Goal: Task Accomplishment & Management: Use online tool/utility

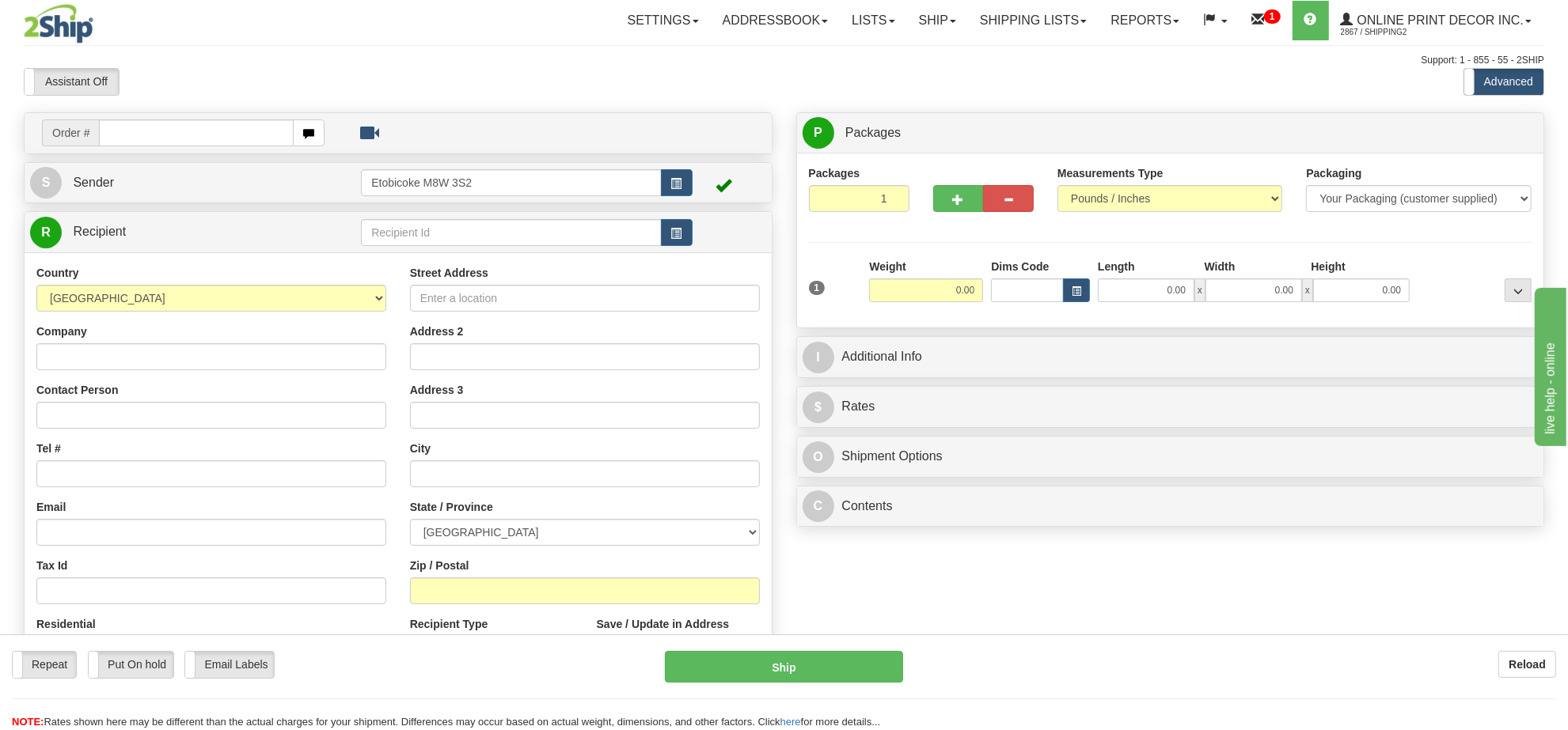
click at [520, 69] on div "Assistant On Assistant Off Do a return Do a return" at bounding box center [333, 81] width 643 height 27
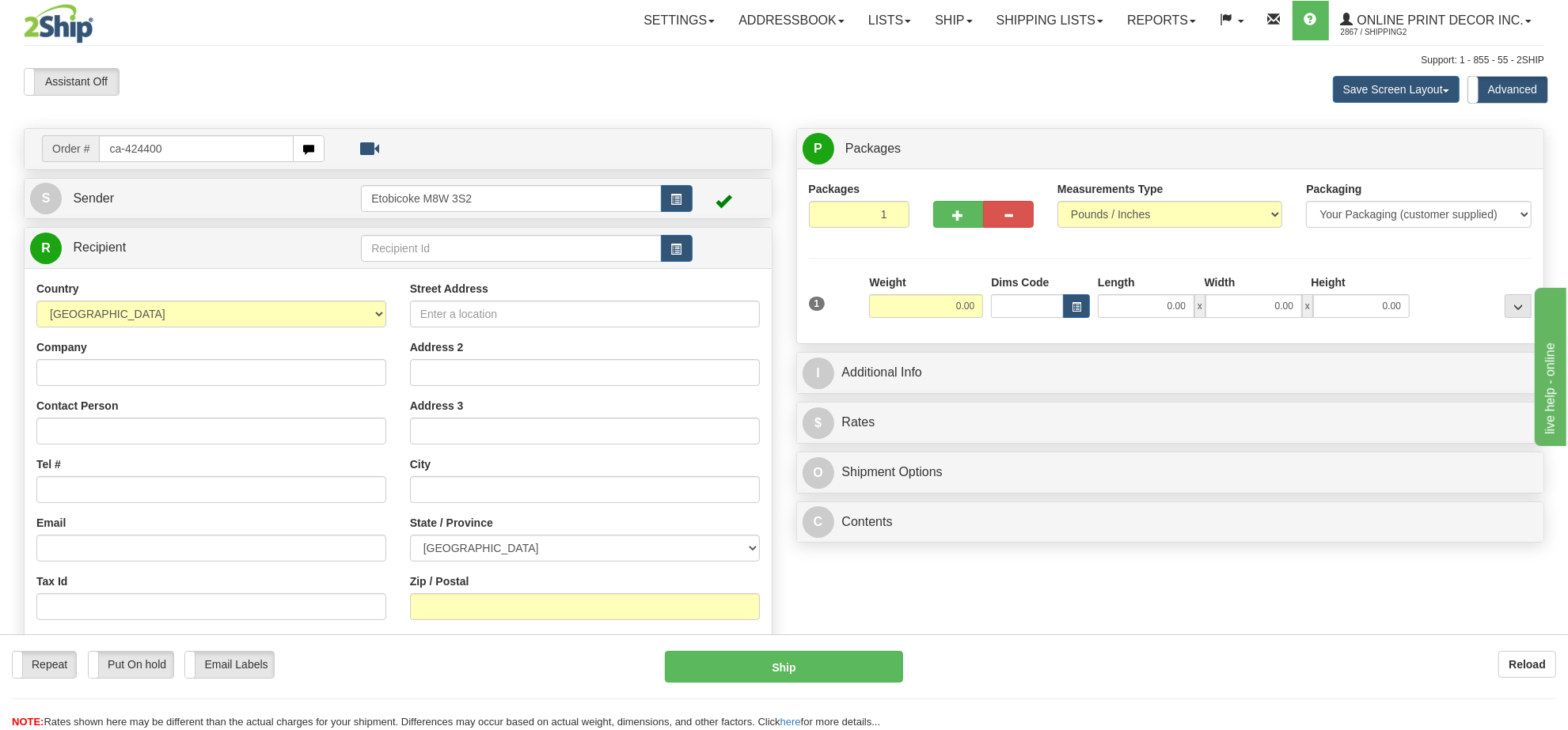
type input "ca-424400"
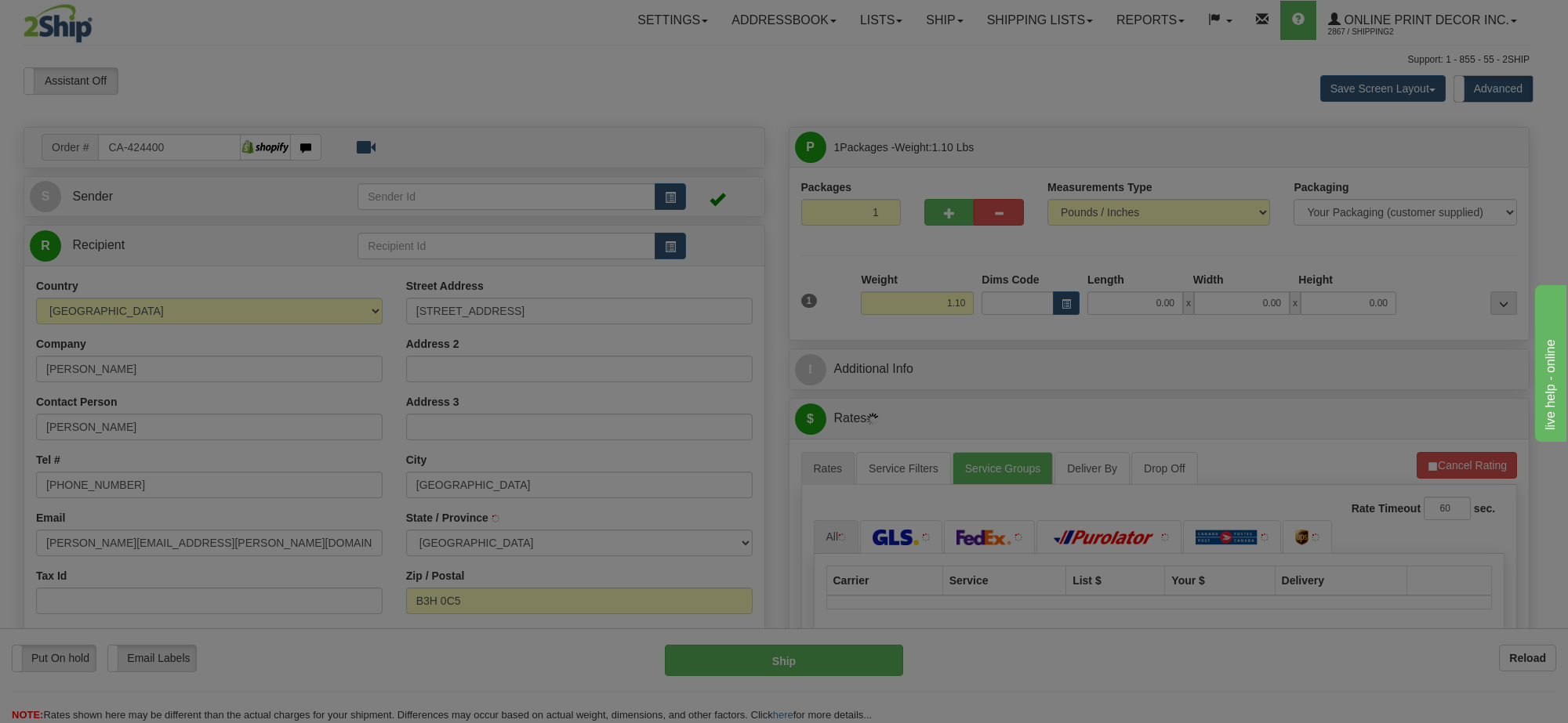
type input "HALIFAX"
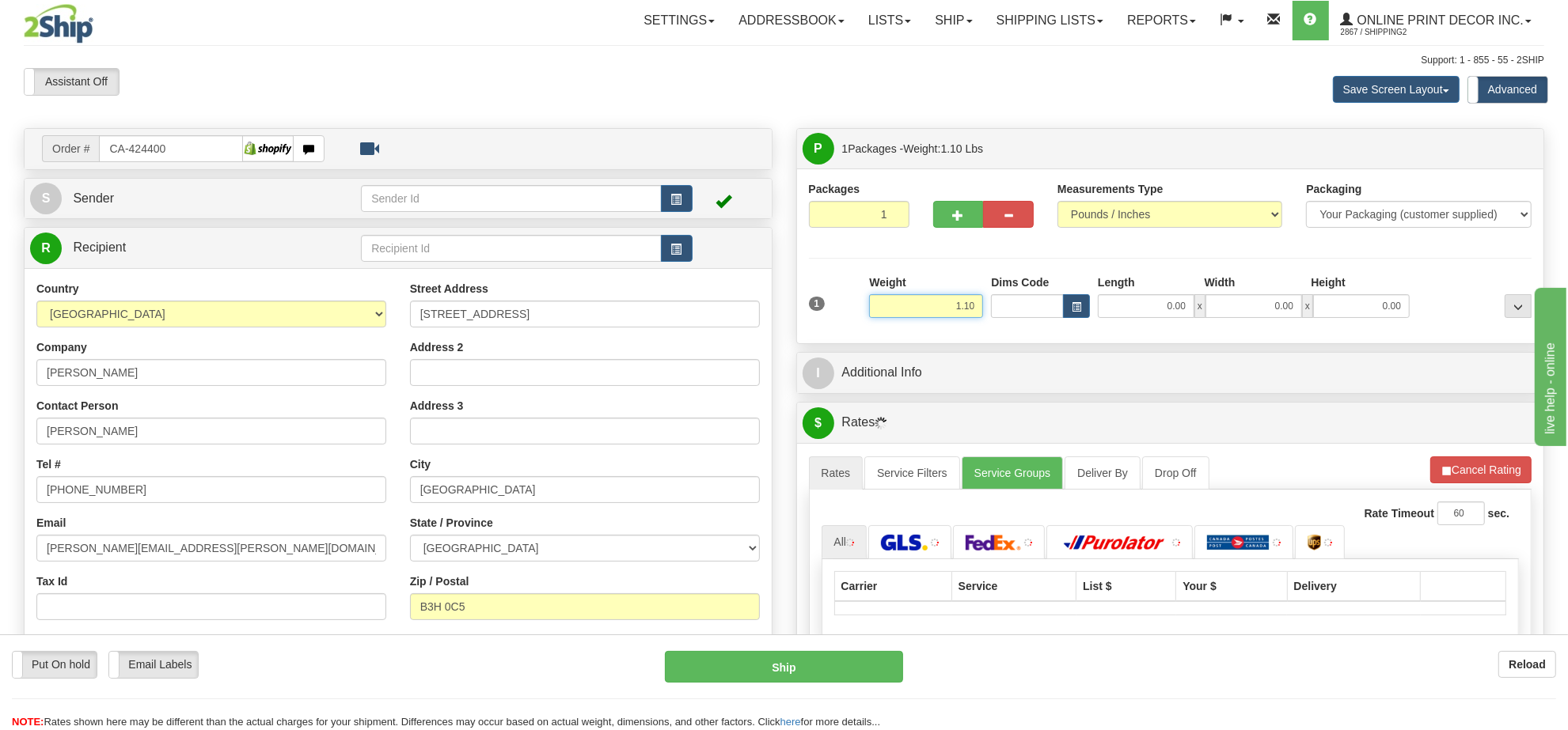
click at [951, 313] on input "1.10" at bounding box center [927, 306] width 114 height 24
click at [952, 311] on input "1.10" at bounding box center [927, 306] width 114 height 24
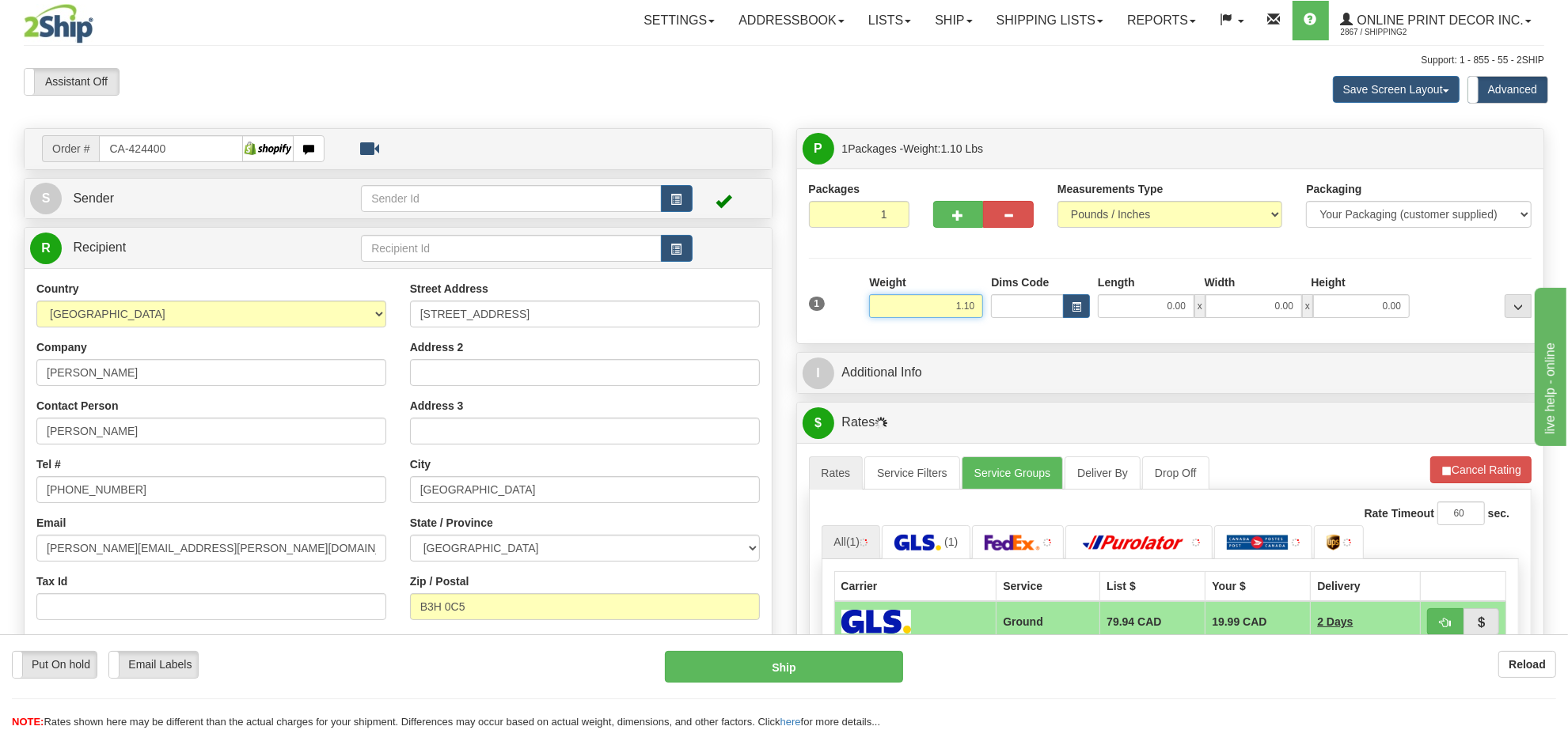
click at [958, 302] on input "1.10" at bounding box center [927, 306] width 114 height 24
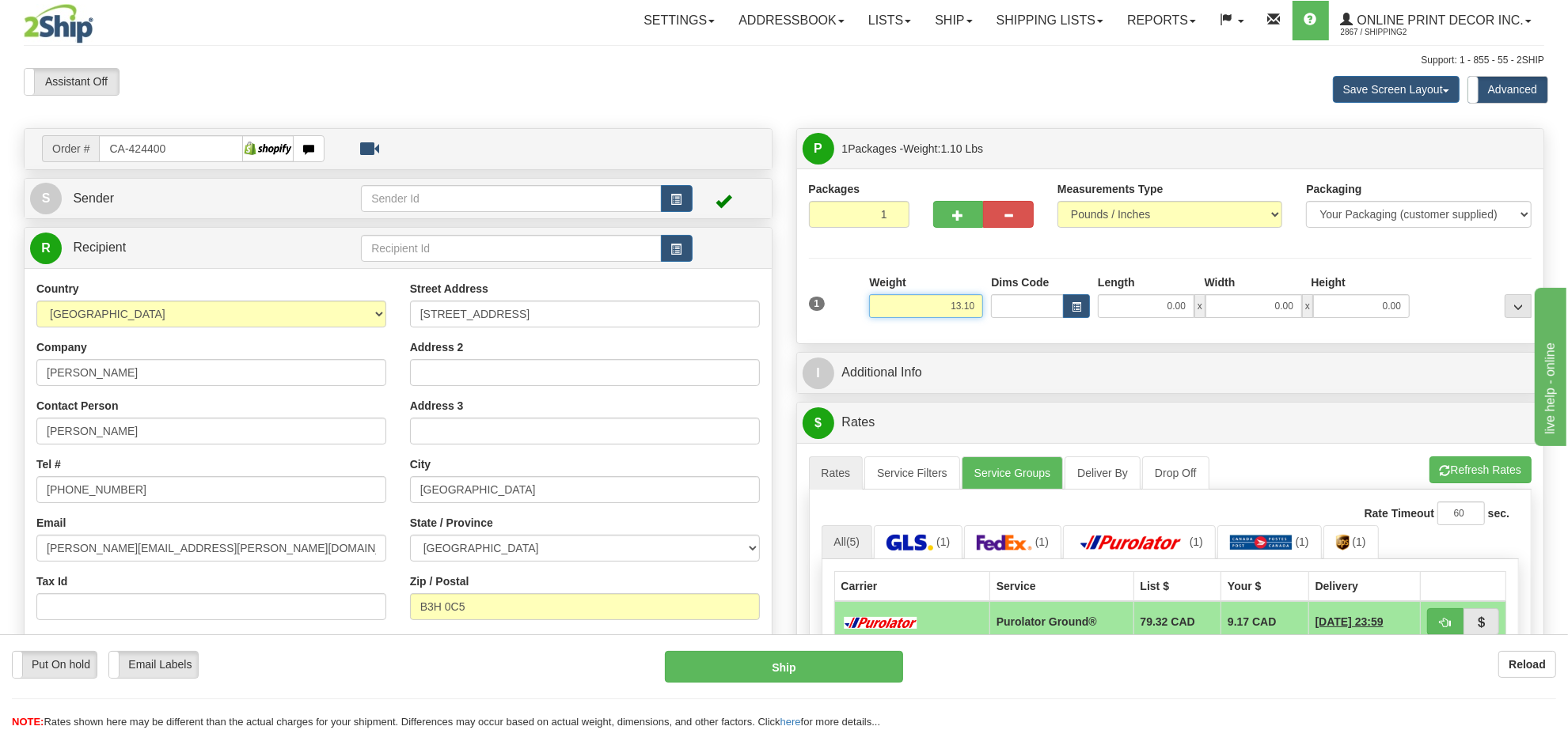
click at [975, 309] on input "13.10" at bounding box center [927, 306] width 114 height 24
type input "3.00"
click at [1082, 311] on button "button" at bounding box center [1077, 306] width 27 height 24
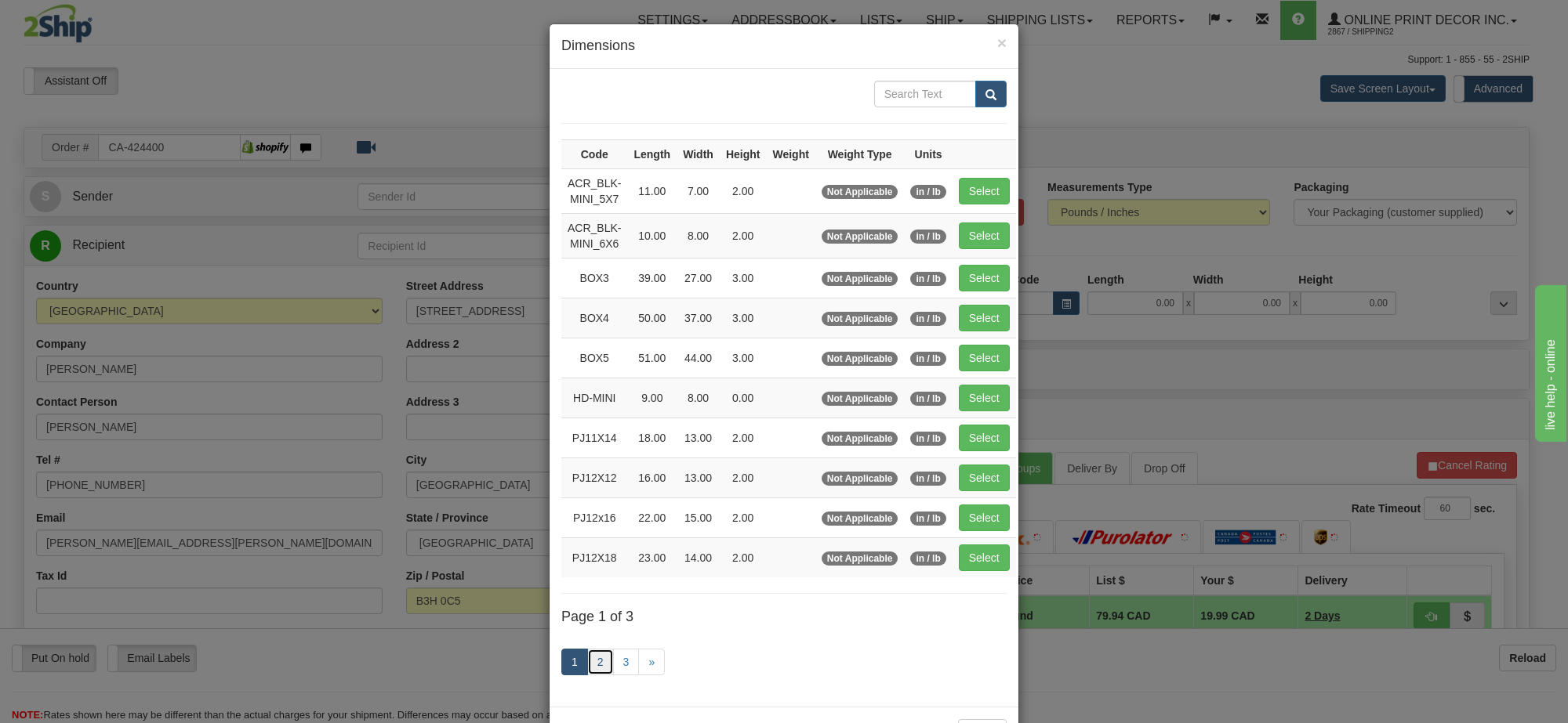
click at [602, 665] on link "2" at bounding box center [600, 662] width 26 height 26
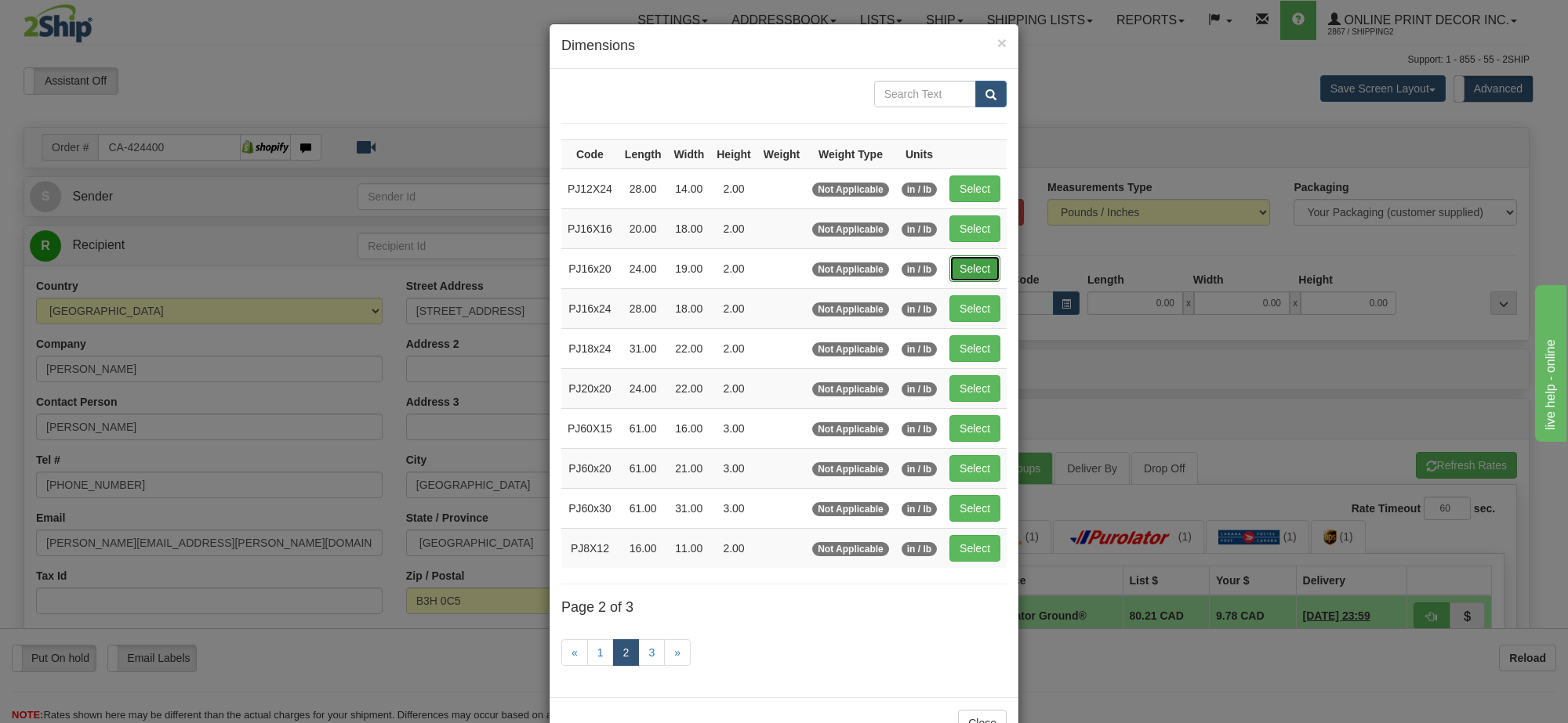
click at [974, 278] on button "Select" at bounding box center [974, 268] width 51 height 26
type input "PJ16x20"
type input "24.00"
type input "19.00"
type input "2.00"
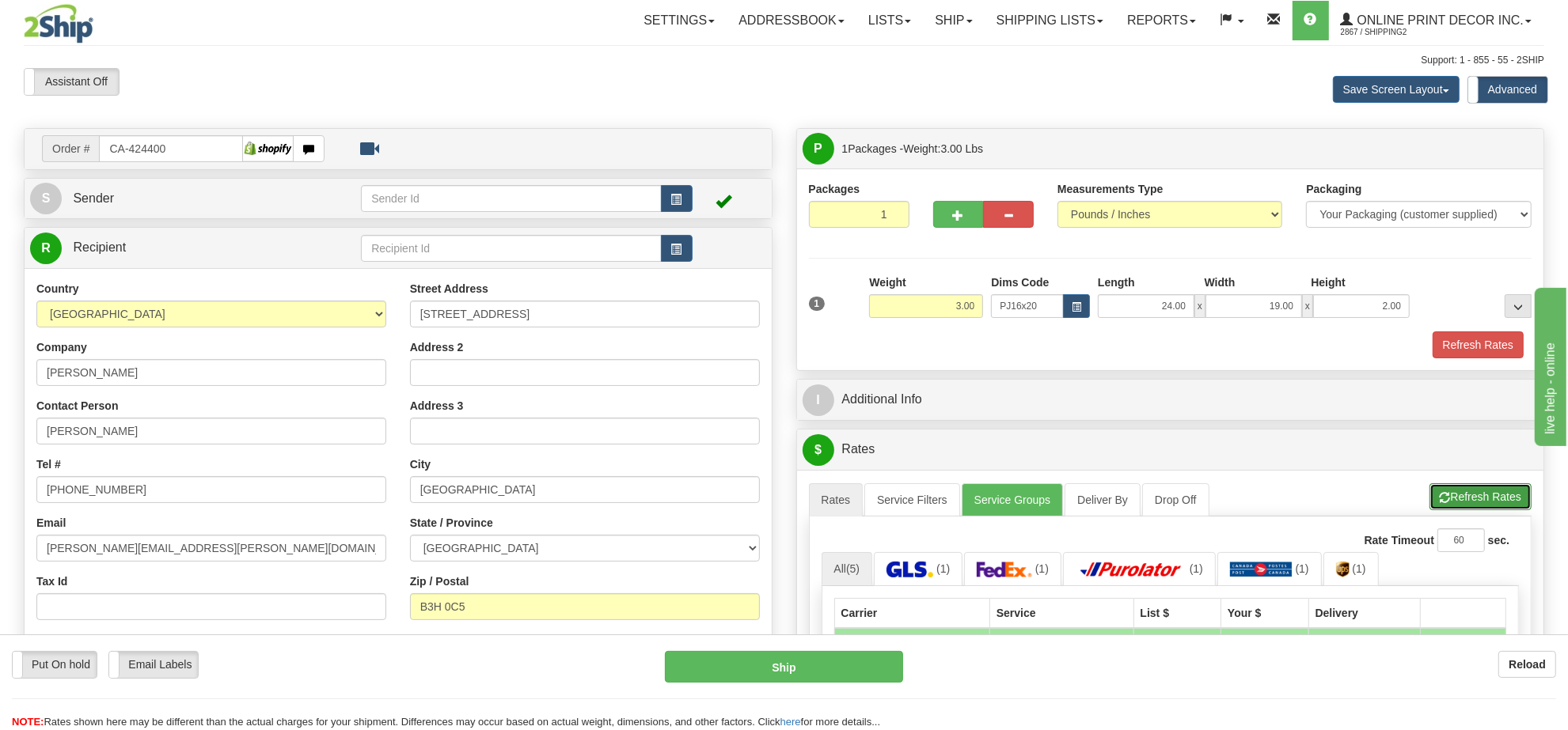
click at [1449, 501] on span "button" at bounding box center [1445, 498] width 11 height 10
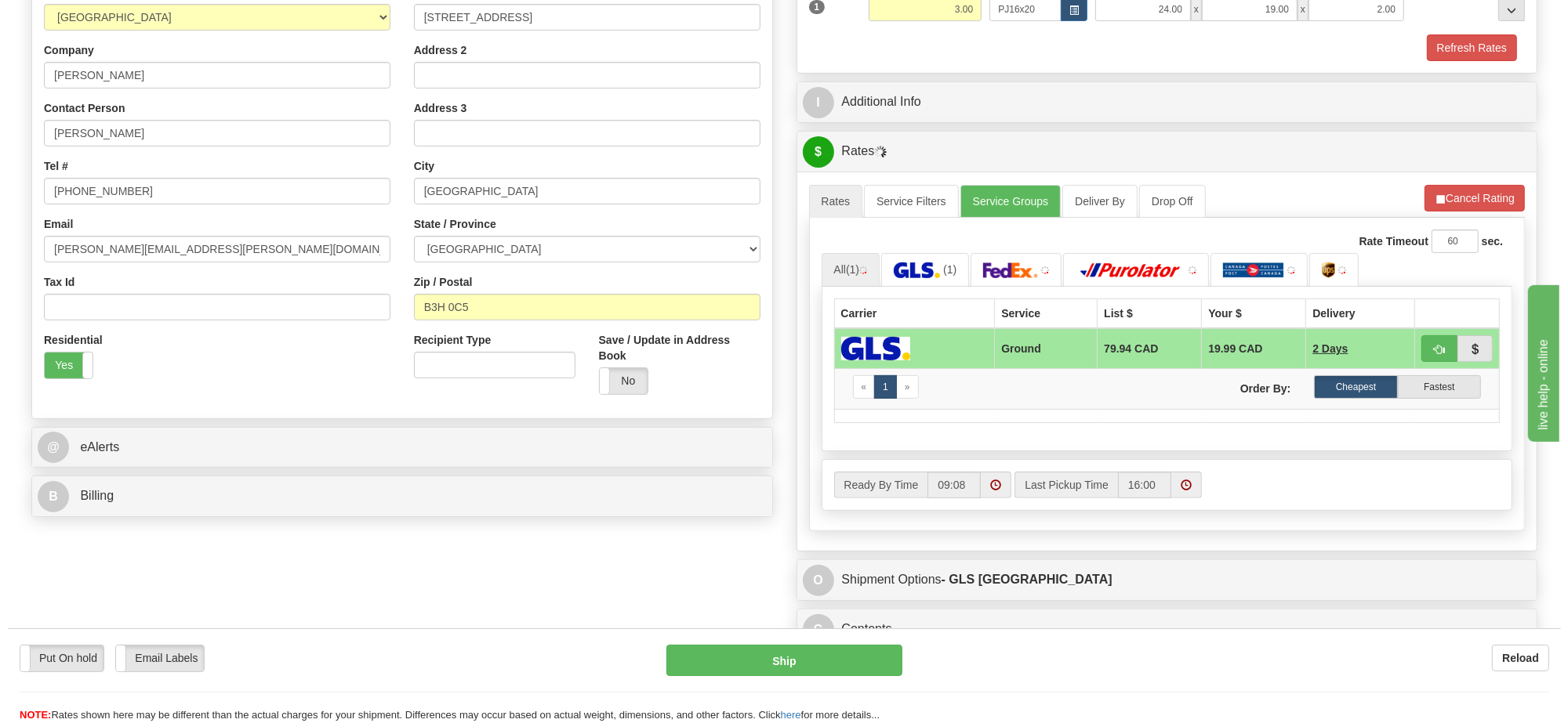
scroll to position [391, 0]
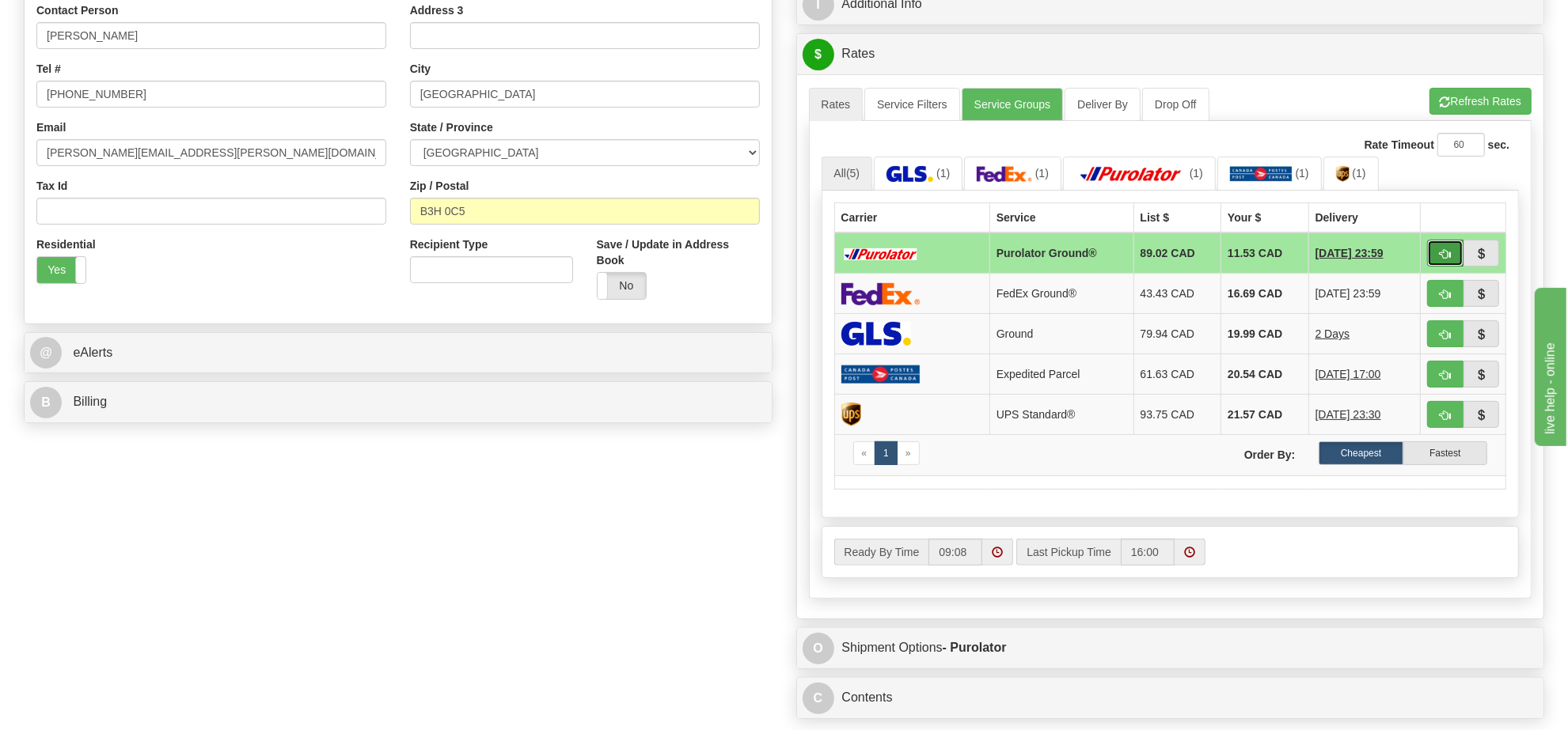
click at [1445, 254] on span "button" at bounding box center [1445, 254] width 11 height 10
type input "260"
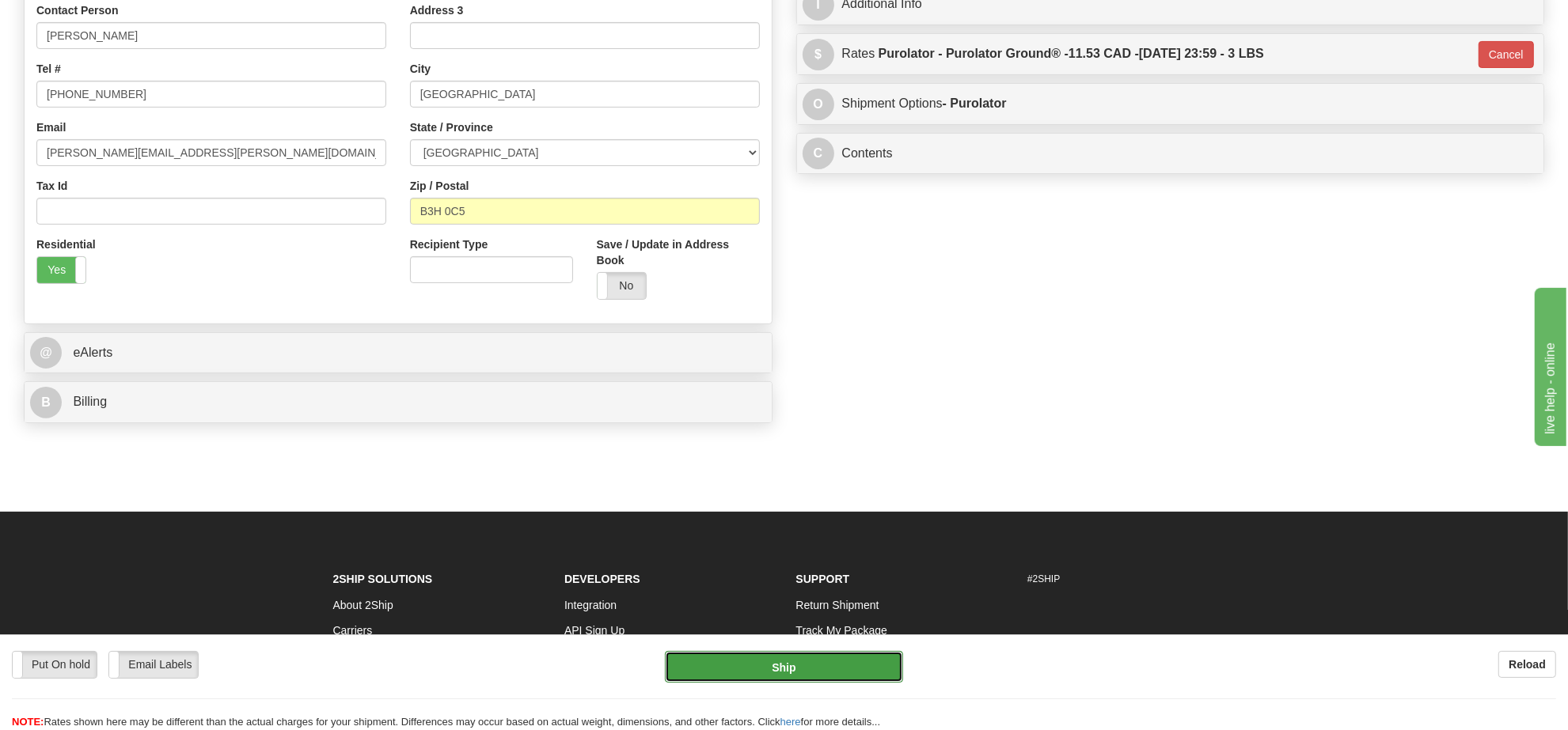
click at [824, 663] on button "Ship" at bounding box center [783, 667] width 237 height 31
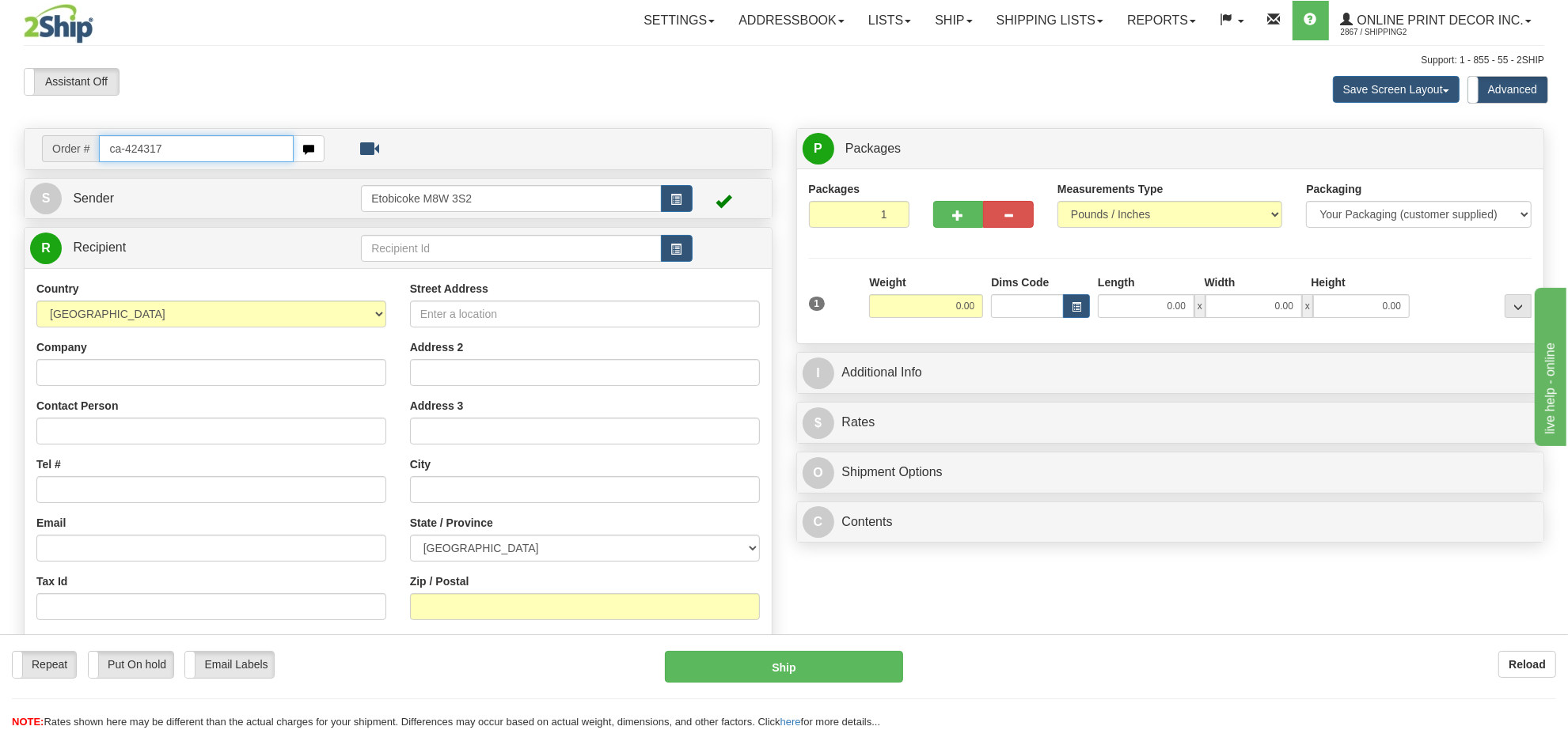
type input "ca-424317"
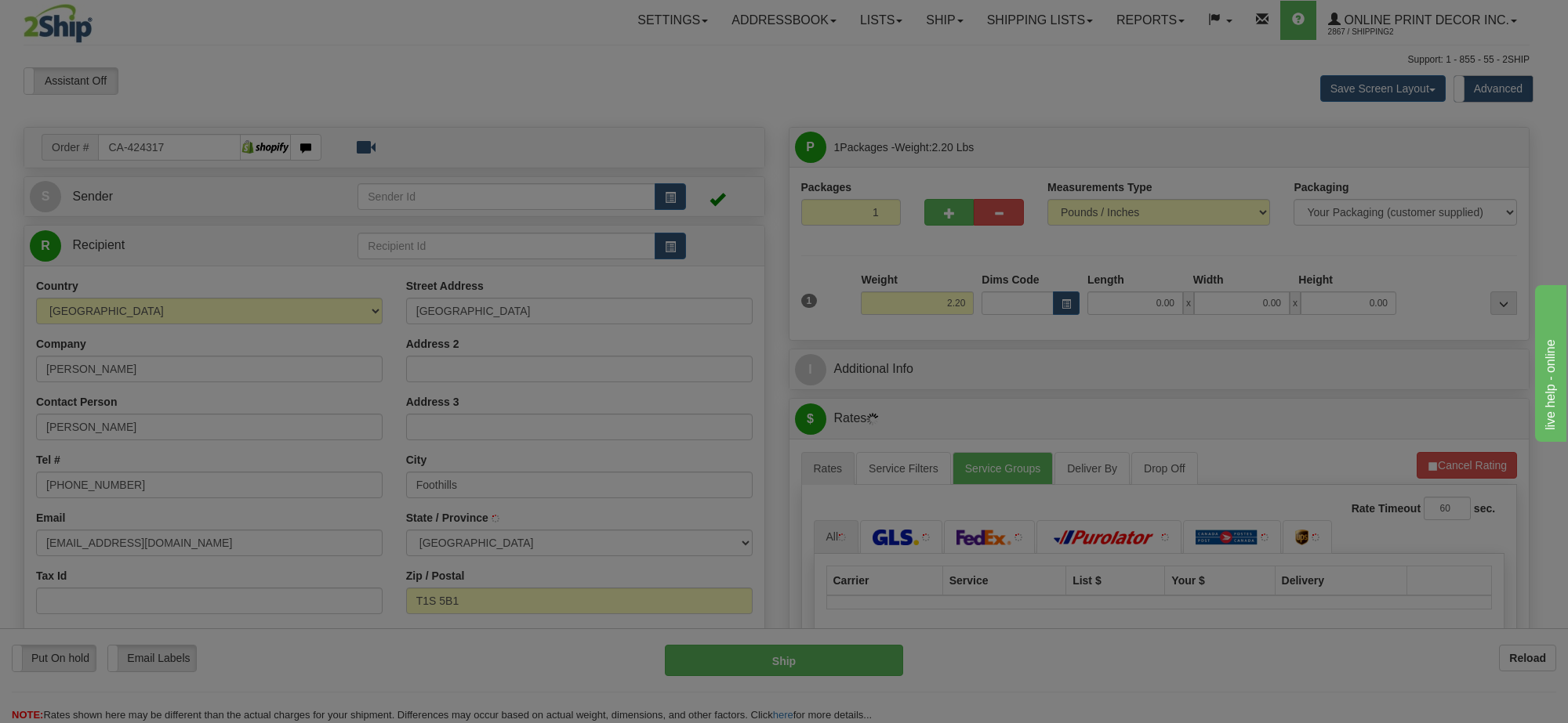
type input "FOOTHILLS"
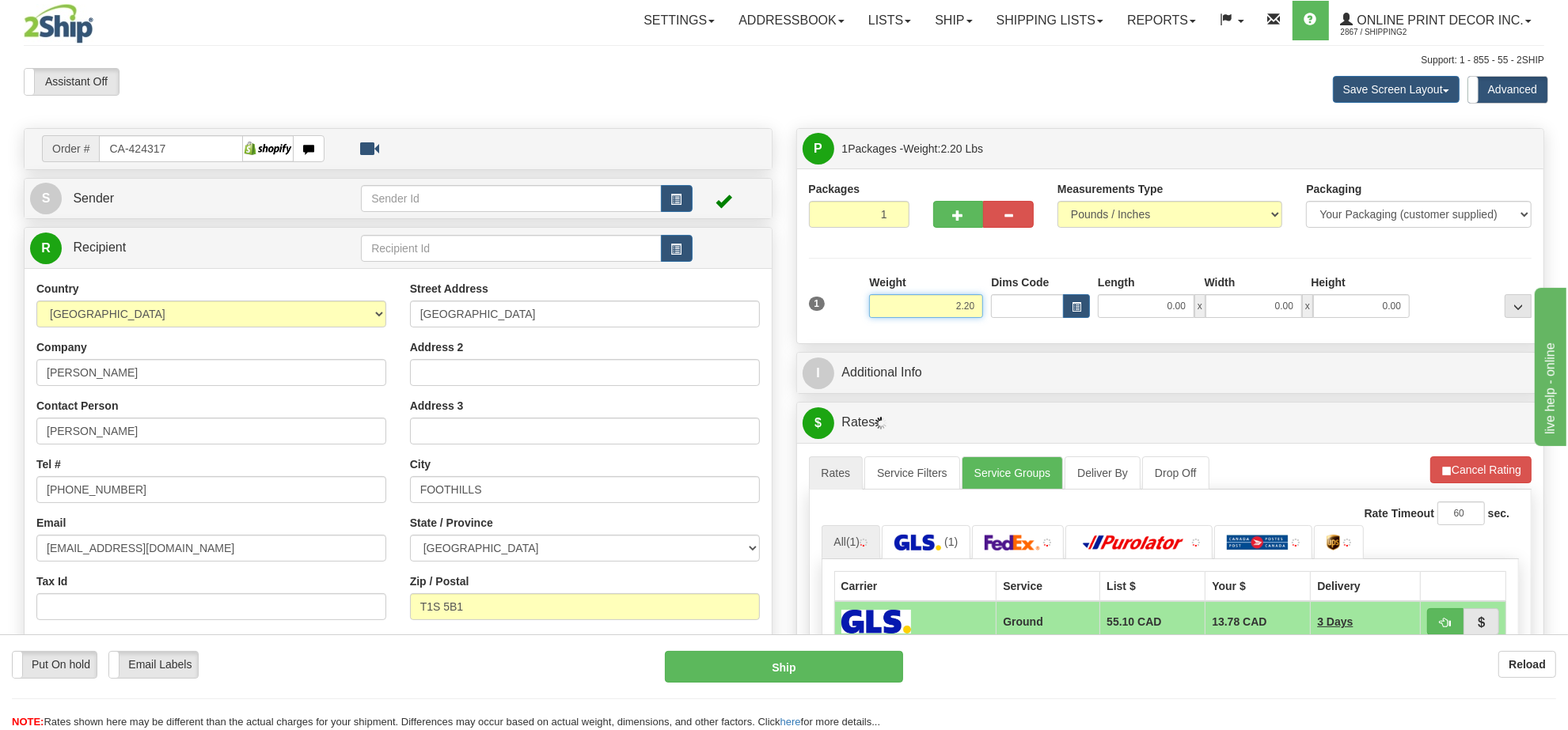
click at [965, 308] on input "2.20" at bounding box center [927, 306] width 114 height 24
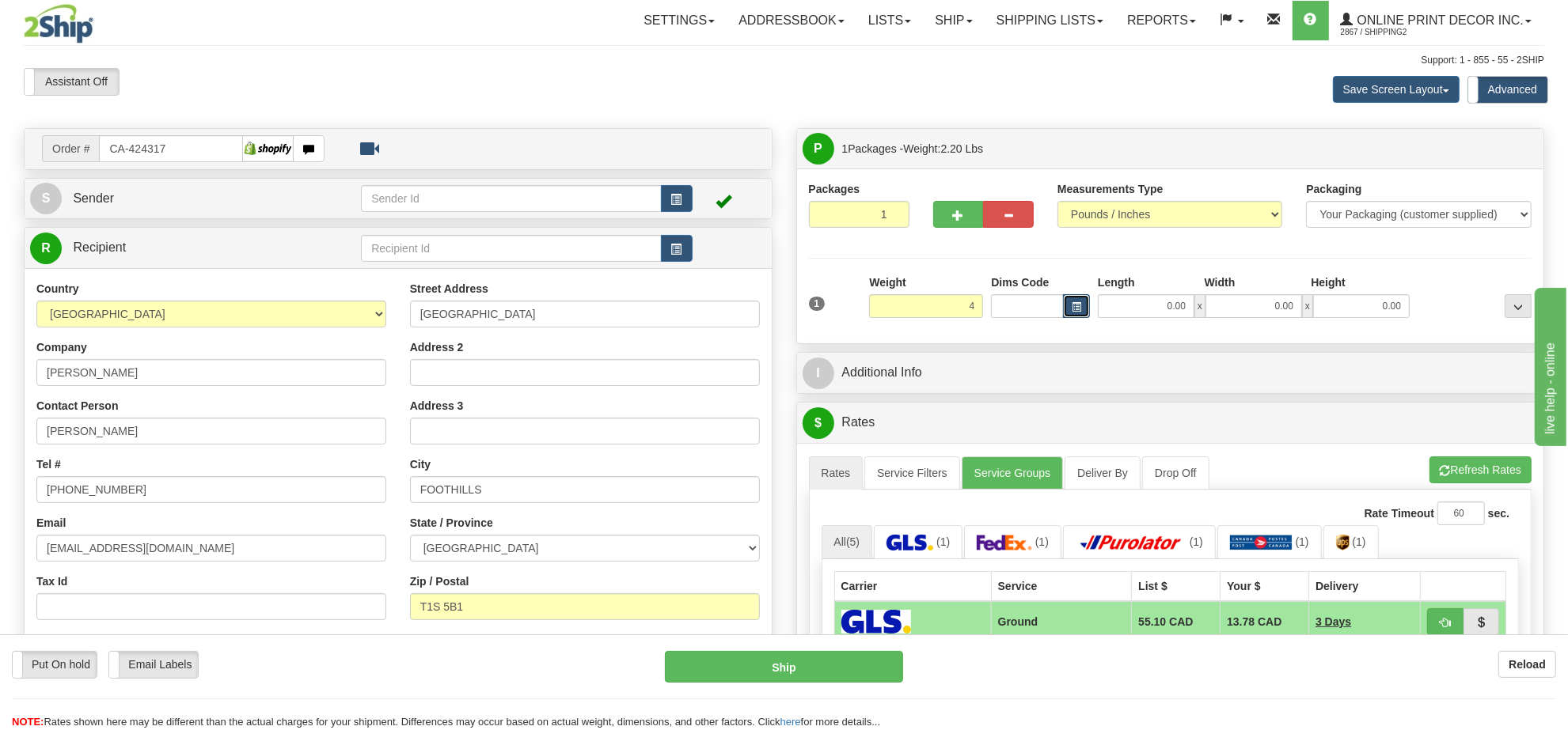
type input "4.00"
click at [1066, 309] on button "button" at bounding box center [1077, 306] width 27 height 24
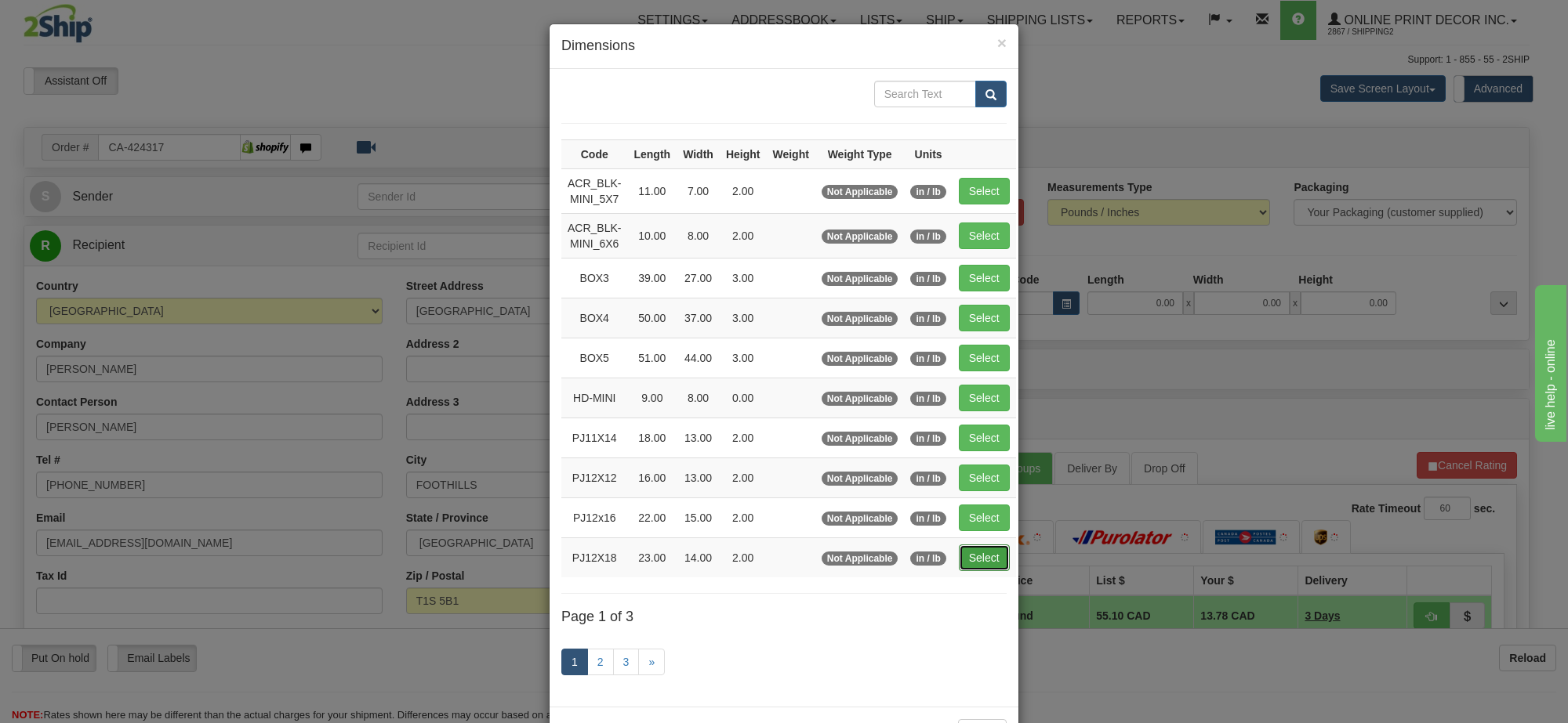
click at [989, 558] on button "Select" at bounding box center [984, 558] width 51 height 26
type input "PJ12X18"
type input "23.00"
type input "14.00"
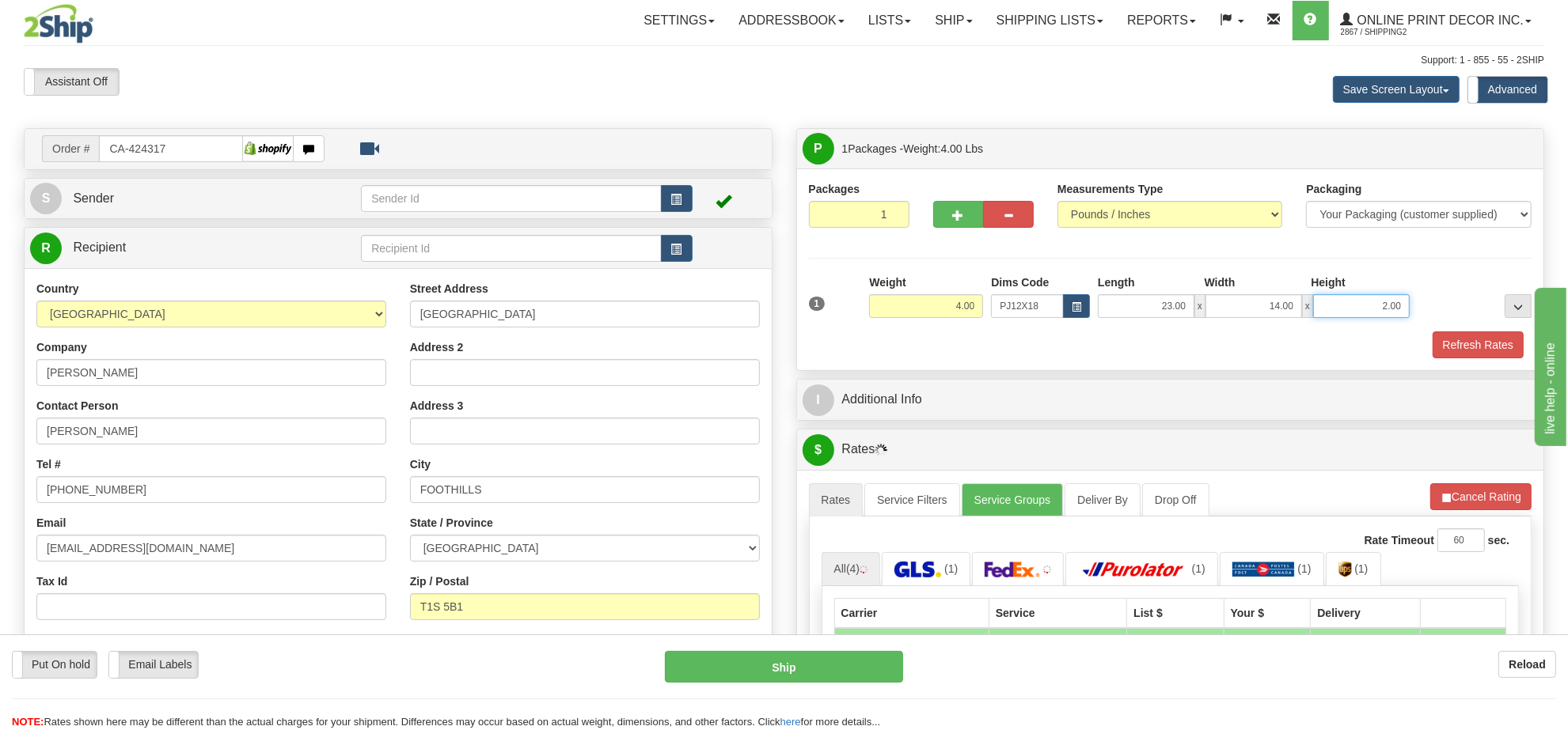
click at [1349, 317] on input "2.00" at bounding box center [1361, 306] width 97 height 24
type input "4.00"
click at [1485, 505] on button "Cancel Rating" at bounding box center [1481, 496] width 101 height 27
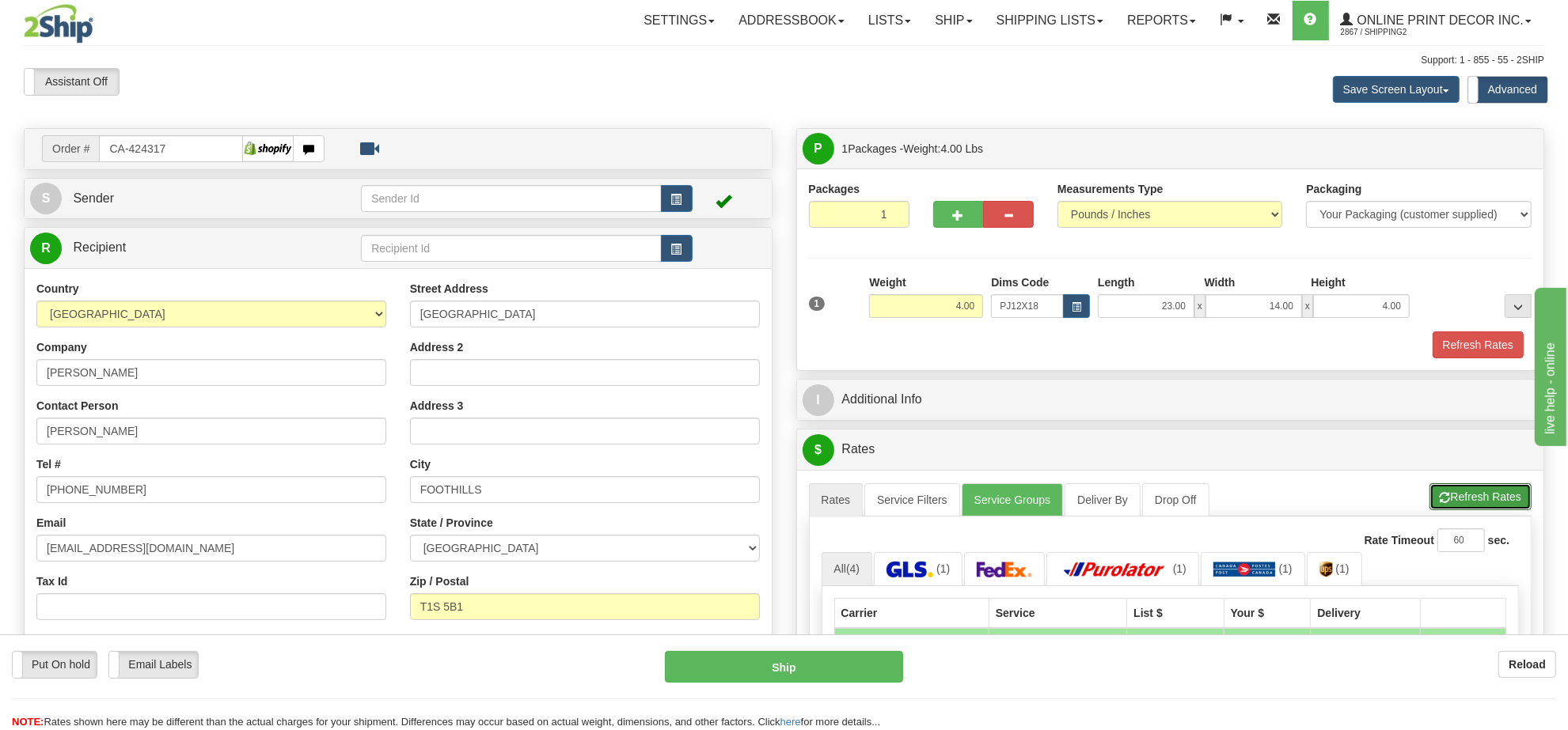
click at [1485, 505] on button "Refresh Rates" at bounding box center [1480, 496] width 102 height 27
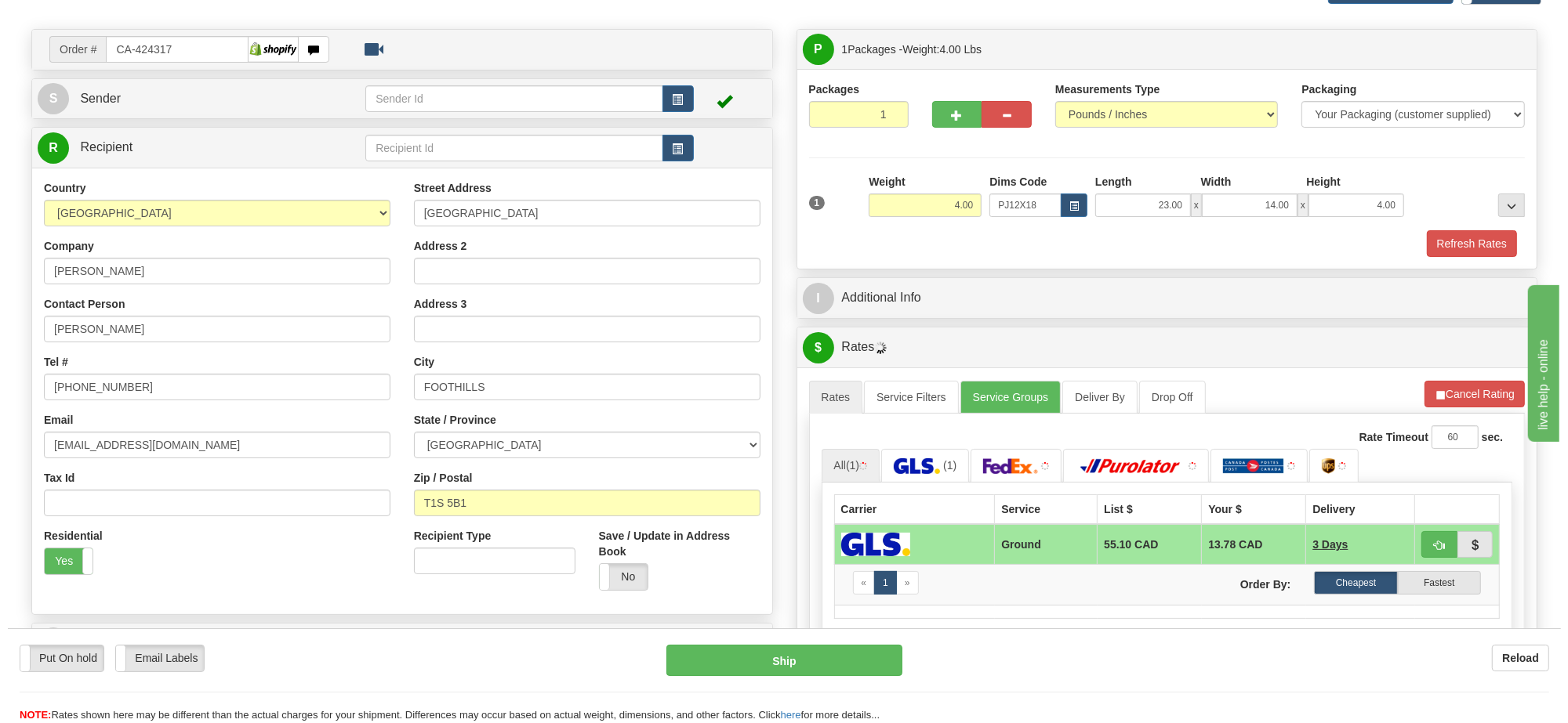
scroll to position [196, 0]
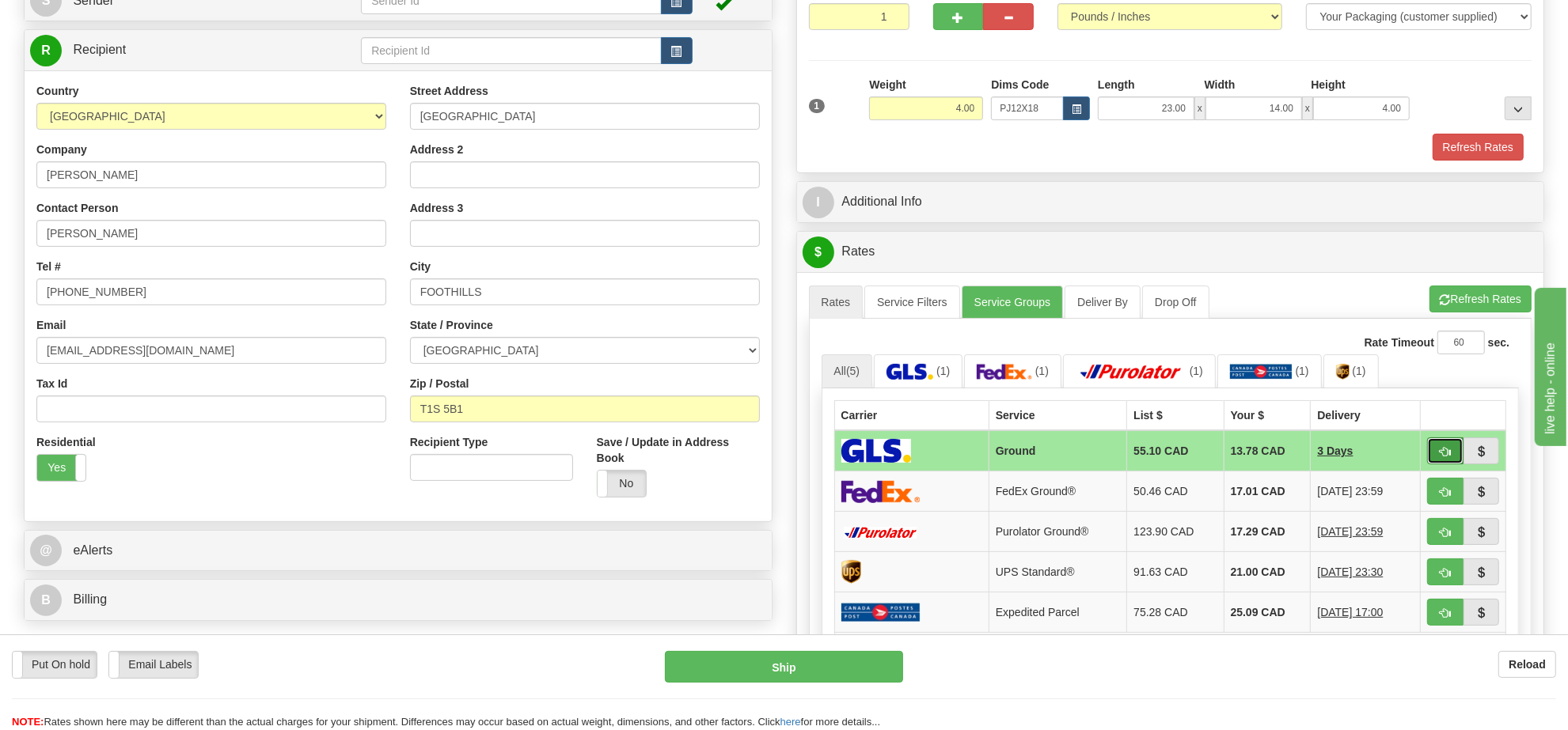
click at [1434, 453] on button "button" at bounding box center [1445, 451] width 36 height 27
type input "1"
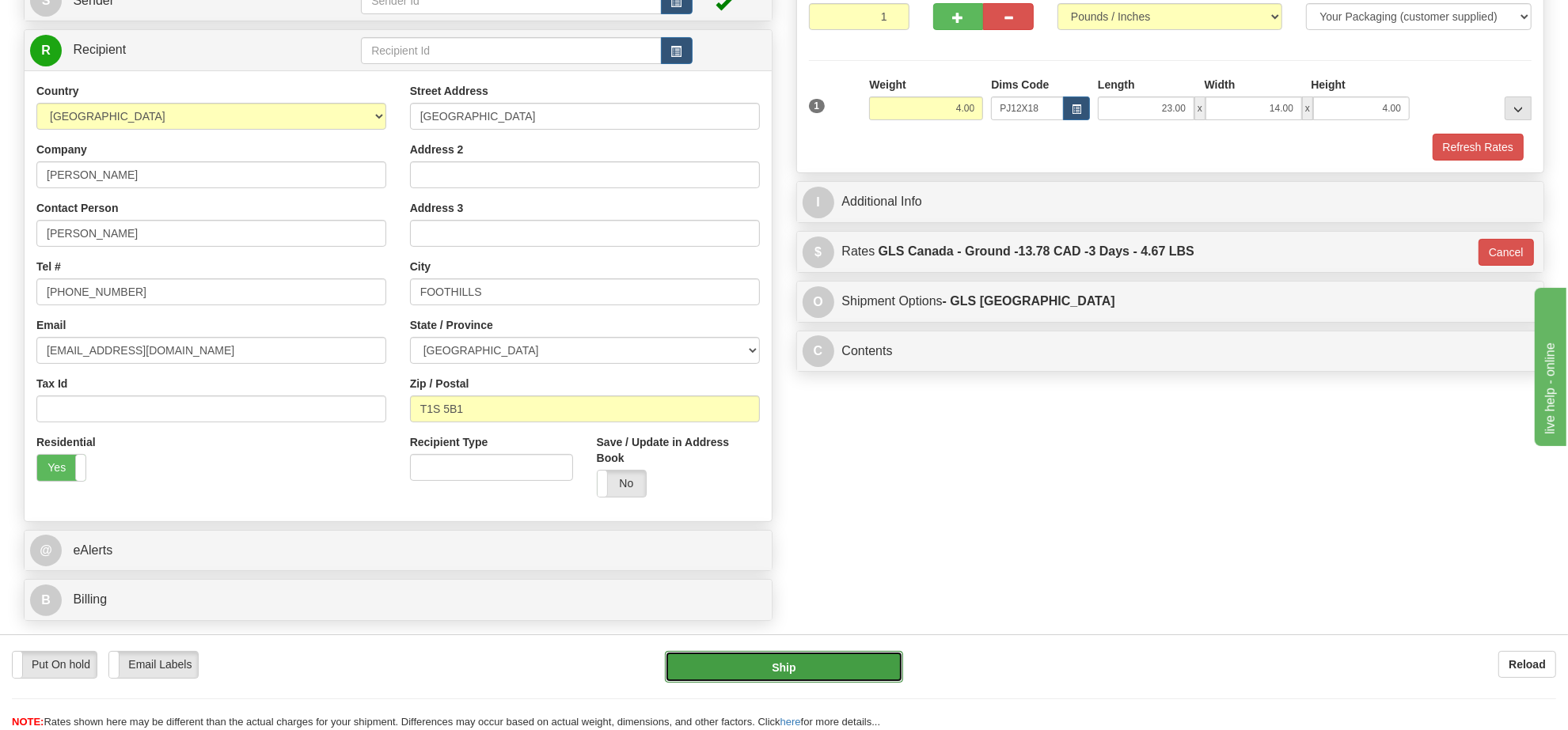
click at [844, 674] on button "Ship" at bounding box center [783, 667] width 237 height 31
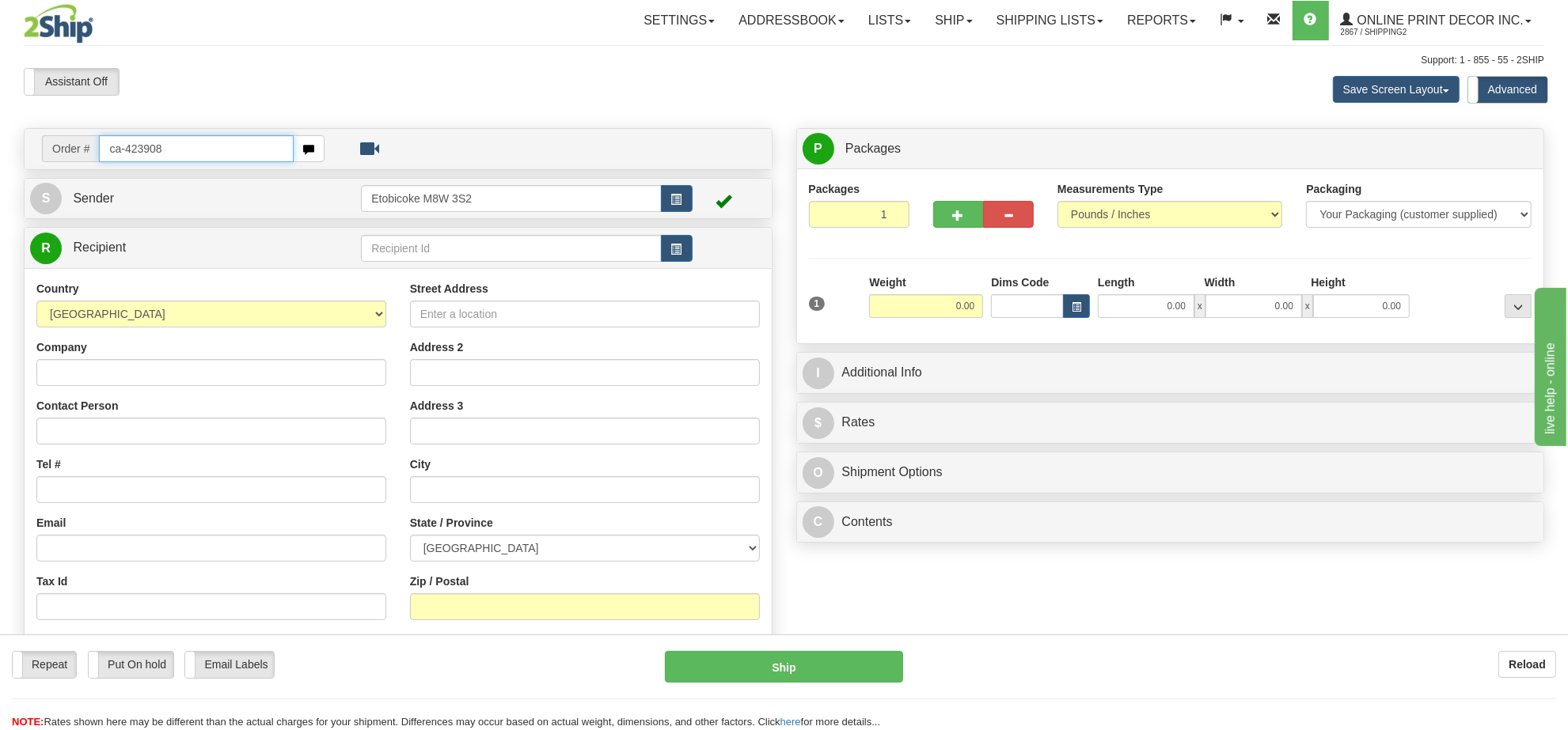
type input "ca-423908"
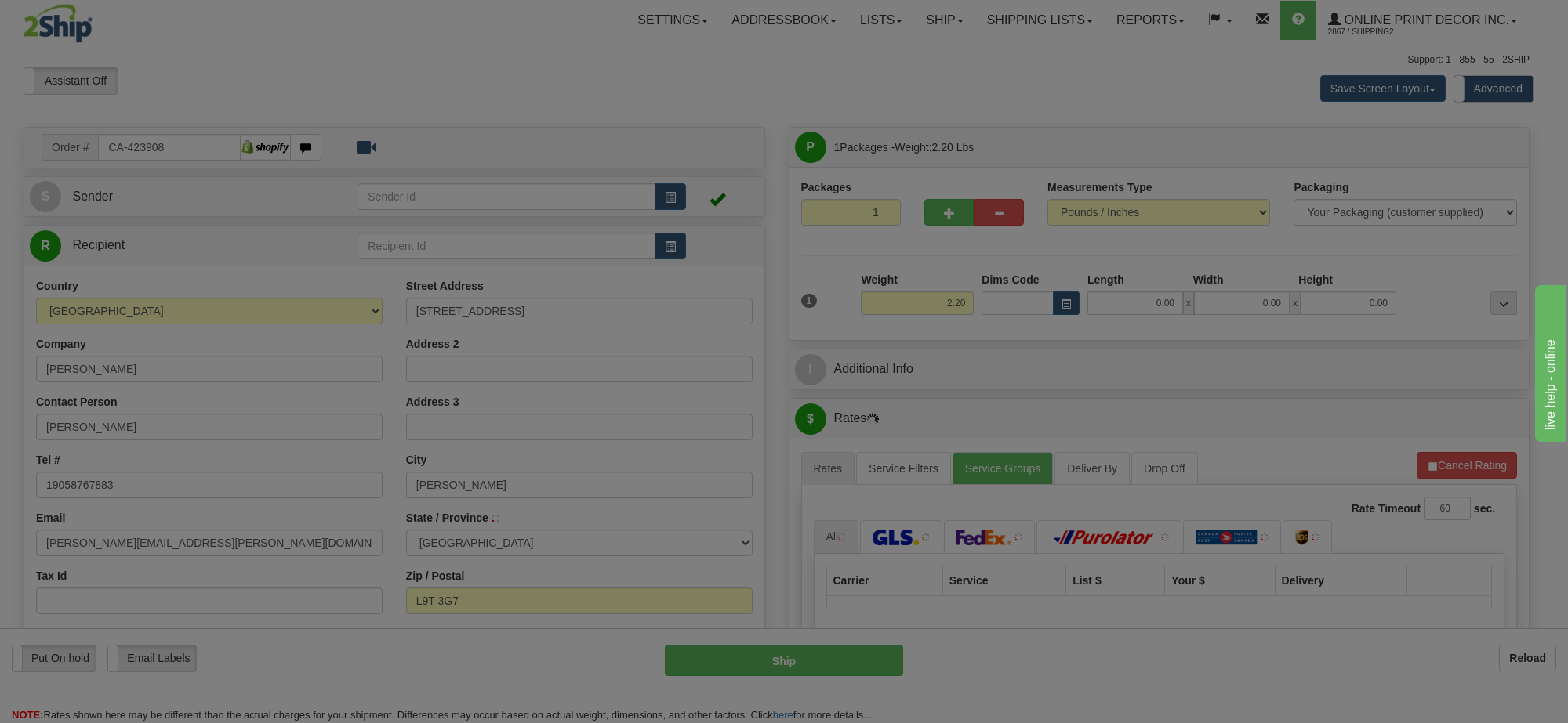
type input "MILTON"
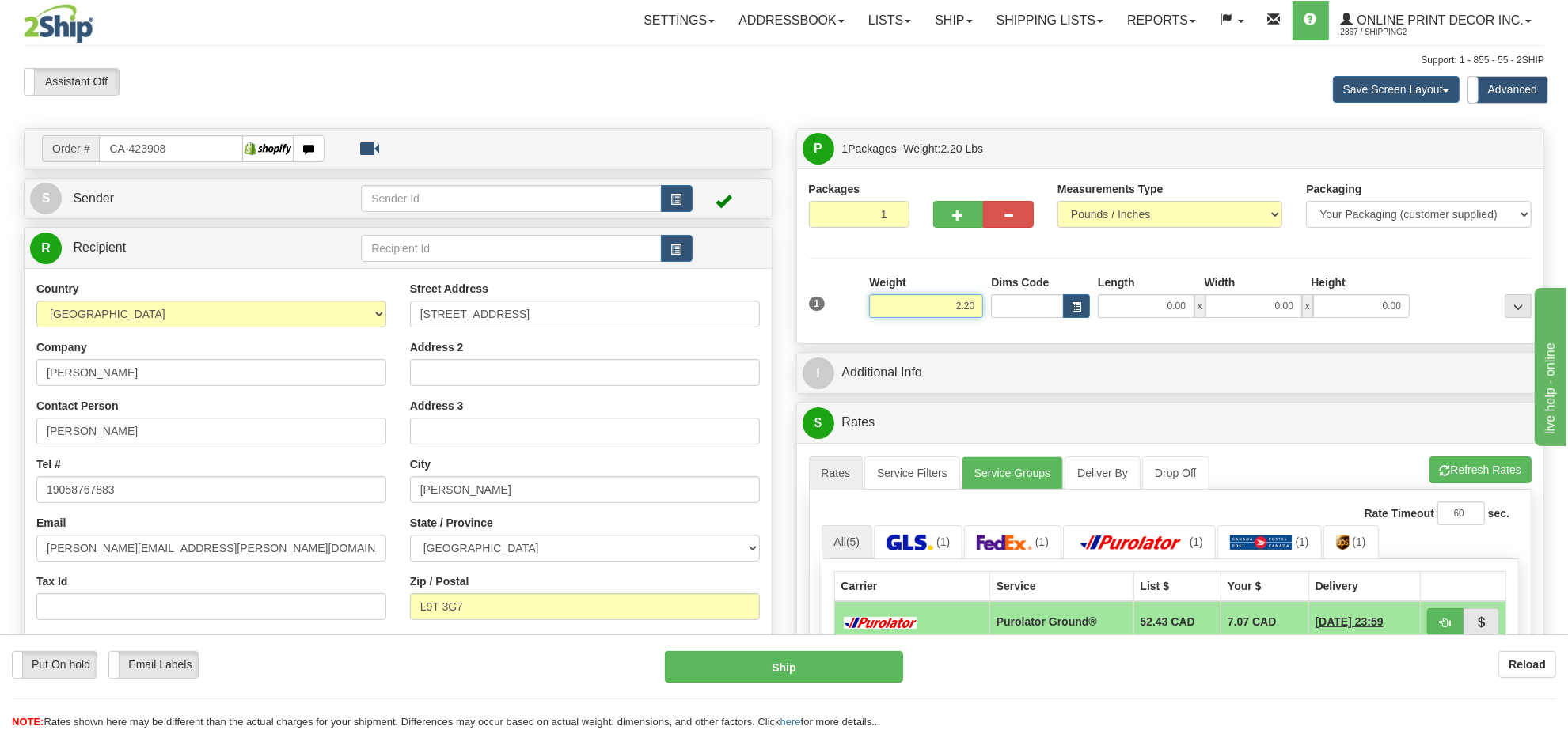
click at [936, 309] on input "2.20" at bounding box center [927, 306] width 114 height 24
click at [939, 309] on input "2.20" at bounding box center [927, 306] width 114 height 24
type input "5.00"
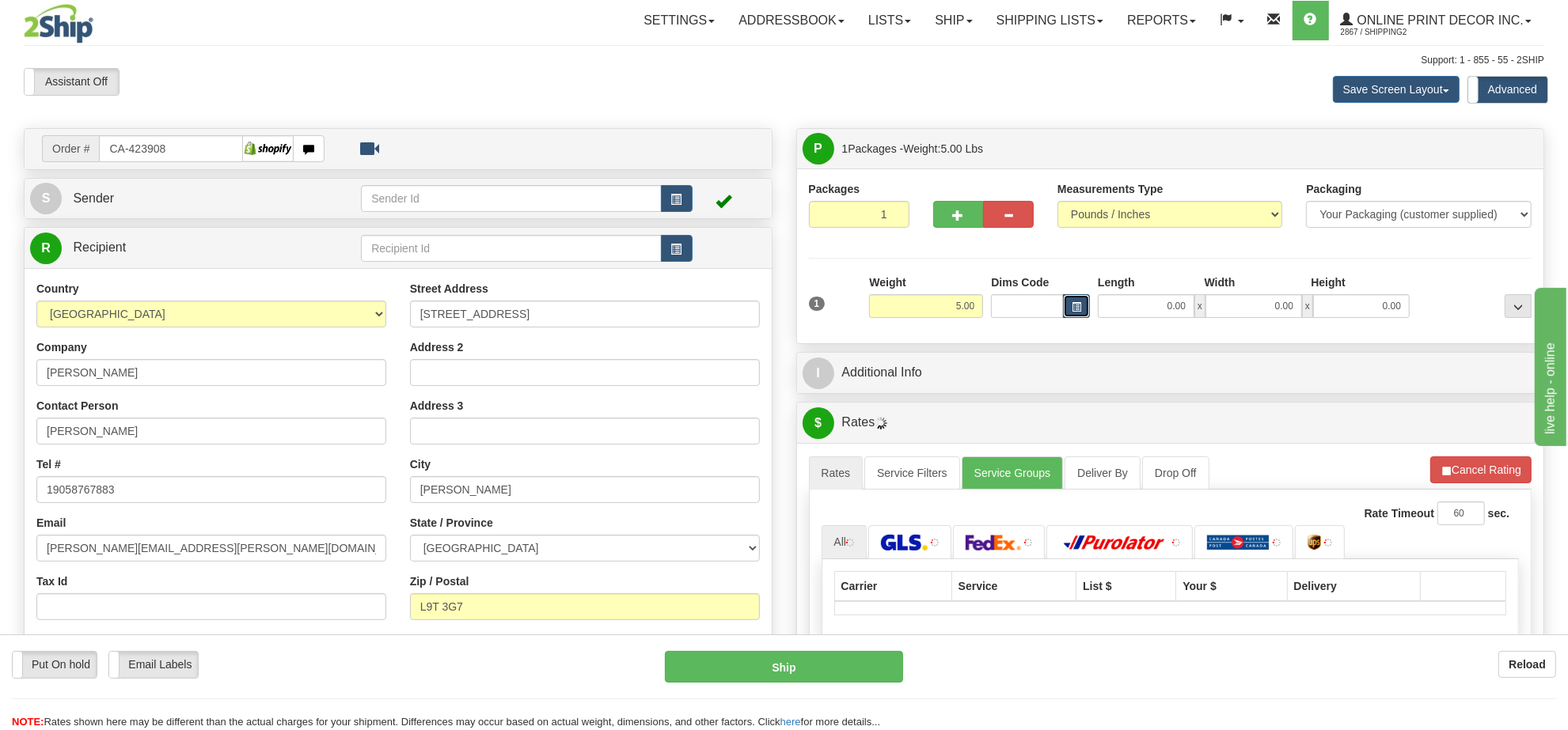
click at [1078, 310] on span "button" at bounding box center [1076, 307] width 9 height 9
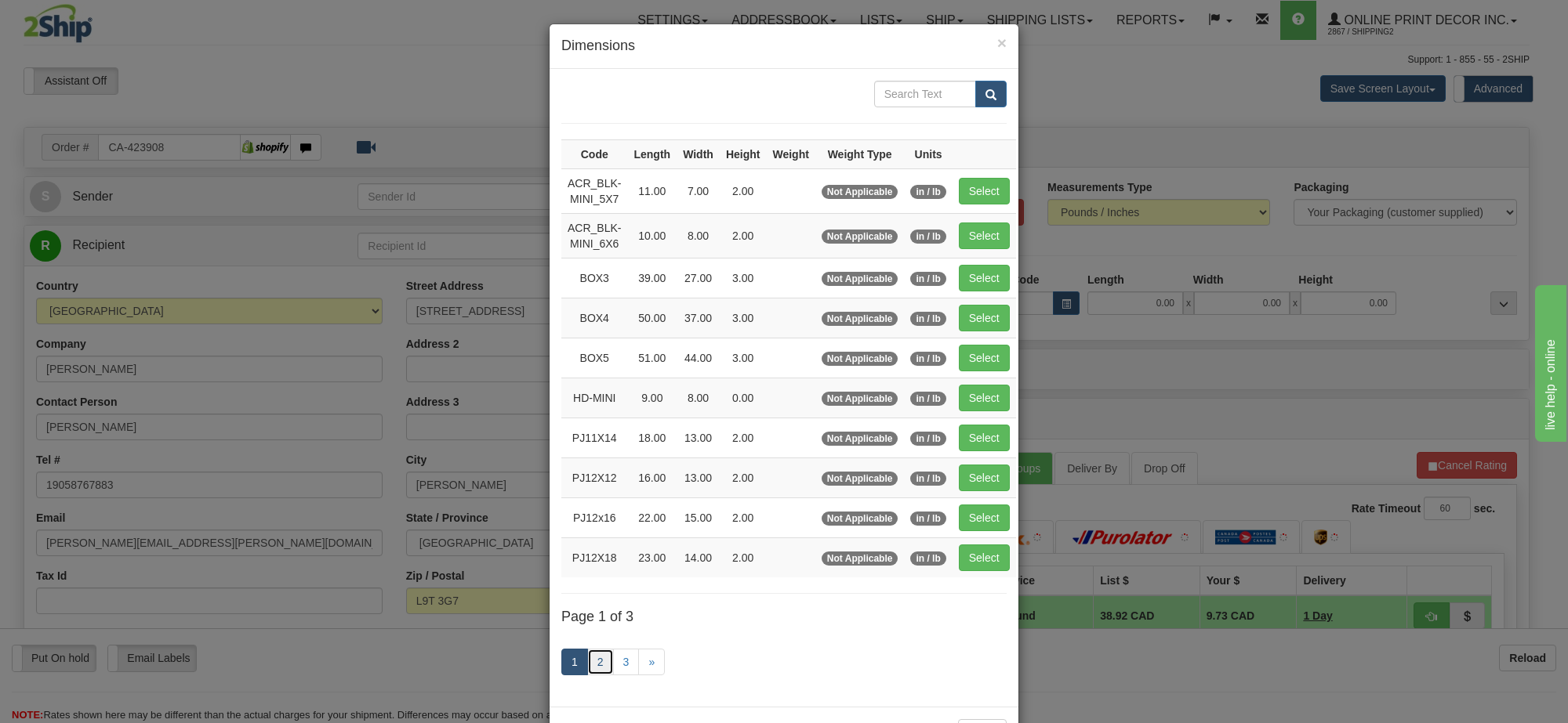
click at [594, 674] on link "2" at bounding box center [600, 662] width 26 height 26
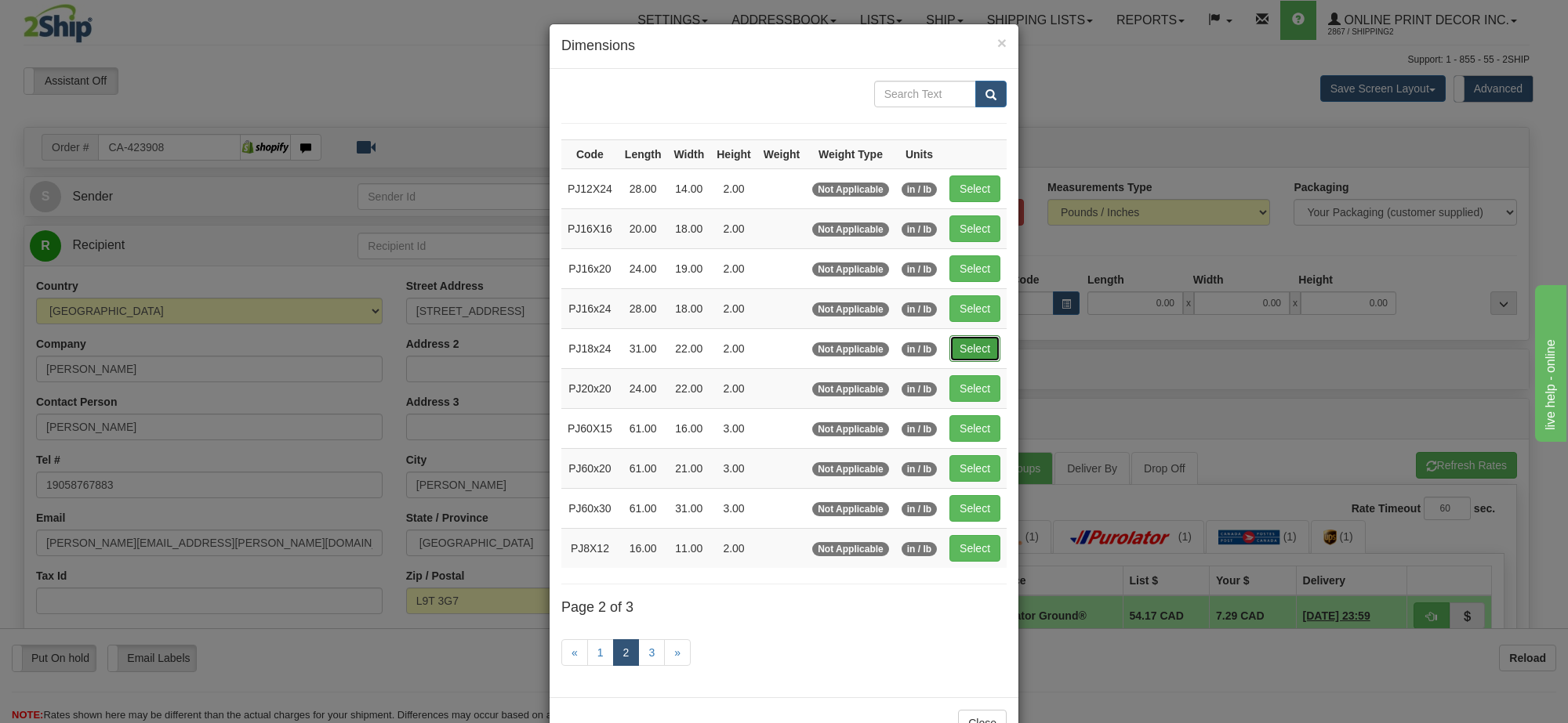
click at [965, 351] on button "Select" at bounding box center [974, 349] width 51 height 26
type input "PJ18x24"
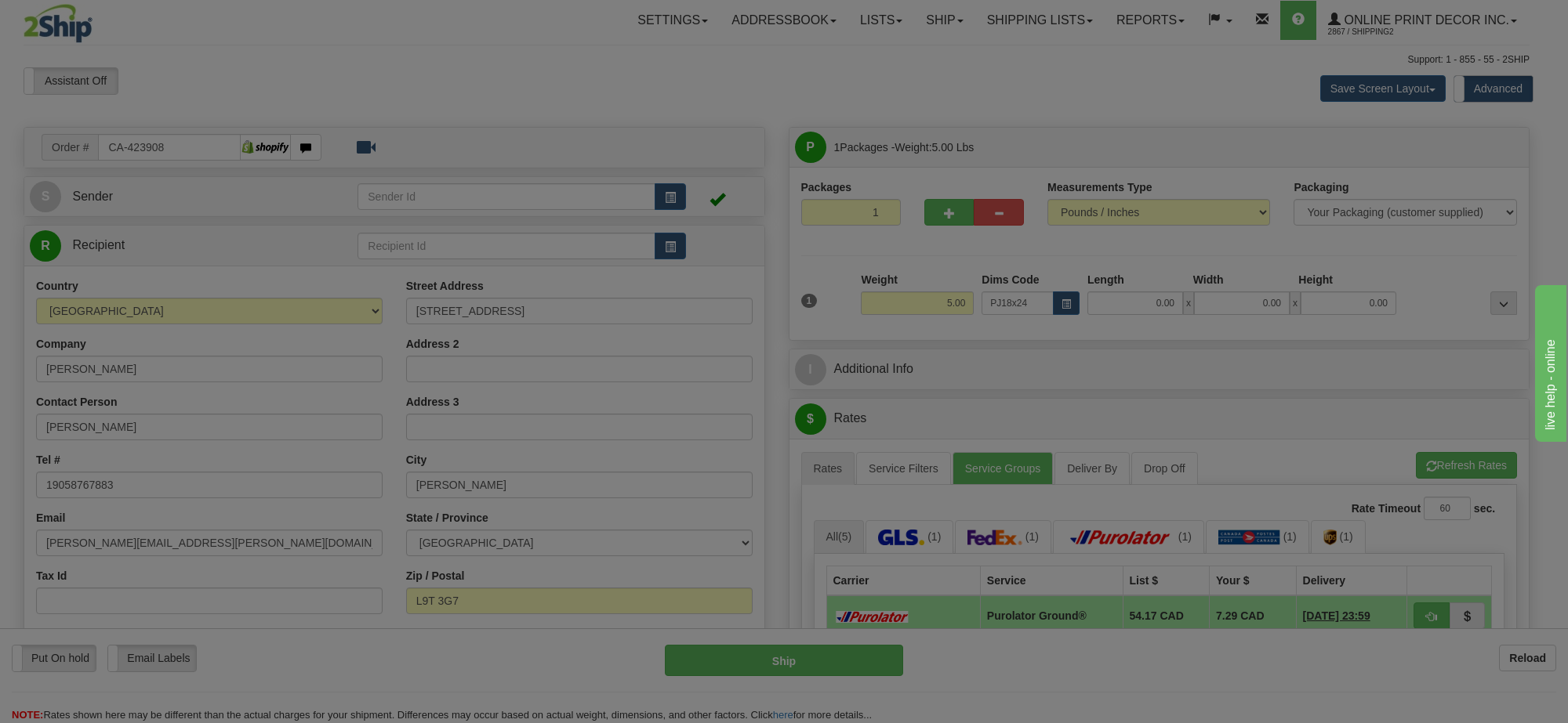
type input "31.00"
type input "22.00"
type input "2.00"
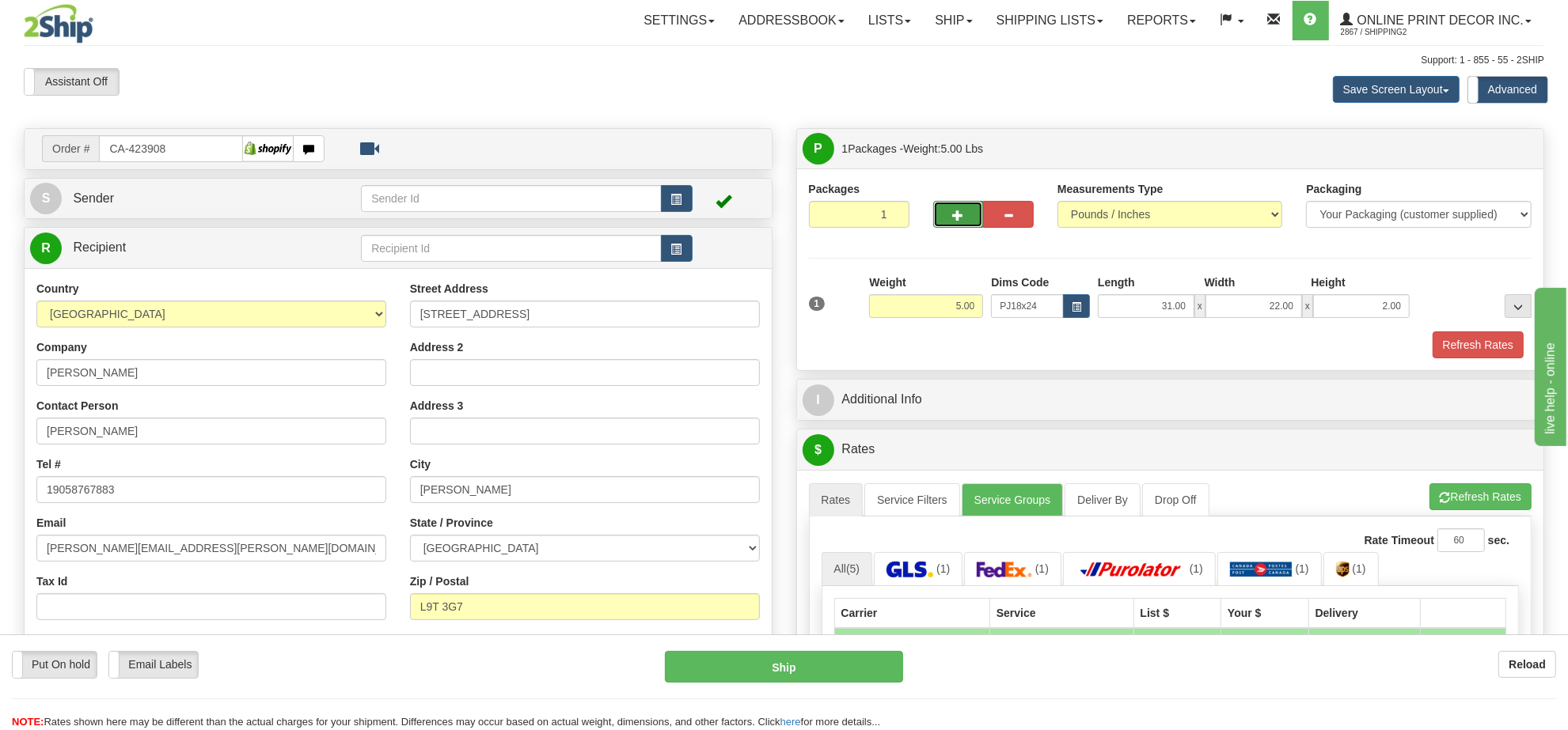
click at [960, 226] on button "button" at bounding box center [958, 215] width 51 height 27
radio input "true"
type input "2"
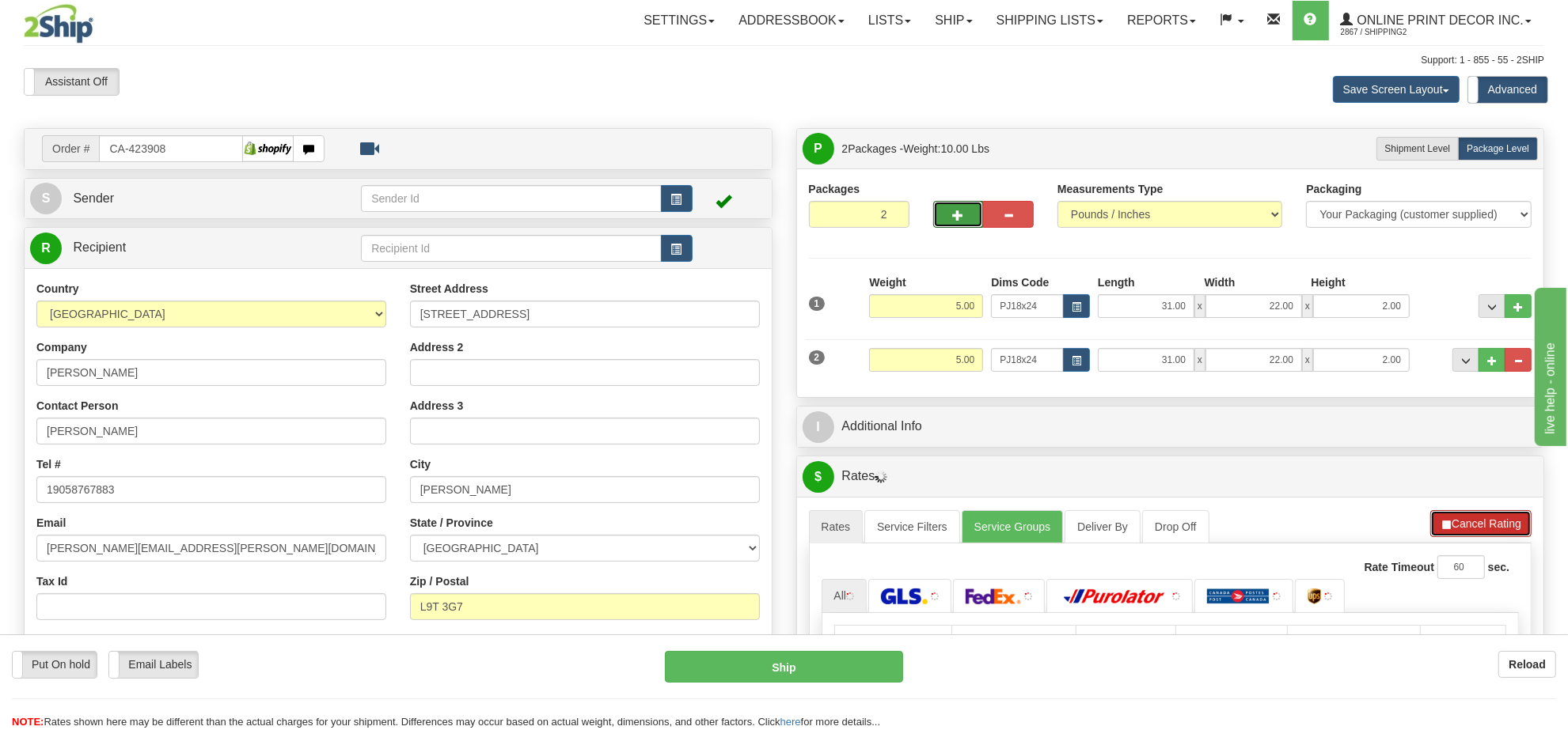
click at [1476, 530] on button "Cancel Rating" at bounding box center [1481, 524] width 101 height 27
click at [1476, 530] on button "Refresh Rates" at bounding box center [1480, 524] width 102 height 27
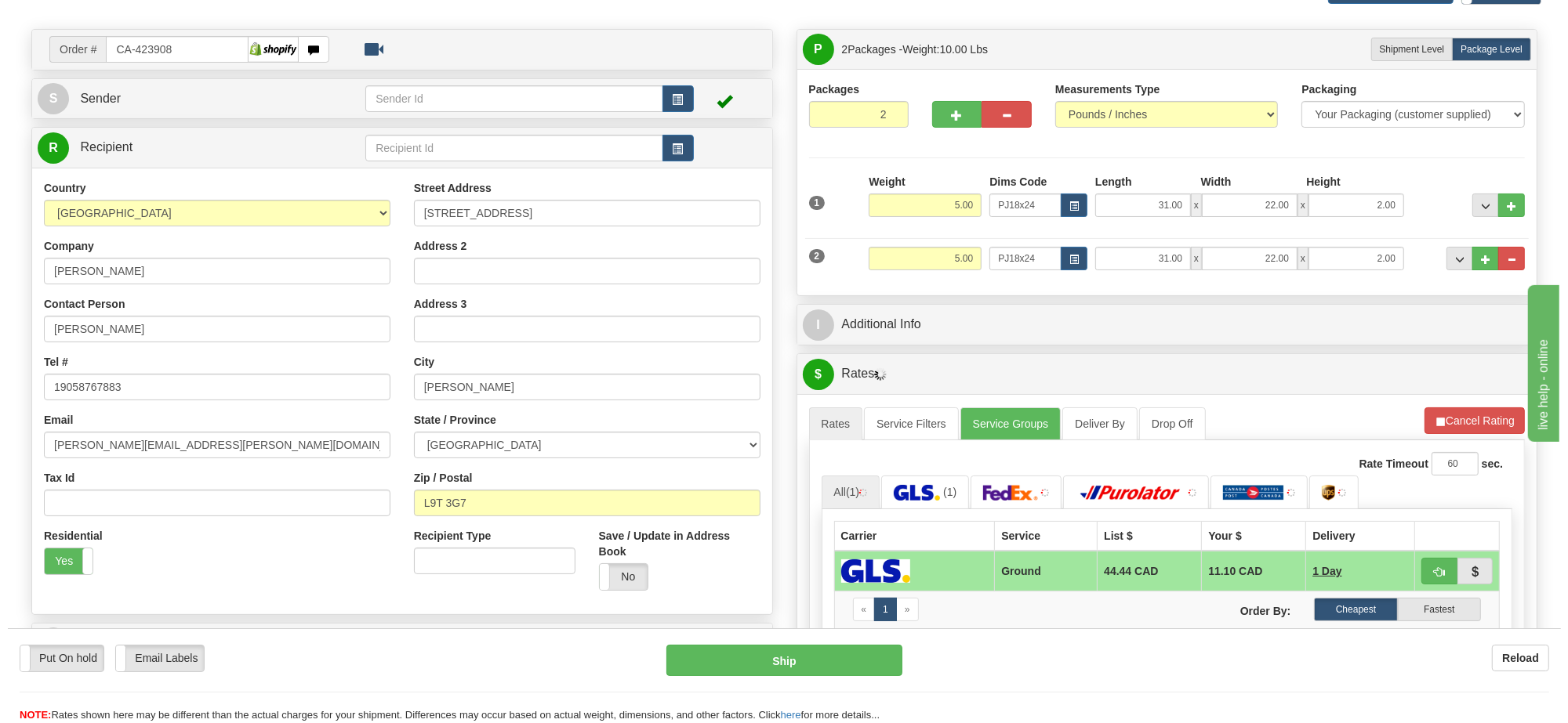
scroll to position [196, 0]
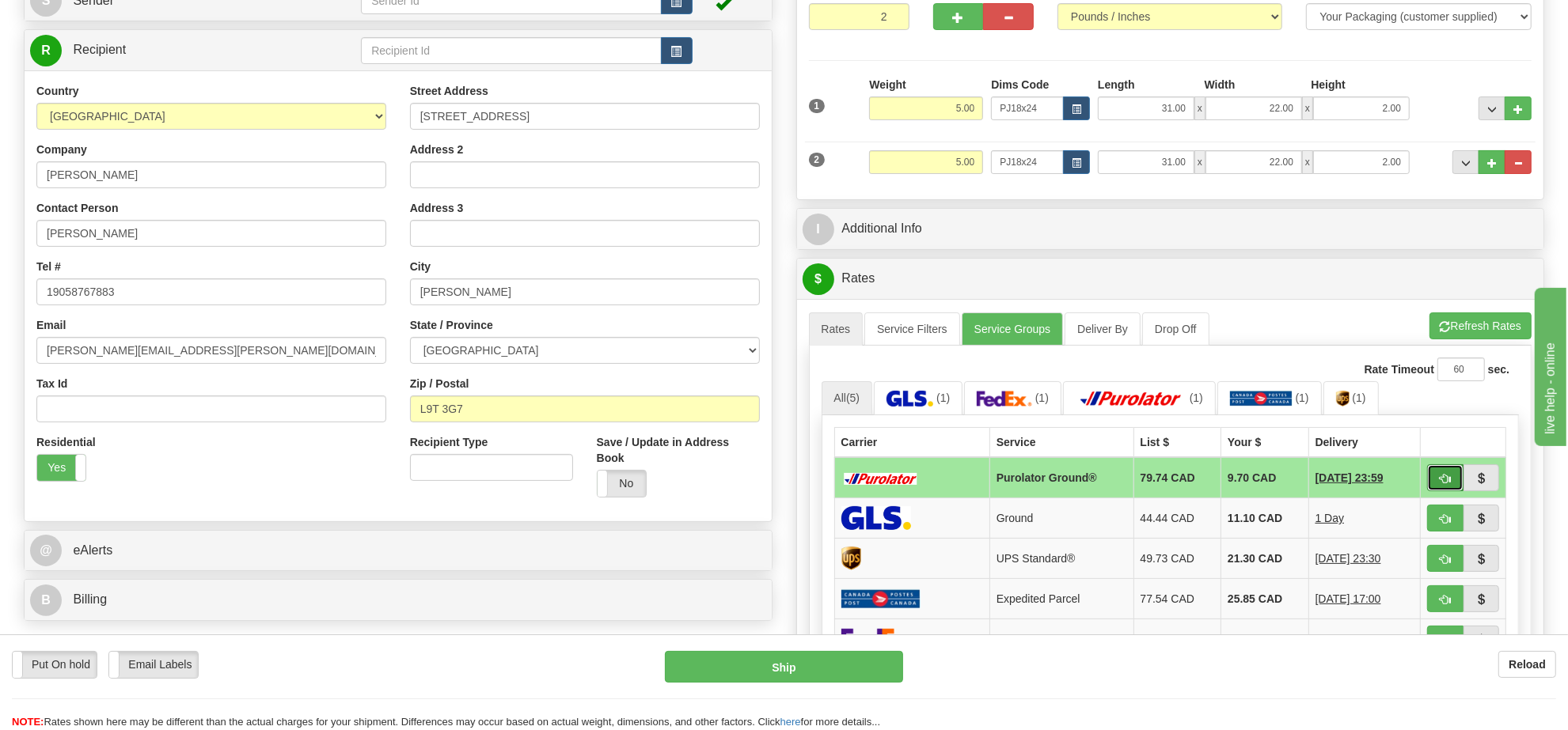
click at [1436, 484] on button "button" at bounding box center [1445, 478] width 36 height 27
type input "260"
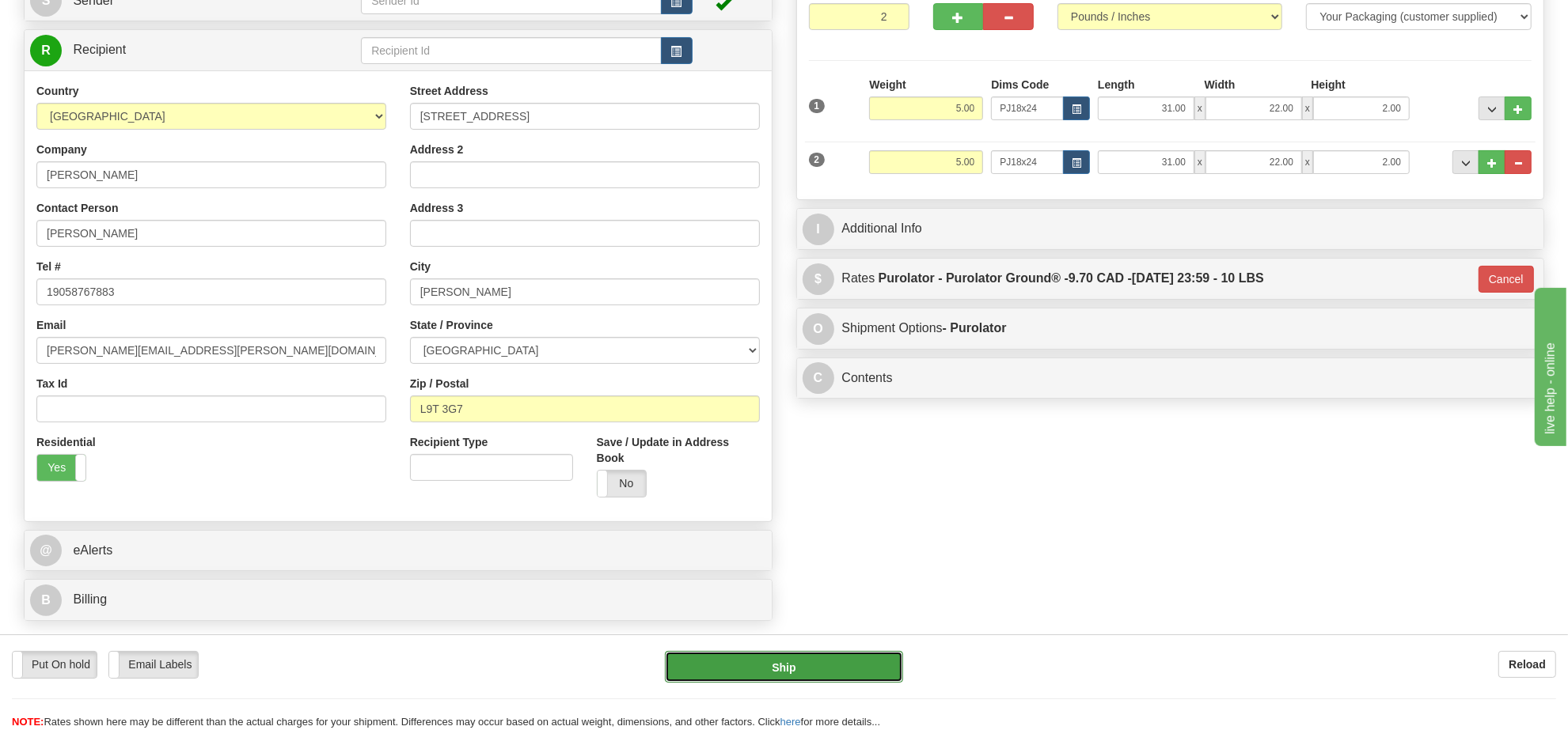
click at [839, 665] on button "Ship" at bounding box center [783, 667] width 237 height 31
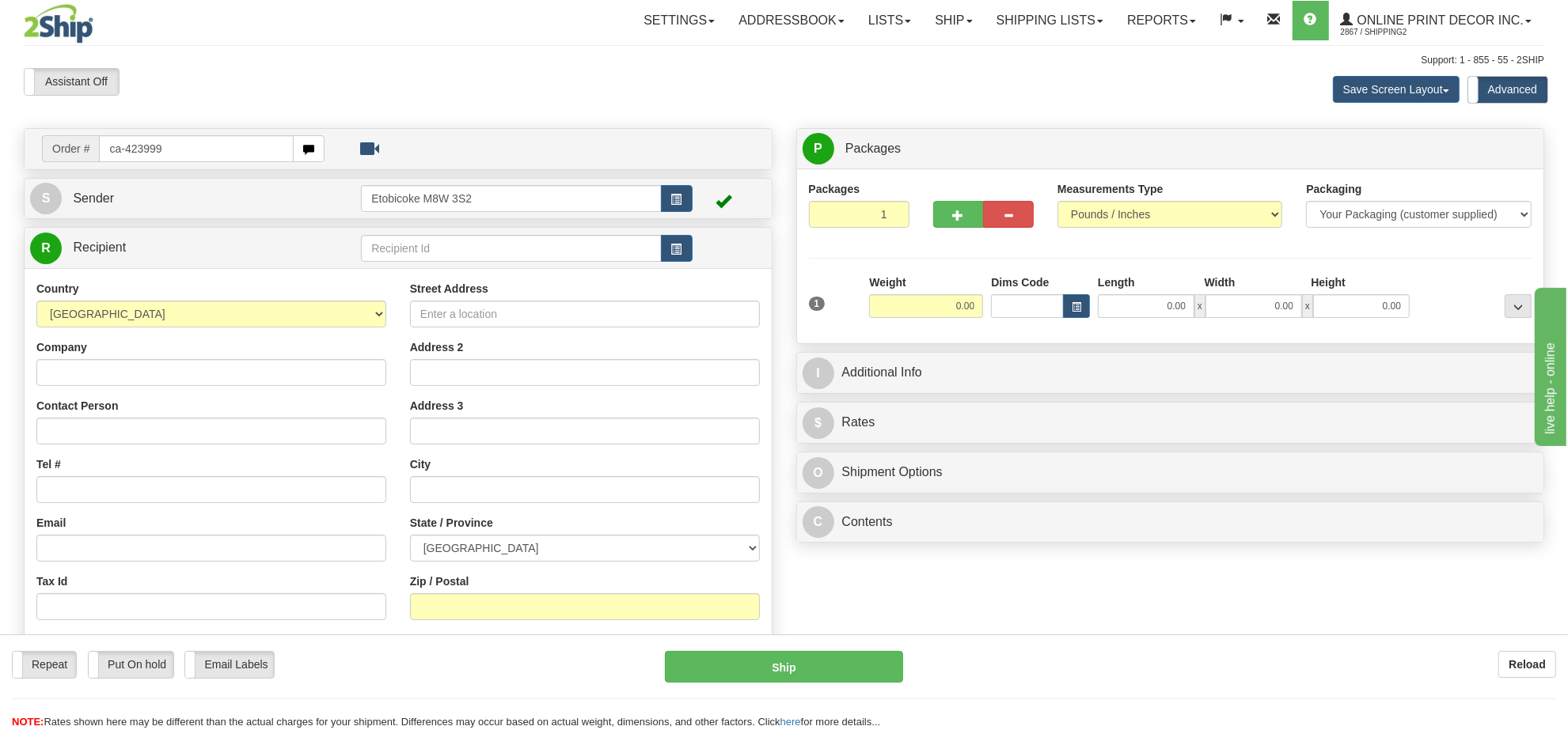
type input "ca-423999"
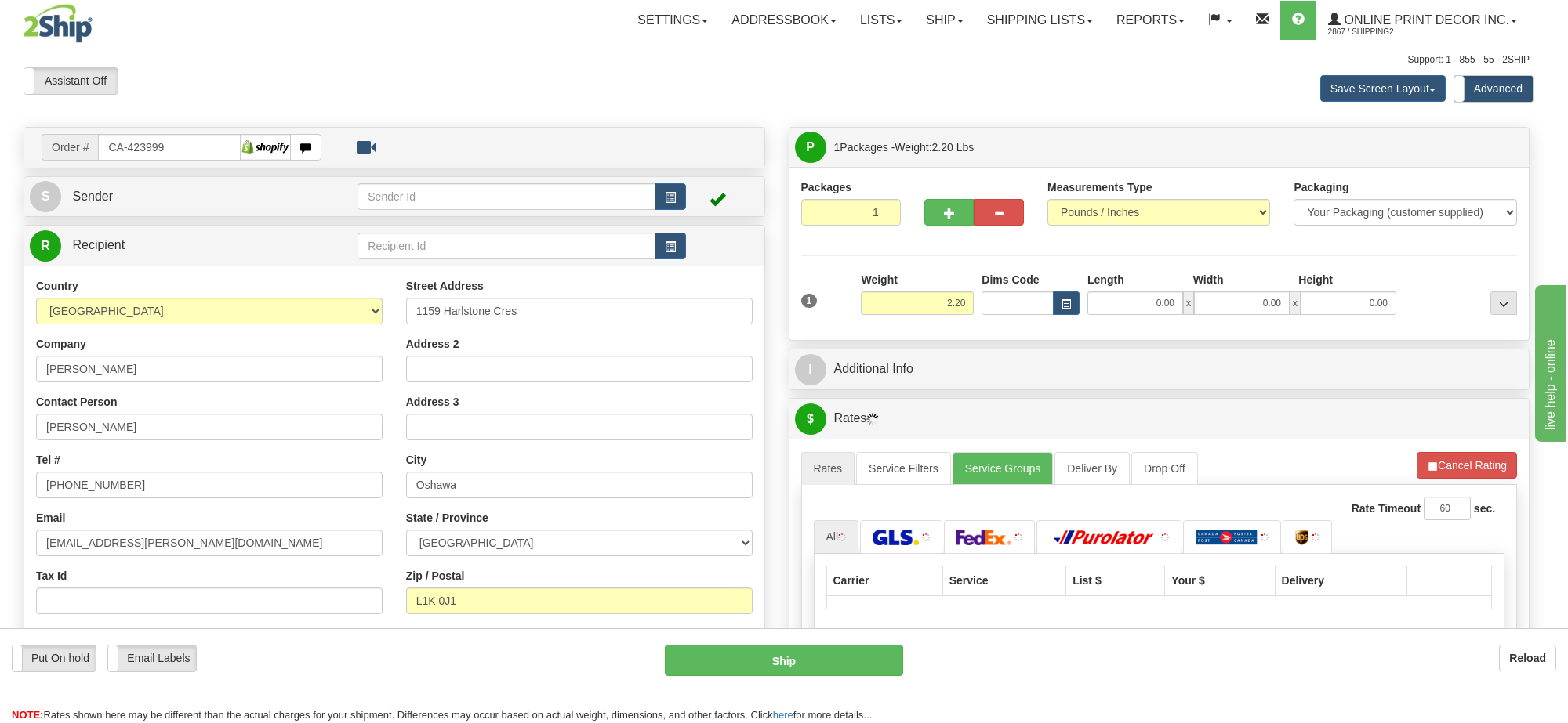
type input "OSHAWA"
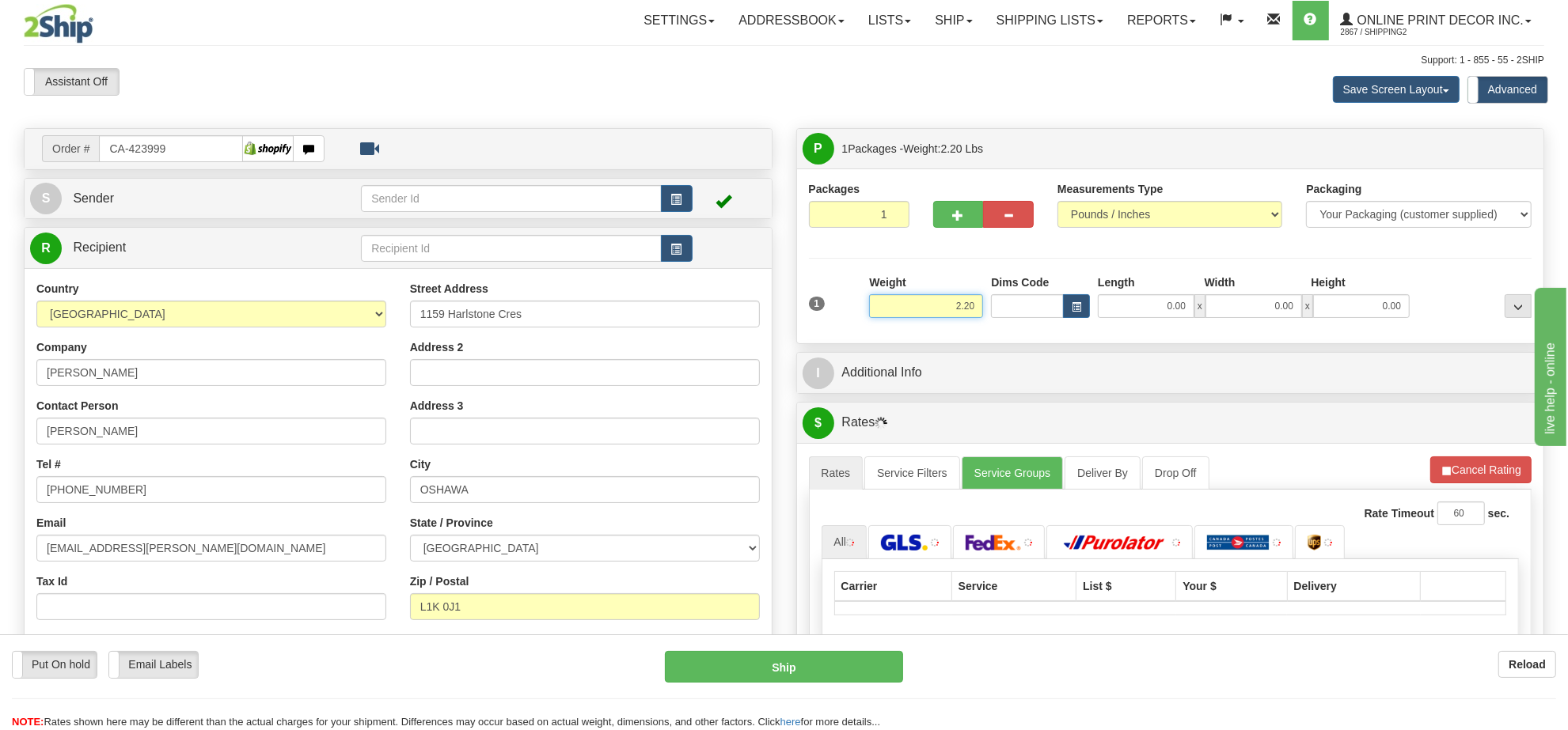
click at [946, 308] on input "2.20" at bounding box center [927, 306] width 114 height 24
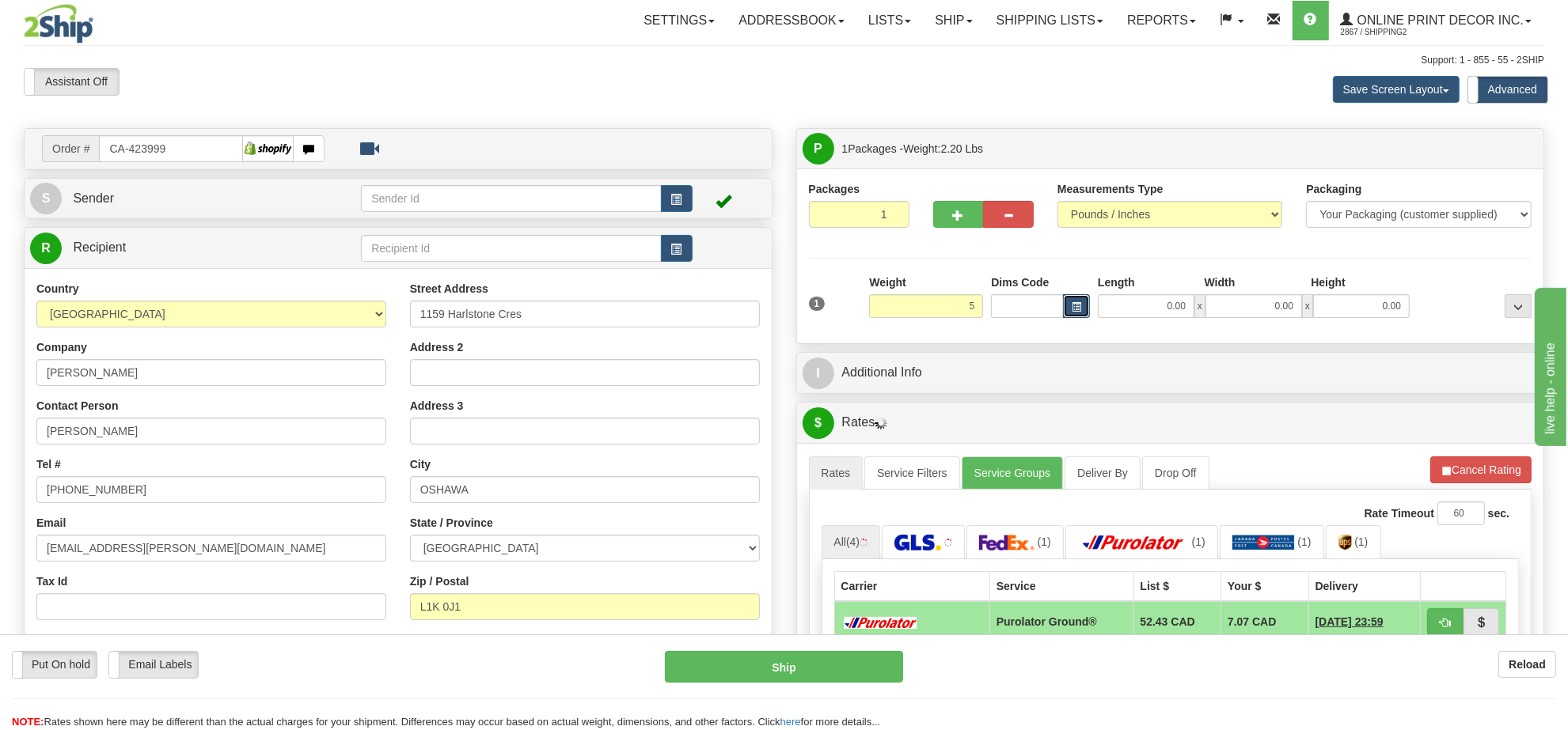
type input "5.00"
click at [1065, 302] on button "button" at bounding box center [1077, 306] width 27 height 24
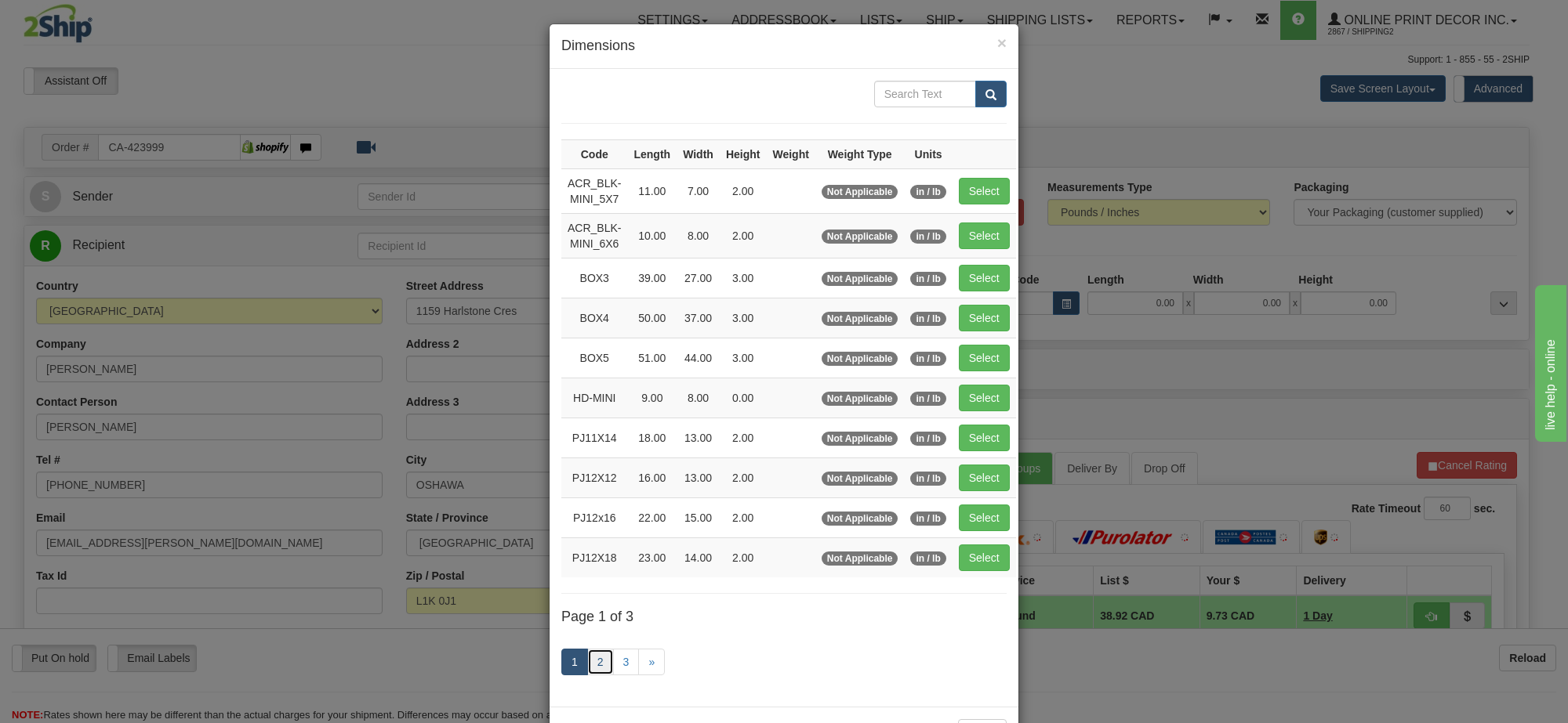
click at [598, 666] on link "2" at bounding box center [600, 662] width 26 height 26
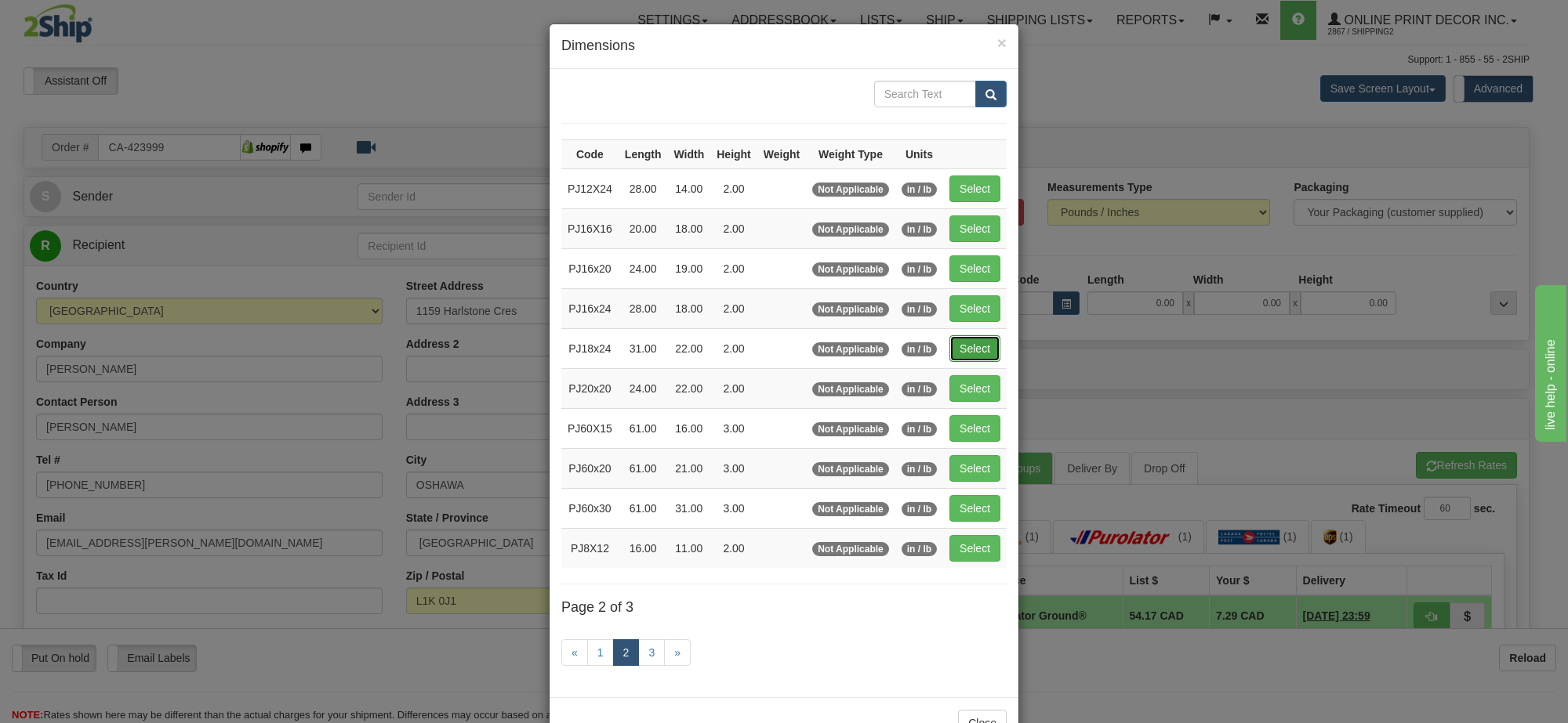
click at [990, 357] on button "Select" at bounding box center [974, 349] width 51 height 26
type input "PJ18x24"
type input "31.00"
type input "22.00"
type input "2.00"
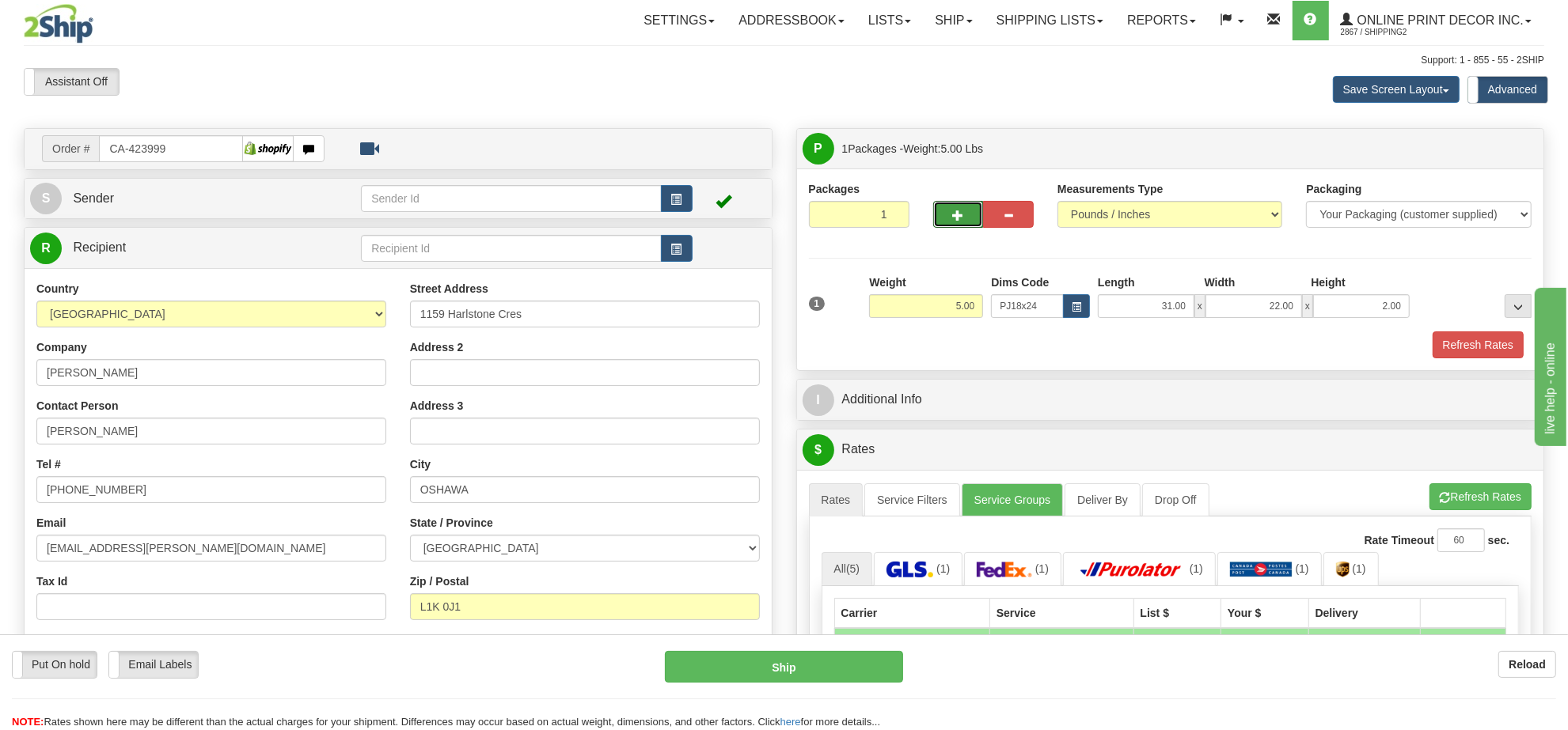
click at [951, 215] on button "button" at bounding box center [958, 215] width 51 height 27
radio input "true"
type input "2"
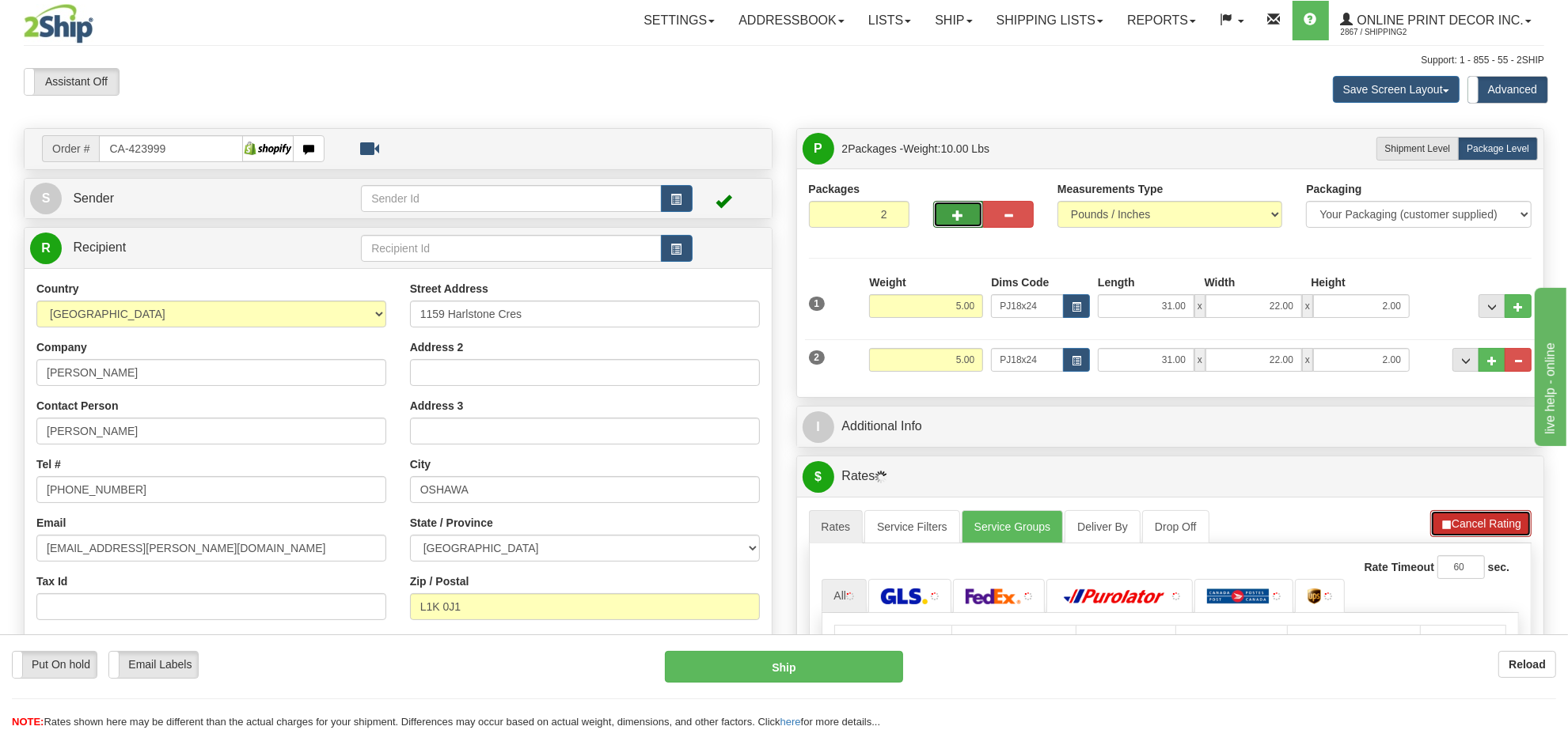
click at [1486, 522] on button "Cancel Rating" at bounding box center [1481, 524] width 101 height 27
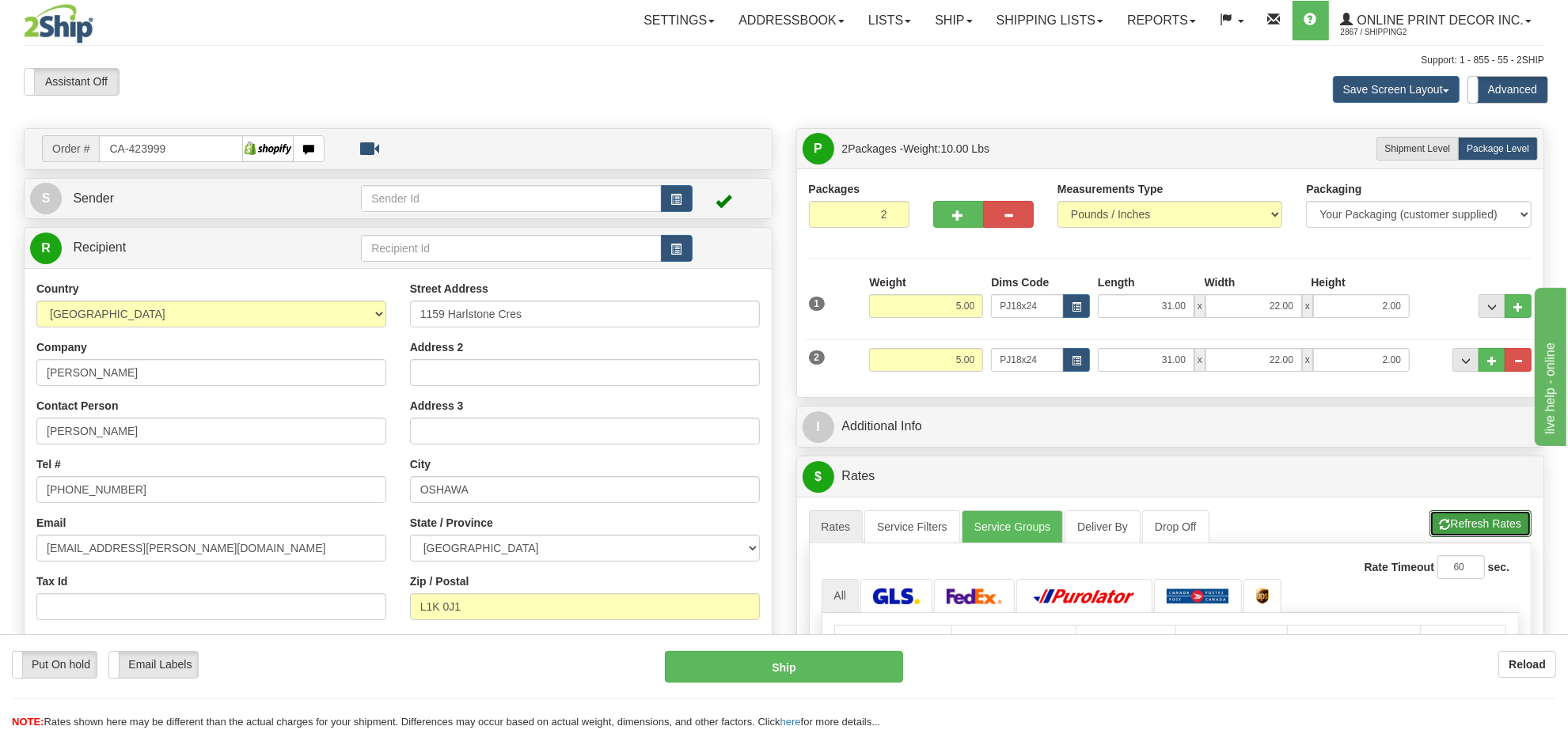
click at [1486, 522] on button "Refresh Rates" at bounding box center [1480, 524] width 102 height 27
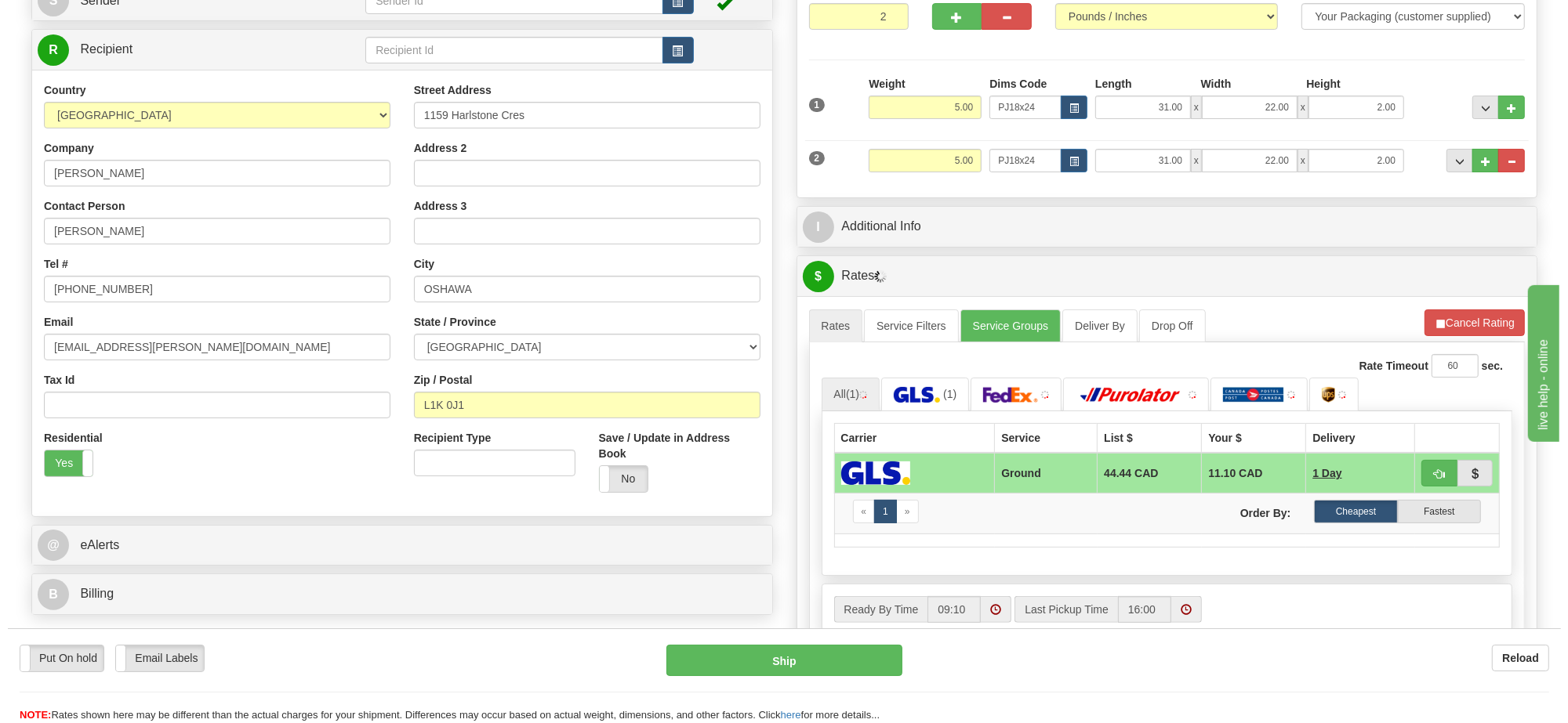
scroll to position [294, 0]
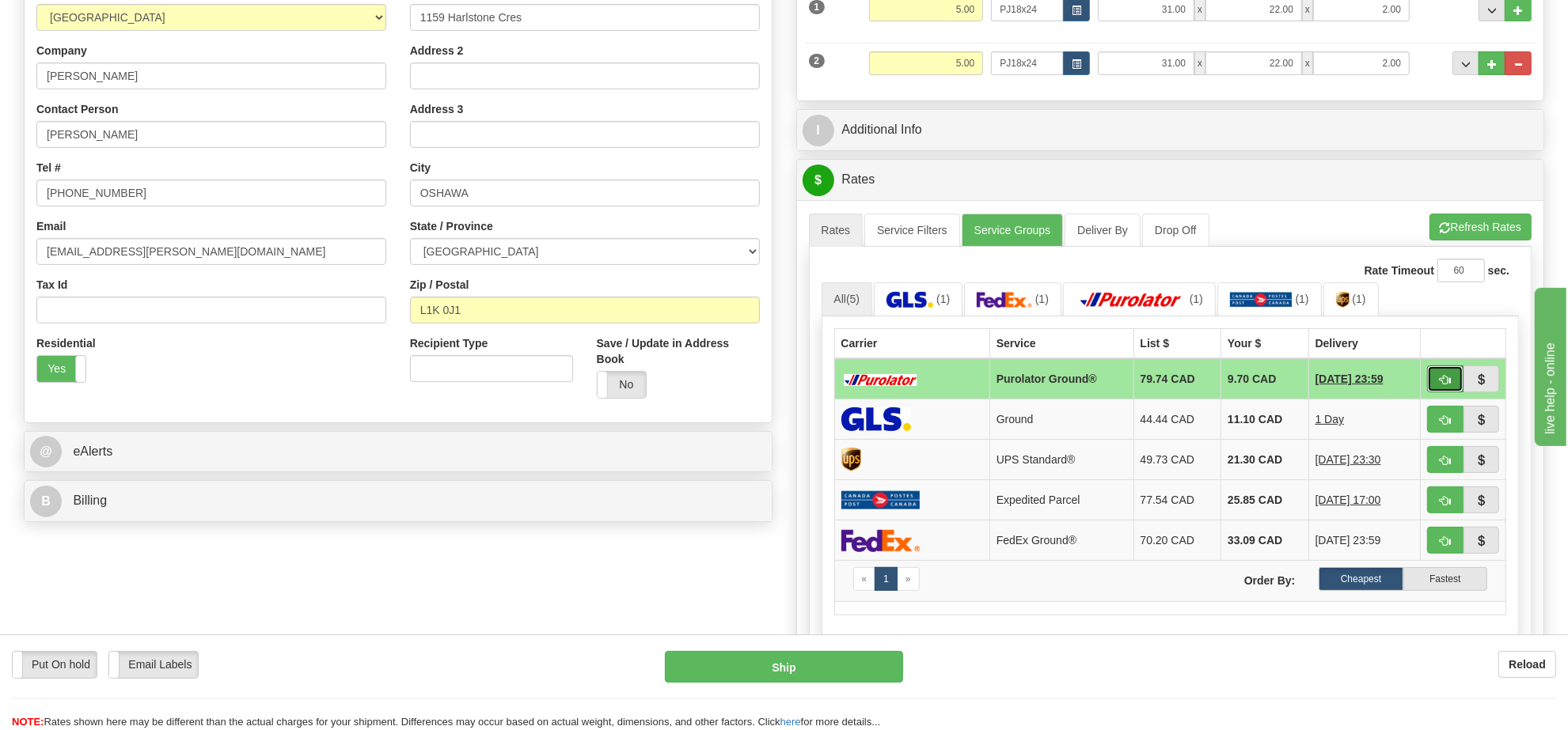
click at [1434, 381] on button "button" at bounding box center [1445, 379] width 36 height 27
type input "260"
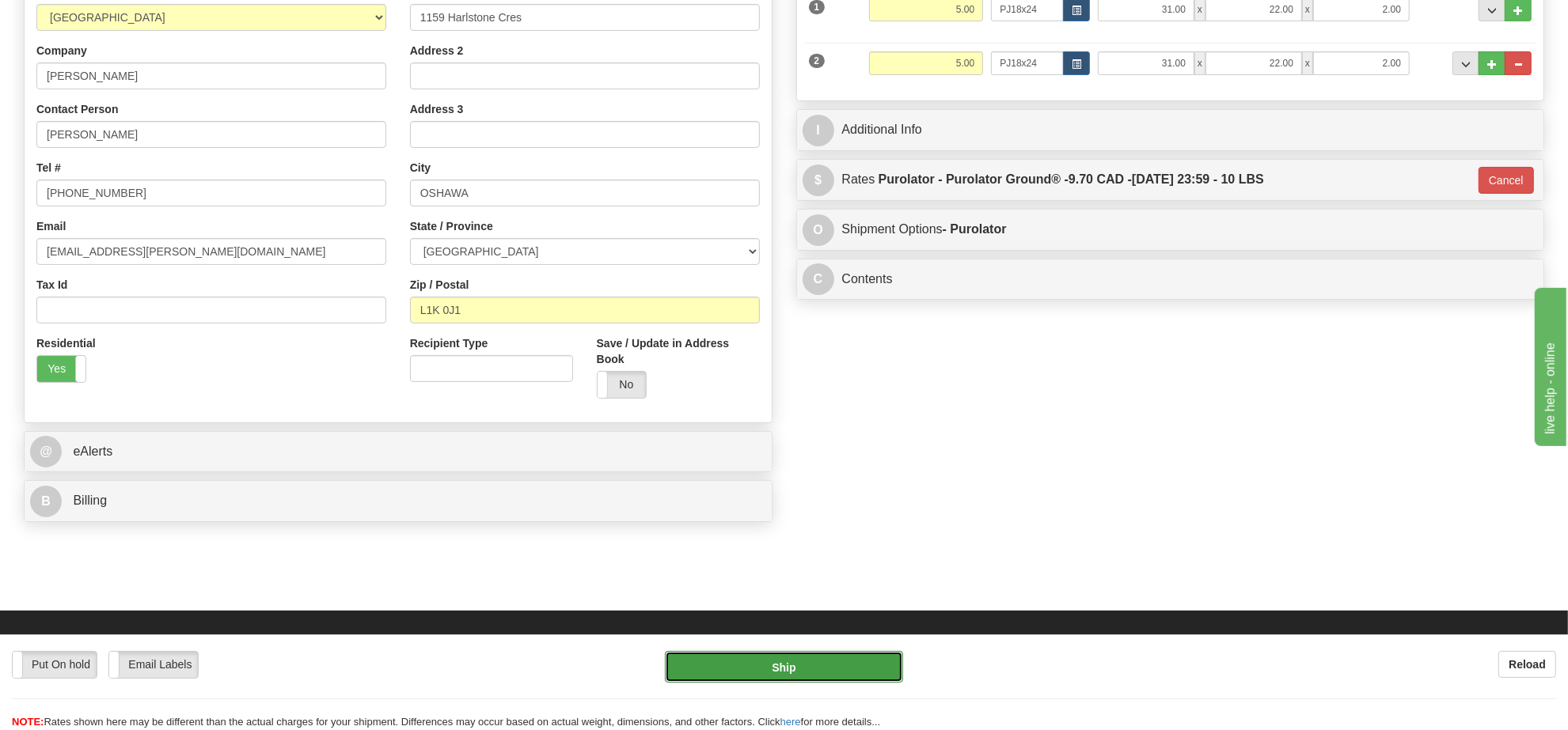
click at [853, 665] on button "Ship" at bounding box center [783, 667] width 237 height 31
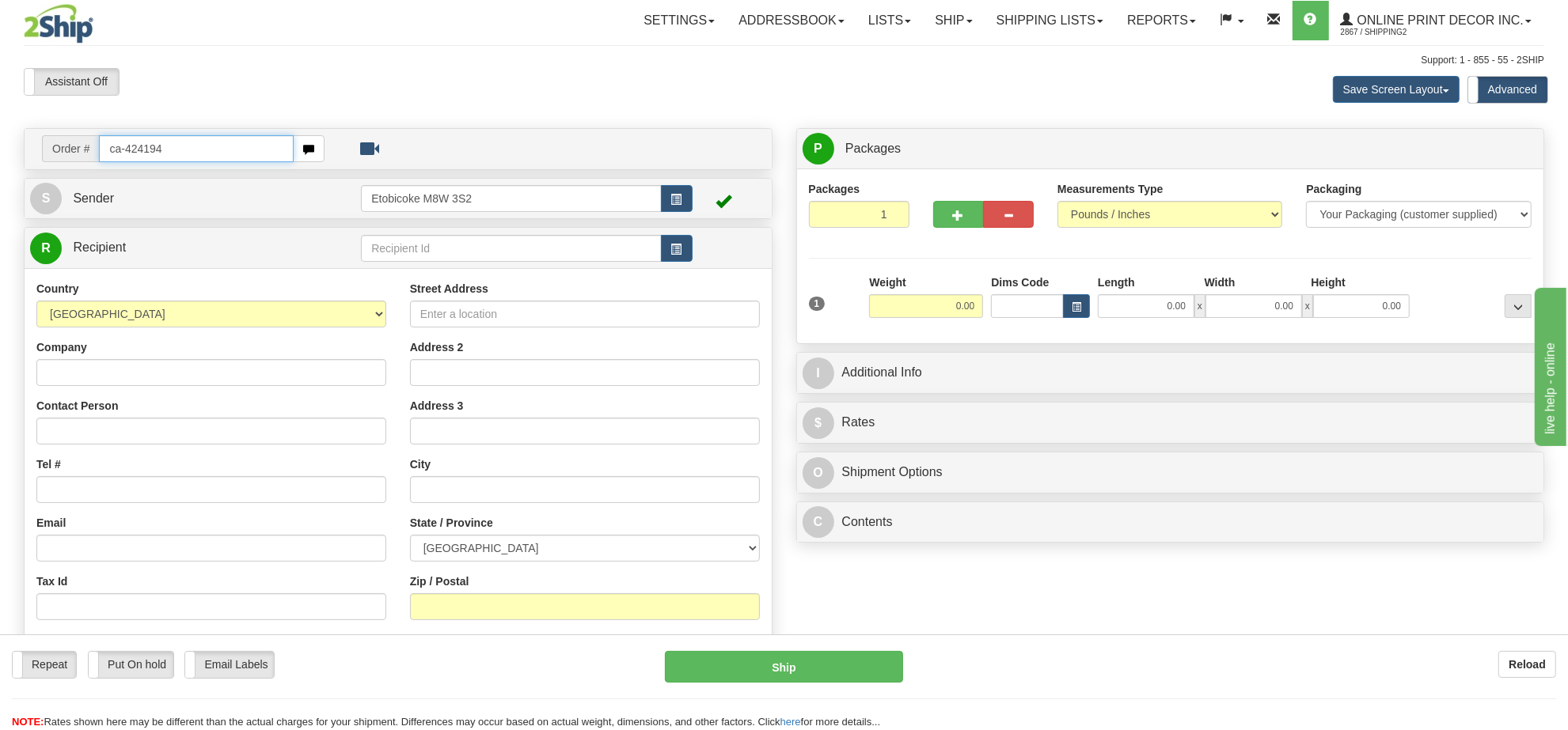
type input "ca-424194"
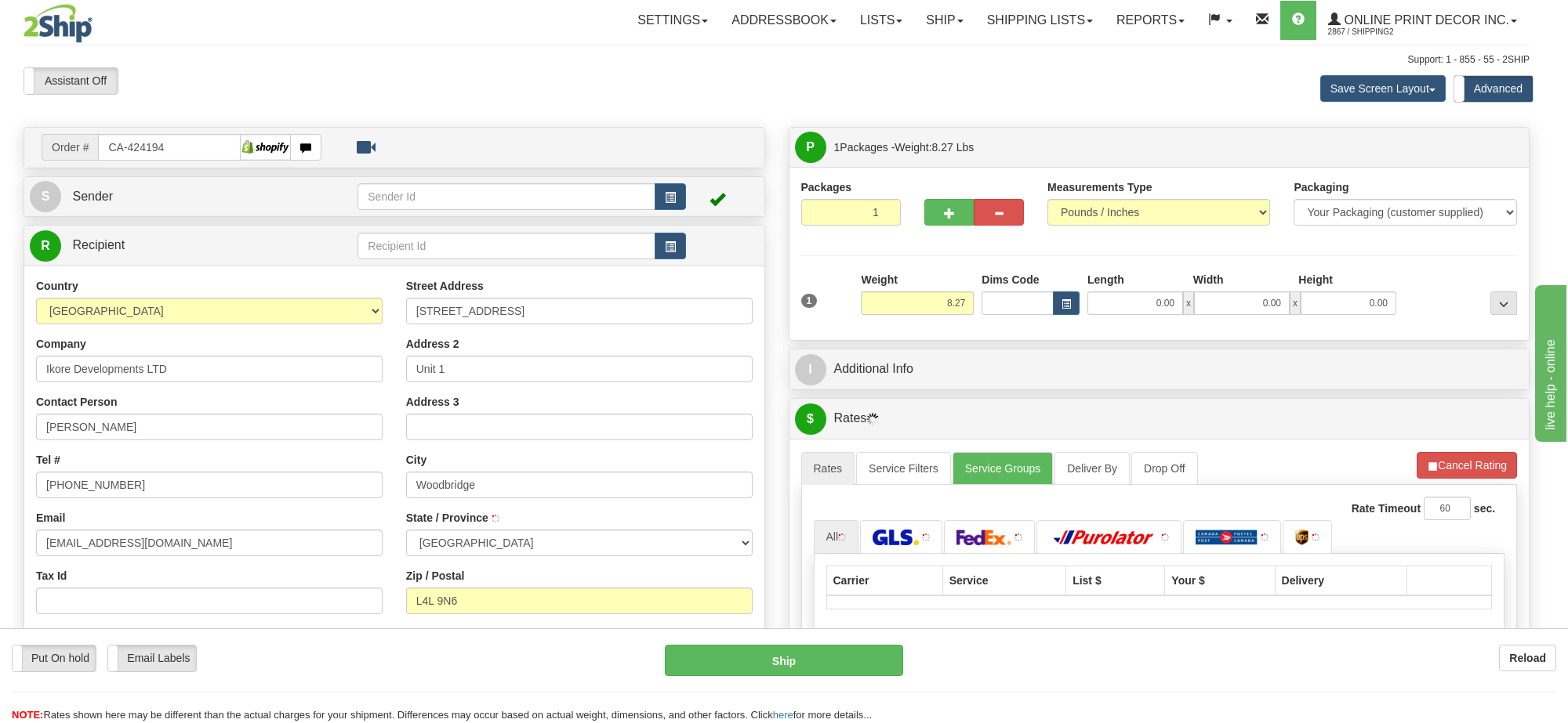
type input "WOODBRIDGE"
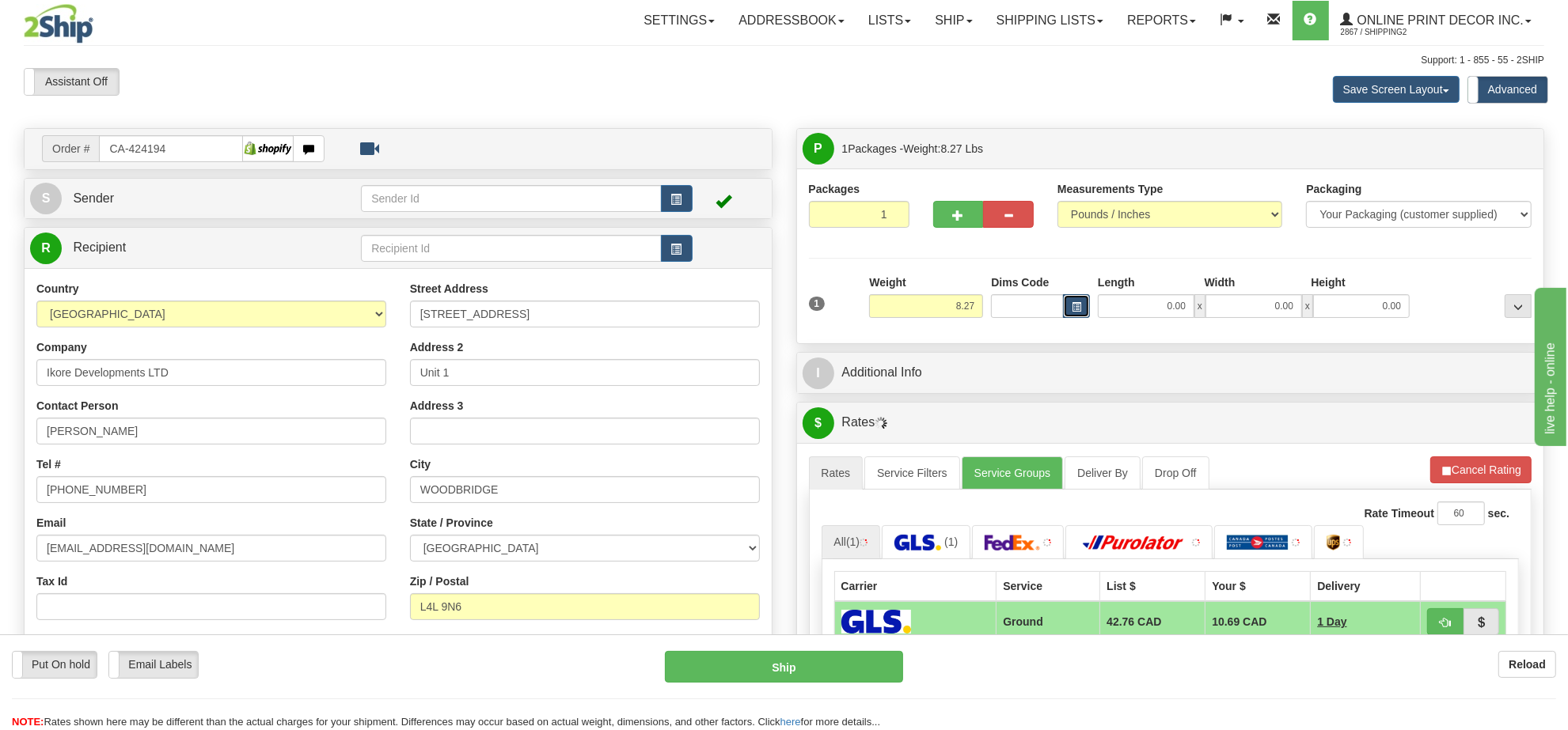
click at [1082, 312] on button "button" at bounding box center [1077, 306] width 27 height 24
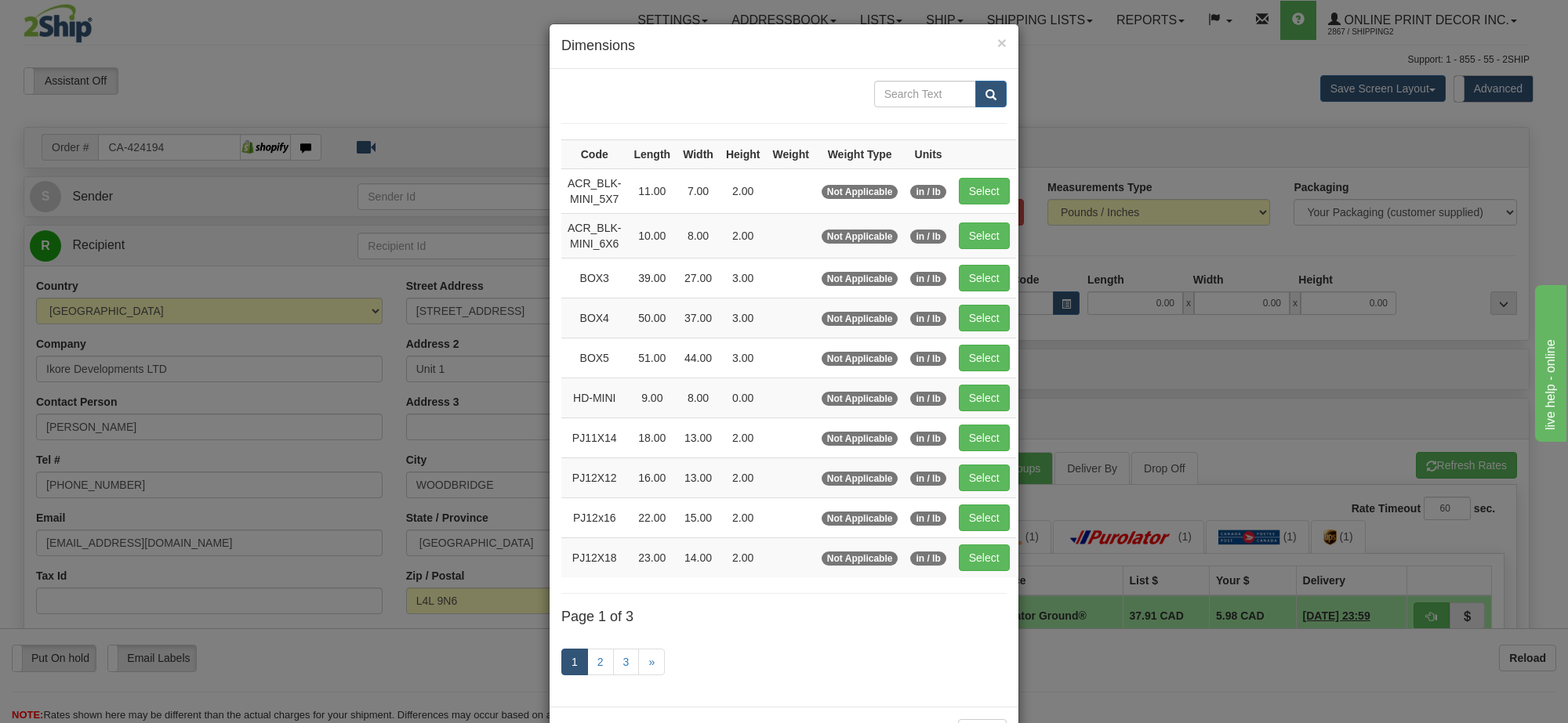
click at [576, 671] on link "1" at bounding box center [575, 662] width 26 height 26
click at [600, 668] on link "2" at bounding box center [600, 662] width 26 height 26
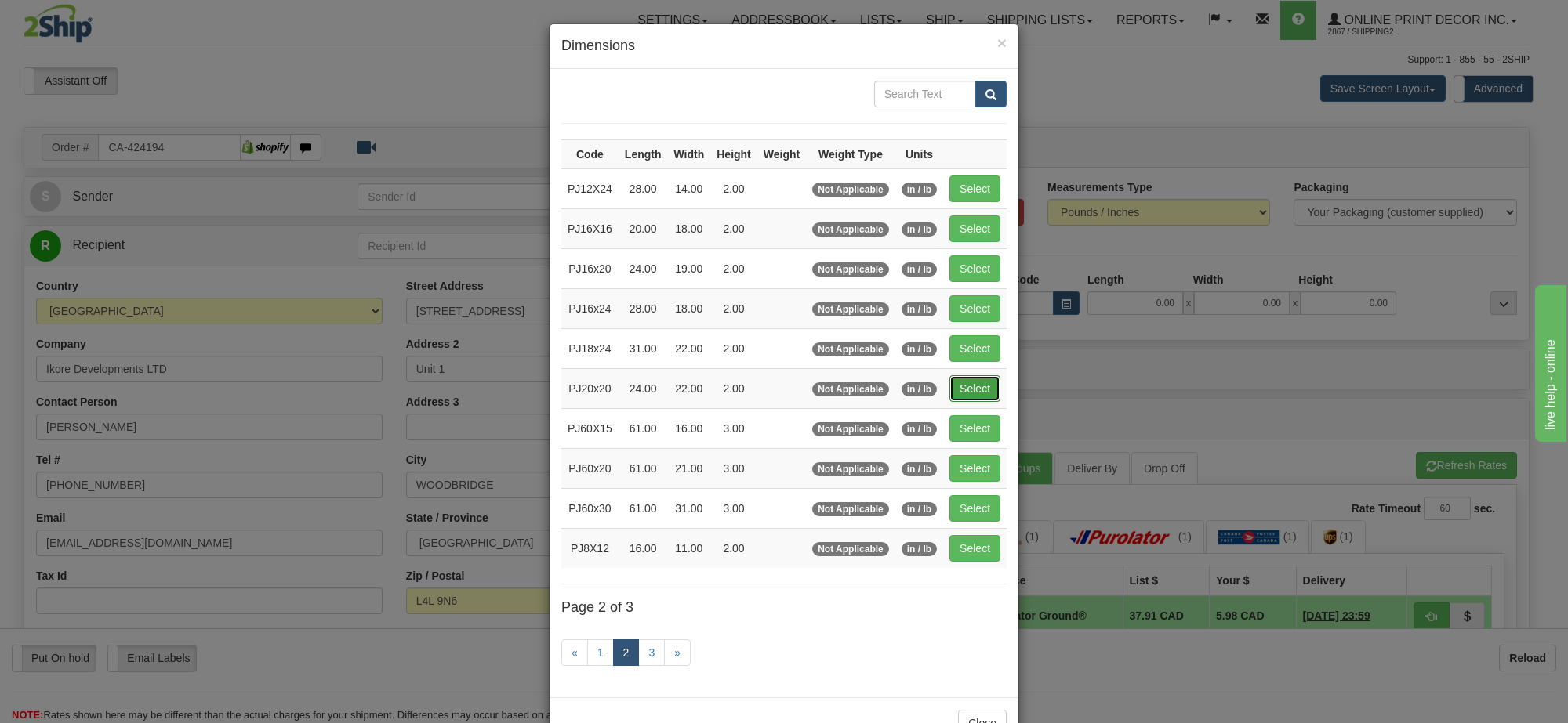
click at [965, 396] on button "Select" at bounding box center [974, 388] width 51 height 26
type input "PJ20x20"
type input "24.00"
type input "22.00"
type input "2.00"
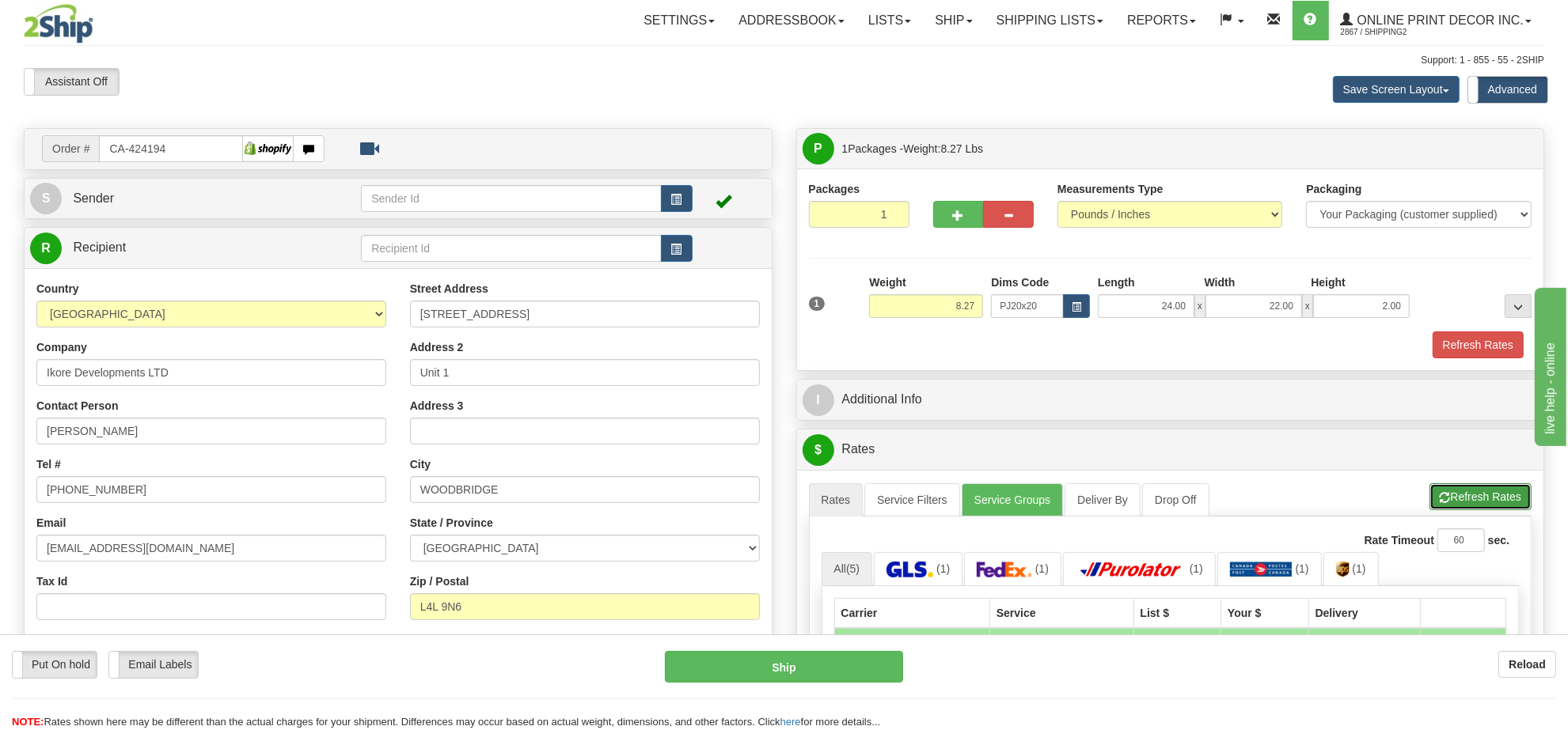
click at [1447, 500] on span "button" at bounding box center [1445, 498] width 11 height 10
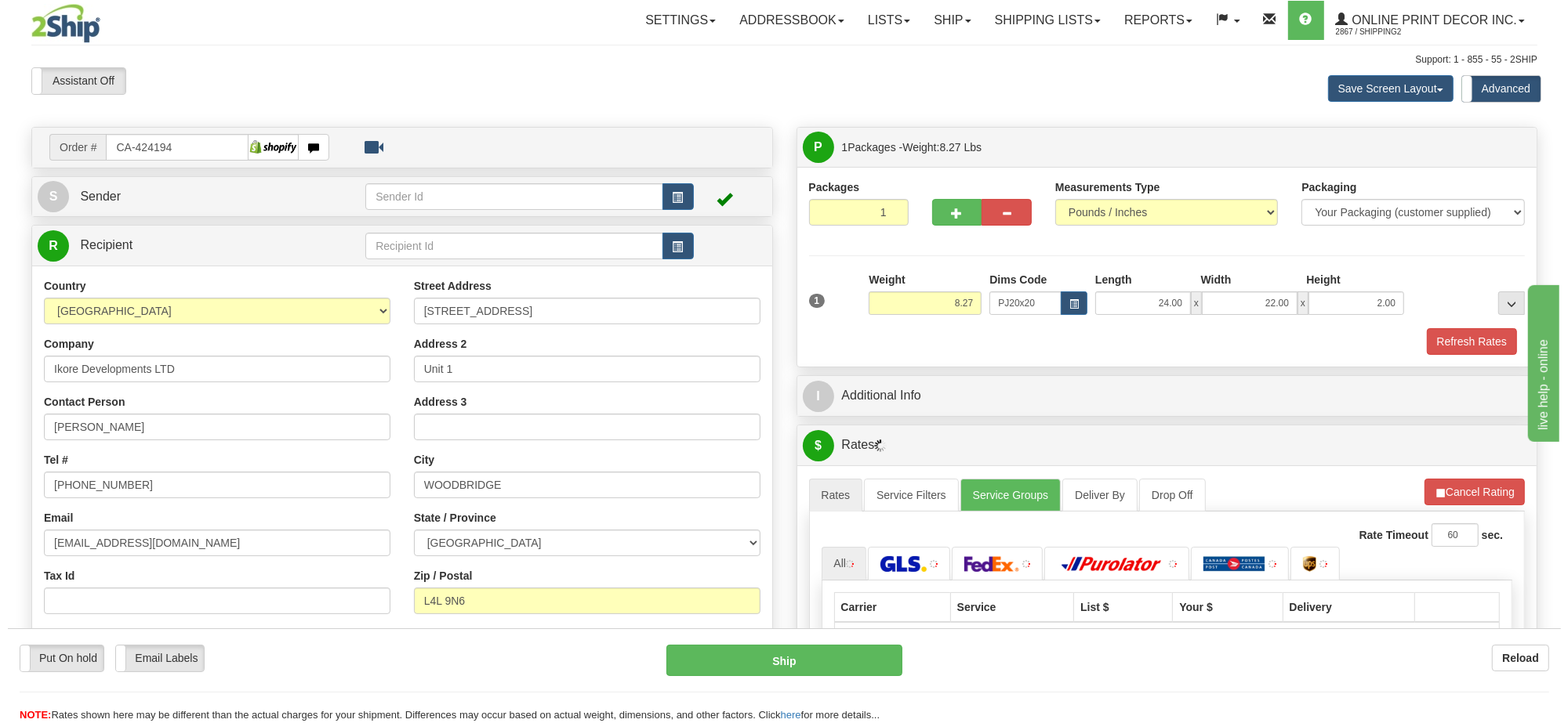
scroll to position [196, 0]
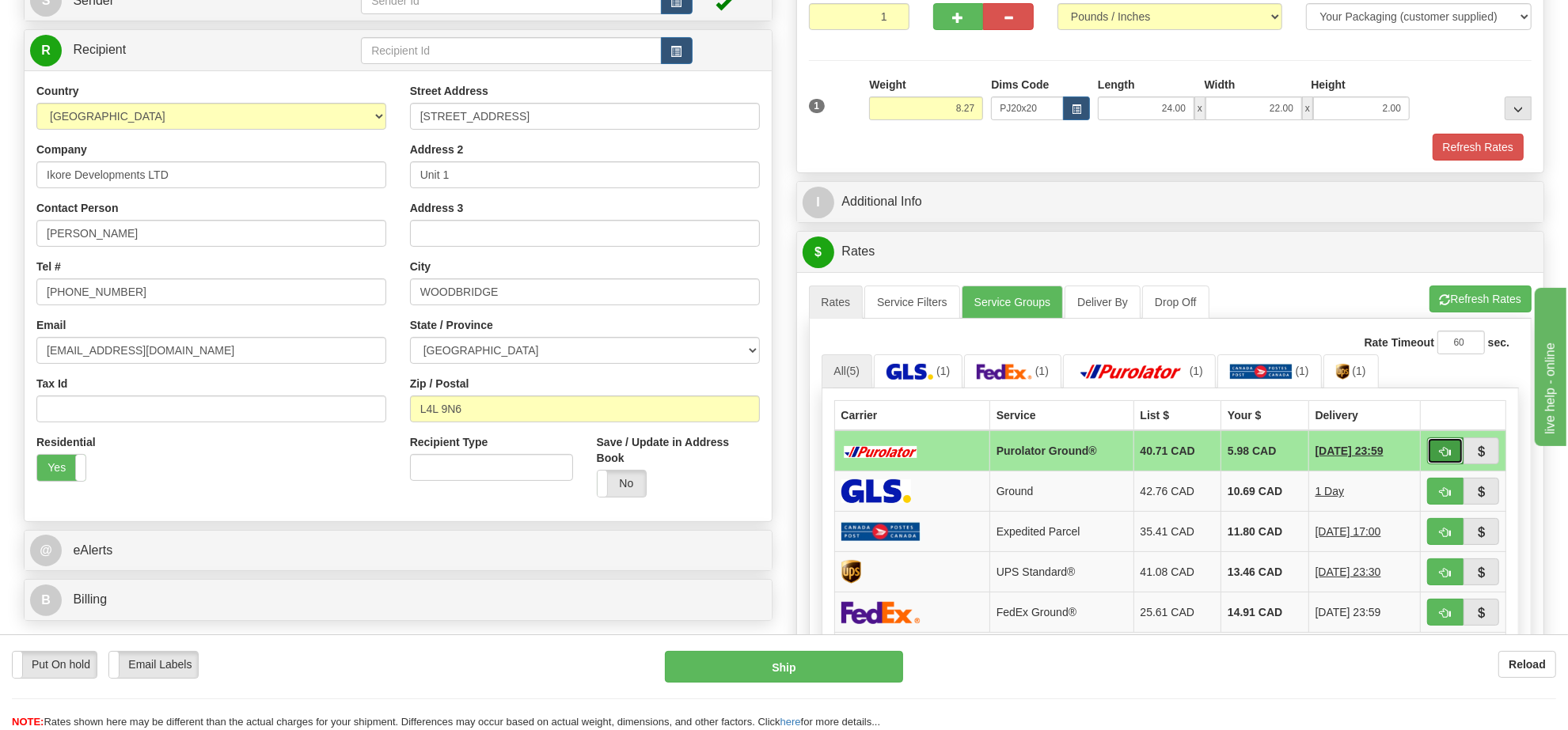
click at [1441, 448] on button "button" at bounding box center [1445, 451] width 36 height 27
type input "260"
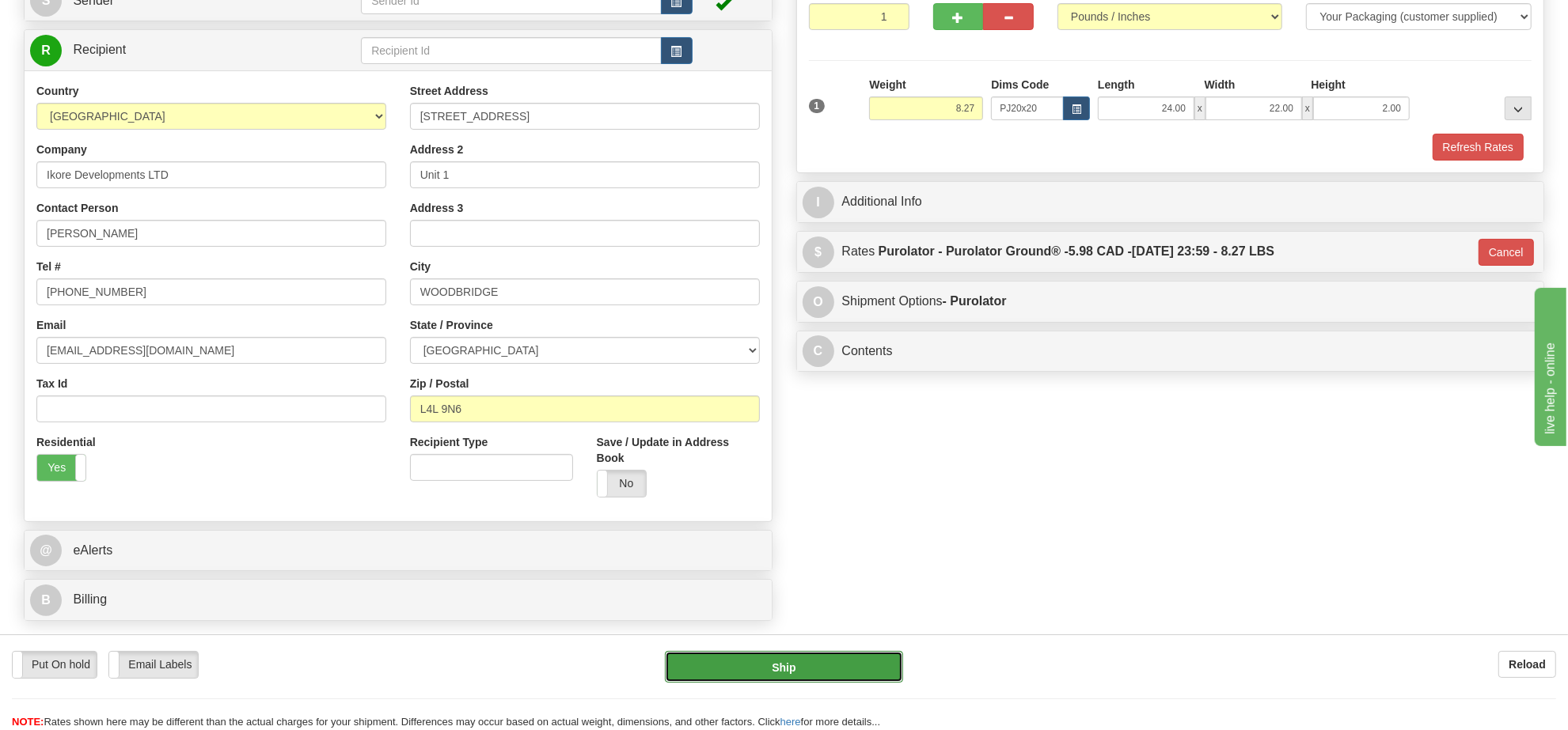
click at [772, 674] on button "Ship" at bounding box center [783, 667] width 237 height 31
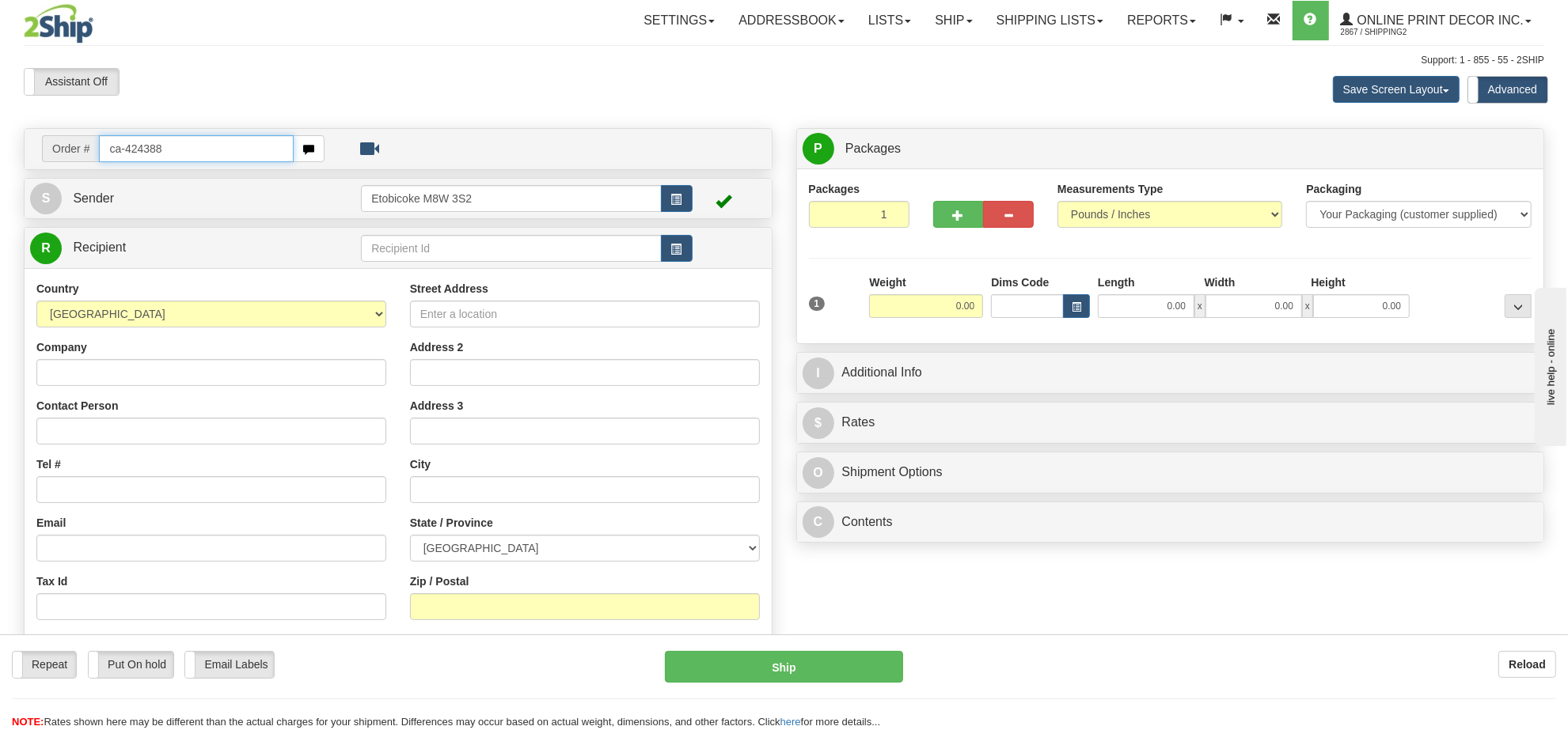
type input "ca-424388"
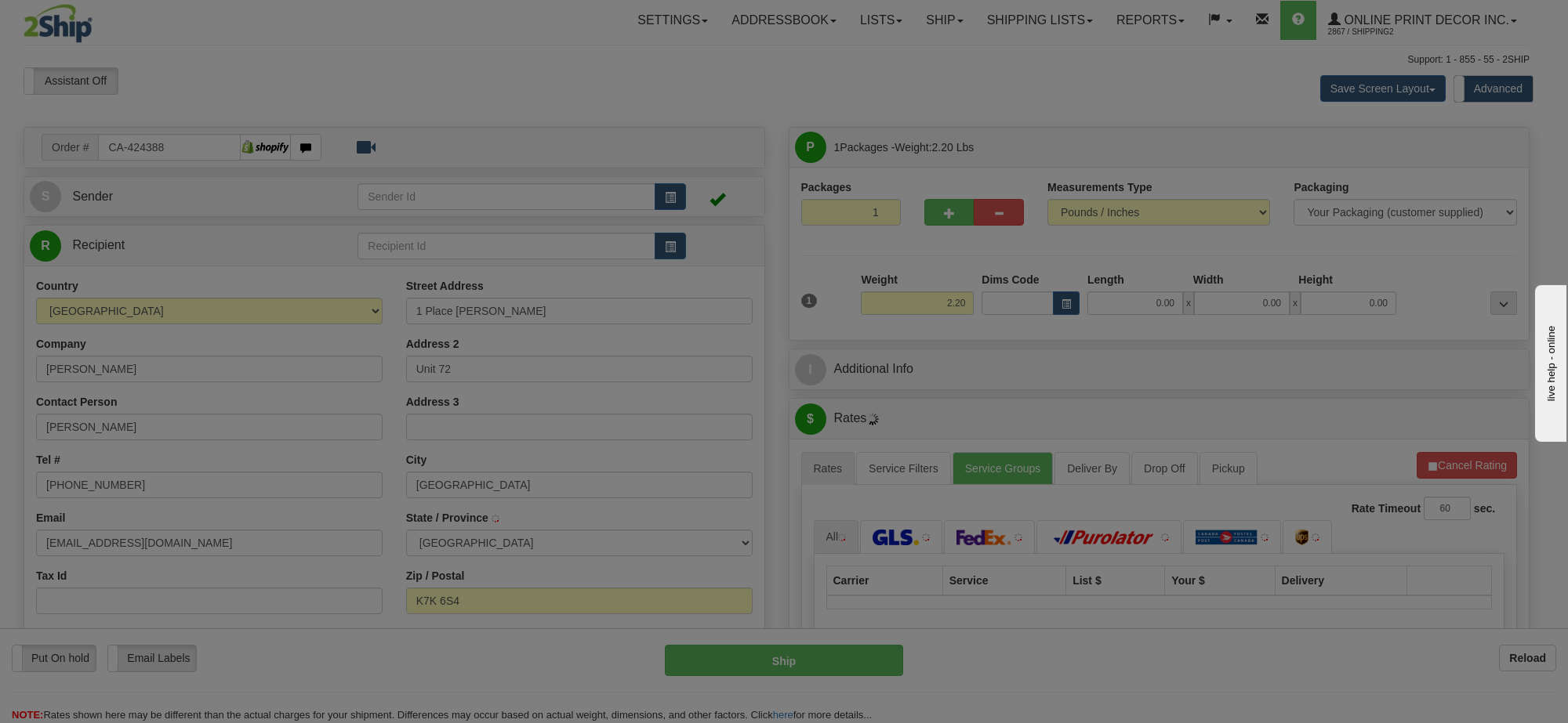
type input "KINGSTON"
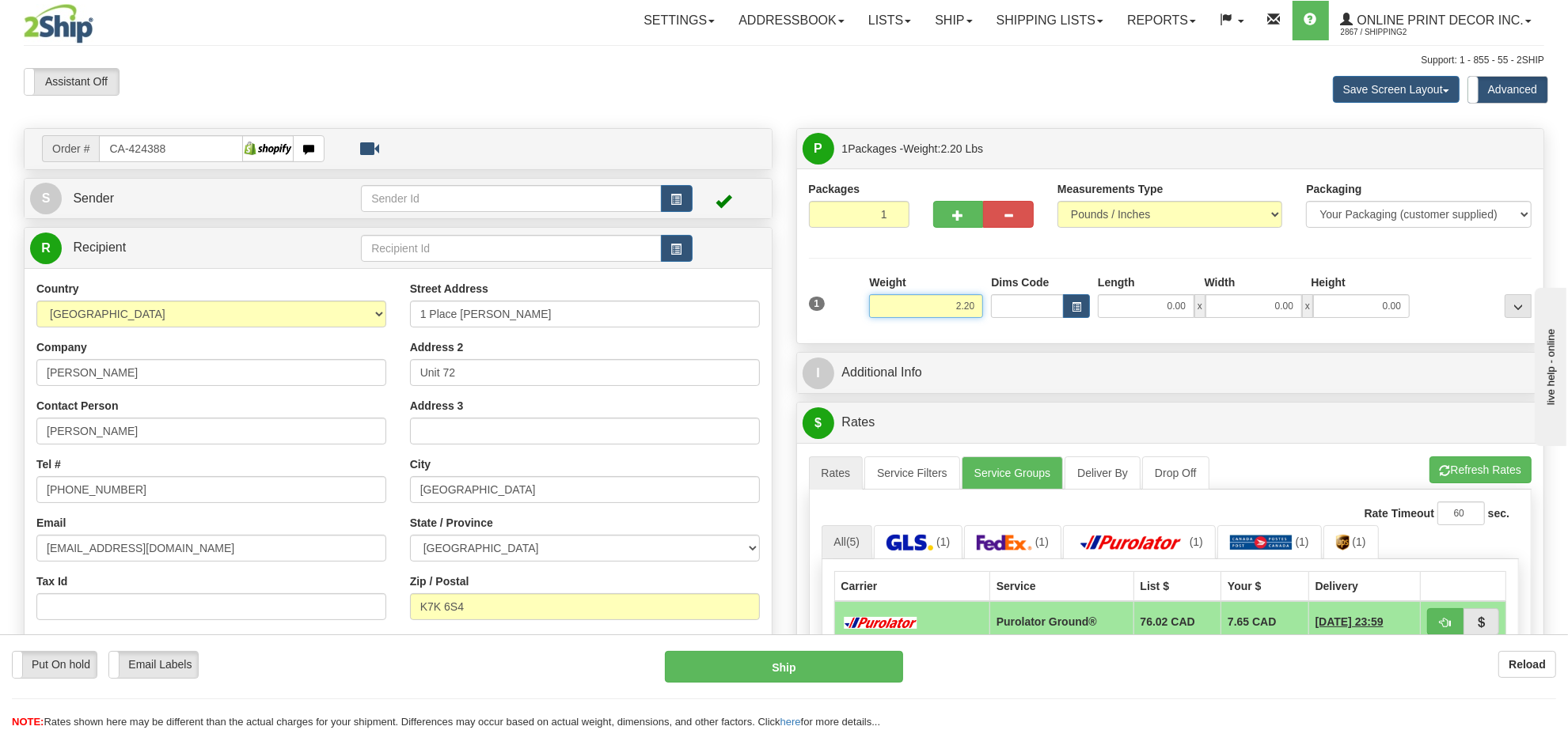
click at [946, 307] on input "2.20" at bounding box center [927, 306] width 114 height 24
type input "4.00"
click at [1072, 310] on span "button" at bounding box center [1076, 307] width 9 height 9
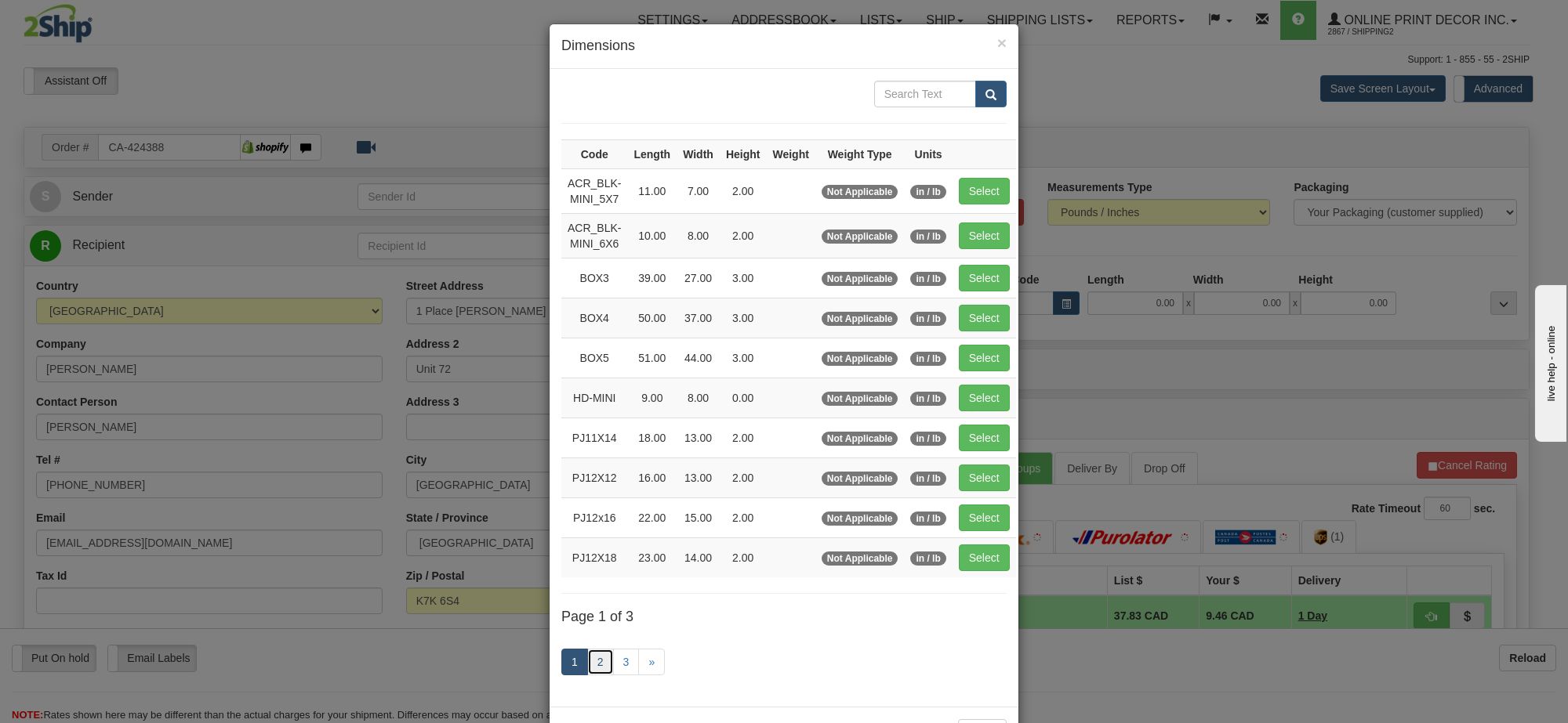
click at [601, 671] on link "2" at bounding box center [600, 662] width 26 height 26
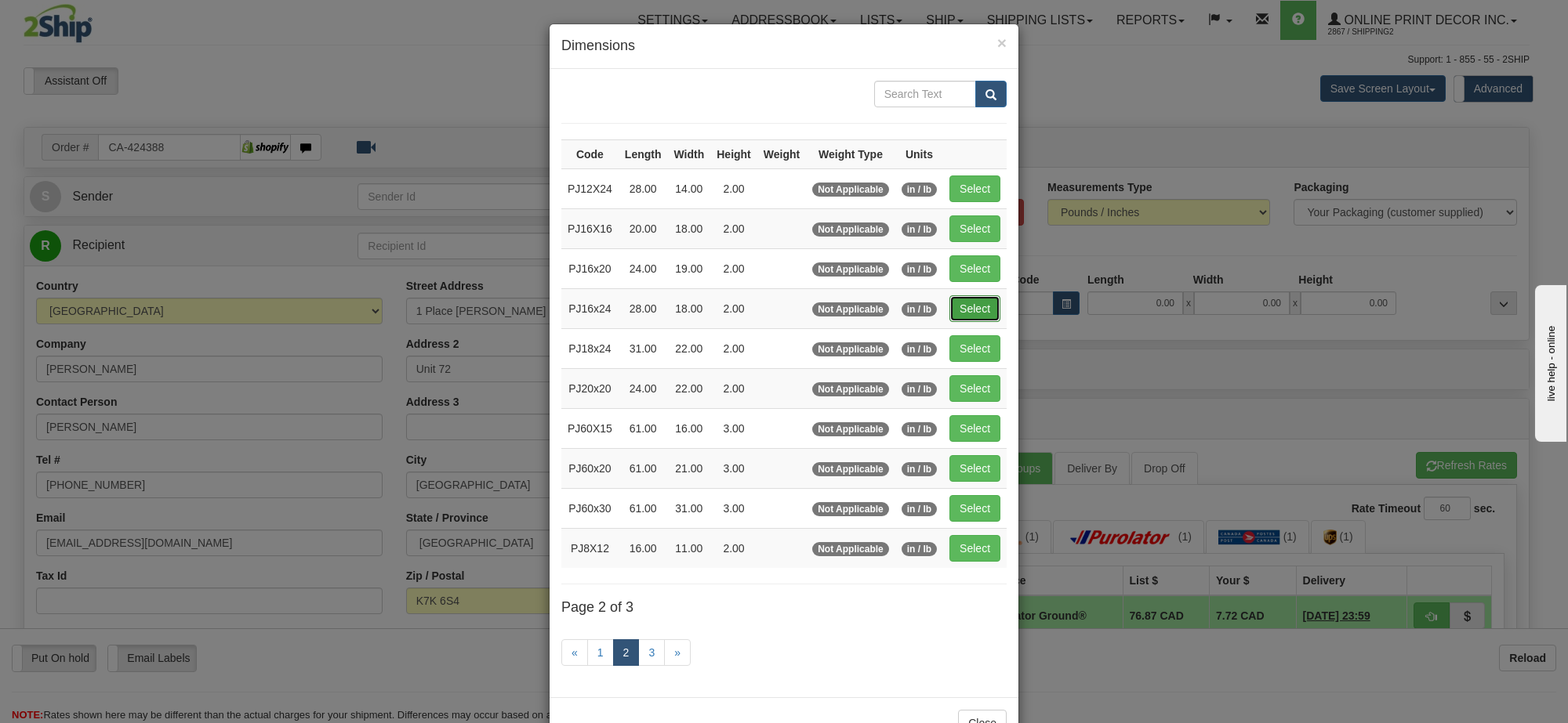
drag, startPoint x: 968, startPoint y: 304, endPoint x: 1146, endPoint y: 436, distance: 221.6
click at [970, 305] on button "Select" at bounding box center [974, 309] width 51 height 26
type input "PJ16x24"
type input "28.00"
type input "18.00"
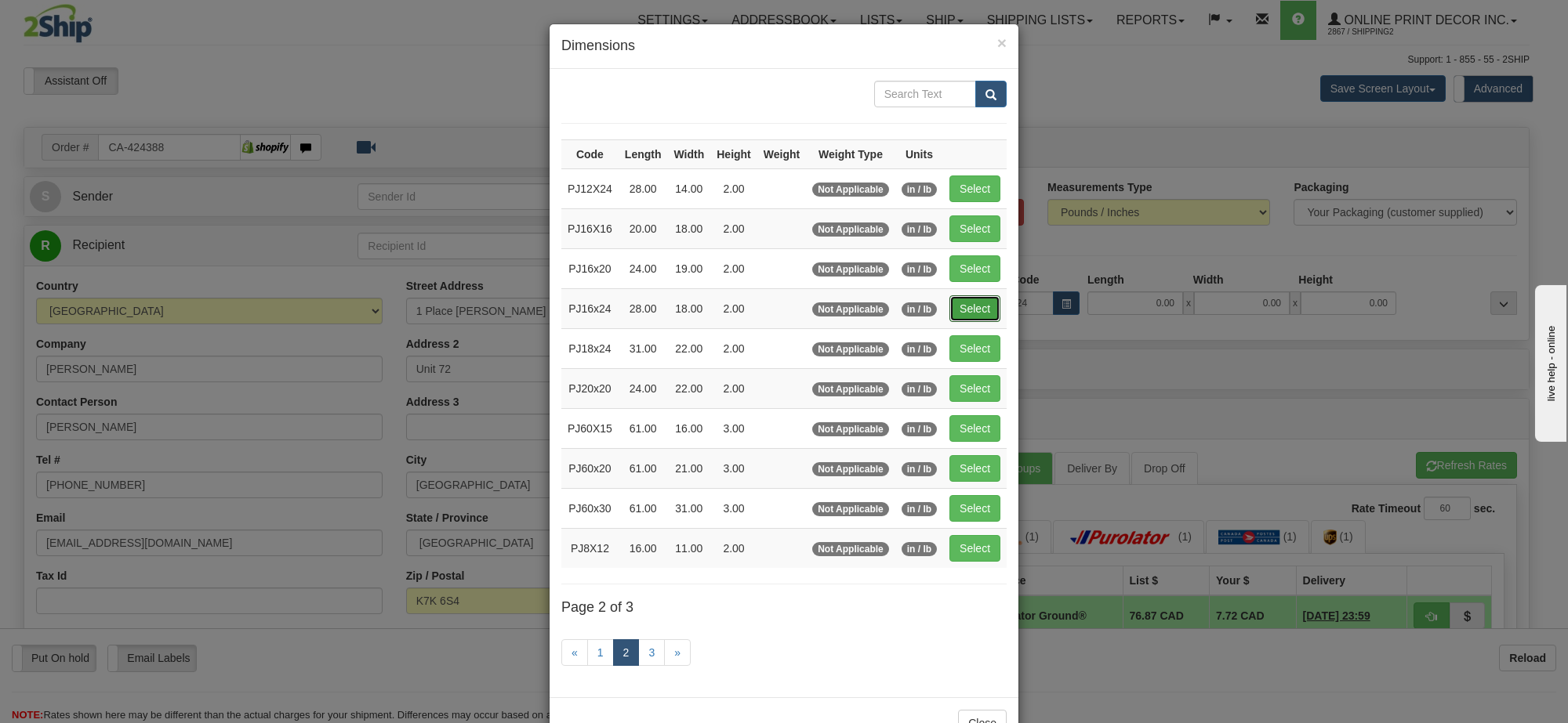
type input "2.00"
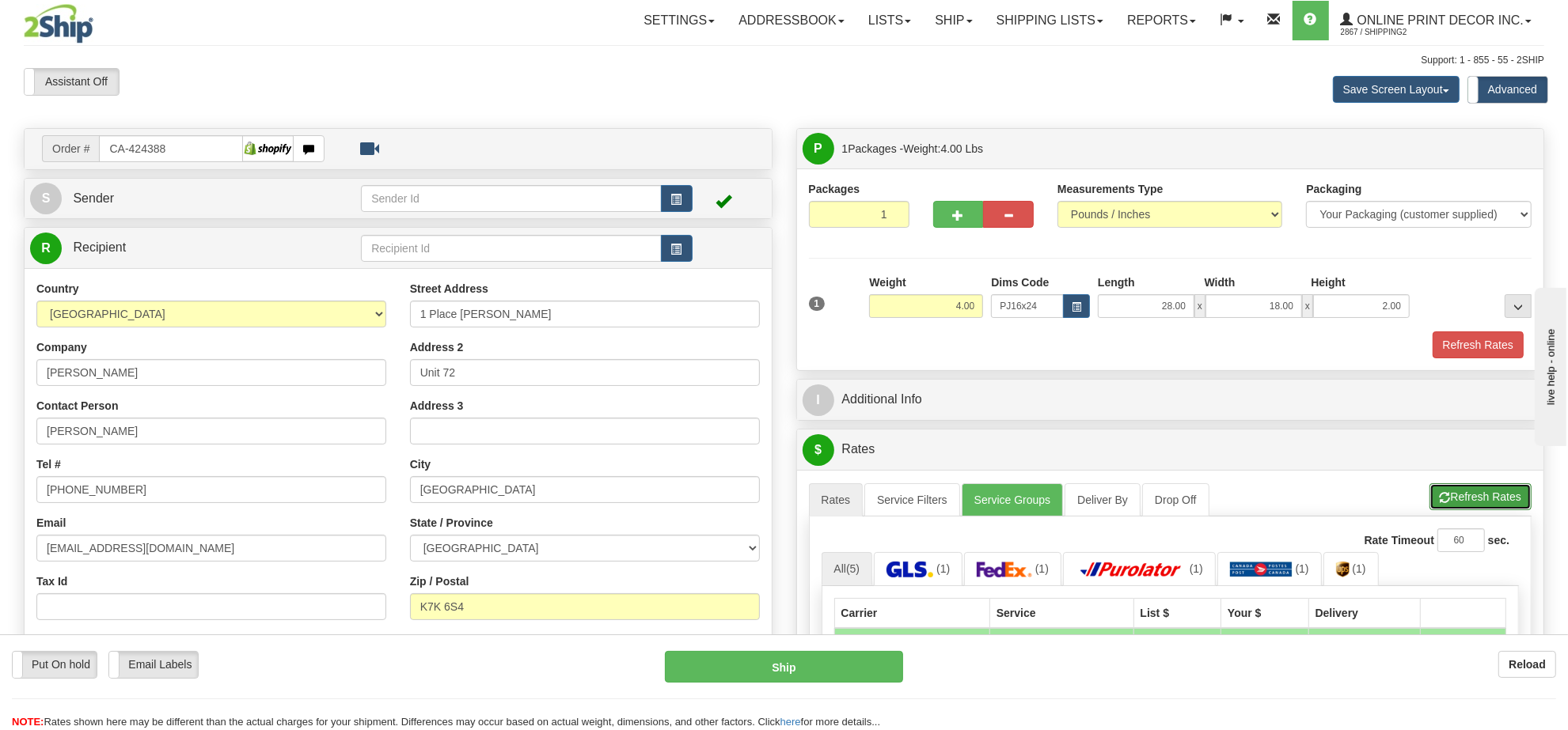
click at [1485, 496] on button "Refresh Rates" at bounding box center [1480, 496] width 102 height 27
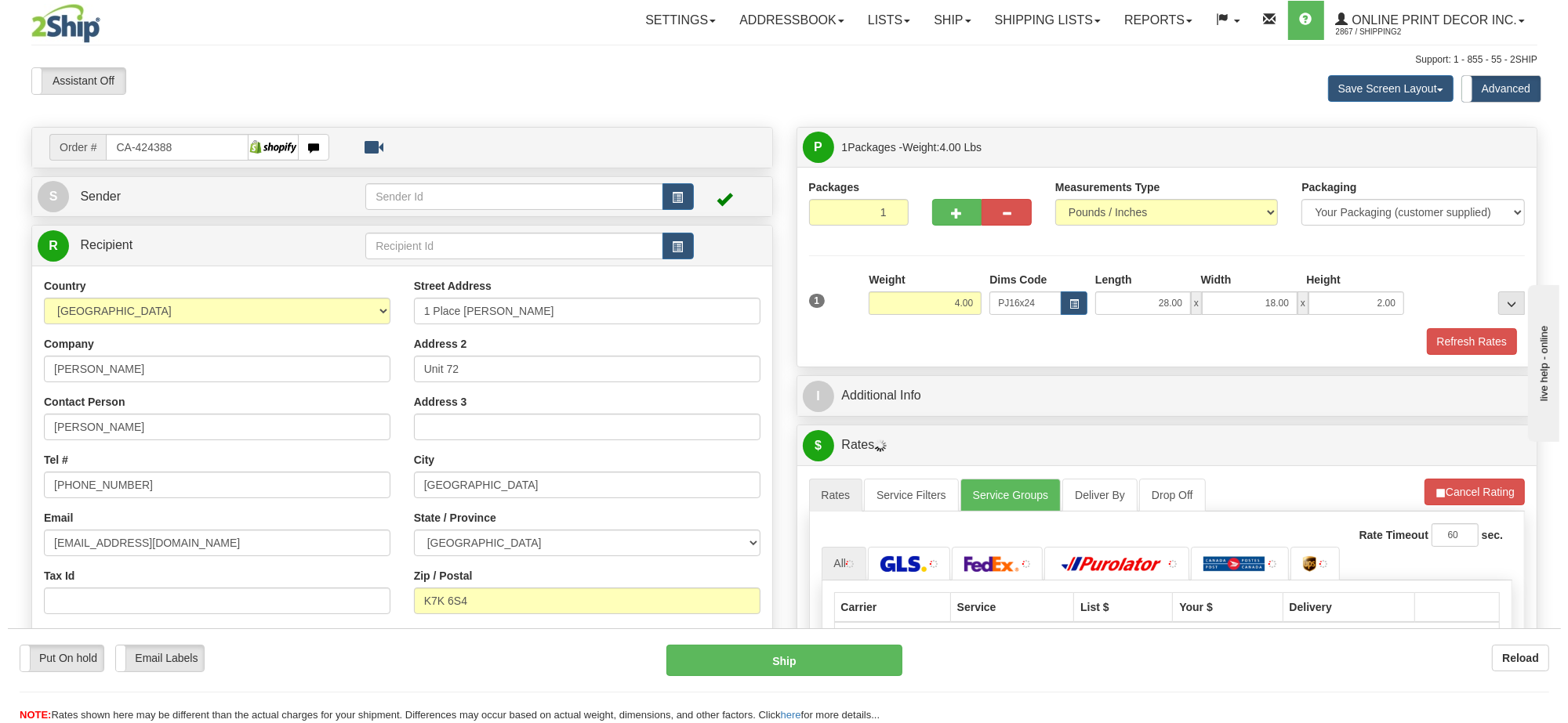
scroll to position [196, 0]
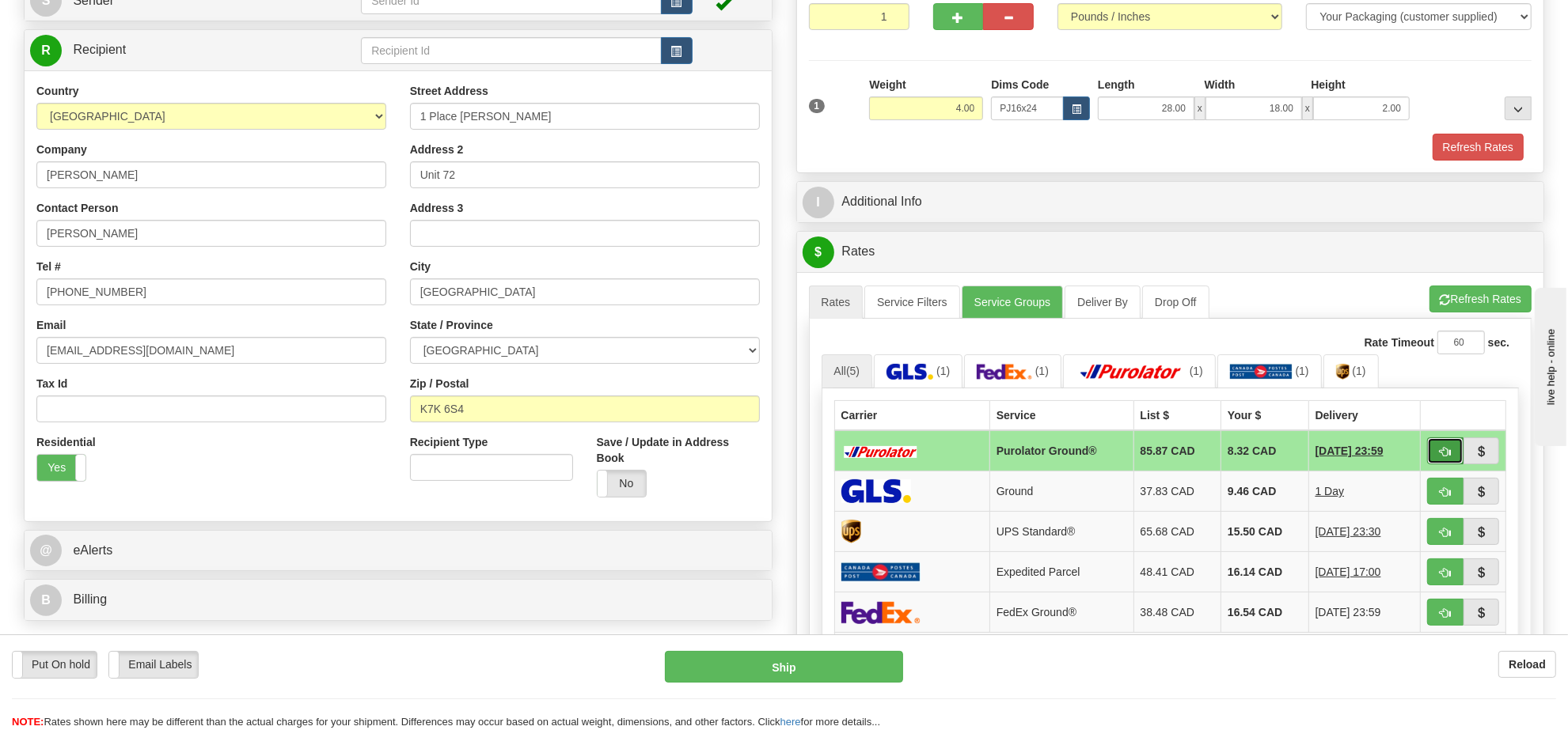
click at [1443, 448] on button "button" at bounding box center [1445, 451] width 36 height 27
type input "260"
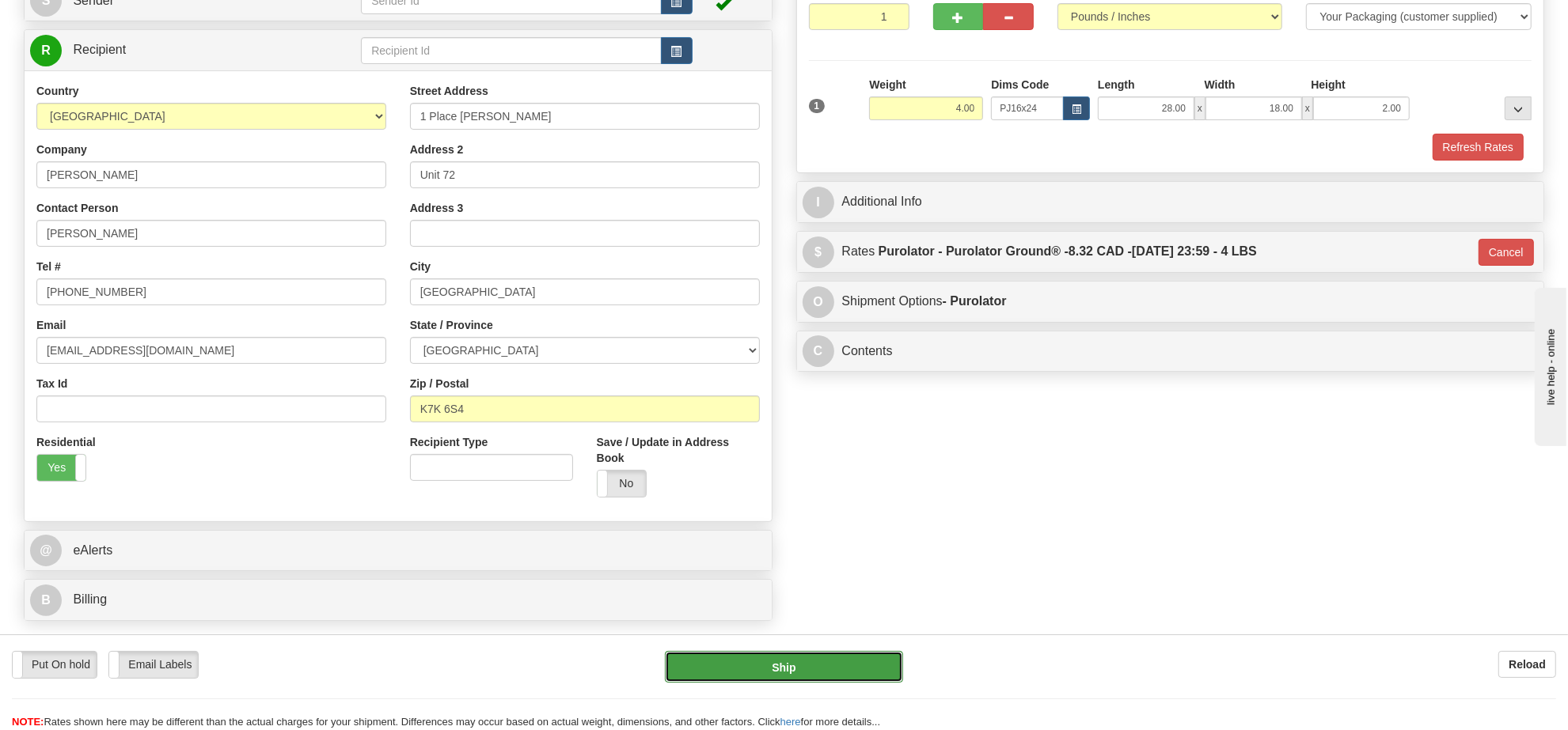
click at [816, 669] on button "Ship" at bounding box center [783, 667] width 237 height 31
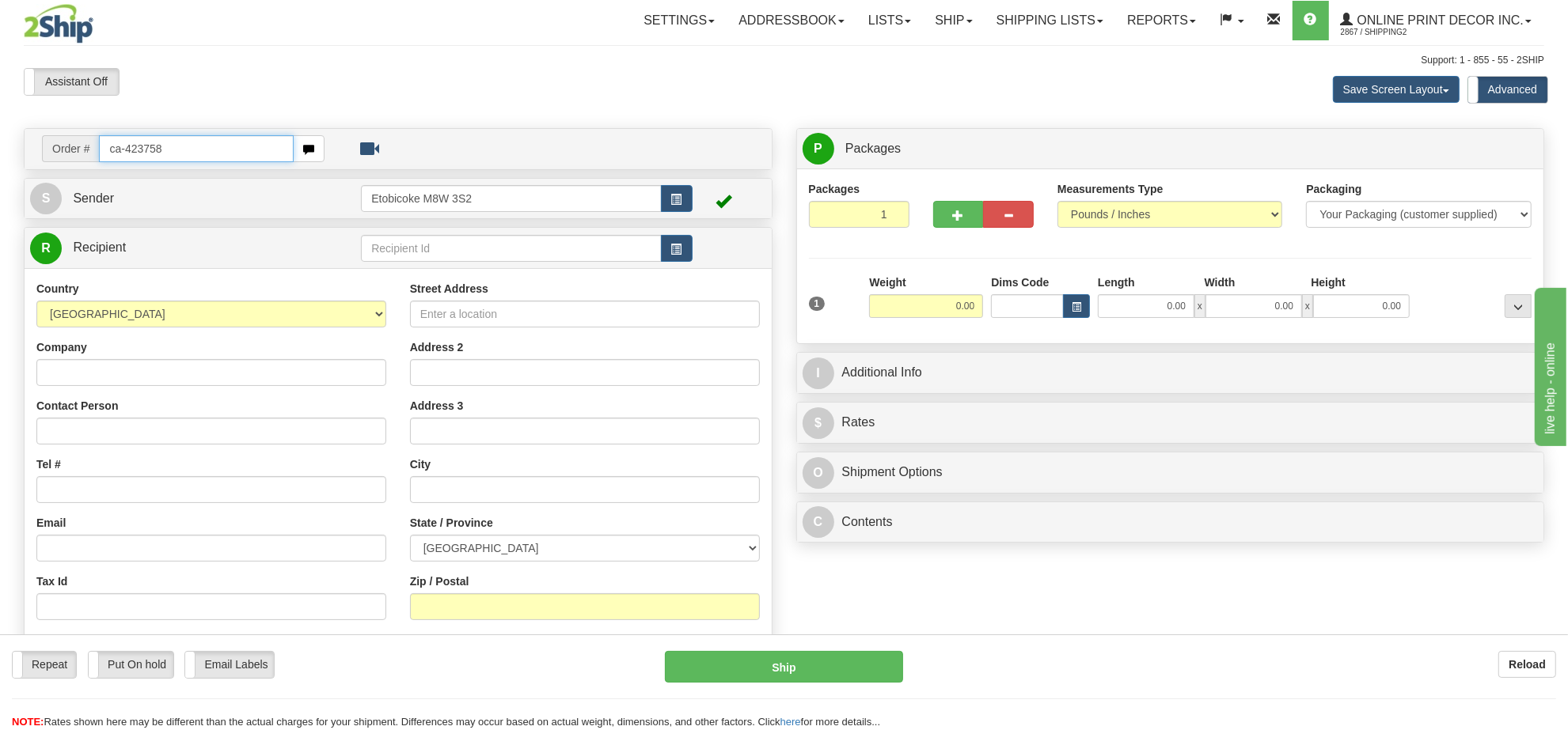
type input "ca-423758"
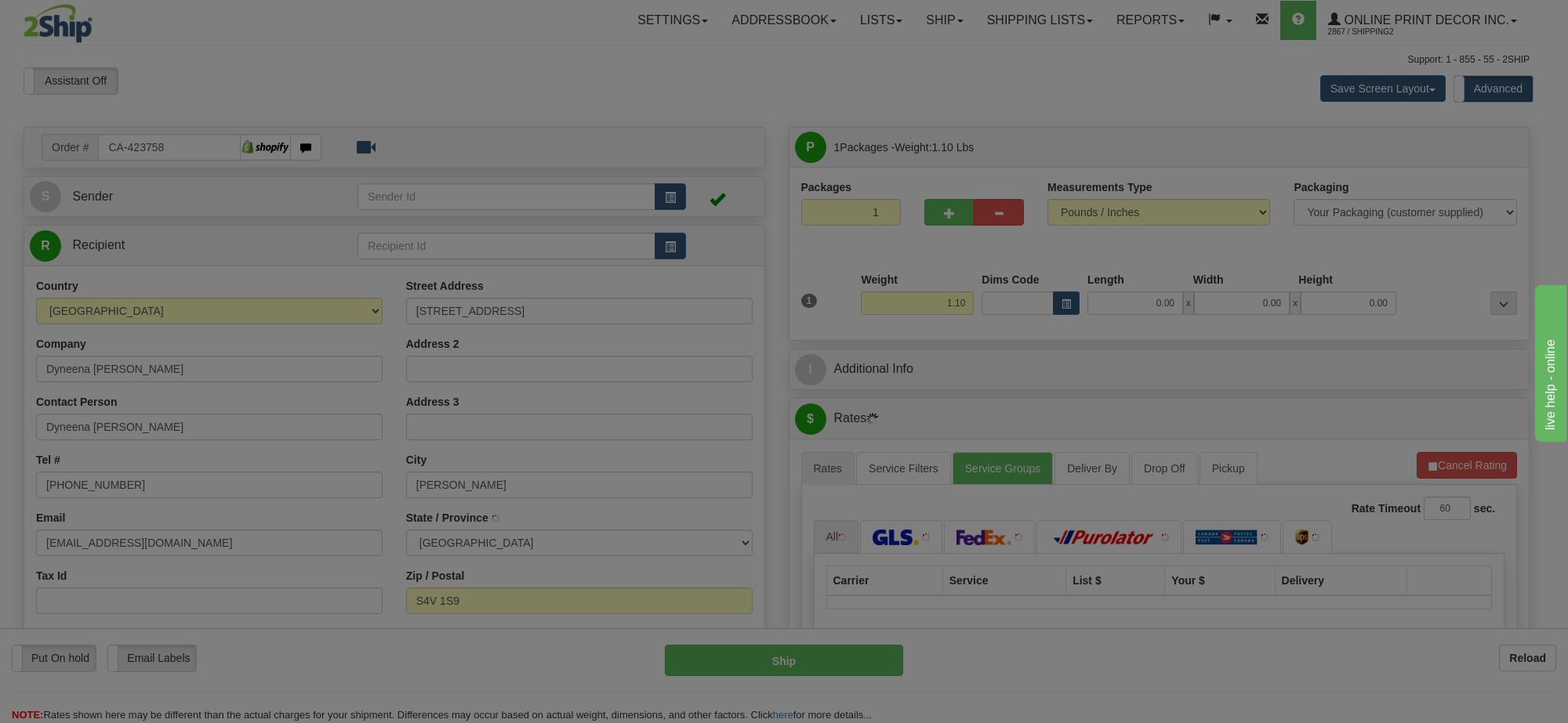
type input "[PERSON_NAME]"
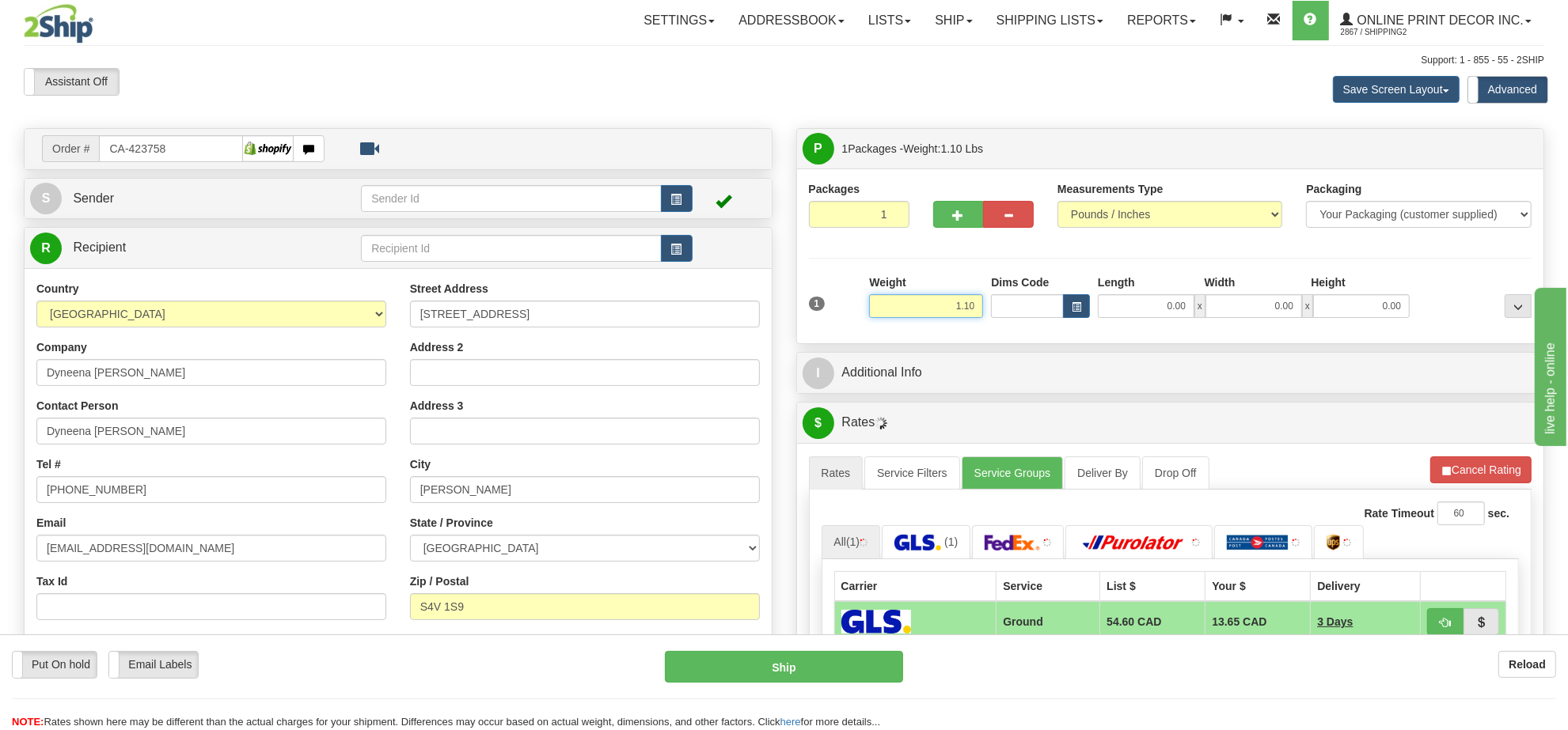
click at [947, 311] on input "1.10" at bounding box center [927, 306] width 114 height 24
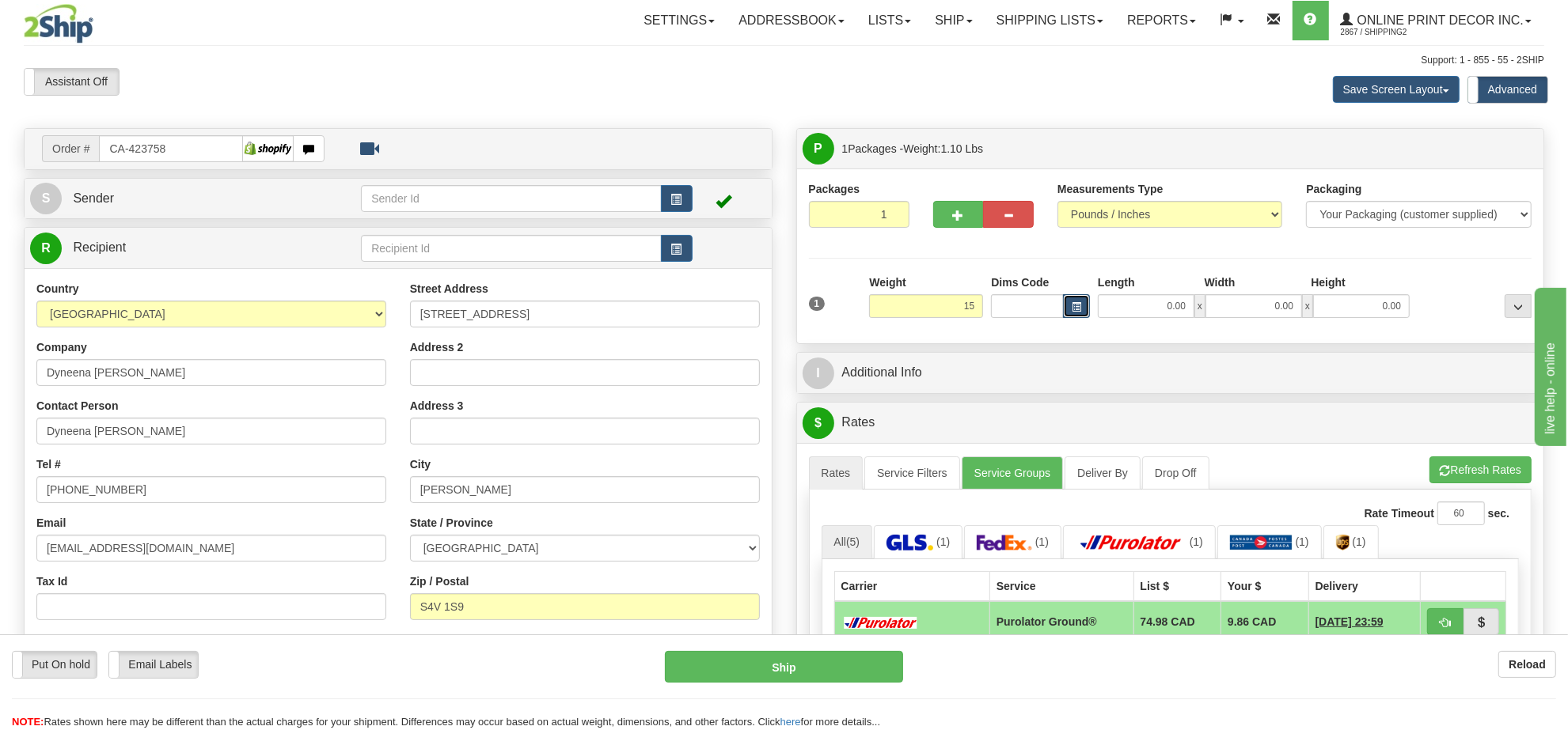
type input "15.00"
click at [1072, 309] on span "button" at bounding box center [1076, 307] width 9 height 9
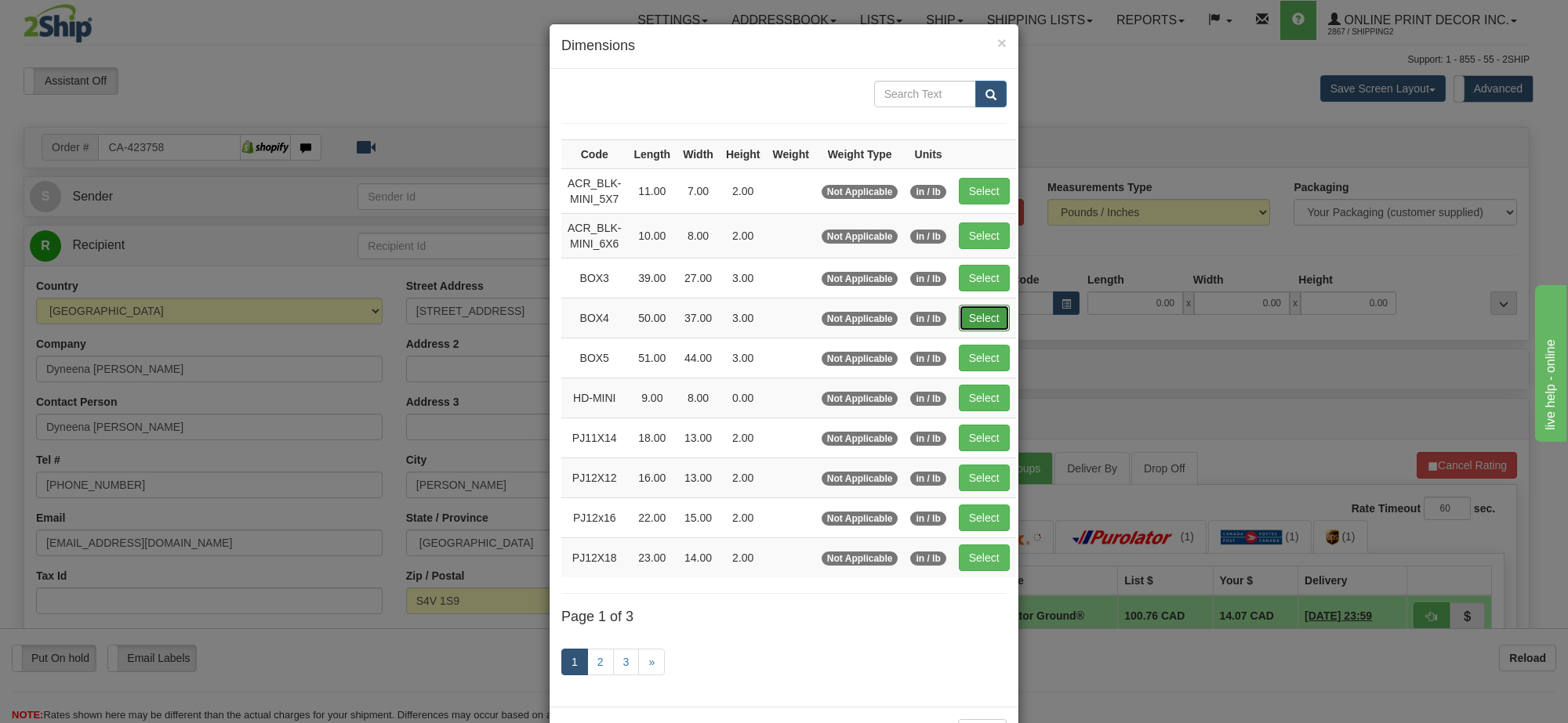
click at [997, 316] on button "Select" at bounding box center [984, 318] width 51 height 26
type input "BOX4"
type input "50.00"
type input "37.00"
type input "3.00"
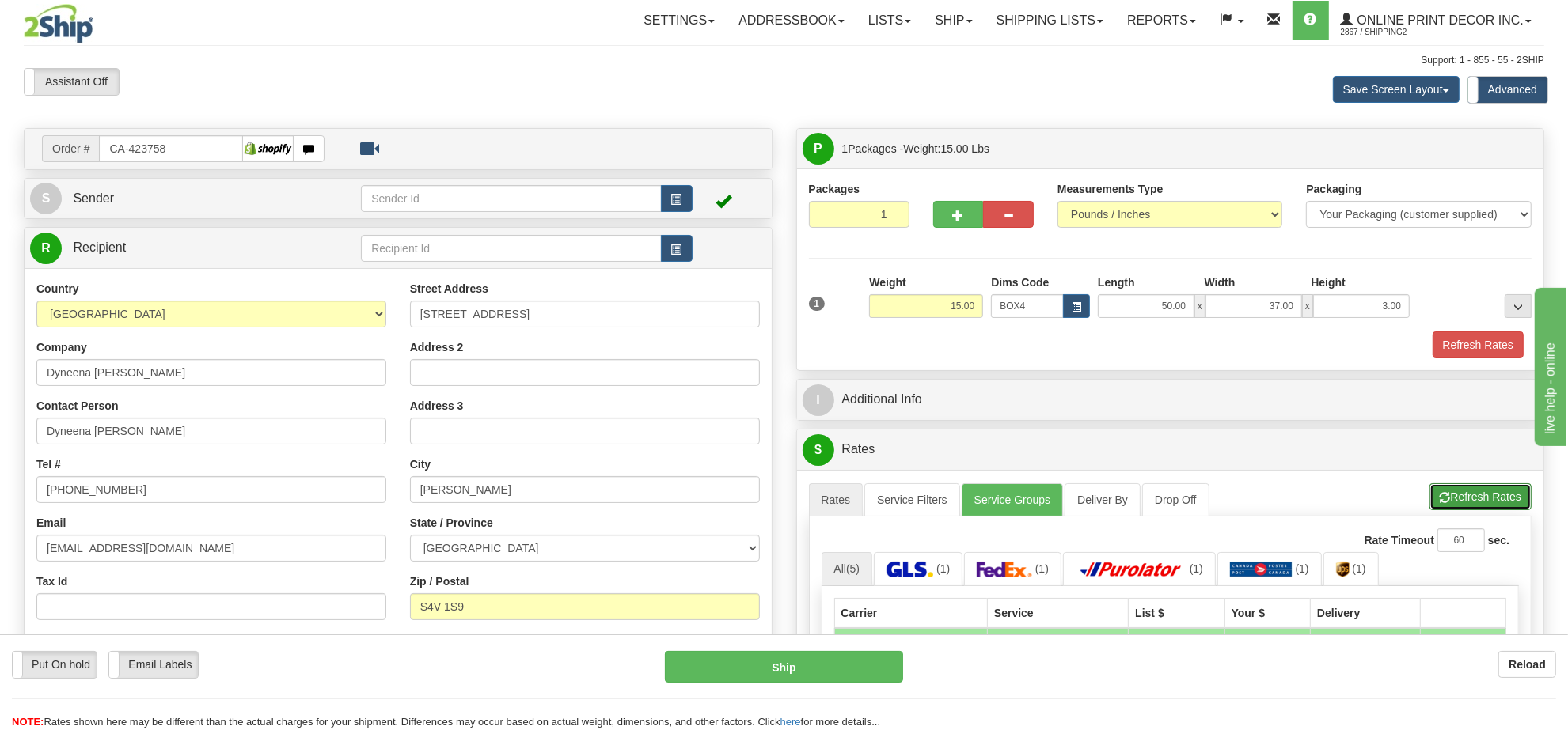
click at [1454, 506] on button "Refresh Rates" at bounding box center [1480, 496] width 102 height 27
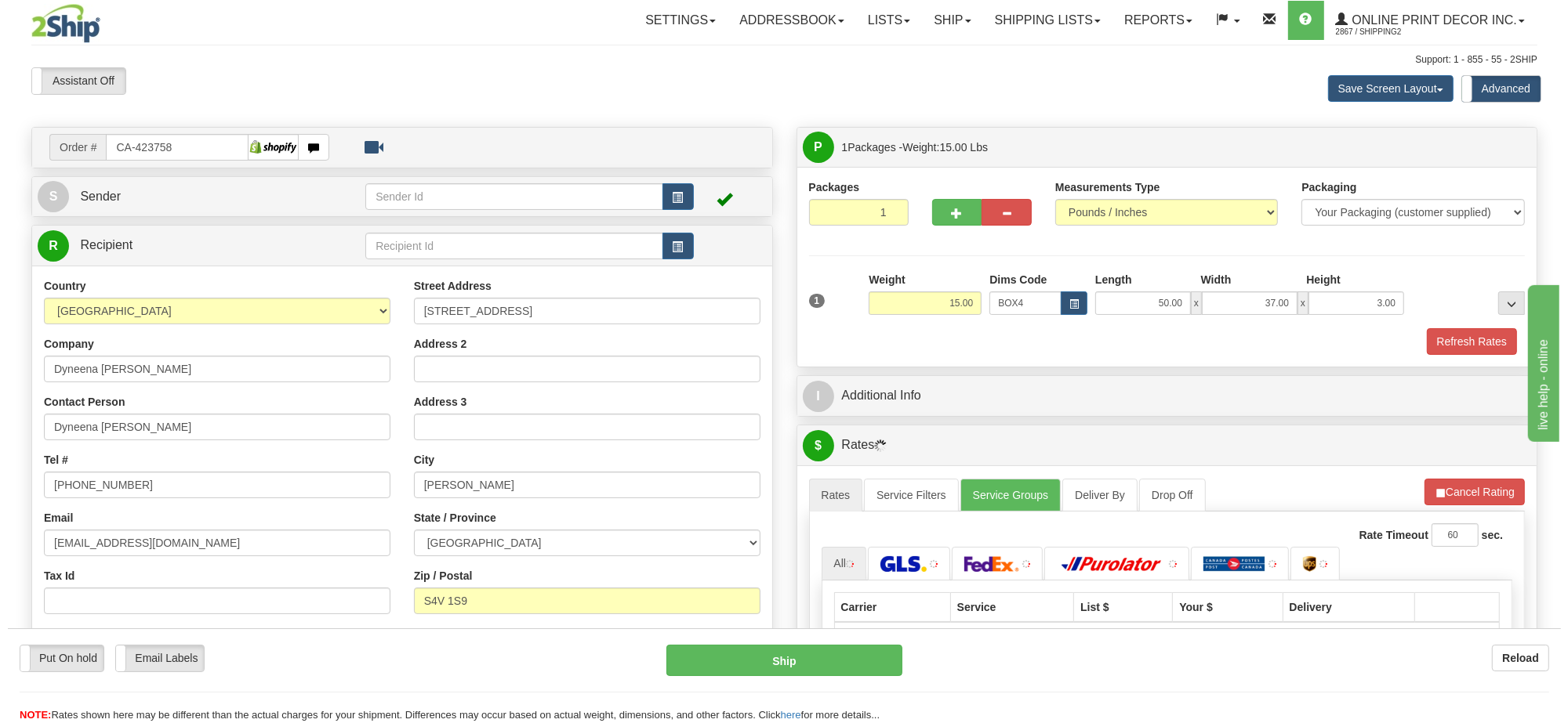
scroll to position [196, 0]
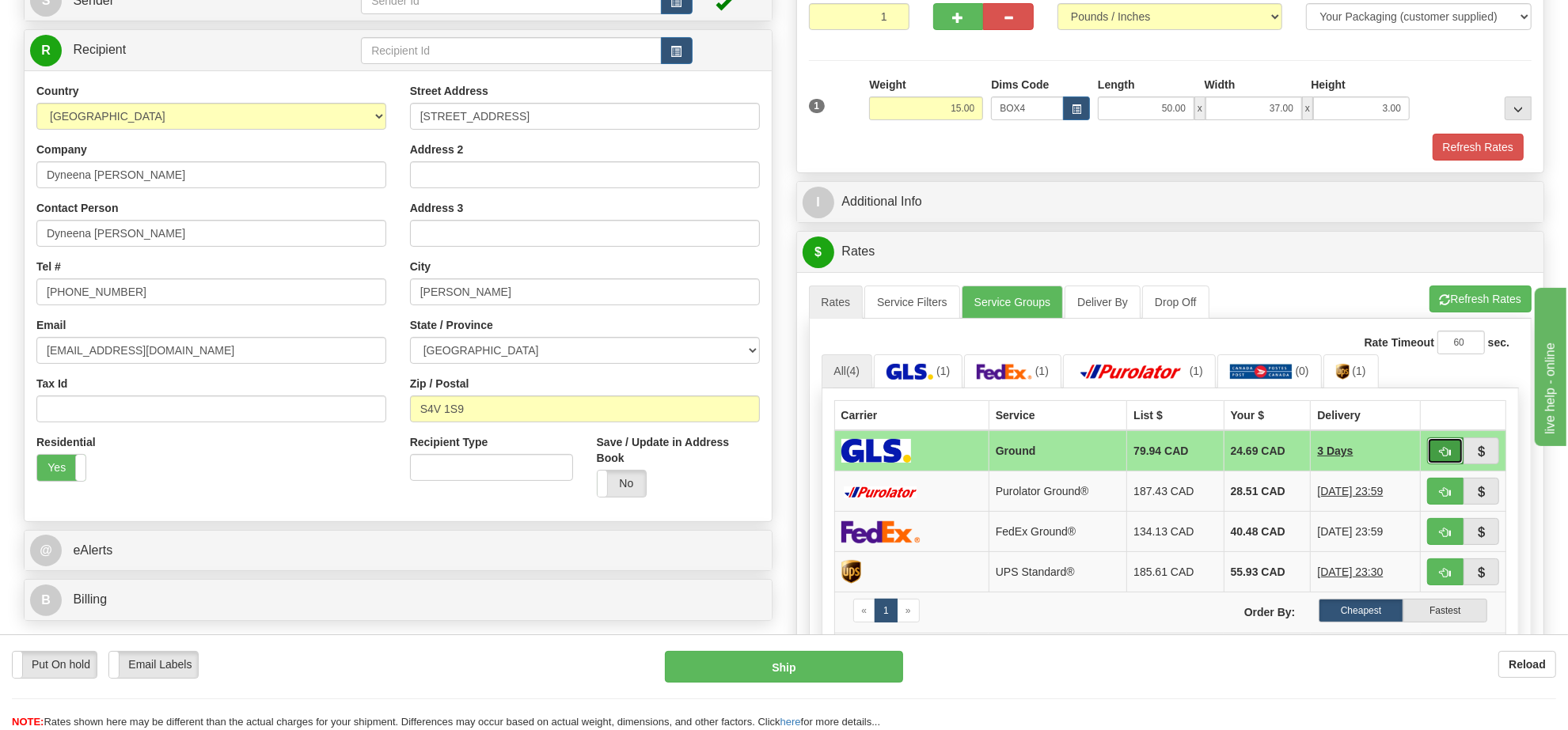
click at [1449, 457] on span "button" at bounding box center [1445, 452] width 11 height 10
type input "1"
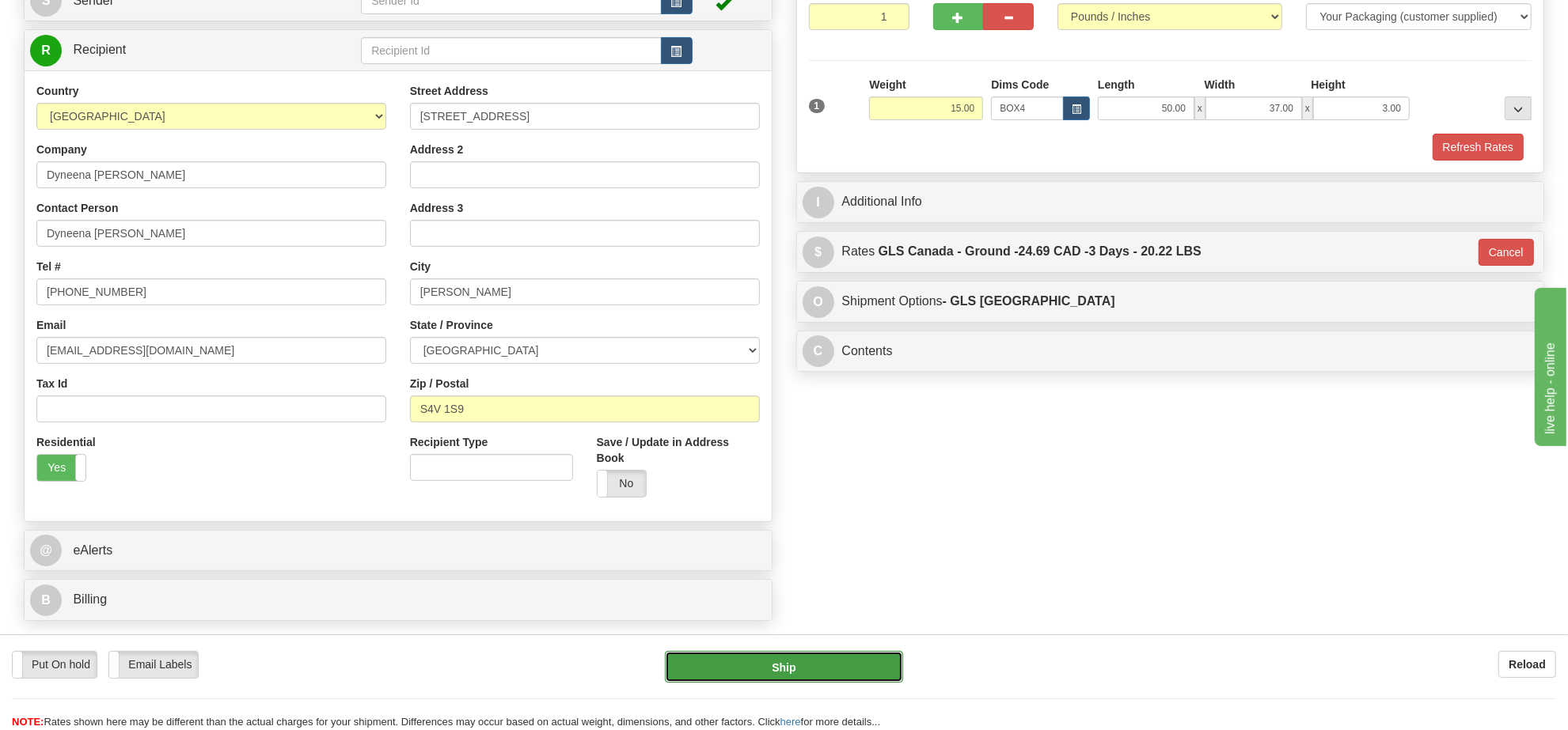
click at [796, 679] on button "Ship" at bounding box center [783, 667] width 237 height 31
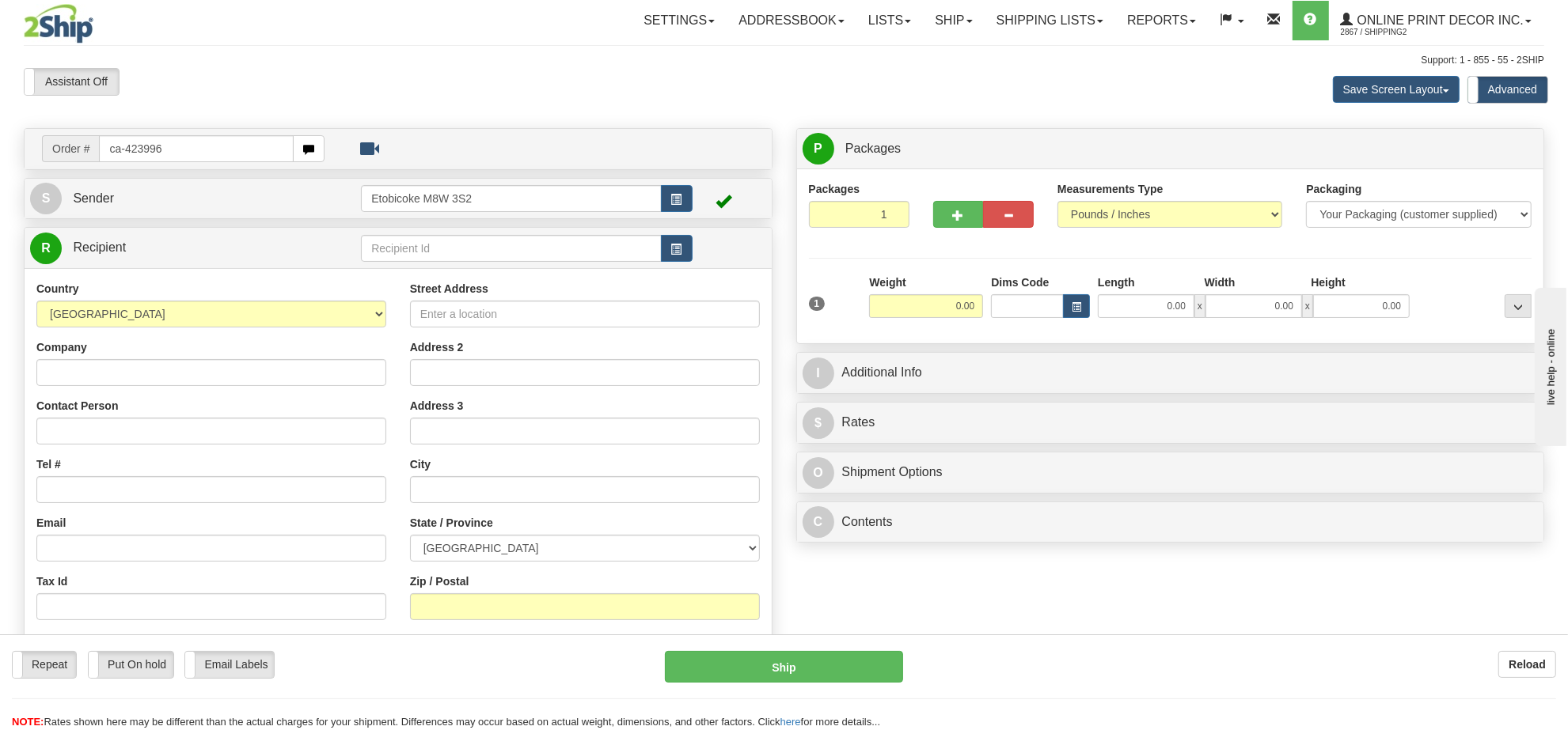
type input "ca-423996"
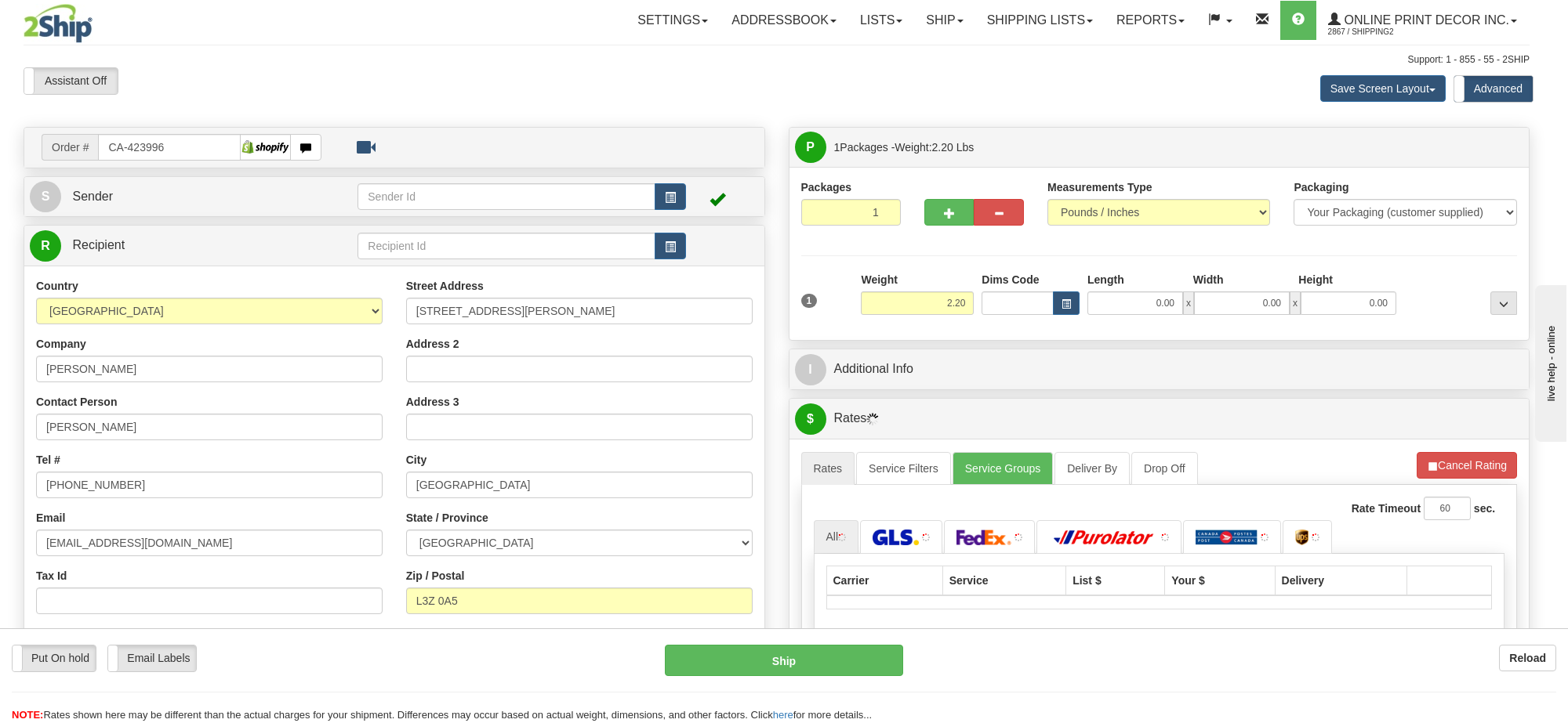
type input "BRADFORD"
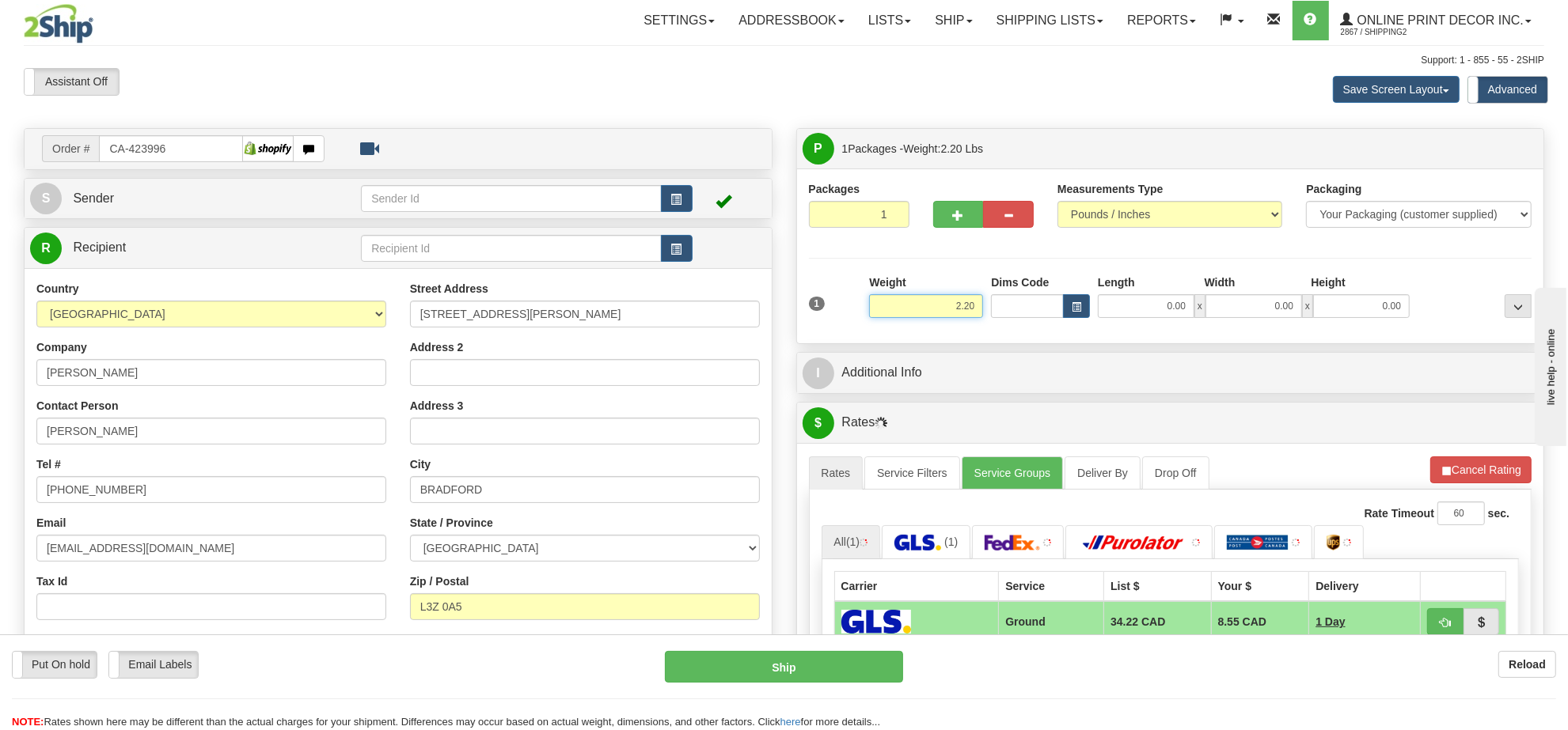
click at [963, 309] on input "2.20" at bounding box center [927, 306] width 114 height 24
type input "15.00"
click at [1089, 311] on button "button" at bounding box center [1077, 306] width 27 height 24
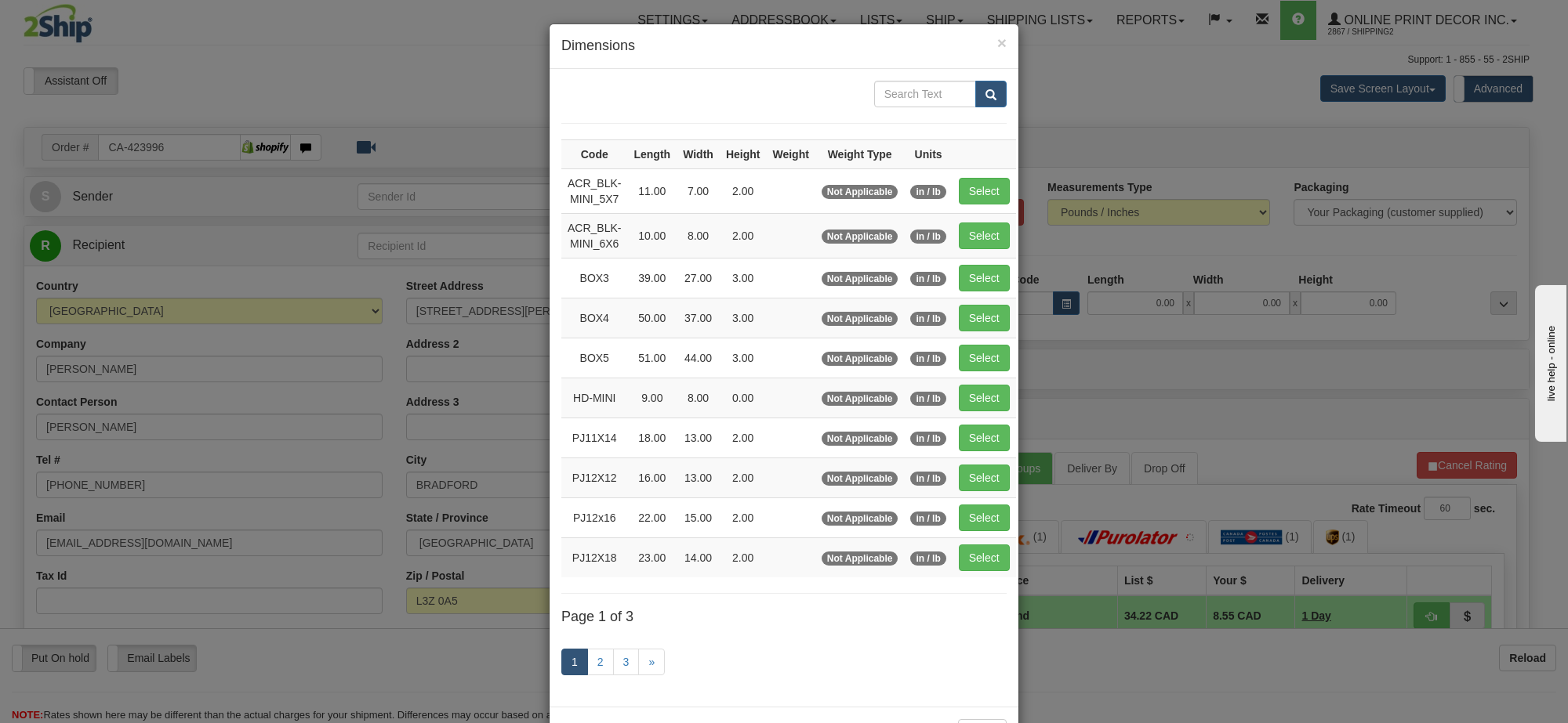
click at [997, 296] on td "Select" at bounding box center [983, 277] width 63 height 40
click at [1008, 326] on td "Select" at bounding box center [983, 318] width 63 height 40
click at [979, 320] on button "Select" at bounding box center [984, 318] width 51 height 26
type input "BOX4"
type input "50.00"
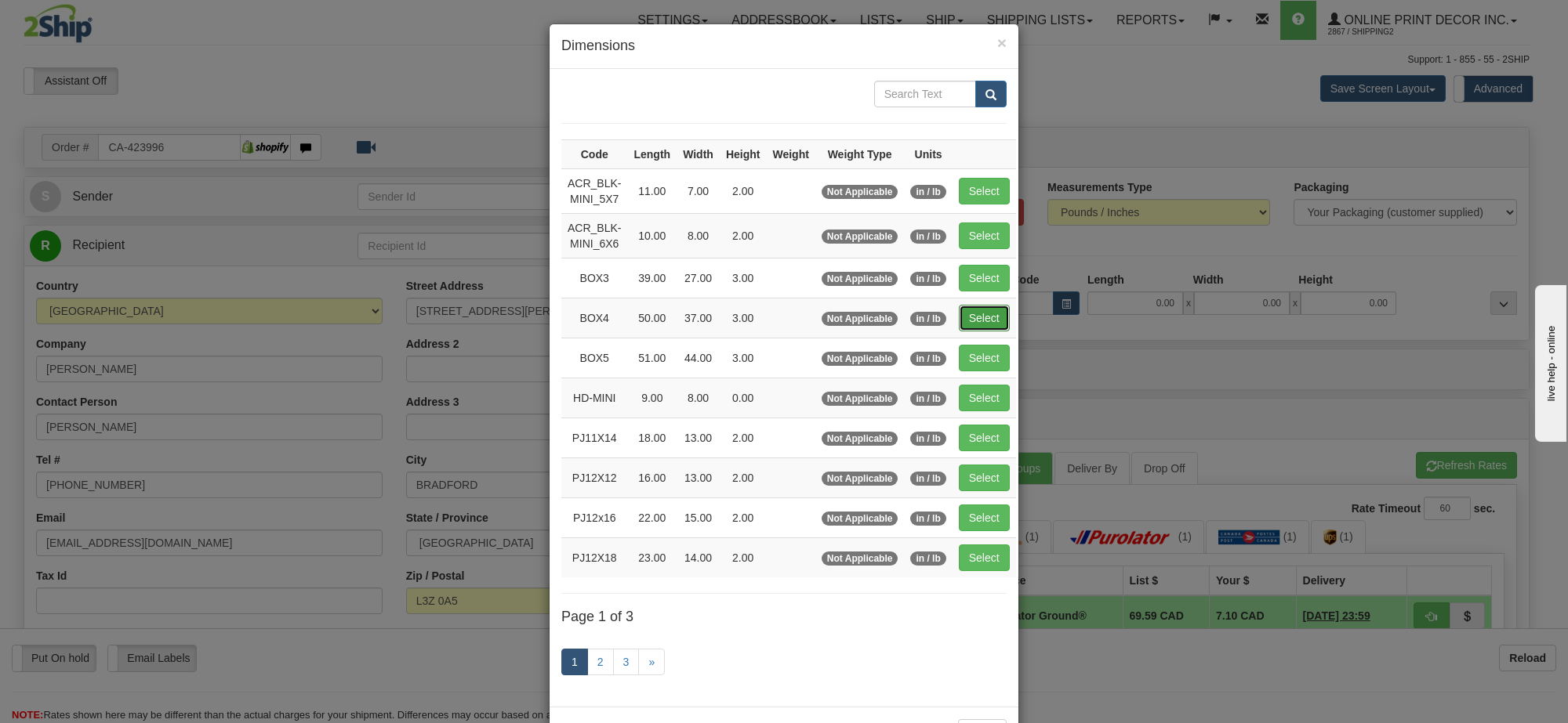
type input "37.00"
type input "3.00"
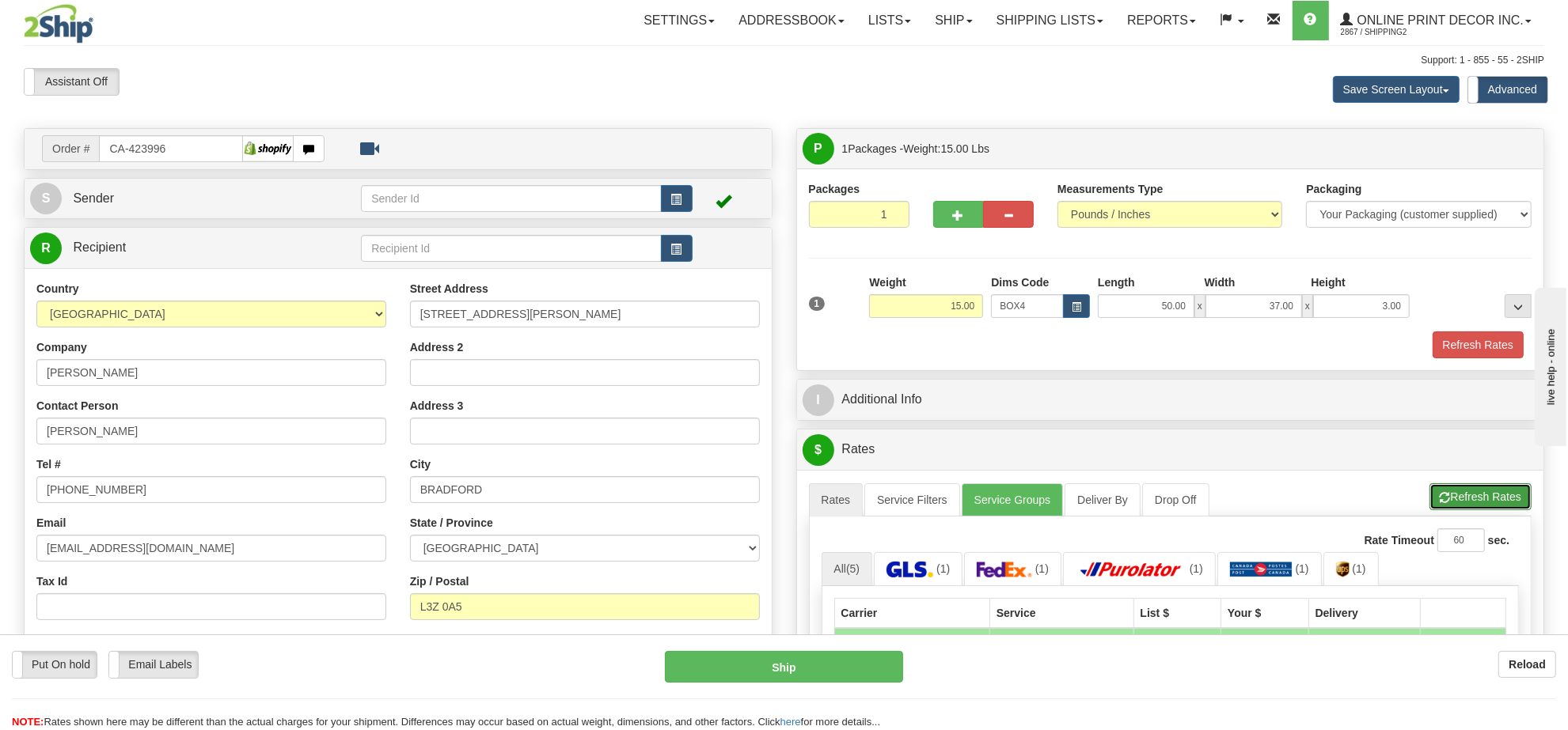
click at [1447, 497] on span "button" at bounding box center [1445, 498] width 11 height 10
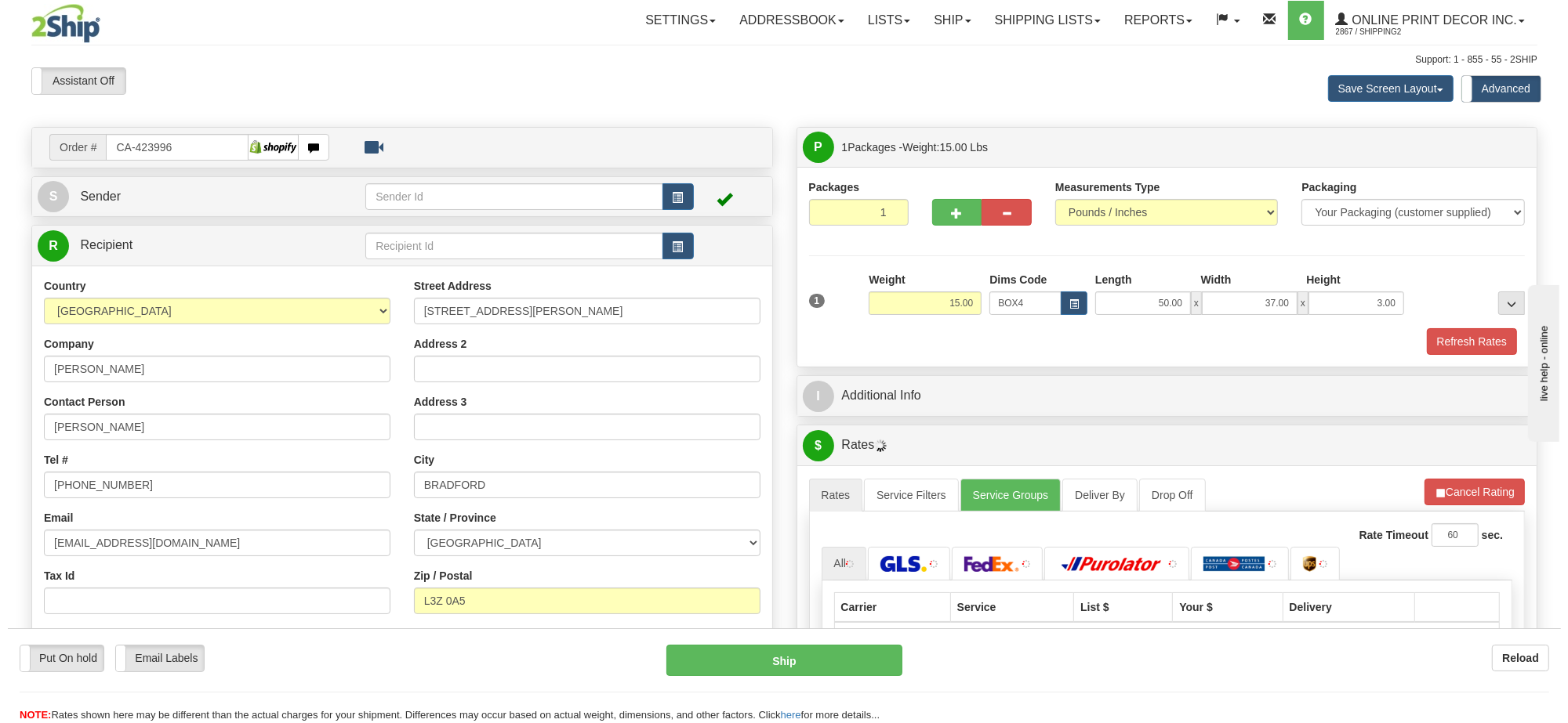
scroll to position [196, 0]
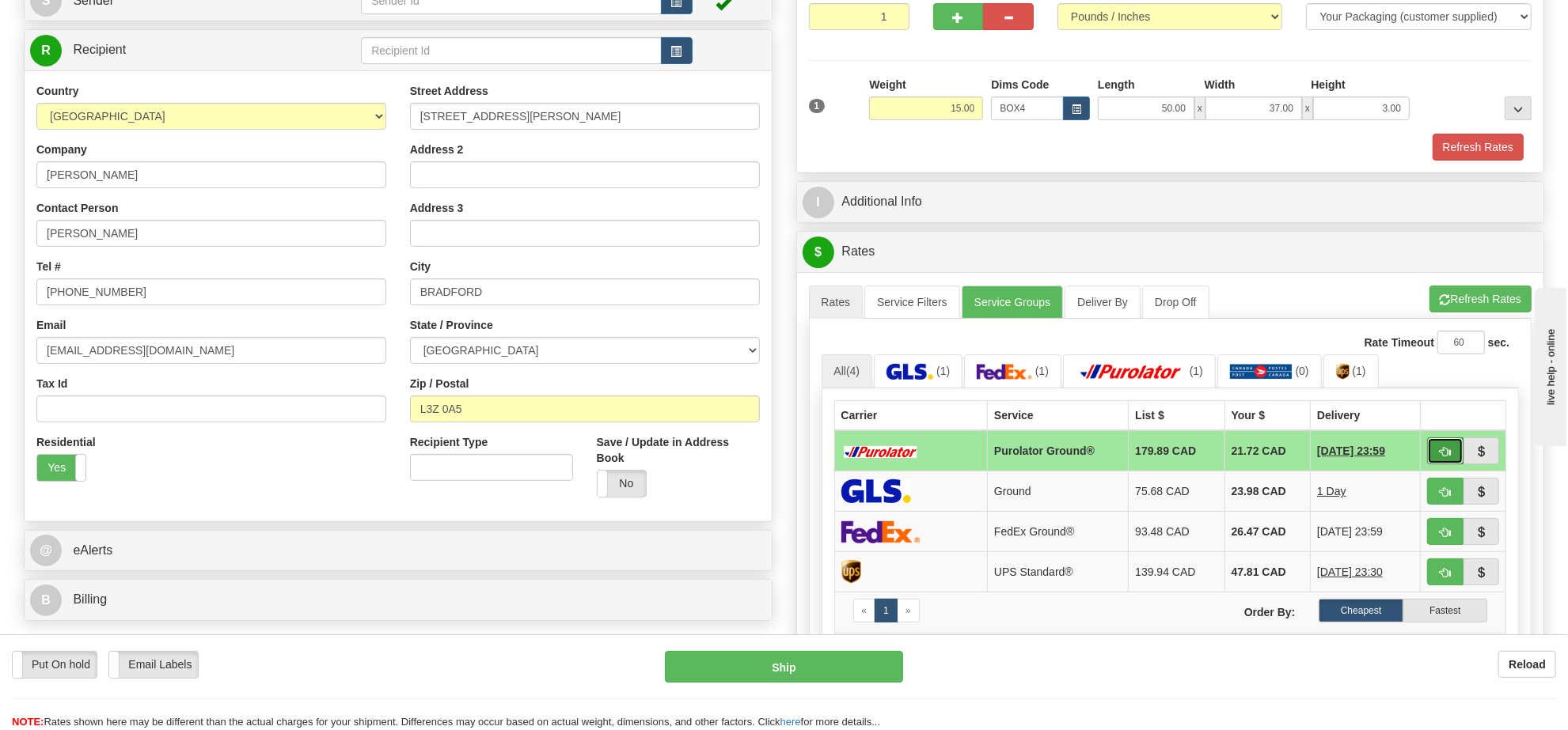
click at [1443, 457] on span "button" at bounding box center [1445, 452] width 11 height 10
type input "260"
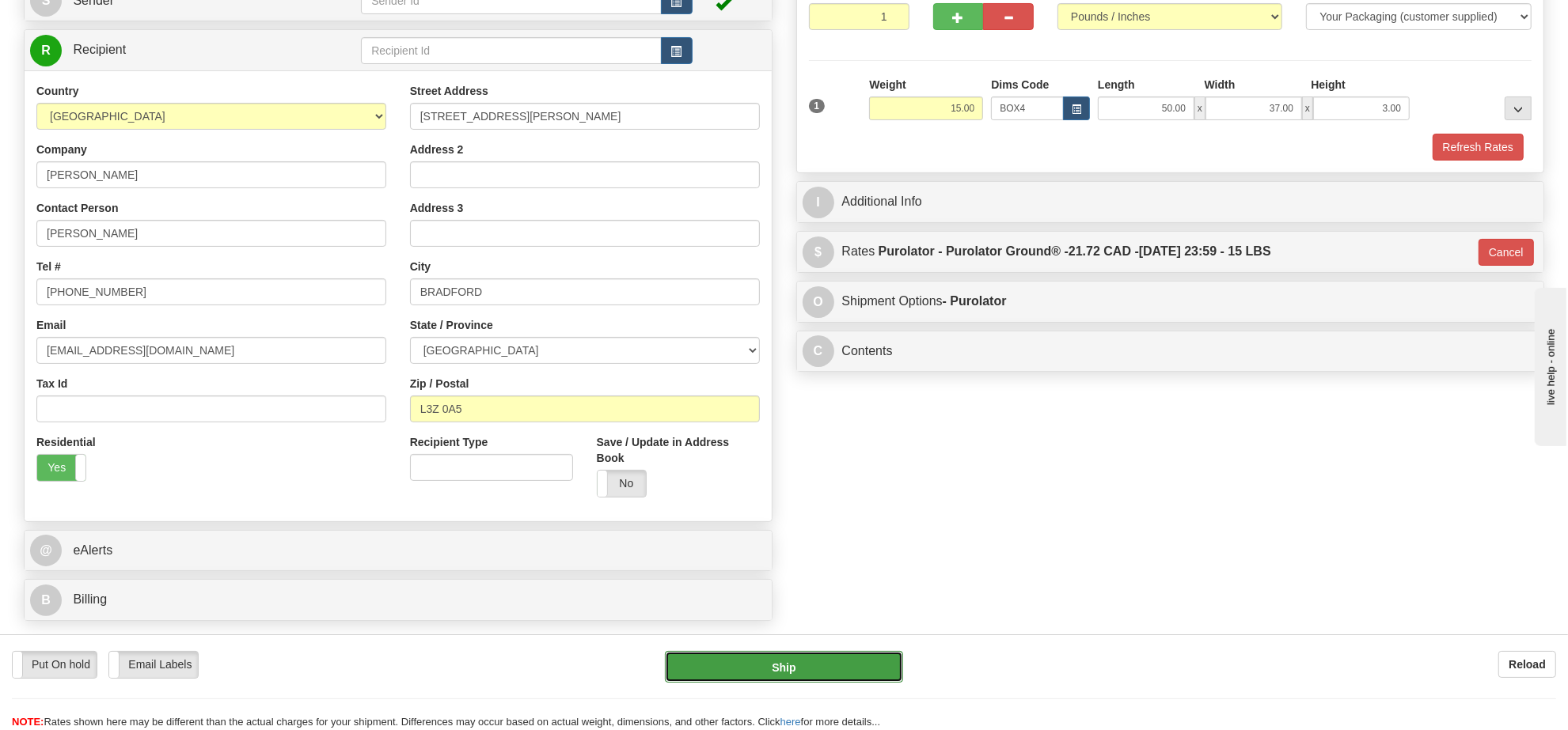
click at [820, 659] on button "Ship" at bounding box center [783, 667] width 237 height 31
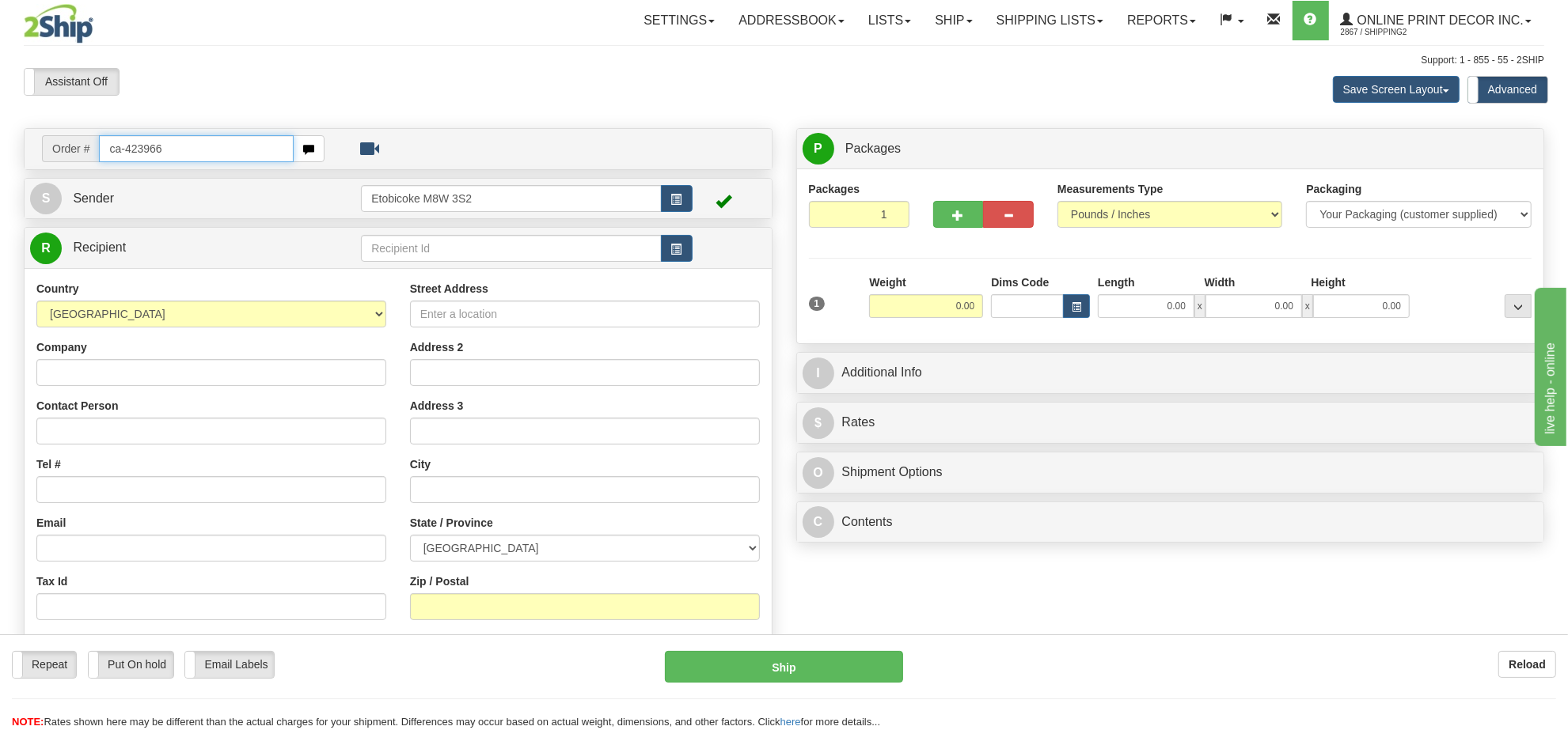
type input "ca-423966"
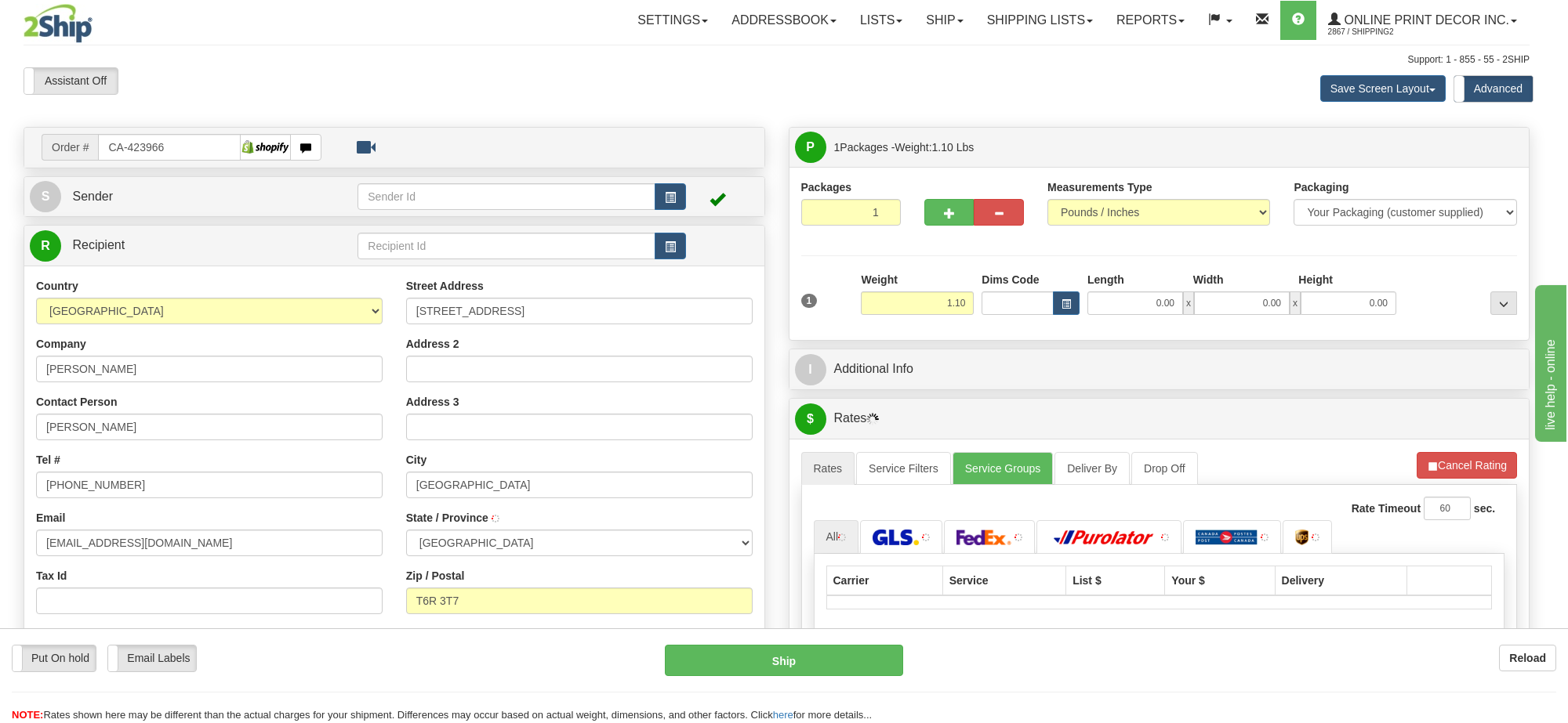
type input "[GEOGRAPHIC_DATA]"
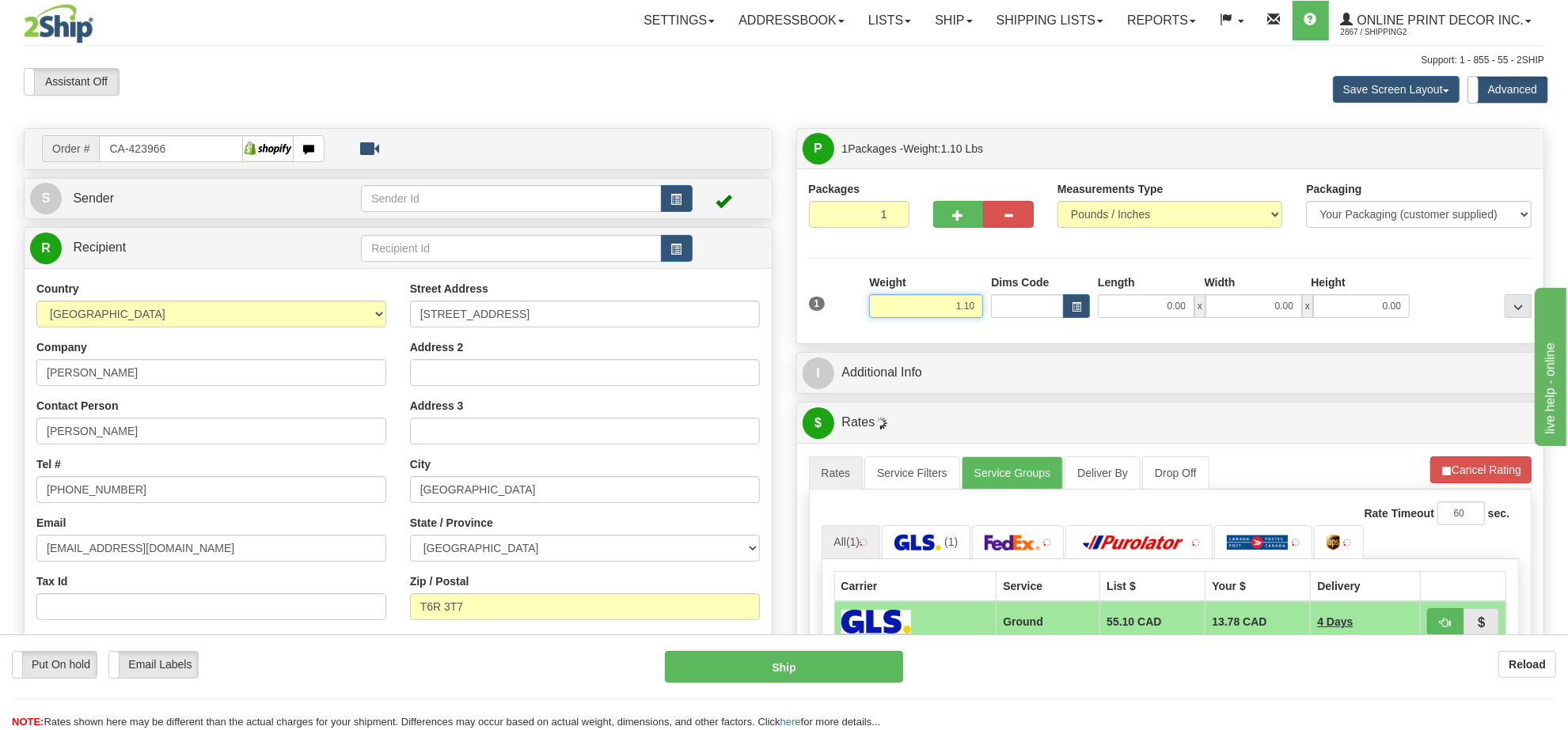
click at [936, 311] on input "1.10" at bounding box center [927, 306] width 114 height 24
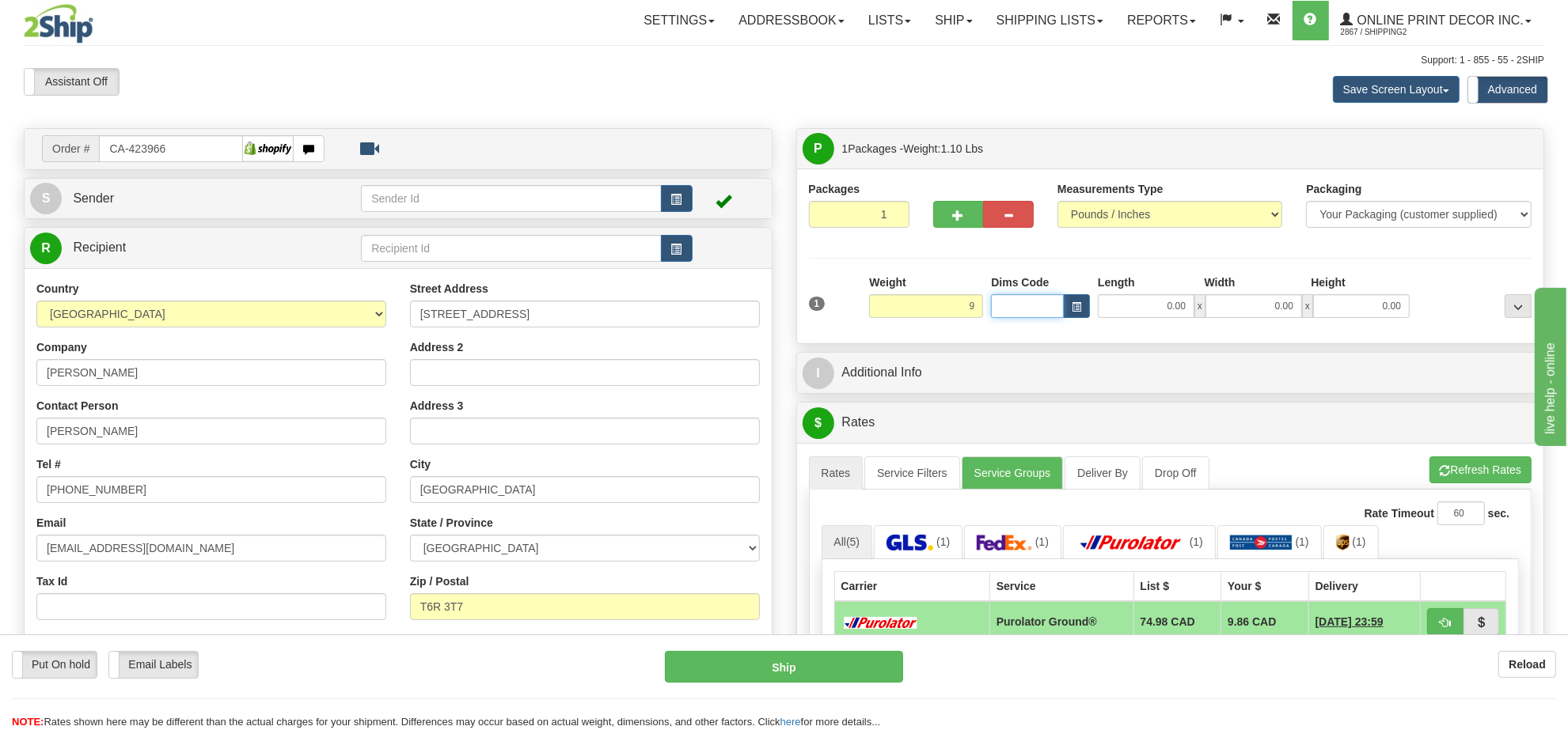
drag, startPoint x: 1057, startPoint y: 311, endPoint x: 1075, endPoint y: 310, distance: 18.0
click at [1057, 311] on input "Dims Code" at bounding box center [1028, 306] width 73 height 24
type input "9.00"
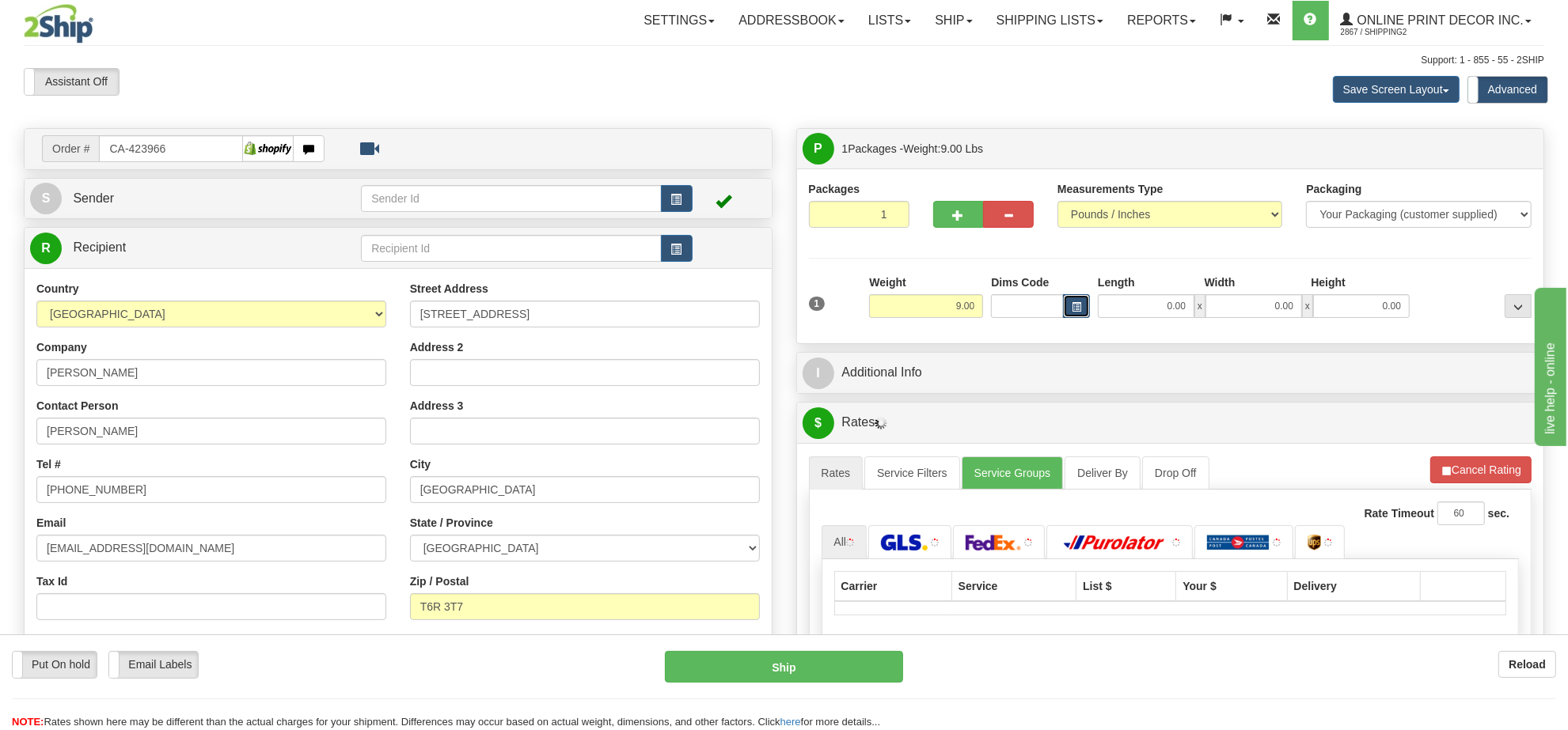
click at [1077, 309] on span "button" at bounding box center [1076, 307] width 9 height 9
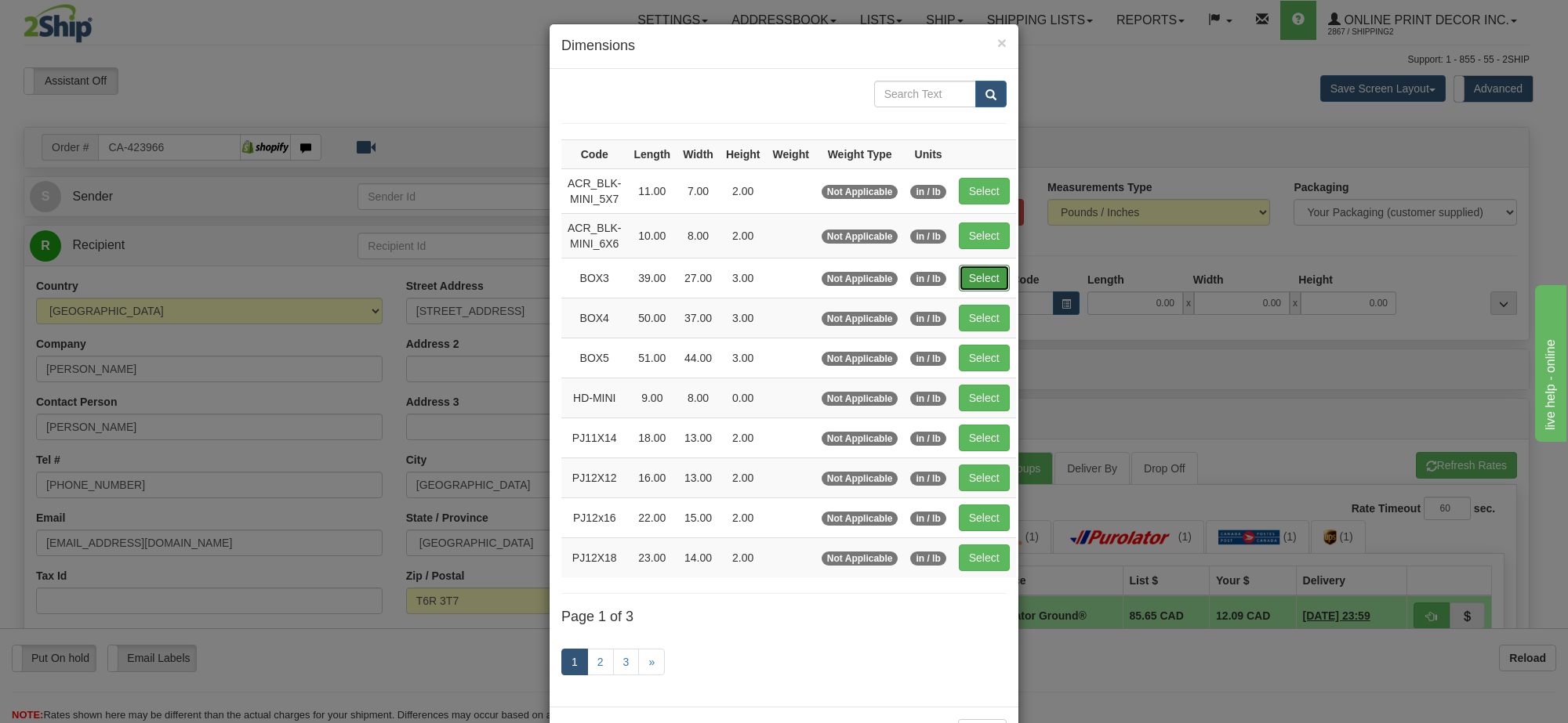
click at [983, 284] on button "Select" at bounding box center [984, 278] width 51 height 26
type input "BOX3"
type input "39.00"
type input "27.00"
type input "3.00"
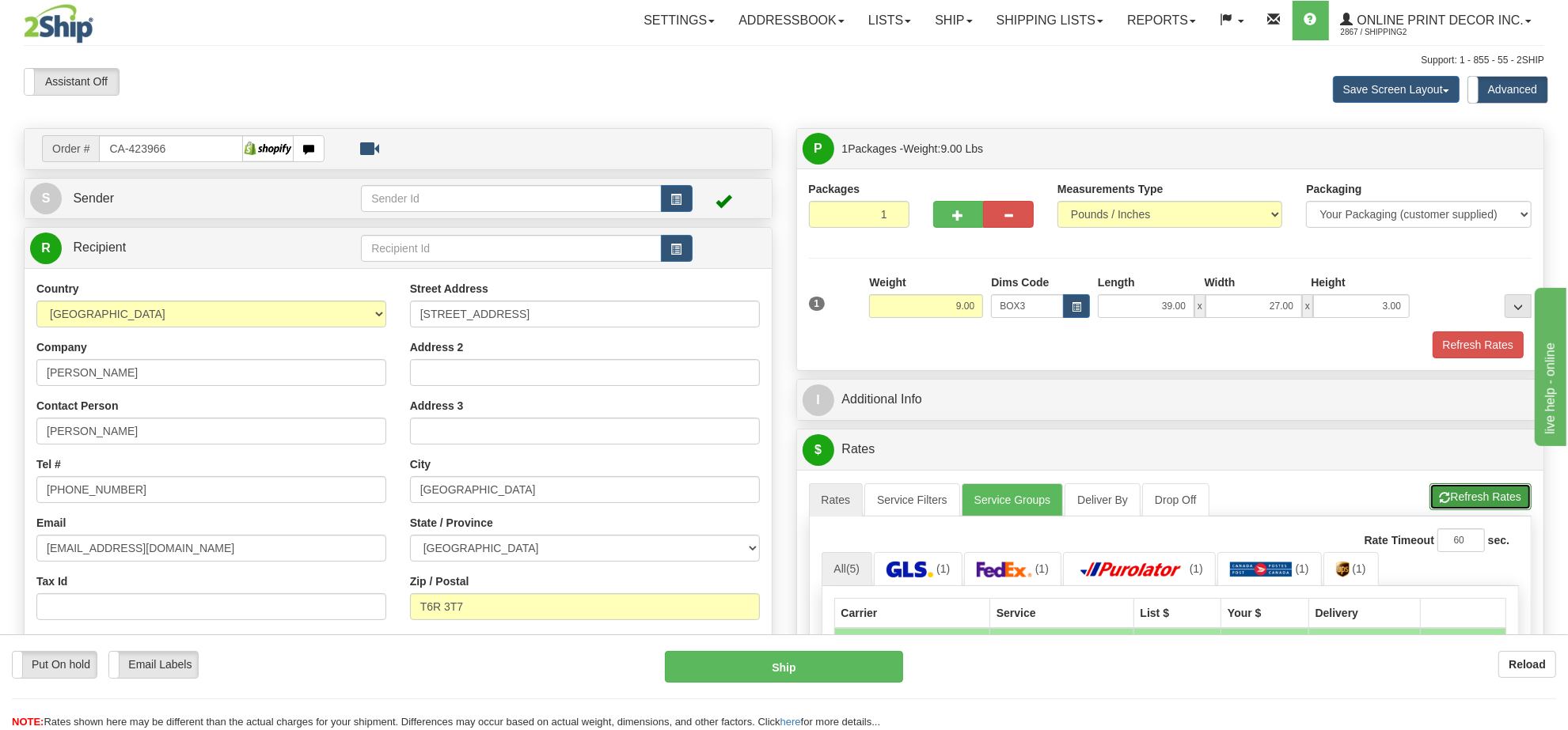
click at [1478, 499] on button "Refresh Rates" at bounding box center [1480, 496] width 102 height 27
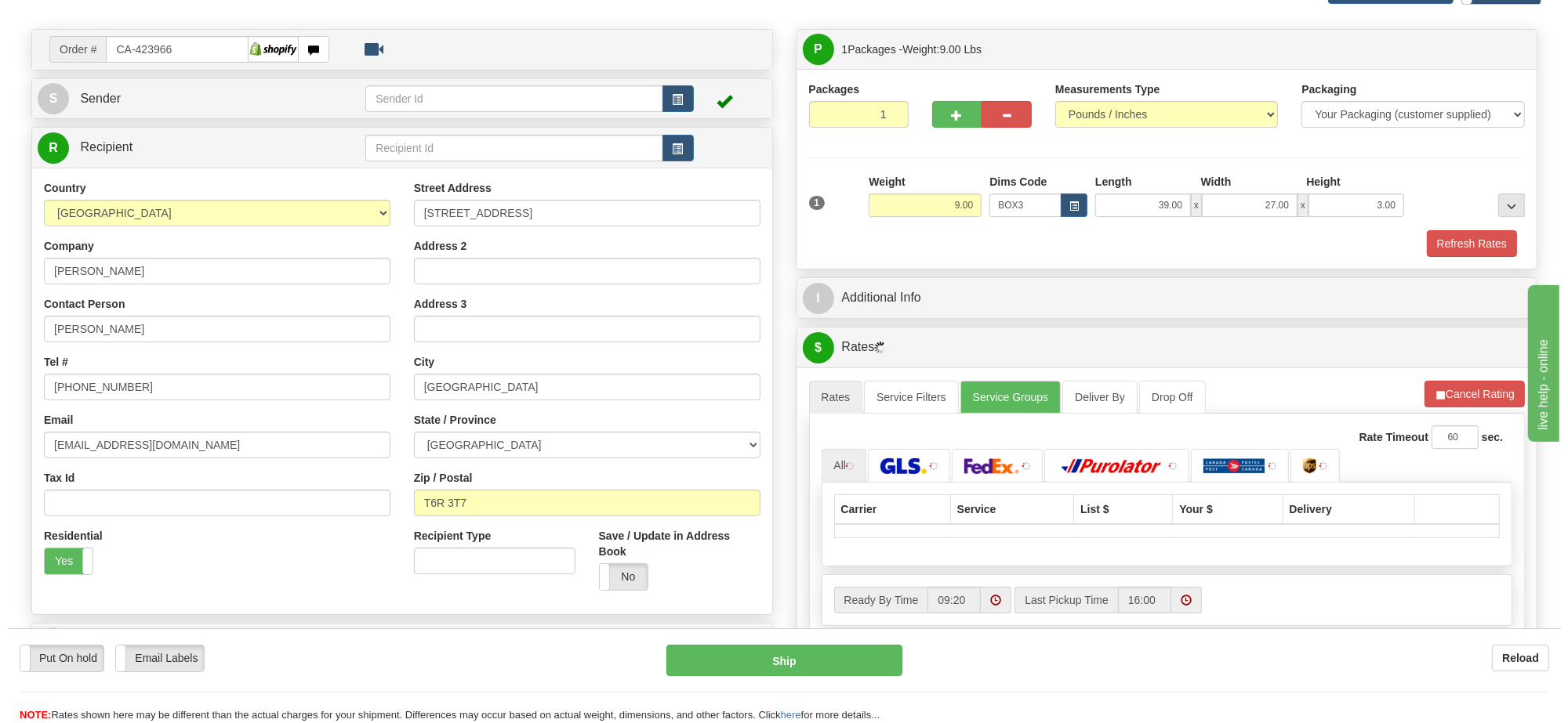
scroll to position [294, 0]
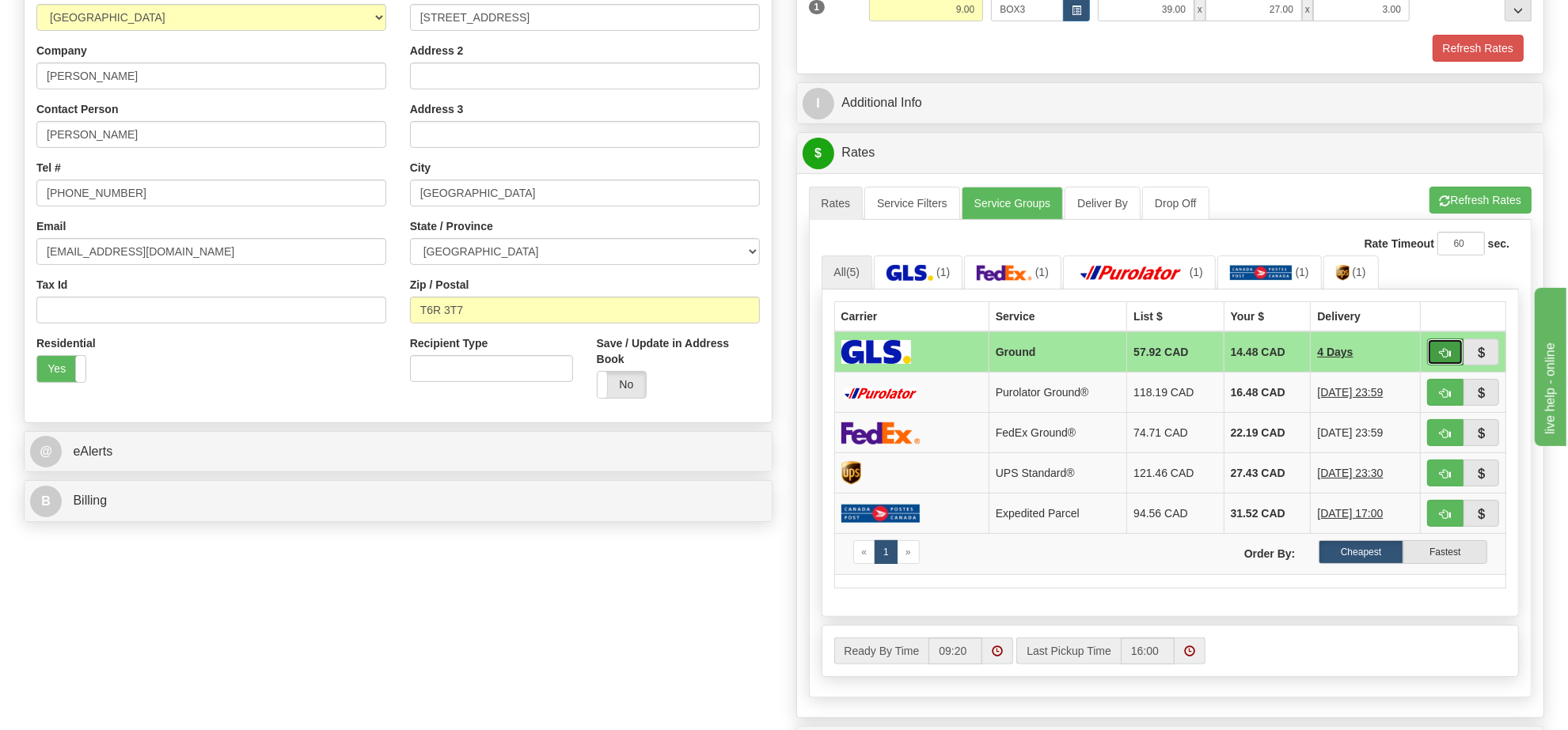
click at [1438, 350] on button "button" at bounding box center [1445, 352] width 36 height 27
type input "1"
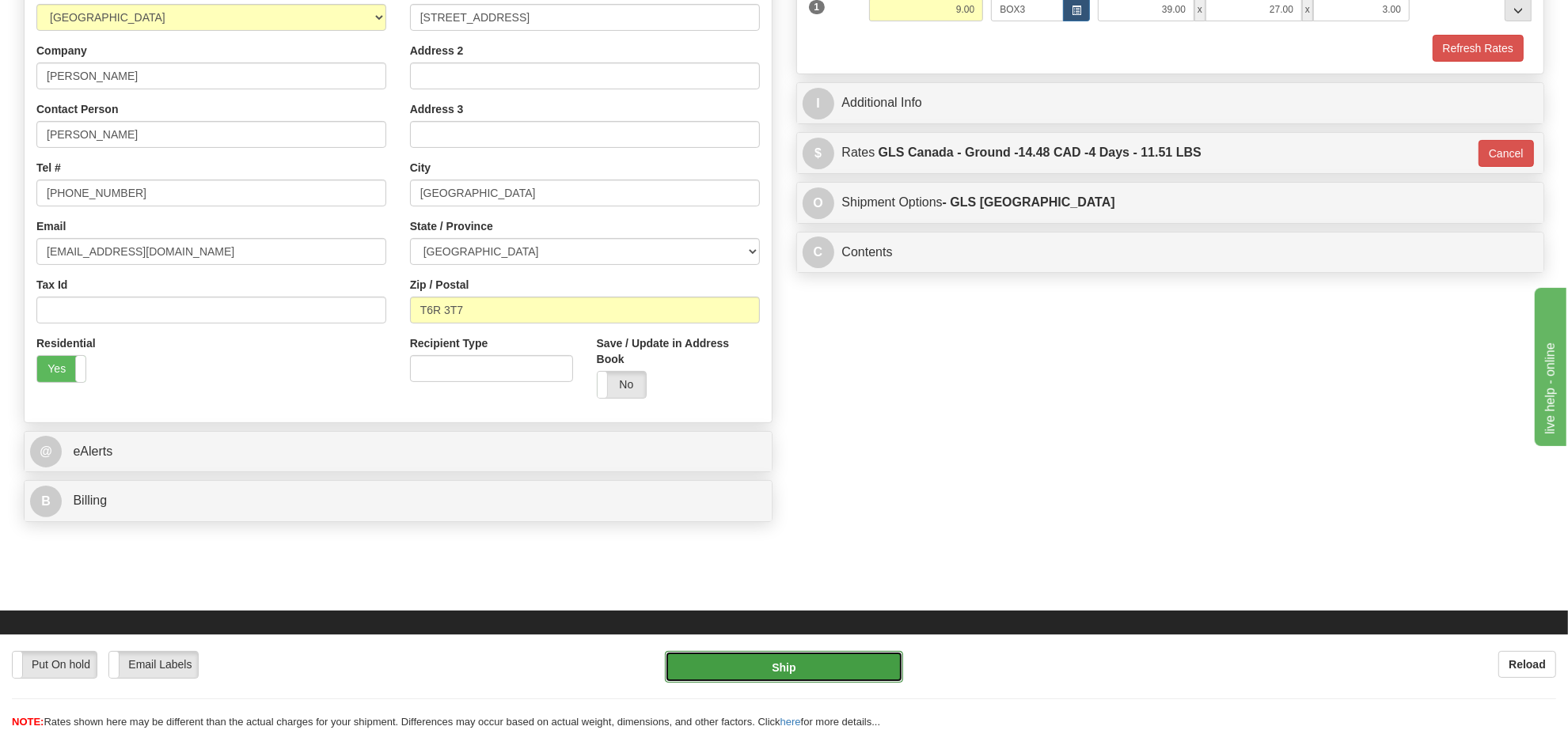
click at [817, 674] on button "Ship" at bounding box center [783, 667] width 237 height 31
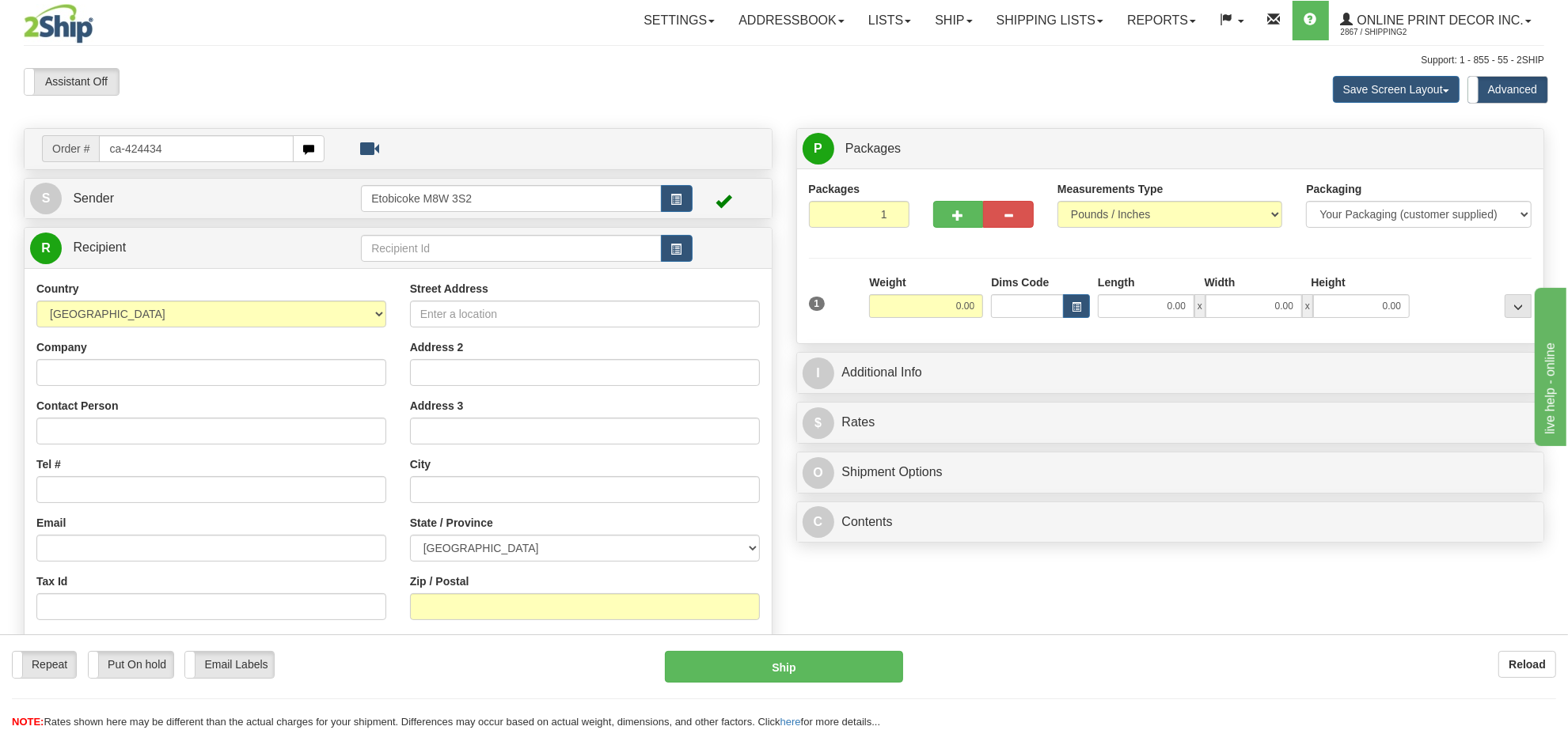
type input "ca-424434"
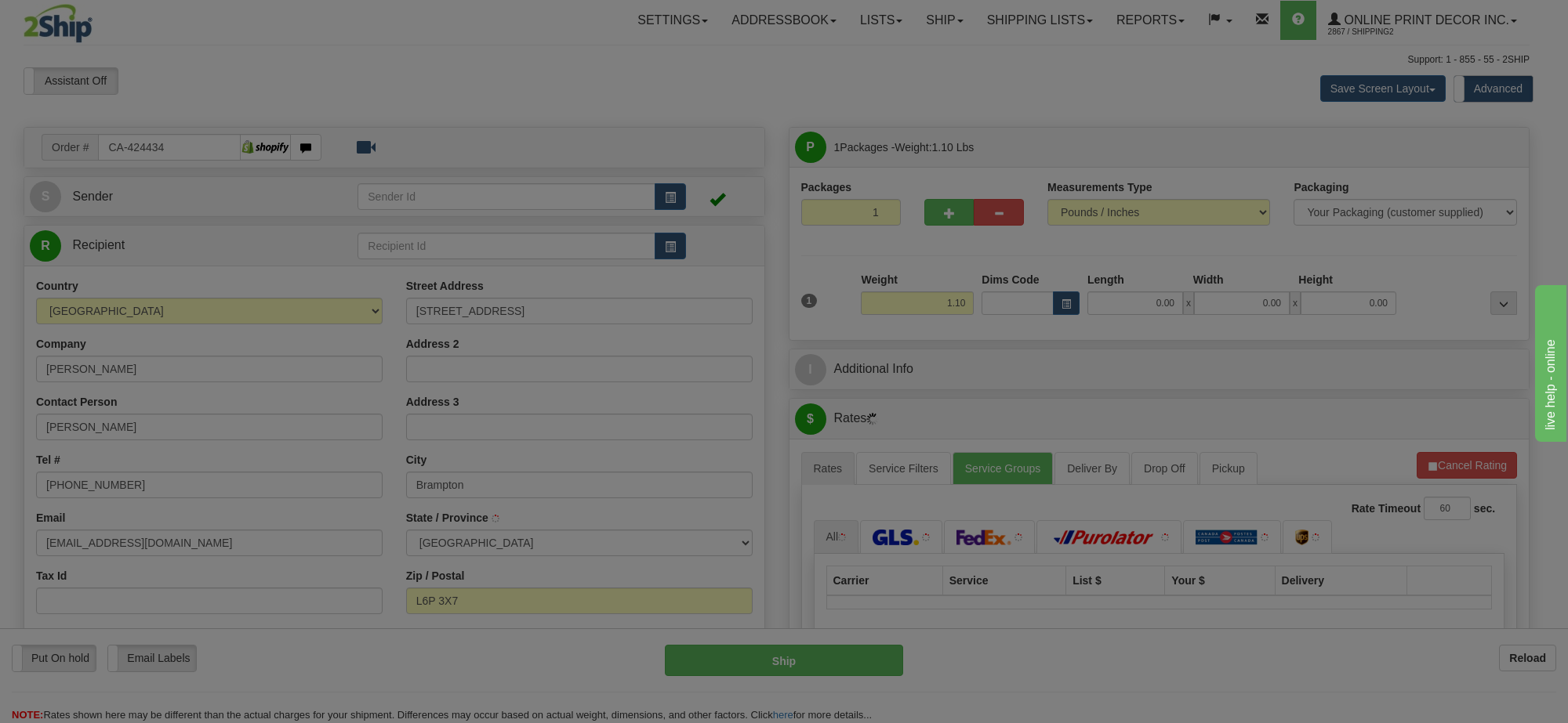
type input "BRAMPTON"
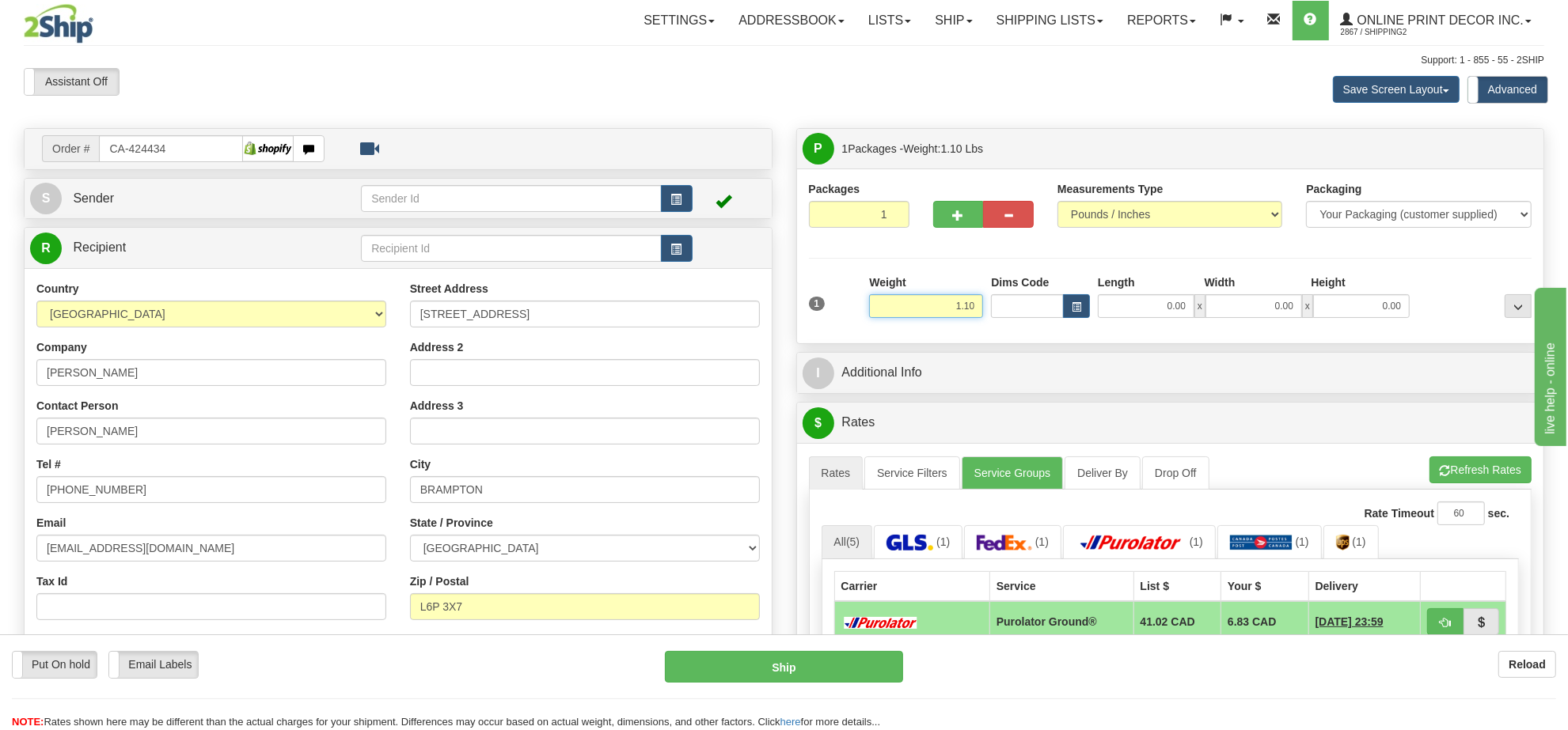
click at [942, 305] on input "1.10" at bounding box center [927, 306] width 114 height 24
click at [944, 305] on input "1.10" at bounding box center [927, 306] width 114 height 24
click at [1073, 302] on button "button" at bounding box center [1077, 306] width 27 height 24
type input "2.00"
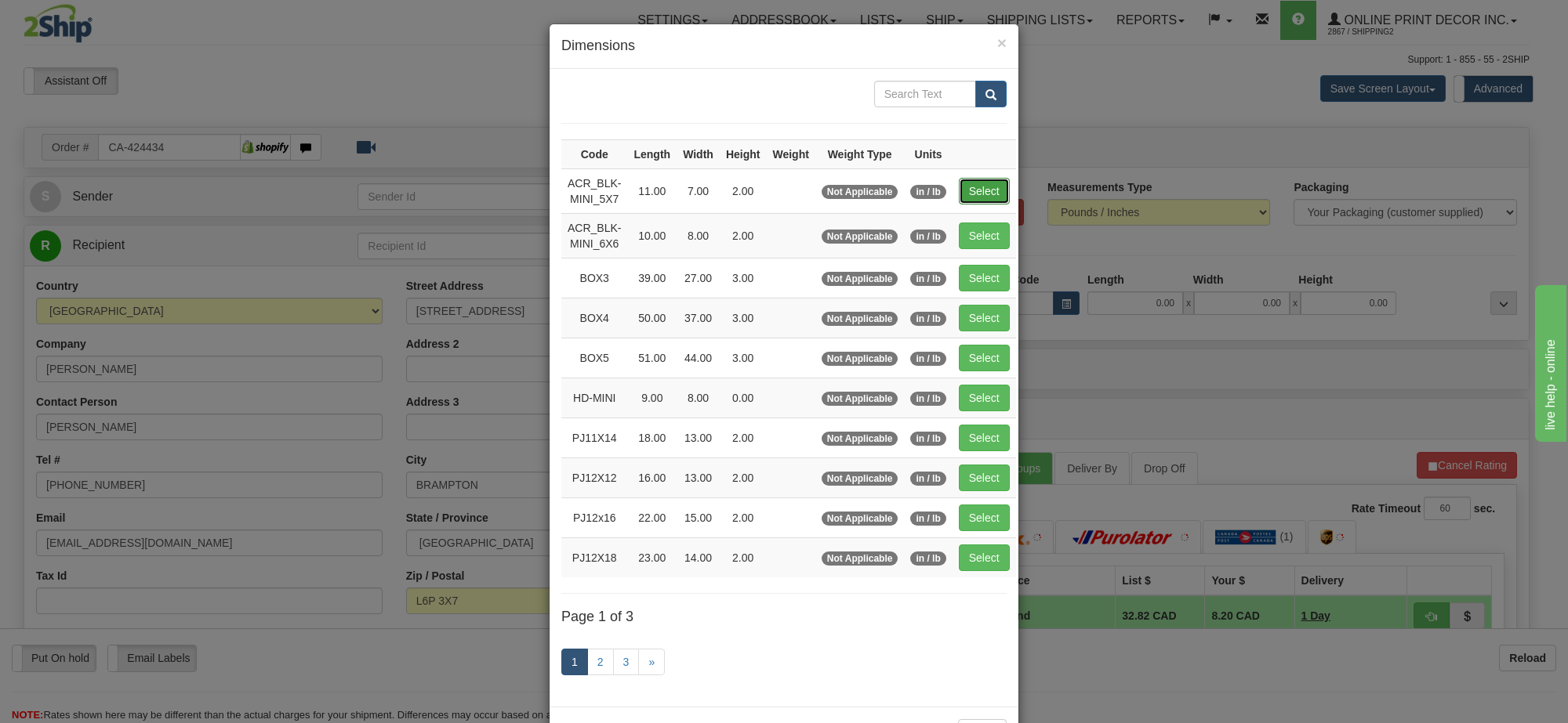
click at [983, 193] on button "Select" at bounding box center [984, 191] width 51 height 26
type input "ACR_BLK-MINI_5X7"
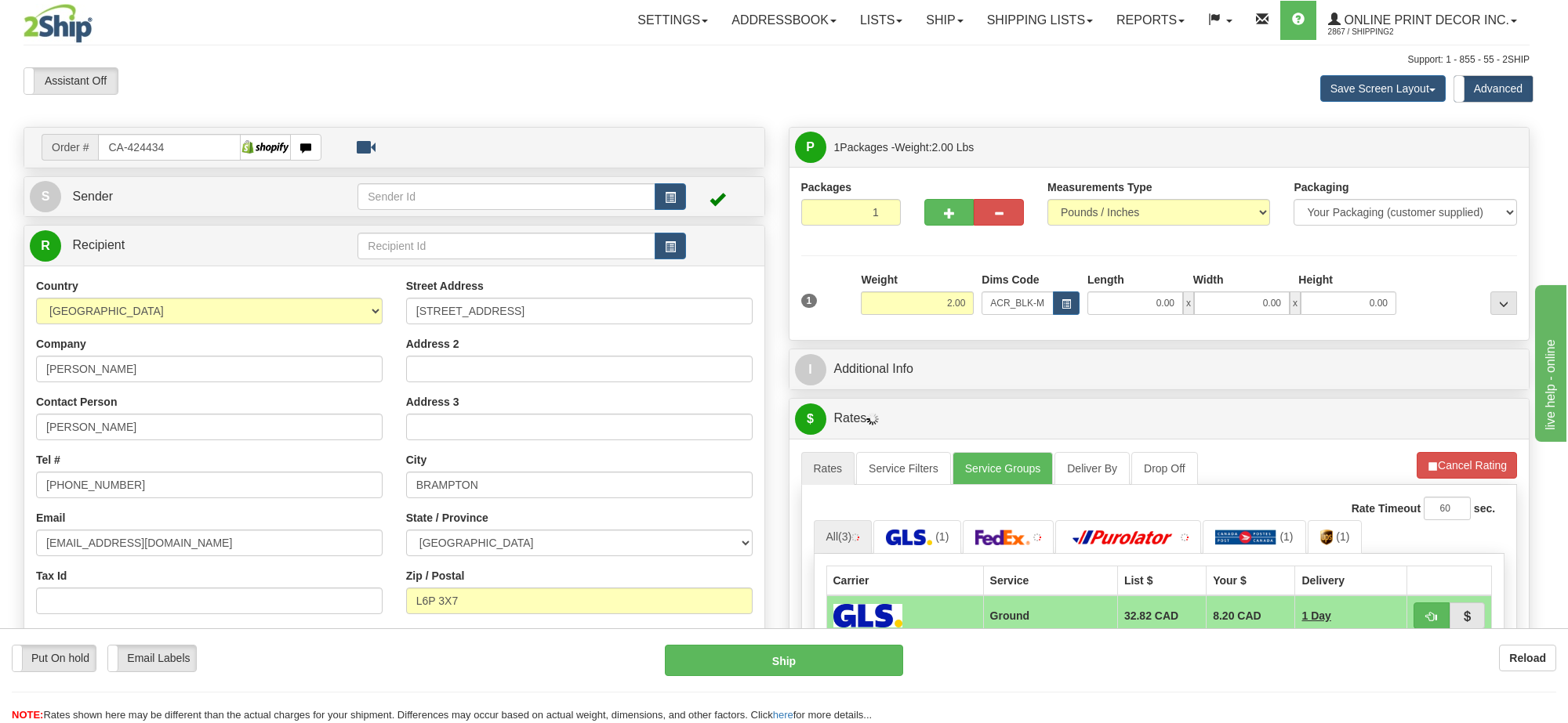
type input "11.00"
type input "7.00"
type input "2.00"
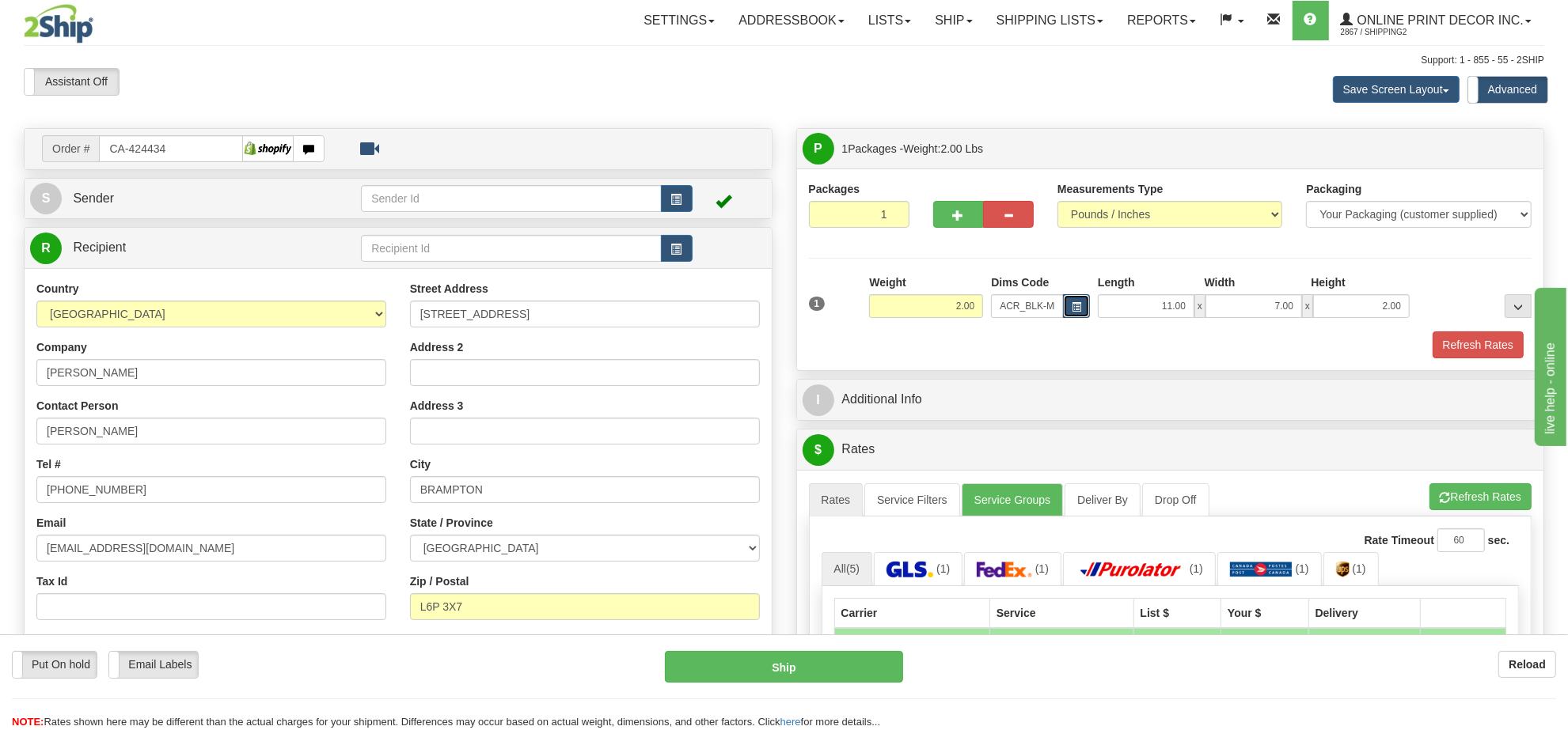
click at [1067, 311] on button "button" at bounding box center [1077, 306] width 27 height 24
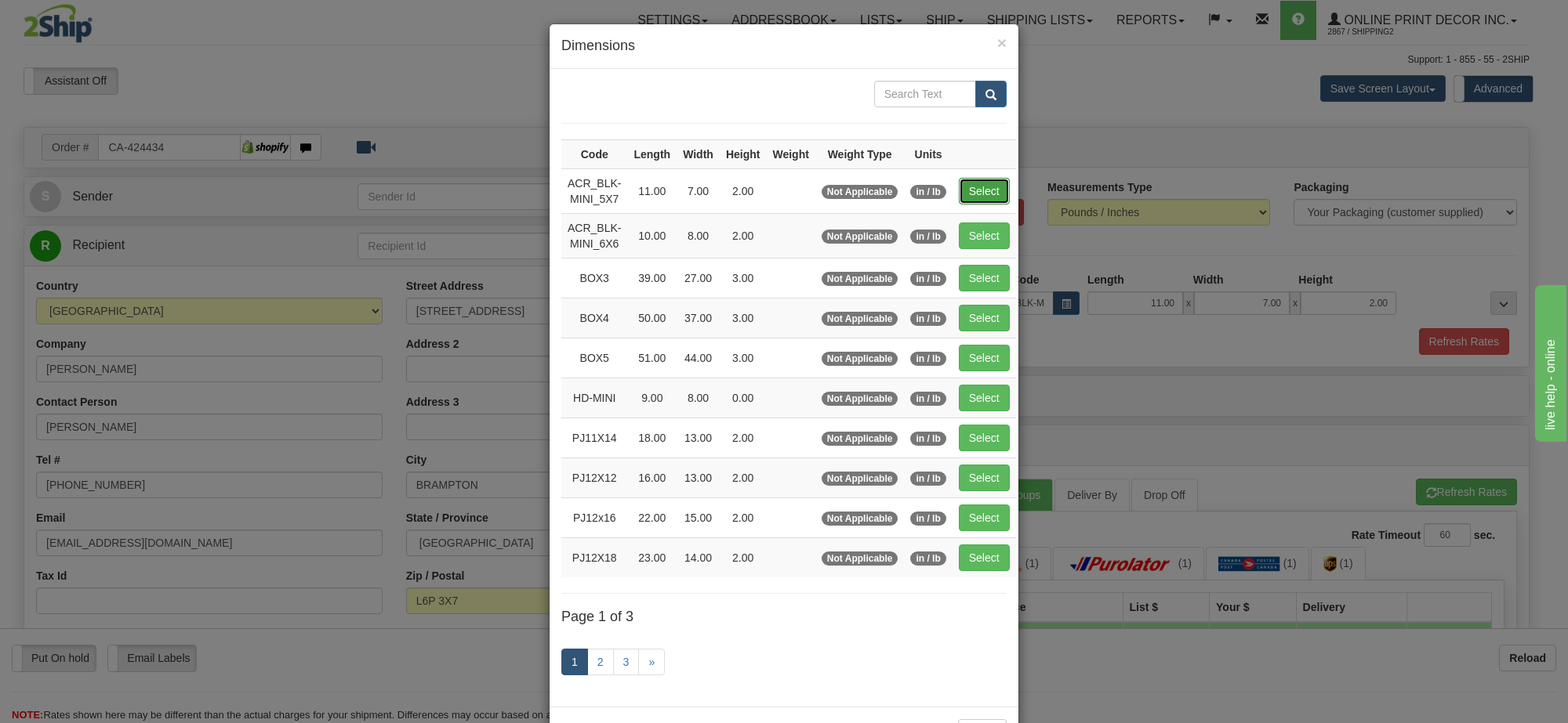
click at [976, 194] on button "Select" at bounding box center [984, 191] width 51 height 26
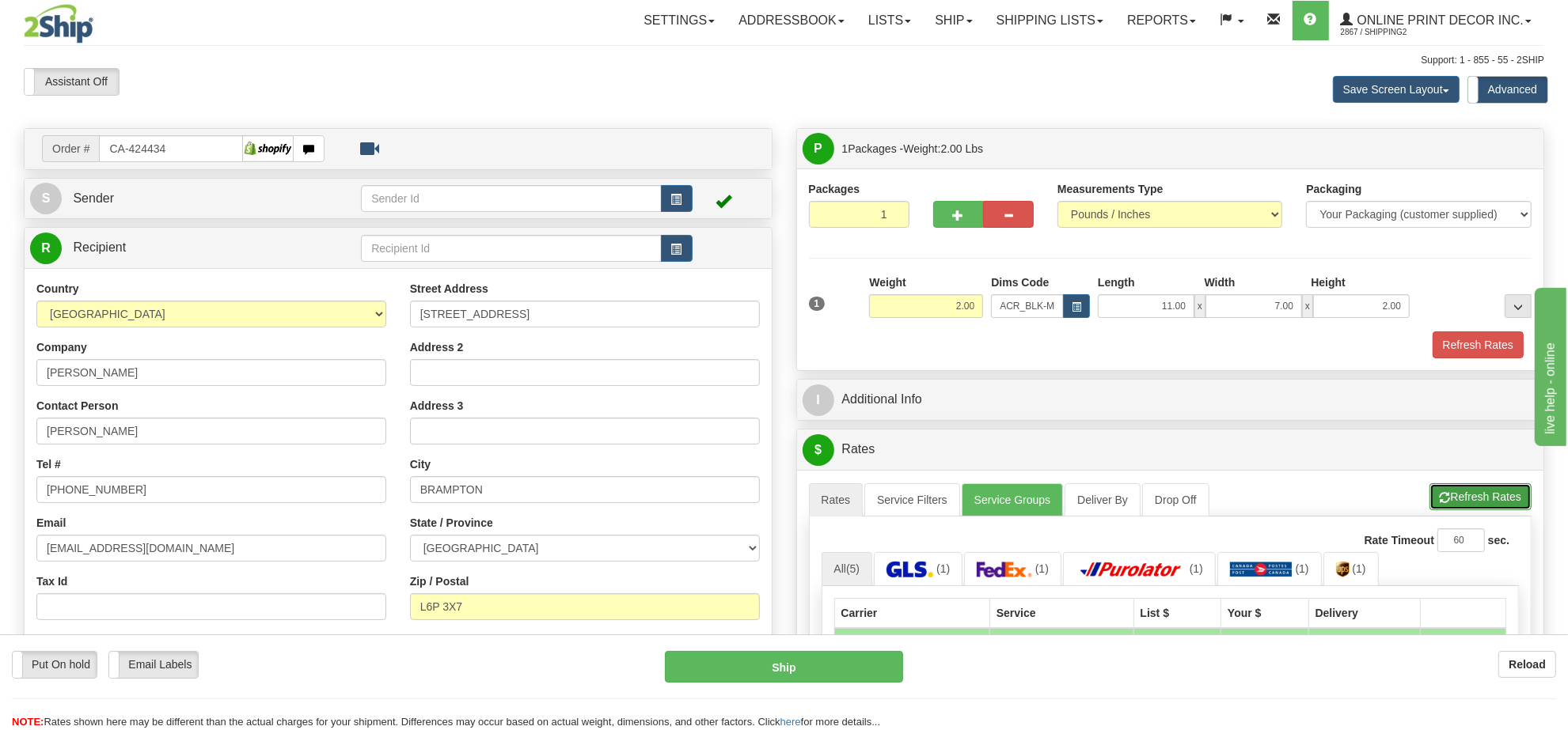
click at [1488, 500] on button "Refresh Rates" at bounding box center [1480, 496] width 102 height 27
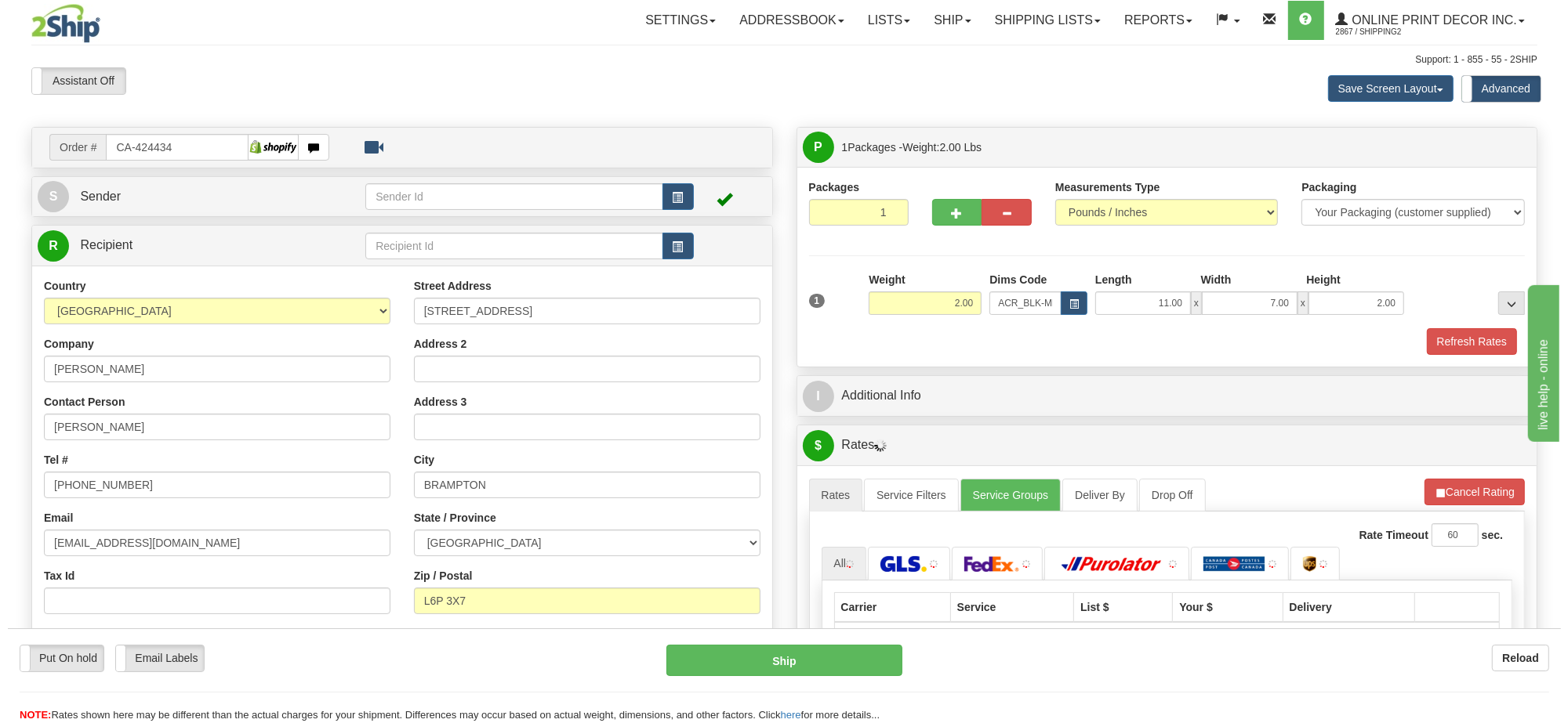
scroll to position [294, 0]
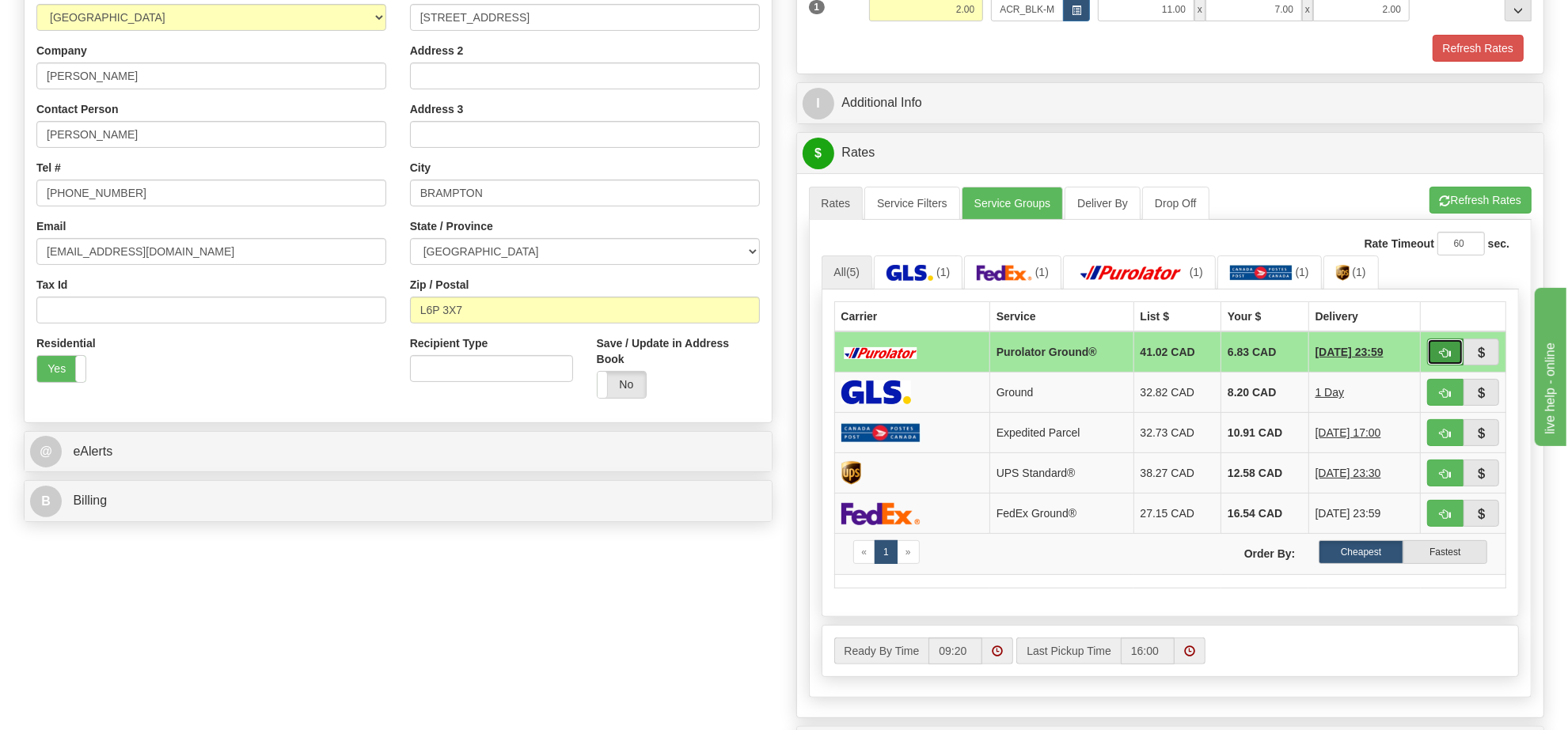
click at [1441, 359] on span "button" at bounding box center [1445, 353] width 11 height 10
type input "260"
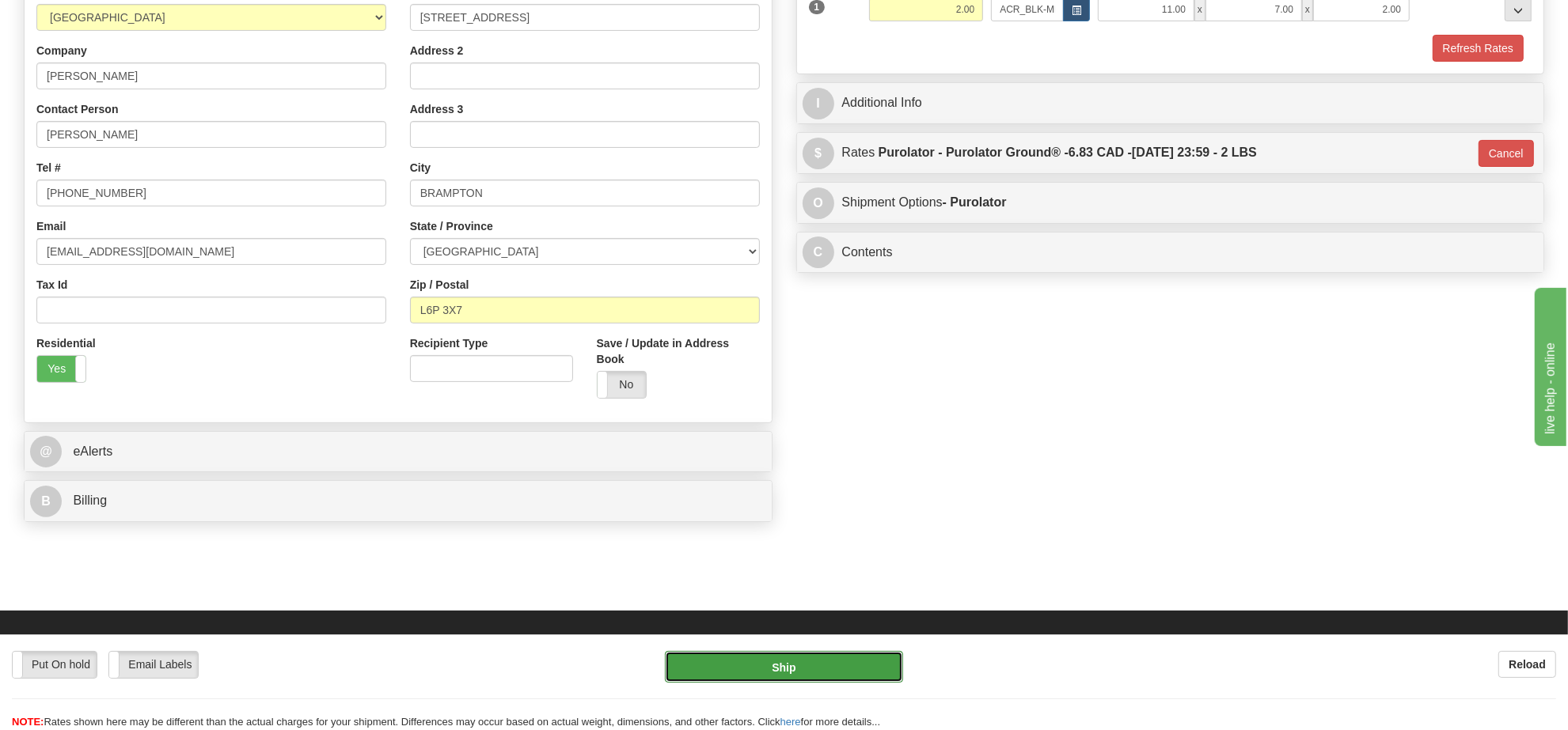
click at [864, 665] on button "Ship" at bounding box center [783, 667] width 237 height 31
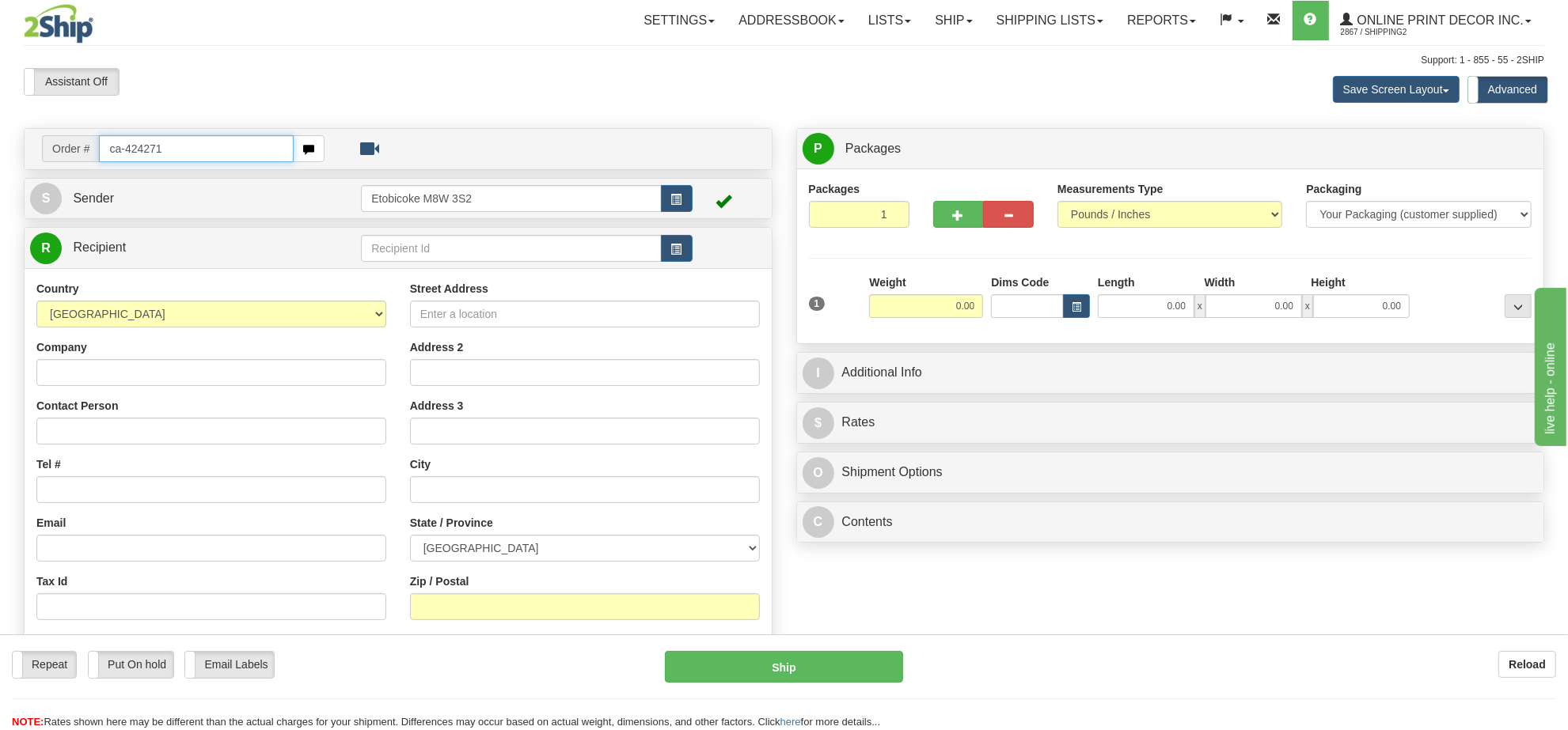
type input "ca-424271"
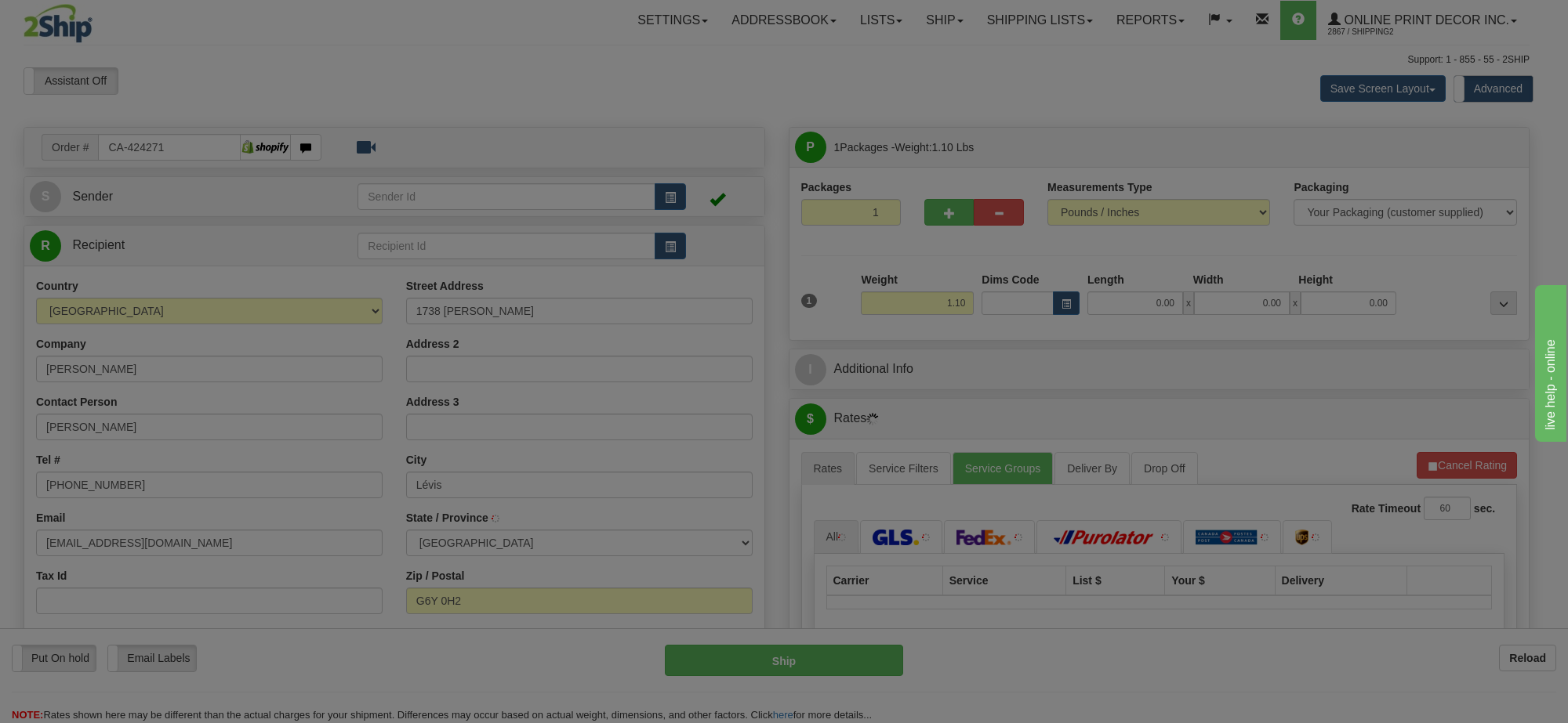
type input "LEVIS"
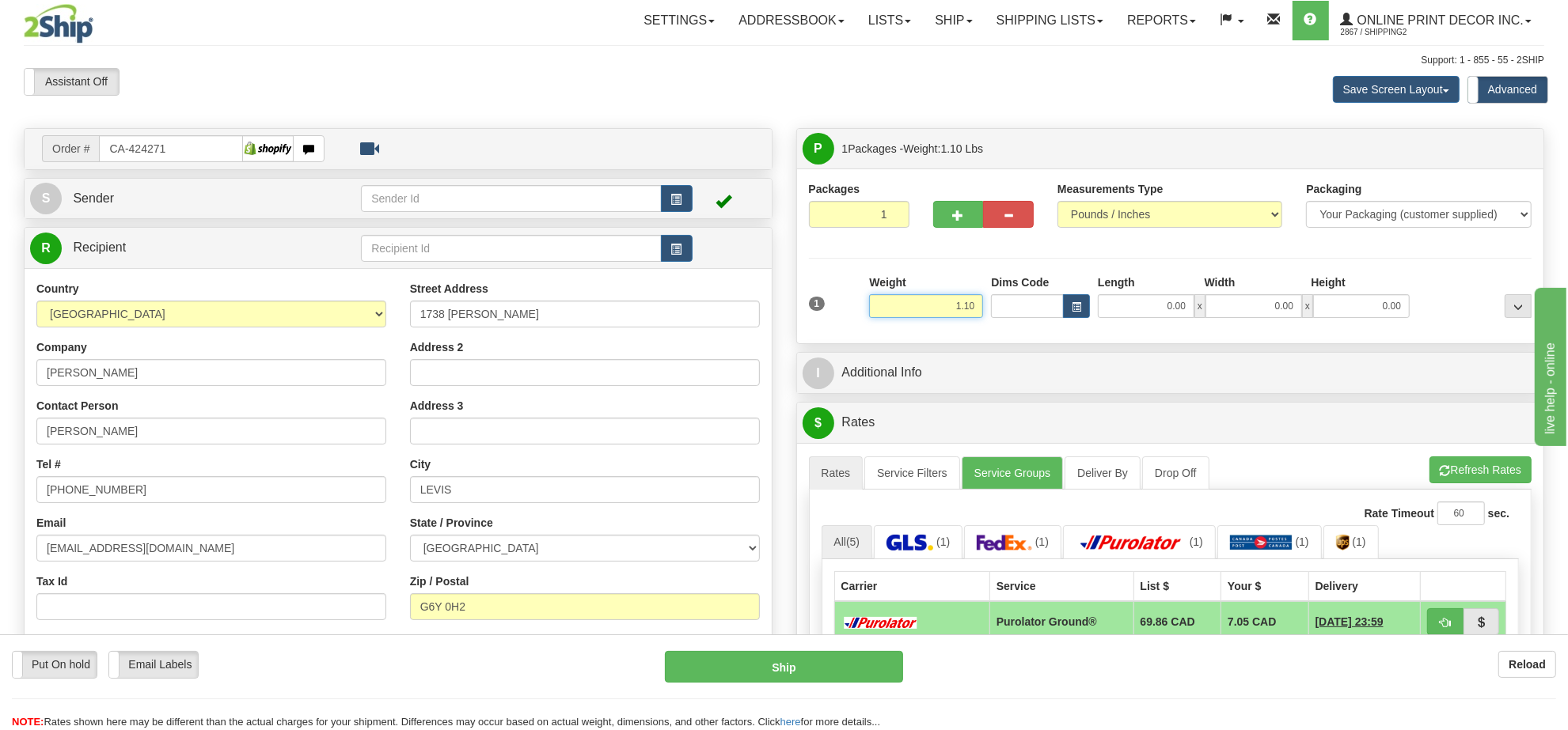
click at [938, 314] on input "1.10" at bounding box center [927, 306] width 114 height 24
type input "2.00"
click at [1075, 301] on button "button" at bounding box center [1077, 306] width 27 height 24
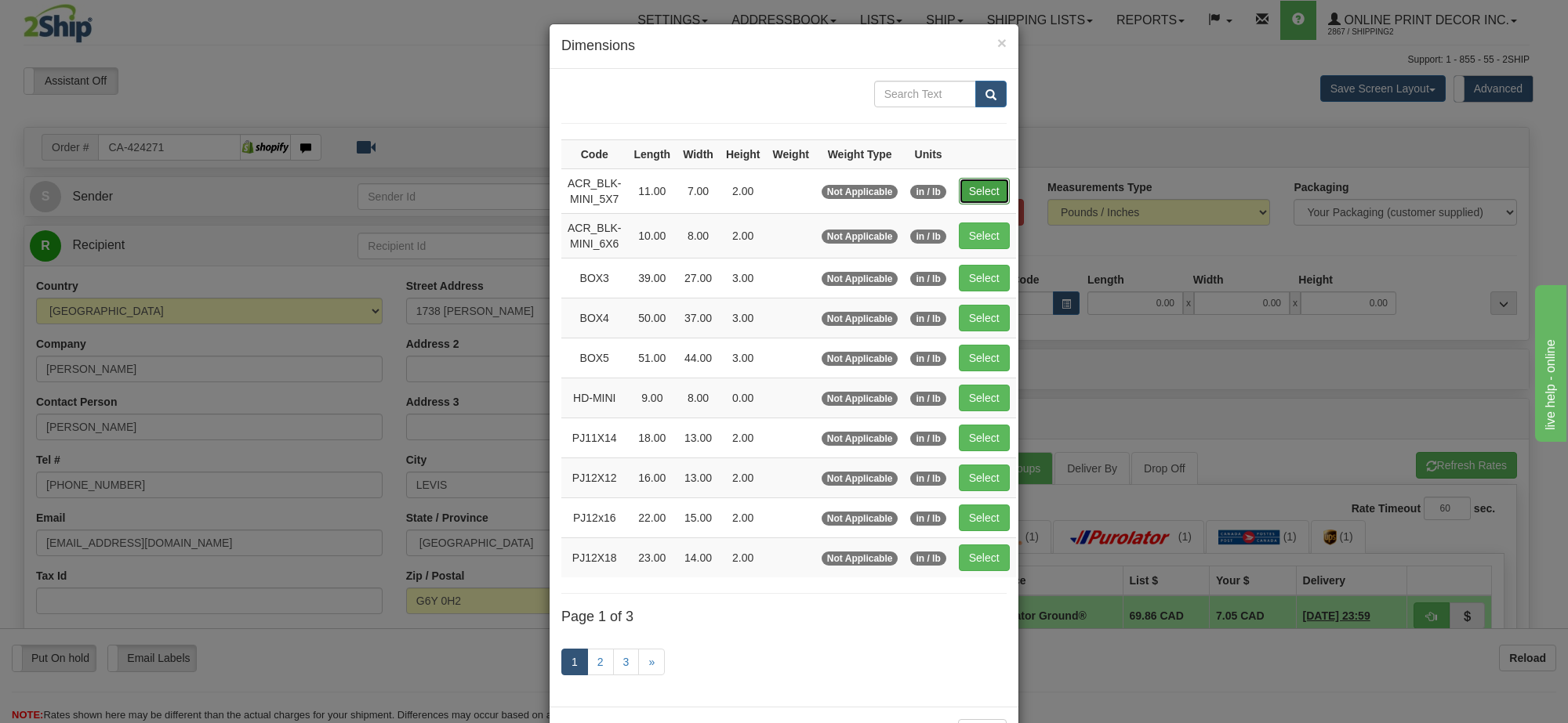
click at [988, 194] on button "Select" at bounding box center [984, 191] width 51 height 26
type input "ACR_BLK-MINI_5X7"
type input "11.00"
type input "7.00"
type input "2.00"
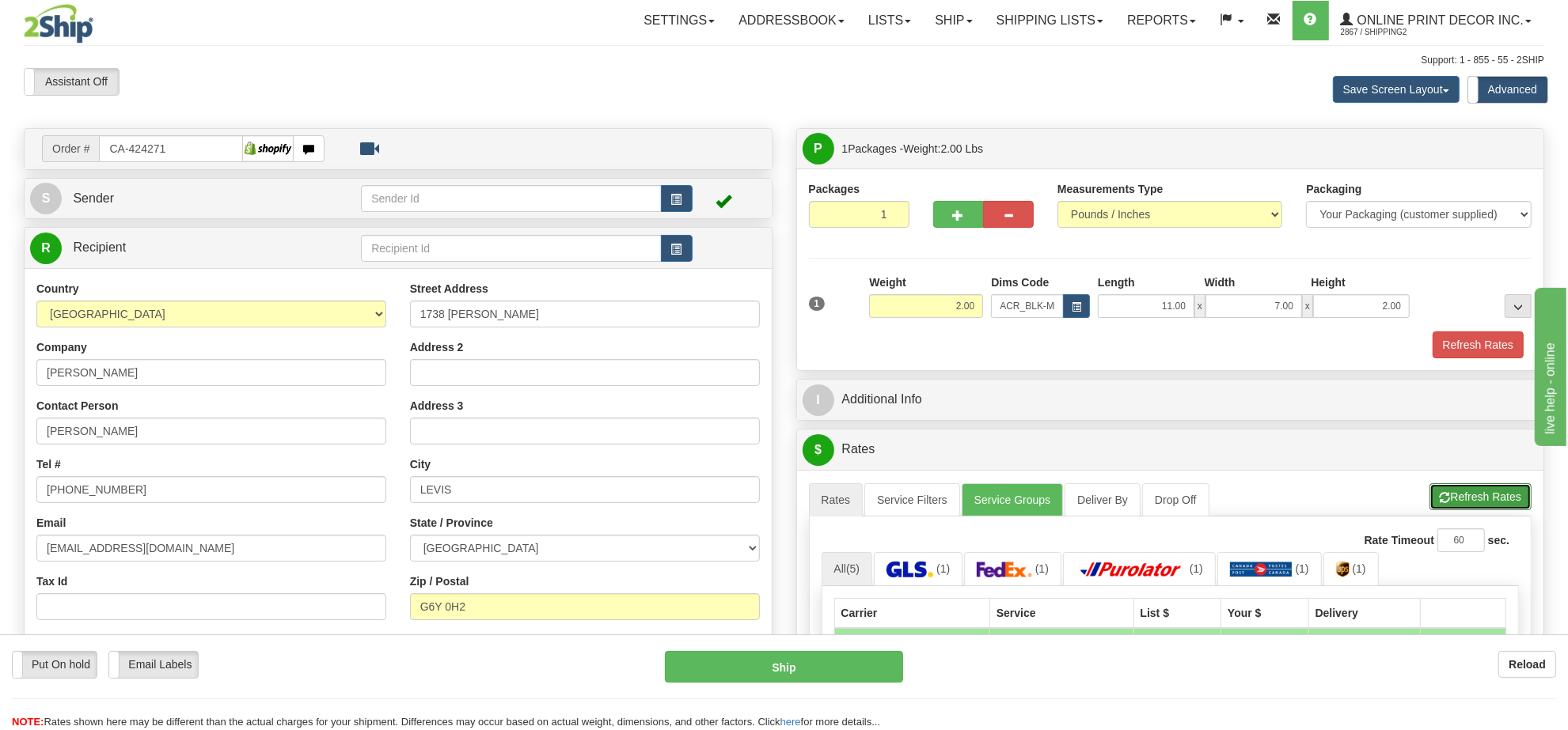
click at [1462, 505] on button "Refresh Rates" at bounding box center [1480, 496] width 102 height 27
click at [1503, 499] on button "Refresh Rates" at bounding box center [1480, 496] width 102 height 27
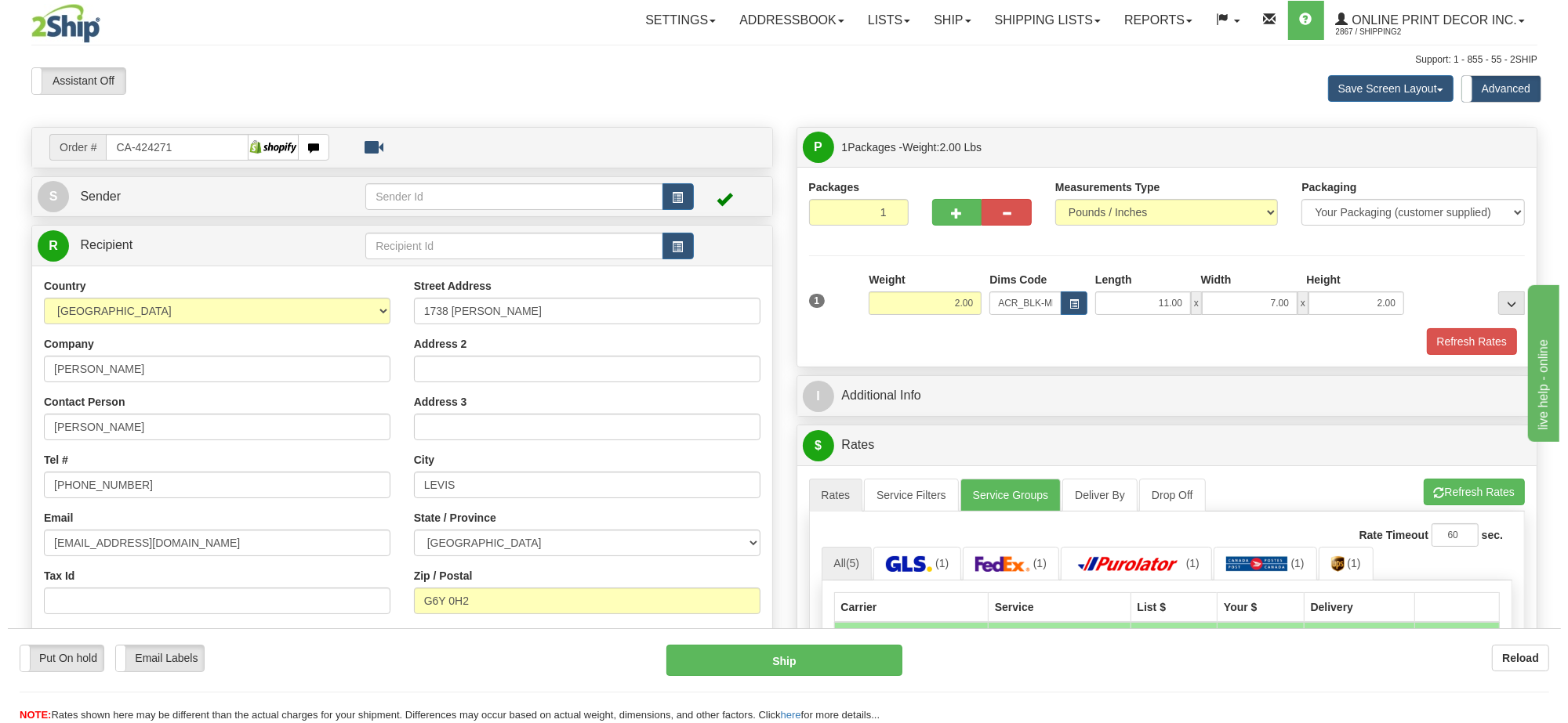
scroll to position [196, 0]
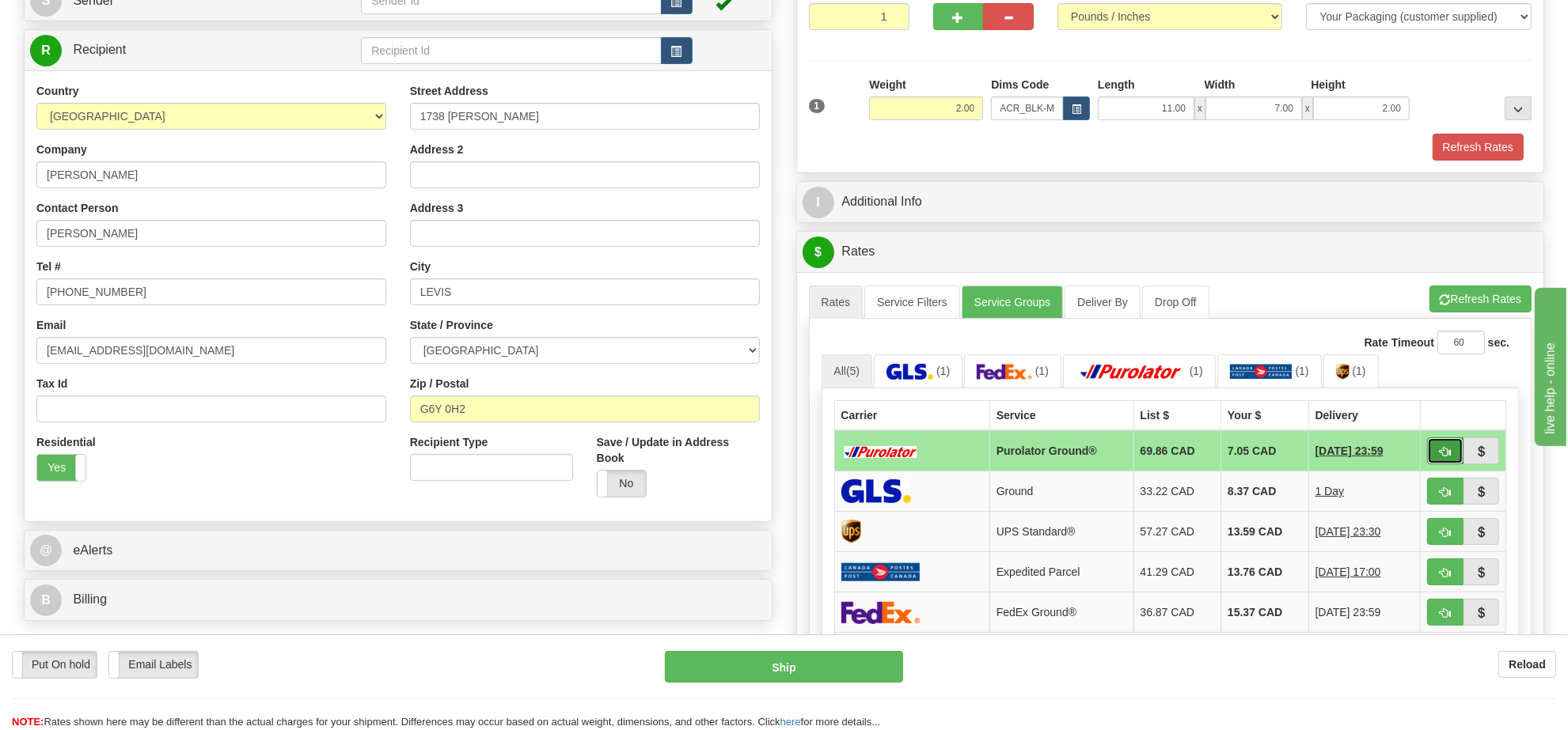
click at [1450, 461] on button "button" at bounding box center [1445, 451] width 36 height 27
type input "260"
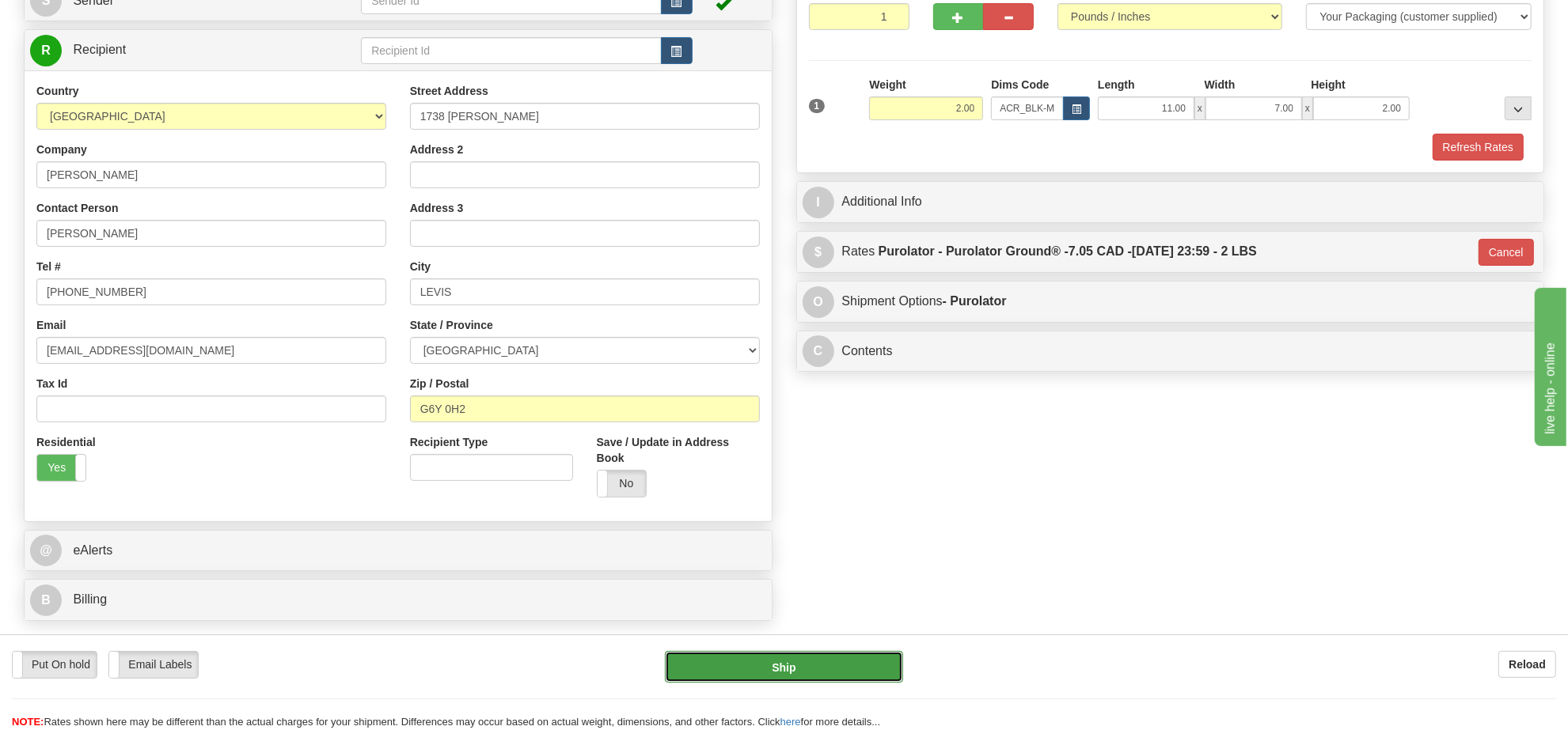
click at [828, 677] on button "Ship" at bounding box center [783, 667] width 237 height 31
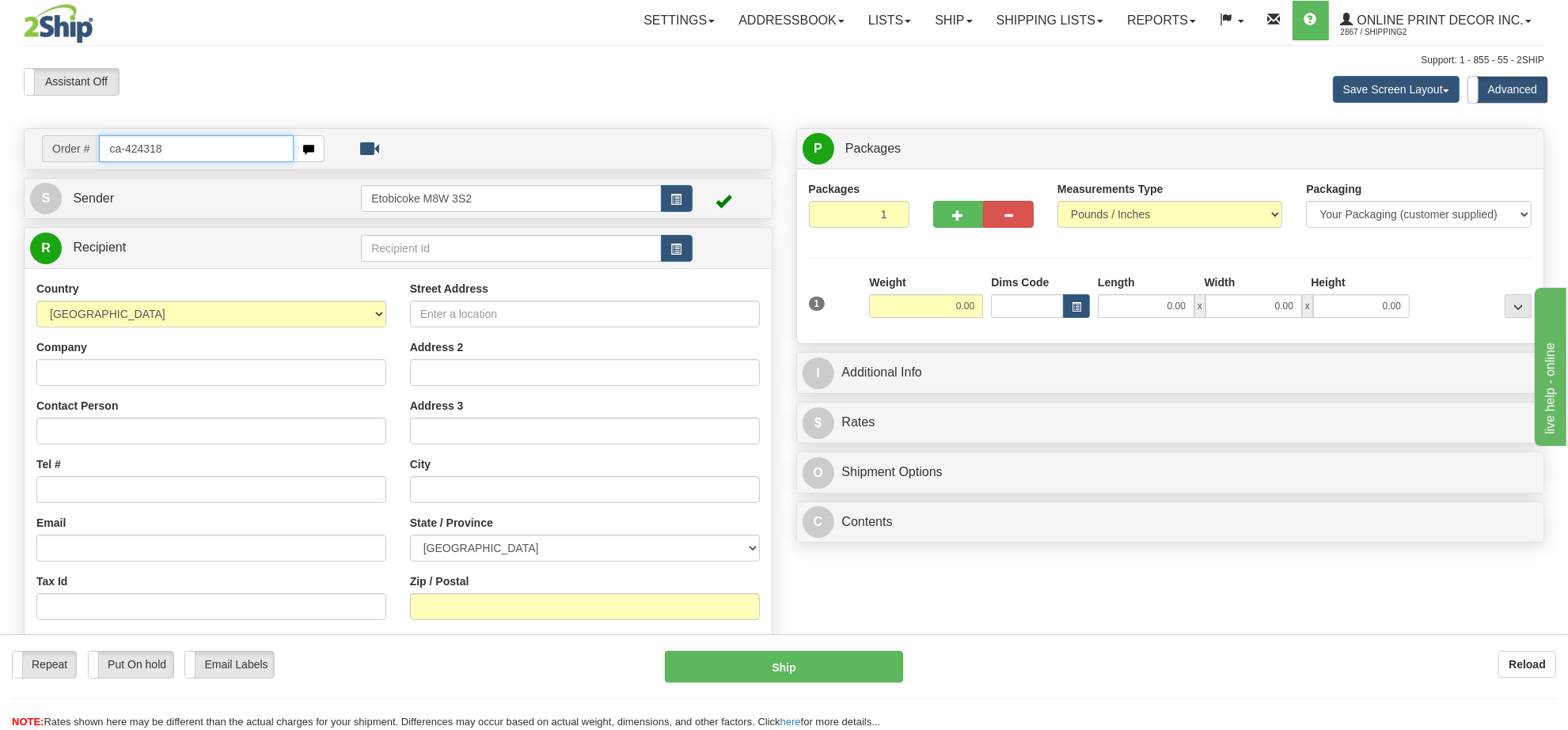
type input "ca-424318"
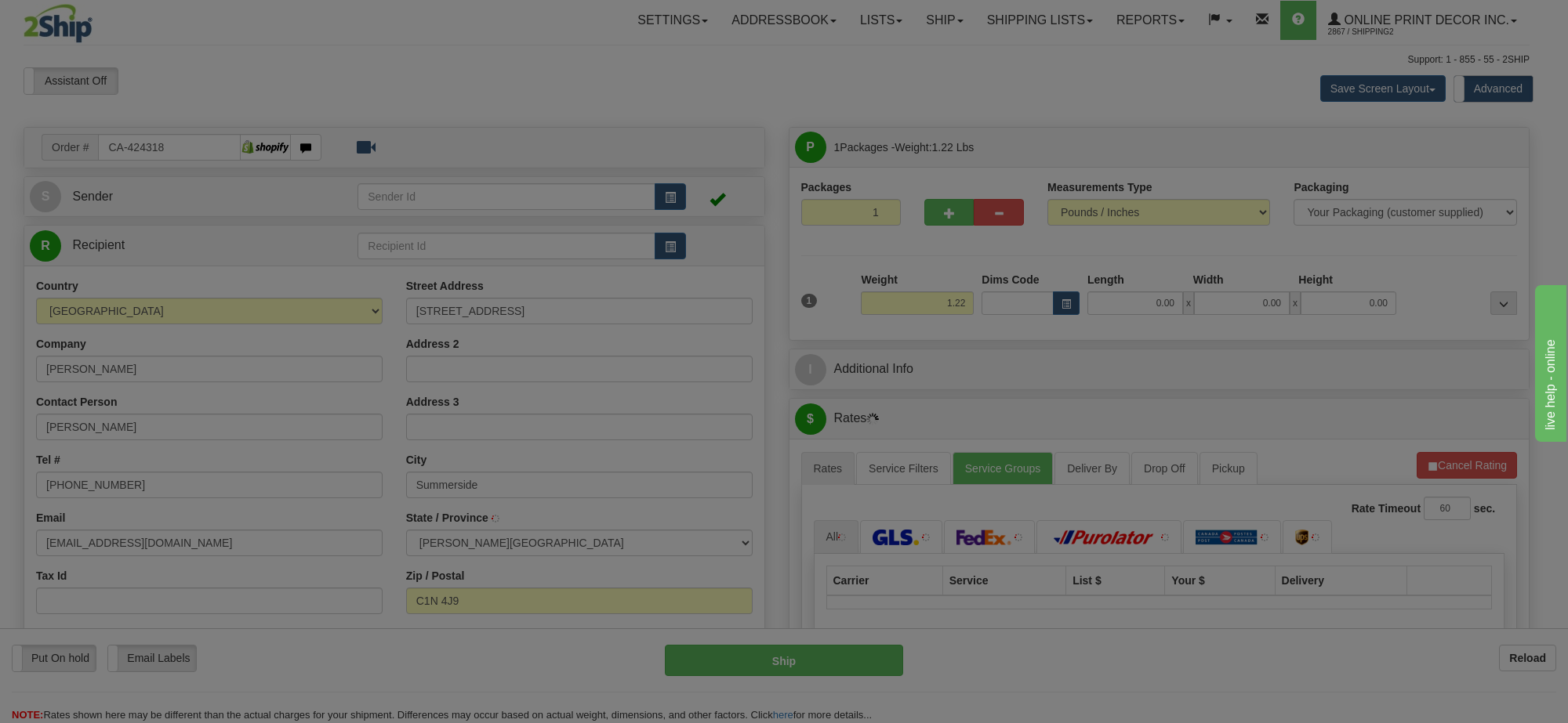
type input "SUMMERSIDE"
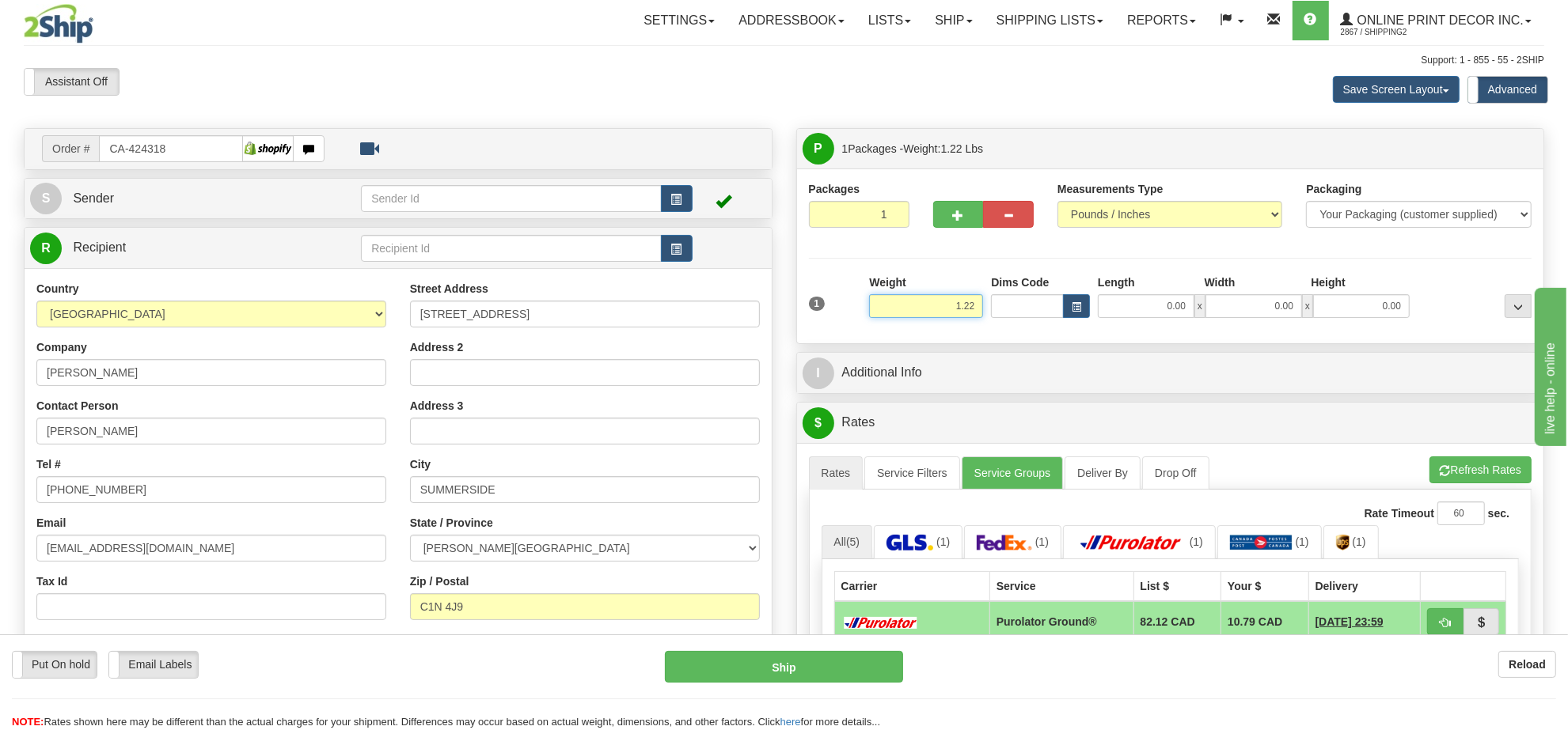
click at [941, 317] on input "1.22" at bounding box center [927, 306] width 114 height 24
click at [941, 315] on input "1.22" at bounding box center [927, 306] width 114 height 24
type input "12.00"
click at [1077, 309] on span "button" at bounding box center [1076, 307] width 9 height 9
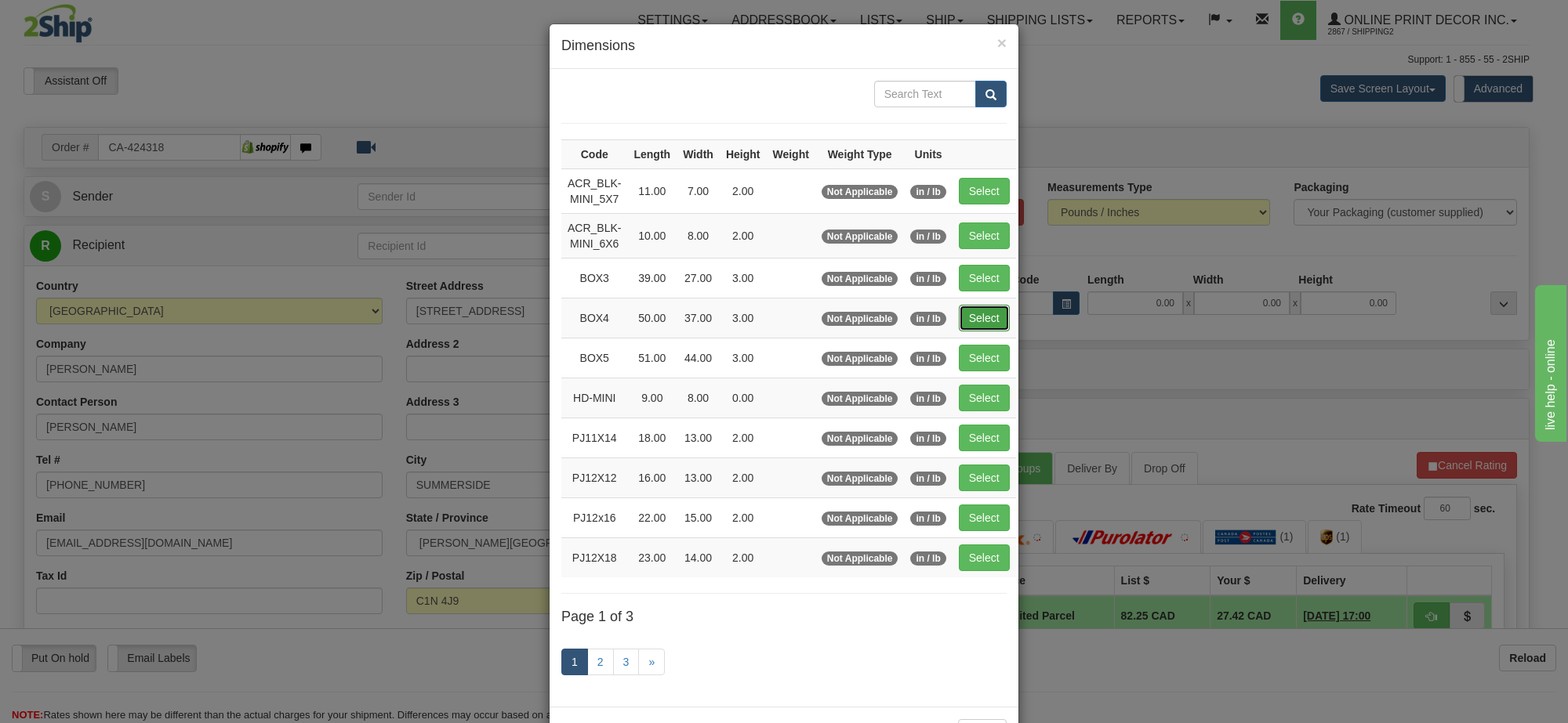
click at [984, 318] on button "Select" at bounding box center [984, 318] width 51 height 26
type input "BOX4"
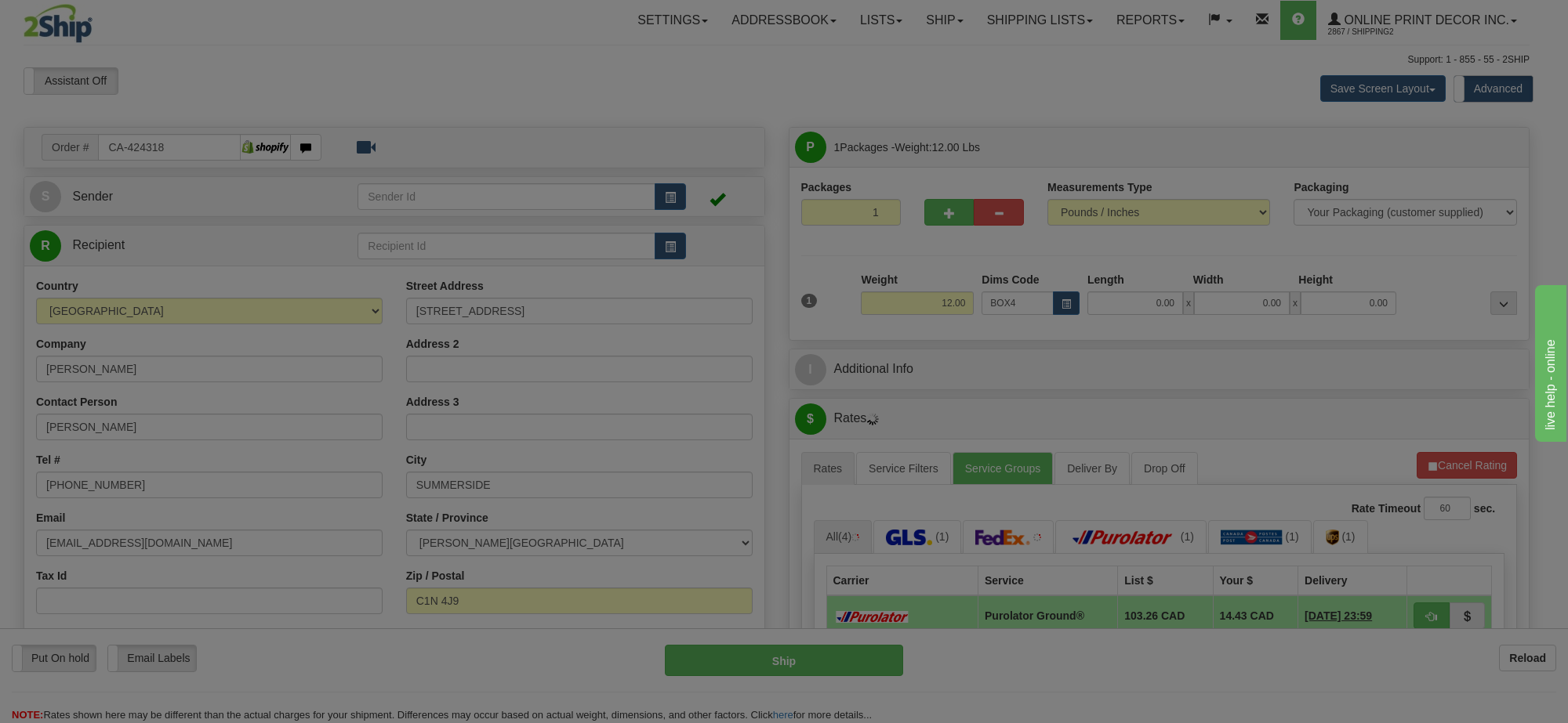
type input "50.00"
type input "37.00"
type input "3.00"
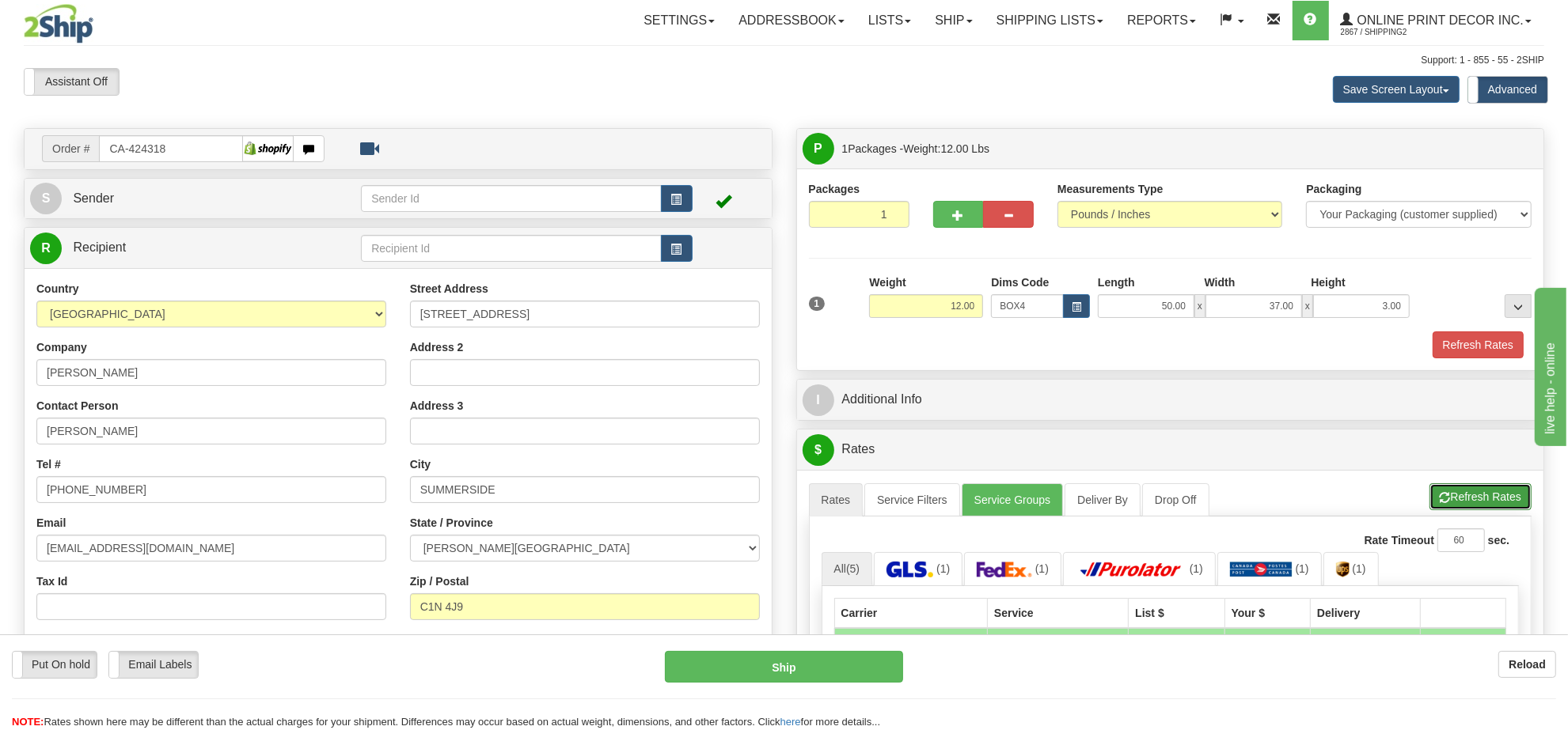
click at [1450, 487] on button "Refresh Rates" at bounding box center [1480, 496] width 102 height 27
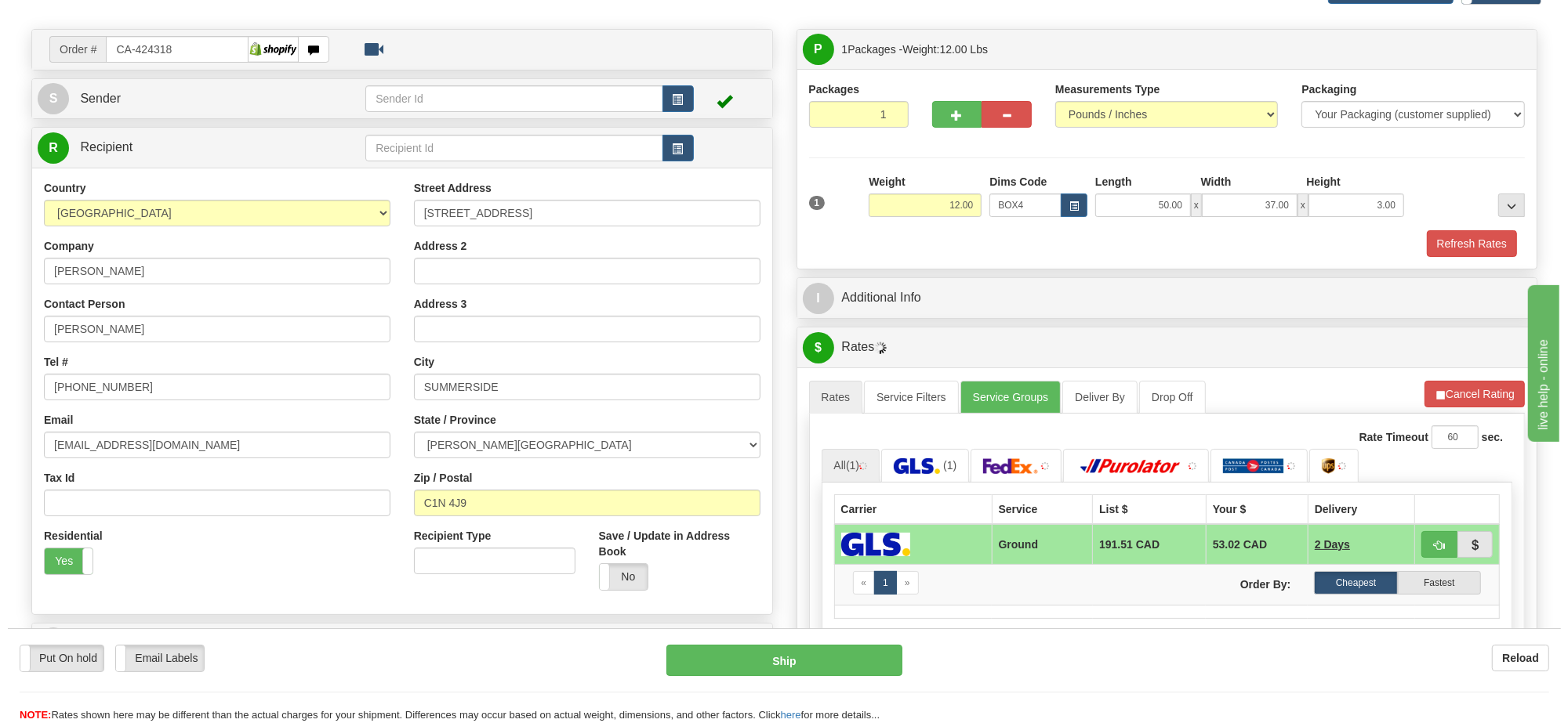
scroll to position [196, 0]
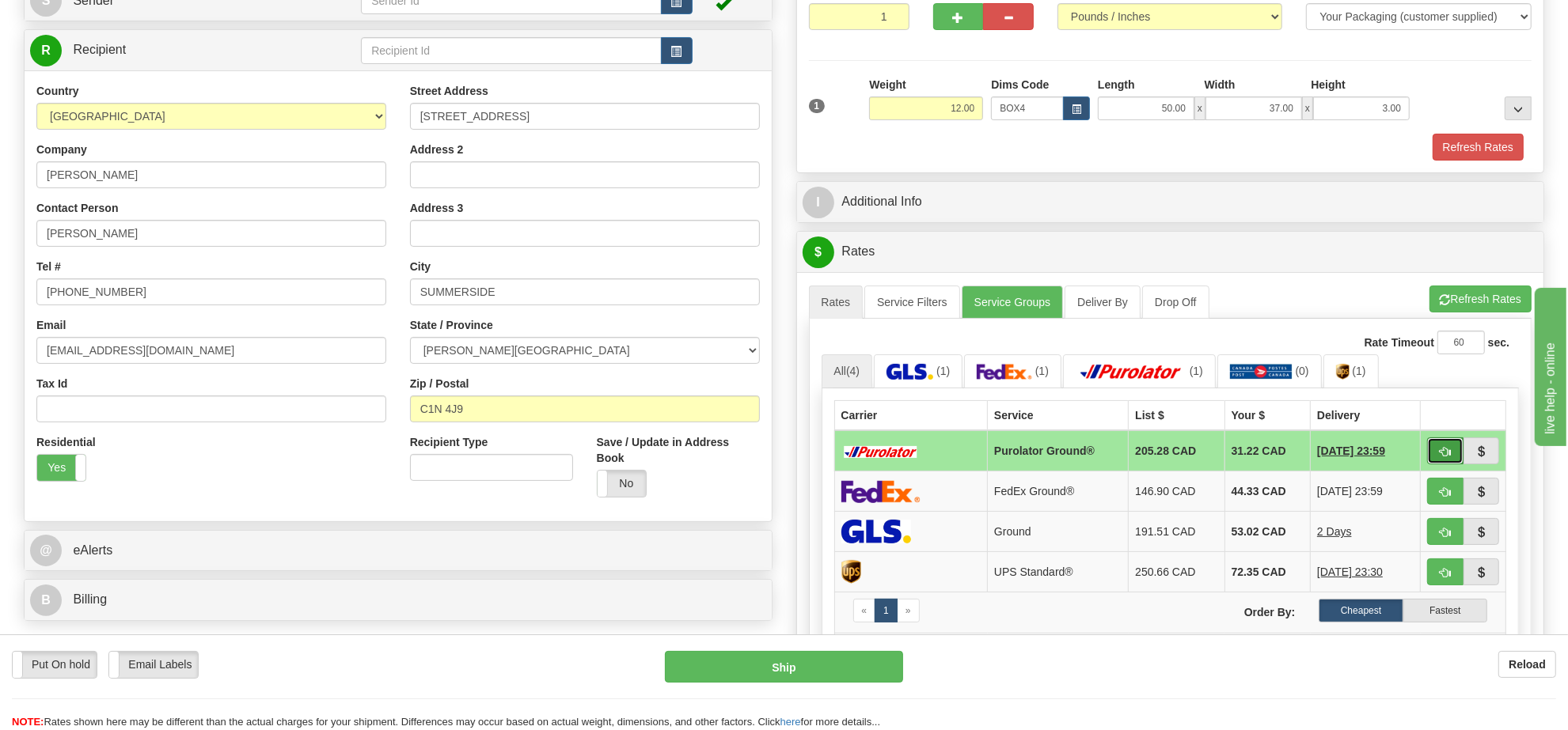
click at [1430, 456] on button "button" at bounding box center [1445, 451] width 36 height 27
type input "260"
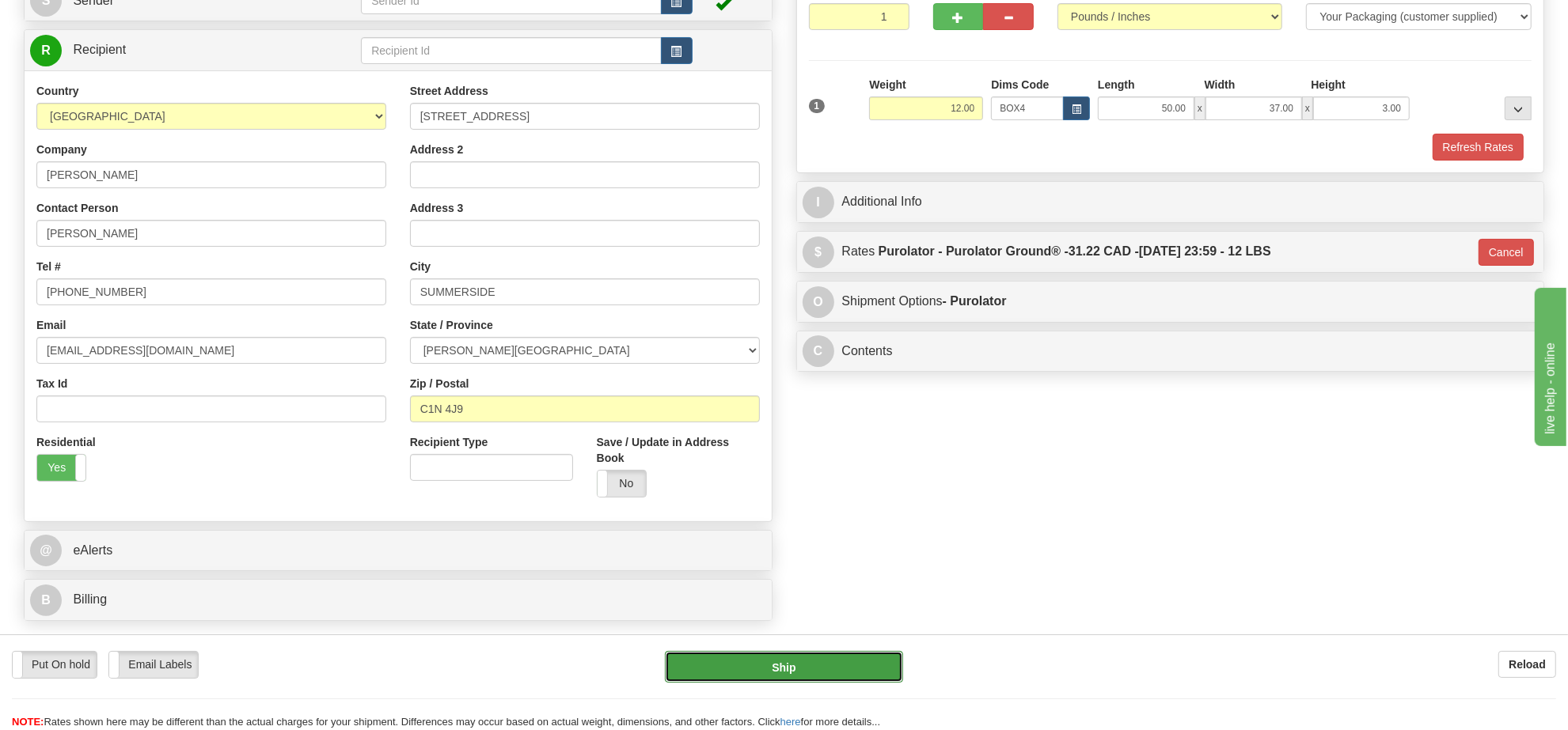
click at [812, 674] on button "Ship" at bounding box center [783, 667] width 237 height 31
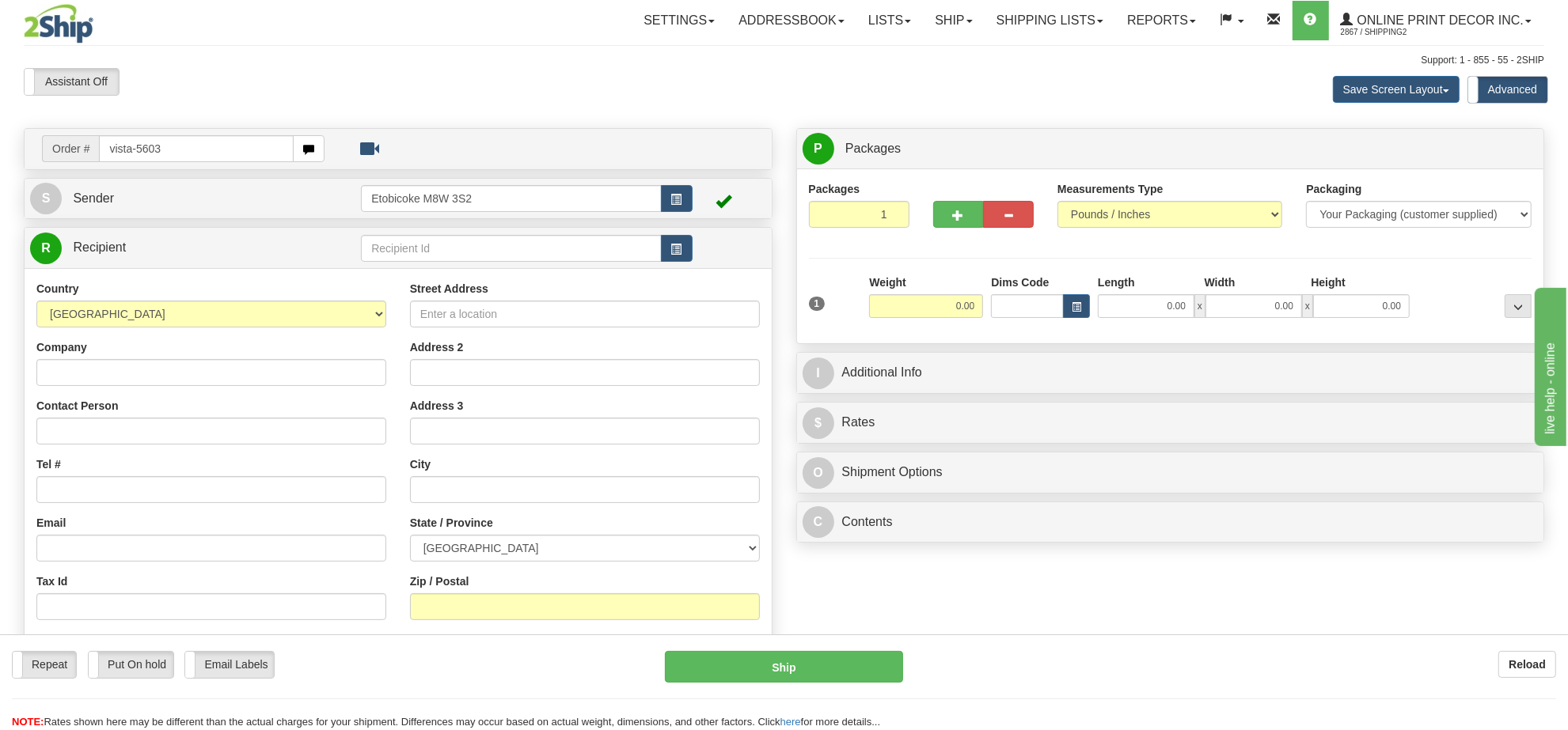
type input "vista-5603"
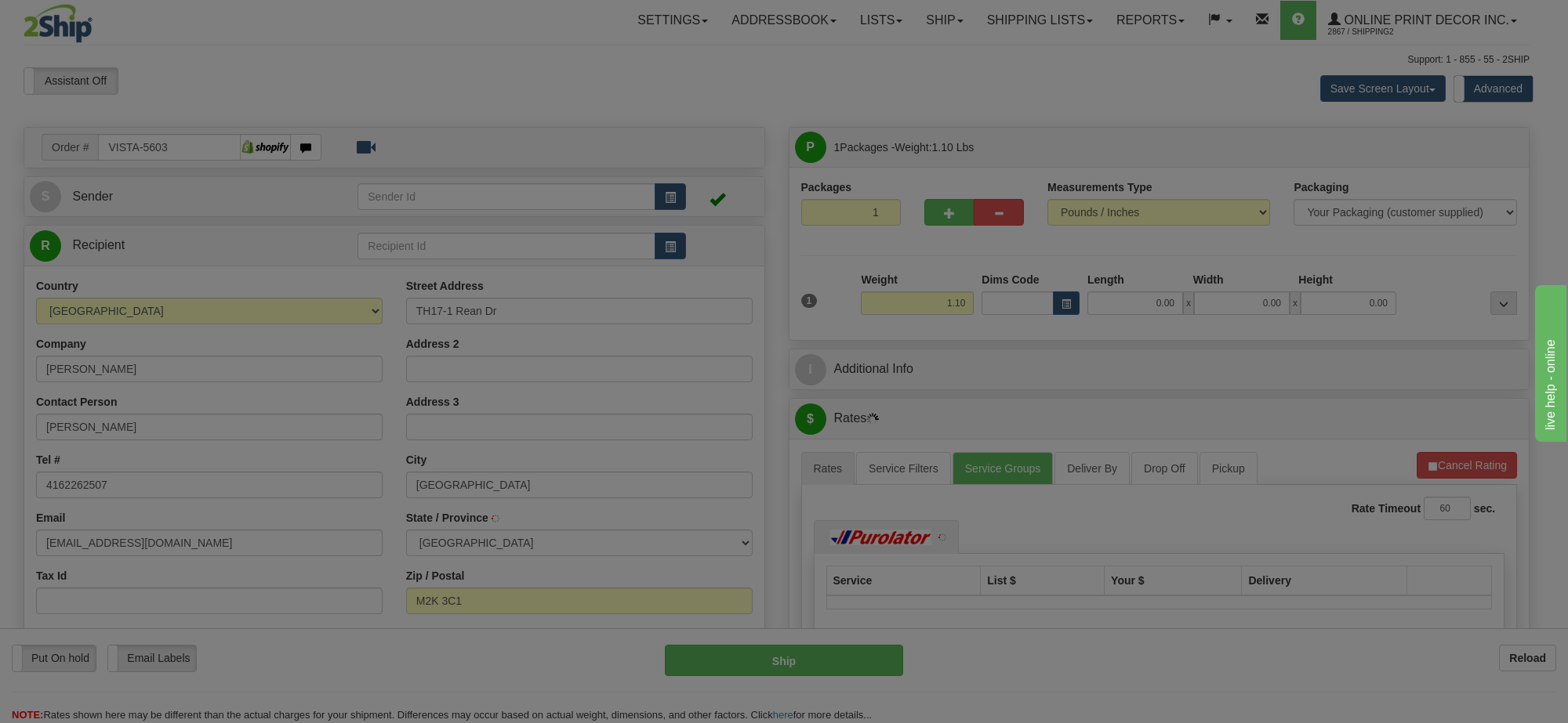
type input "[GEOGRAPHIC_DATA]"
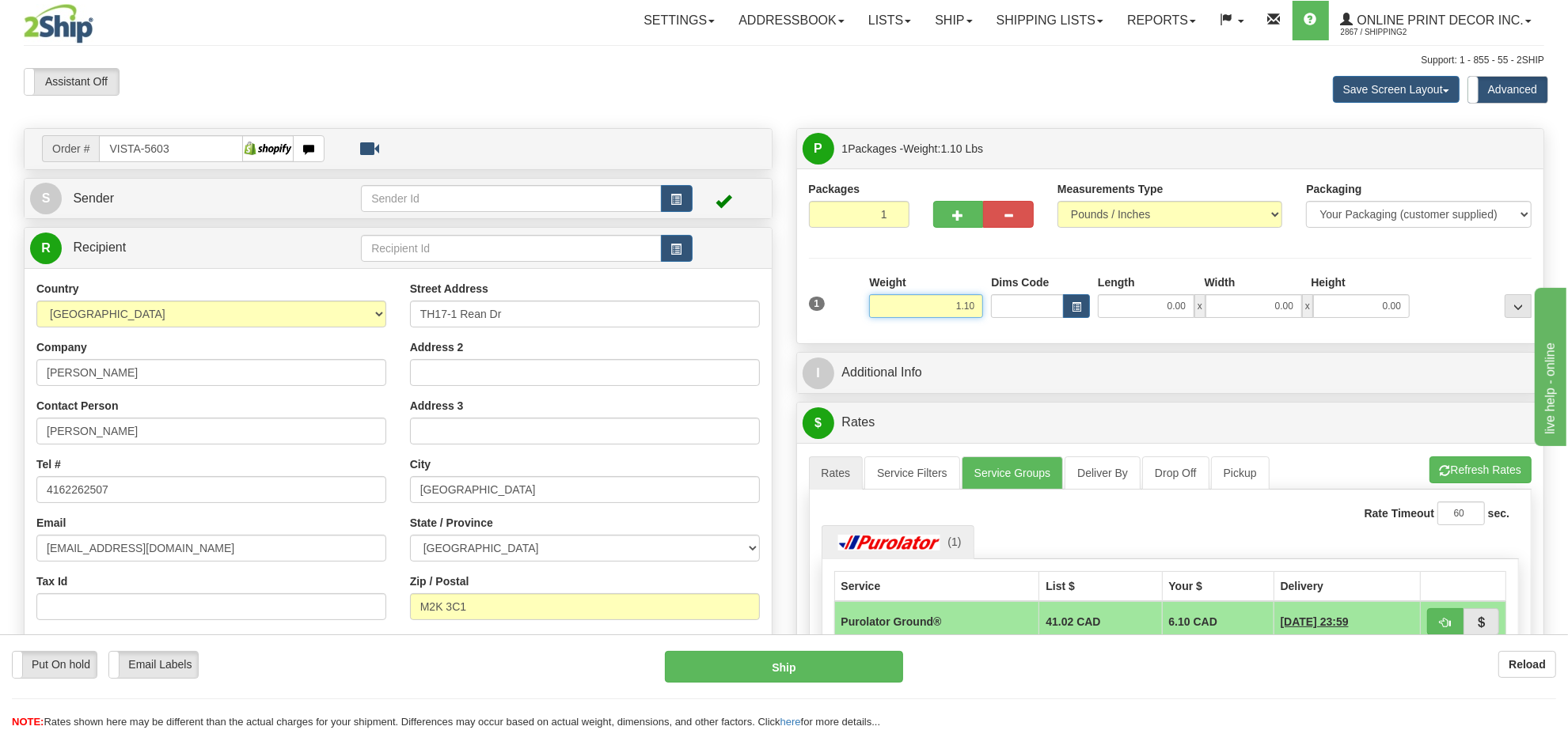
click at [960, 315] on input "1.10" at bounding box center [927, 306] width 114 height 24
click at [677, 206] on button "button" at bounding box center [676, 198] width 31 height 27
type input "2.00"
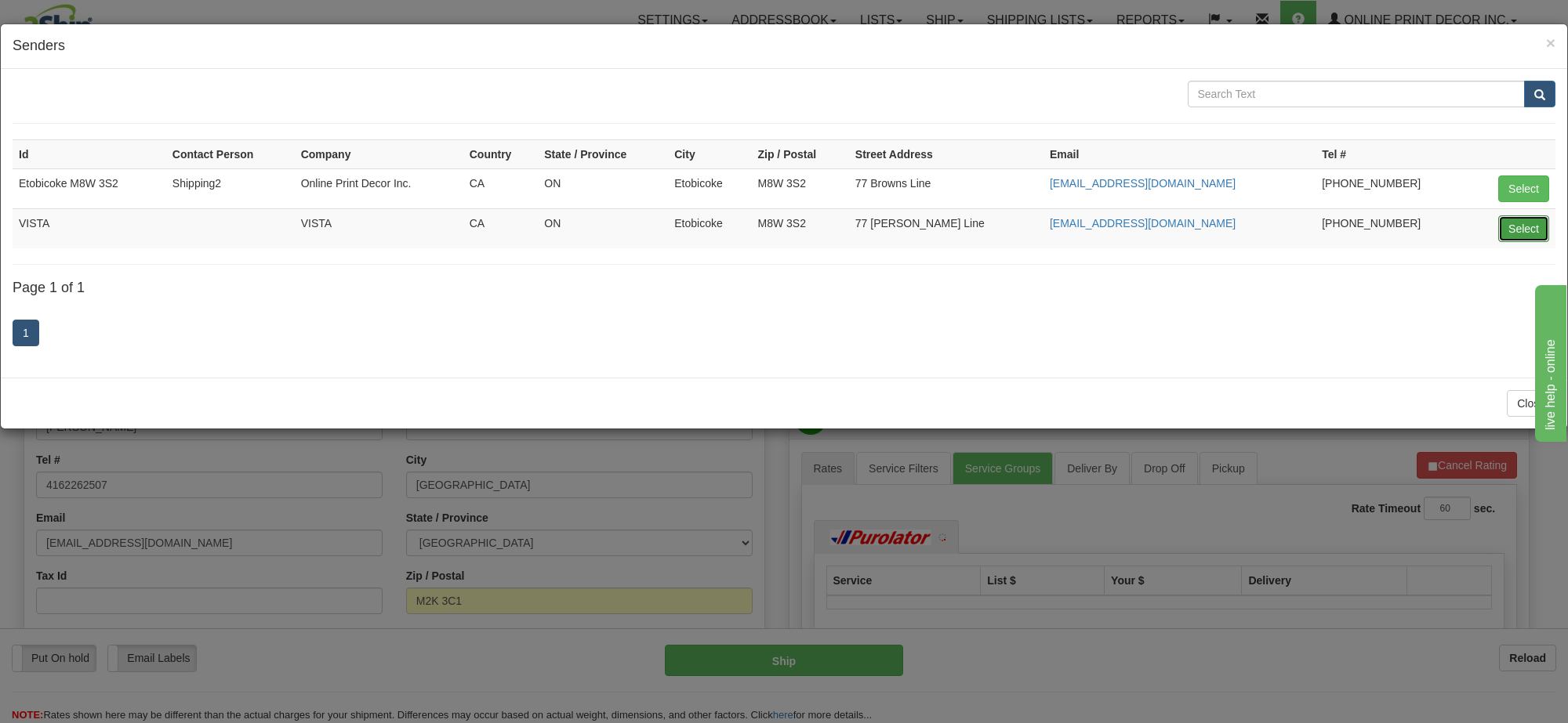
click at [1504, 229] on button "Select" at bounding box center [1524, 229] width 51 height 26
type input "VISTA"
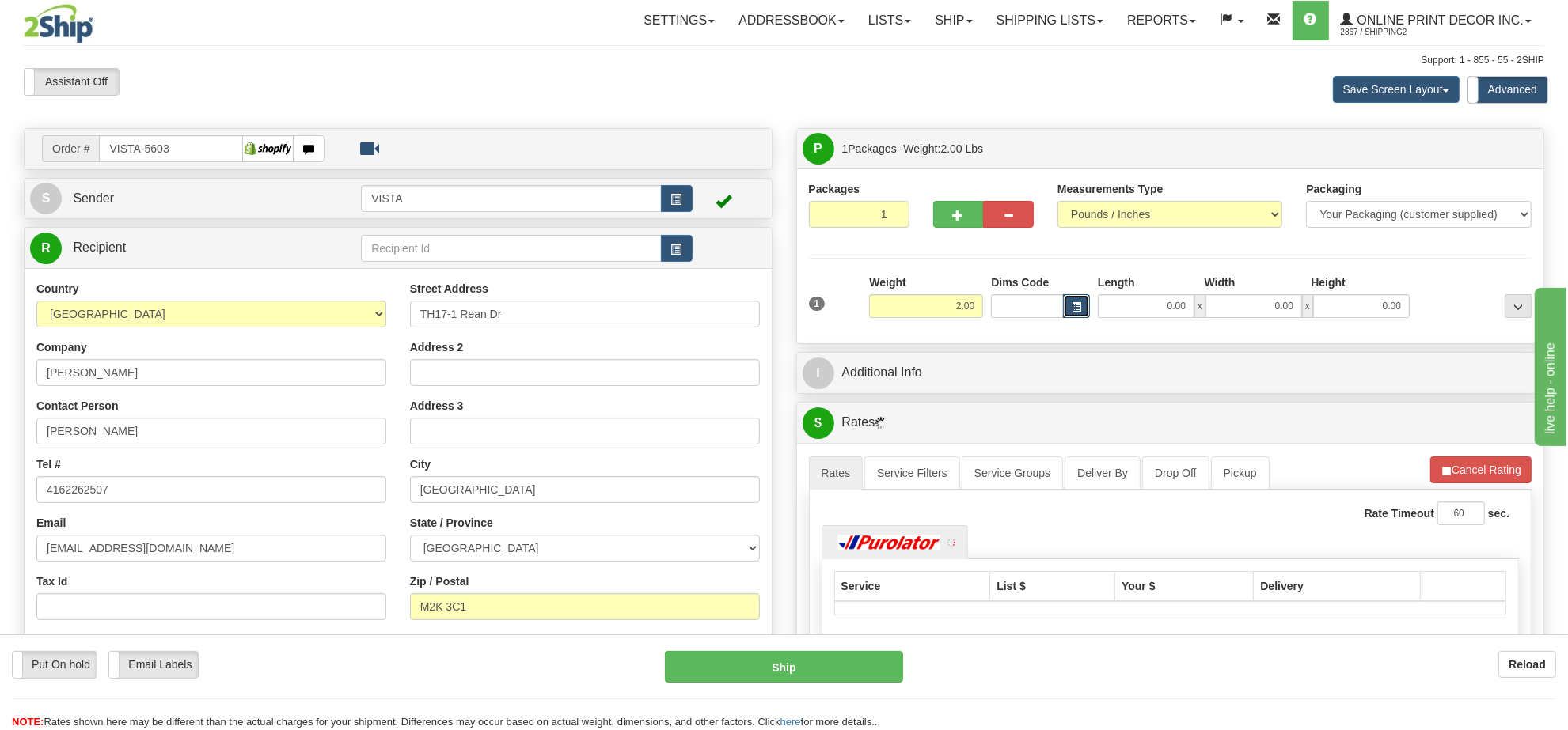
click at [1068, 309] on button "button" at bounding box center [1077, 306] width 27 height 24
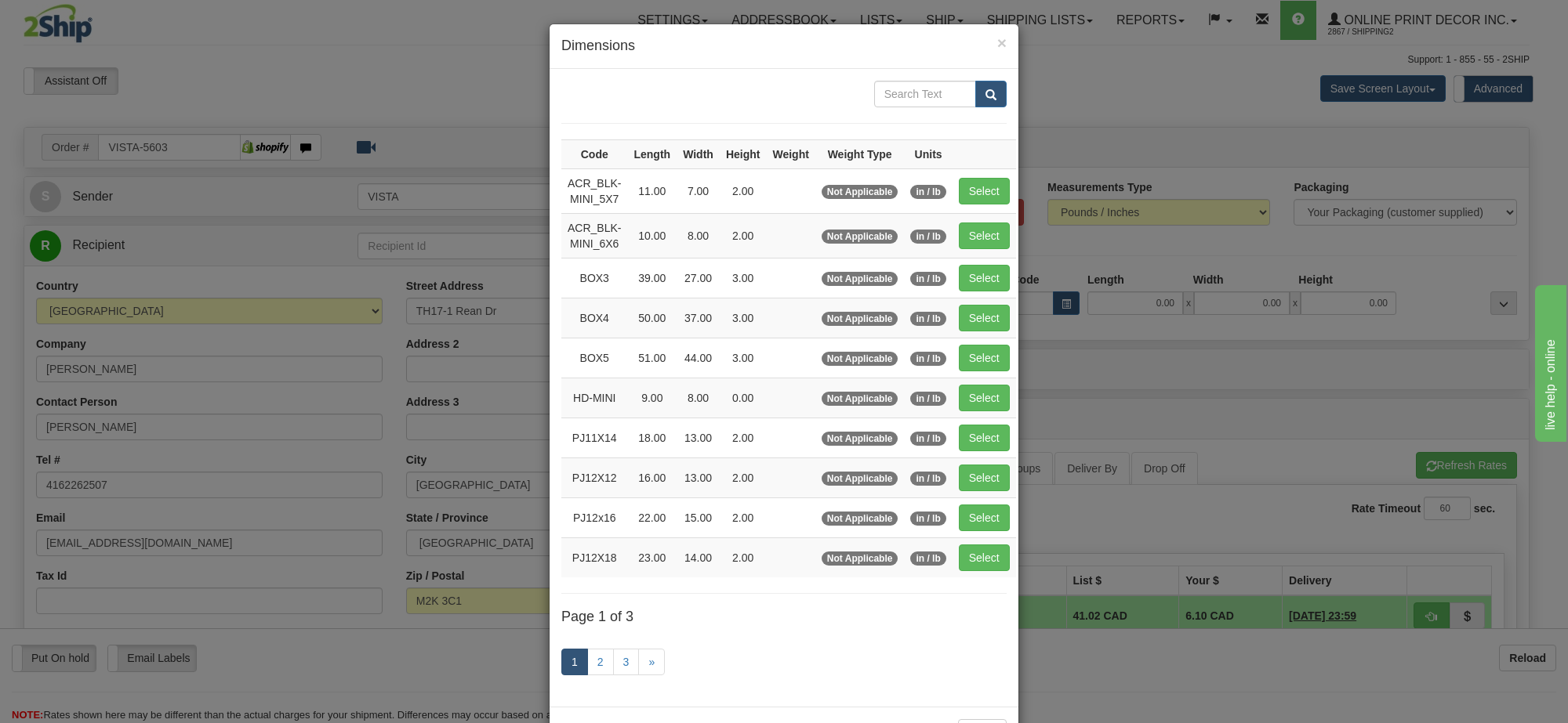
click at [997, 210] on td "Select" at bounding box center [983, 190] width 63 height 44
click at [976, 174] on td "Select" at bounding box center [983, 190] width 63 height 44
click at [976, 186] on button "Select" at bounding box center [984, 191] width 51 height 26
type input "ACR_BLK-MINI_5X7"
type input "11.00"
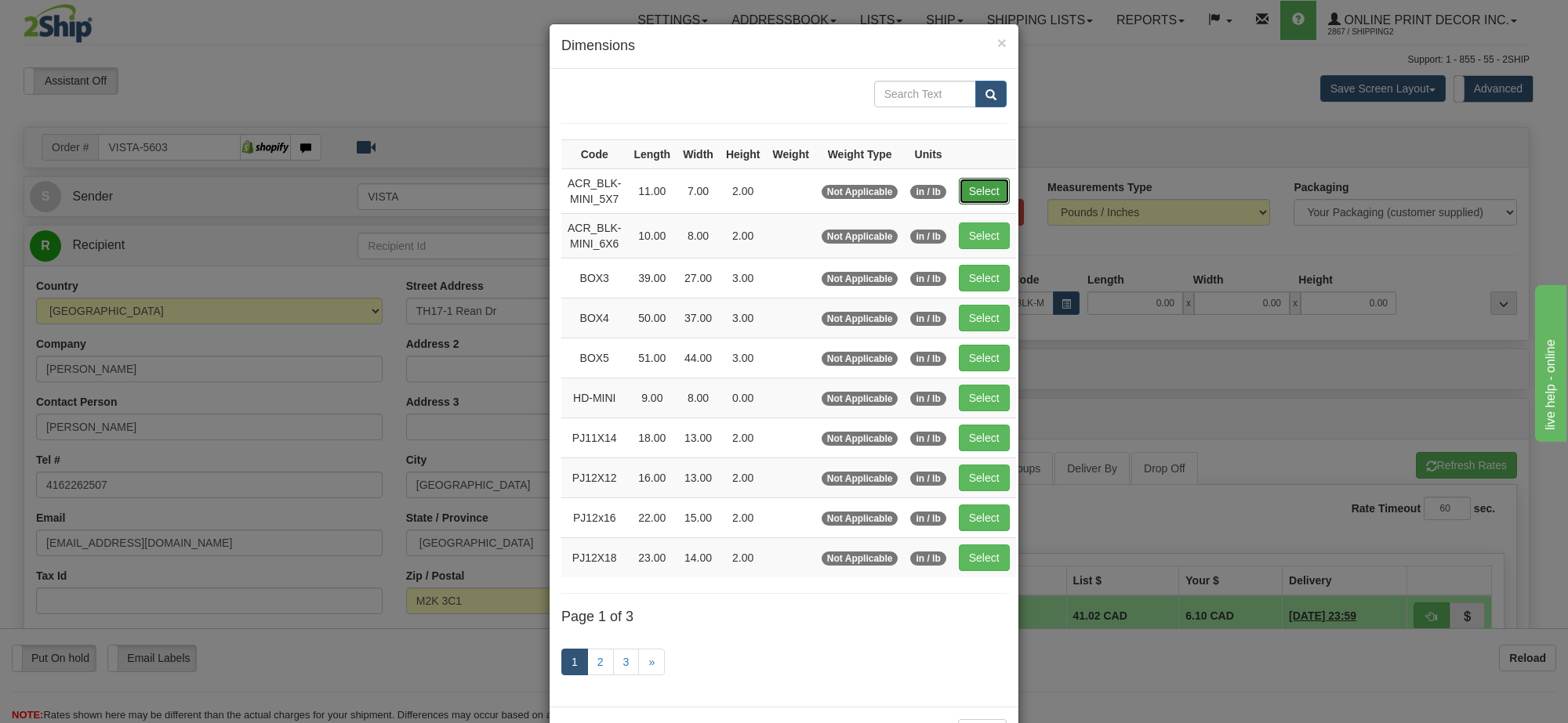
type input "7.00"
type input "2.00"
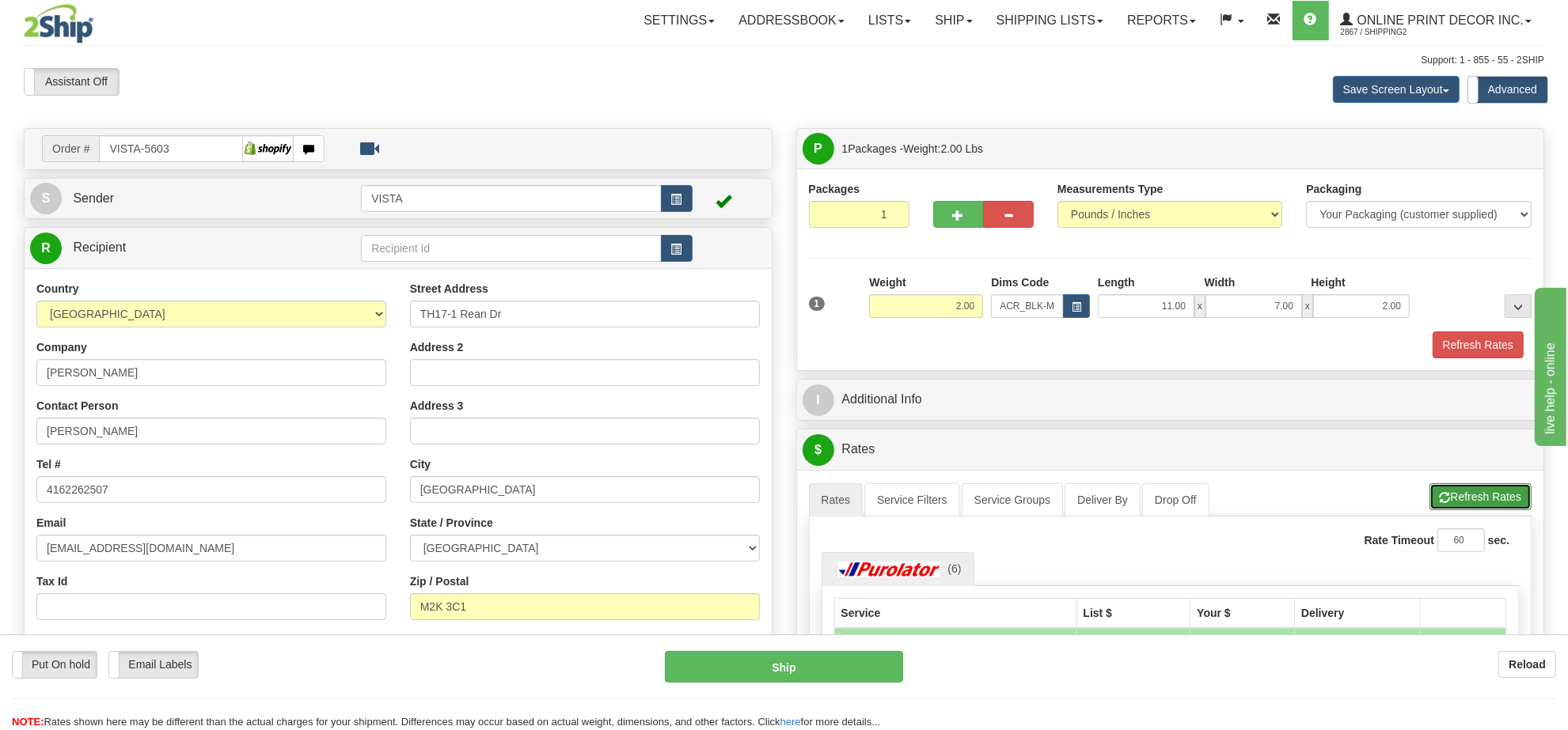
click at [1474, 493] on button "Refresh Rates" at bounding box center [1480, 496] width 102 height 27
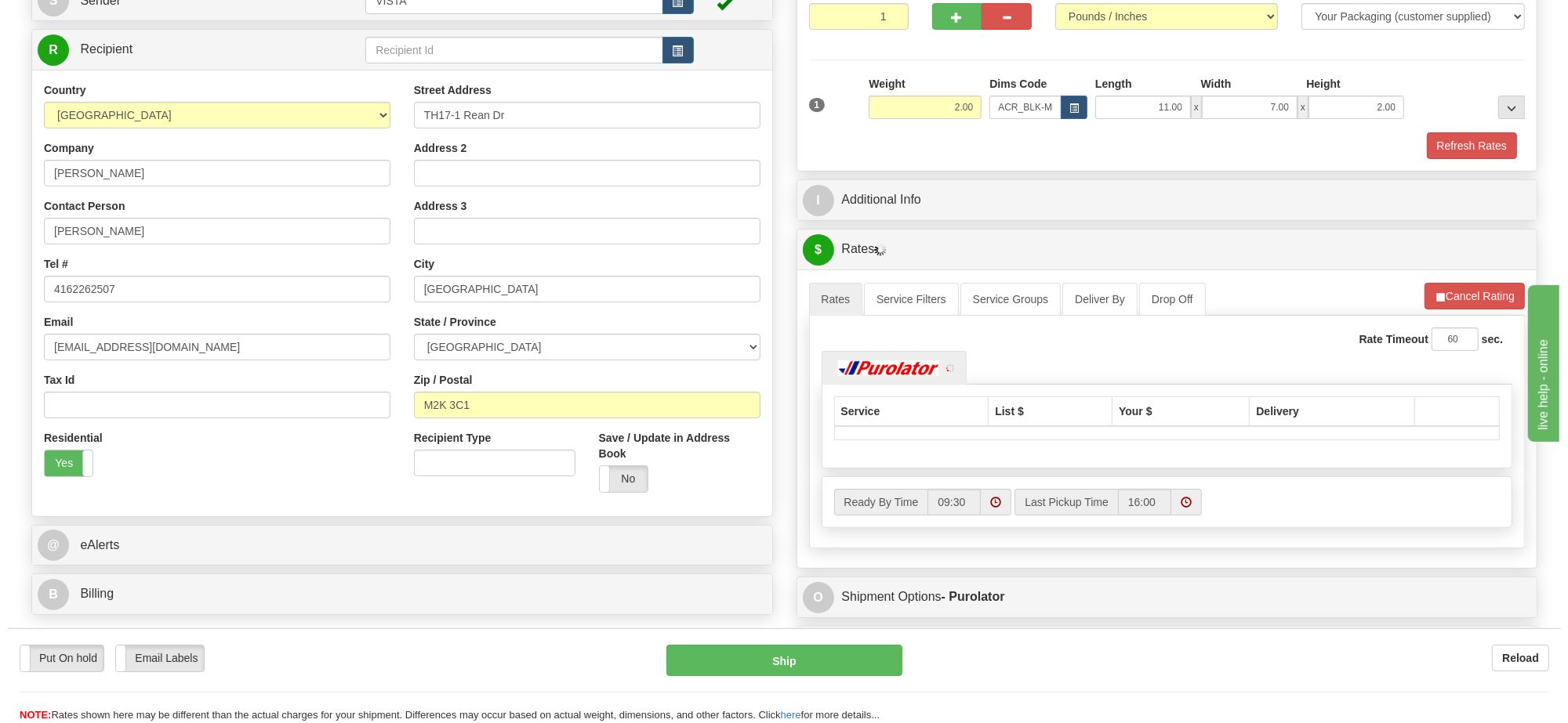
scroll to position [294, 0]
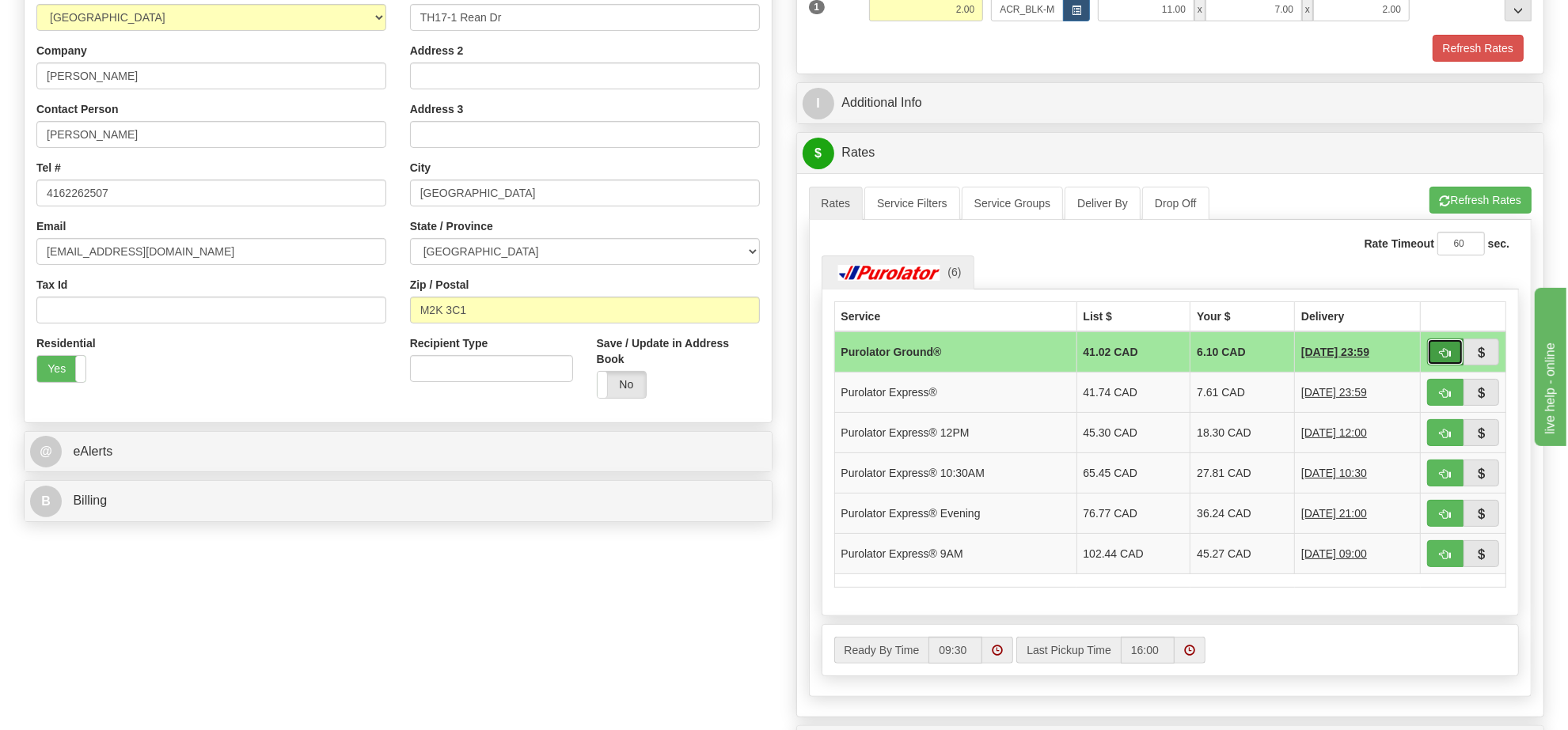
click at [1445, 350] on button "button" at bounding box center [1445, 352] width 36 height 27
type input "260"
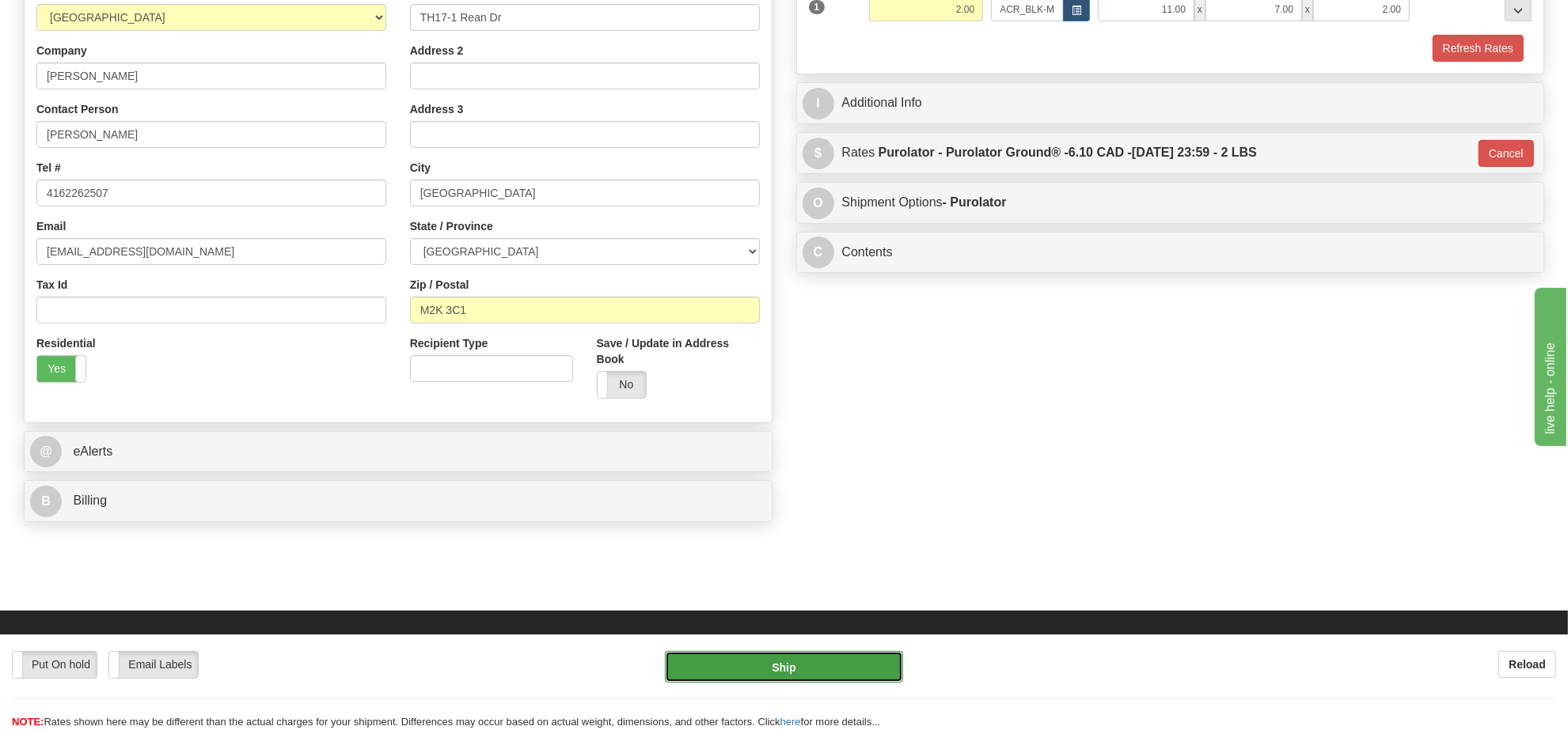
click at [845, 674] on button "Ship" at bounding box center [783, 667] width 237 height 31
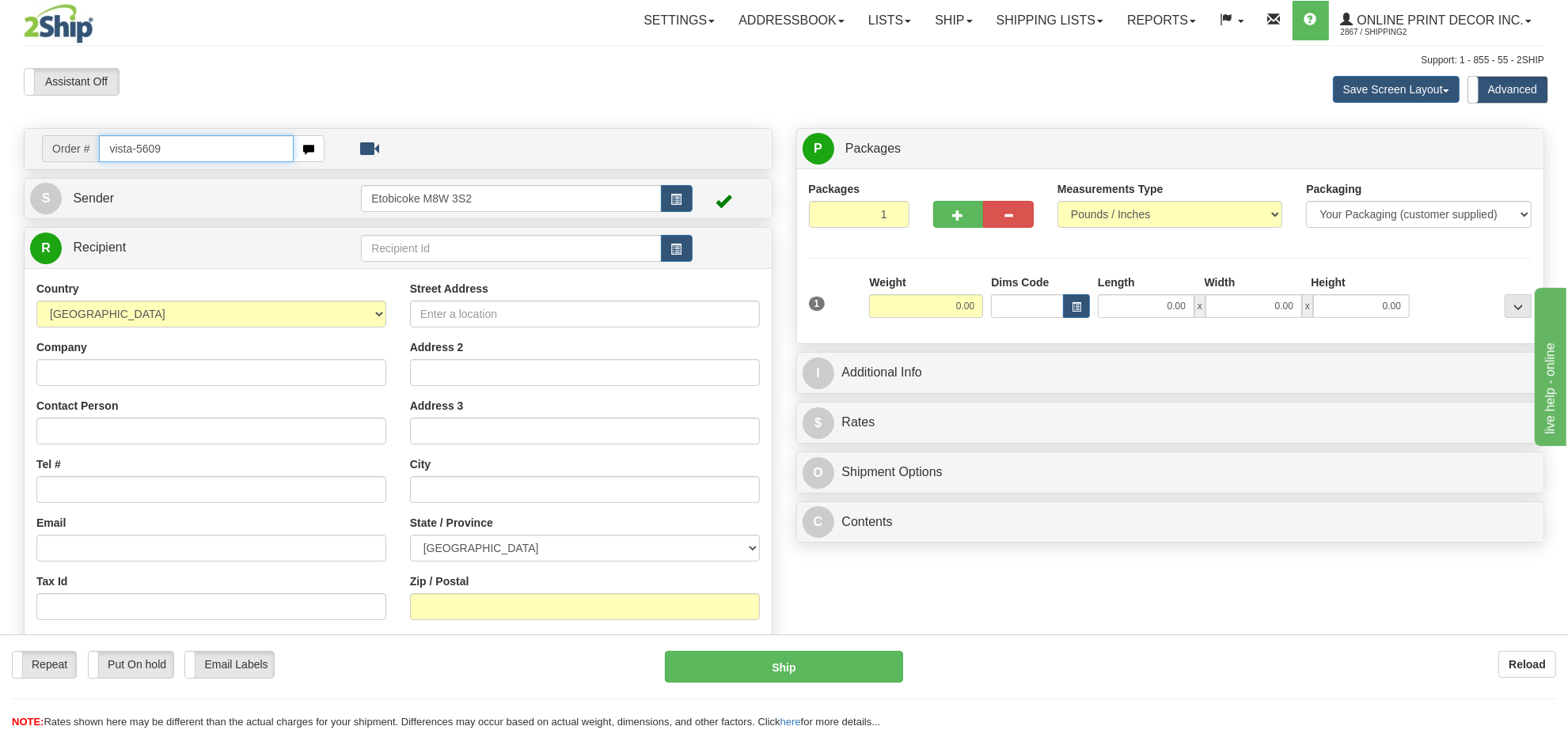
type input "vista-5609"
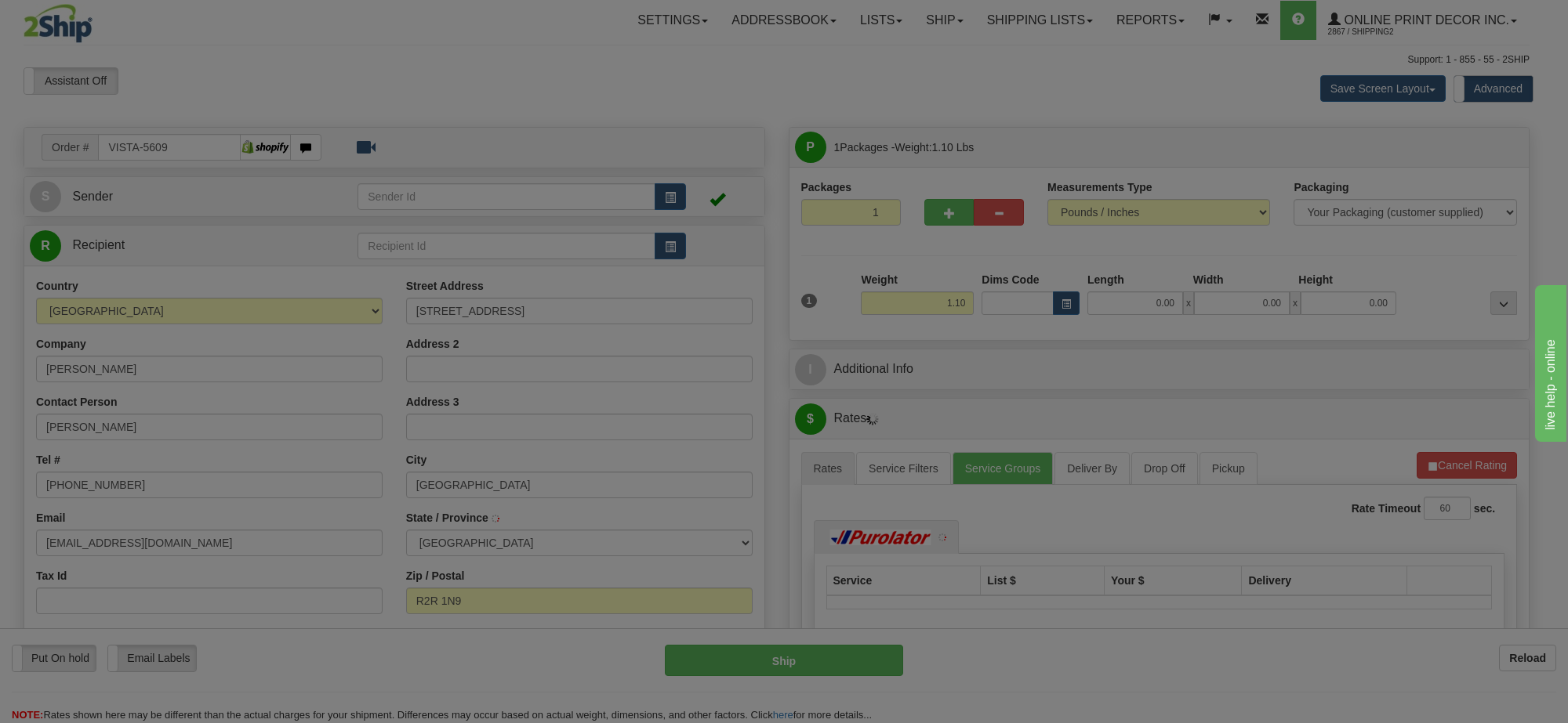
type input "WINNIPEG"
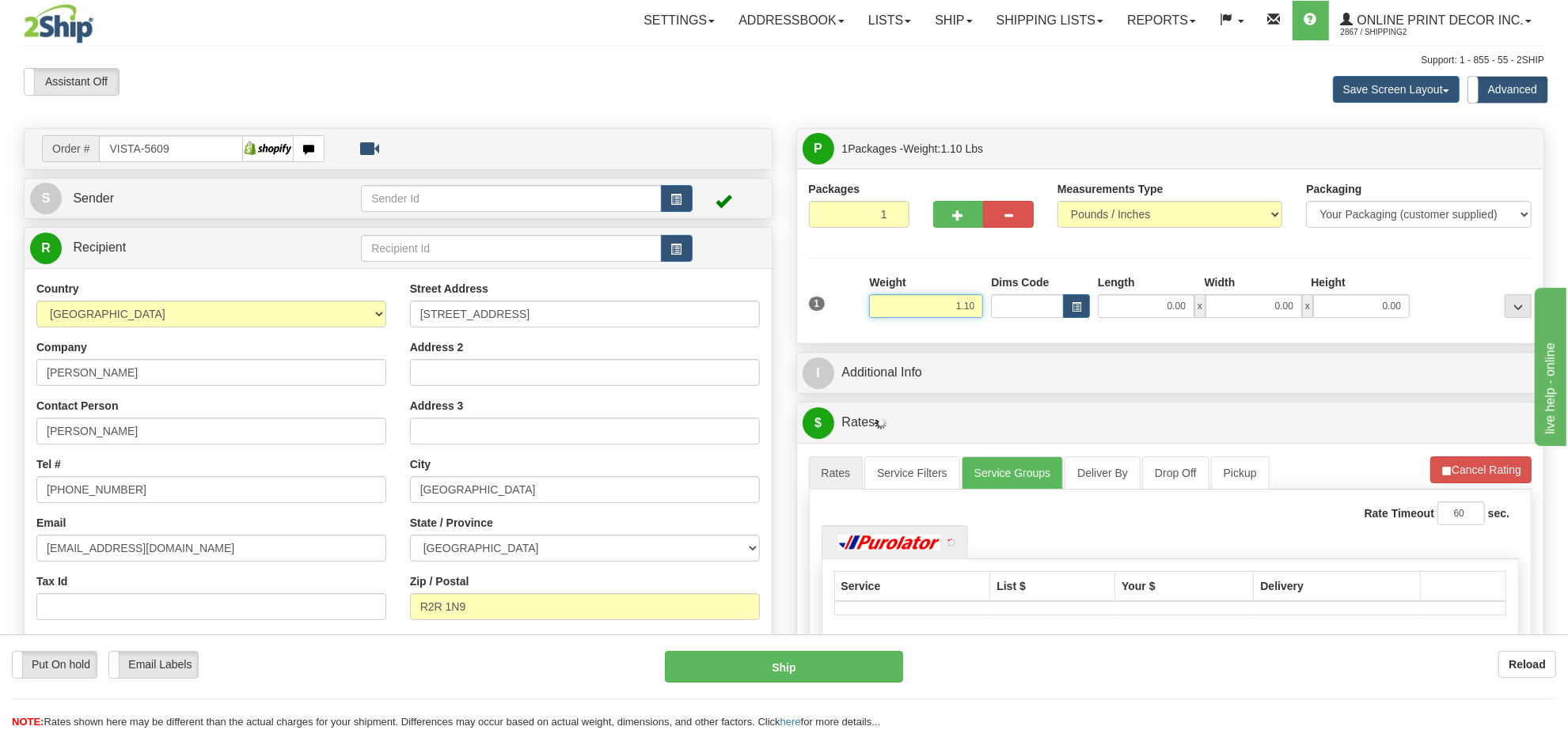
click at [946, 311] on input "1.10" at bounding box center [927, 306] width 114 height 24
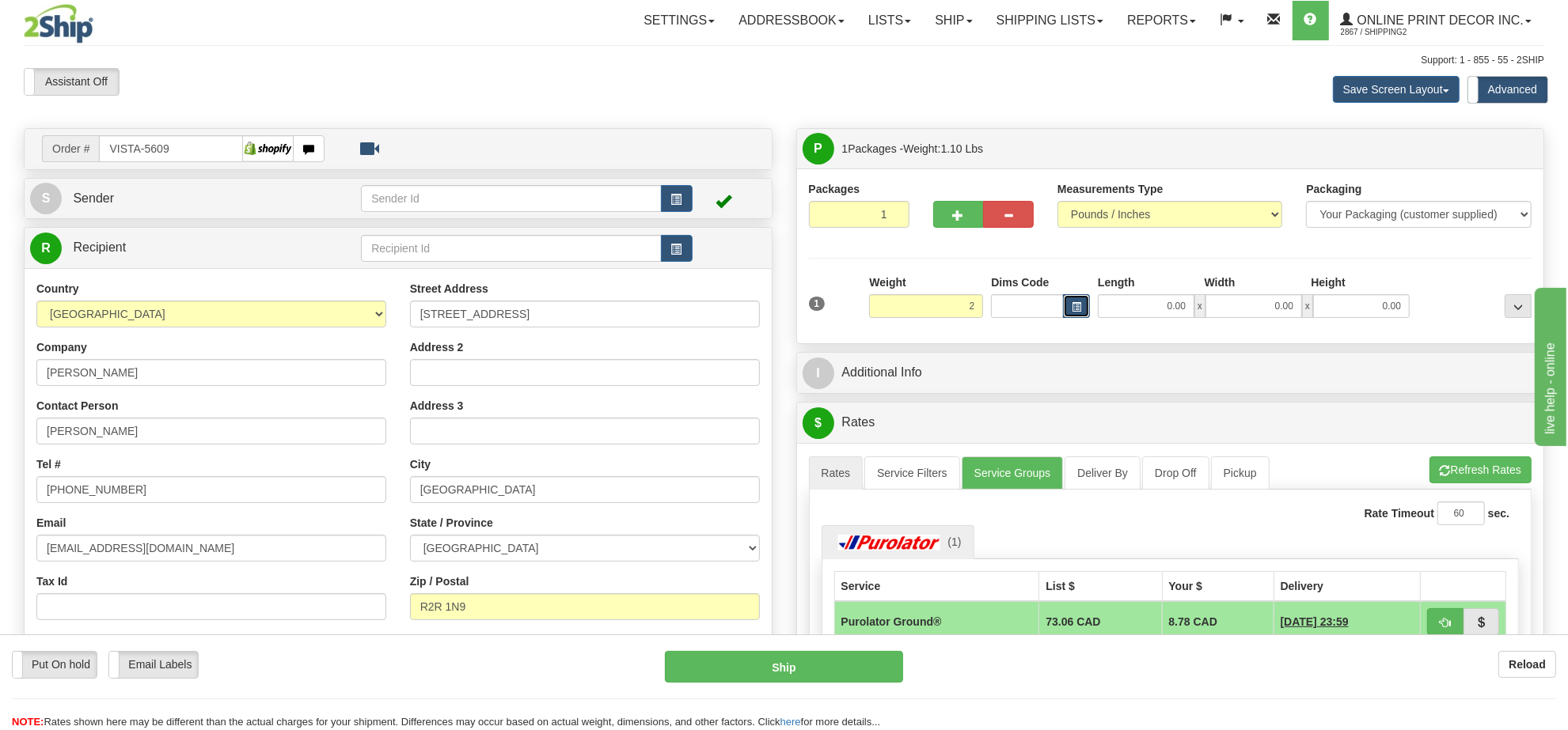
click at [1078, 311] on span "button" at bounding box center [1076, 307] width 9 height 9
type input "2.00"
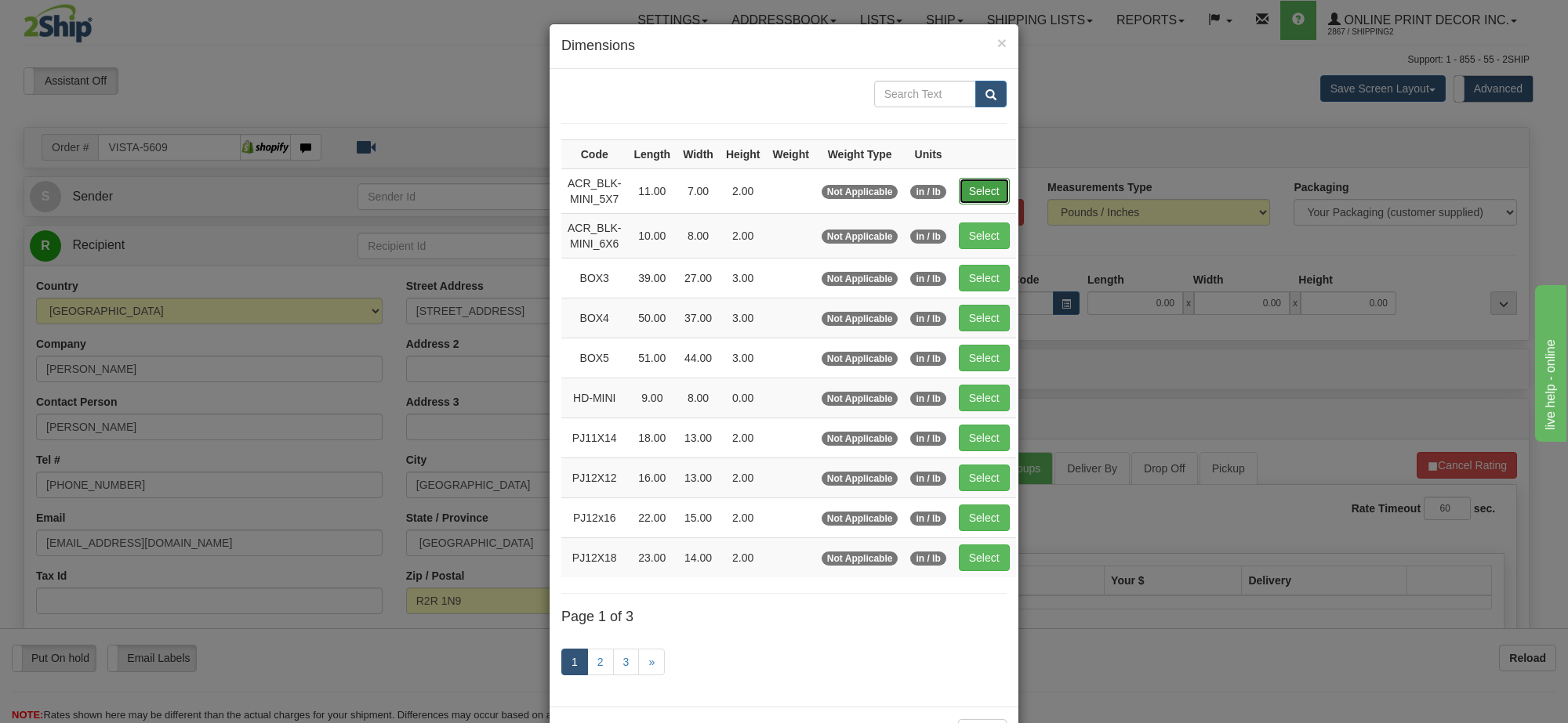
click at [986, 199] on button "Select" at bounding box center [984, 191] width 51 height 26
type input "ACR_BLK-MINI_5X7"
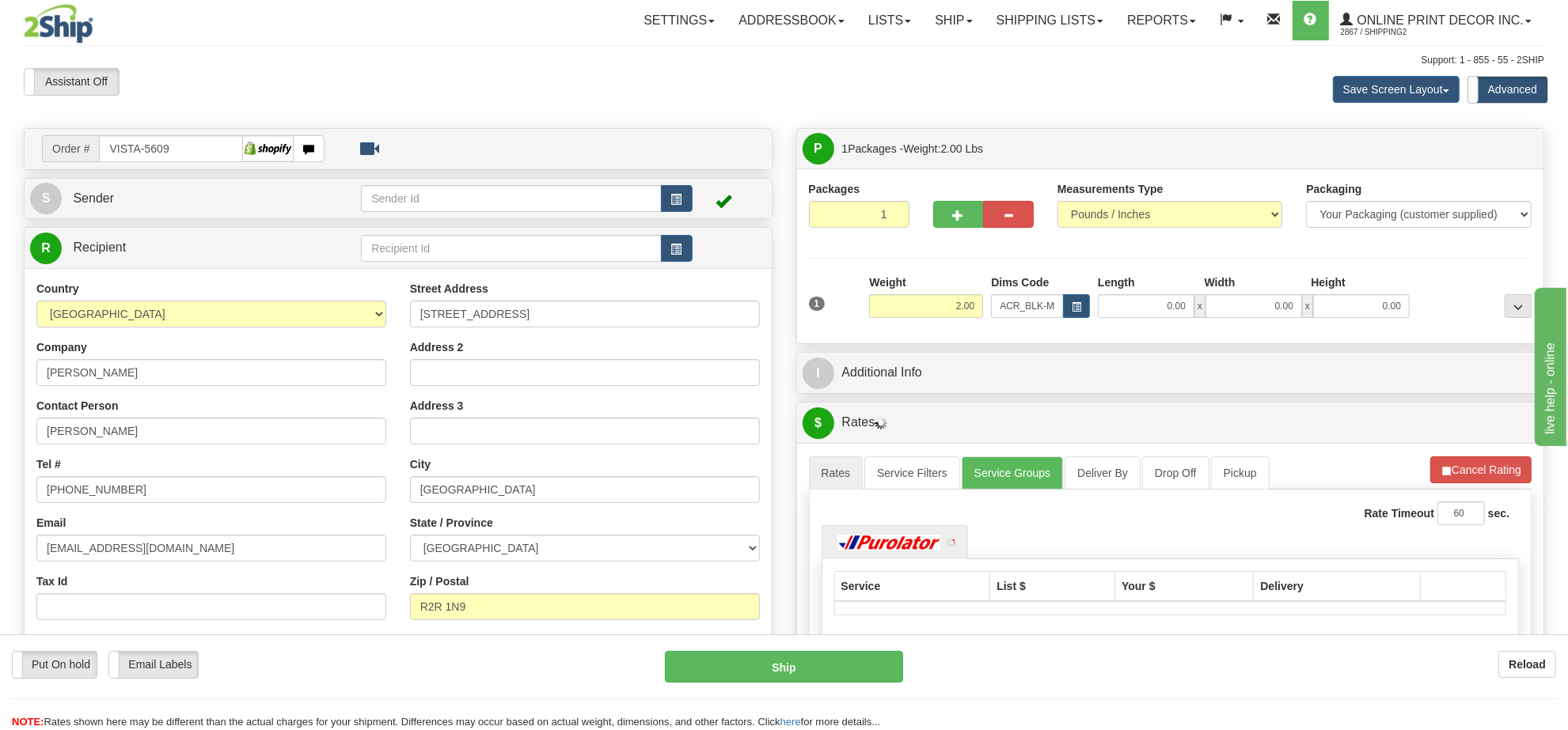
type input "11.00"
type input "7.00"
type input "2.00"
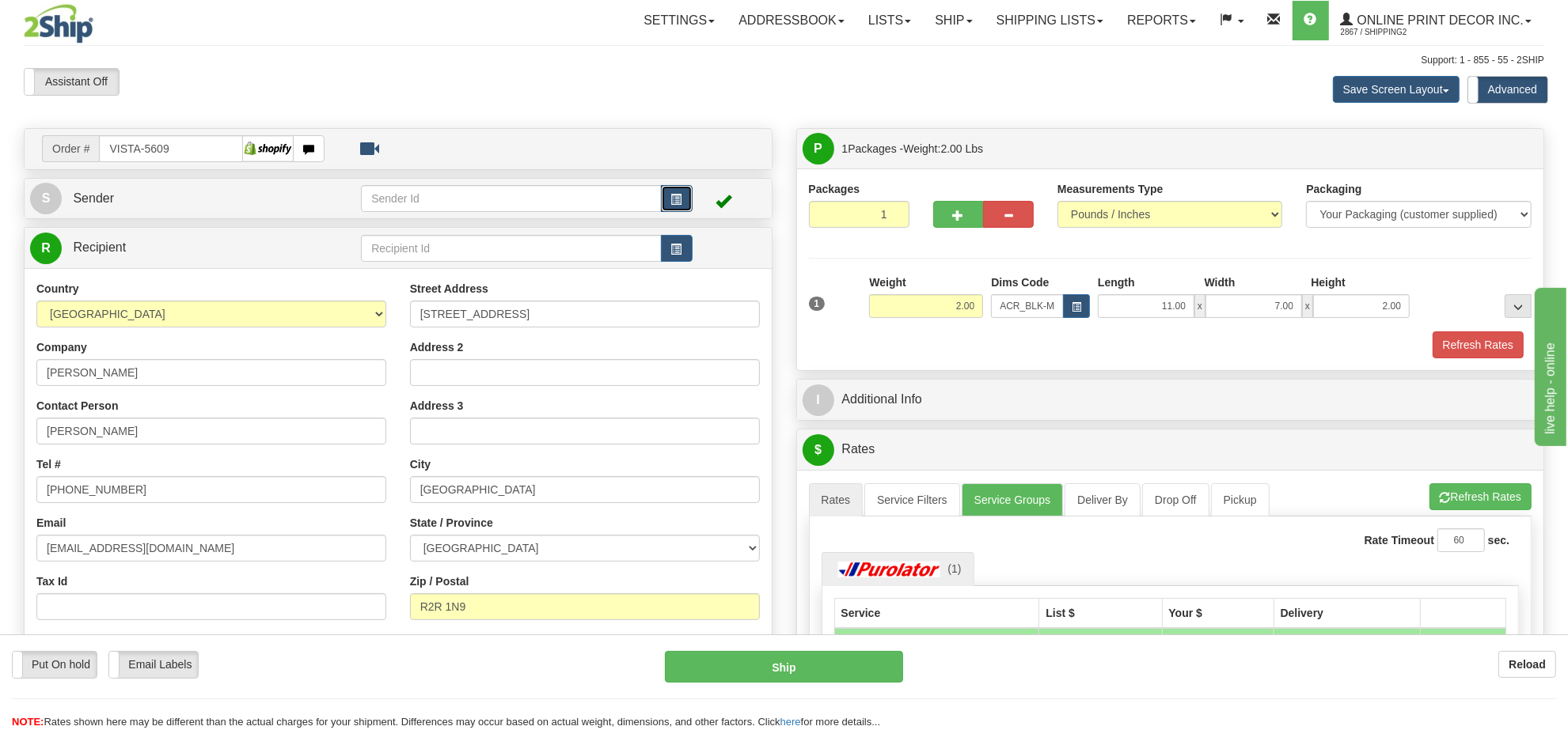
click at [677, 201] on span "button" at bounding box center [676, 200] width 11 height 10
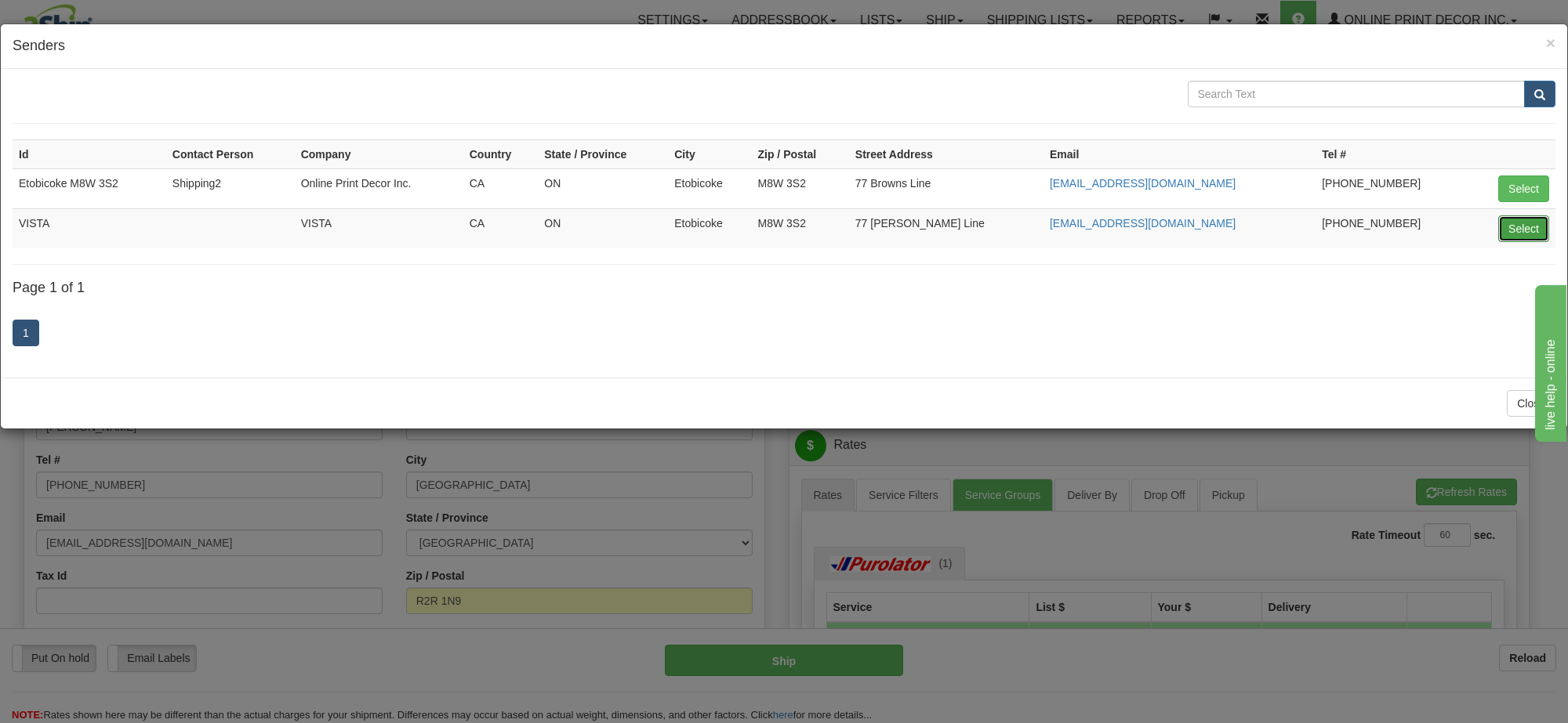
click at [1521, 217] on button "Select" at bounding box center [1524, 229] width 51 height 26
type input "VISTA"
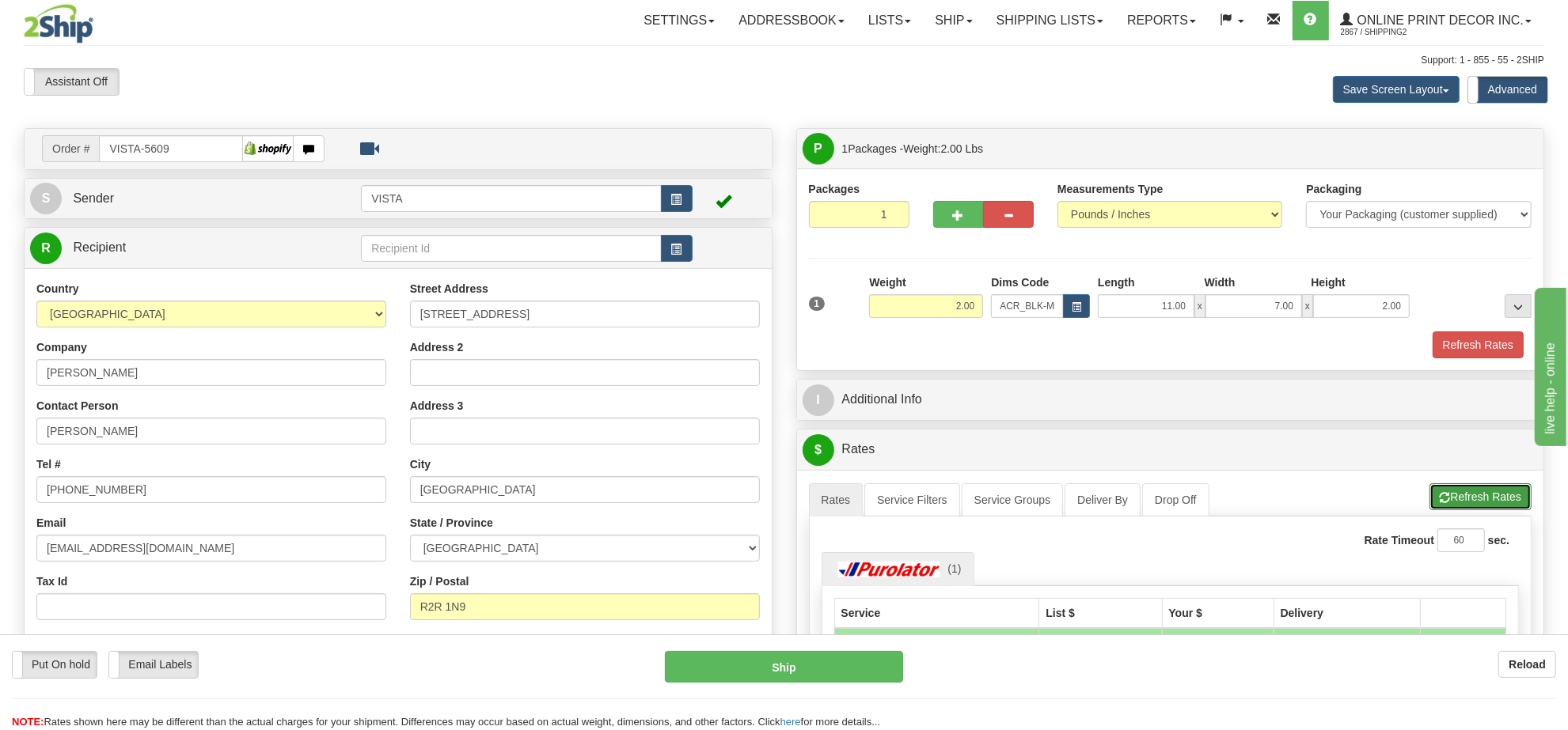
click at [1469, 496] on button "Refresh Rates" at bounding box center [1480, 496] width 102 height 27
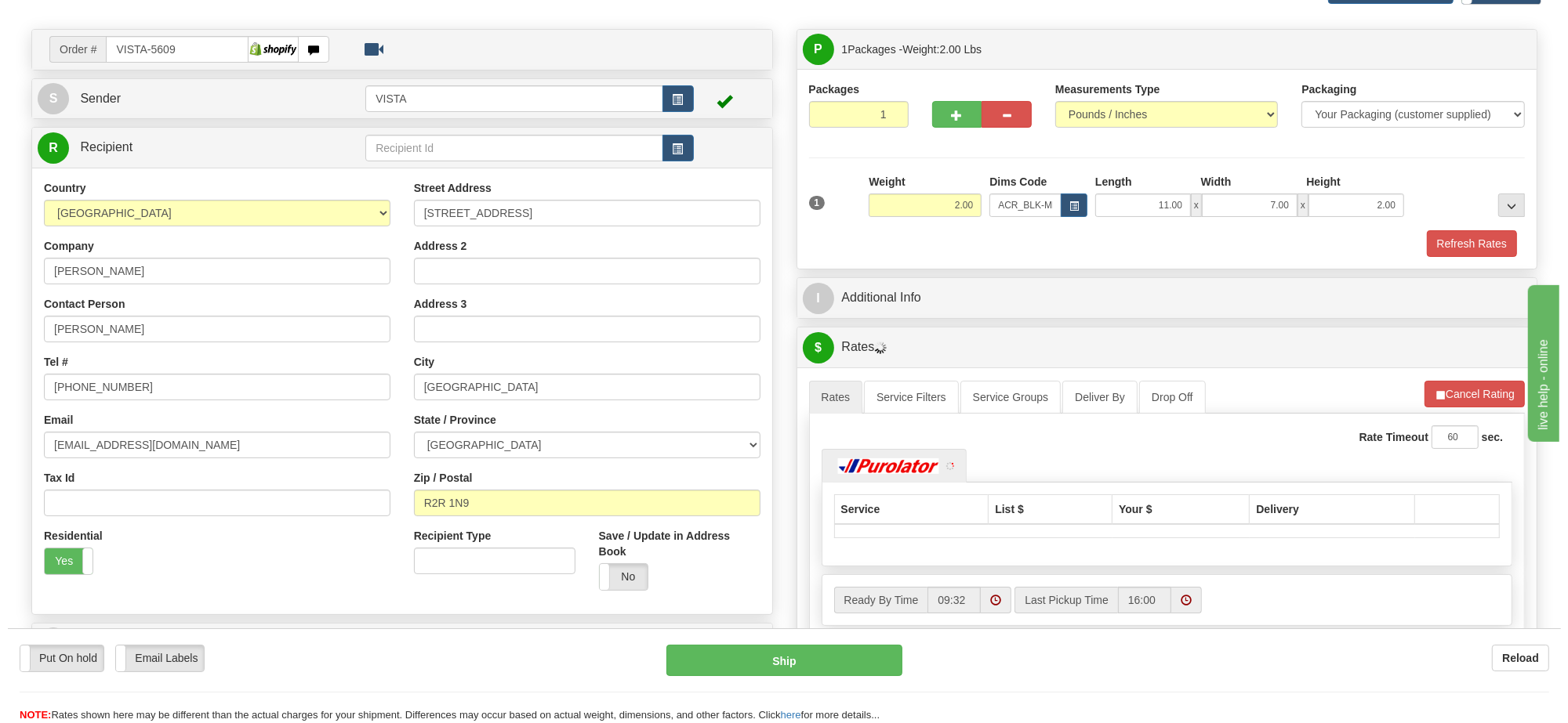
scroll to position [196, 0]
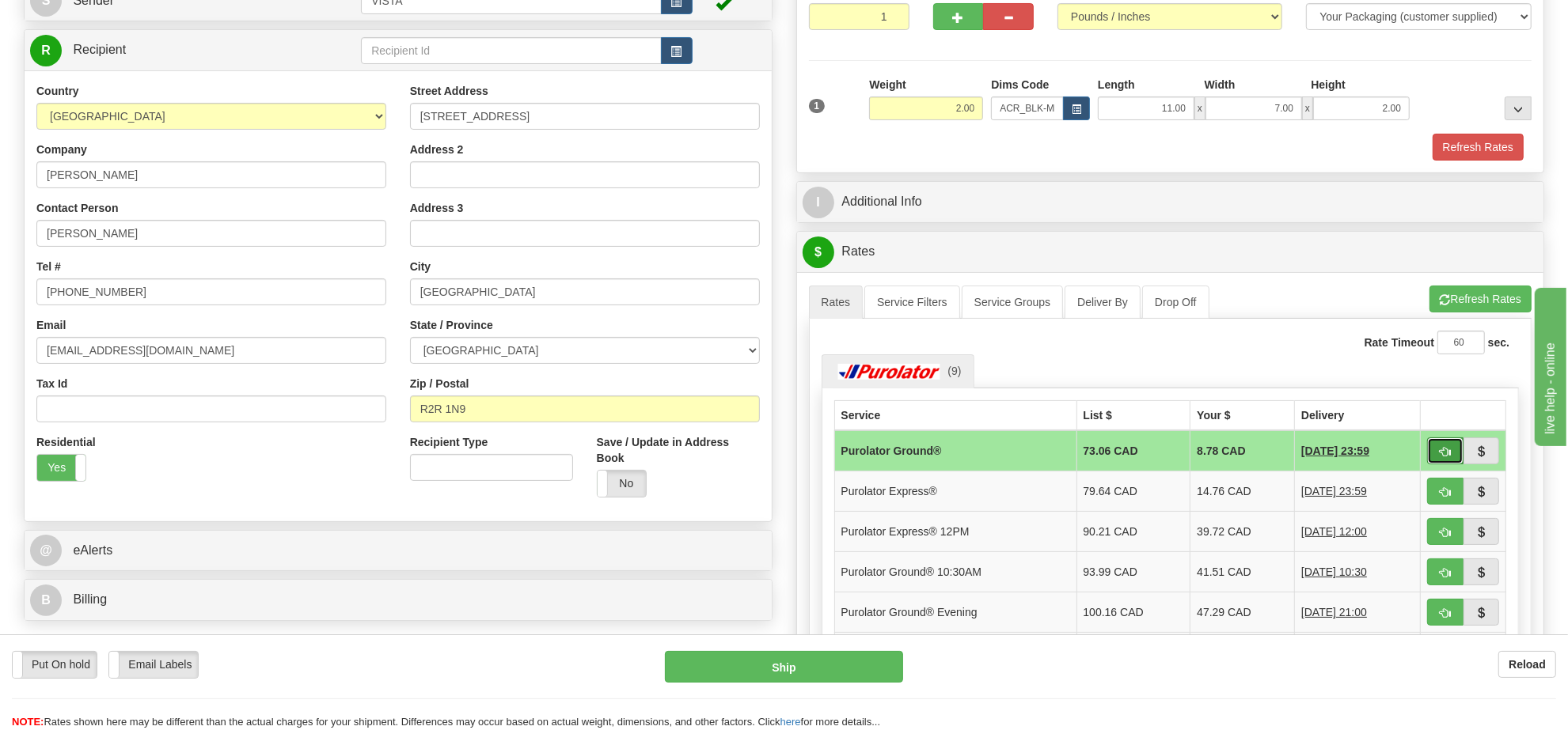
click at [1437, 460] on button "button" at bounding box center [1445, 451] width 36 height 27
type input "260"
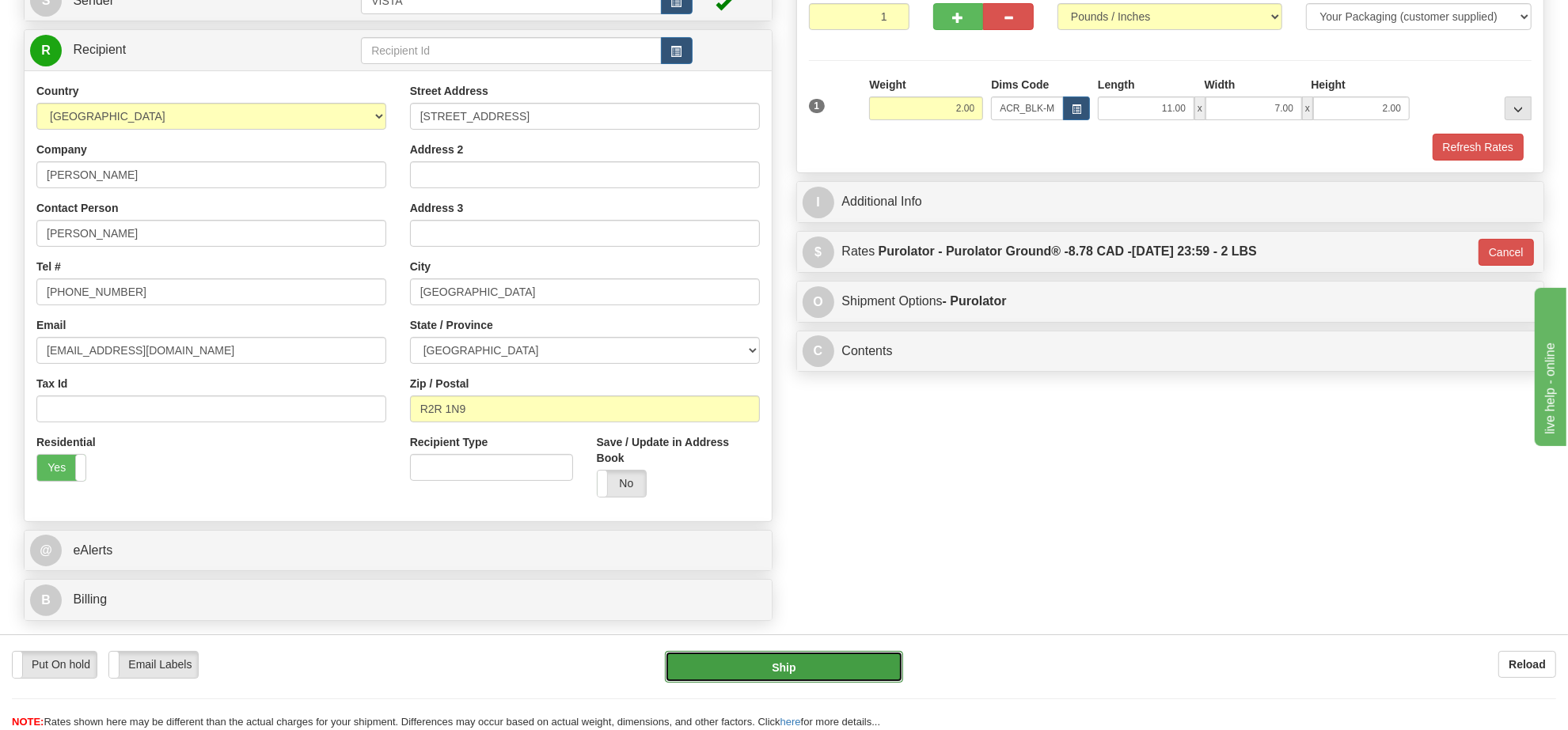
click at [865, 671] on button "Ship" at bounding box center [783, 667] width 237 height 31
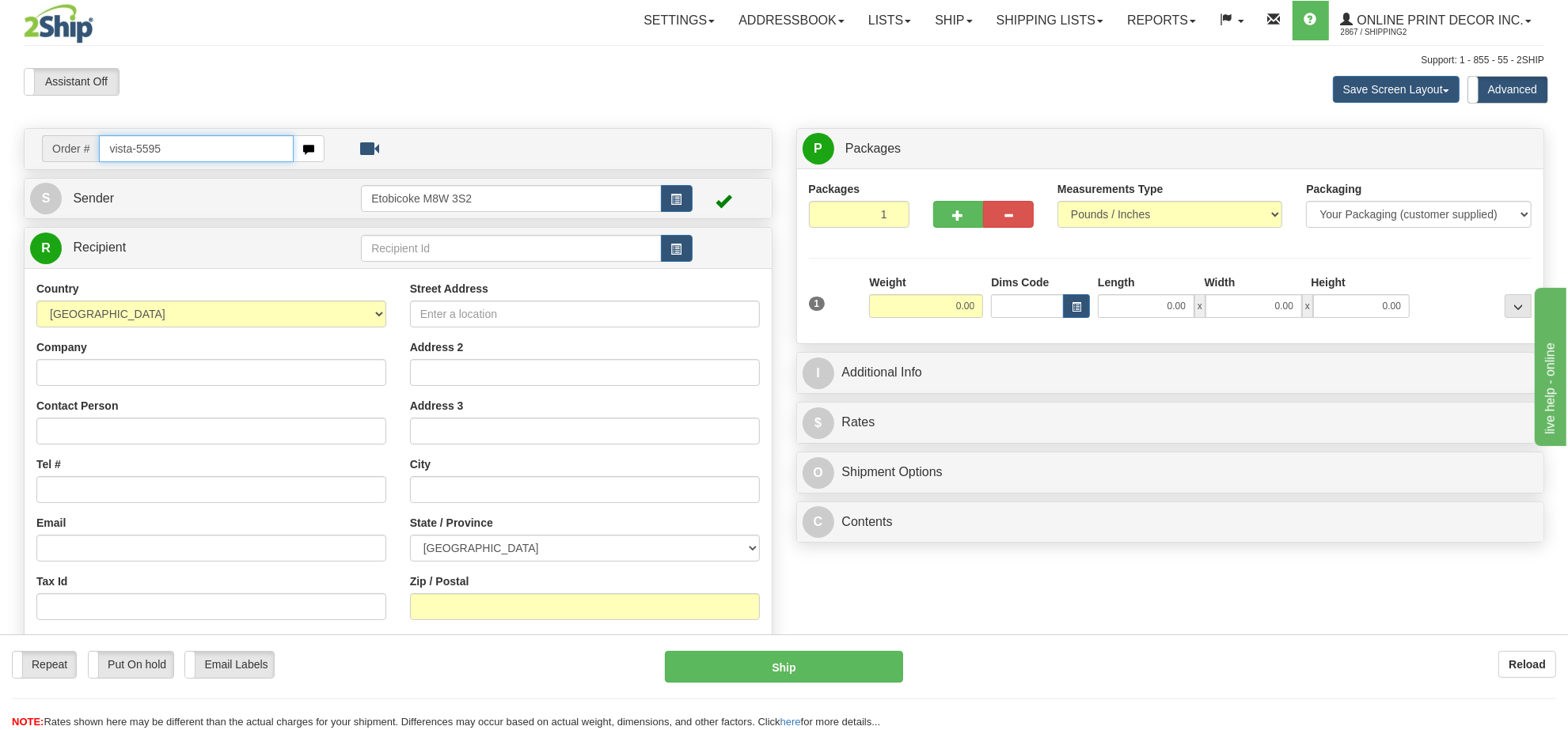
type input "vista-5595"
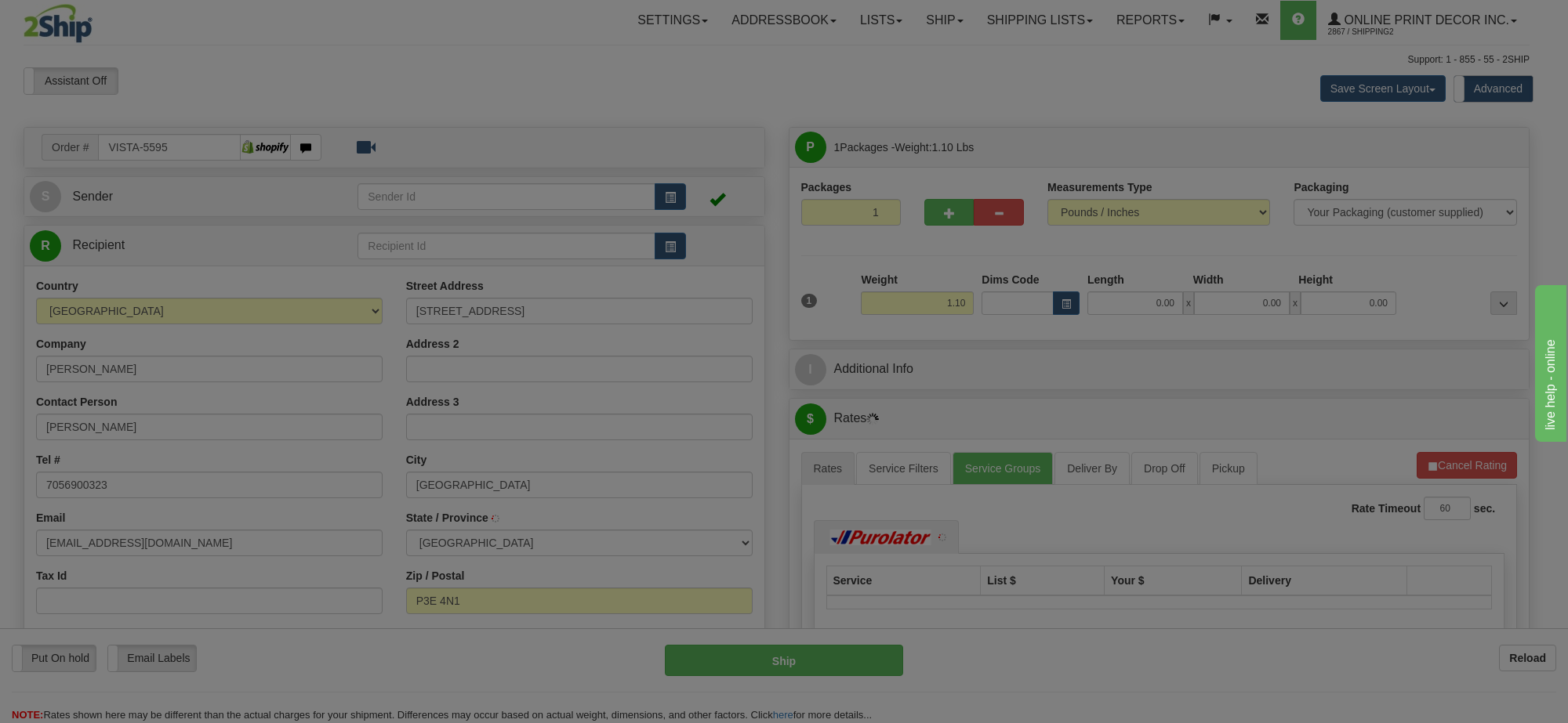
type input "[GEOGRAPHIC_DATA]"
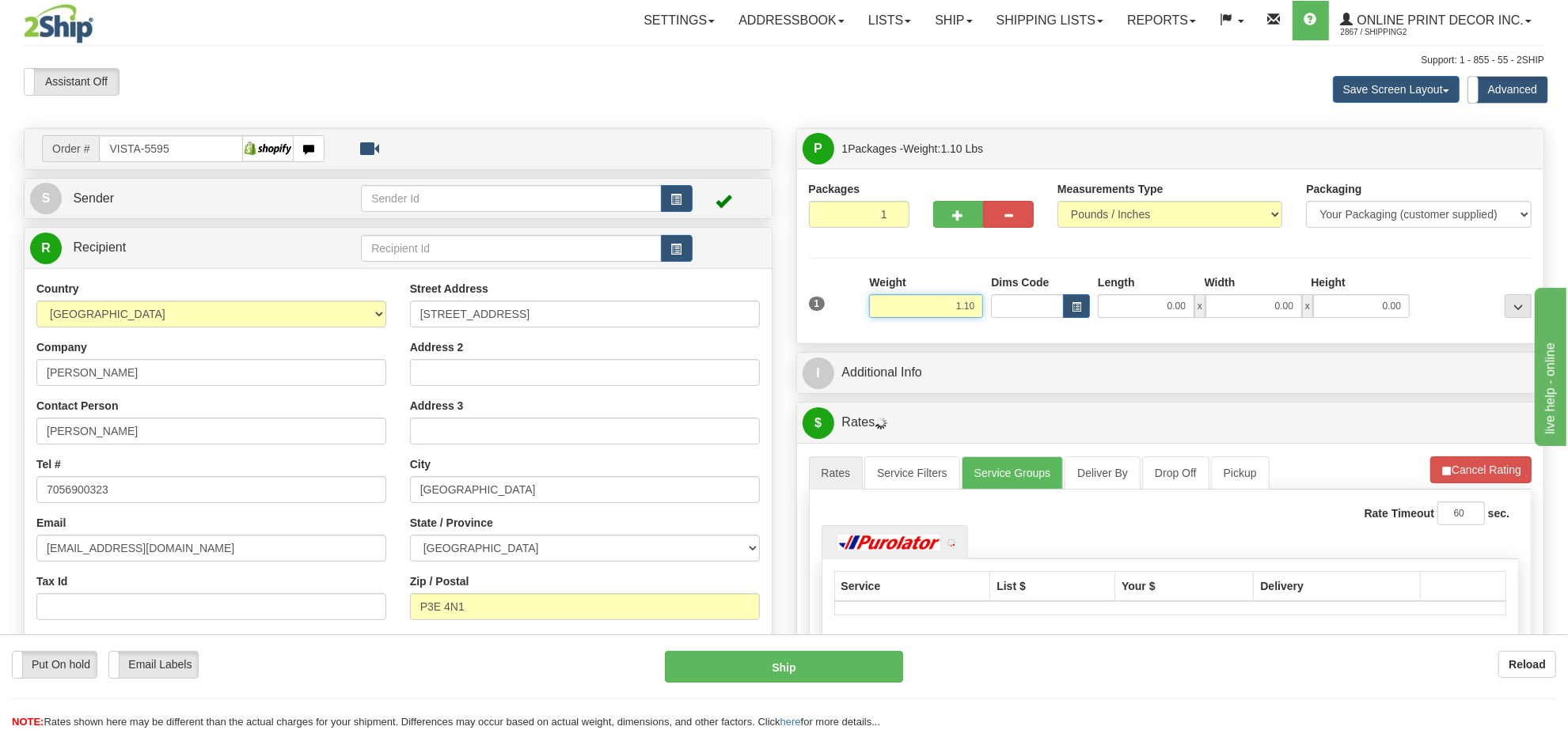
click at [950, 305] on input "1.10" at bounding box center [927, 306] width 114 height 24
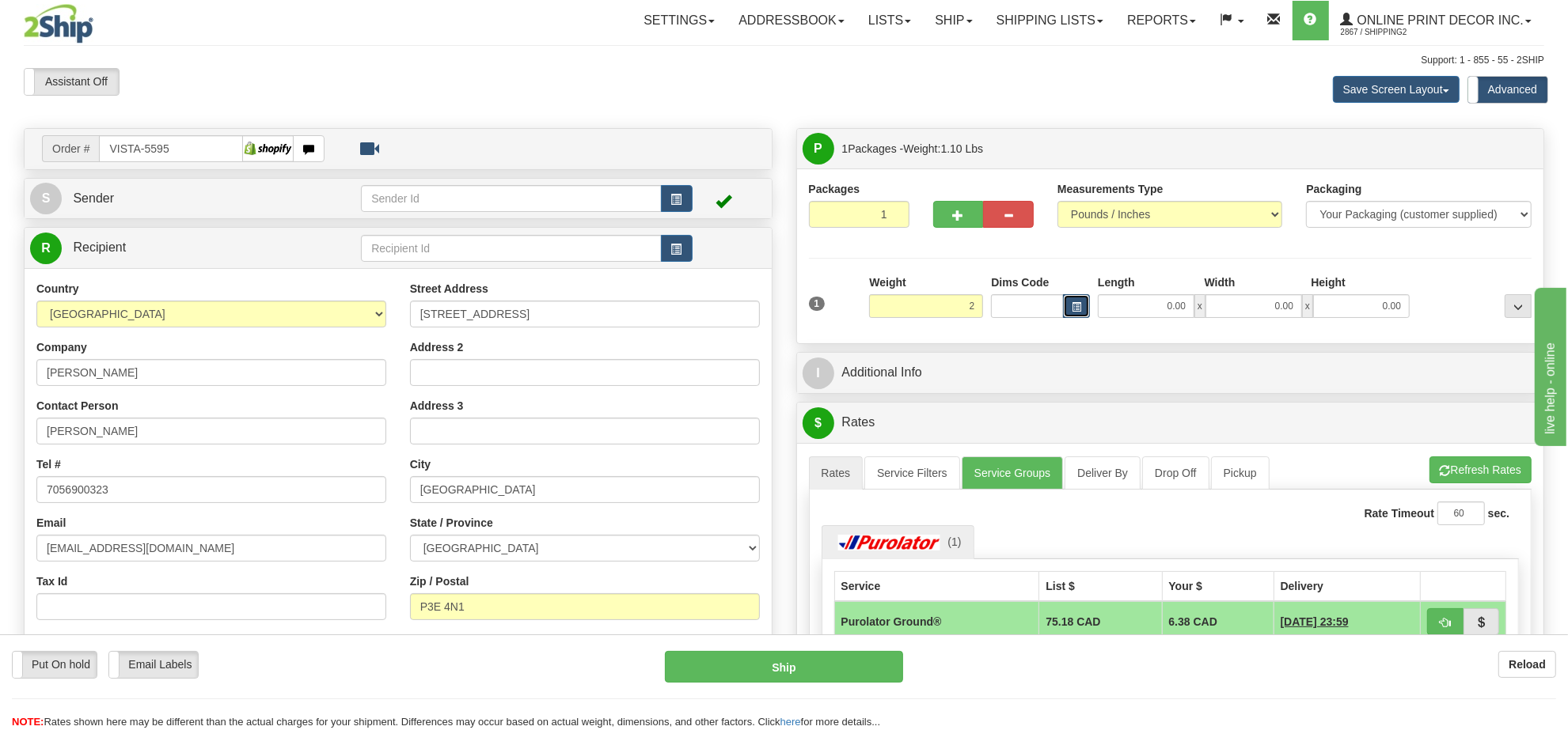
type input "2.00"
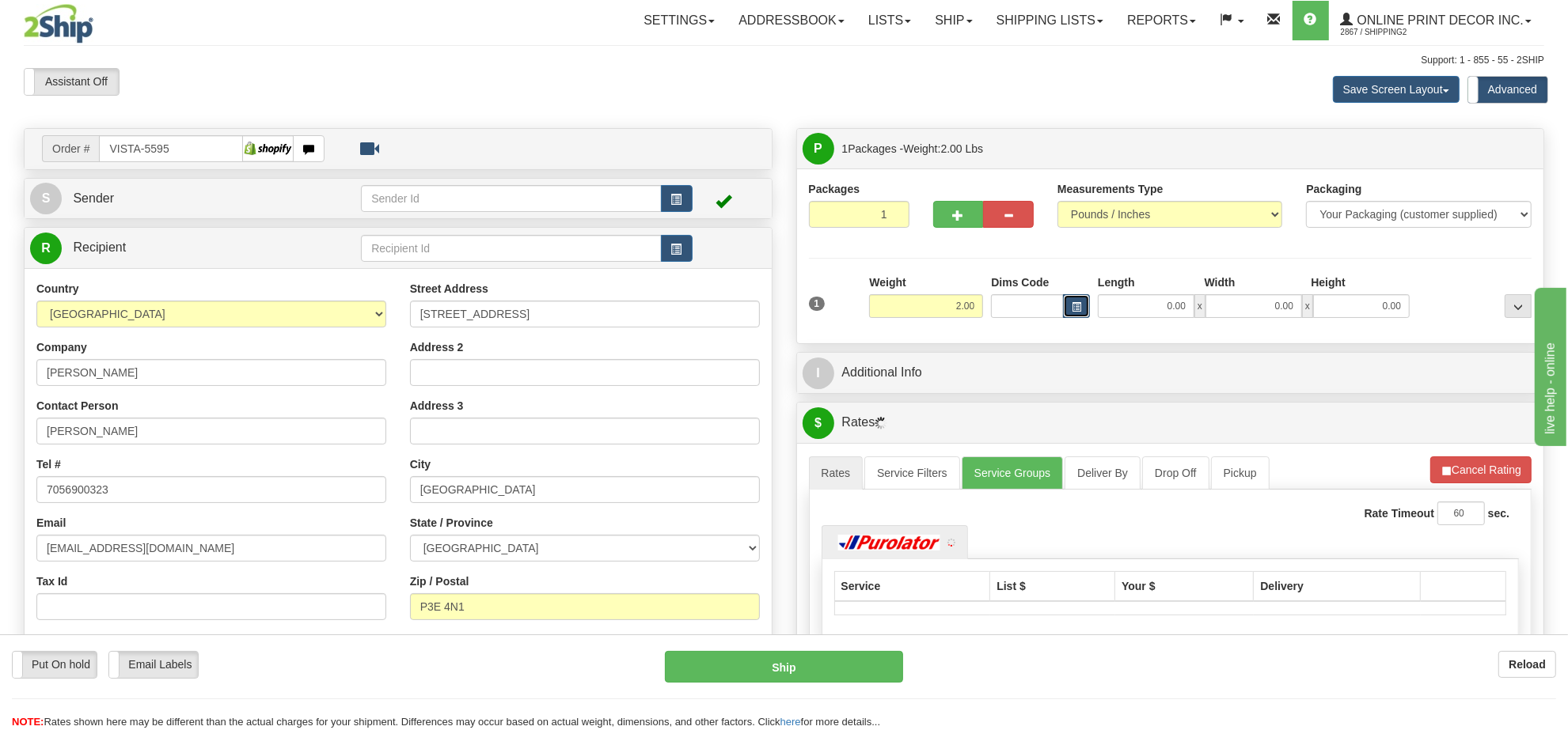
click at [1086, 302] on button "button" at bounding box center [1077, 306] width 27 height 24
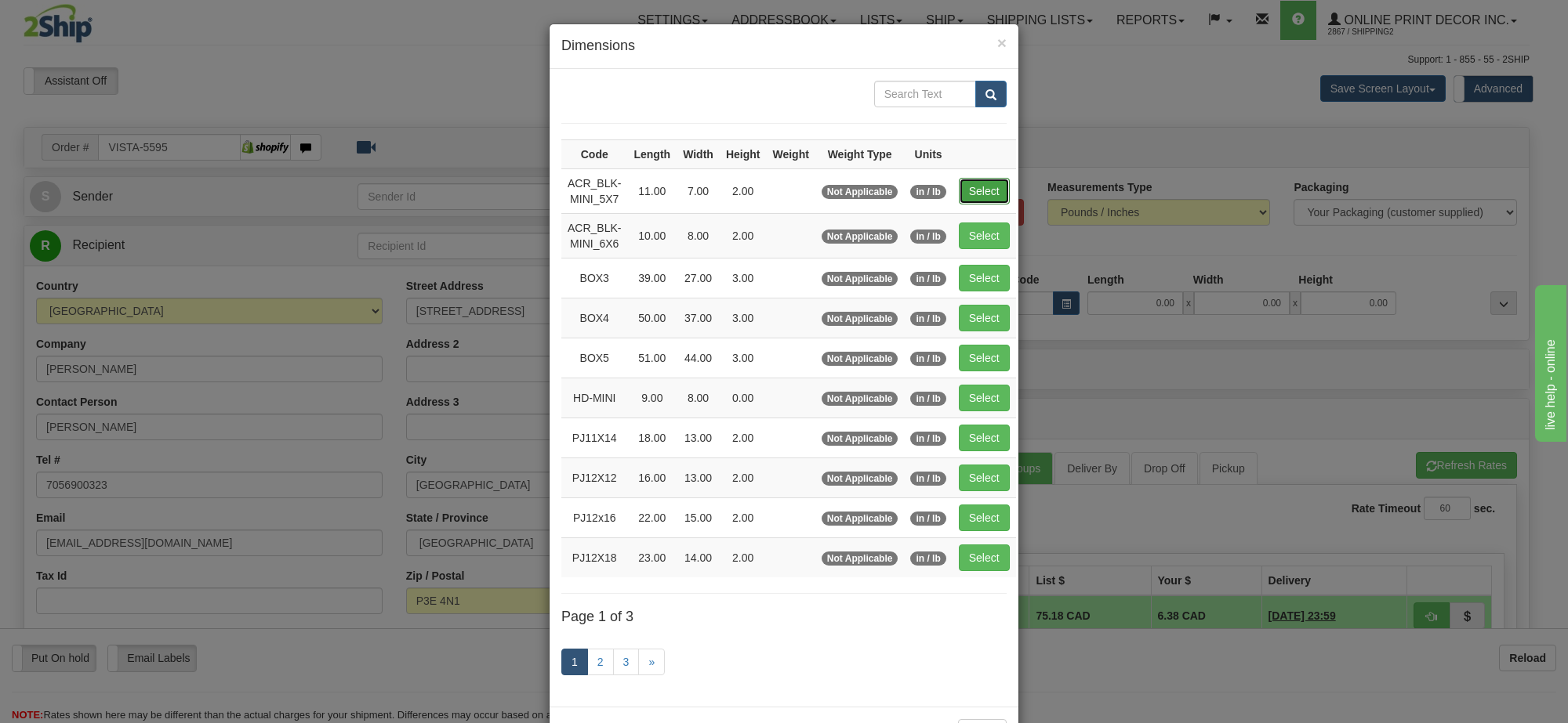
click at [981, 197] on button "Select" at bounding box center [984, 191] width 51 height 26
type input "ACR_BLK-MINI_5X7"
type input "11.00"
type input "7.00"
type input "2.00"
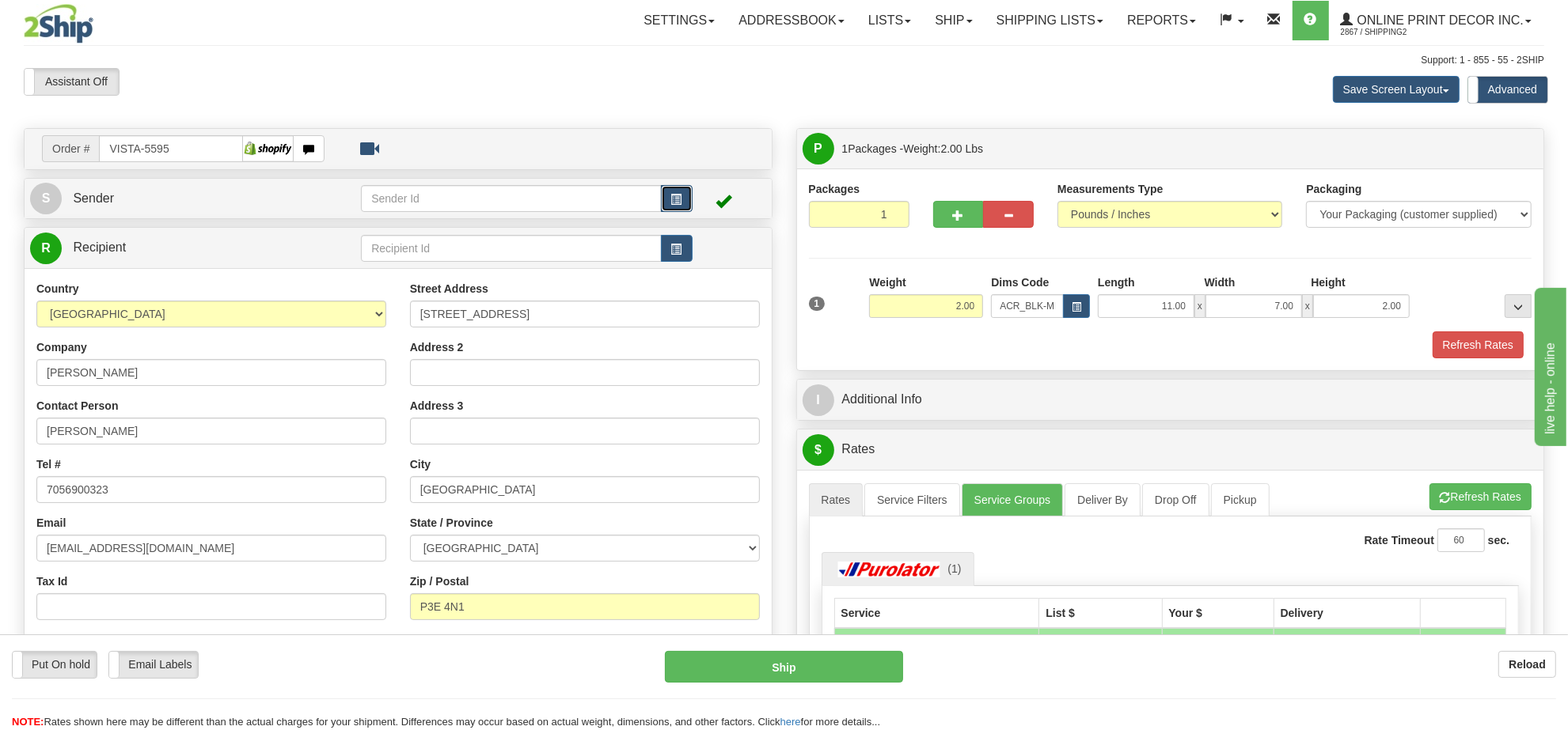
click at [661, 202] on button "button" at bounding box center [676, 198] width 31 height 27
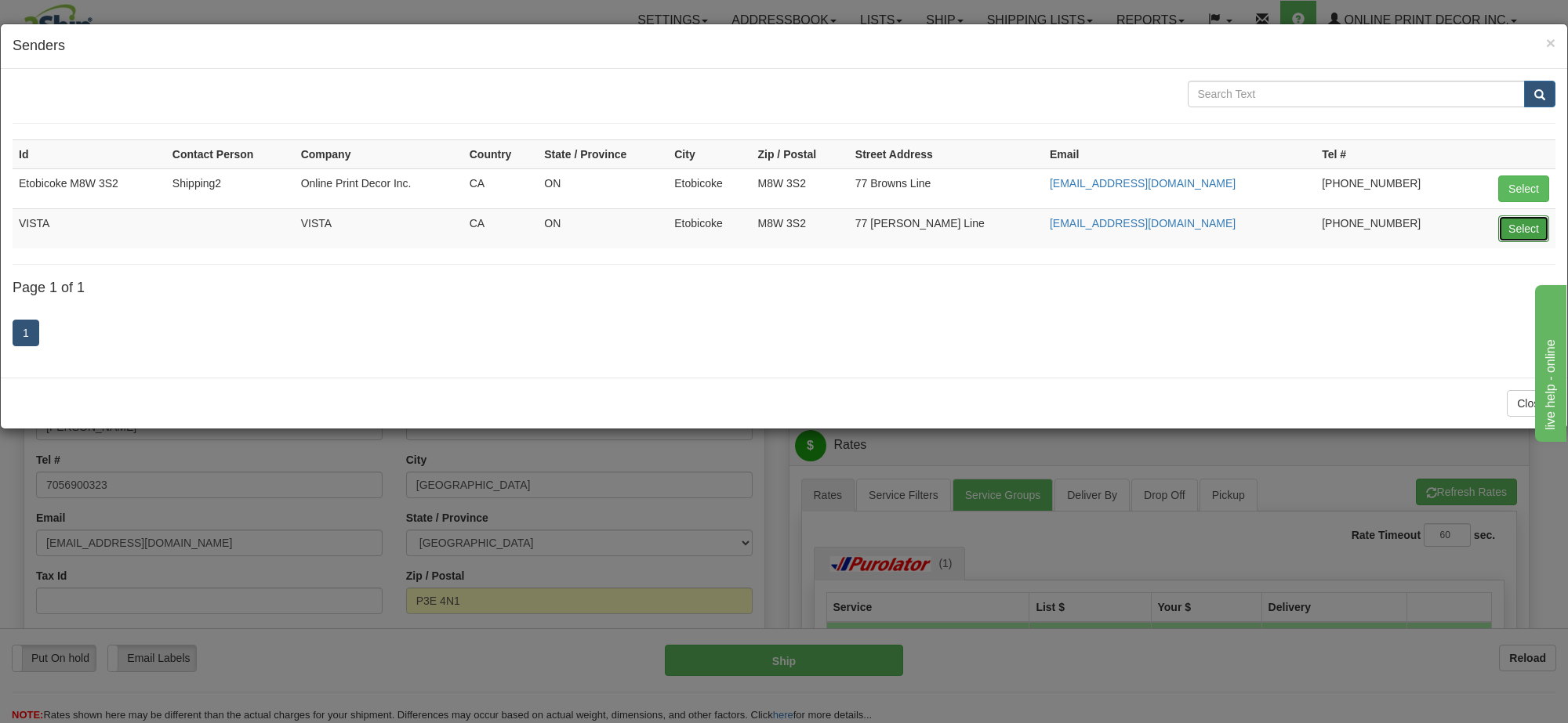
click at [1519, 239] on button "Select" at bounding box center [1524, 229] width 51 height 26
type input "VISTA"
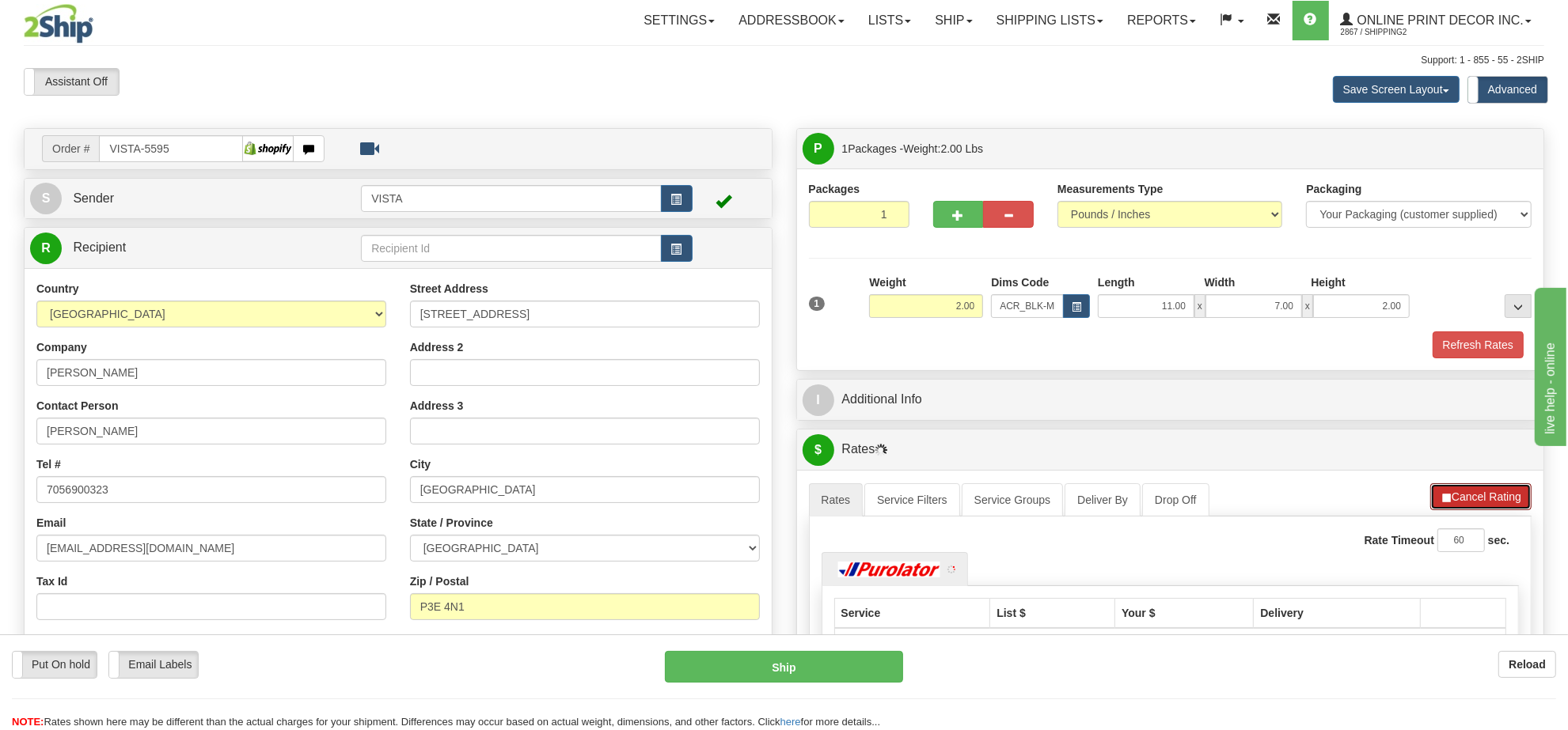
click at [1463, 496] on button "Cancel Rating" at bounding box center [1481, 496] width 101 height 27
click at [1458, 496] on button "Refresh Rates" at bounding box center [1480, 496] width 102 height 27
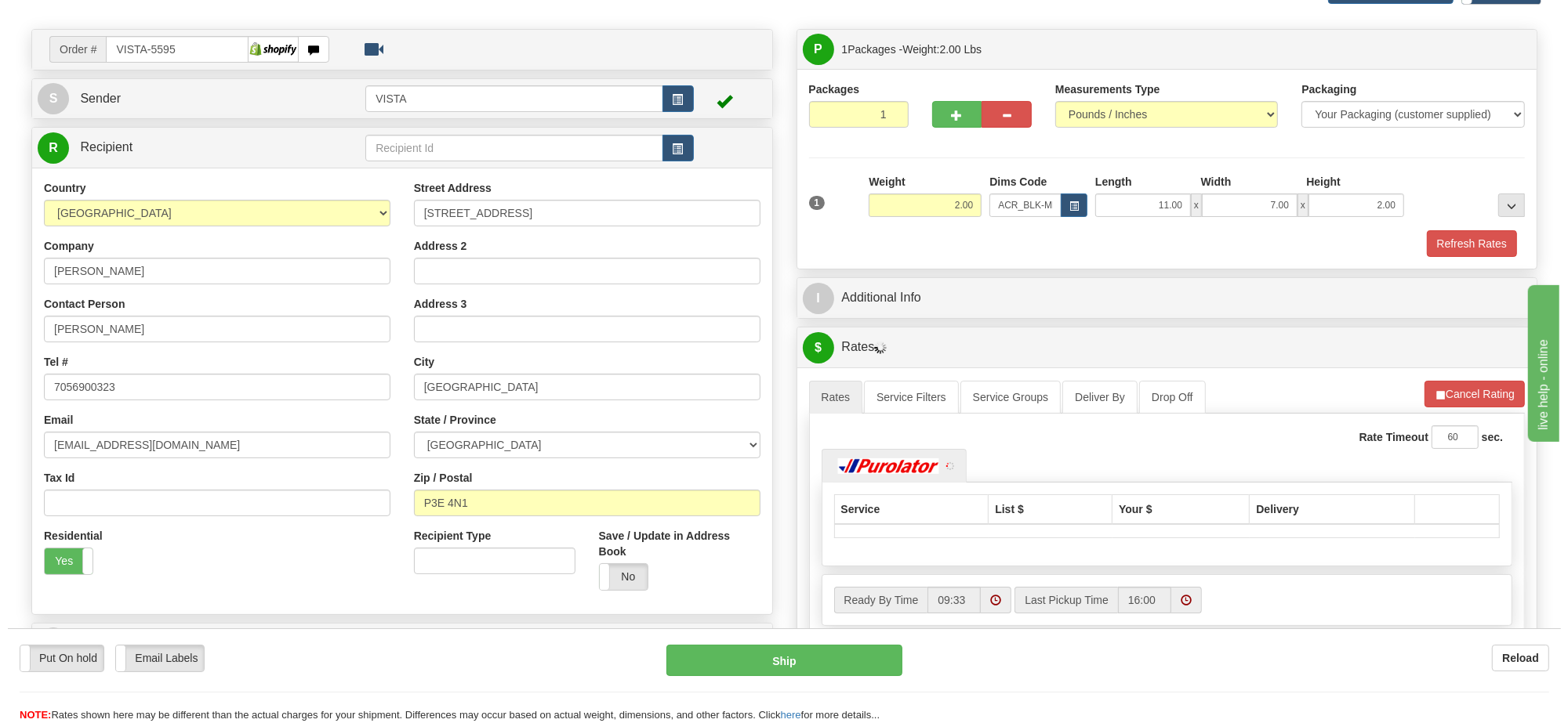
scroll to position [196, 0]
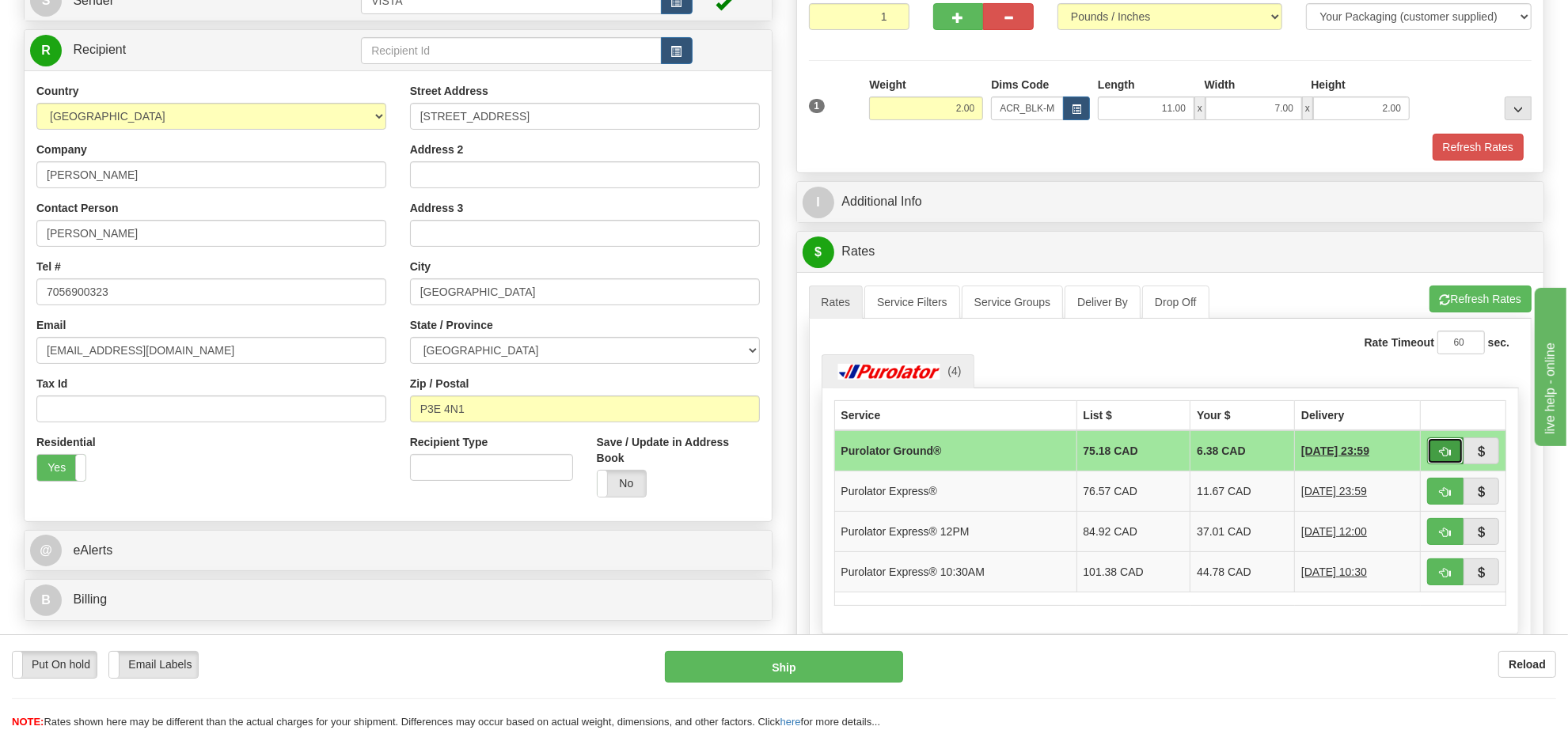
click at [1437, 460] on button "button" at bounding box center [1445, 451] width 36 height 27
type input "260"
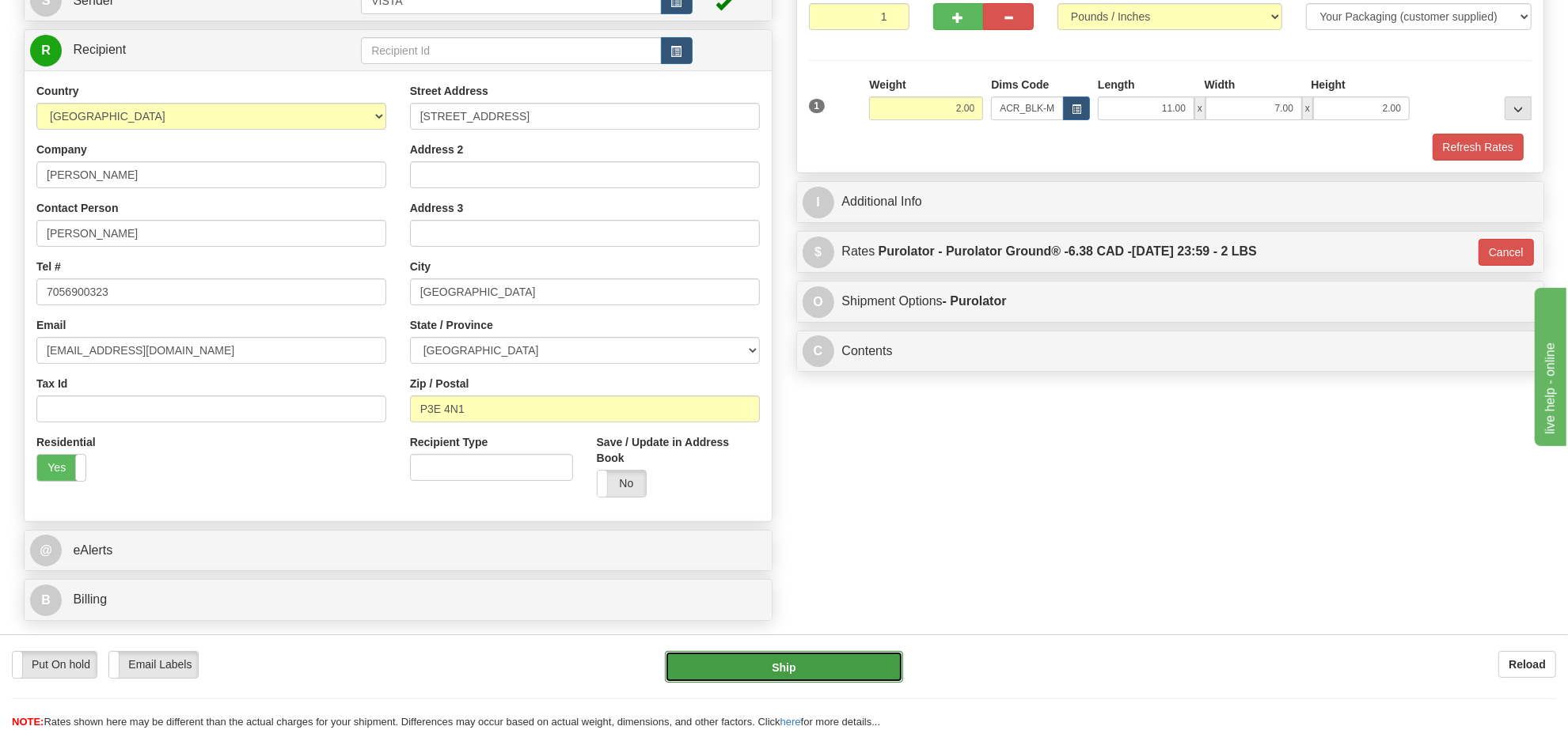
click at [832, 666] on button "Ship" at bounding box center [783, 667] width 237 height 31
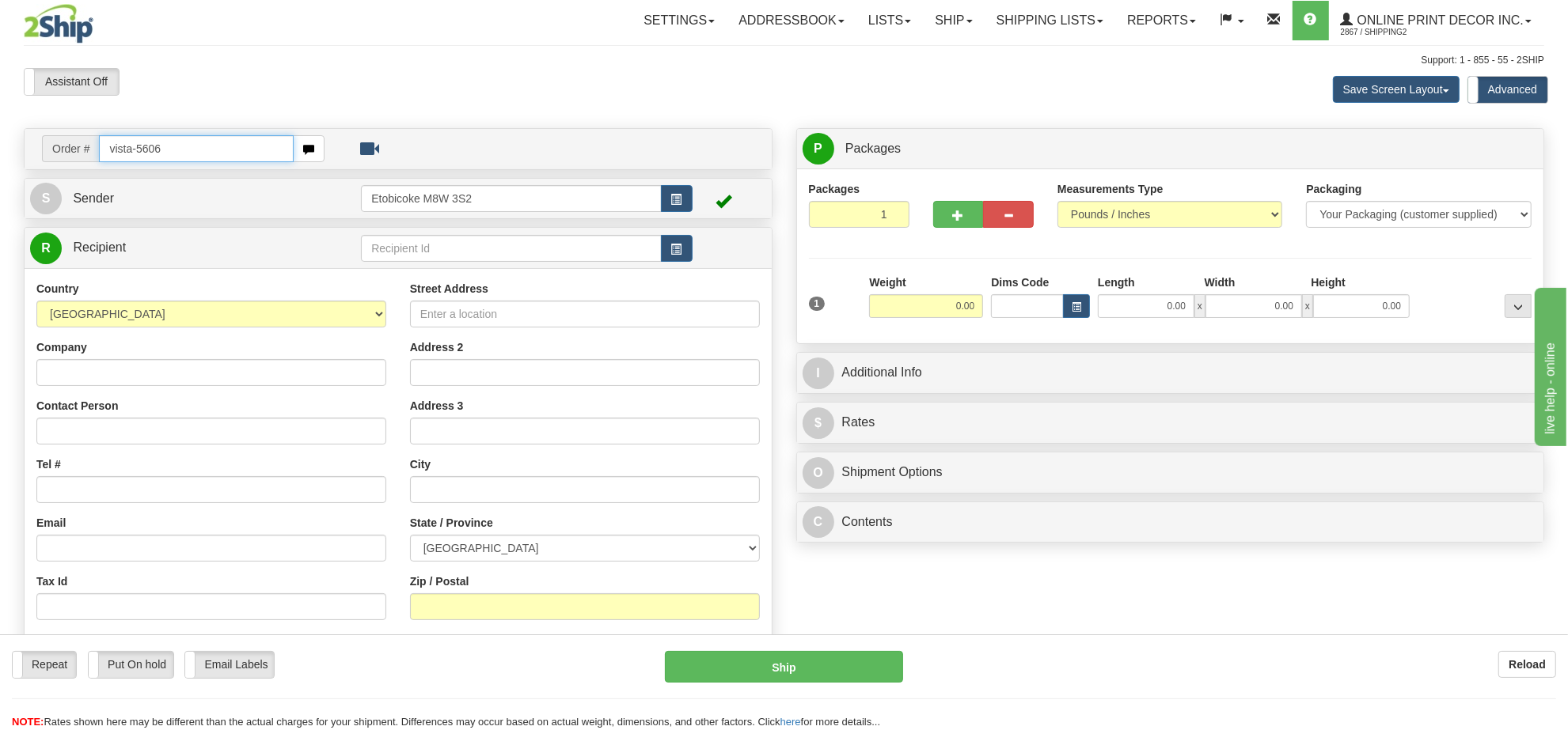
type input "vista-5606"
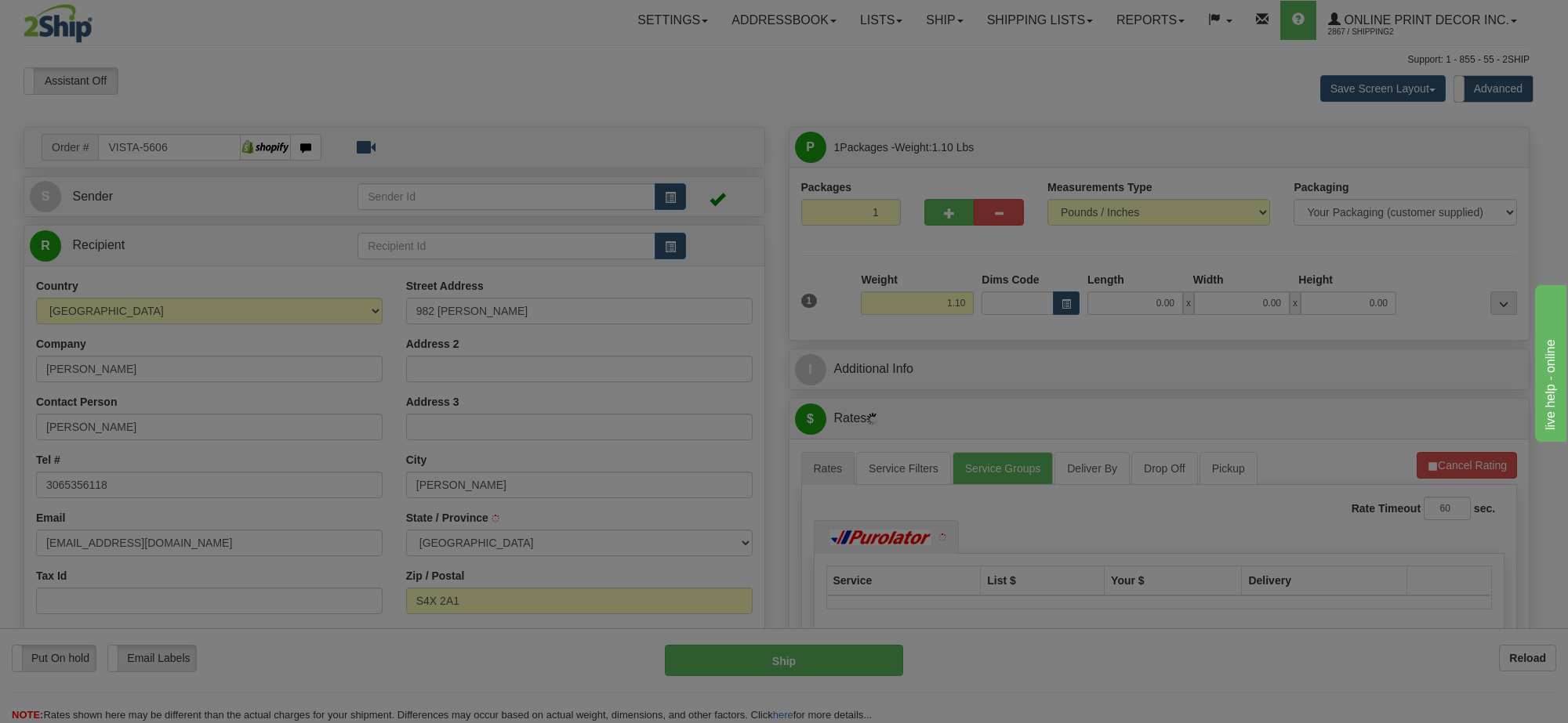
type input "[PERSON_NAME]"
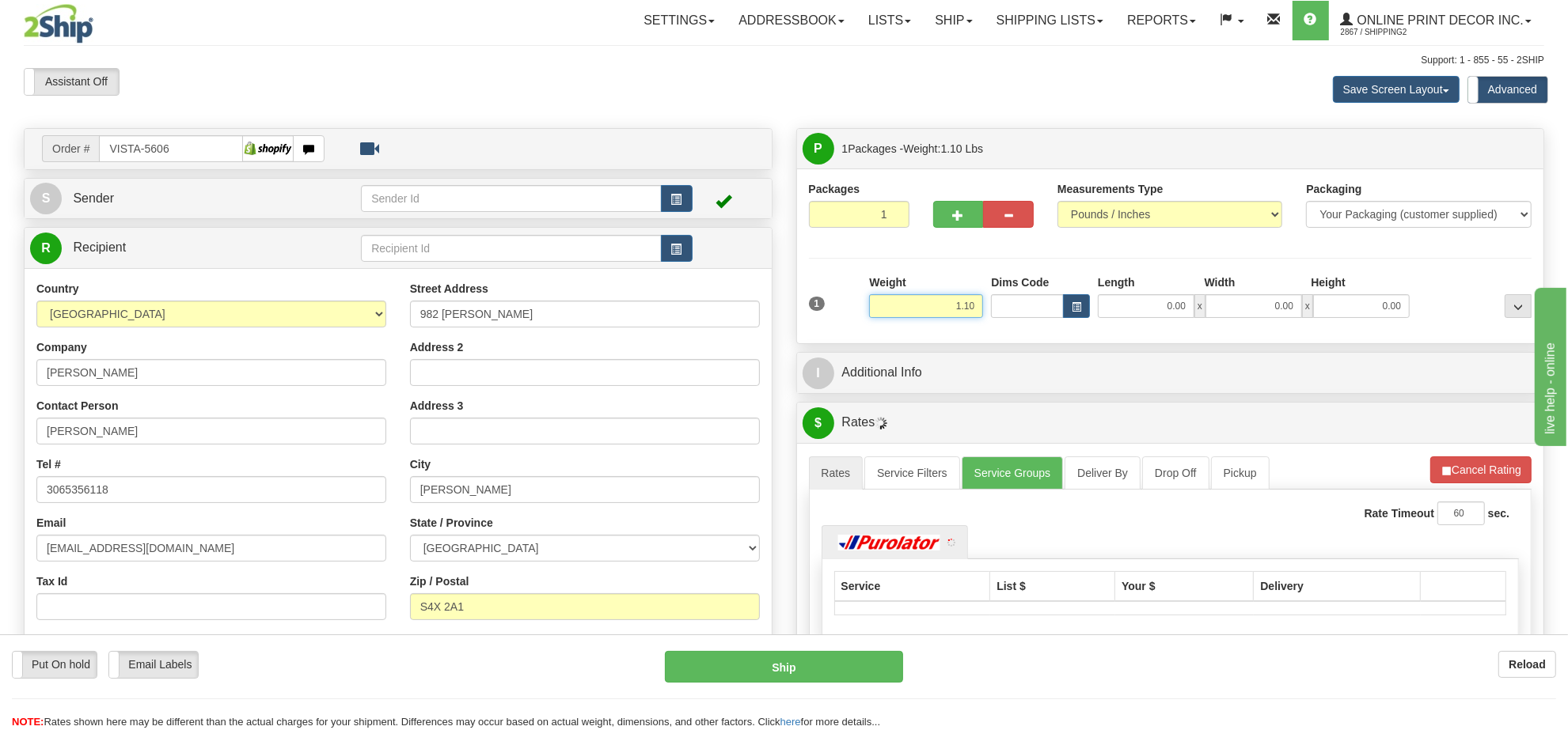
click at [955, 314] on input "1.10" at bounding box center [927, 306] width 114 height 24
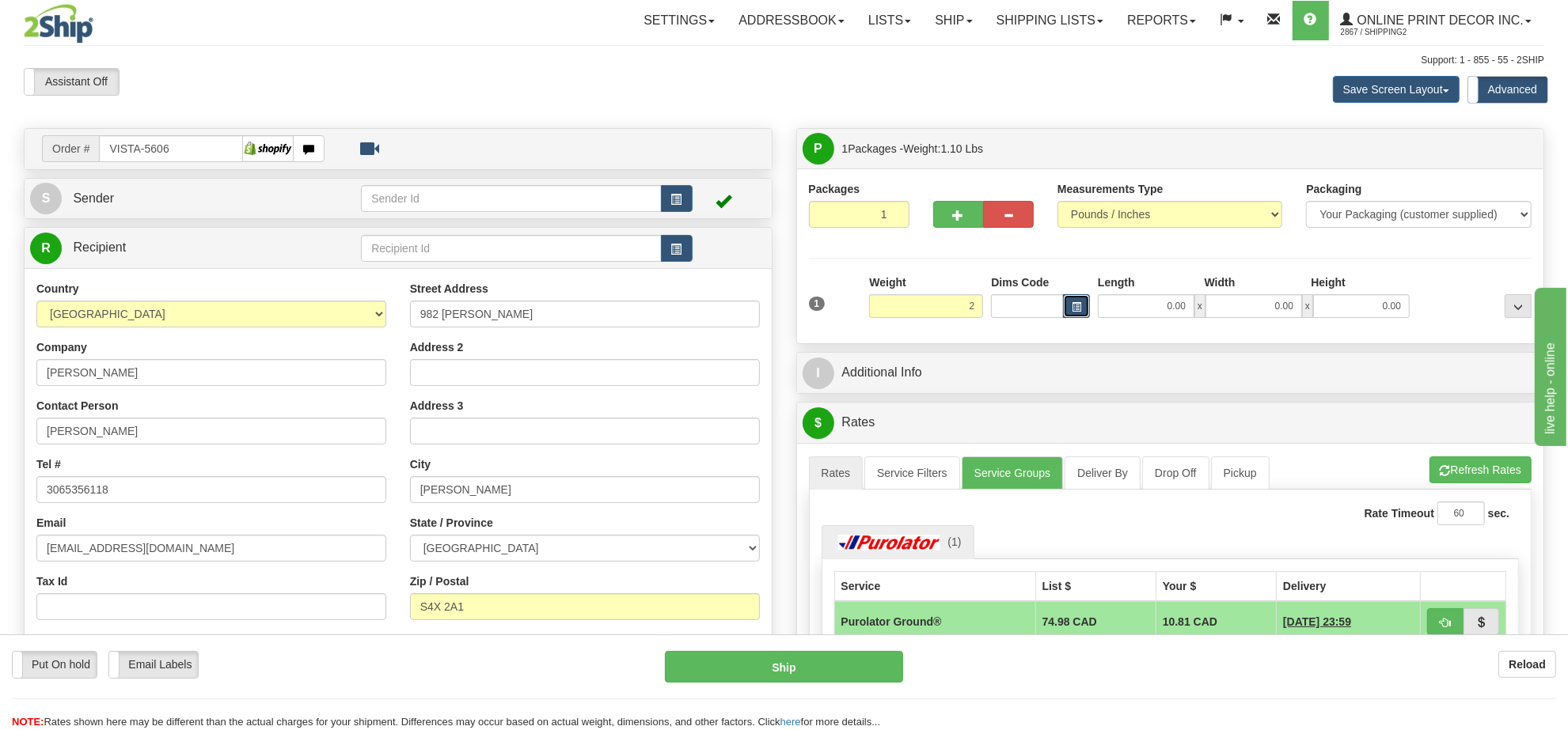
type input "2.00"
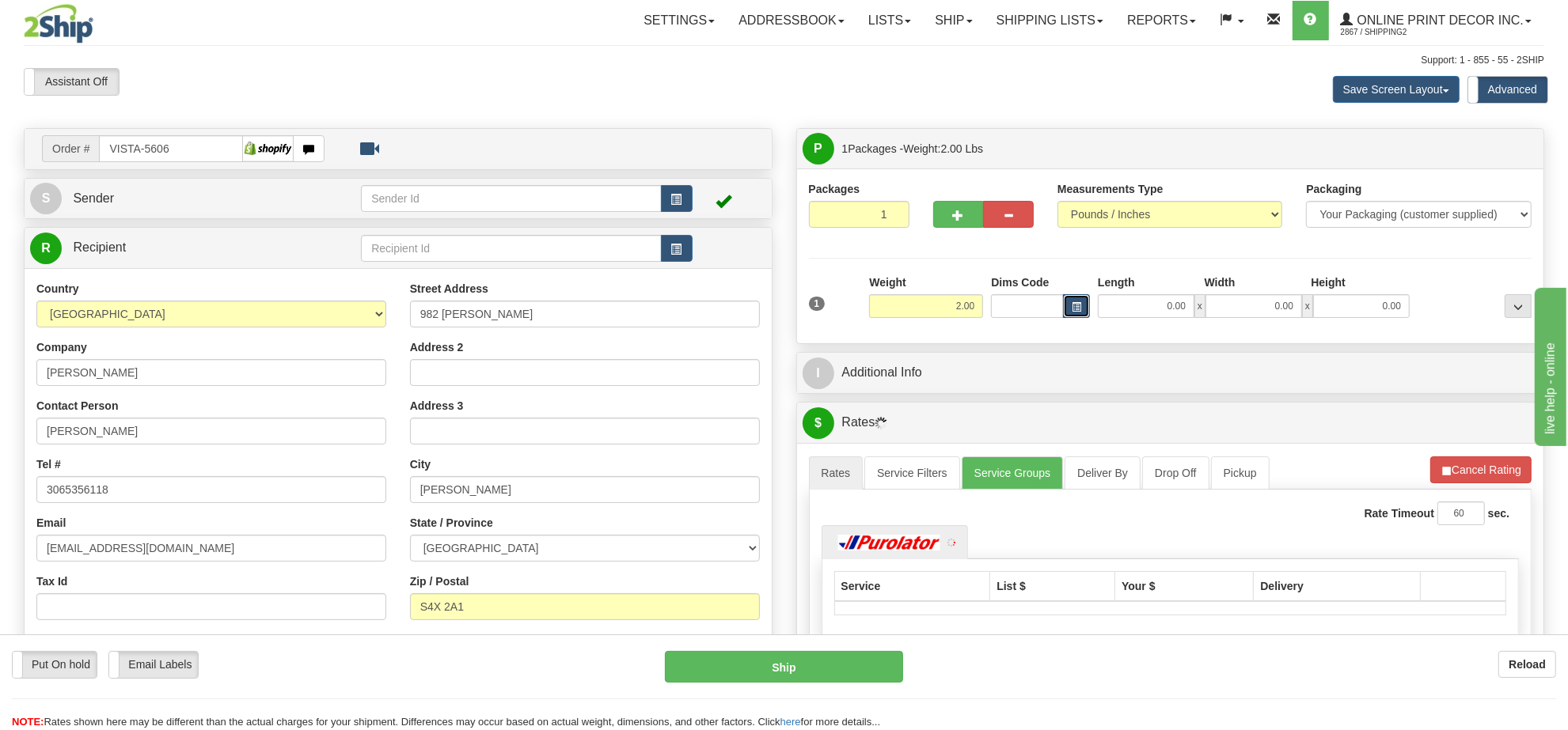
click at [1064, 302] on button "button" at bounding box center [1077, 306] width 27 height 24
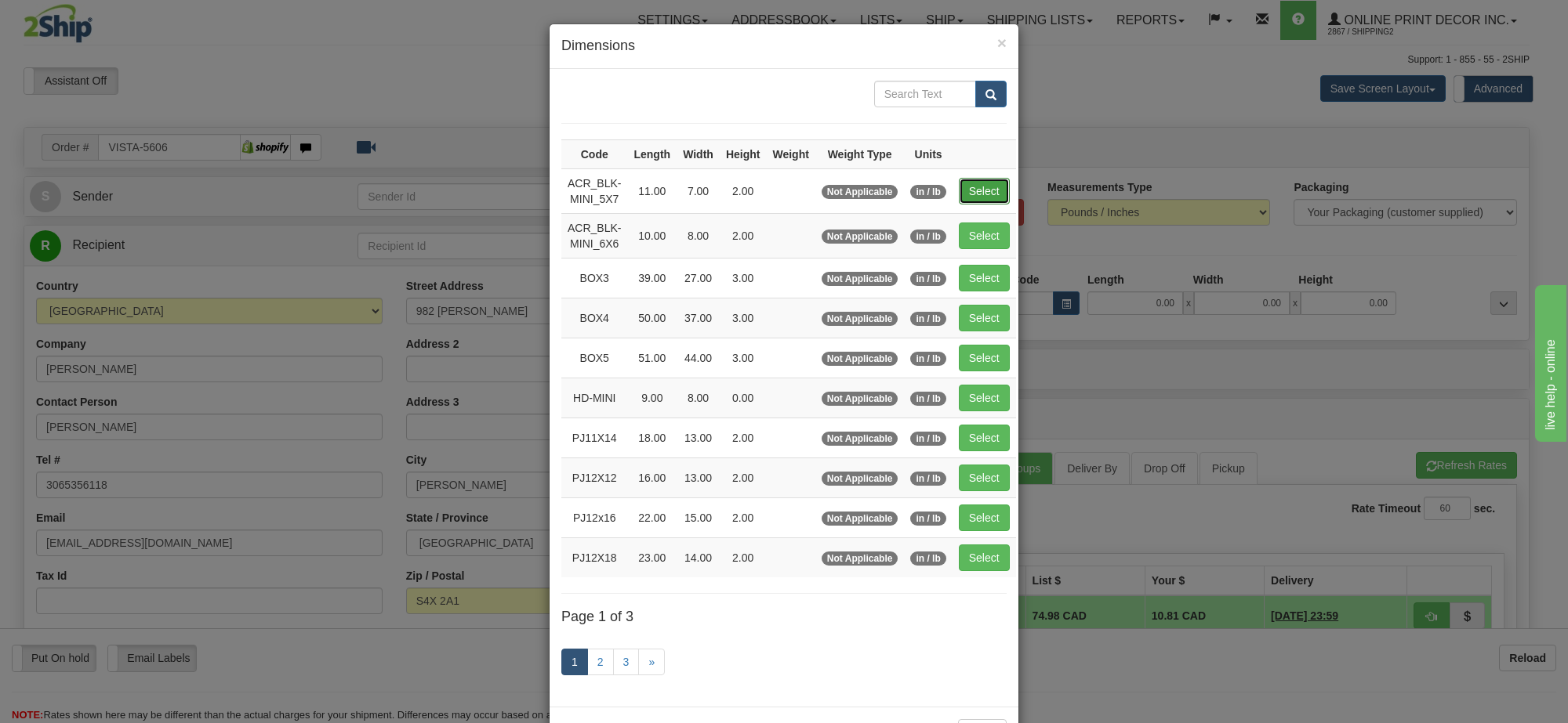
click at [983, 196] on button "Select" at bounding box center [984, 191] width 51 height 26
type input "ACR_BLK-MINI_5X7"
type input "11.00"
type input "7.00"
type input "2.00"
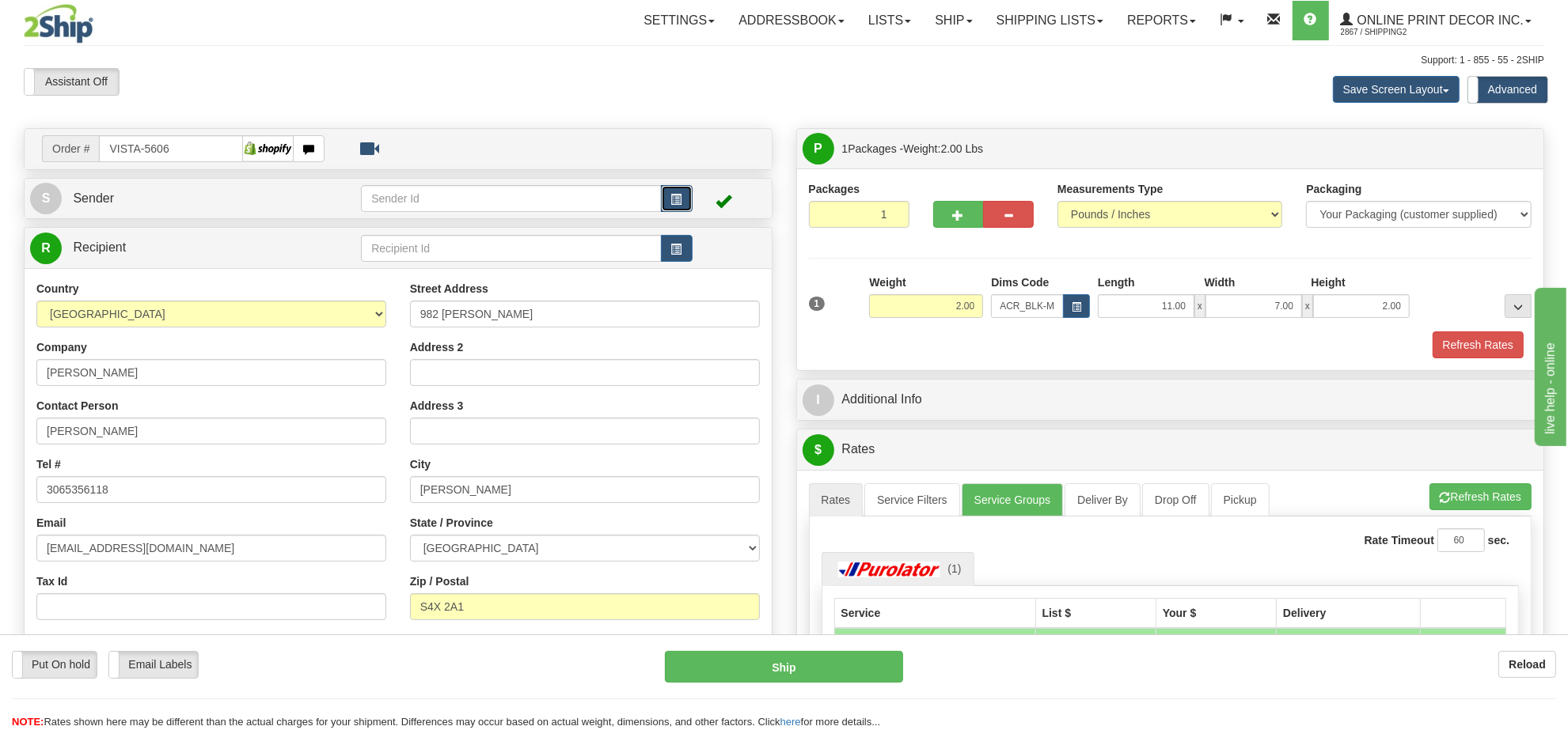
click at [675, 203] on span "button" at bounding box center [676, 200] width 11 height 10
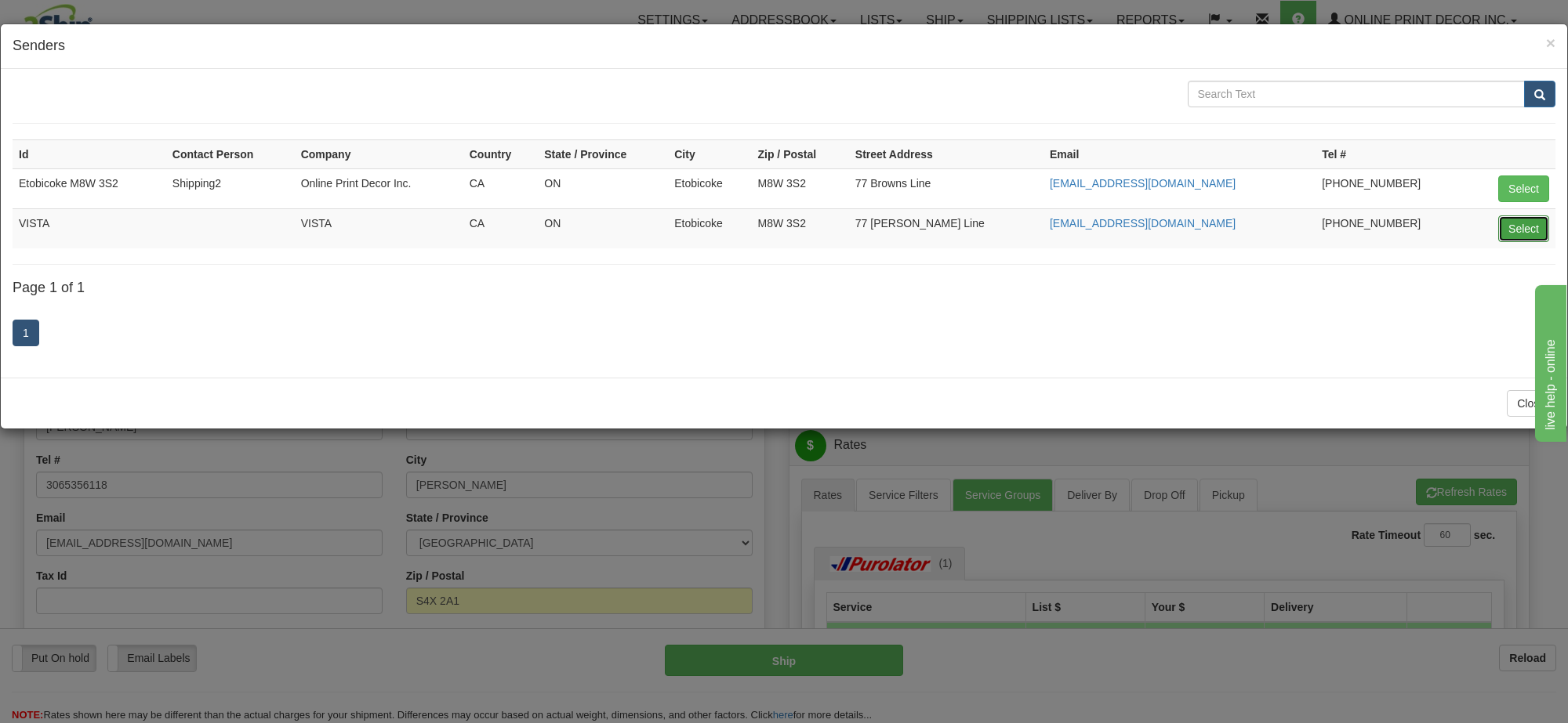
click at [1524, 232] on button "Select" at bounding box center [1524, 229] width 51 height 26
type input "VISTA"
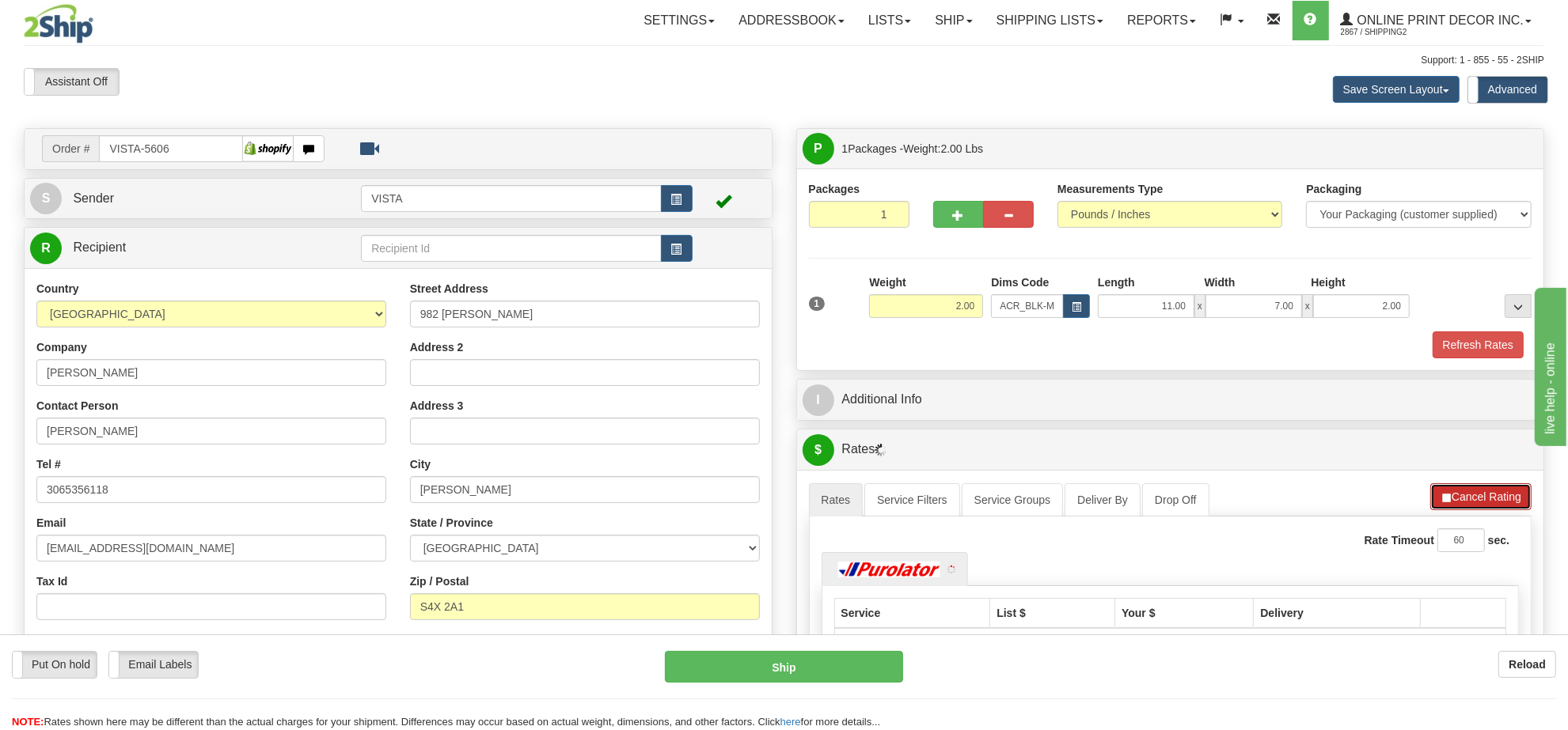
click at [1460, 495] on button "Cancel Rating" at bounding box center [1481, 496] width 101 height 27
click at [1460, 495] on button "Refresh Rates" at bounding box center [1480, 496] width 102 height 27
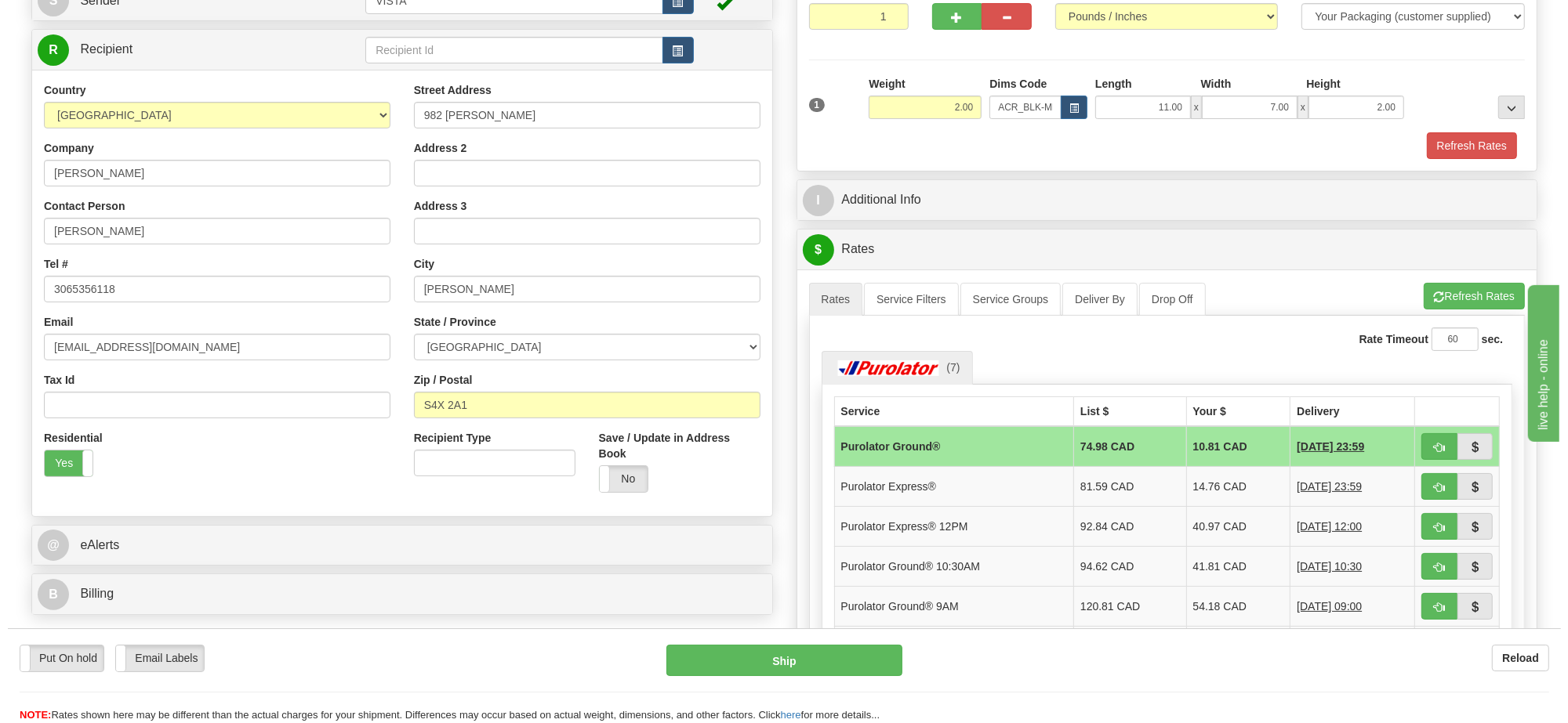
scroll to position [294, 0]
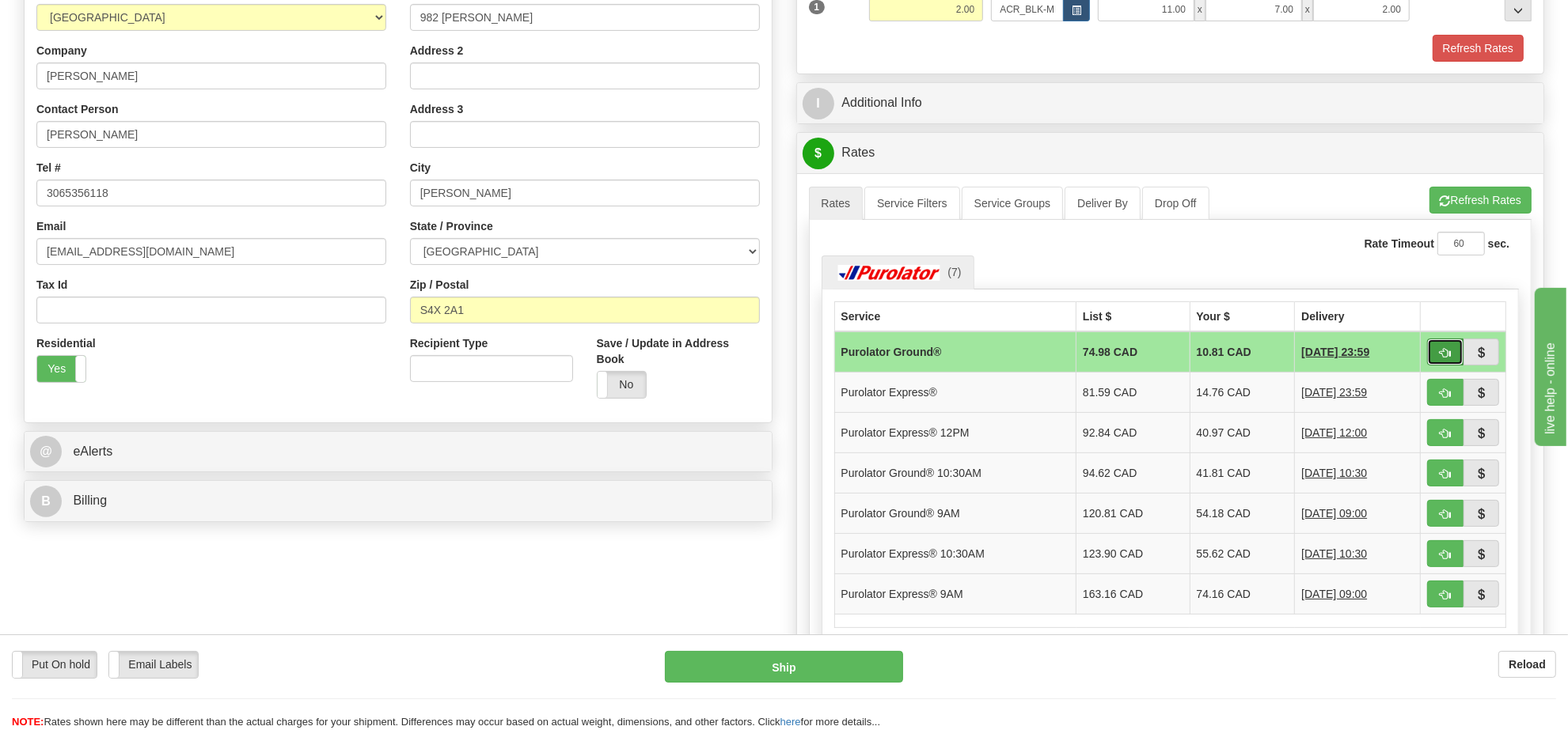
click at [1450, 358] on button "button" at bounding box center [1445, 352] width 36 height 27
type input "260"
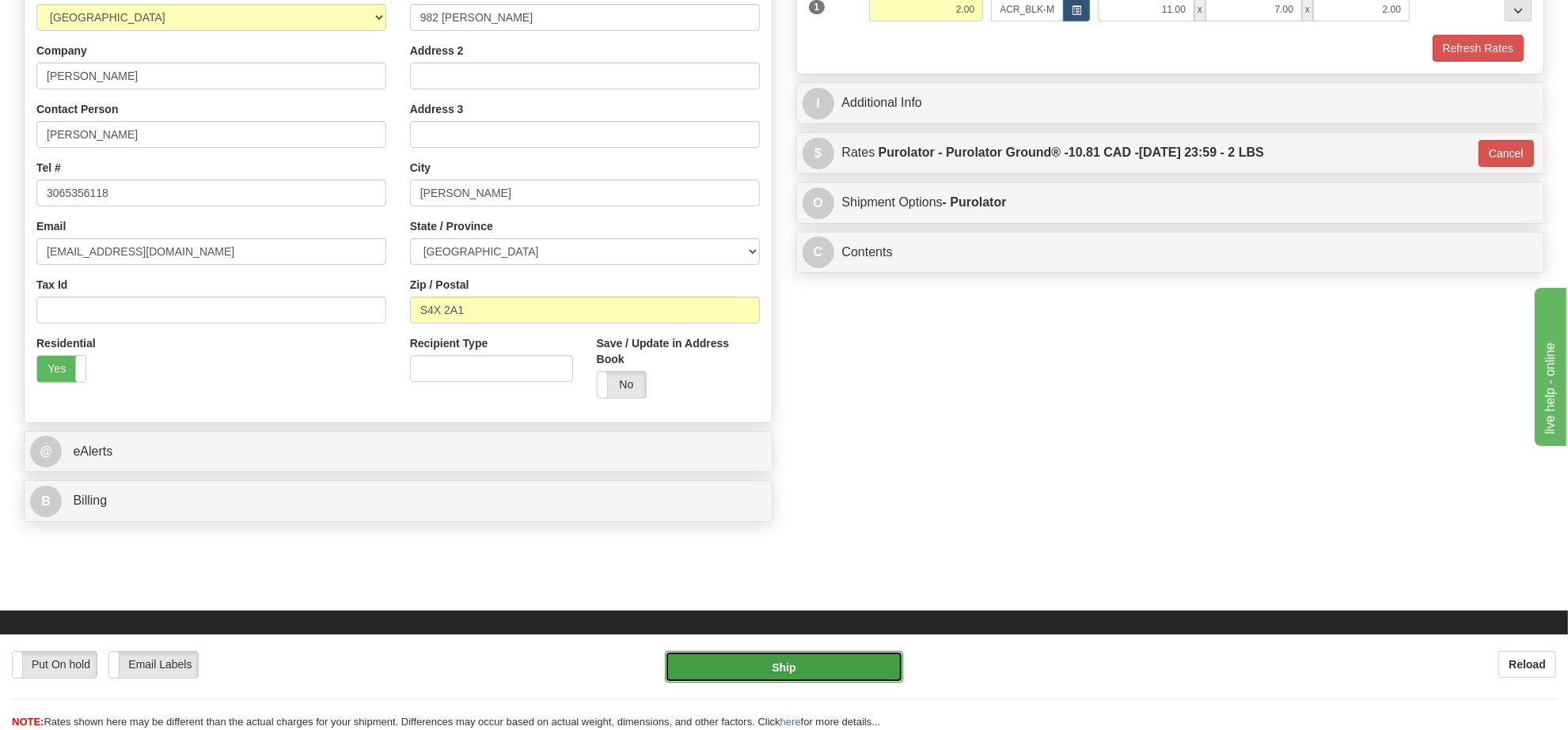
click at [861, 673] on button "Ship" at bounding box center [783, 667] width 237 height 31
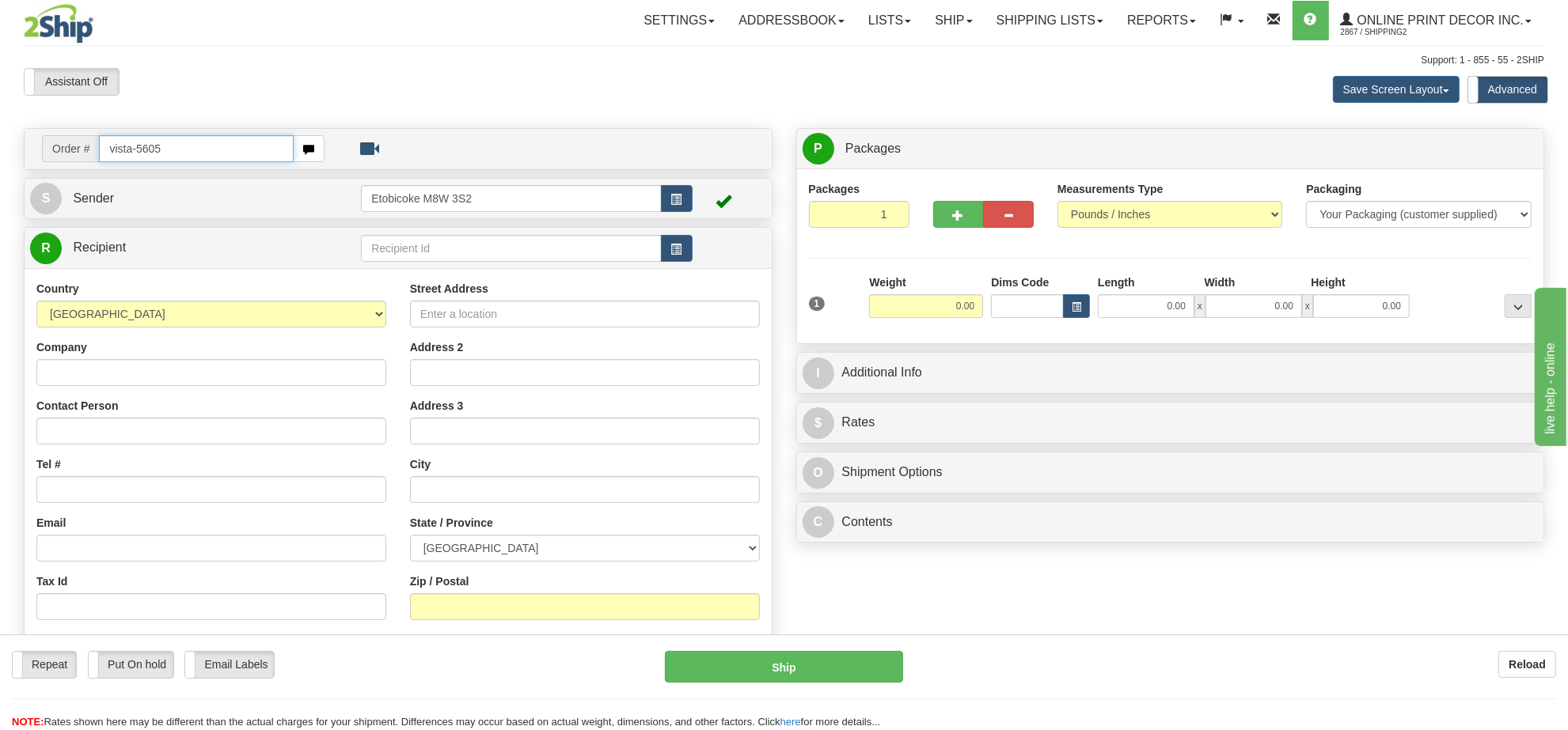
type input "vista-5605"
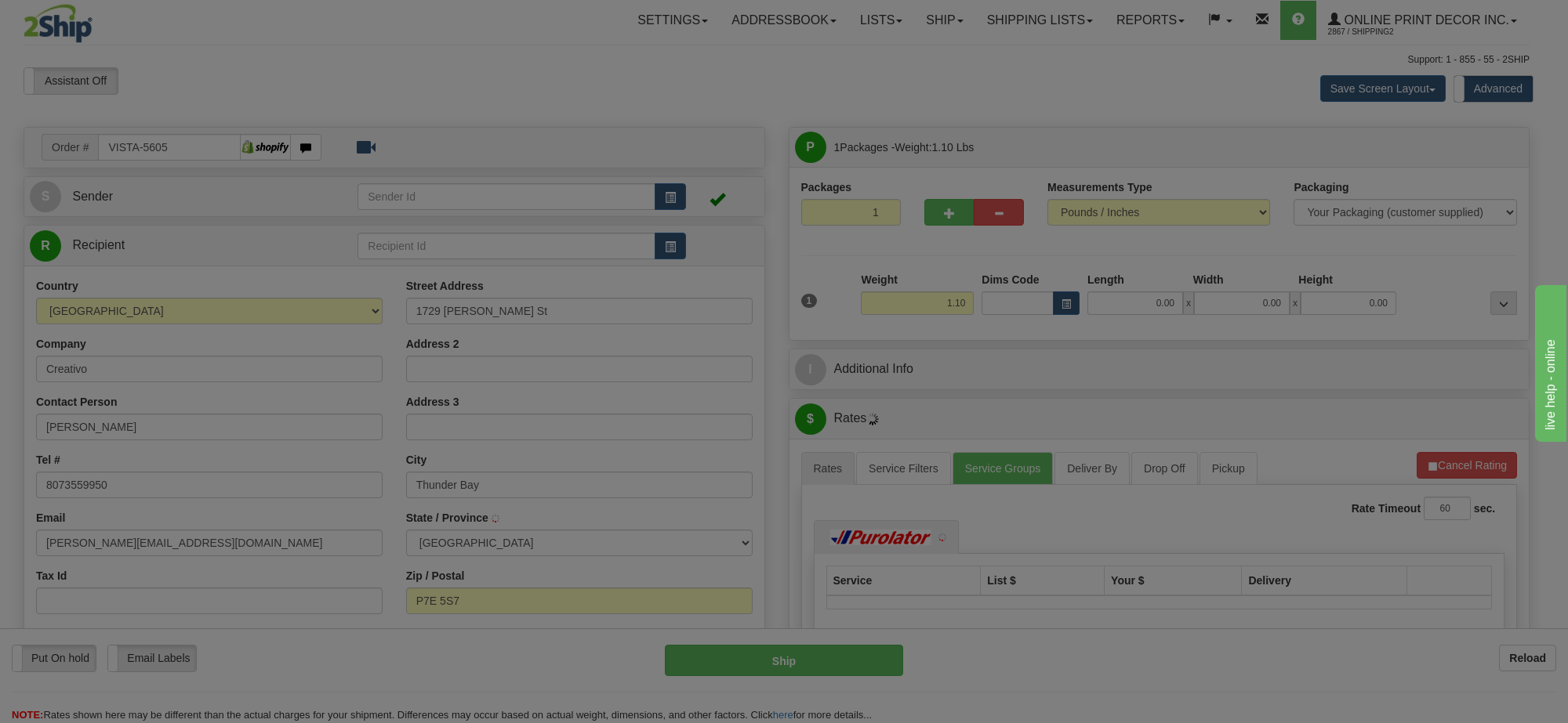
type input "THUNDER BAY"
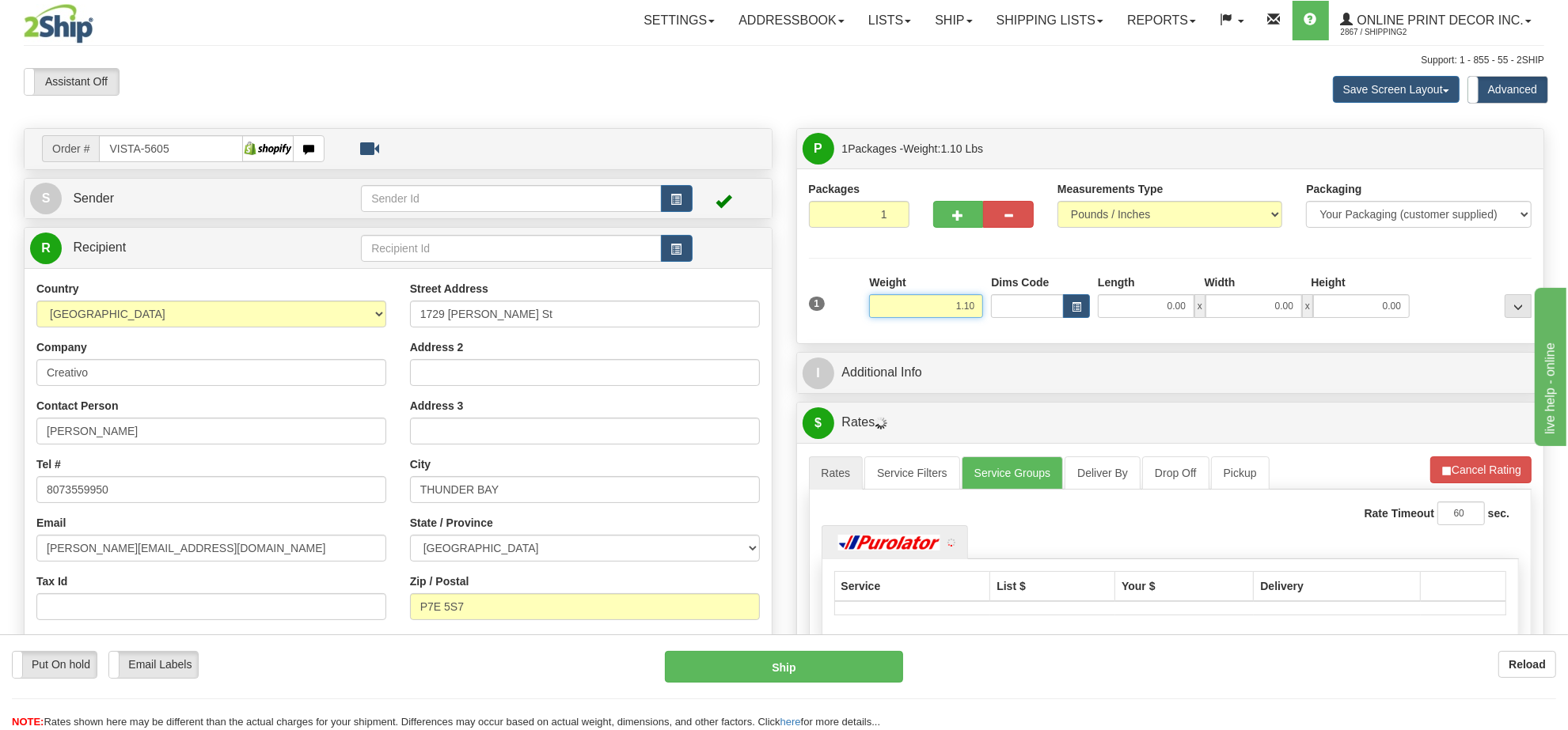
click at [952, 308] on input "1.10" at bounding box center [927, 306] width 114 height 24
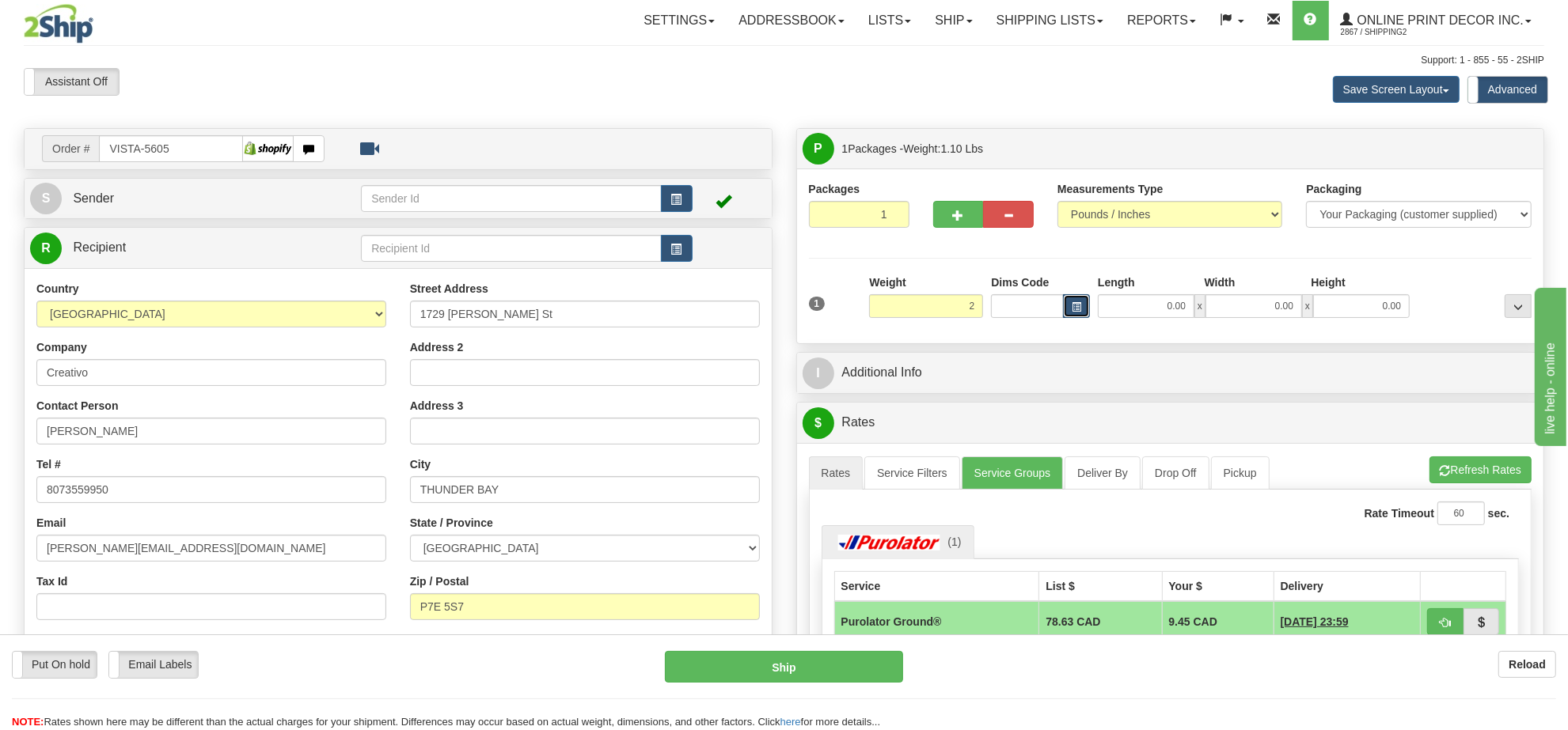
type input "2.00"
click at [1073, 303] on span "button" at bounding box center [1076, 307] width 9 height 9
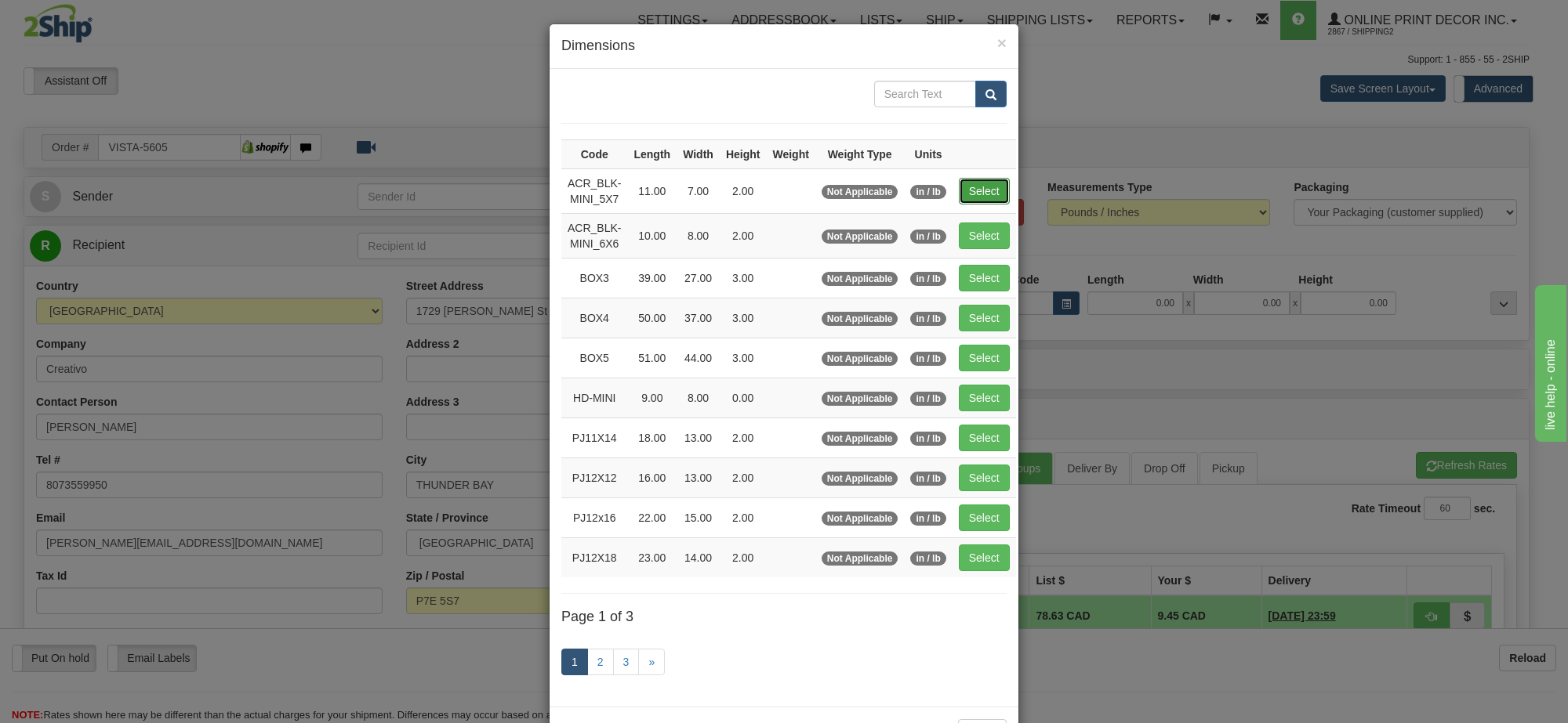
click at [983, 188] on button "Select" at bounding box center [984, 191] width 51 height 26
type input "ACR_BLK-MINI_5X7"
type input "11.00"
type input "7.00"
type input "2.00"
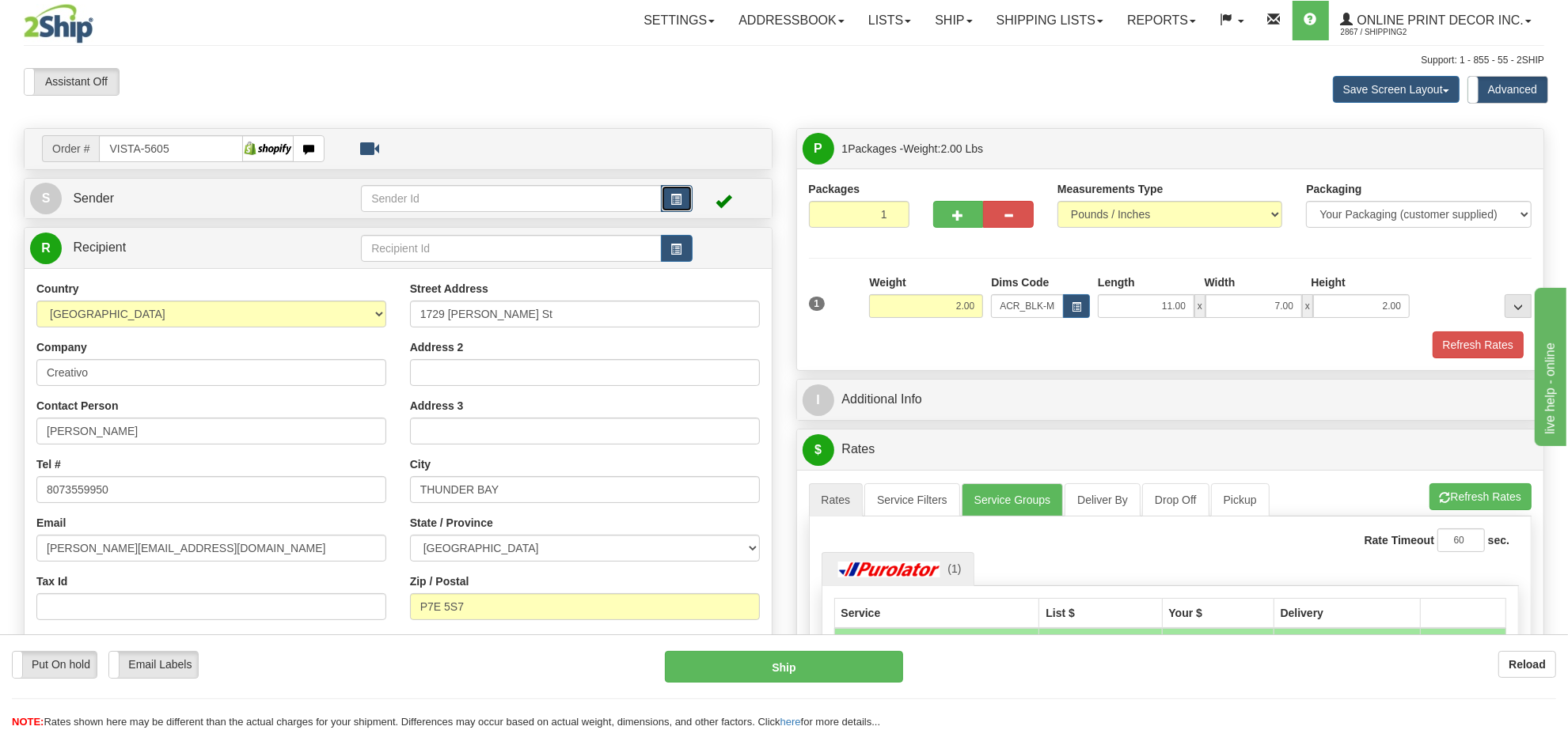
click at [683, 196] on button "button" at bounding box center [676, 198] width 31 height 27
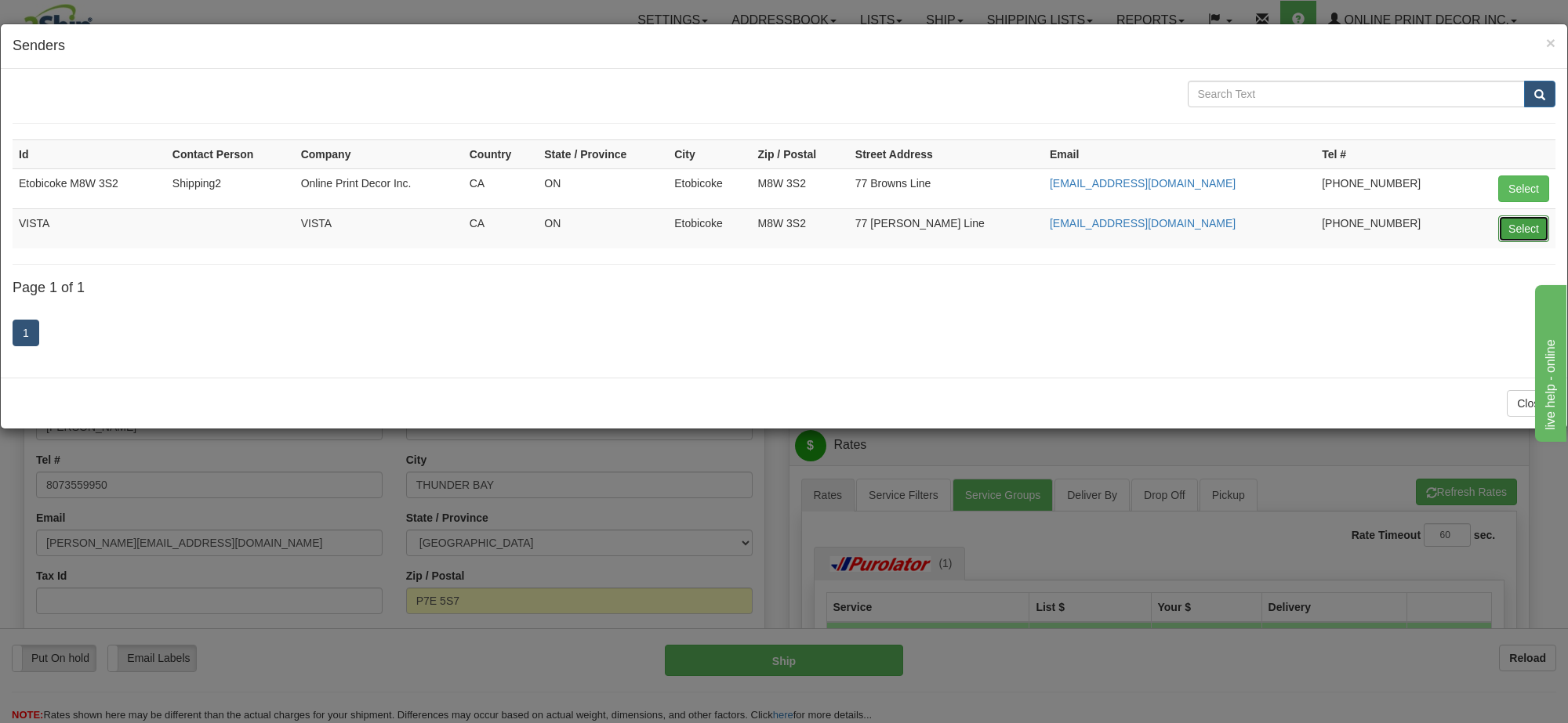
click at [1519, 242] on button "Select" at bounding box center [1524, 229] width 51 height 26
type input "VISTA"
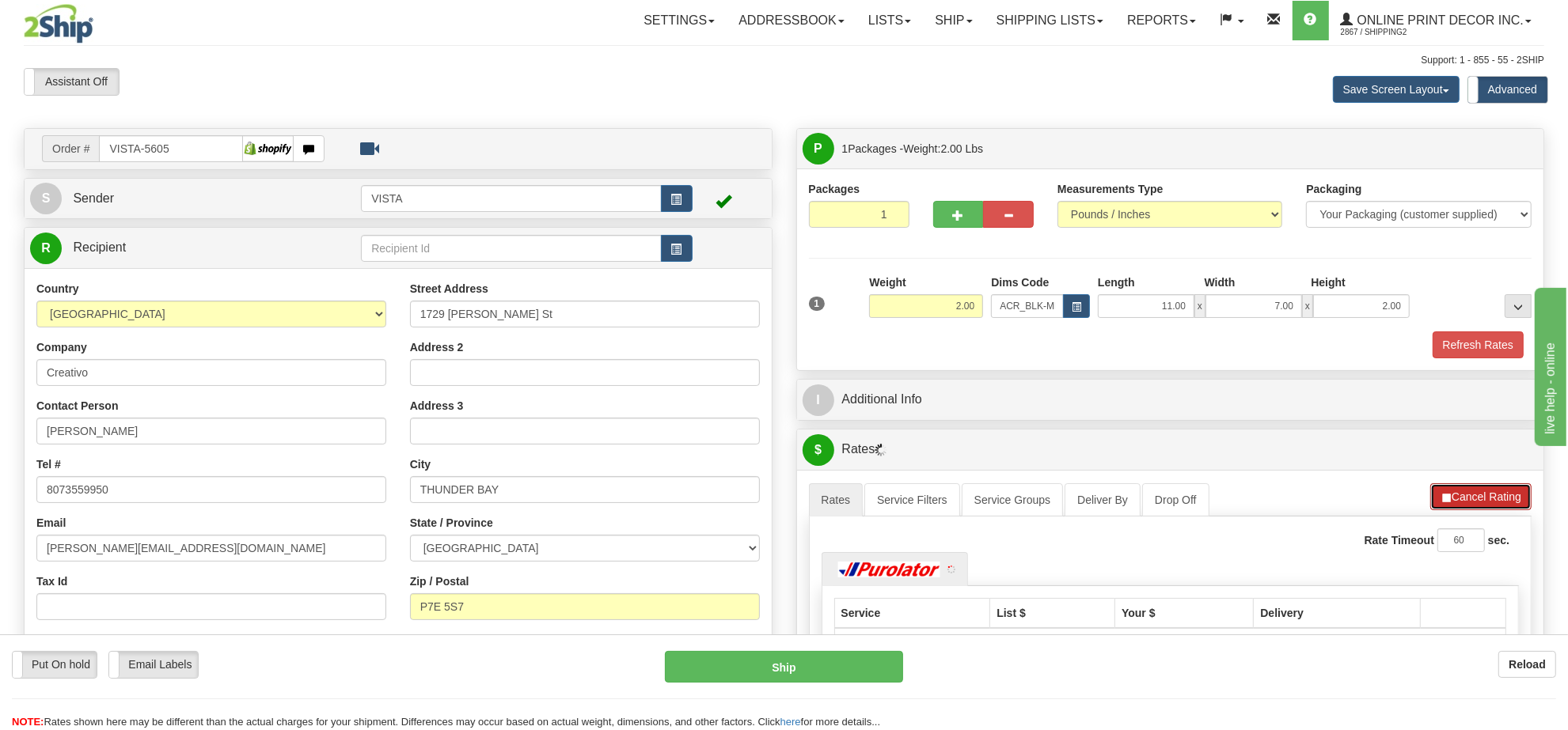
click at [1464, 505] on button "Cancel Rating" at bounding box center [1481, 496] width 101 height 27
click at [1464, 505] on button "Refresh Rates" at bounding box center [1480, 496] width 102 height 27
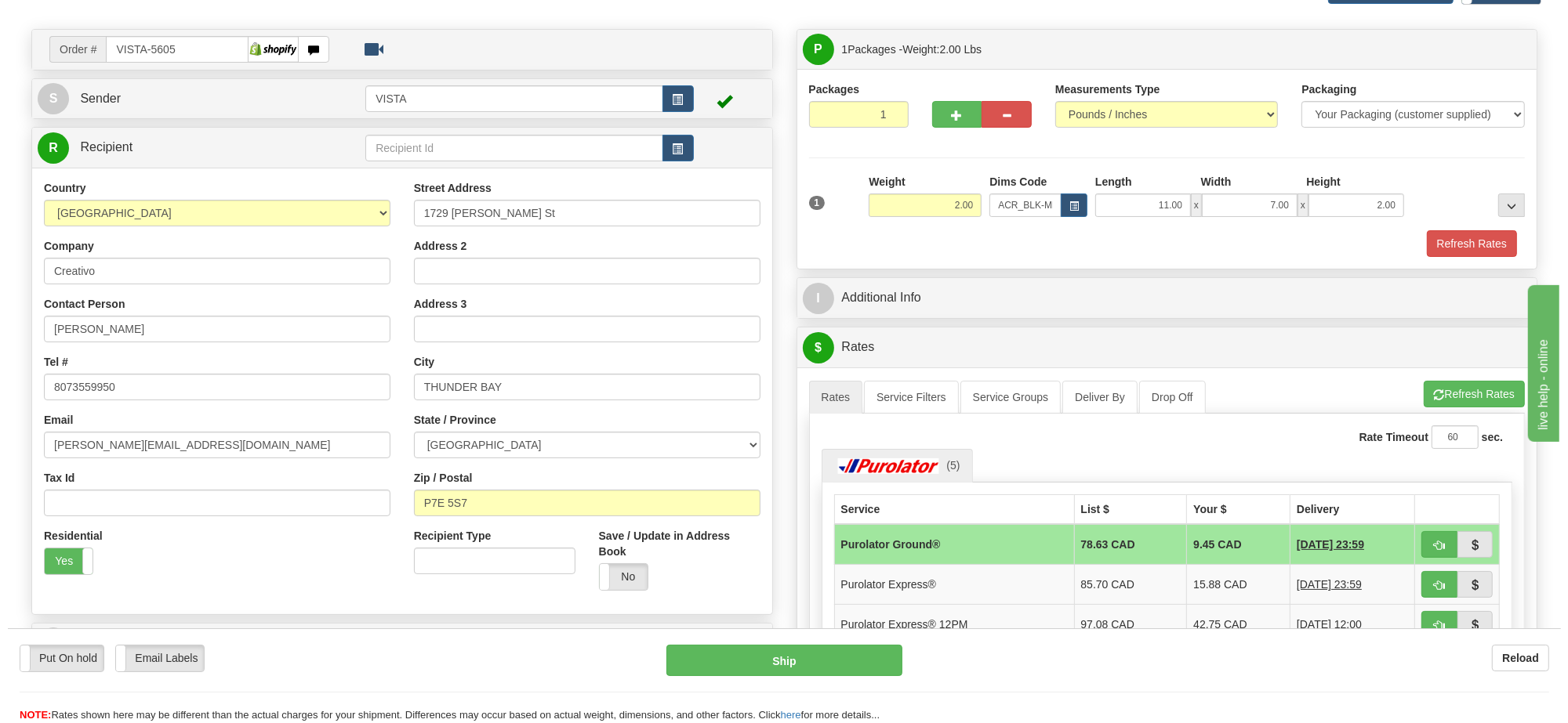
scroll to position [196, 0]
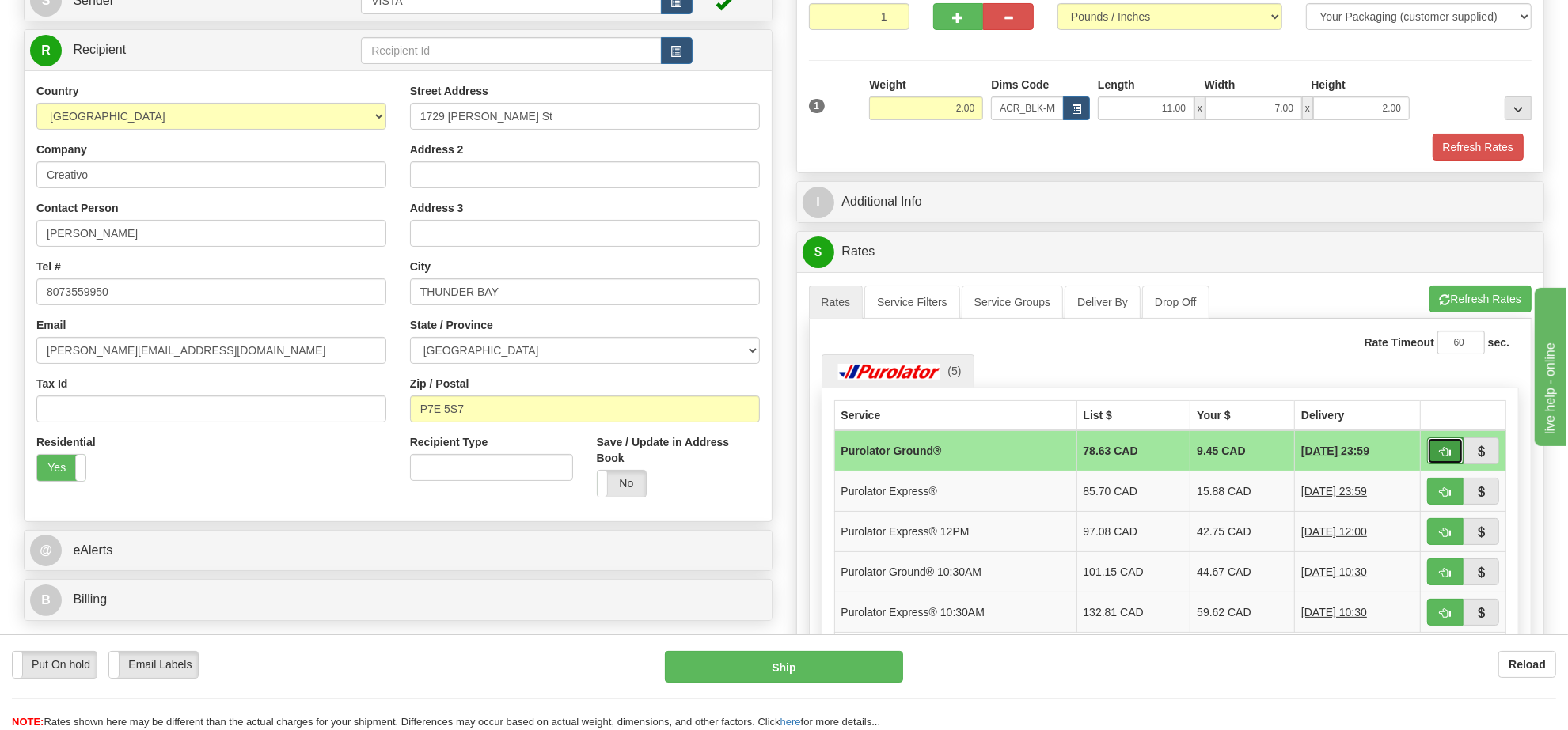
click at [1437, 457] on button "button" at bounding box center [1445, 451] width 36 height 27
type input "260"
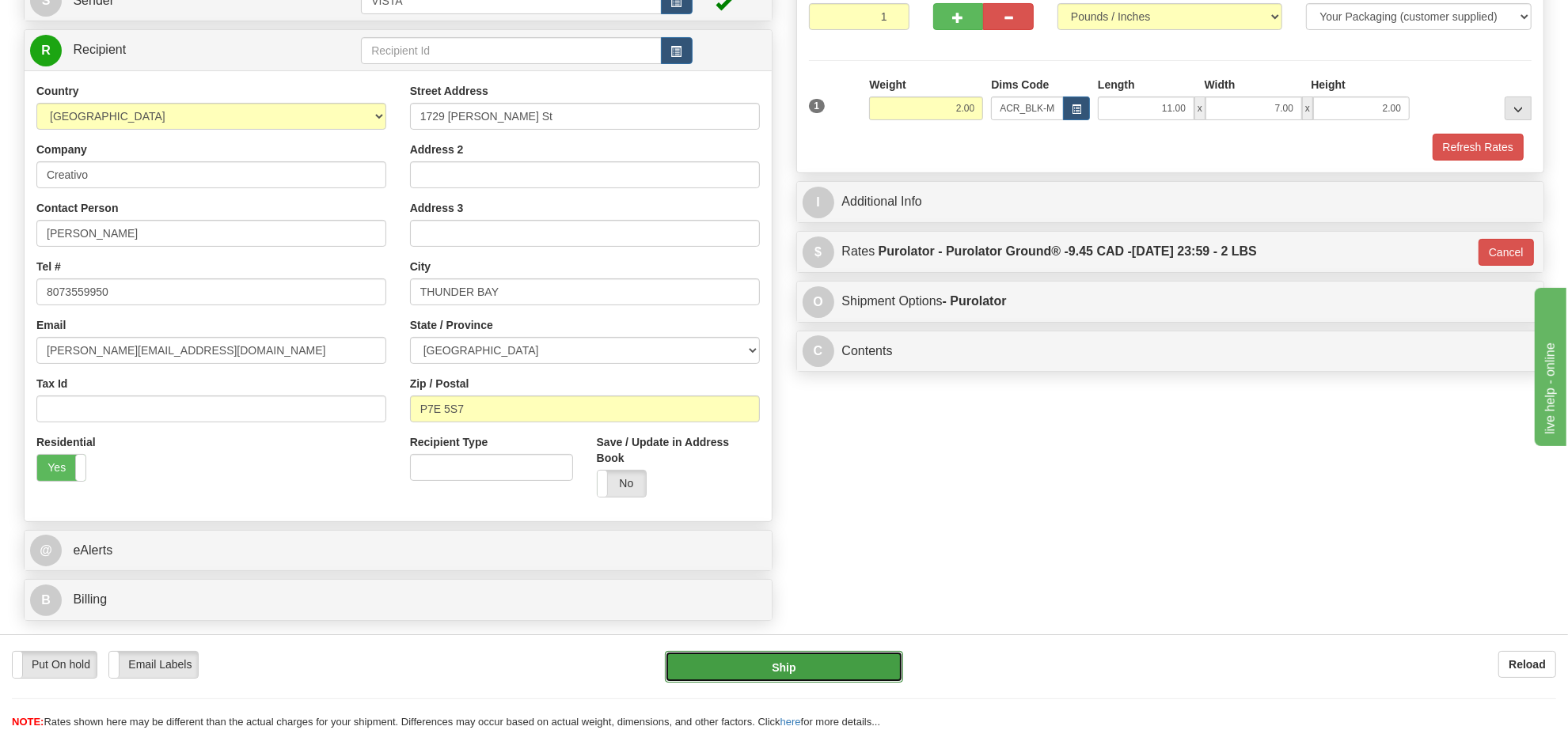
click at [832, 659] on button "Ship" at bounding box center [783, 667] width 237 height 31
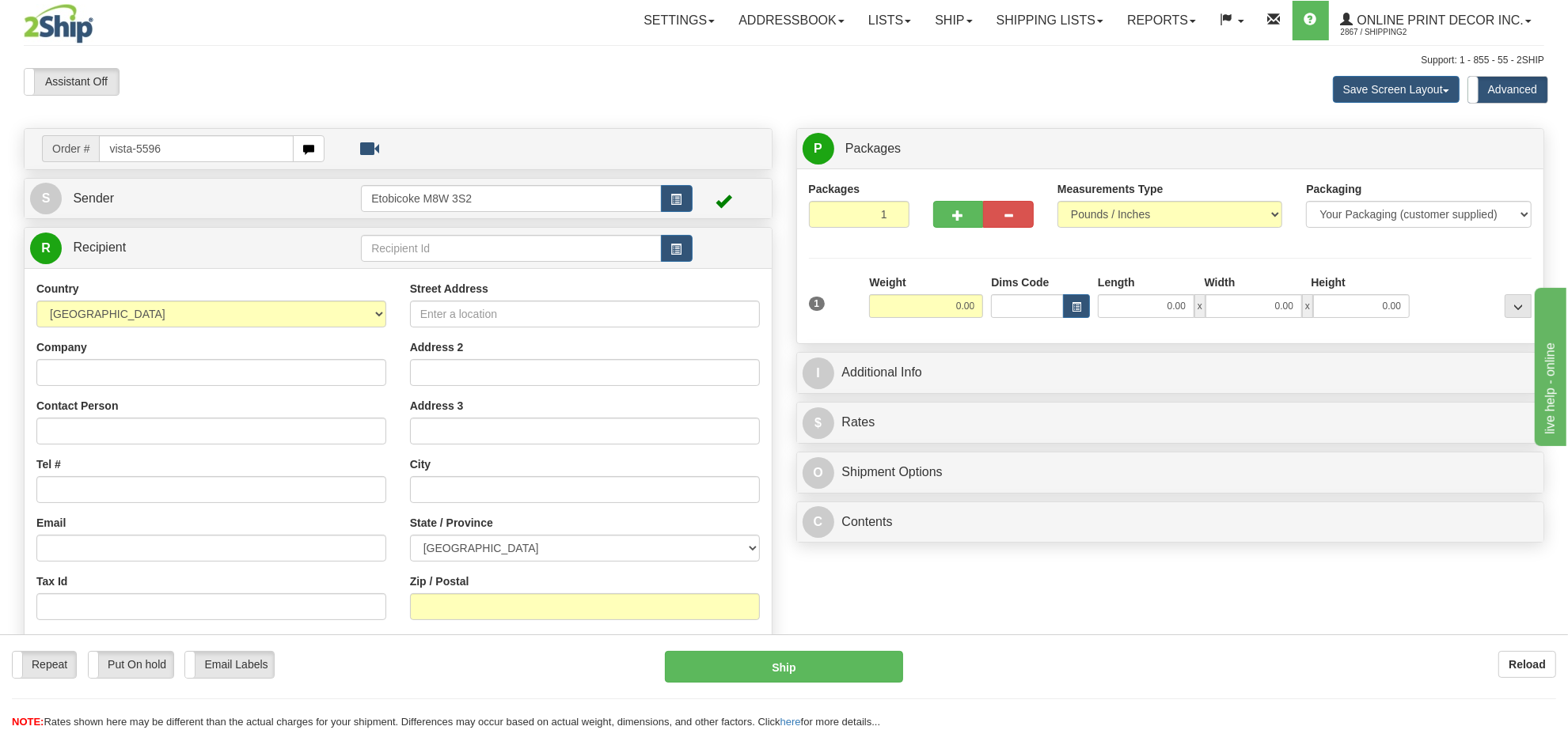
type input "vista-5596"
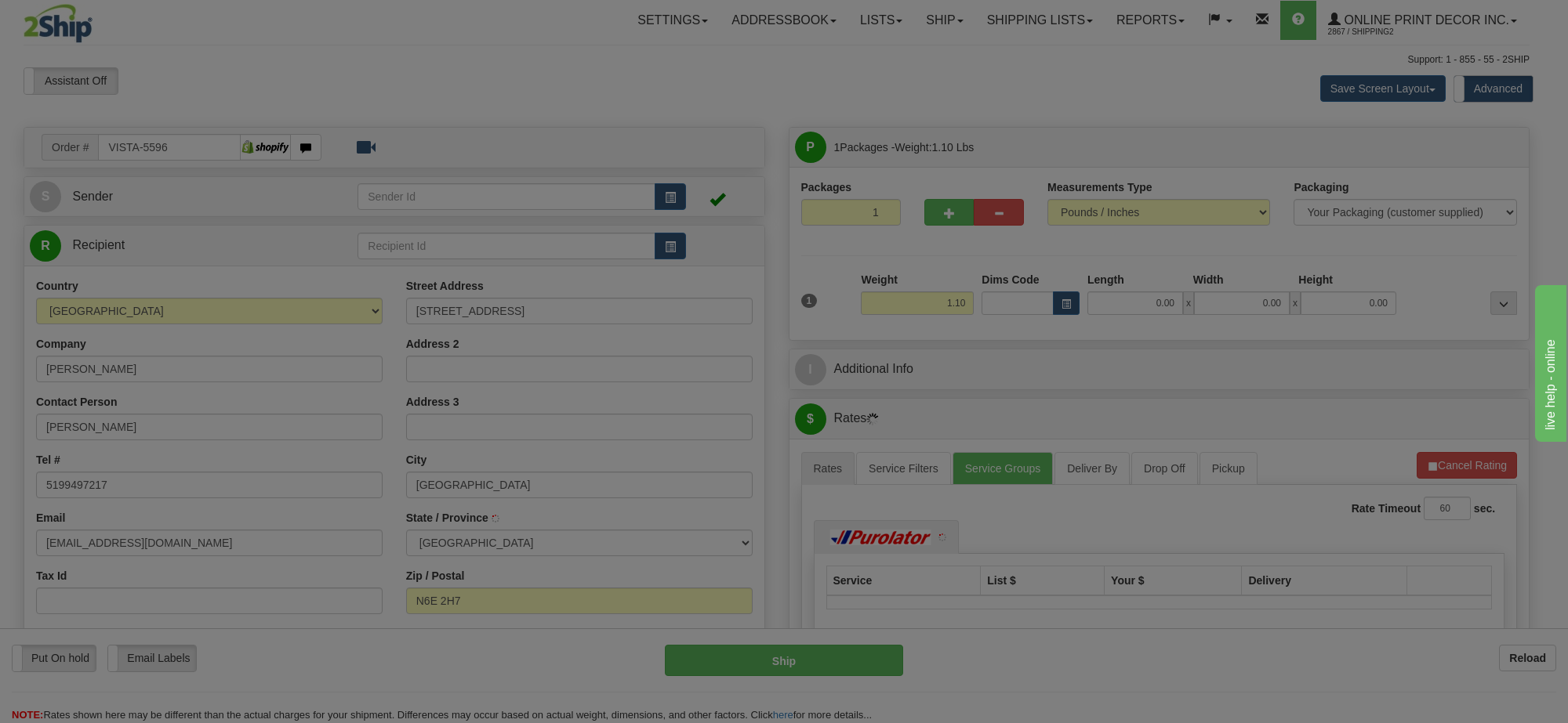
type input "[GEOGRAPHIC_DATA]"
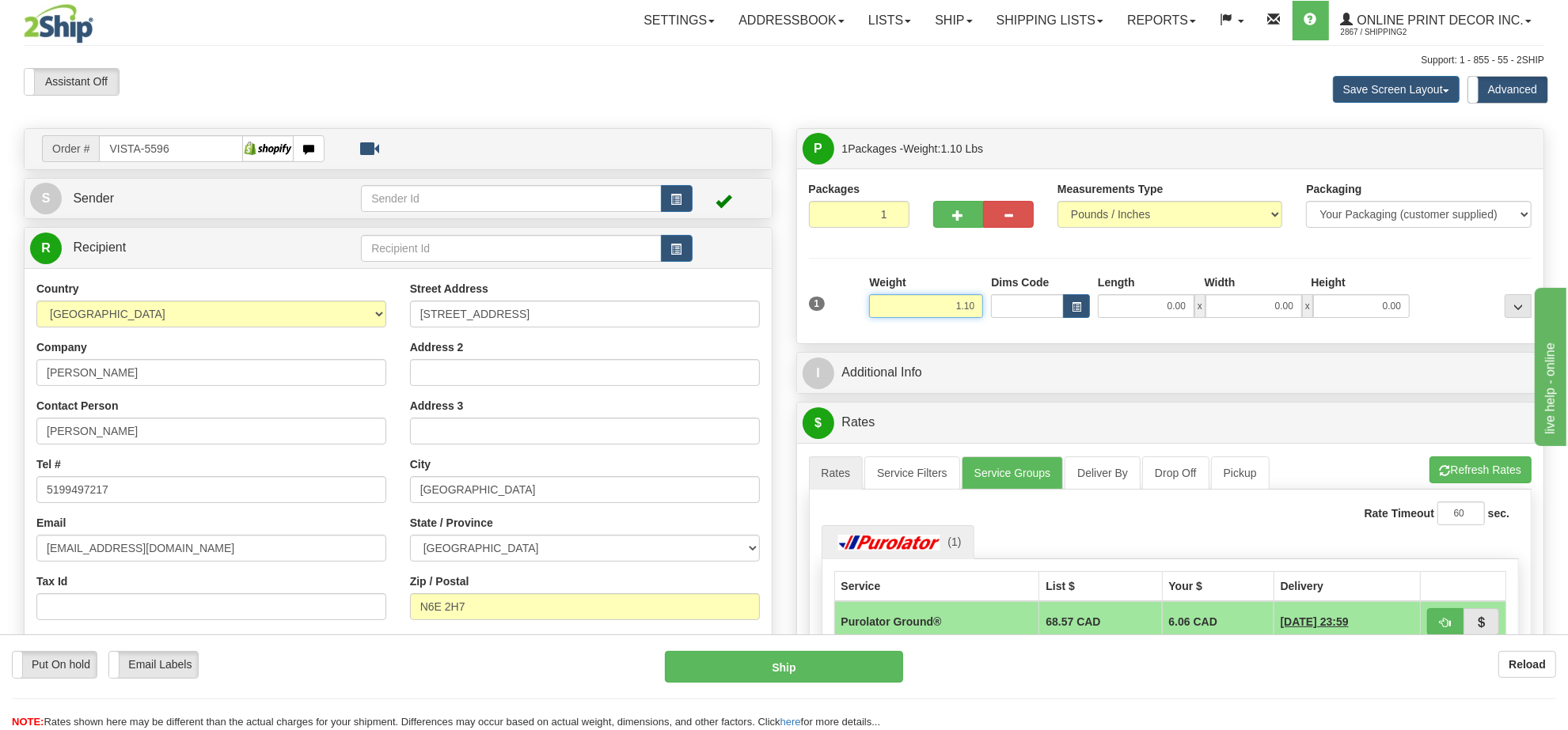
click at [970, 308] on input "1.10" at bounding box center [927, 306] width 114 height 24
type input "2.00"
click at [1072, 310] on span "button" at bounding box center [1076, 307] width 9 height 9
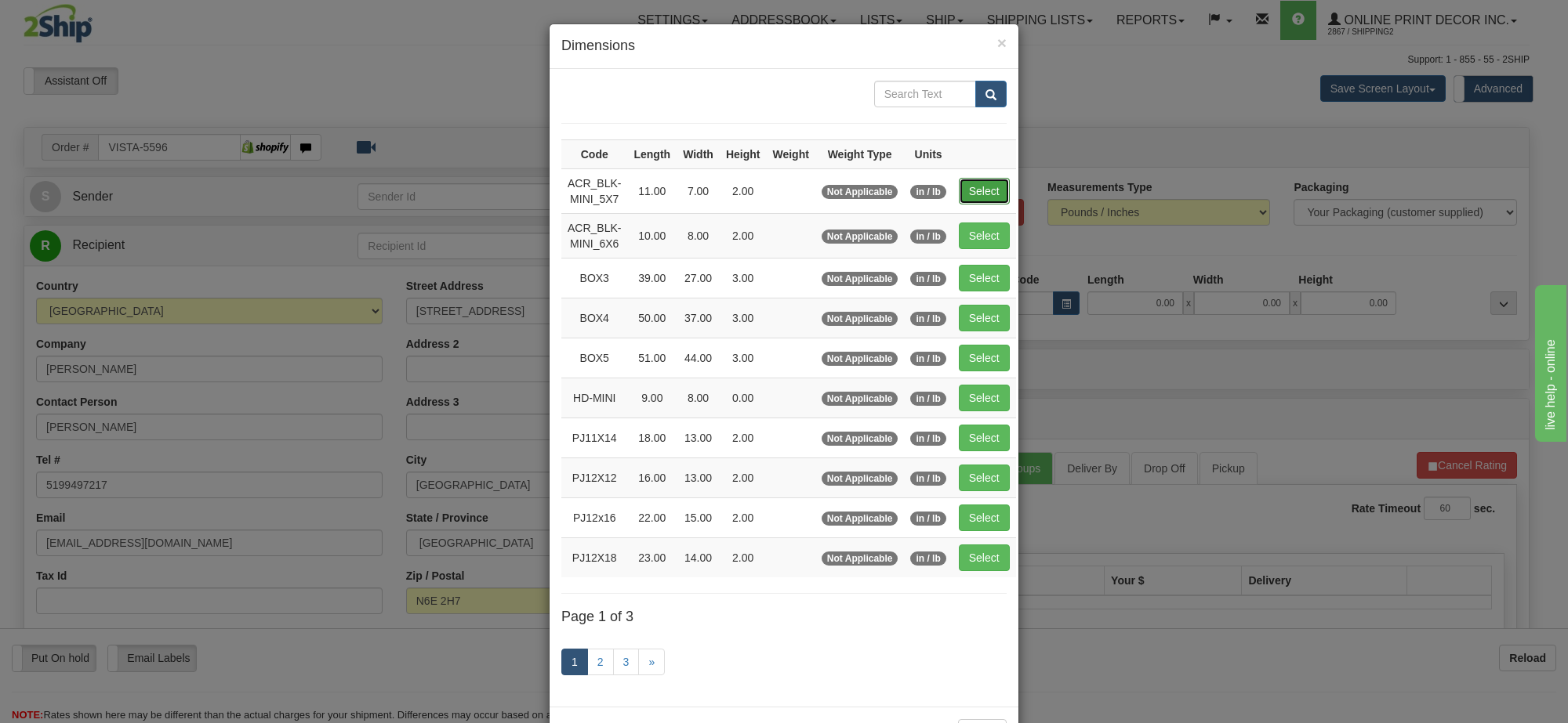
click at [985, 198] on button "Select" at bounding box center [984, 191] width 51 height 26
type input "ACR_BLK-MINI_5X7"
type input "11.00"
type input "7.00"
type input "2.00"
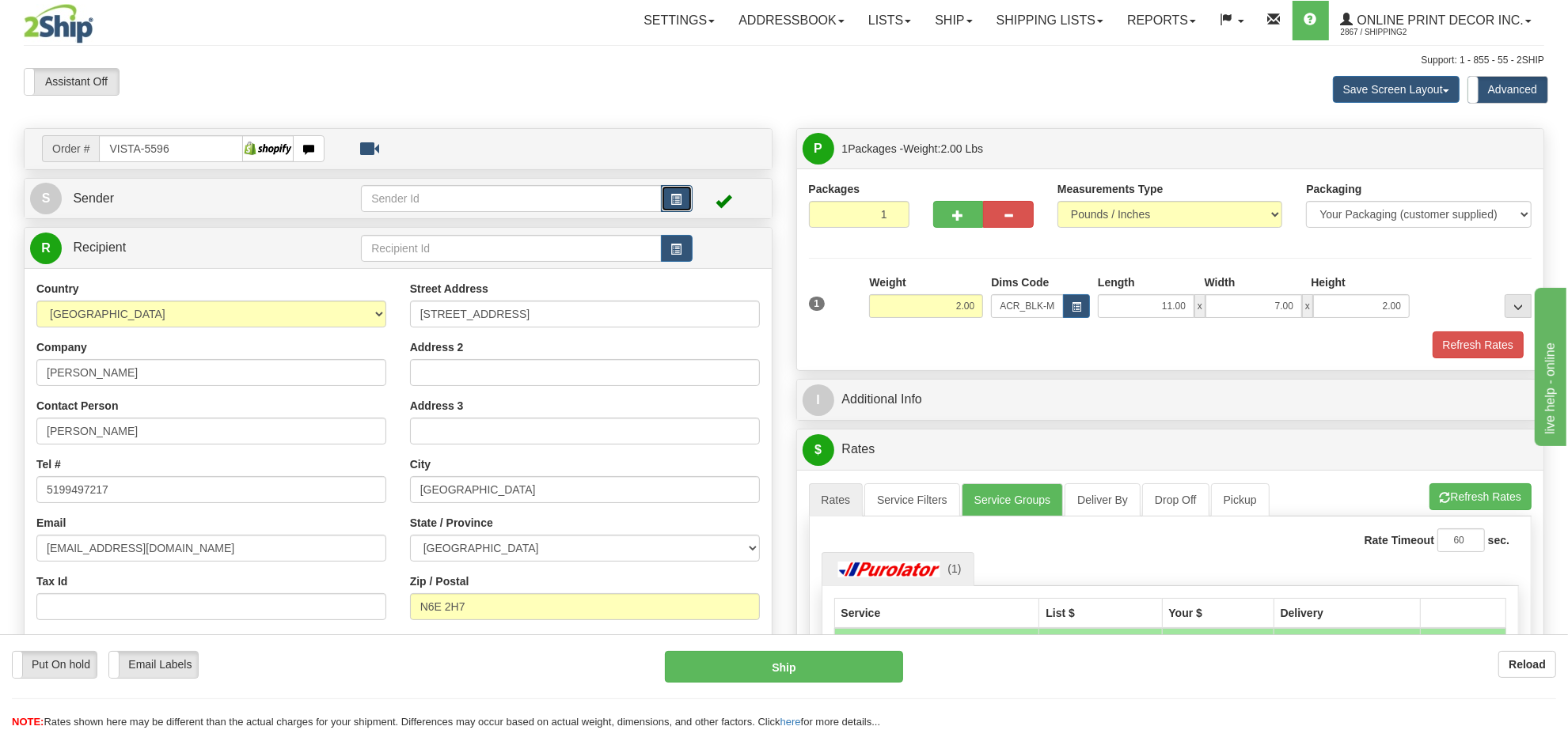
click at [679, 191] on button "button" at bounding box center [676, 198] width 31 height 27
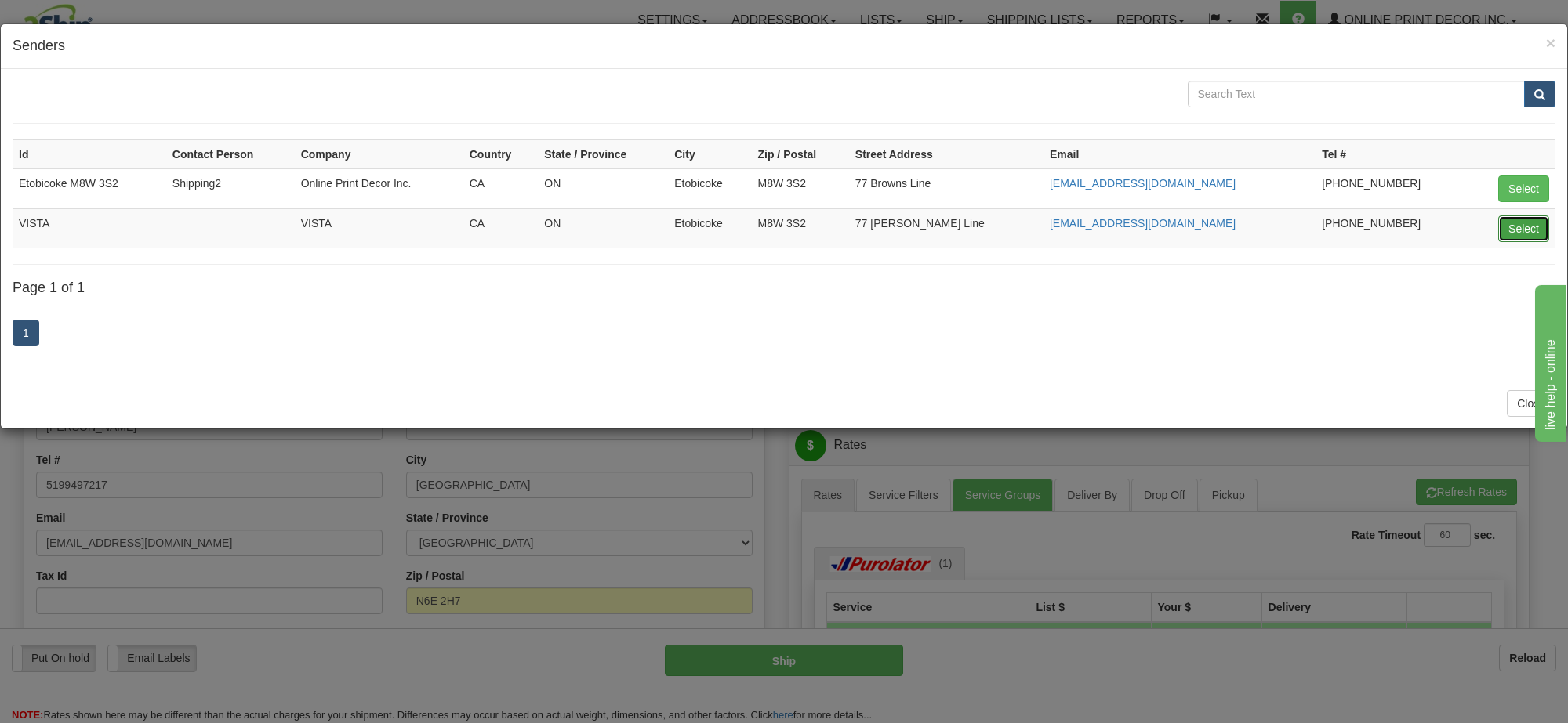
click at [1506, 224] on button "Select" at bounding box center [1524, 229] width 51 height 26
type input "VISTA"
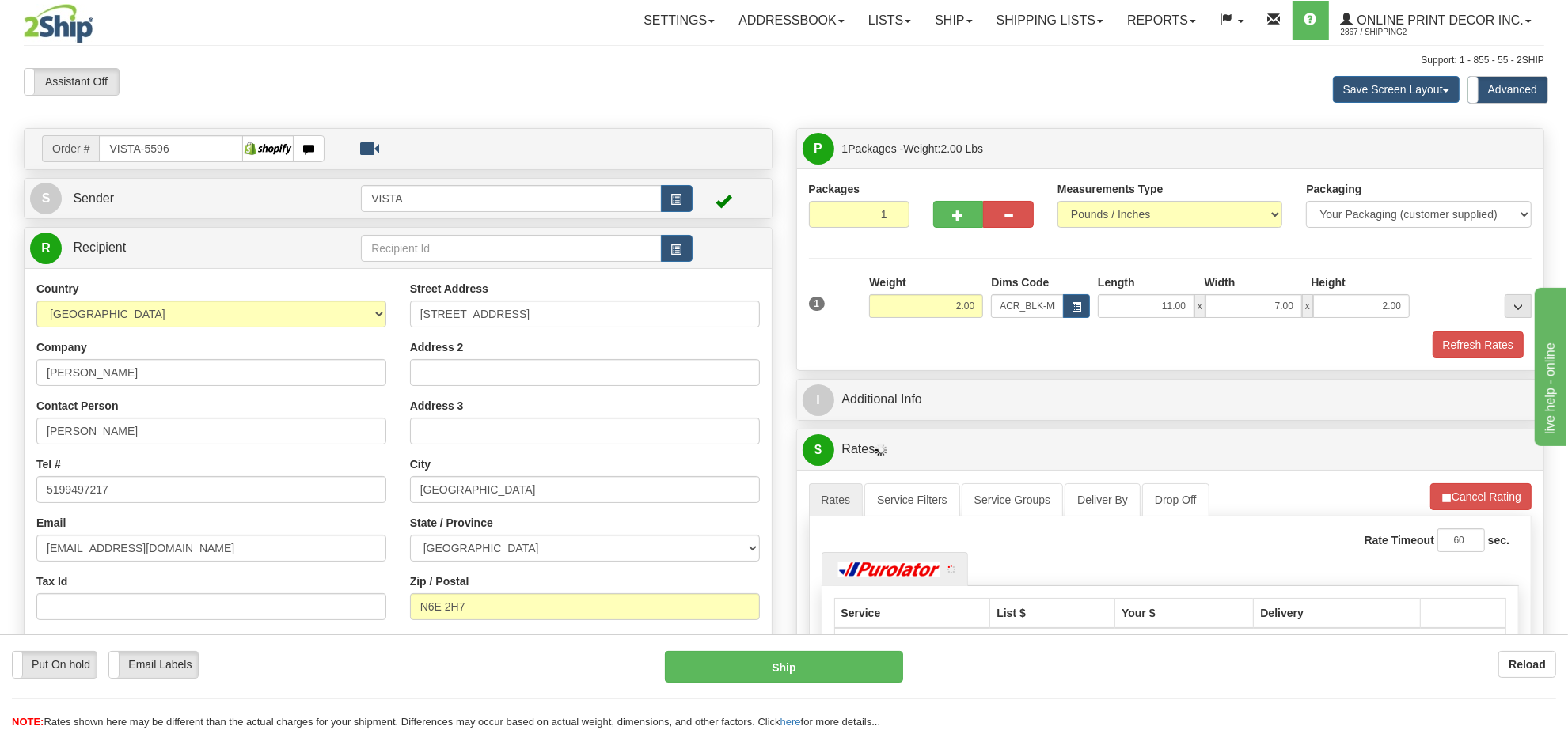
click at [1465, 484] on div "A change has been made which could impact your rate estimate. To ensure the est…" at bounding box center [1170, 621] width 747 height 302
click at [1463, 491] on button "Cancel Rating" at bounding box center [1481, 496] width 101 height 27
click at [1463, 495] on button "Refresh Rates" at bounding box center [1480, 496] width 102 height 27
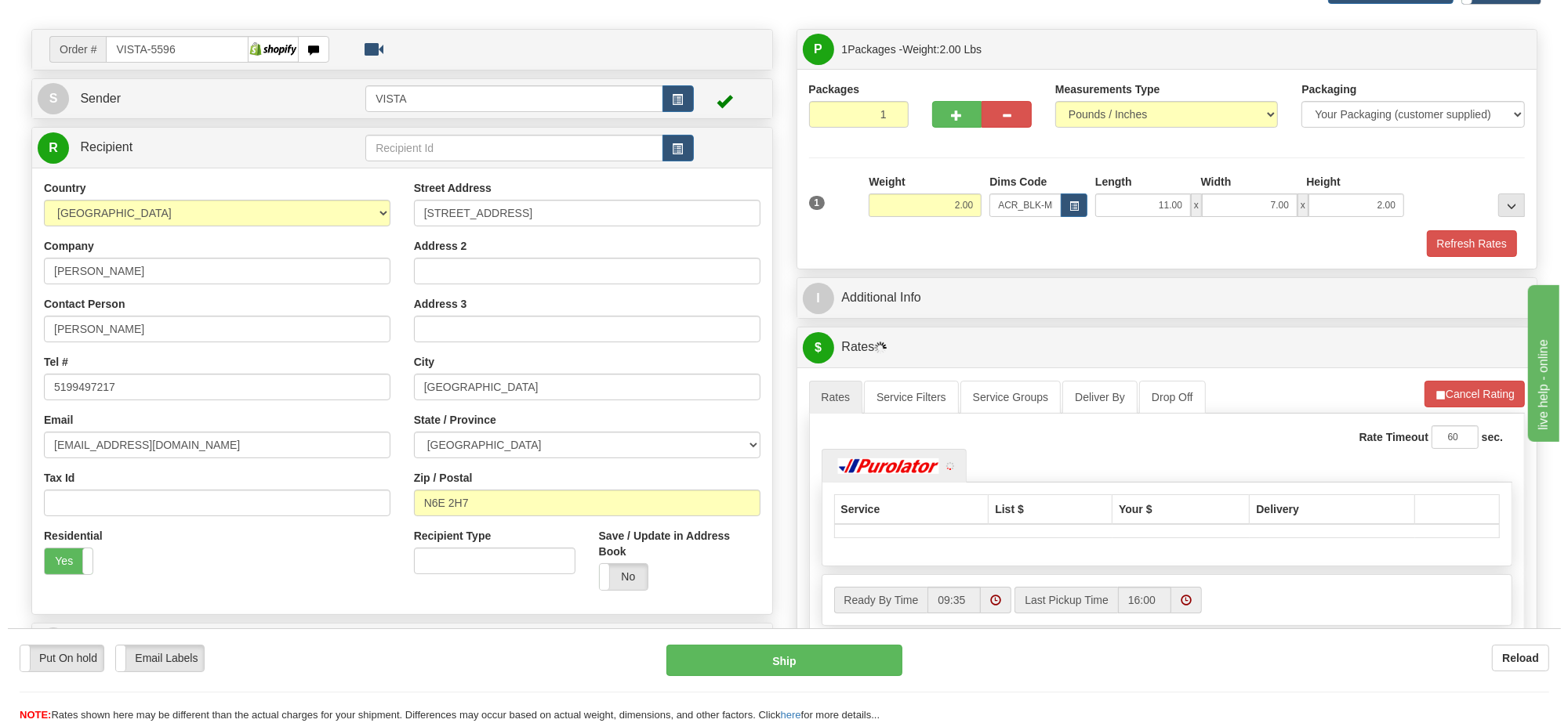
scroll to position [196, 0]
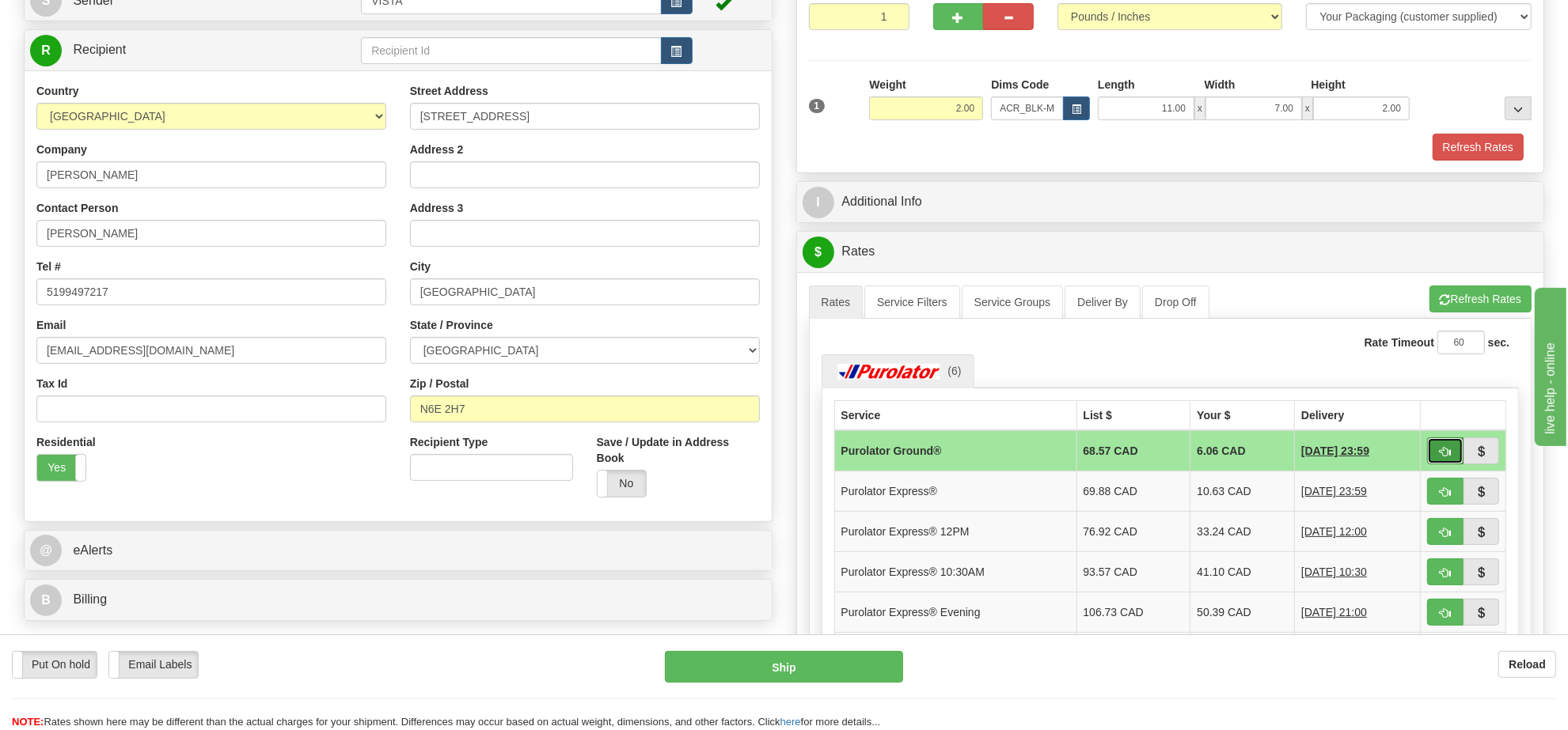
click at [1440, 457] on span "button" at bounding box center [1445, 452] width 11 height 10
type input "260"
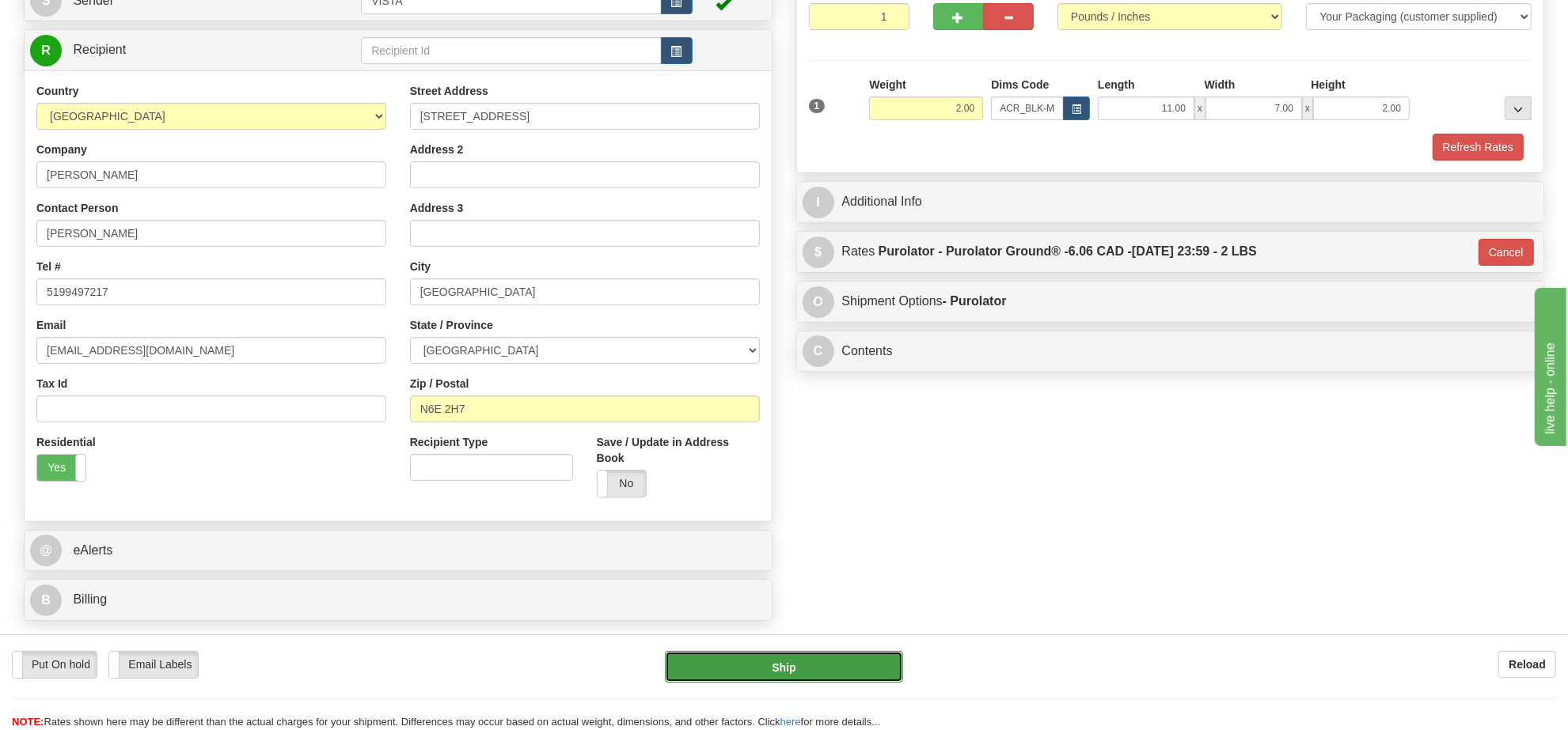
click at [738, 658] on button "Ship" at bounding box center [783, 667] width 237 height 31
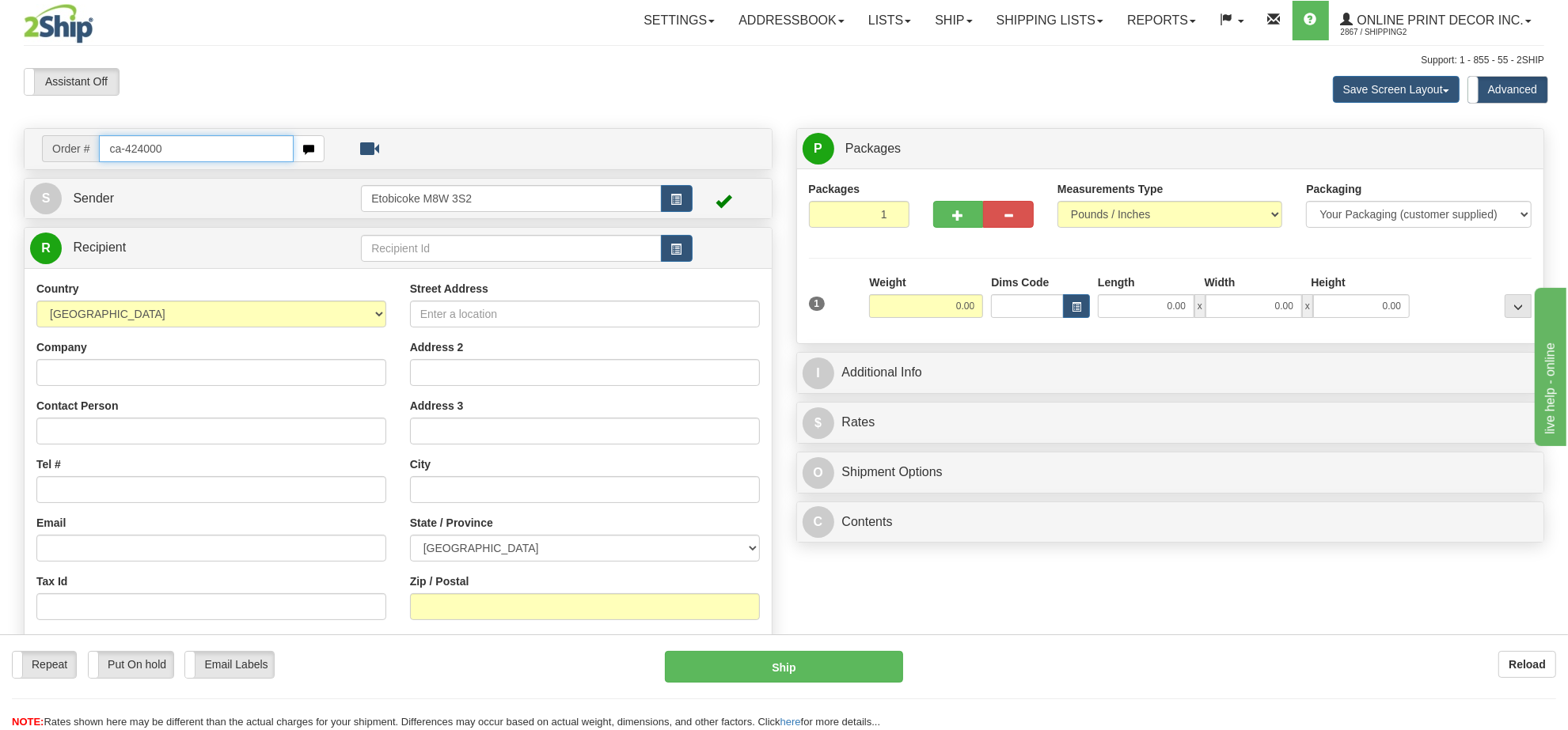
type input "ca-424000"
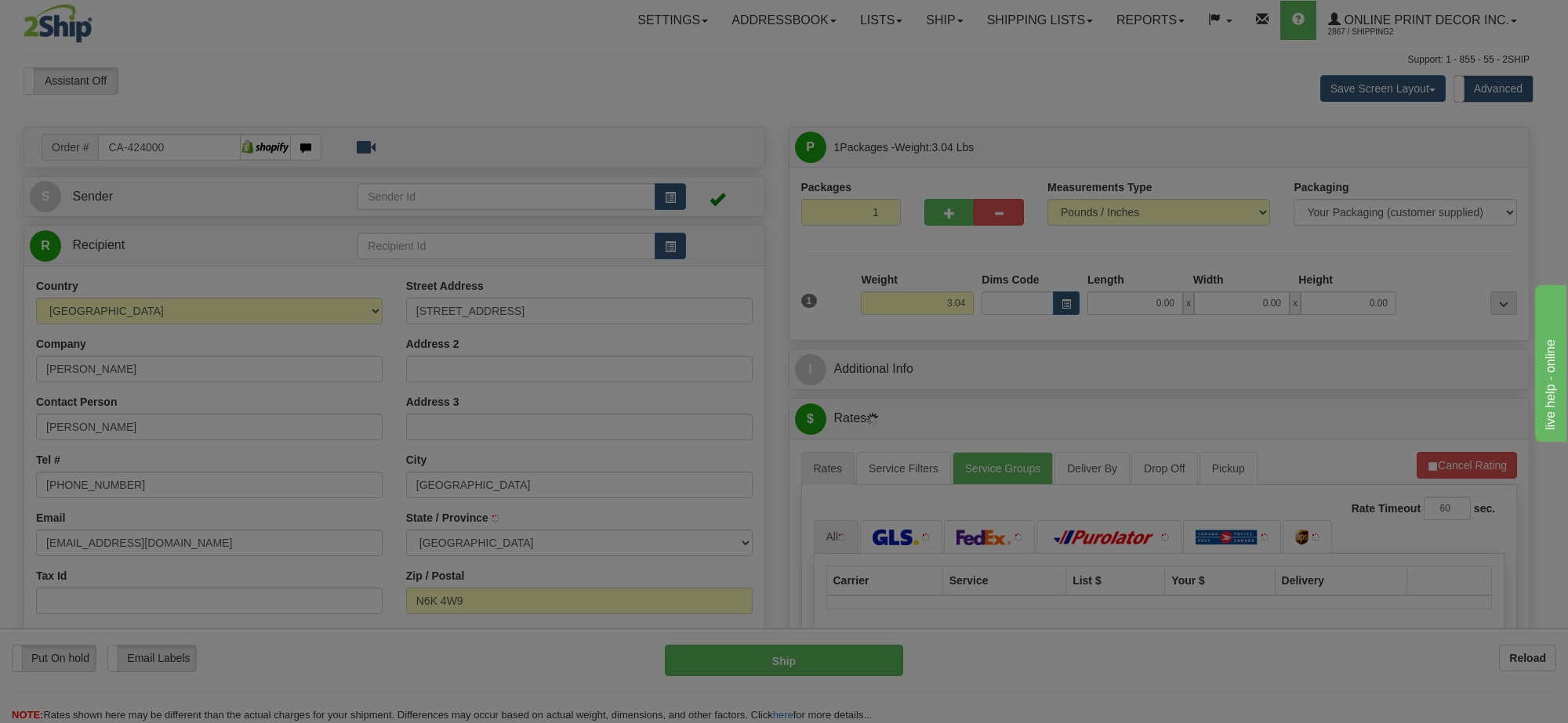
type input "[GEOGRAPHIC_DATA]"
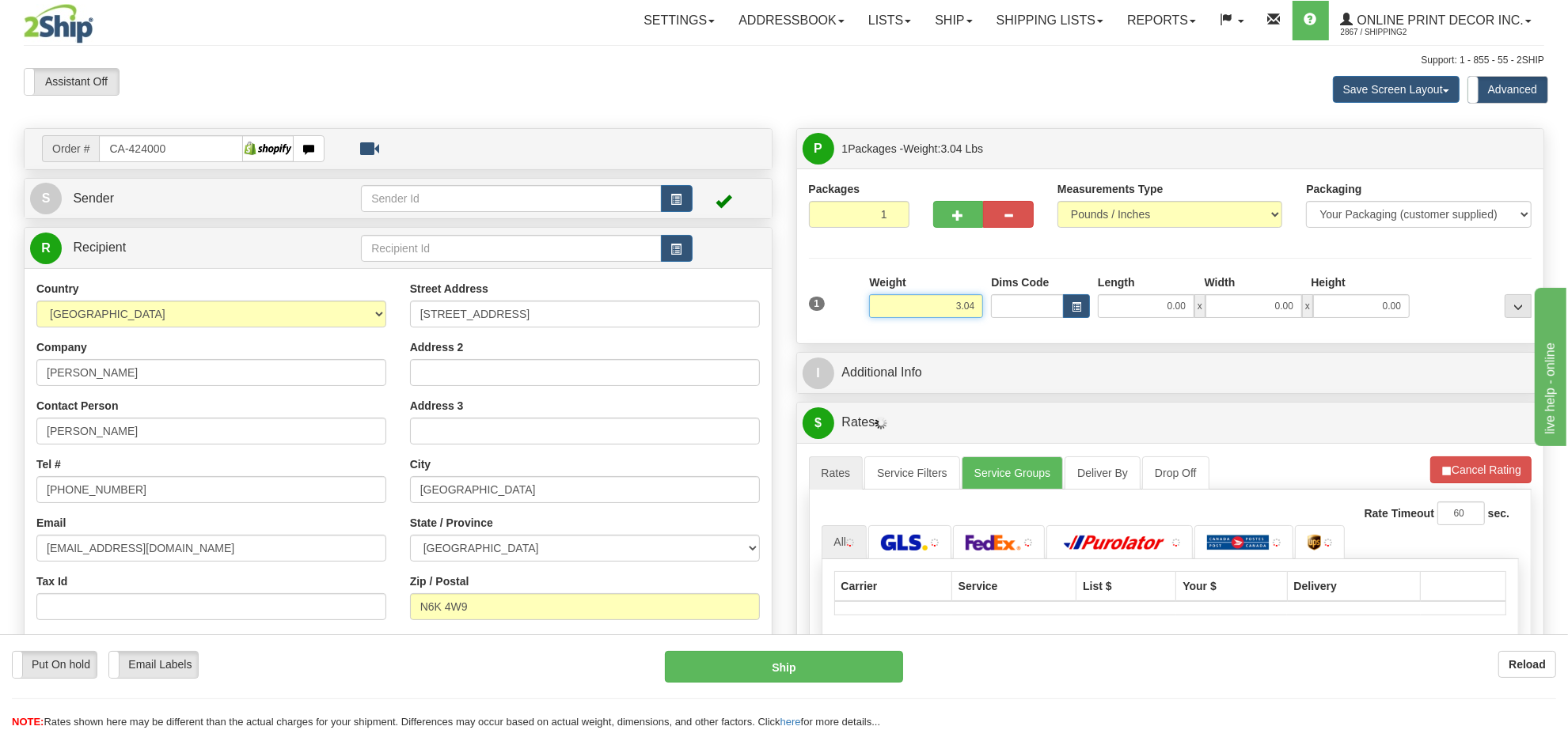
click at [954, 311] on input "3.04" at bounding box center [927, 306] width 114 height 24
drag, startPoint x: 954, startPoint y: 311, endPoint x: 1152, endPoint y: 360, distance: 204.0
click at [970, 318] on input "3.04" at bounding box center [927, 306] width 114 height 24
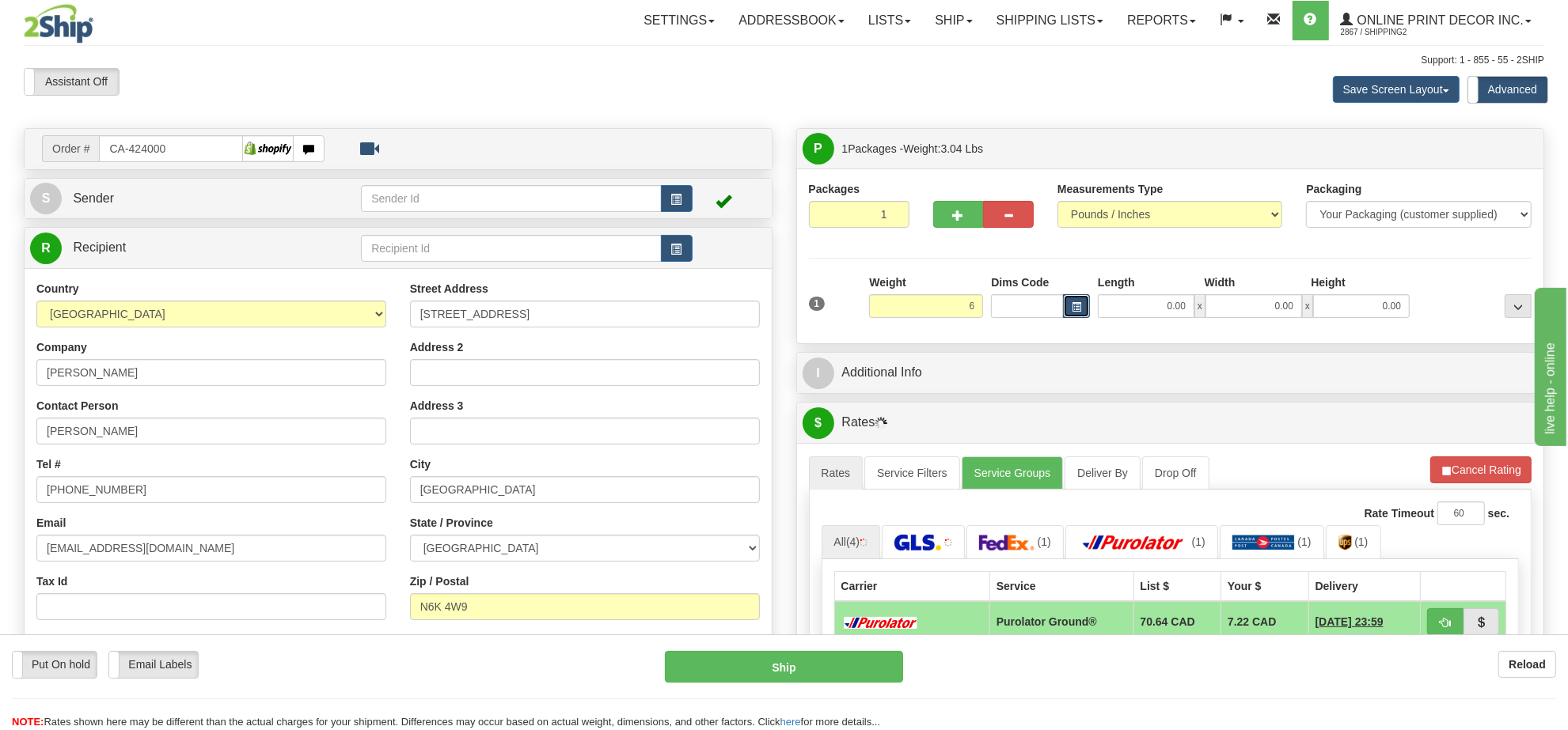
type input "6.00"
click at [1082, 311] on button "button" at bounding box center [1077, 306] width 27 height 24
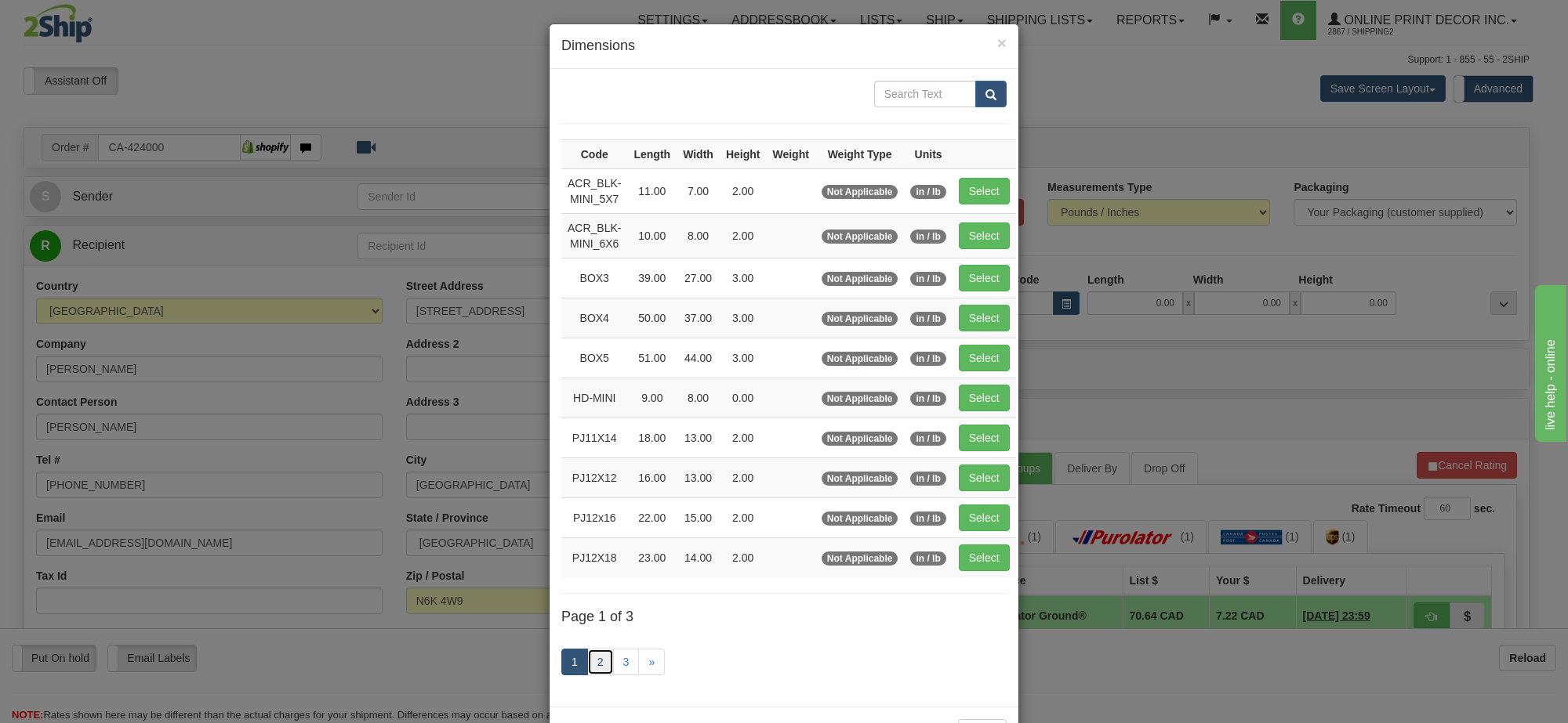
drag, startPoint x: 589, startPoint y: 669, endPoint x: 593, endPoint y: 660, distance: 9.8
click at [589, 668] on link "2" at bounding box center [600, 662] width 26 height 26
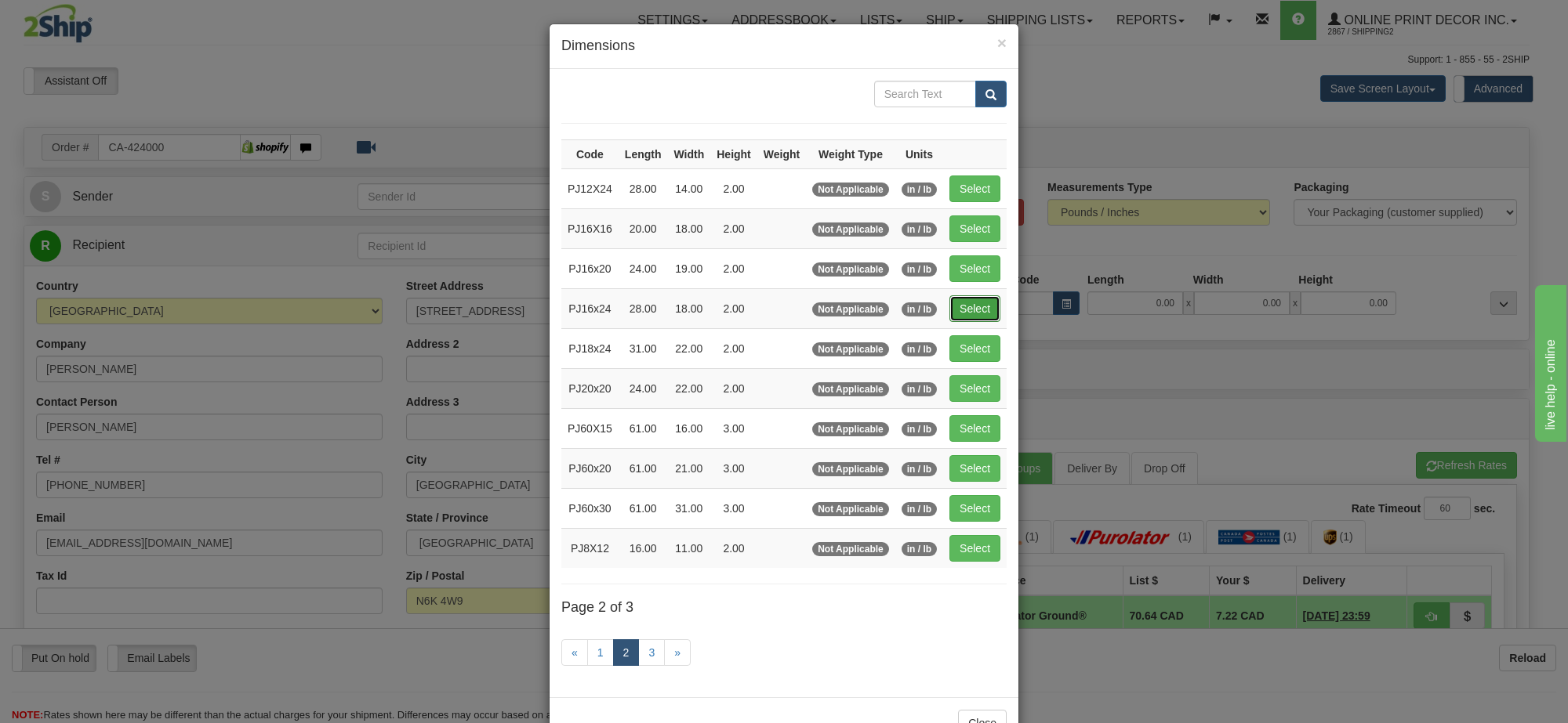
click at [970, 304] on button "Select" at bounding box center [974, 309] width 51 height 26
type input "PJ16x24"
type input "28.00"
type input "18.00"
type input "2.00"
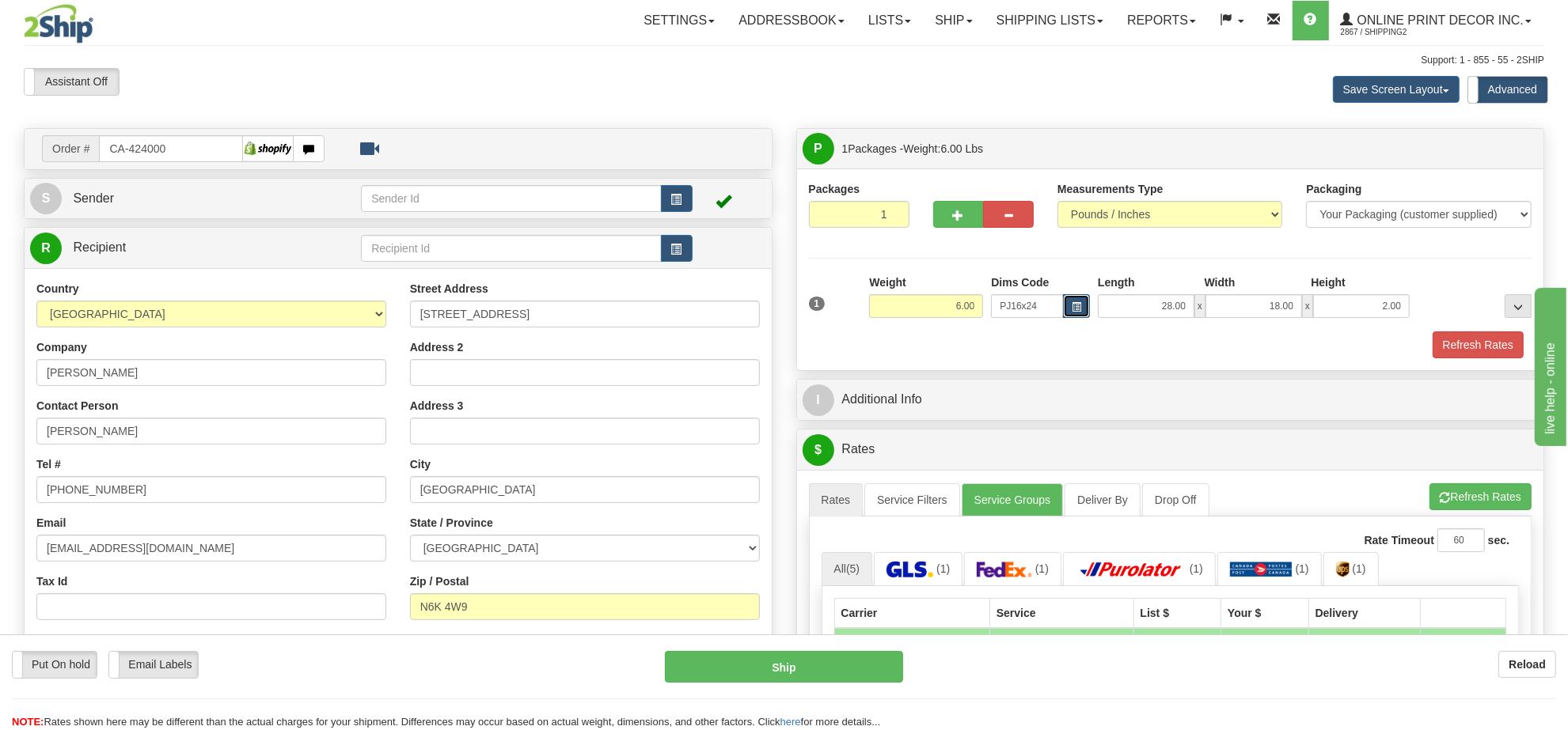
click at [1077, 302] on button "button" at bounding box center [1077, 306] width 27 height 24
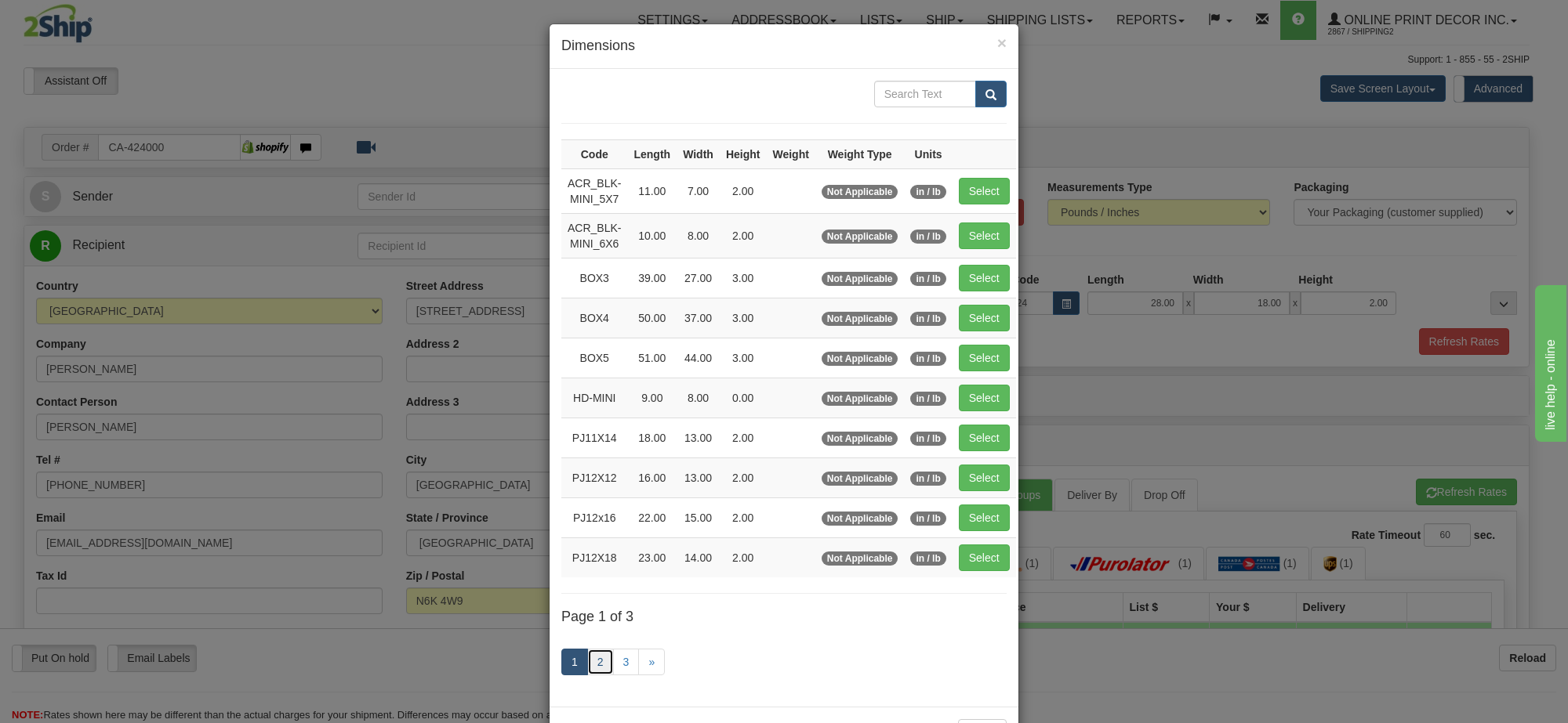
click at [598, 670] on link "2" at bounding box center [600, 662] width 26 height 26
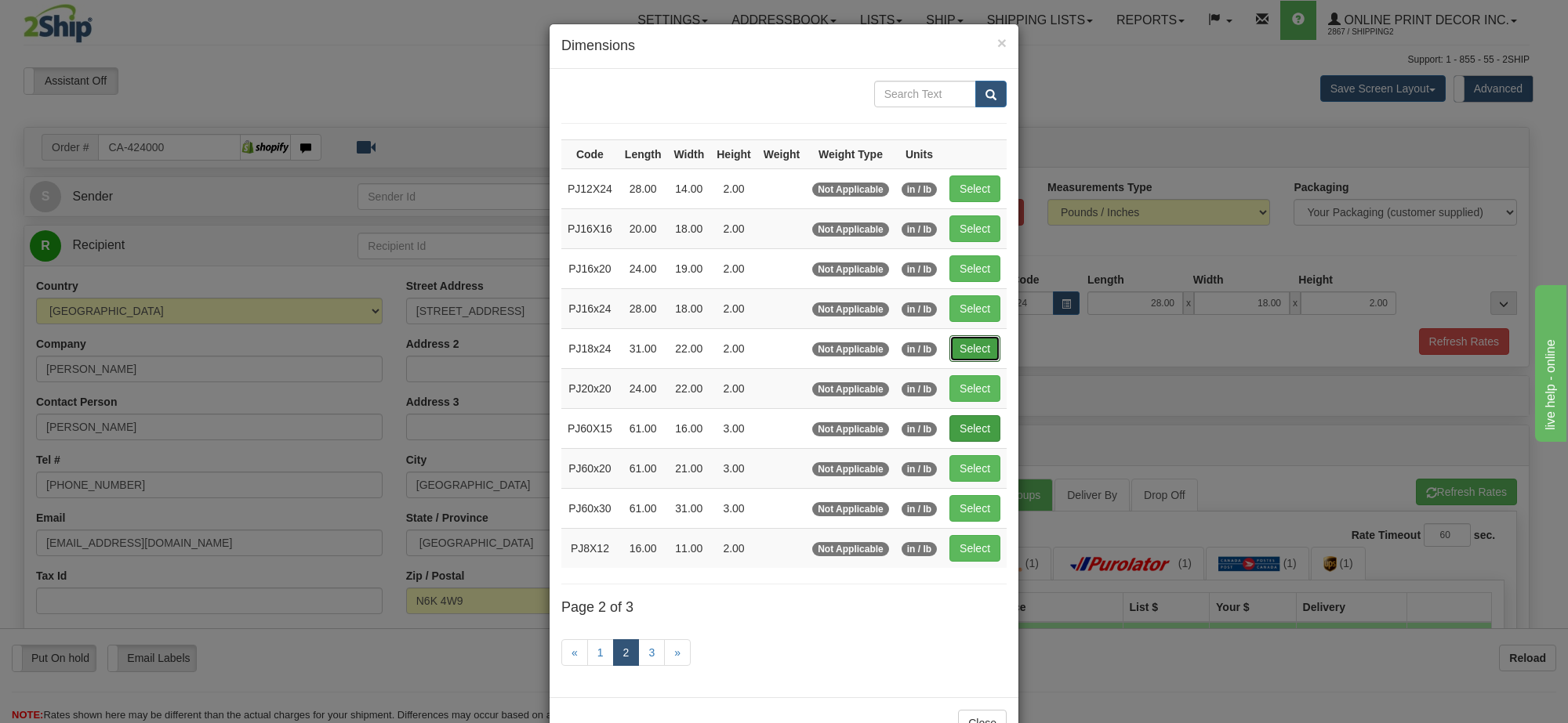
drag, startPoint x: 962, startPoint y: 357, endPoint x: 981, endPoint y: 323, distance: 38.9
click at [963, 357] on button "Select" at bounding box center [974, 349] width 51 height 26
type input "PJ18x24"
type input "31.00"
type input "22.00"
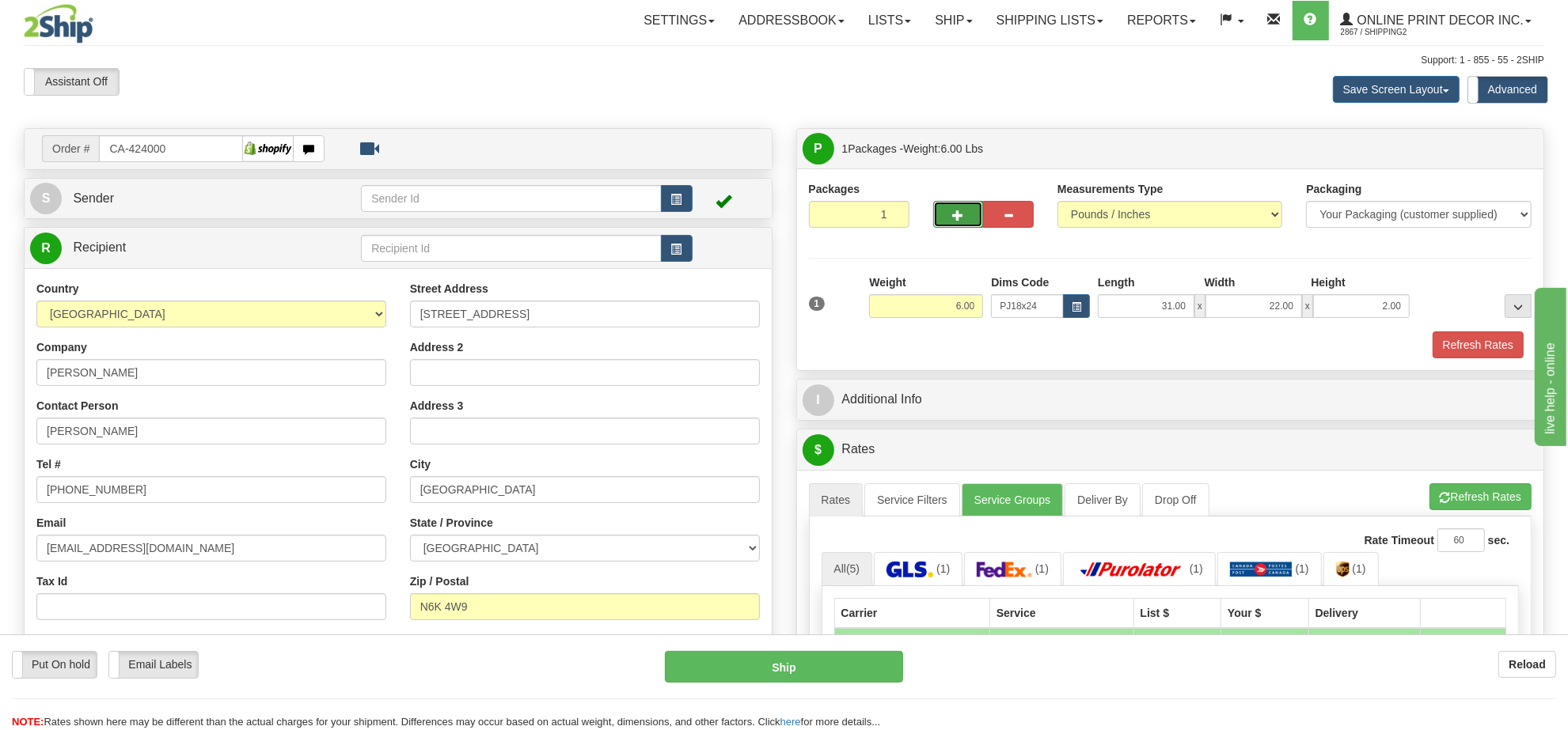
click at [951, 220] on button "button" at bounding box center [958, 215] width 51 height 27
radio input "true"
type input "2"
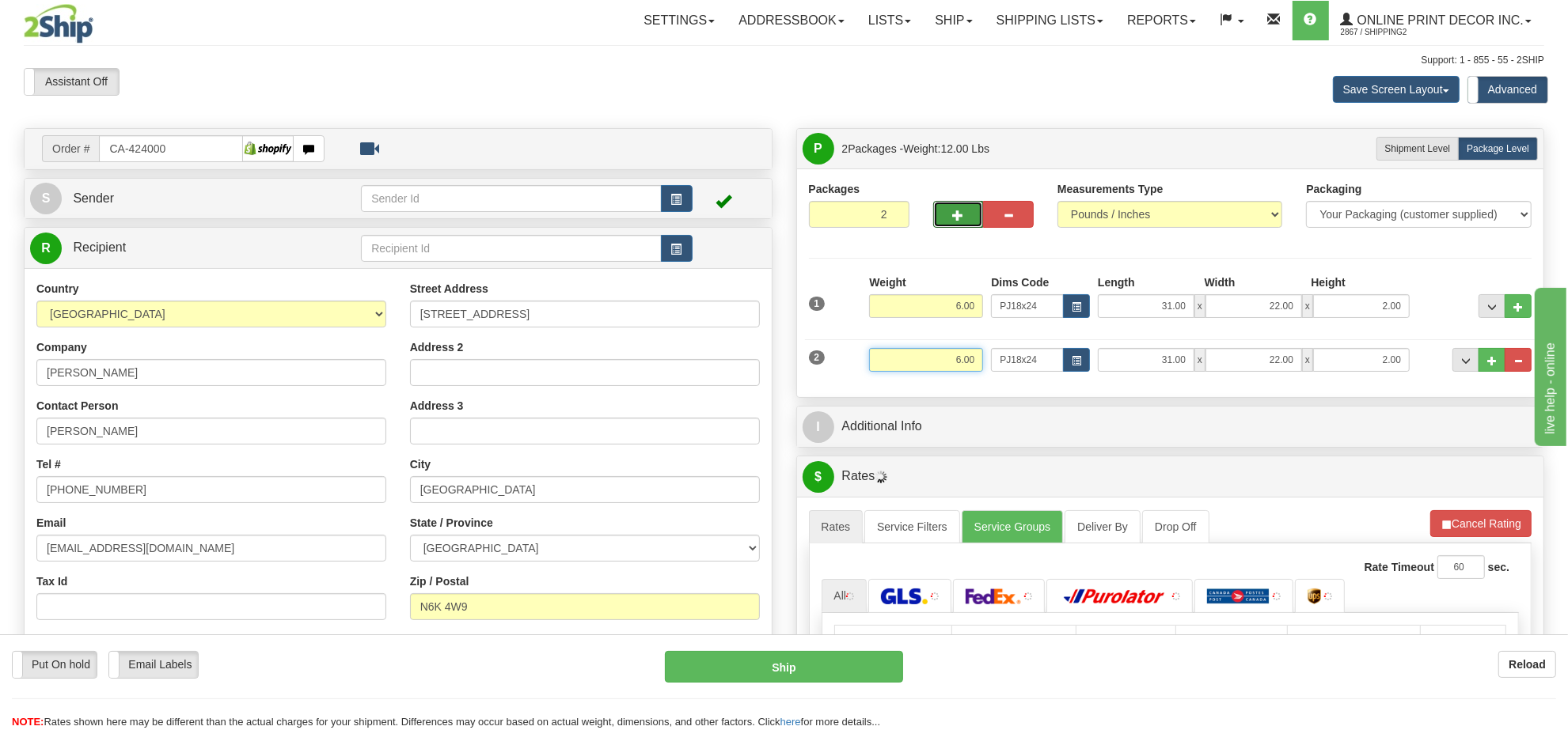
click at [954, 361] on input "6.00" at bounding box center [927, 360] width 114 height 24
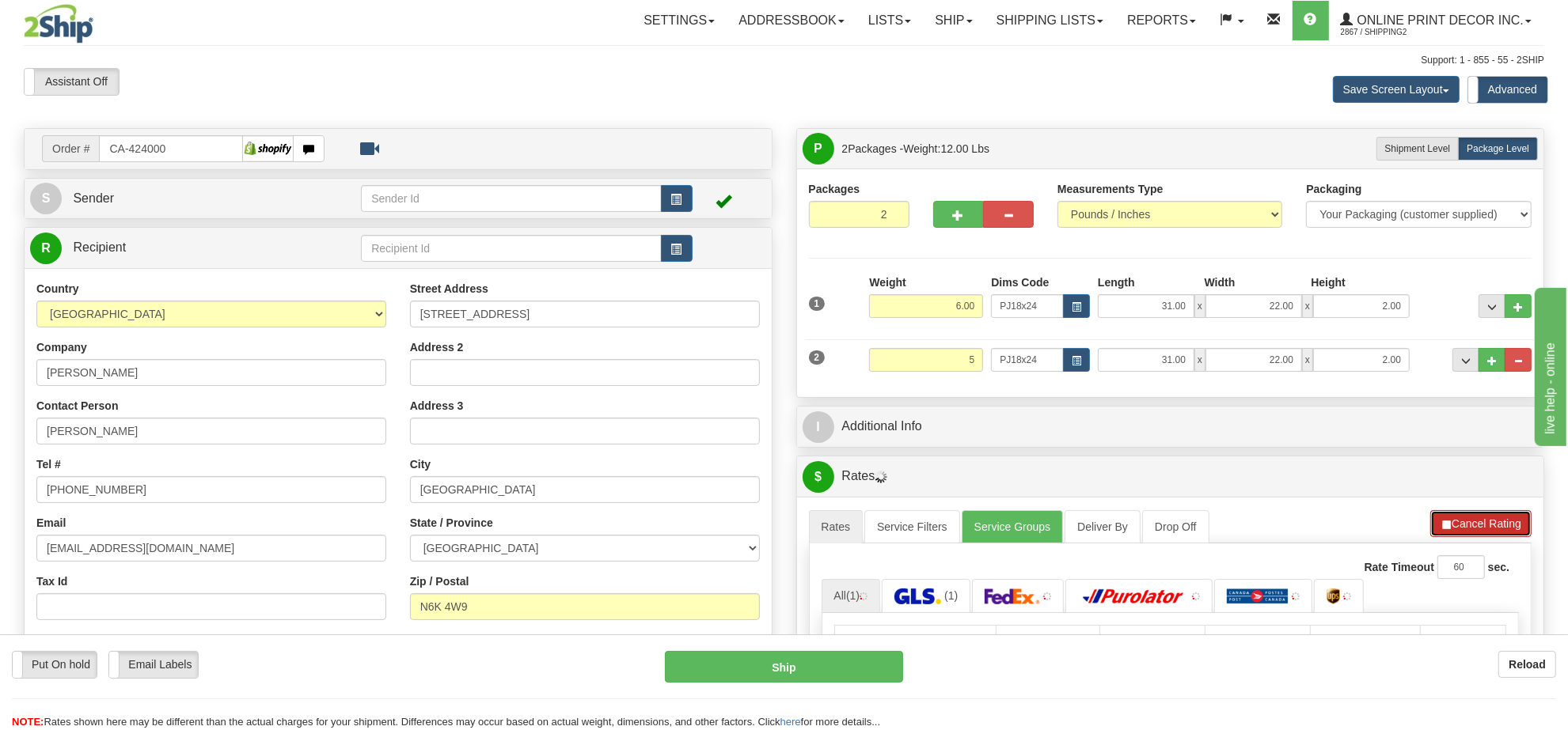
type input "5.00"
click at [1474, 536] on button "Cancel Rating" at bounding box center [1481, 524] width 101 height 27
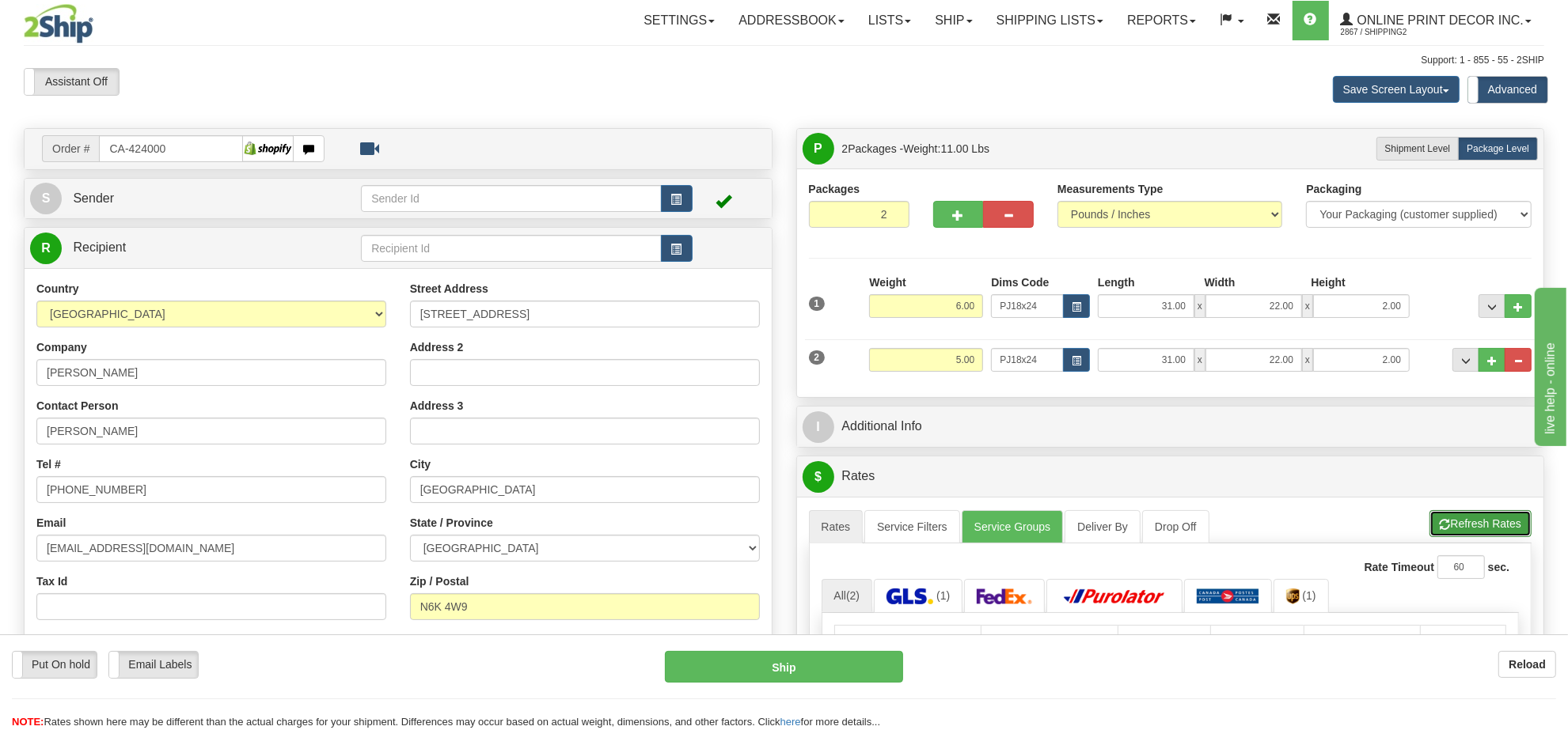
click at [1474, 533] on button "Refresh Rates" at bounding box center [1480, 524] width 102 height 27
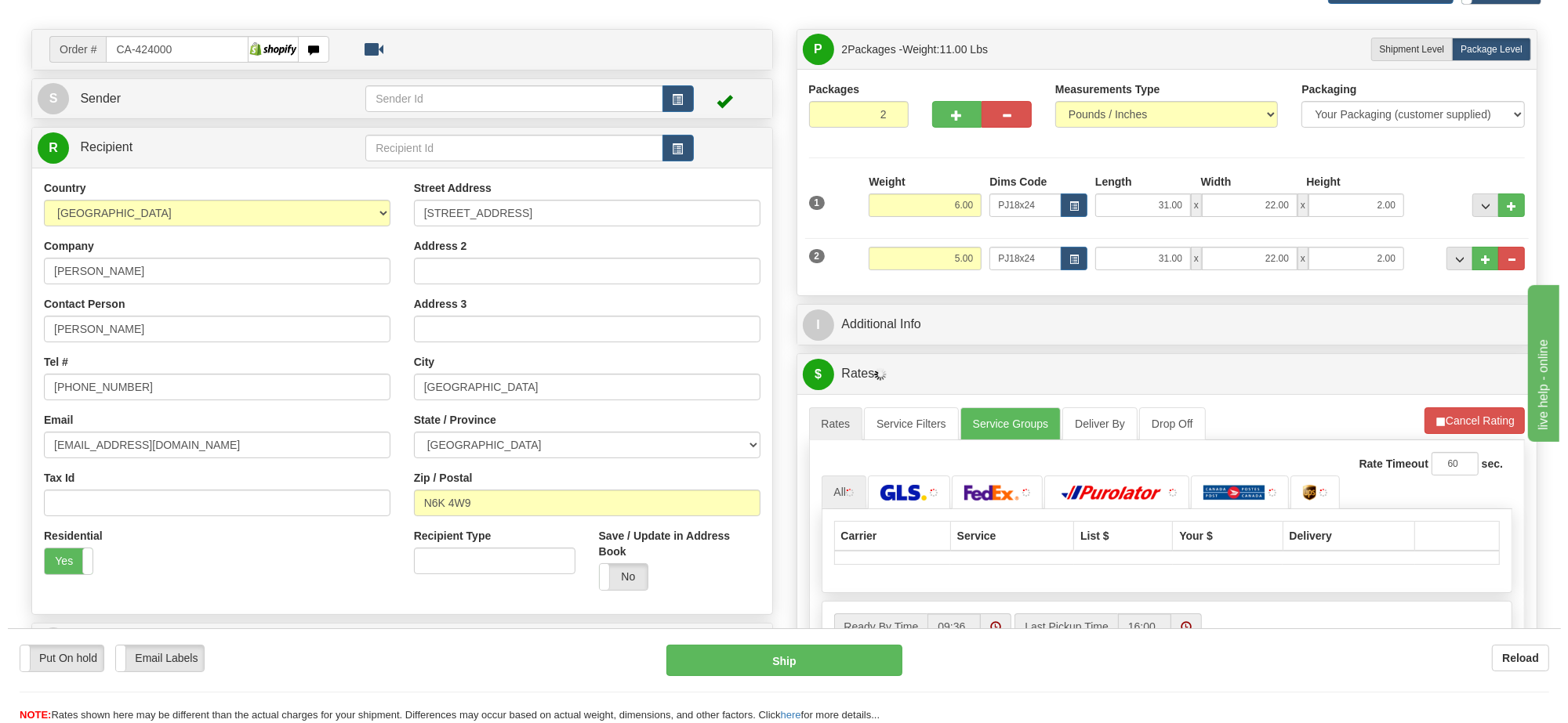
scroll to position [196, 0]
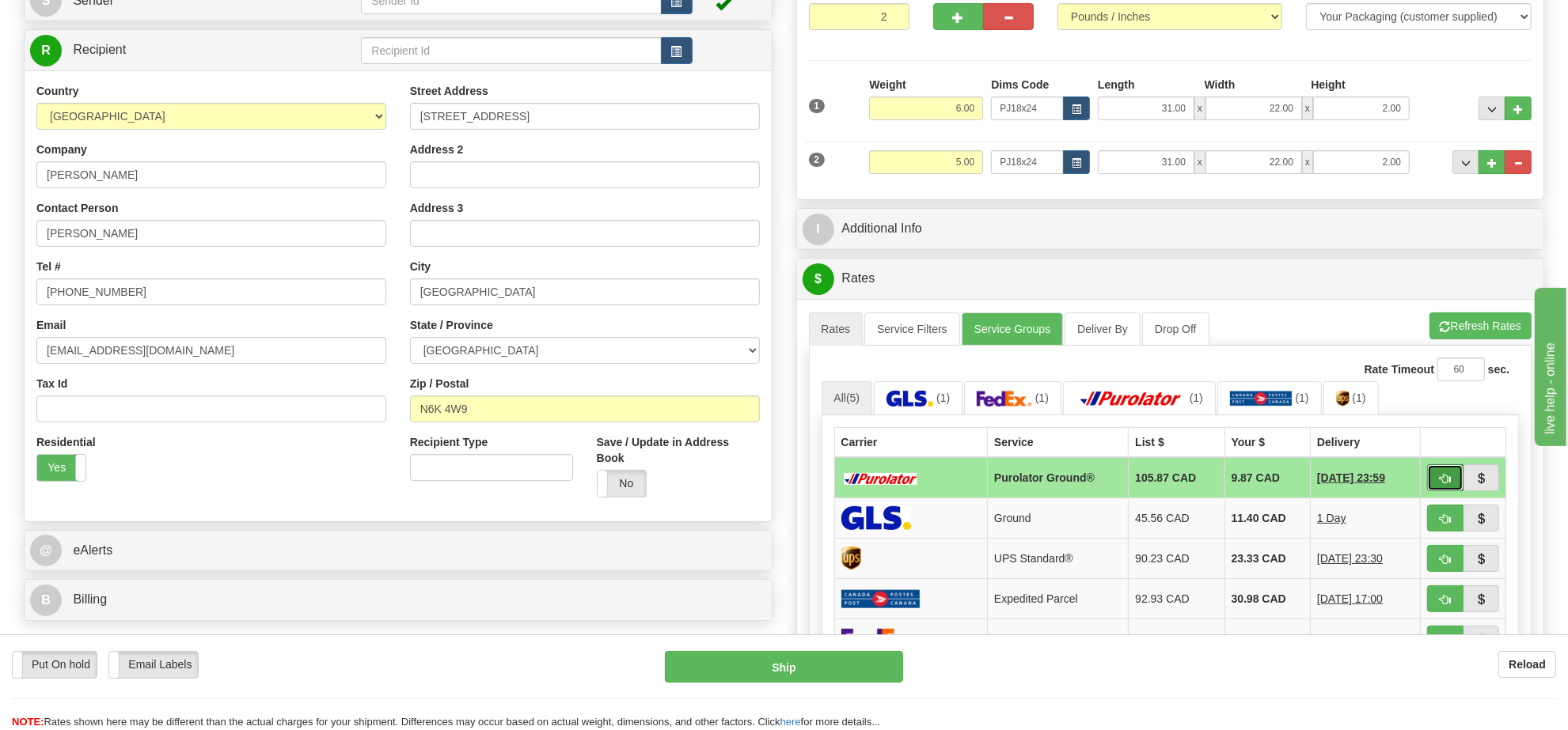
click at [1436, 479] on button "button" at bounding box center [1445, 478] width 36 height 27
type input "260"
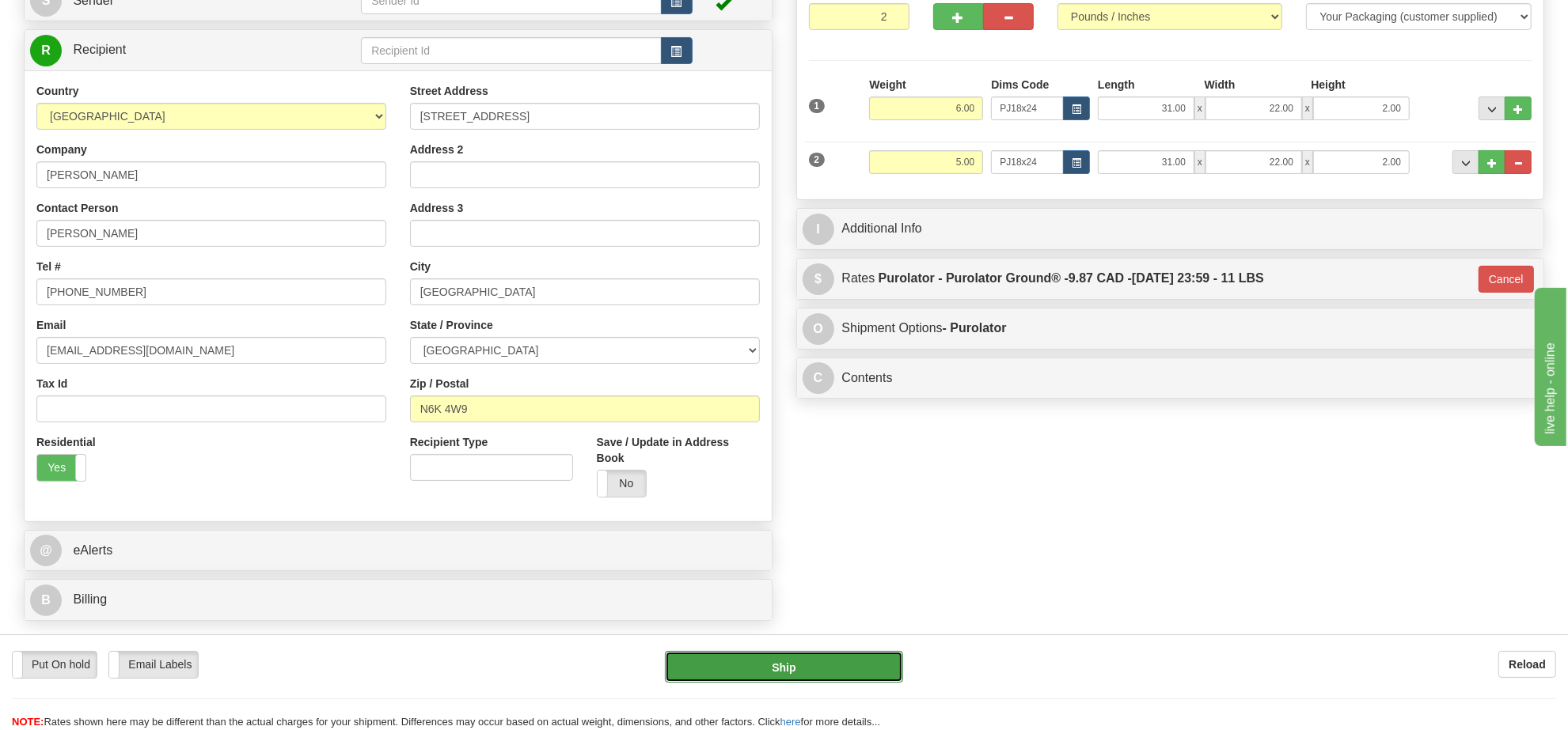
click at [835, 674] on button "Ship" at bounding box center [783, 667] width 237 height 31
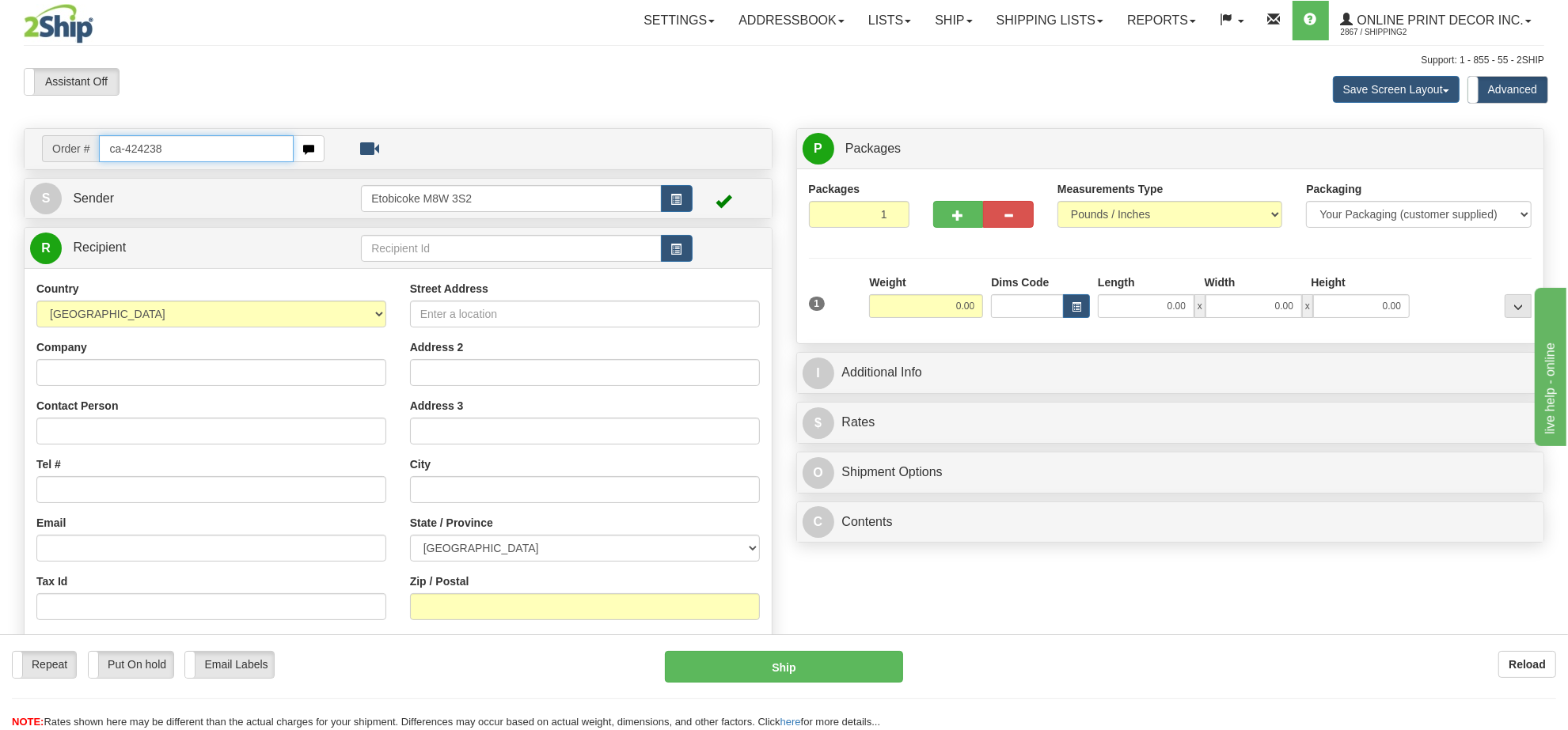
type input "ca-424238"
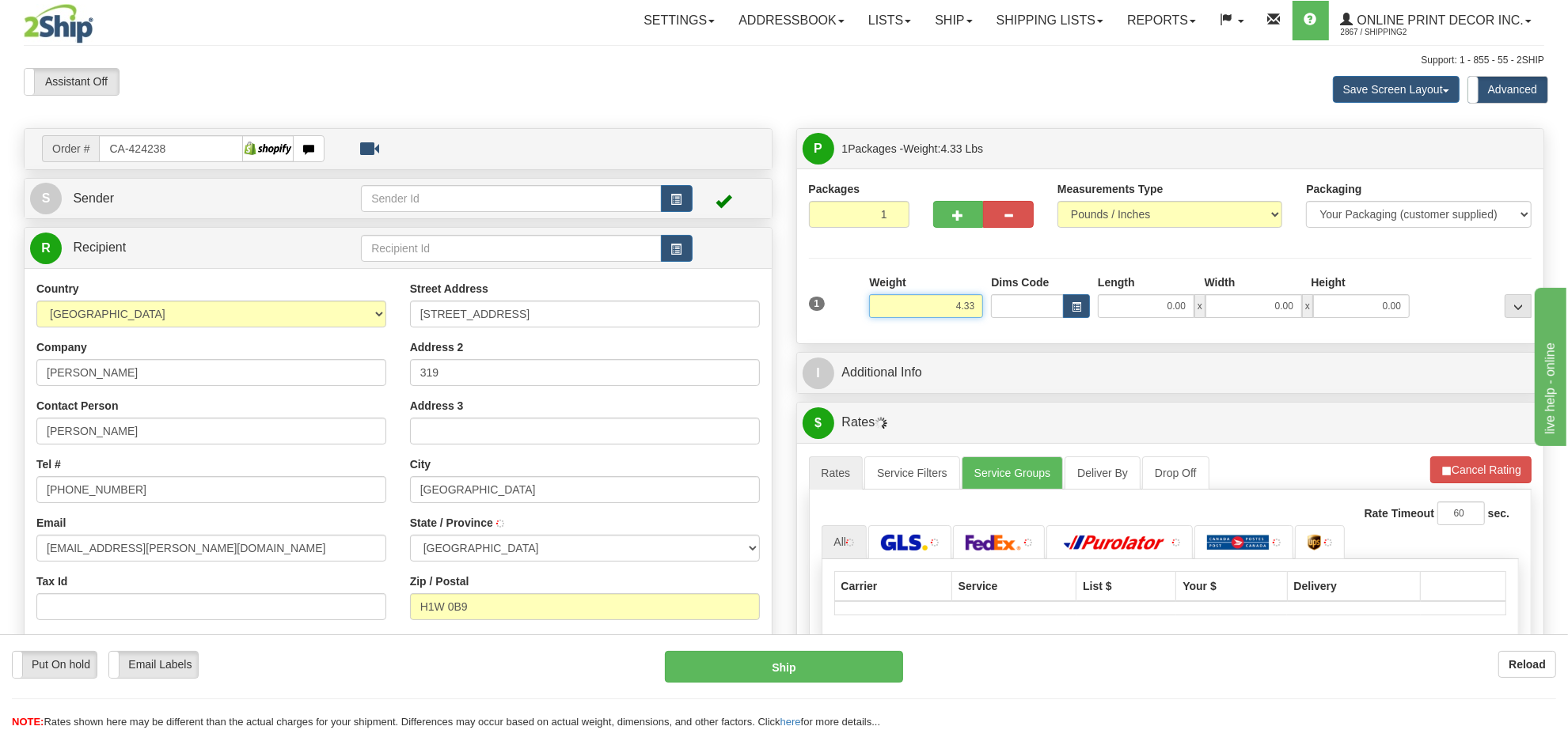
click at [936, 311] on input "4.33" at bounding box center [927, 306] width 114 height 24
type input "MONTREAL"
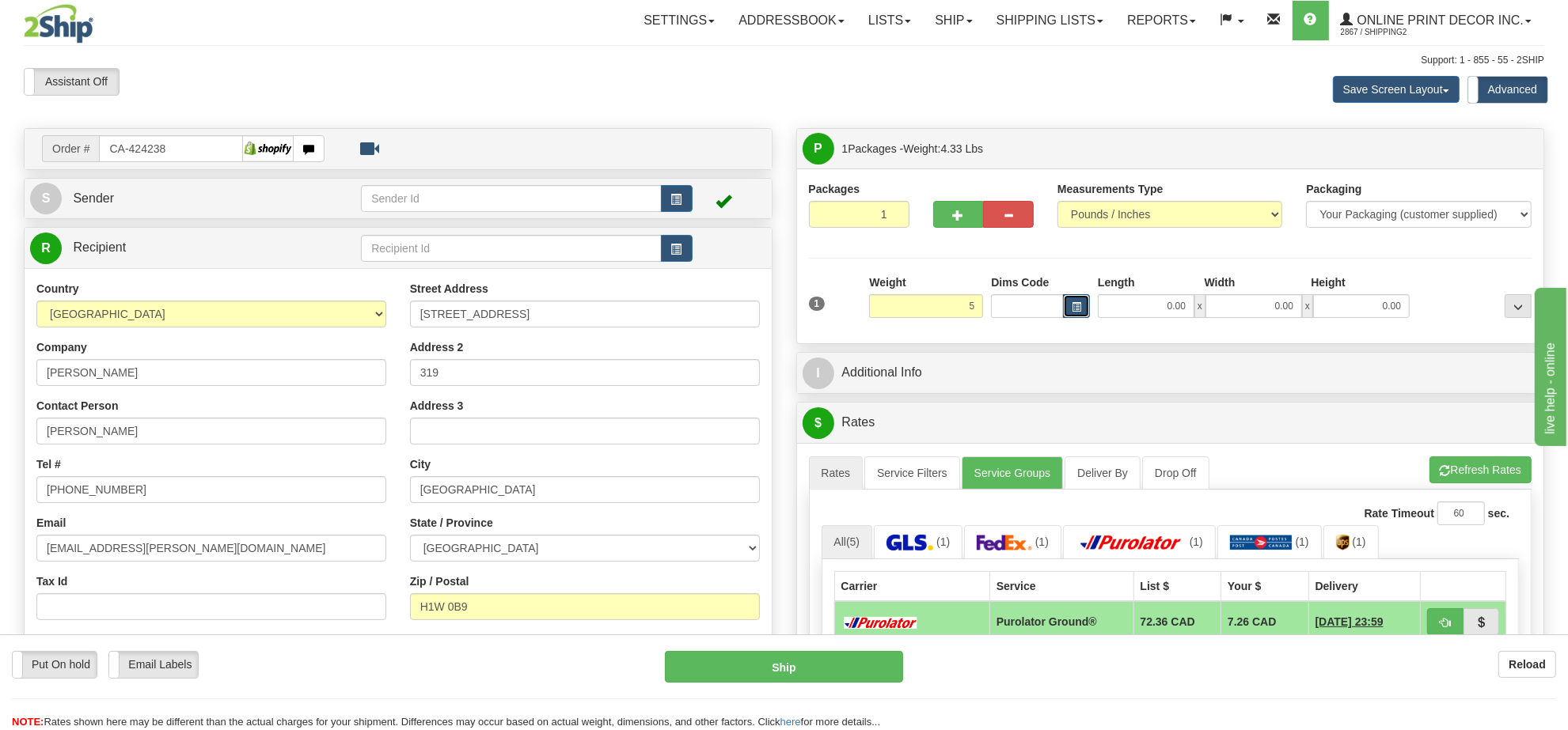
type input "5.00"
click at [1077, 307] on span "button" at bounding box center [1076, 307] width 9 height 9
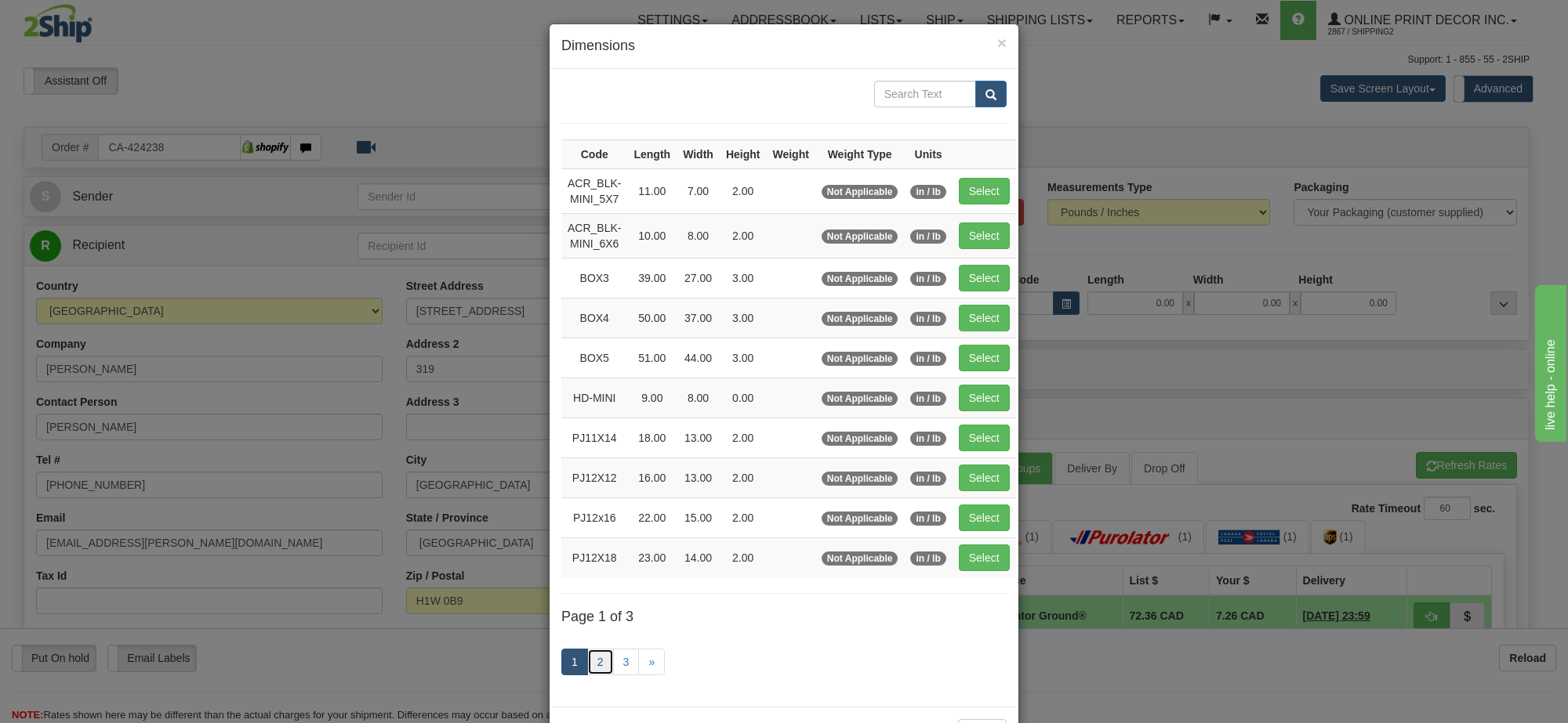
click at [594, 670] on link "2" at bounding box center [600, 662] width 26 height 26
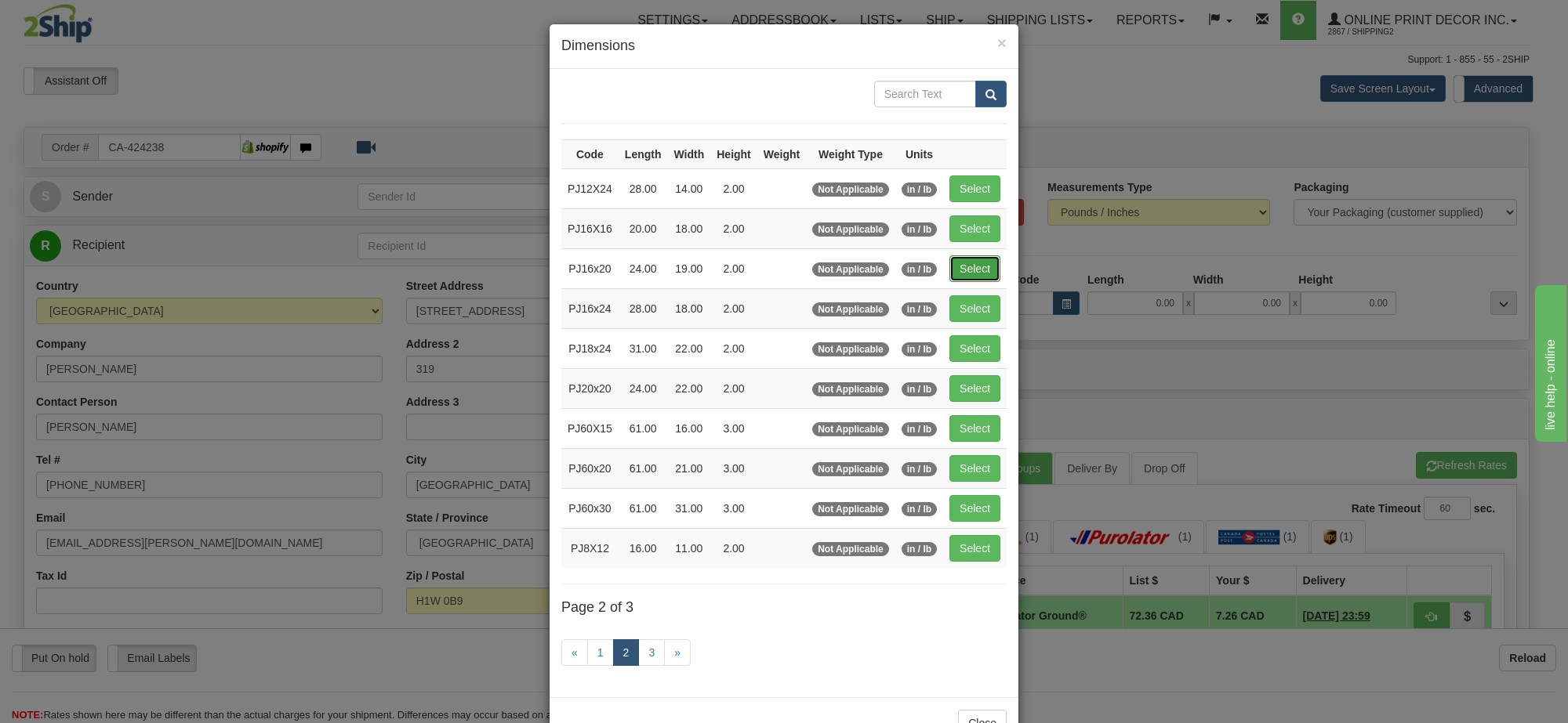
click at [954, 275] on button "Select" at bounding box center [974, 268] width 51 height 26
type input "PJ16x20"
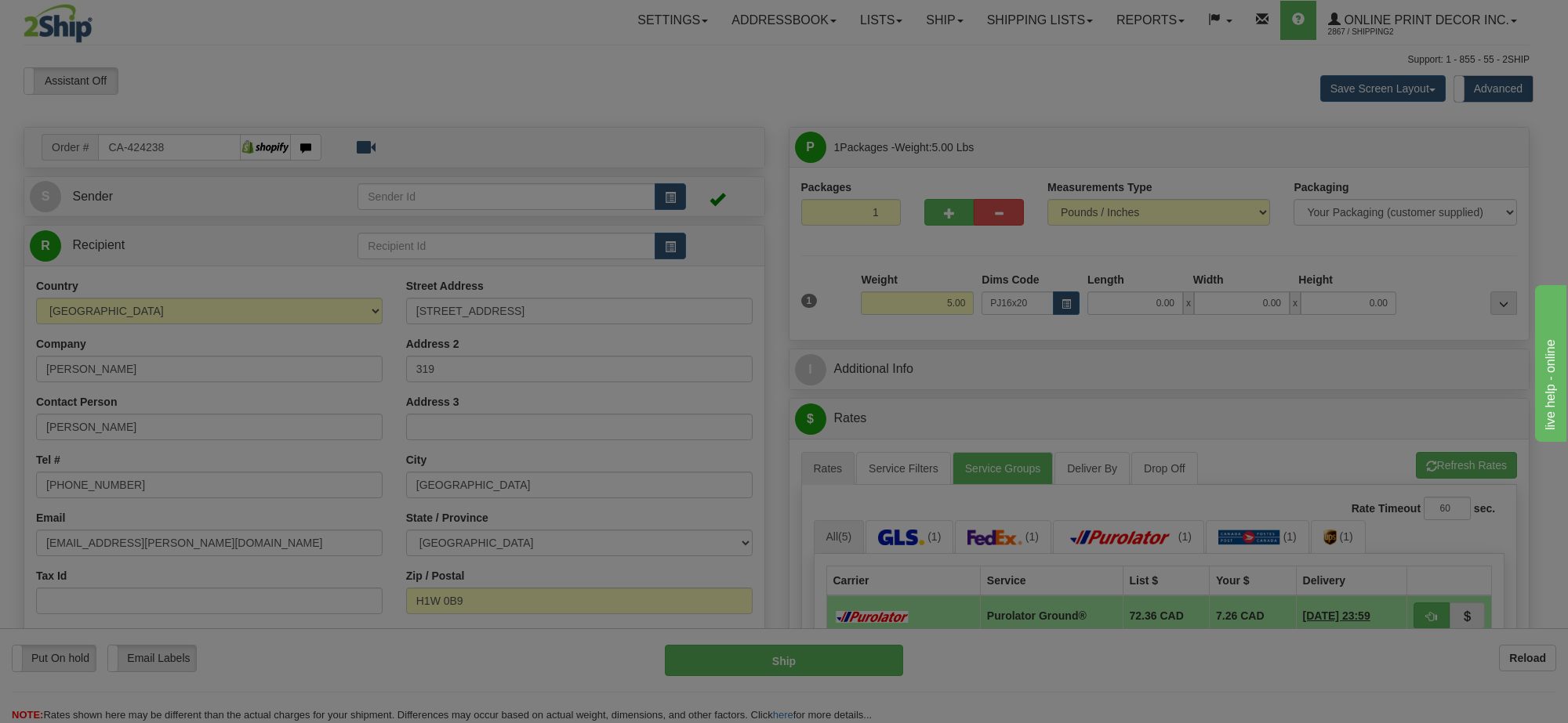
type input "24.00"
type input "19.00"
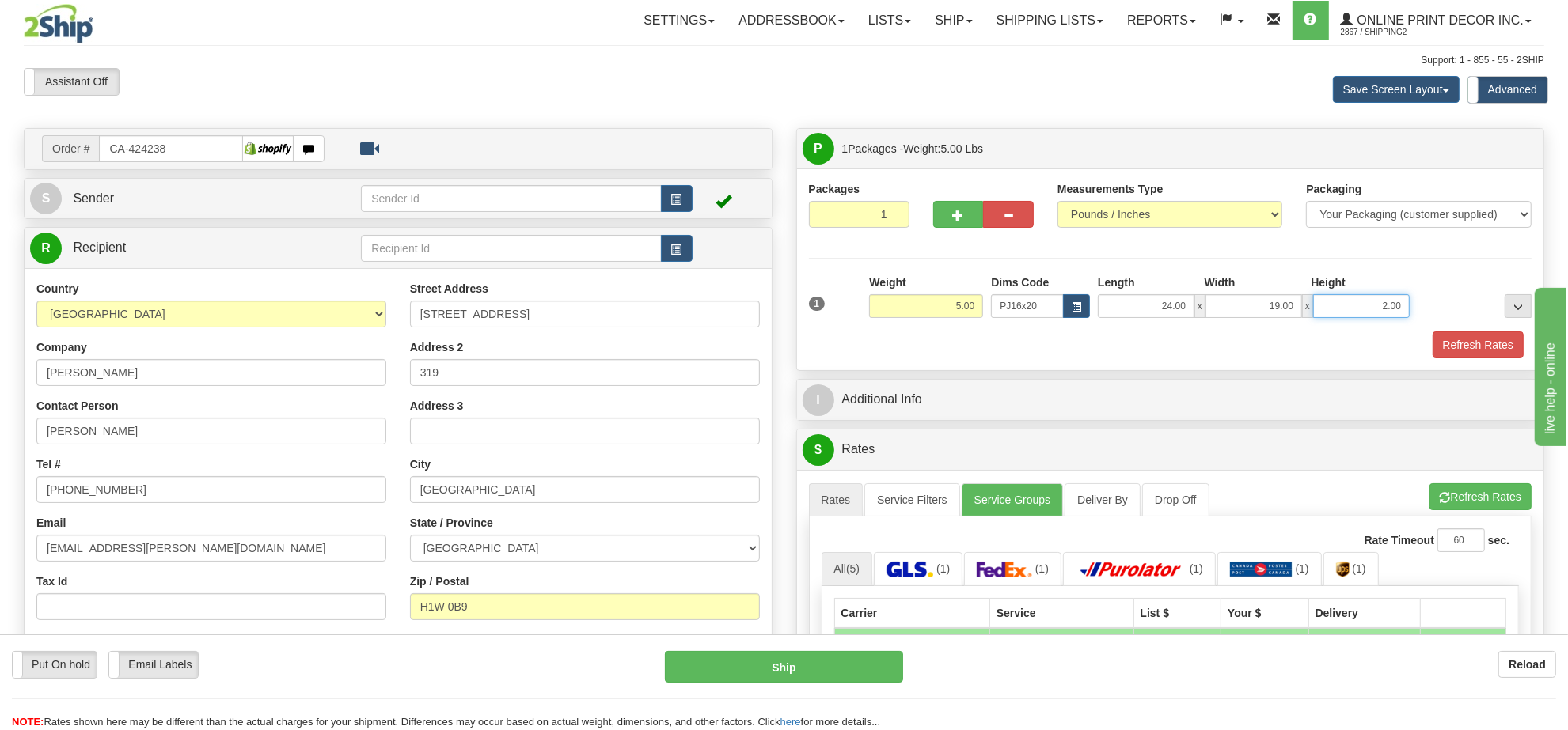
click at [1374, 315] on input "2.00" at bounding box center [1361, 306] width 97 height 24
click at [1374, 317] on input "2.00" at bounding box center [1361, 306] width 97 height 24
type input "4.00"
click at [1474, 491] on button "Refresh Rates" at bounding box center [1480, 496] width 102 height 27
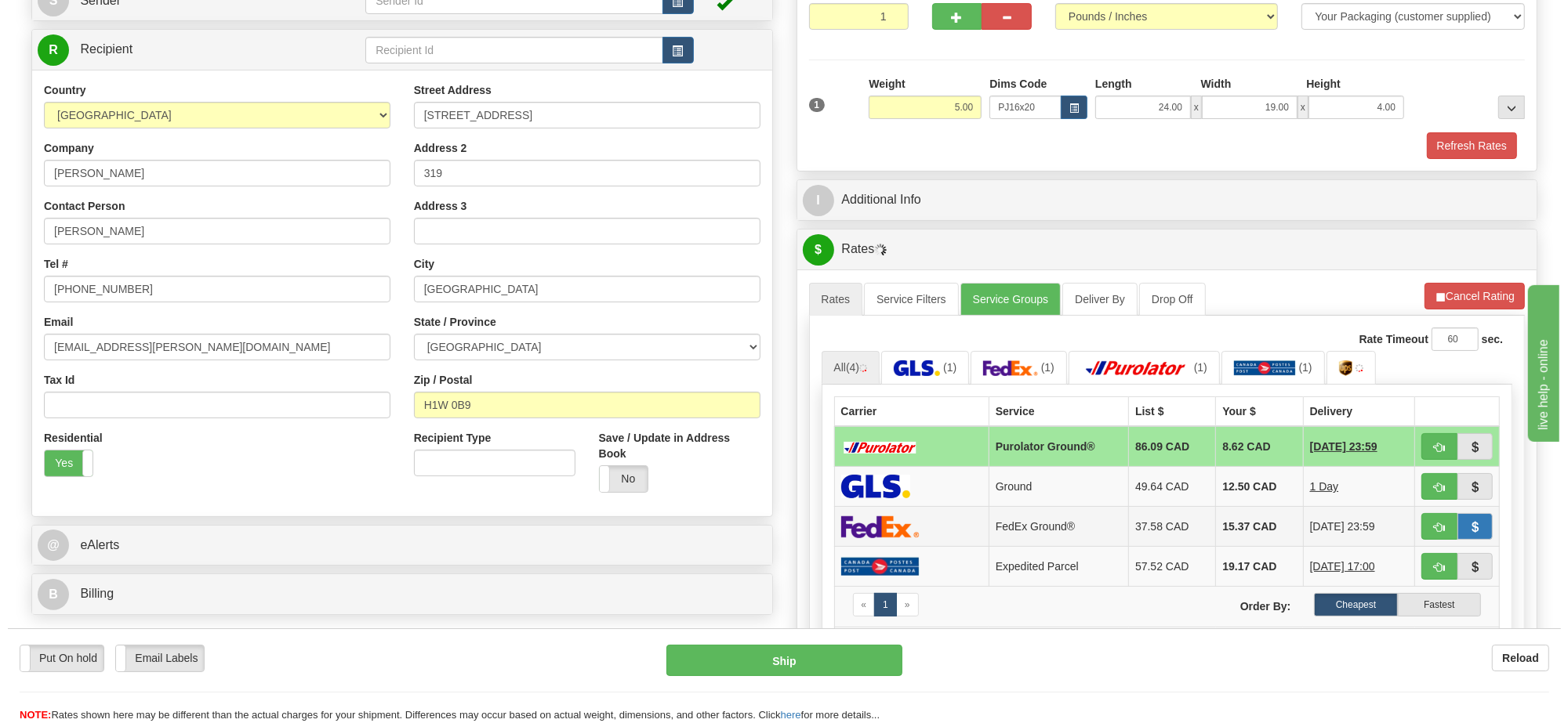
scroll to position [294, 0]
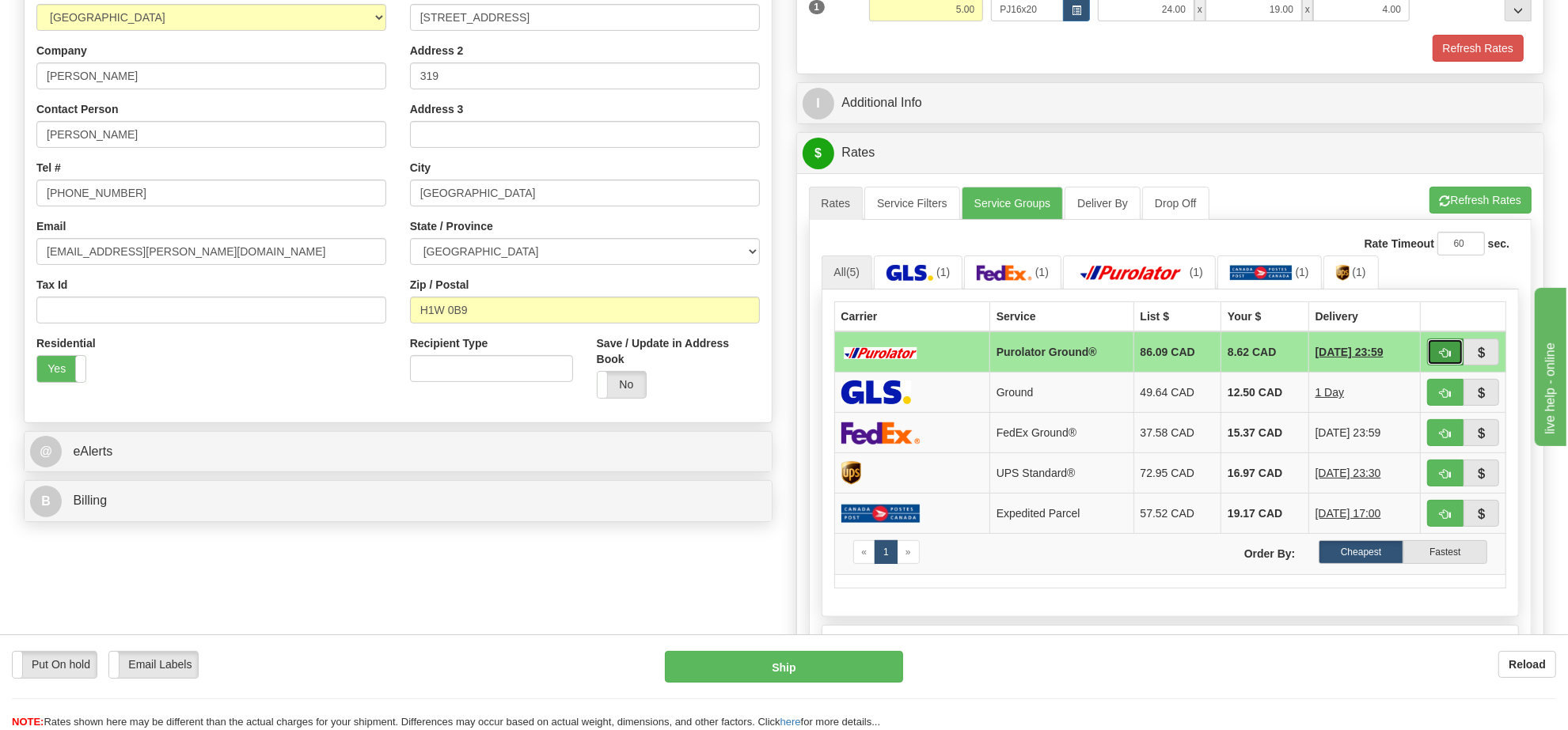
click at [1436, 353] on button "button" at bounding box center [1445, 352] width 36 height 27
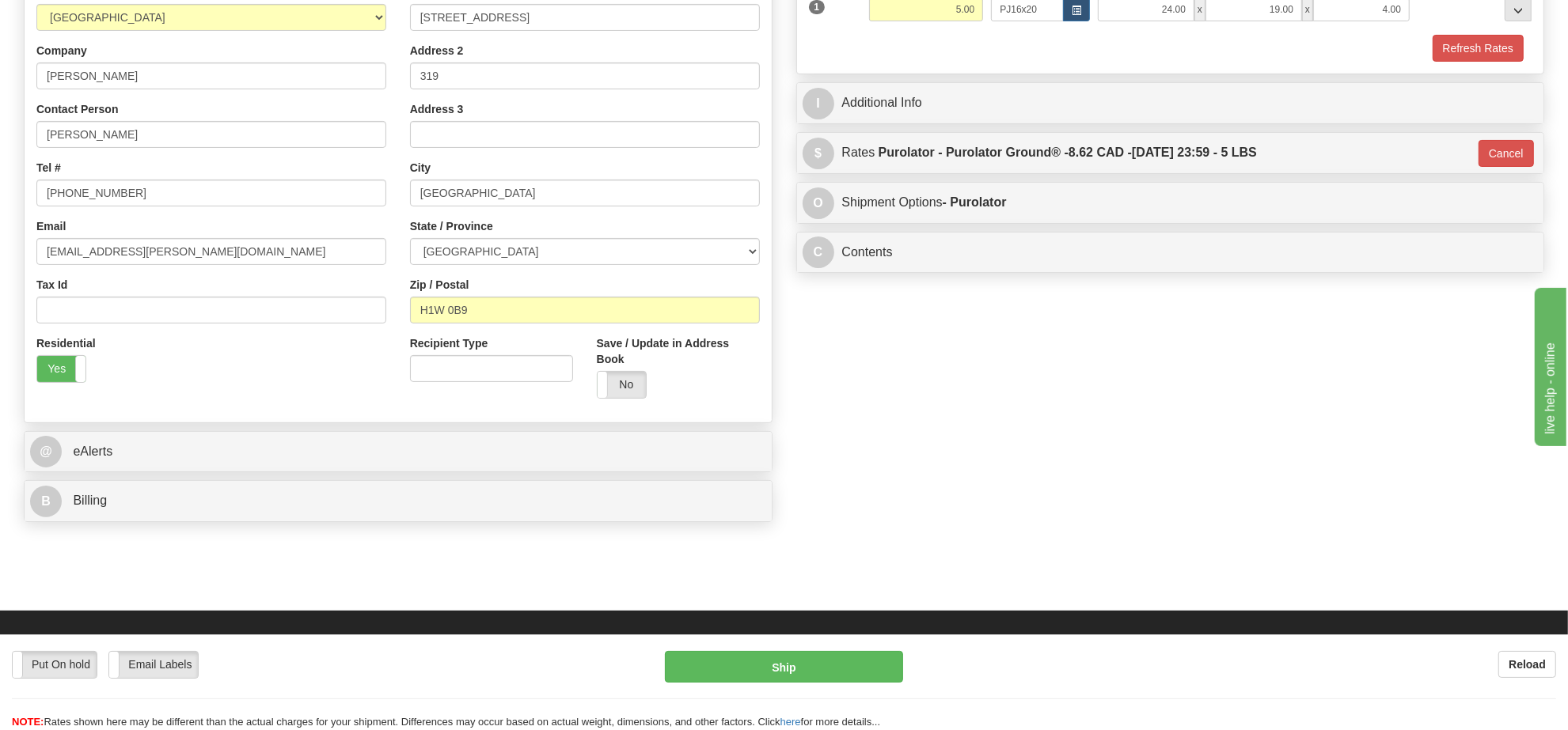
type input "260"
click at [849, 674] on button "Ship" at bounding box center [783, 667] width 237 height 31
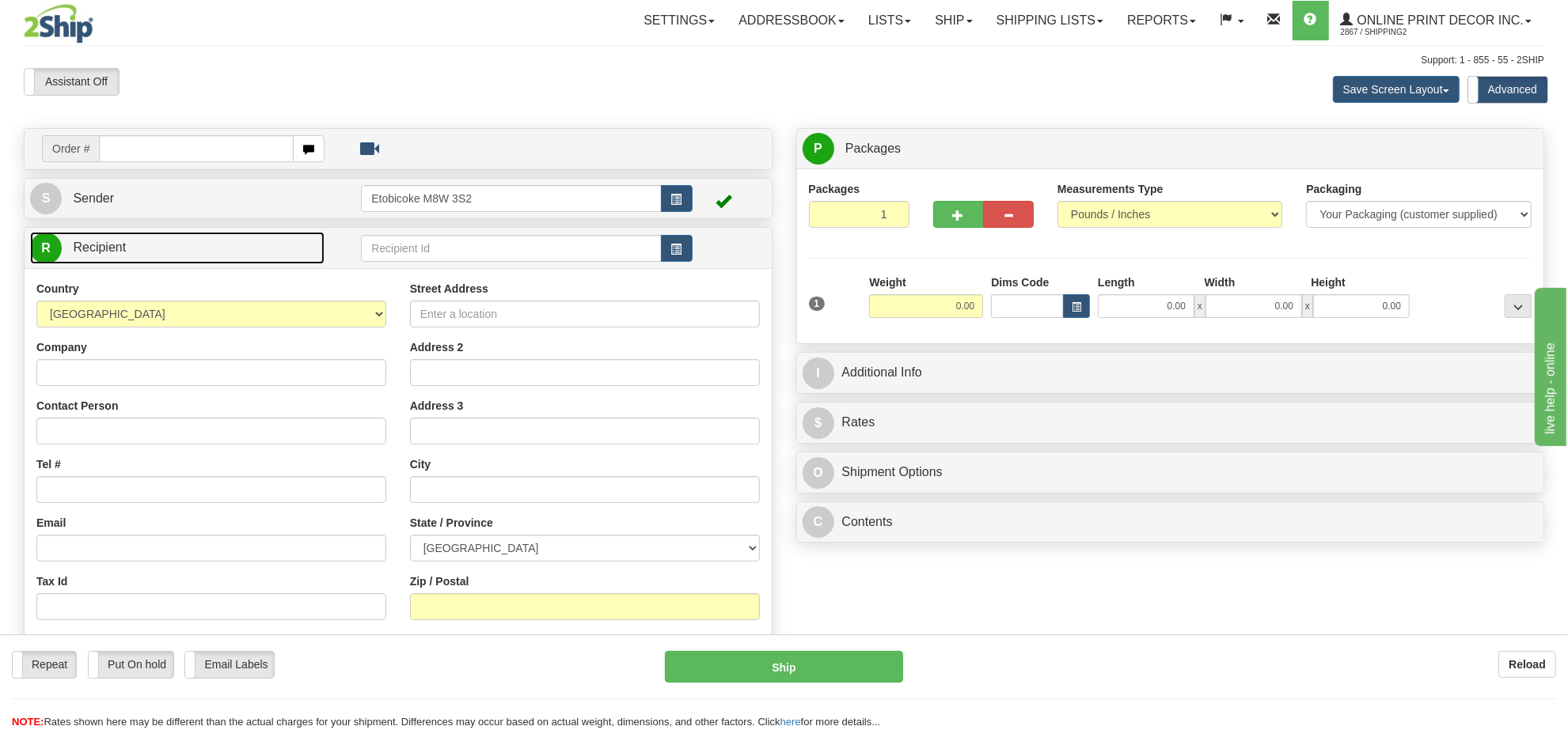
click at [214, 248] on link "R Recipient" at bounding box center [177, 248] width 294 height 32
type input "ca-423831"
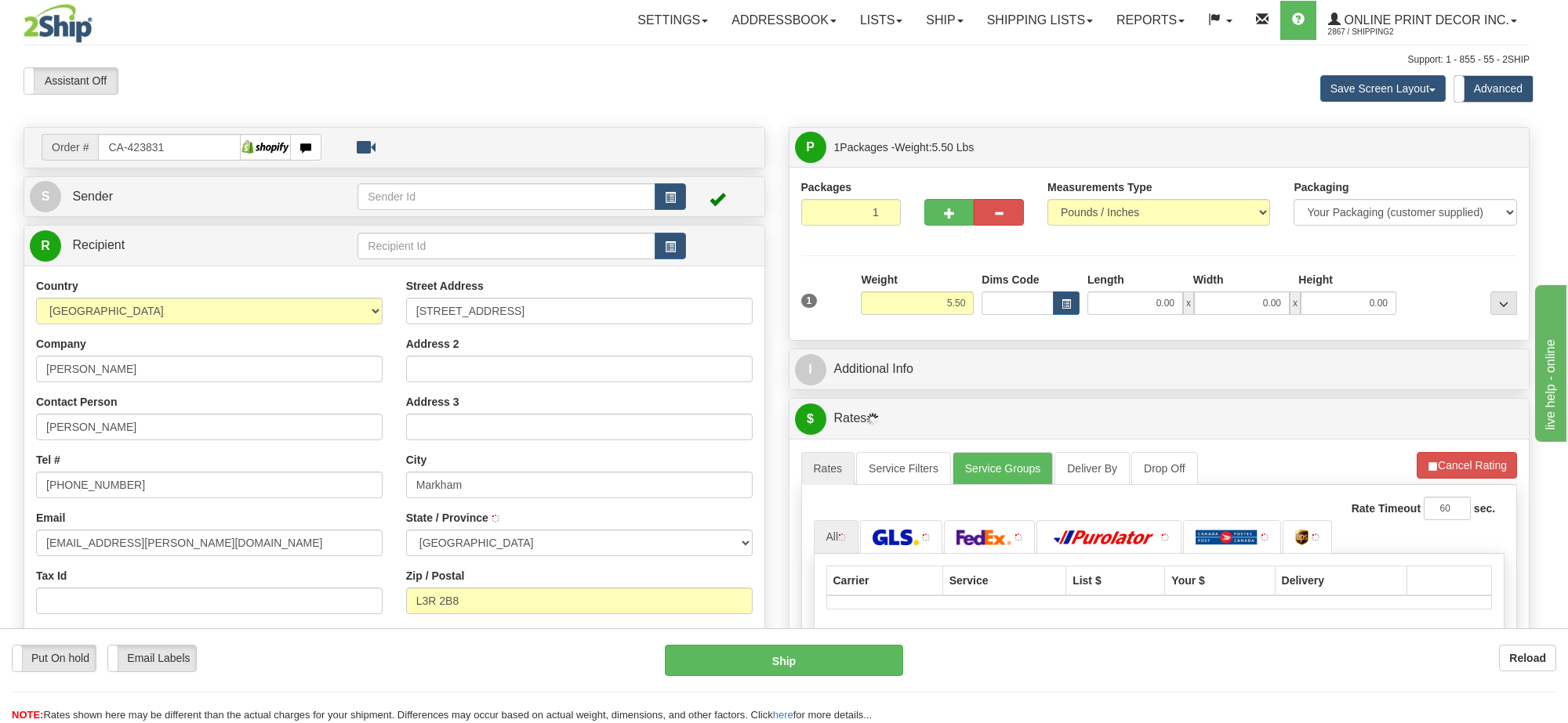
type input "[GEOGRAPHIC_DATA]"
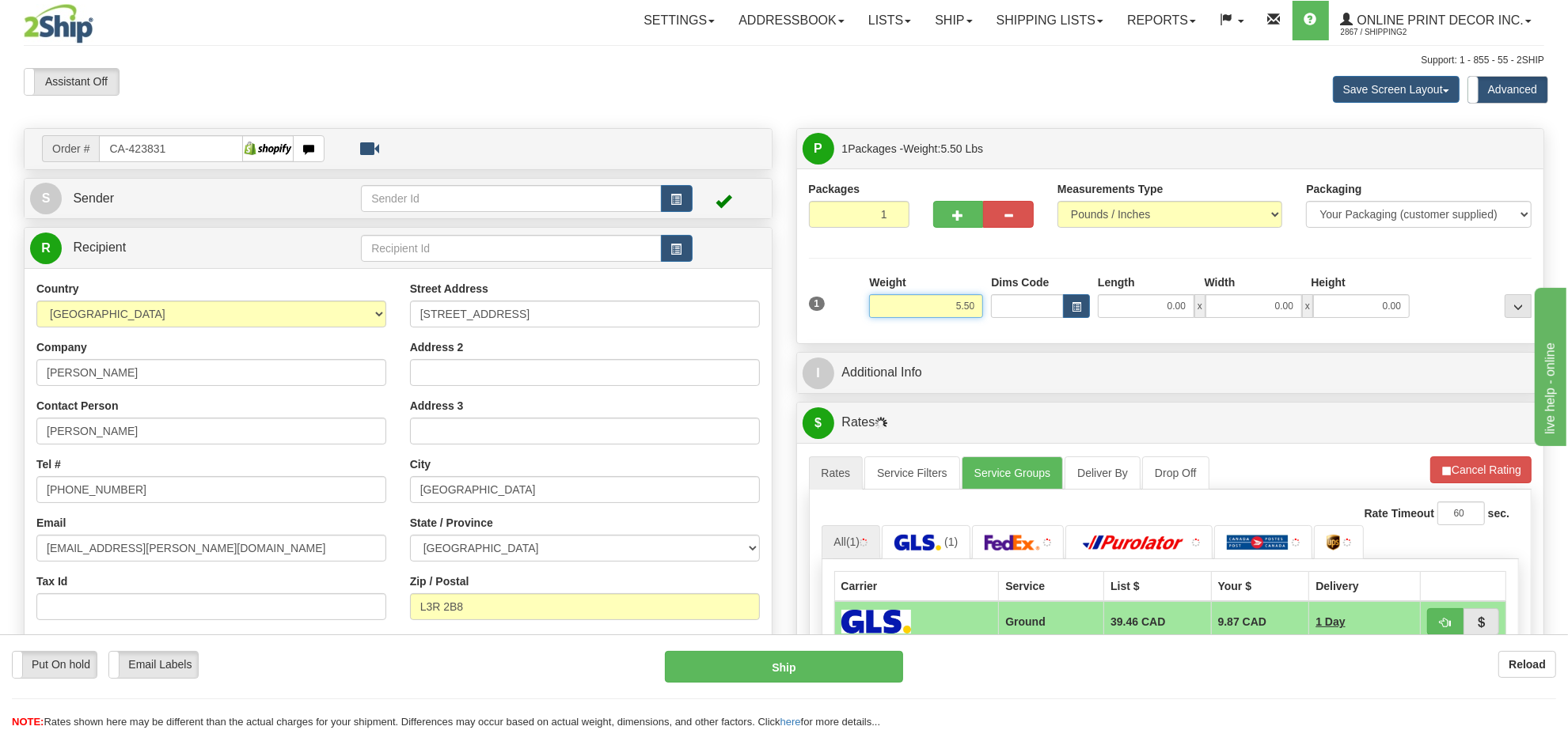
click at [968, 306] on input "5.50" at bounding box center [927, 306] width 114 height 24
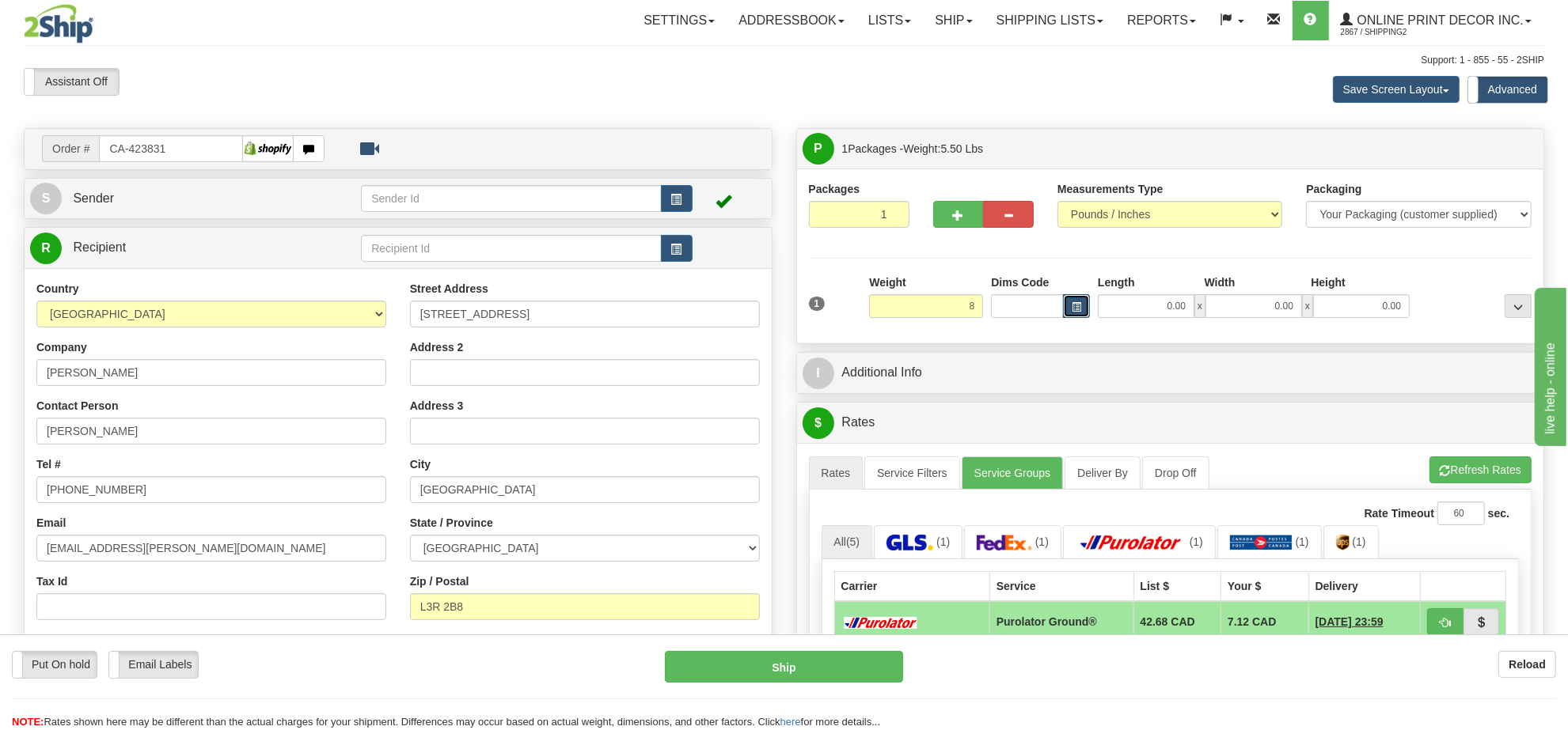
type input "8.00"
click at [1077, 305] on span "button" at bounding box center [1076, 307] width 9 height 9
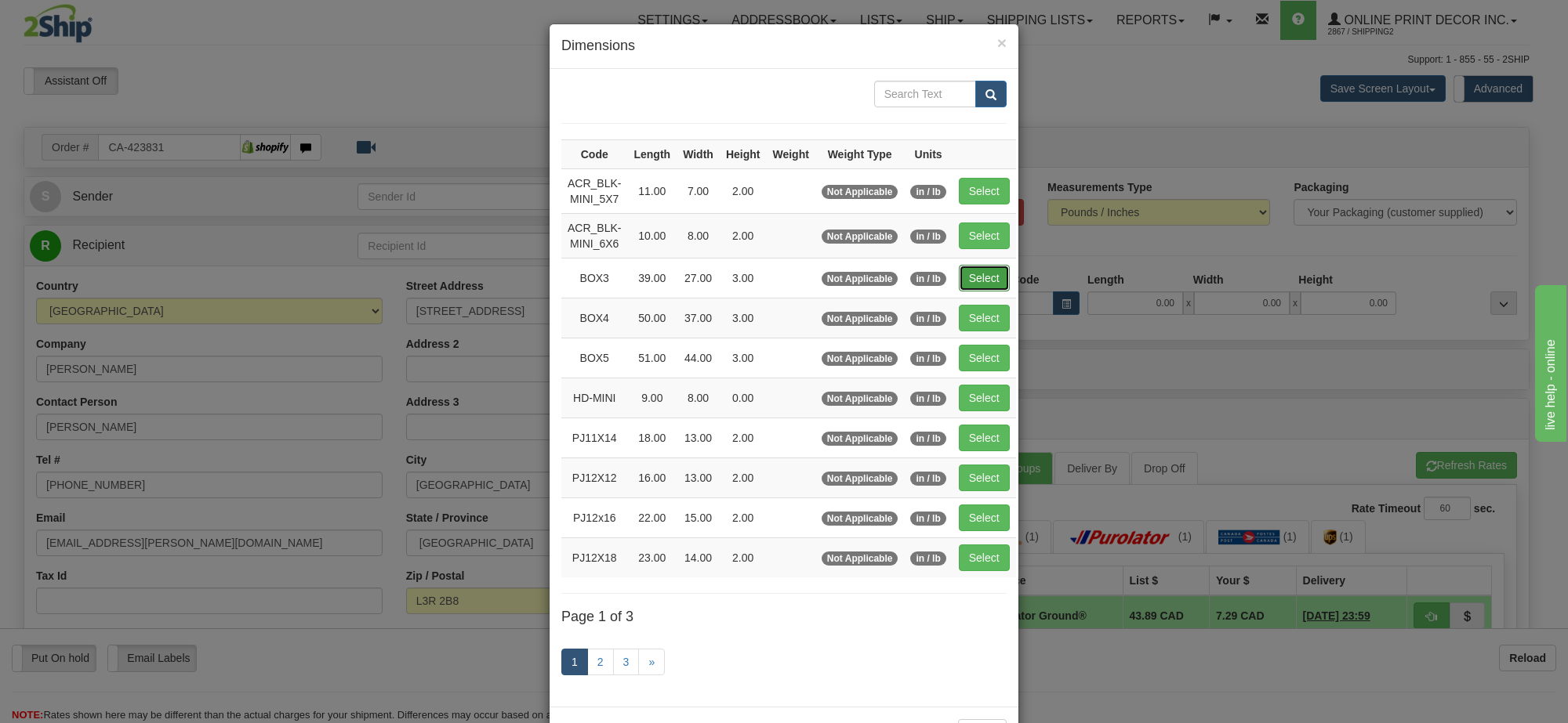
click at [978, 280] on button "Select" at bounding box center [984, 278] width 51 height 26
type input "BOX3"
type input "39.00"
type input "27.00"
type input "3.00"
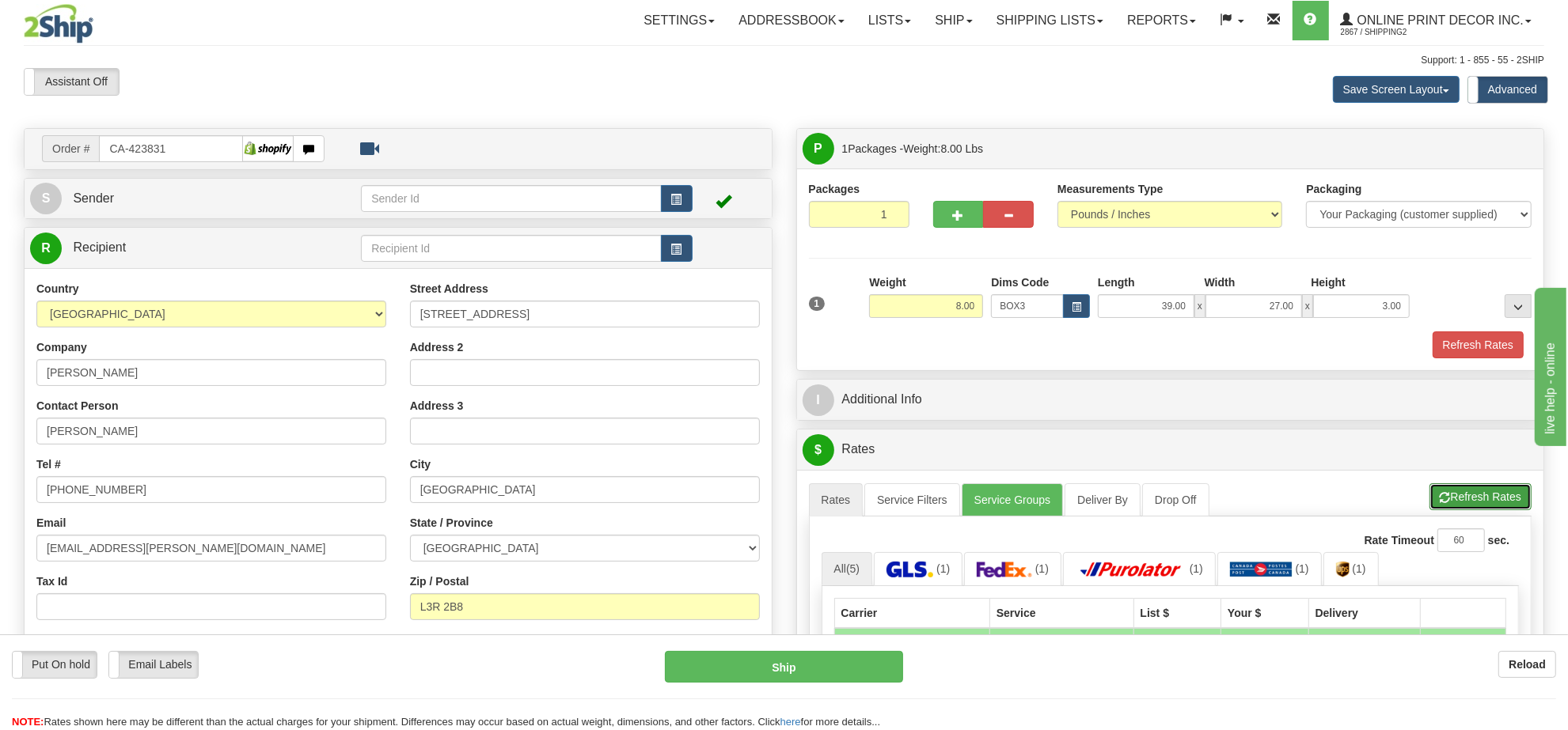
click at [1470, 501] on button "Refresh Rates" at bounding box center [1480, 496] width 102 height 27
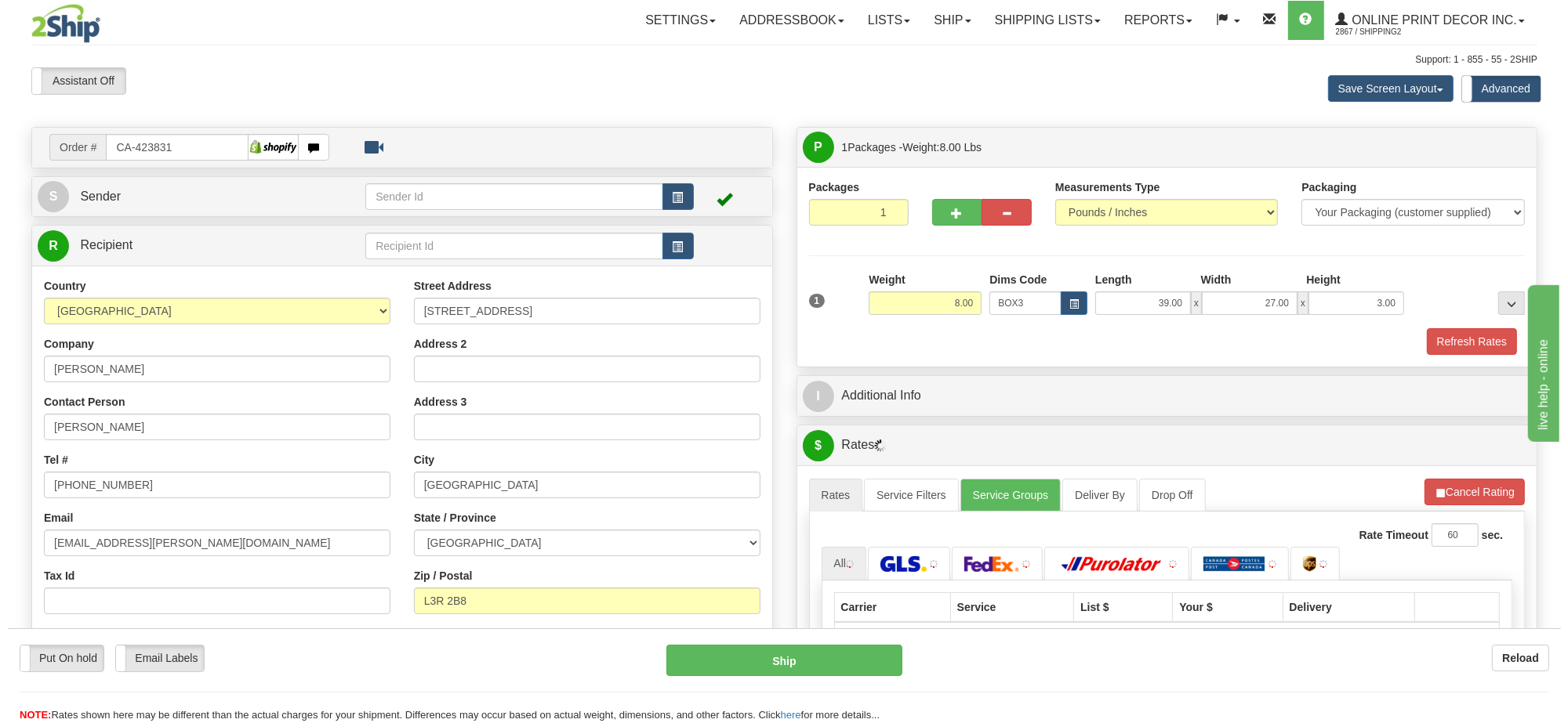
scroll to position [196, 0]
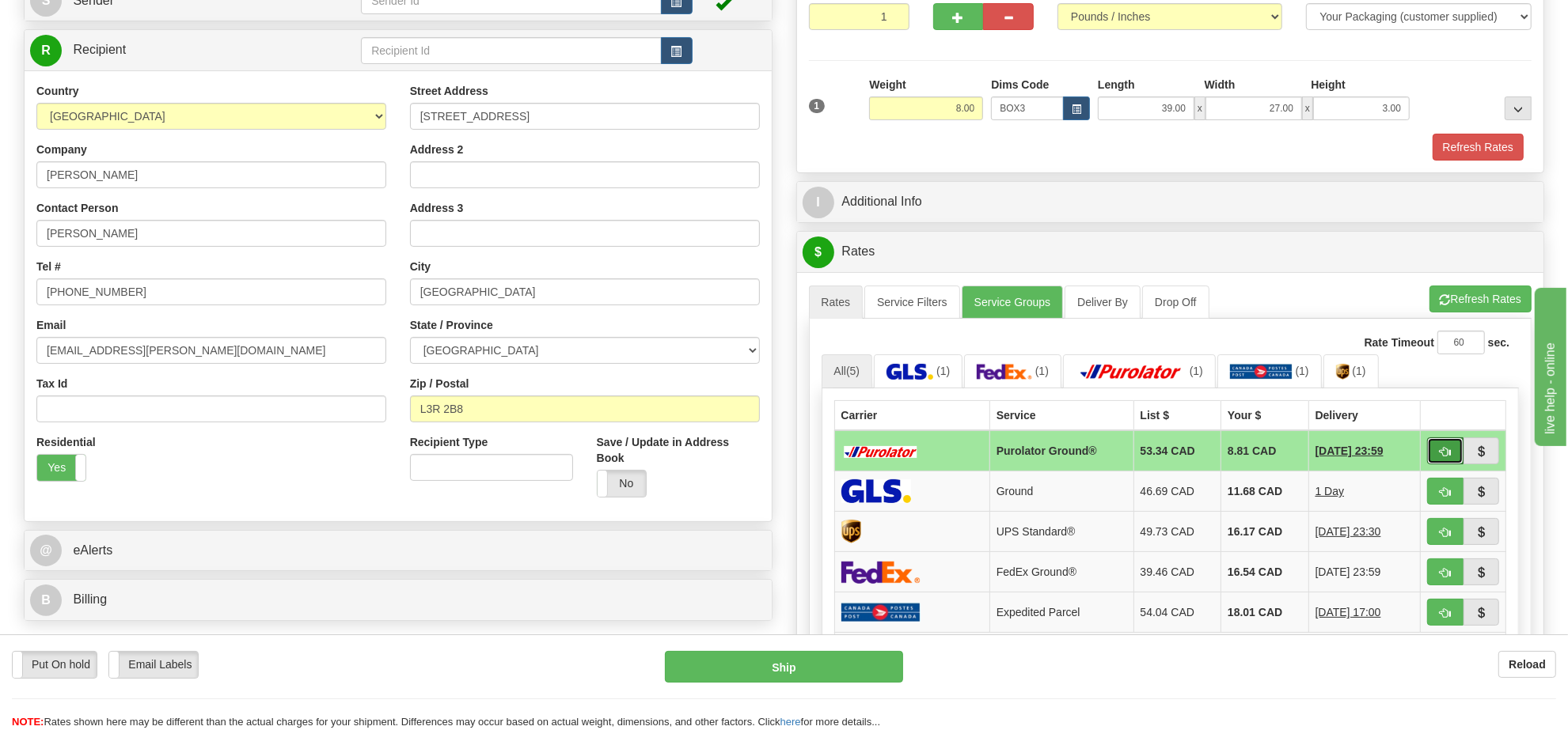
click at [1445, 455] on span "button" at bounding box center [1445, 452] width 11 height 10
type input "260"
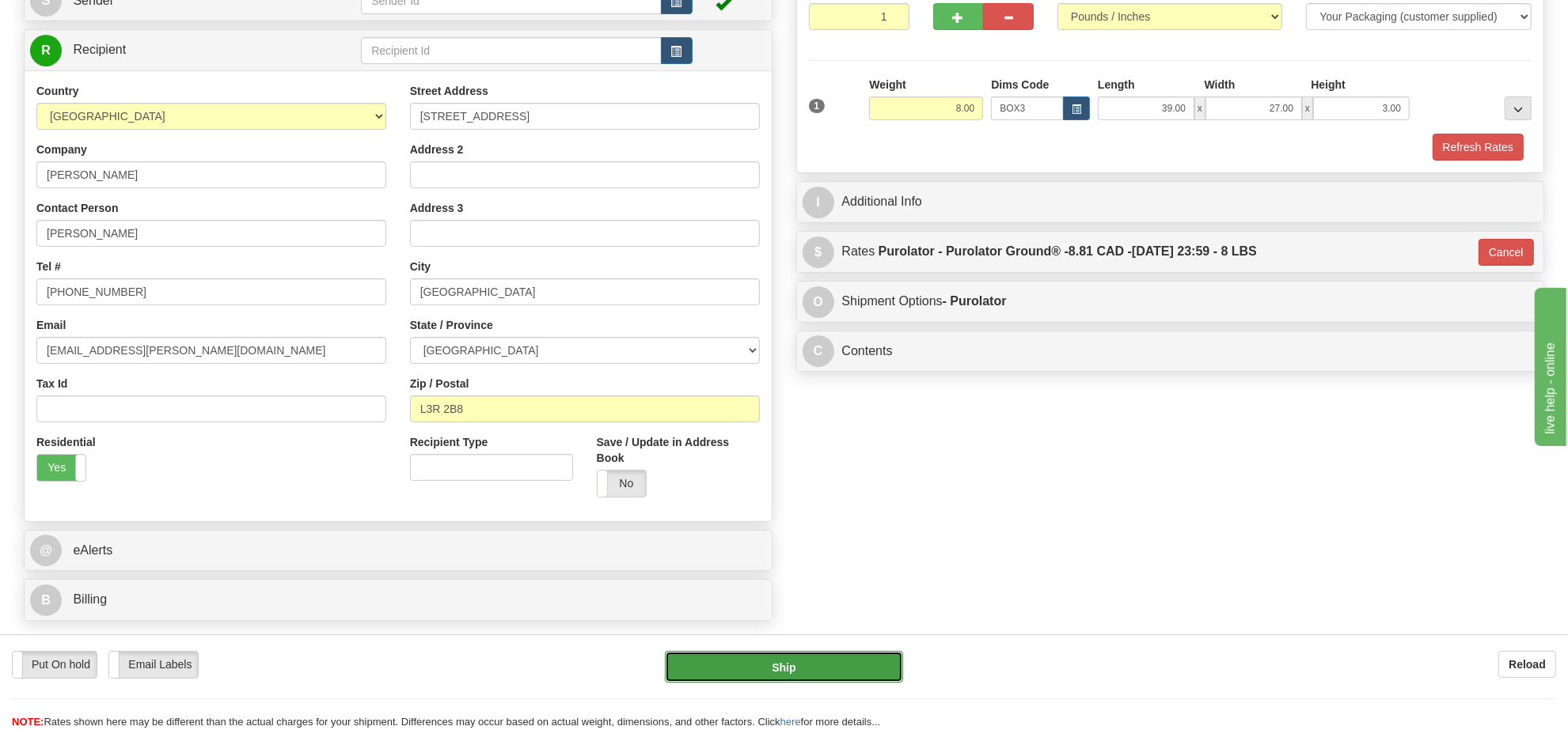
click at [827, 667] on button "Ship" at bounding box center [783, 667] width 237 height 31
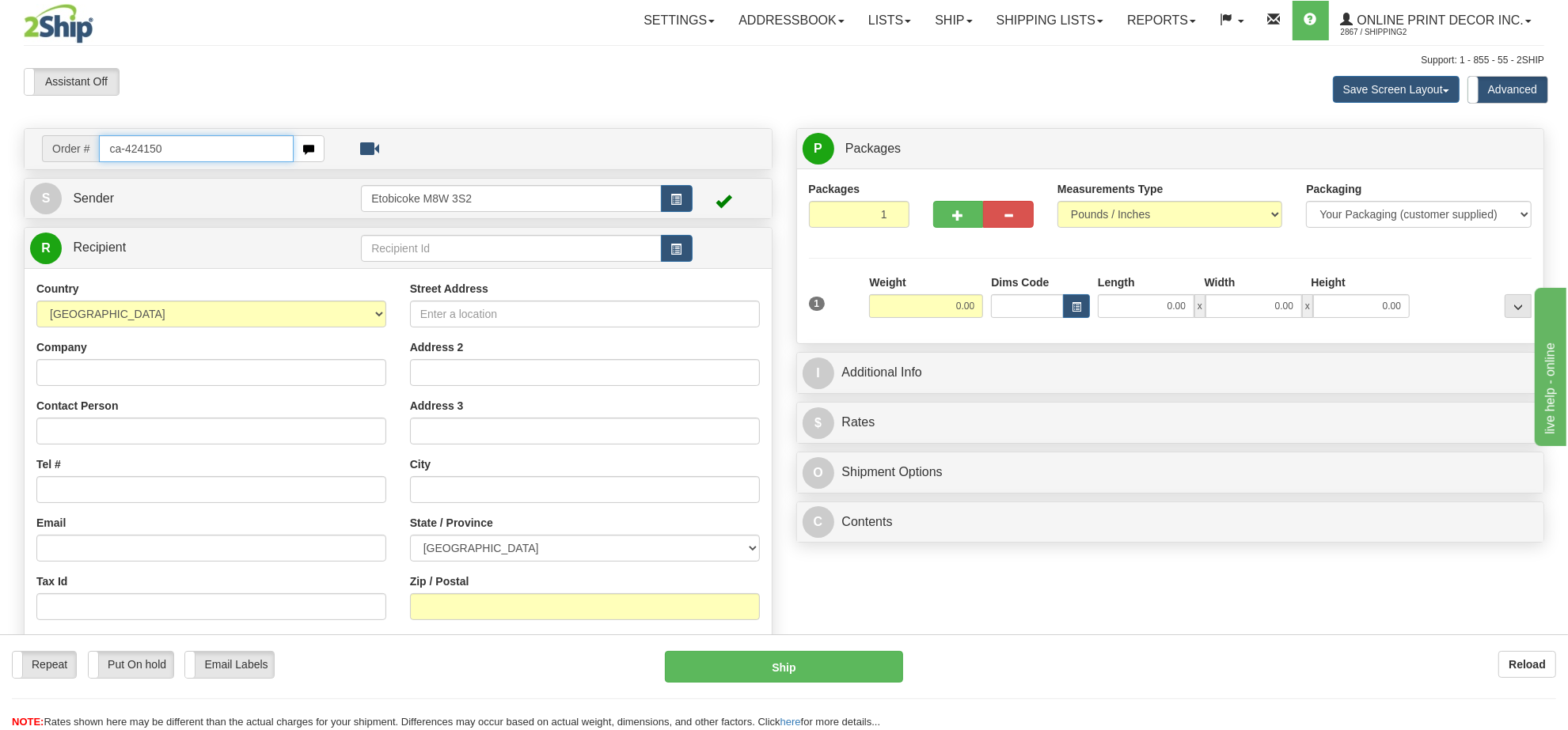
type input "ca-424150"
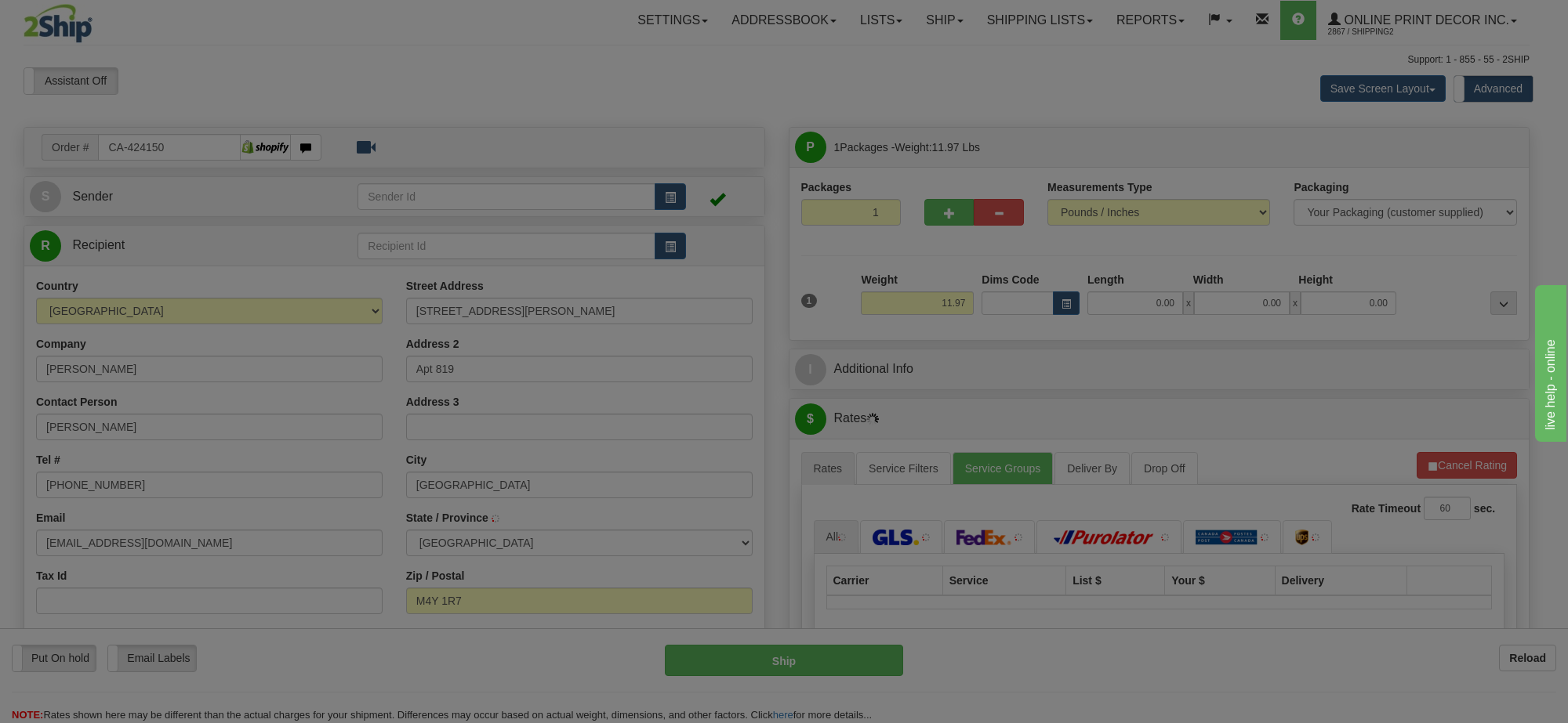
type input "TORONTO"
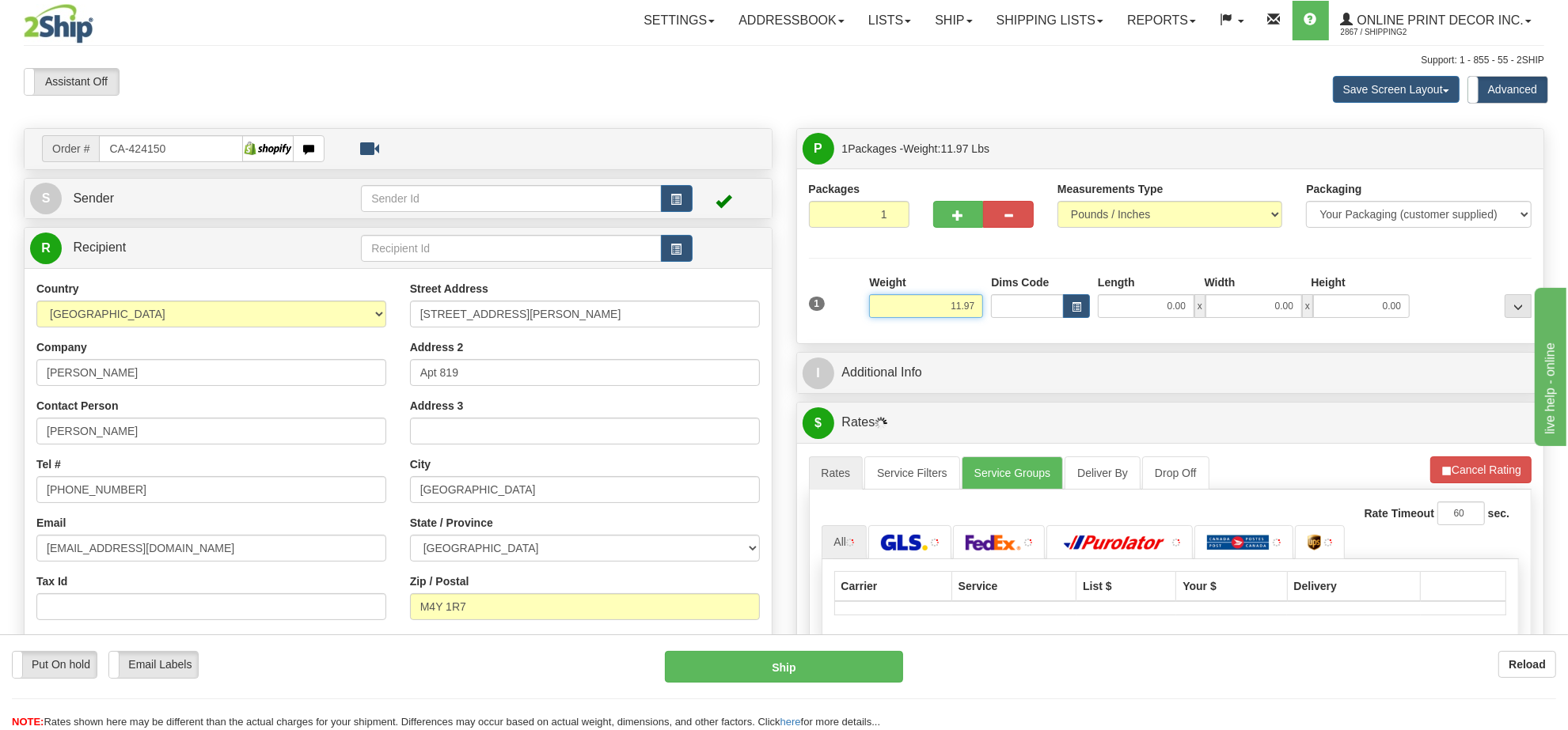
click at [966, 309] on input "11.97" at bounding box center [927, 306] width 114 height 24
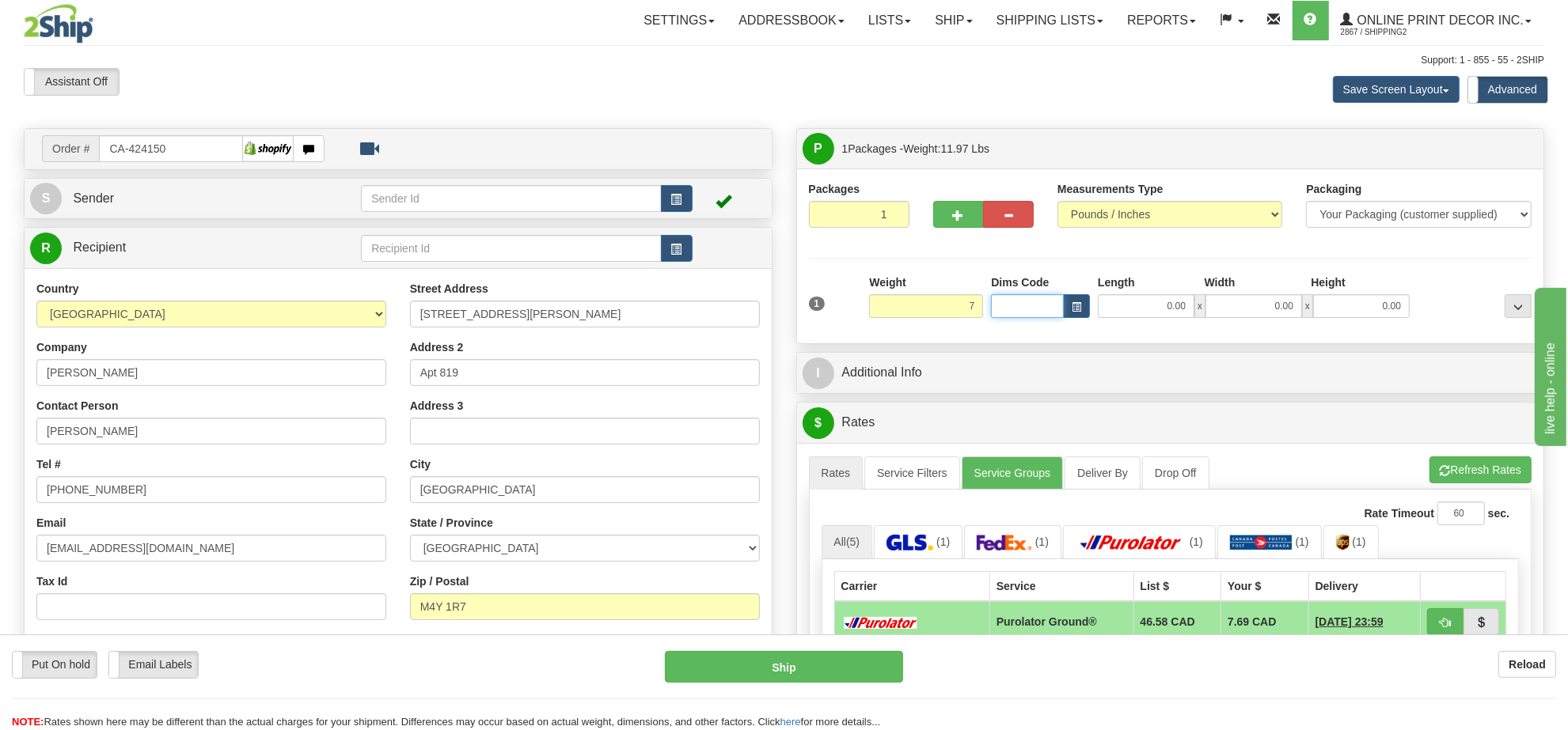
type input "7.00"
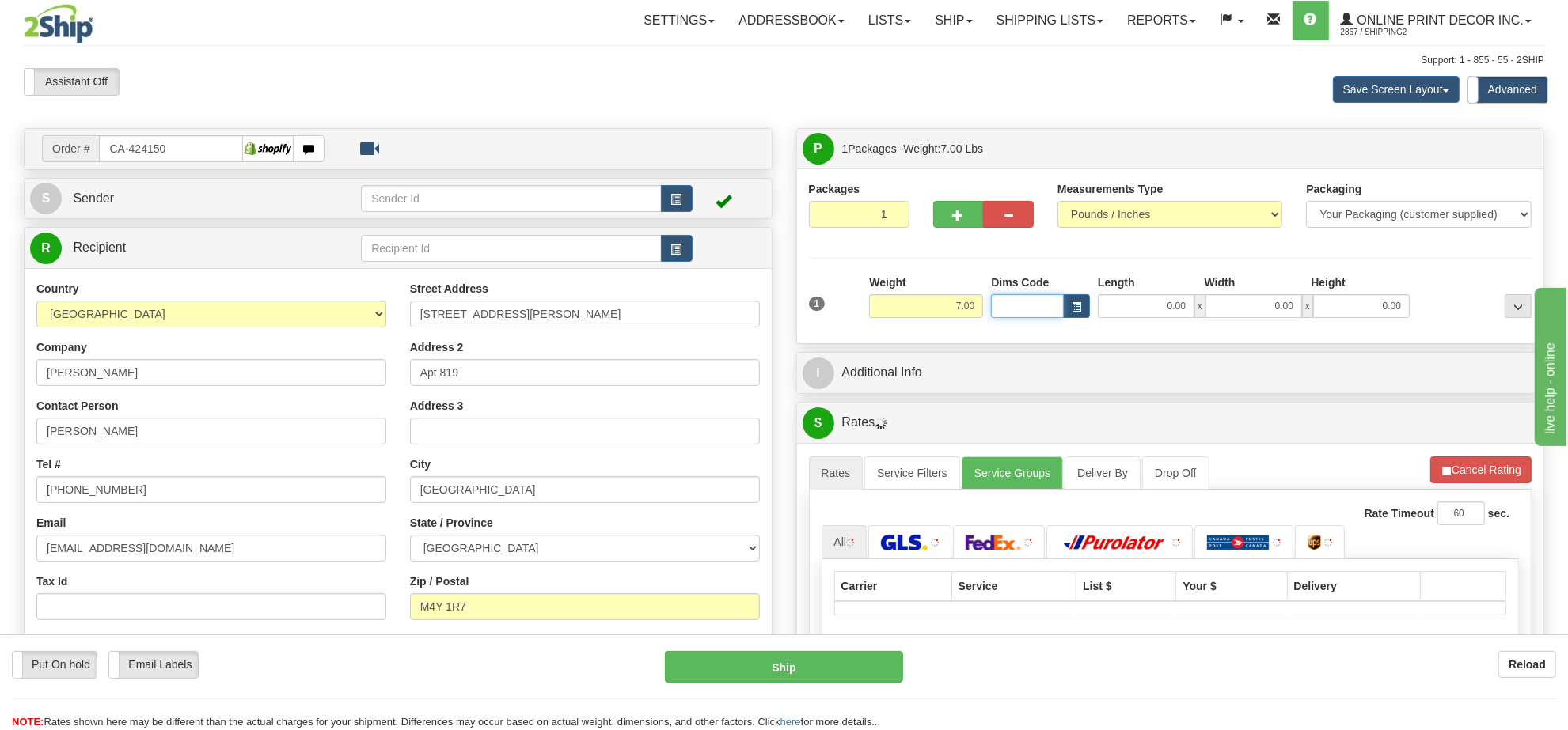
click at [1061, 308] on input "Dims Code" at bounding box center [1028, 306] width 73 height 24
click at [1069, 308] on button "button" at bounding box center [1077, 306] width 27 height 24
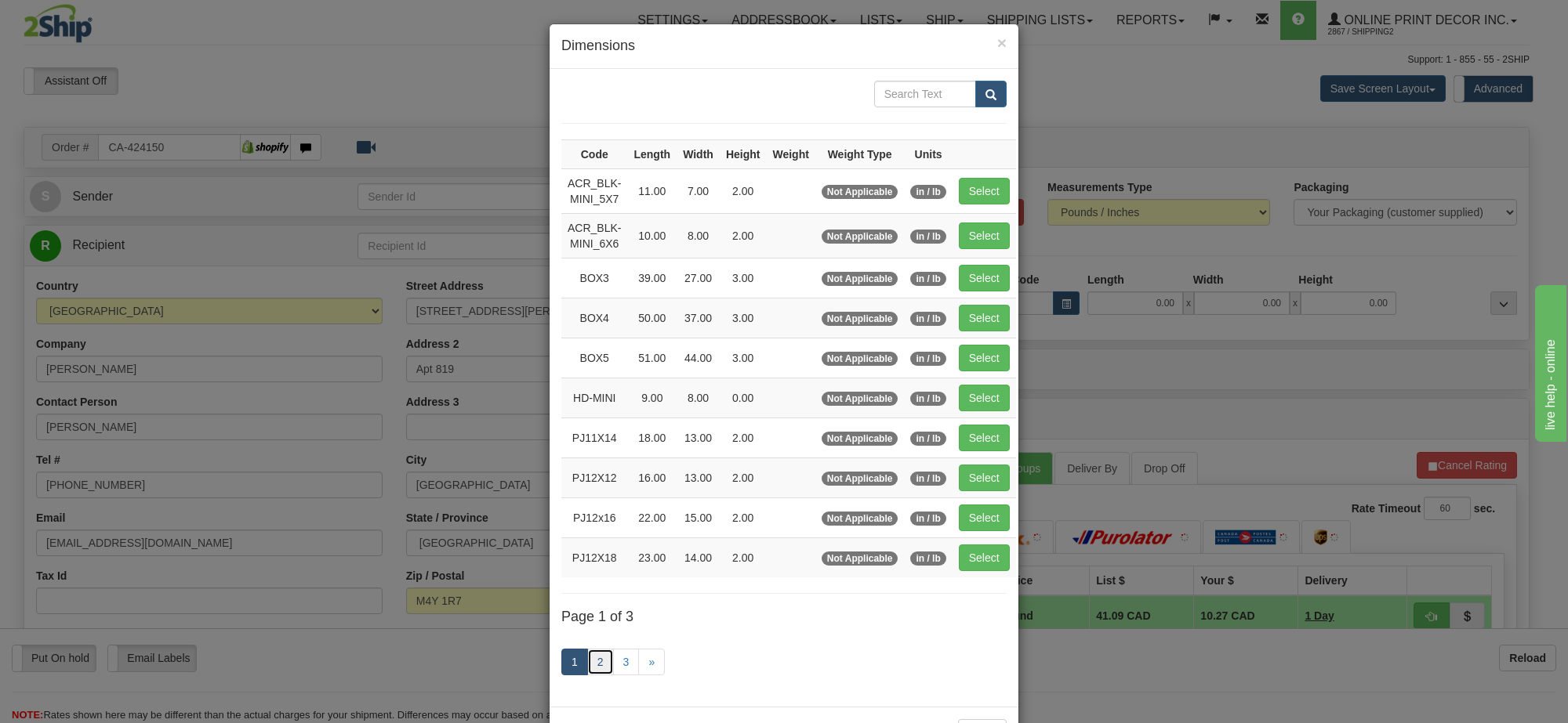
click at [600, 666] on link "2" at bounding box center [600, 662] width 26 height 26
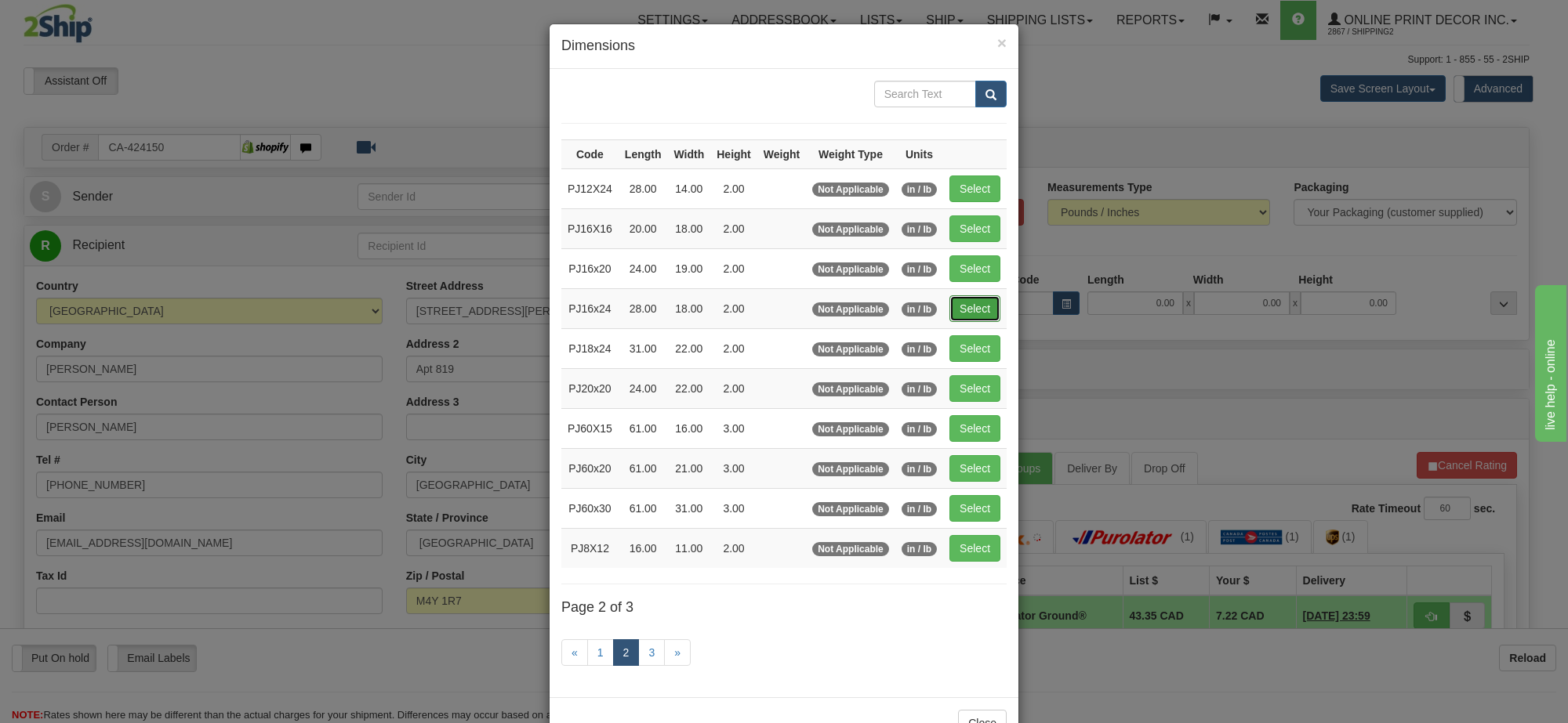
click at [976, 309] on button "Select" at bounding box center [974, 309] width 51 height 26
type input "PJ16x24"
type input "28.00"
type input "18.00"
type input "2.00"
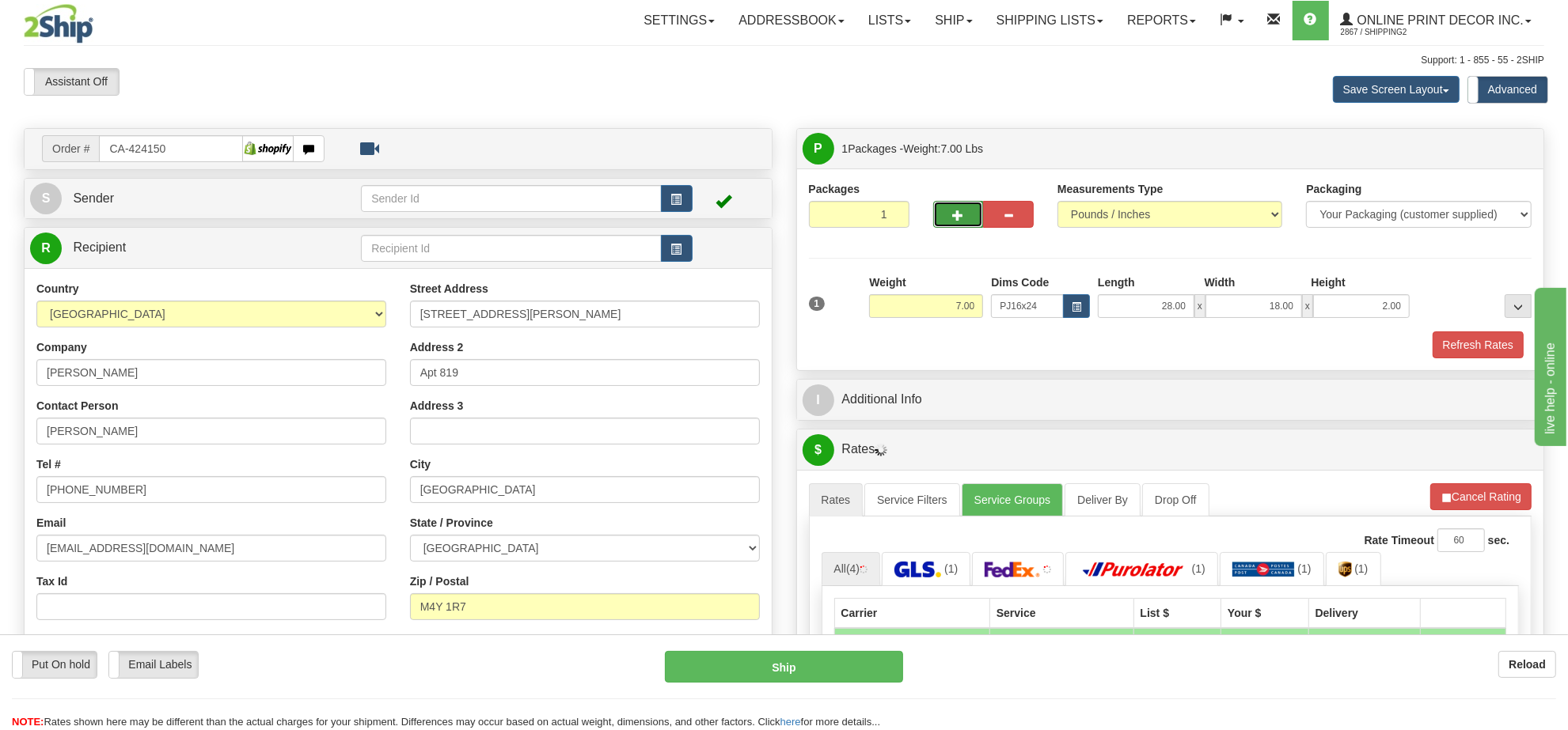
click at [962, 224] on button "button" at bounding box center [958, 215] width 51 height 27
radio input "true"
type input "2"
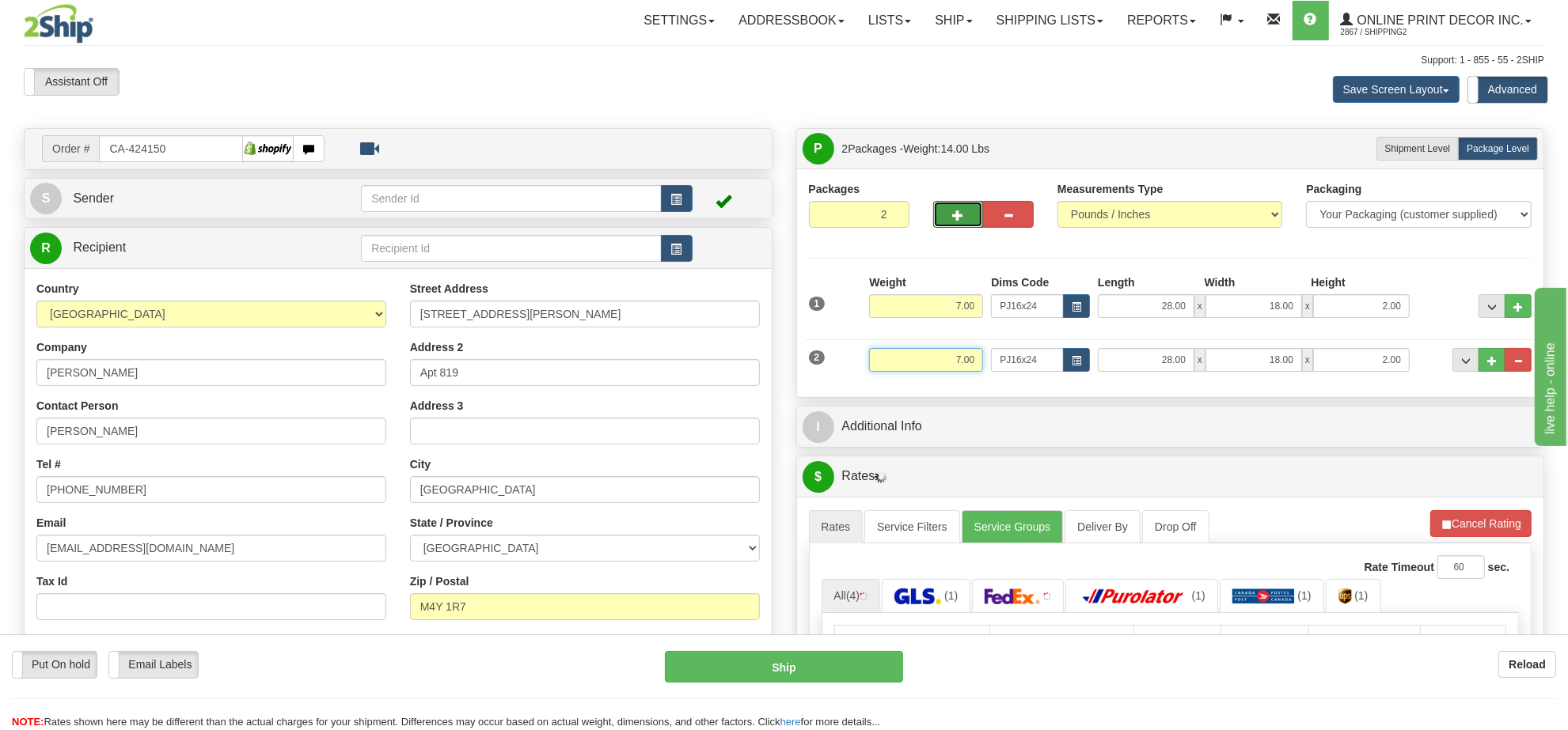
click at [955, 360] on input "7.00" at bounding box center [927, 360] width 114 height 24
click at [1079, 355] on button "button" at bounding box center [1077, 360] width 27 height 24
type input "4.00"
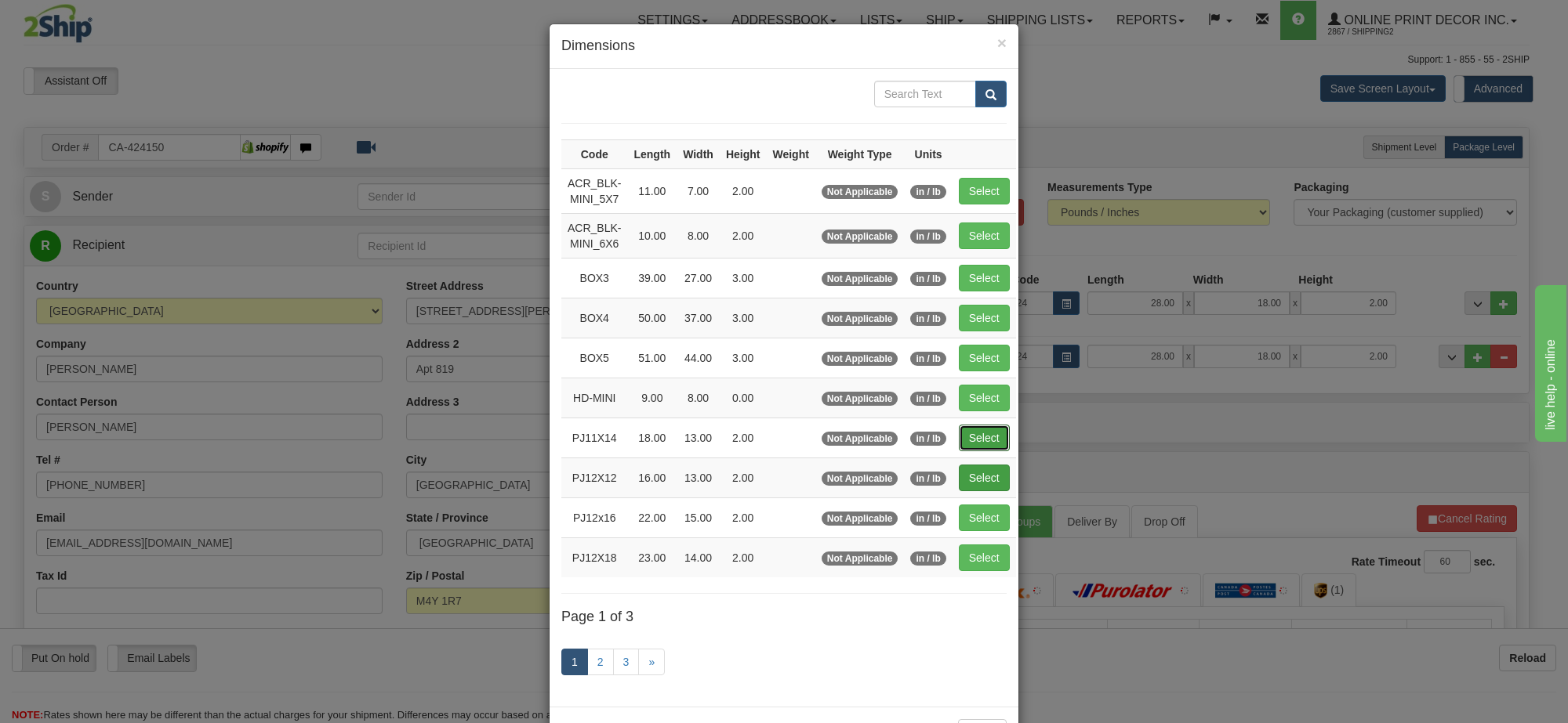
click at [994, 436] on button "Select" at bounding box center [984, 438] width 51 height 26
type input "PJ11X14"
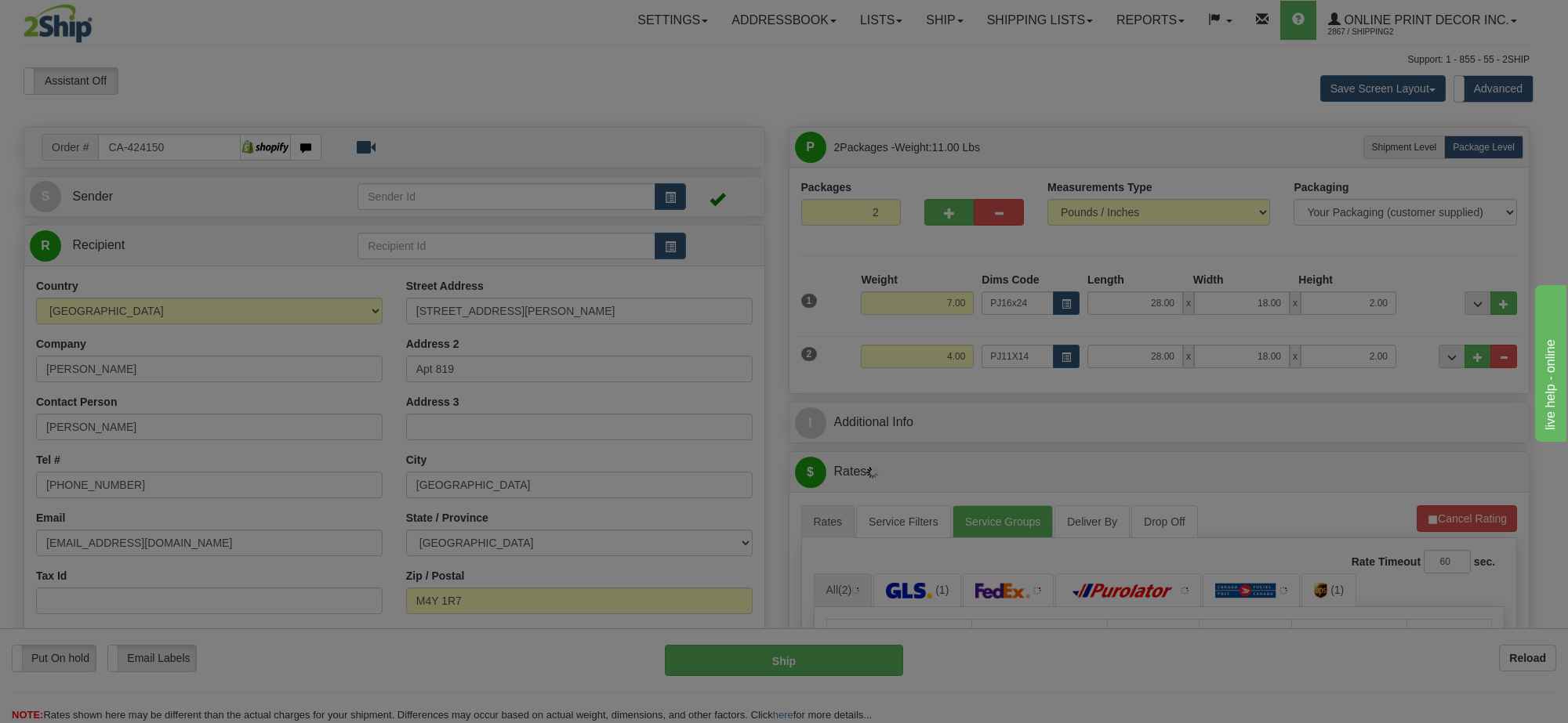
type input "18.00"
type input "13.00"
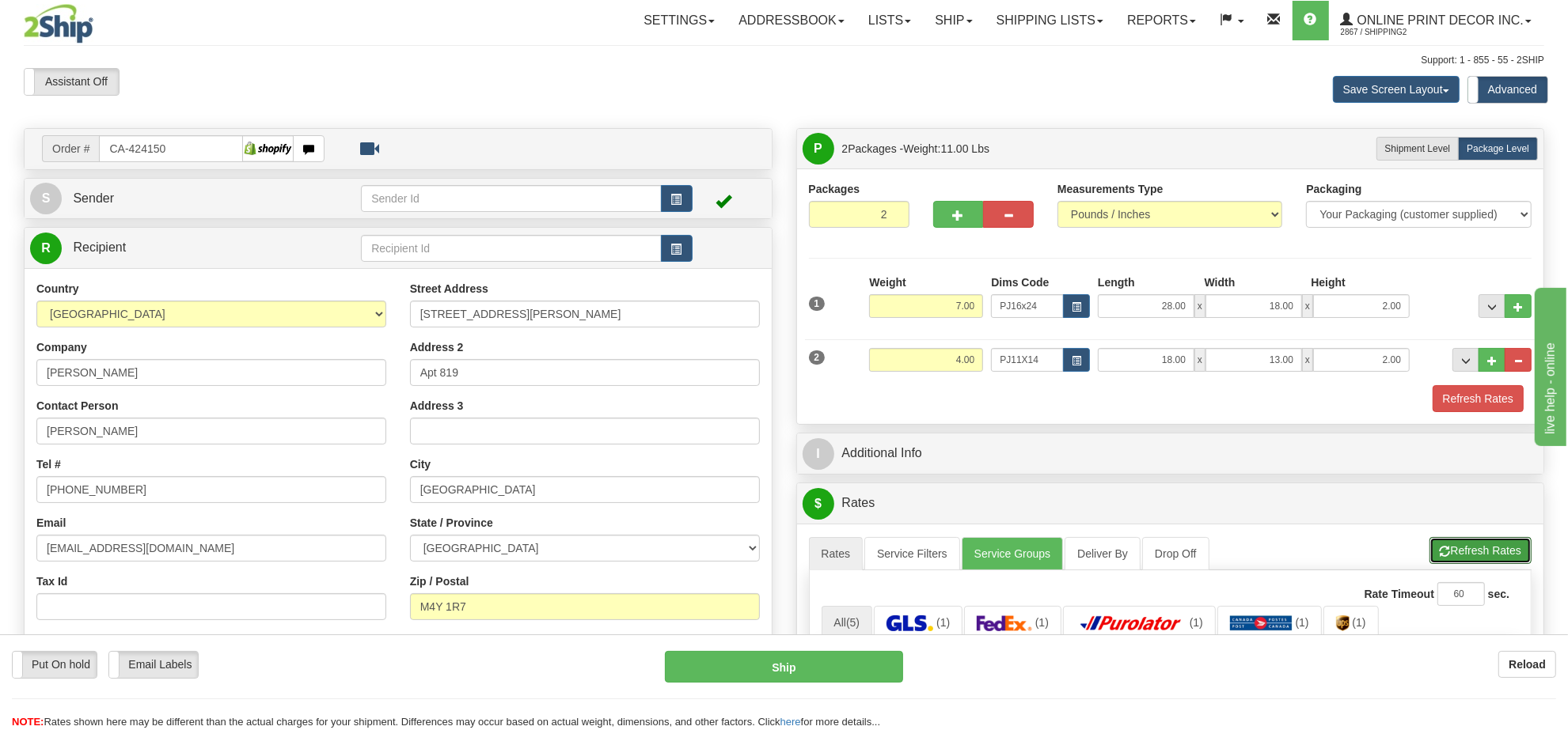
click at [1498, 553] on button "Refresh Rates" at bounding box center [1480, 550] width 102 height 27
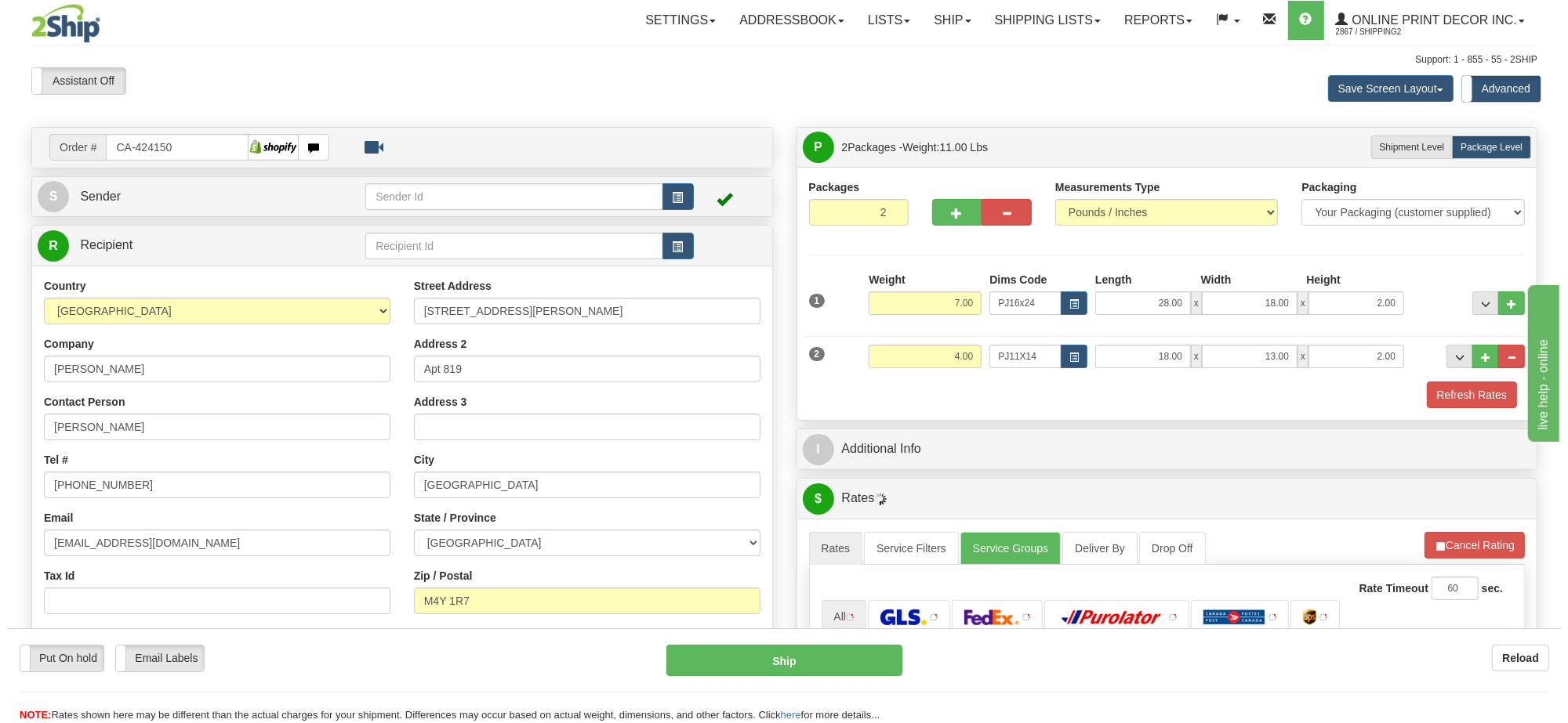
scroll to position [196, 0]
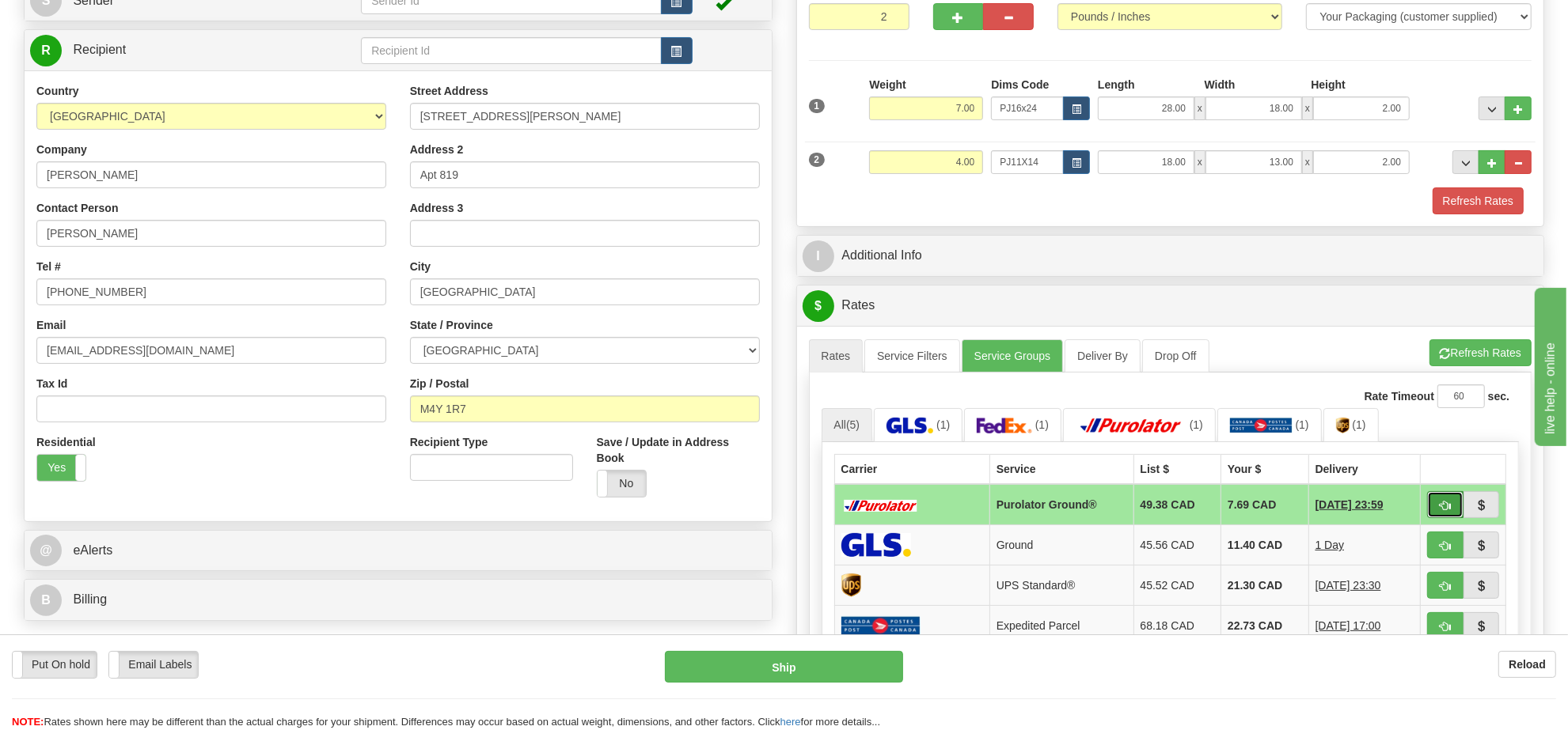
click at [1445, 511] on span "button" at bounding box center [1445, 506] width 11 height 10
type input "260"
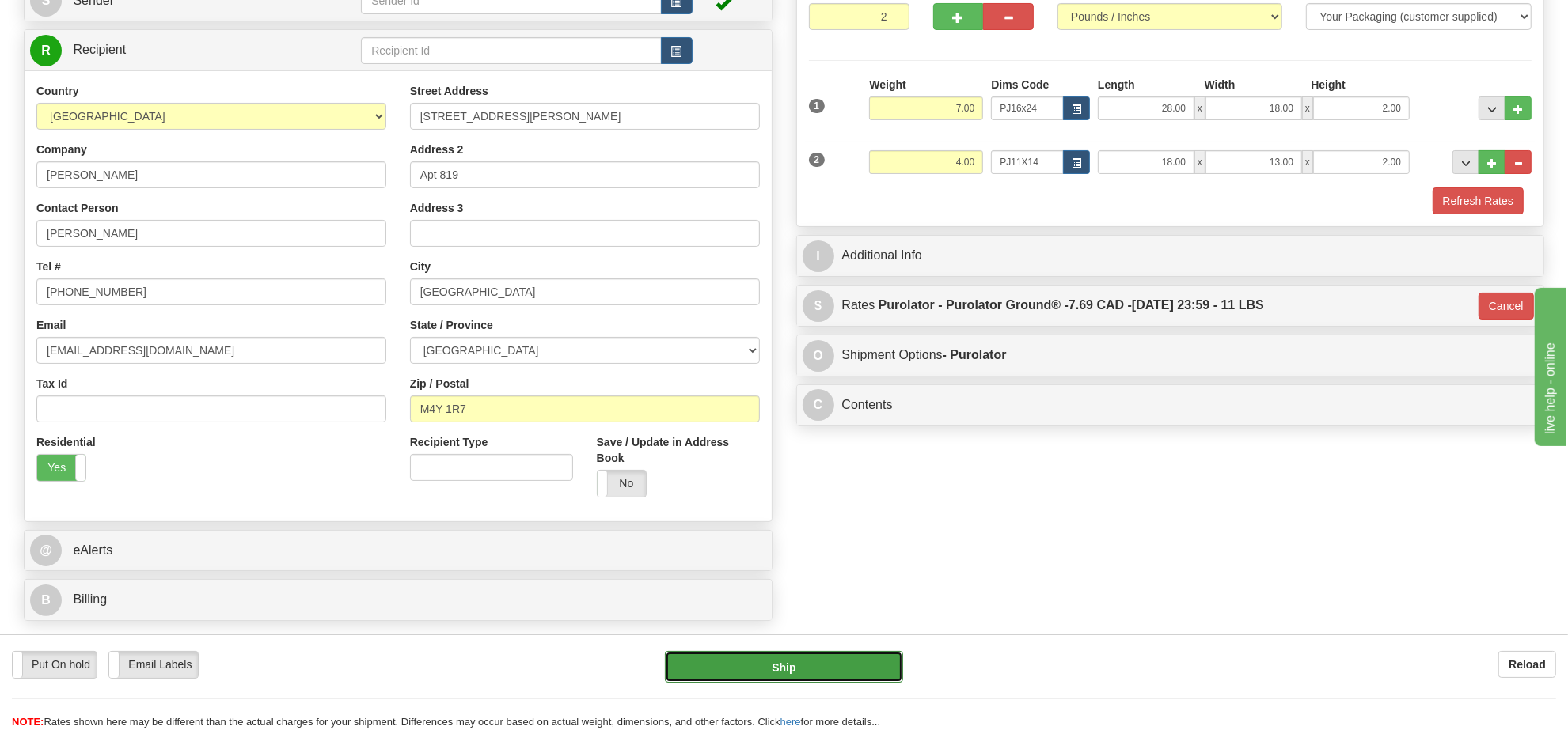
click at [787, 666] on button "Ship" at bounding box center [783, 667] width 237 height 31
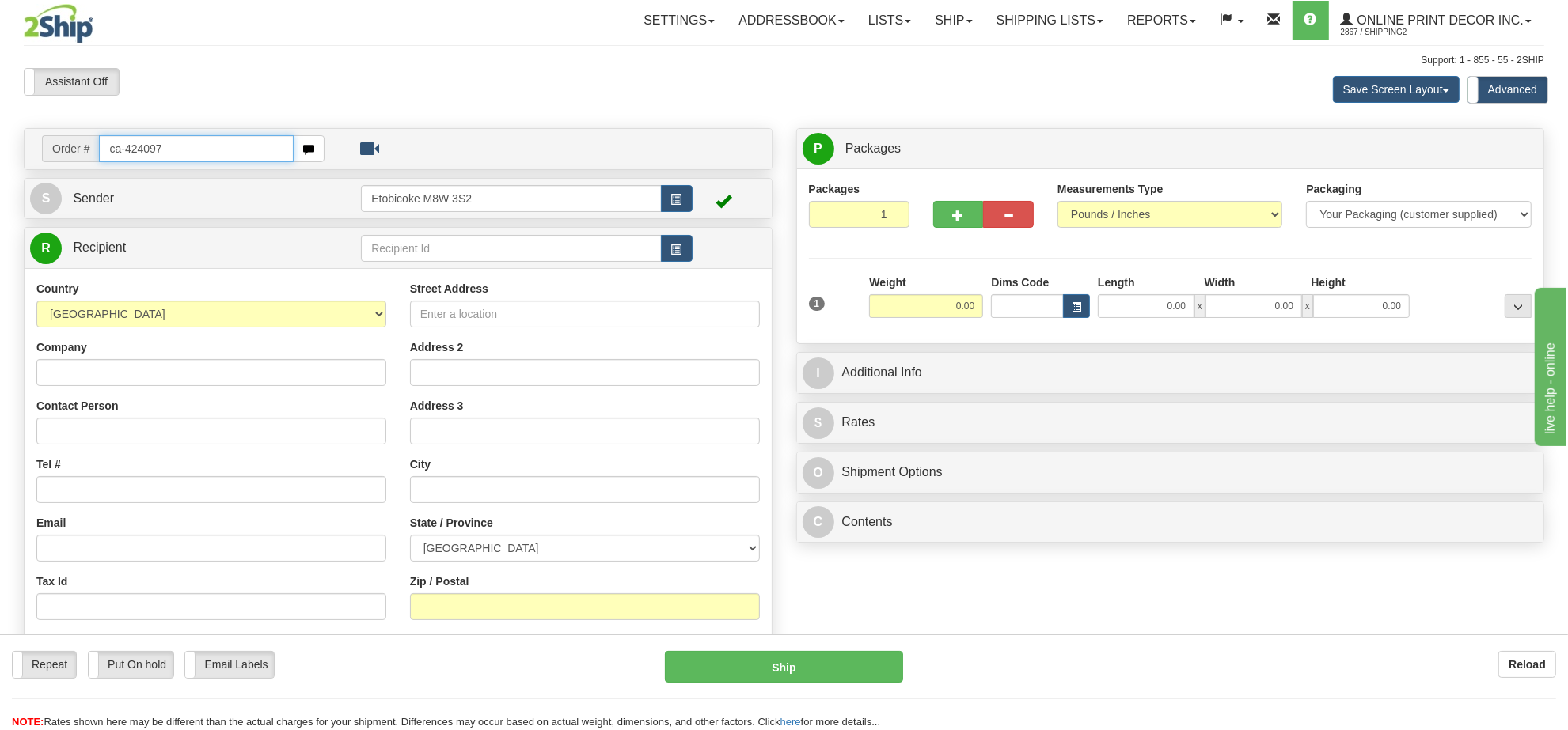
type input "ca-424097"
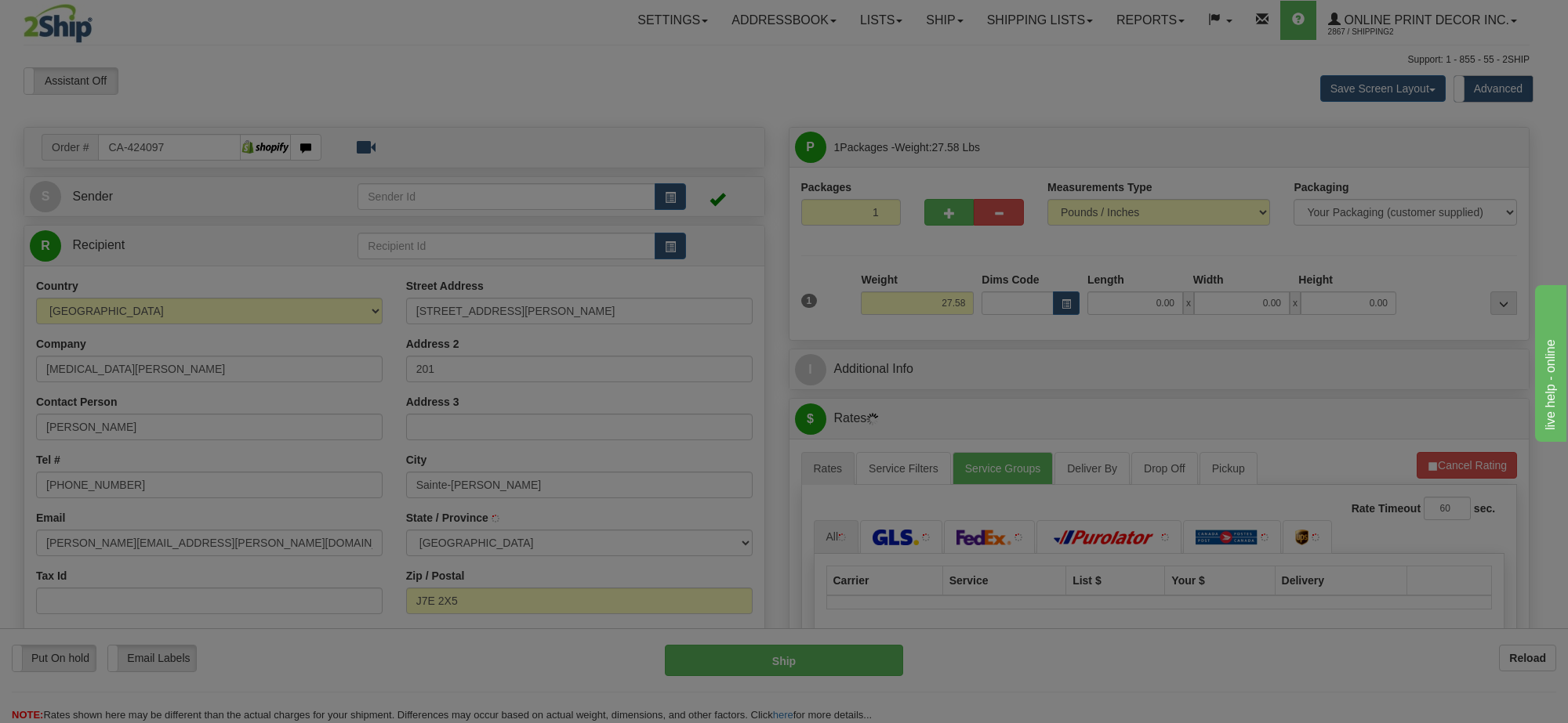
type input "SAINTE-THERESE"
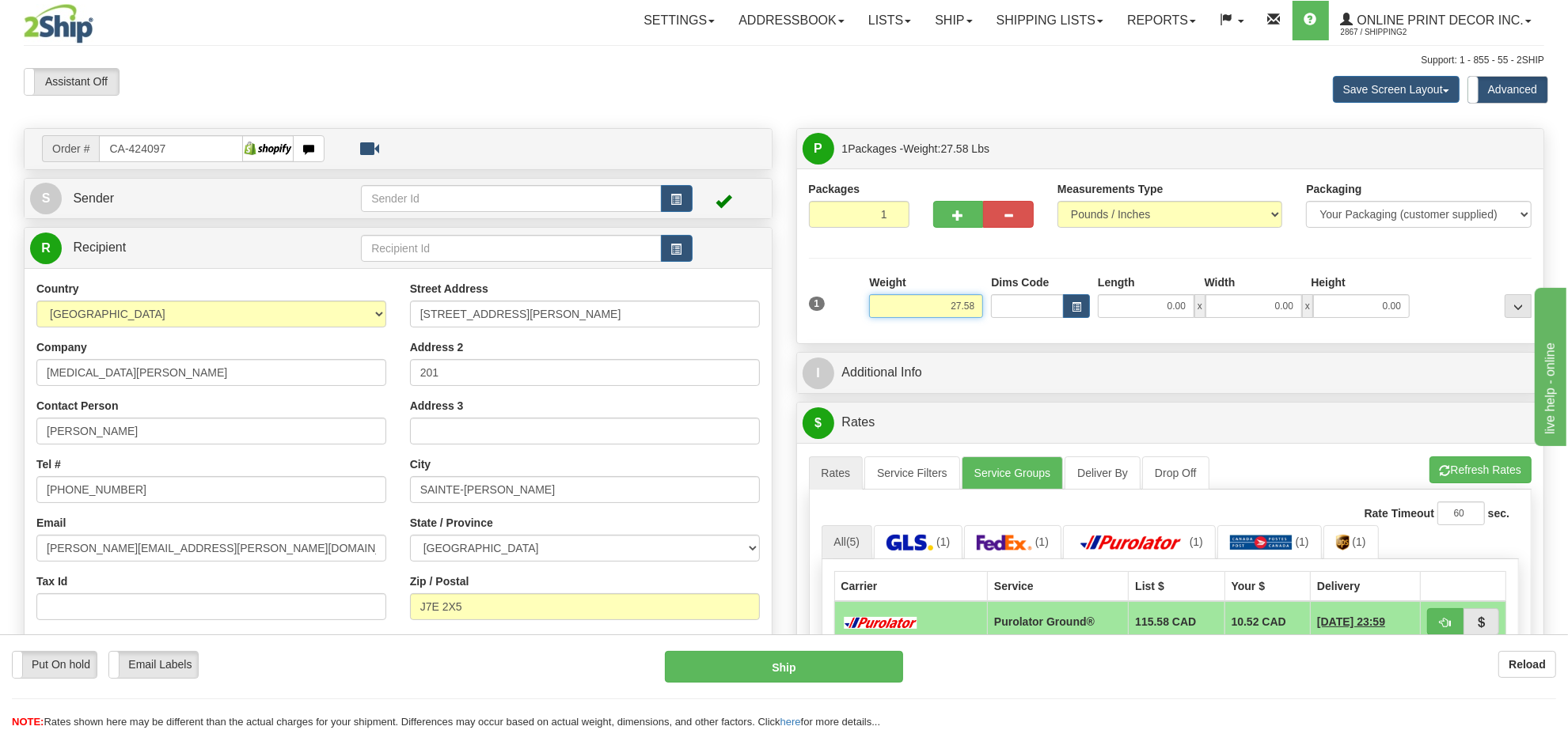
click at [944, 305] on input "27.58" at bounding box center [927, 306] width 114 height 24
drag, startPoint x: 1079, startPoint y: 321, endPoint x: 1079, endPoint y: 307, distance: 14.0
click at [1079, 313] on div "1 Weight 20 Dims Code Length" at bounding box center [1170, 302] width 731 height 56
type input "20.00"
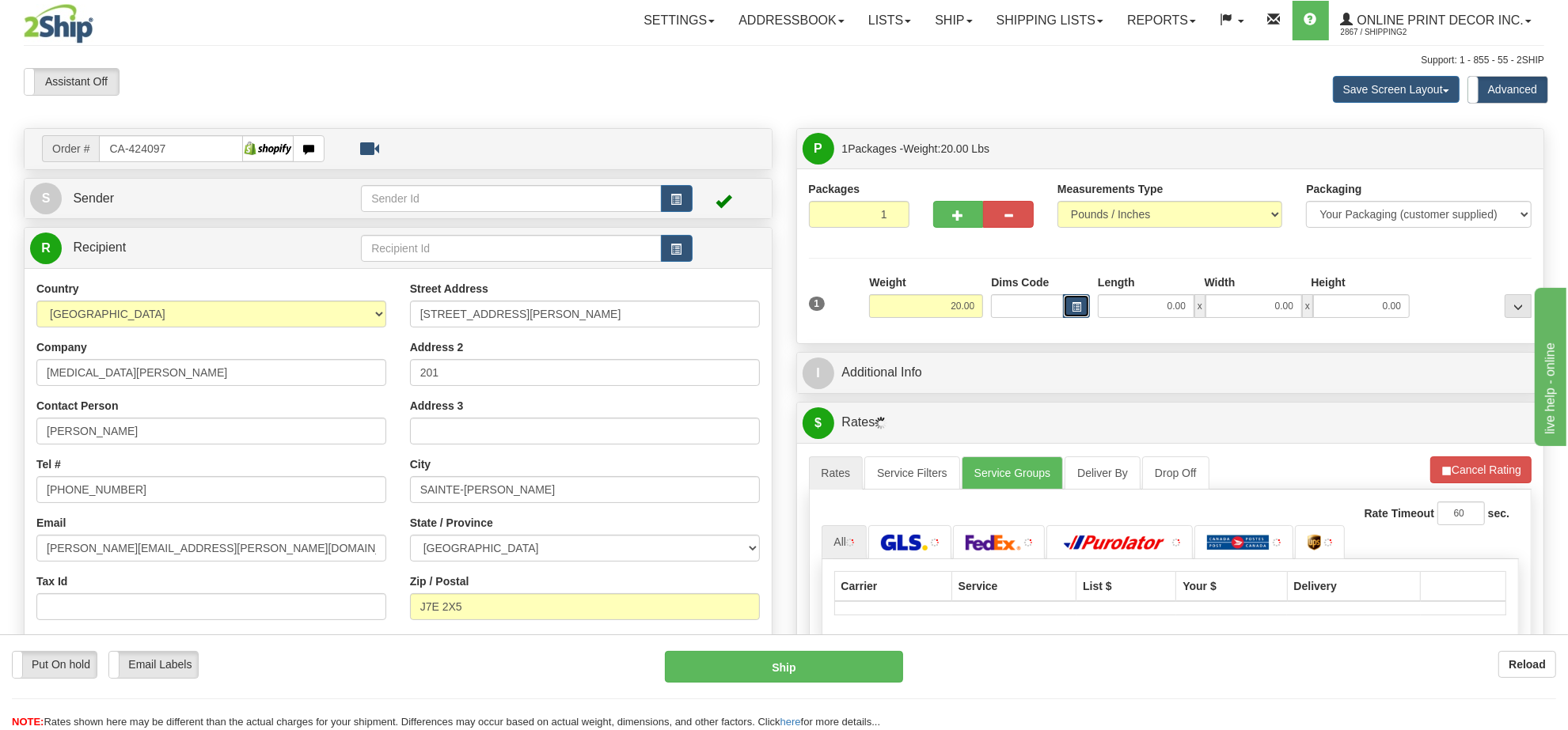
click at [1078, 305] on span "button" at bounding box center [1076, 307] width 9 height 9
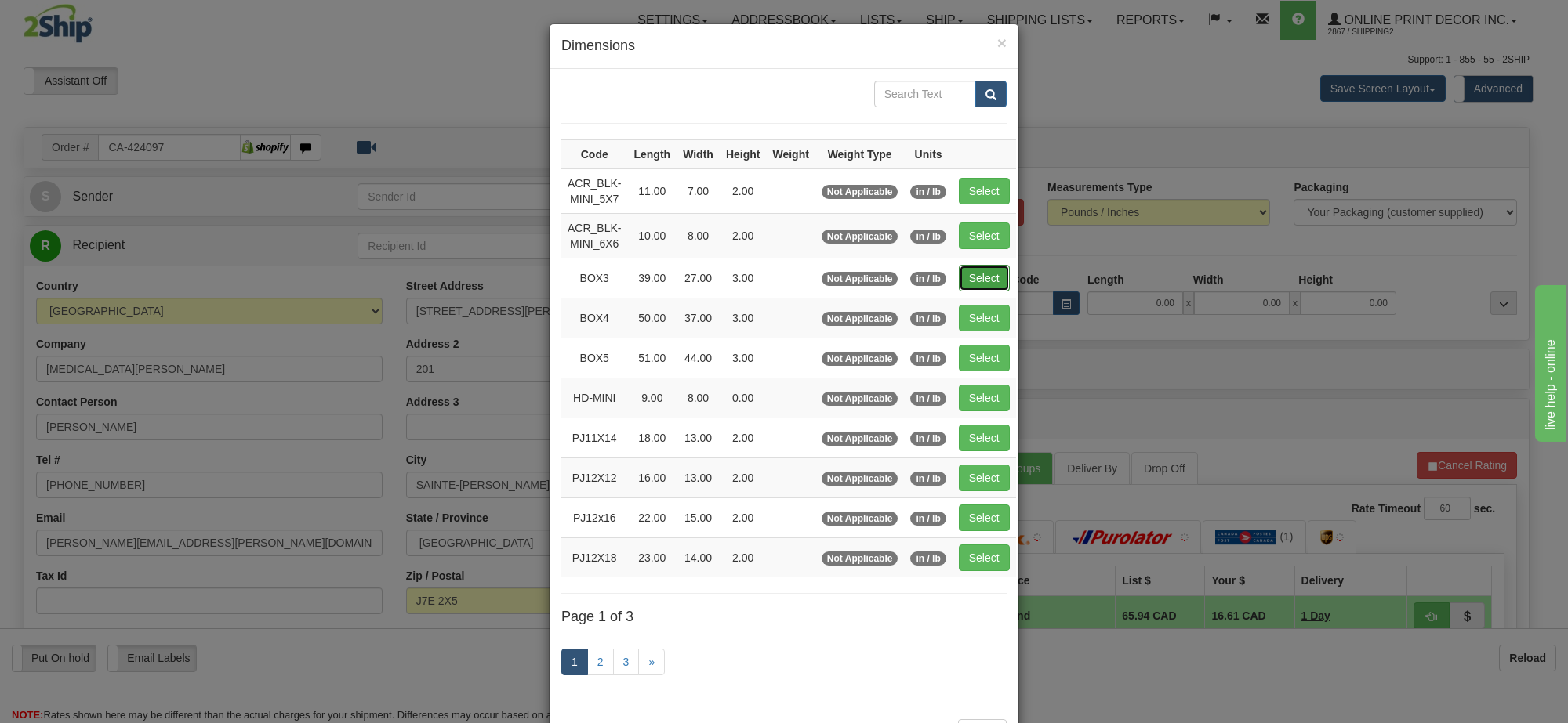
click at [992, 282] on button "Select" at bounding box center [984, 278] width 51 height 26
type input "BOX3"
type input "39.00"
type input "27.00"
type input "3.00"
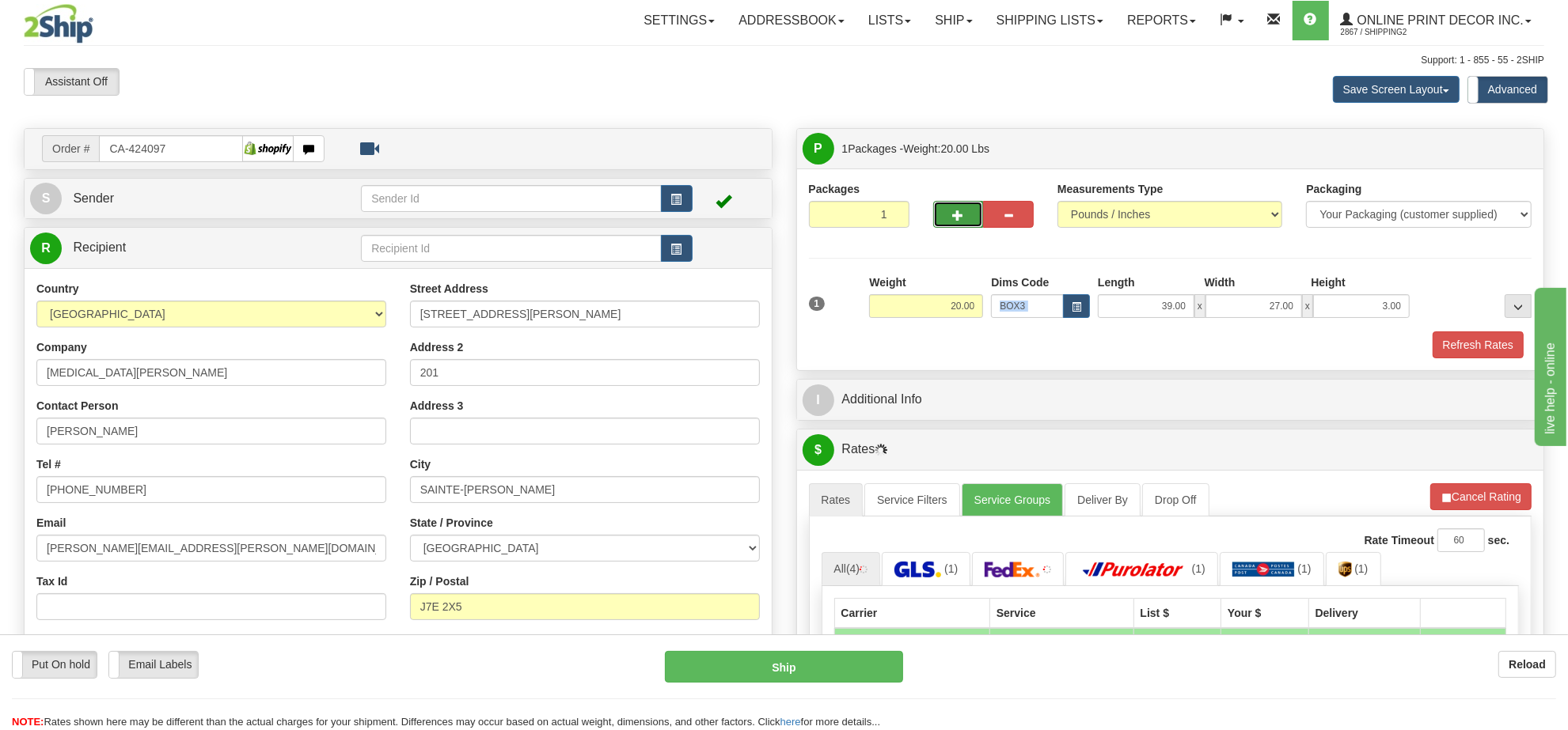
click at [965, 208] on button "button" at bounding box center [958, 215] width 51 height 27
radio input "true"
type input "2"
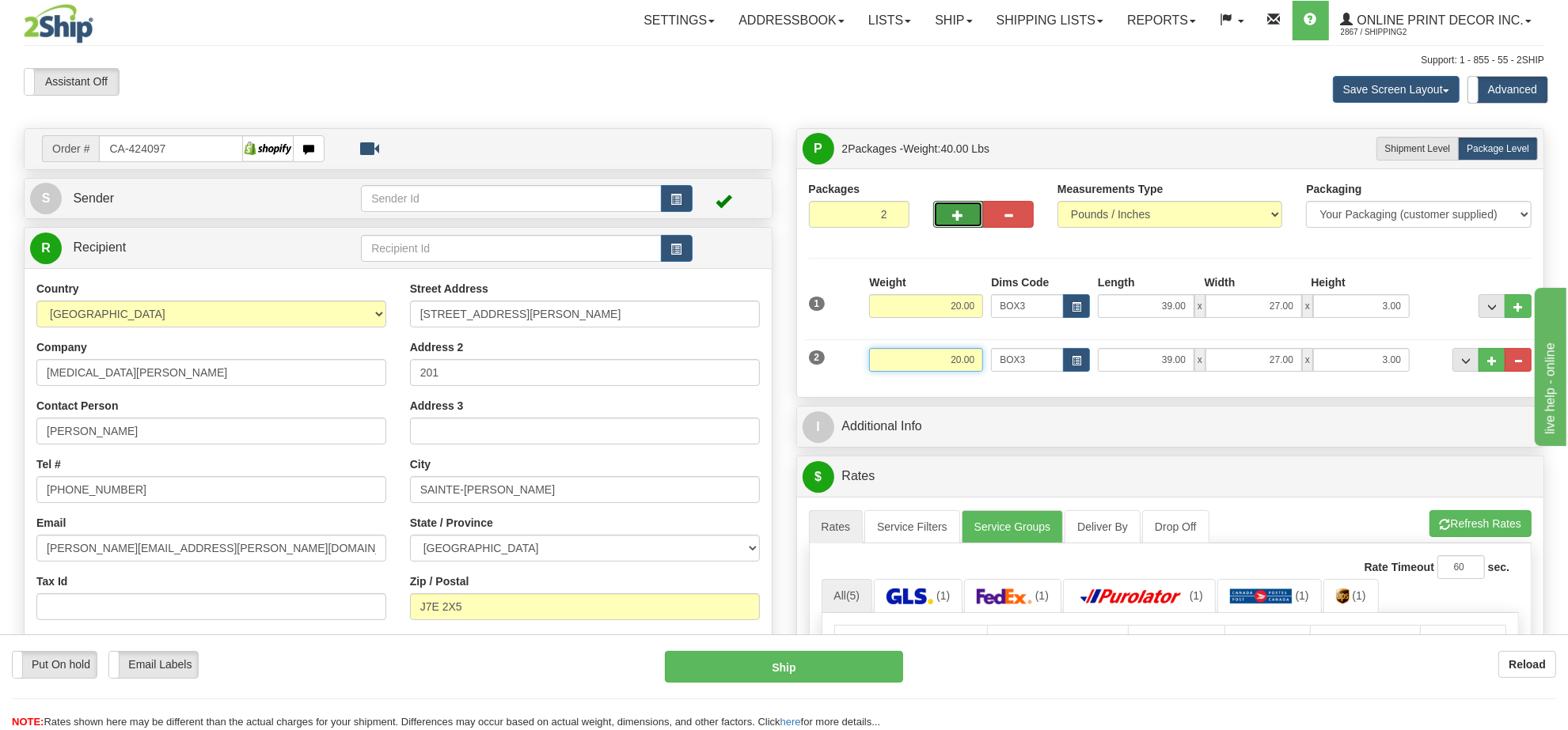
click at [950, 372] on input "20.00" at bounding box center [927, 360] width 114 height 24
type input "12.00"
click at [1500, 522] on li "Refresh Rates Cancel Rating" at bounding box center [1480, 524] width 102 height 27
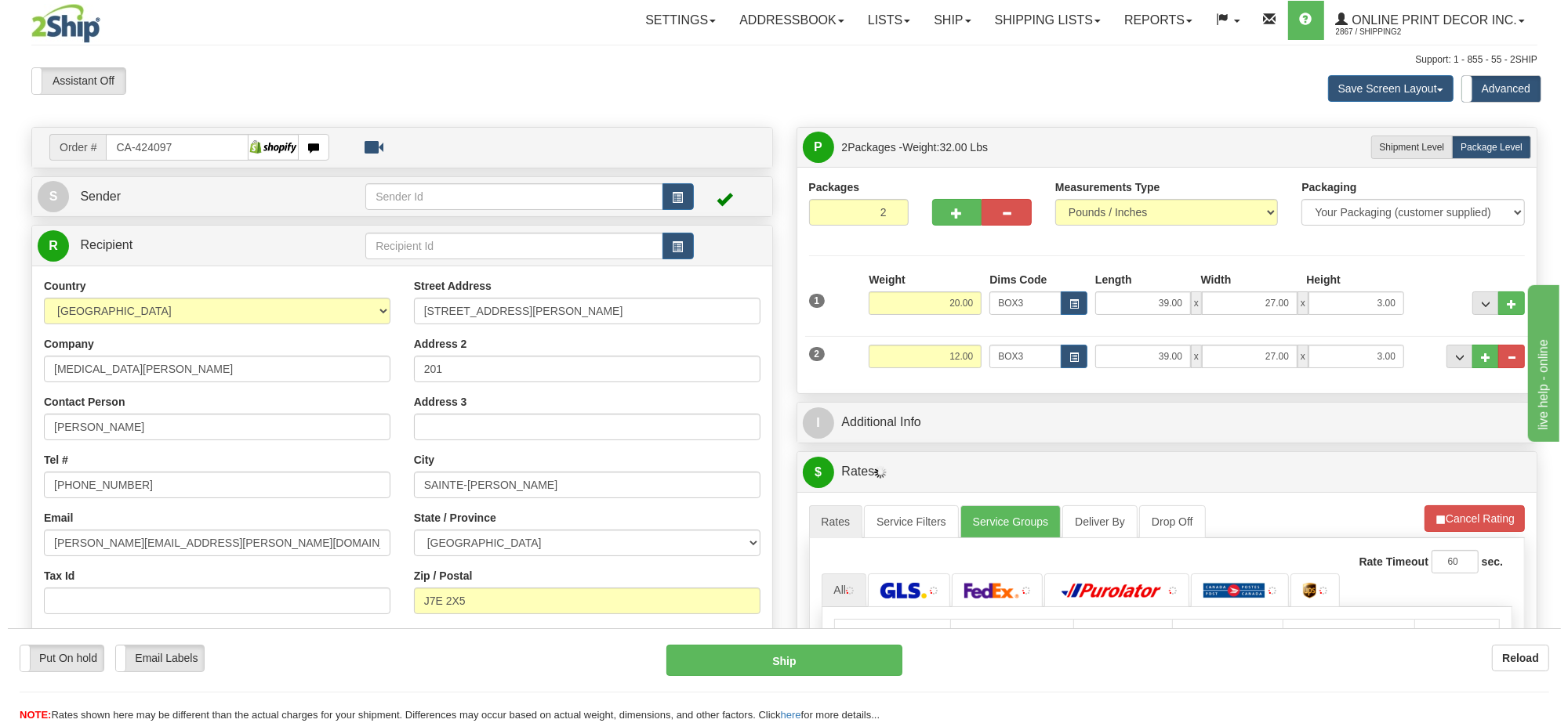
scroll to position [98, 0]
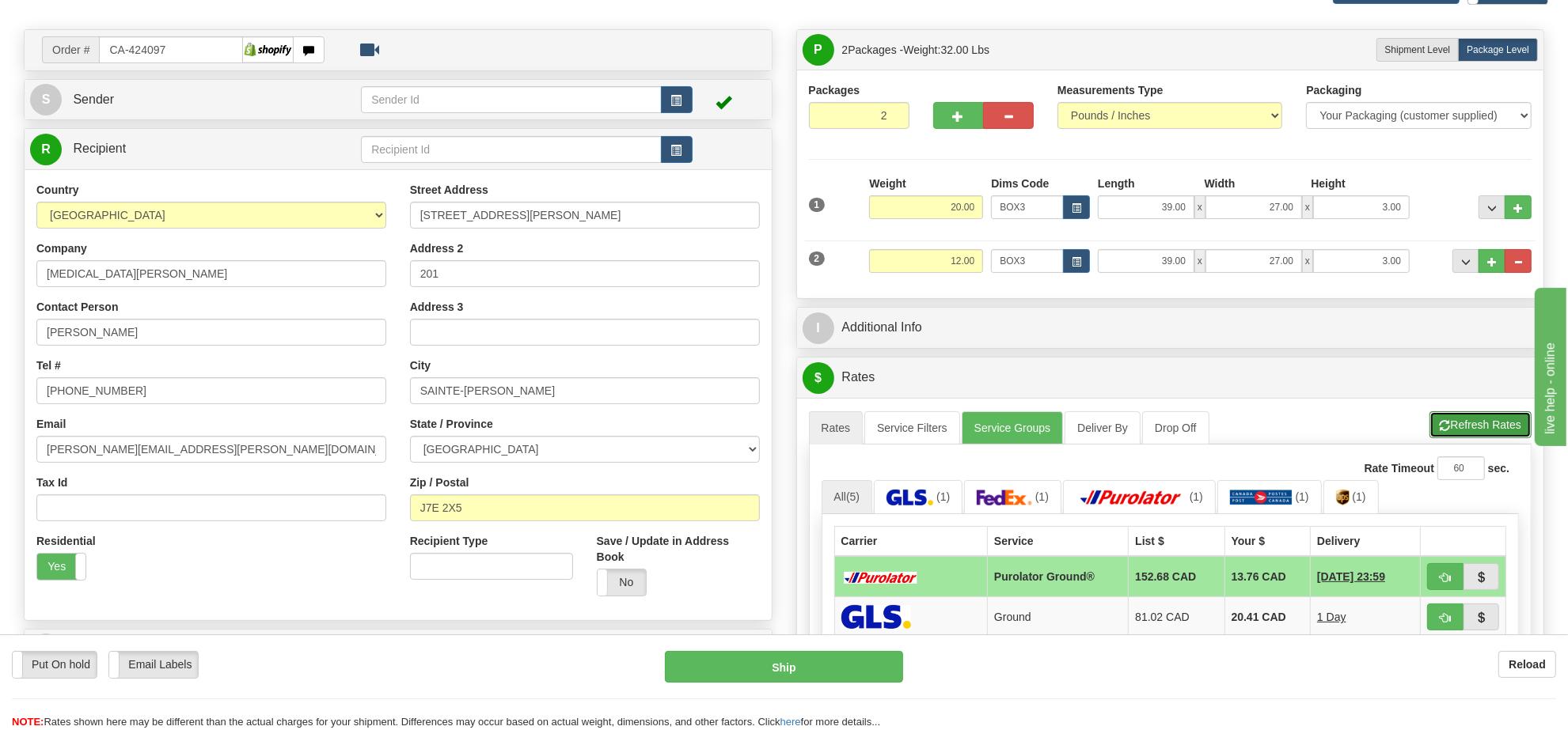
click at [1466, 436] on button "Refresh Rates" at bounding box center [1480, 425] width 102 height 27
click at [1457, 580] on button "button" at bounding box center [1445, 577] width 36 height 27
type input "260"
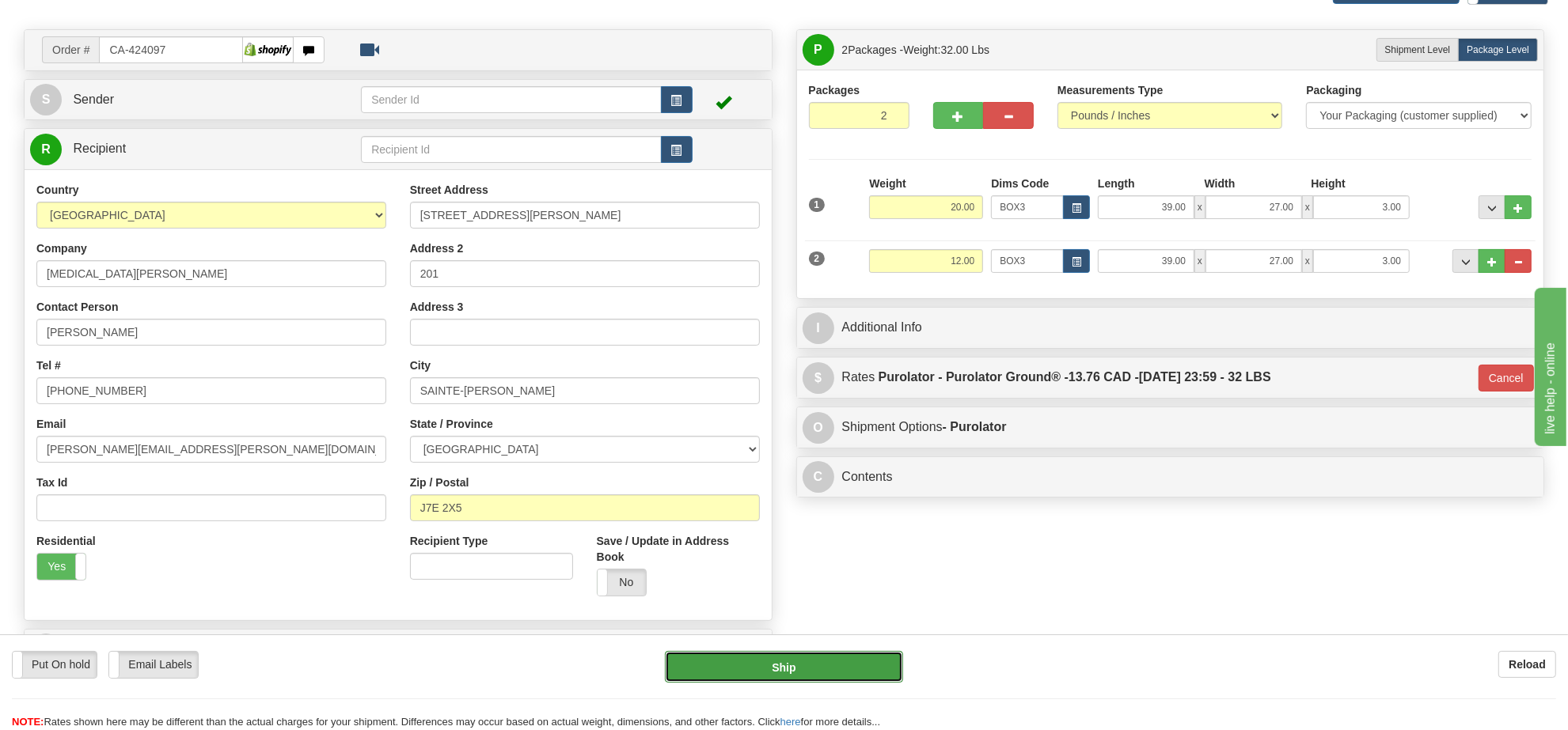
click at [865, 661] on button "Ship" at bounding box center [783, 667] width 237 height 31
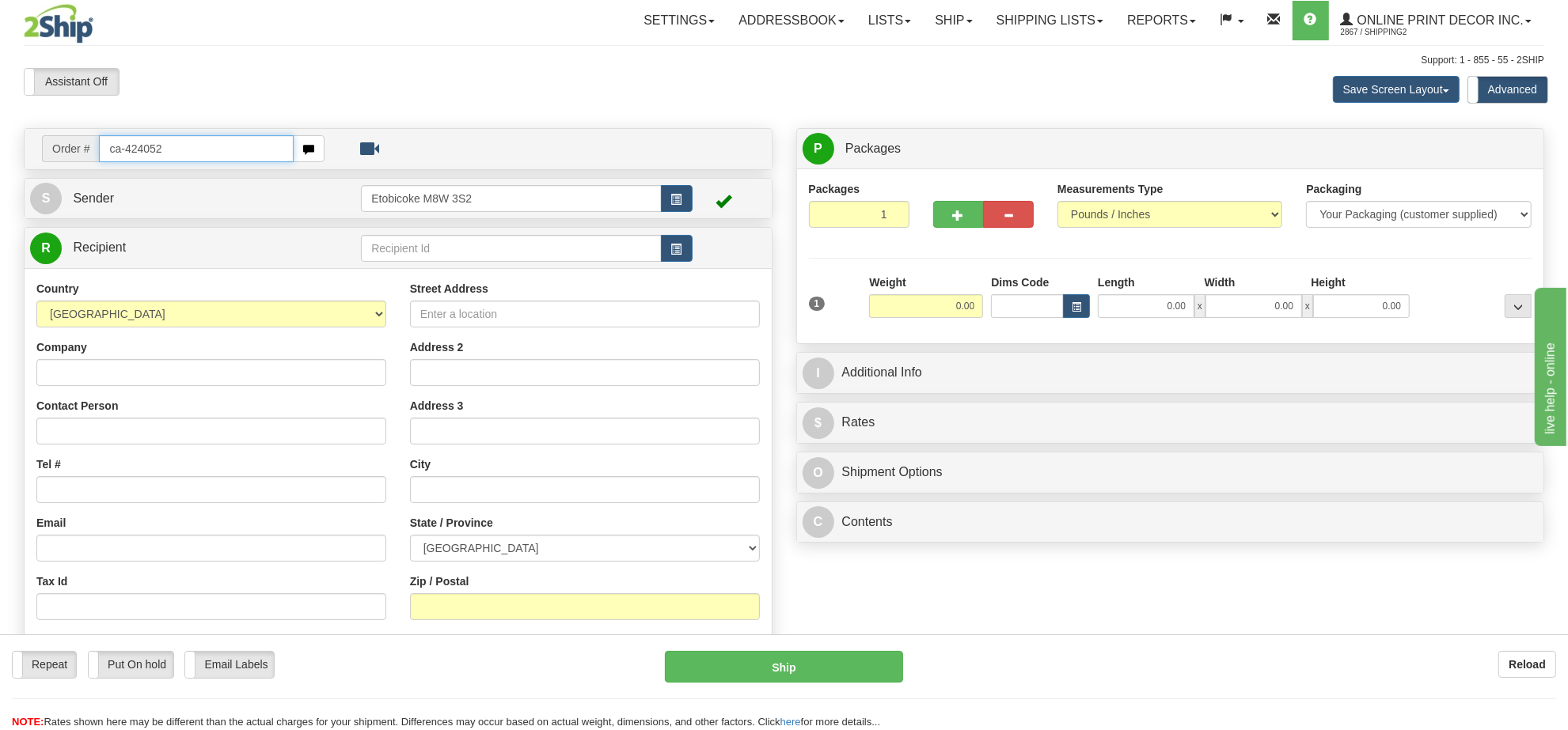
type input "ca-424052"
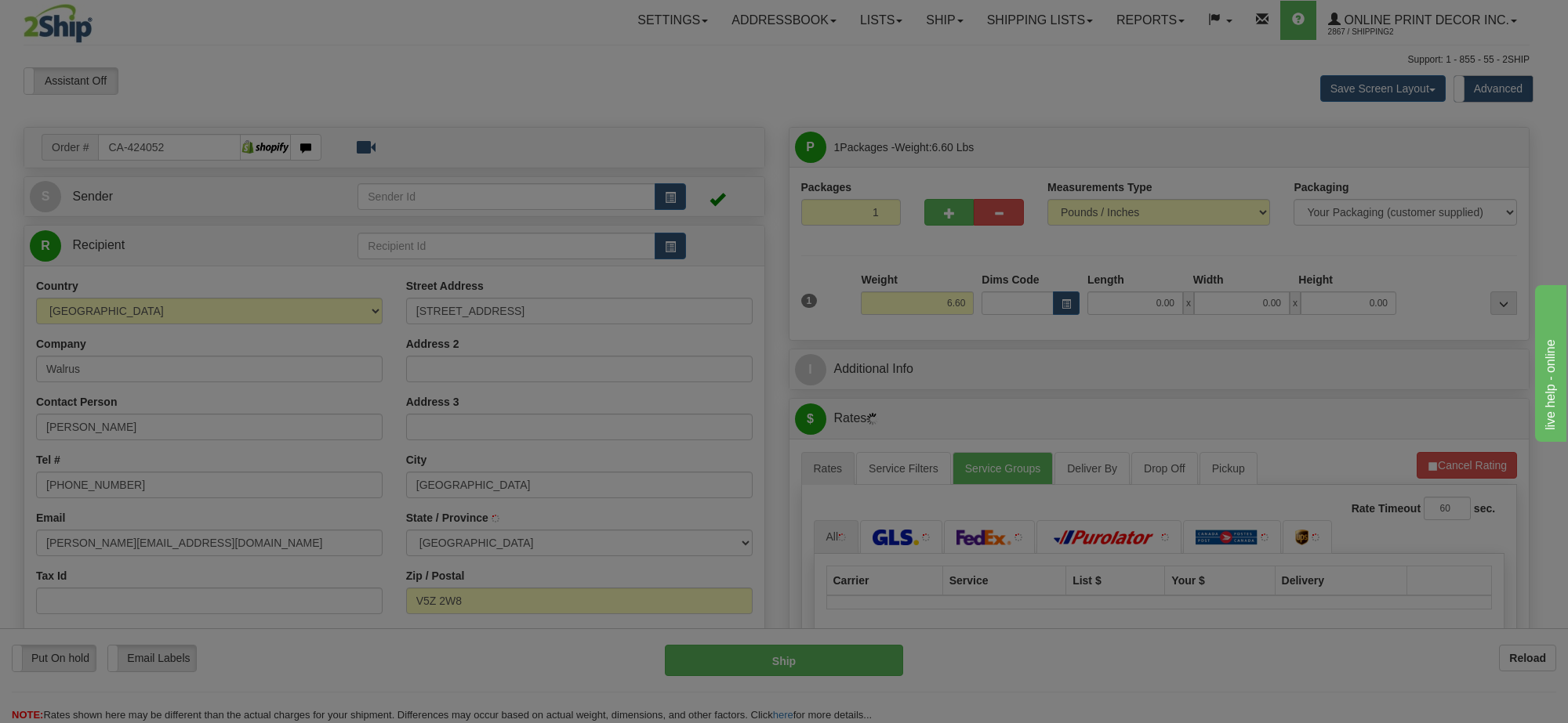
type input "[GEOGRAPHIC_DATA]"
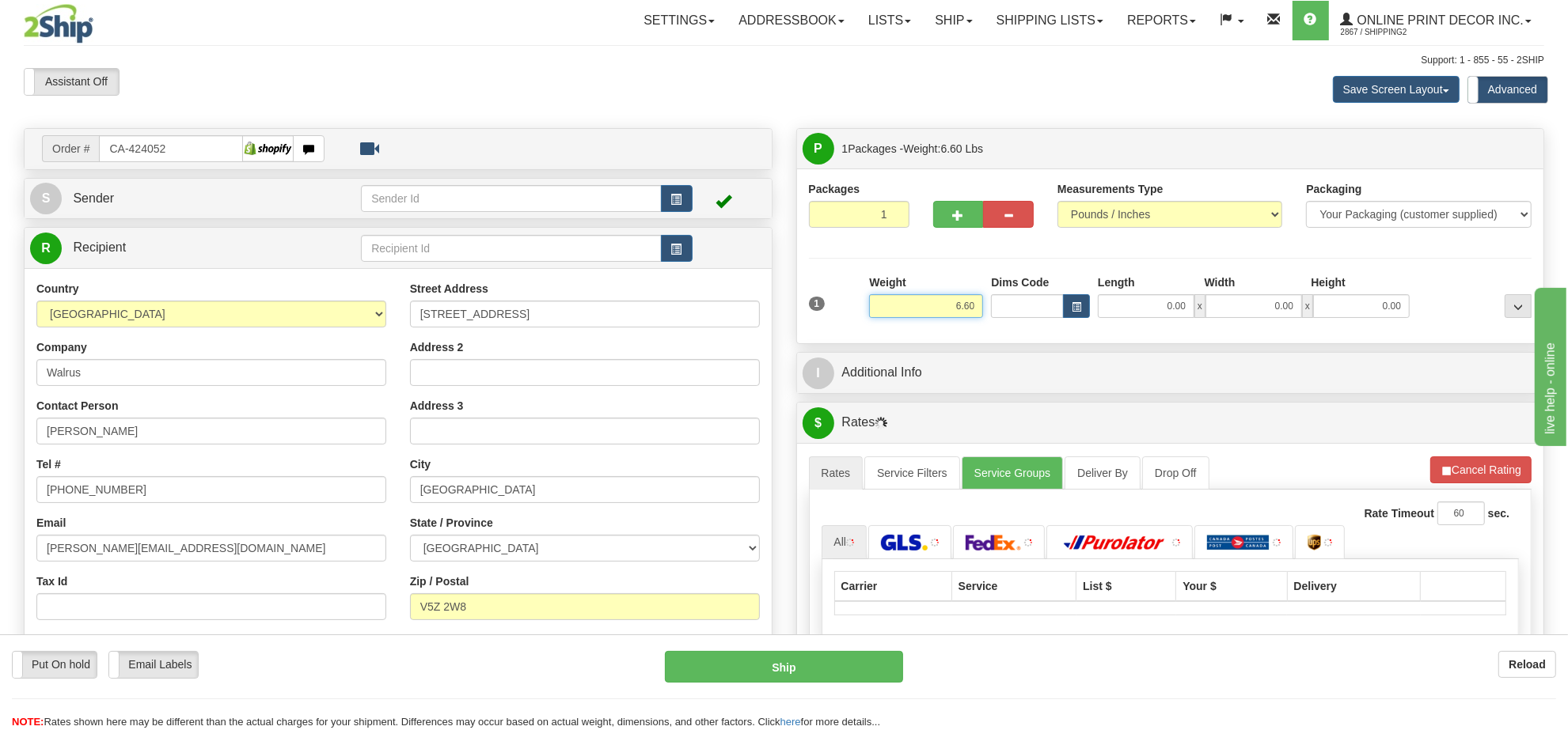
click at [955, 317] on input "6.60" at bounding box center [927, 306] width 114 height 24
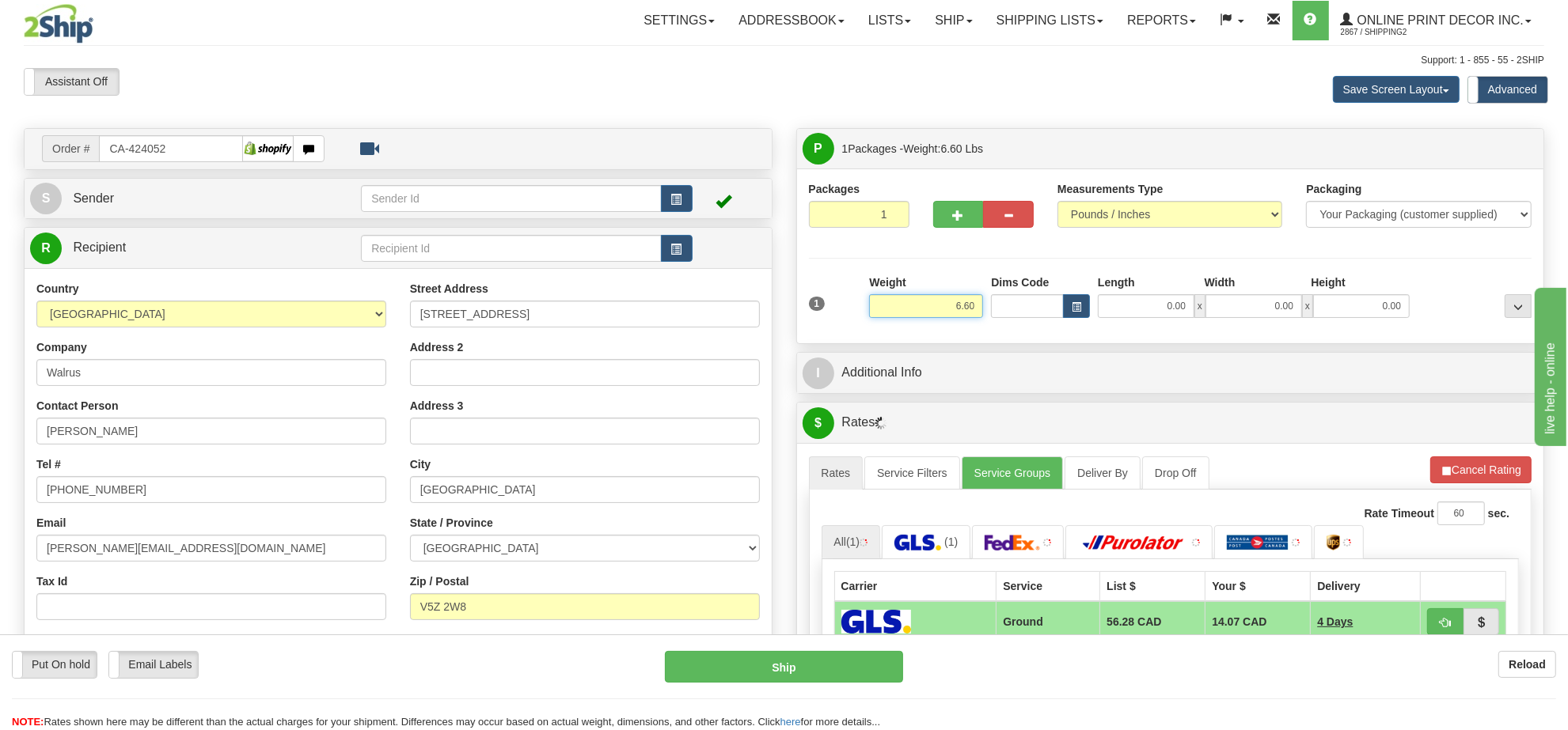
click at [955, 317] on input "6.60" at bounding box center [927, 306] width 114 height 24
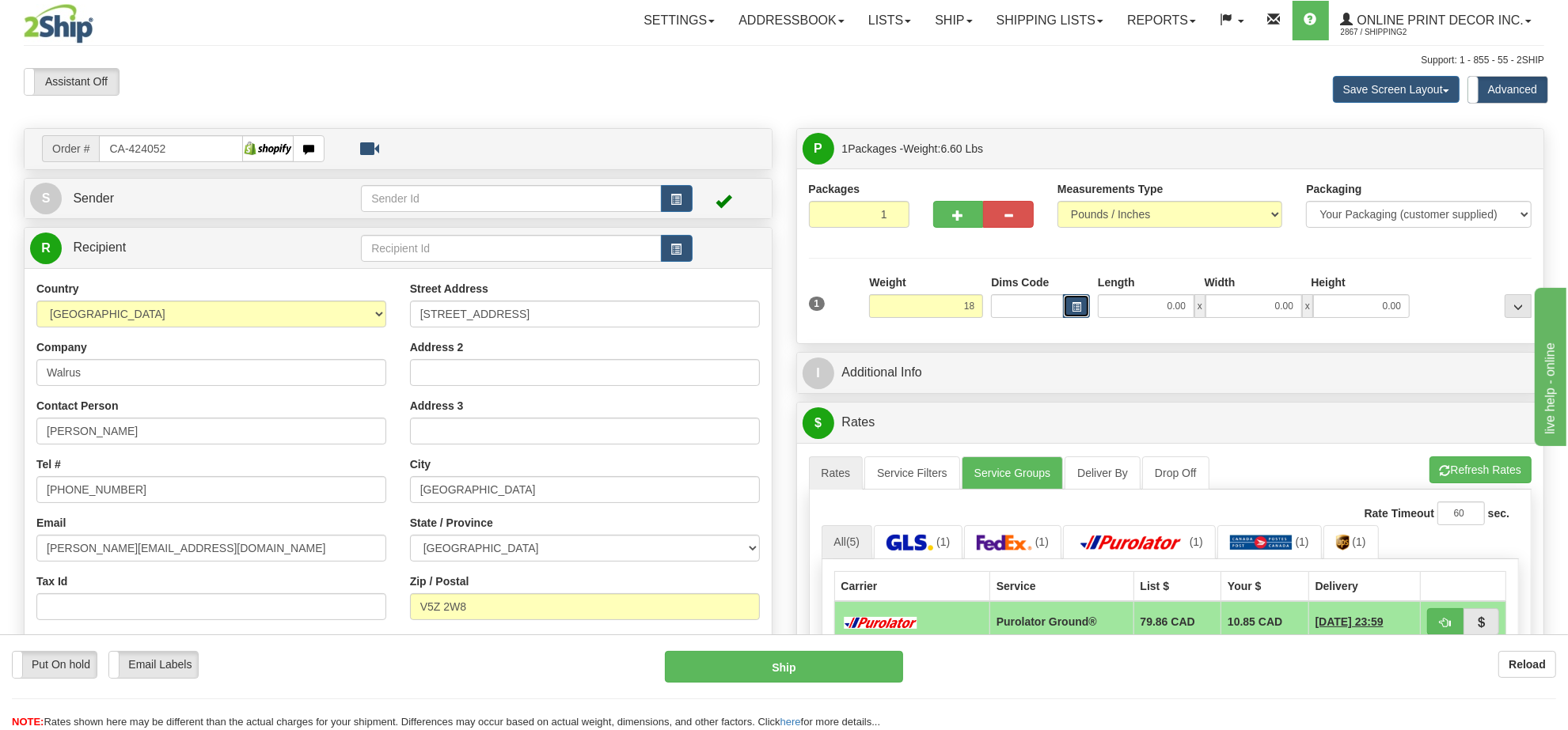
click at [1072, 307] on span "button" at bounding box center [1076, 307] width 9 height 9
type input "18.00"
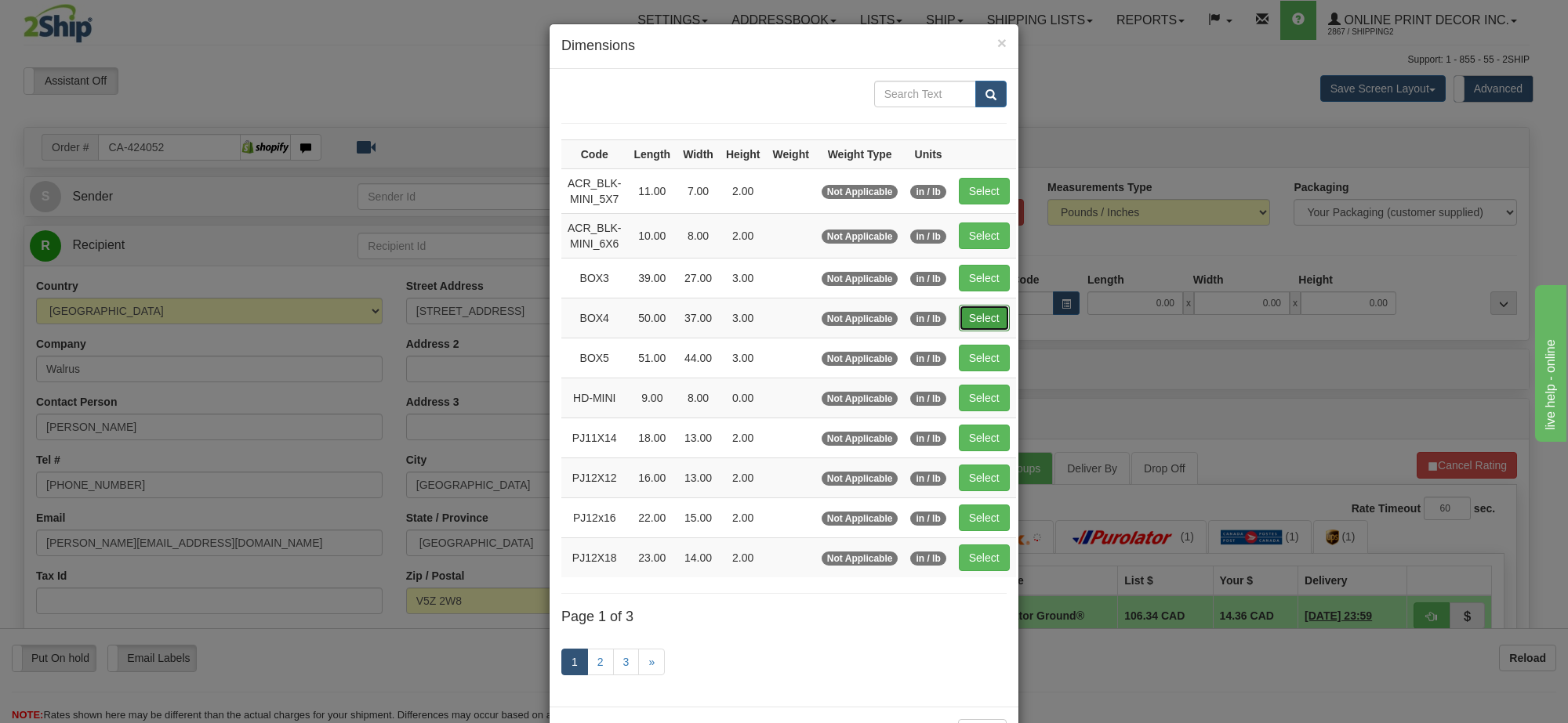
click at [988, 322] on button "Select" at bounding box center [984, 318] width 51 height 26
type input "BOX4"
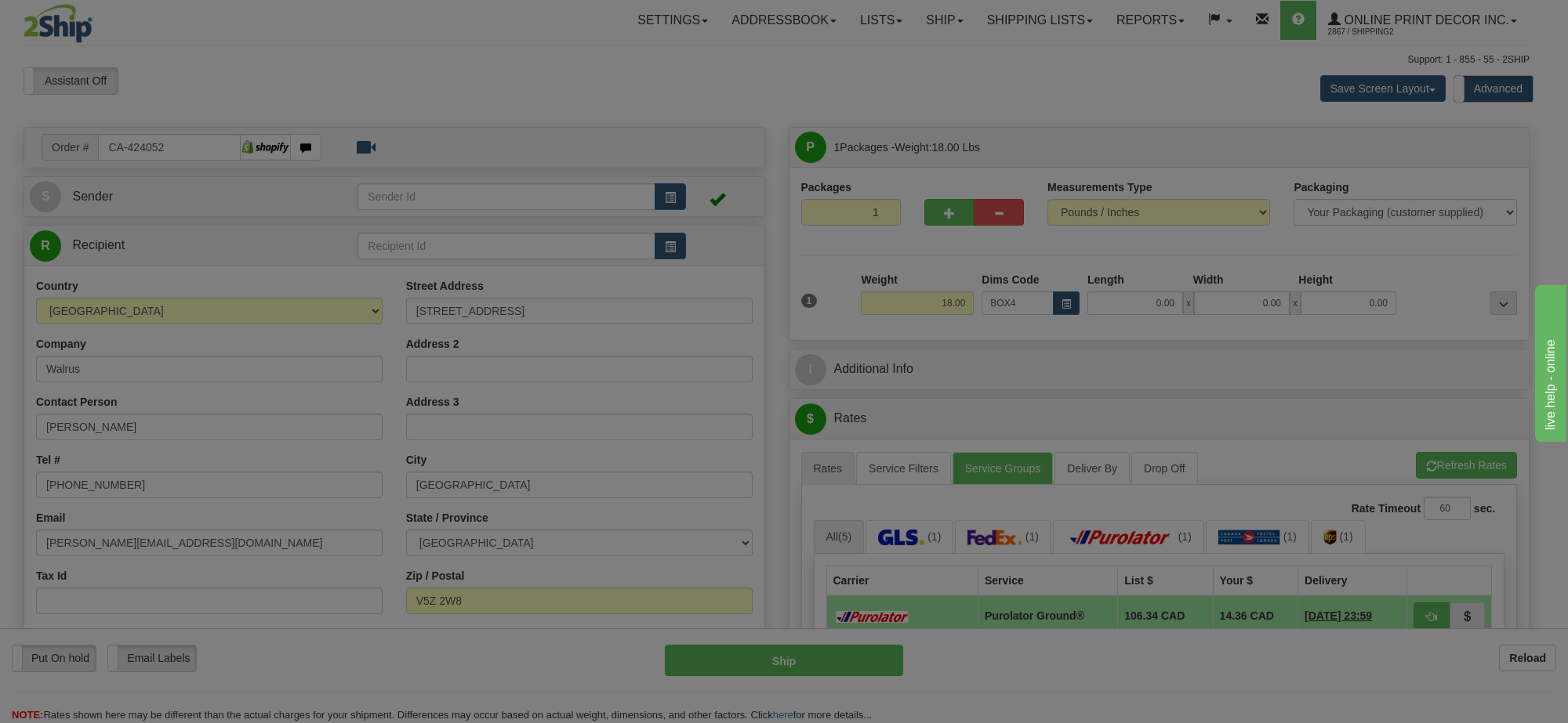
type input "50.00"
type input "37.00"
type input "3.00"
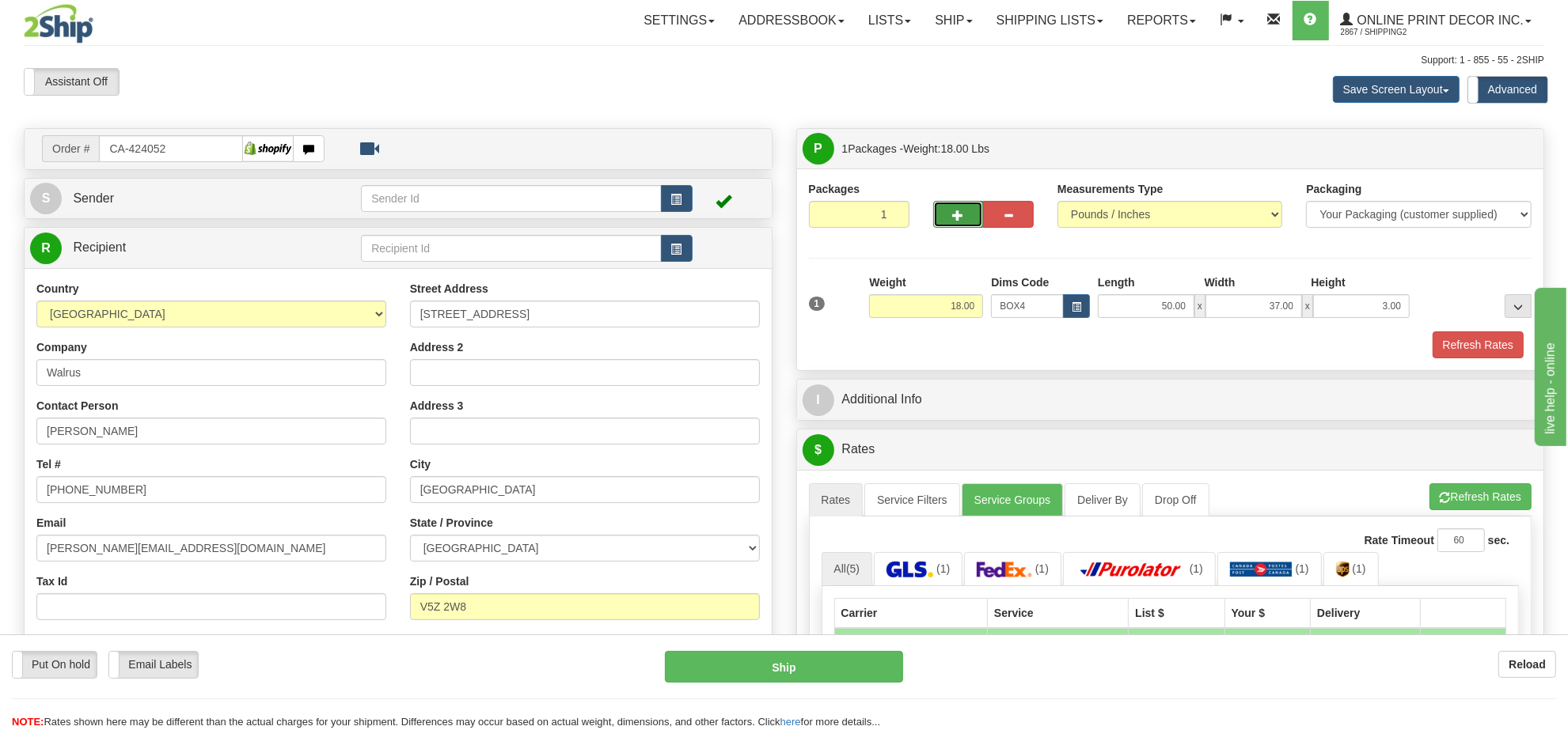
click at [963, 220] on span "button" at bounding box center [958, 215] width 11 height 10
radio input "true"
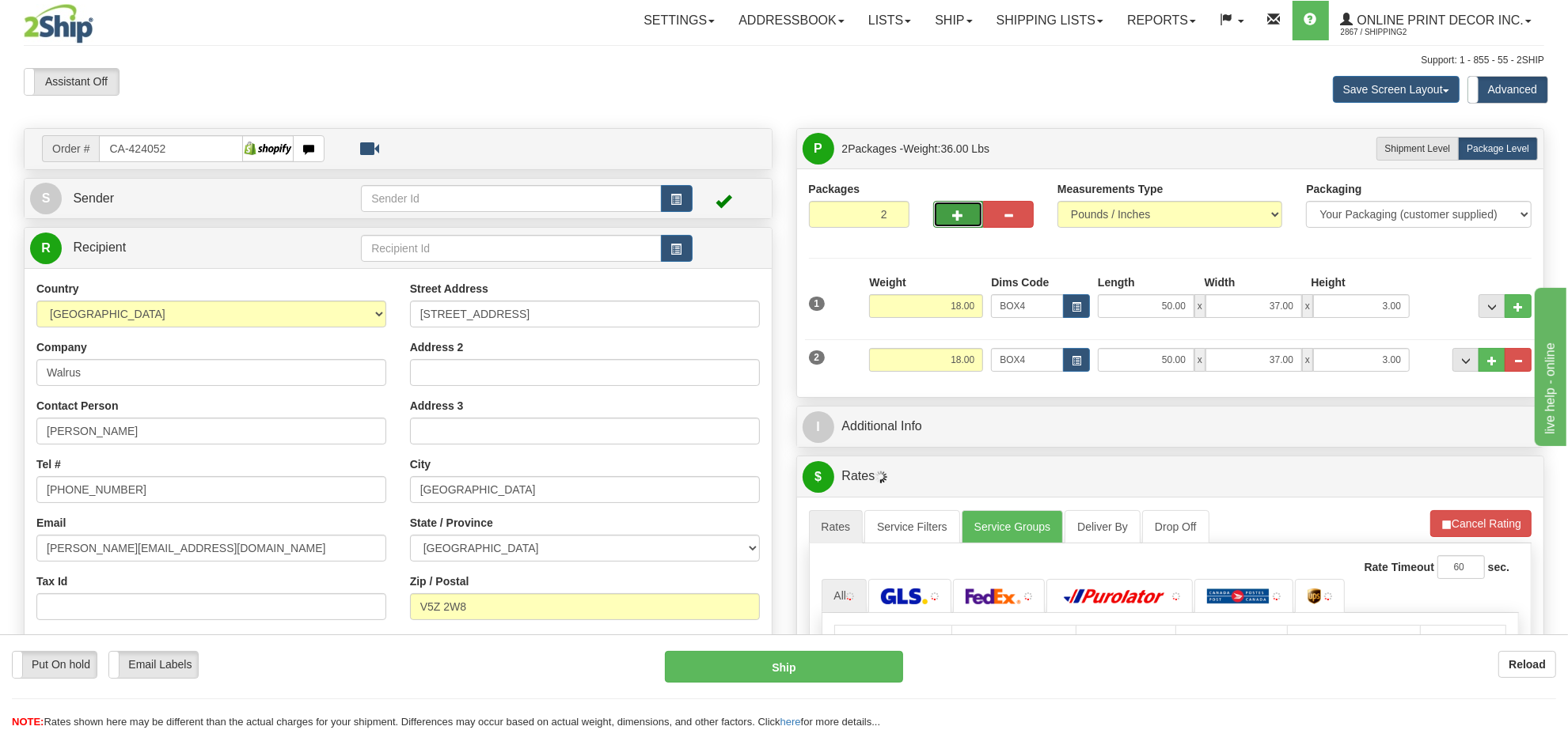
click at [963, 220] on span "button" at bounding box center [958, 215] width 11 height 10
type input "3"
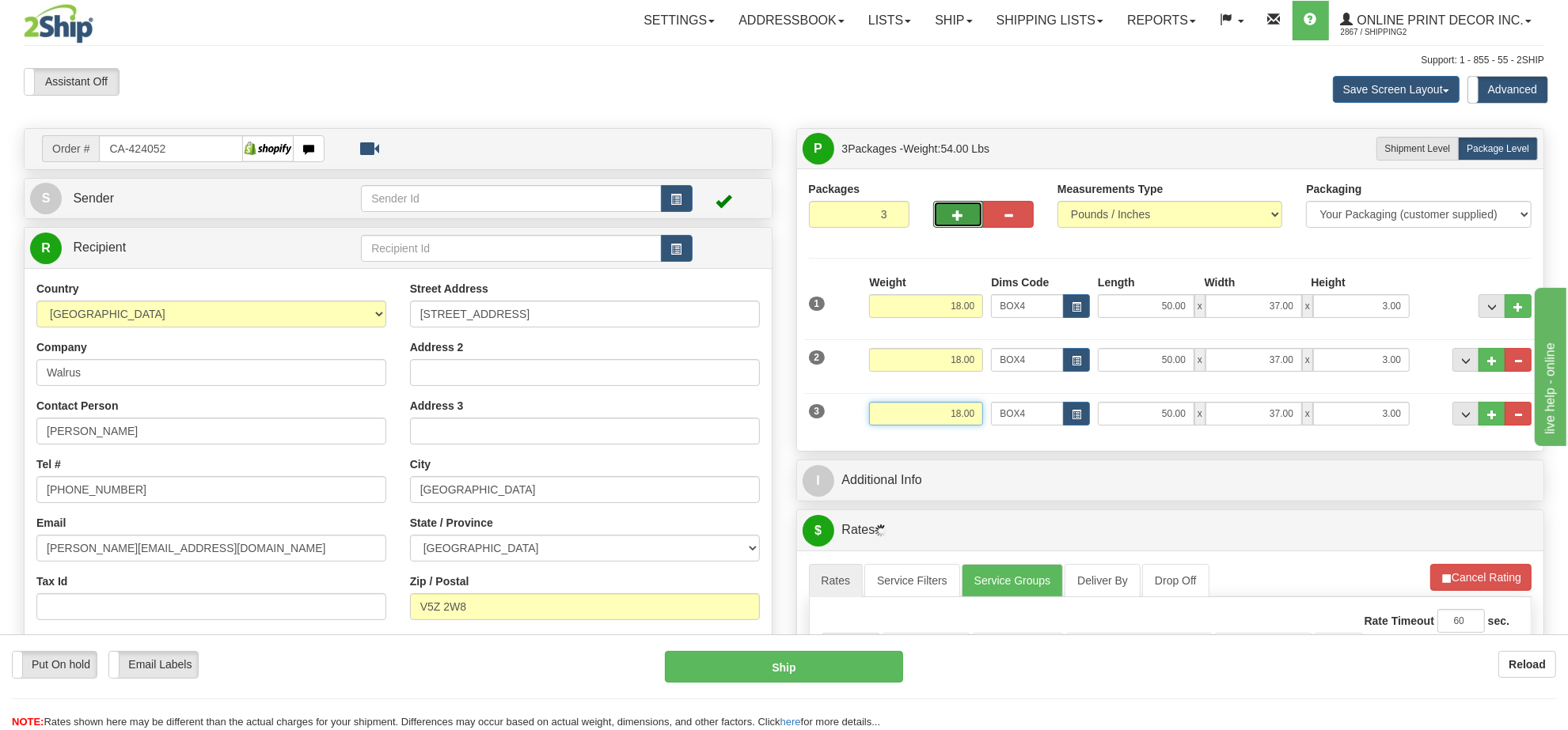
click at [946, 406] on input "18.00" at bounding box center [927, 413] width 114 height 24
click at [1503, 572] on li "Refresh Rates Cancel Rating" at bounding box center [1480, 578] width 102 height 27
type input "16.00"
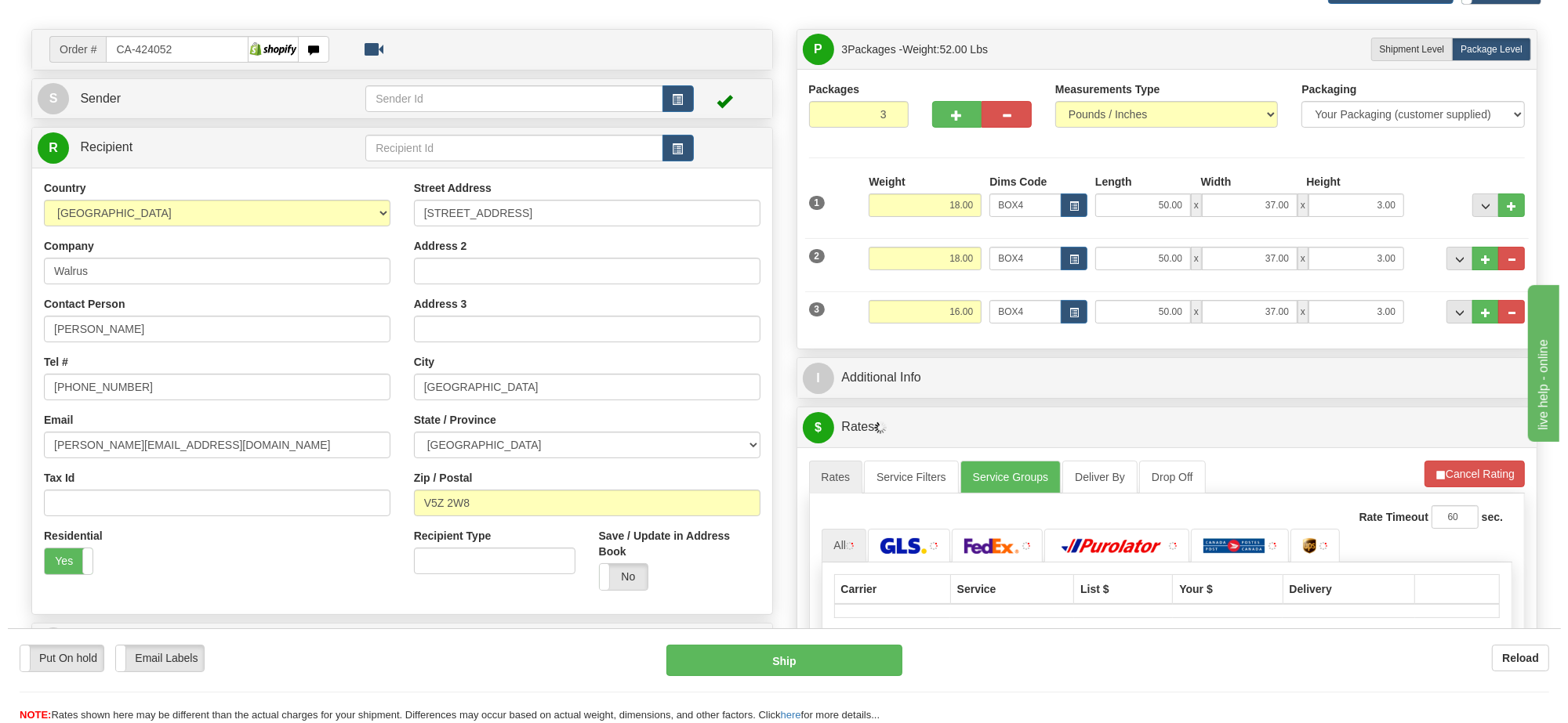
scroll to position [196, 0]
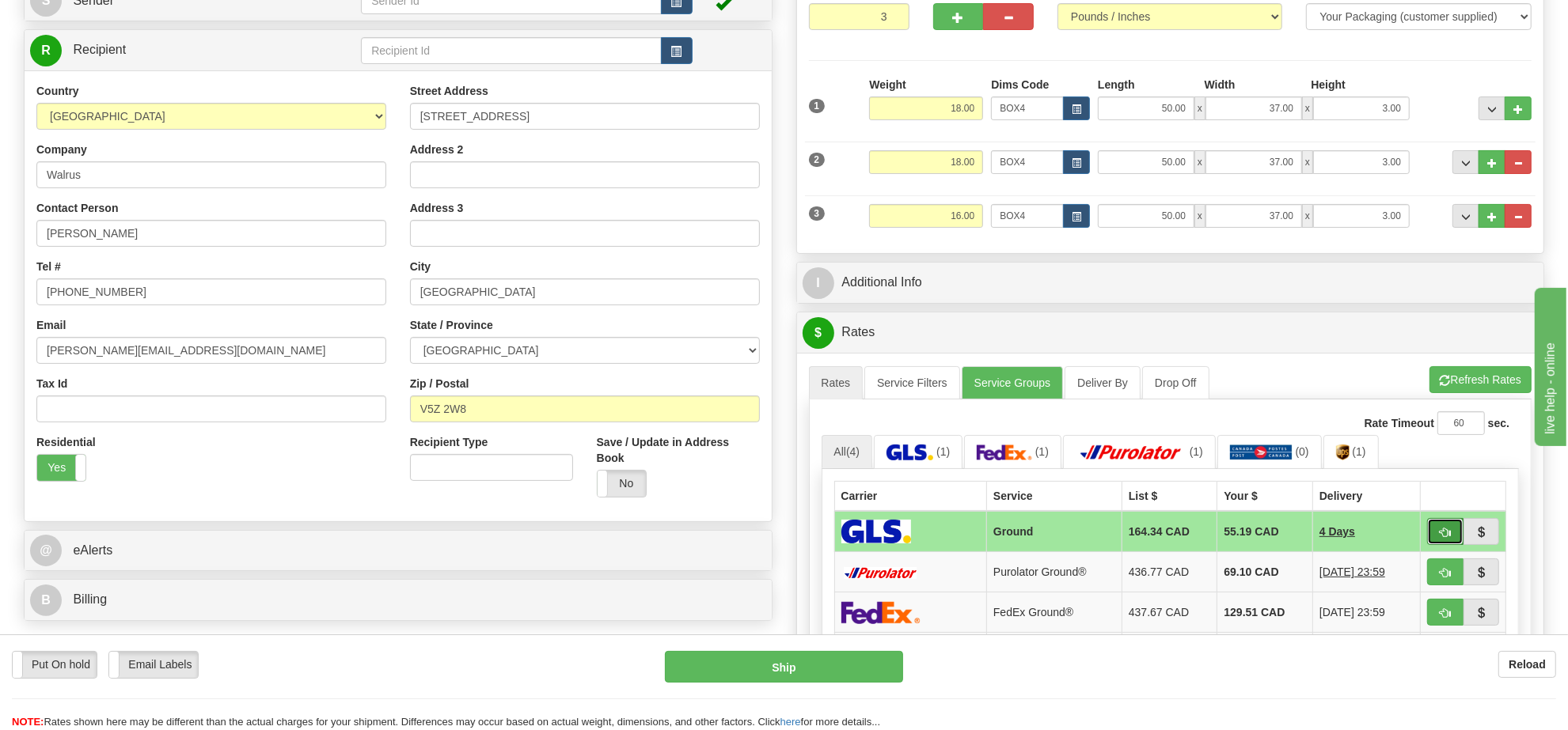
click at [1442, 538] on span "button" at bounding box center [1445, 533] width 11 height 10
type input "1"
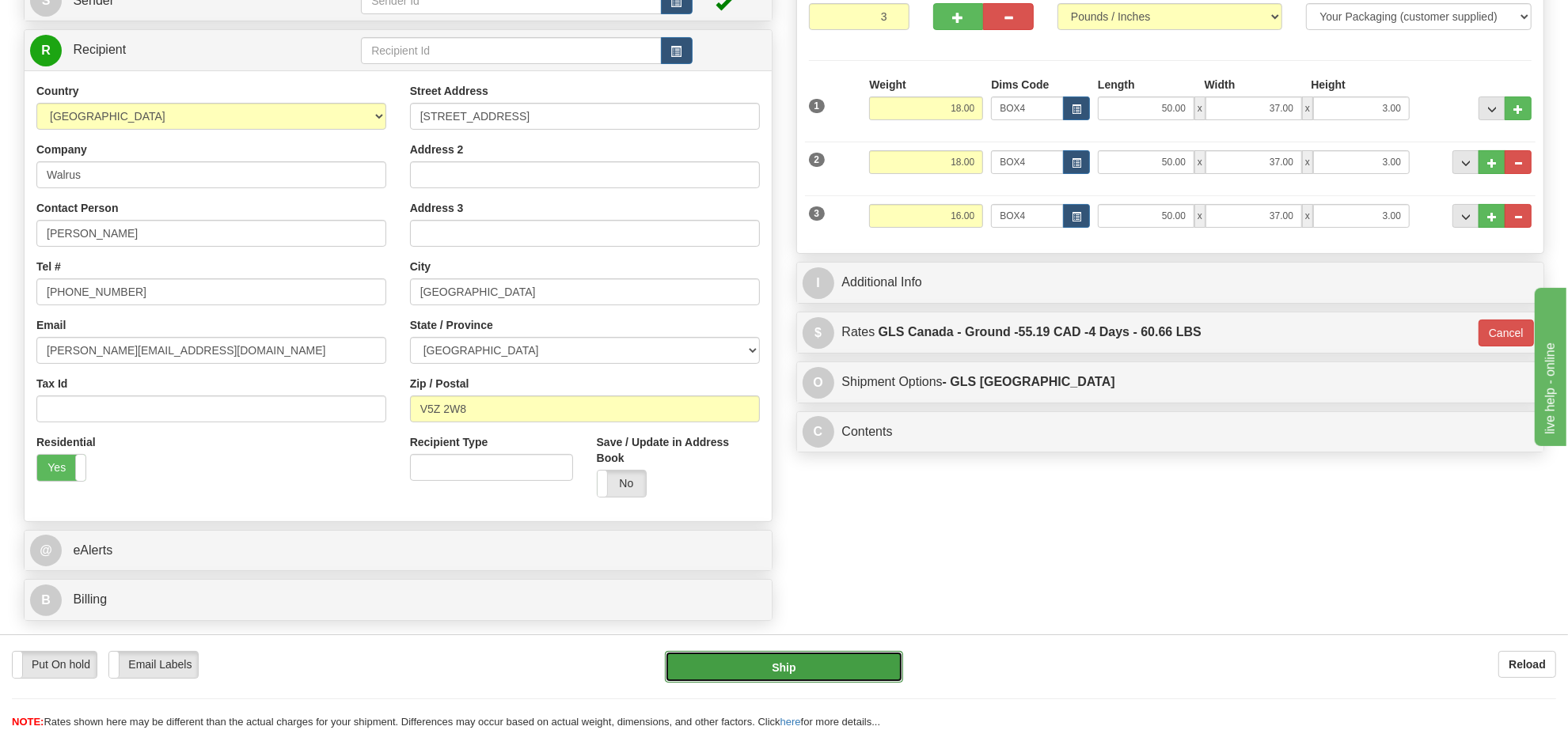
click at [859, 667] on button "Ship" at bounding box center [783, 667] width 237 height 31
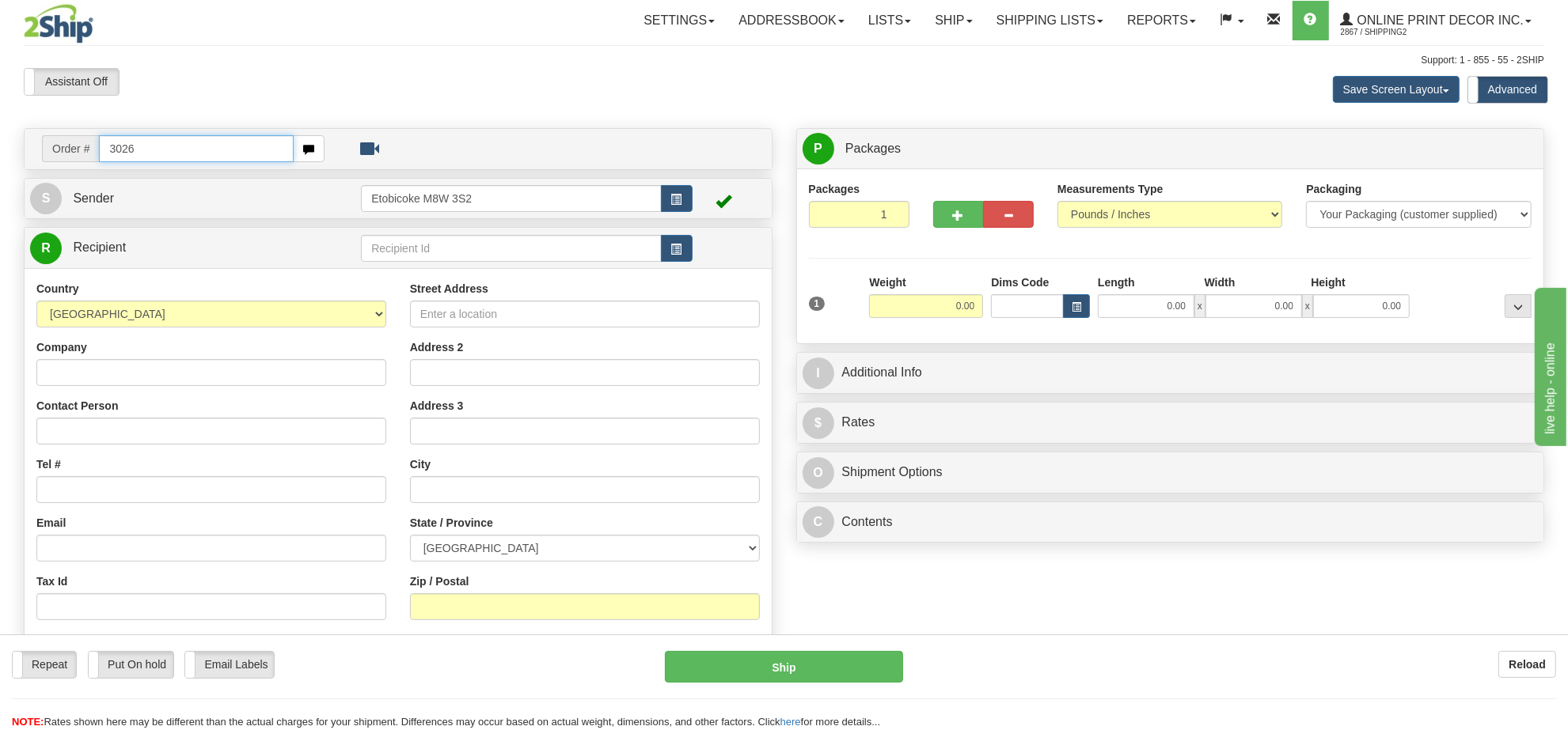
type input "3026"
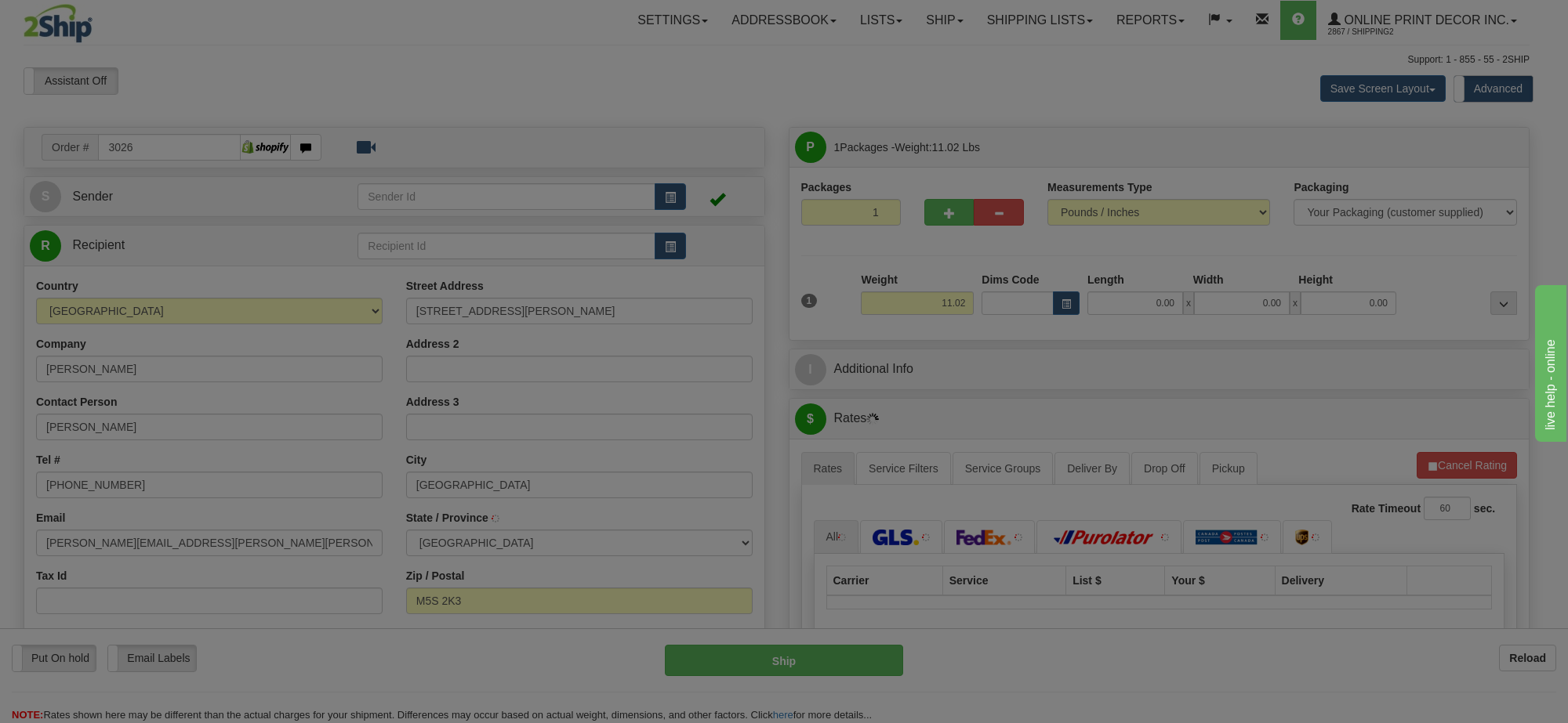
type input "[GEOGRAPHIC_DATA]"
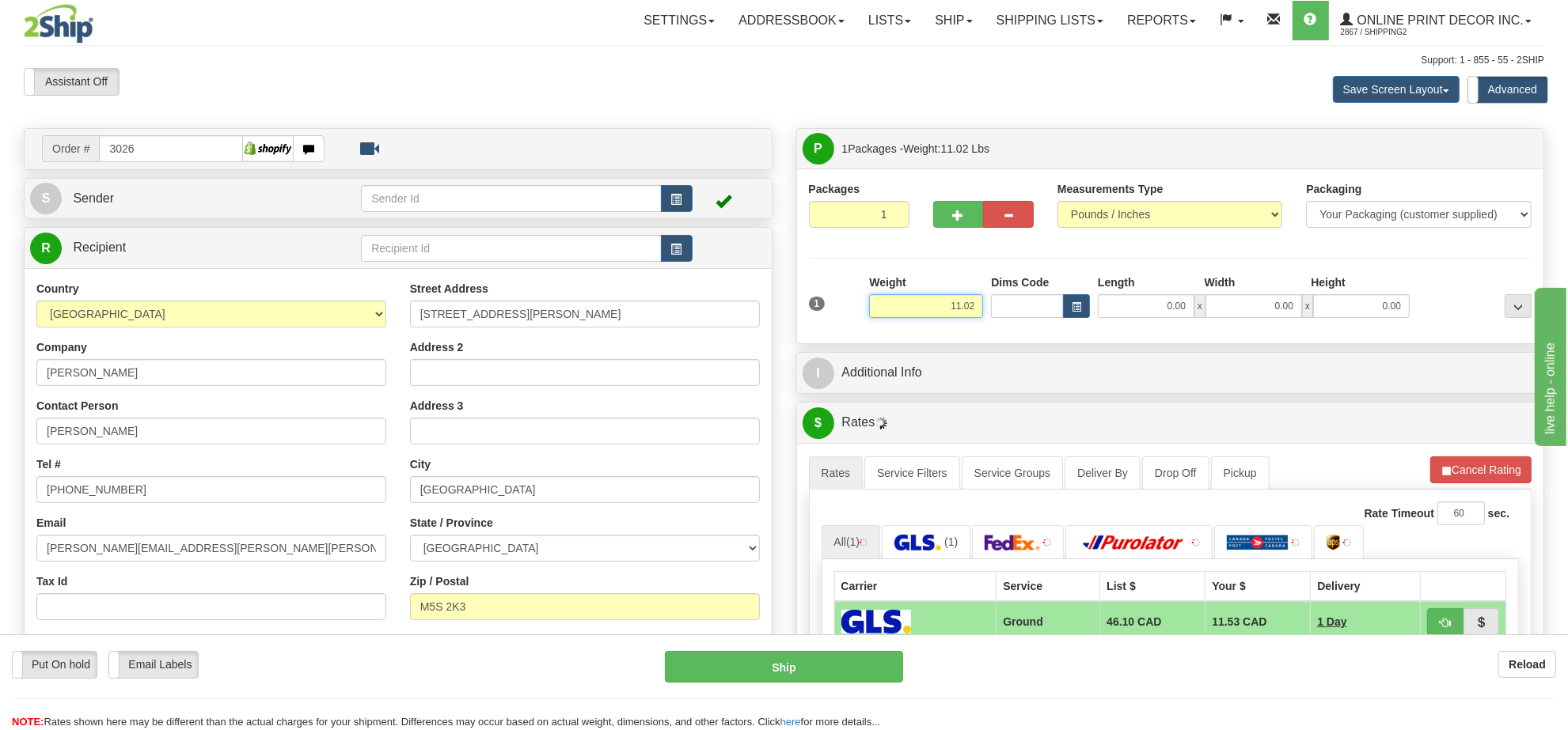
click at [934, 310] on input "11.02" at bounding box center [927, 306] width 114 height 24
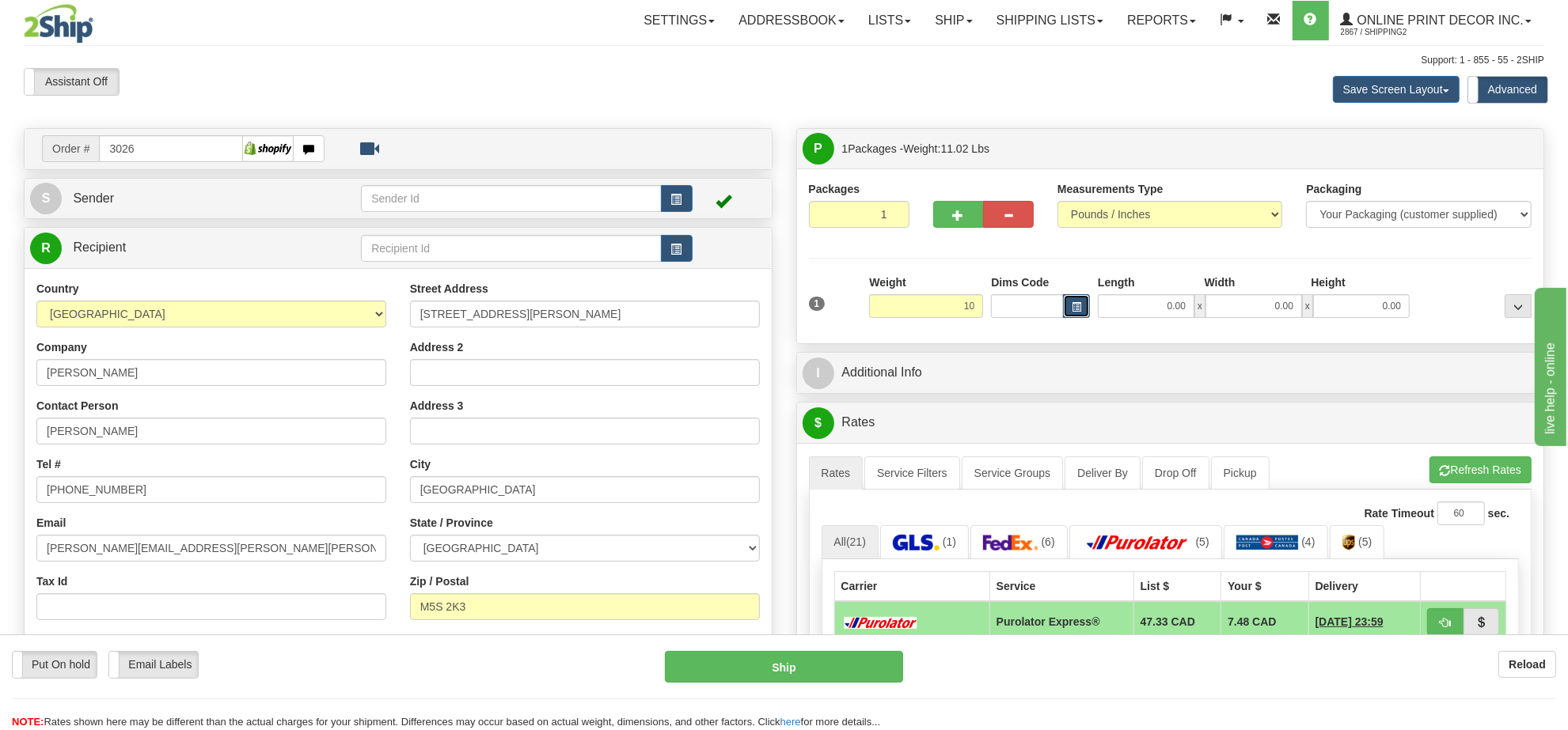
click at [1068, 308] on button "button" at bounding box center [1077, 306] width 27 height 24
type input "10.00"
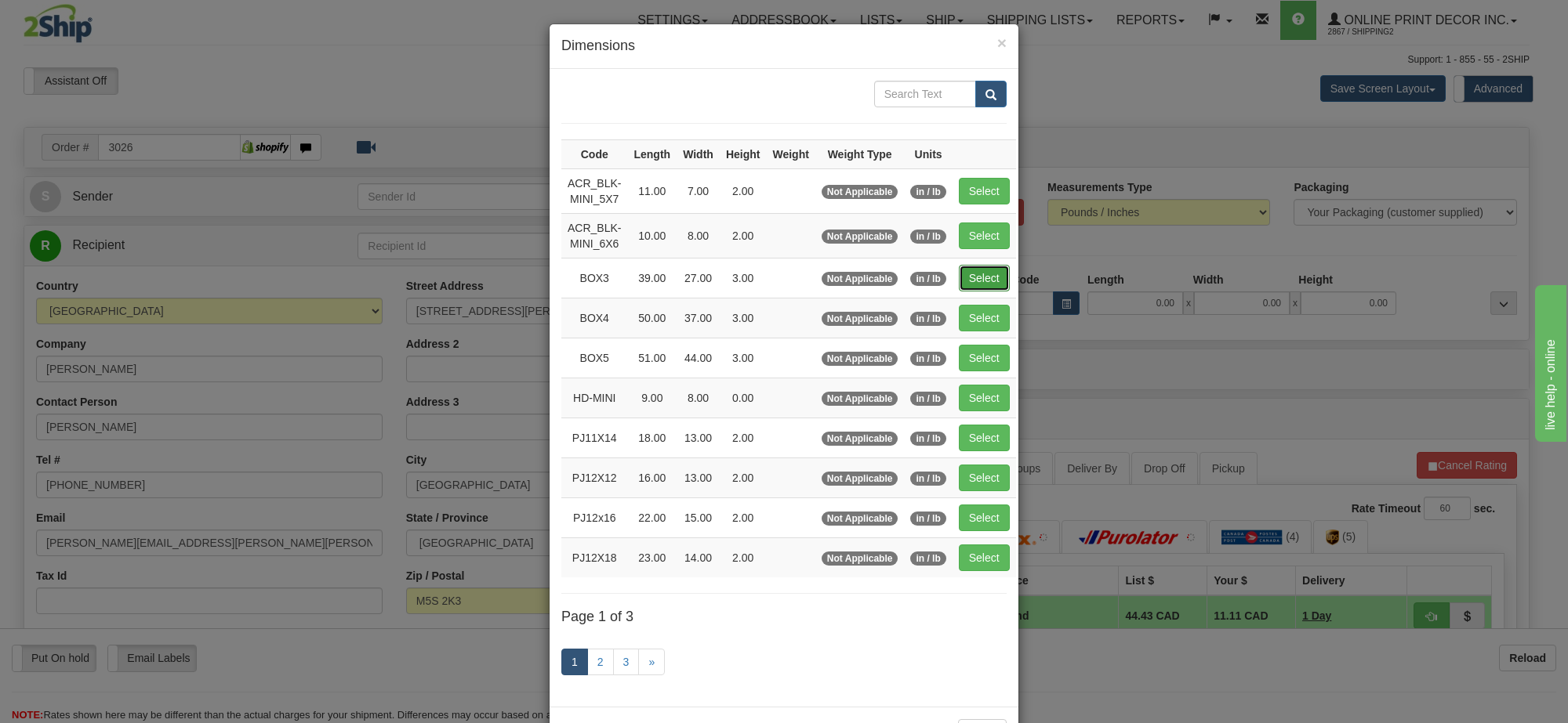
click at [983, 280] on button "Select" at bounding box center [984, 278] width 51 height 26
type input "BOX3"
type input "39.00"
type input "27.00"
type input "3.00"
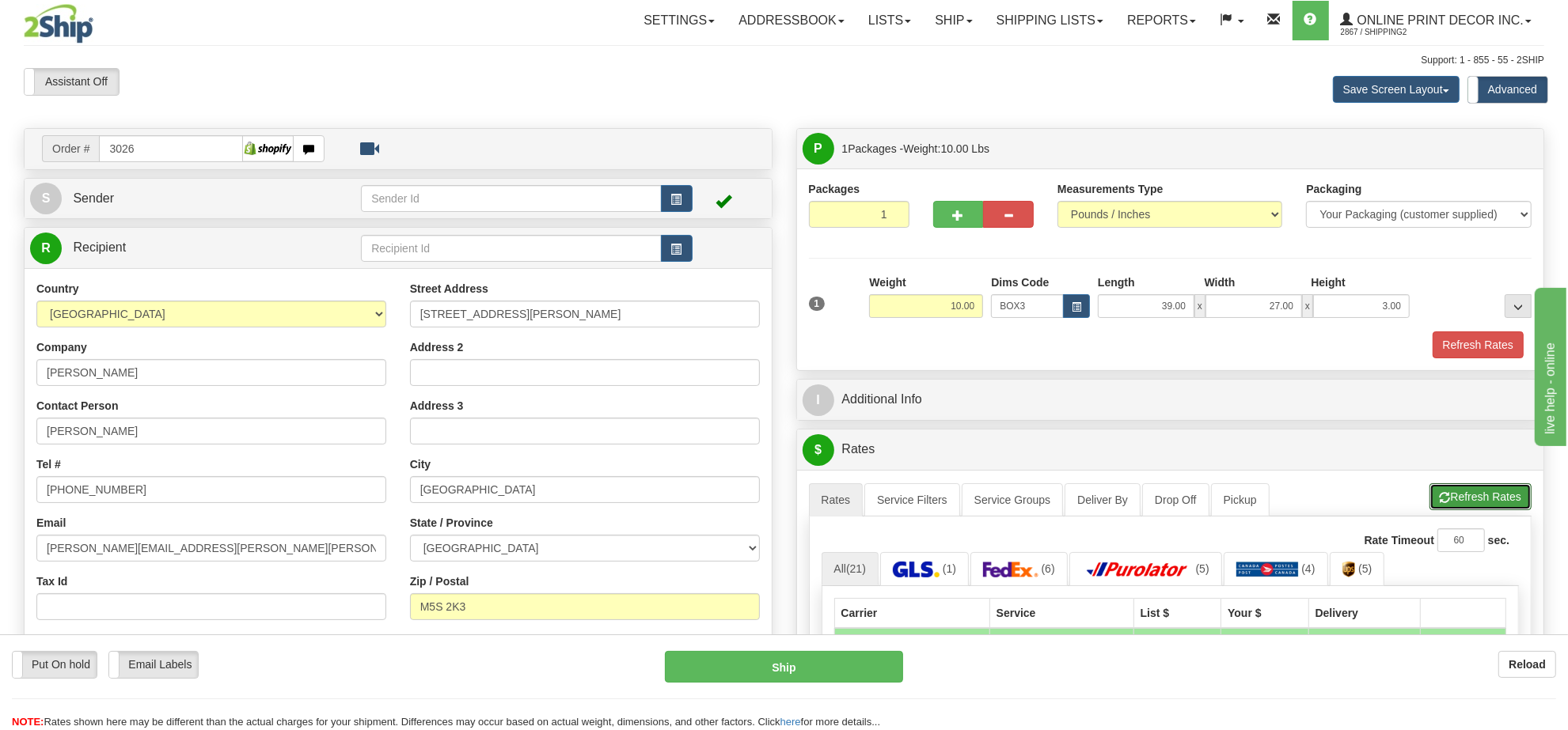
click at [1457, 508] on button "Refresh Rates" at bounding box center [1480, 496] width 102 height 27
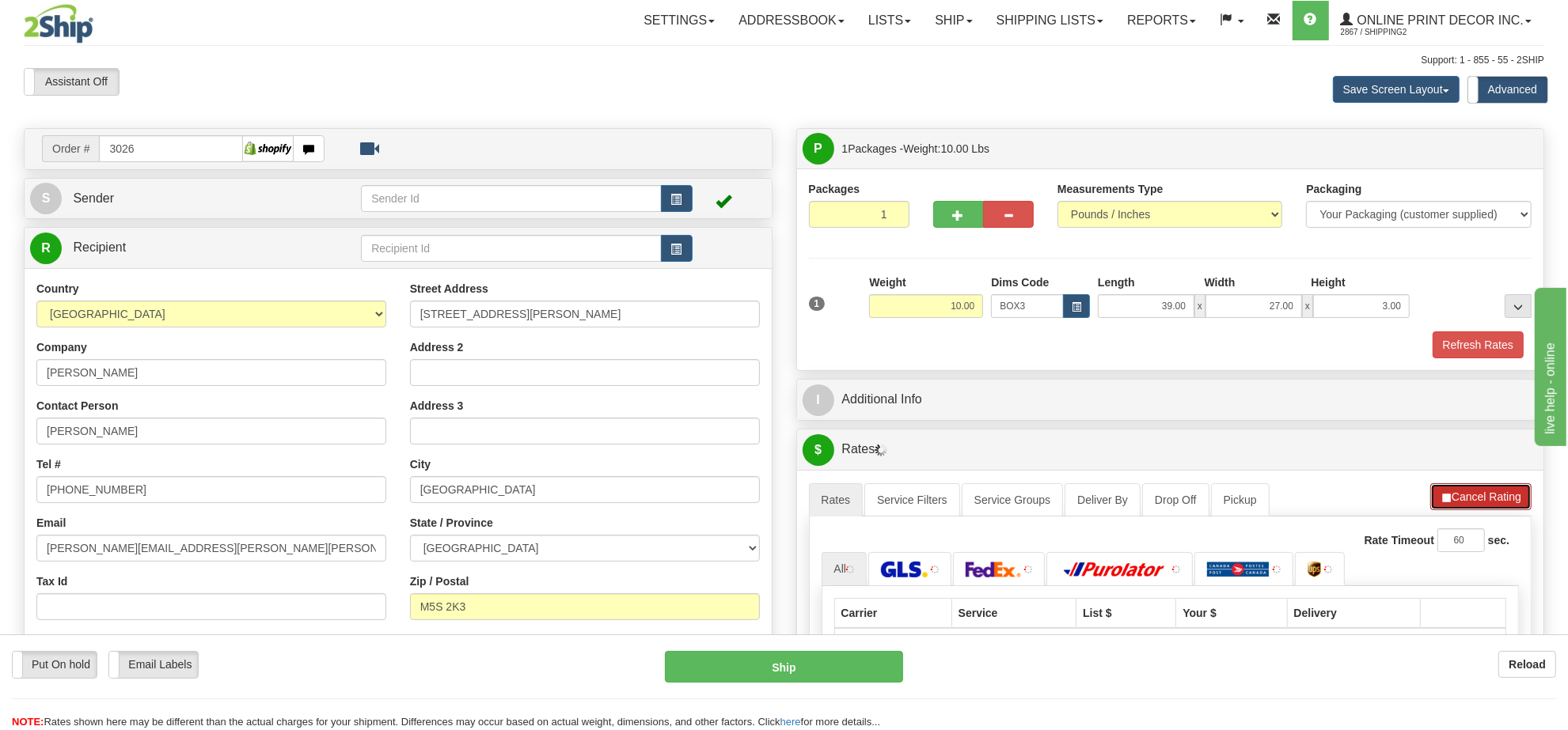
click at [1457, 508] on button "Cancel Rating" at bounding box center [1481, 496] width 101 height 27
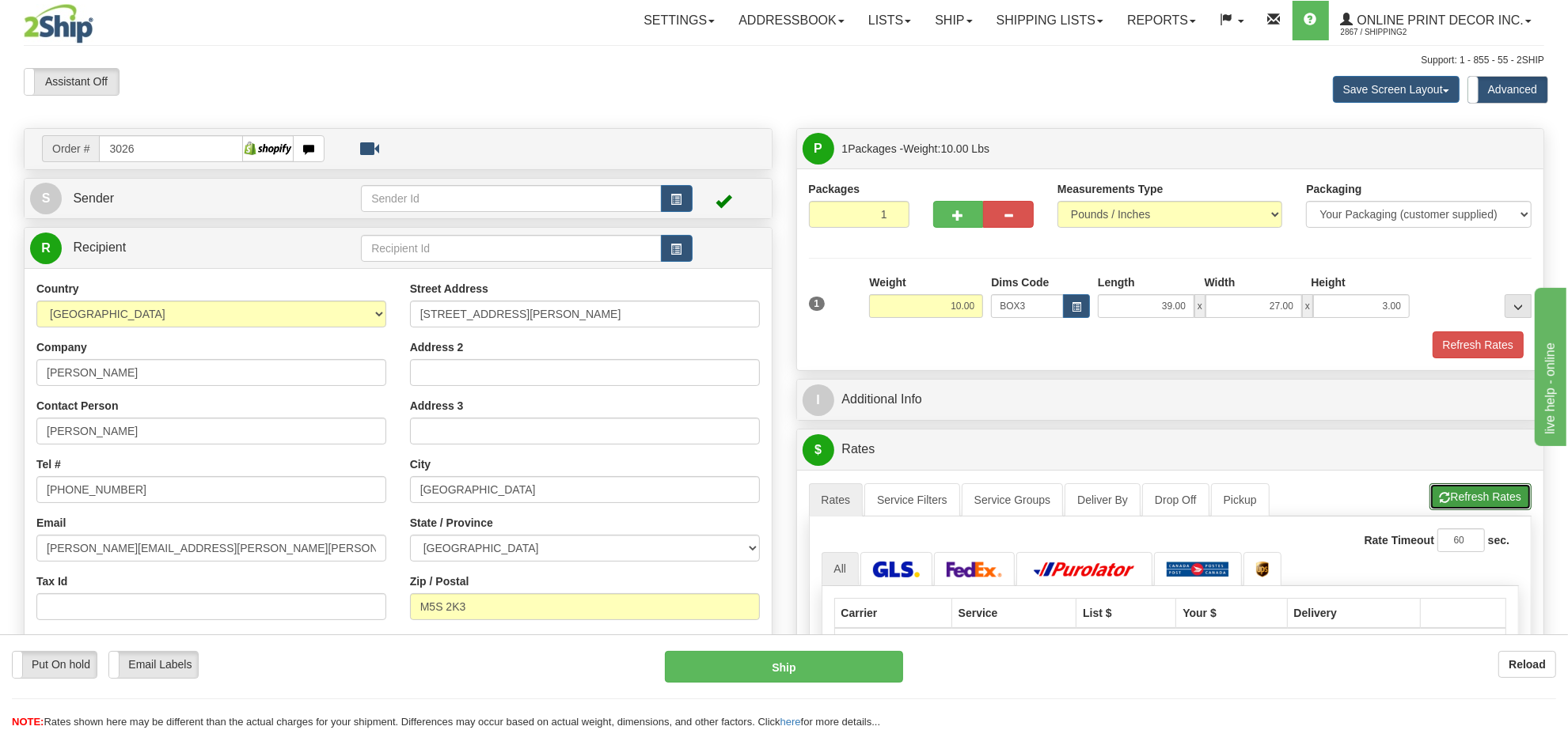
click at [1457, 507] on button "Refresh Rates" at bounding box center [1480, 496] width 102 height 27
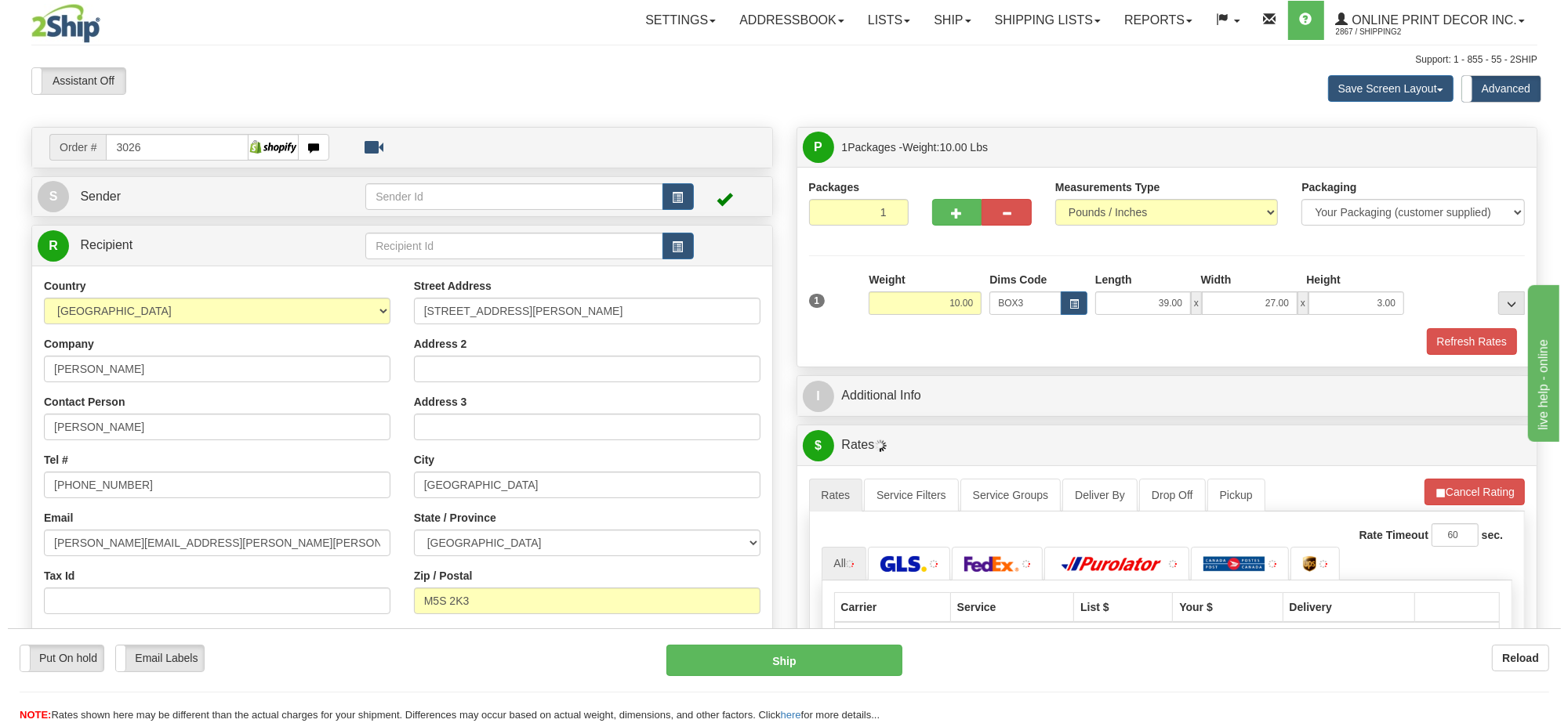
scroll to position [196, 0]
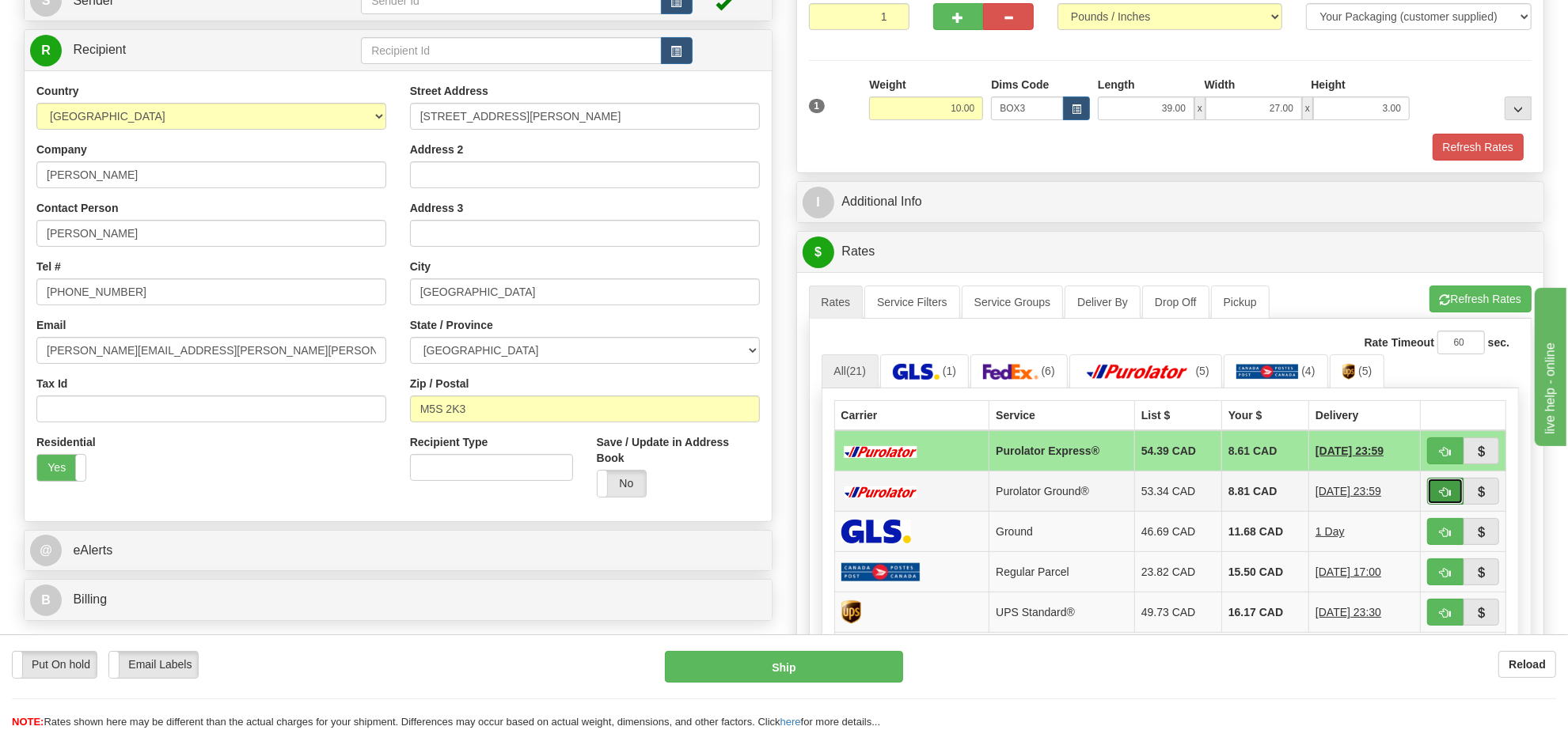
click at [1446, 498] on span "button" at bounding box center [1445, 492] width 11 height 10
type input "260"
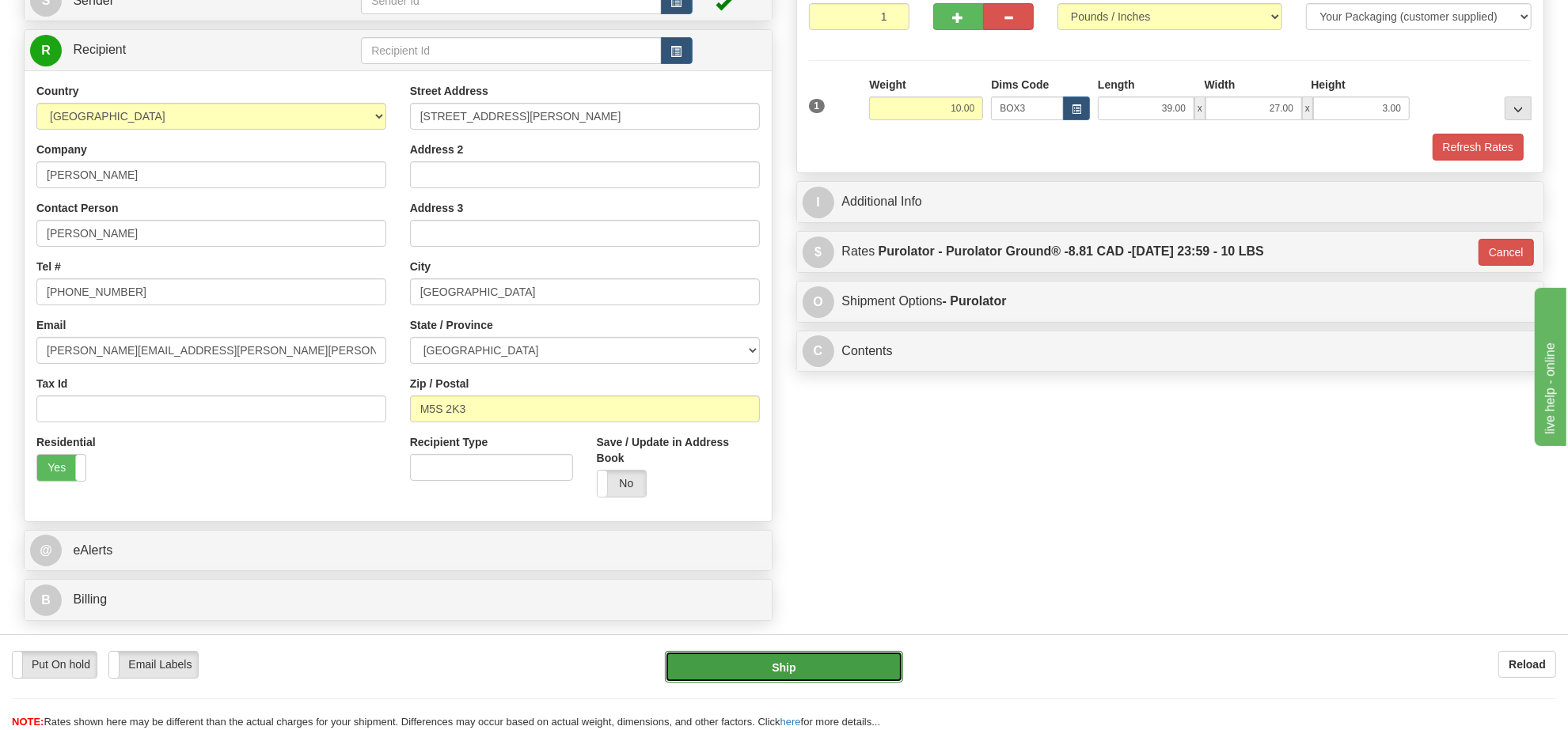
click at [797, 671] on button "Ship" at bounding box center [783, 667] width 237 height 31
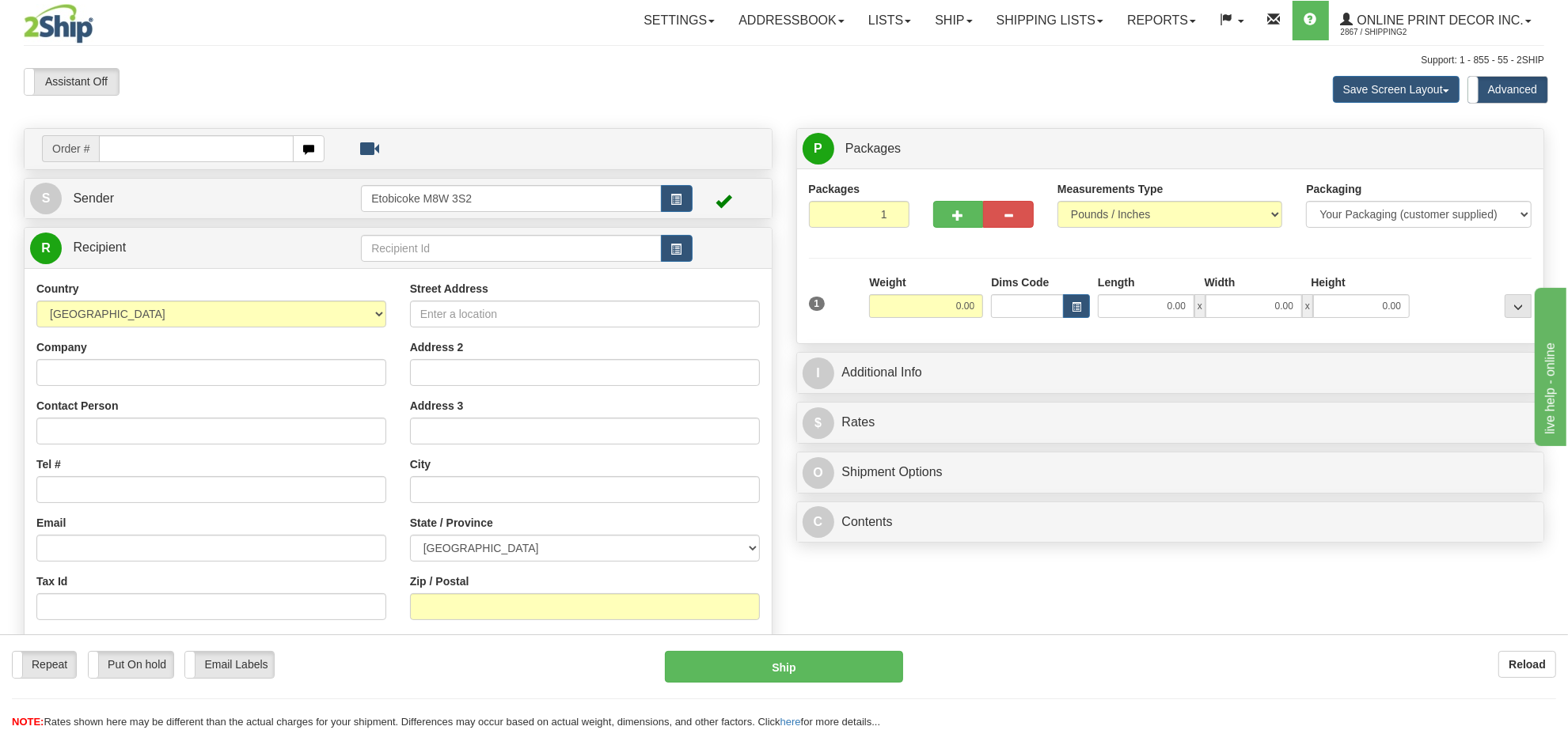
click at [278, 85] on div "Assistant On Assistant Off Do a return Do a return" at bounding box center [333, 81] width 643 height 27
click at [178, 147] on input "text" at bounding box center [196, 148] width 195 height 27
type input "3024"
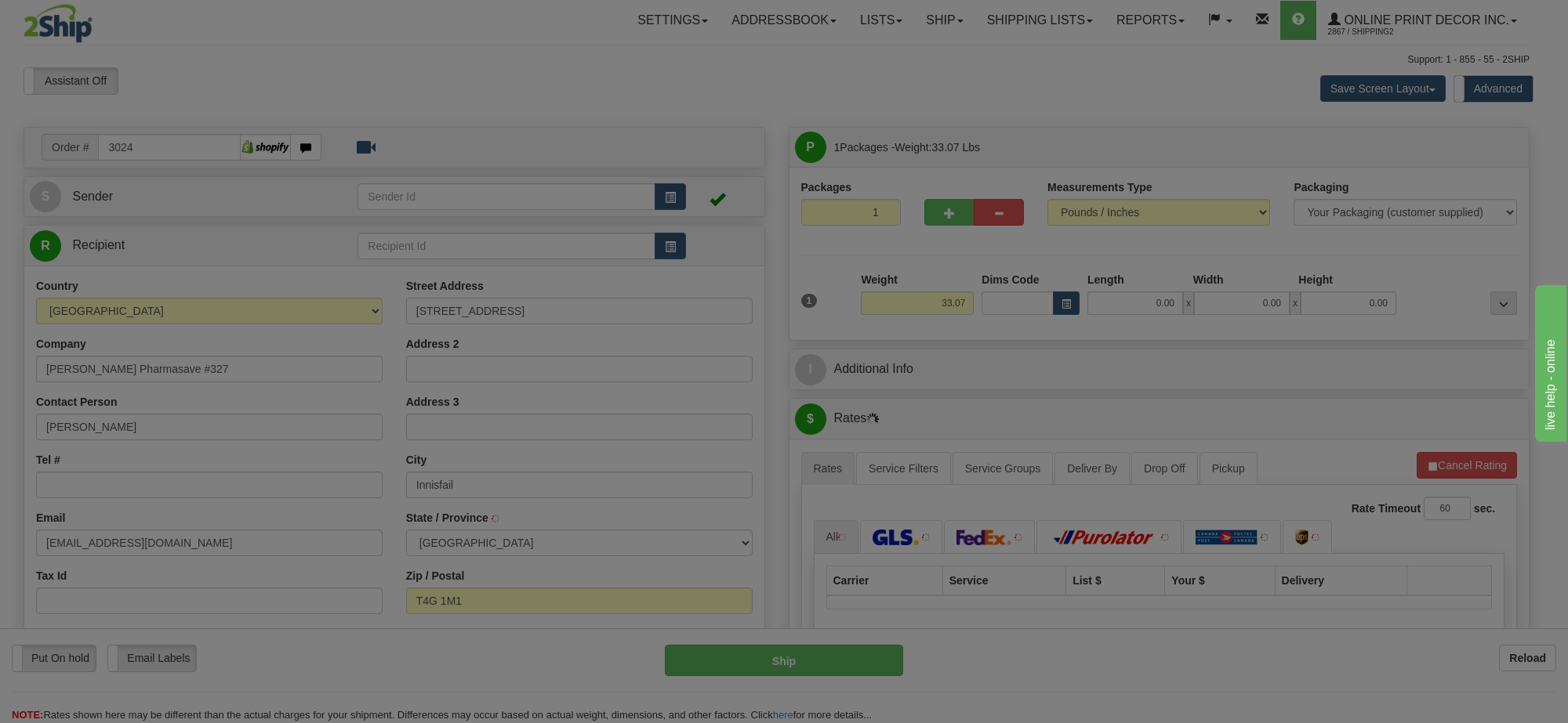
type input "INNISFAIL"
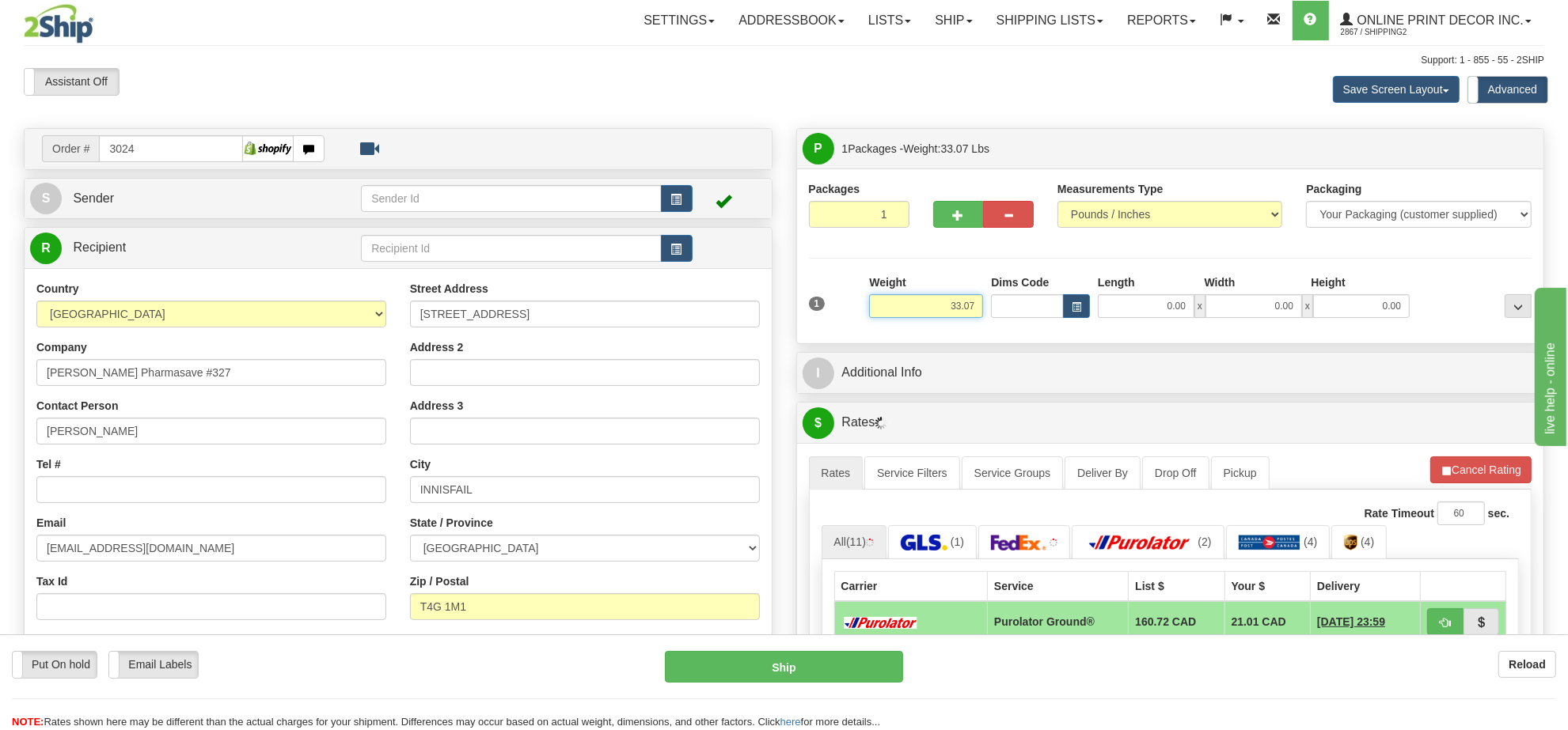
click at [956, 314] on input "33.07" at bounding box center [927, 306] width 114 height 24
type input "13.00"
click at [1086, 303] on button "button" at bounding box center [1077, 306] width 27 height 24
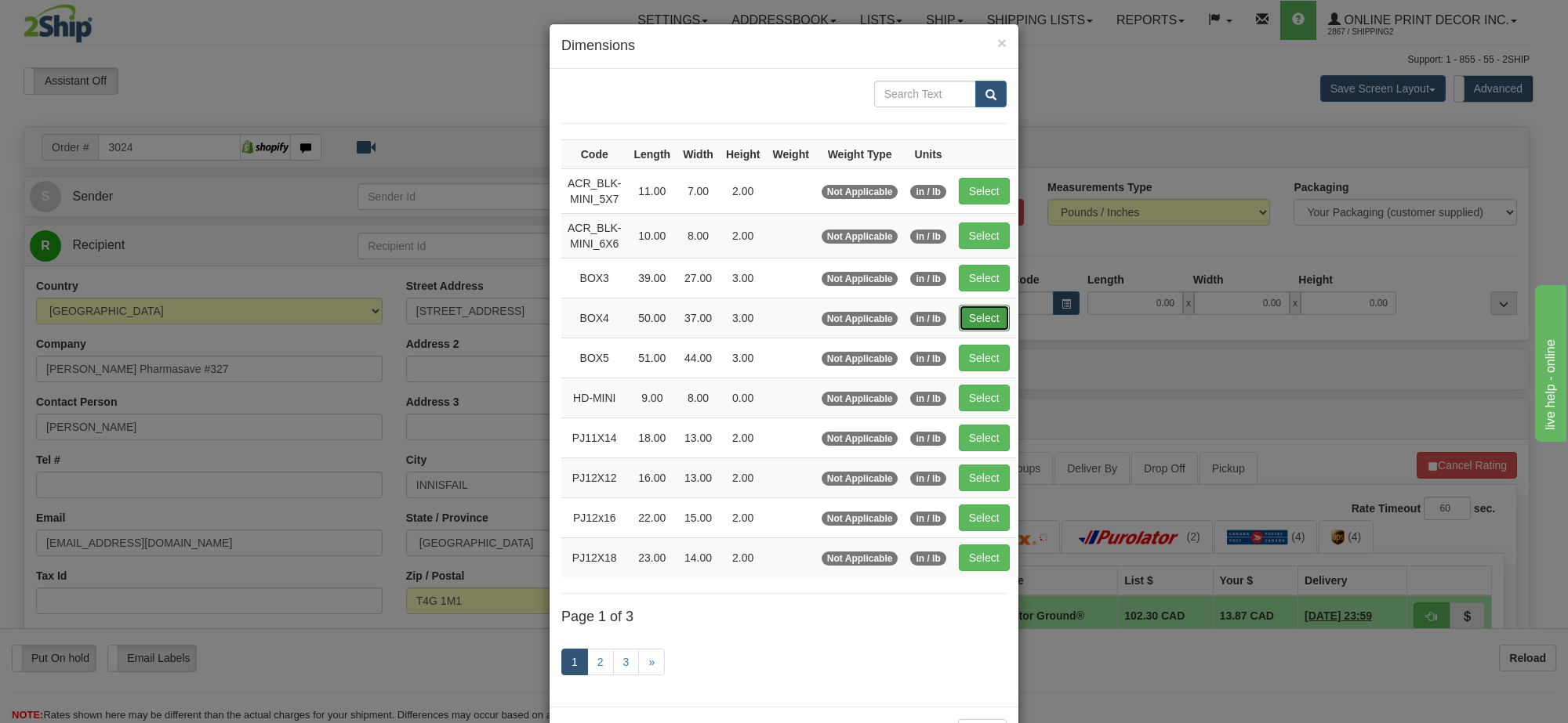
drag, startPoint x: 980, startPoint y: 325, endPoint x: 966, endPoint y: 256, distance: 70.4
click at [980, 323] on button "Select" at bounding box center [984, 318] width 51 height 26
type input "BOX4"
type input "50.00"
type input "37.00"
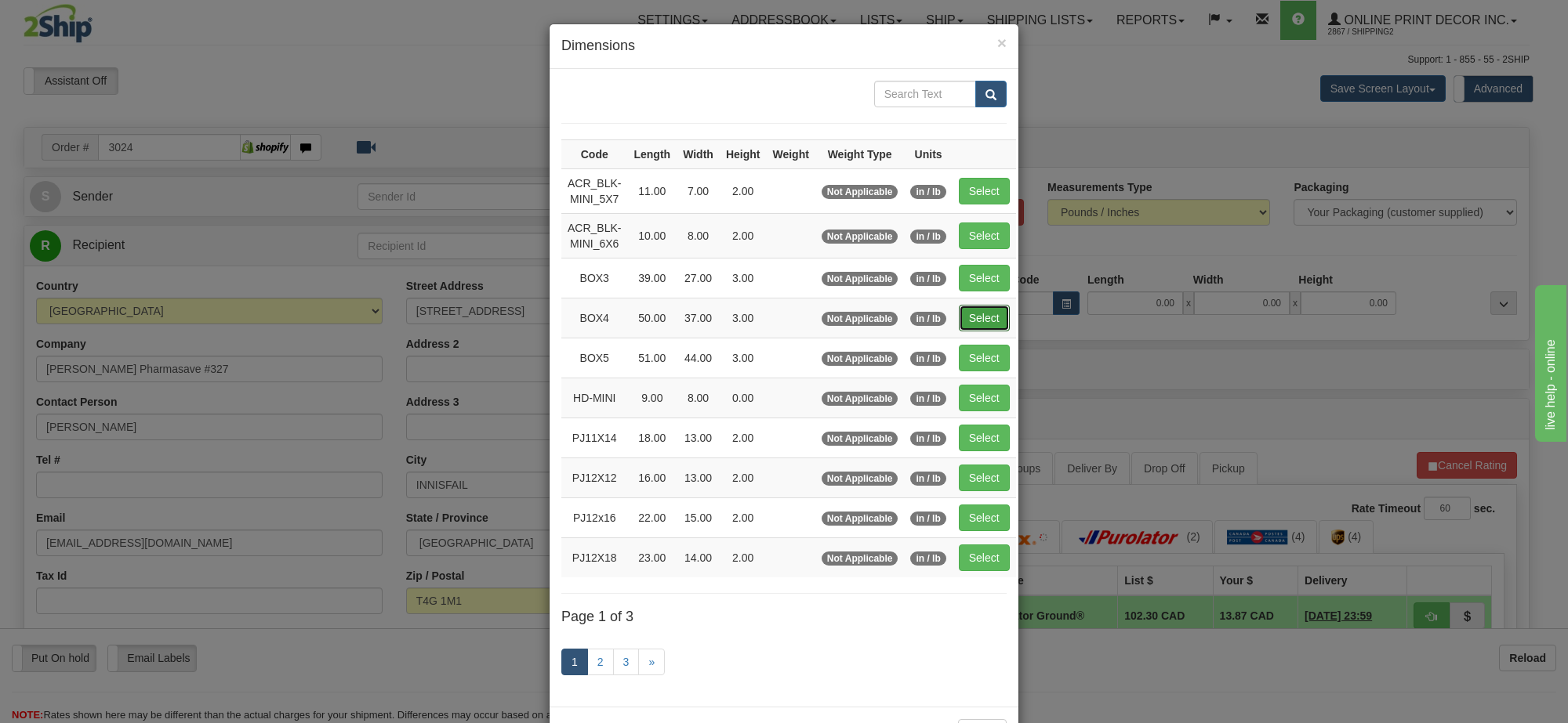
type input "3.00"
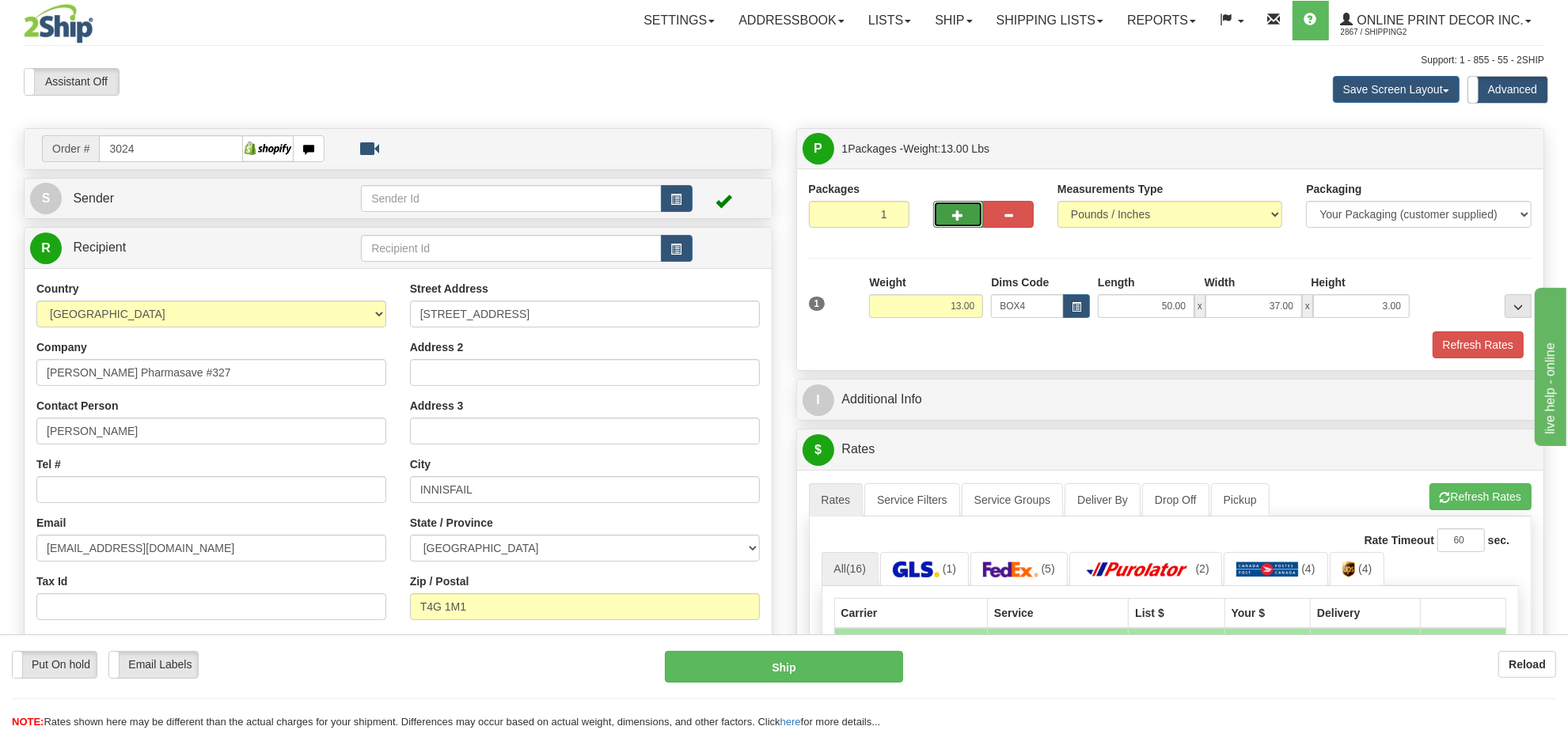
click at [946, 208] on button "button" at bounding box center [958, 215] width 51 height 27
radio input "true"
type input "2"
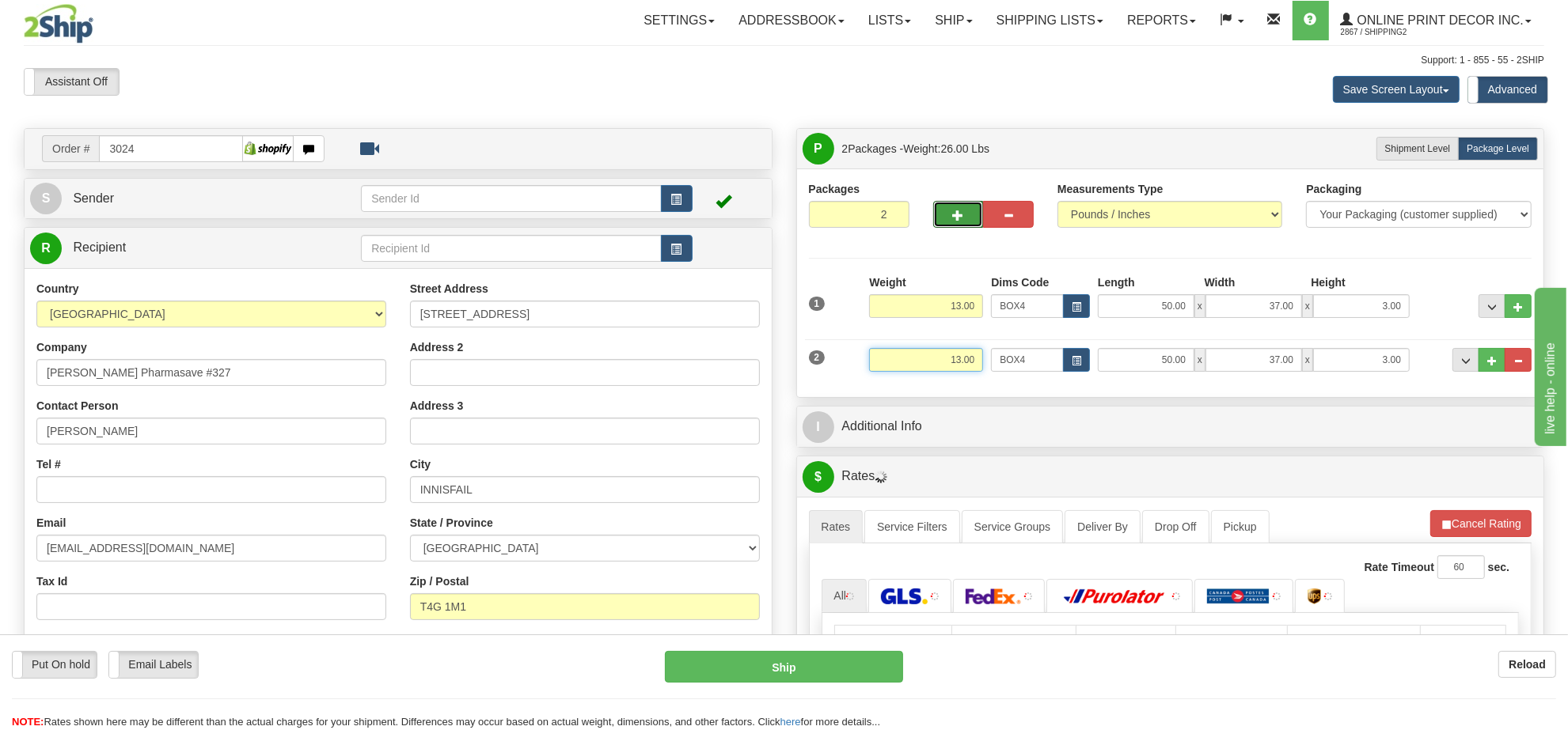
click at [977, 365] on input "13.00" at bounding box center [927, 360] width 114 height 24
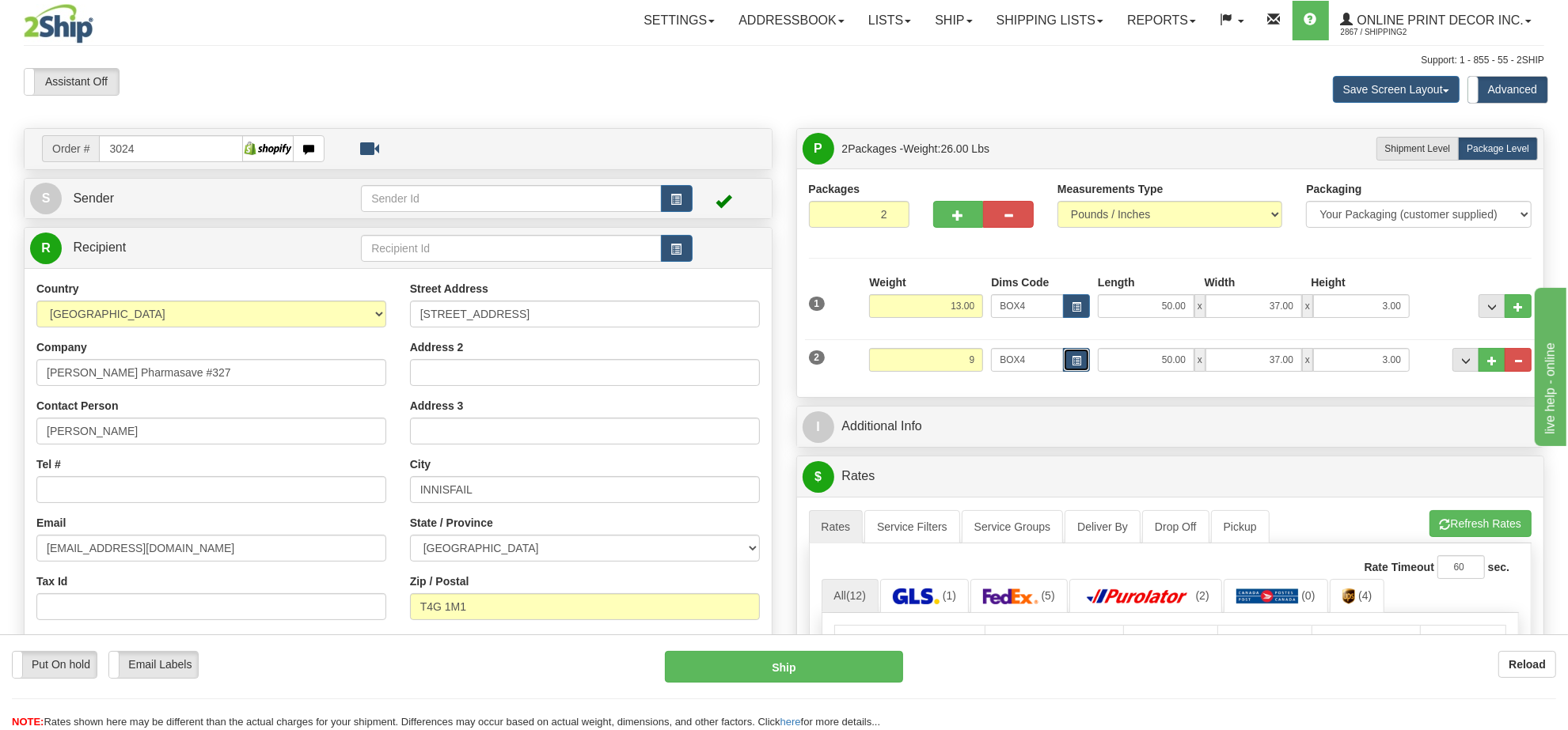
type input "9.00"
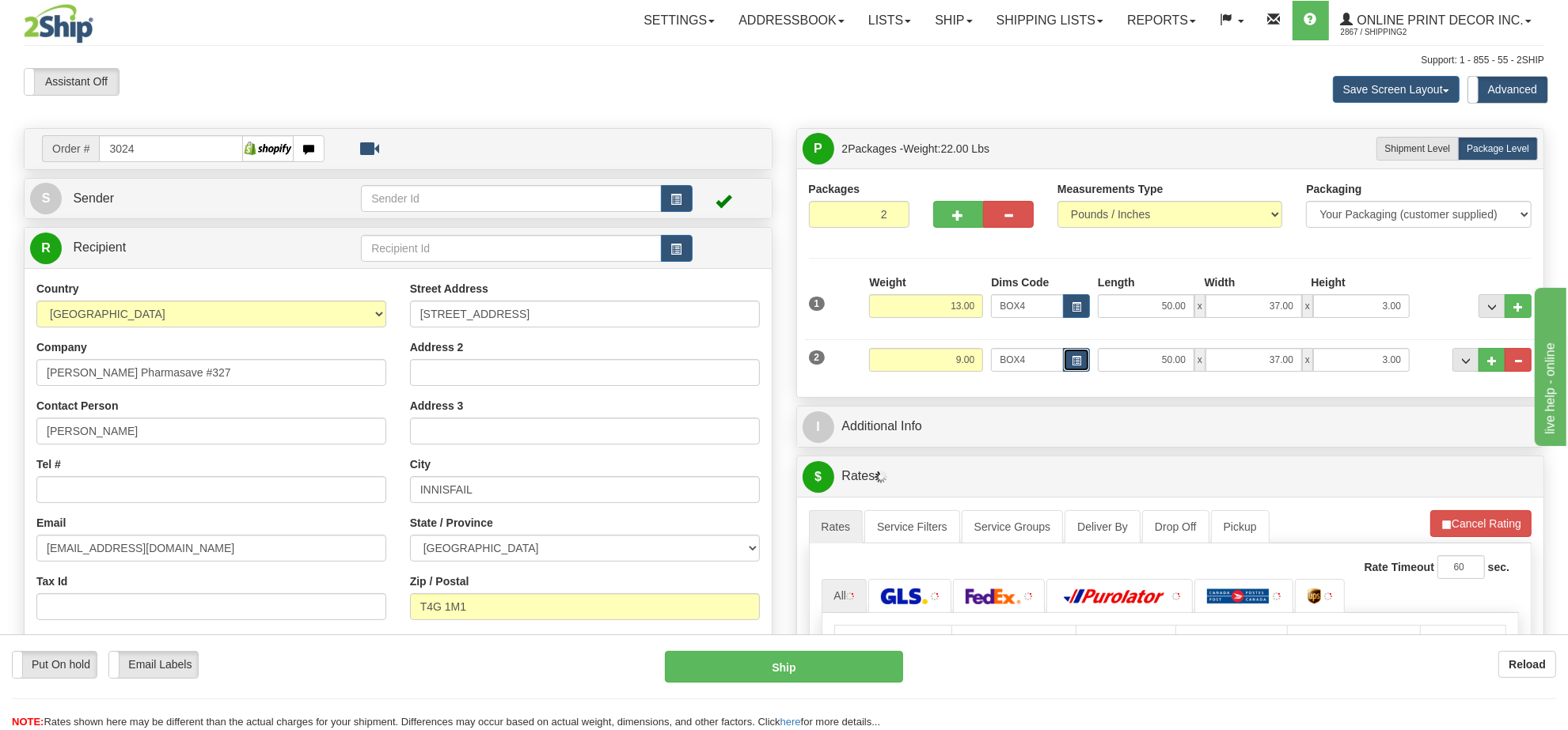
click at [1074, 369] on button "button" at bounding box center [1077, 360] width 27 height 24
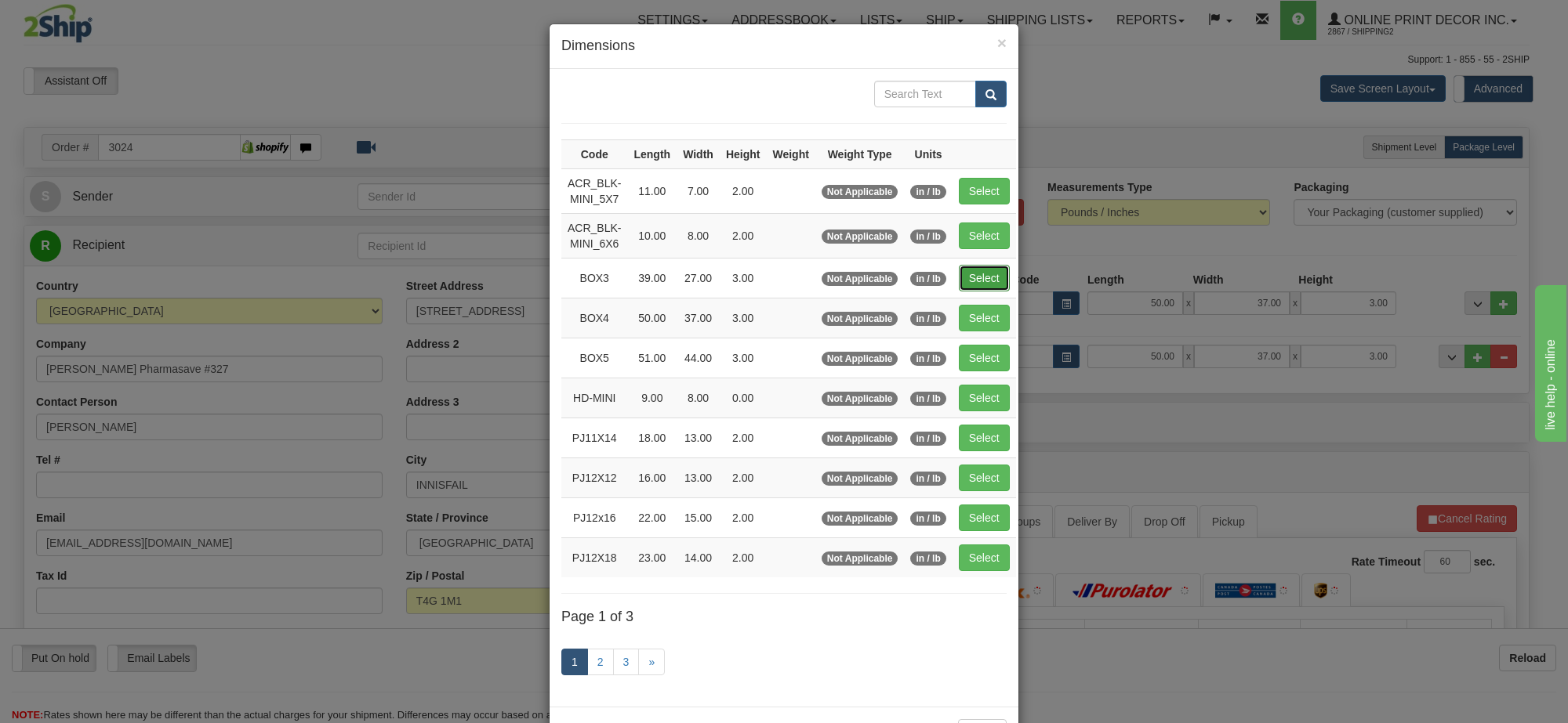
drag, startPoint x: 1001, startPoint y: 275, endPoint x: 993, endPoint y: 288, distance: 15.3
click at [998, 275] on button "Select" at bounding box center [984, 278] width 51 height 26
type input "BOX3"
type input "39.00"
type input "27.00"
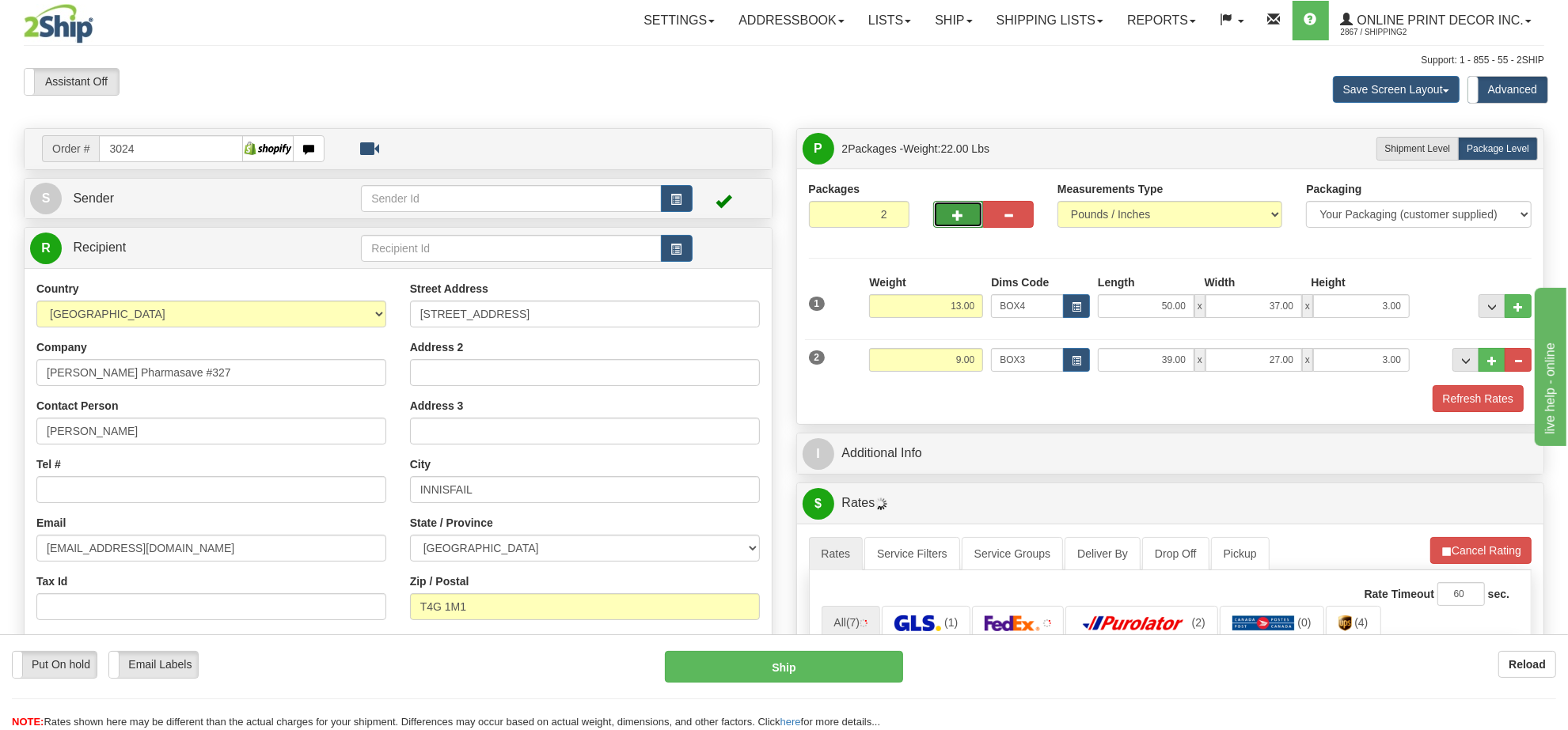
click at [954, 220] on span "button" at bounding box center [958, 215] width 11 height 10
type input "3"
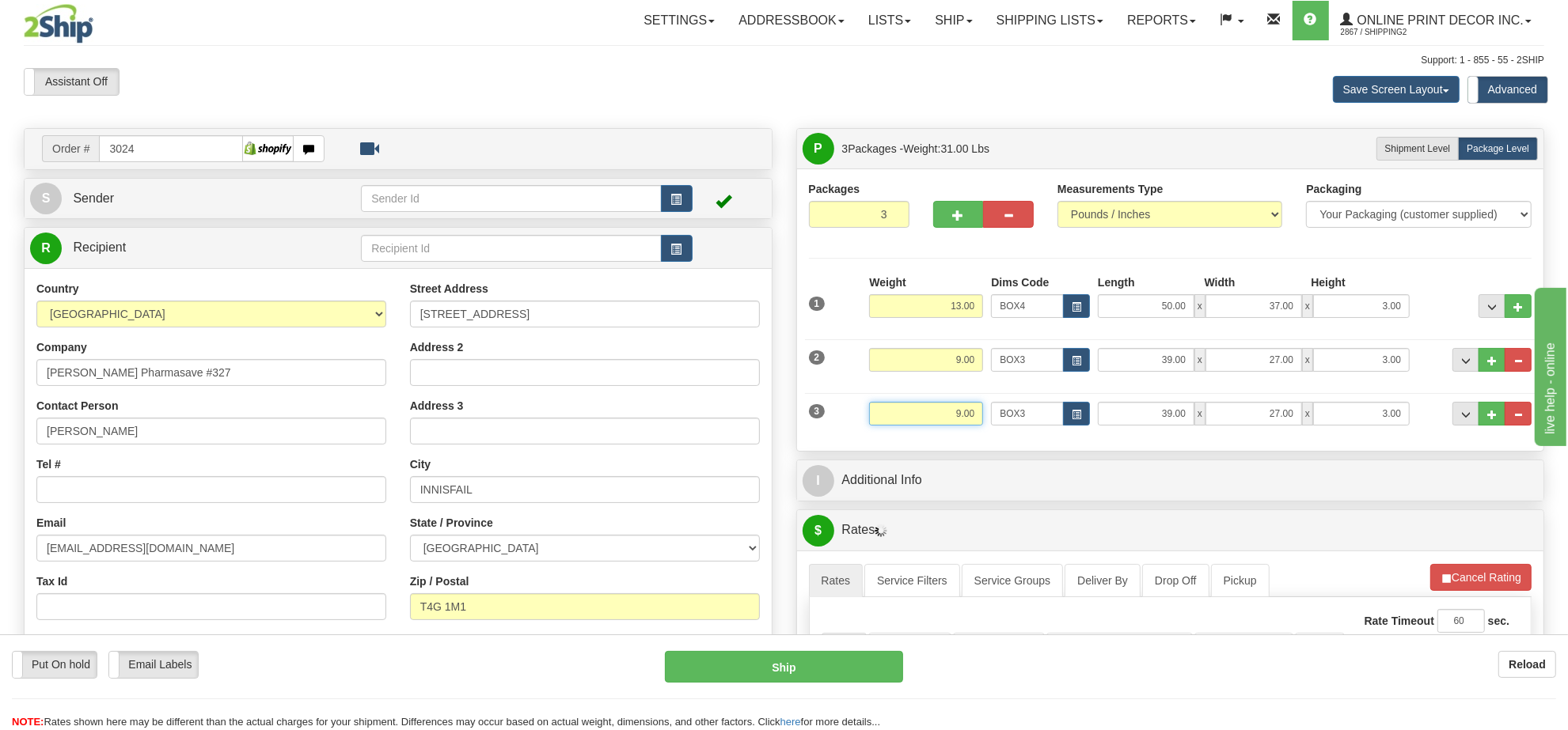
click at [951, 413] on input "9.00" at bounding box center [927, 413] width 114 height 24
type input "17.00"
click at [1081, 419] on span "button" at bounding box center [1076, 415] width 9 height 9
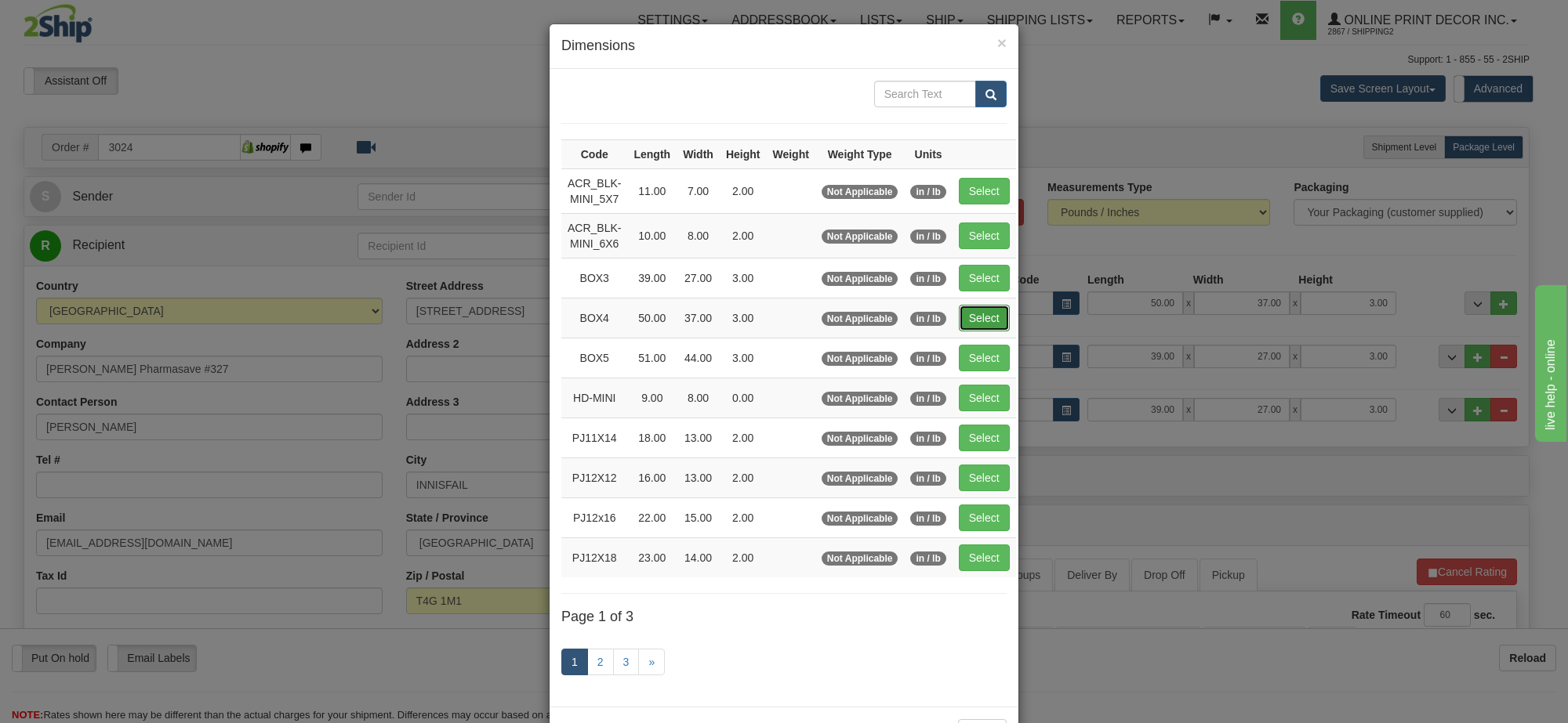
click at [988, 323] on button "Select" at bounding box center [984, 318] width 51 height 26
type input "BOX4"
type input "50.00"
type input "37.00"
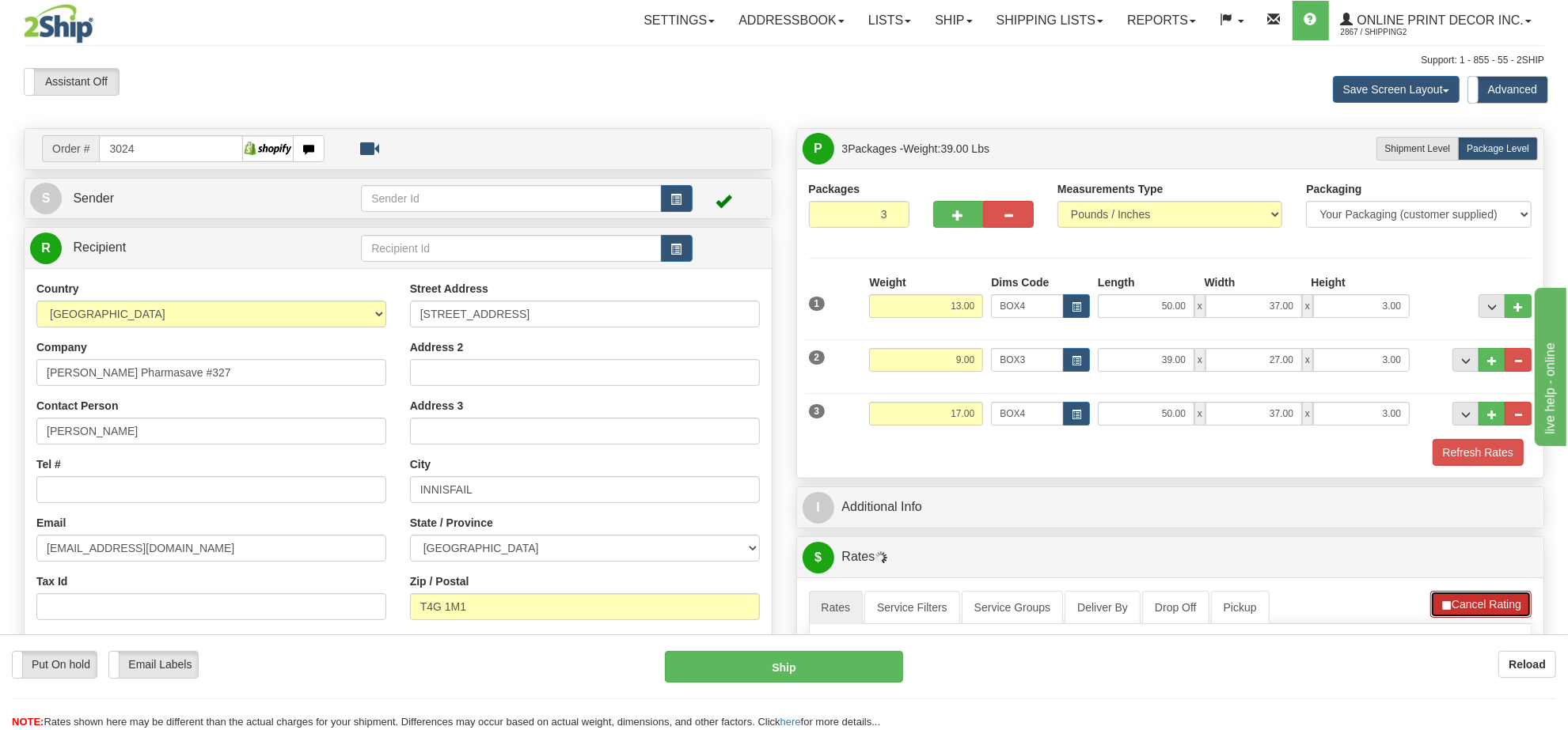
click at [1492, 615] on button "Cancel Rating" at bounding box center [1481, 604] width 101 height 27
click at [1492, 615] on button "Refresh Rates" at bounding box center [1480, 604] width 102 height 27
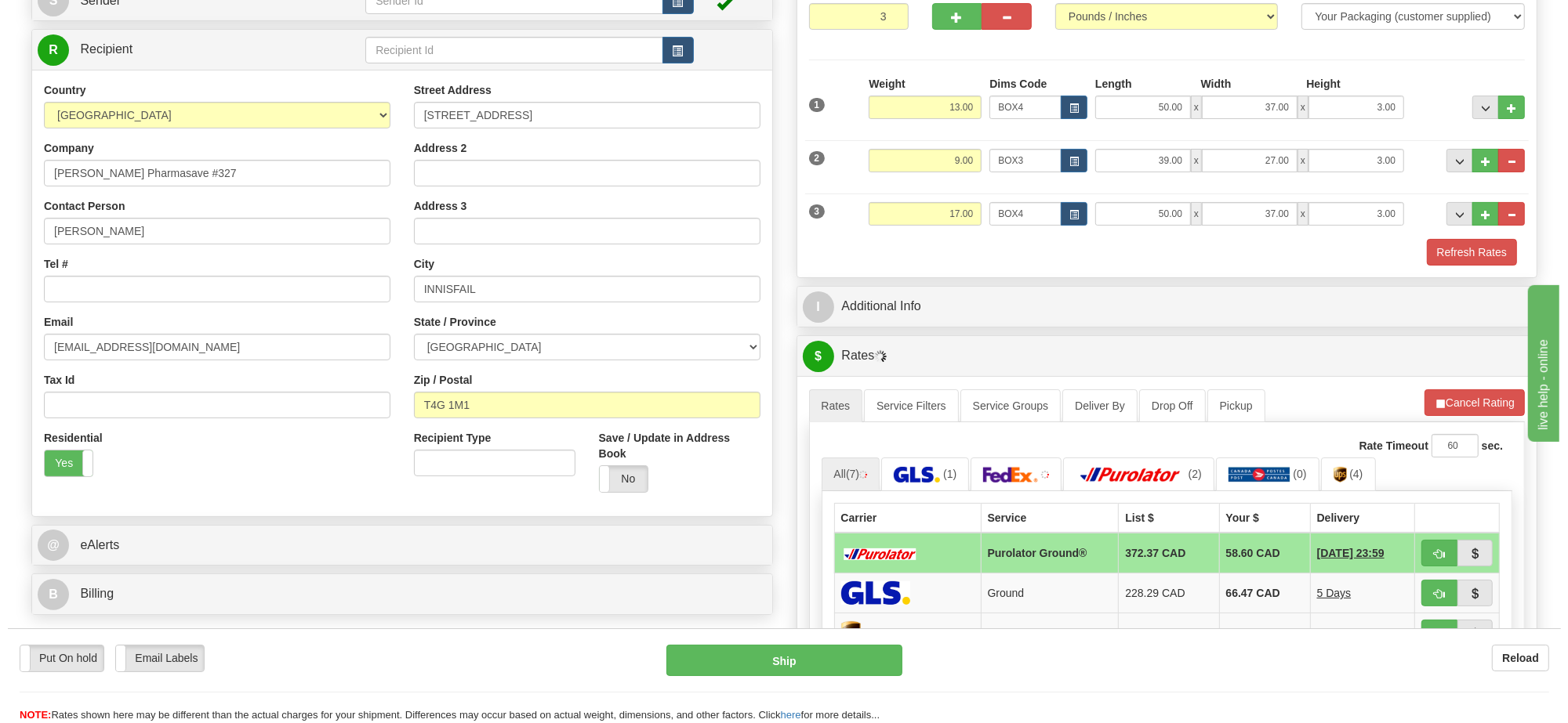
scroll to position [294, 0]
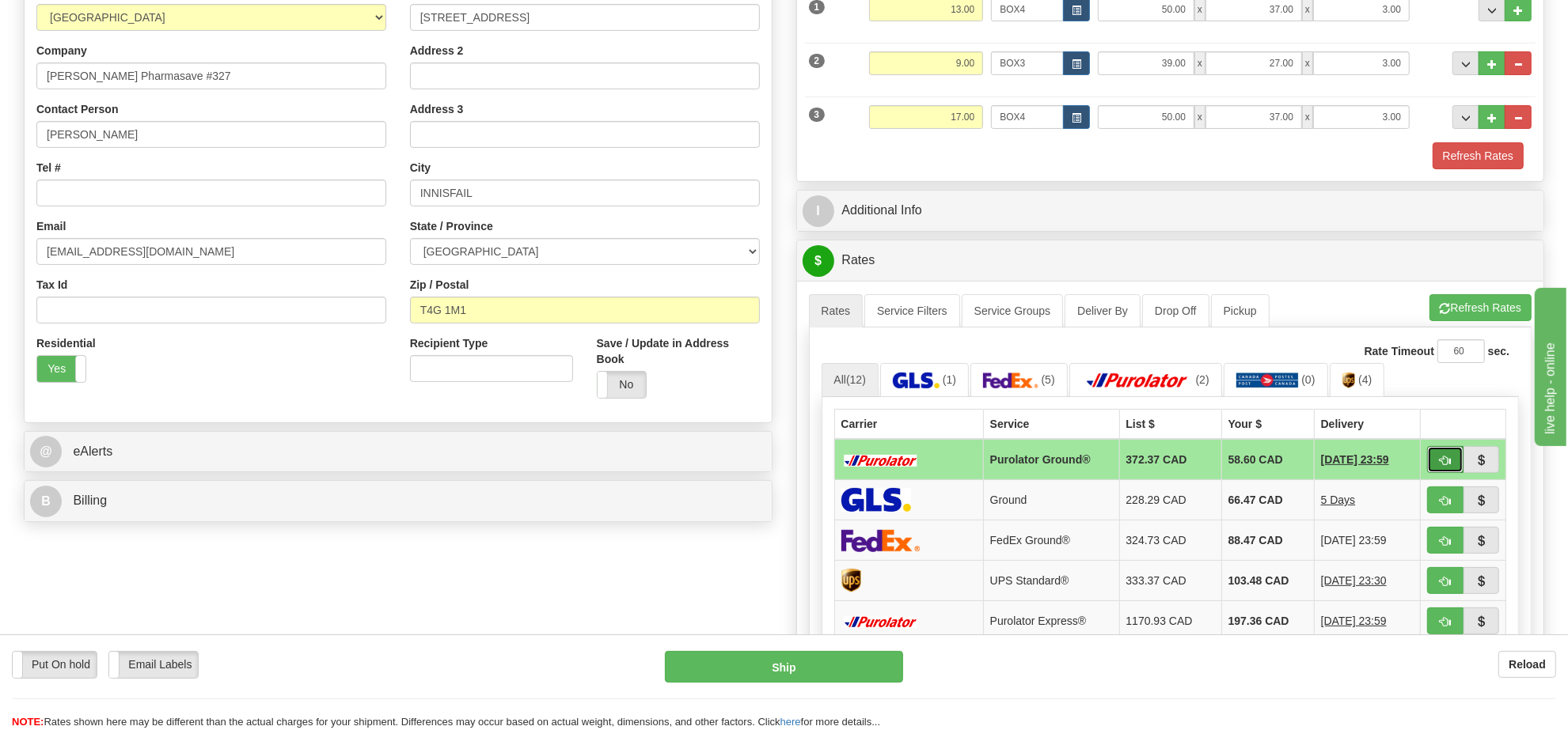
click at [1430, 467] on button "button" at bounding box center [1445, 460] width 36 height 27
type input "260"
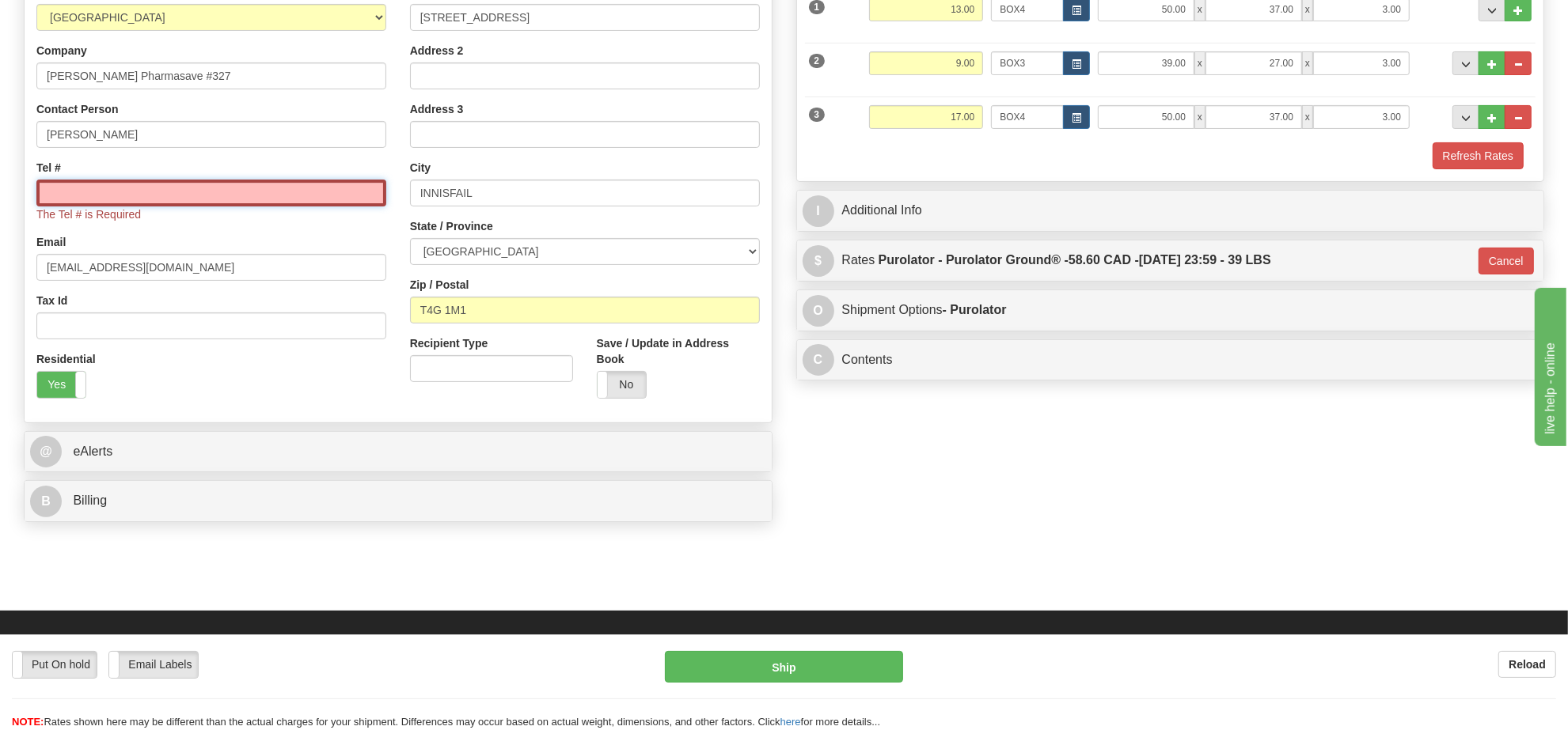
click at [301, 203] on input "Tel #" at bounding box center [211, 193] width 350 height 27
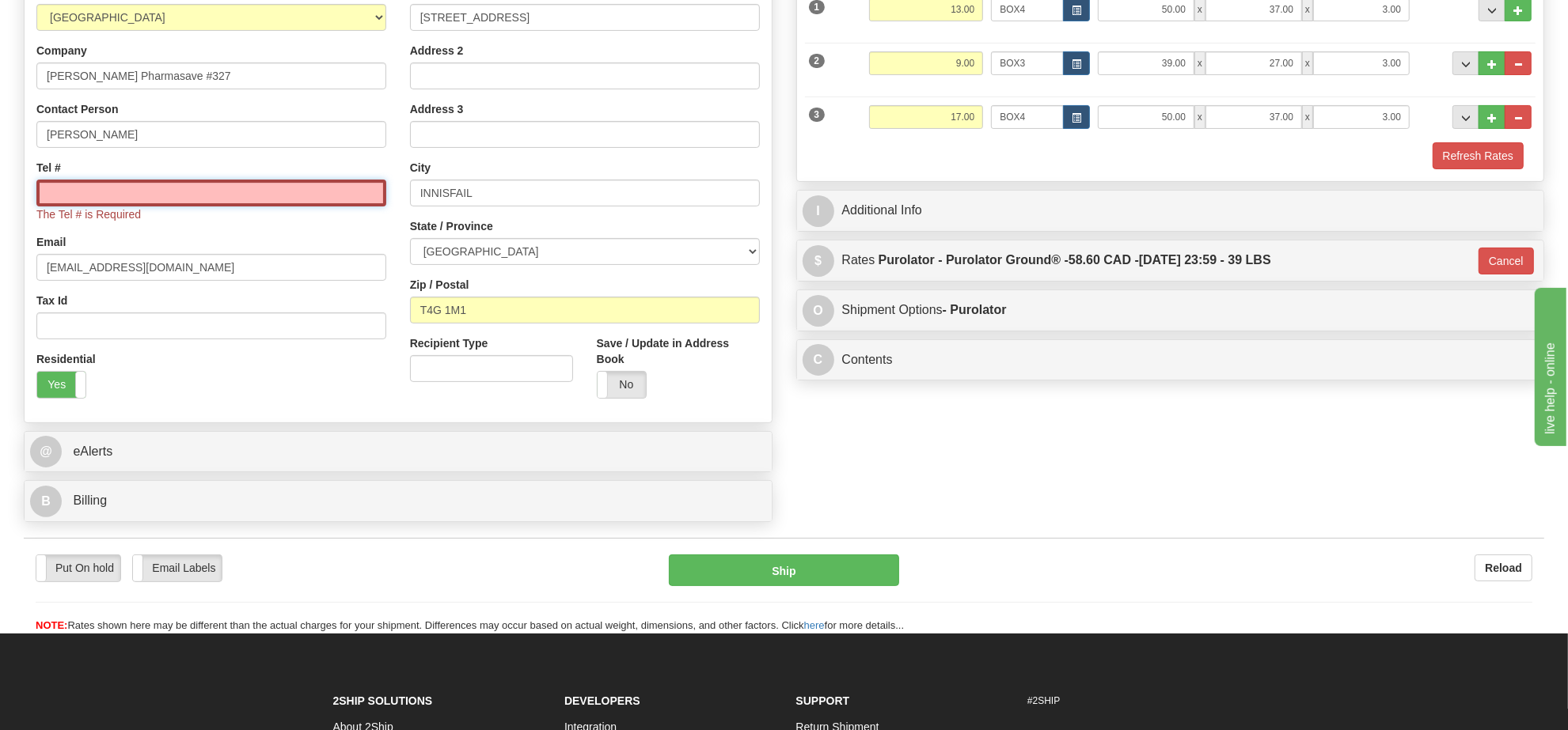
type input "[PHONE_NUMBER]"
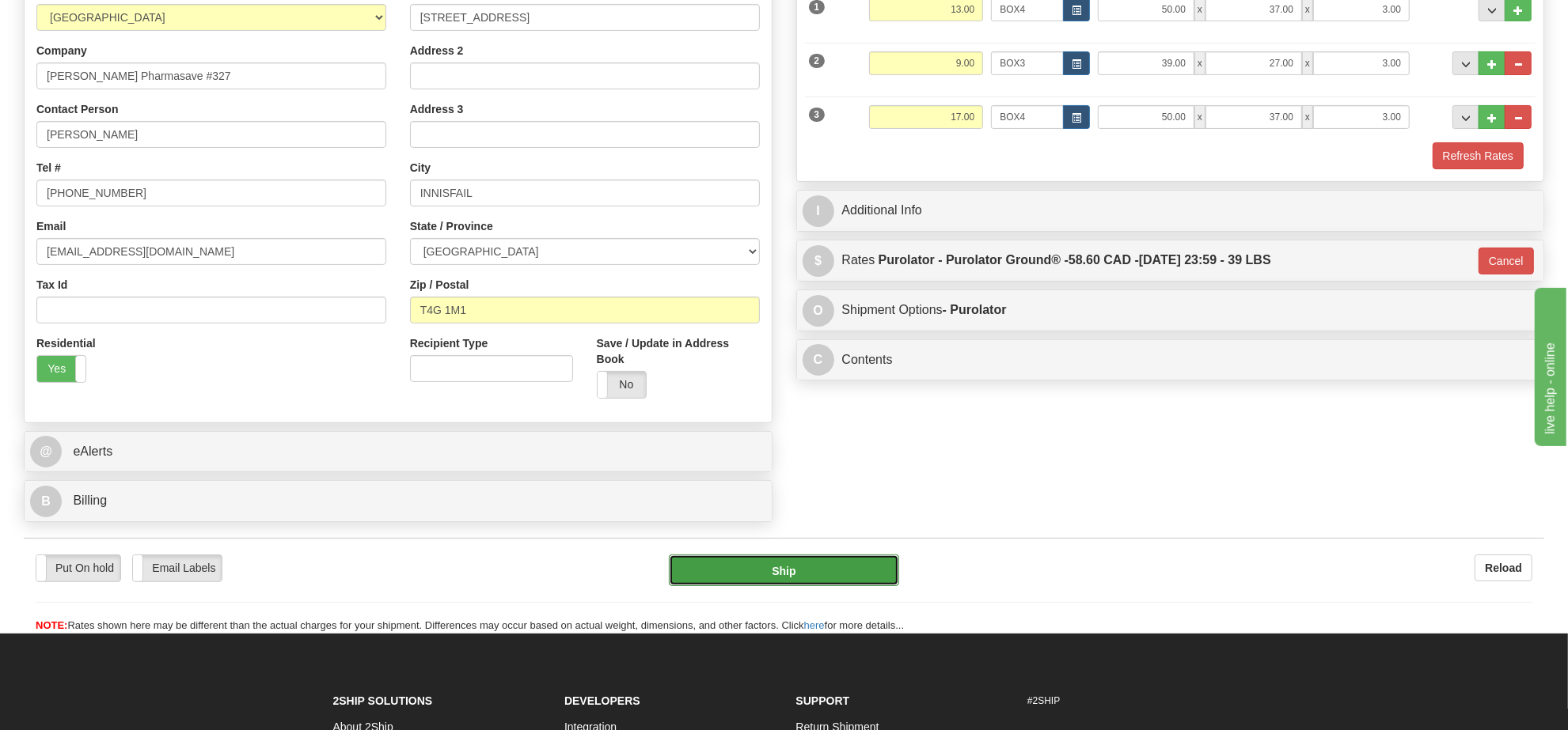
click at [844, 578] on button "Ship" at bounding box center [783, 570] width 230 height 31
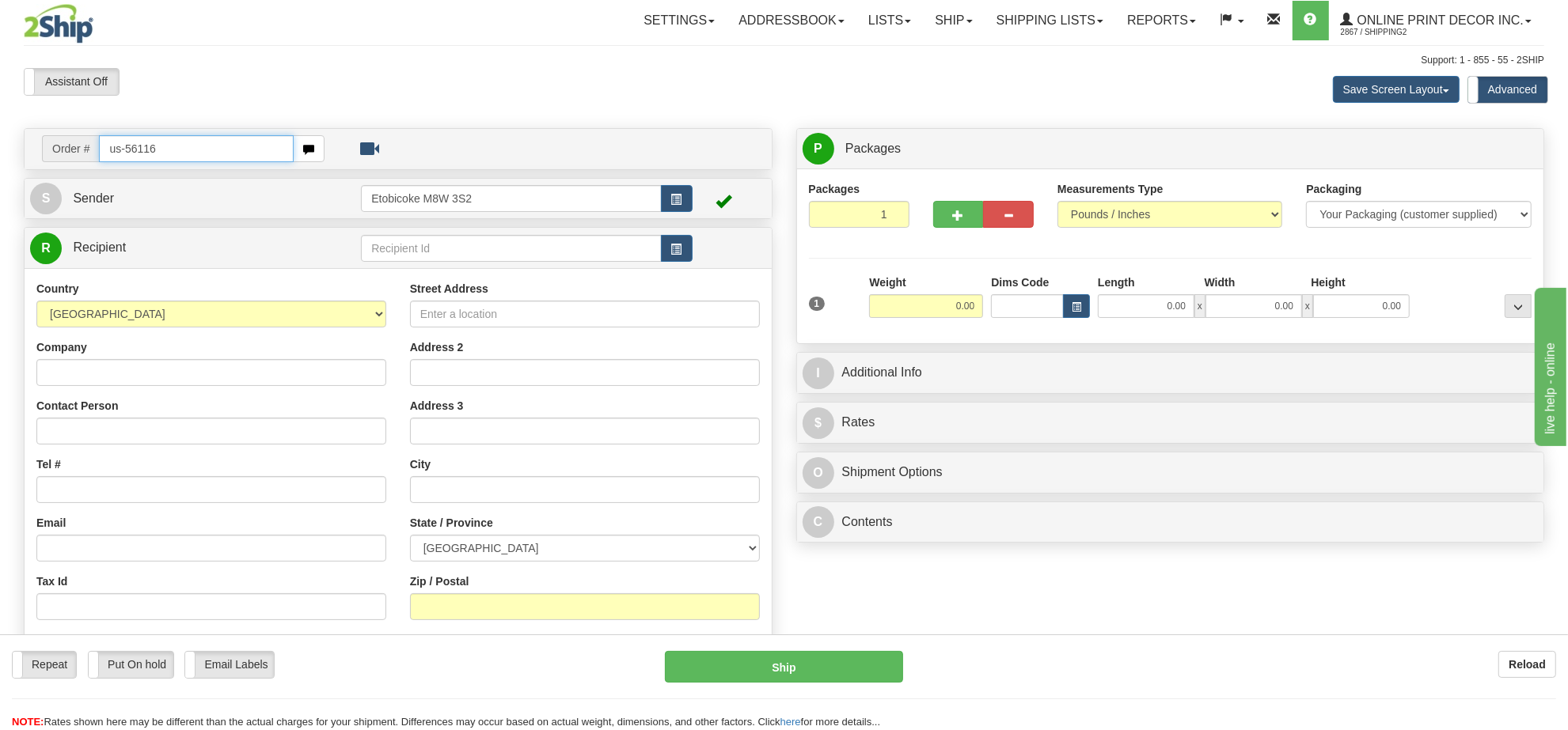
type input "us-56116"
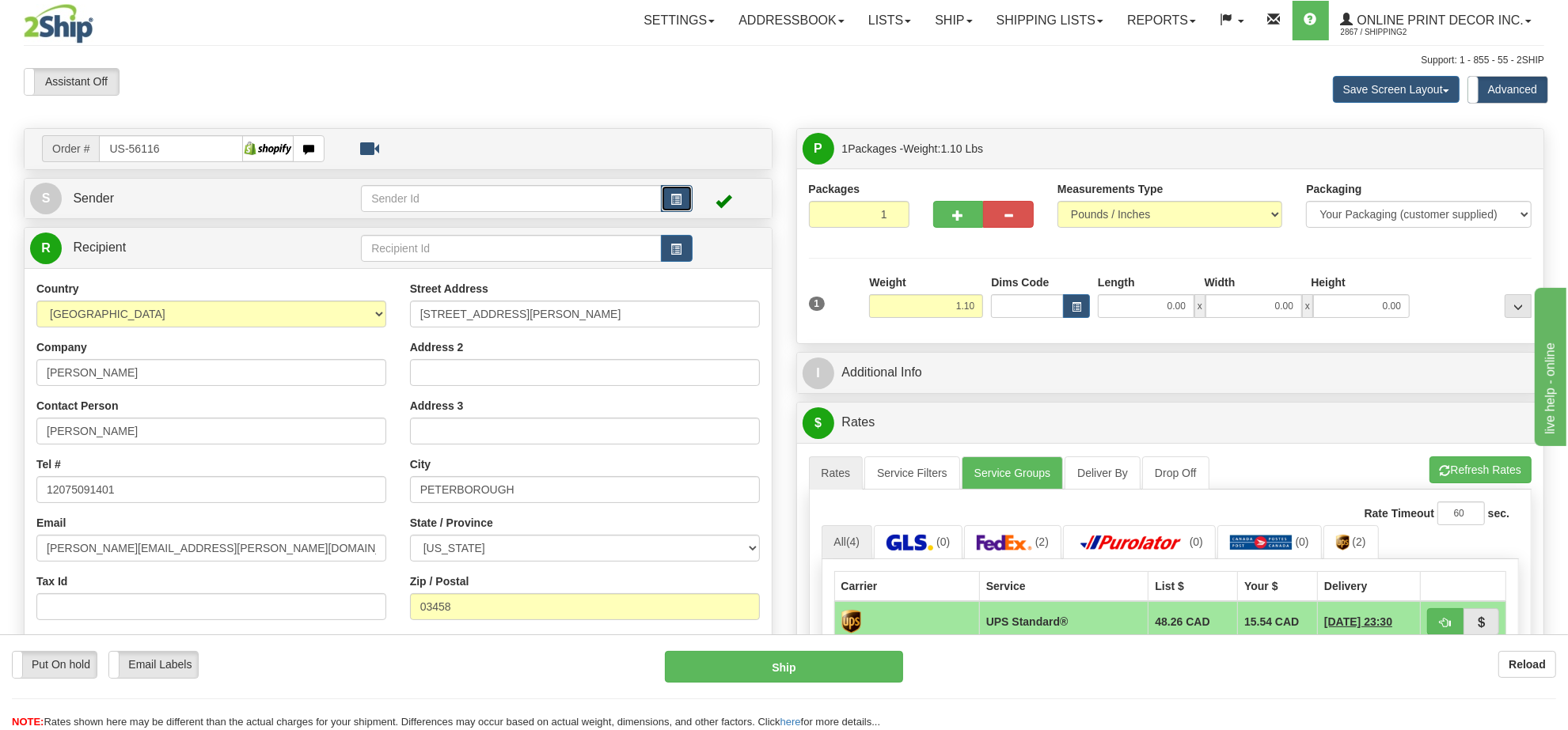
click at [675, 198] on span "button" at bounding box center [676, 200] width 11 height 10
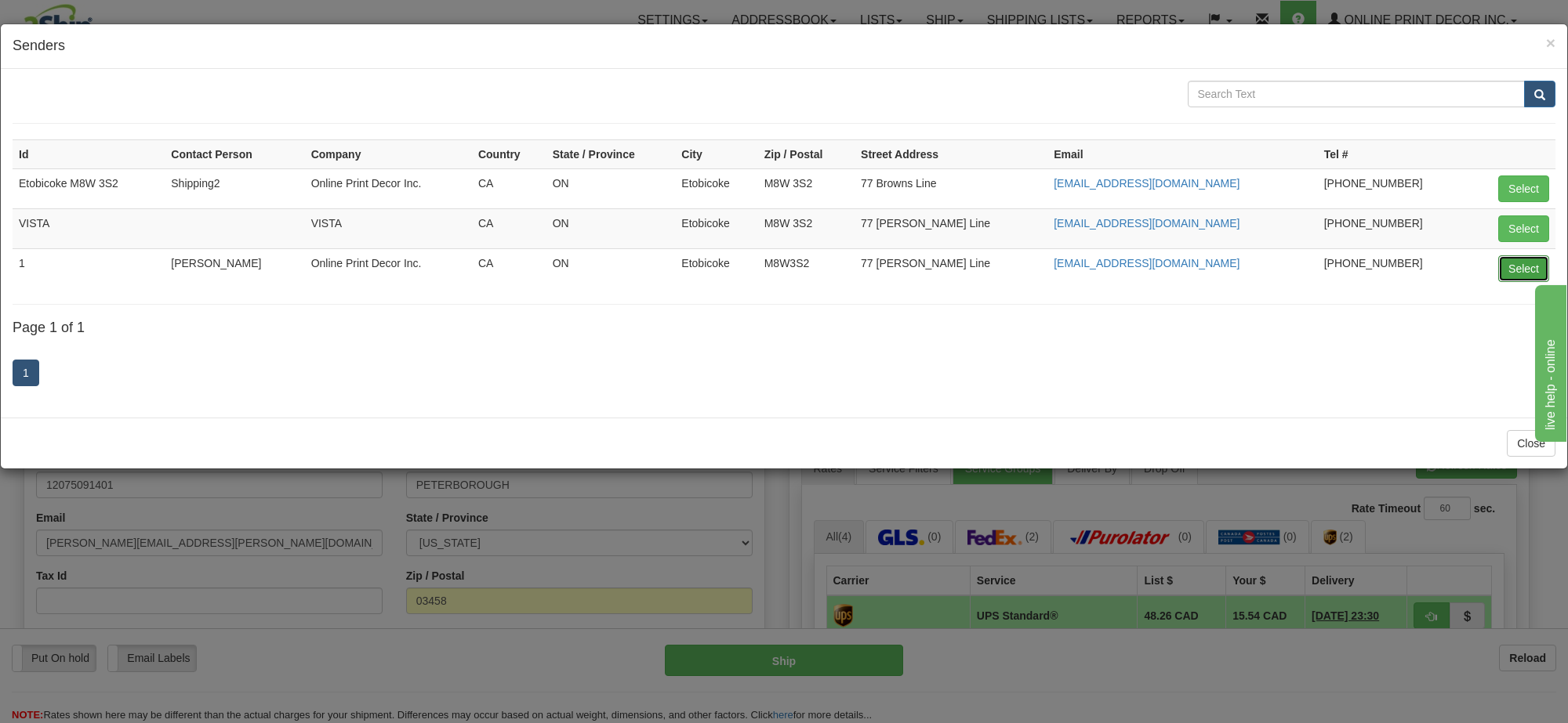
click at [1511, 269] on button "Select" at bounding box center [1524, 268] width 51 height 26
type input "1"
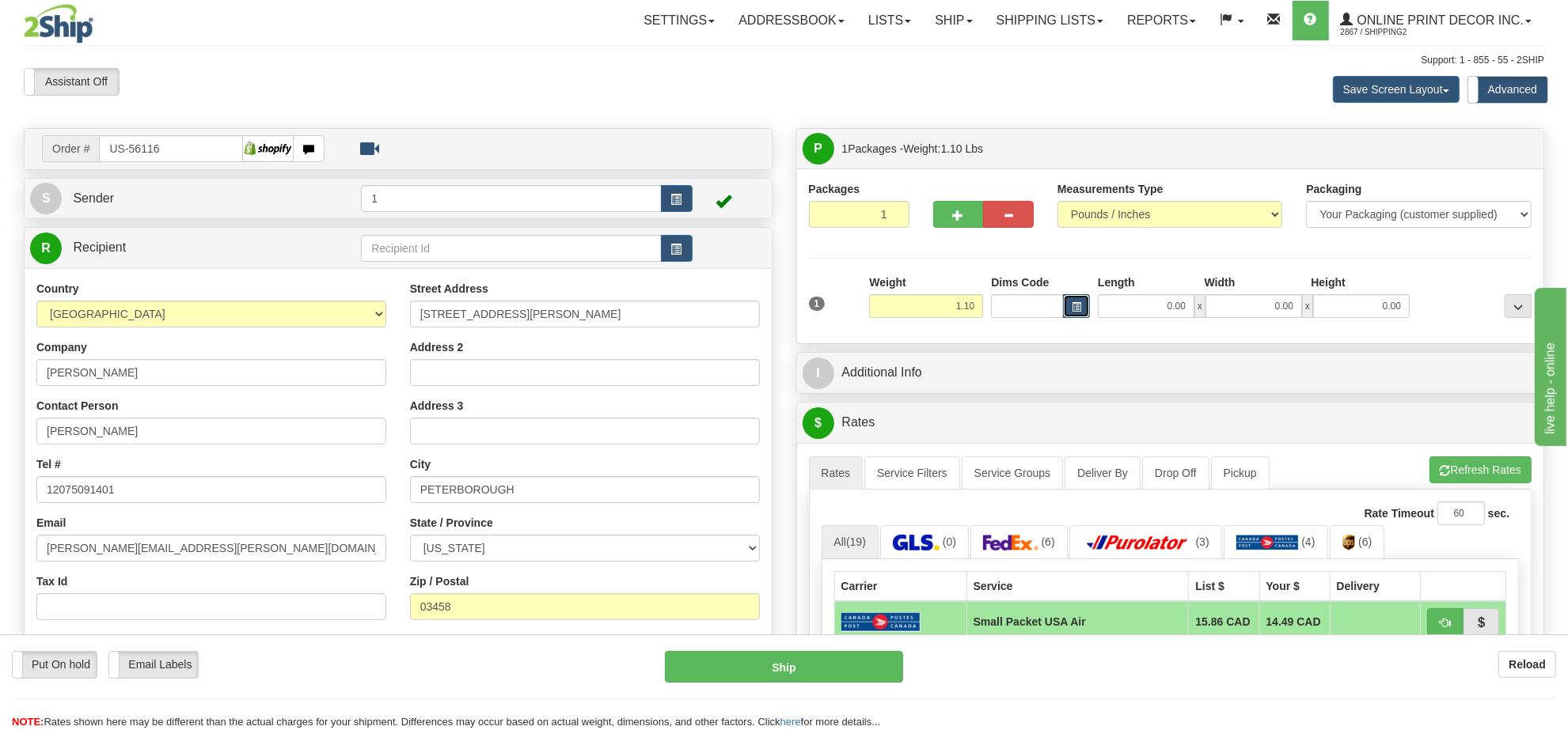
click at [1069, 311] on button "button" at bounding box center [1077, 306] width 27 height 24
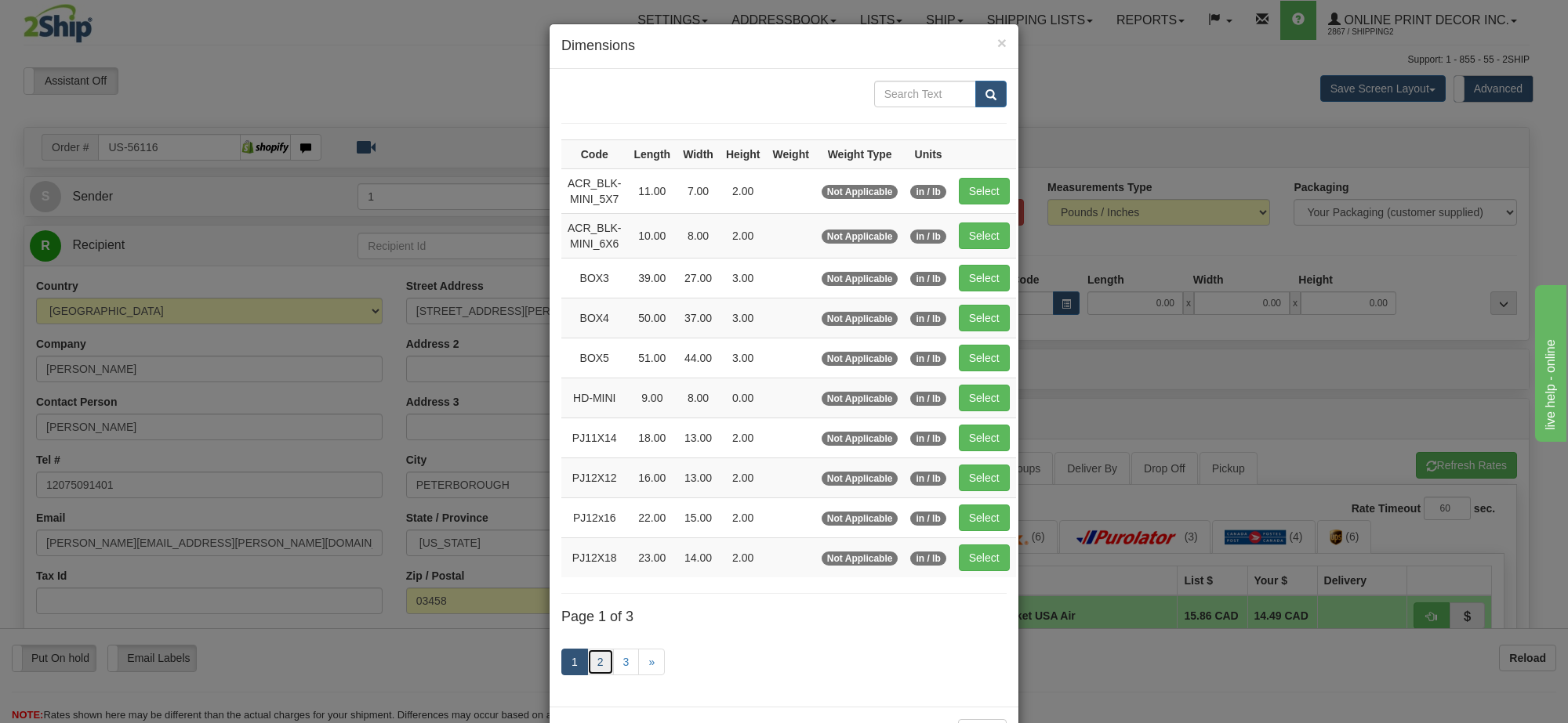
click at [590, 675] on link "2" at bounding box center [600, 662] width 26 height 26
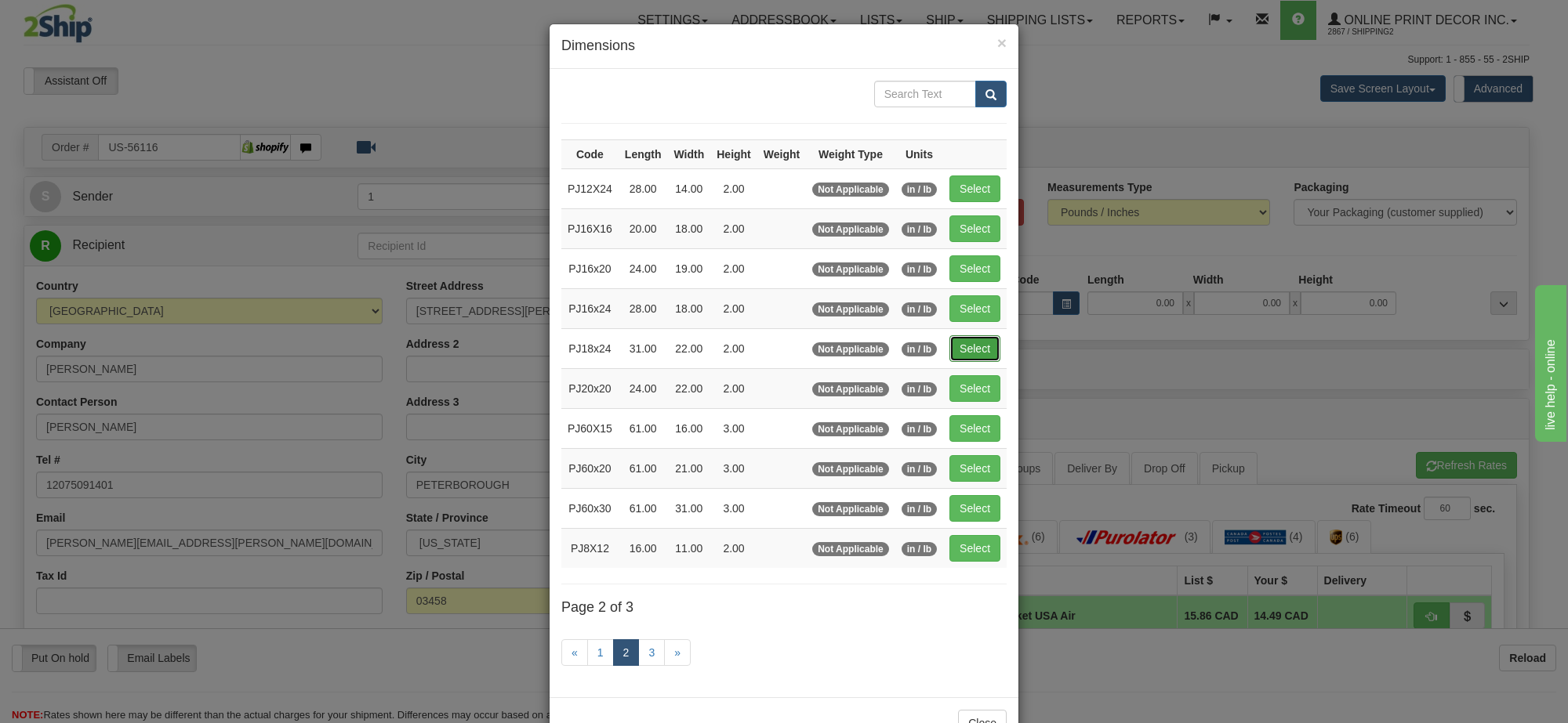
click at [968, 345] on button "Select" at bounding box center [974, 349] width 51 height 26
type input "PJ18x24"
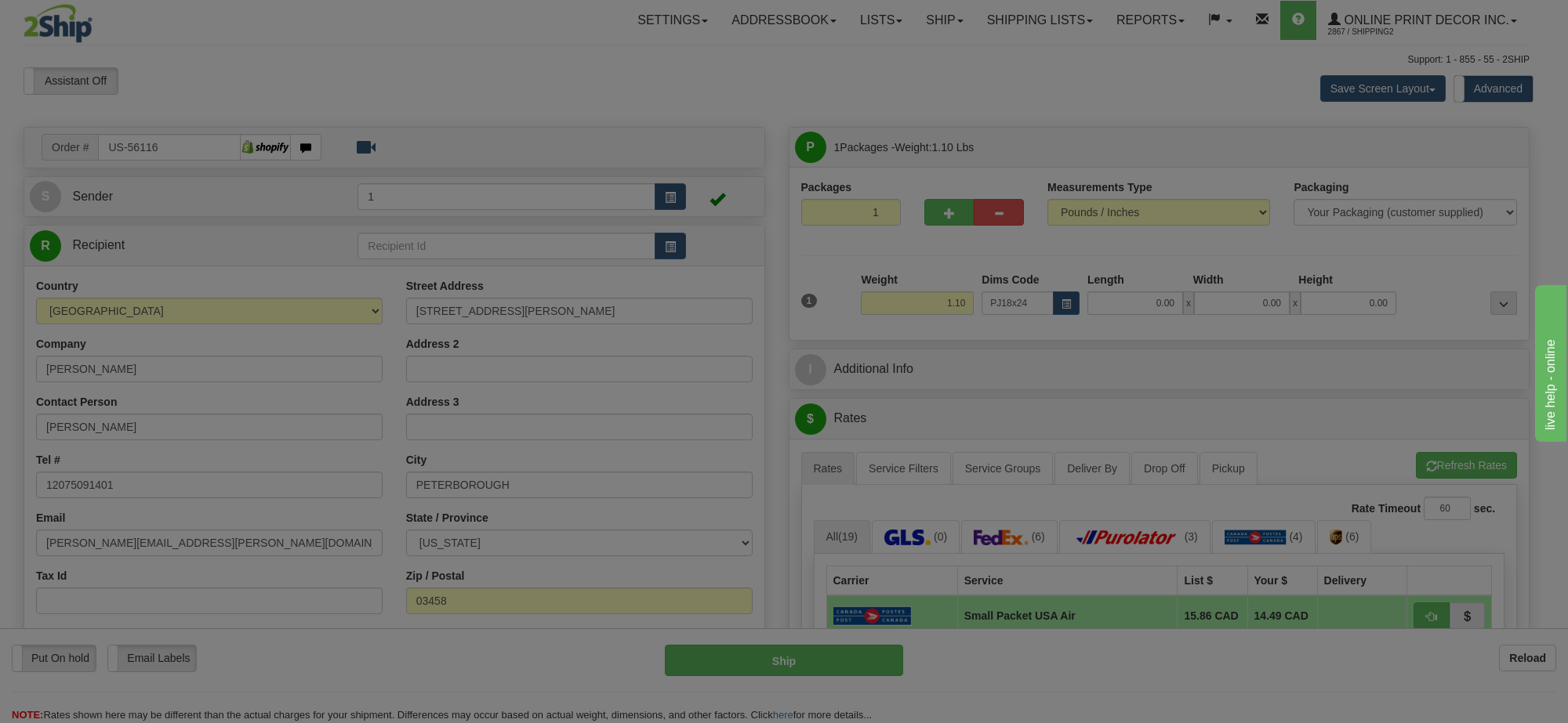
type input "31.00"
type input "22.00"
type input "2.00"
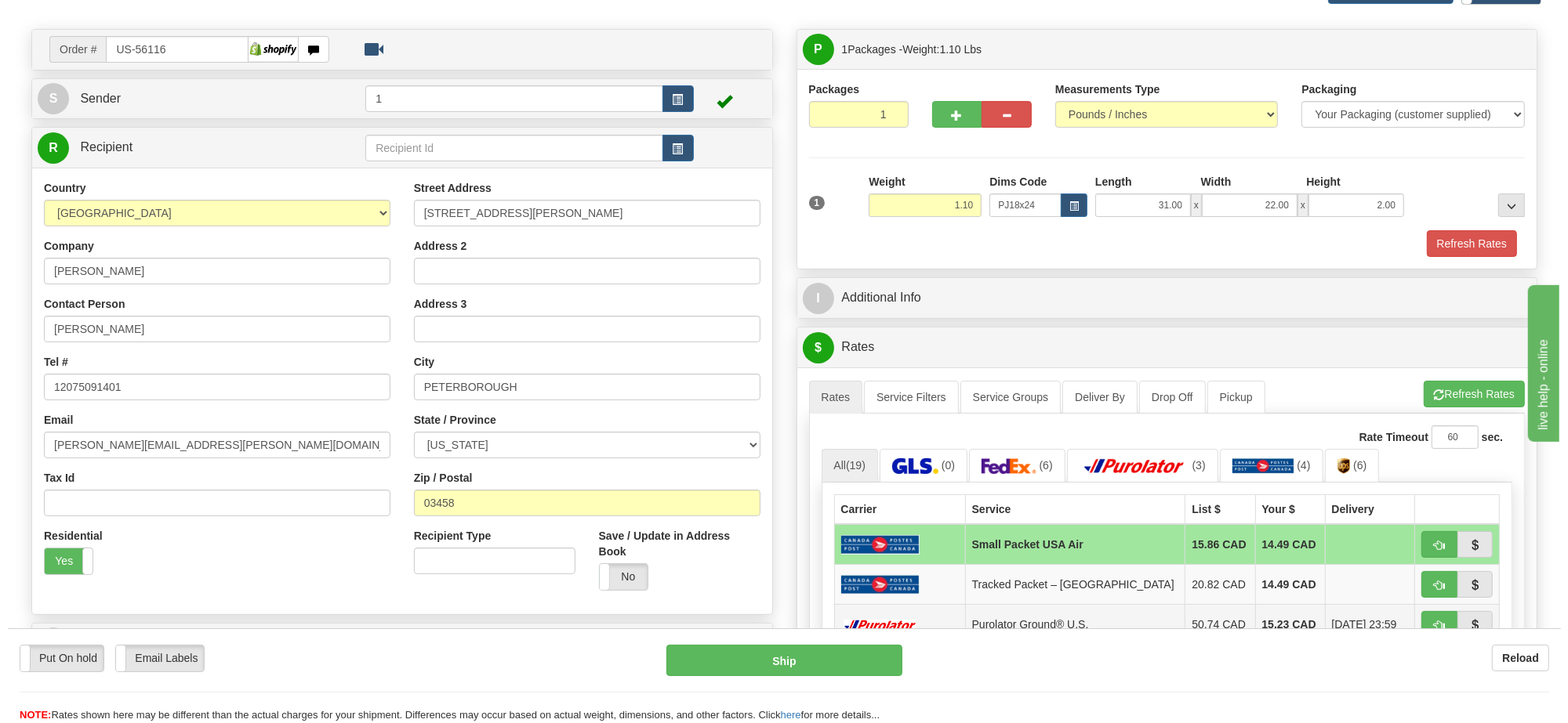
scroll to position [196, 0]
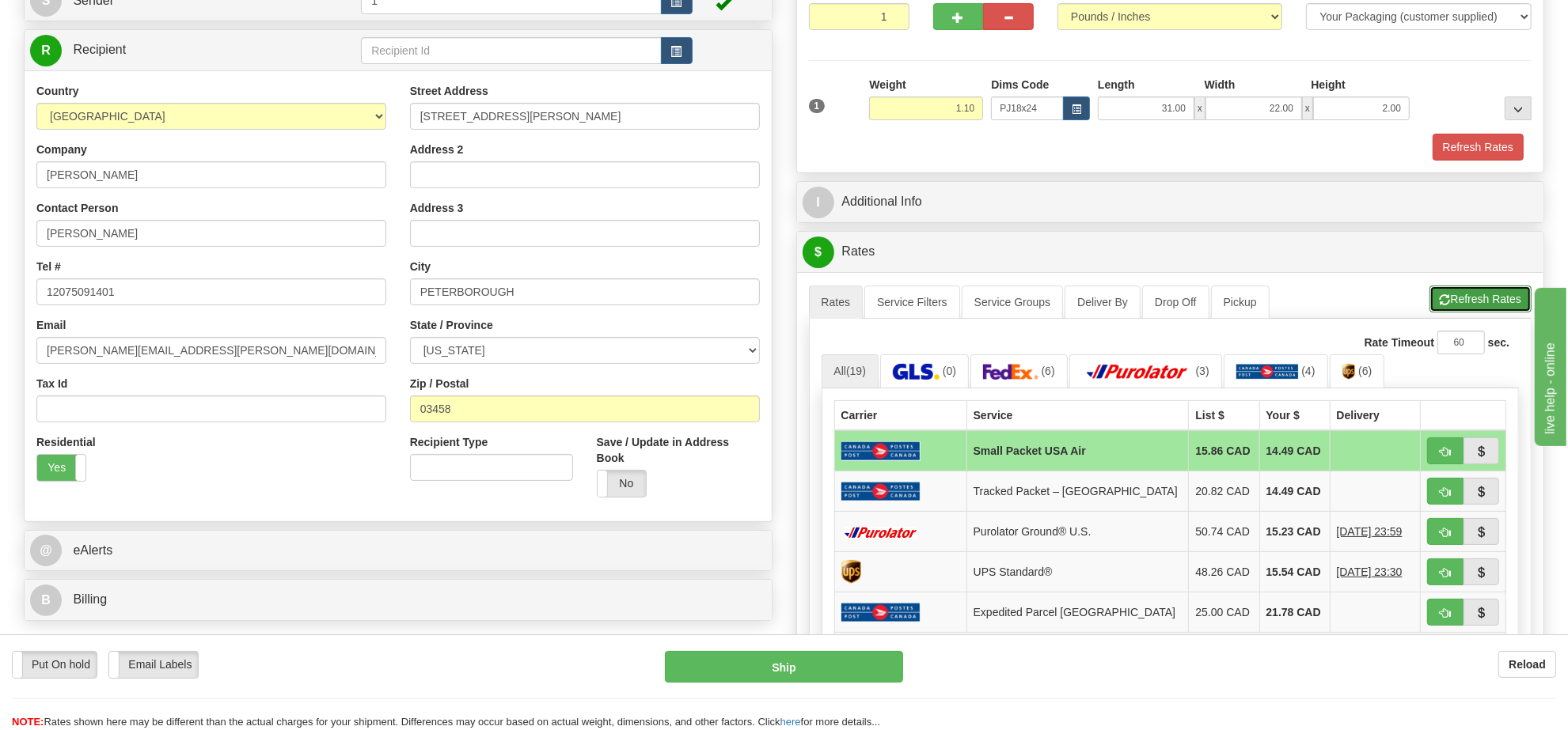
click at [1481, 294] on button "Refresh Rates" at bounding box center [1480, 299] width 102 height 27
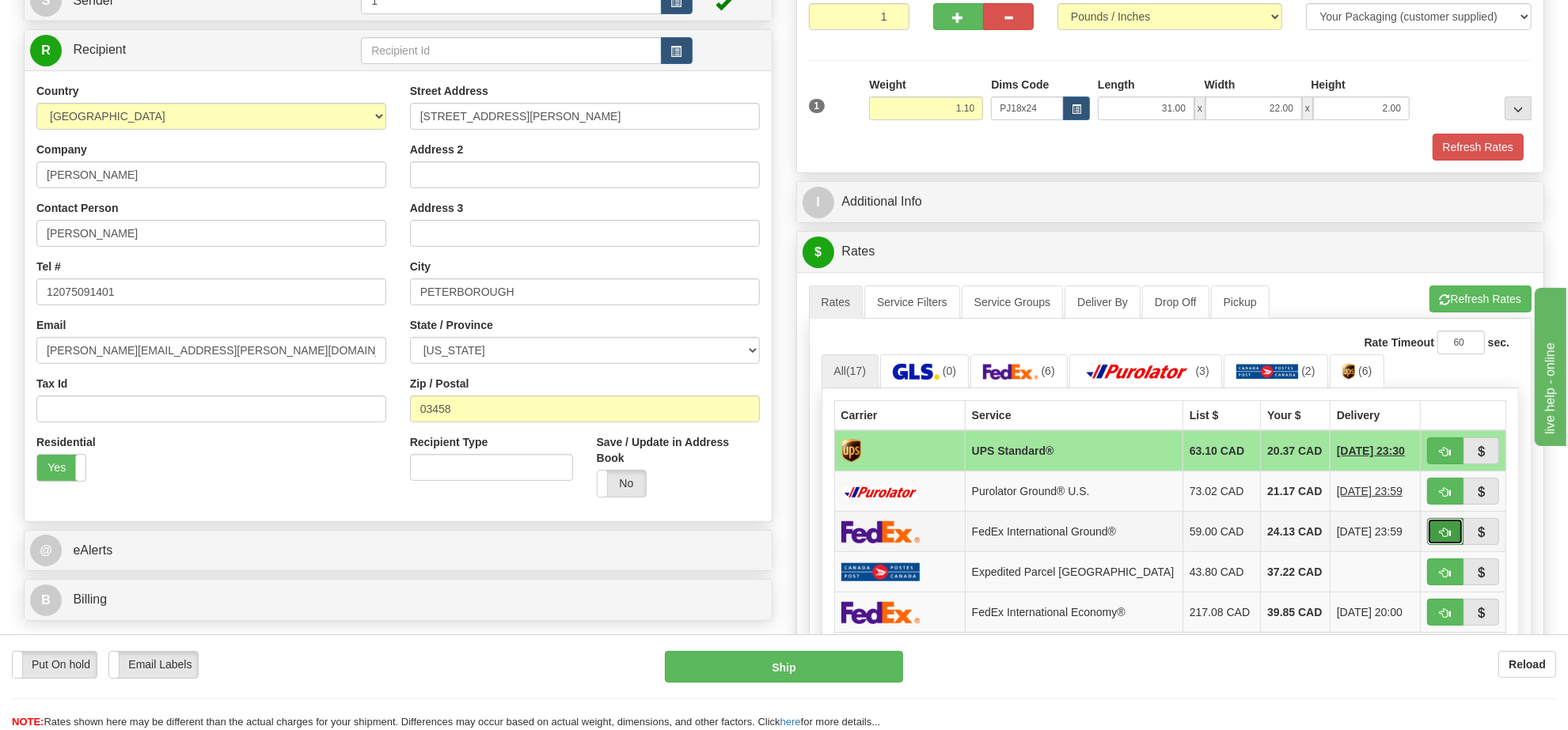
click at [1436, 536] on button "button" at bounding box center [1445, 532] width 36 height 27
type input "92"
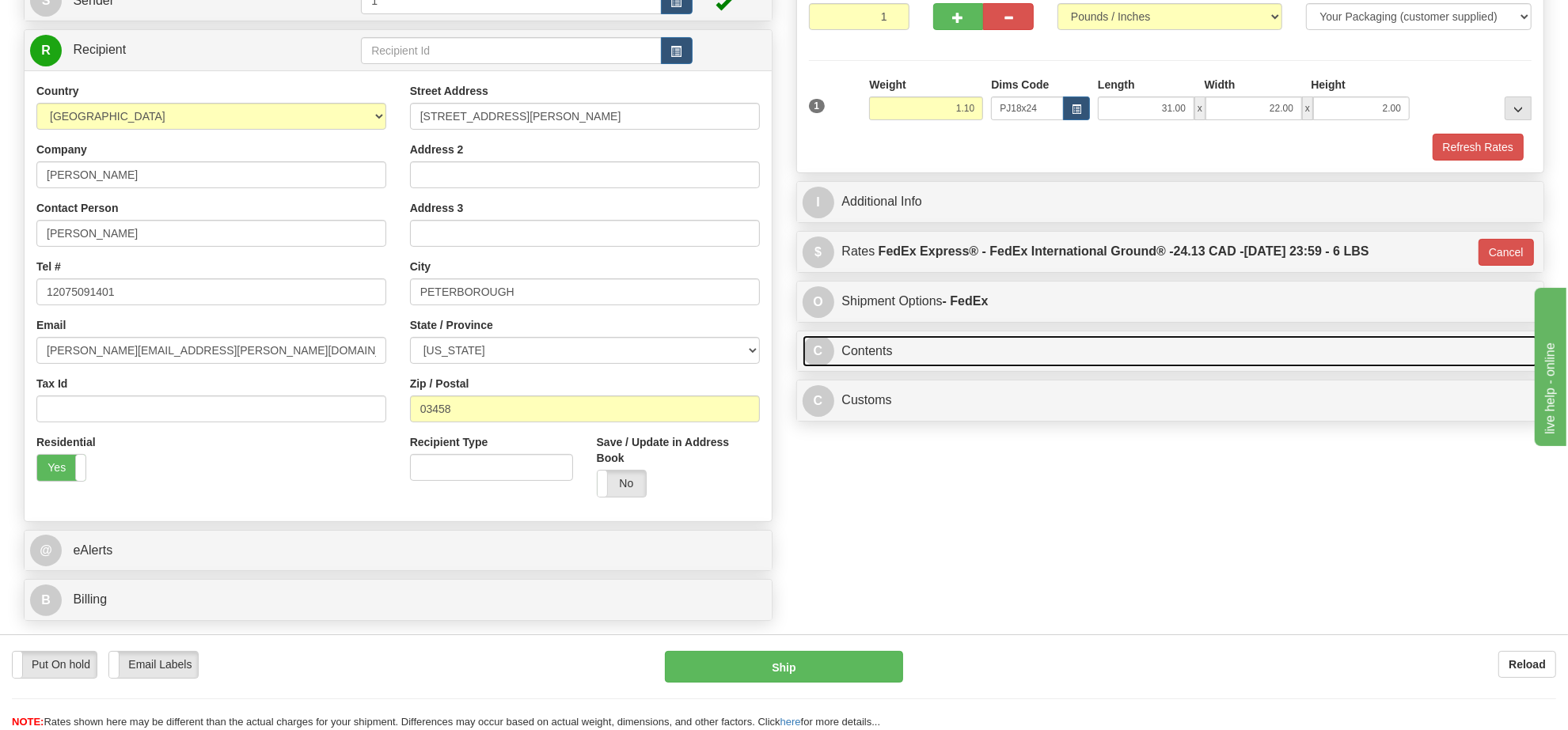
click at [918, 348] on link "C Contents" at bounding box center [1170, 351] width 736 height 32
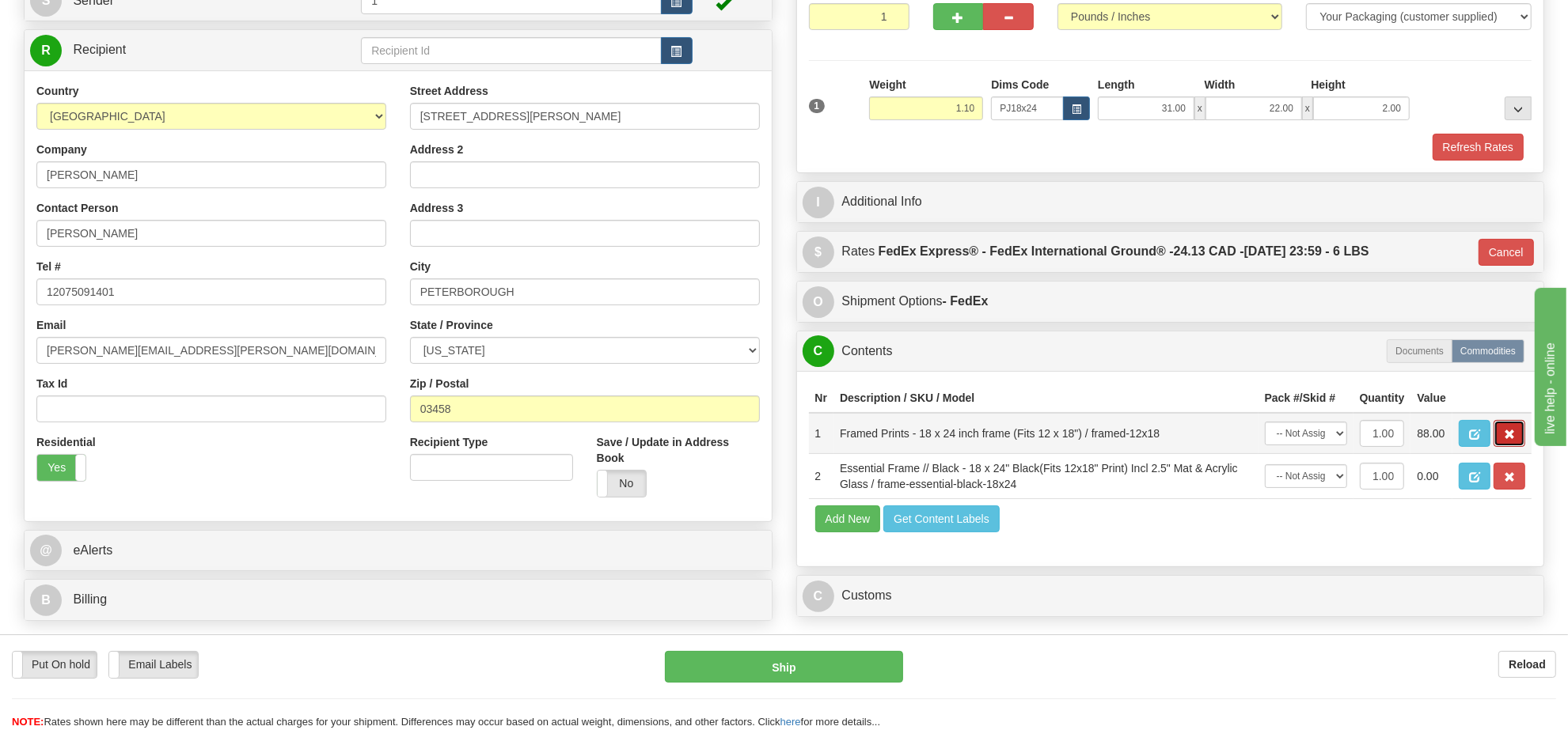
click at [1506, 440] on span "button" at bounding box center [1508, 435] width 11 height 10
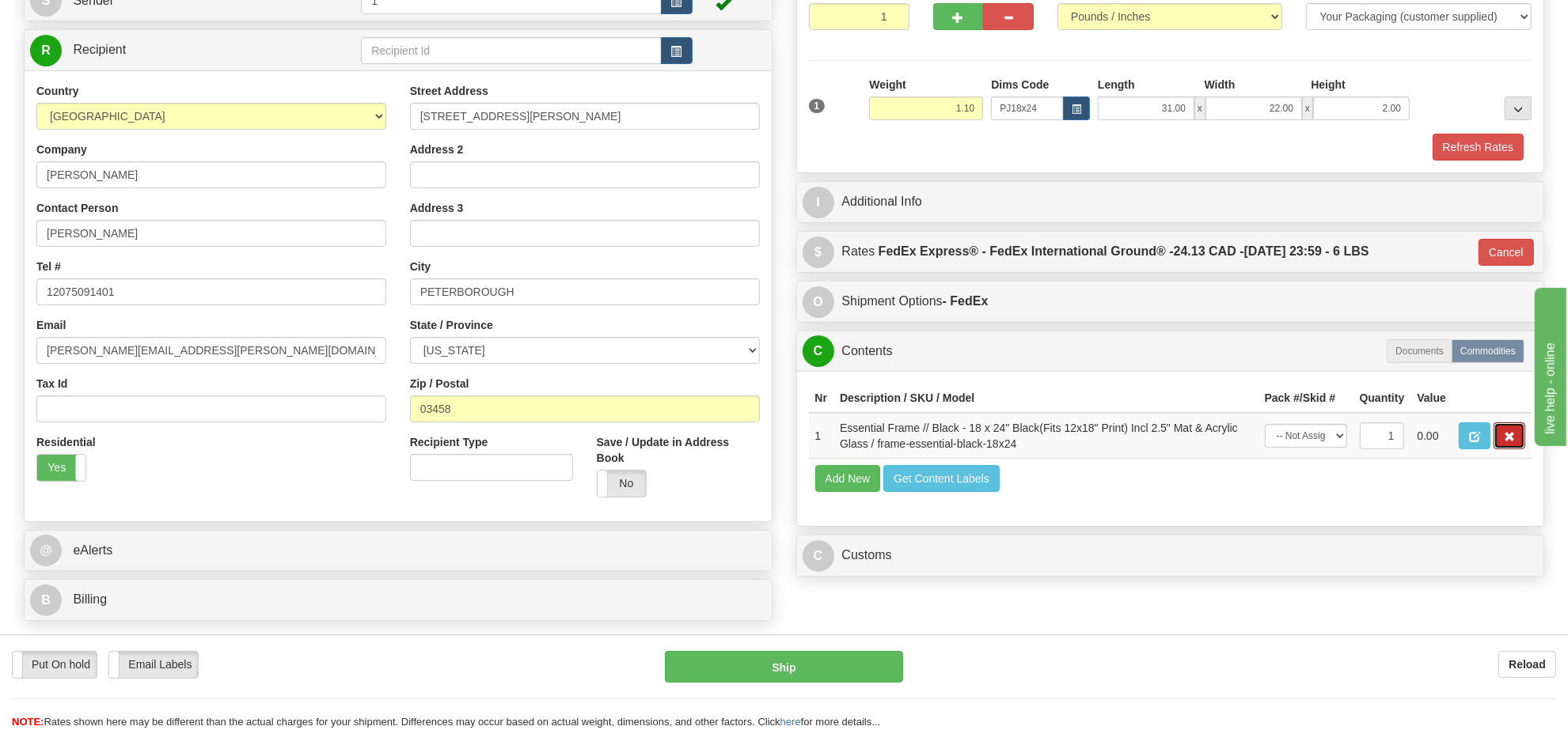
click at [1506, 442] on span "button" at bounding box center [1508, 437] width 11 height 10
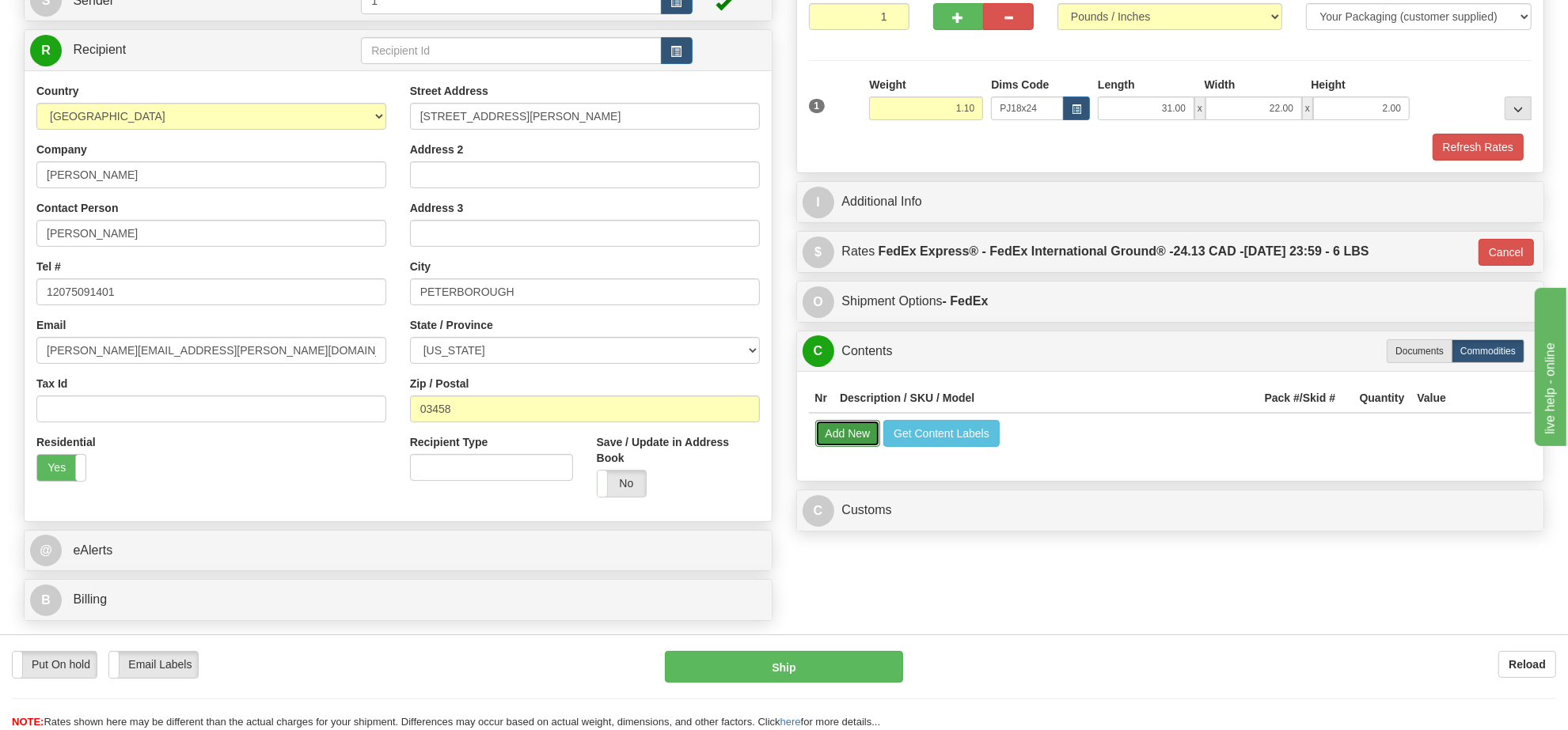
click at [840, 428] on button "Add New" at bounding box center [848, 433] width 65 height 27
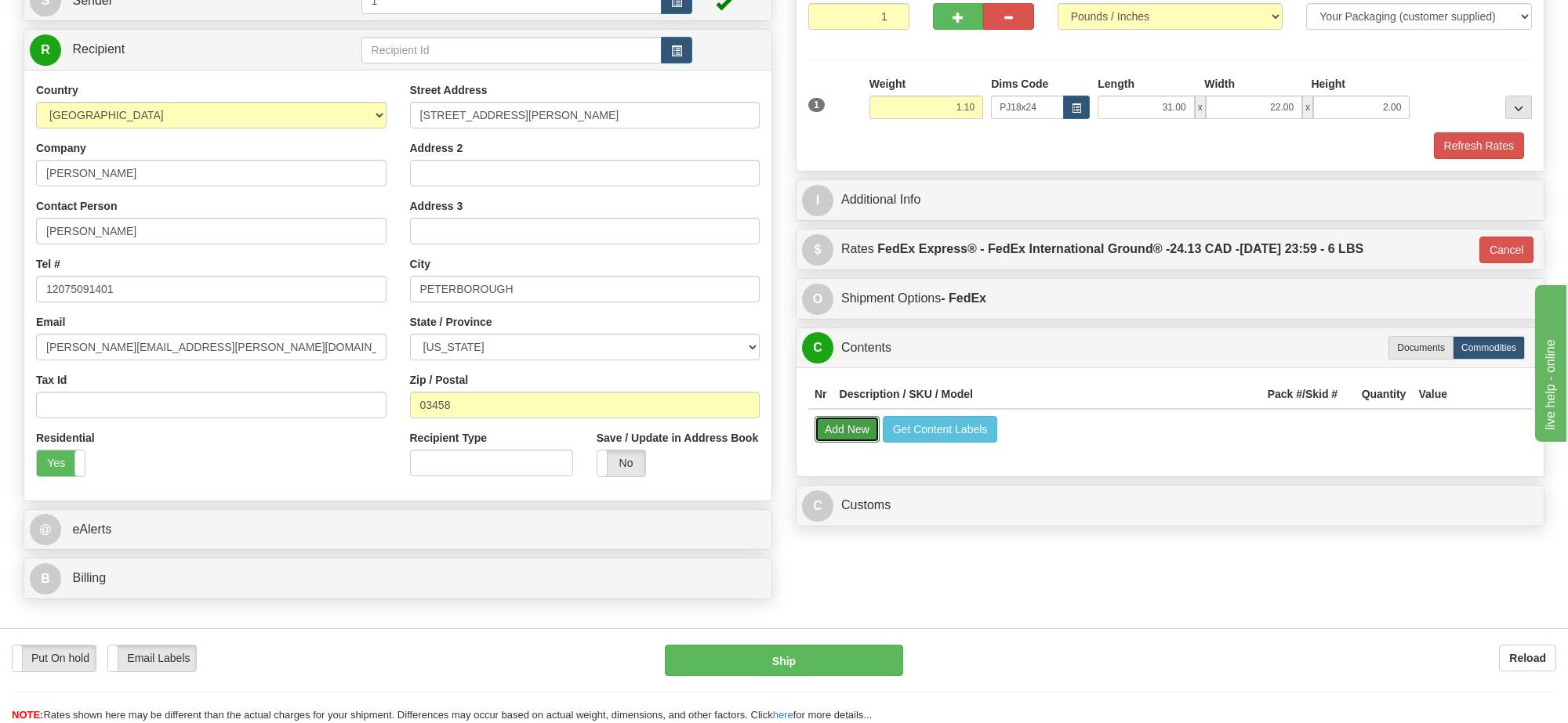
select select
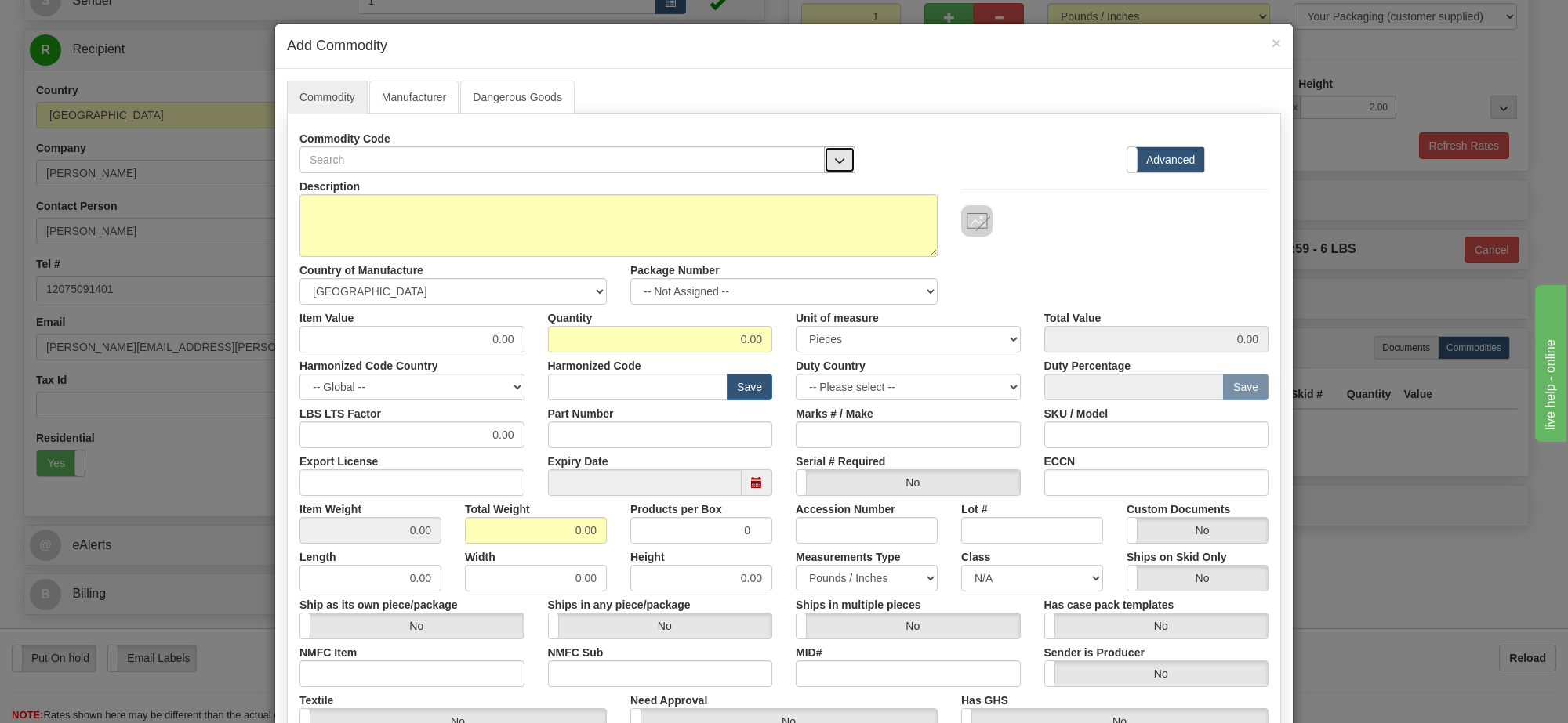
click at [824, 157] on button "button" at bounding box center [840, 160] width 31 height 26
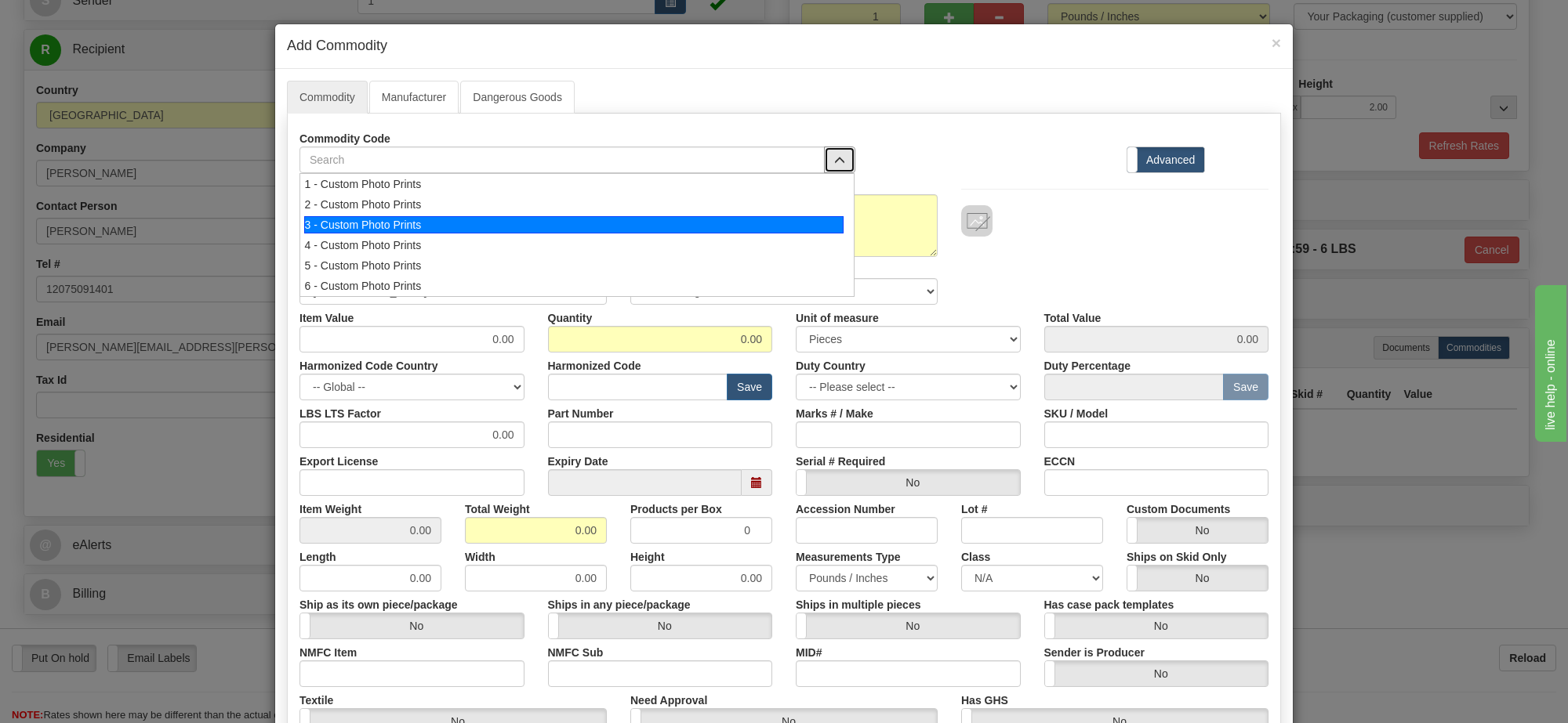
click at [376, 230] on div "3 - Custom Photo Prints" at bounding box center [575, 225] width 540 height 17
select select "1"
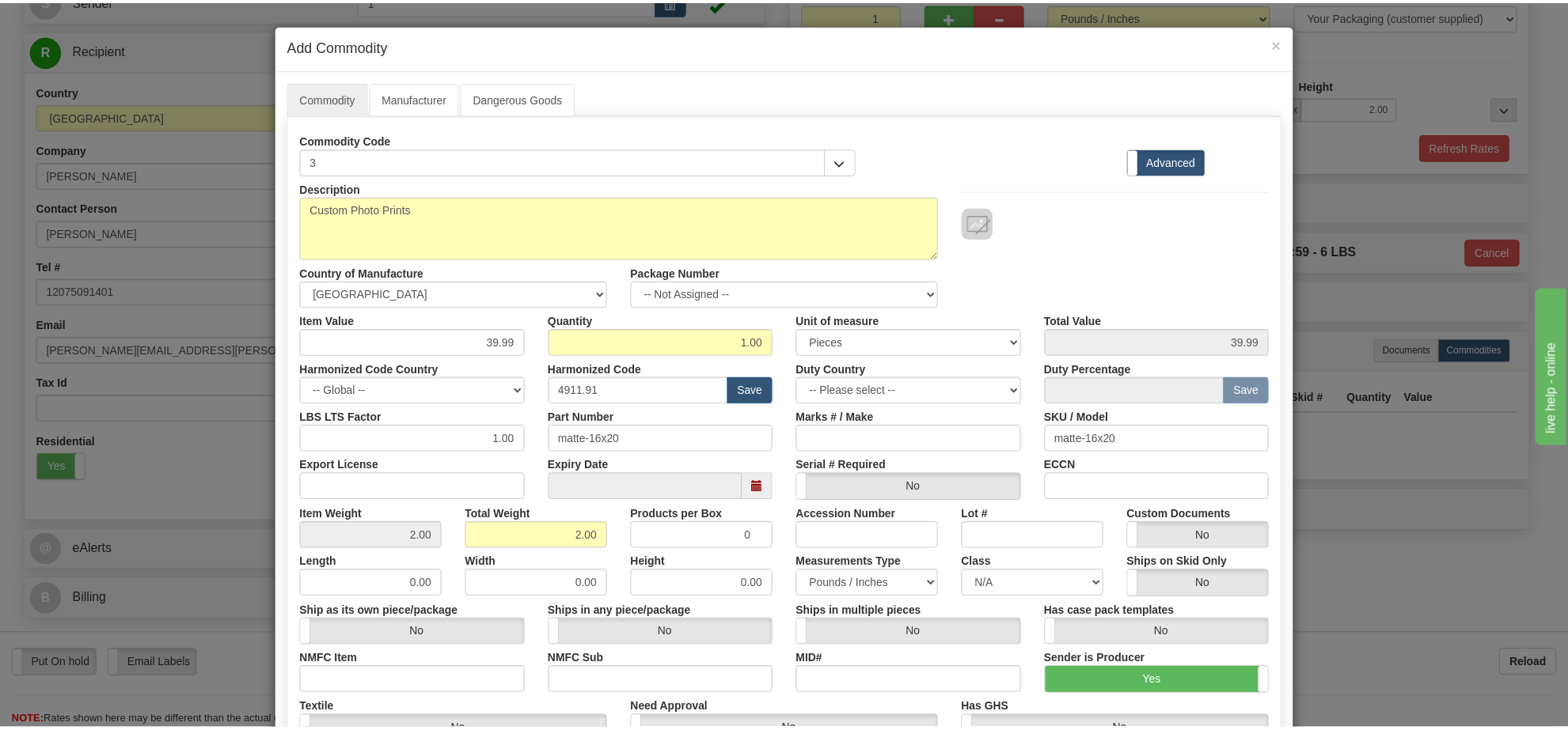
scroll to position [2, 0]
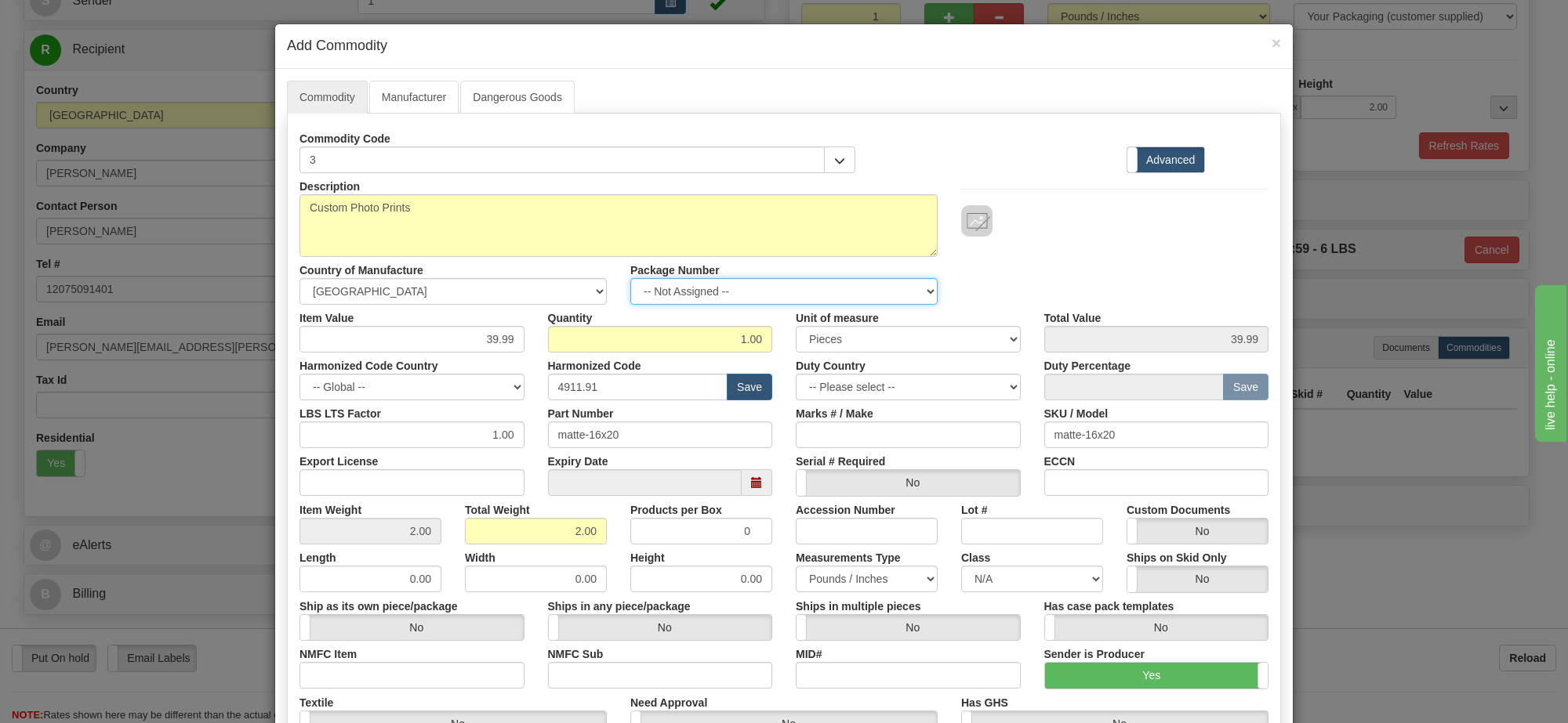
click at [740, 291] on select "-- Not Assigned -- Item 1" at bounding box center [784, 291] width 307 height 26
select select "0"
click at [630, 279] on select "-- Not Assigned -- Item 1" at bounding box center [784, 291] width 307 height 26
click at [402, 91] on link "Manufacturer" at bounding box center [414, 97] width 89 height 33
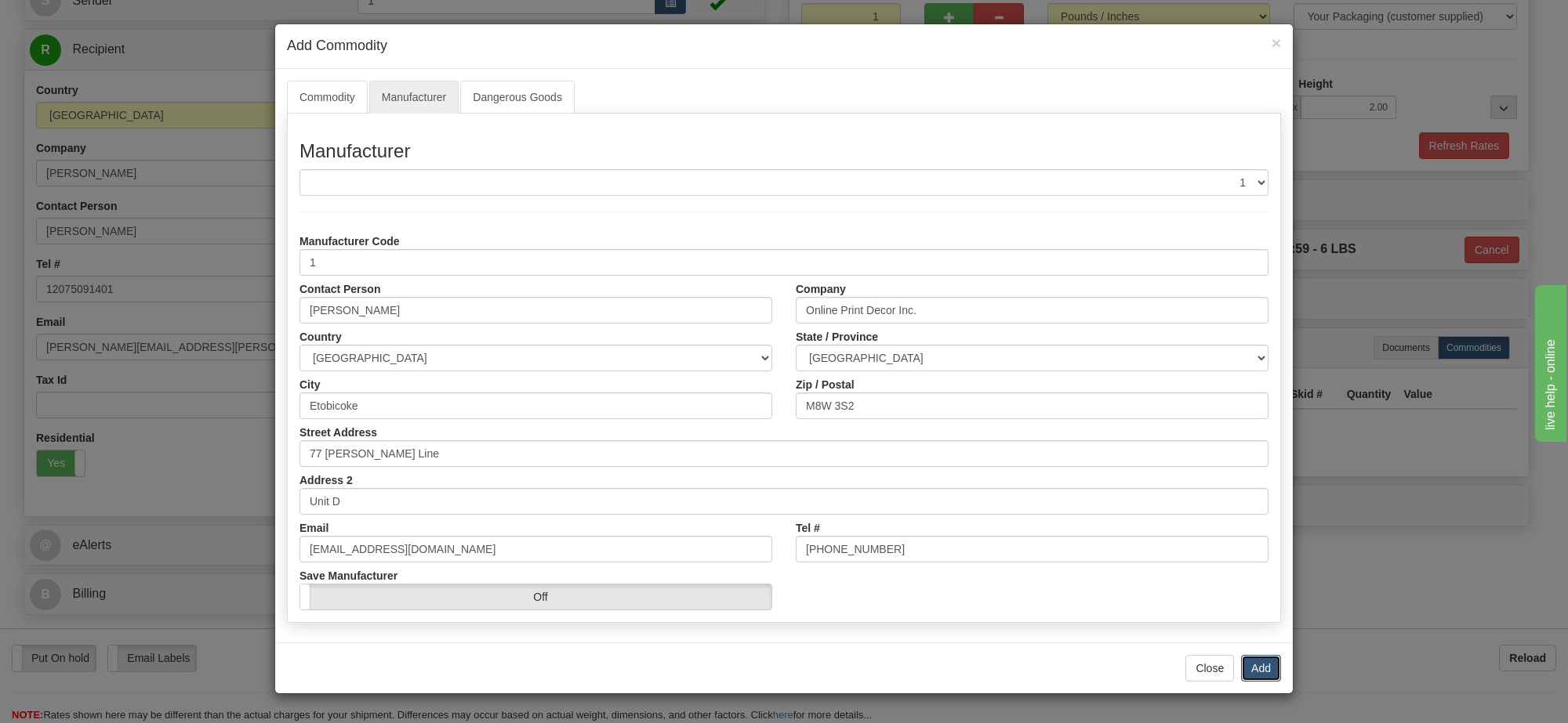
click at [1259, 662] on button "Add" at bounding box center [1261, 668] width 40 height 26
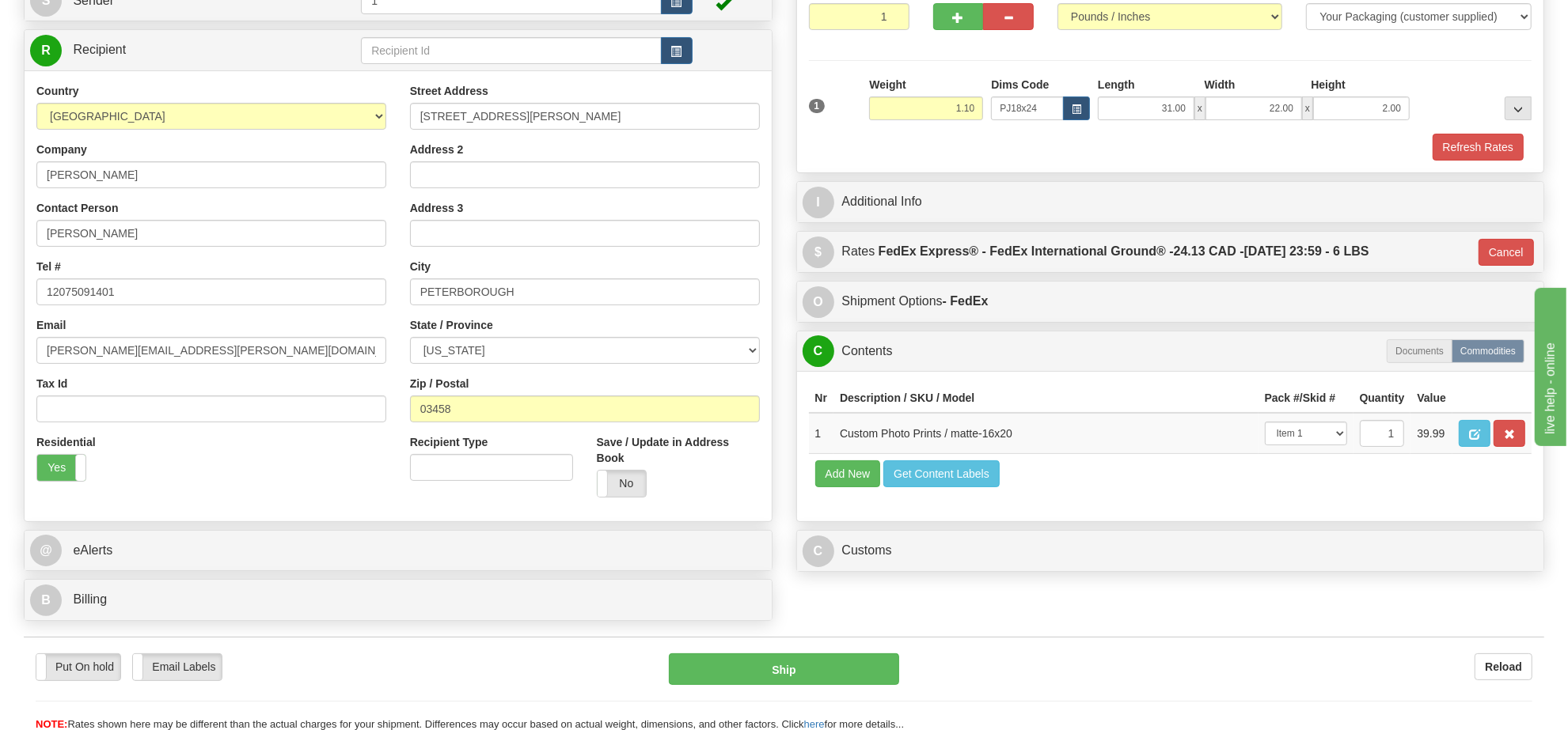
scroll to position [395, 0]
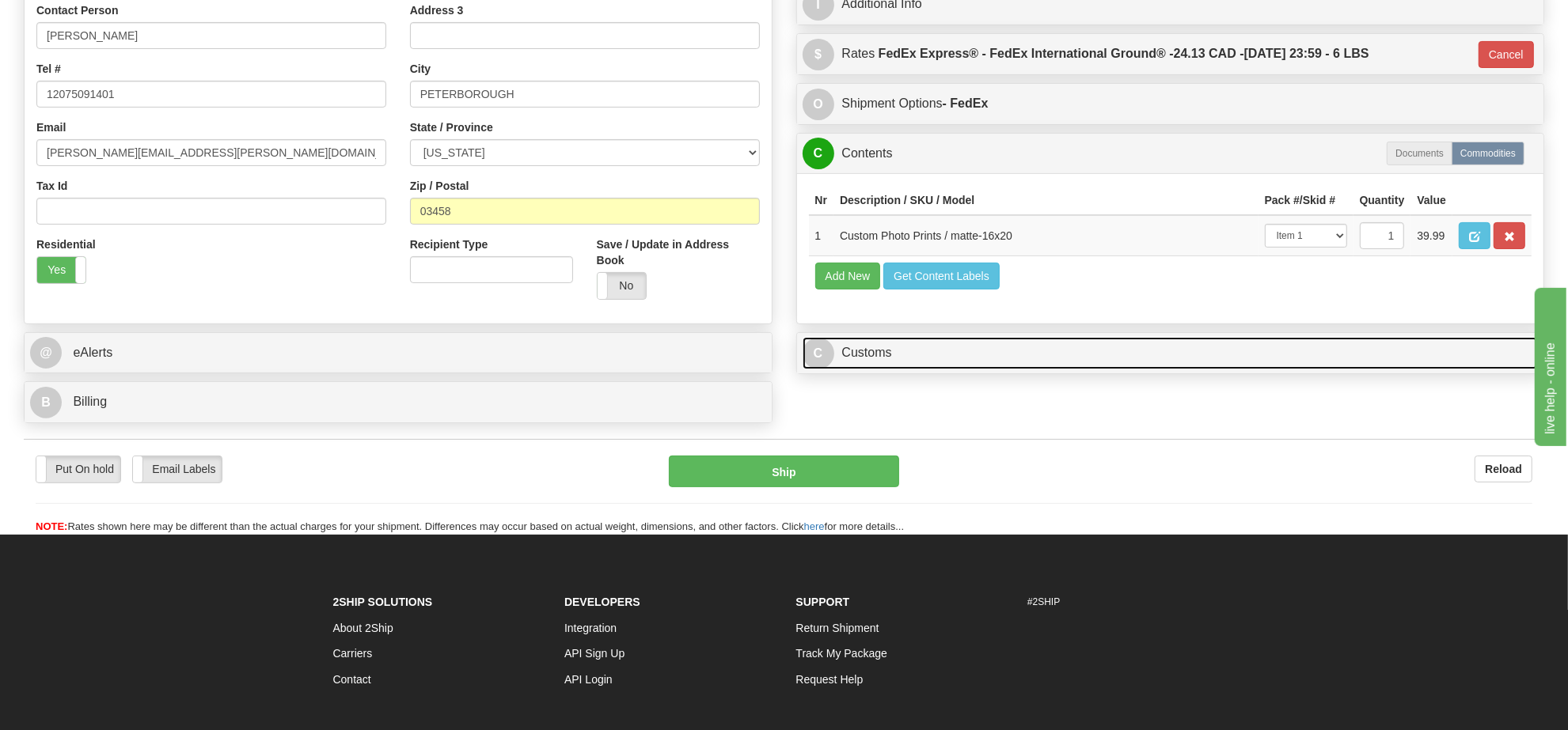
click at [876, 370] on link "C Customs" at bounding box center [1170, 353] width 736 height 32
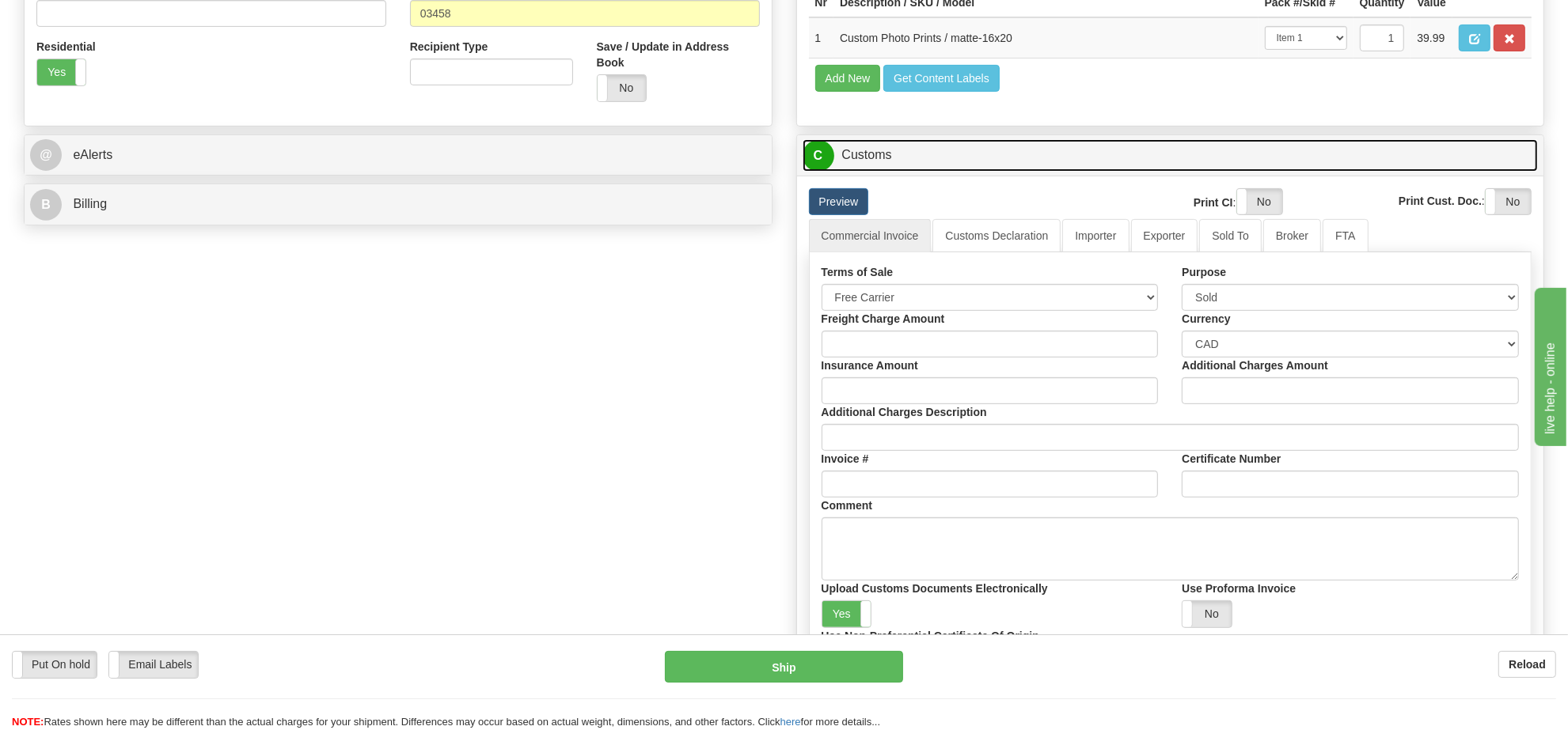
scroll to position [693, 0]
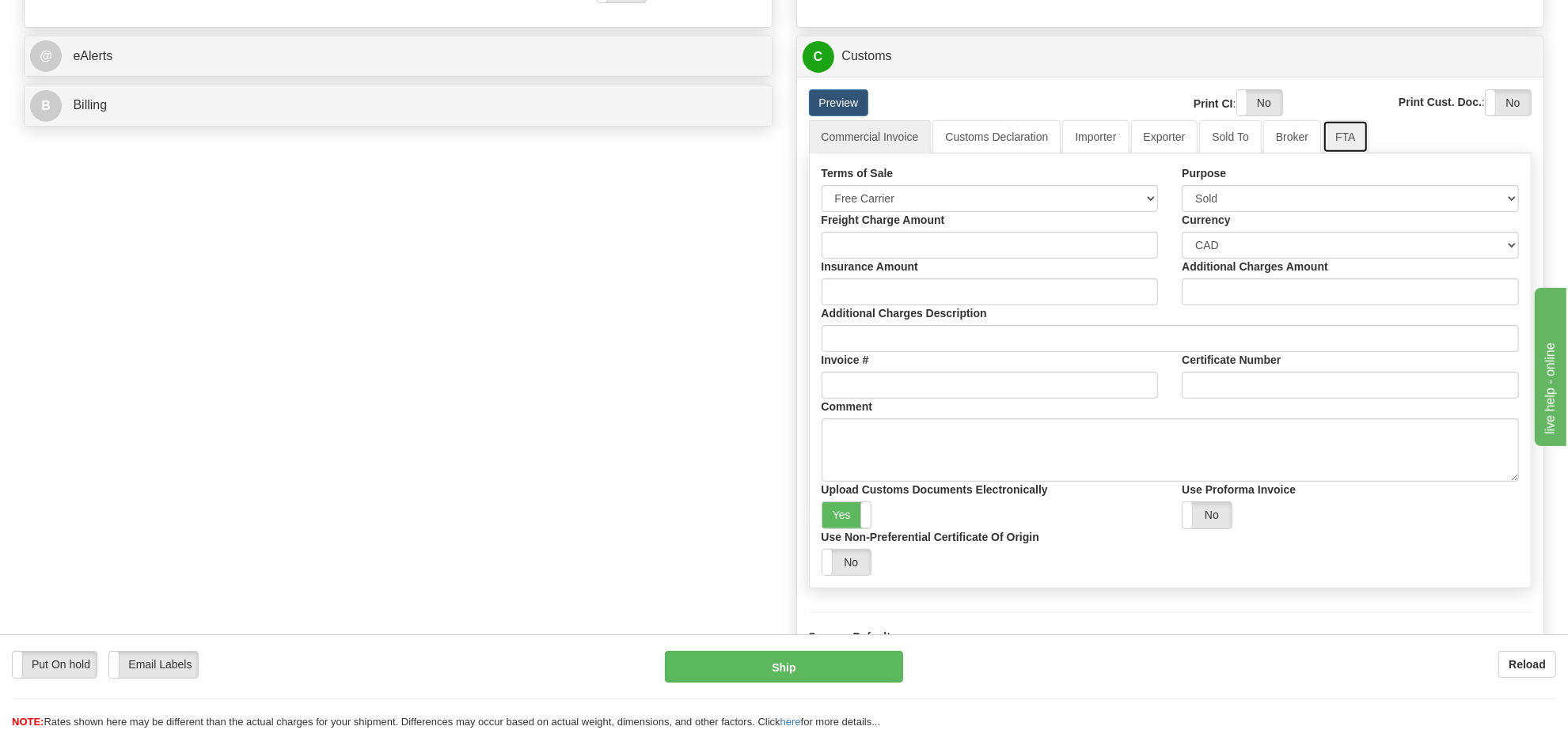
click at [1324, 153] on link "FTA" at bounding box center [1345, 137] width 45 height 33
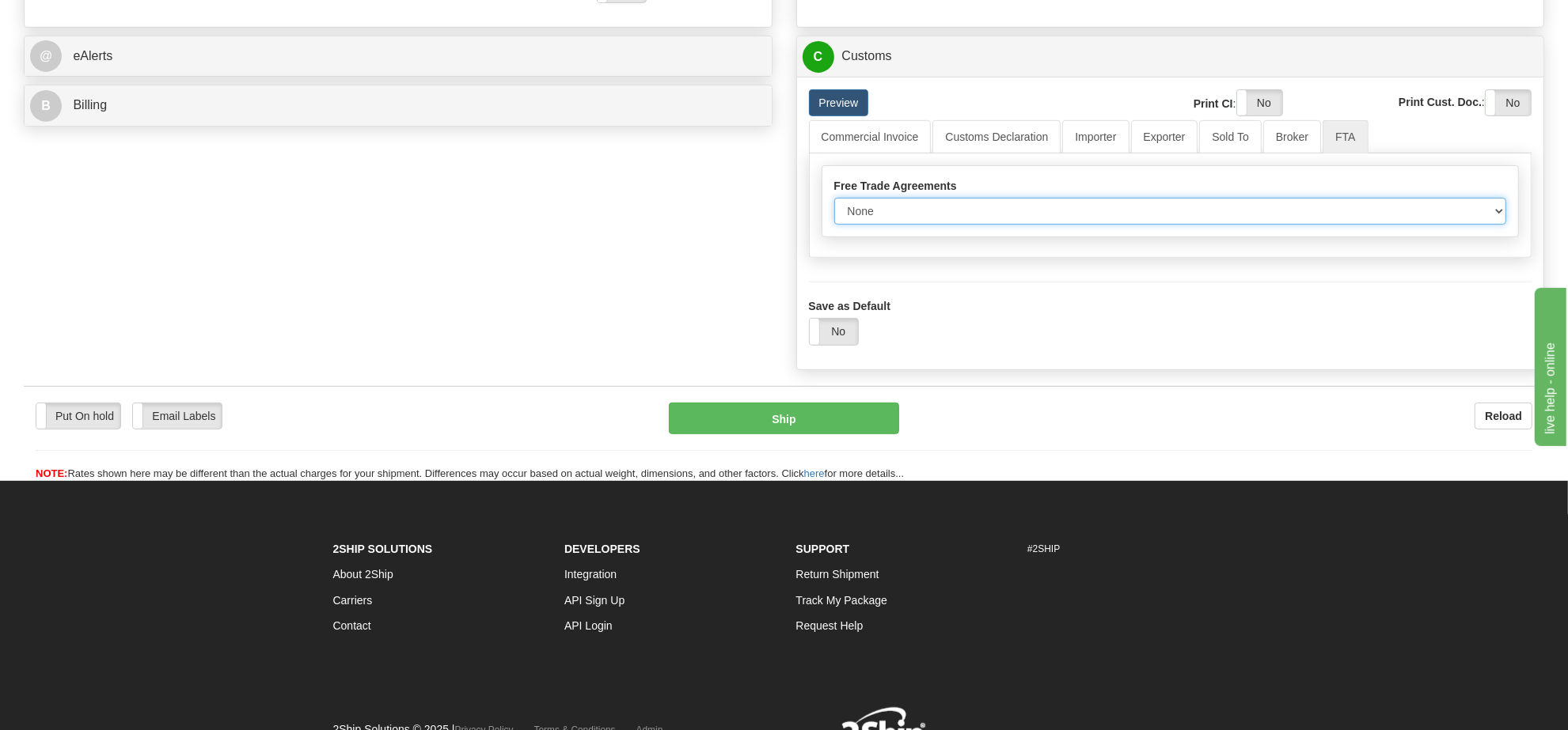
click at [939, 225] on select "None Other USMCA CETA CUKTCA" at bounding box center [1171, 211] width 673 height 27
select select "1"
click at [835, 225] on select "None Other USMCA CETA CUKTCA" at bounding box center [1171, 211] width 673 height 27
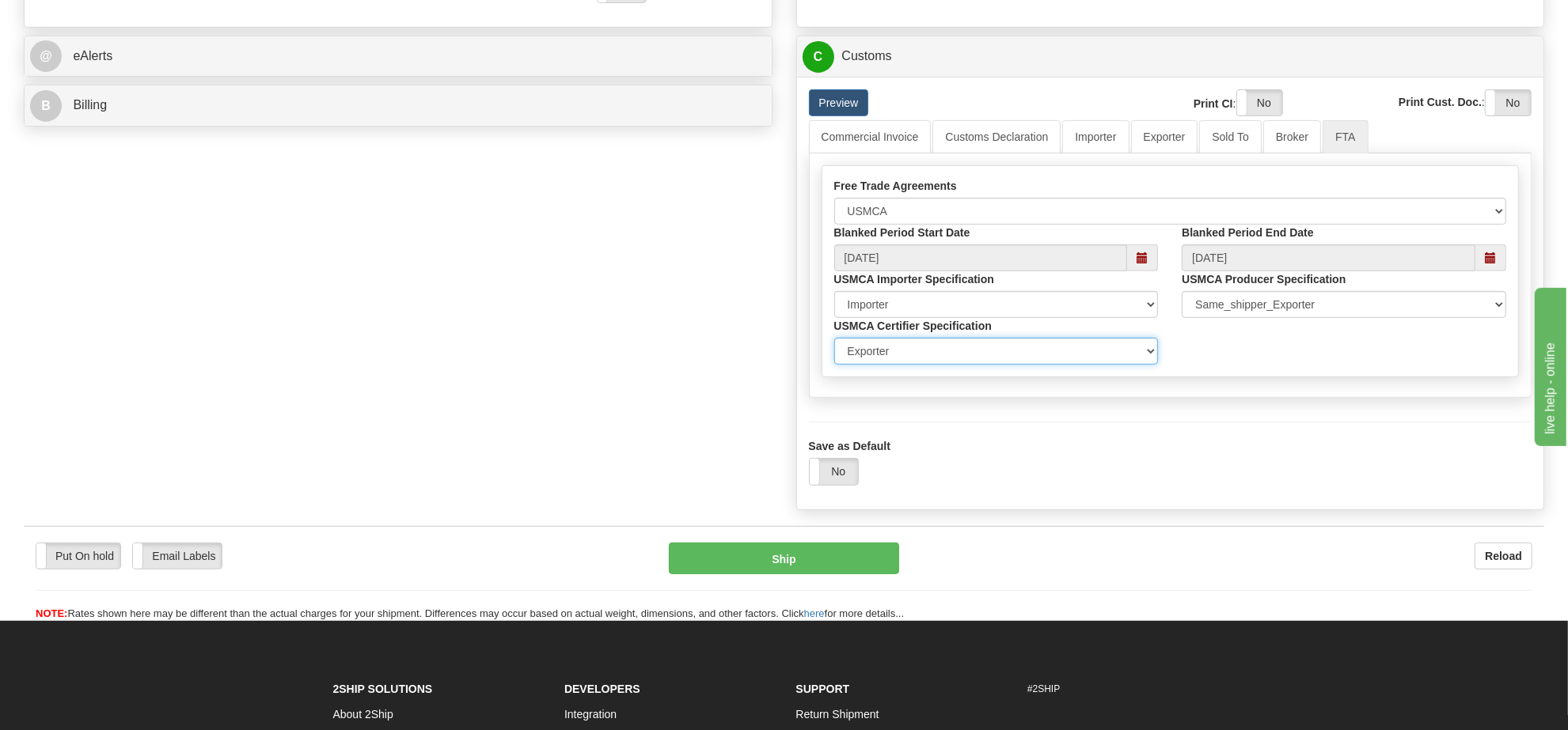
drag, startPoint x: 1086, startPoint y: 385, endPoint x: 992, endPoint y: 389, distance: 94.1
click at [1086, 365] on select "Exporter Importer Producer" at bounding box center [997, 351] width 325 height 27
select select "2"
click at [835, 365] on select "Exporter Importer Producer" at bounding box center [997, 351] width 325 height 27
click at [831, 484] on label "No" at bounding box center [834, 471] width 48 height 26
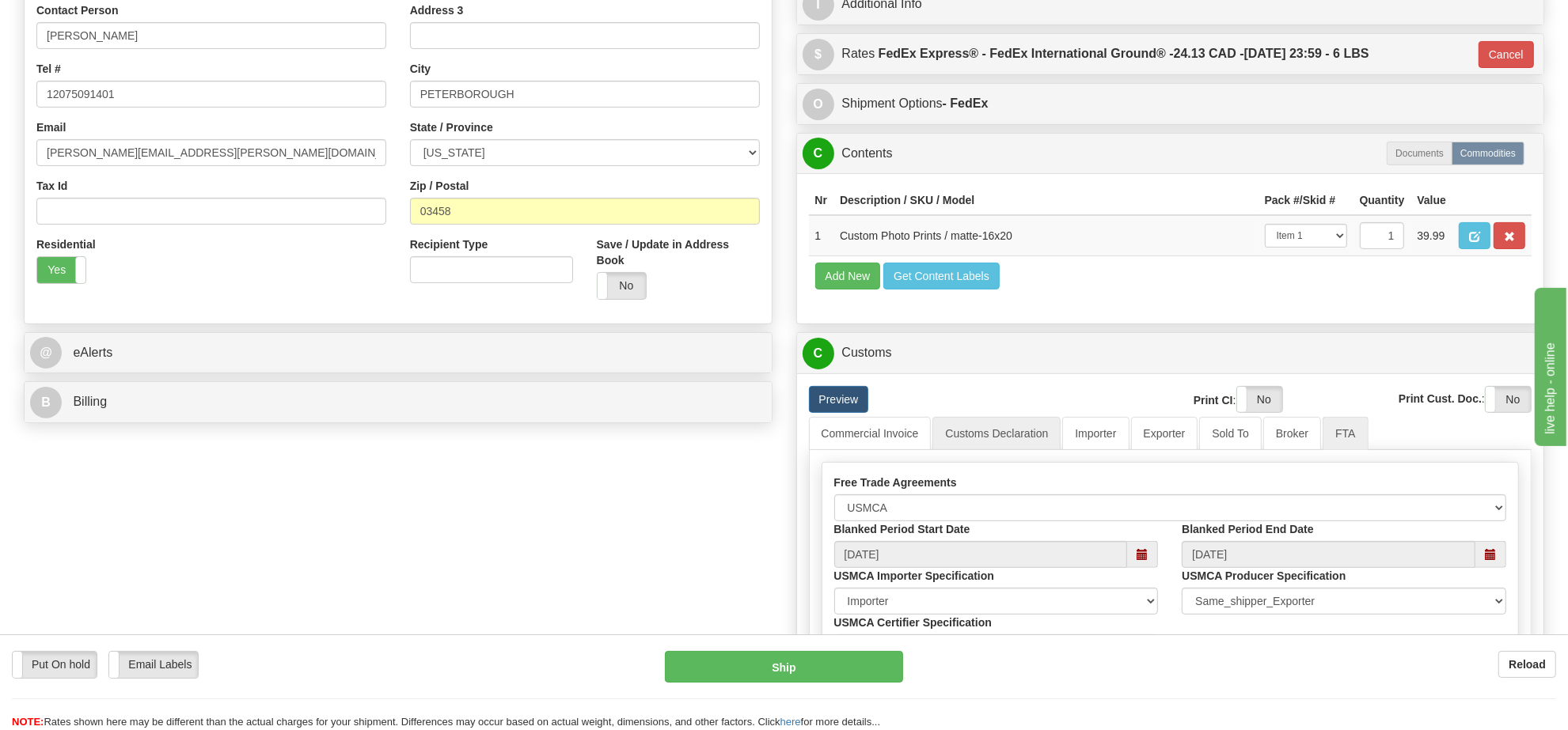
scroll to position [0, 0]
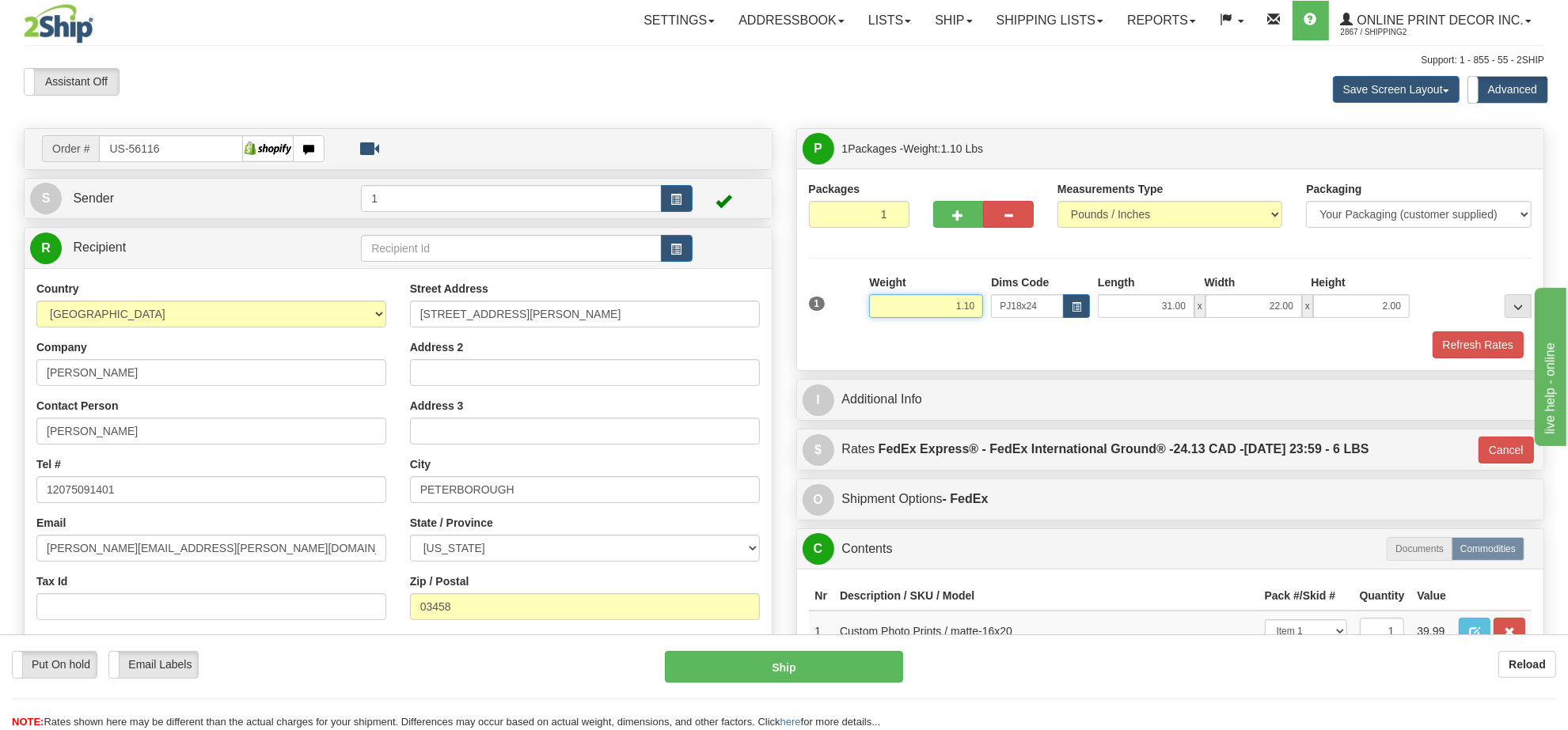
drag, startPoint x: 936, startPoint y: 313, endPoint x: 1033, endPoint y: 299, distance: 98.0
click at [1033, 299] on div "1 Weight 1.10 Dims Code x x" at bounding box center [1170, 302] width 731 height 56
type input "4.98"
type input "92"
click at [1022, 359] on div "Refresh Rates" at bounding box center [1170, 345] width 731 height 27
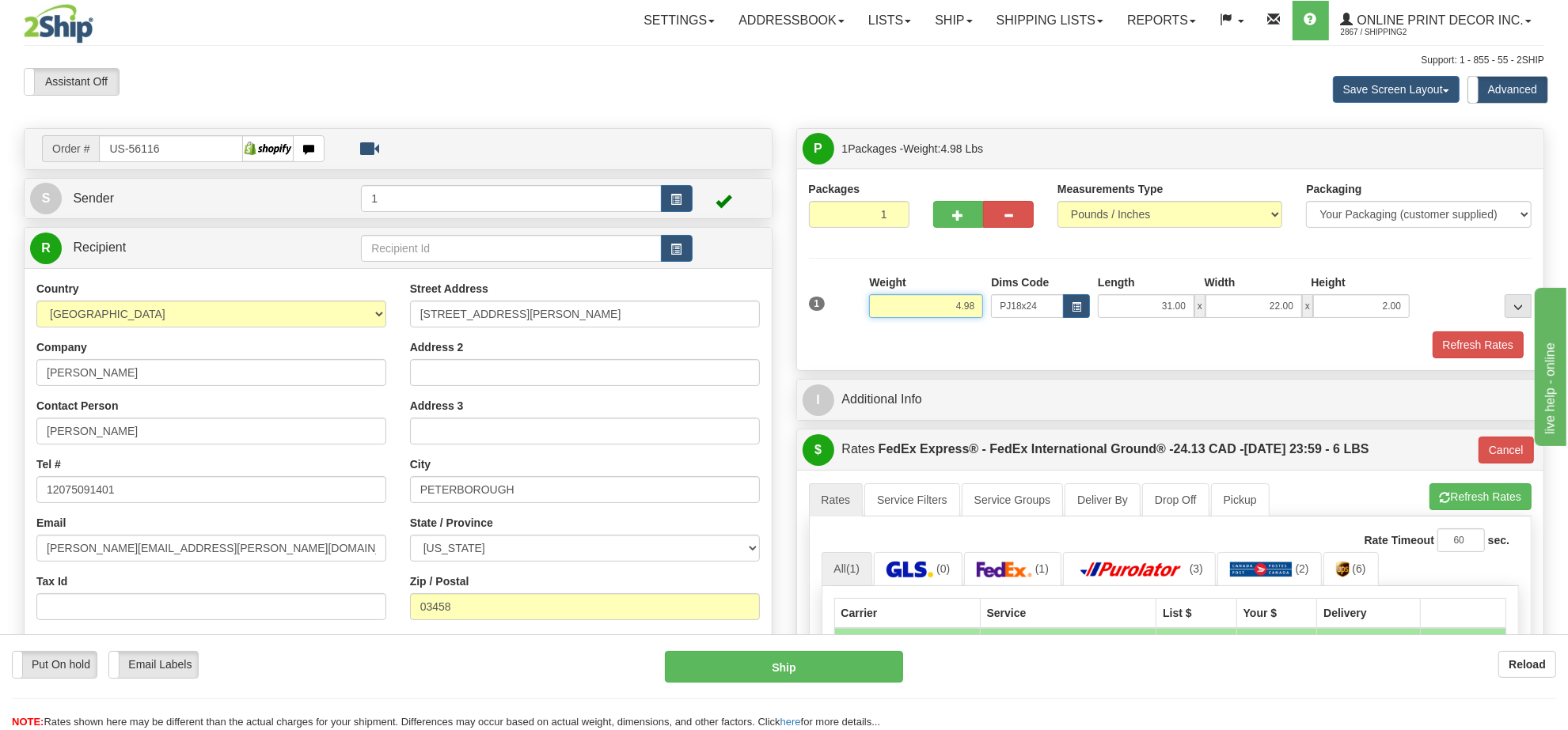
drag, startPoint x: 934, startPoint y: 307, endPoint x: 1048, endPoint y: 310, distance: 114.0
click at [1048, 310] on div "1 Weight 4.98 Dims Code x x" at bounding box center [1170, 302] width 731 height 56
drag, startPoint x: 1067, startPoint y: 349, endPoint x: 1327, endPoint y: 360, distance: 260.2
click at [1067, 349] on div "Refresh Rates" at bounding box center [1170, 345] width 731 height 27
type input "5.00"
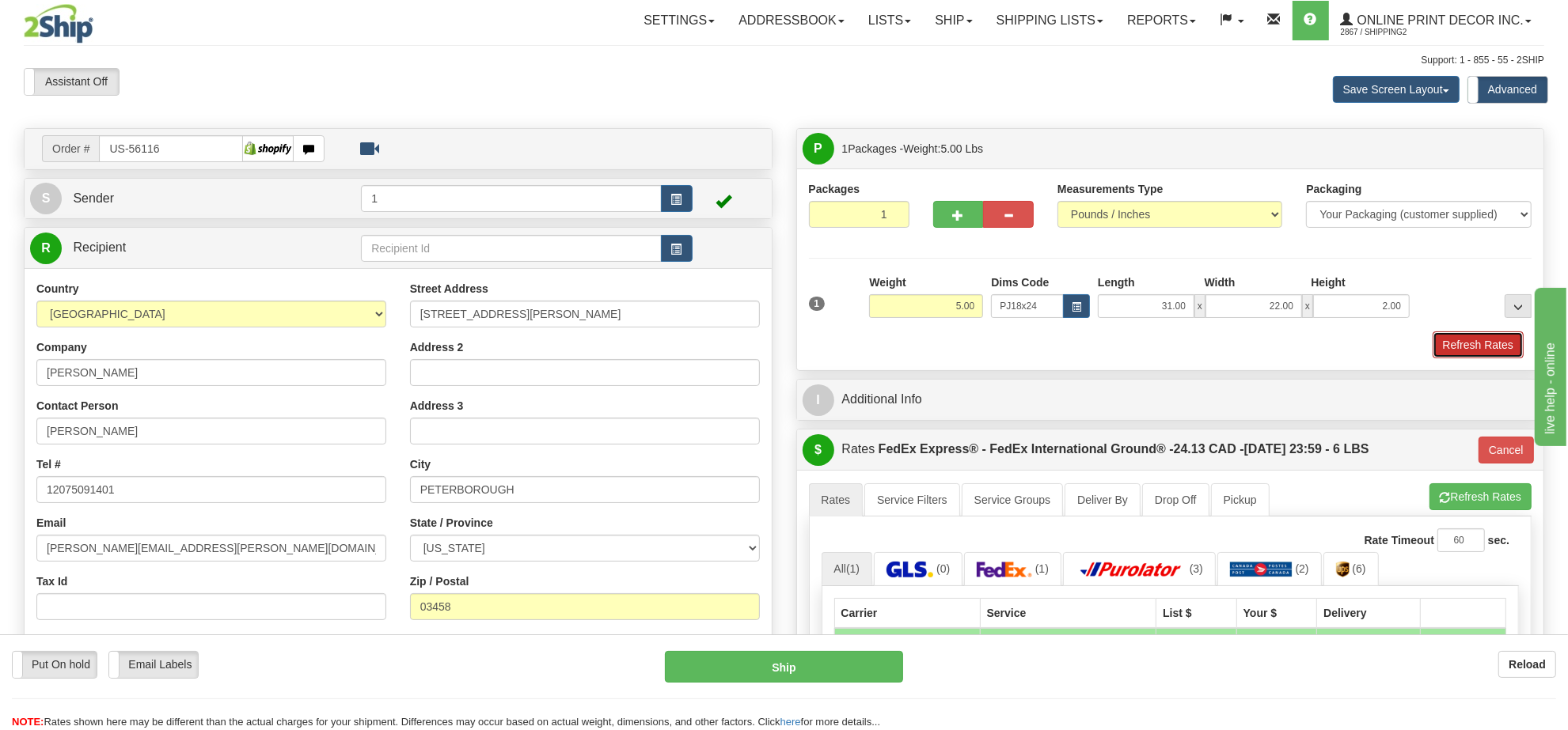
click at [1445, 341] on button "Refresh Rates" at bounding box center [1478, 345] width 91 height 27
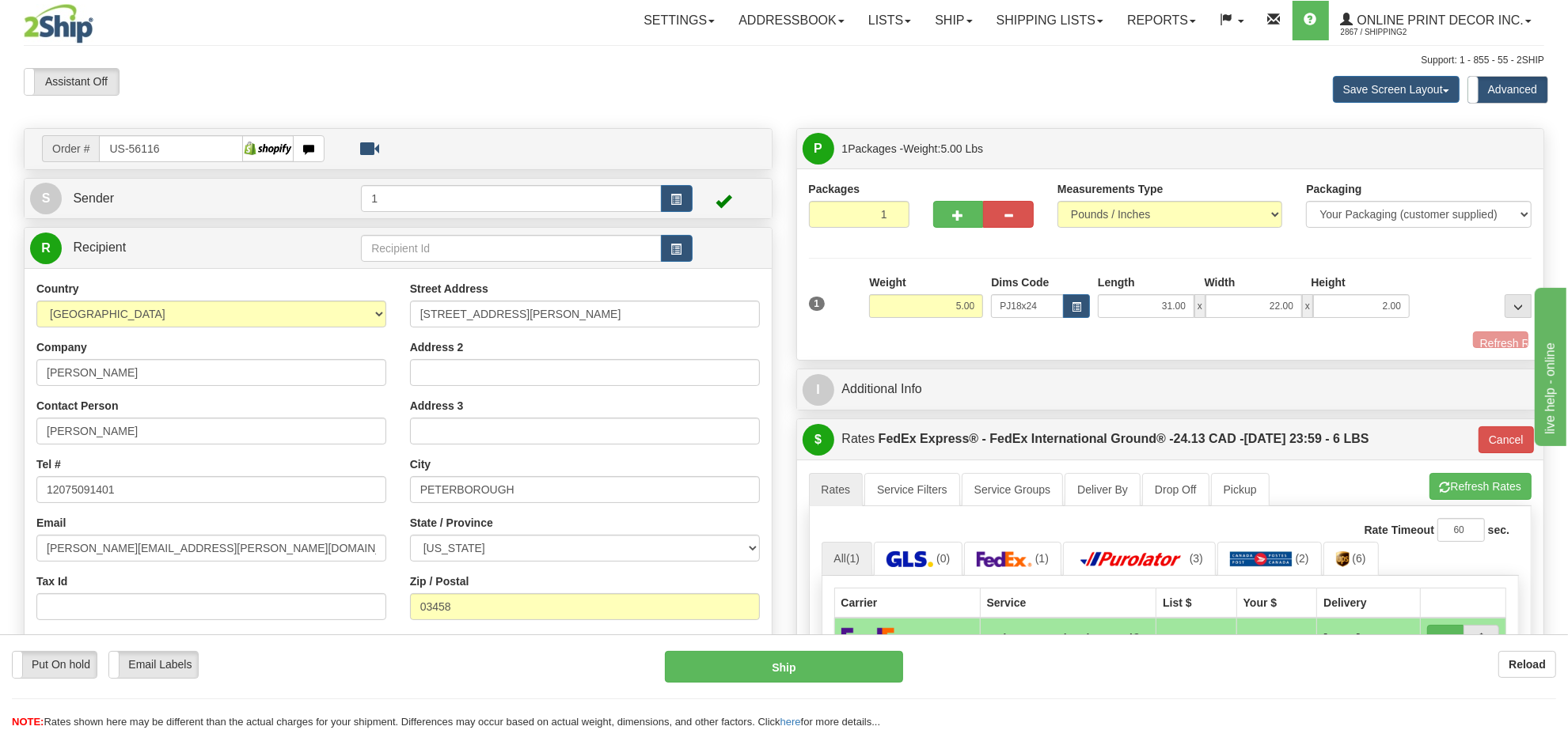
type input "92"
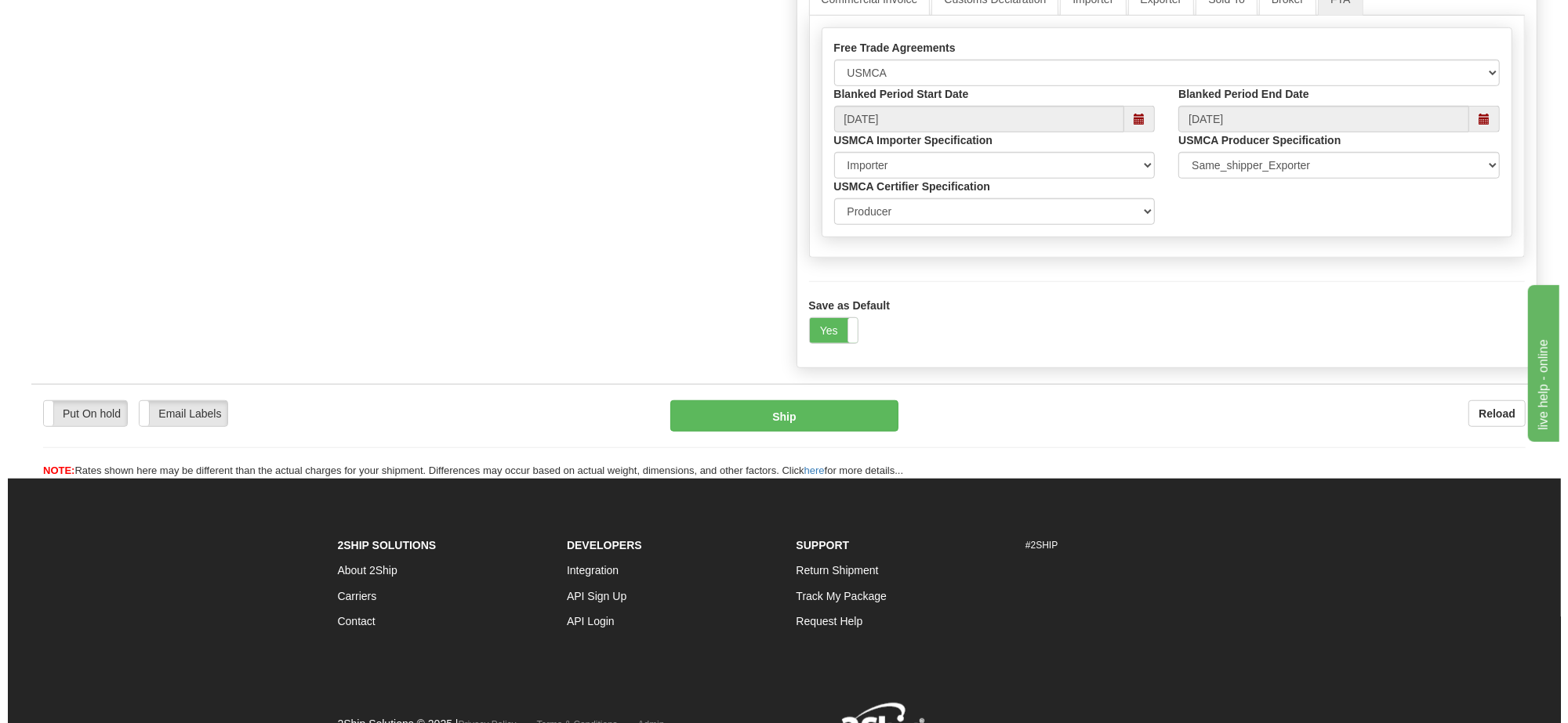
scroll to position [980, 0]
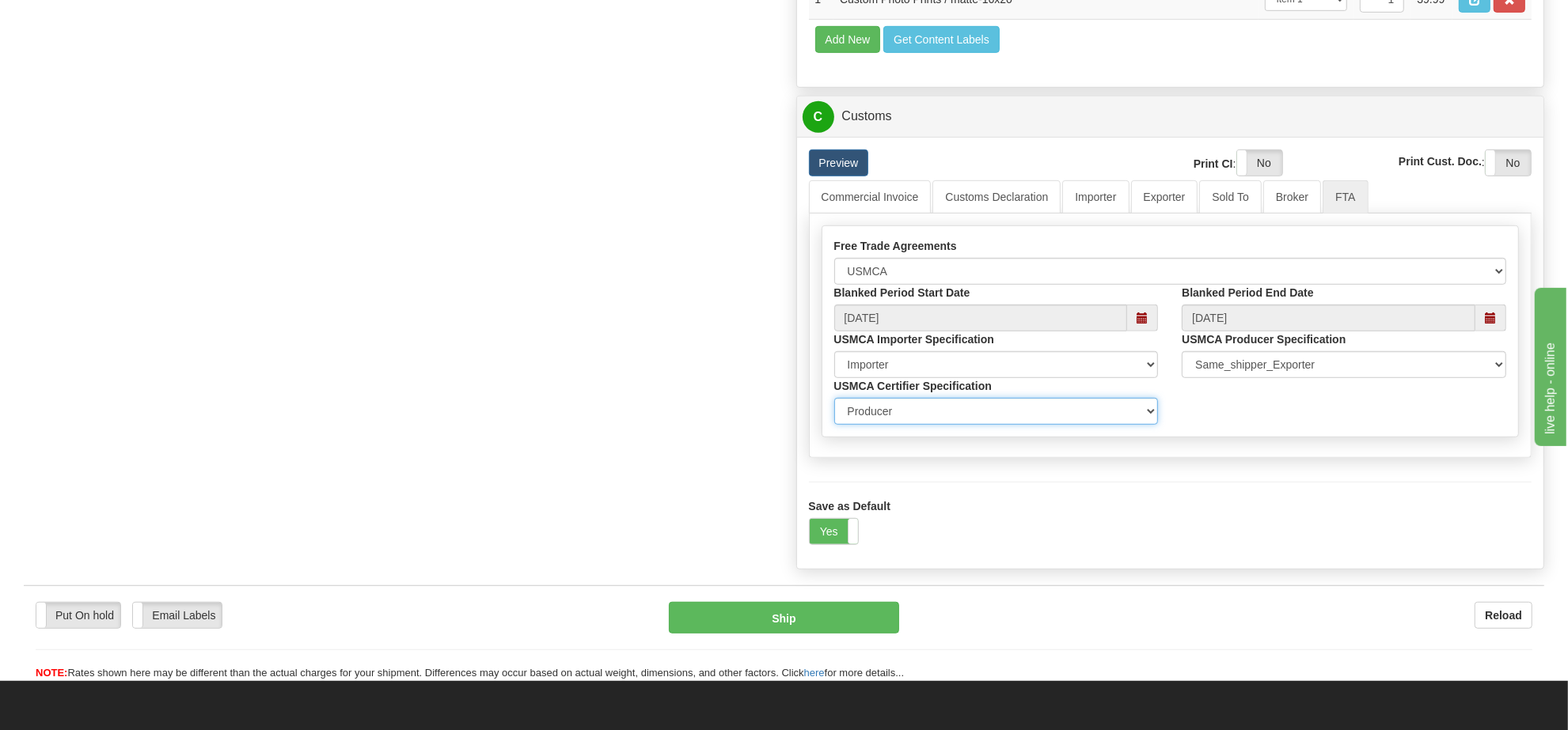
click at [959, 425] on select "Exporter Importer Producer" at bounding box center [997, 411] width 325 height 27
click at [1271, 545] on div "Yes No" at bounding box center [1170, 532] width 724 height 27
click at [785, 634] on button "Ship" at bounding box center [783, 618] width 230 height 31
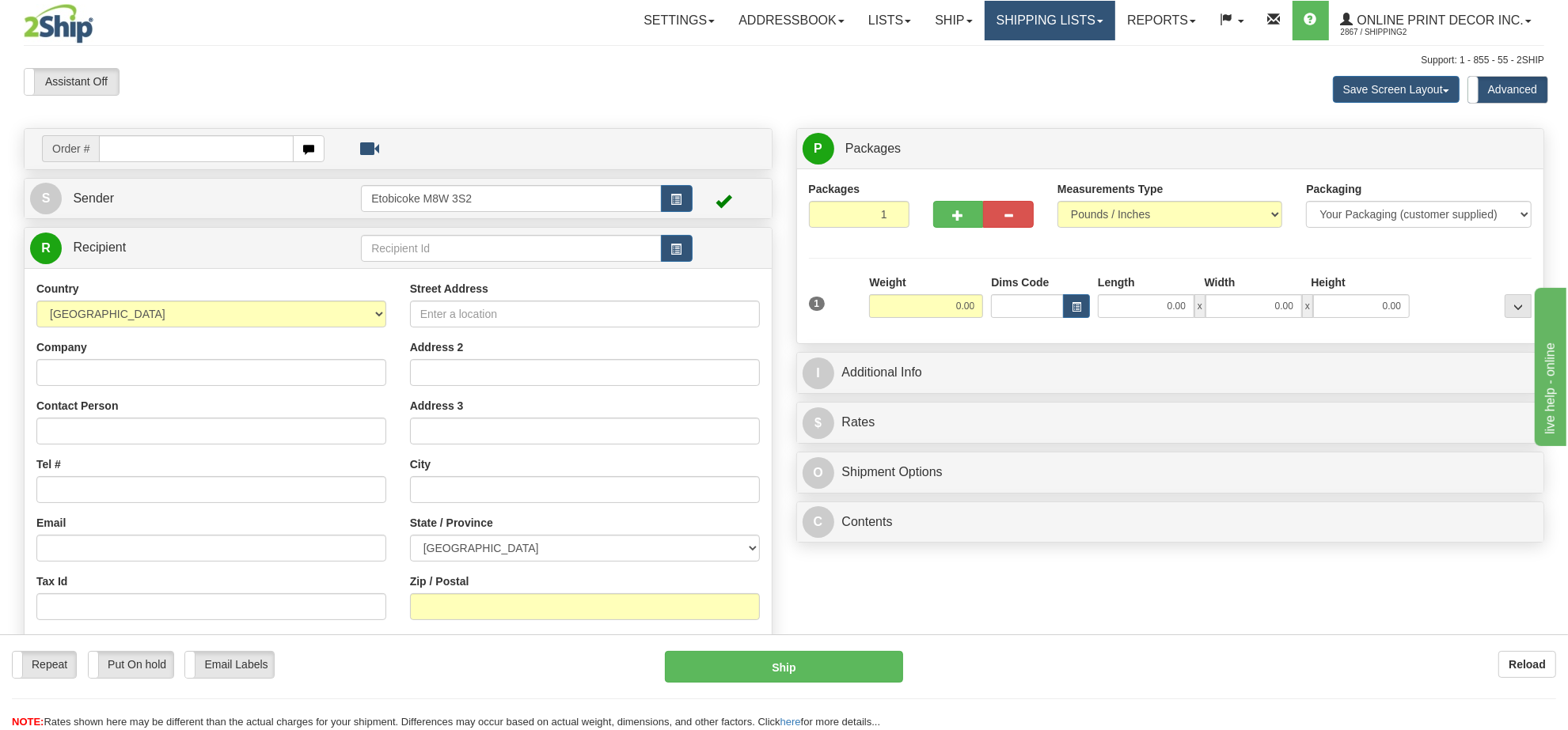
click at [1024, 17] on link "Shipping lists" at bounding box center [1050, 21] width 131 height 40
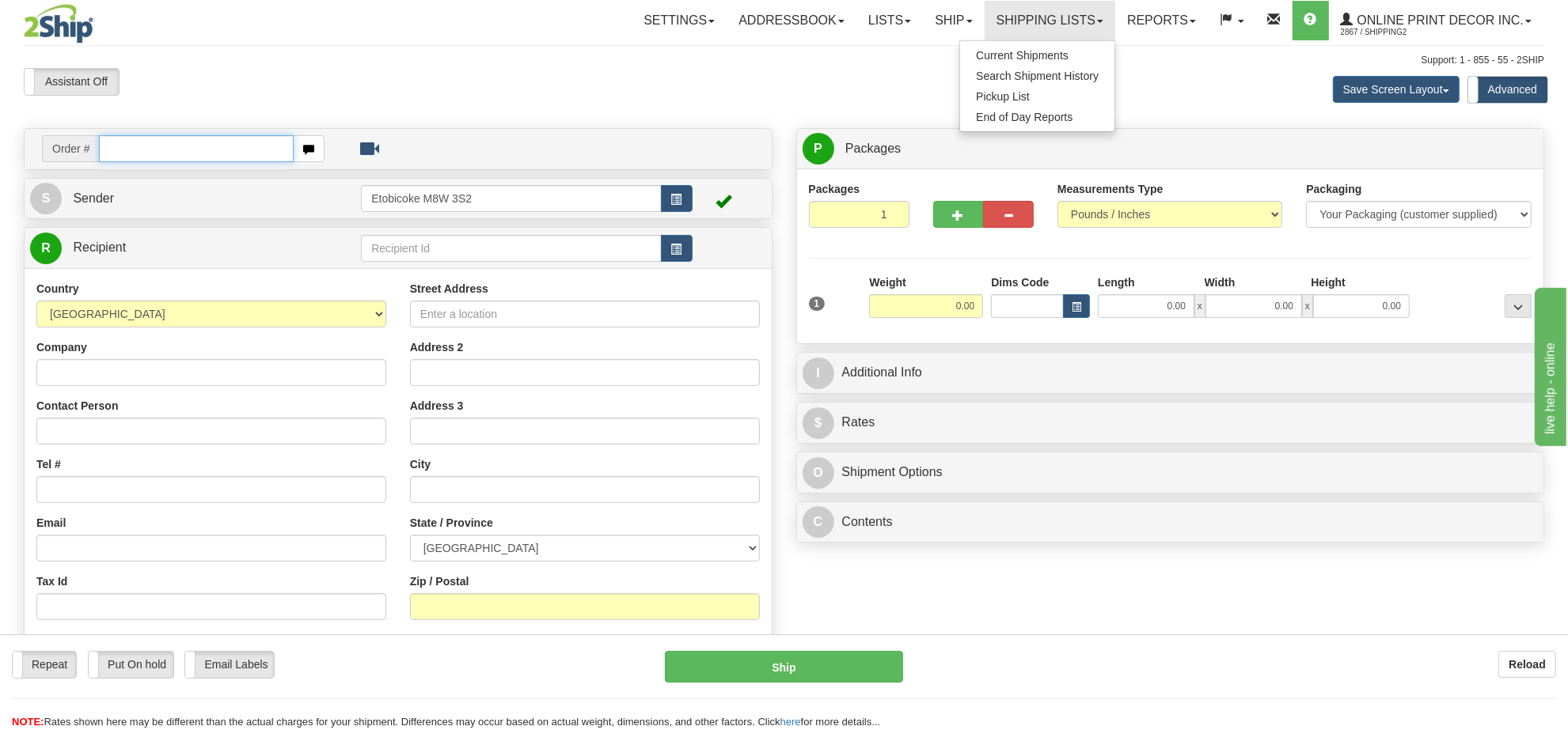
click at [234, 154] on input "text" at bounding box center [196, 148] width 195 height 27
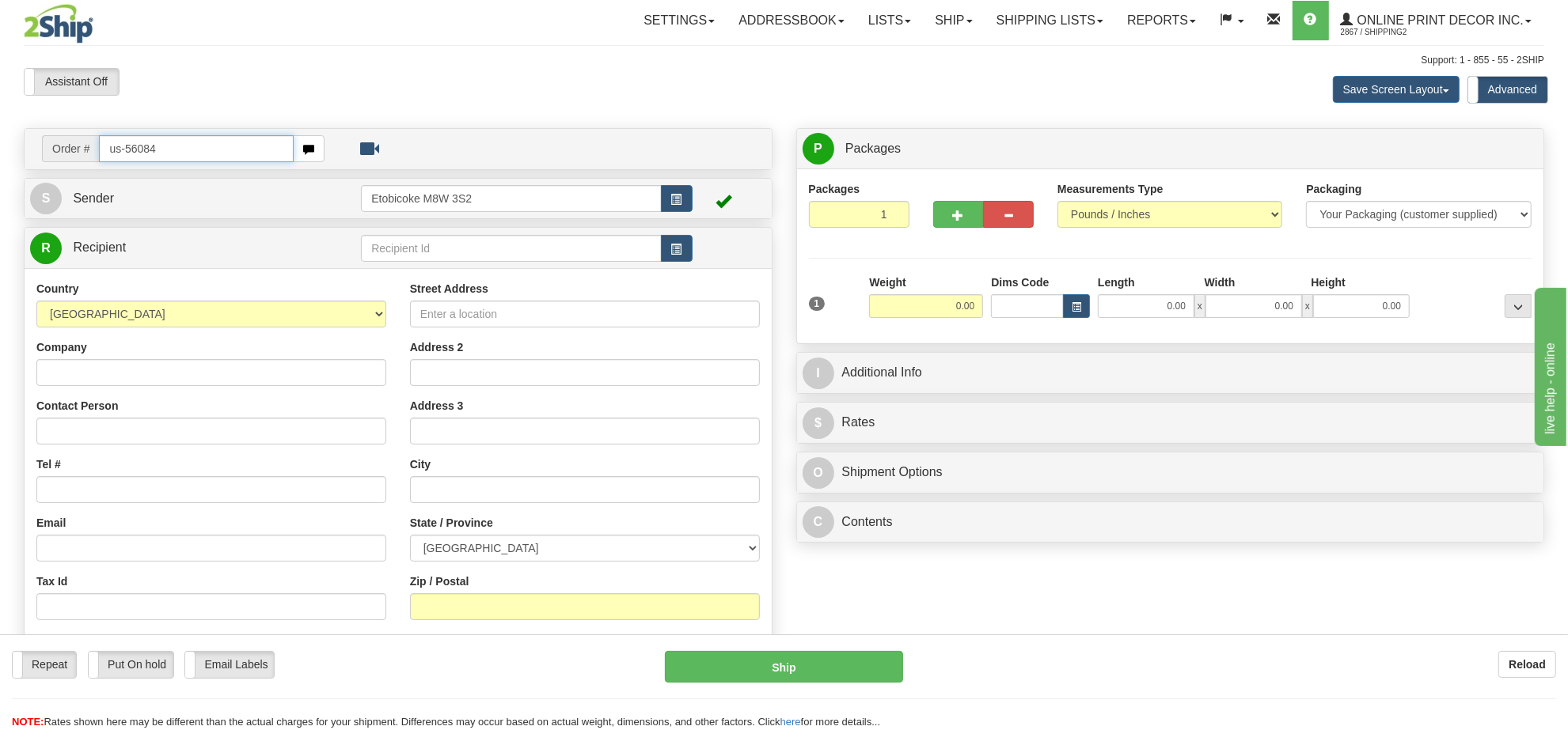
type input "us-56084"
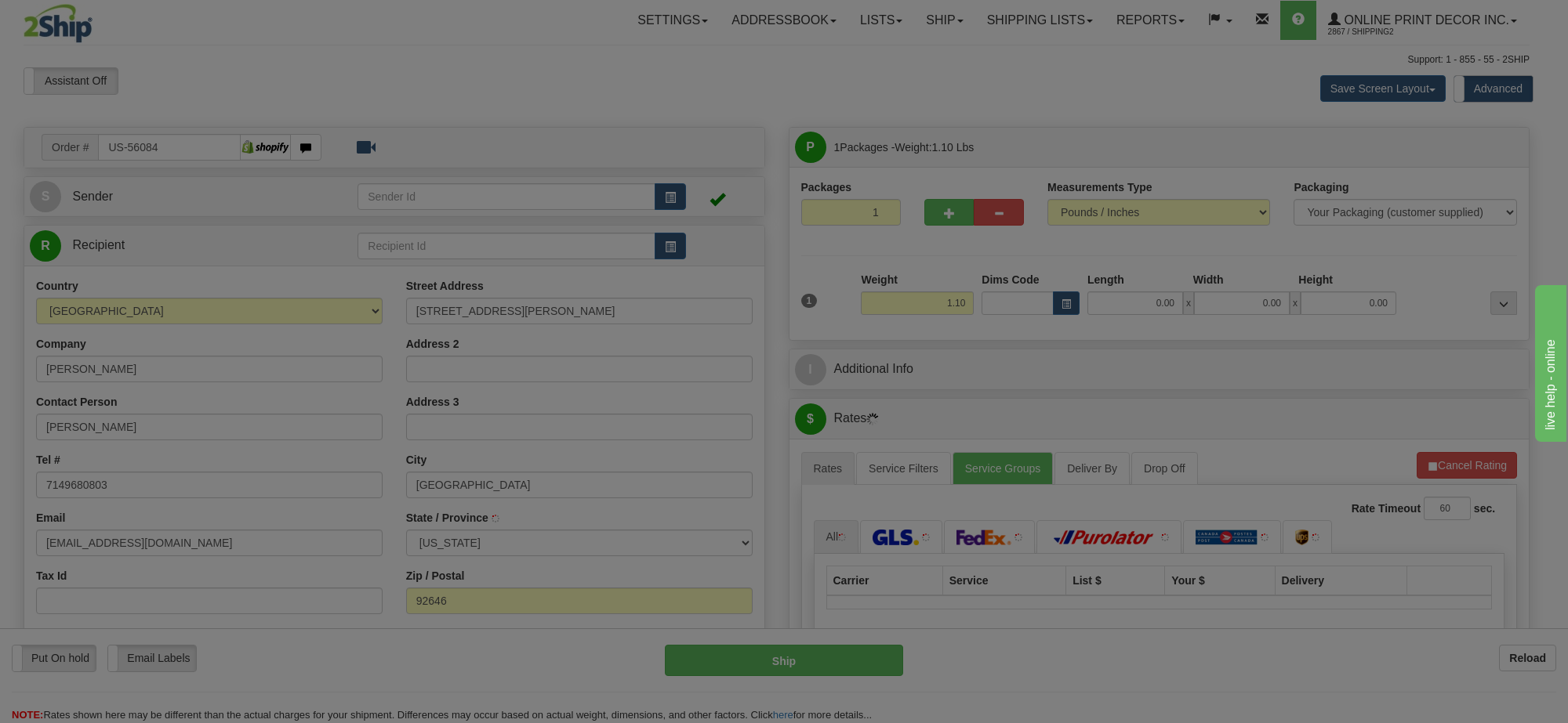
type input "[GEOGRAPHIC_DATA]"
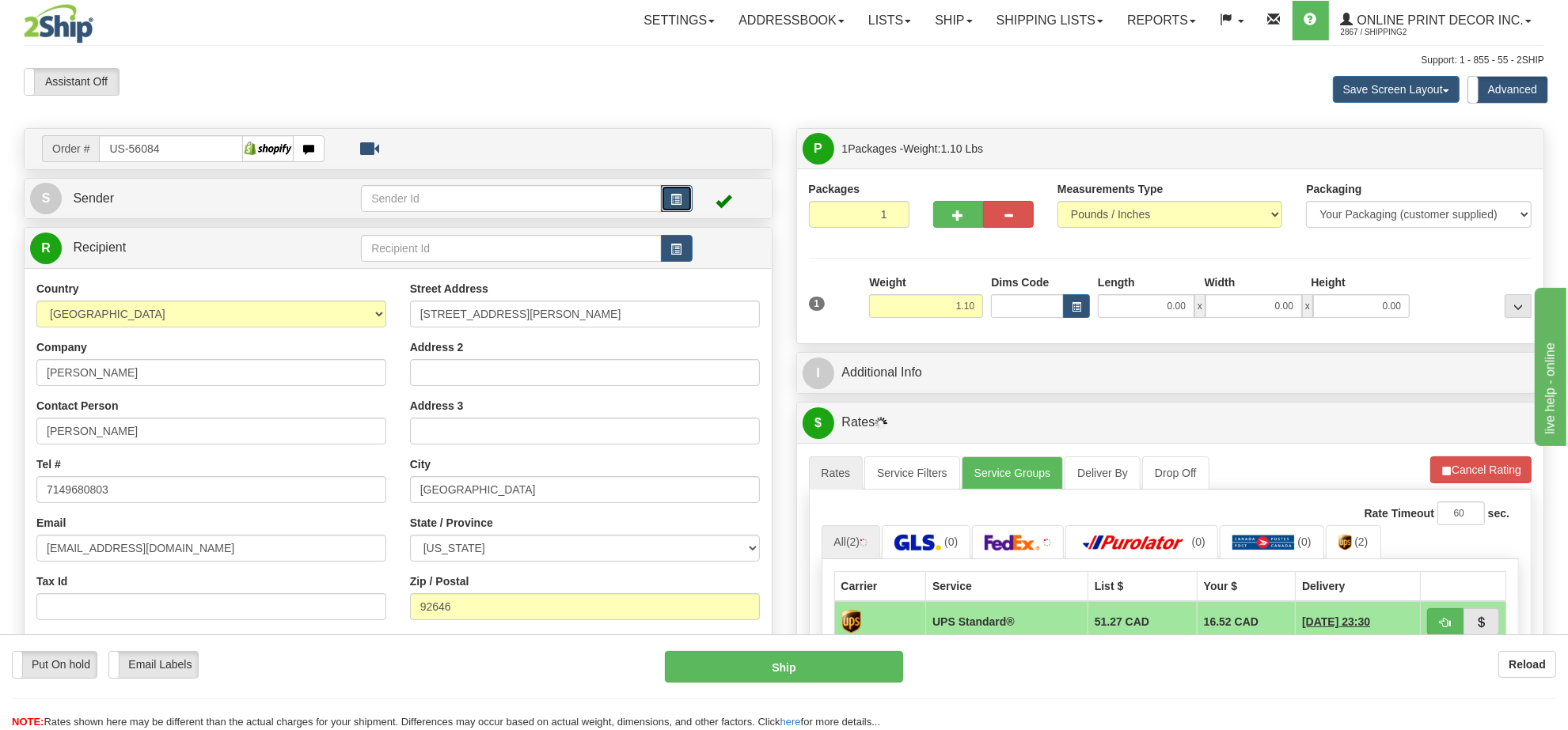
click at [673, 205] on span "button" at bounding box center [676, 200] width 11 height 10
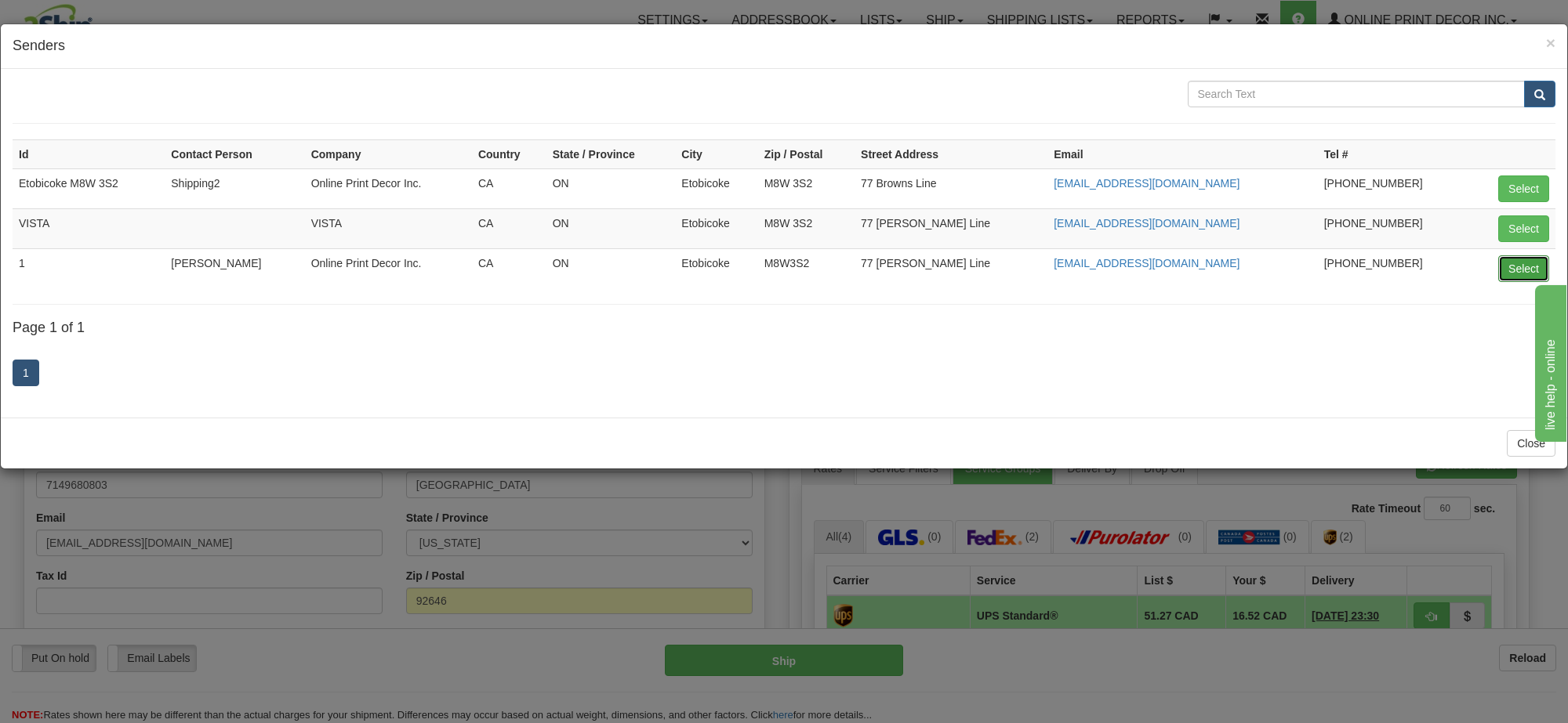
click at [1518, 264] on button "Select" at bounding box center [1524, 268] width 51 height 26
type input "1"
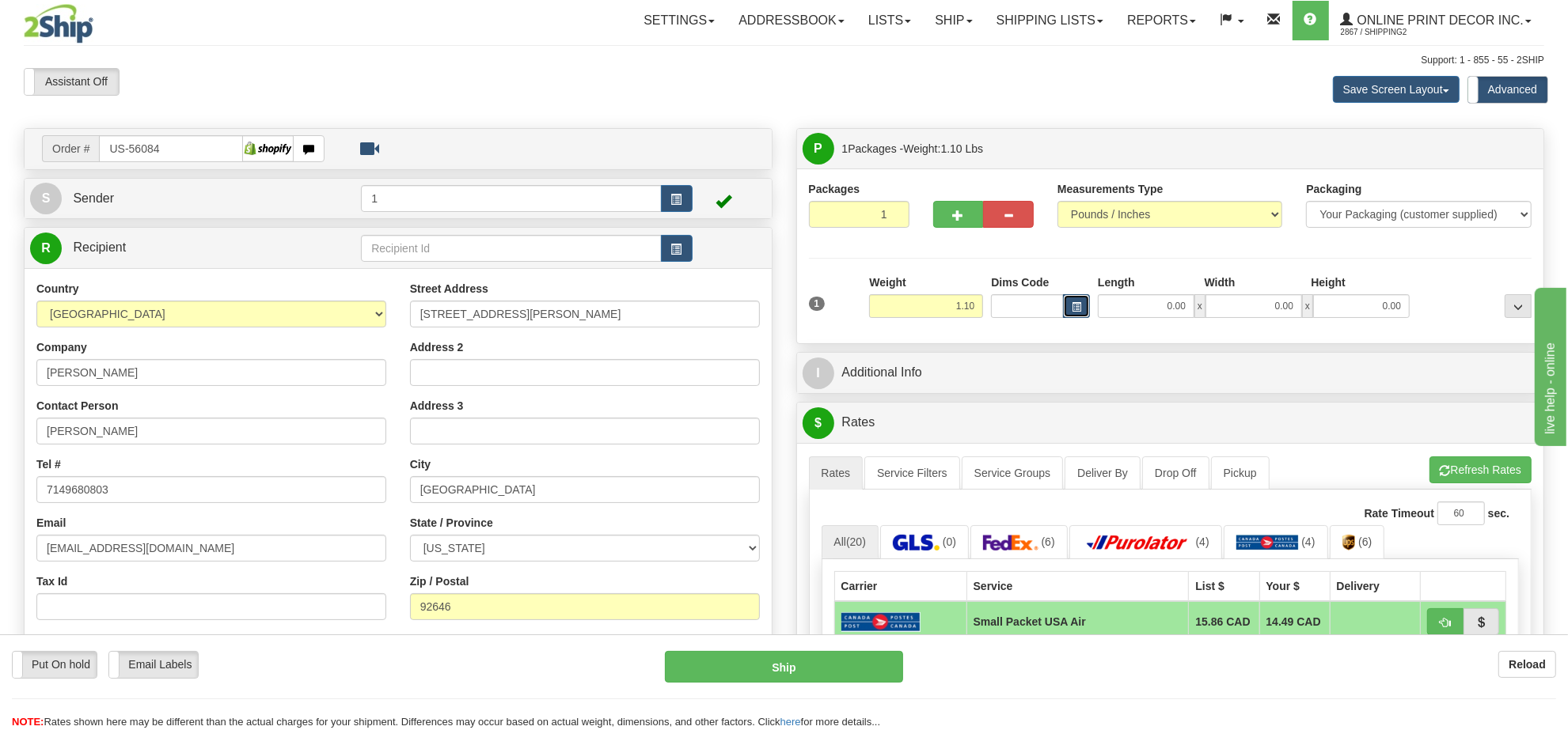
click at [1077, 308] on span "button" at bounding box center [1076, 307] width 9 height 9
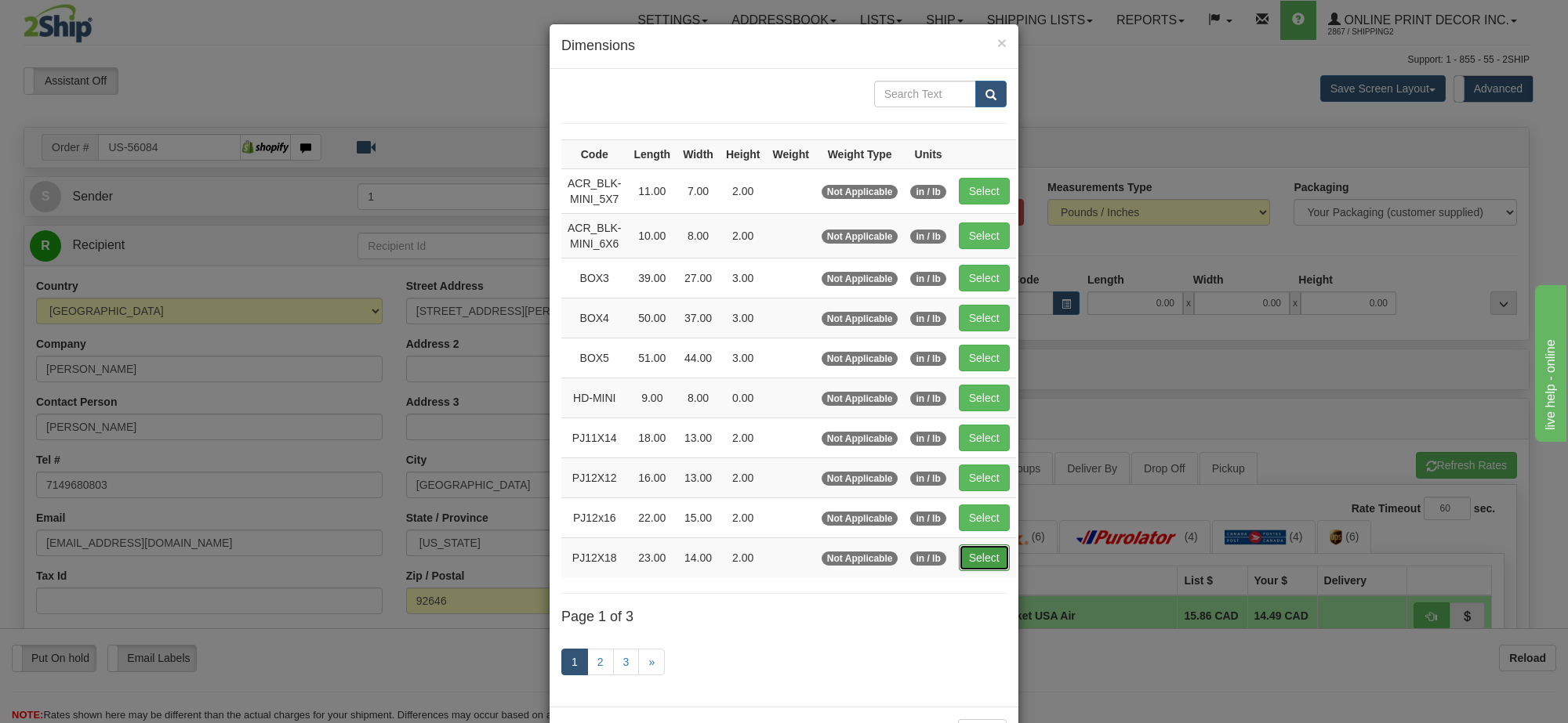
click at [978, 562] on button "Select" at bounding box center [984, 558] width 51 height 26
type input "PJ12X18"
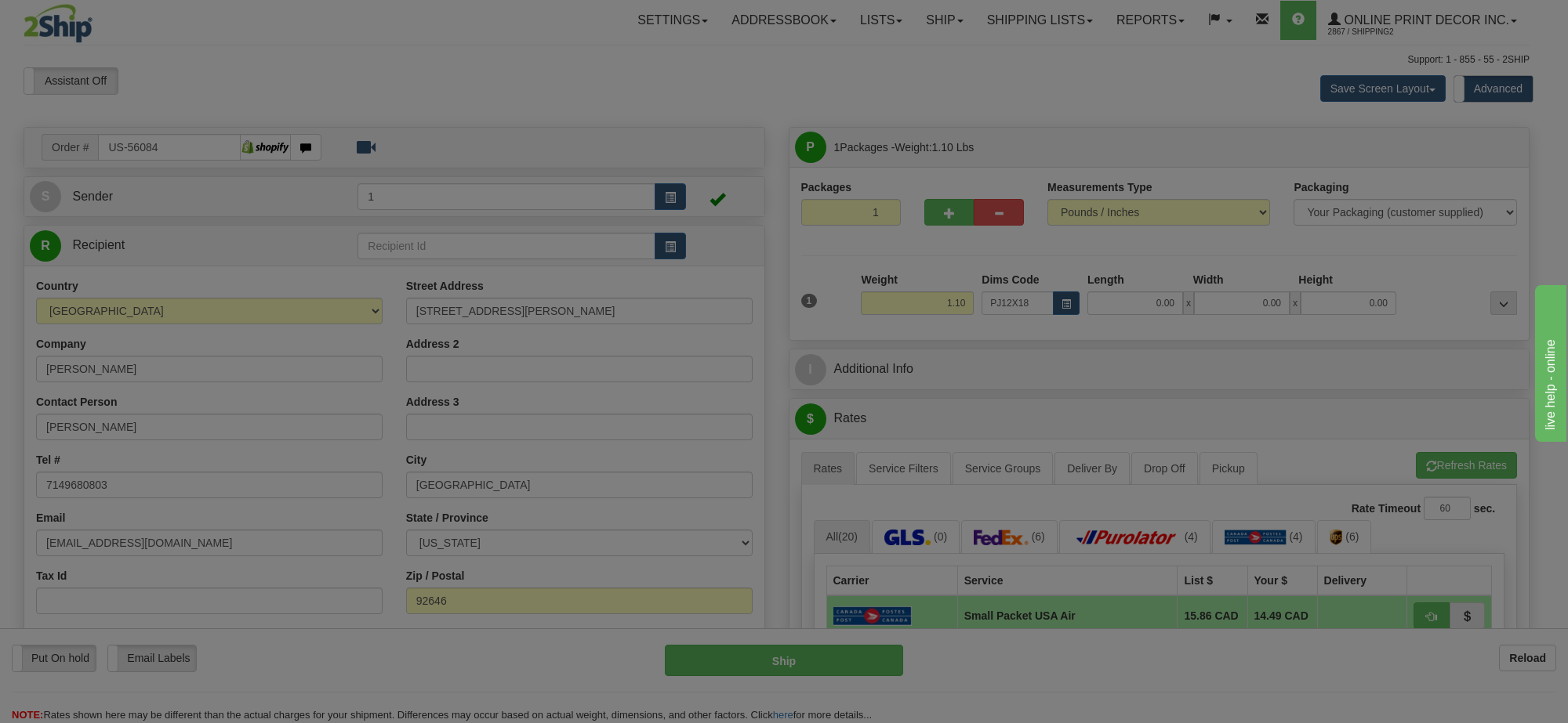
type input "23.00"
type input "14.00"
type input "2.00"
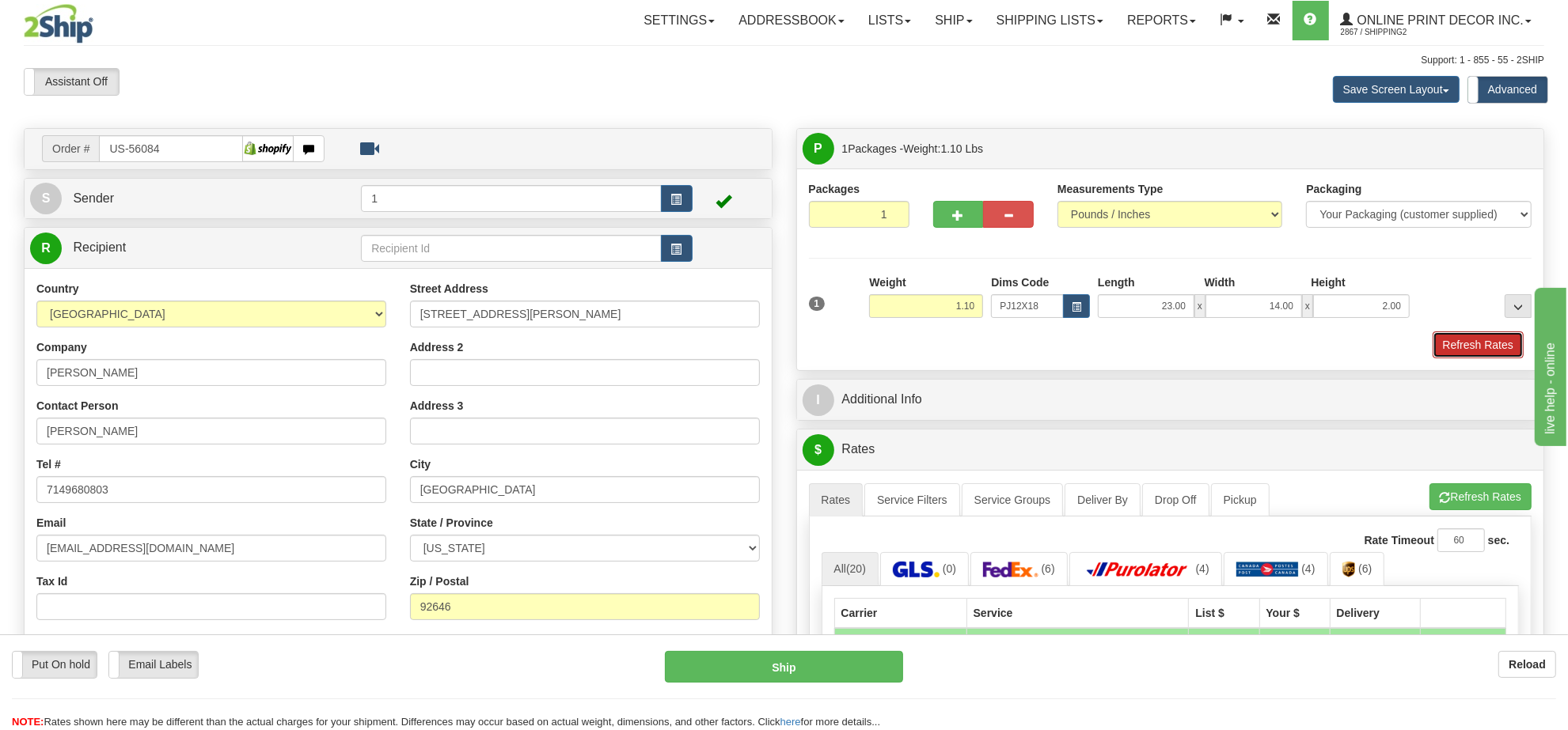
click at [1485, 348] on button "Refresh Rates" at bounding box center [1478, 345] width 91 height 27
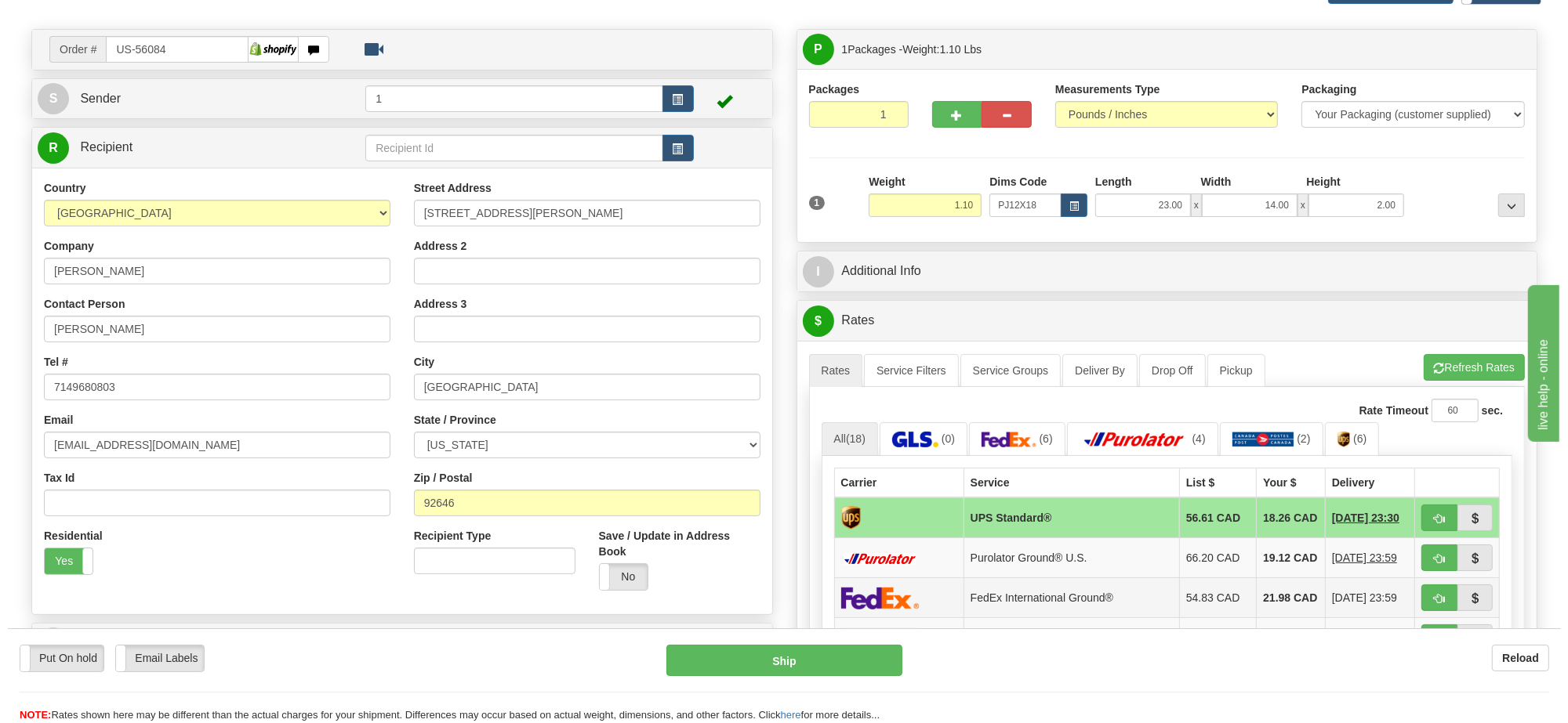
scroll to position [294, 0]
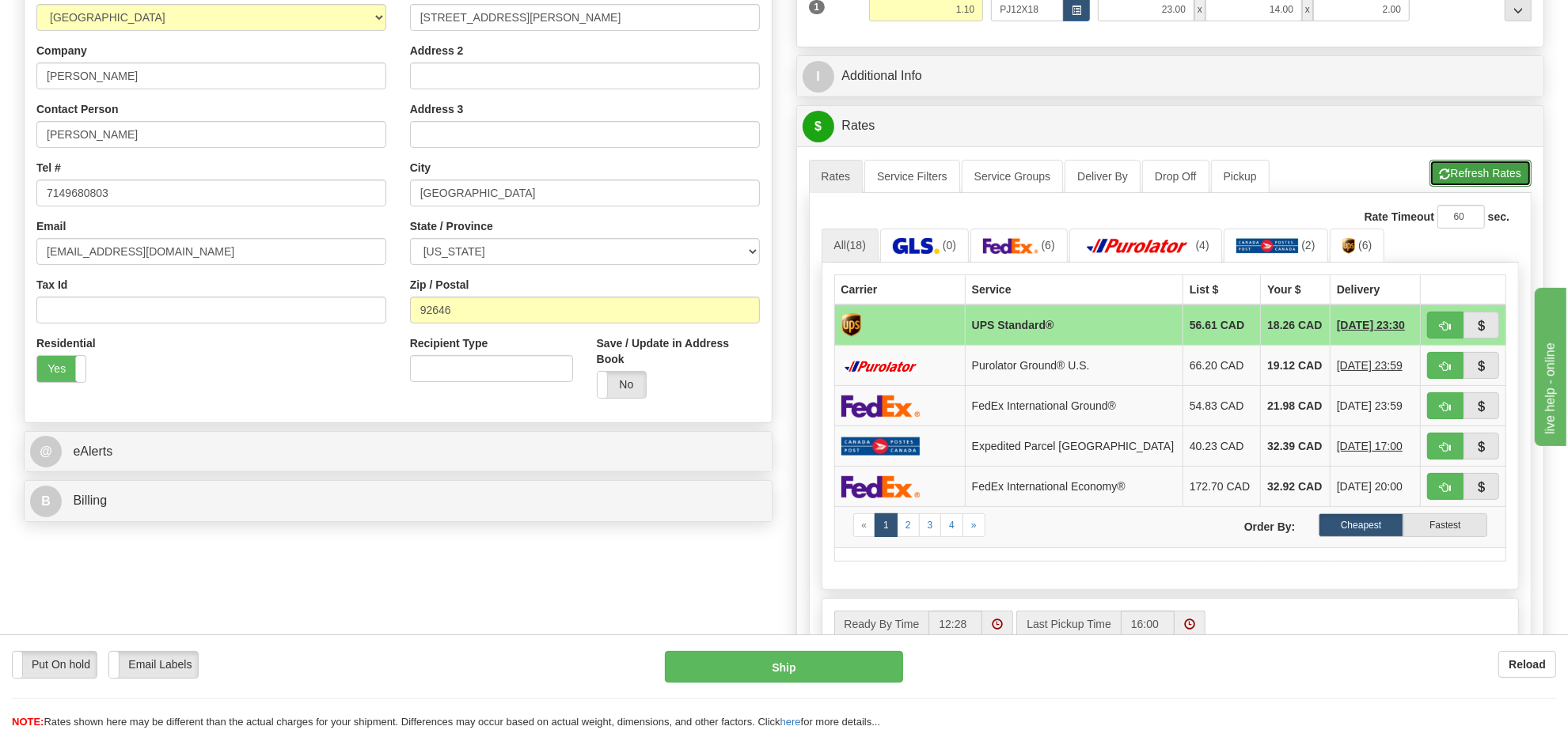
drag, startPoint x: 1489, startPoint y: 179, endPoint x: 1493, endPoint y: 243, distance: 64.1
click at [1489, 180] on button "Refresh Rates" at bounding box center [1480, 173] width 102 height 27
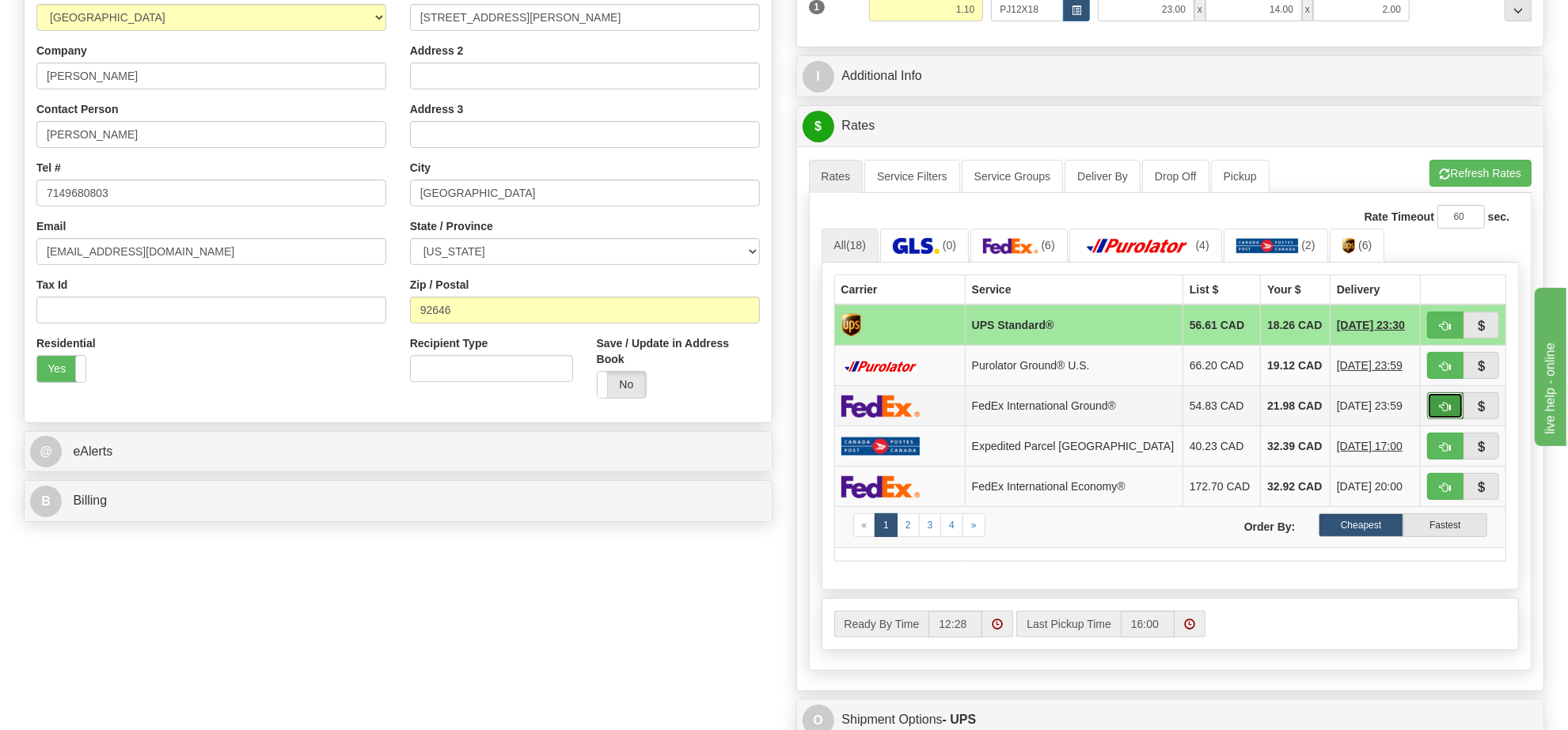
click at [1435, 408] on button "button" at bounding box center [1445, 406] width 36 height 27
type input "92"
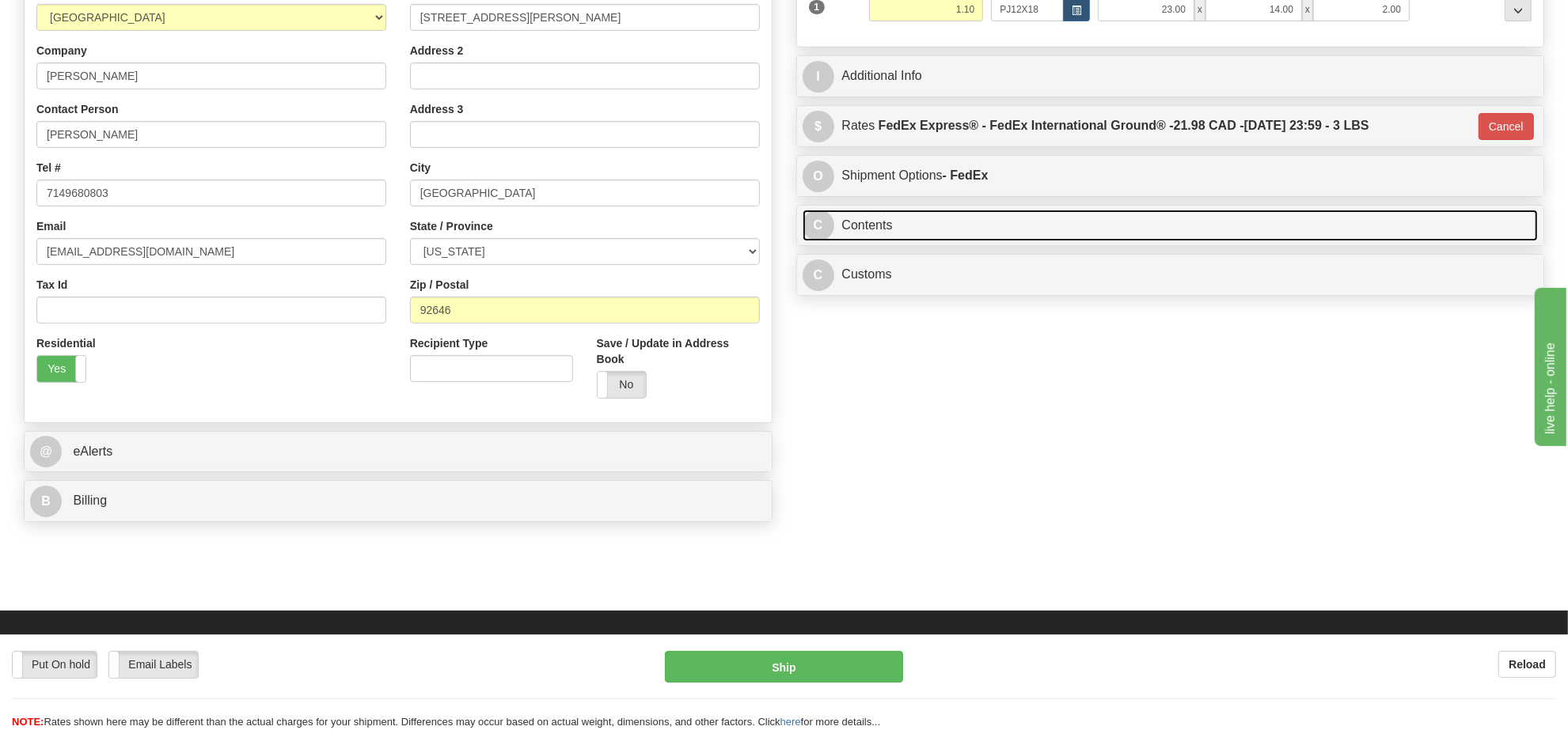
click at [1247, 230] on link "C Contents" at bounding box center [1170, 225] width 736 height 32
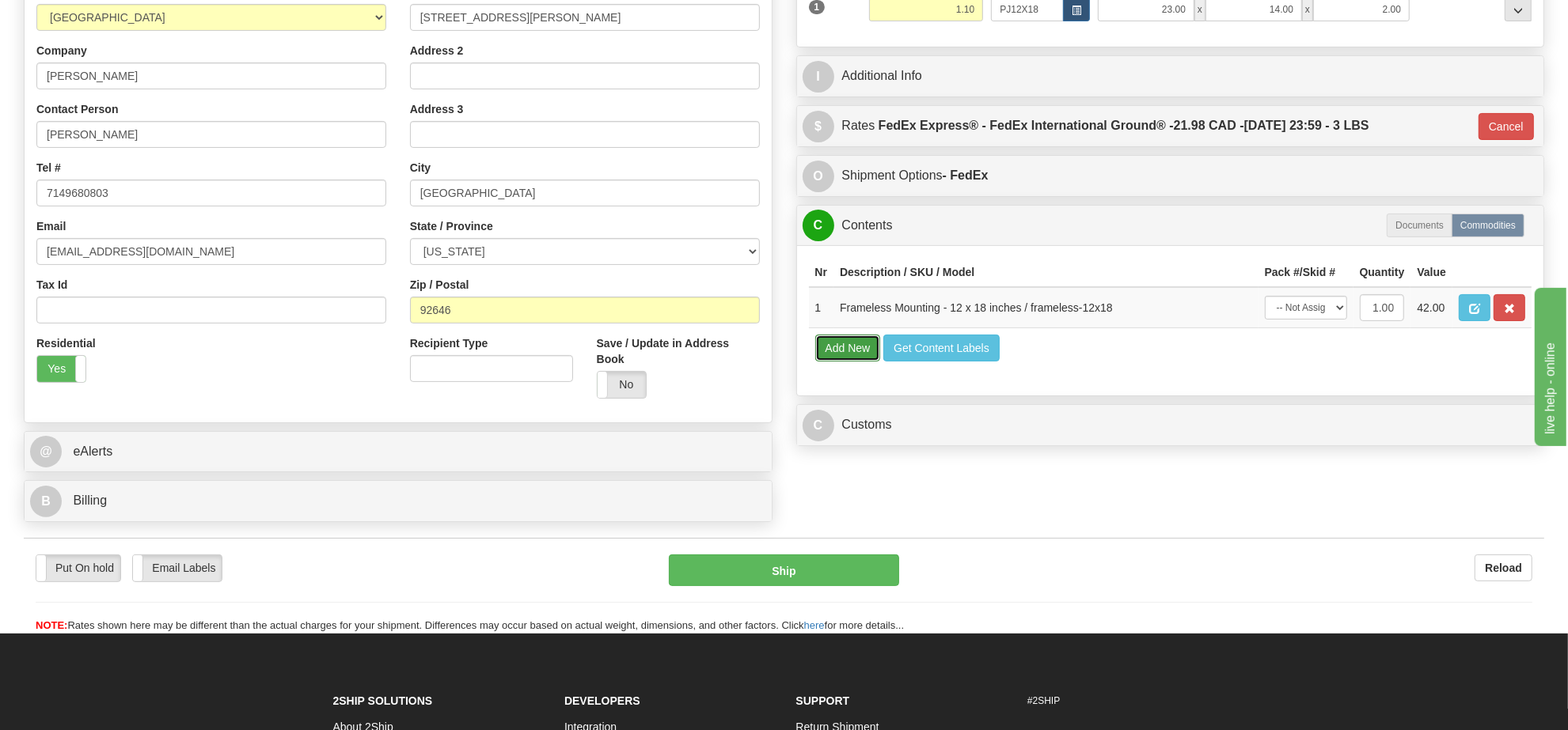
click at [835, 361] on button "Add New" at bounding box center [848, 348] width 65 height 27
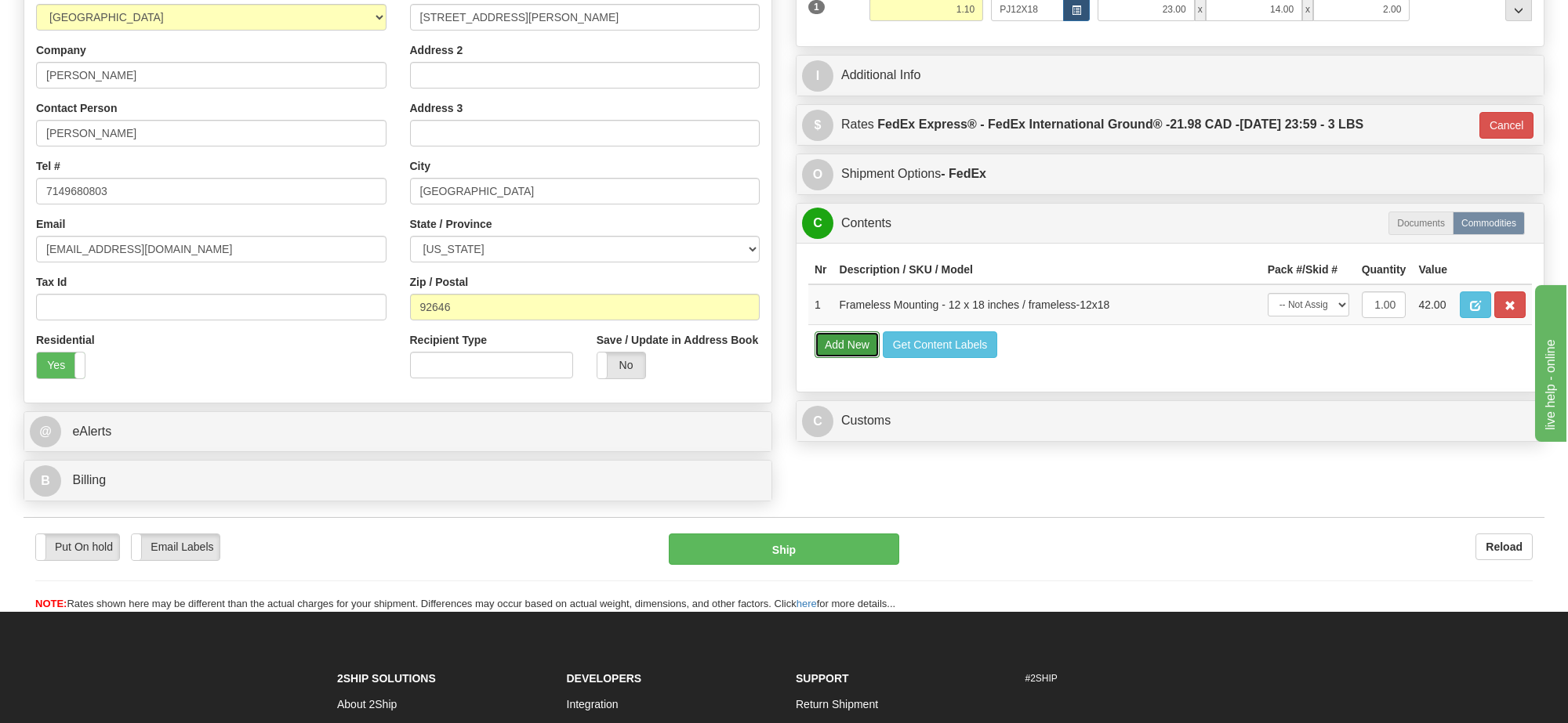
select select
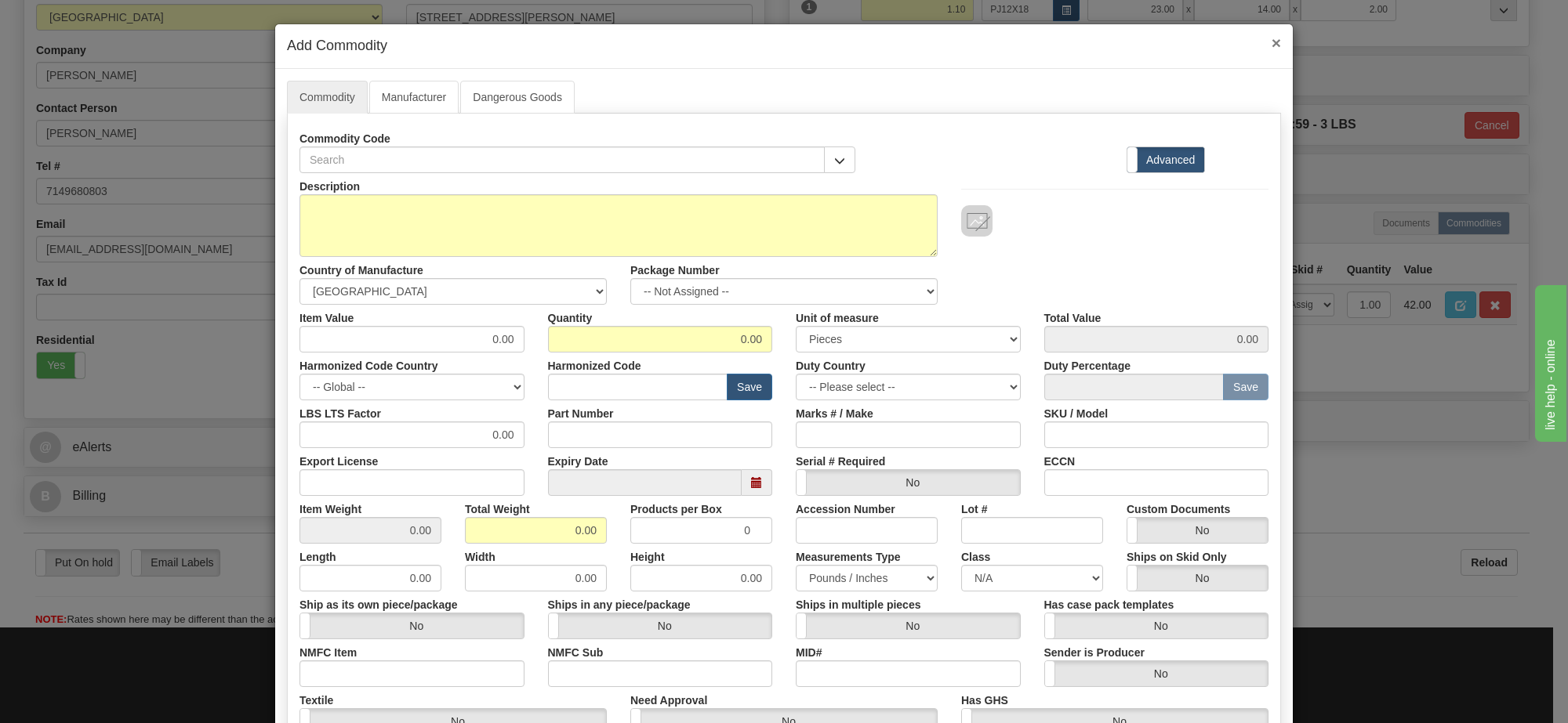
click at [1272, 40] on span "×" at bounding box center [1276, 43] width 9 height 18
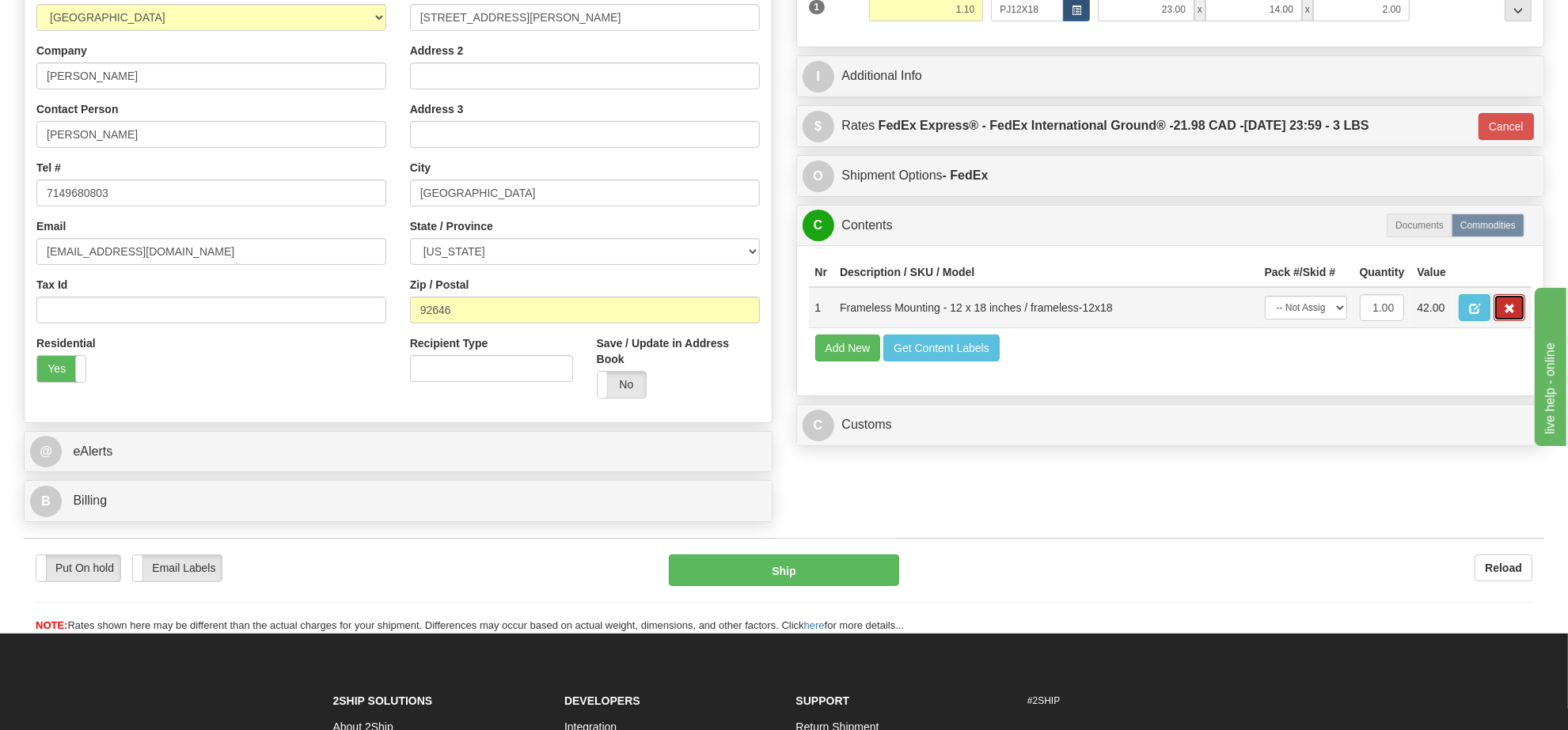
click at [1517, 321] on button "button" at bounding box center [1509, 307] width 31 height 27
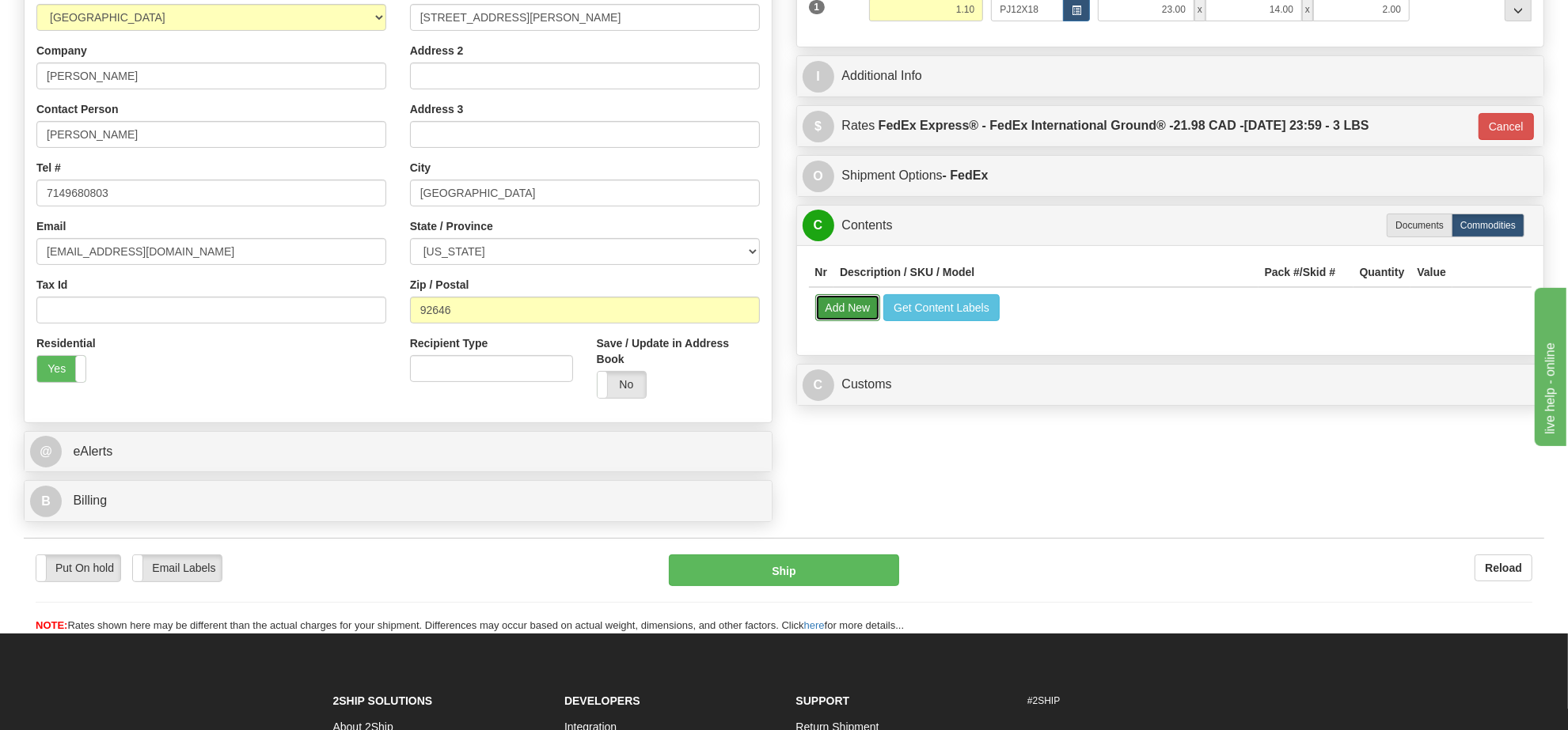
click at [859, 313] on button "Add New" at bounding box center [848, 307] width 65 height 27
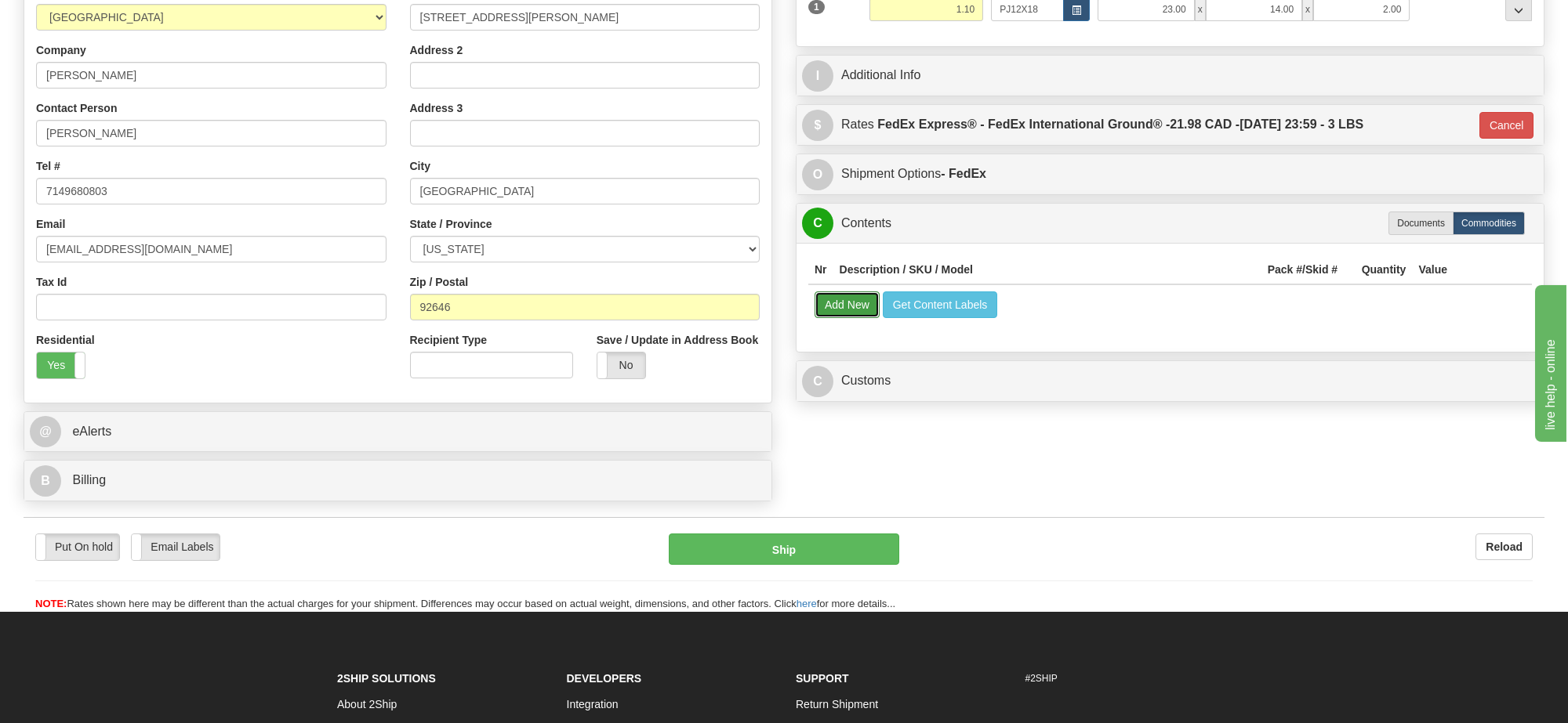
select select
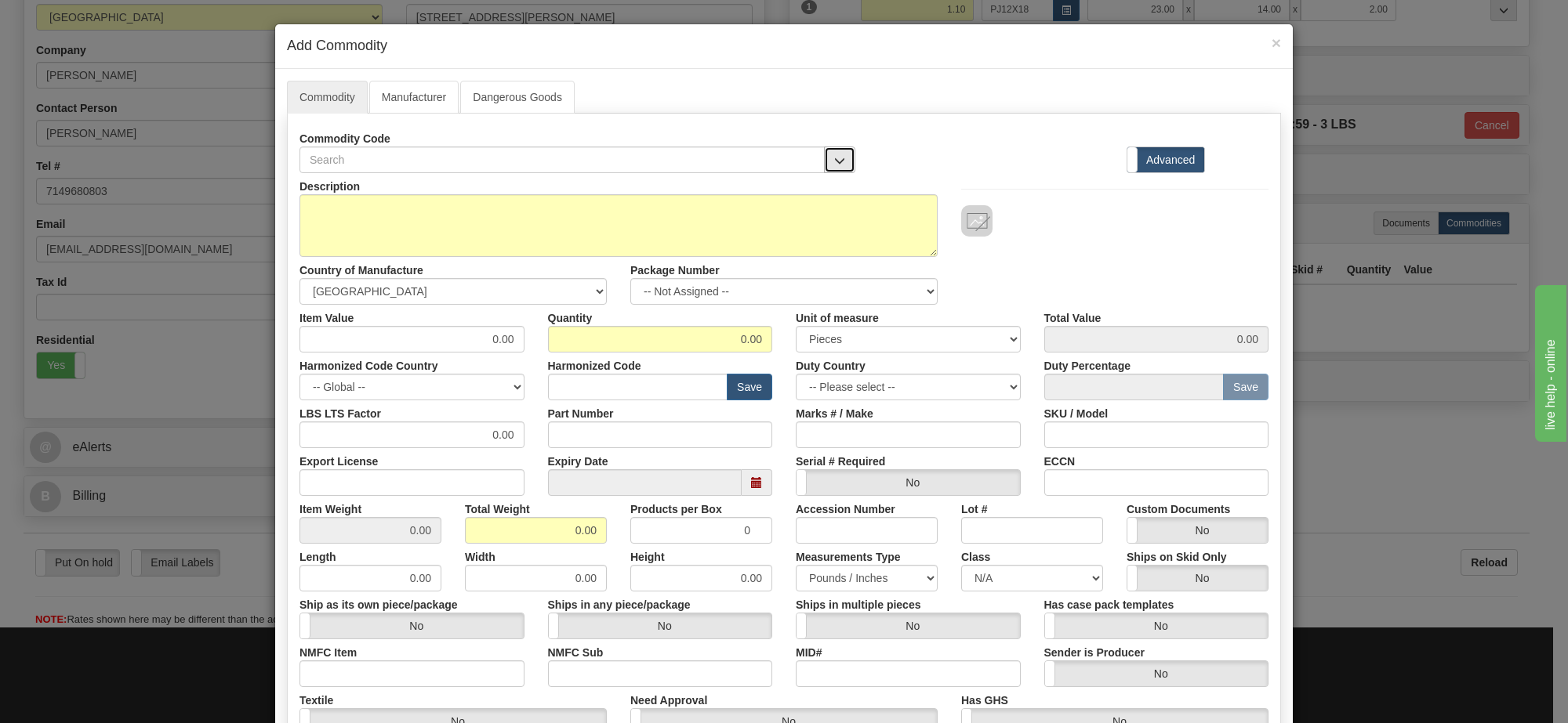
click at [837, 154] on button "button" at bounding box center [840, 160] width 31 height 26
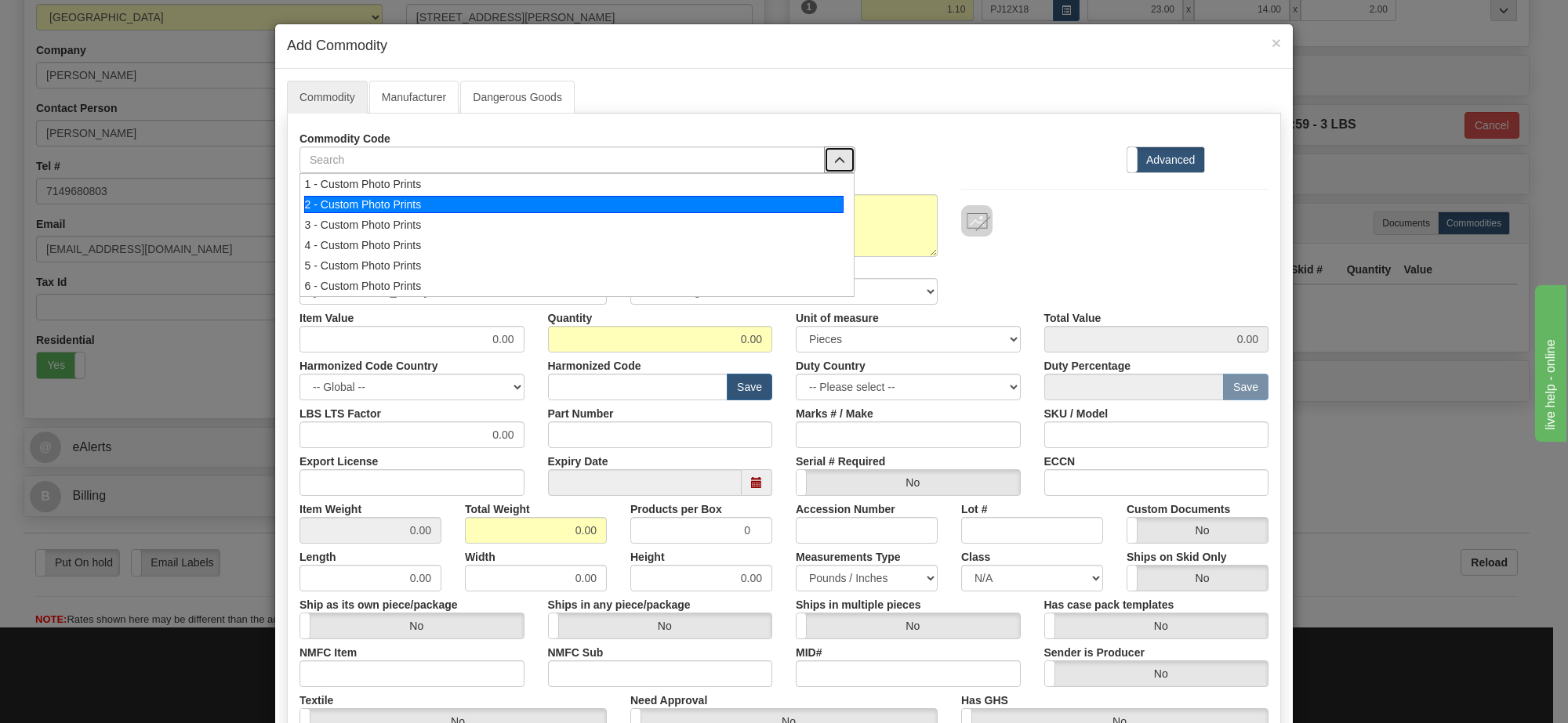
click at [820, 199] on div "2 - Custom Photo Prints" at bounding box center [575, 204] width 540 height 17
select select "1"
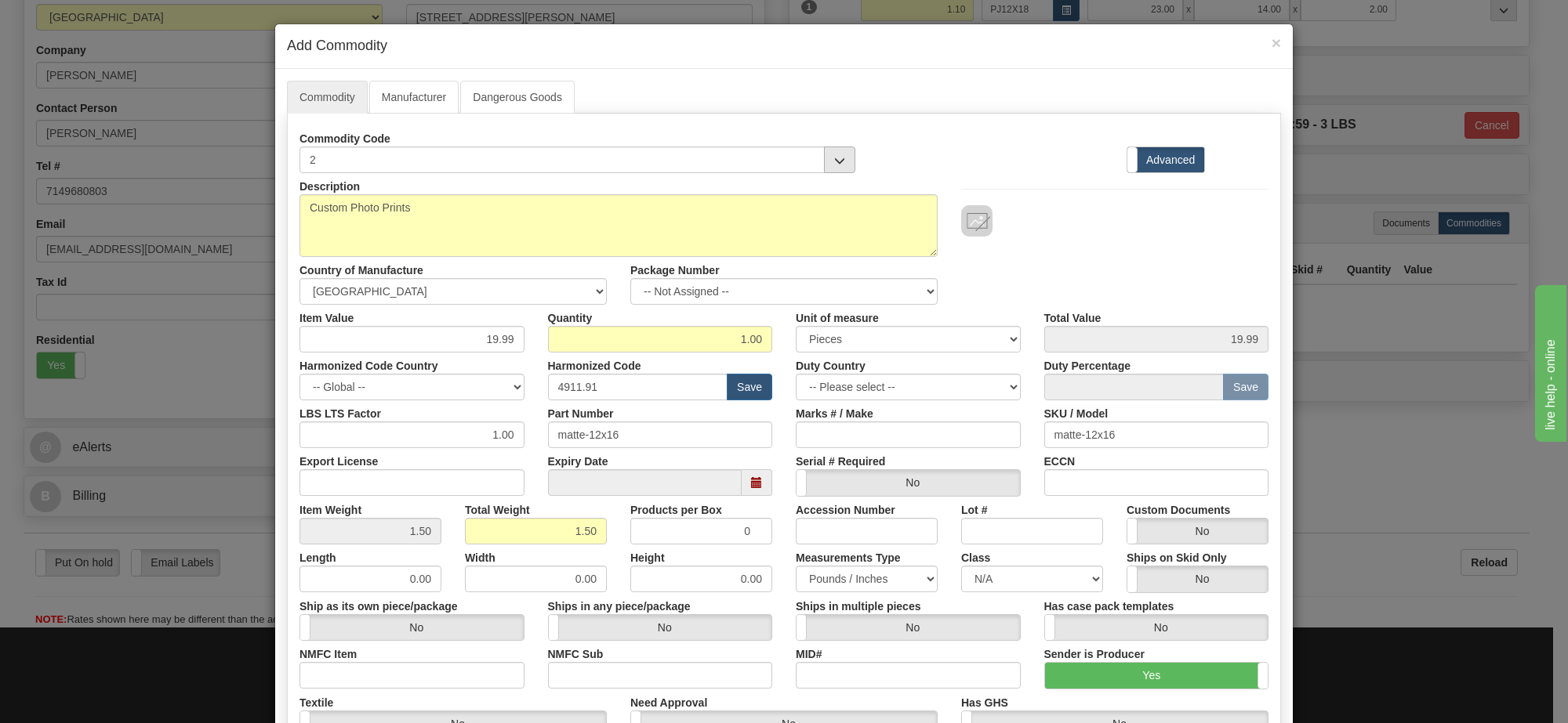
scroll to position [2, 0]
click at [829, 288] on select "-- Not Assigned -- Item 1" at bounding box center [784, 291] width 307 height 26
select select "0"
click at [630, 279] on select "-- Not Assigned -- Item 1" at bounding box center [784, 291] width 307 height 26
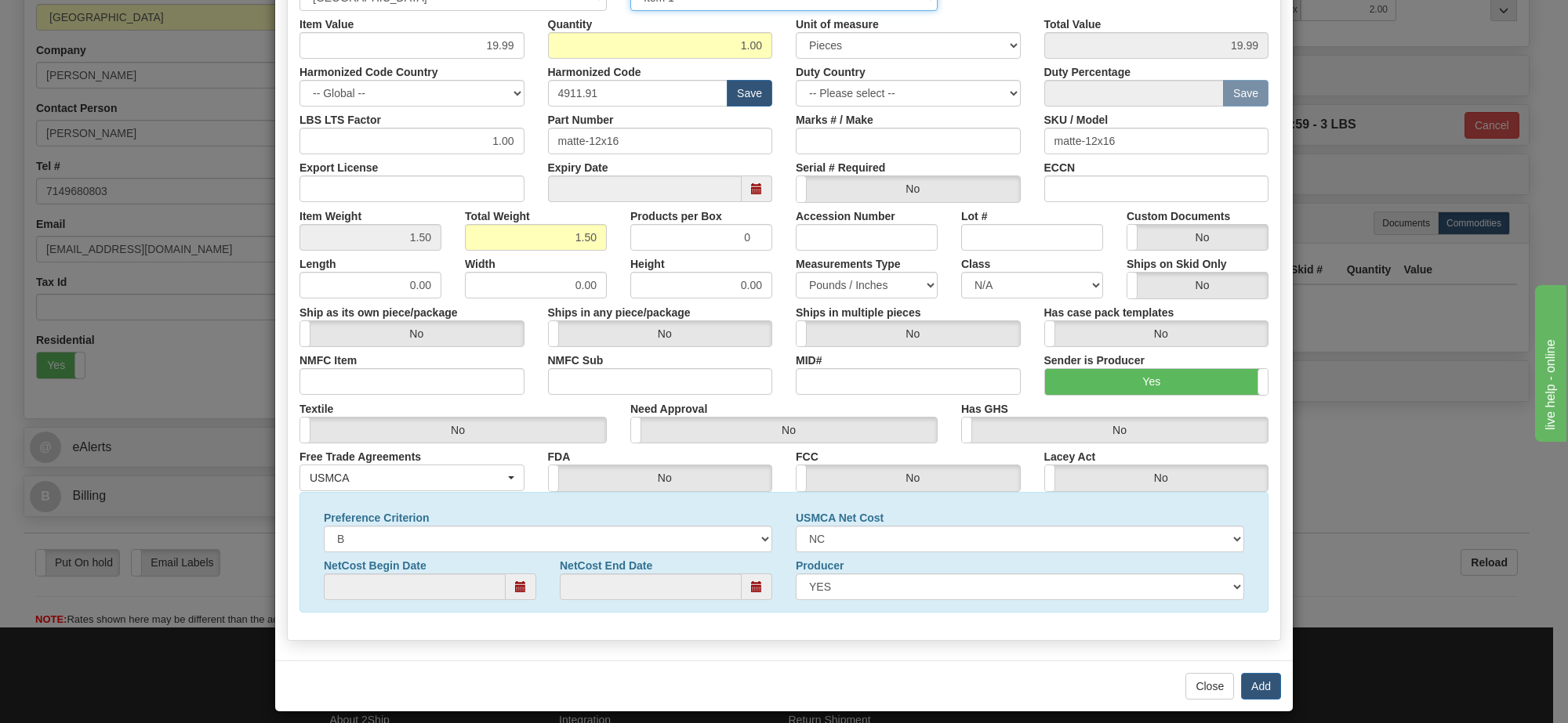
scroll to position [308, 0]
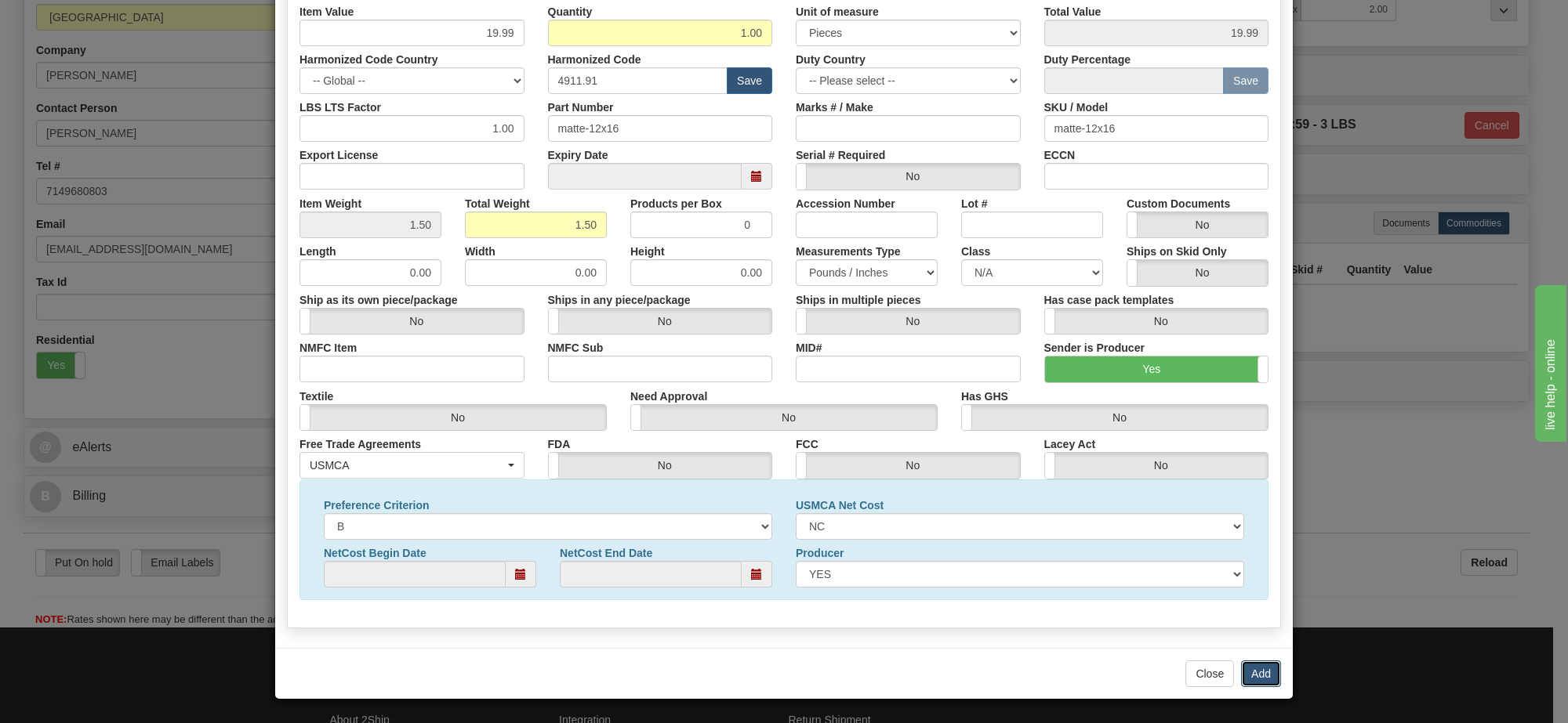
click at [1250, 670] on button "Add" at bounding box center [1261, 674] width 40 height 26
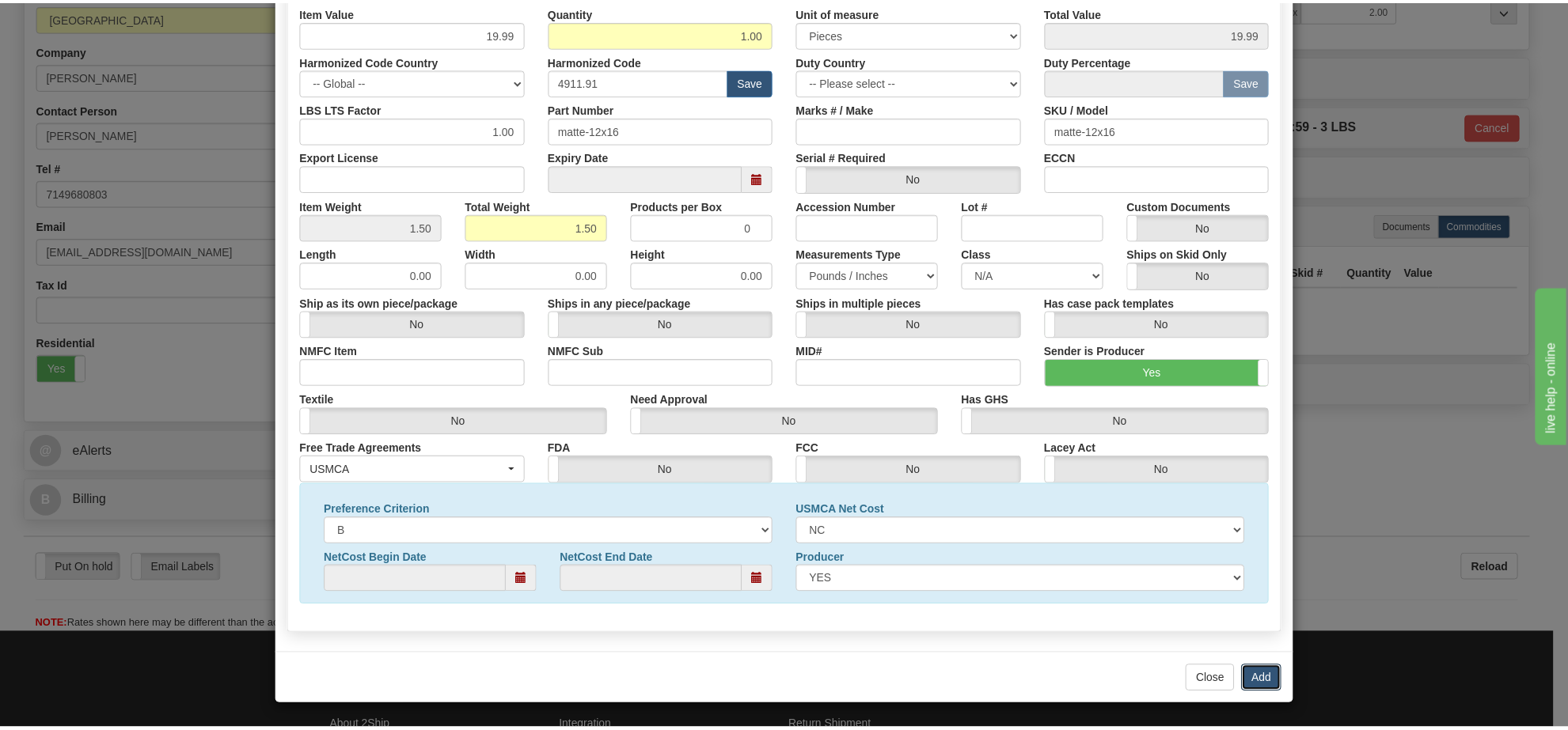
scroll to position [0, 0]
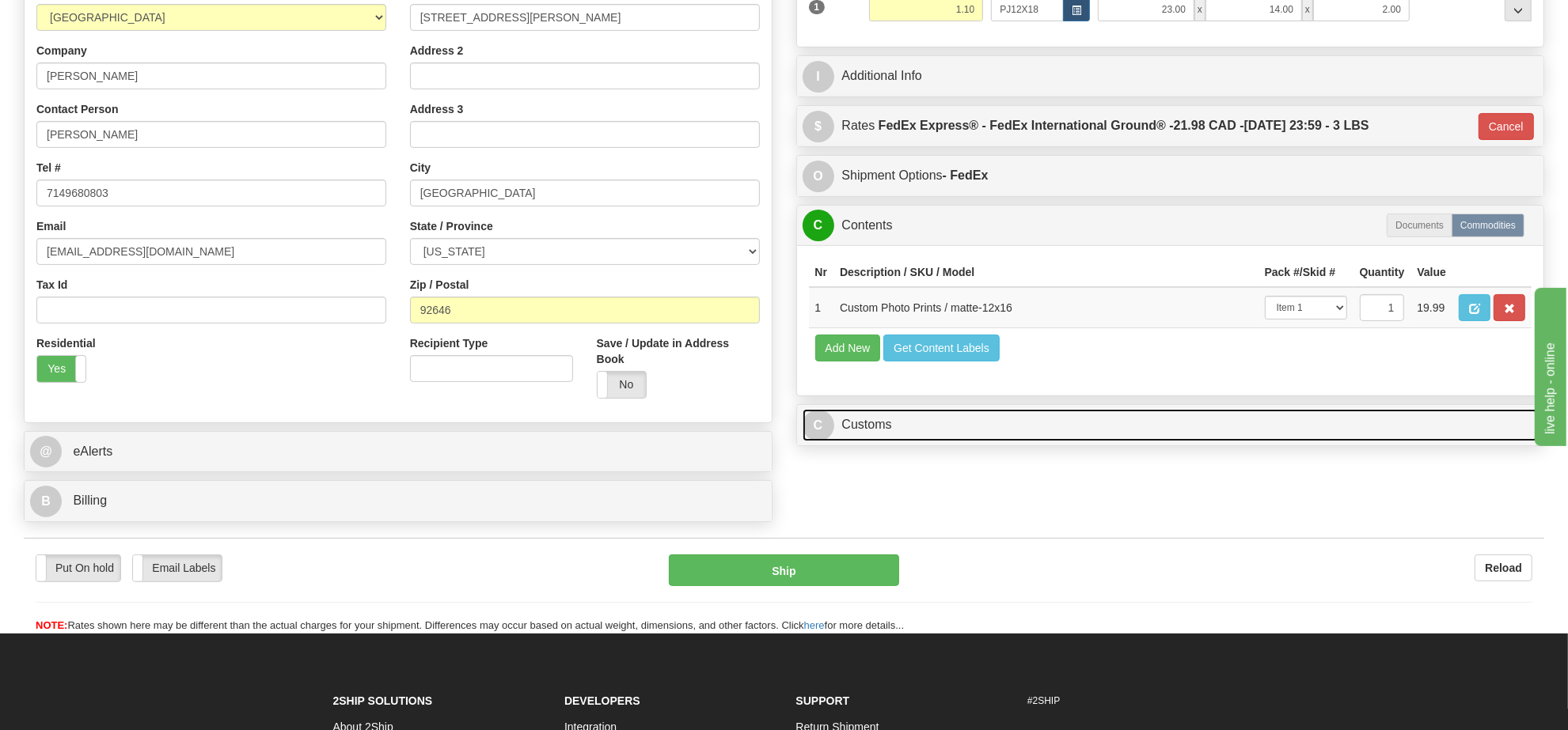
click at [871, 442] on link "C Customs" at bounding box center [1170, 425] width 736 height 32
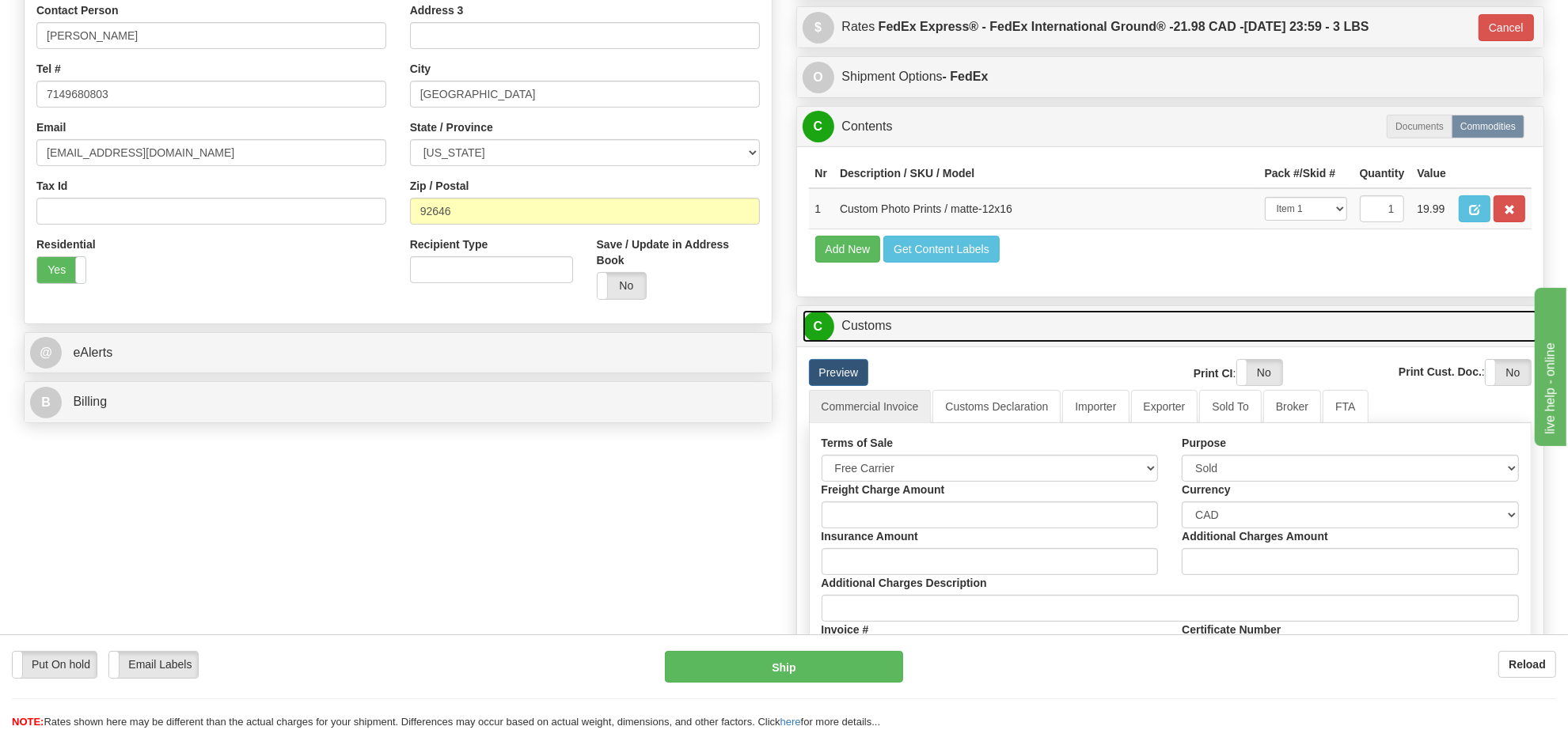
scroll to position [495, 0]
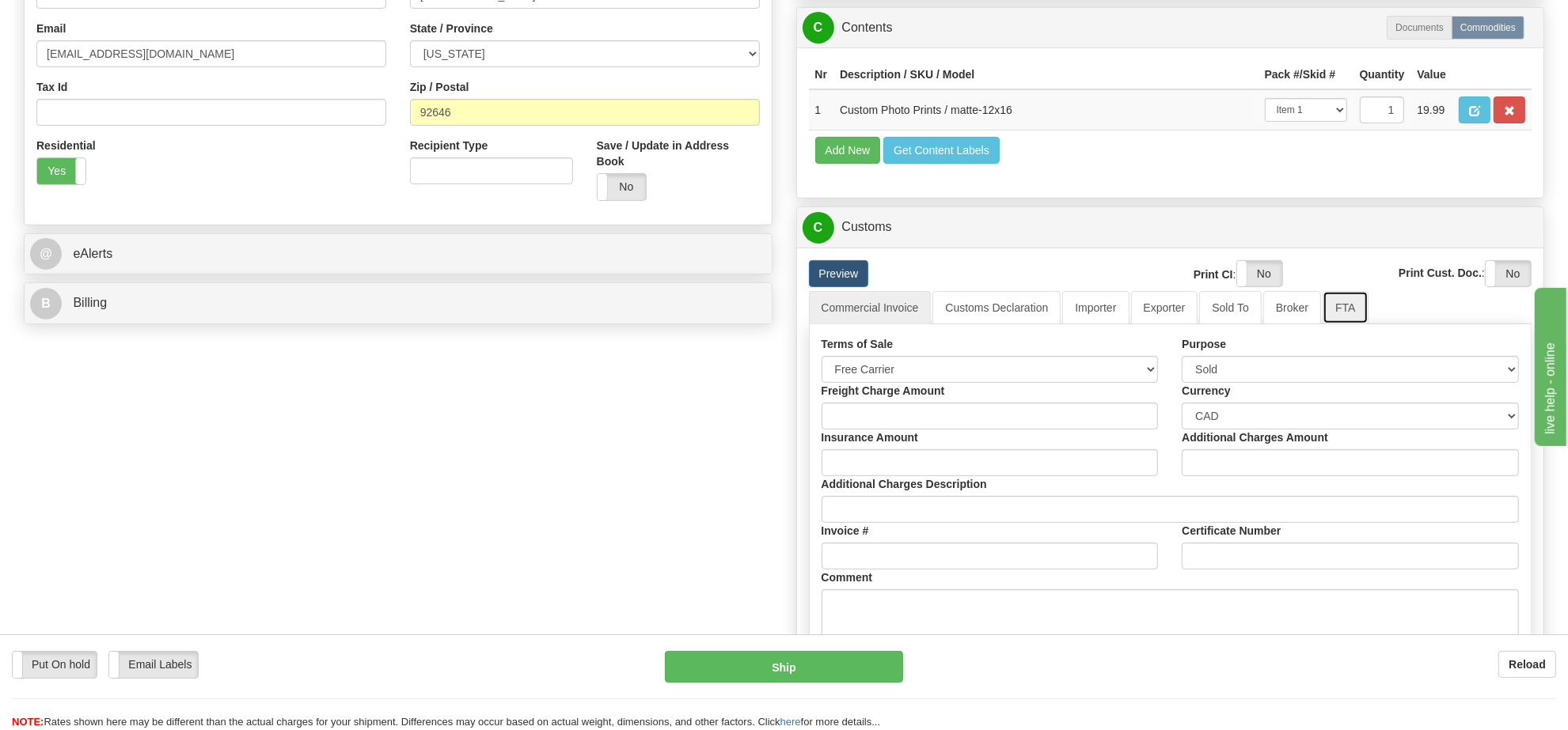
click at [1331, 325] on link "FTA" at bounding box center [1345, 307] width 45 height 33
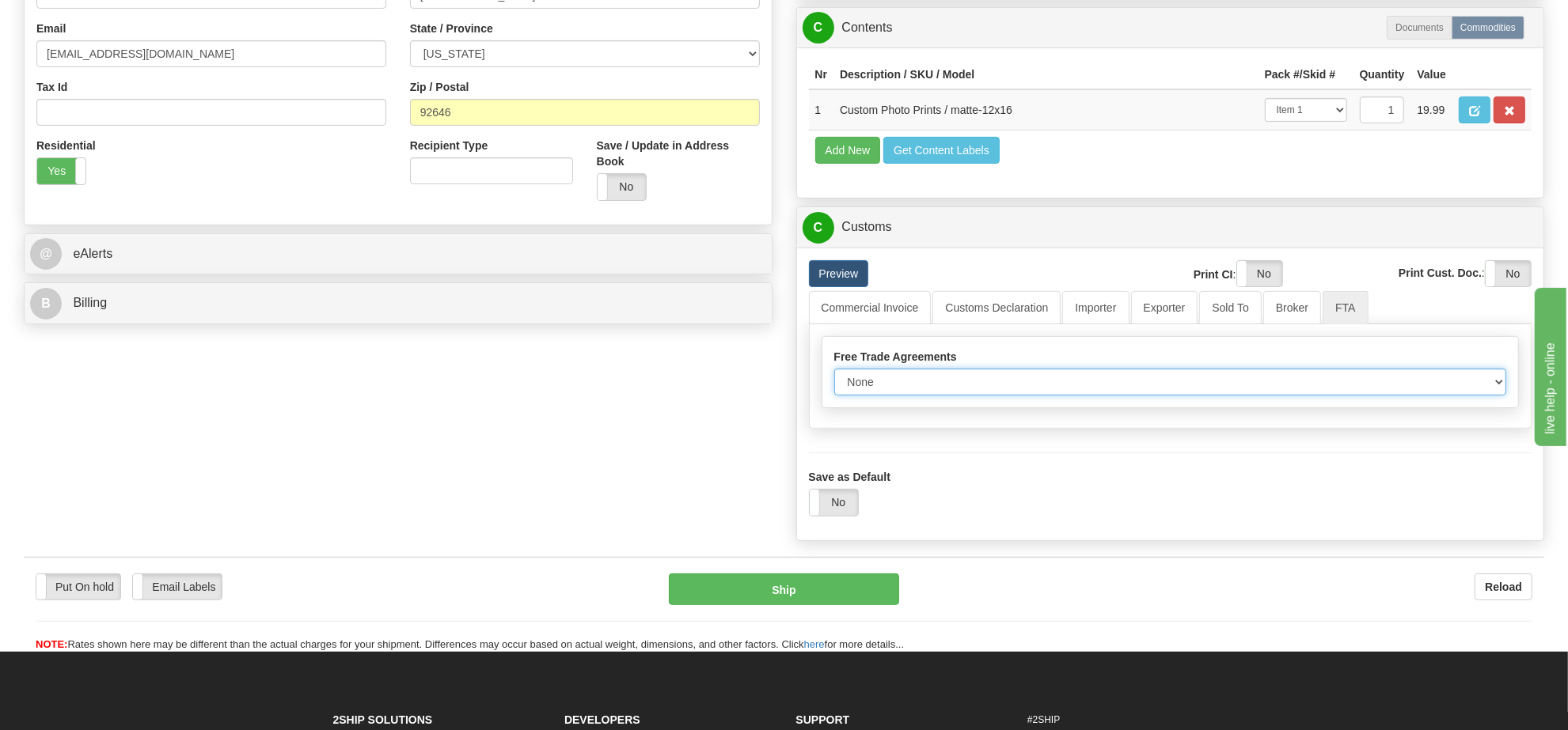
click at [1017, 395] on select "None Other USMCA CETA CUKTCA" at bounding box center [1171, 382] width 673 height 27
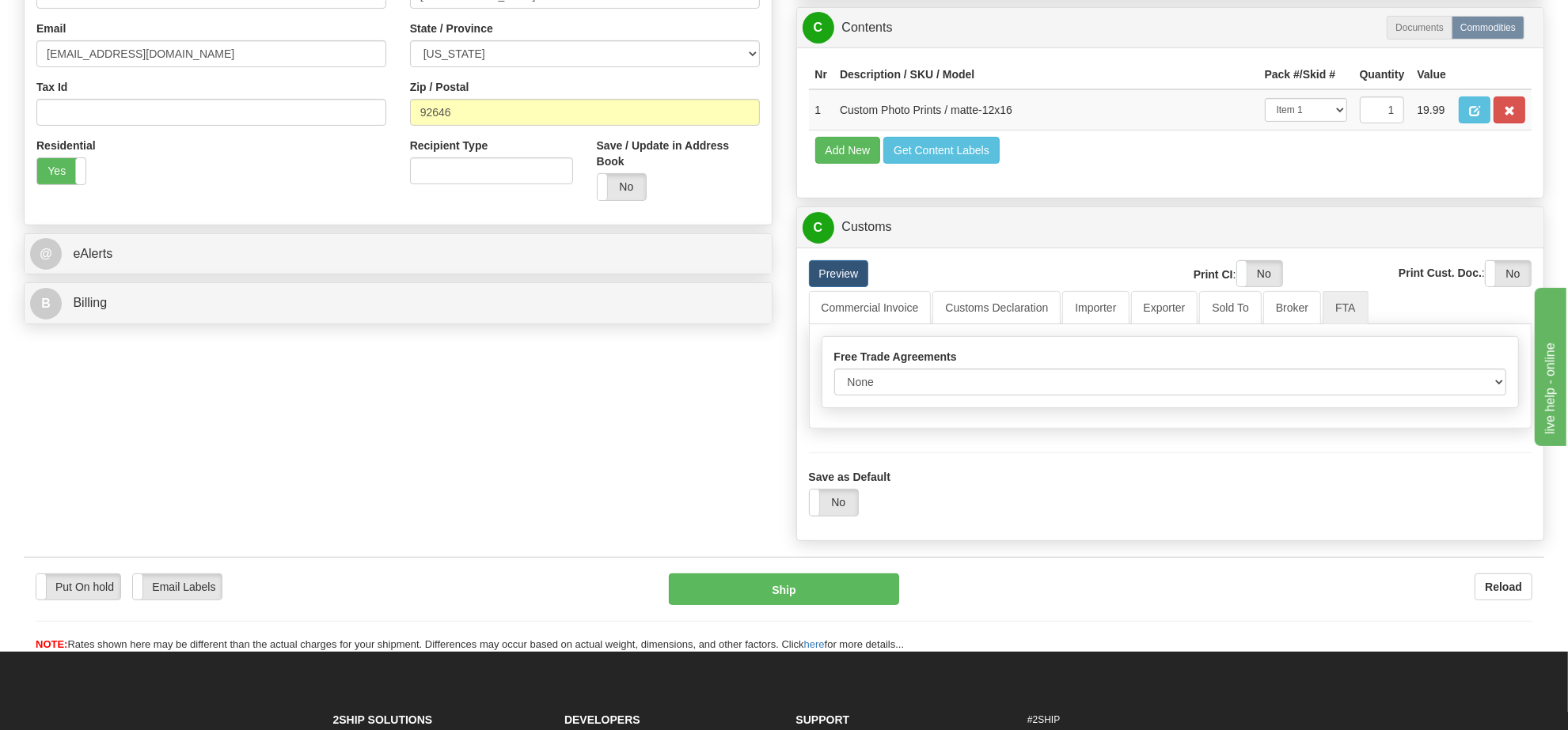
click at [749, 430] on div "Order # US-56084 S Sender 1" at bounding box center [783, 91] width 1544 height 916
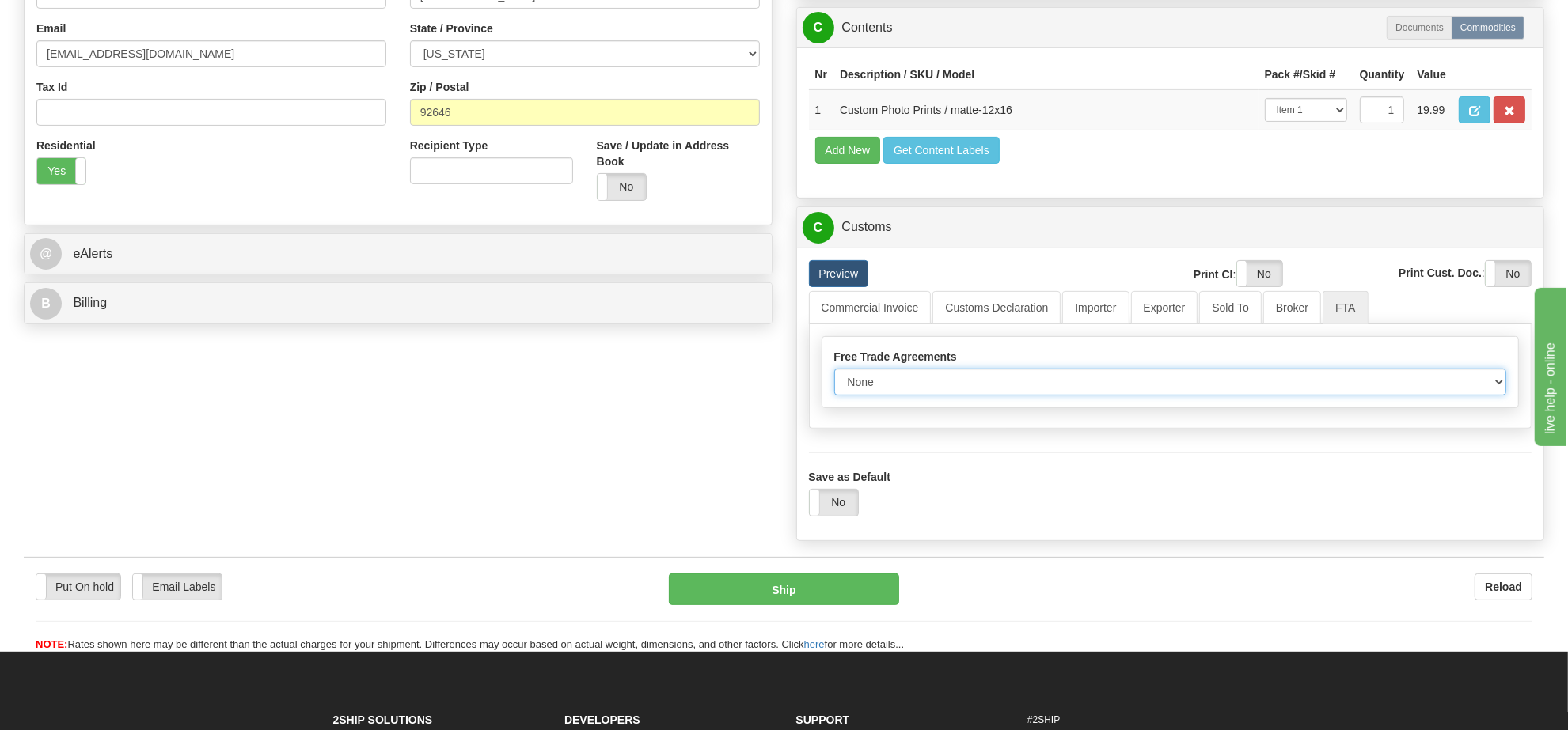
click at [1015, 395] on select "None Other USMCA CETA CUKTCA" at bounding box center [1171, 382] width 673 height 27
select select "1"
click at [835, 395] on select "None Other USMCA CETA CUKTCA" at bounding box center [1171, 382] width 673 height 27
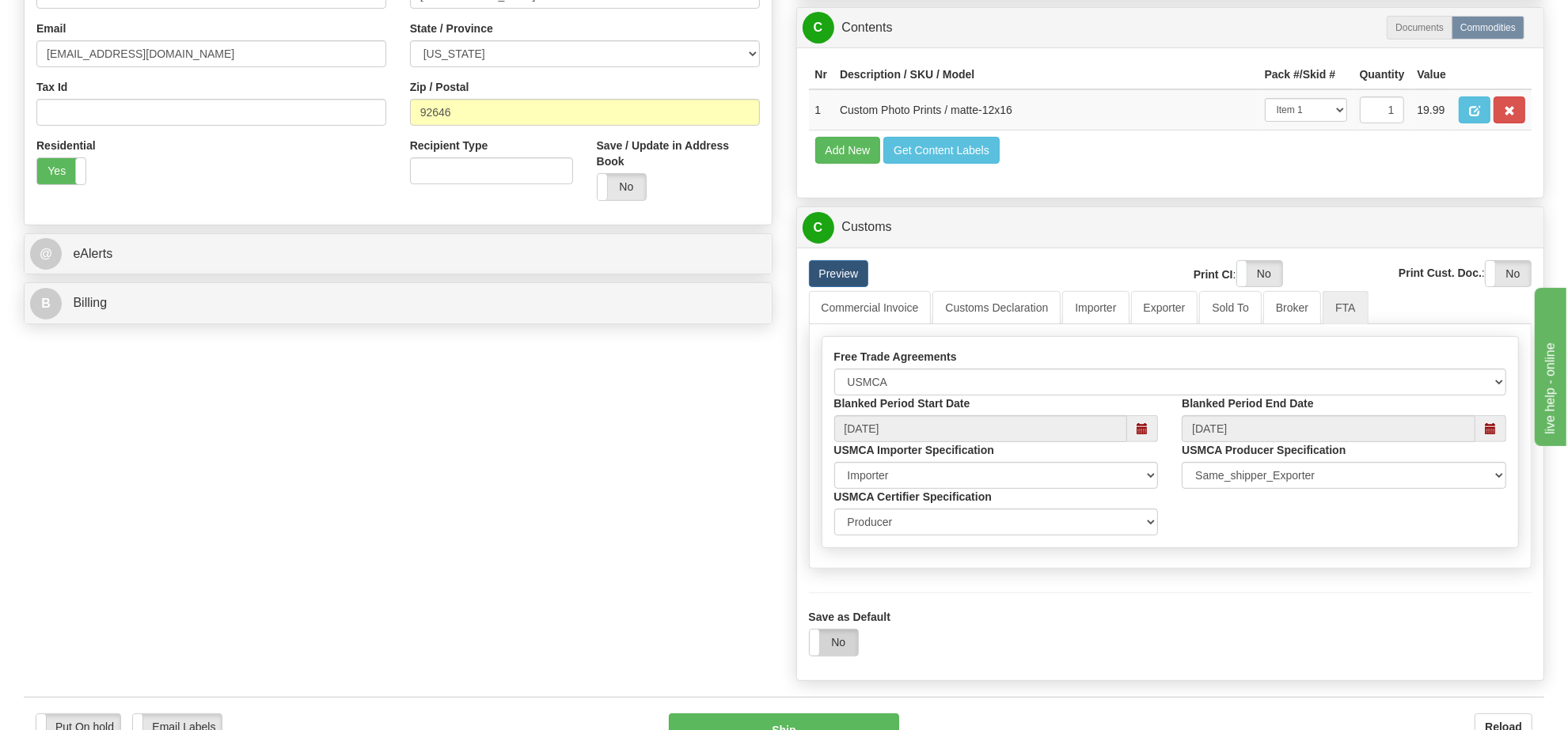
click at [832, 655] on label "No" at bounding box center [834, 642] width 48 height 26
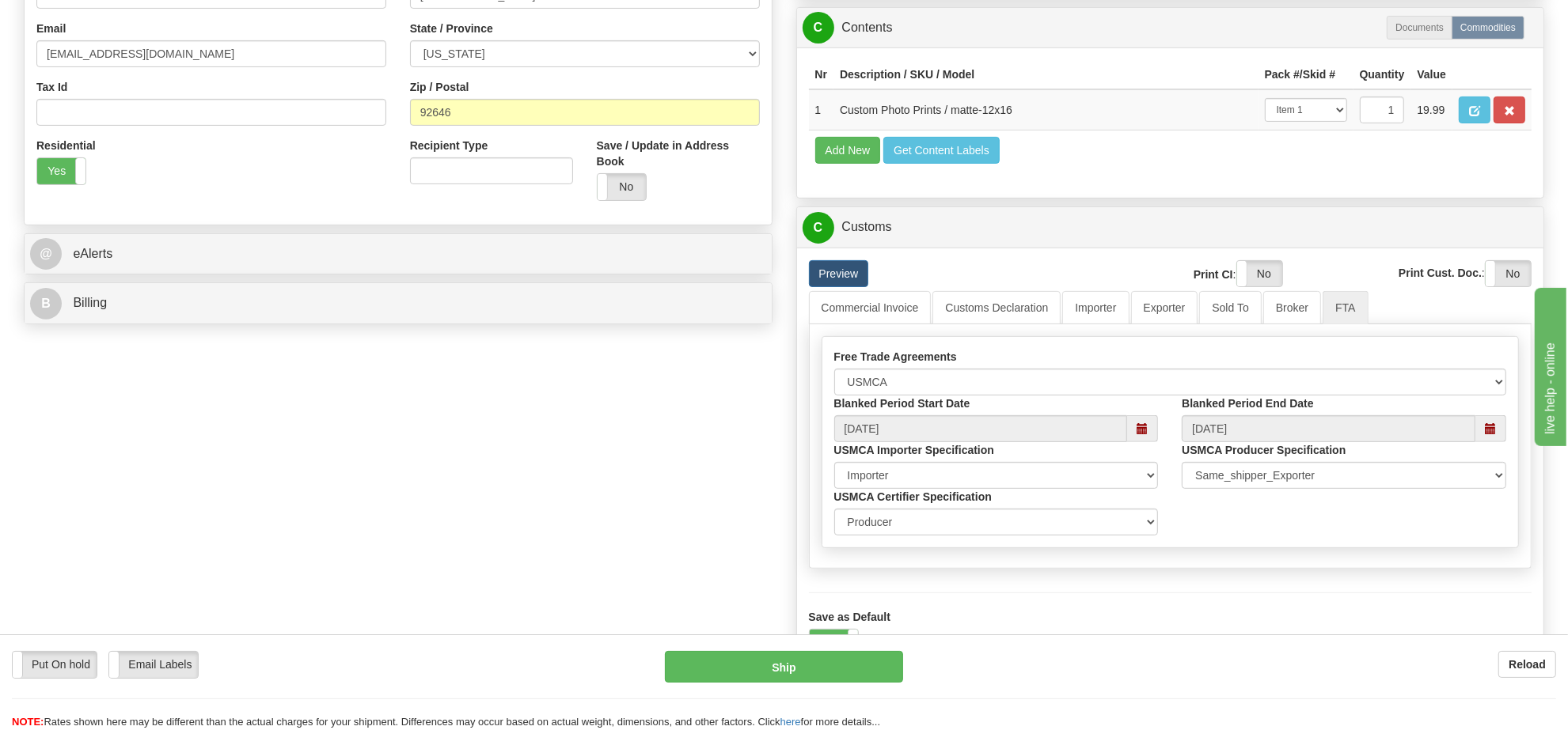
scroll to position [693, 0]
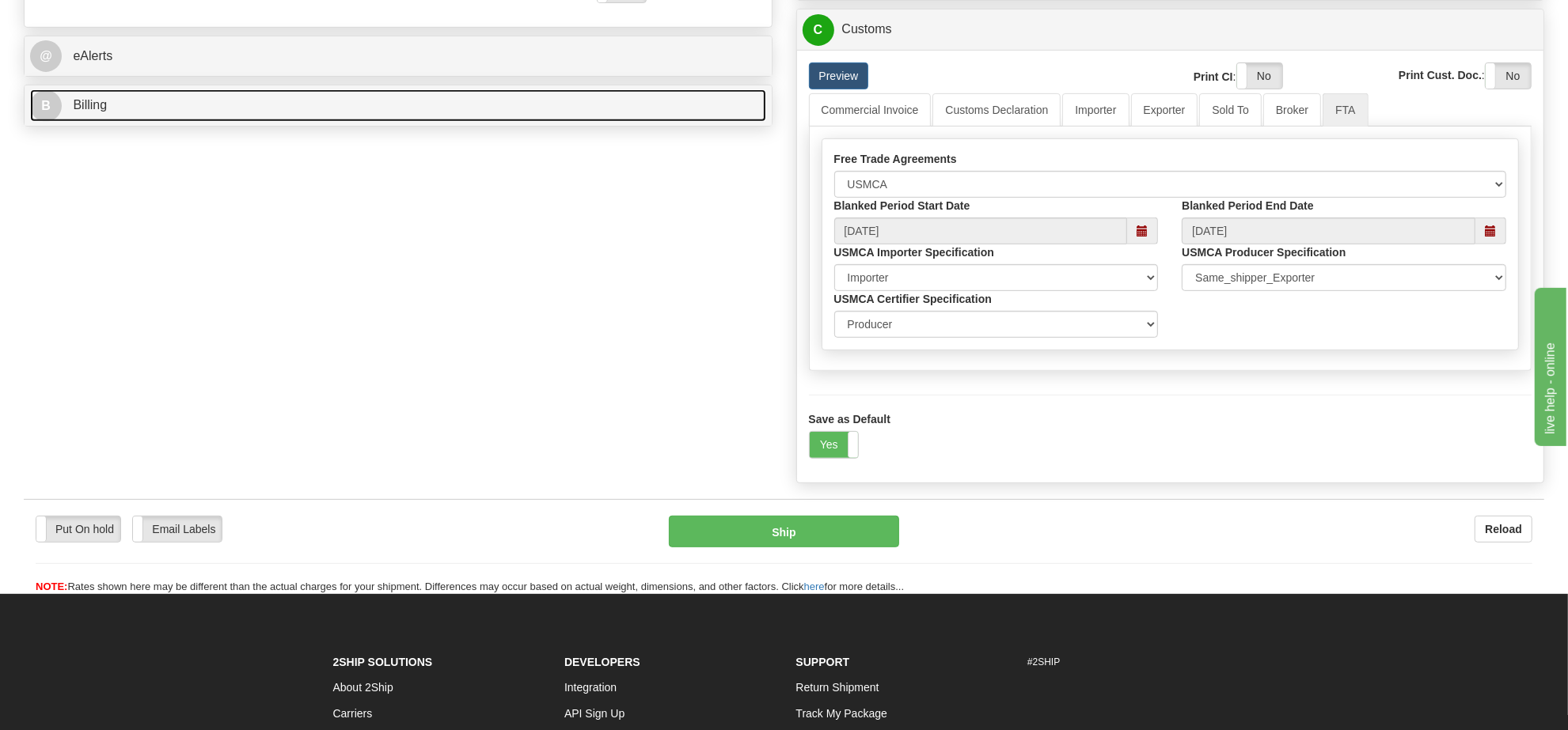
click at [170, 119] on link "B Billing" at bounding box center [398, 105] width 736 height 32
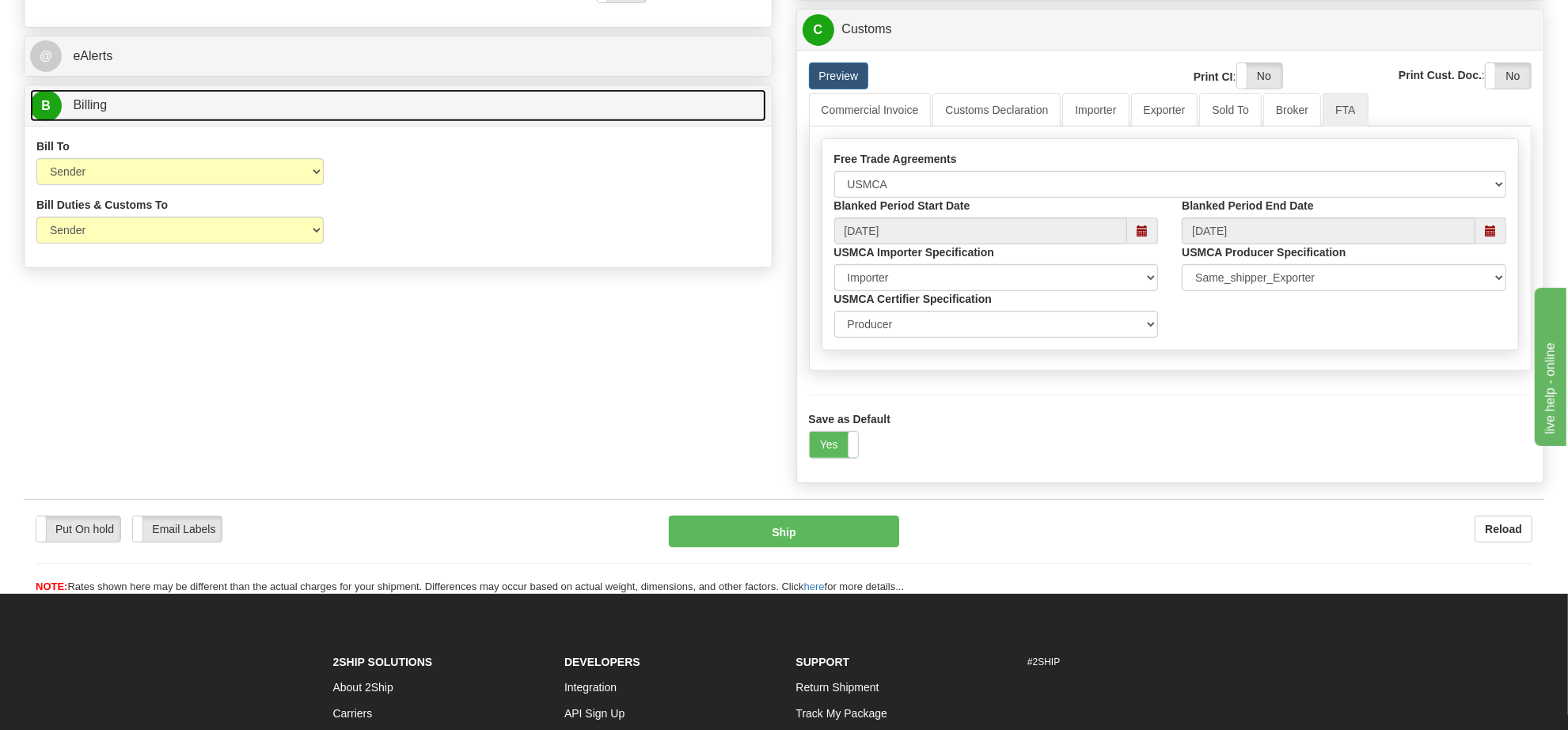
click at [170, 119] on link "B Billing" at bounding box center [398, 105] width 736 height 32
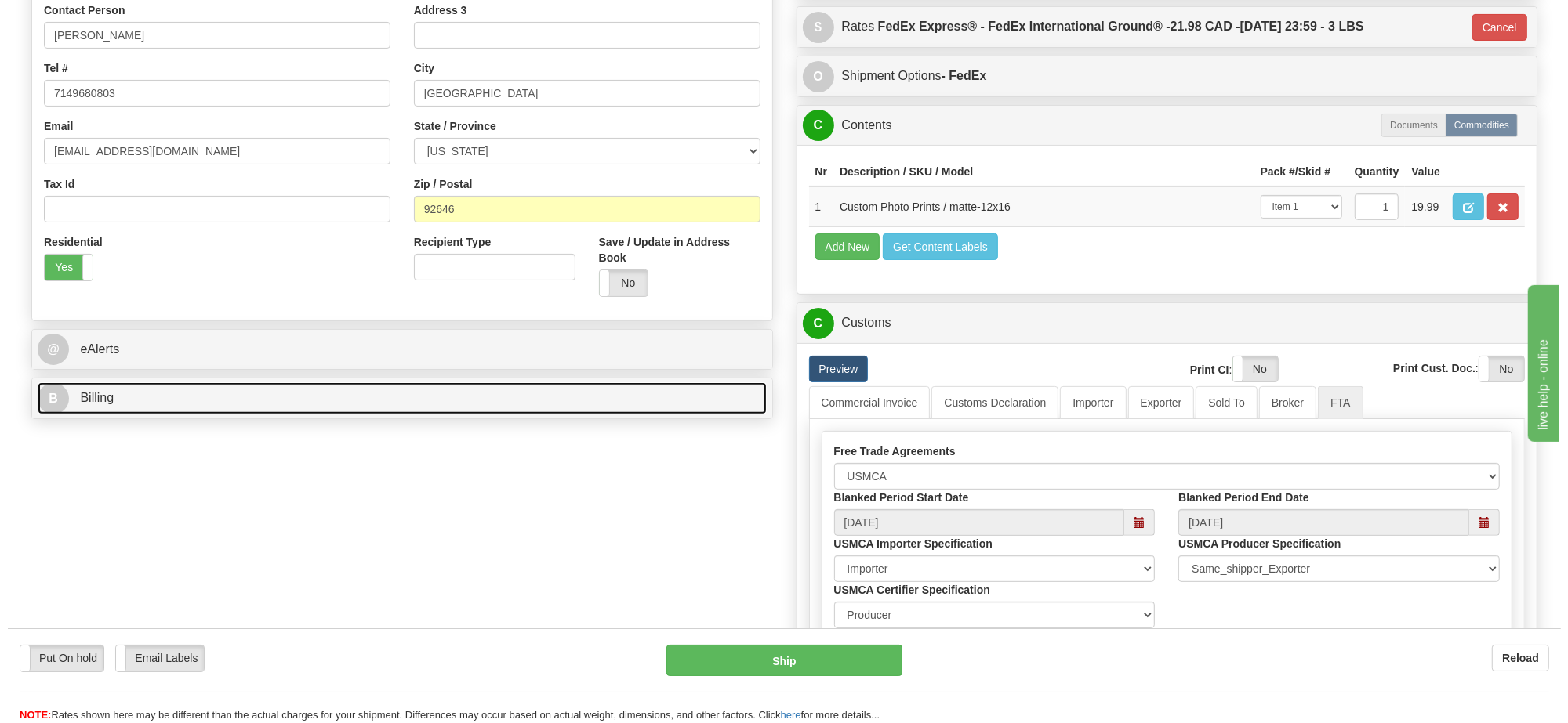
scroll to position [294, 0]
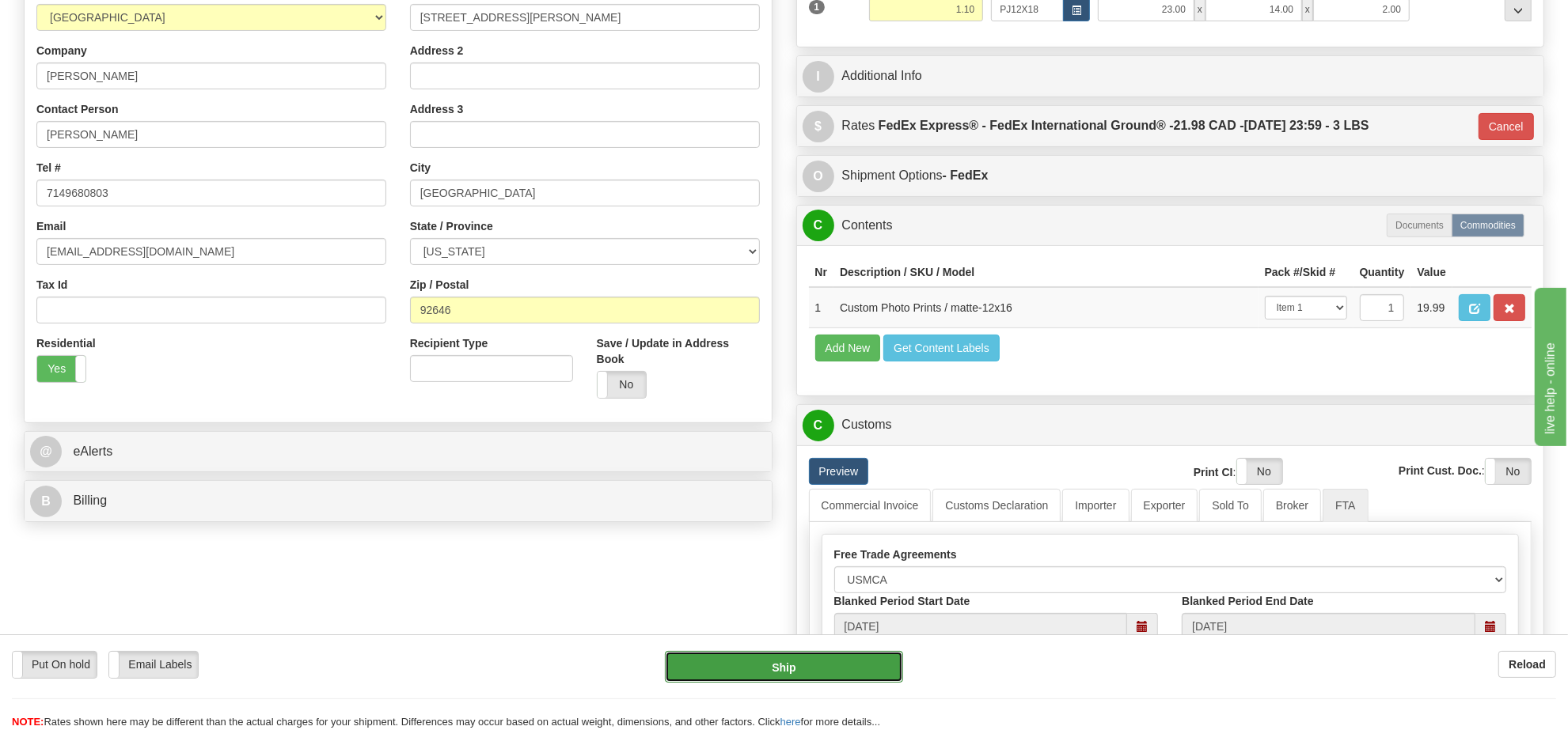
click at [797, 666] on button "Ship" at bounding box center [783, 667] width 237 height 31
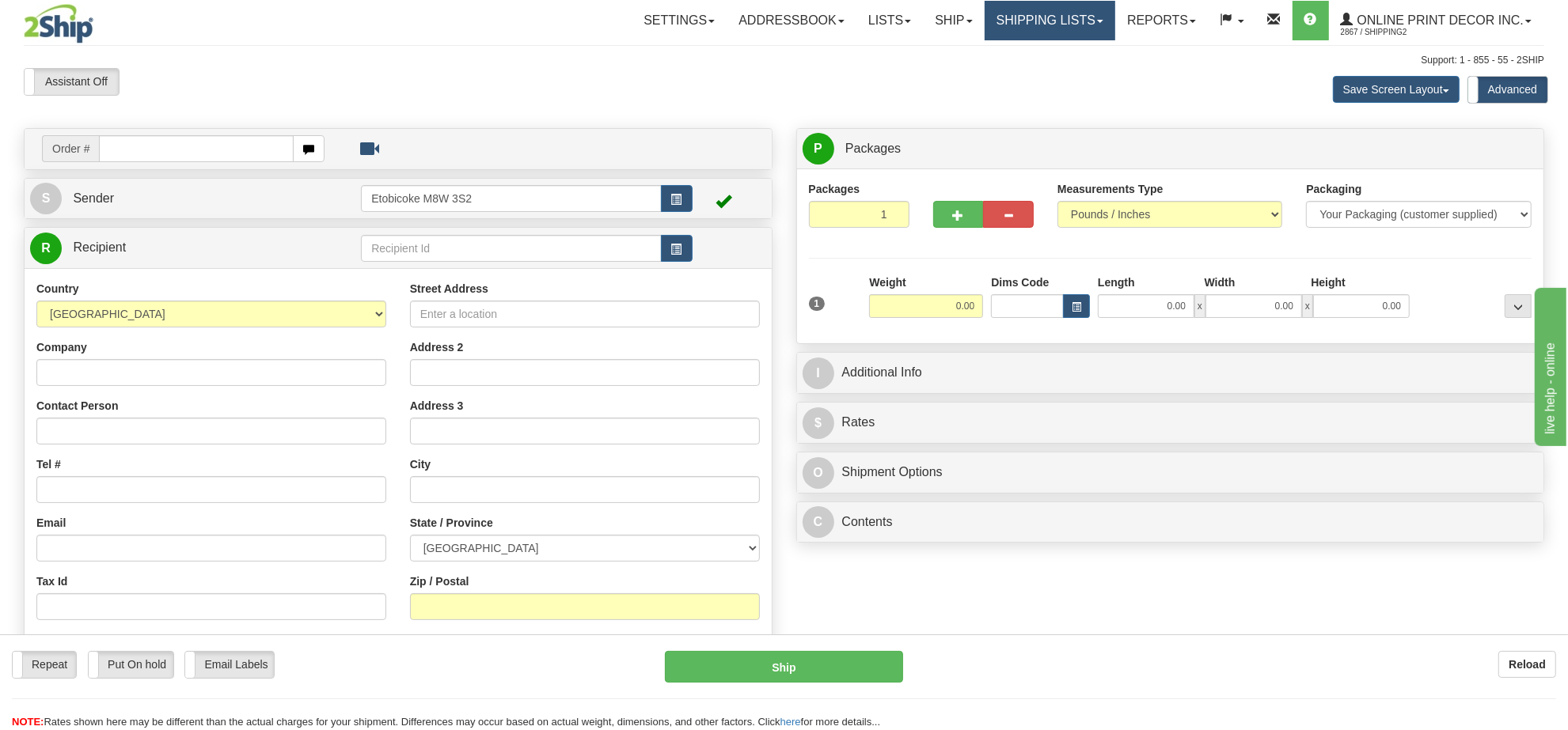
click at [1008, 9] on link "Shipping lists" at bounding box center [1050, 21] width 131 height 40
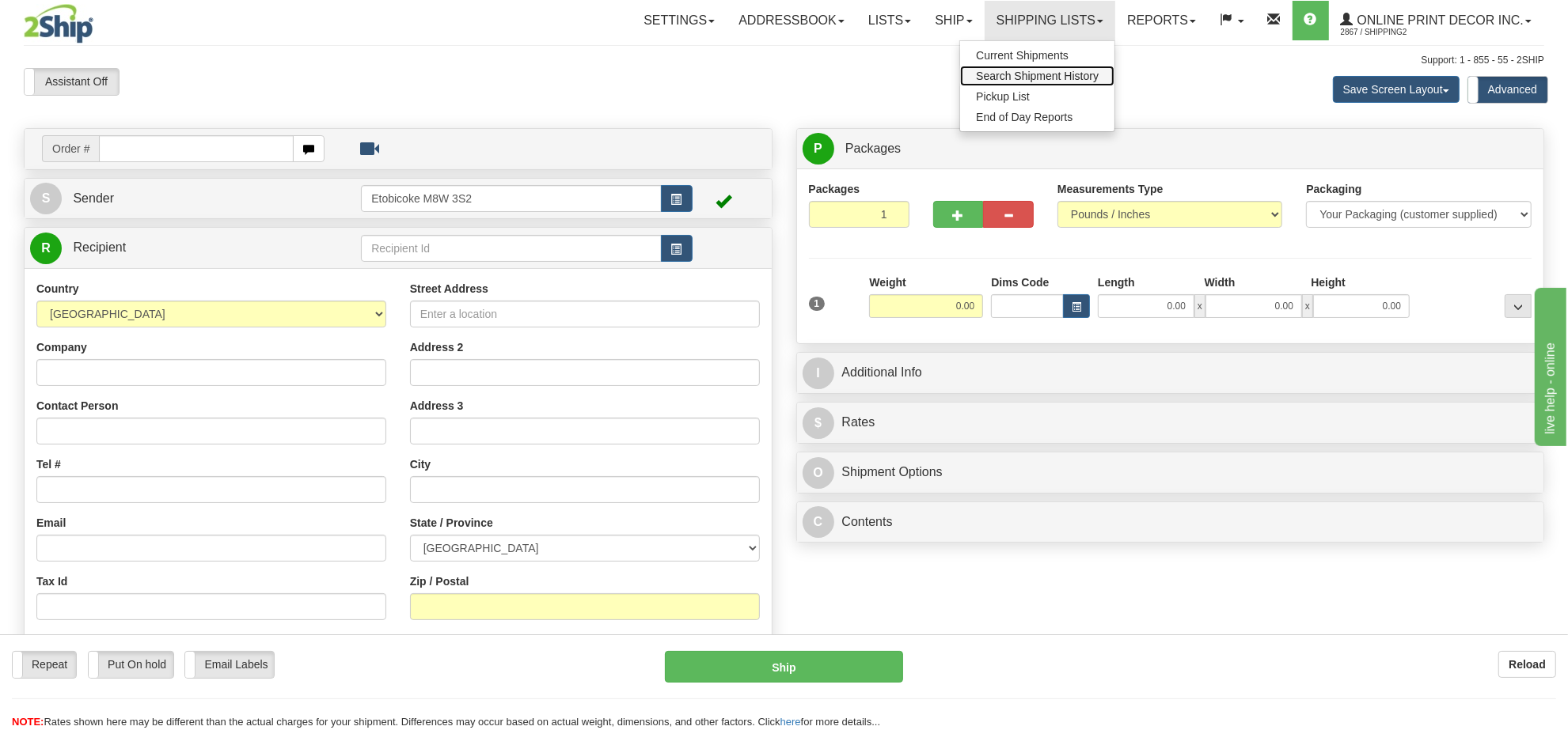
click at [1024, 76] on span "Search Shipment History" at bounding box center [1037, 75] width 123 height 12
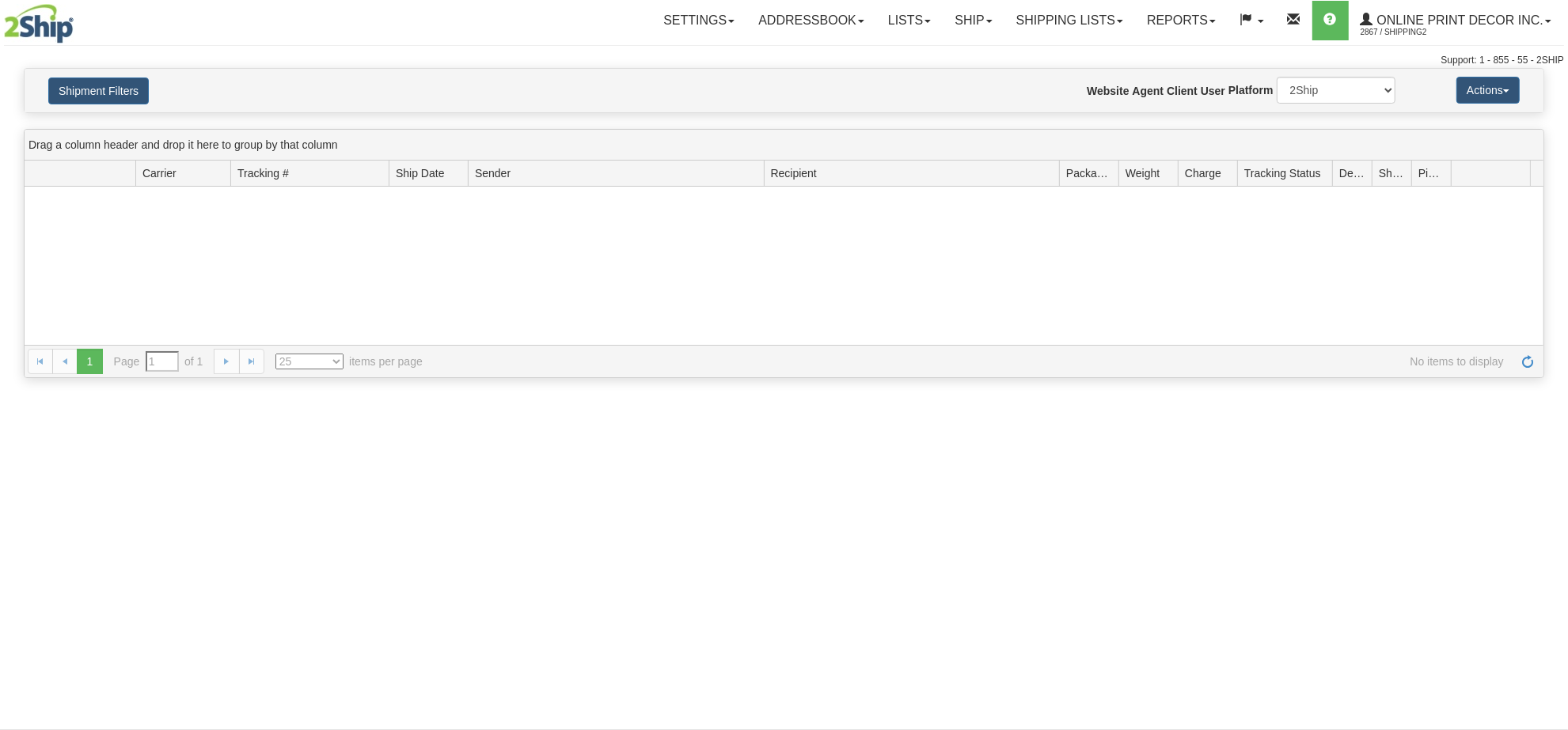
type input "From 09/29/2025 To 09/30/2025"
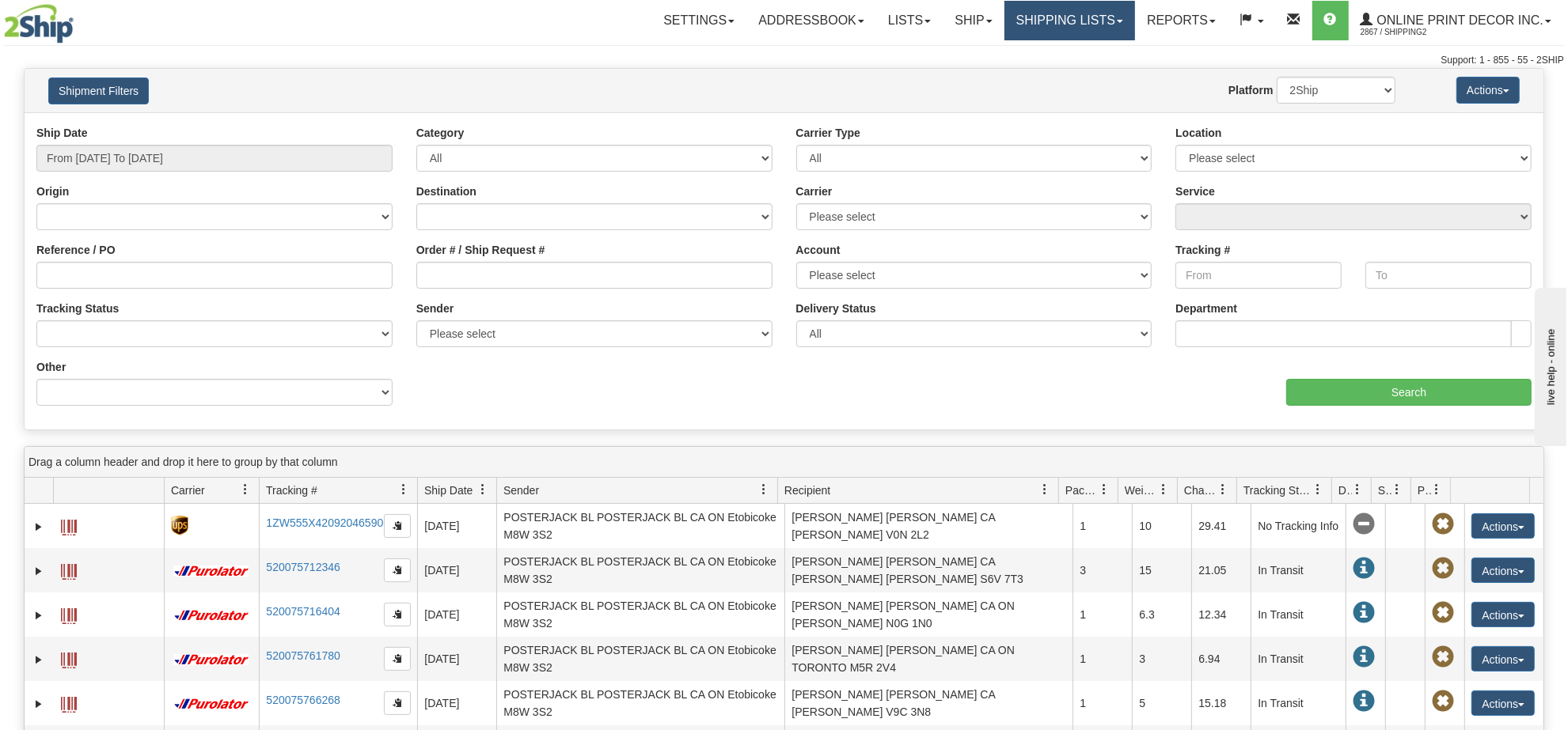
click at [1045, 9] on link "Shipping lists" at bounding box center [1070, 21] width 131 height 40
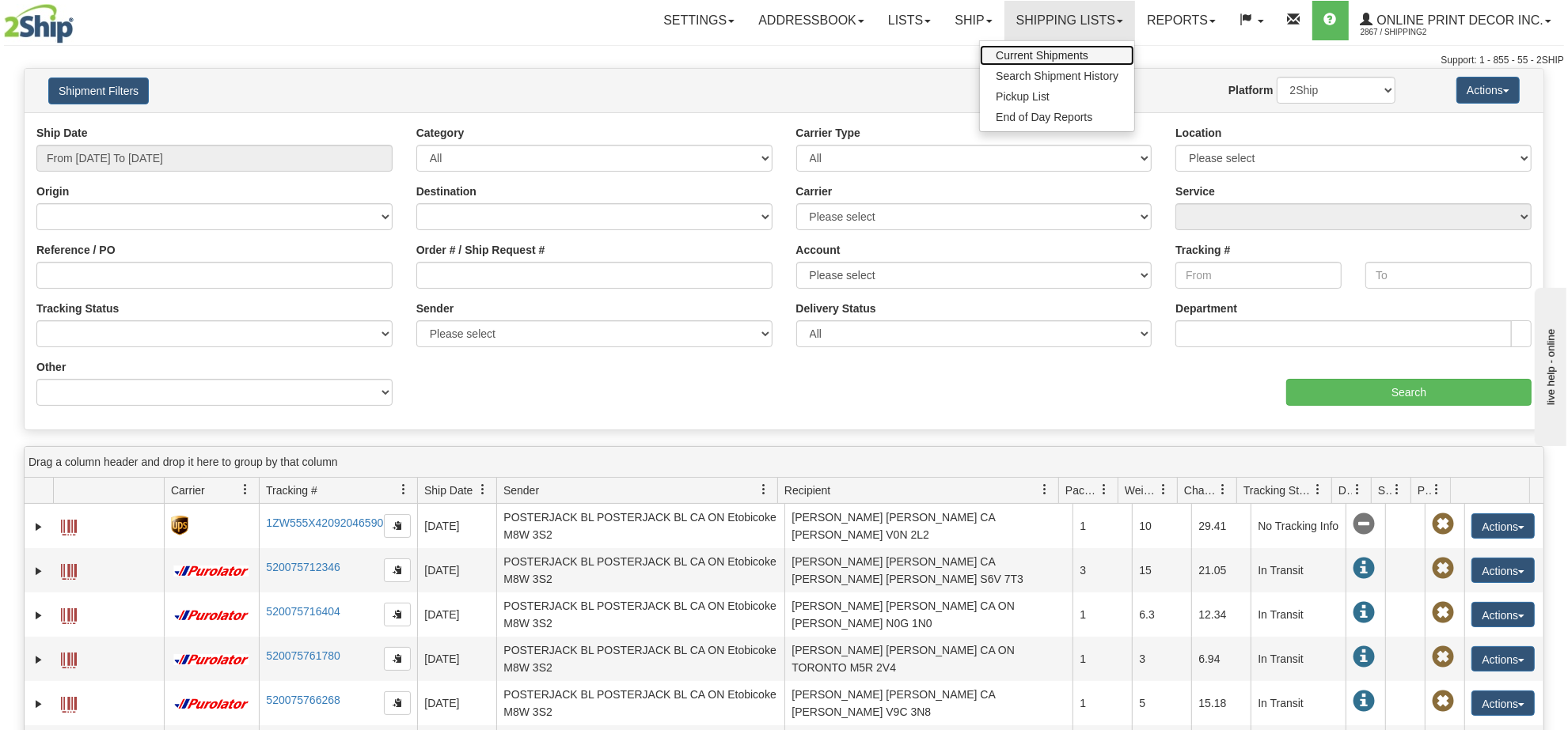
click at [1011, 51] on span "Current Shipments" at bounding box center [1042, 55] width 93 height 12
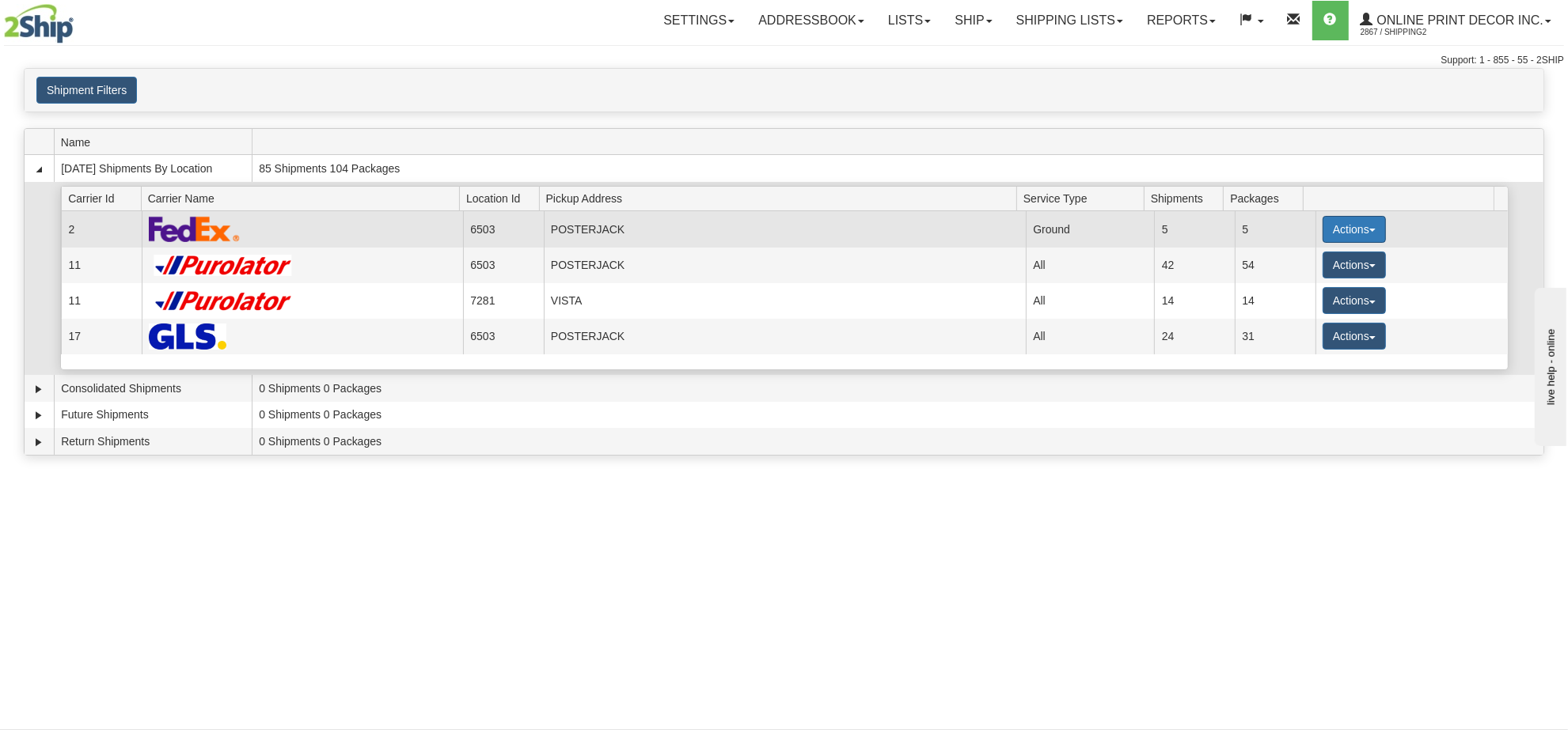
click at [1335, 220] on button "Actions" at bounding box center [1354, 230] width 63 height 27
click at [1309, 262] on span "Details" at bounding box center [1296, 259] width 43 height 11
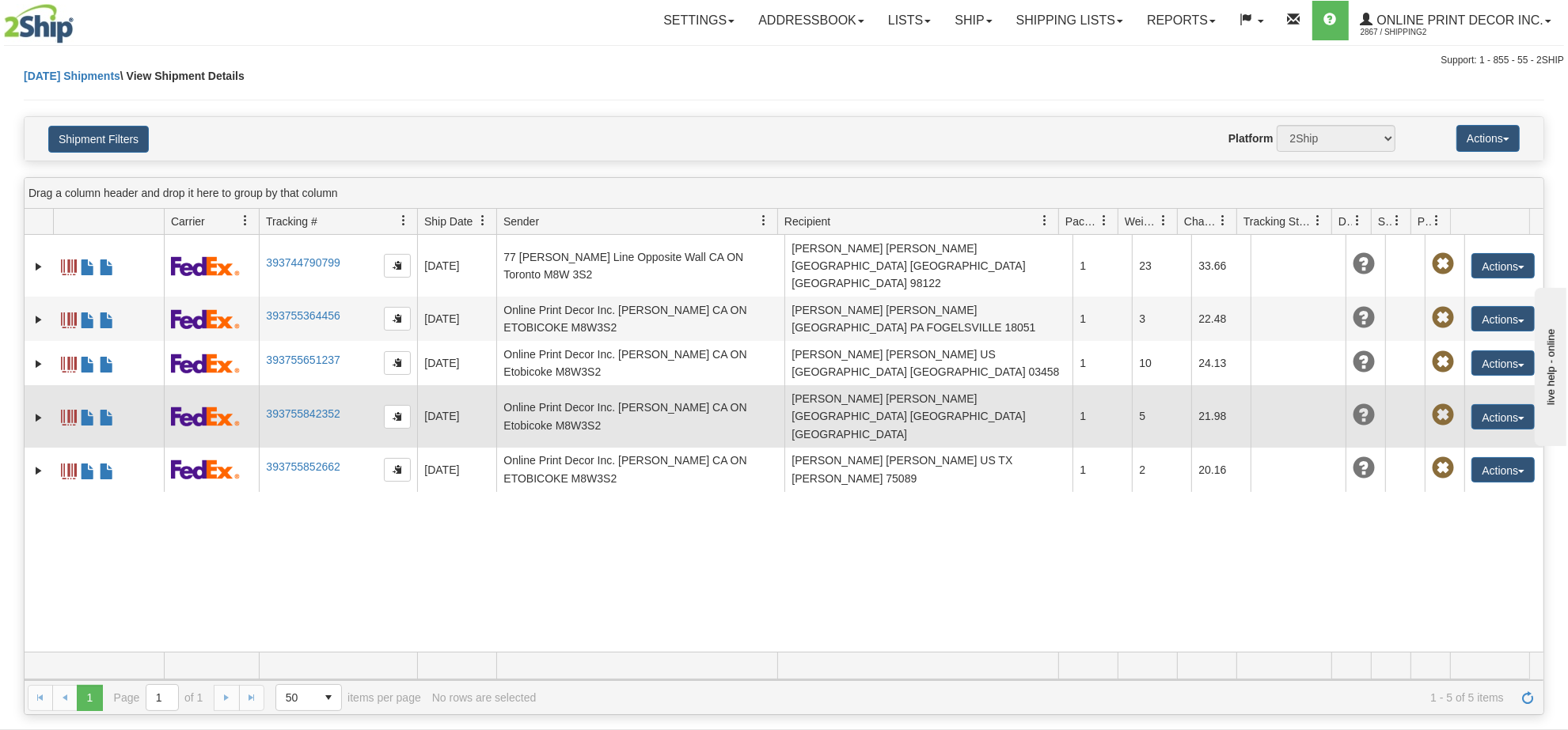
click at [803, 393] on td "[PERSON_NAME] [PERSON_NAME] [GEOGRAPHIC_DATA] [GEOGRAPHIC_DATA] [GEOGRAPHIC_DAT…" at bounding box center [928, 416] width 288 height 61
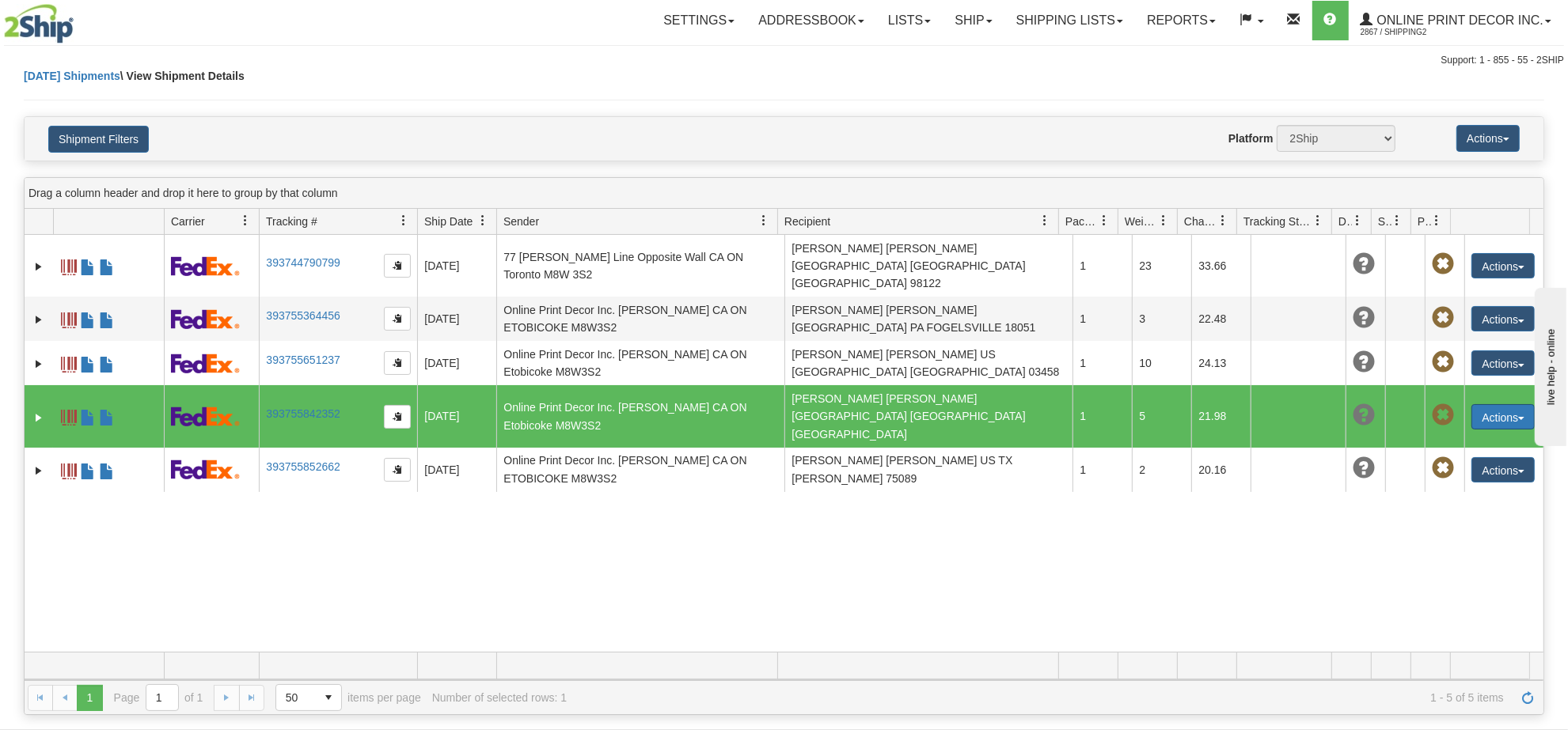
click at [1484, 404] on button "Actions" at bounding box center [1503, 417] width 63 height 26
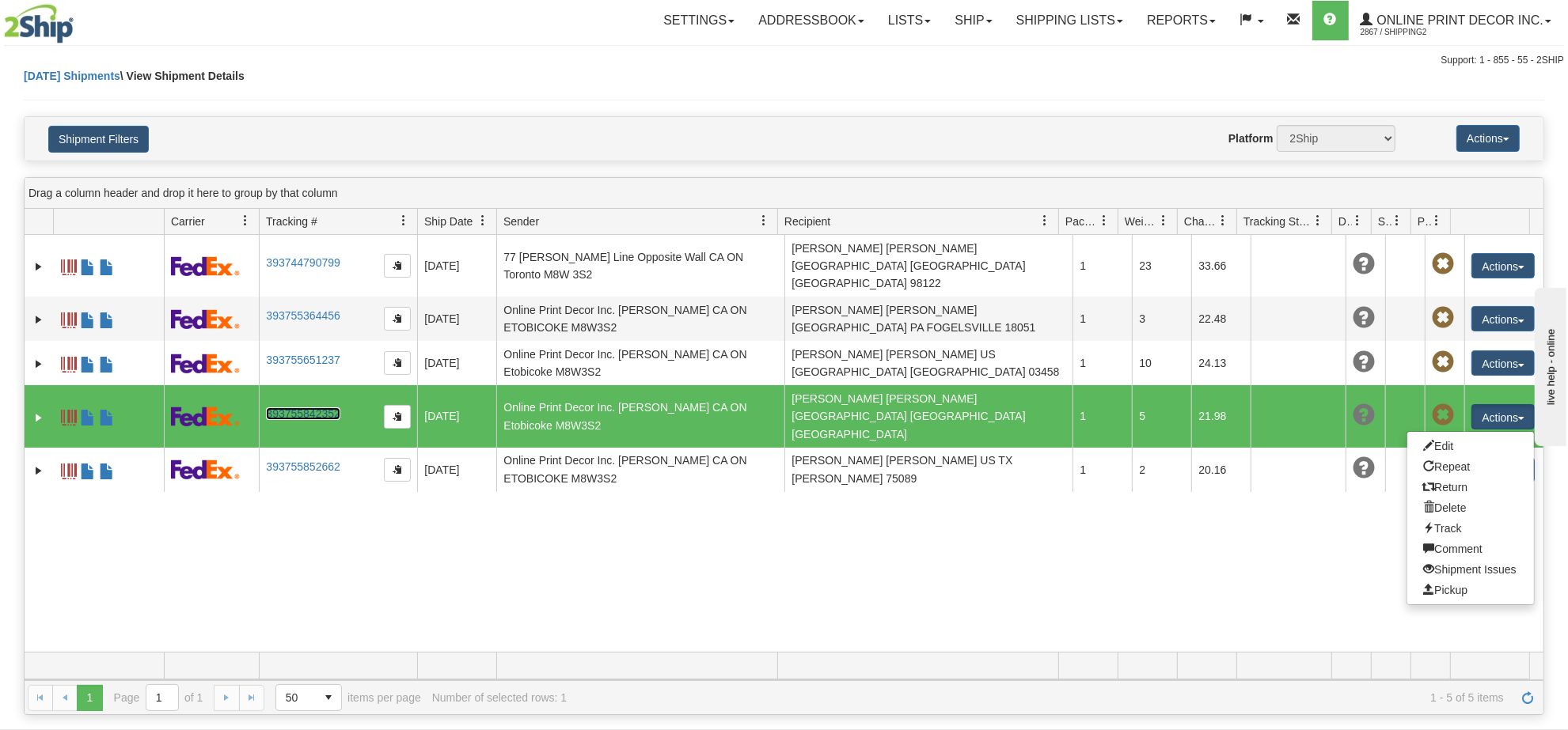
click at [314, 408] on link "393755842352" at bounding box center [302, 413] width 74 height 12
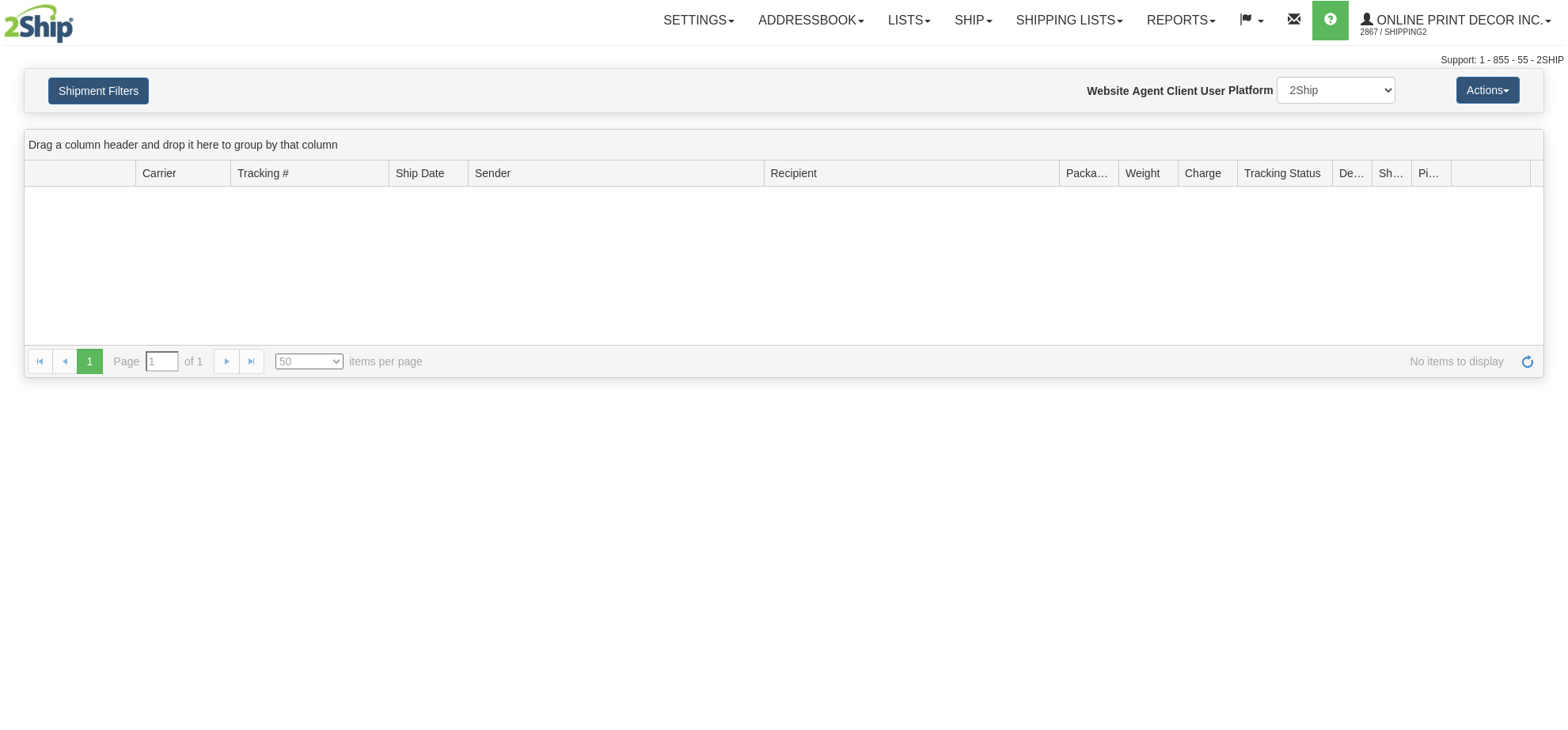
select select "50"
type input "From [DATE] To [DATE]"
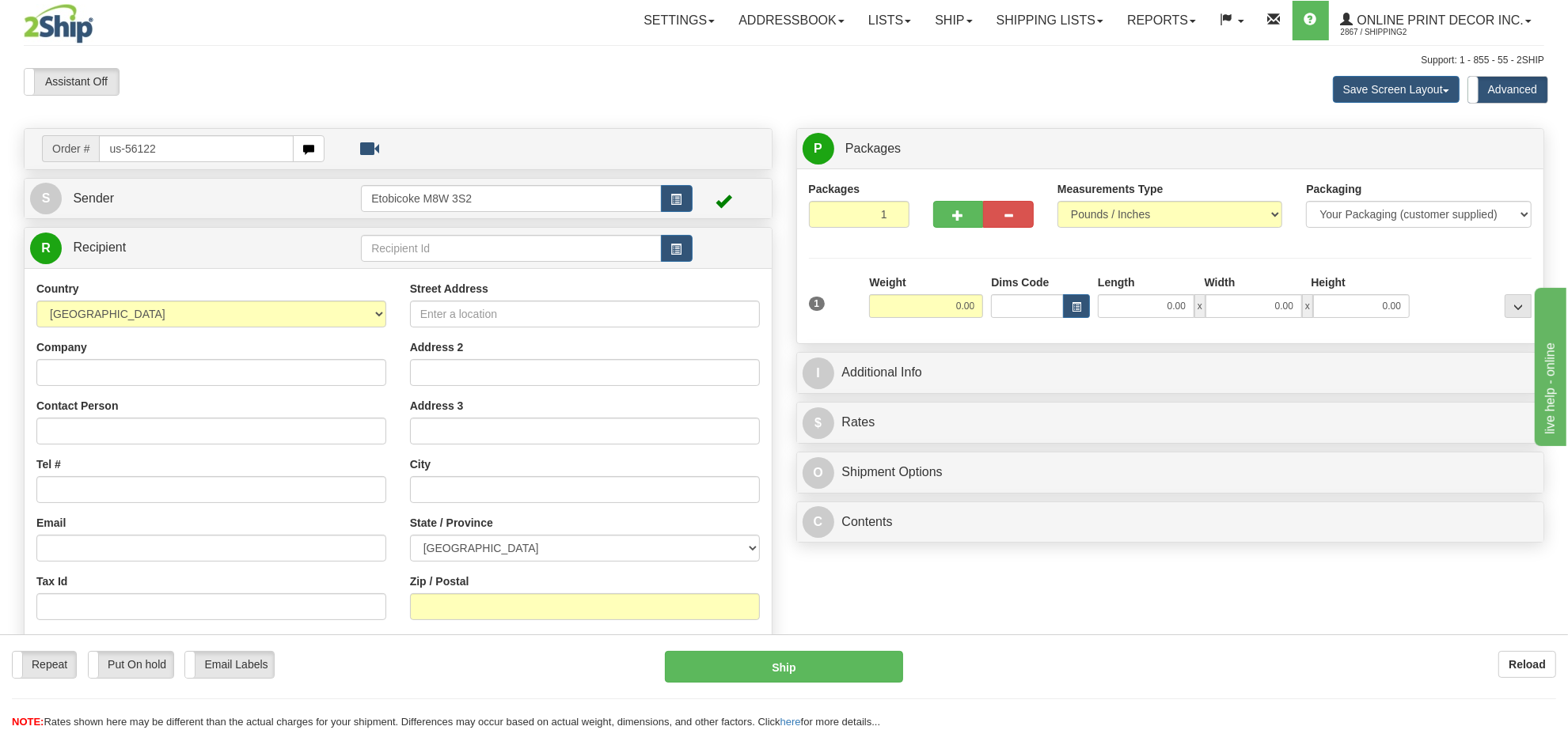
type input "us-56122"
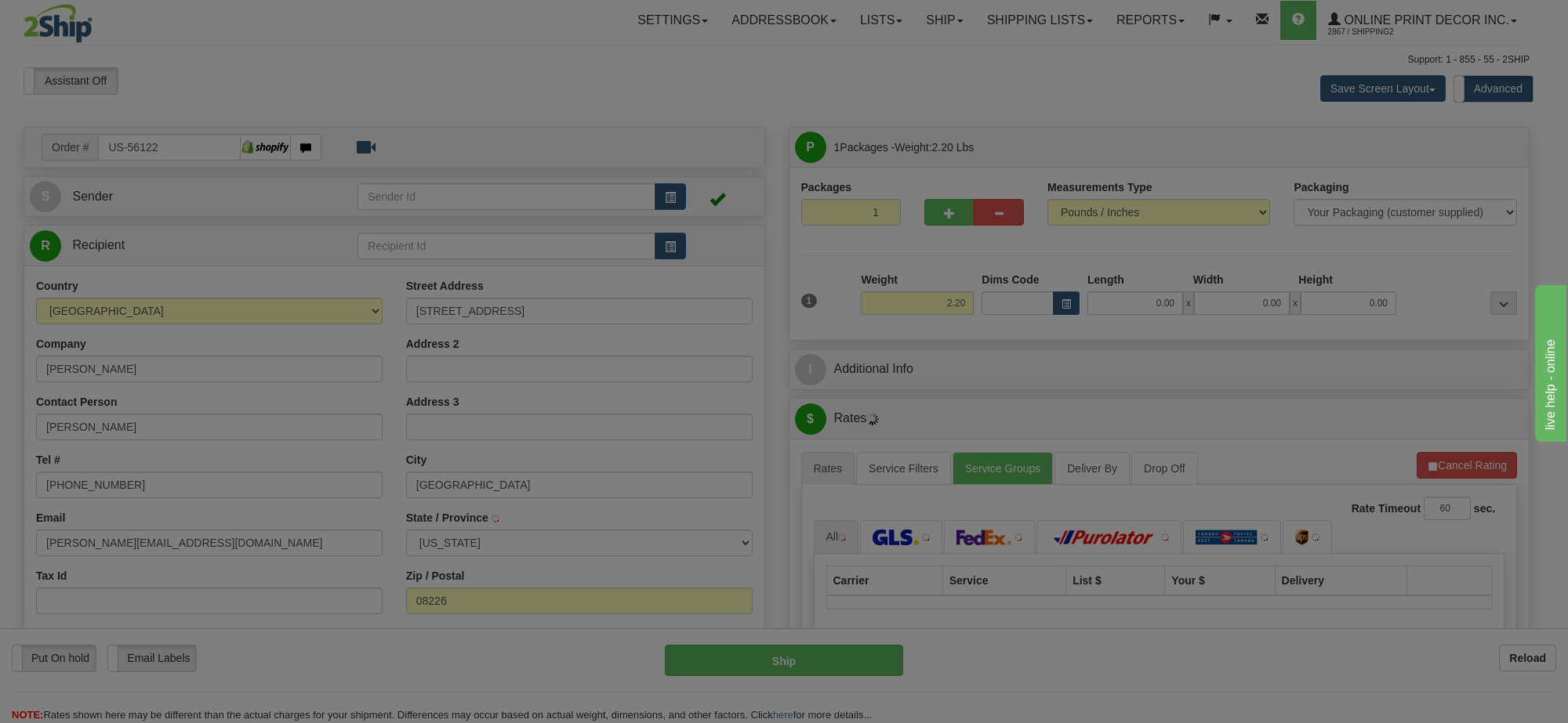
type input "OCEAN CITY"
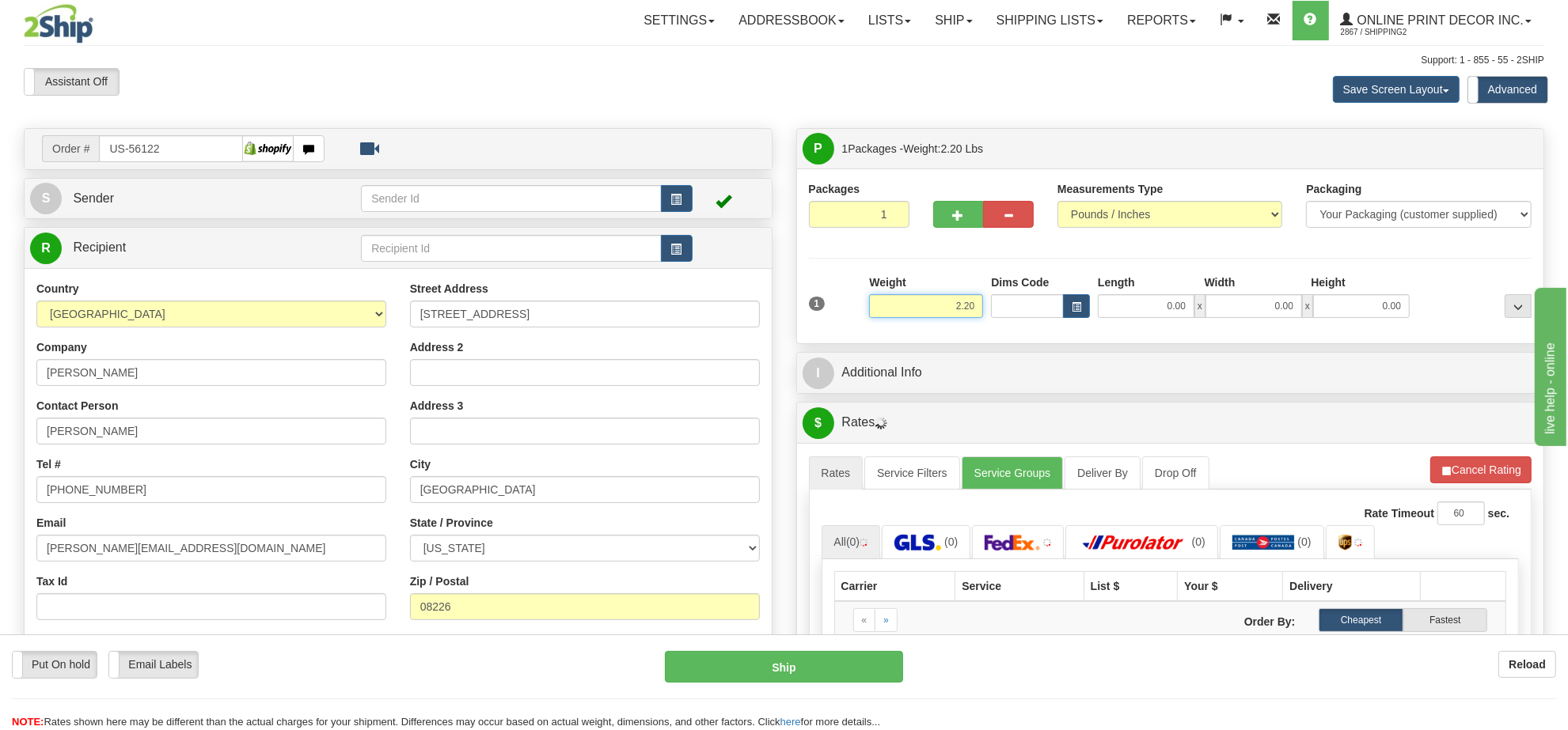
click at [939, 303] on input "2.20" at bounding box center [927, 306] width 114 height 24
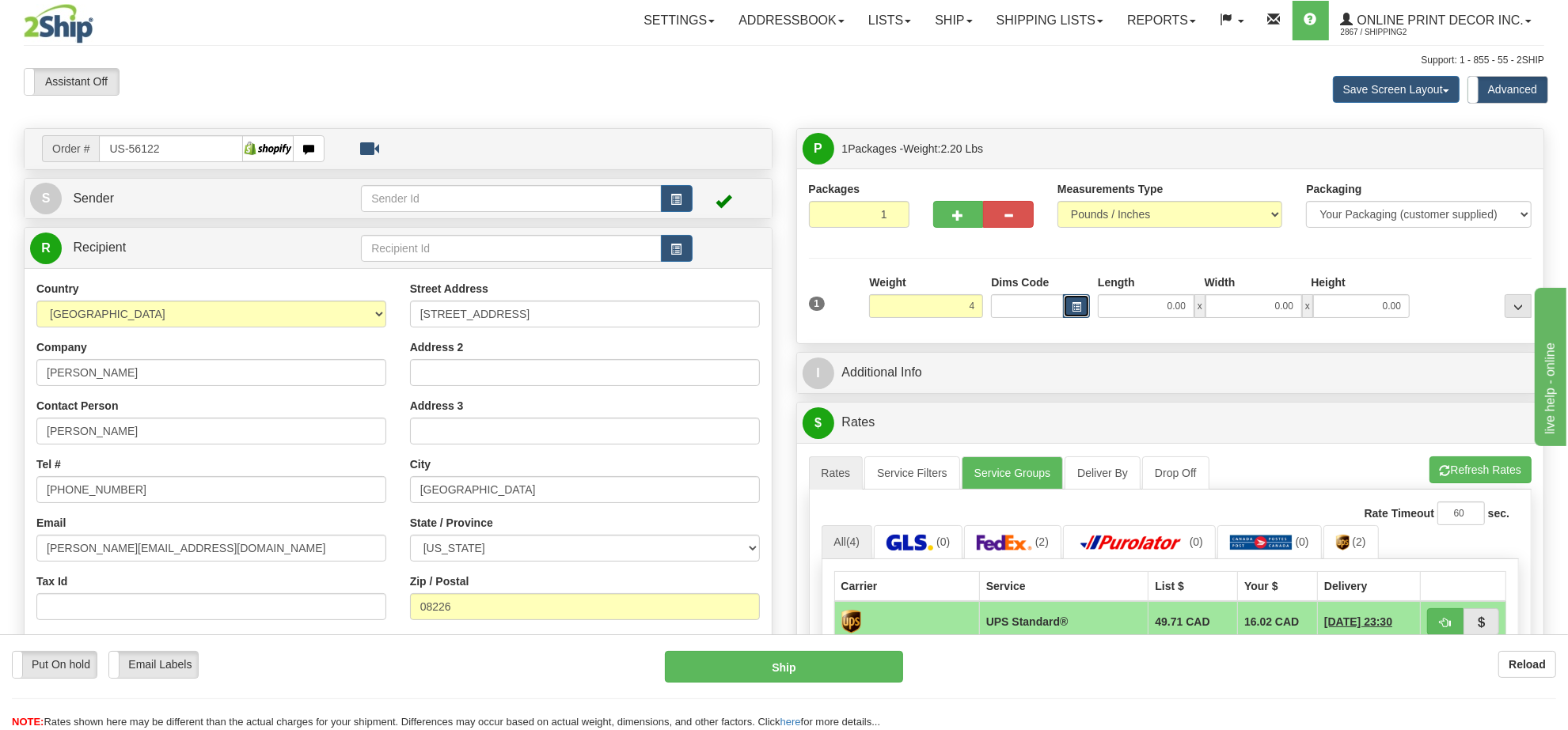
type input "4.00"
click at [1079, 297] on button "button" at bounding box center [1077, 306] width 27 height 24
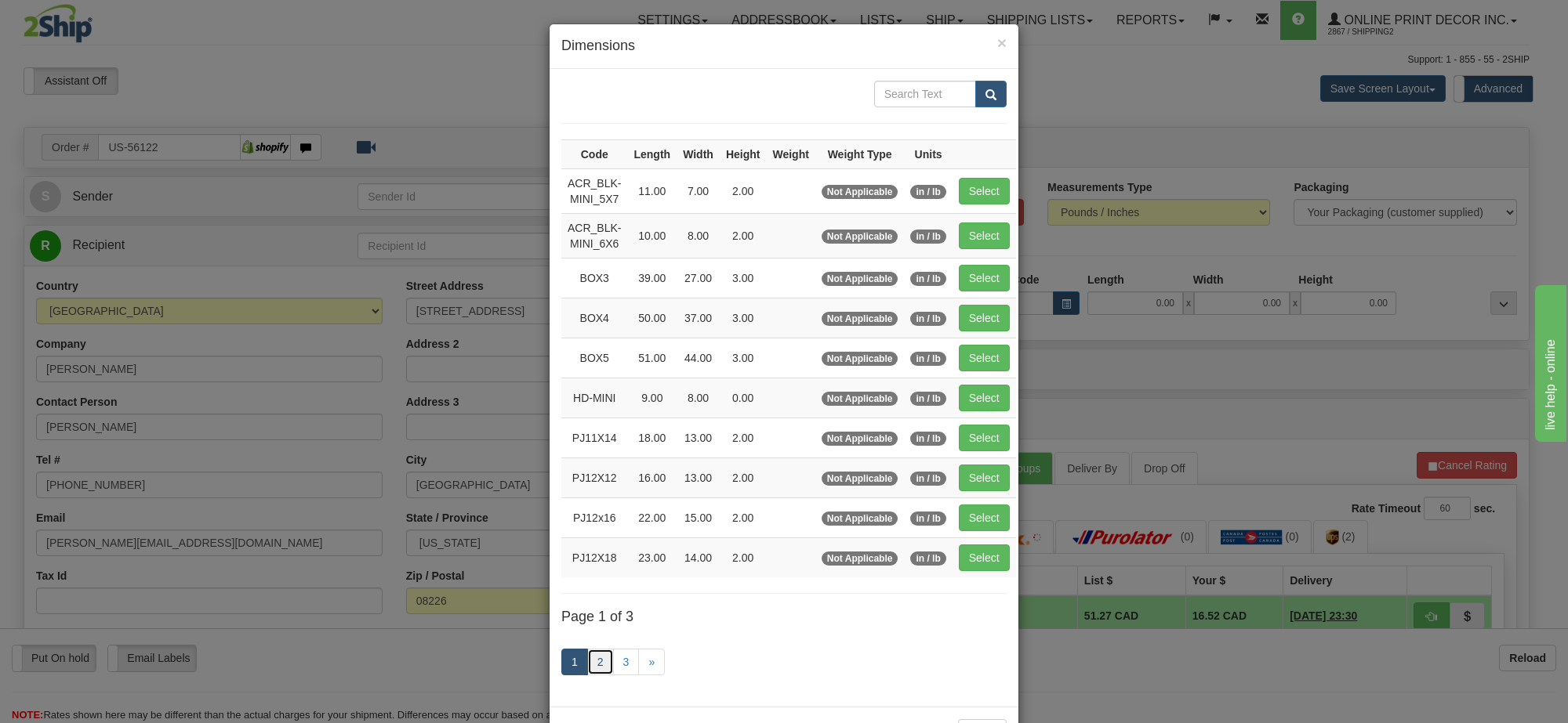
click at [596, 670] on link "2" at bounding box center [600, 662] width 26 height 26
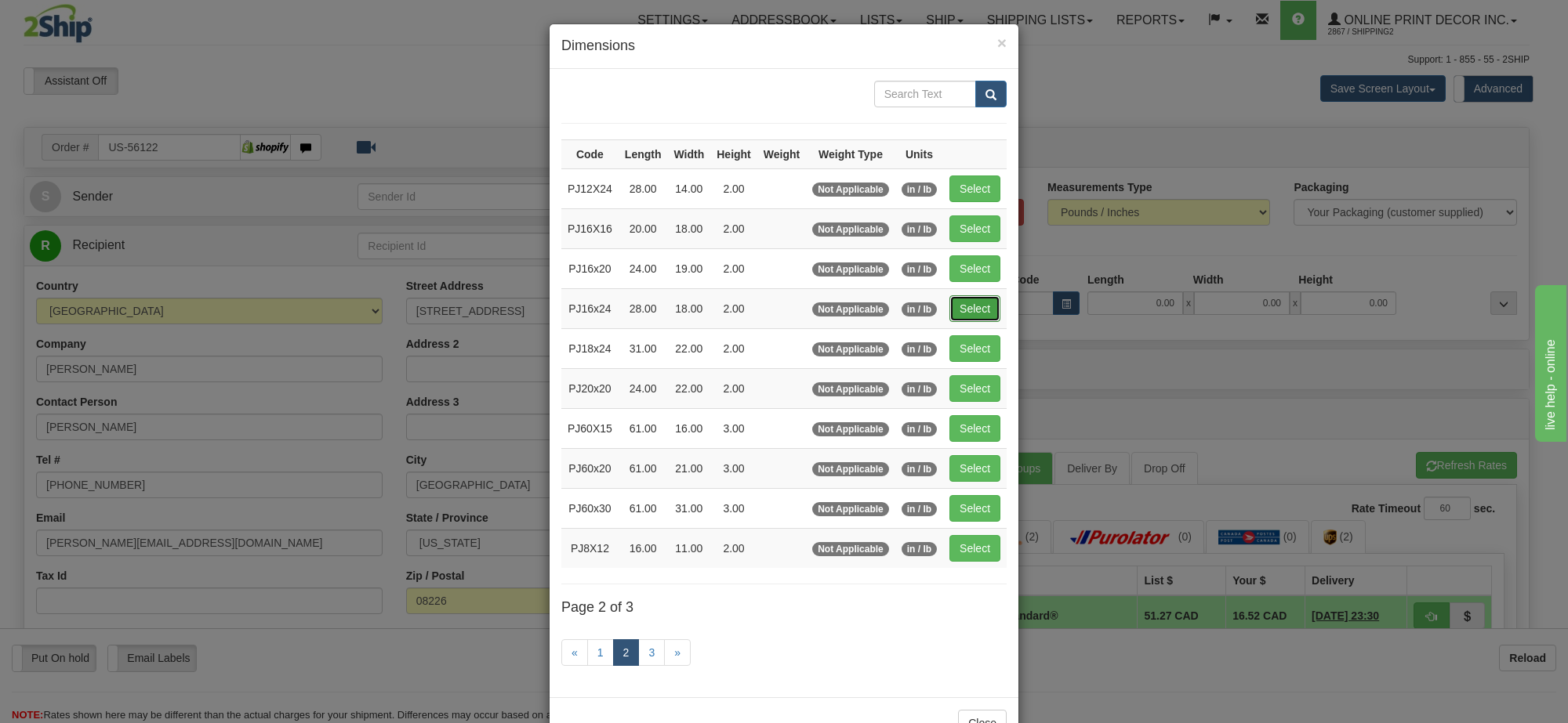
click at [961, 303] on button "Select" at bounding box center [974, 309] width 51 height 26
type input "PJ16x24"
type input "28.00"
type input "18.00"
type input "2.00"
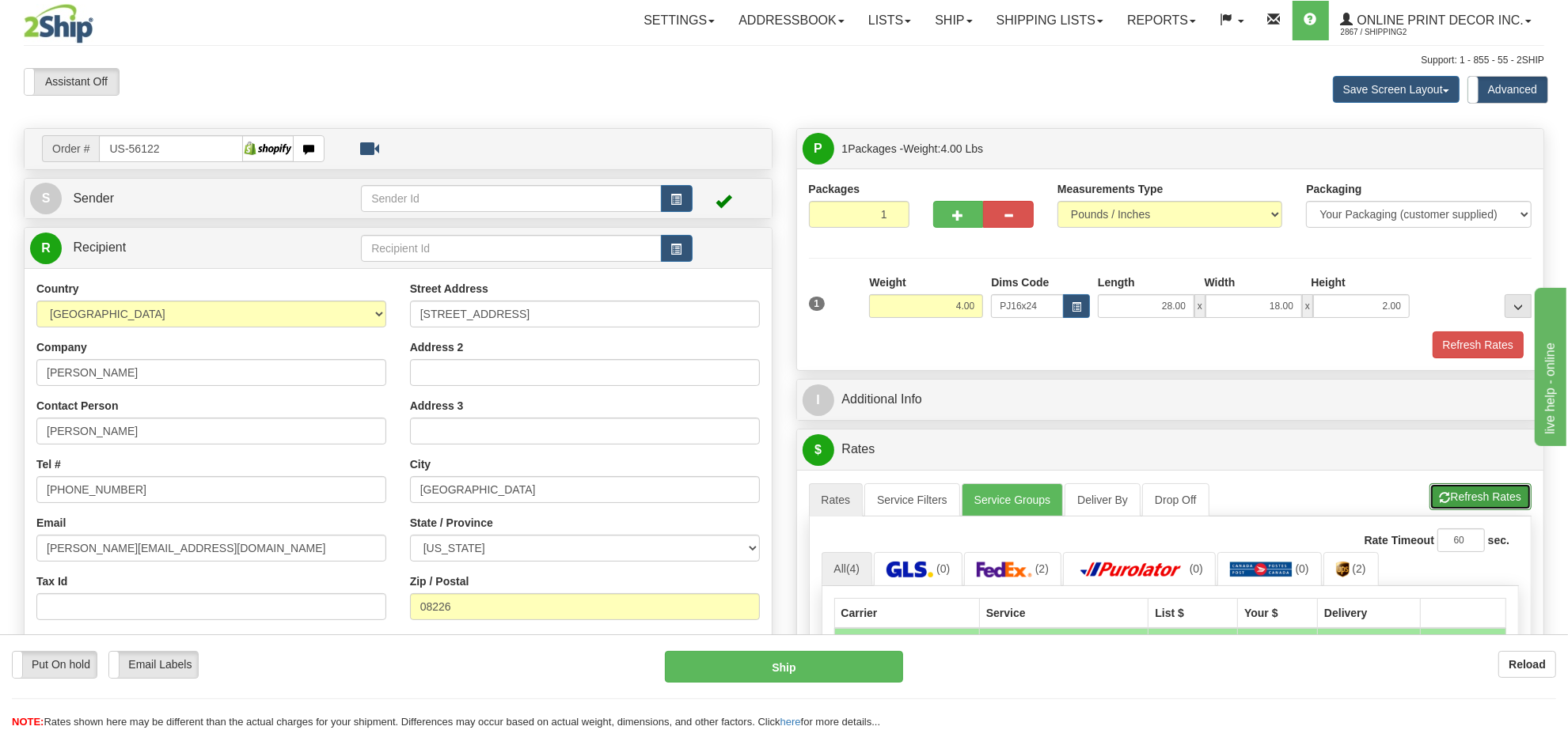
click at [1462, 497] on button "Refresh Rates" at bounding box center [1480, 496] width 102 height 27
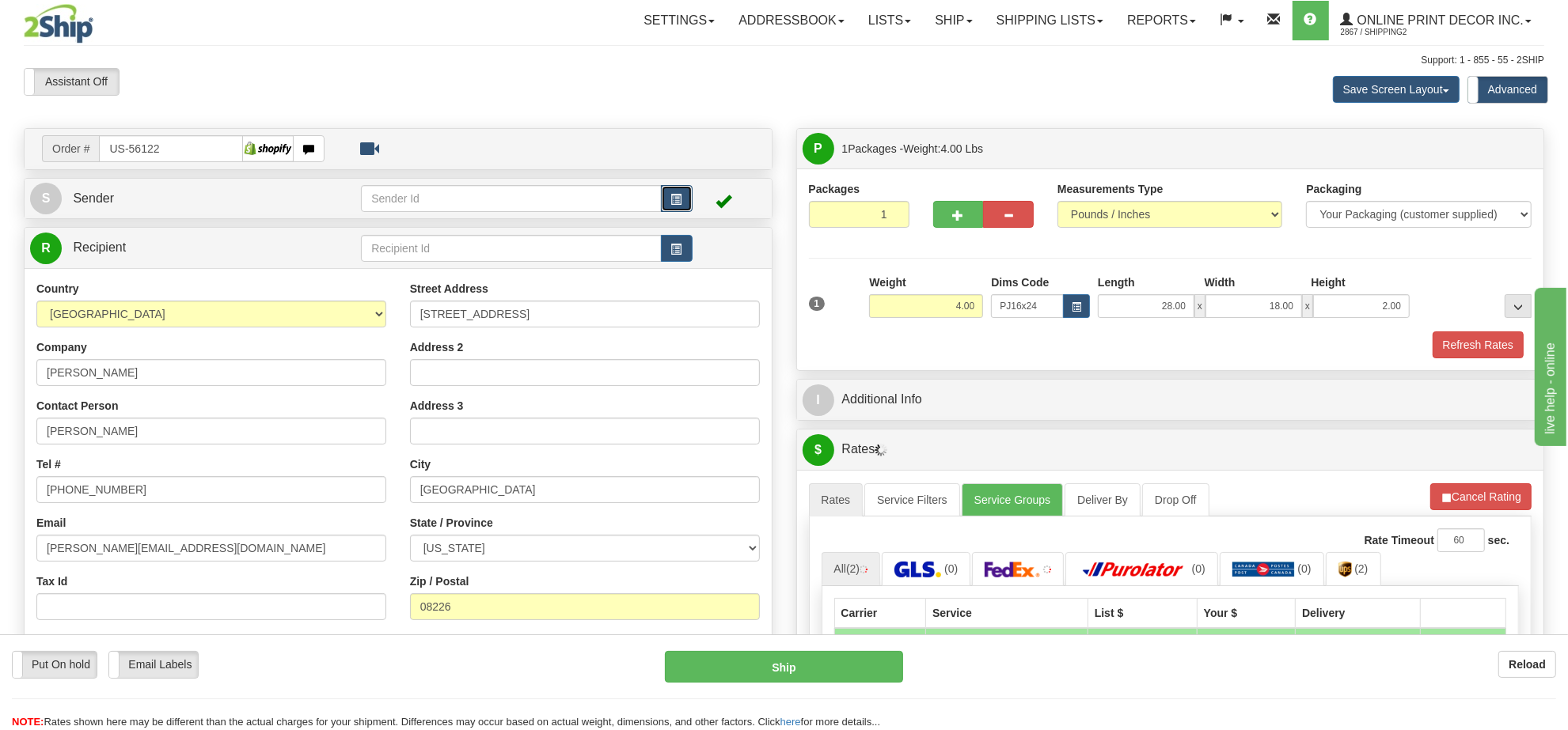
click at [677, 204] on span "button" at bounding box center [676, 200] width 11 height 10
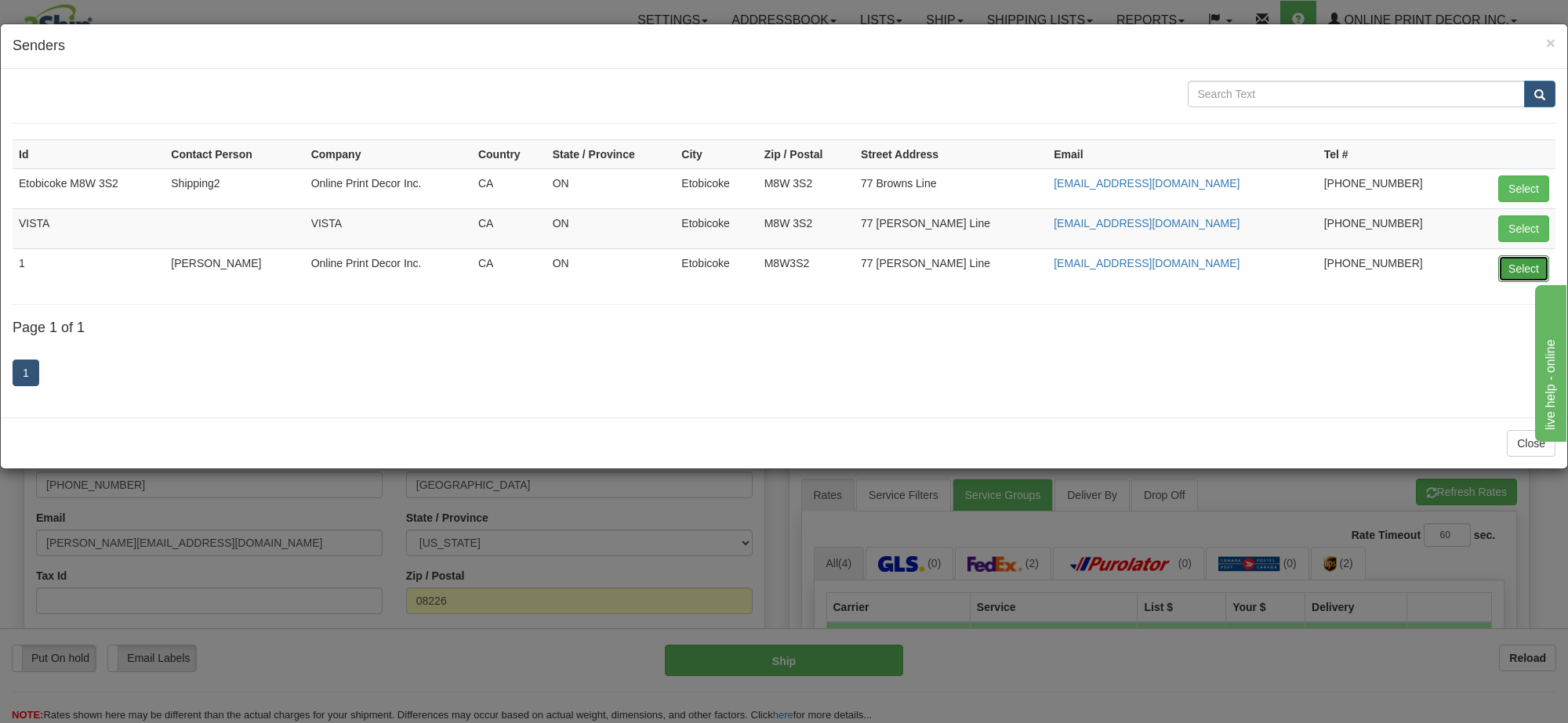
click at [1515, 272] on button "Select" at bounding box center [1524, 268] width 51 height 26
type input "1"
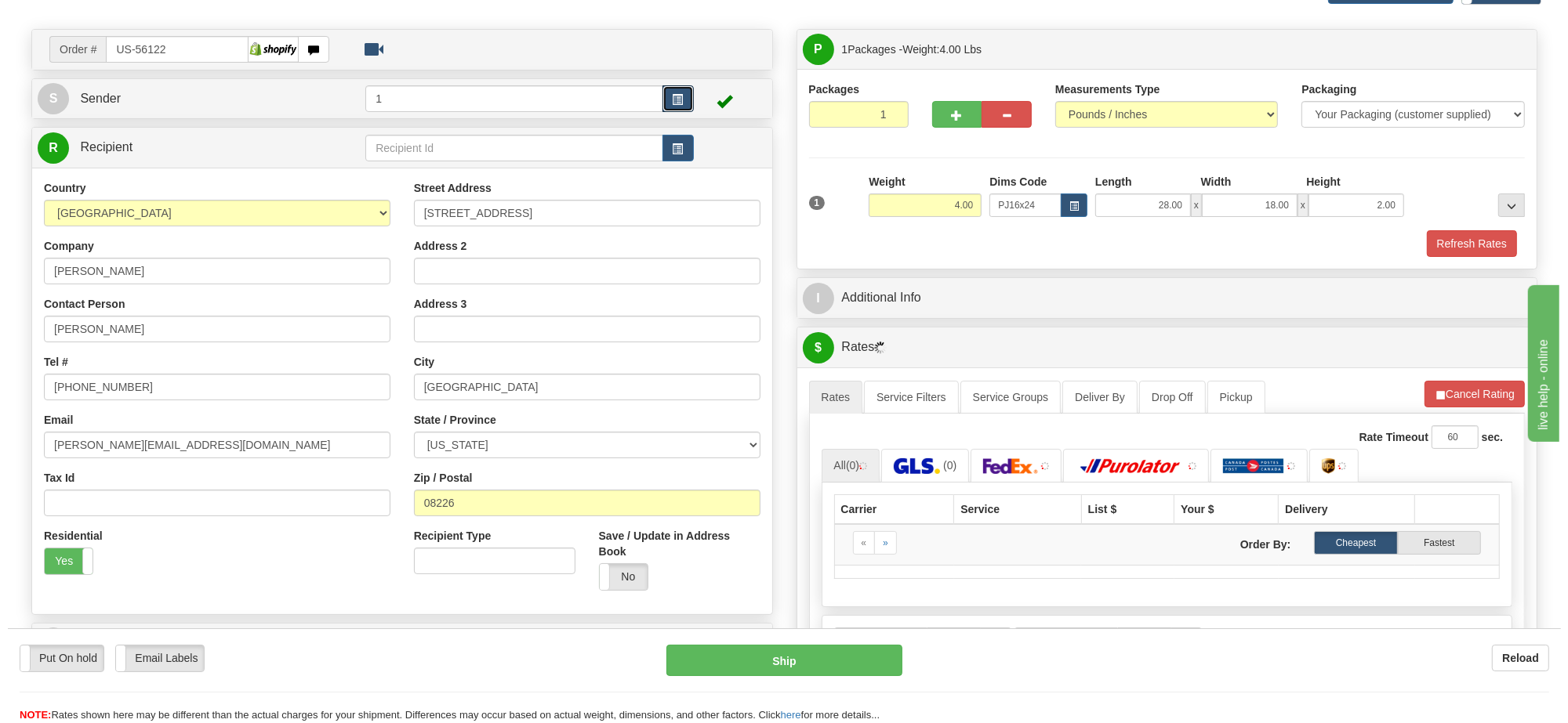
scroll to position [196, 0]
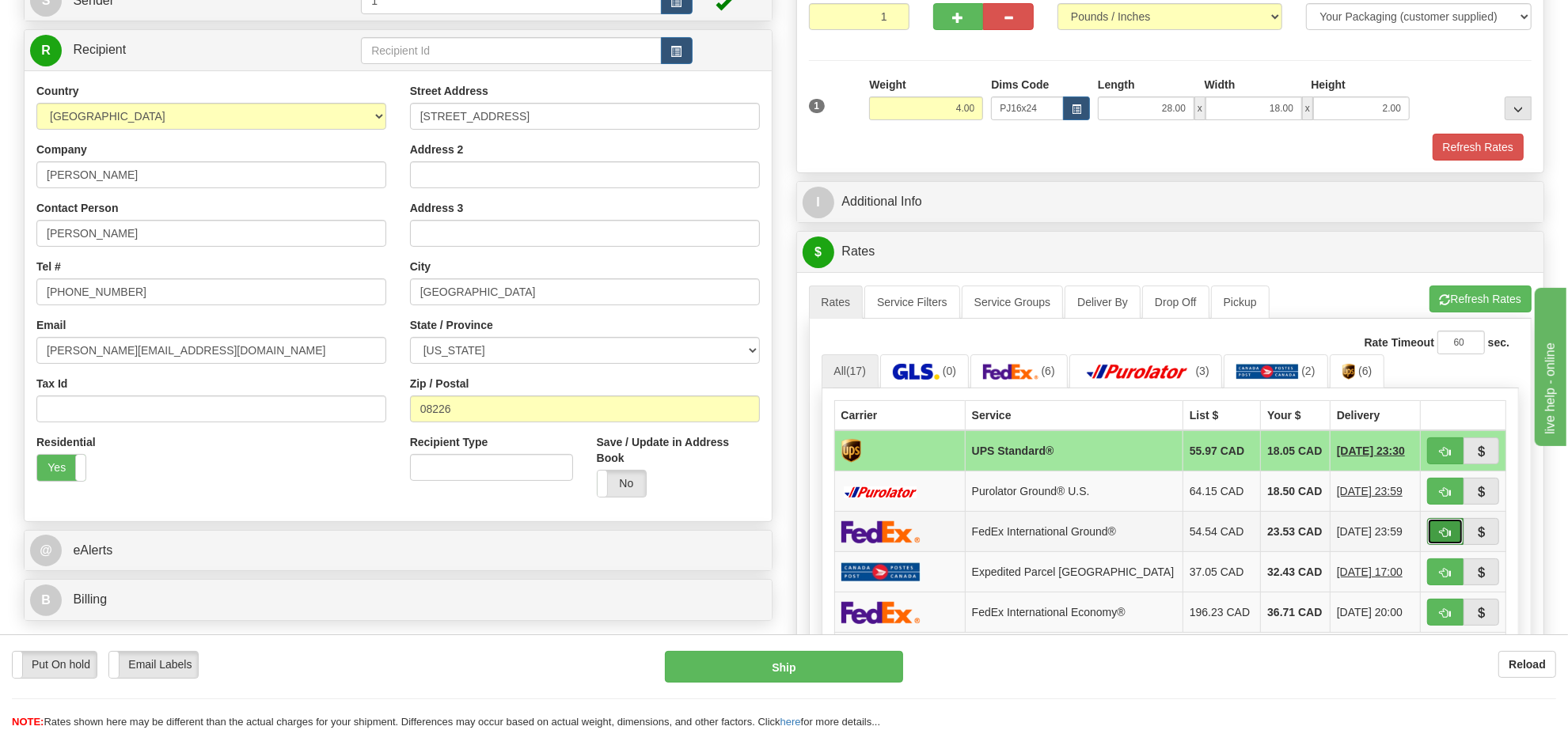
click at [1440, 538] on span "button" at bounding box center [1445, 533] width 11 height 10
type input "92"
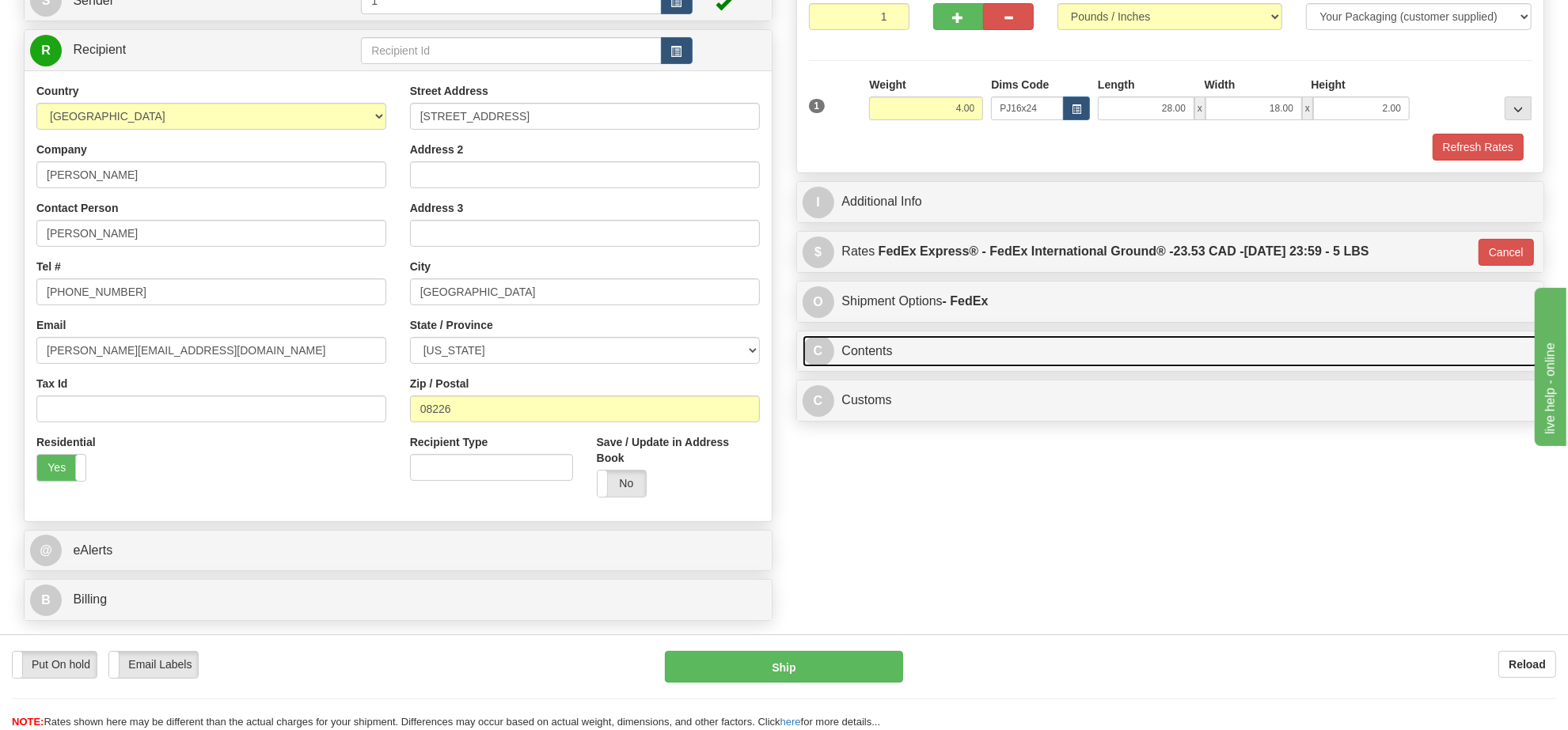
click at [926, 361] on link "C Contents" at bounding box center [1170, 351] width 736 height 32
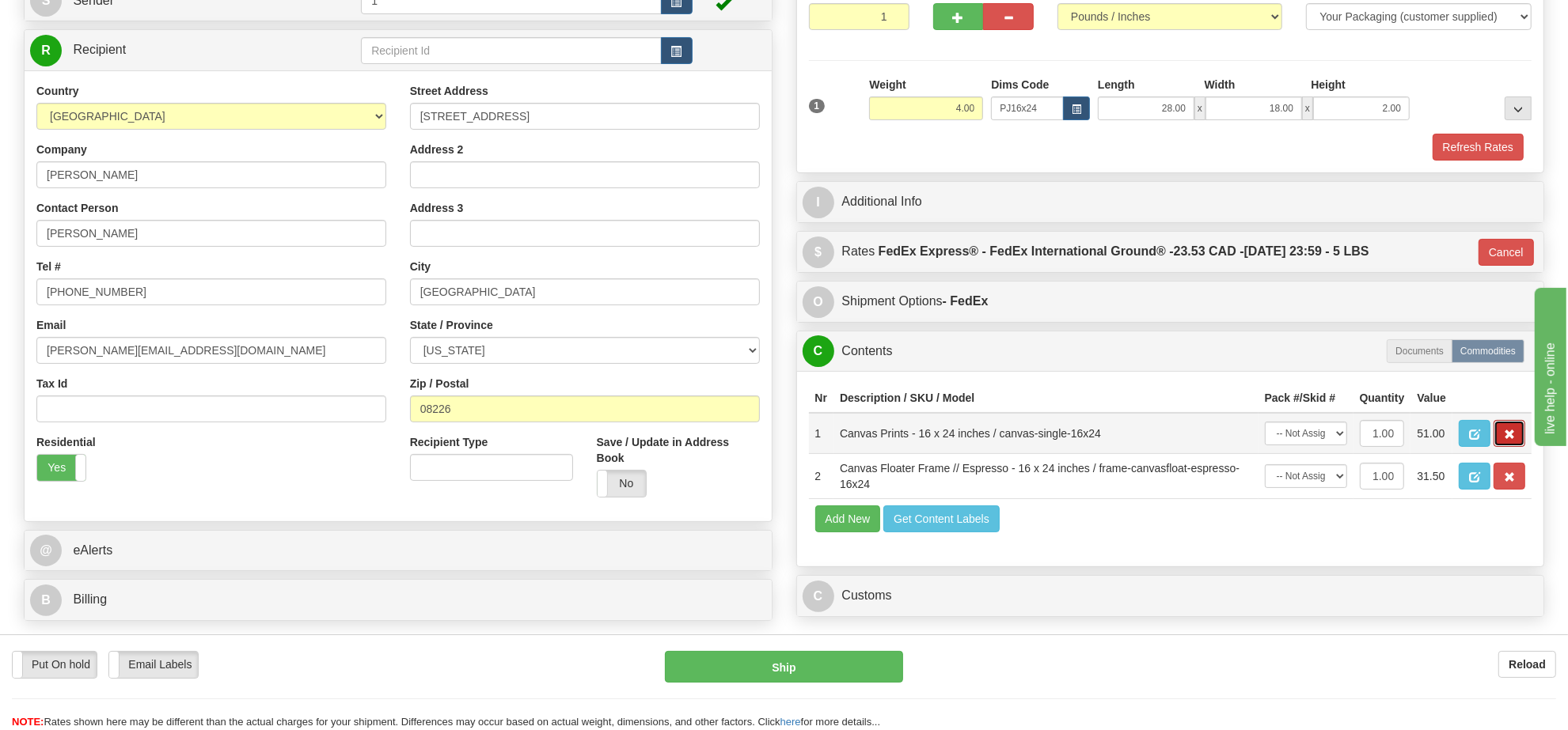
click at [1506, 440] on span "button" at bounding box center [1508, 435] width 11 height 10
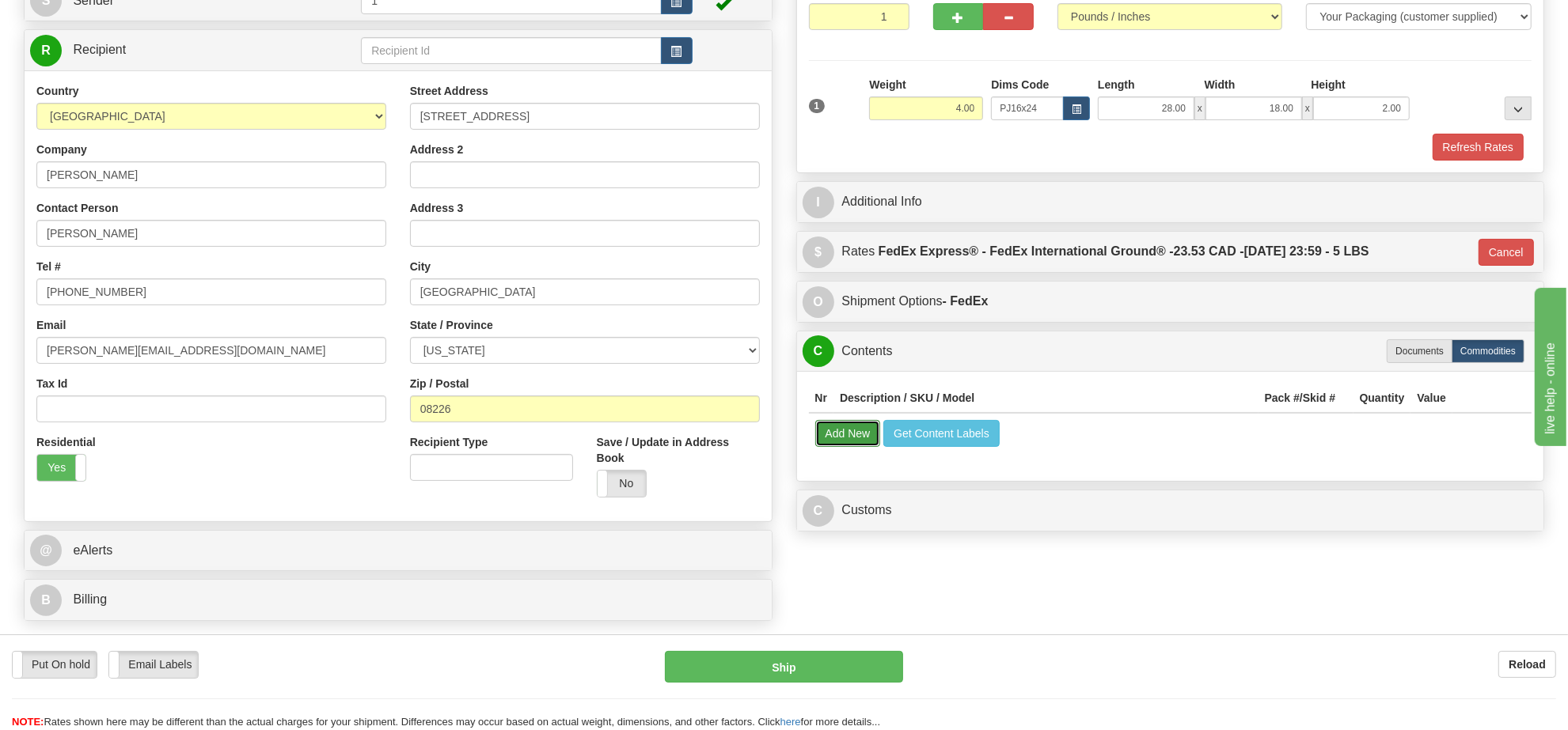
click at [837, 447] on button "Add New" at bounding box center [848, 433] width 65 height 27
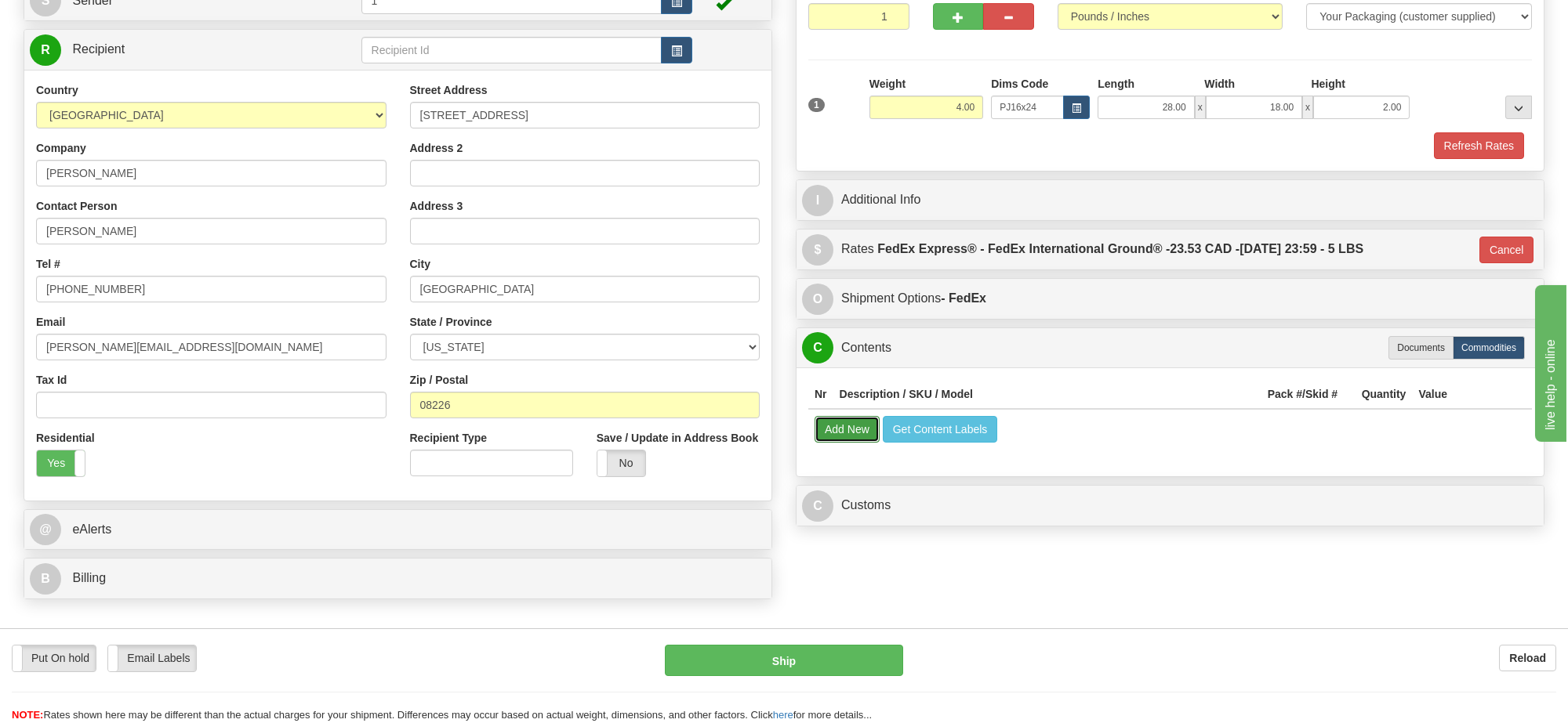
select select
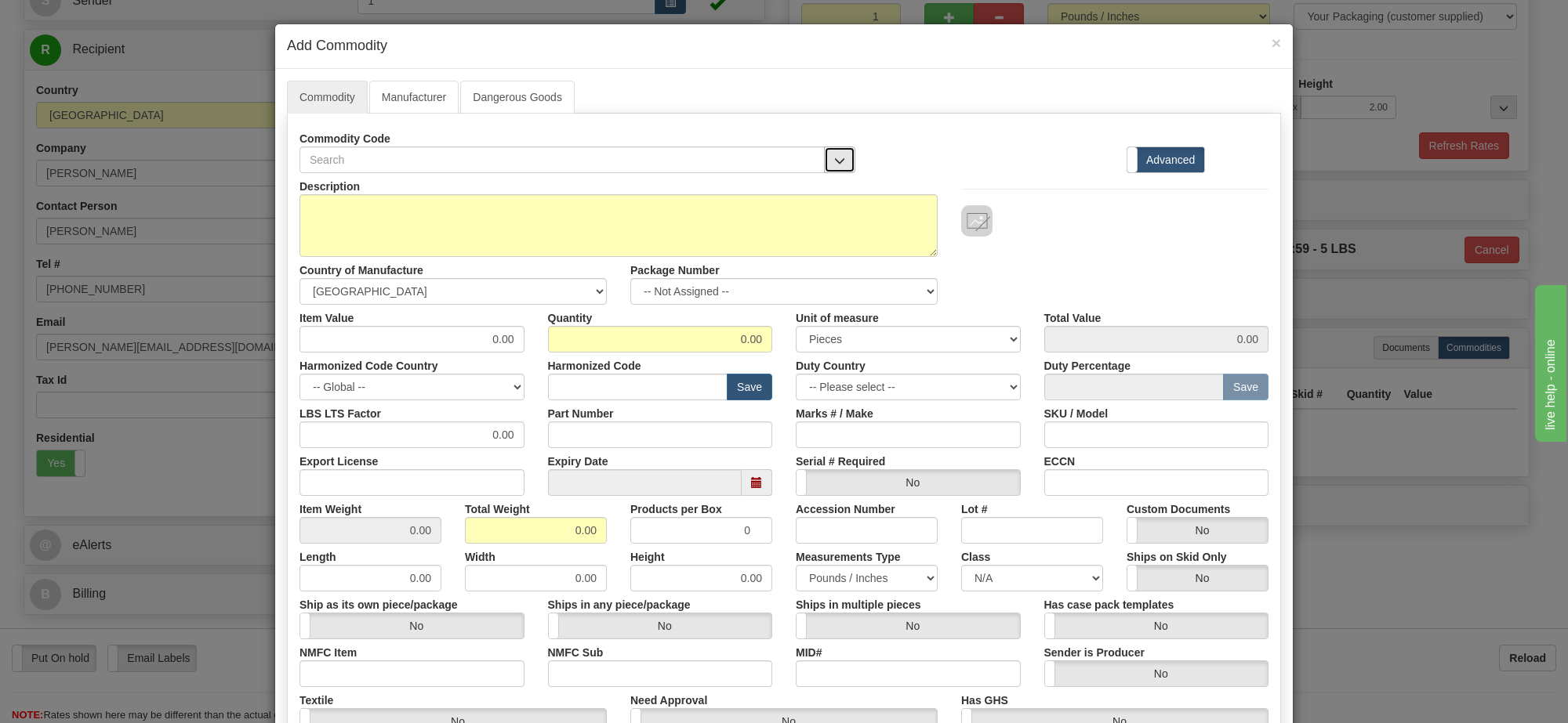
click at [836, 159] on span "button" at bounding box center [839, 161] width 11 height 10
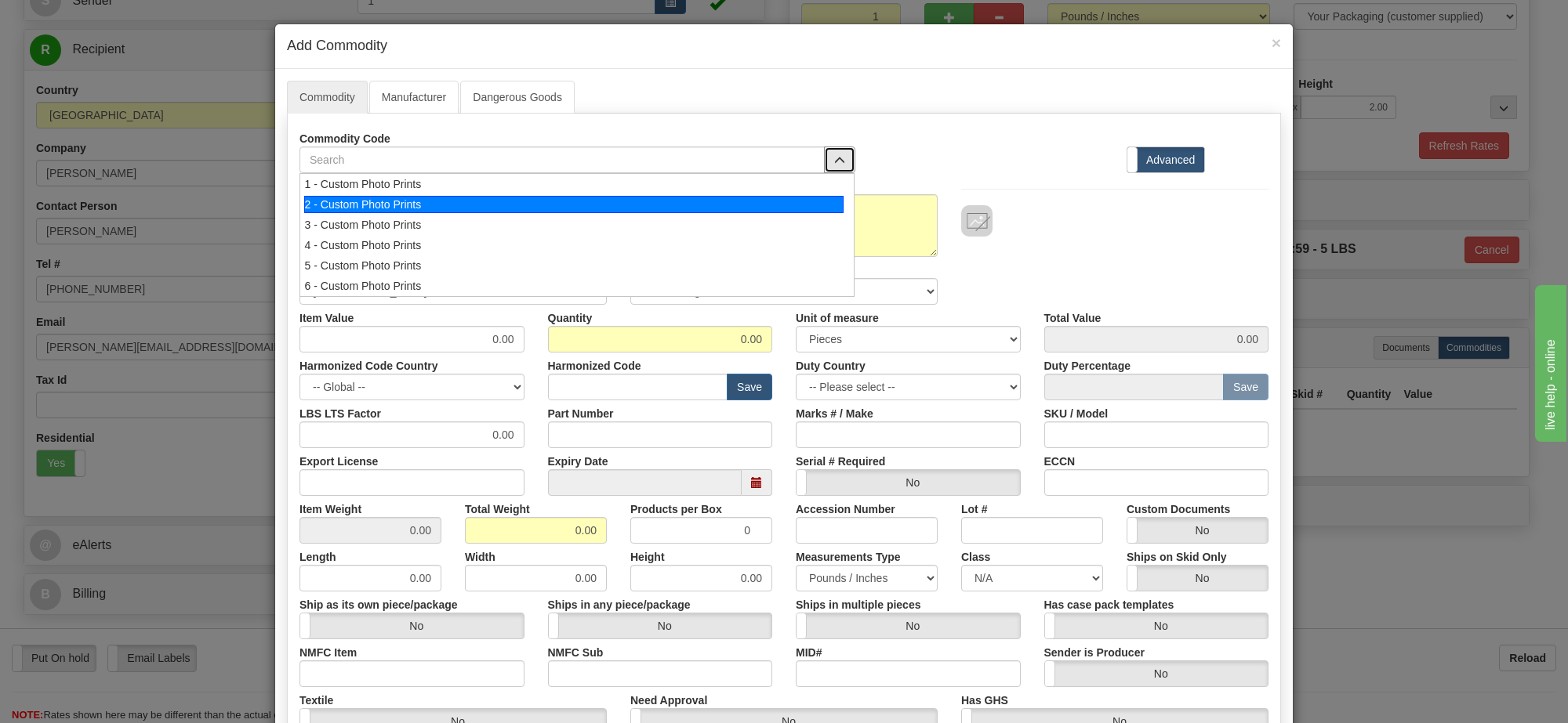
click at [815, 194] on li "2 - Custom Photo Prints" at bounding box center [577, 204] width 553 height 21
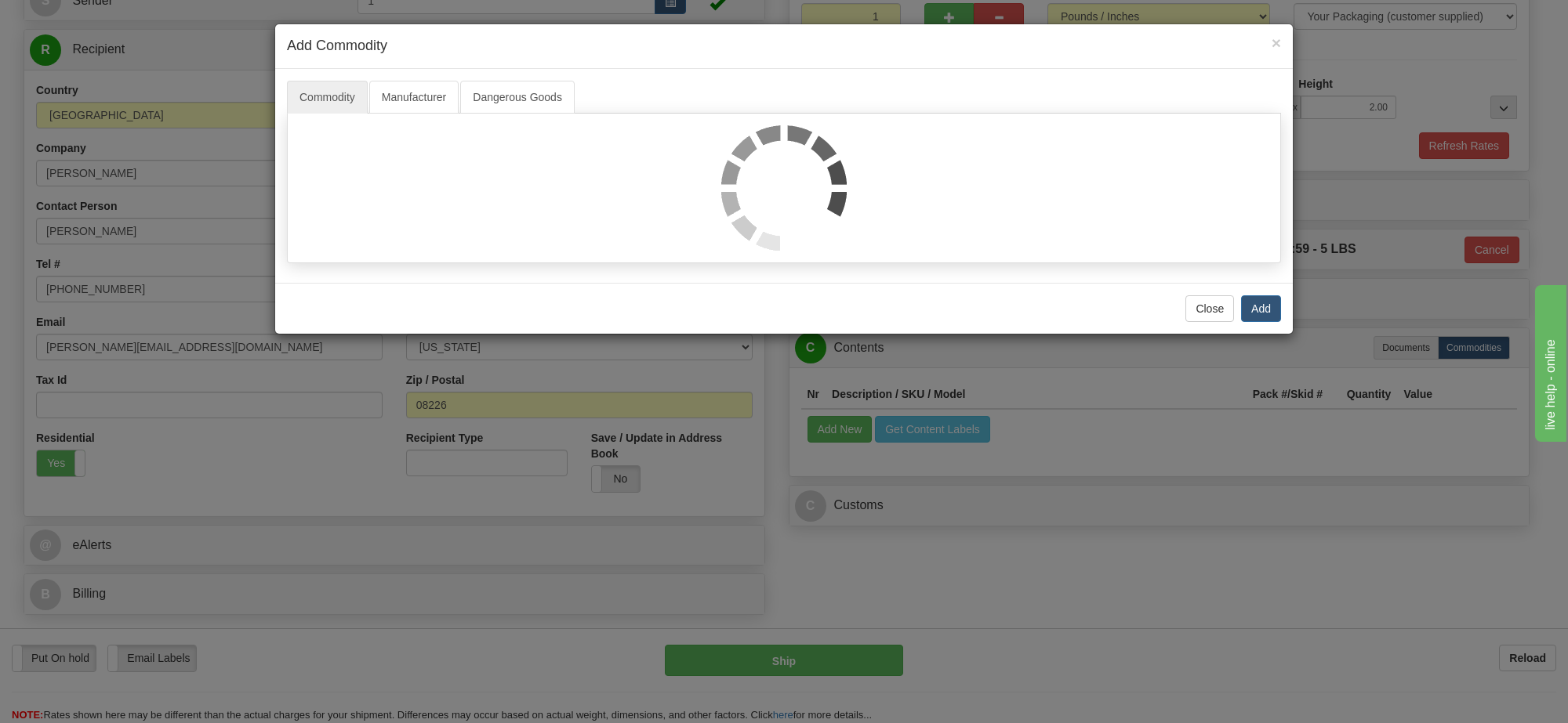
select select "1"
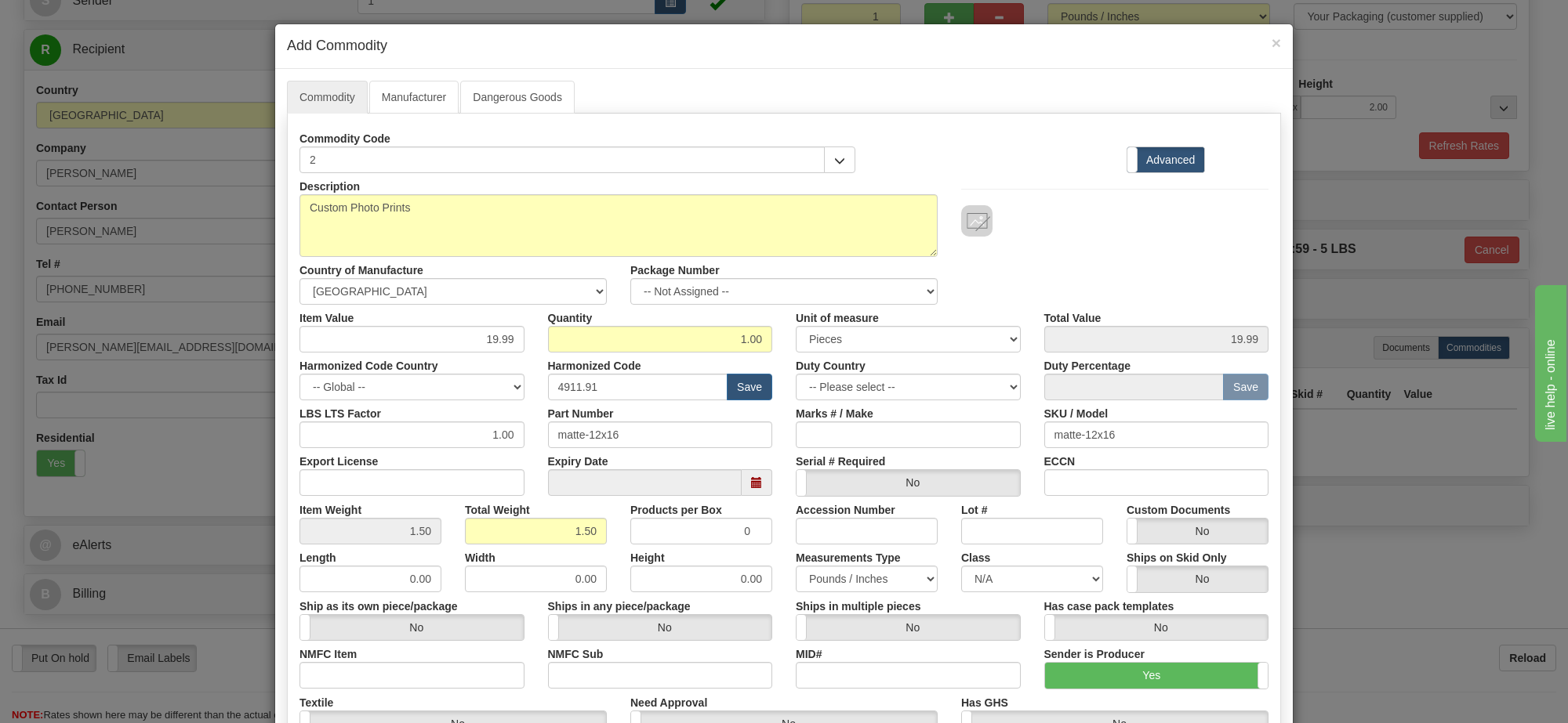
scroll to position [2, 0]
click at [821, 307] on label "Unit of measure" at bounding box center [837, 315] width 83 height 21
click at [821, 326] on select "3 Thousand Square Inches Adjustments 56 Pound Bushel Bag Barrel Board Feet Box …" at bounding box center [908, 339] width 225 height 26
click at [821, 296] on select "-- Not Assigned -- Item 1" at bounding box center [784, 291] width 307 height 26
select select "0"
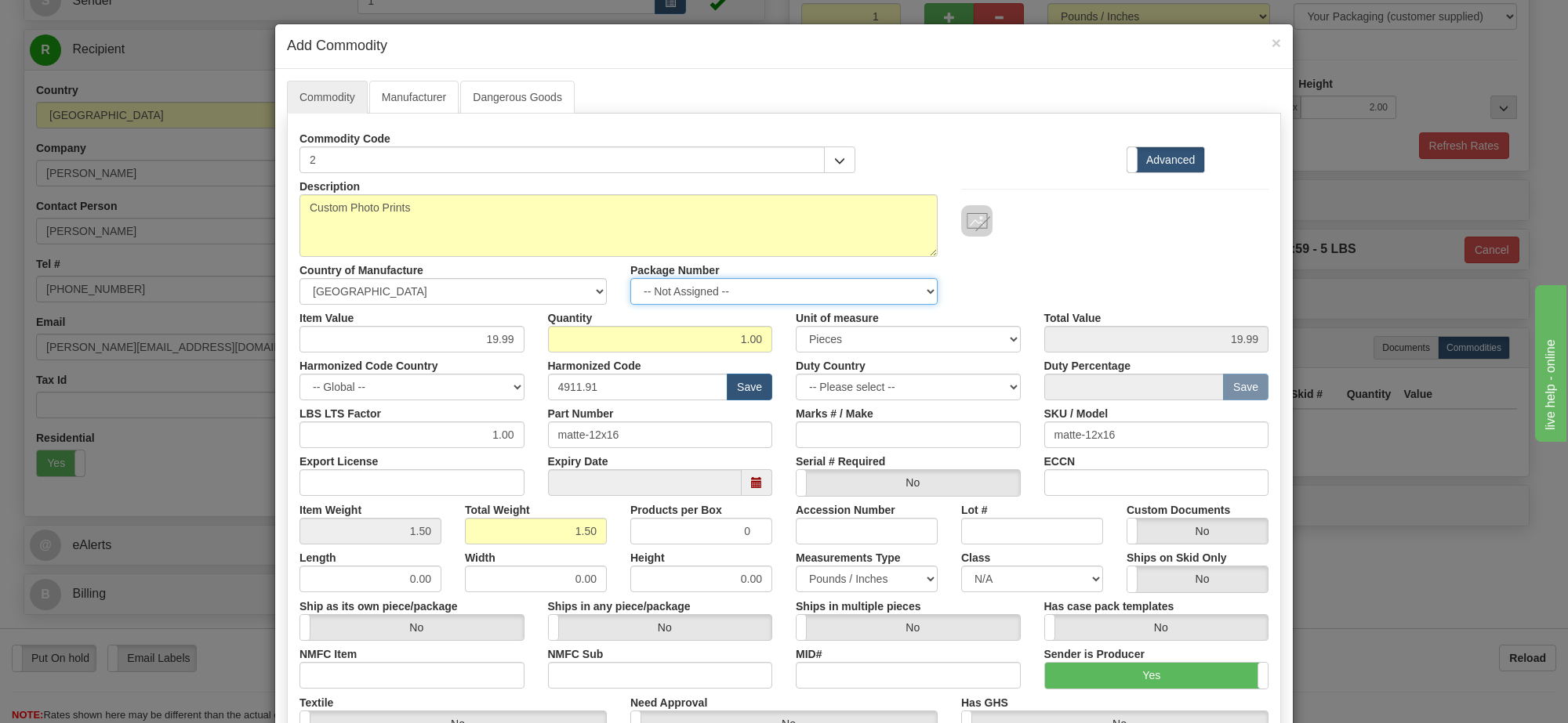
click at [630, 279] on select "-- Not Assigned -- Item 1" at bounding box center [784, 291] width 307 height 26
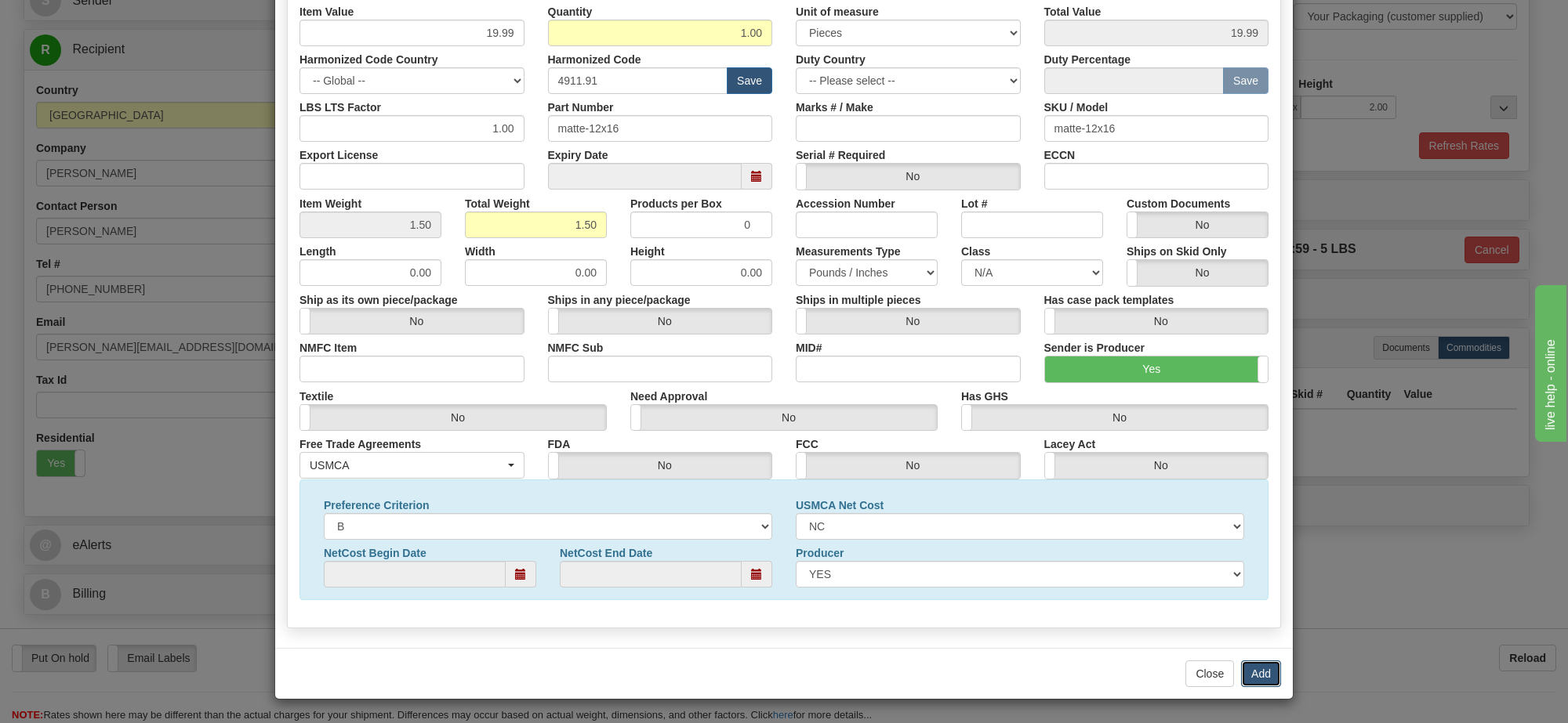
click at [1259, 678] on button "Add" at bounding box center [1261, 674] width 40 height 26
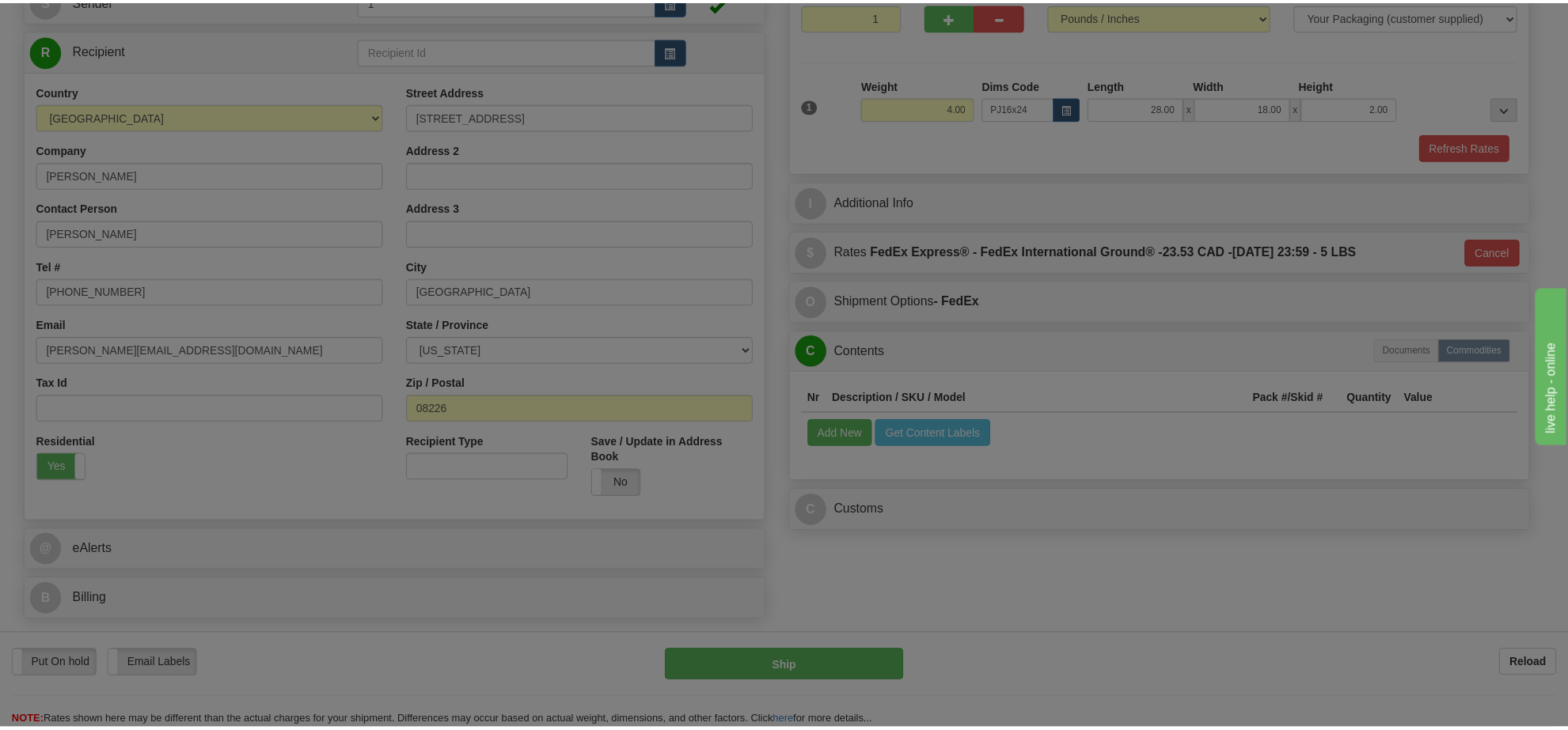
scroll to position [0, 0]
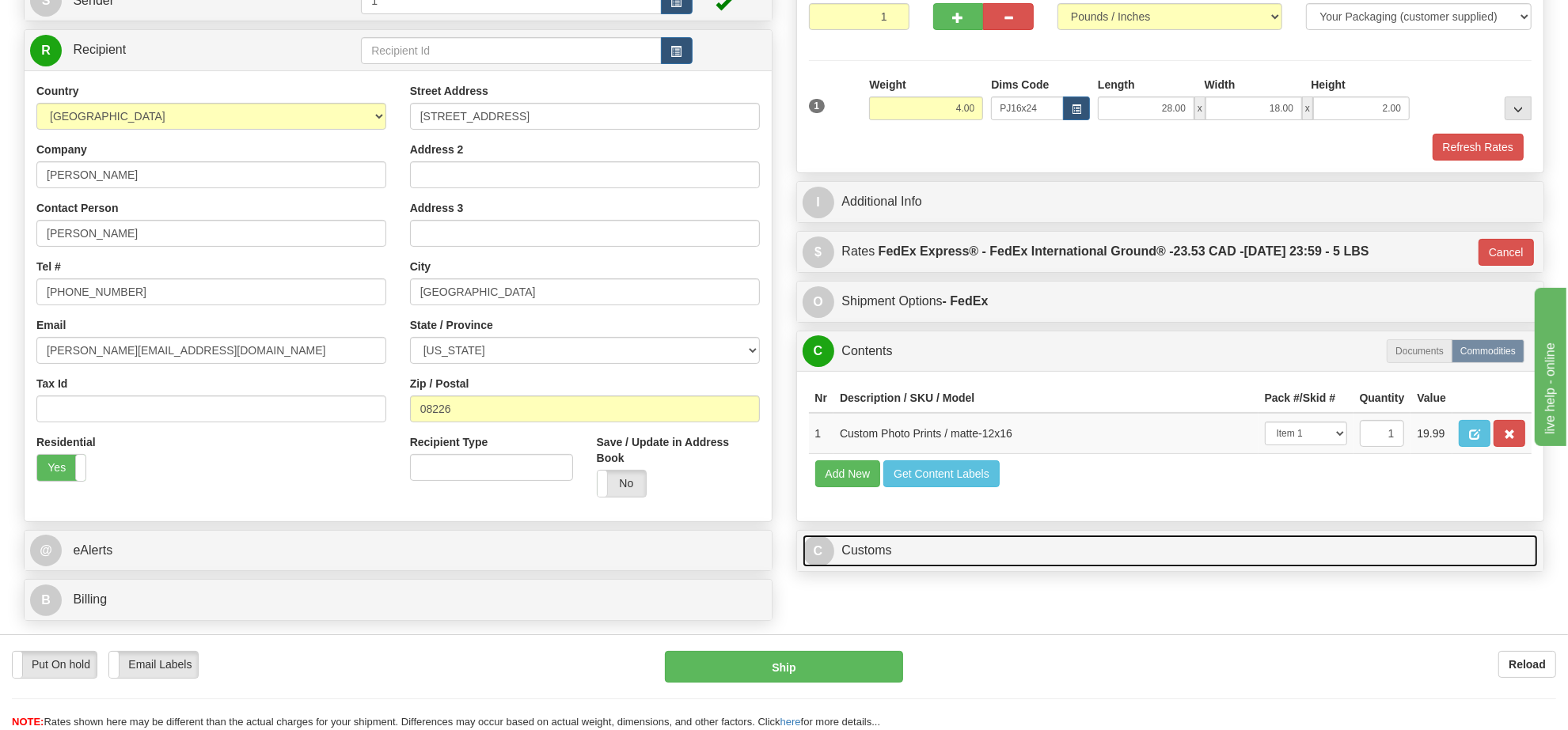
click at [887, 568] on link "C Customs" at bounding box center [1170, 551] width 736 height 32
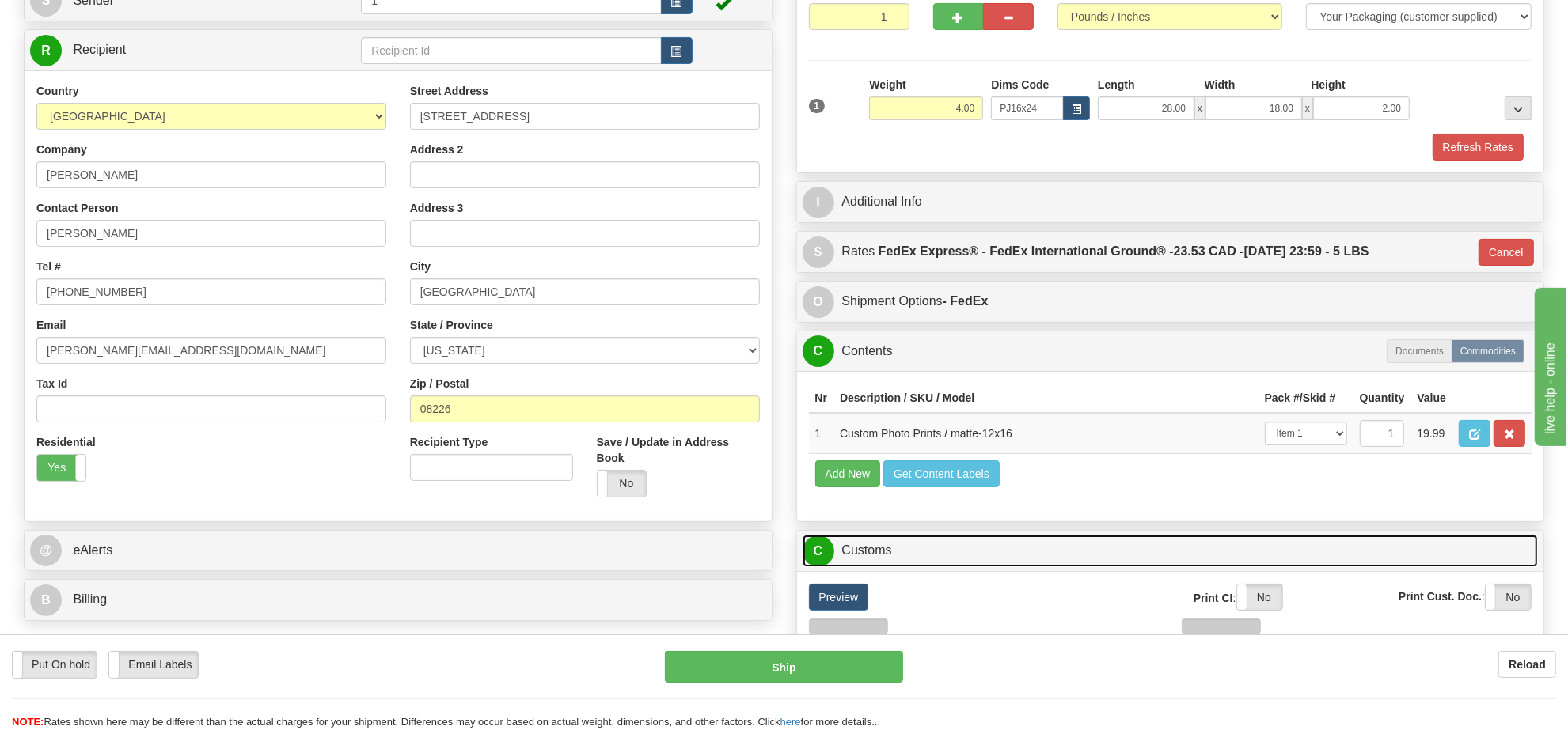
scroll to position [495, 0]
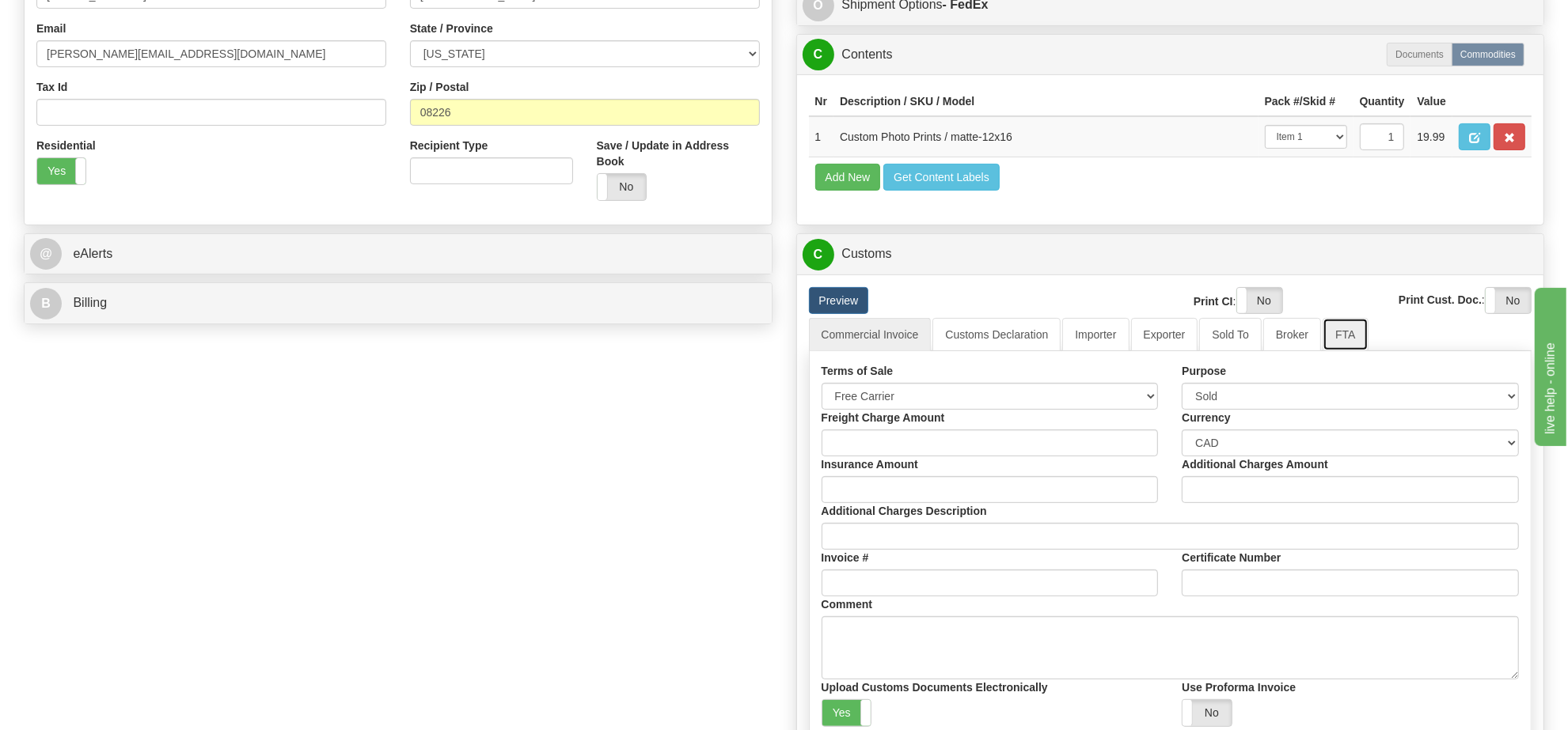
click at [1324, 351] on link "FTA" at bounding box center [1345, 335] width 45 height 33
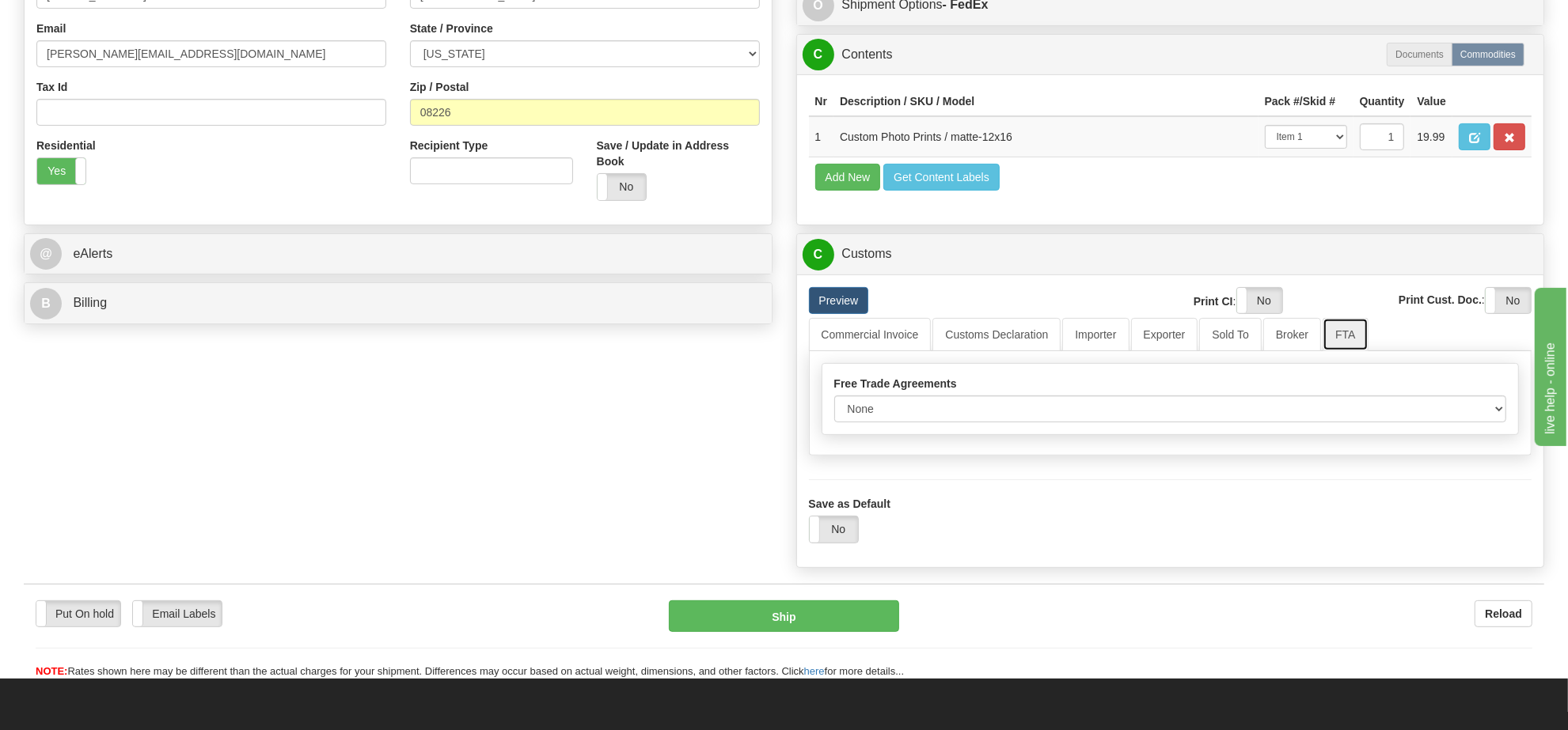
scroll to position [693, 0]
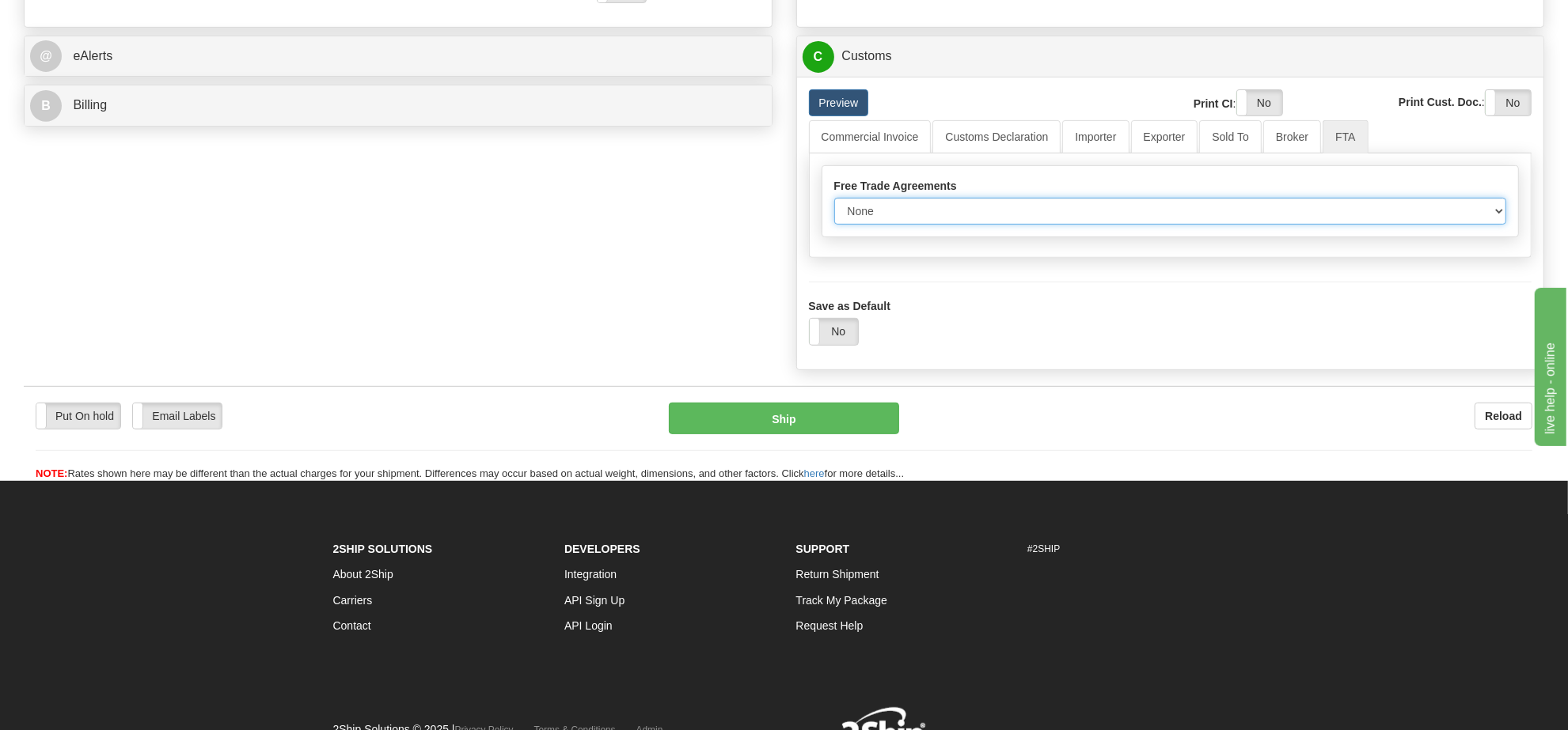
drag, startPoint x: 1015, startPoint y: 250, endPoint x: 1014, endPoint y: 258, distance: 8.1
click at [1015, 225] on select "None Other USMCA CETA CUKTCA" at bounding box center [1171, 211] width 673 height 27
select select "1"
click at [835, 225] on select "None Other USMCA CETA CUKTCA" at bounding box center [1171, 211] width 673 height 27
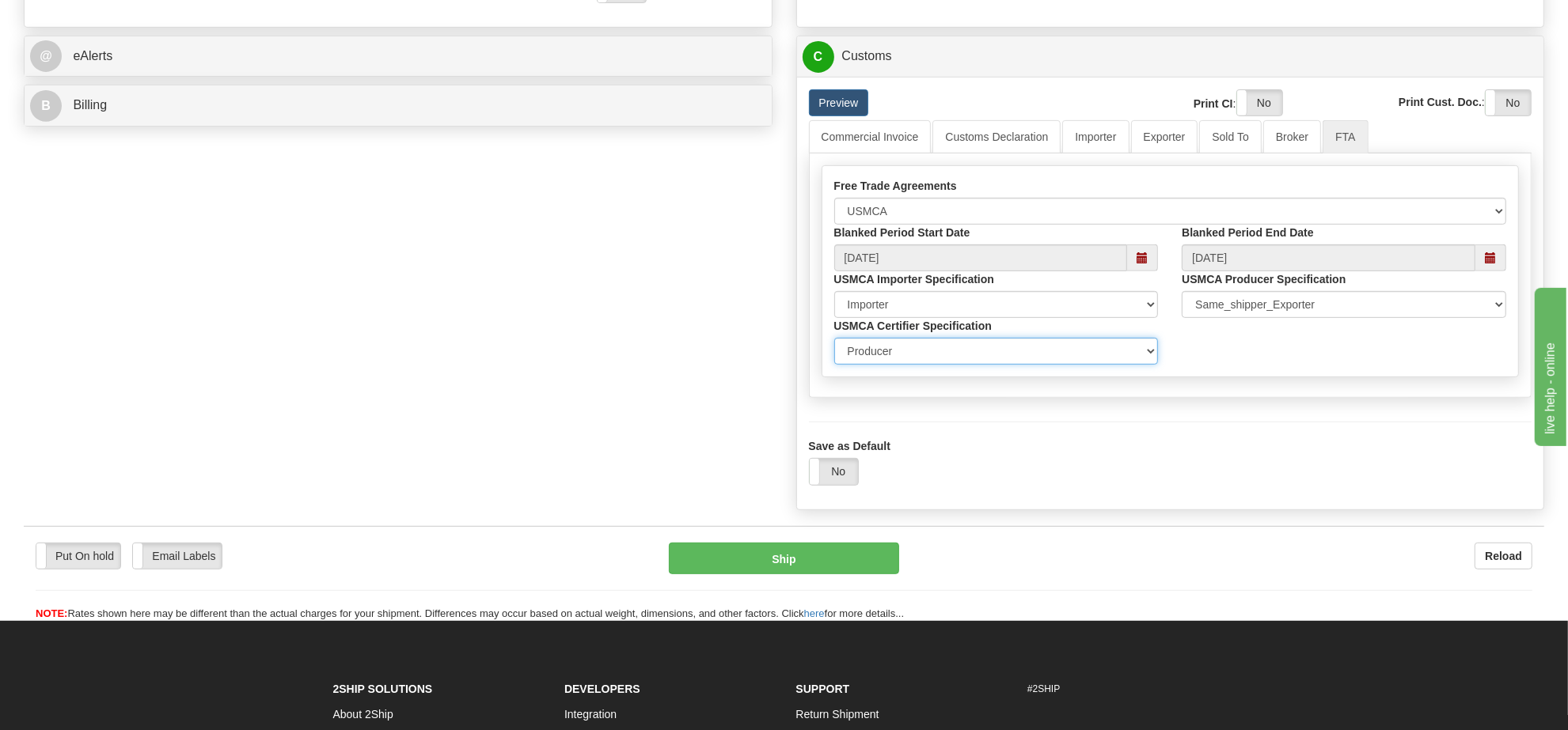
click at [1022, 365] on select "Exporter Importer Producer" at bounding box center [997, 351] width 325 height 27
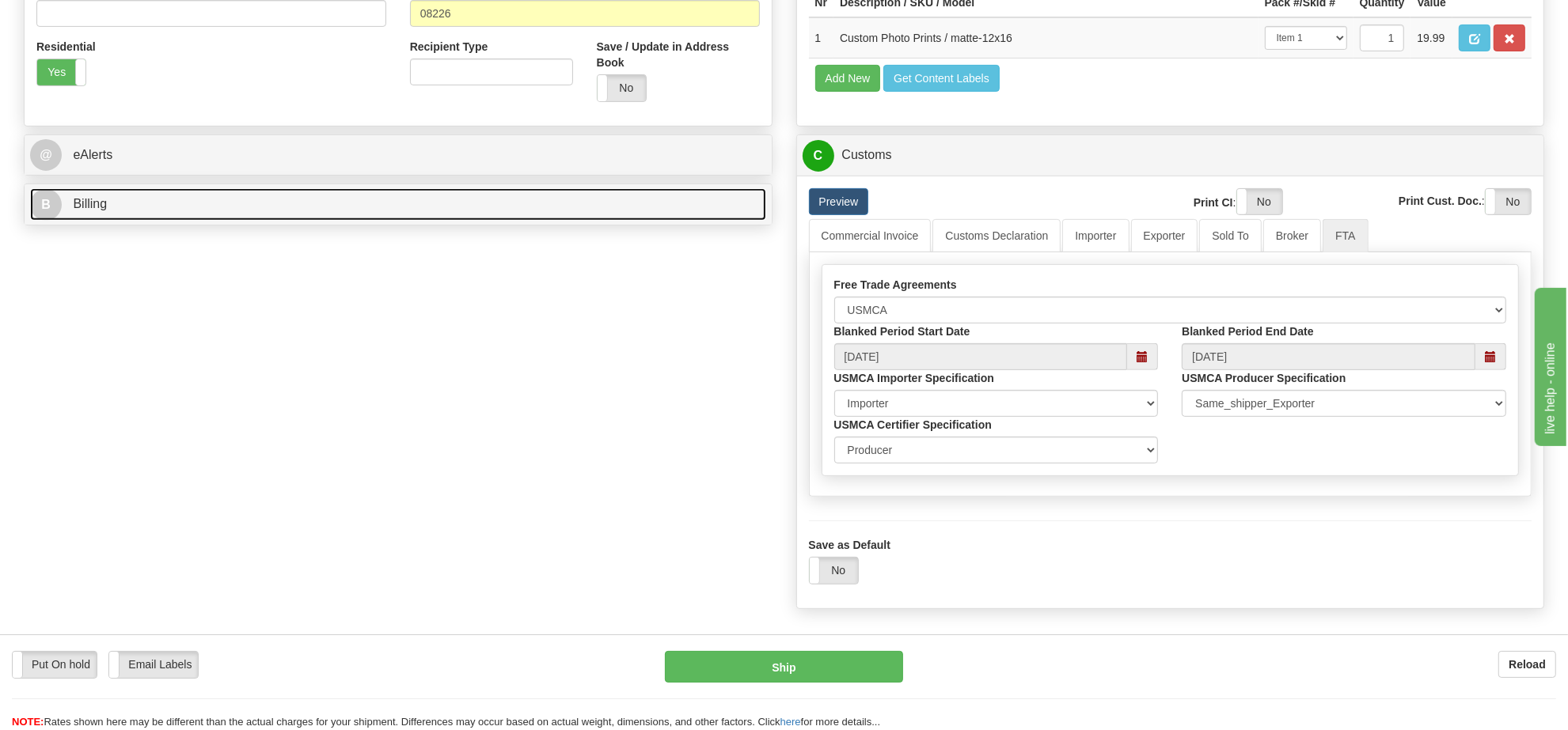
click at [274, 216] on link "B Billing" at bounding box center [398, 204] width 736 height 32
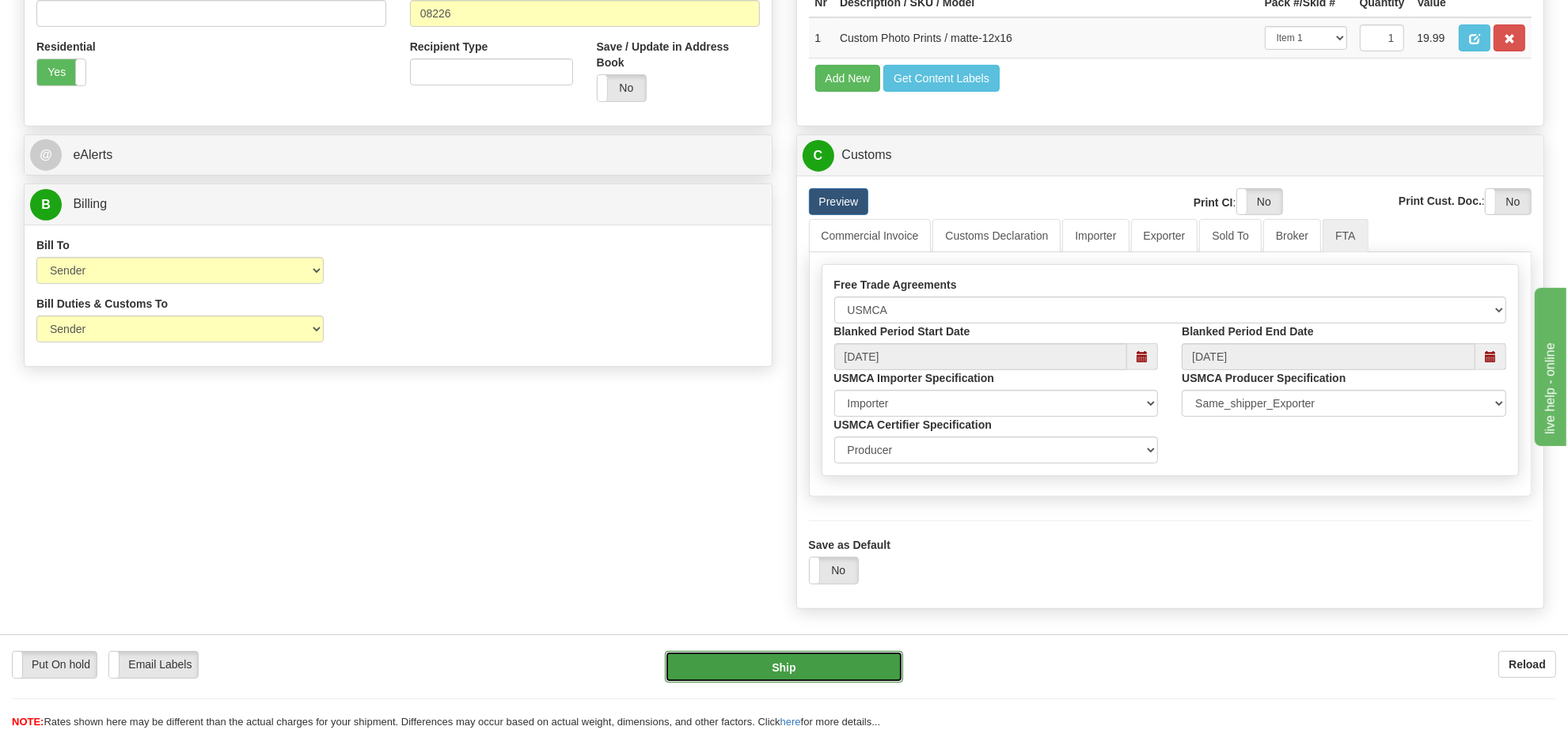
click at [832, 666] on button "Ship" at bounding box center [783, 667] width 237 height 31
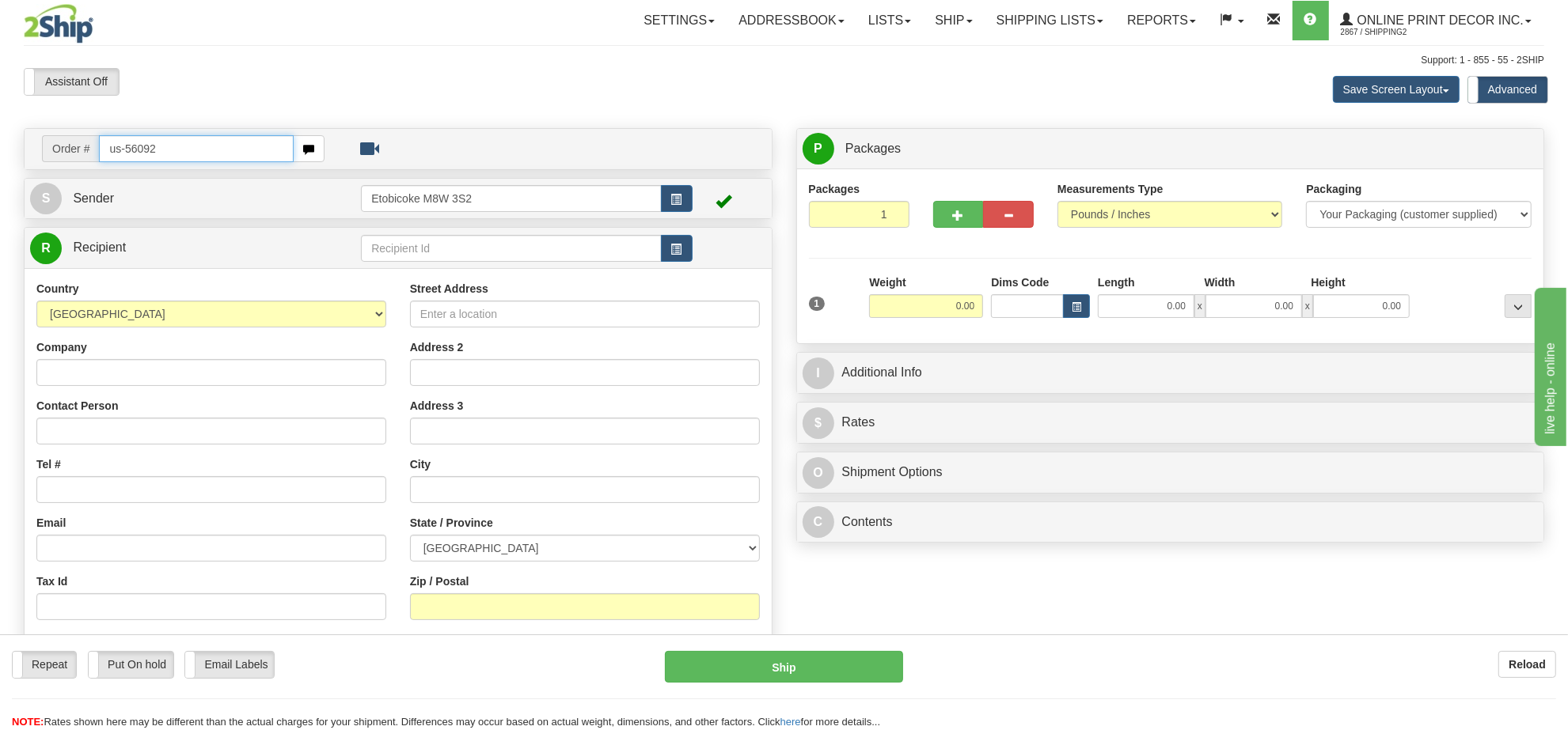
type input "us-56092"
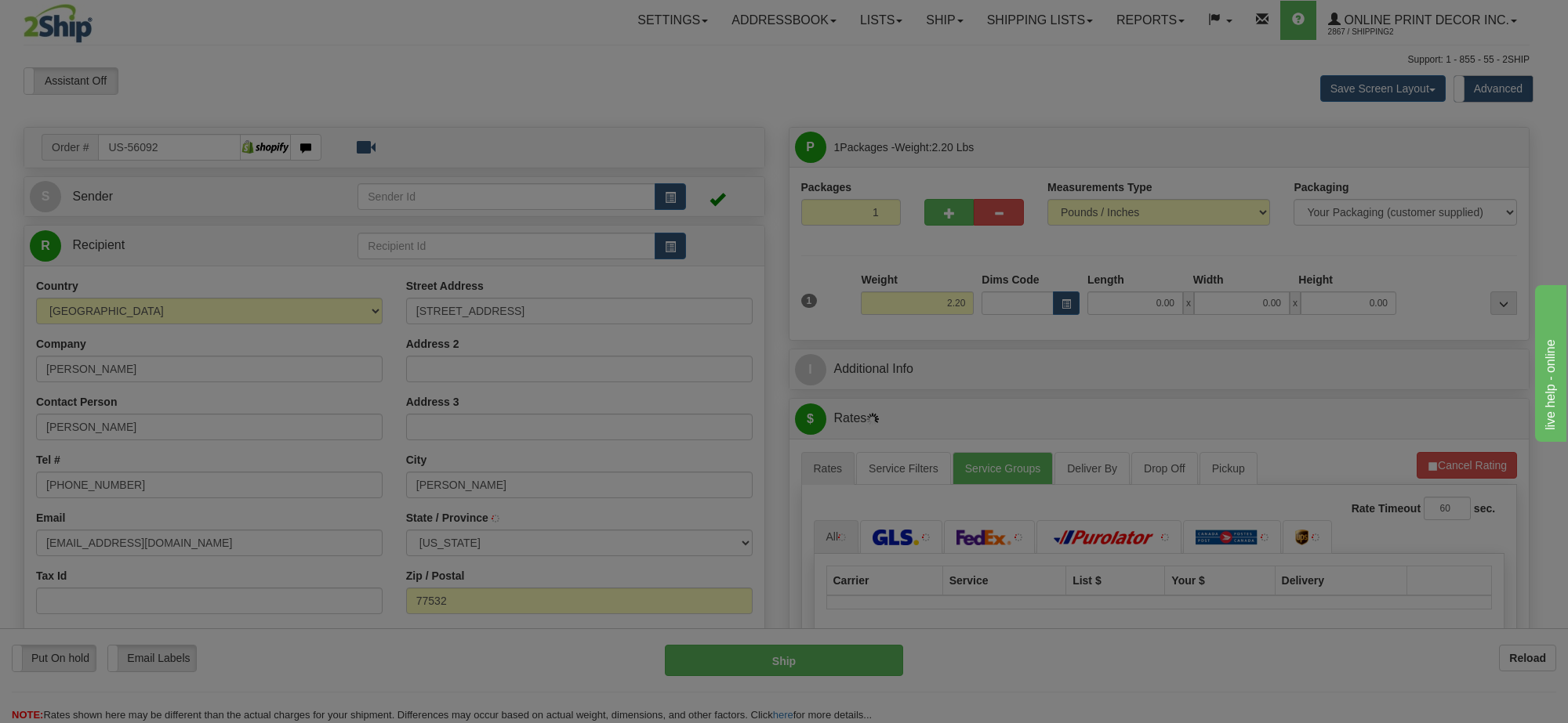
type input "[PERSON_NAME]"
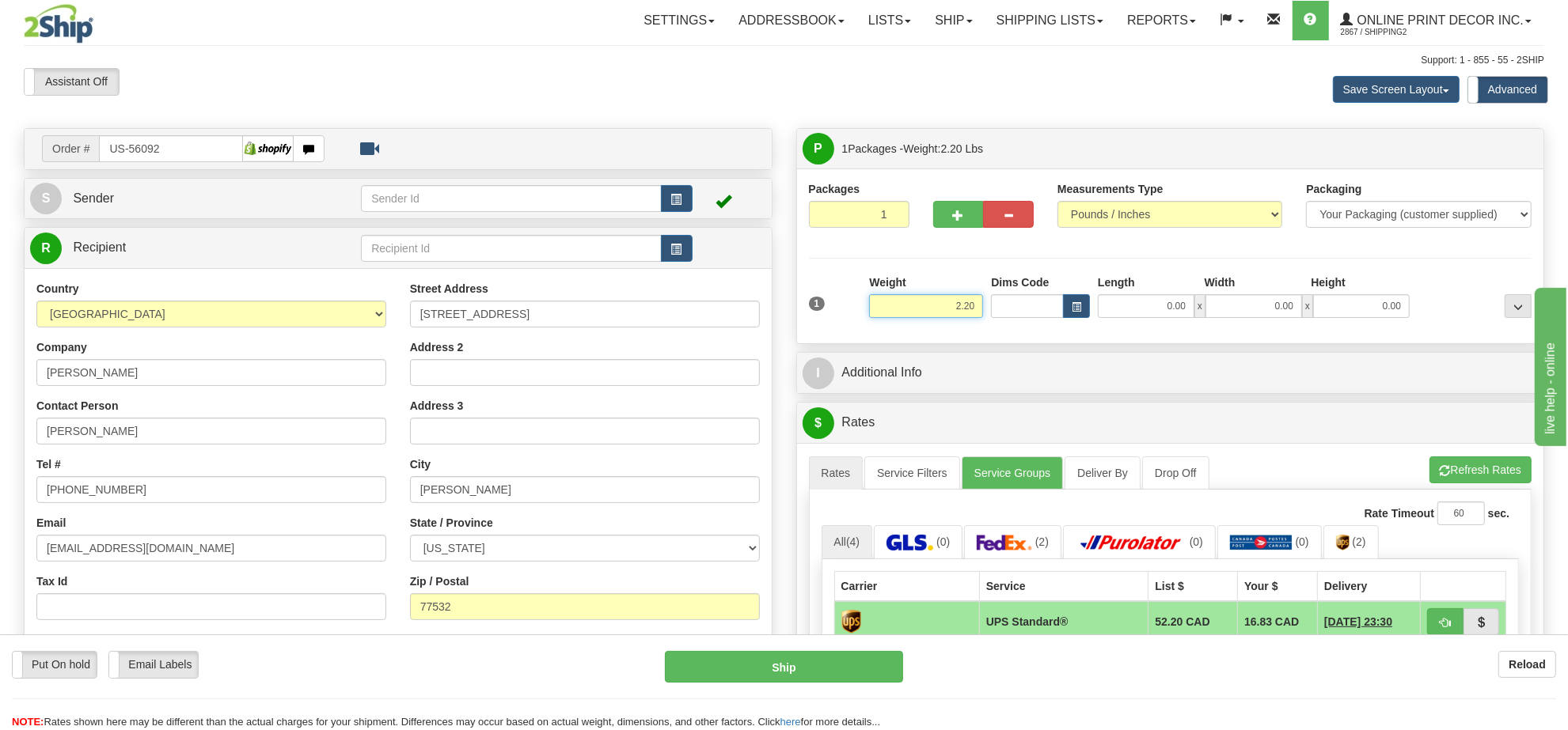
click at [941, 313] on input "2.20" at bounding box center [927, 306] width 114 height 24
type input "8.00"
click at [1081, 311] on span "button" at bounding box center [1076, 307] width 9 height 9
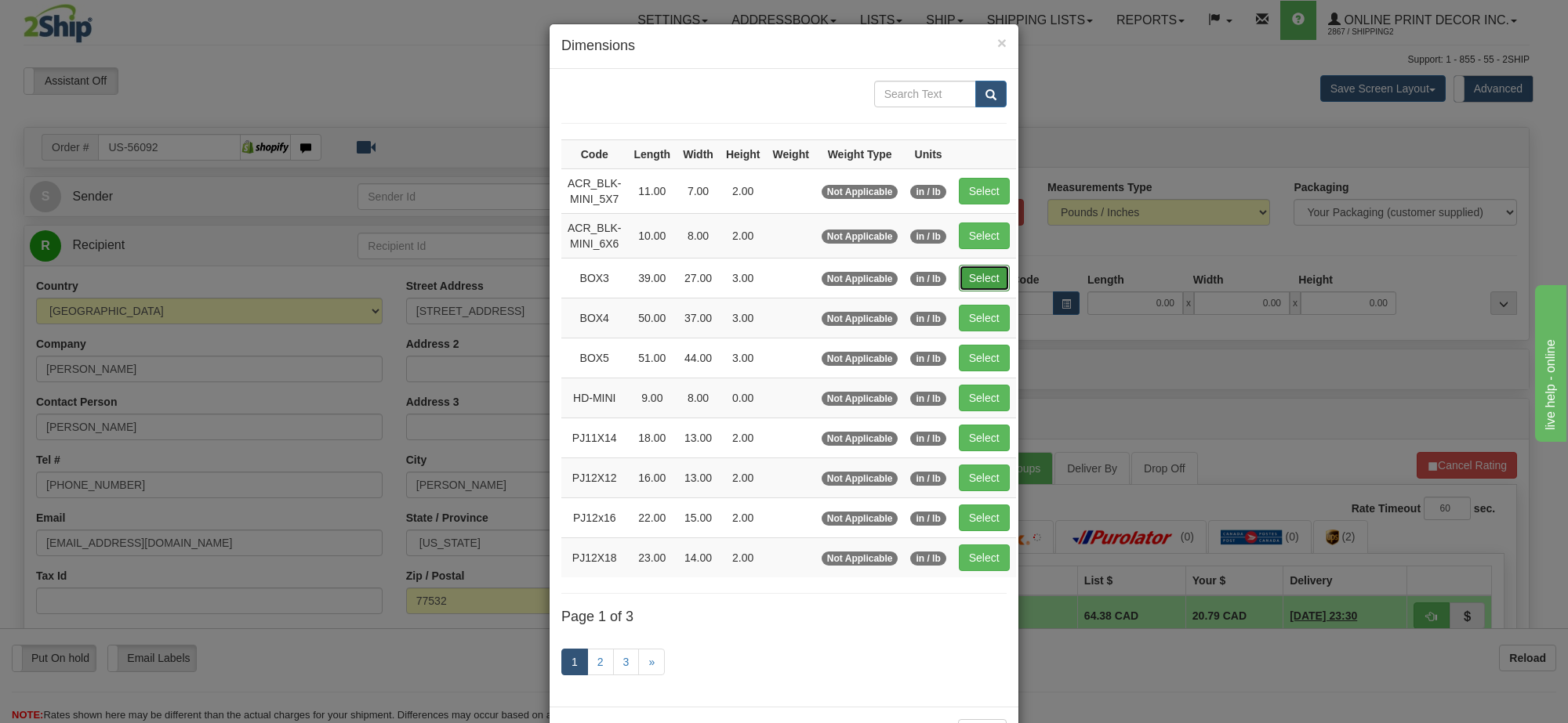
click at [978, 272] on button "Select" at bounding box center [984, 278] width 51 height 26
type input "BOX3"
type input "39.00"
type input "27.00"
type input "3.00"
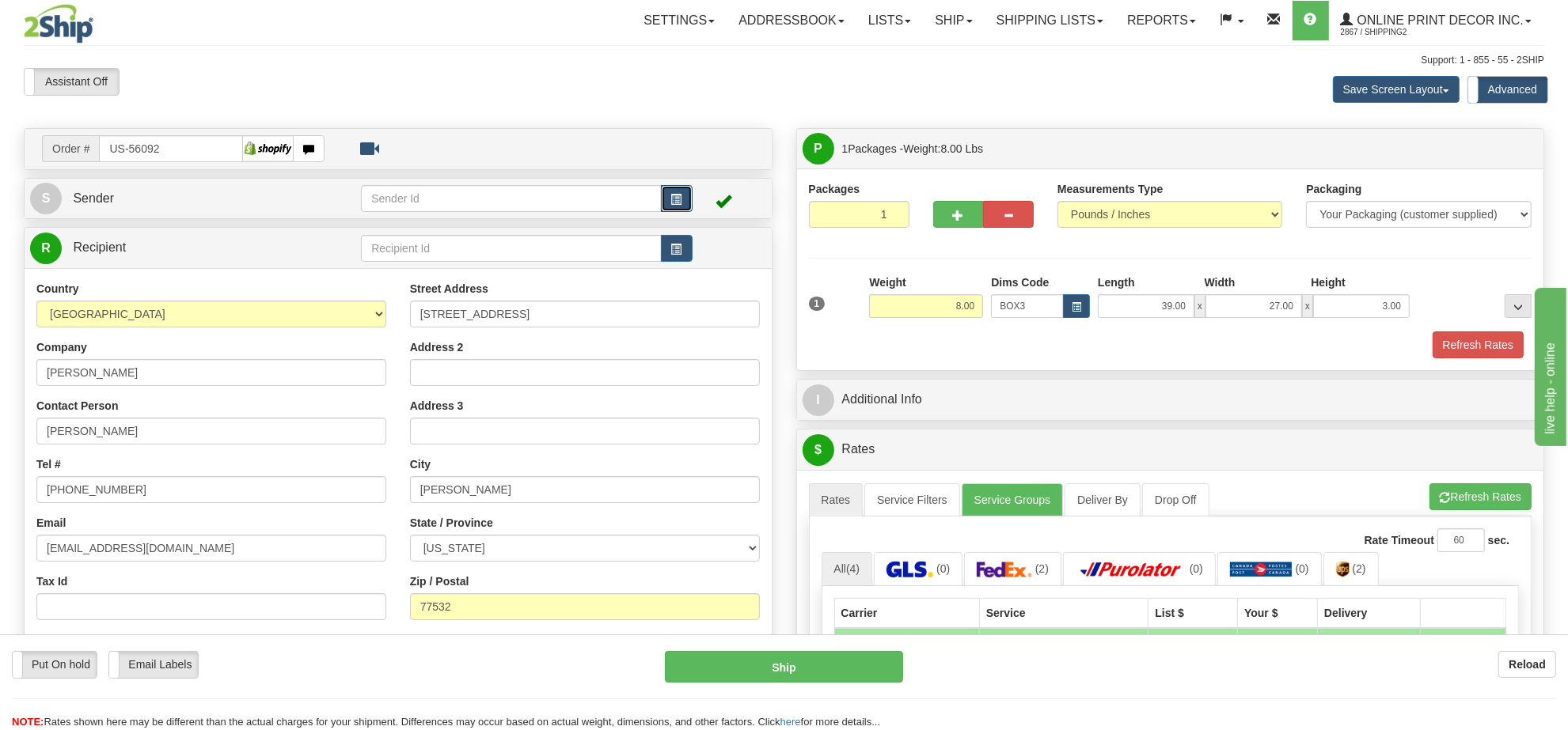
click at [685, 196] on button "button" at bounding box center [676, 198] width 31 height 27
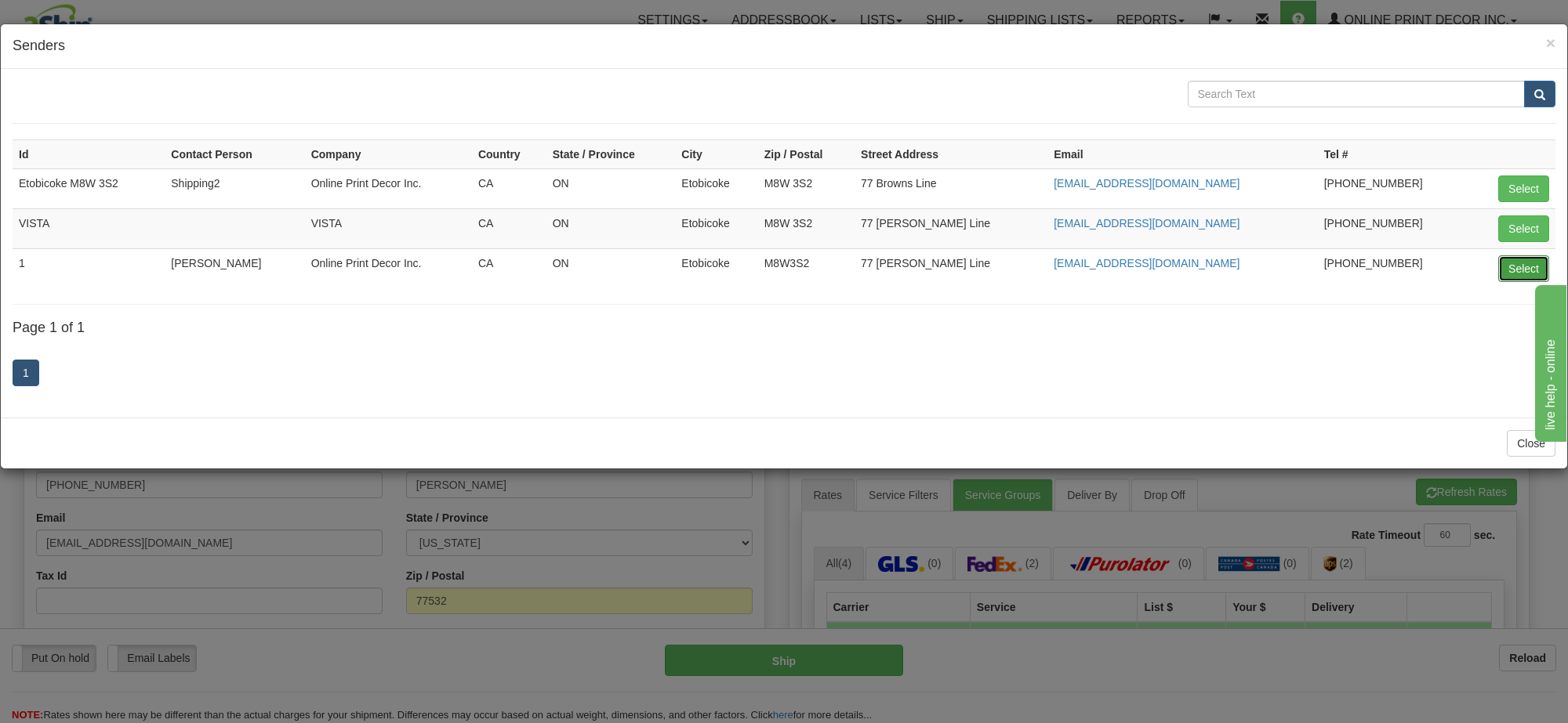
click at [1526, 274] on button "Select" at bounding box center [1524, 268] width 51 height 26
type input "1"
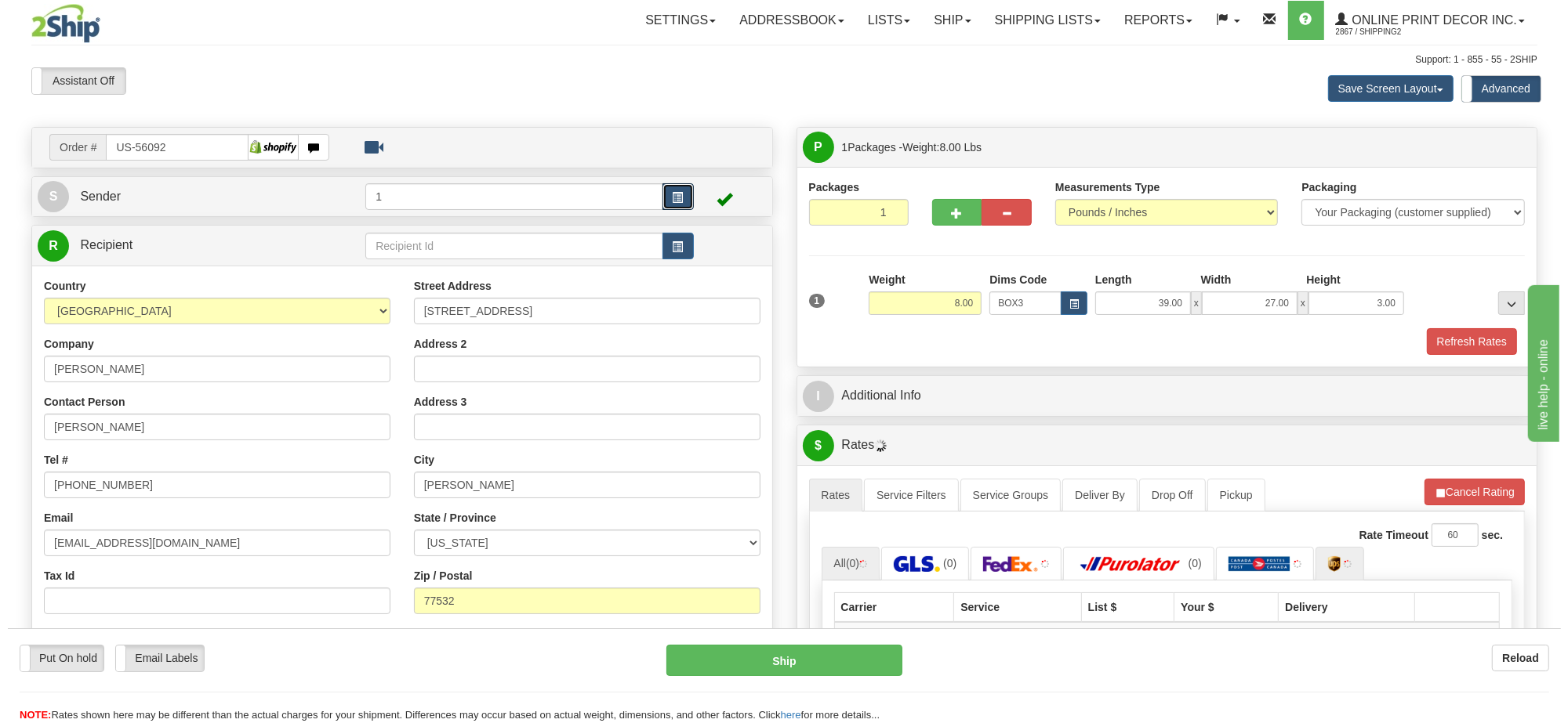
scroll to position [196, 0]
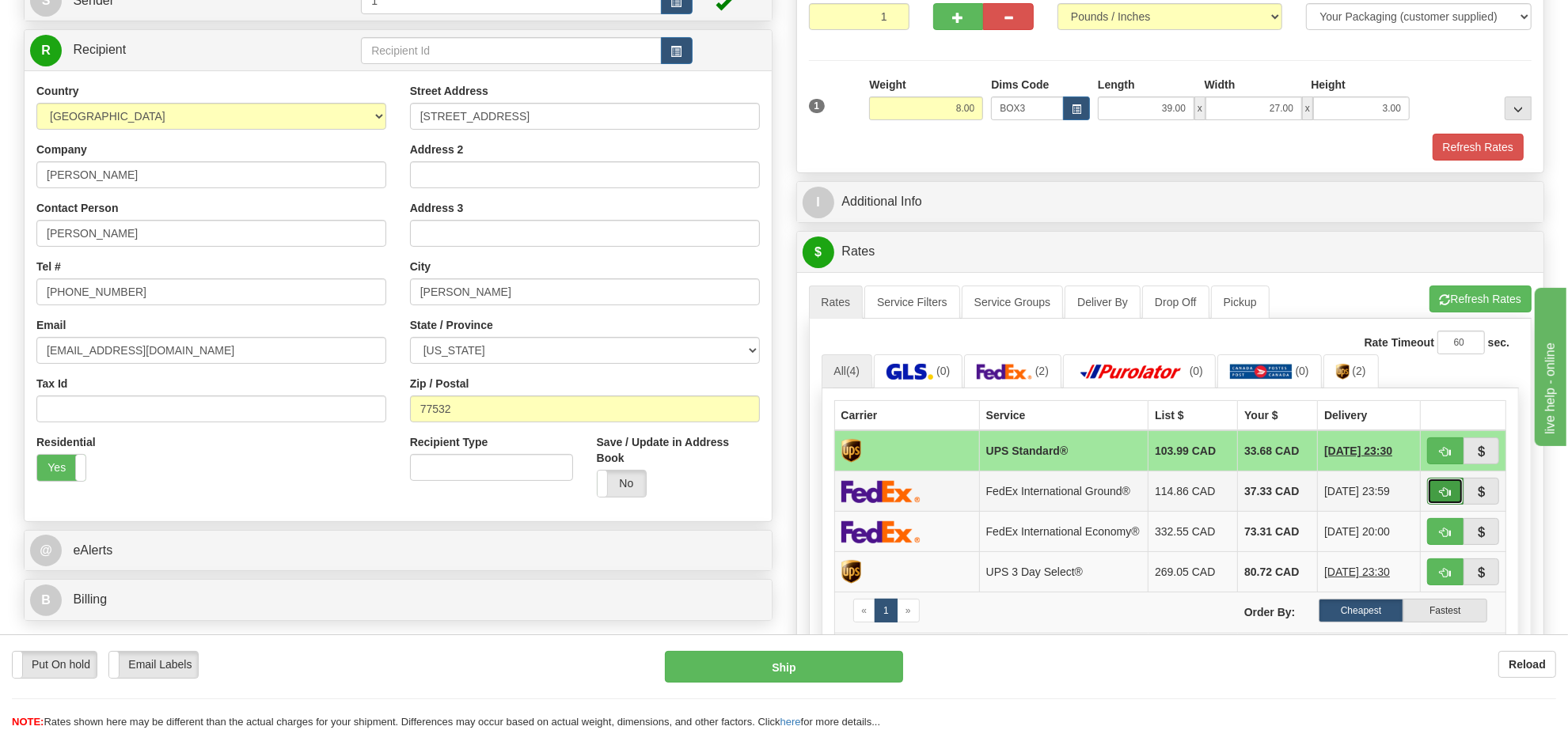
click at [1440, 498] on span "button" at bounding box center [1445, 492] width 11 height 10
type input "92"
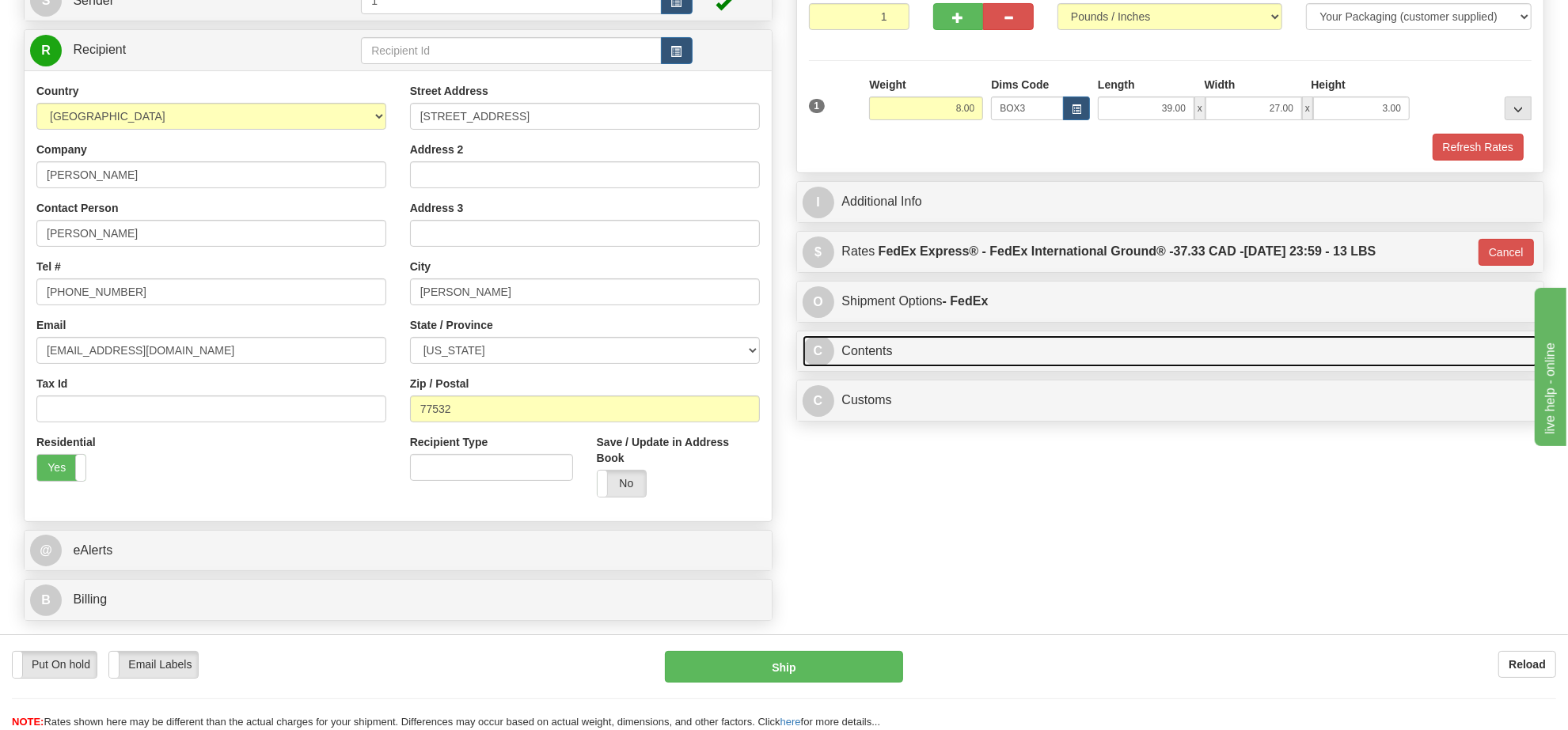
click at [1004, 361] on link "C Contents" at bounding box center [1170, 351] width 736 height 32
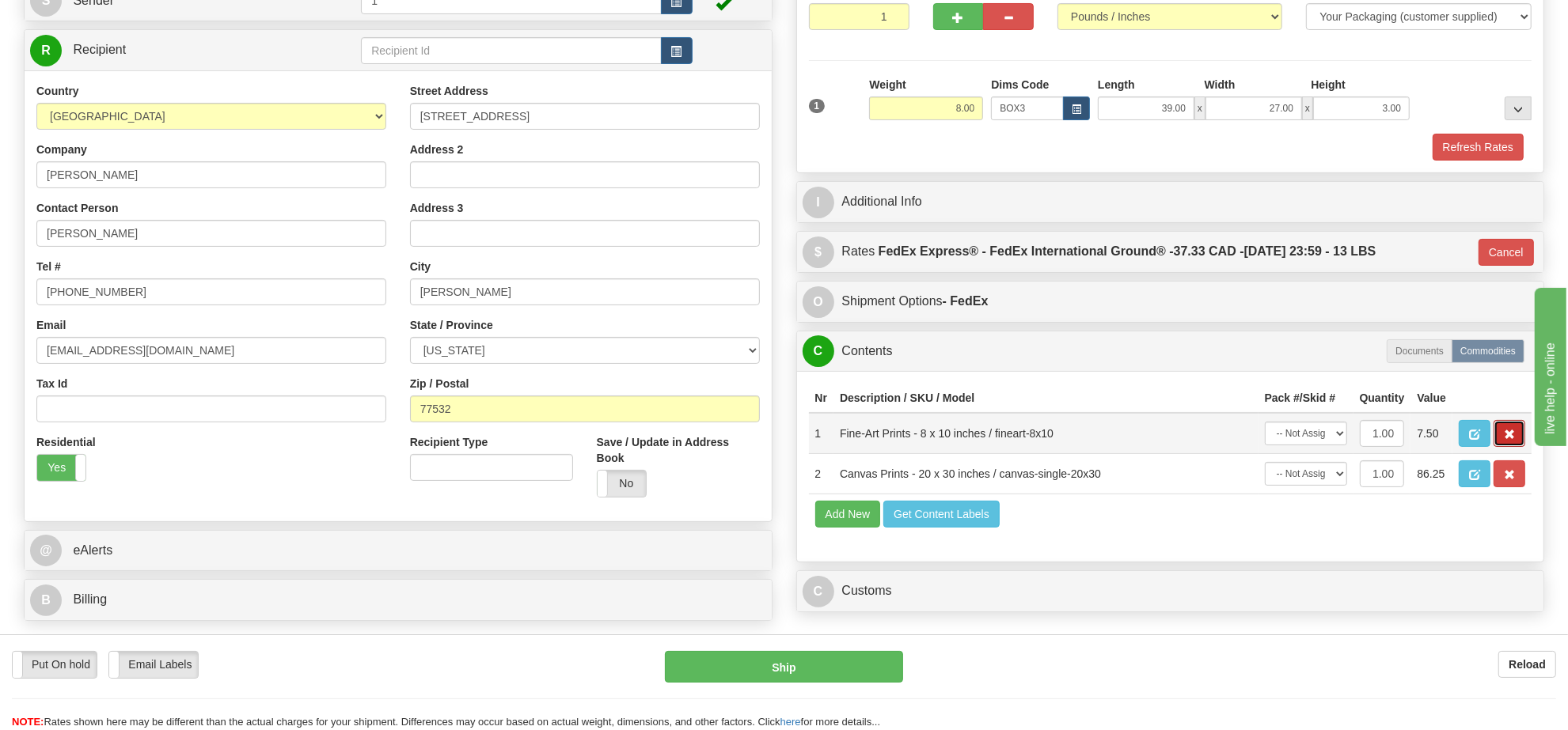
click at [1497, 447] on button "button" at bounding box center [1509, 433] width 31 height 27
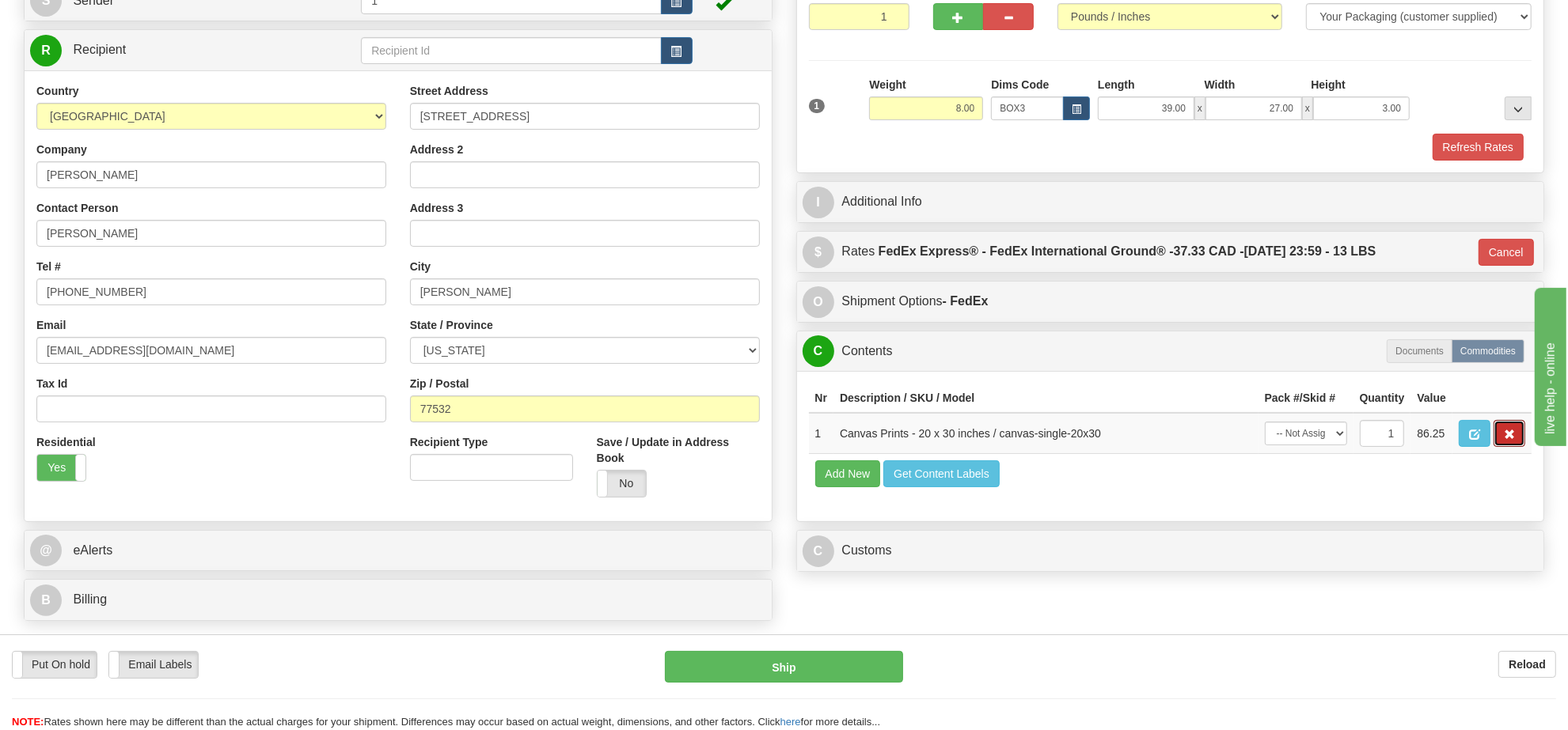
click at [1496, 447] on button "button" at bounding box center [1509, 433] width 31 height 27
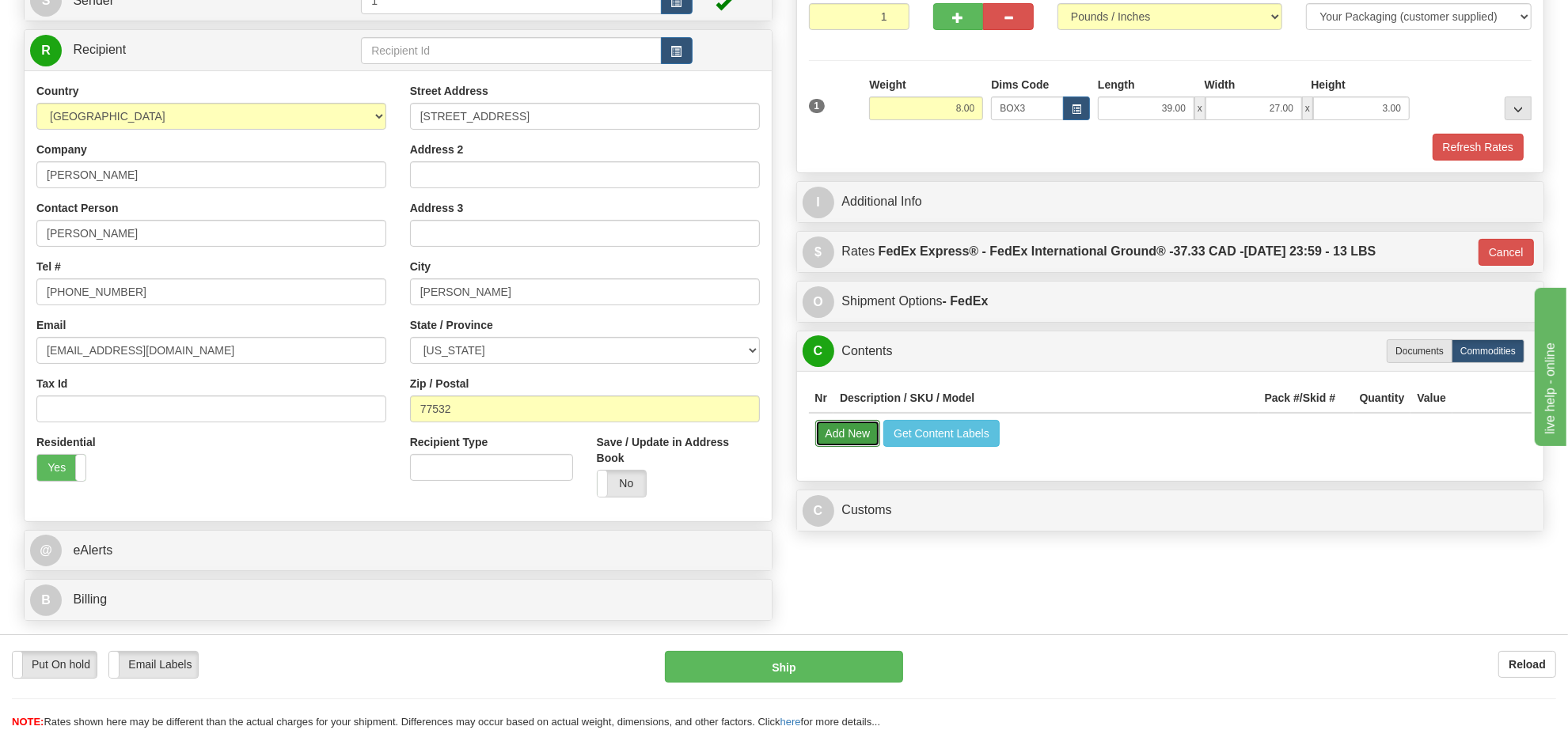
click at [870, 430] on button "Add New" at bounding box center [848, 433] width 65 height 27
select select
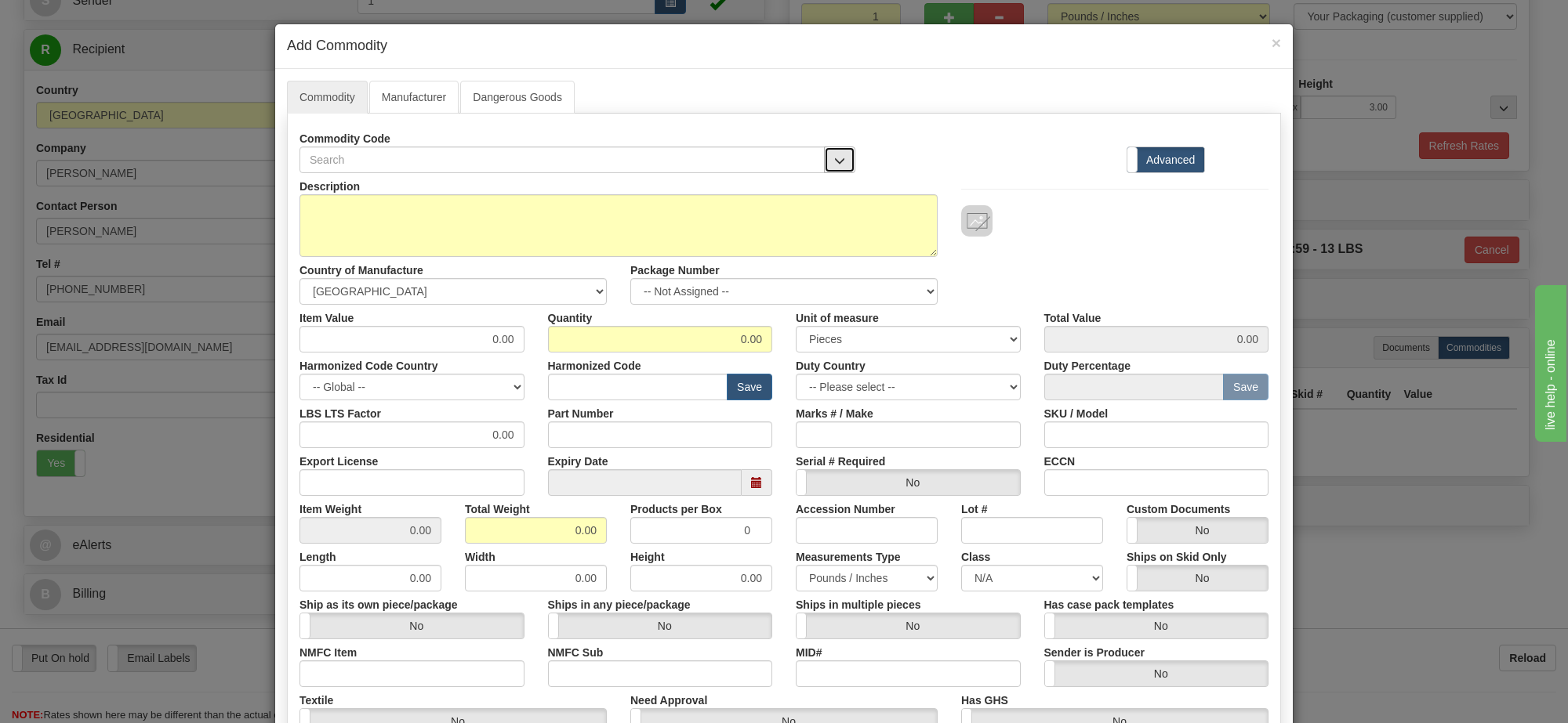
click at [832, 155] on button "button" at bounding box center [840, 160] width 31 height 26
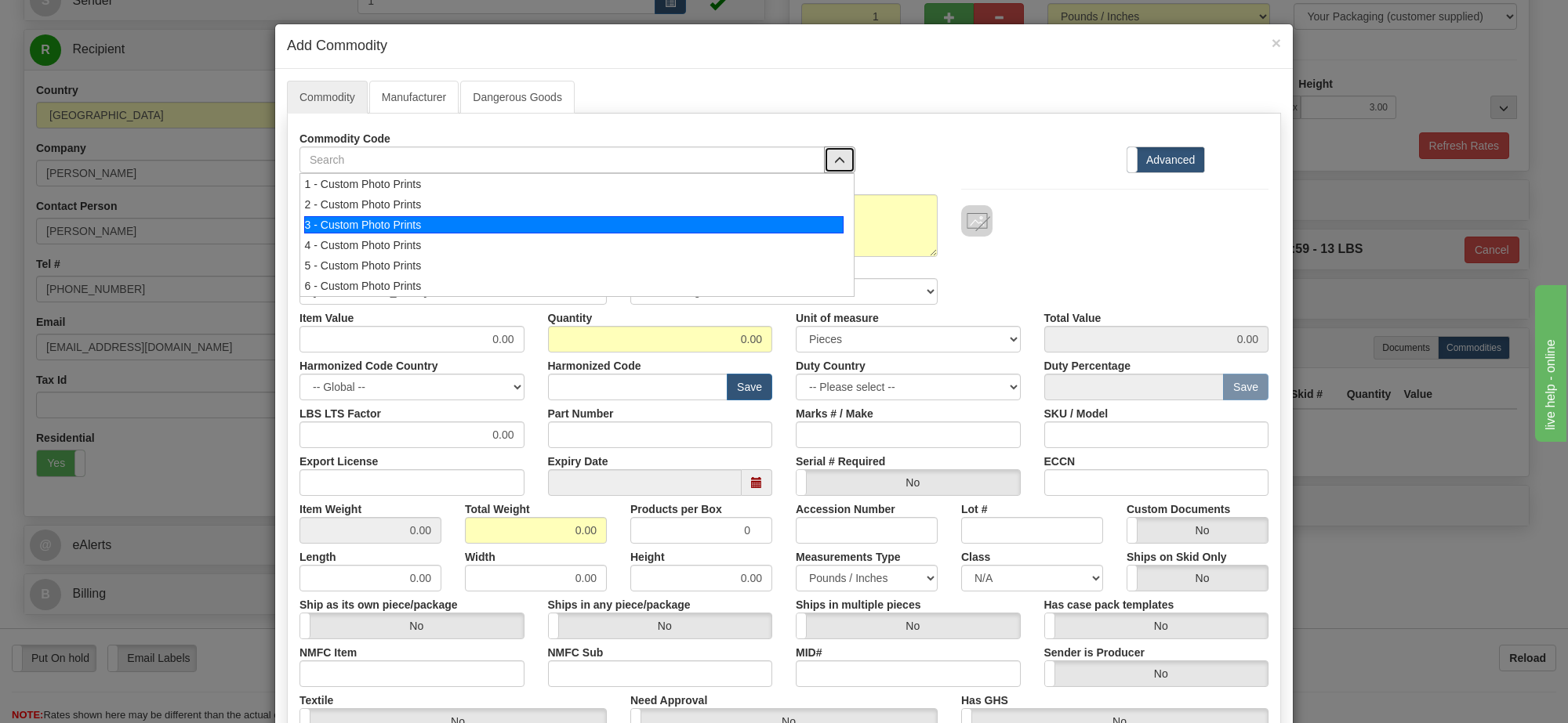
click at [720, 231] on div "3 - Custom Photo Prints" at bounding box center [575, 225] width 540 height 17
select select "1"
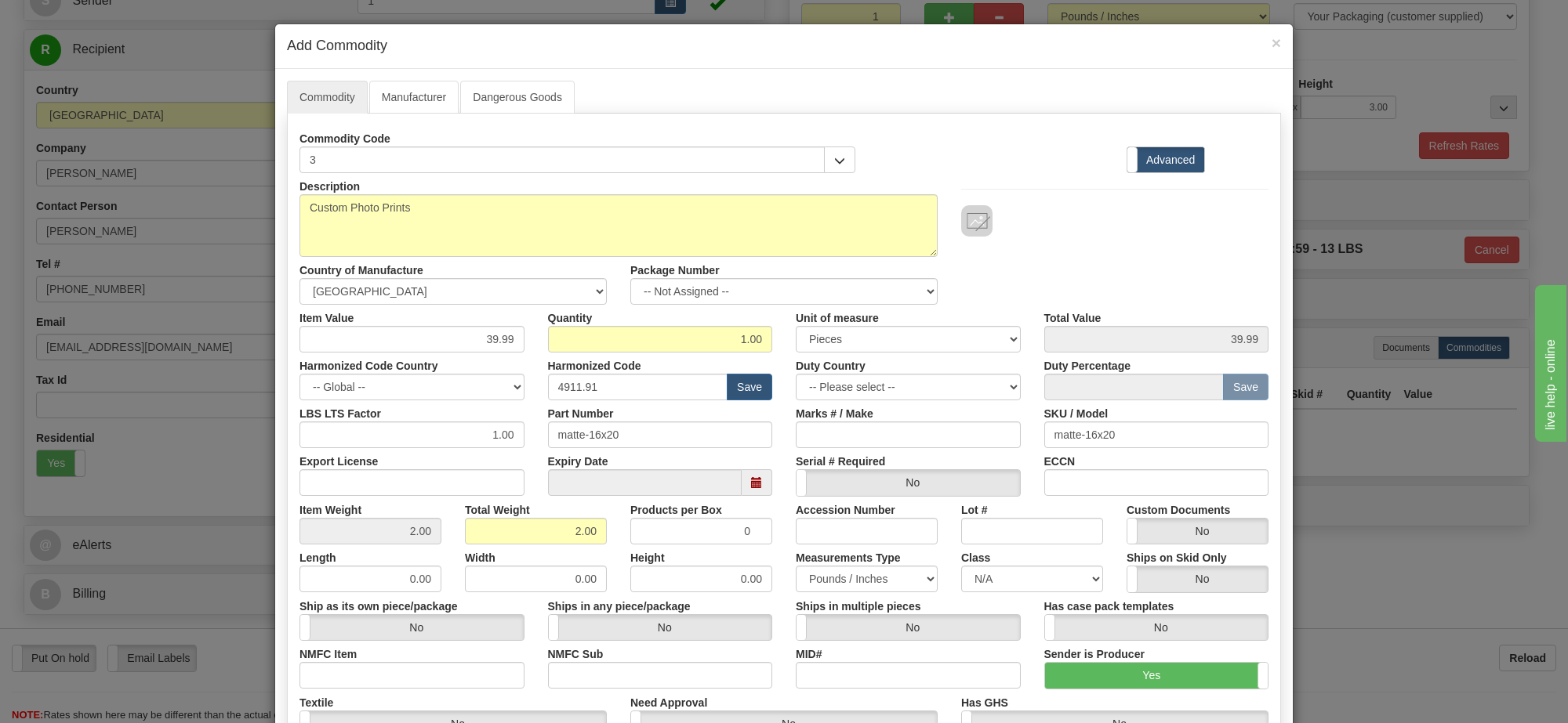
scroll to position [2, 0]
click at [883, 287] on select "-- Not Assigned -- Item 1" at bounding box center [784, 291] width 307 height 26
select select "0"
click at [630, 279] on select "-- Not Assigned -- Item 1" at bounding box center [784, 291] width 307 height 26
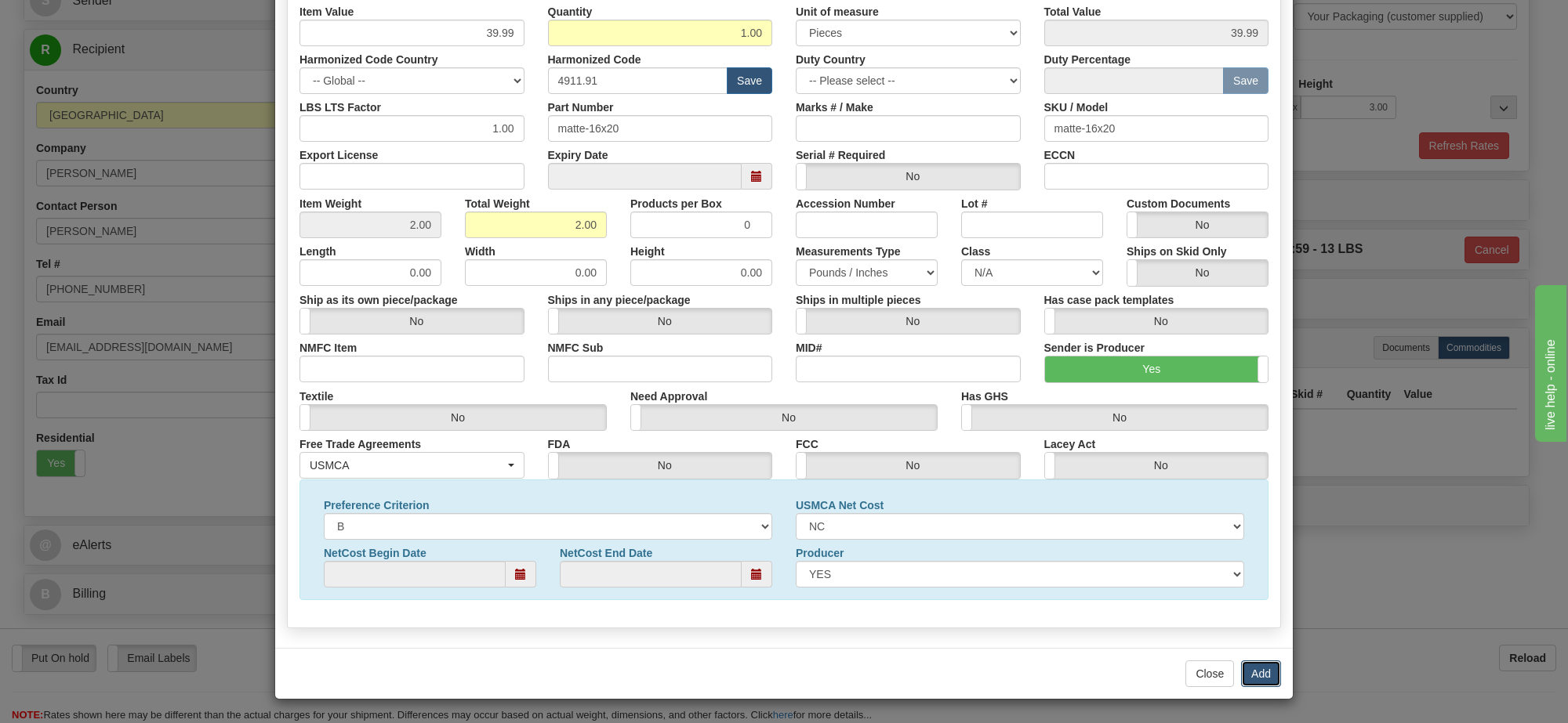
click at [1268, 671] on button "Add" at bounding box center [1261, 674] width 40 height 26
select select
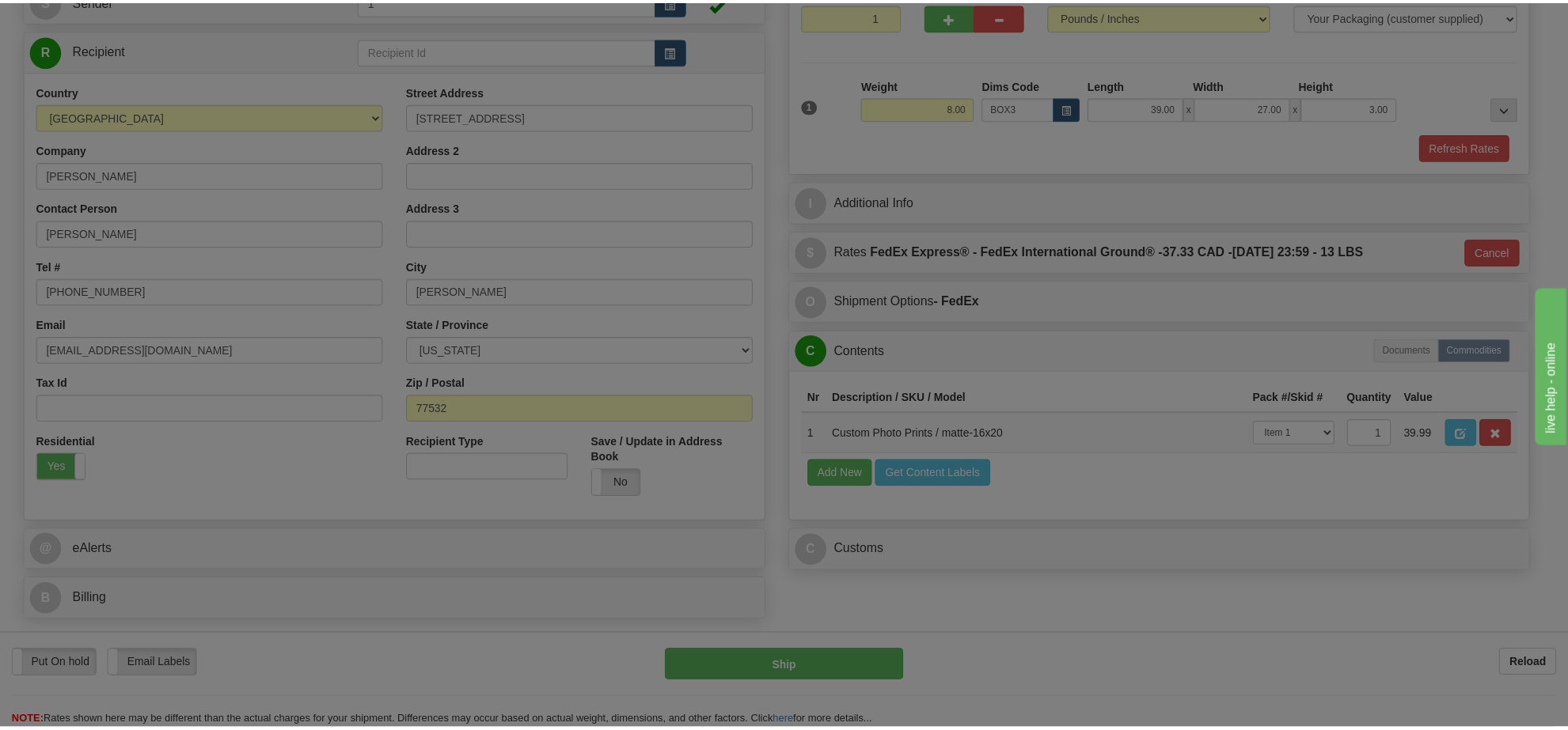
scroll to position [0, 0]
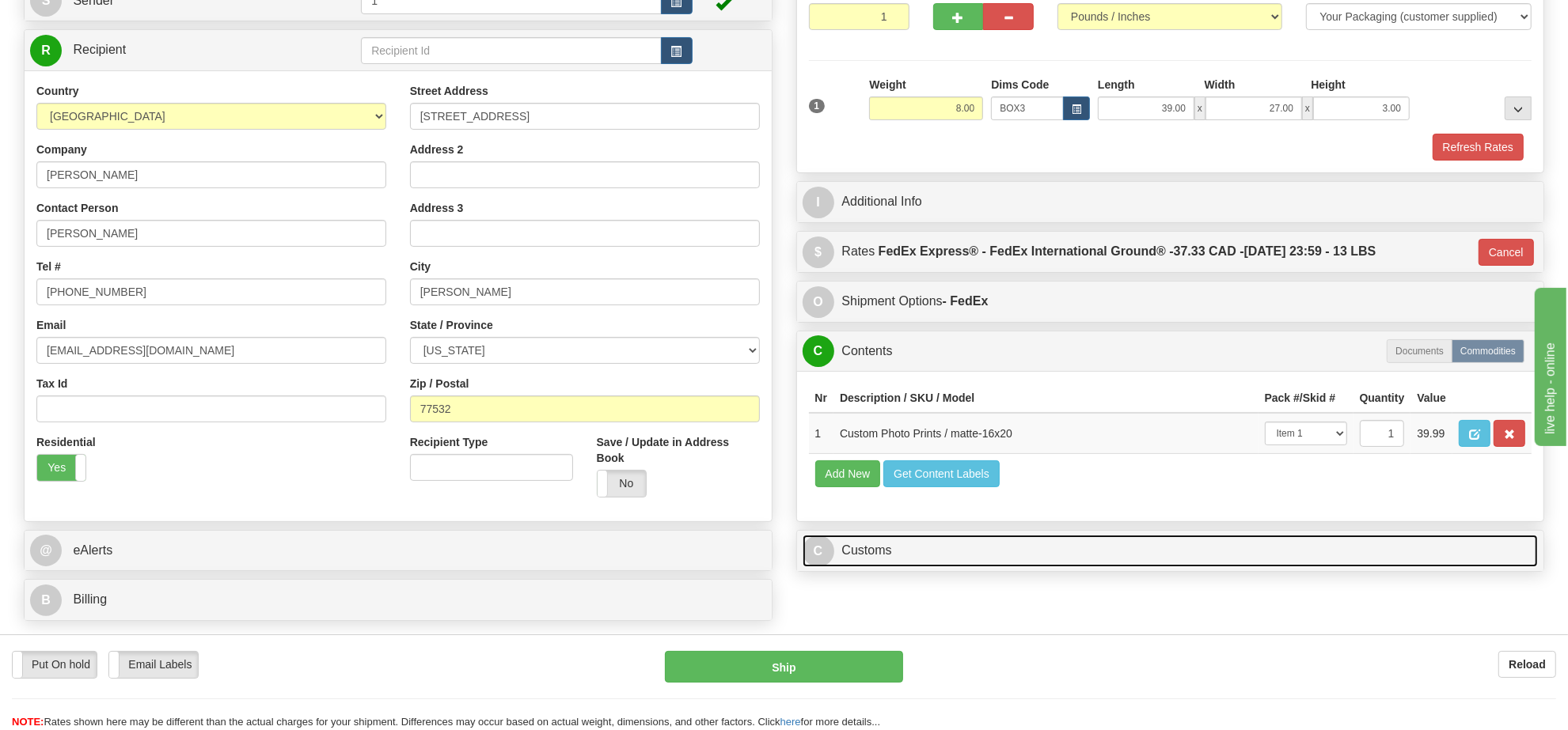
click at [892, 568] on link "C Customs" at bounding box center [1170, 551] width 736 height 32
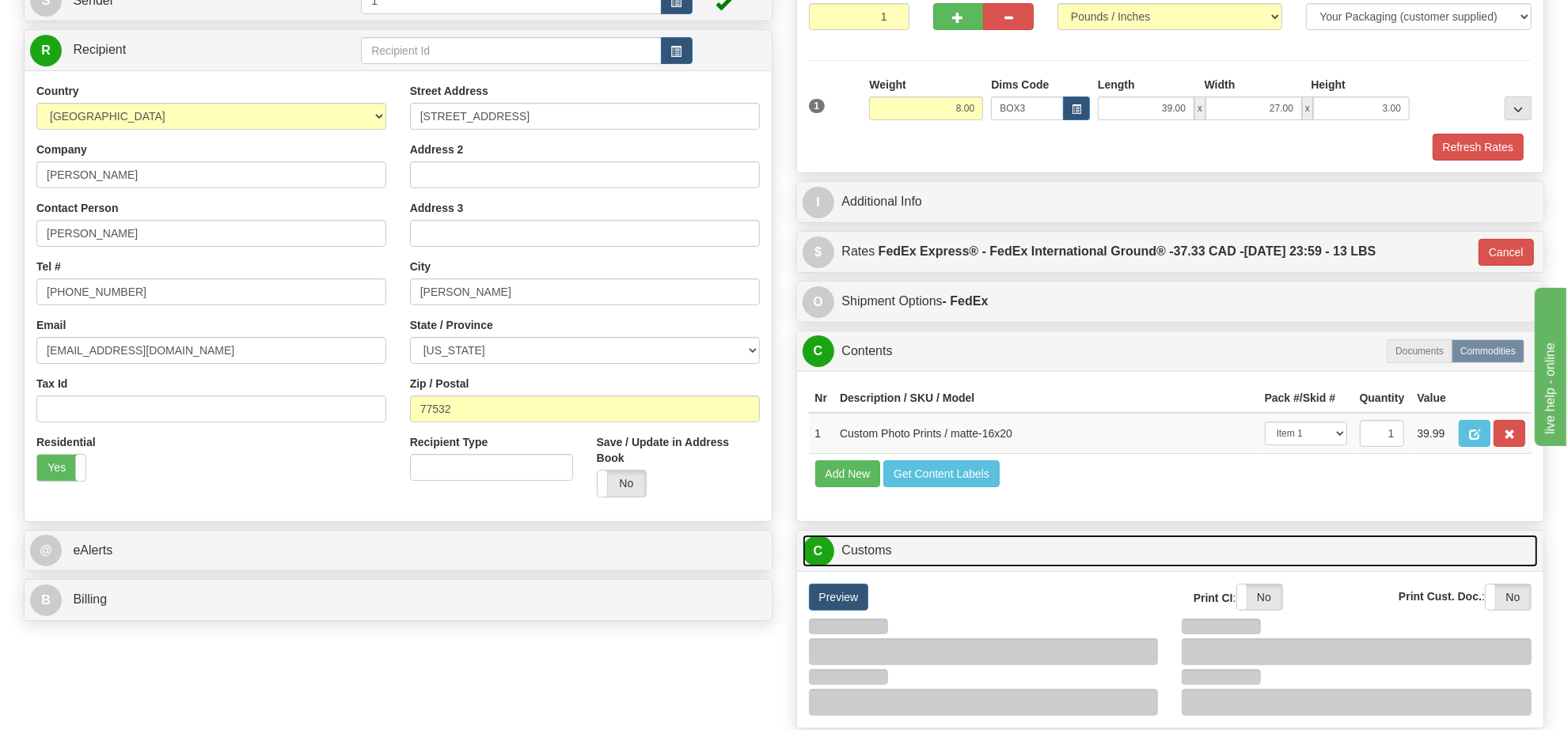
scroll to position [495, 0]
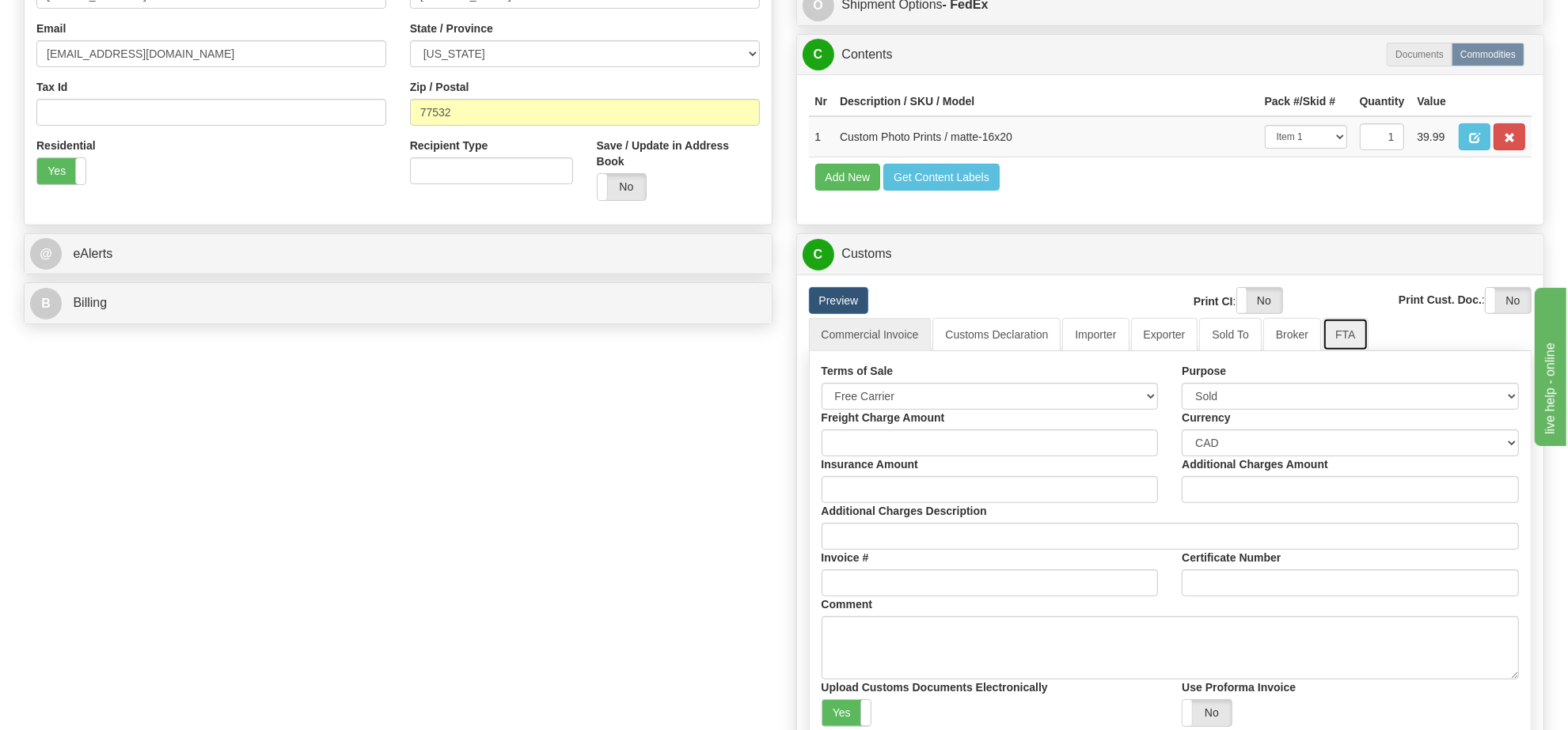
click at [1323, 351] on link "FTA" at bounding box center [1345, 335] width 45 height 33
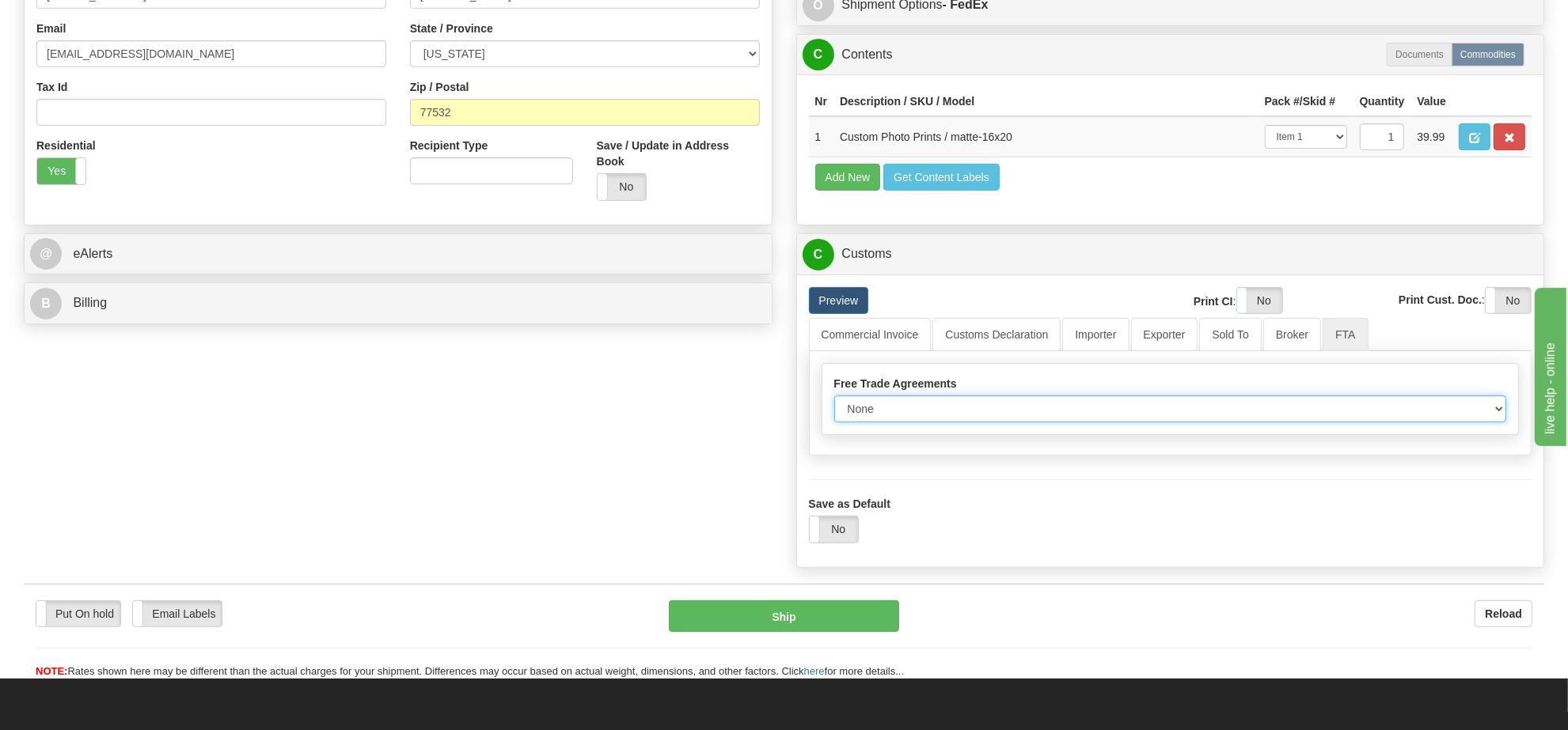
click at [1031, 423] on select "None Other USMCA CETA CUKTCA" at bounding box center [1171, 409] width 673 height 27
select select "1"
click at [835, 423] on select "None Other USMCA CETA CUKTCA" at bounding box center [1171, 409] width 673 height 27
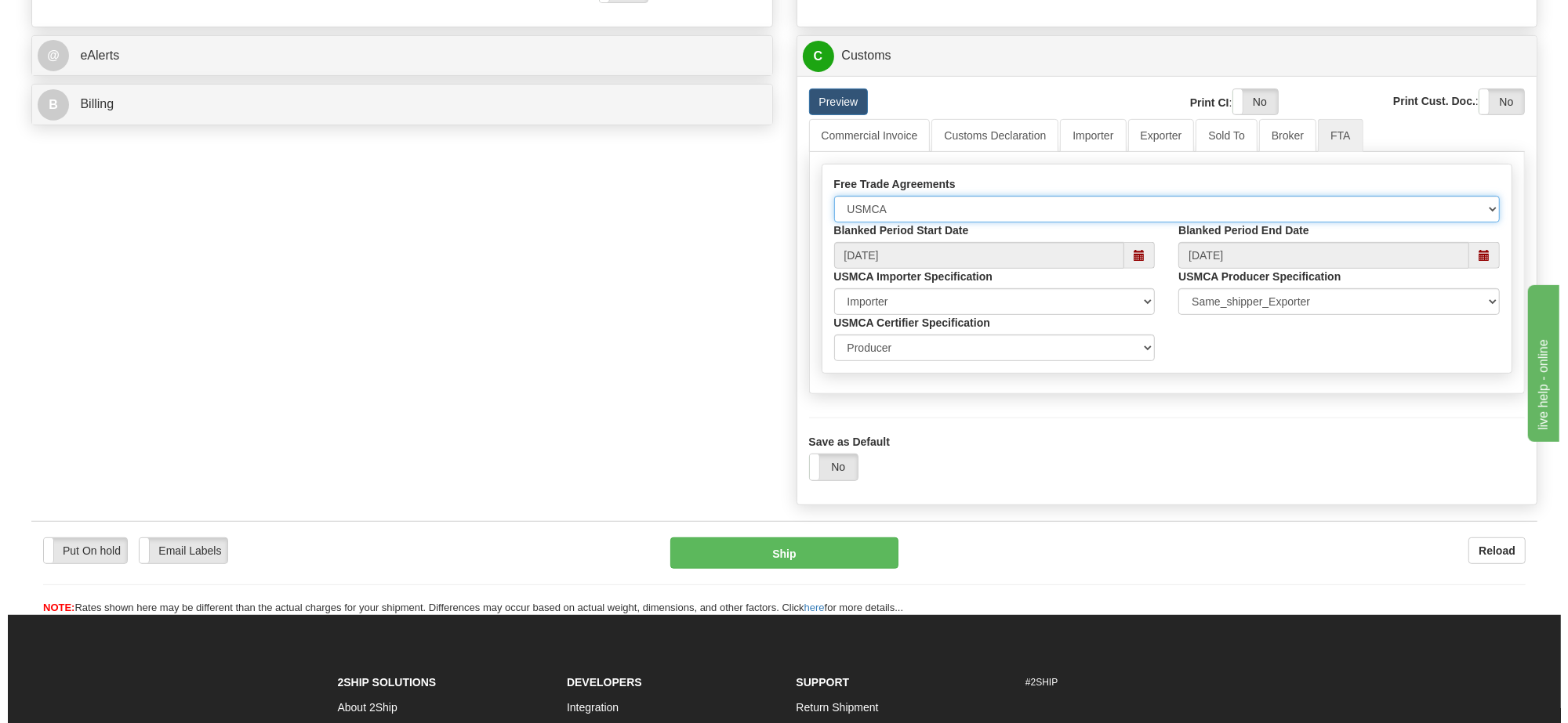
scroll to position [784, 0]
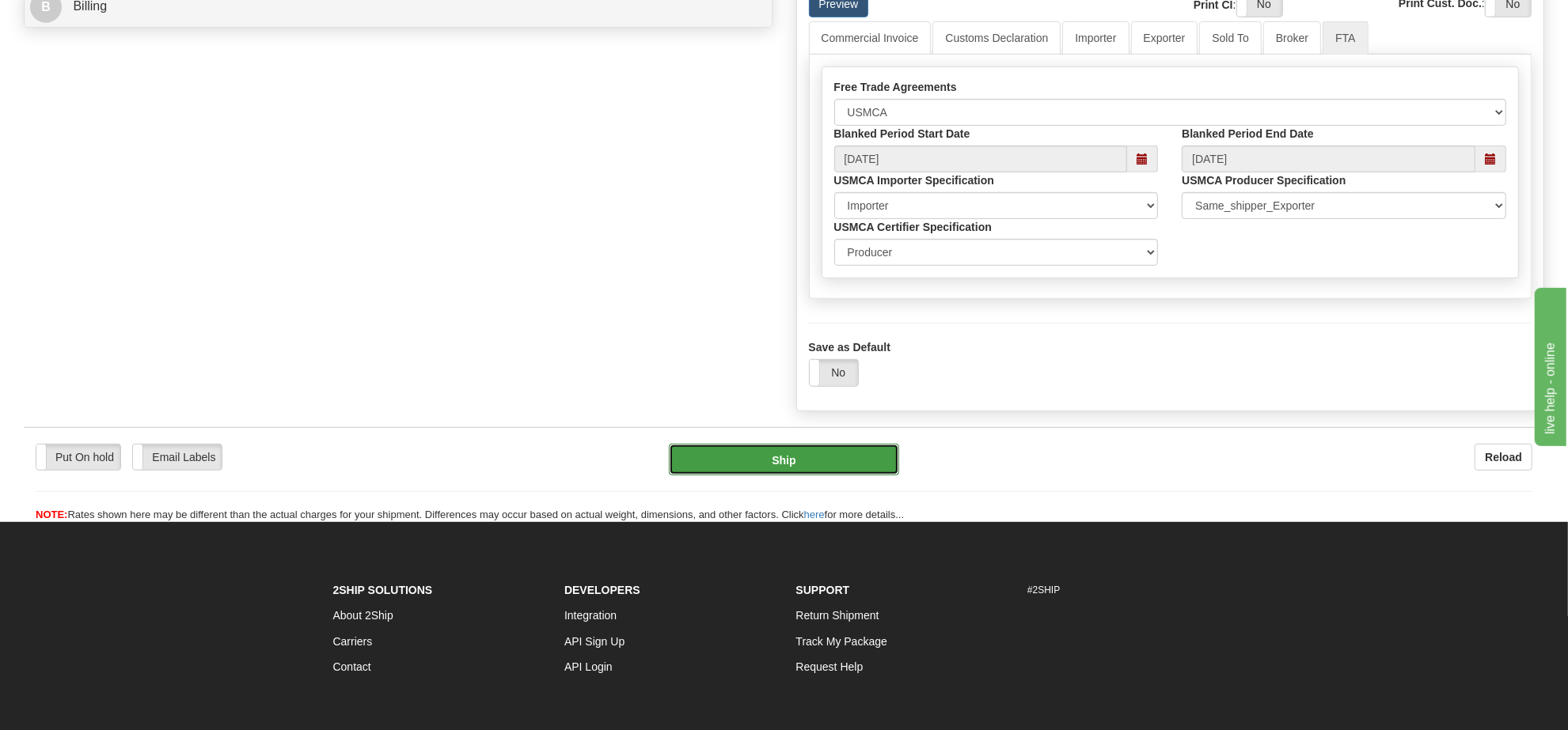
click at [859, 476] on button "Ship" at bounding box center [783, 460] width 230 height 31
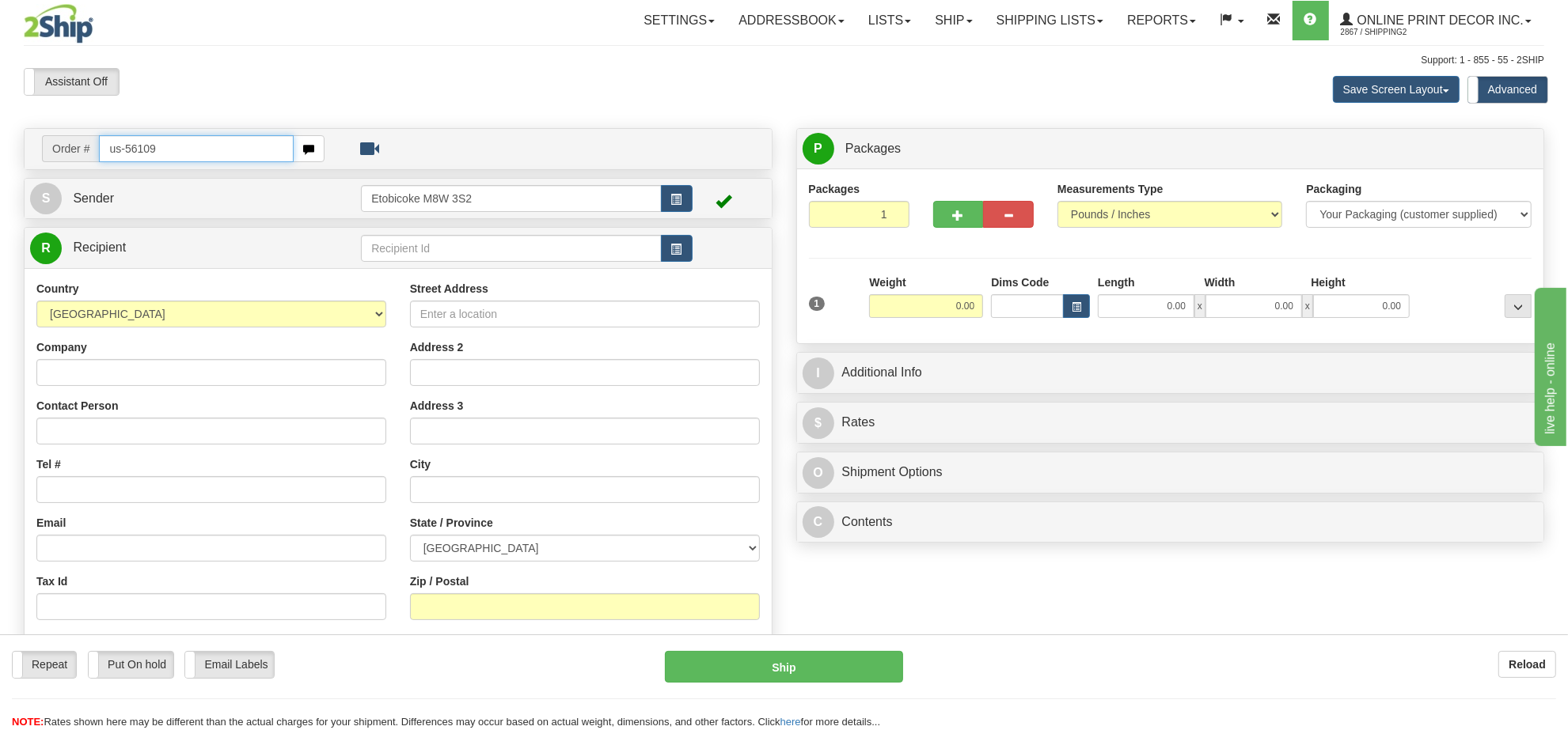
type input "us-56109"
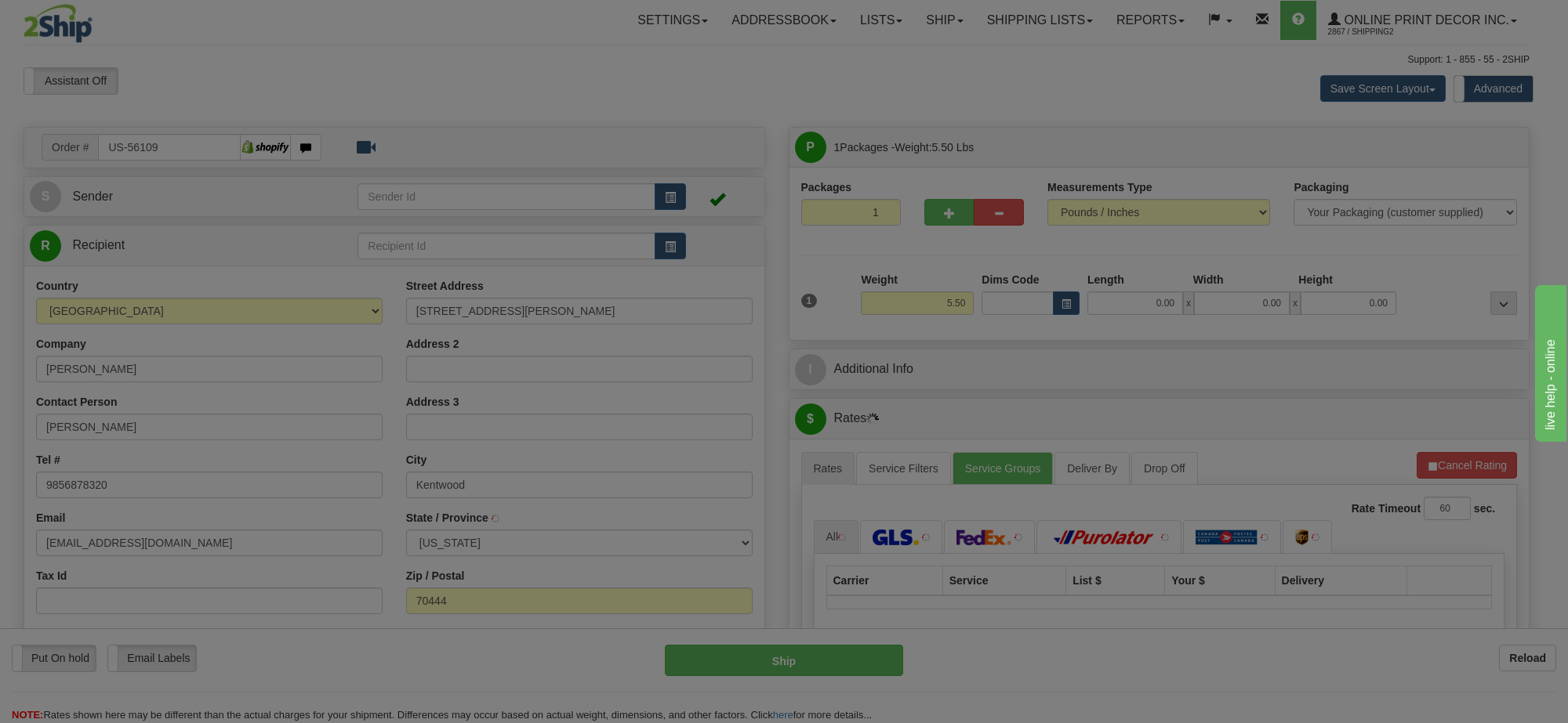
type input "KENTWOOD"
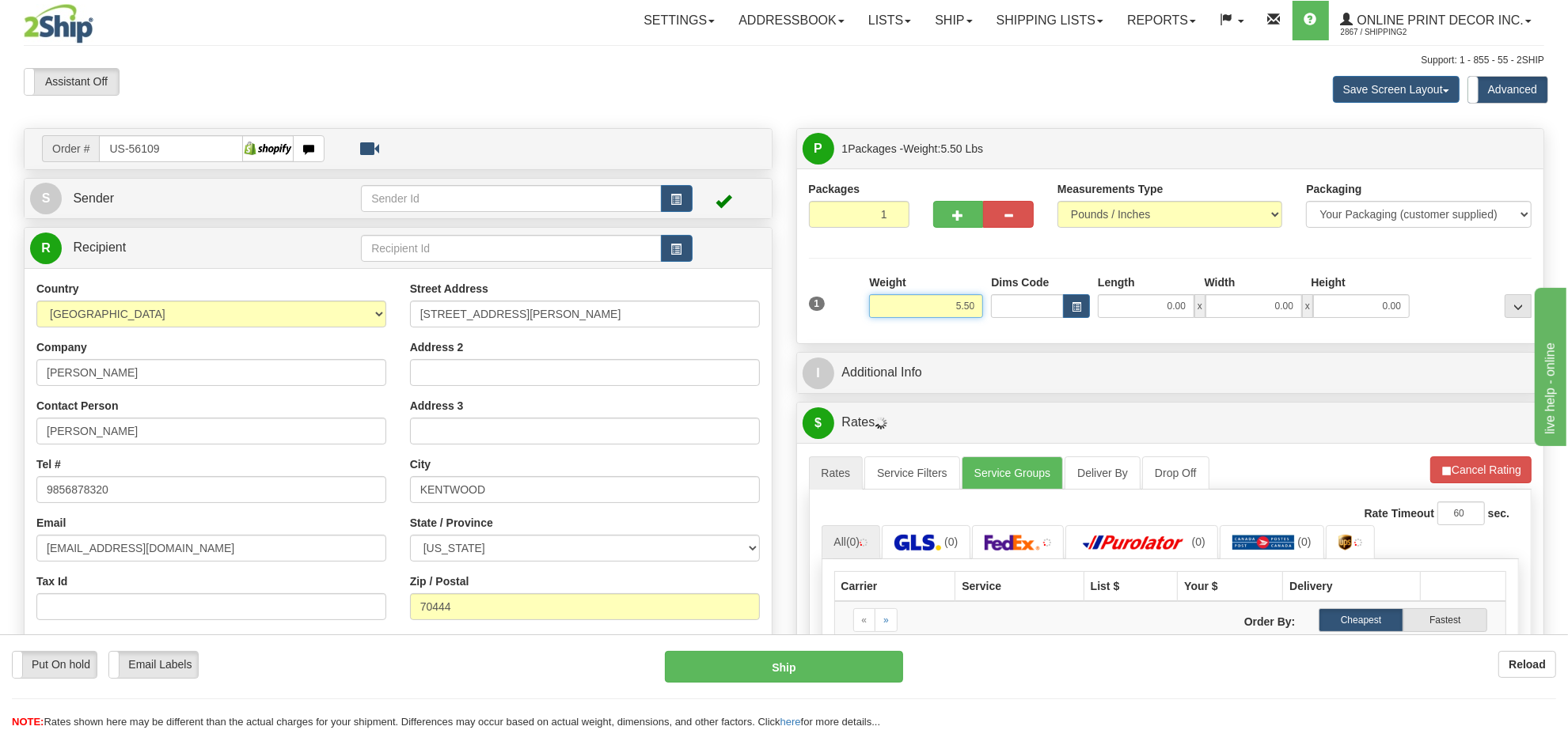
click at [951, 308] on input "5.50" at bounding box center [927, 306] width 114 height 24
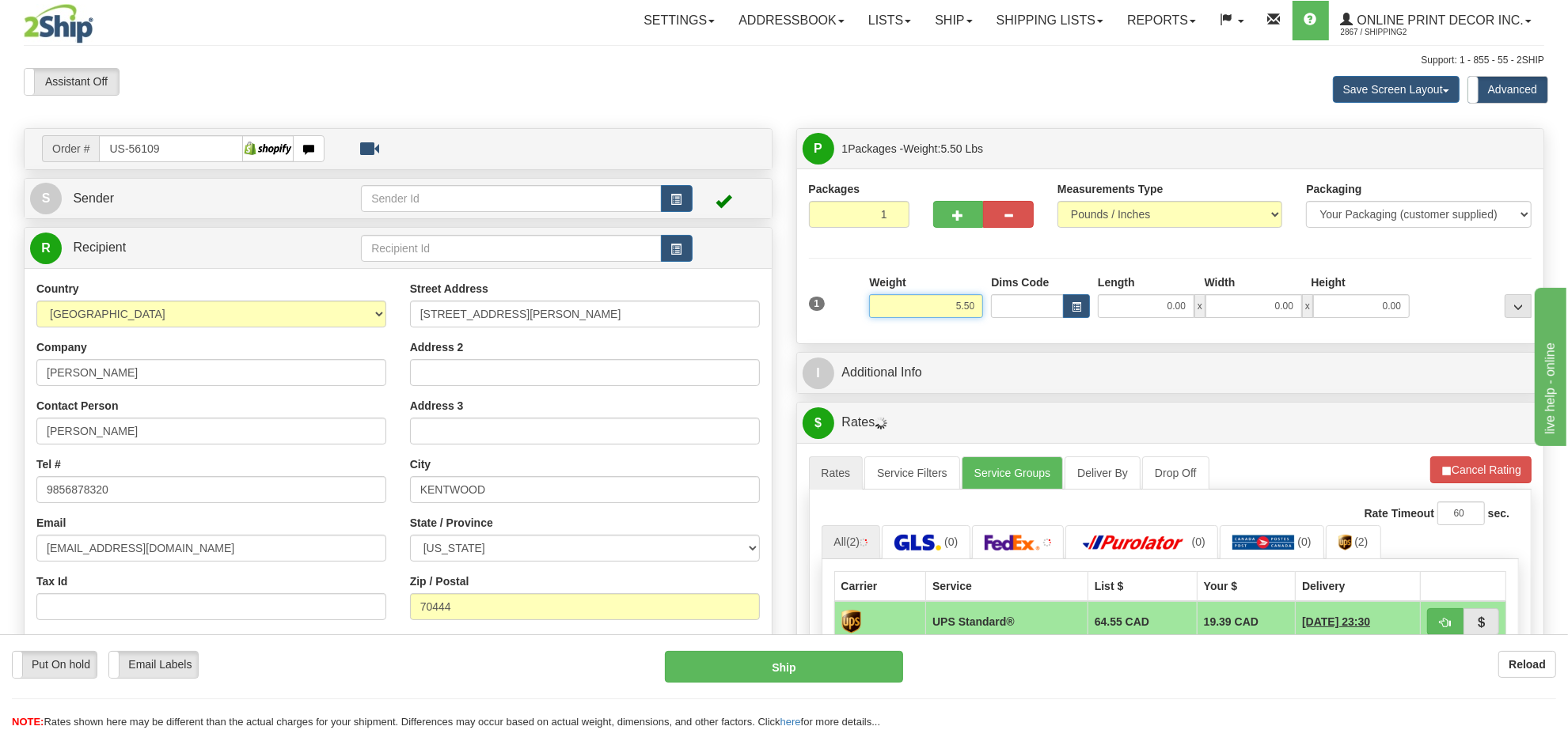
click at [951, 308] on input "5.50" at bounding box center [927, 306] width 114 height 24
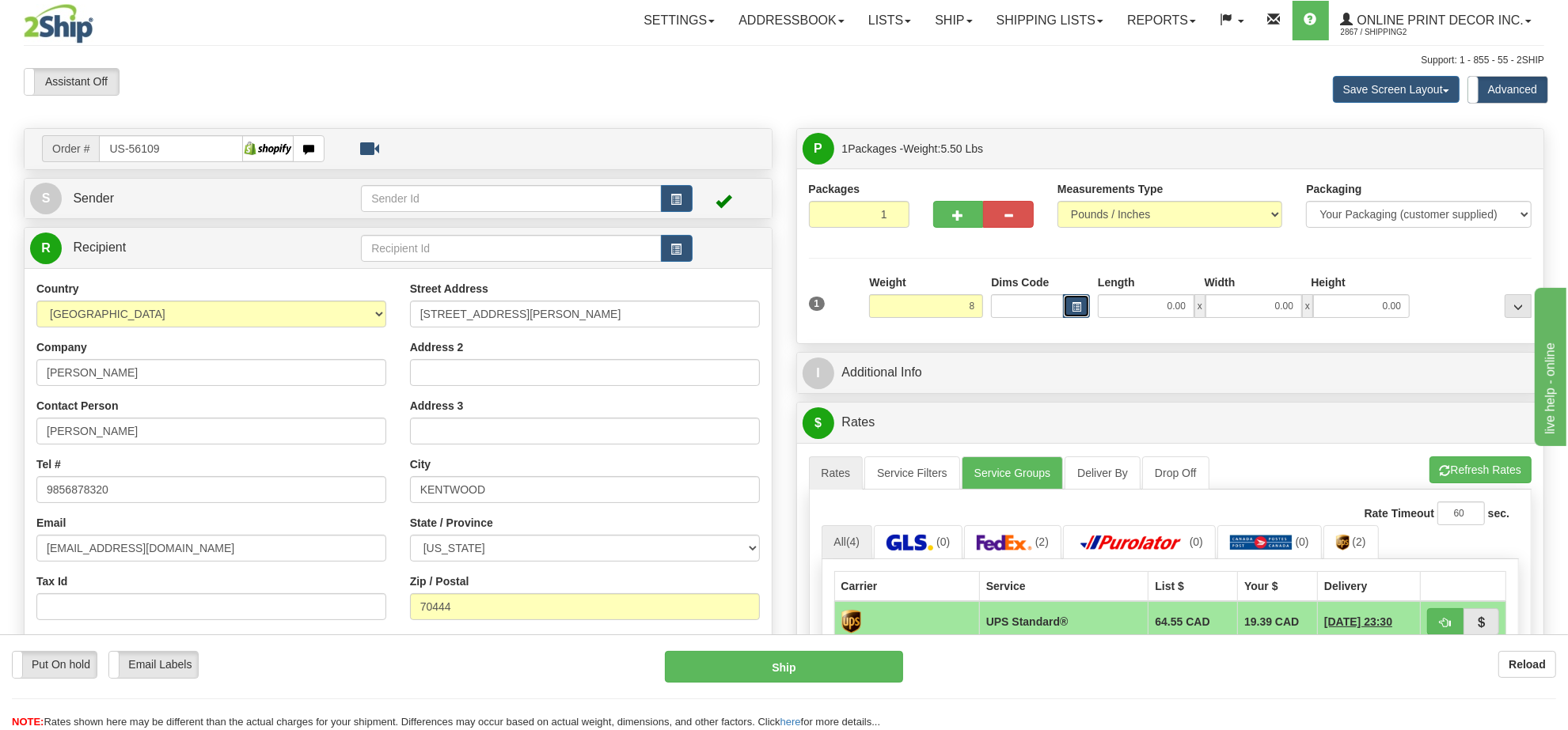
type input "8.00"
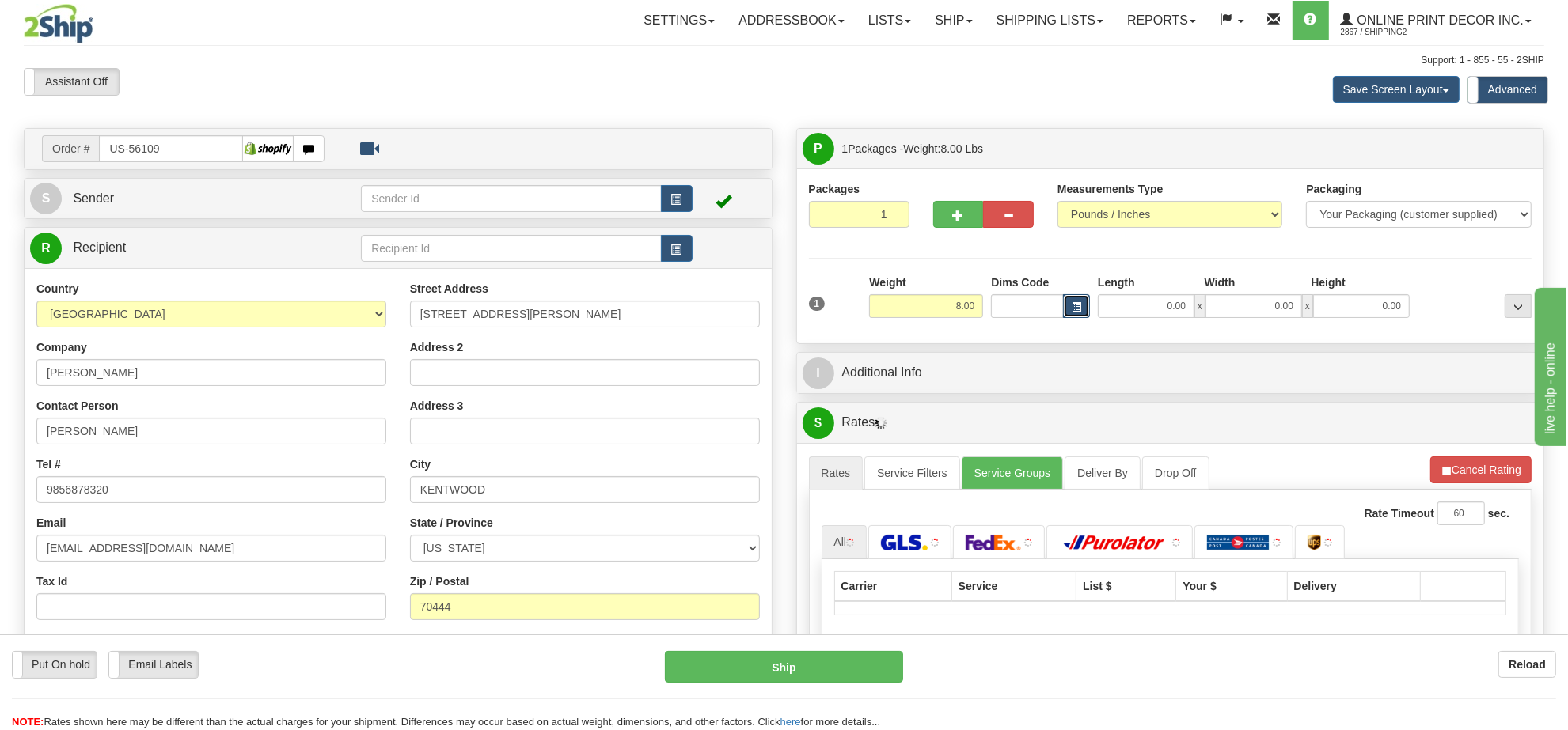
click at [1085, 306] on button "button" at bounding box center [1077, 306] width 27 height 24
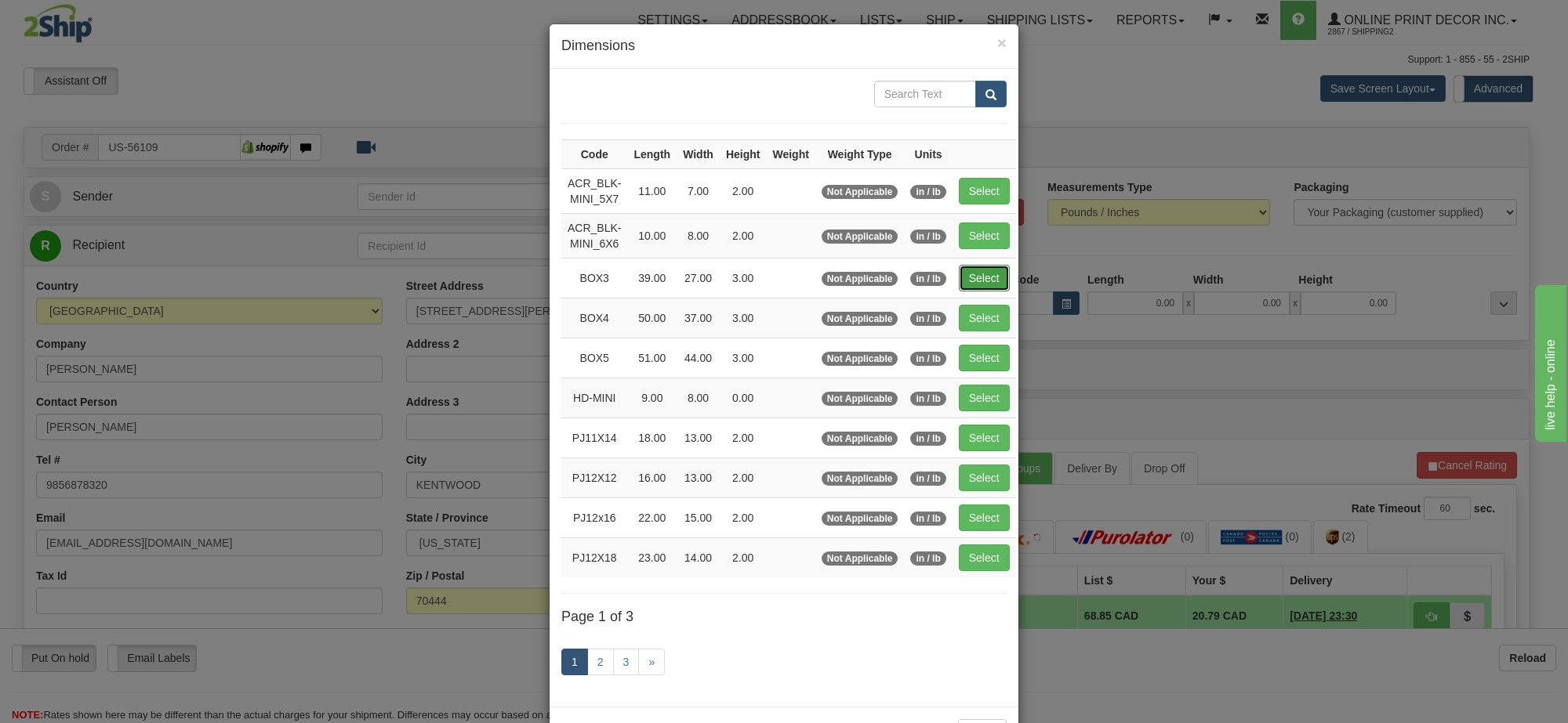
drag, startPoint x: 994, startPoint y: 281, endPoint x: 1181, endPoint y: 396, distance: 219.5
click at [997, 280] on button "Select" at bounding box center [984, 278] width 51 height 26
type input "BOX3"
type input "39.00"
type input "27.00"
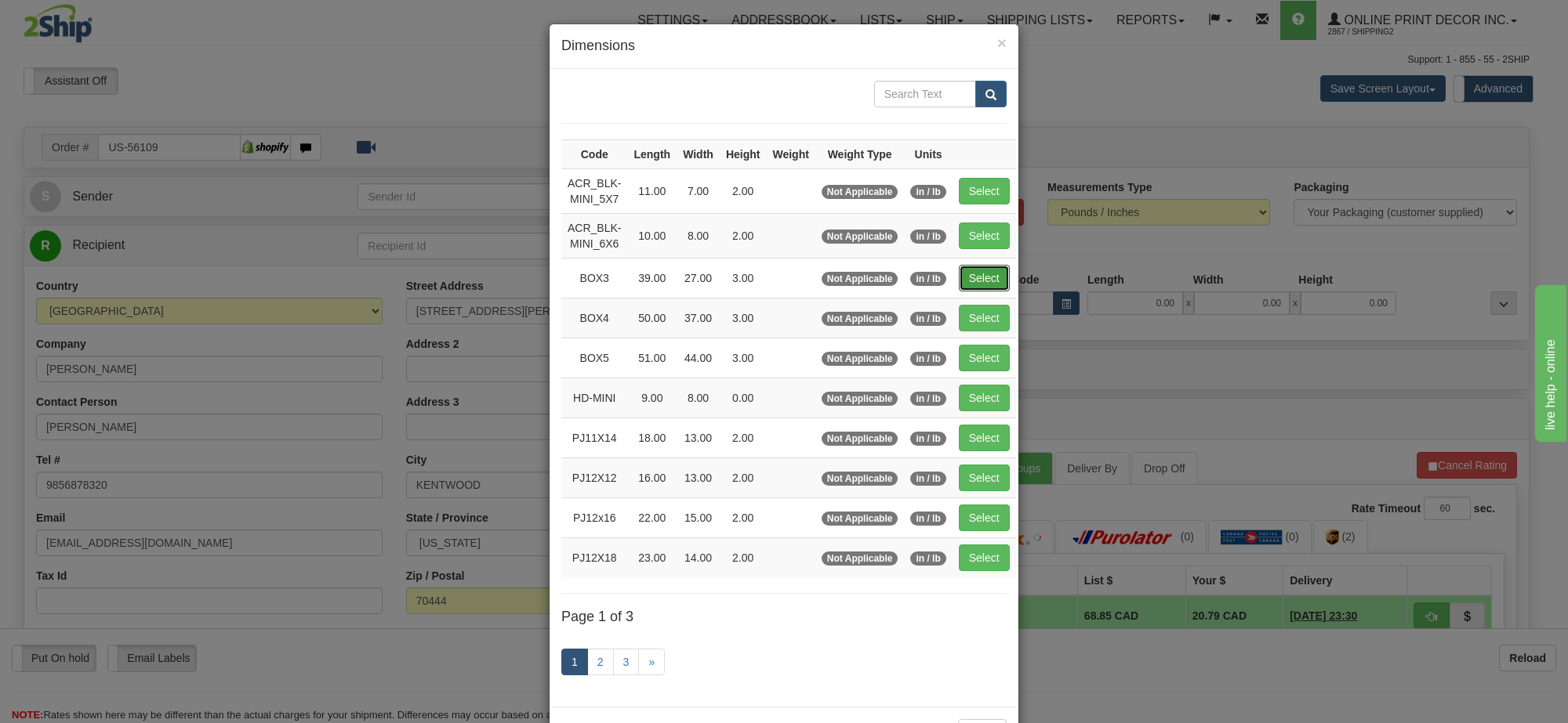
type input "3.00"
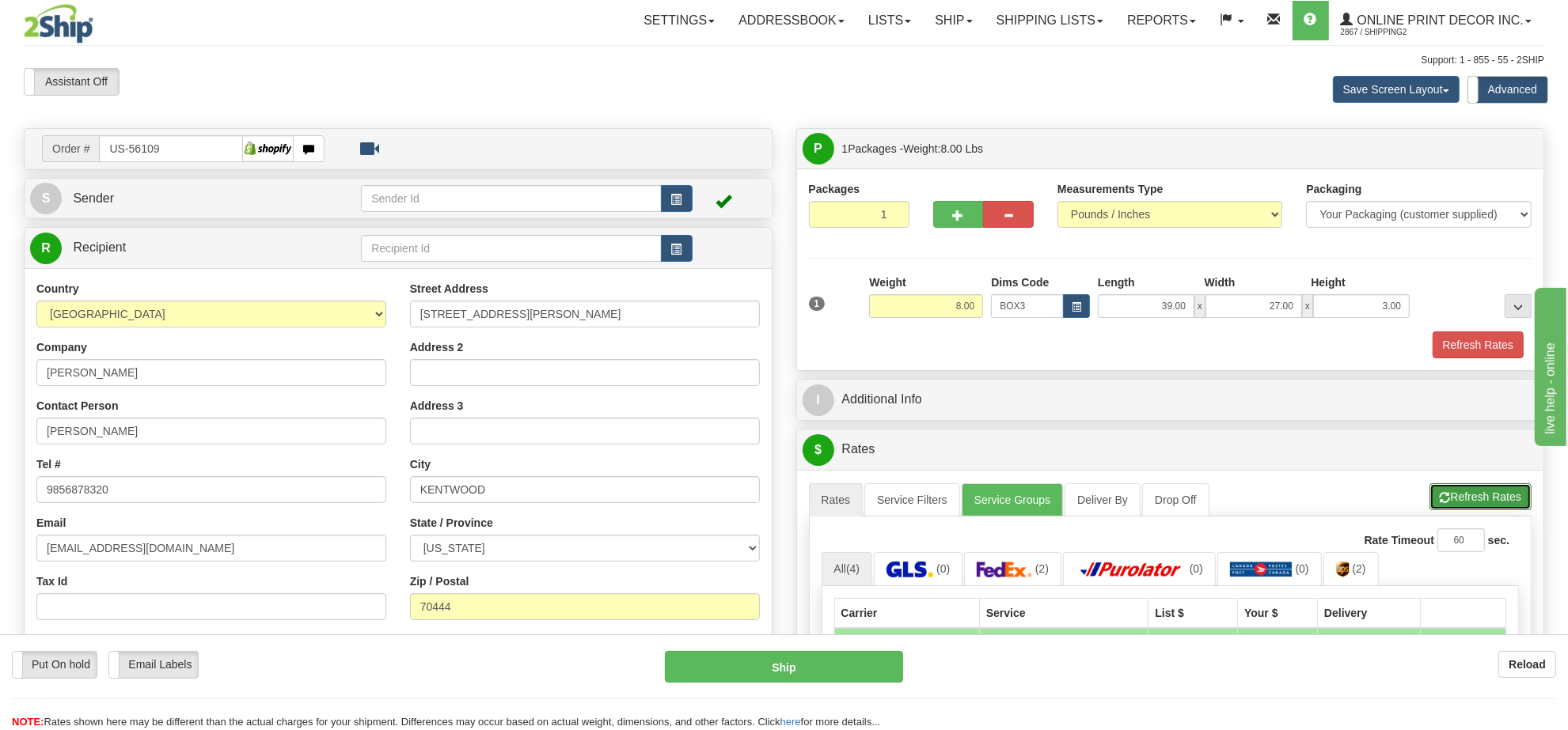
click at [1474, 510] on button "Refresh Rates" at bounding box center [1480, 496] width 102 height 27
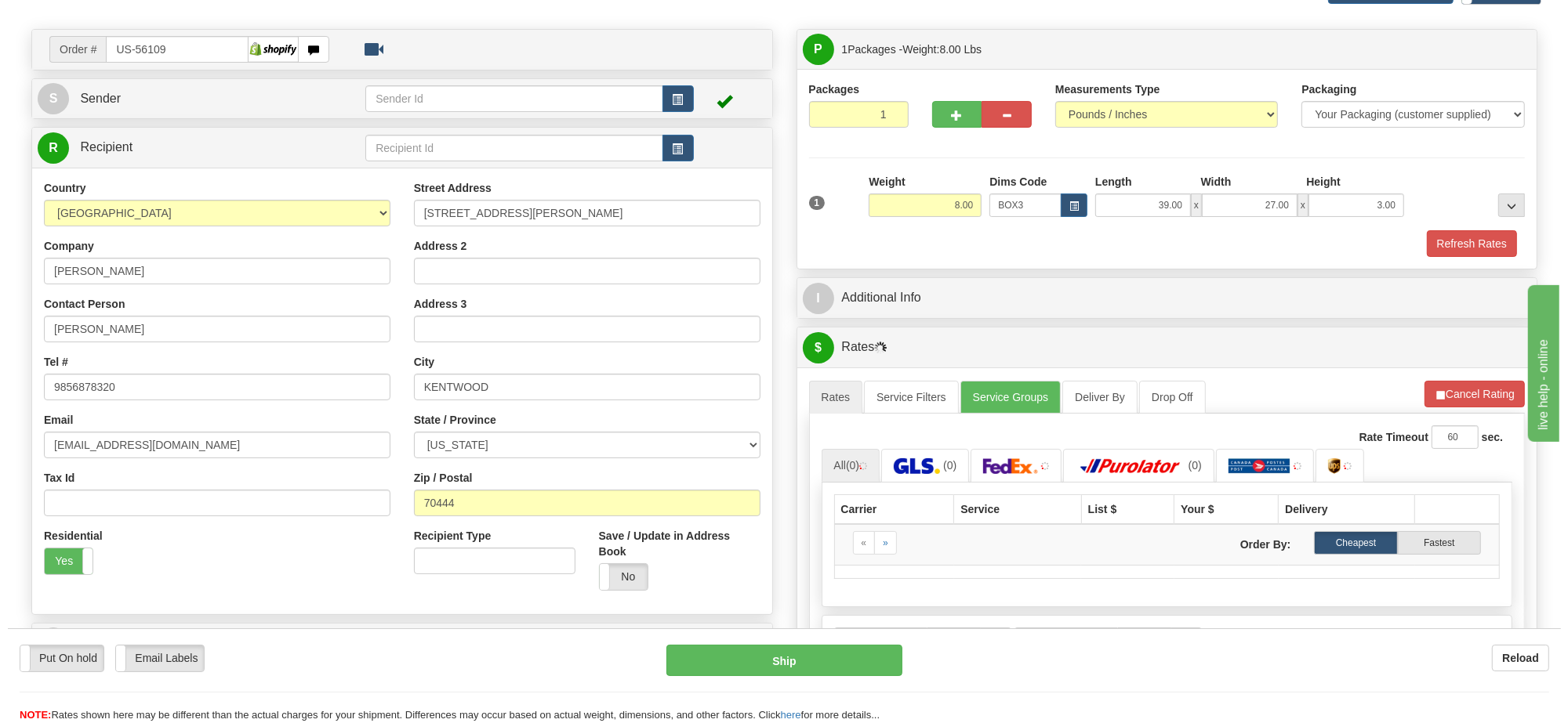
scroll to position [196, 0]
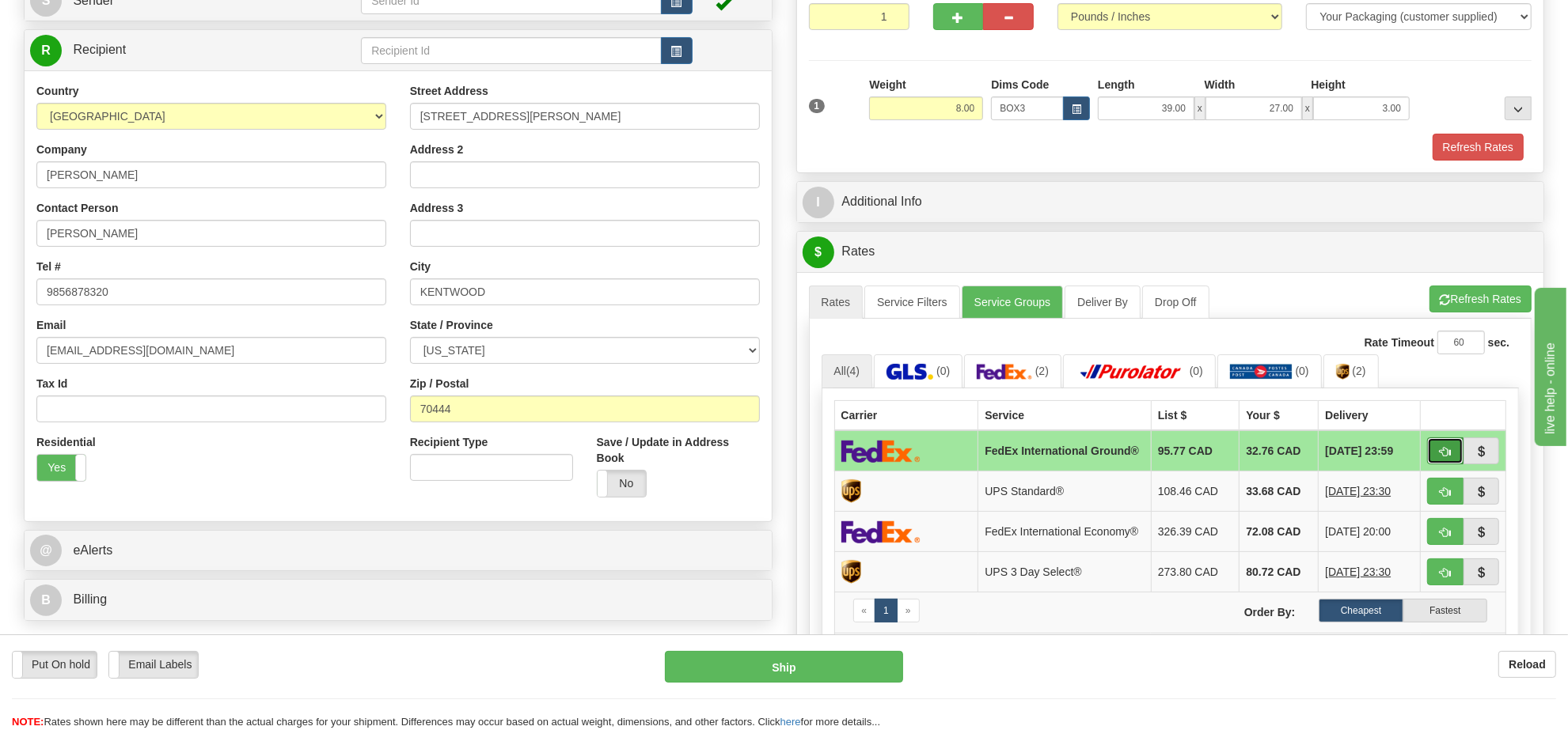
click at [1446, 452] on span "button" at bounding box center [1445, 452] width 11 height 10
type input "92"
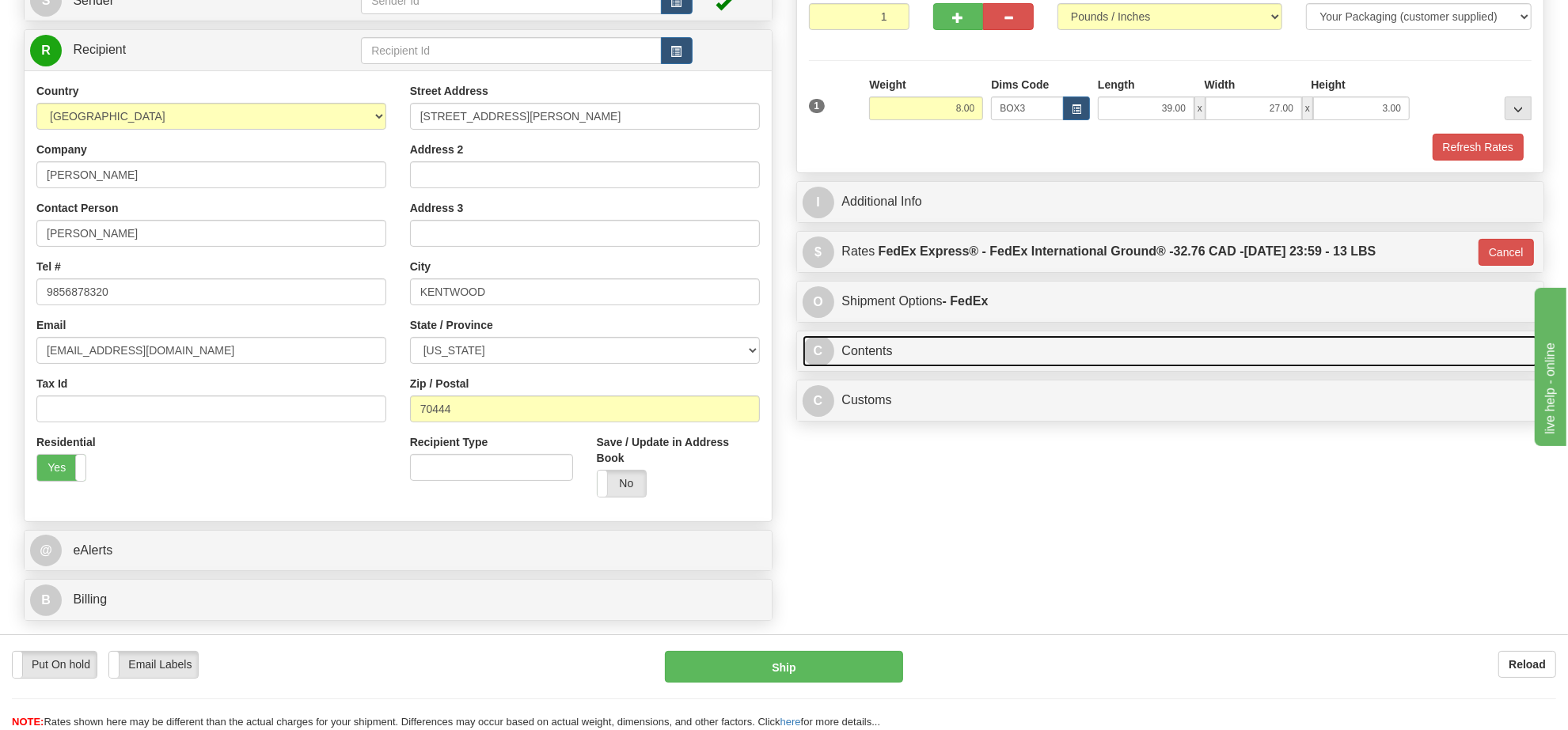
click at [1035, 362] on link "C Contents" at bounding box center [1170, 351] width 736 height 32
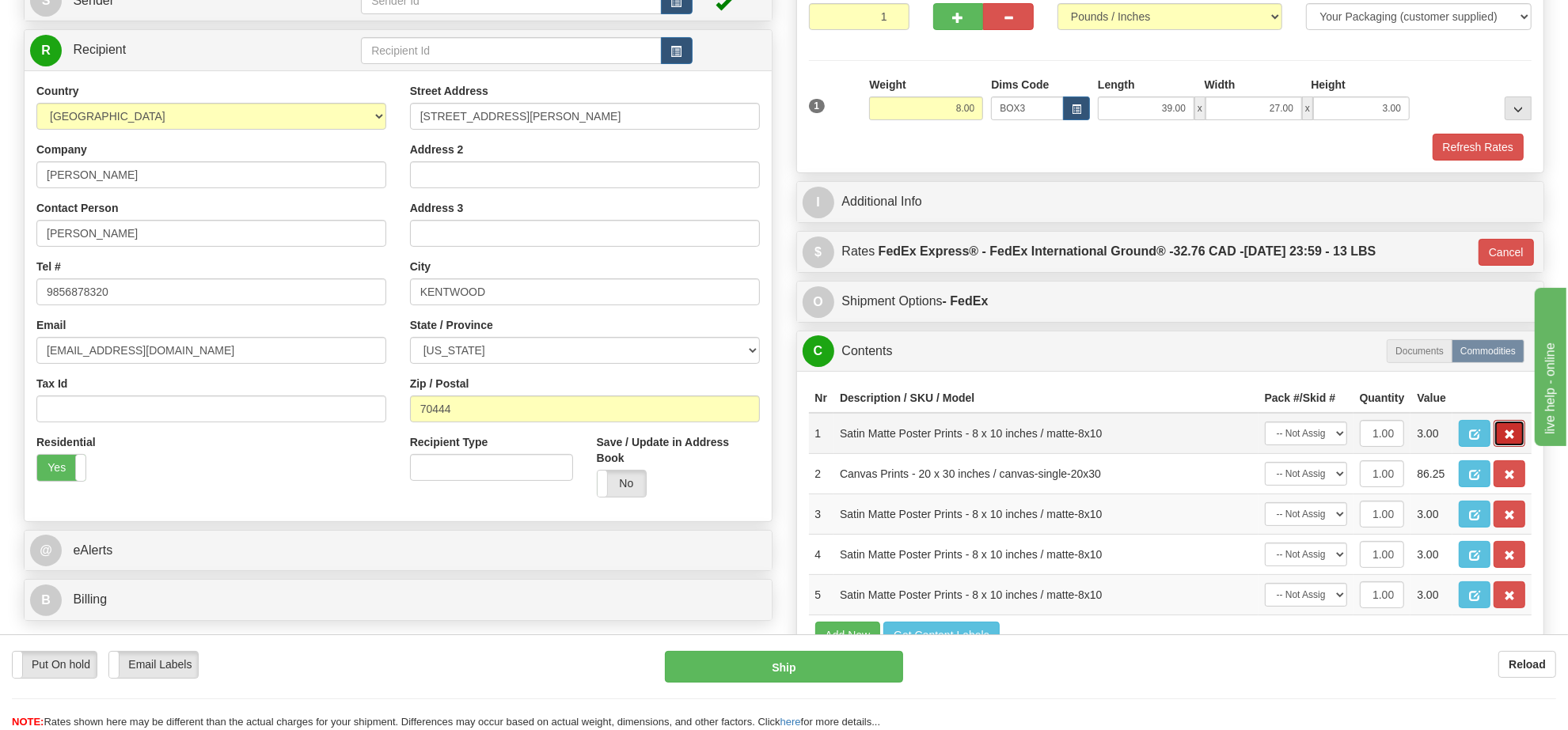
click at [1504, 440] on span "button" at bounding box center [1508, 435] width 11 height 10
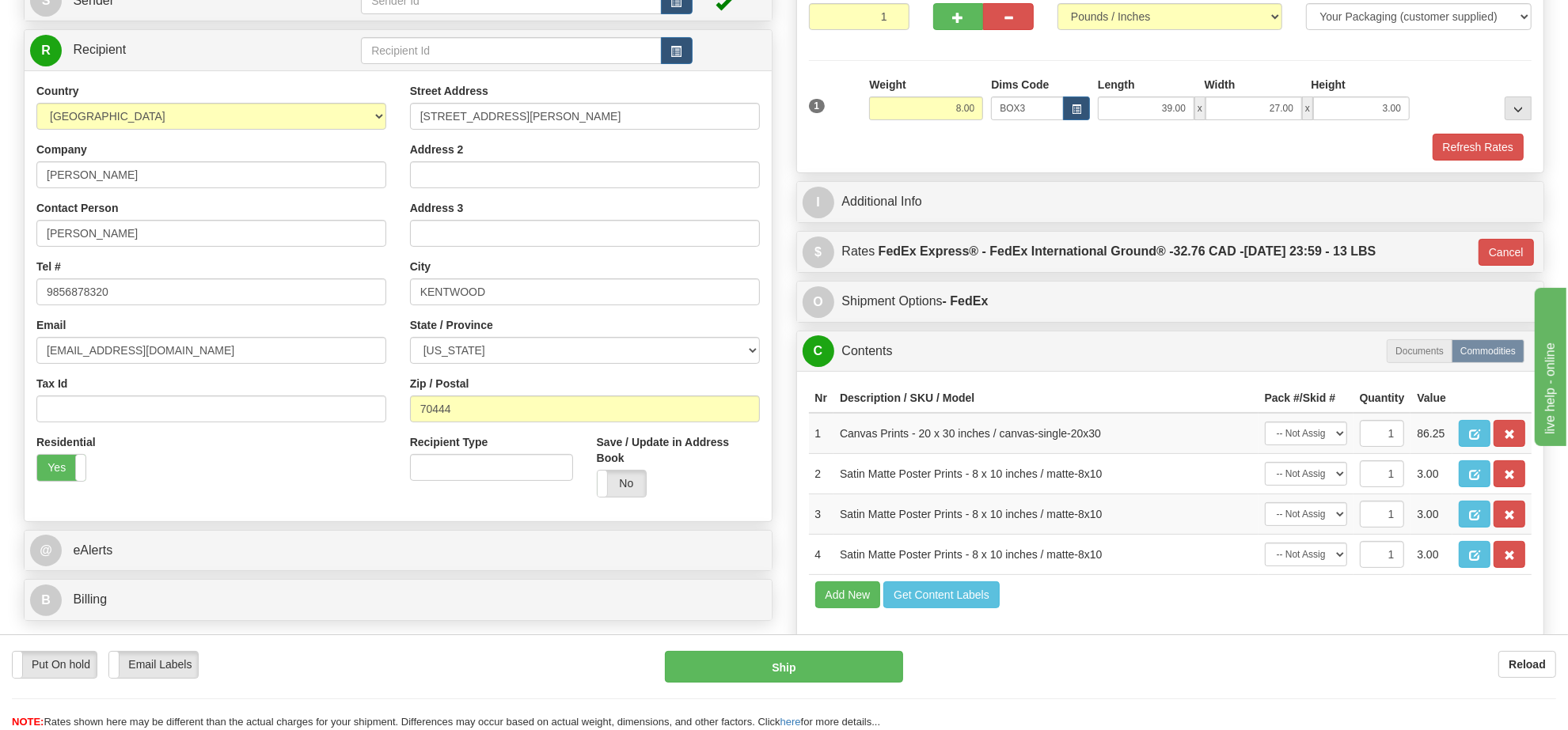
click at [1504, 440] on span "button" at bounding box center [1508, 435] width 11 height 10
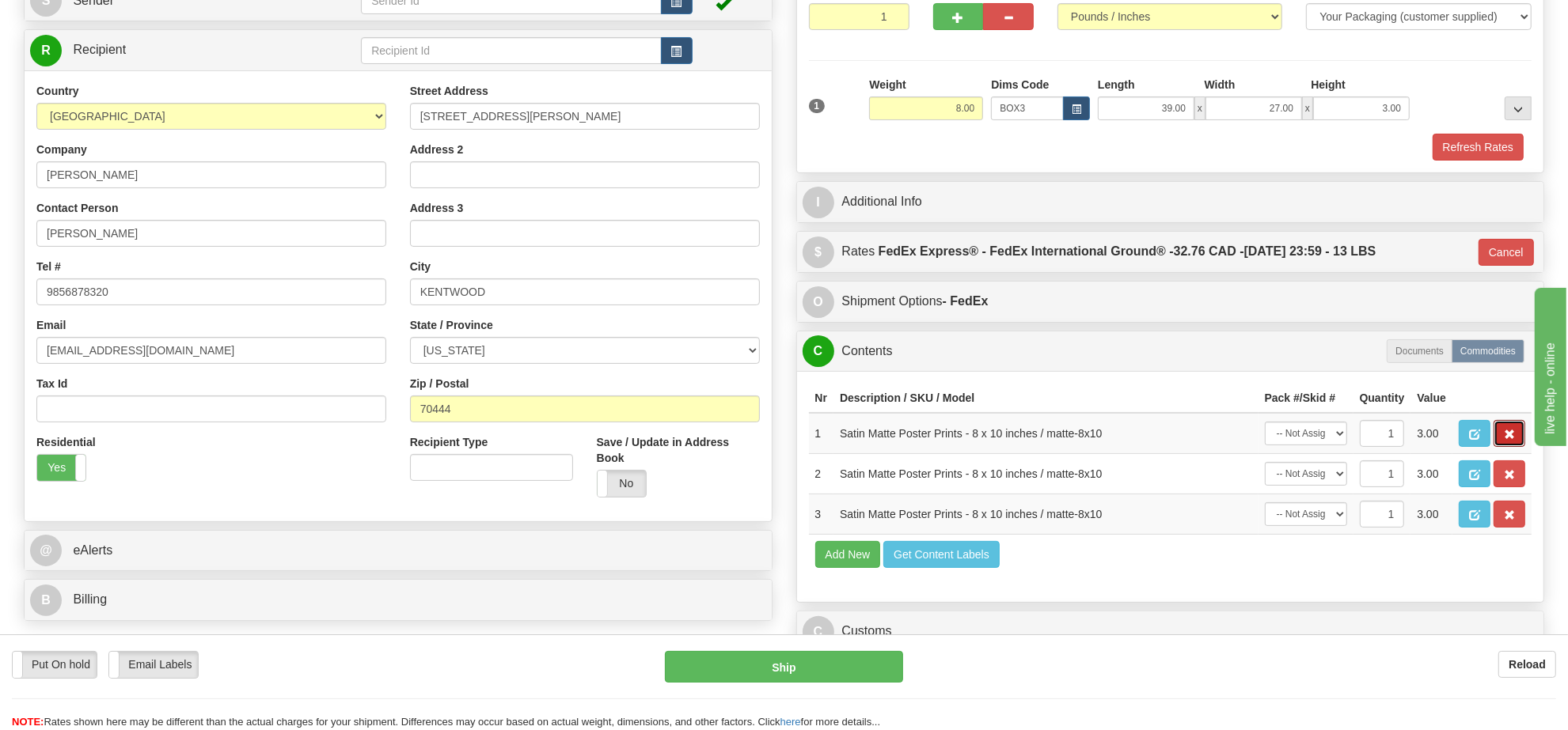
click at [1504, 440] on span "button" at bounding box center [1508, 435] width 11 height 10
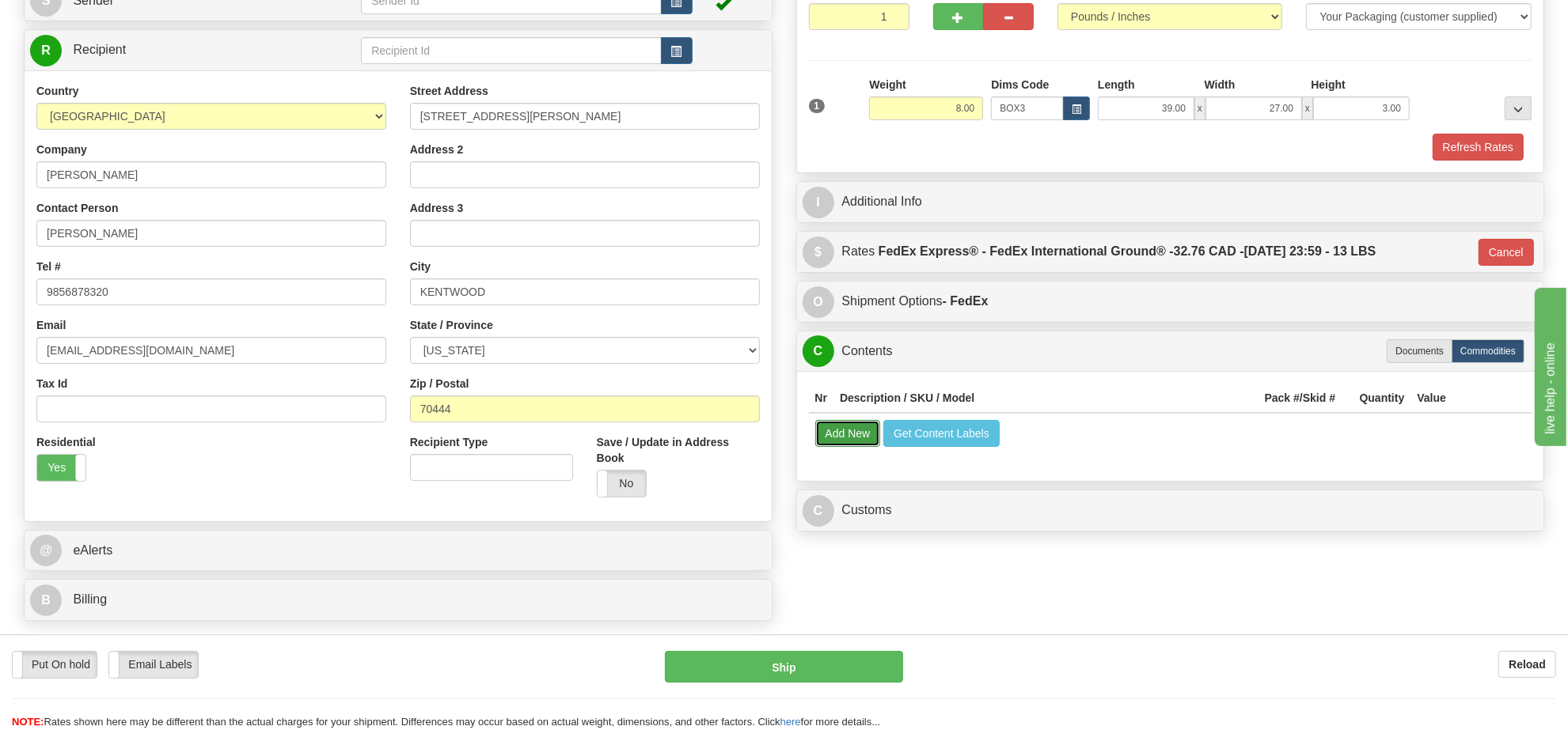
click at [854, 441] on button "Add New" at bounding box center [848, 433] width 65 height 27
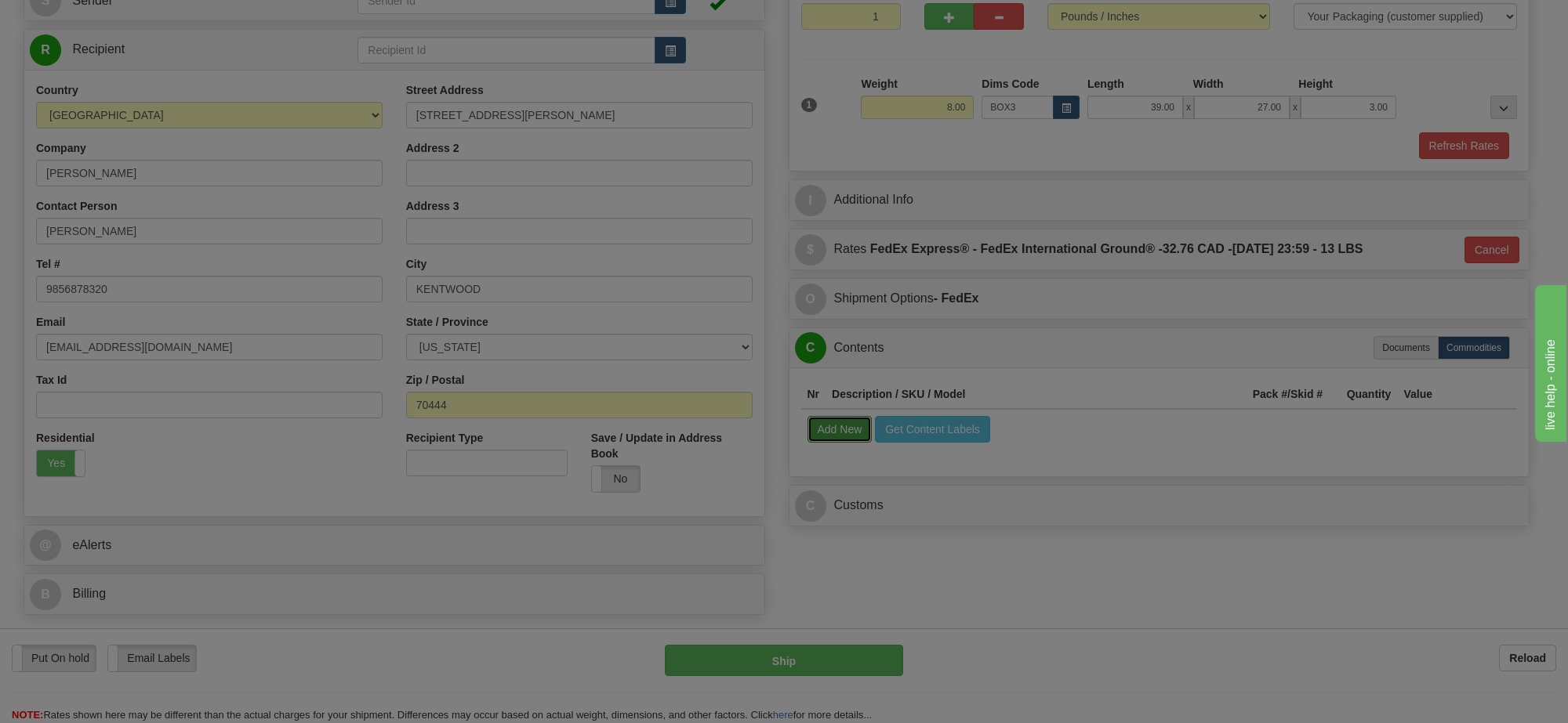
select select
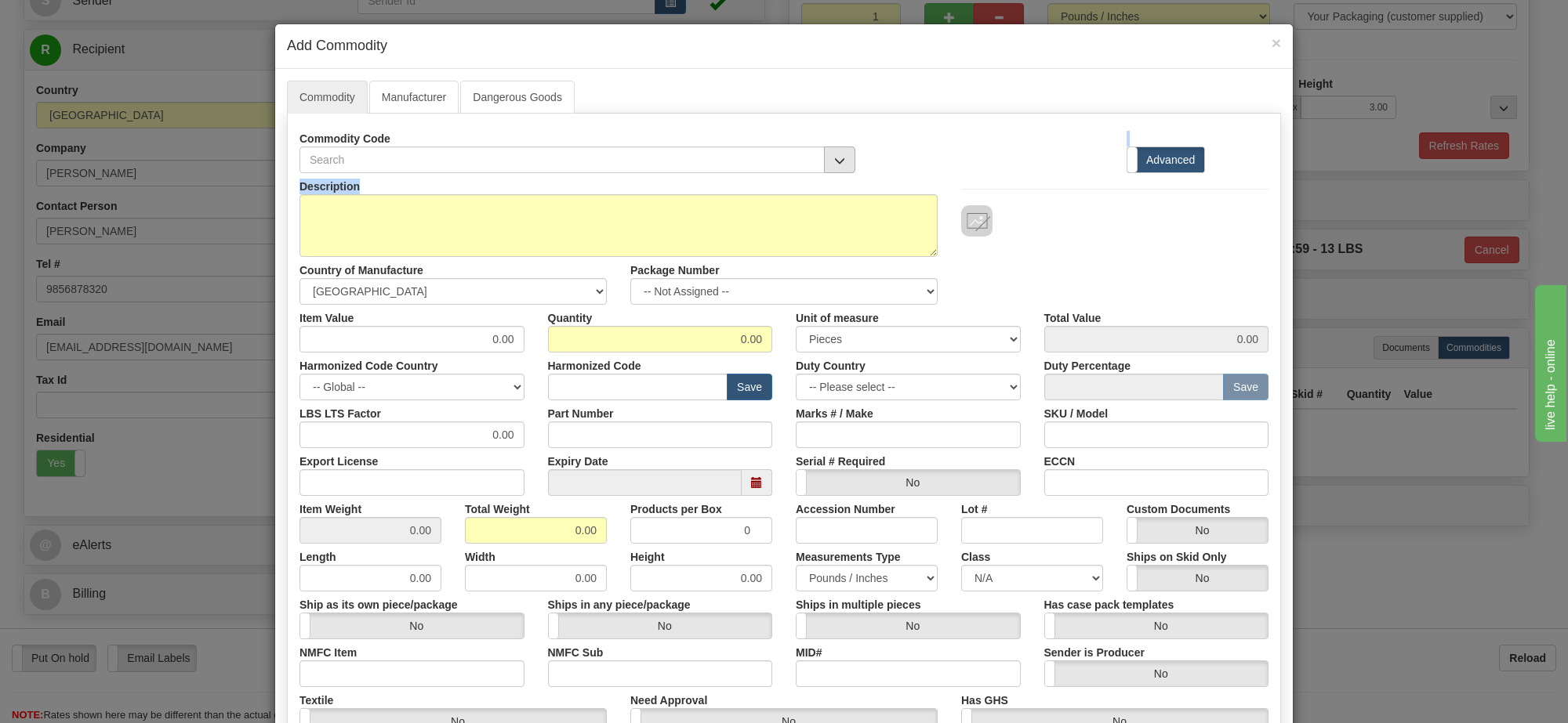
click at [832, 170] on div "Commodity Code Standard Advanced Description Country of Manufacture" at bounding box center [784, 494] width 994 height 762
click at [832, 168] on button "button" at bounding box center [840, 160] width 31 height 26
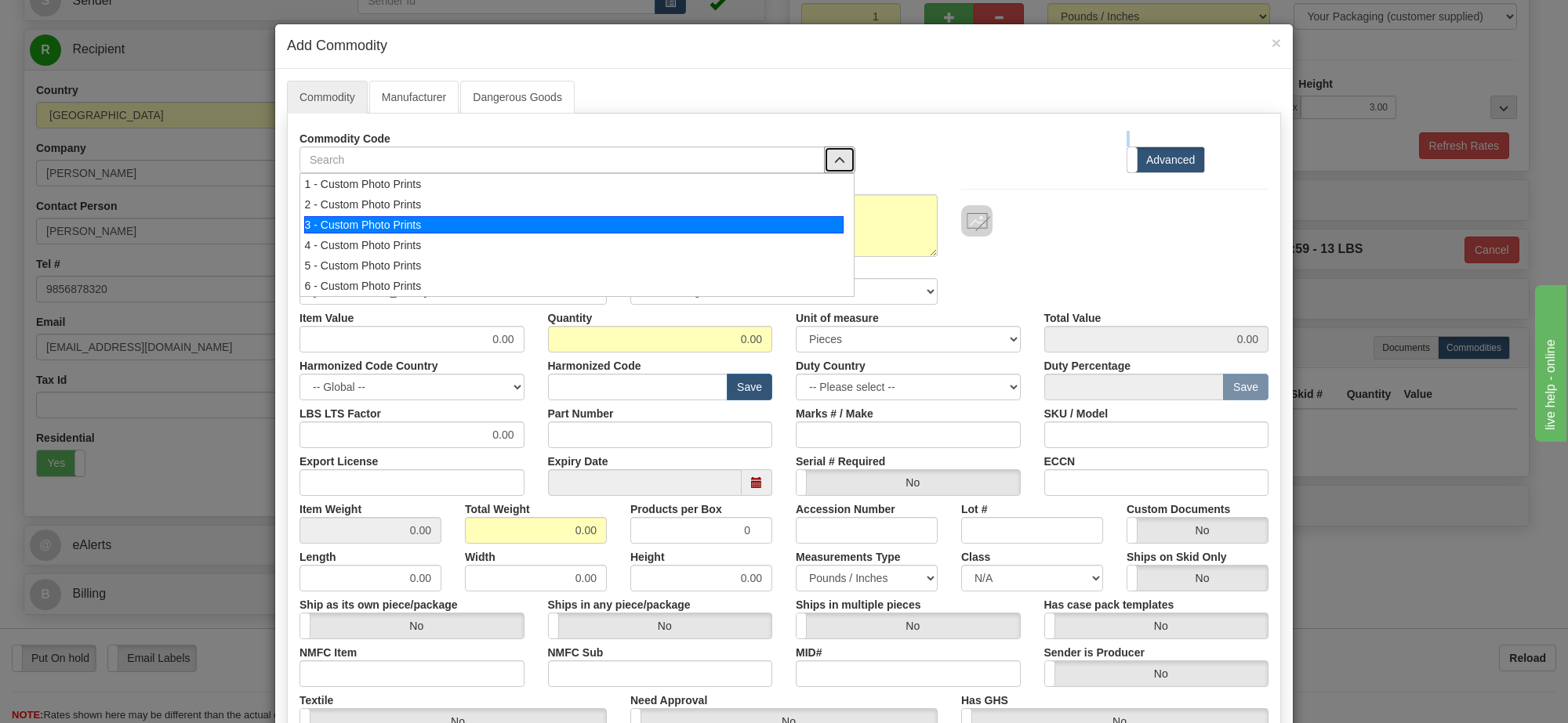
click at [781, 224] on div "3 - Custom Photo Prints" at bounding box center [575, 225] width 540 height 17
select select "1"
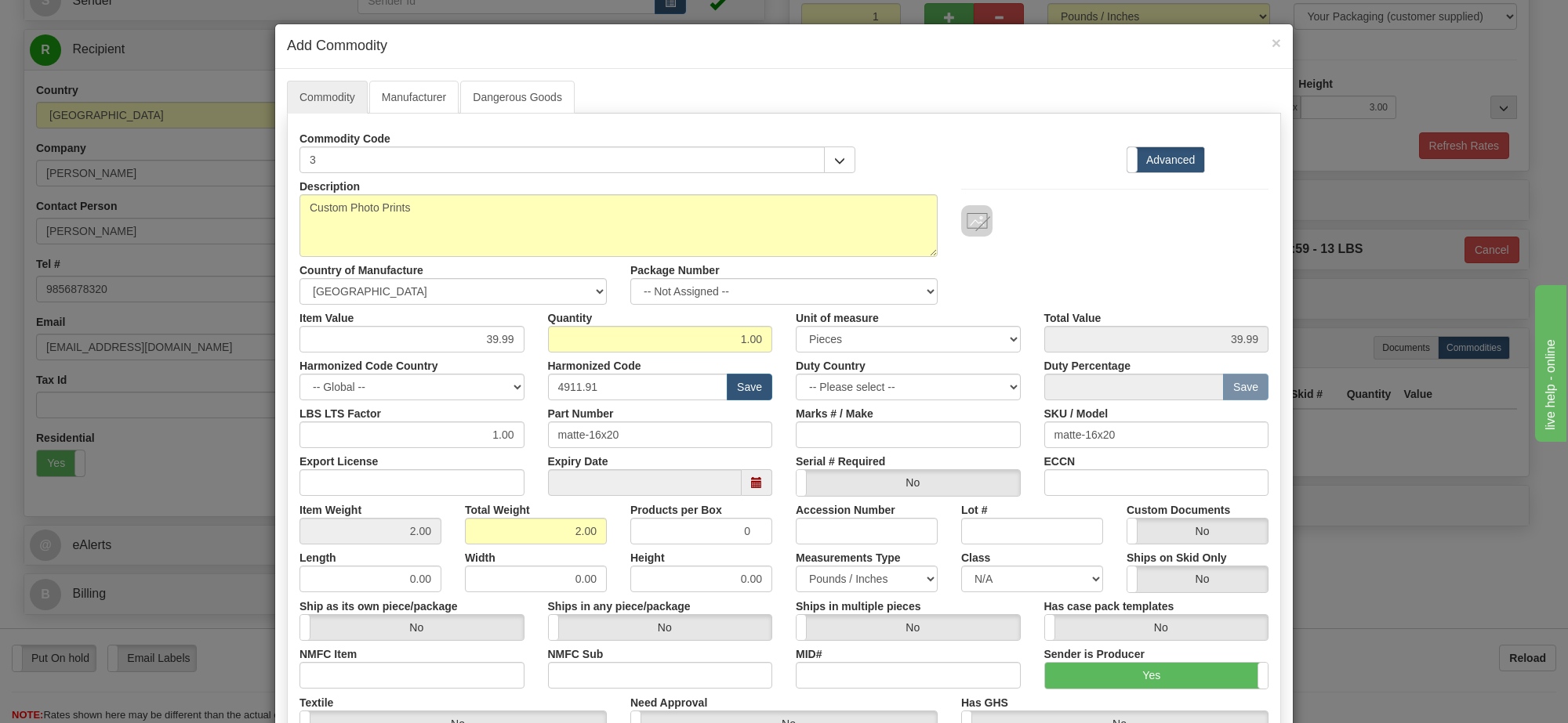
scroll to position [2, 0]
click at [813, 296] on select "-- Not Assigned -- Item 1" at bounding box center [784, 291] width 307 height 26
select select "0"
click at [630, 279] on select "-- Not Assigned -- Item 1" at bounding box center [784, 291] width 307 height 26
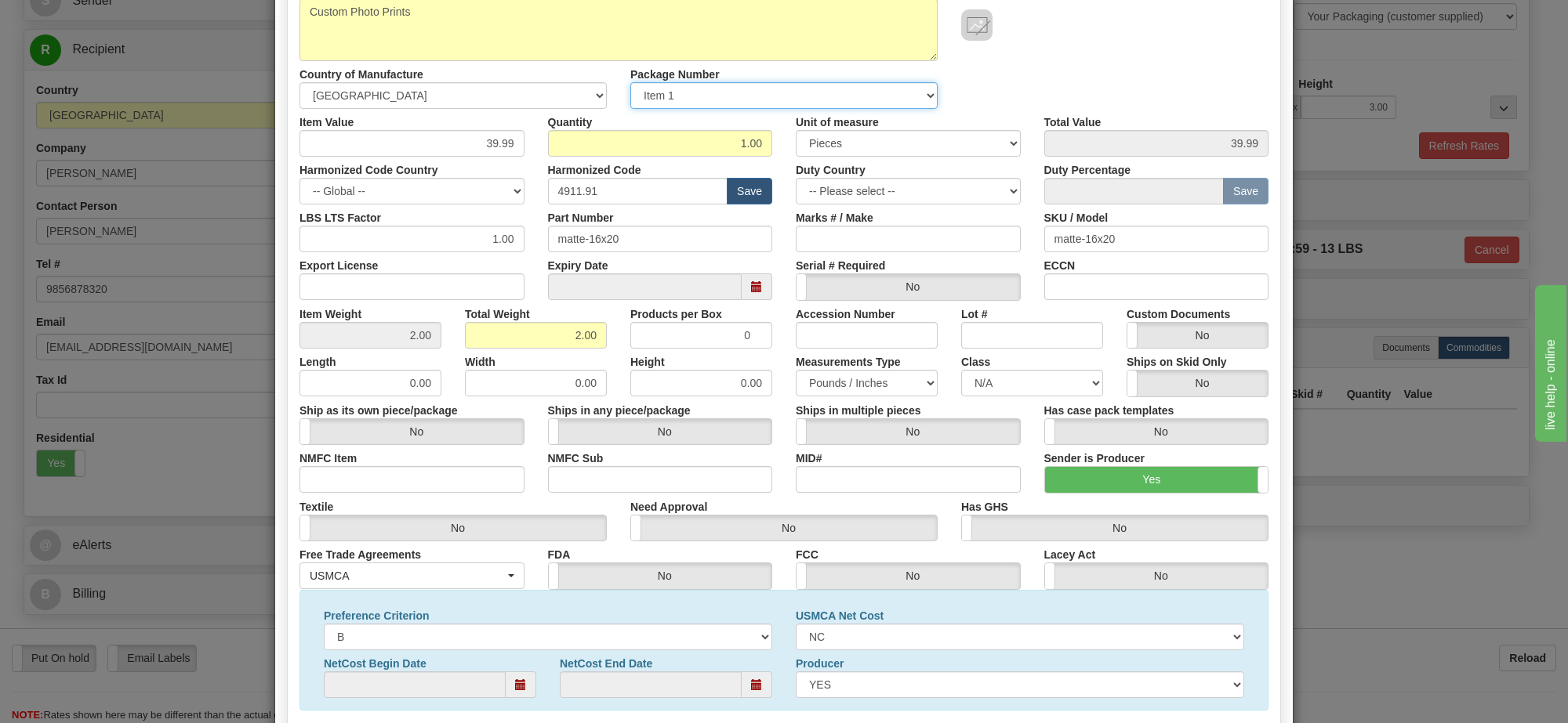
scroll to position [308, 0]
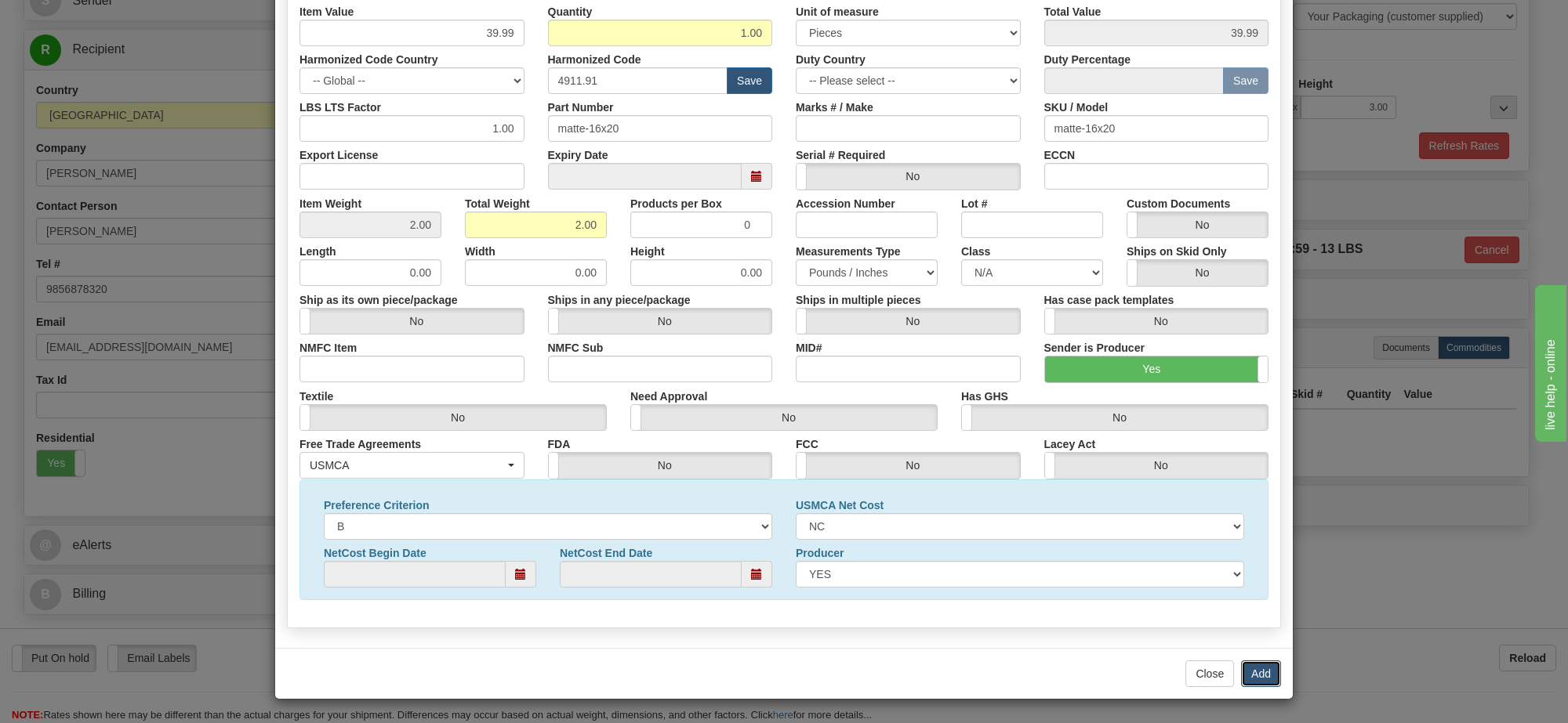
click at [1253, 664] on button "Add" at bounding box center [1261, 674] width 40 height 26
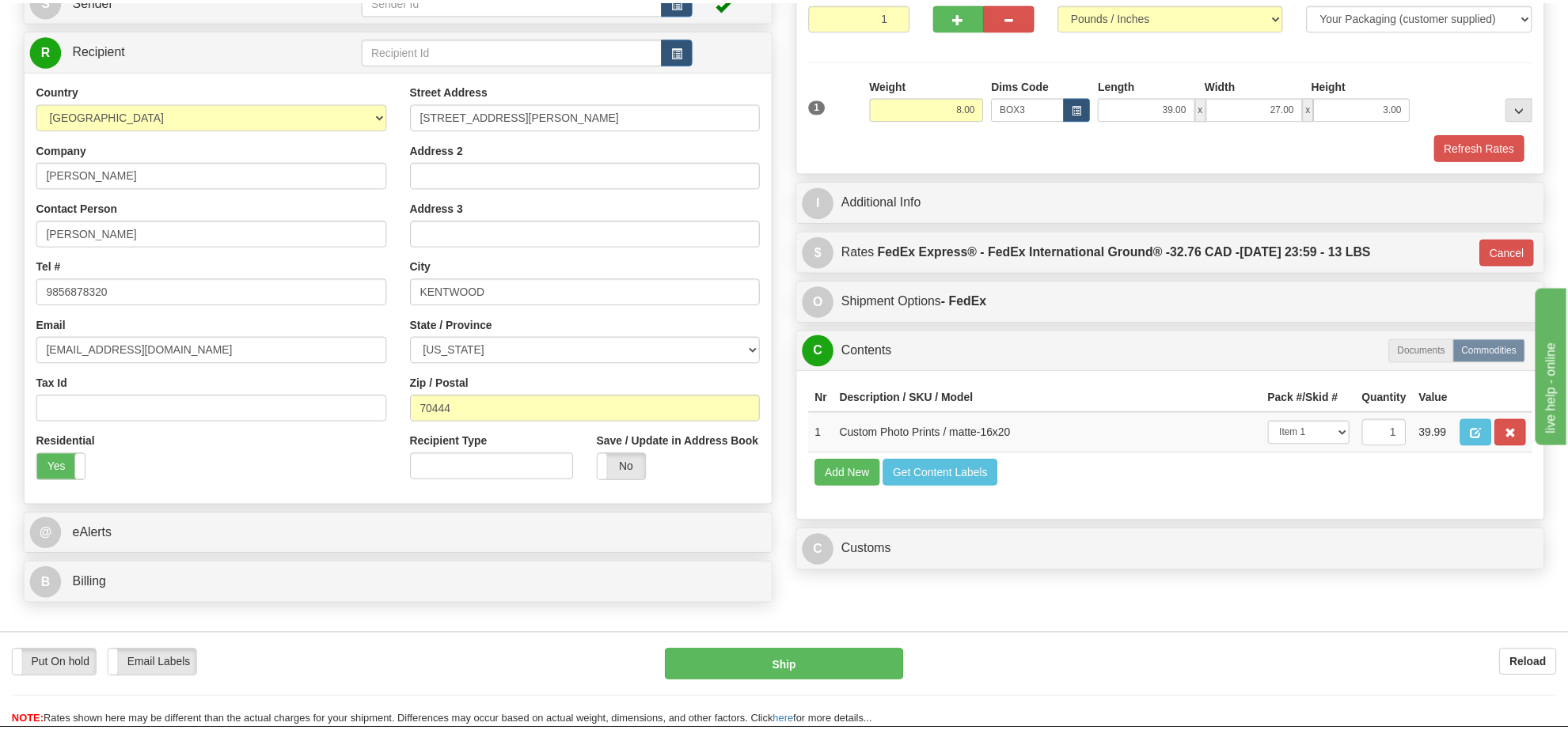
scroll to position [0, 0]
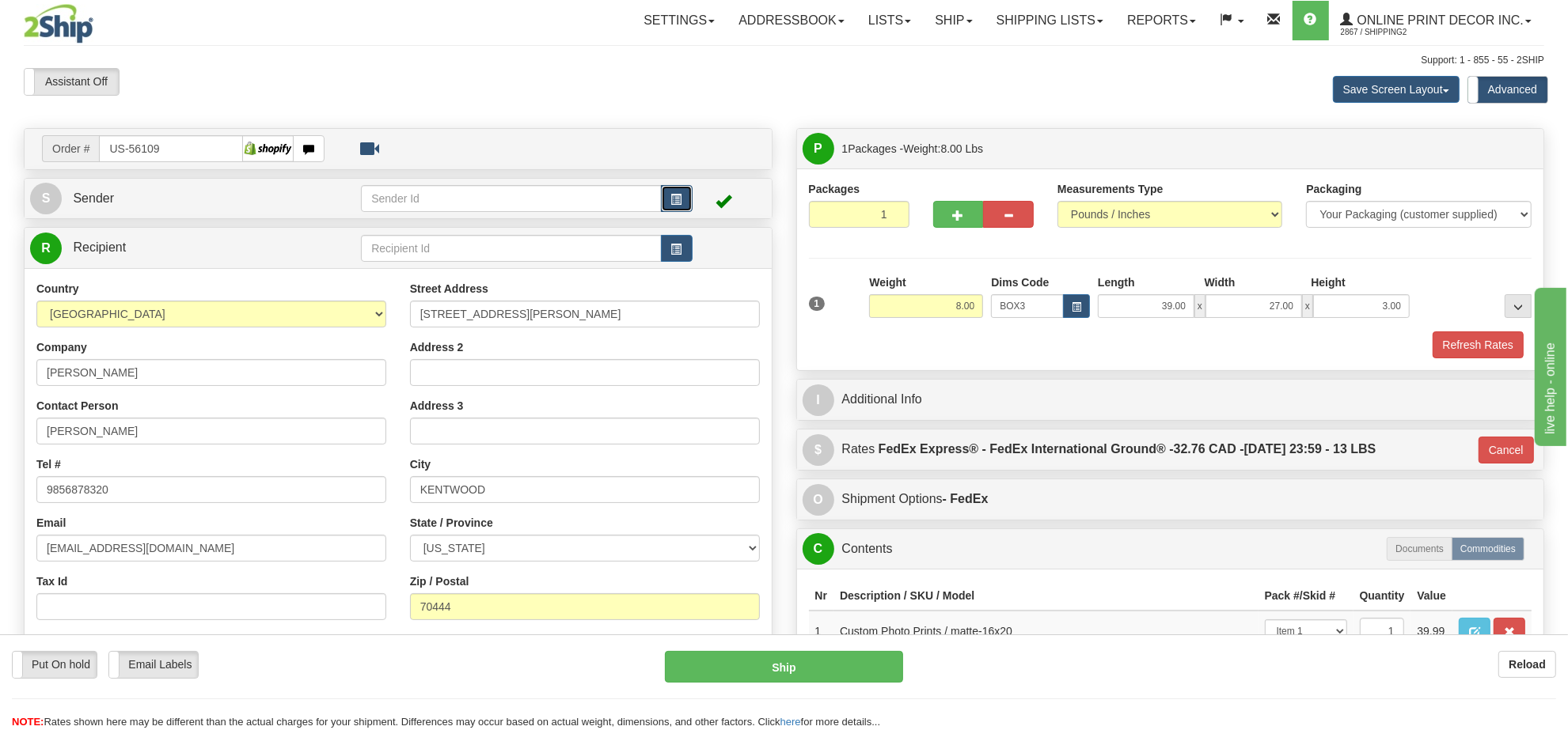
click at [678, 199] on span "button" at bounding box center [676, 200] width 11 height 10
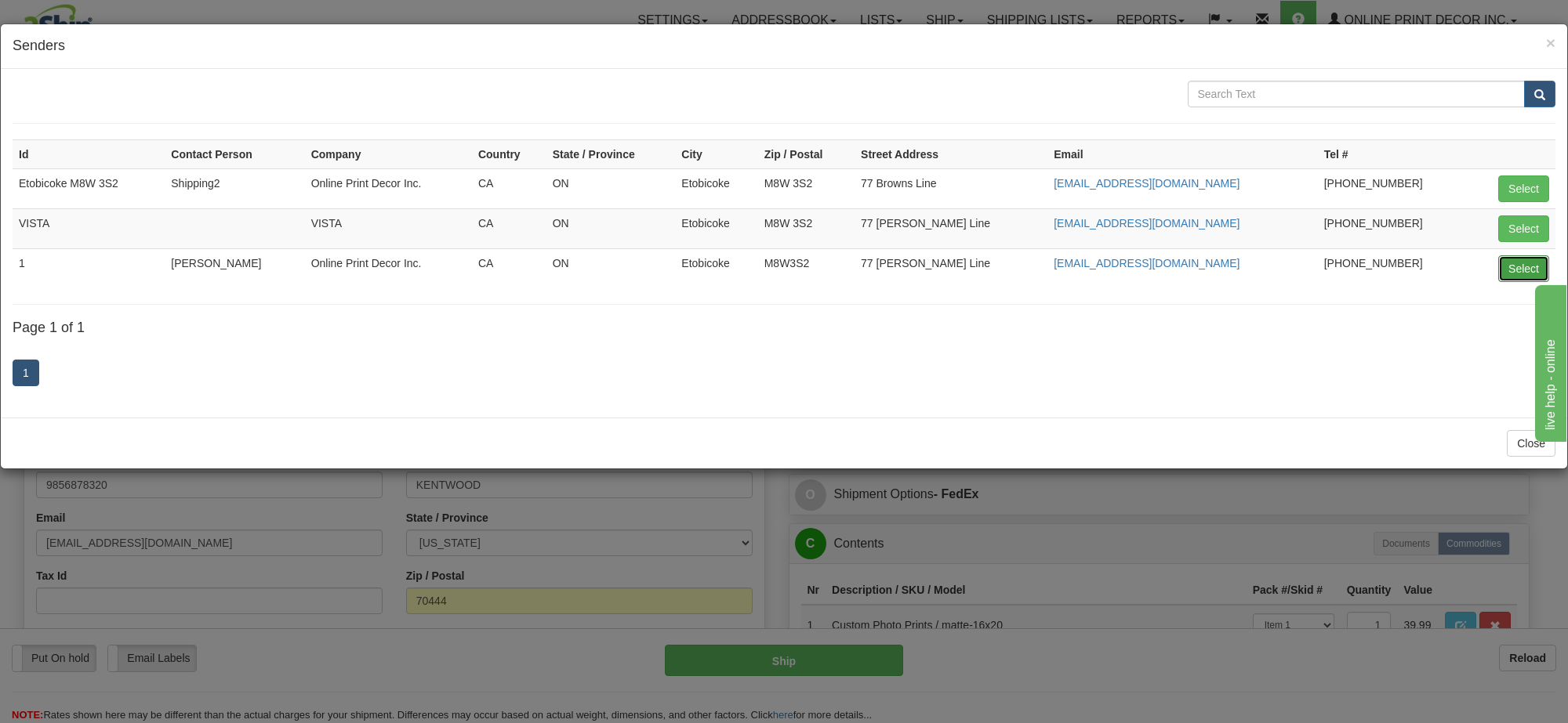
click at [1511, 280] on button "Select" at bounding box center [1524, 268] width 51 height 26
type input "1"
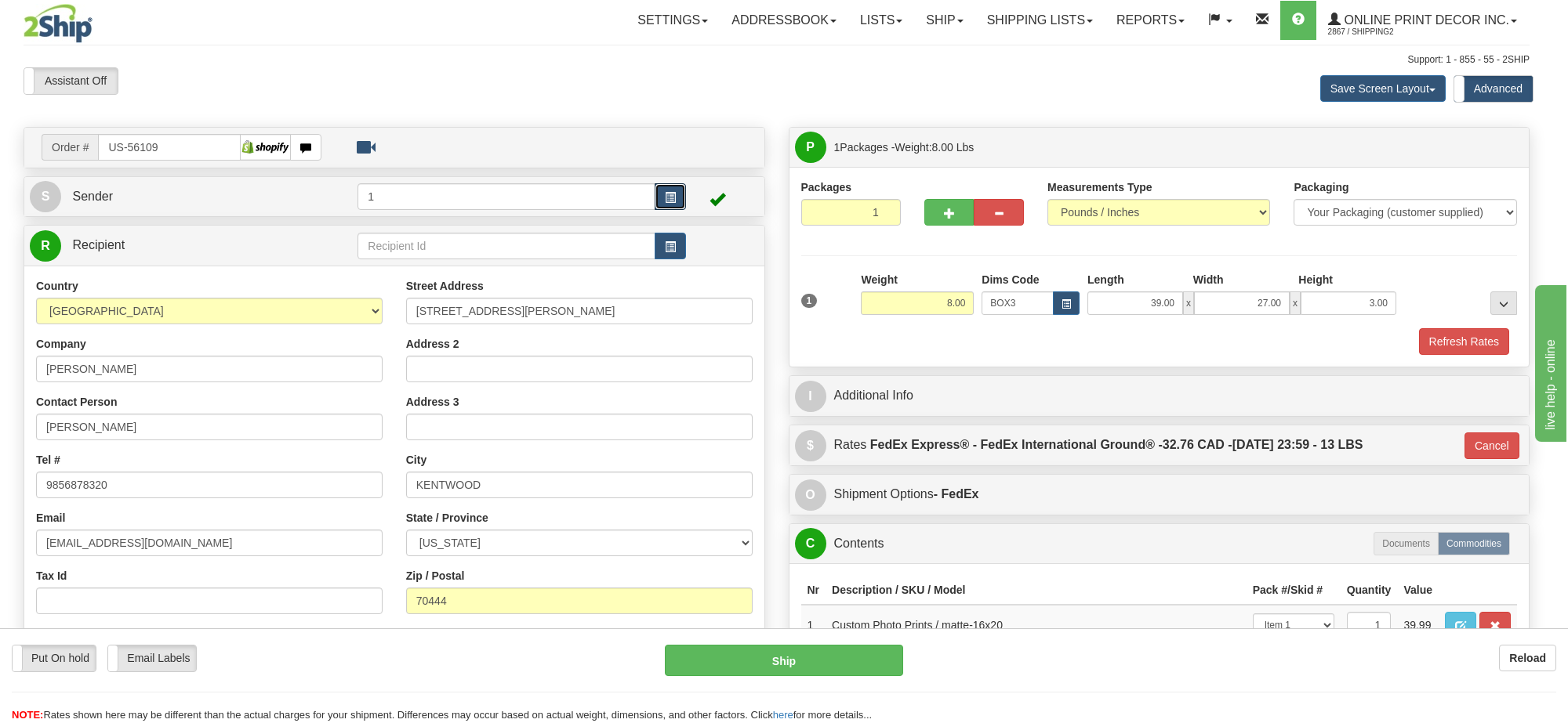
type input "92"
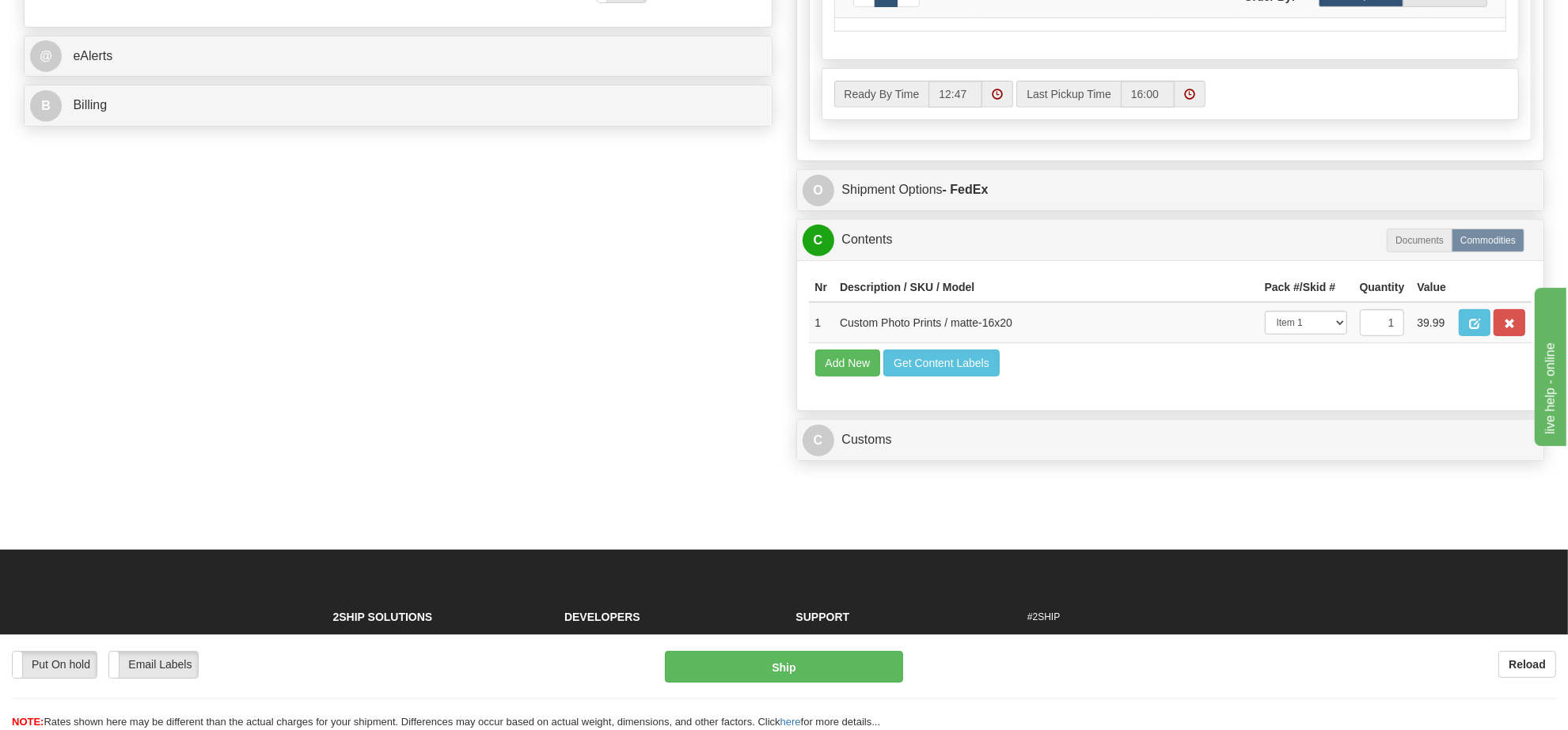
scroll to position [791, 0]
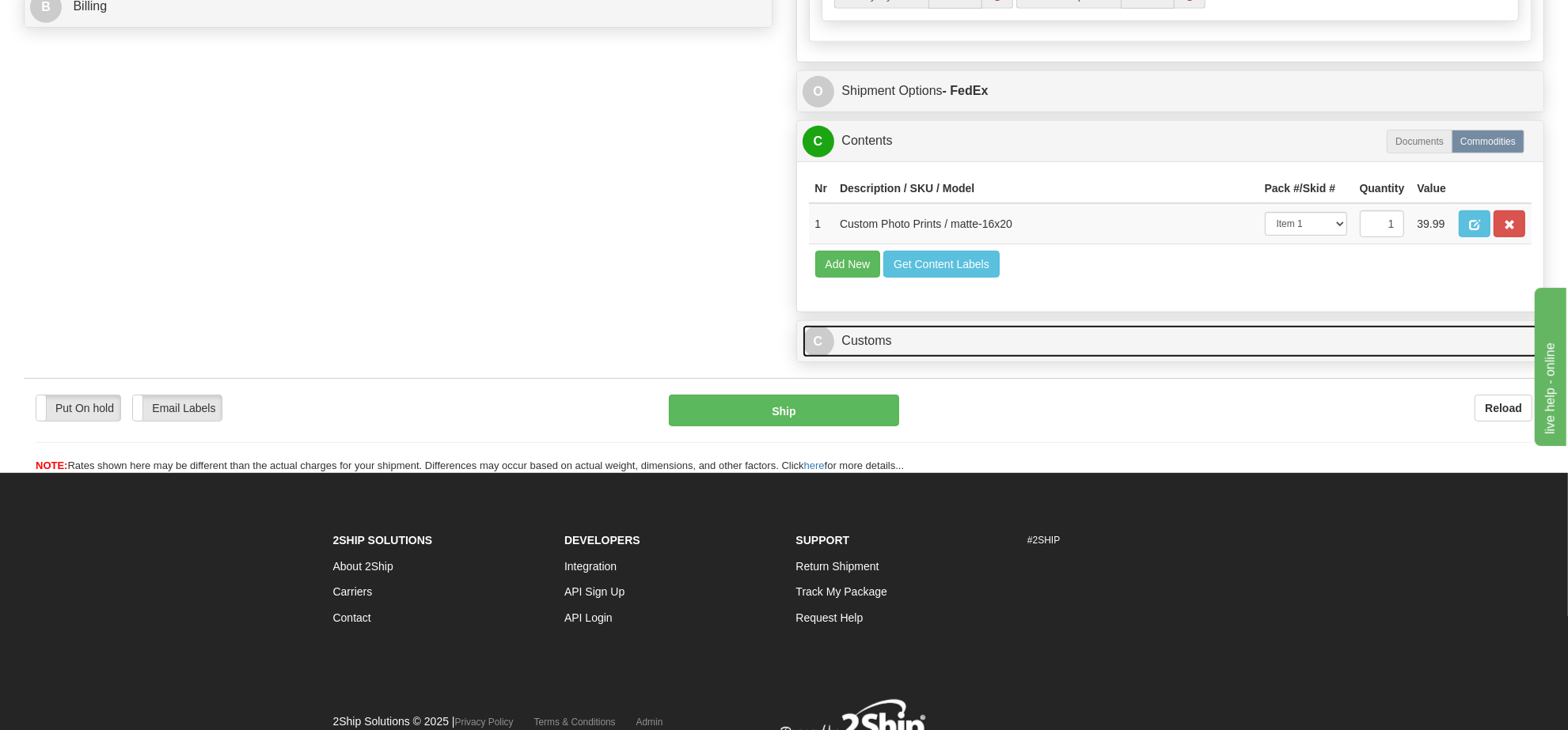
click at [954, 358] on link "C Customs" at bounding box center [1170, 341] width 736 height 32
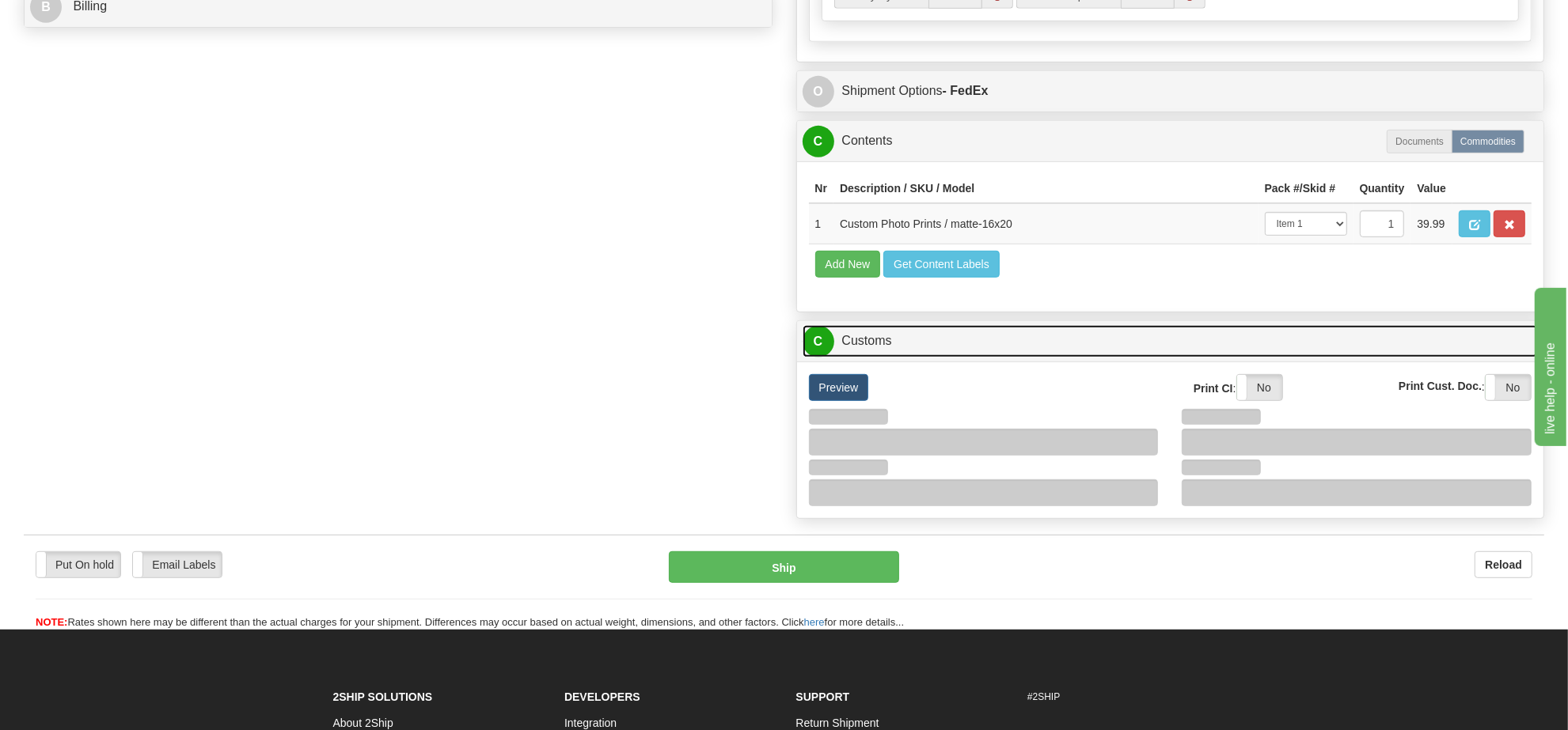
scroll to position [989, 0]
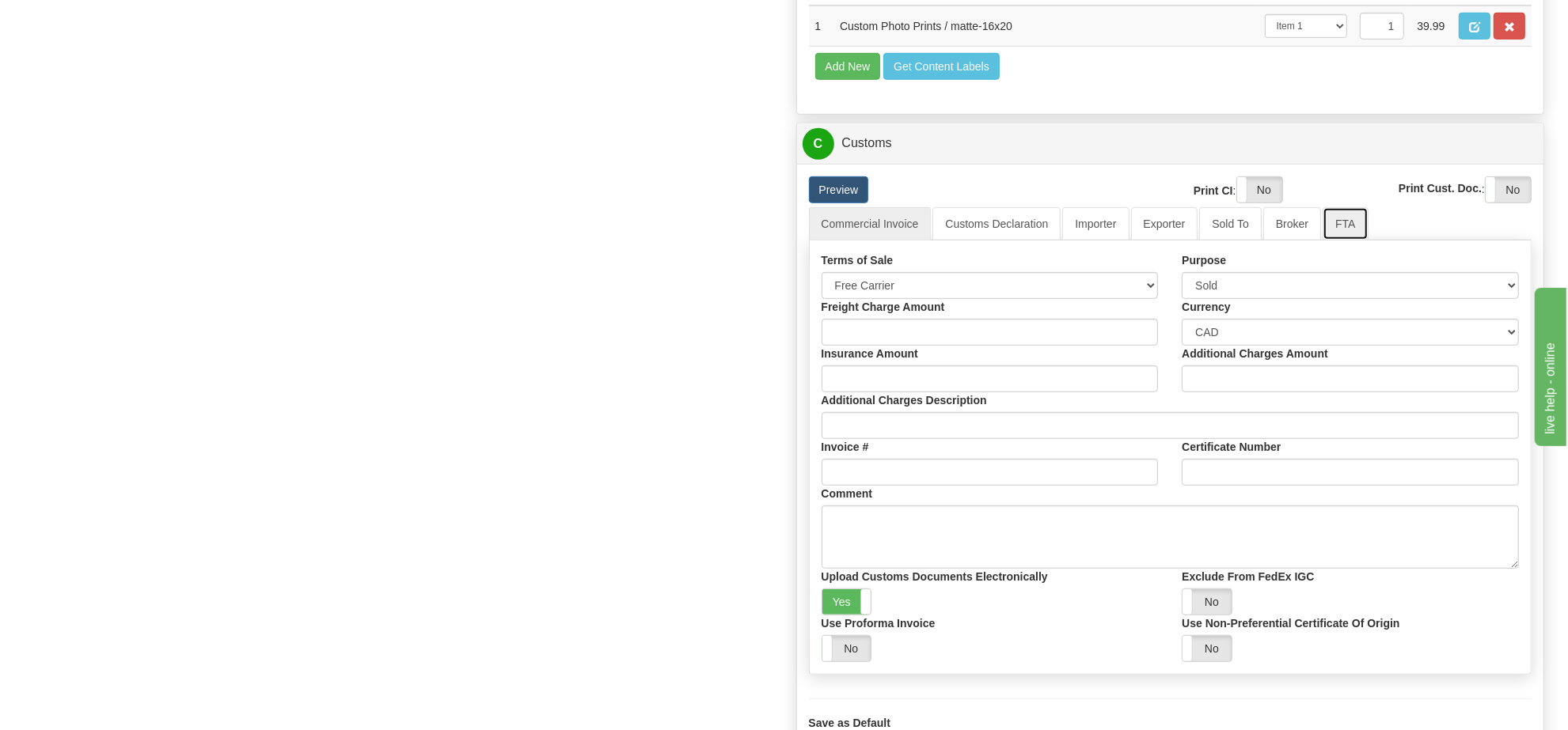
click at [1338, 240] on link "FTA" at bounding box center [1345, 224] width 45 height 33
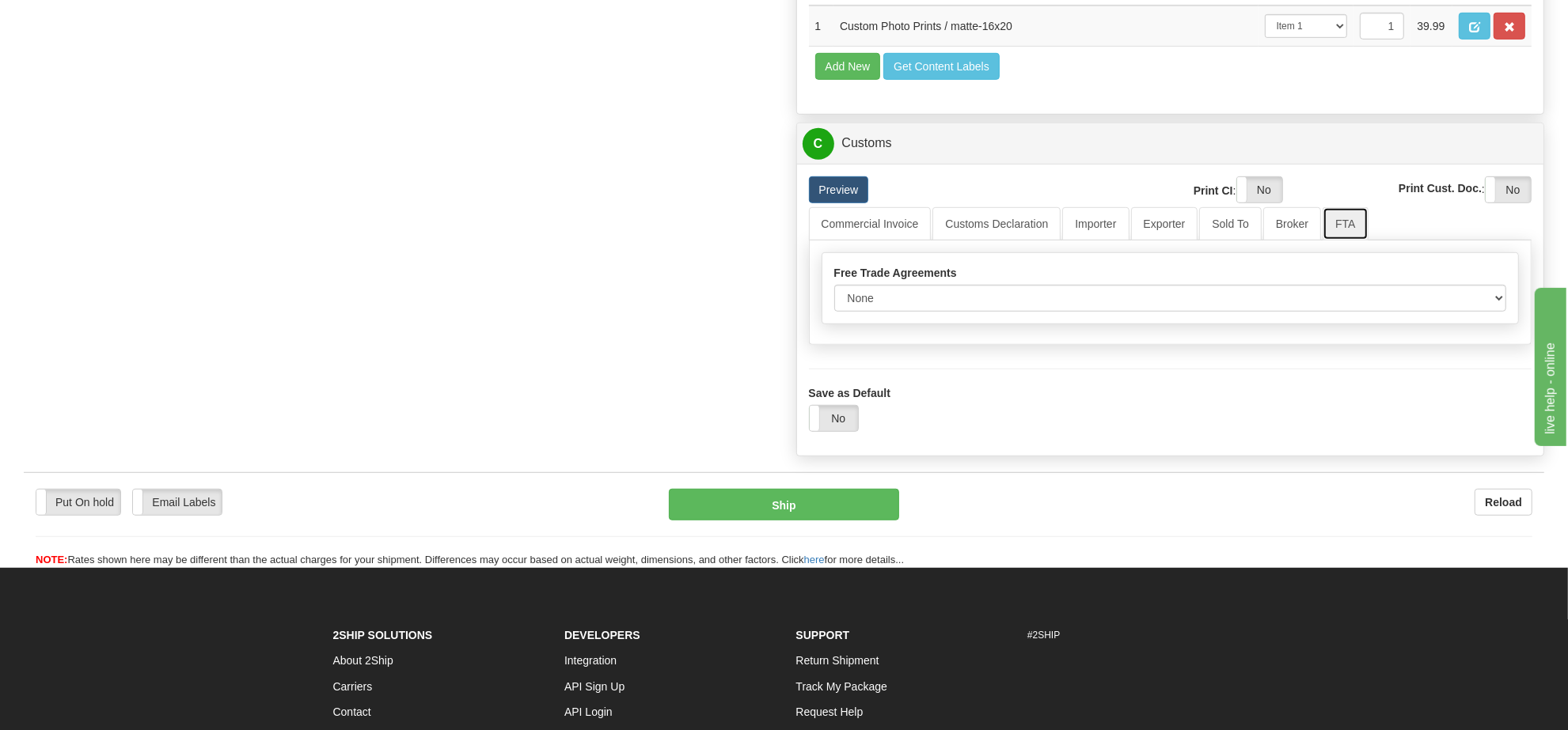
scroll to position [1187, 0]
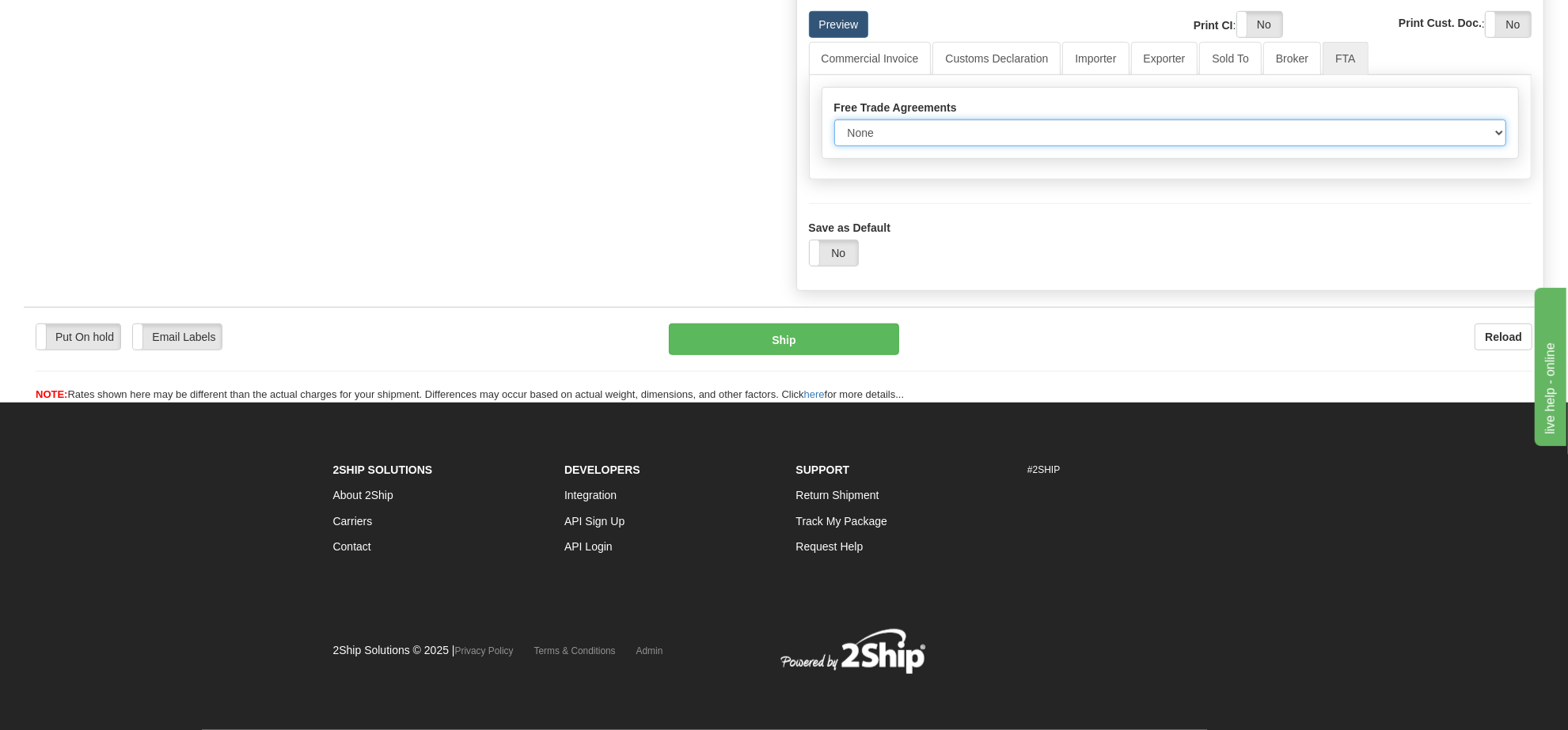
click at [1084, 147] on select "None Other USMCA CETA CUKTCA" at bounding box center [1171, 133] width 673 height 27
select select "1"
click at [835, 127] on select "None Other USMCA CETA CUKTCA" at bounding box center [1171, 133] width 673 height 27
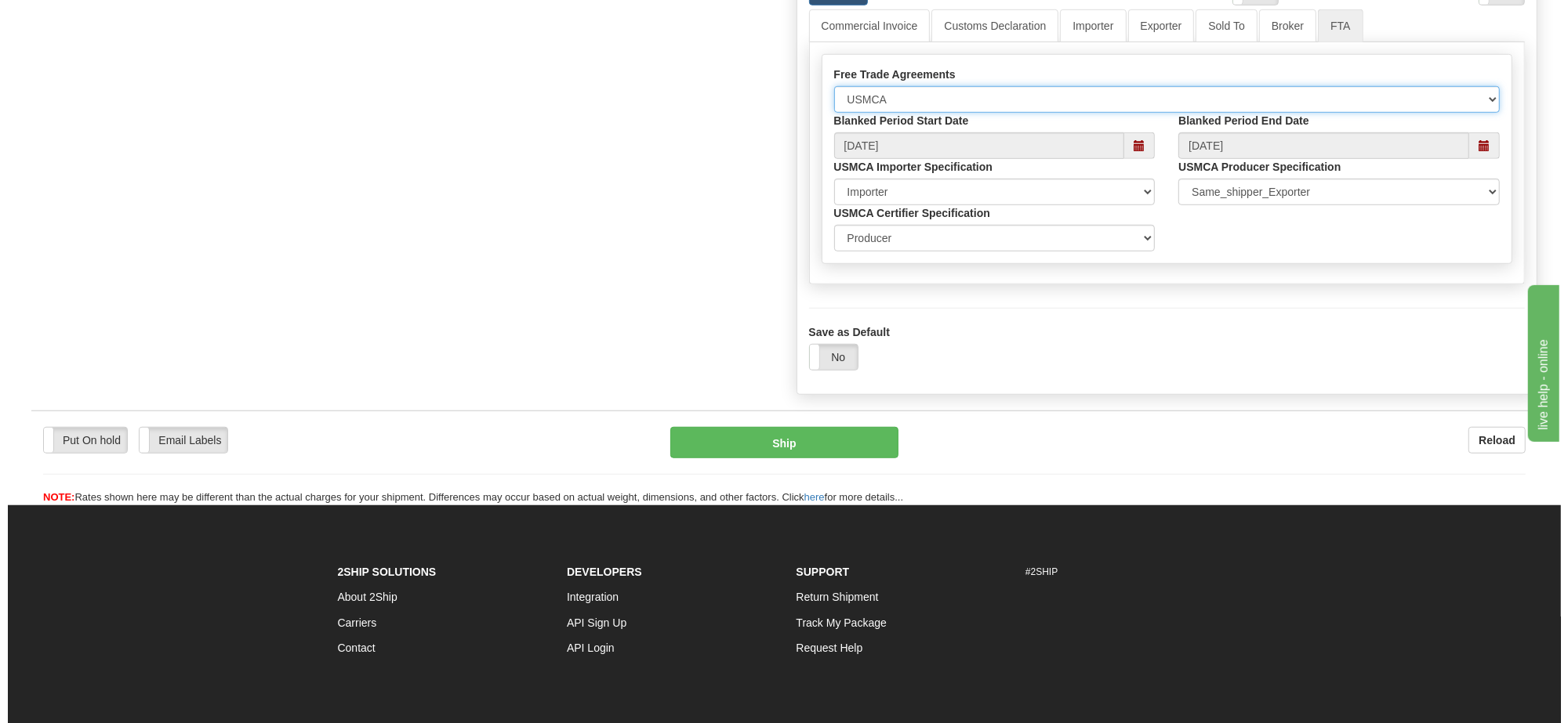
scroll to position [1274, 0]
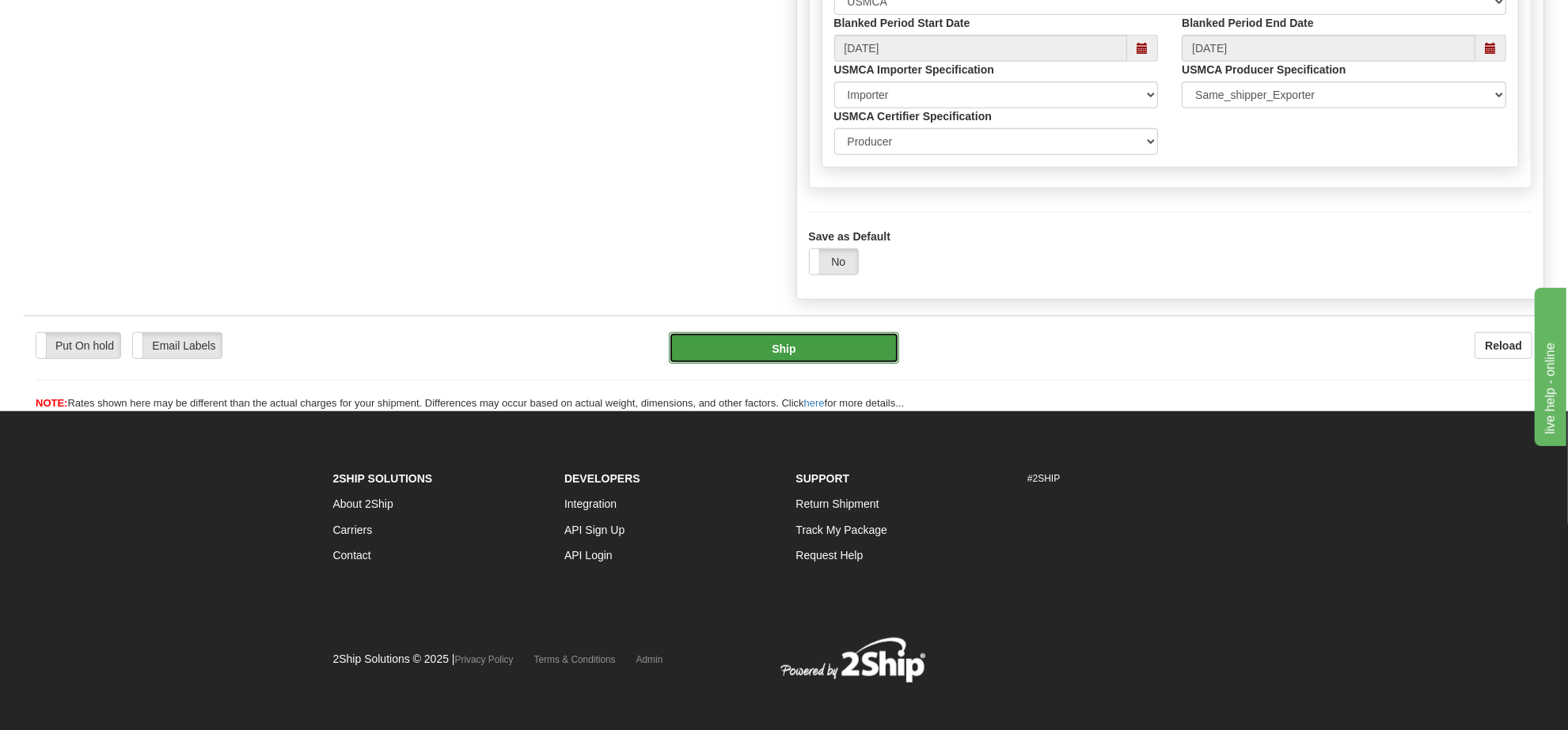
click at [849, 364] on button "Ship" at bounding box center [783, 348] width 230 height 31
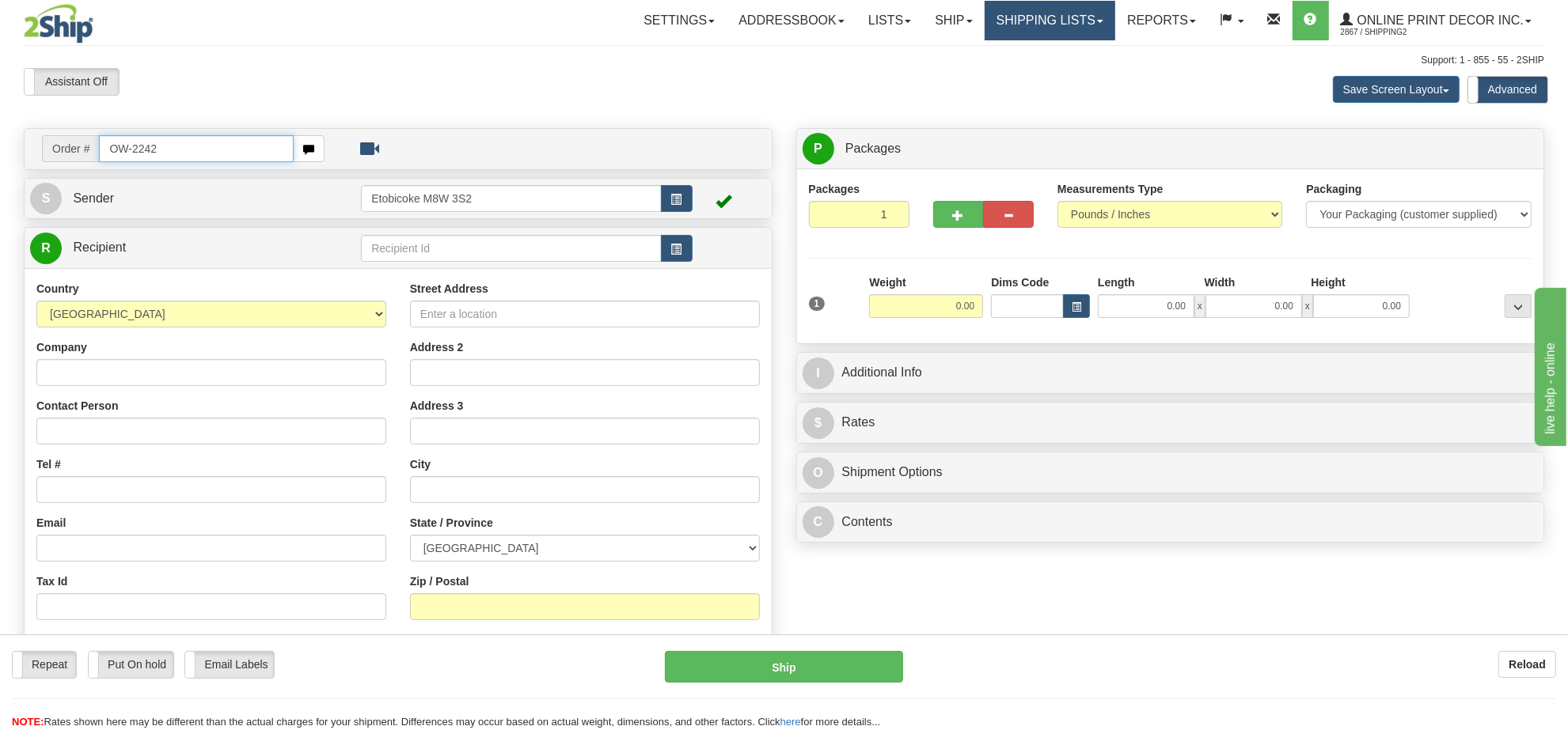
type input "OW-2242"
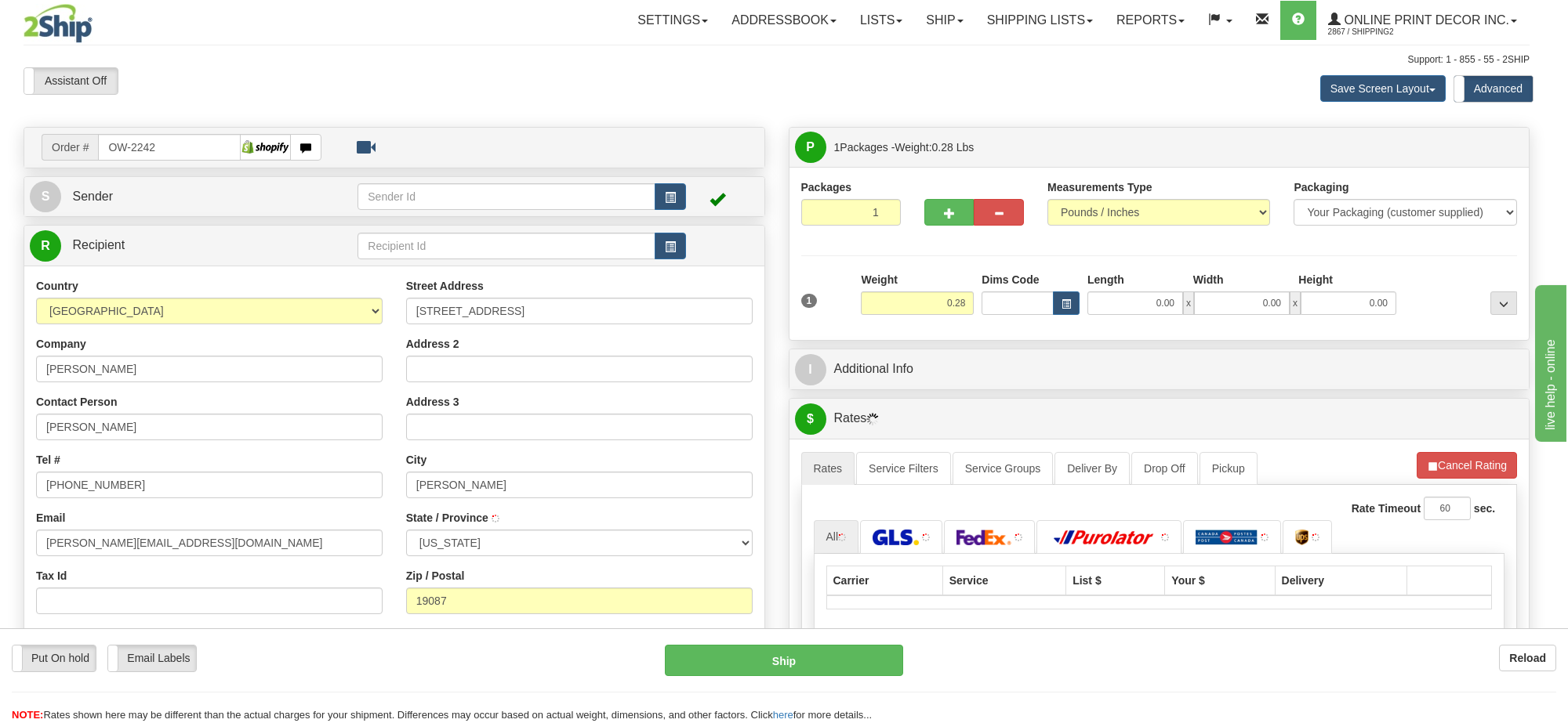
type input "[PERSON_NAME]"
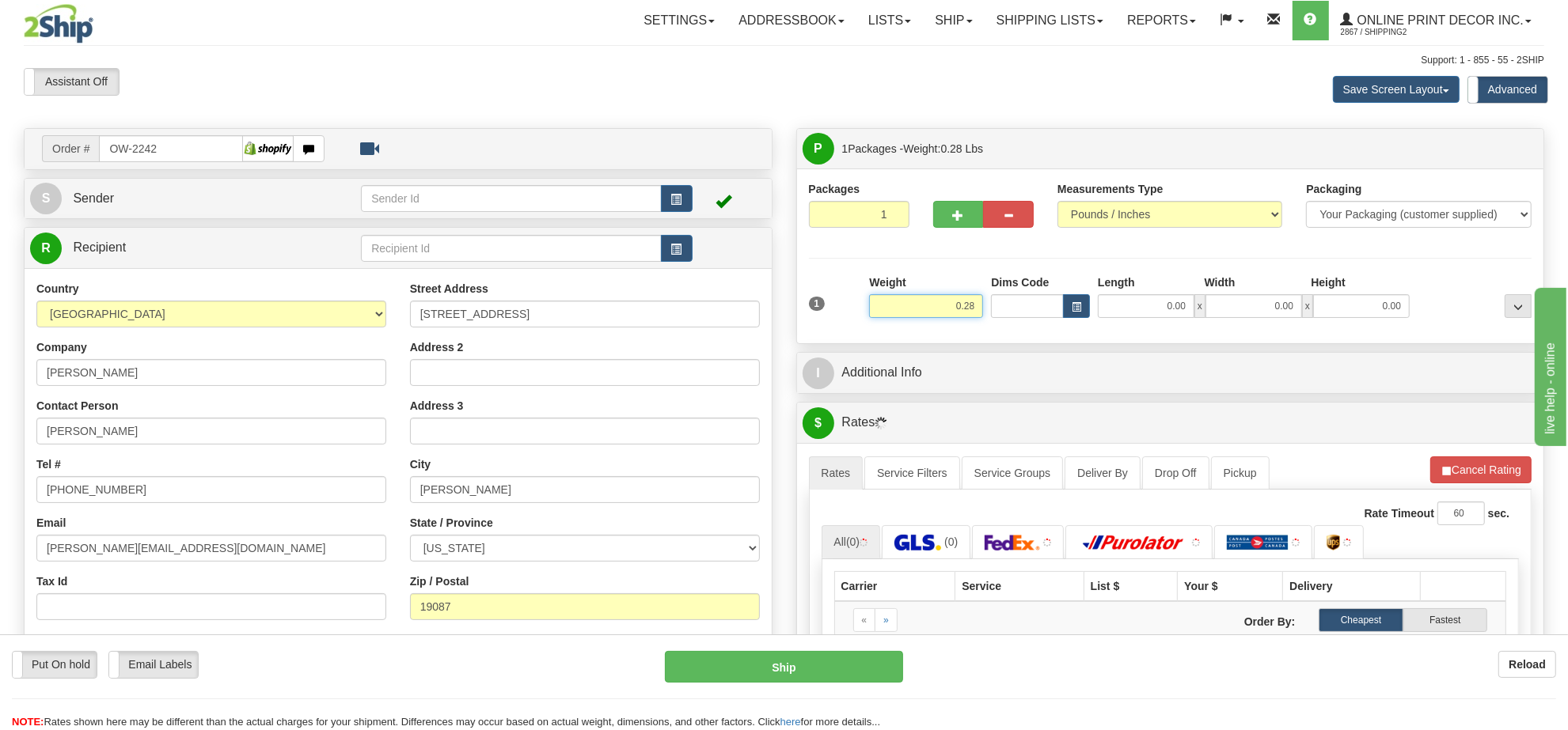
click at [966, 306] on input "0.28" at bounding box center [927, 306] width 114 height 24
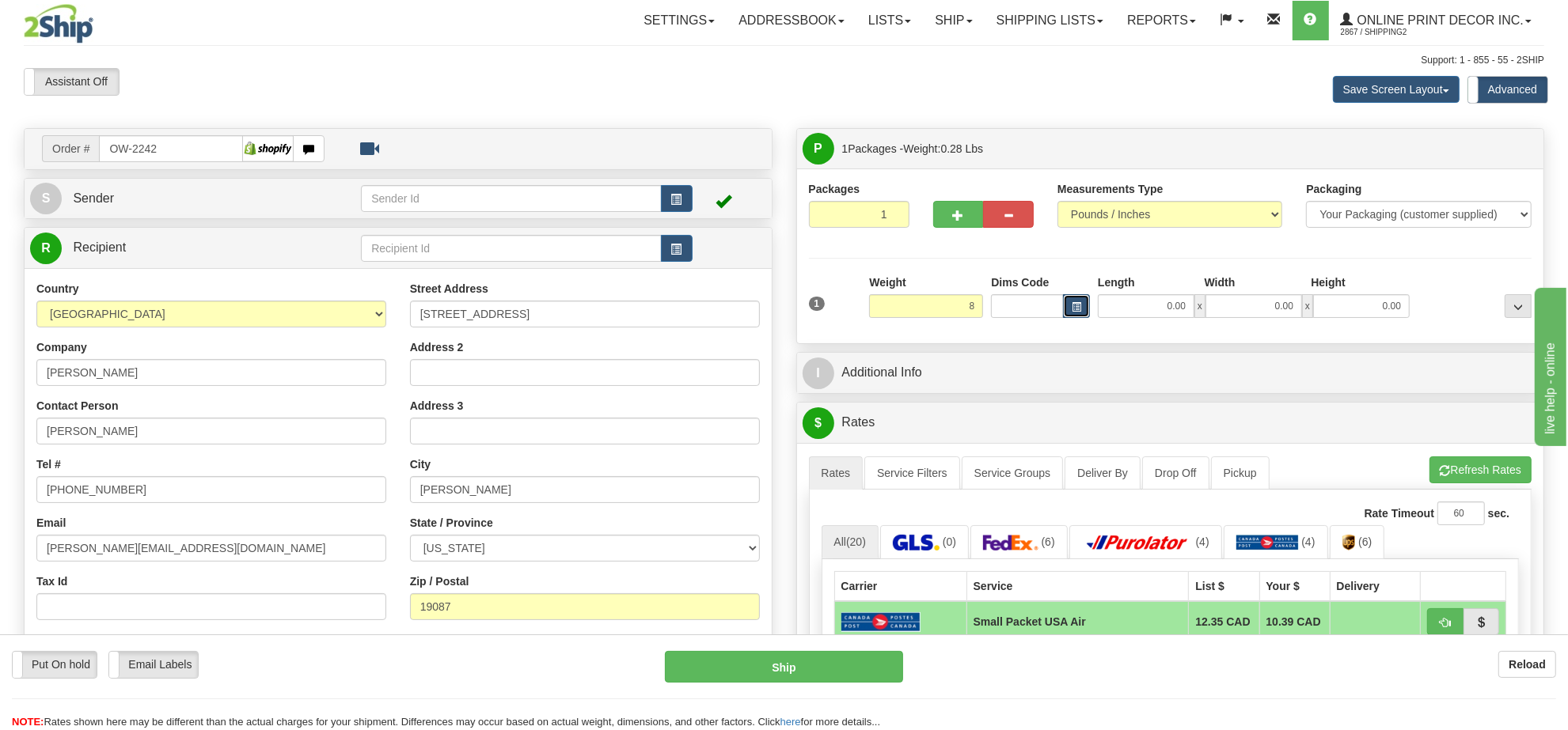
type input "8.00"
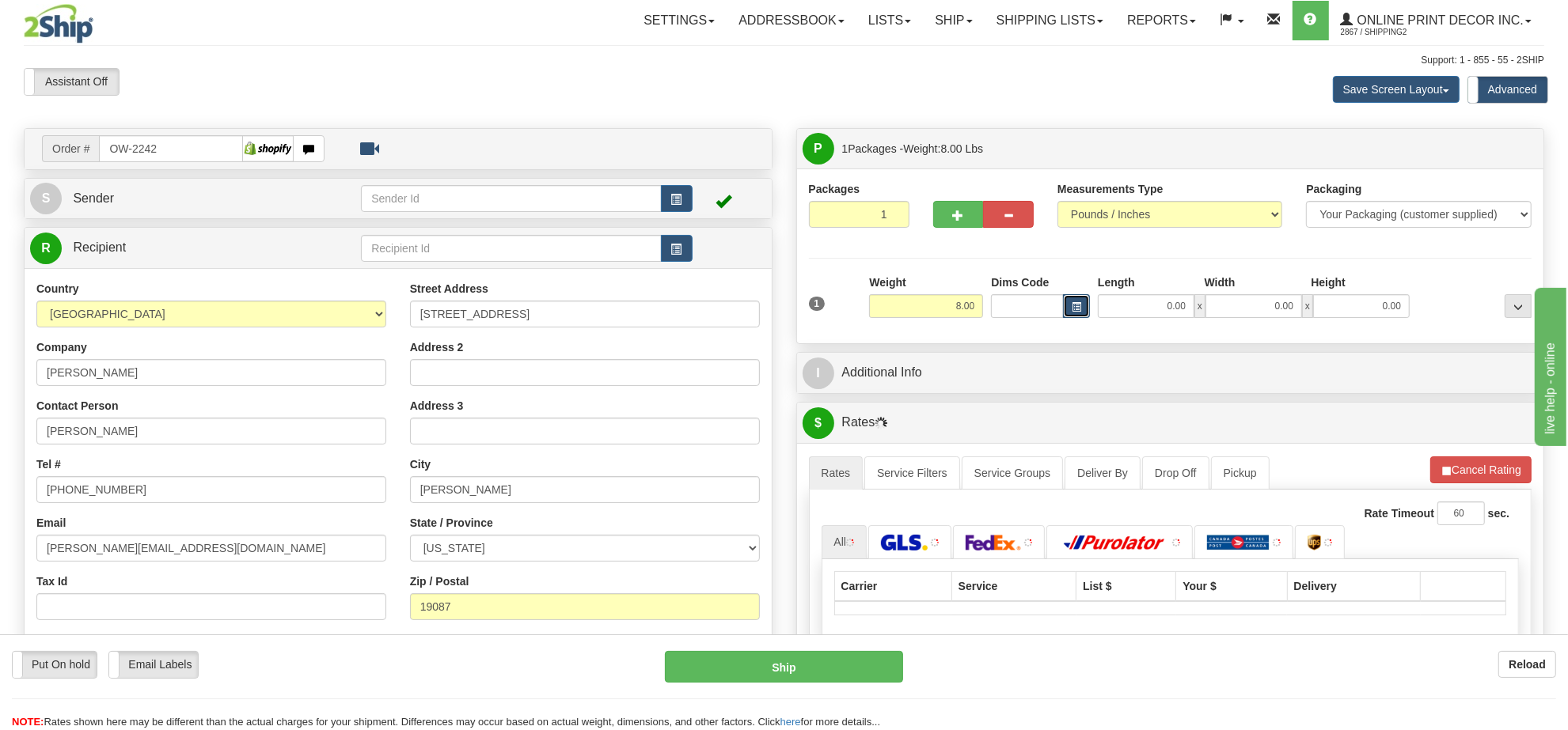
click at [1067, 314] on button "button" at bounding box center [1077, 306] width 27 height 24
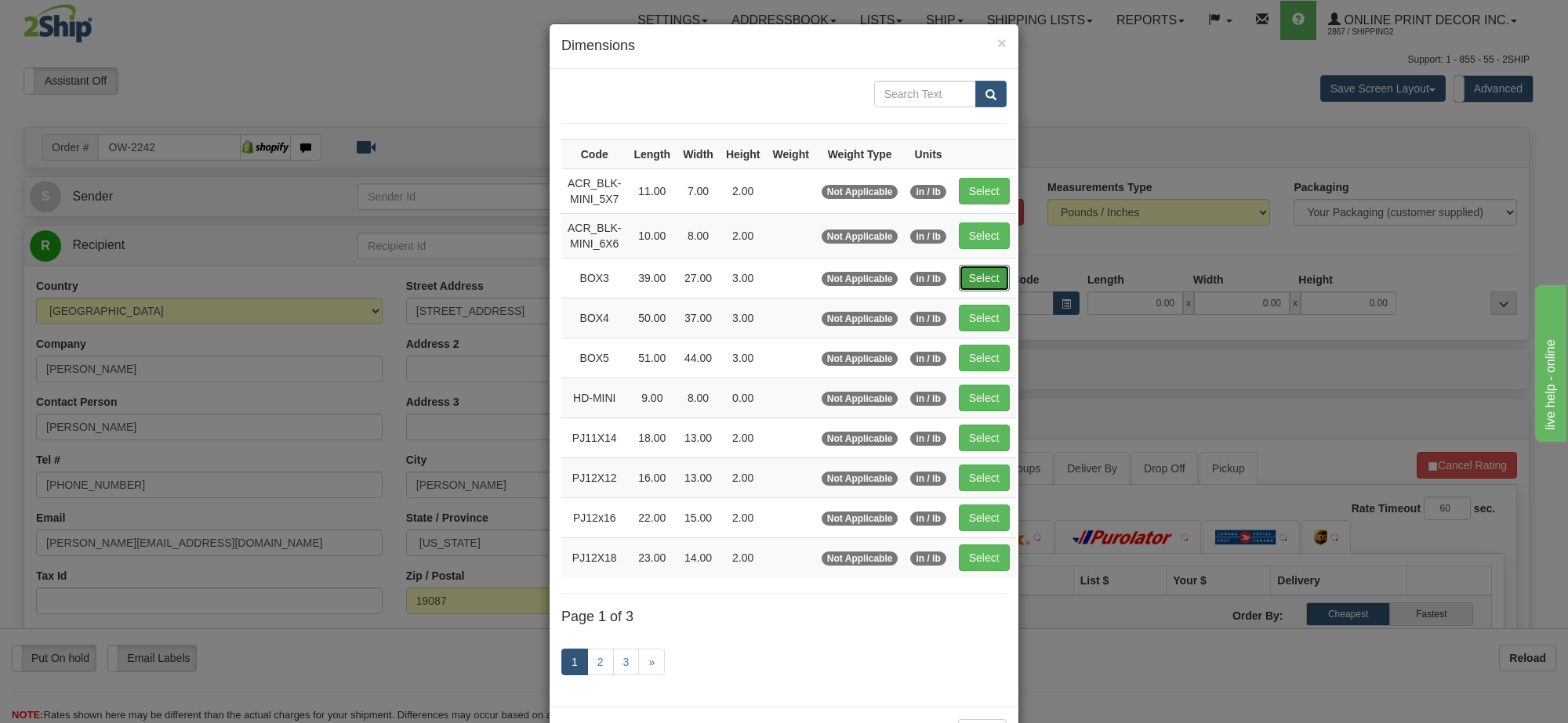
click at [979, 277] on button "Select" at bounding box center [984, 278] width 51 height 26
type input "BOX3"
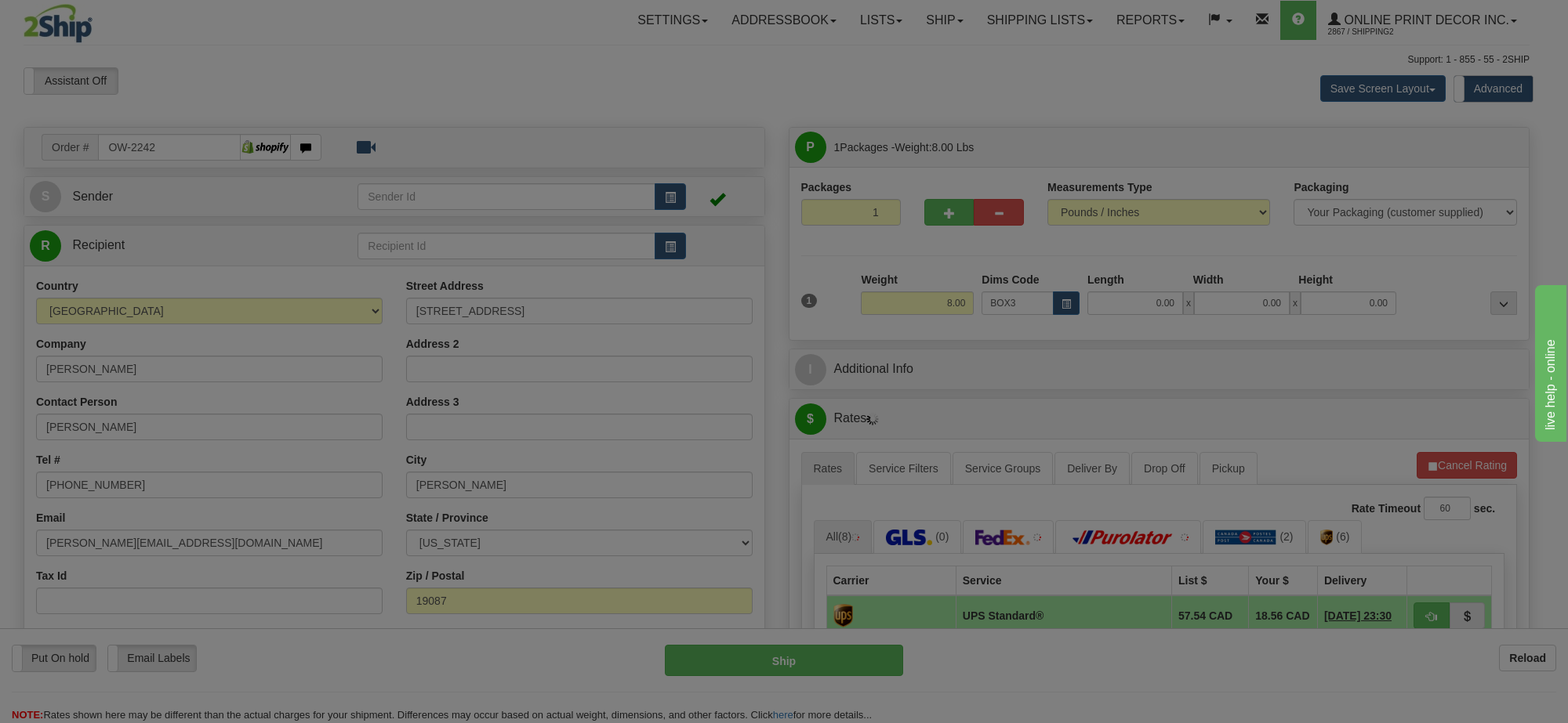
type input "39.00"
type input "27.00"
type input "3.00"
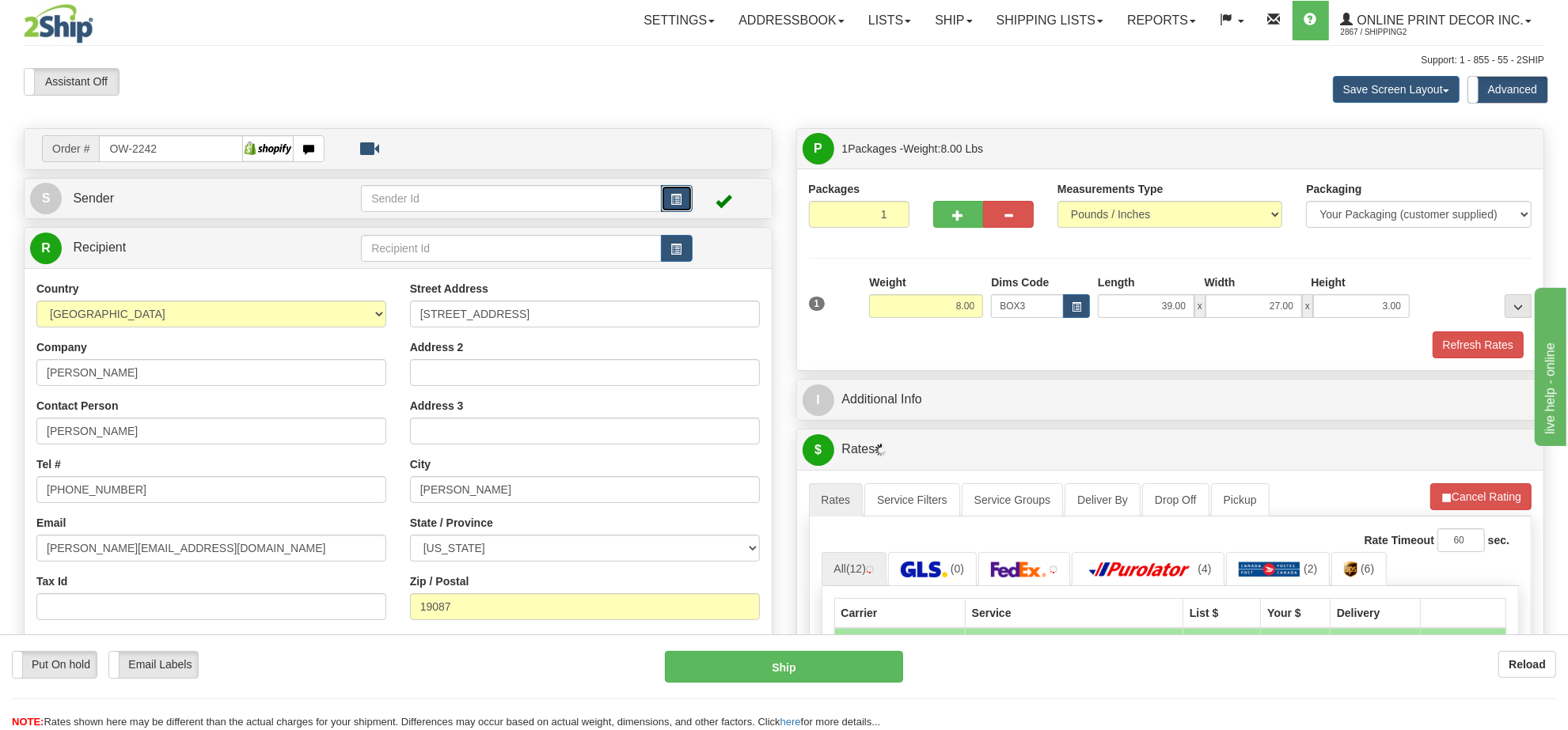
click at [685, 203] on button "button" at bounding box center [676, 198] width 31 height 27
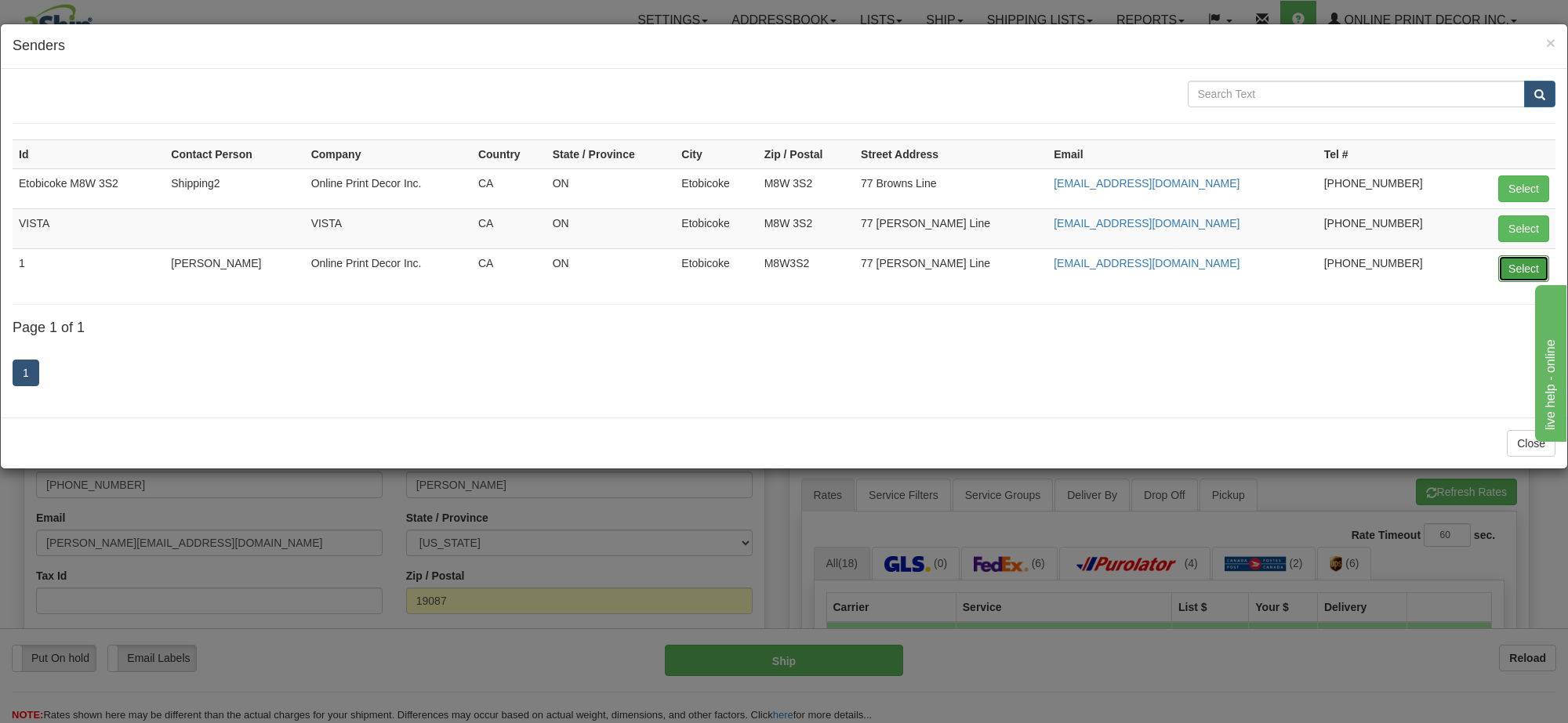
click at [1517, 265] on button "Select" at bounding box center [1524, 268] width 51 height 26
type input "1"
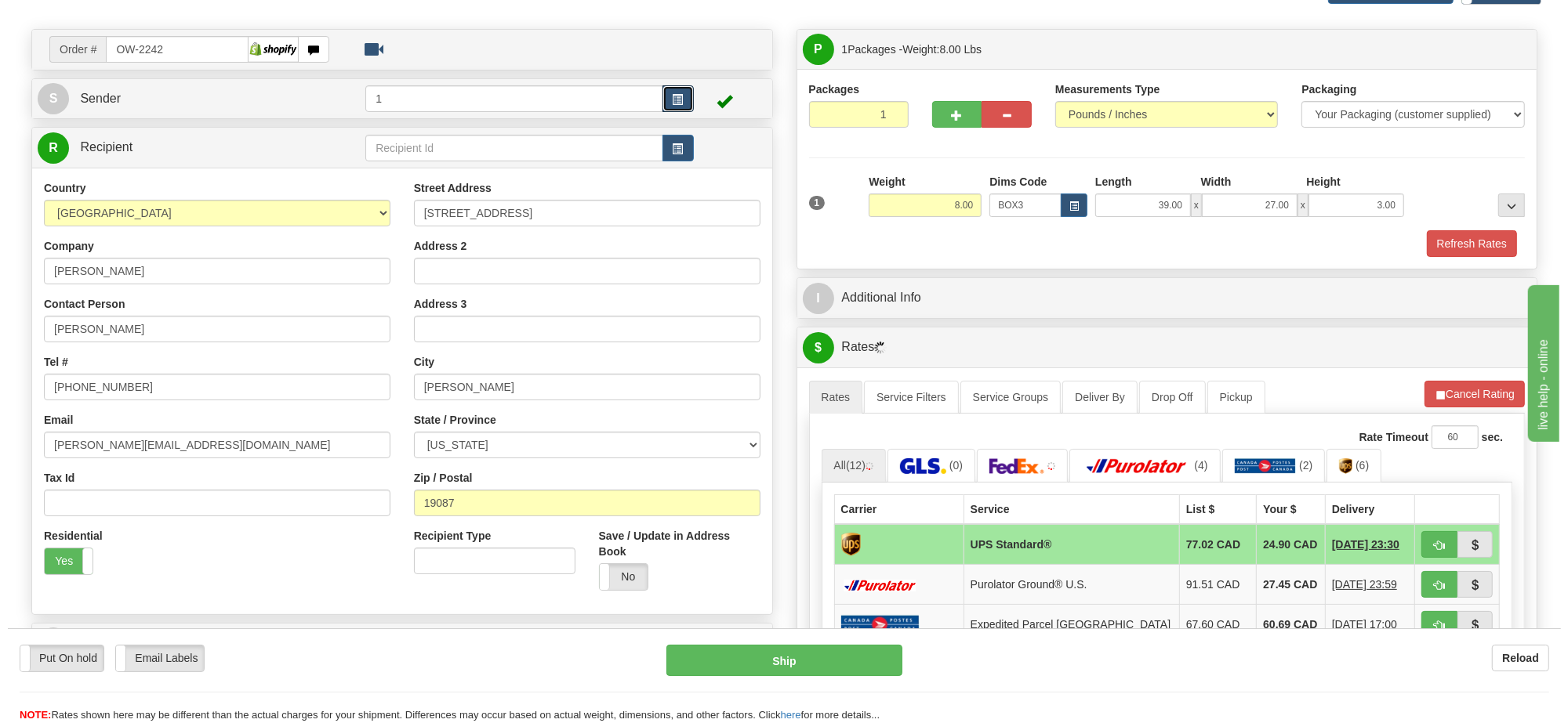
scroll to position [196, 0]
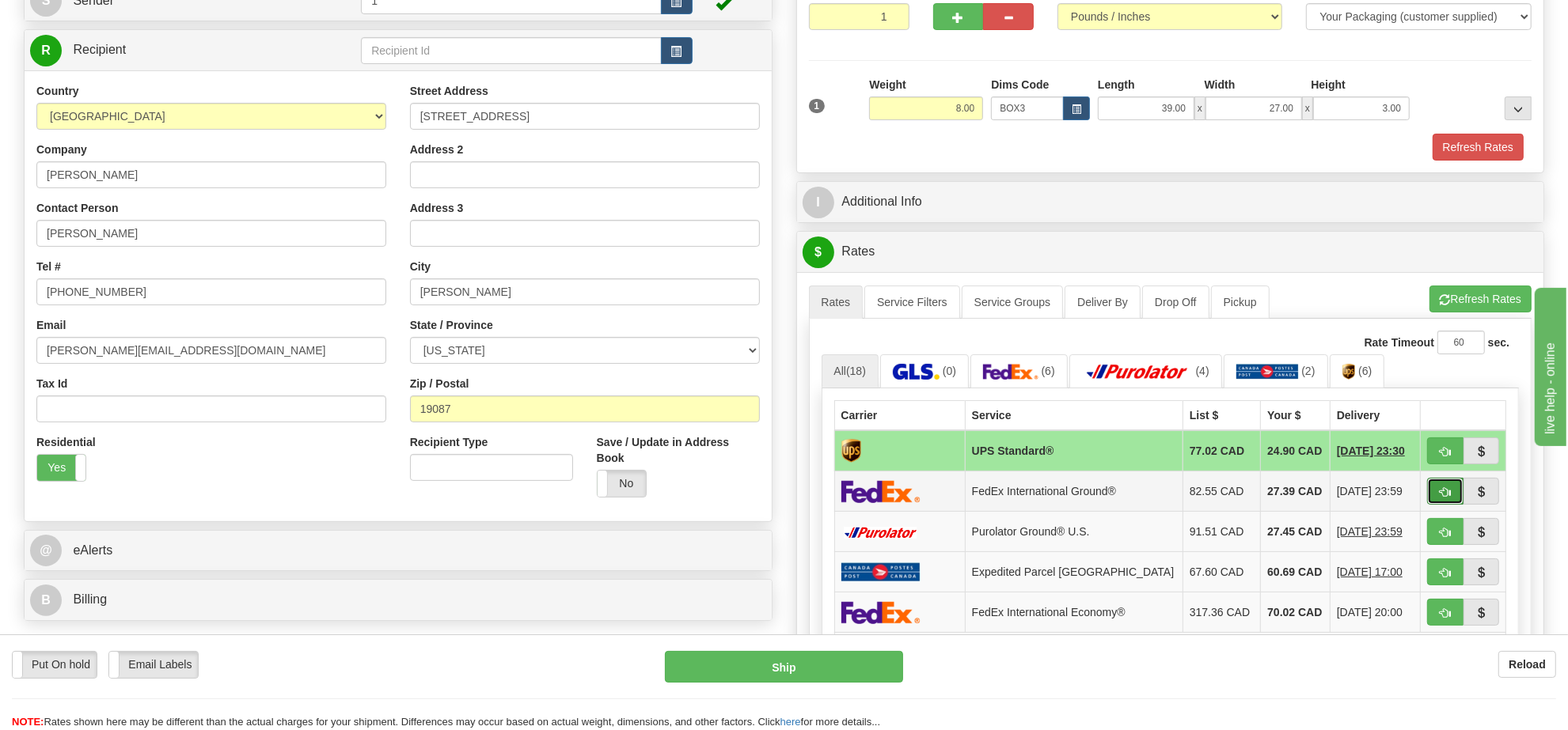
click at [1440, 505] on button "button" at bounding box center [1445, 491] width 36 height 27
type input "92"
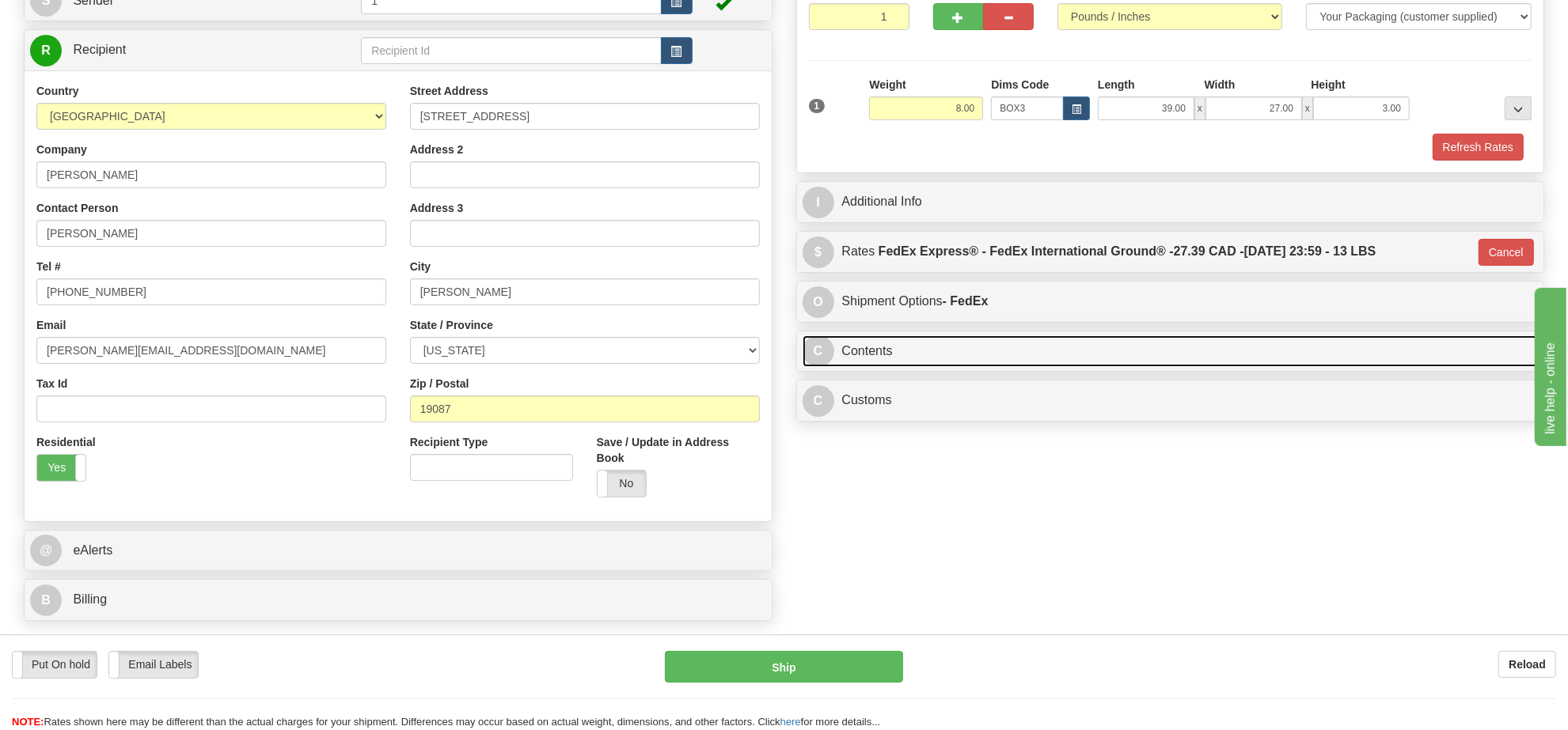
click at [942, 361] on link "C Contents" at bounding box center [1170, 351] width 736 height 32
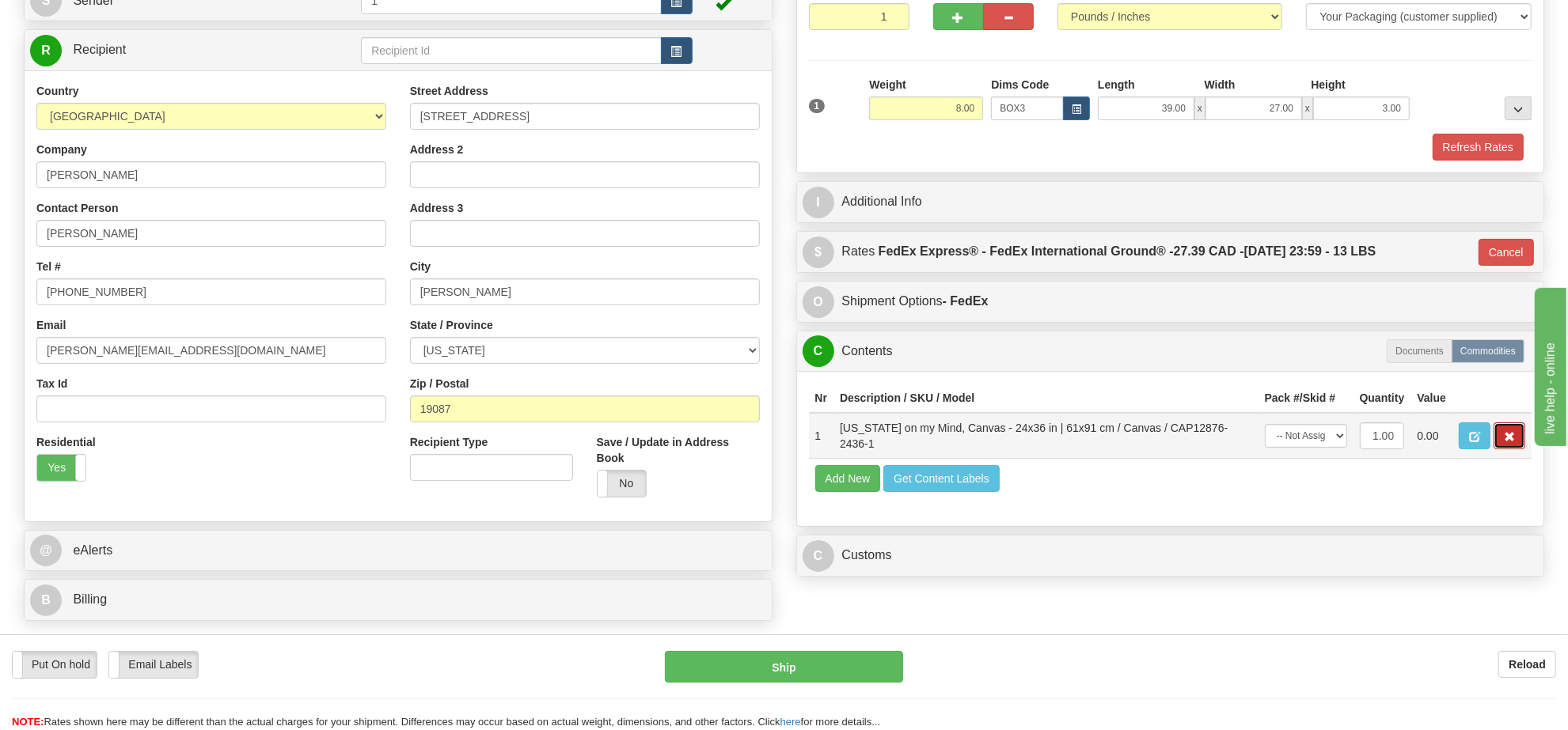
click at [1509, 449] on button "button" at bounding box center [1509, 436] width 31 height 27
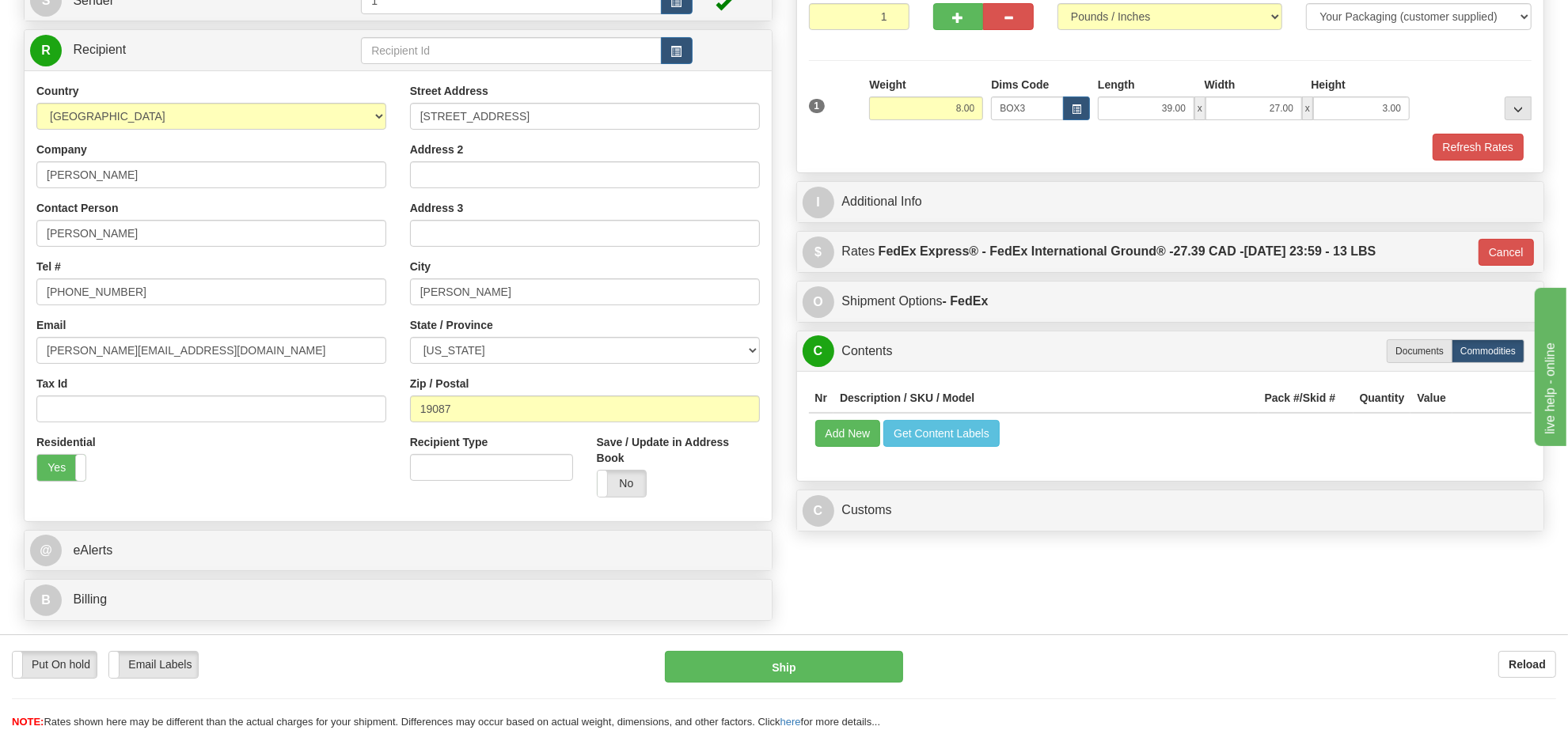
click at [859, 424] on td "Add New Get Content Labels" at bounding box center [1170, 433] width 724 height 41
click at [859, 435] on button "Add New" at bounding box center [848, 433] width 65 height 27
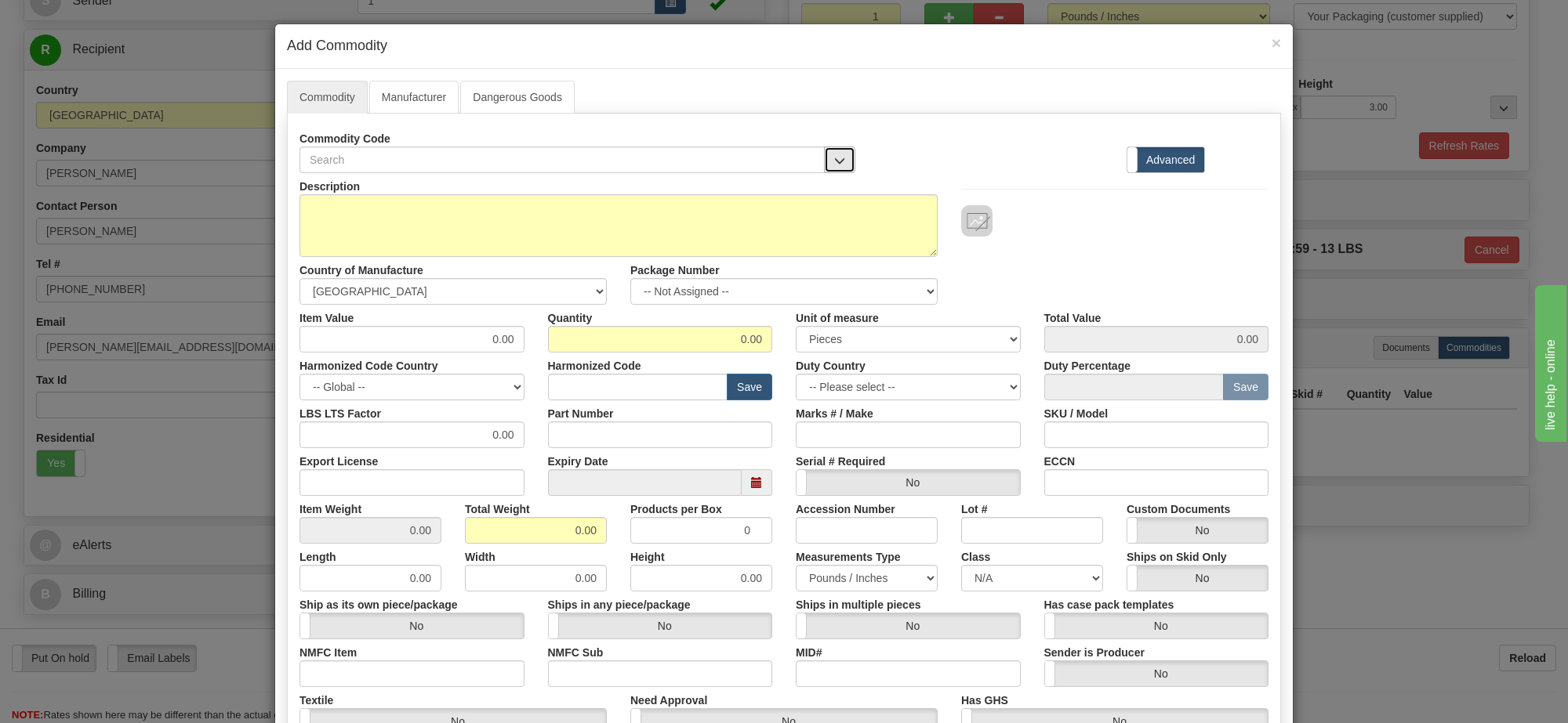
click at [844, 171] on button "button" at bounding box center [840, 160] width 31 height 26
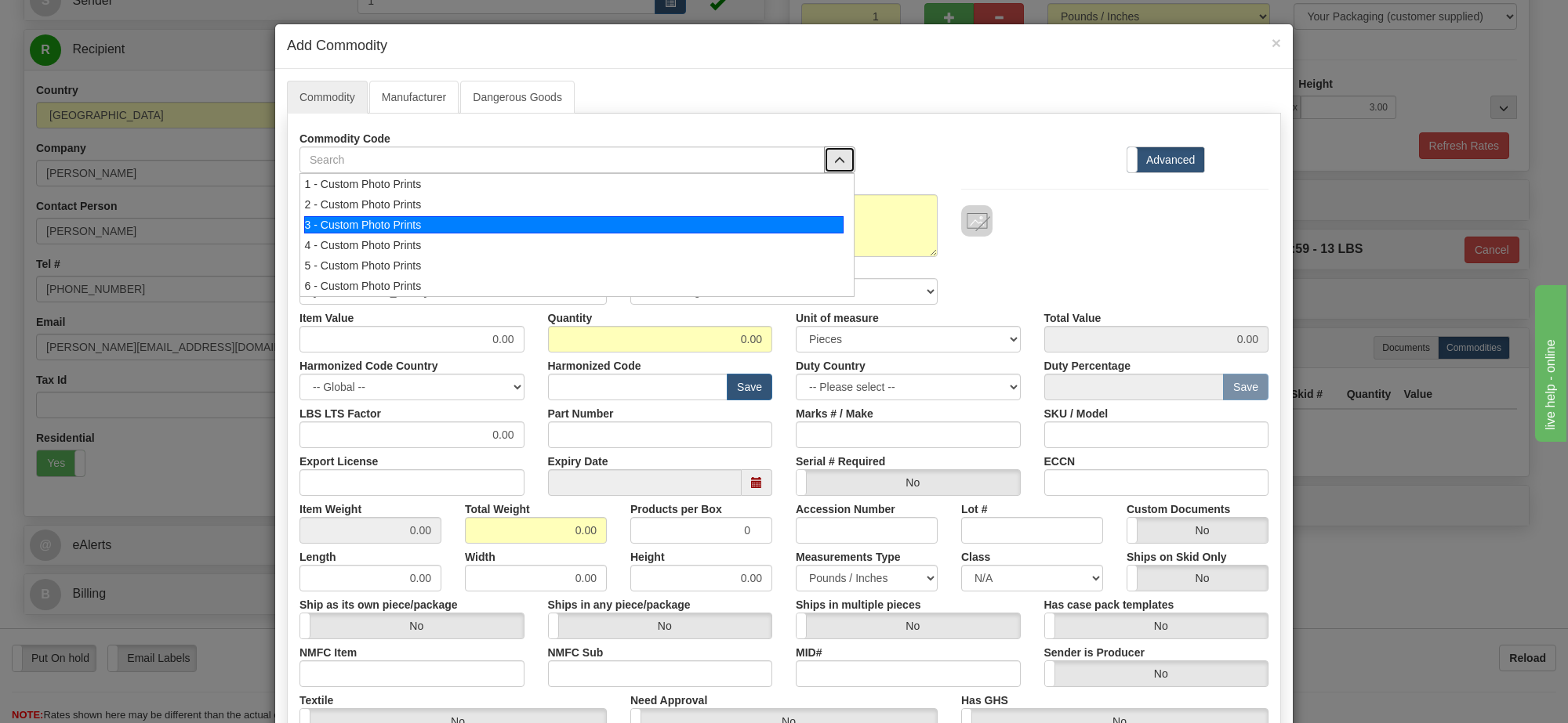
click at [816, 225] on div "3 - Custom Photo Prints" at bounding box center [575, 225] width 540 height 17
select select "1"
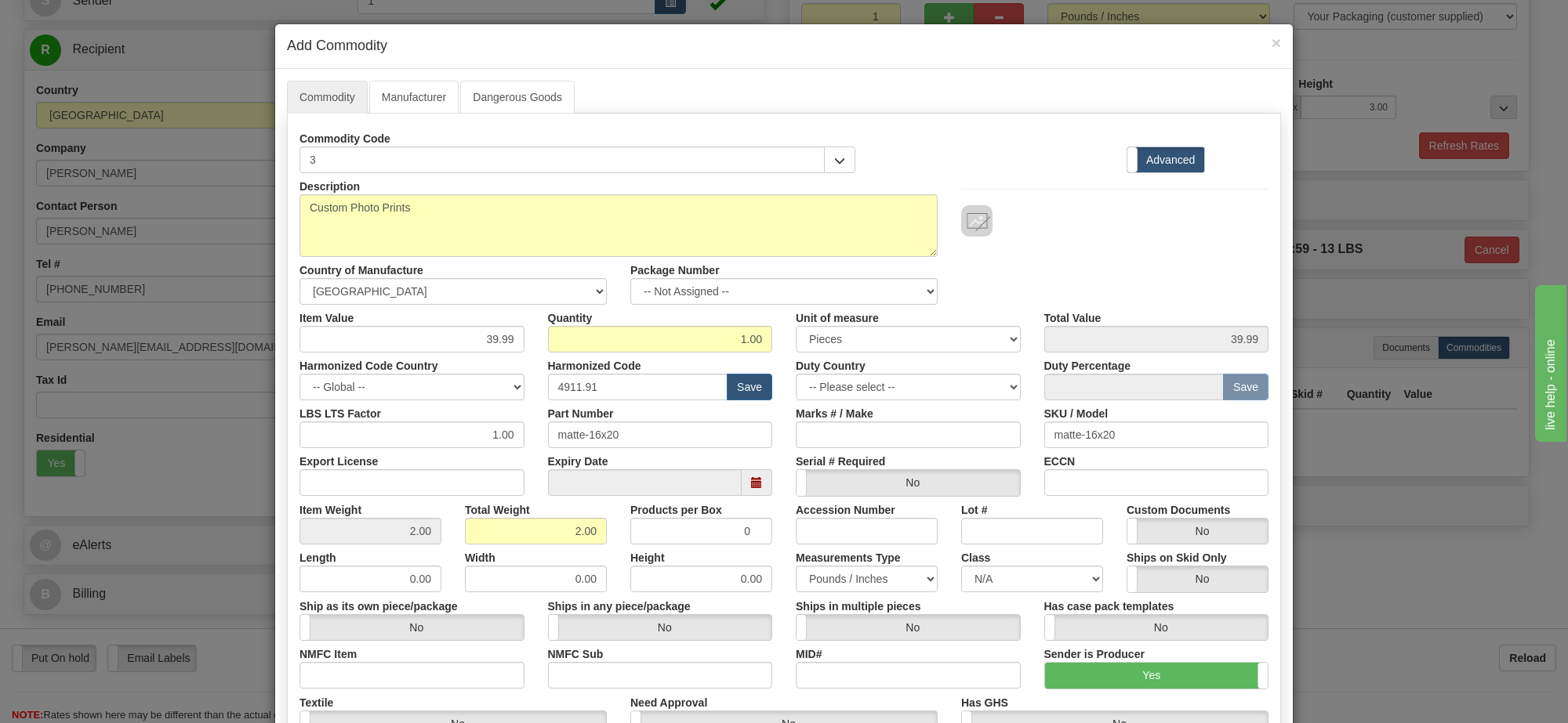
scroll to position [2, 0]
click at [821, 300] on select "-- Not Assigned -- Item 1" at bounding box center [784, 291] width 307 height 26
select select "0"
click at [630, 279] on select "-- Not Assigned -- Item 1" at bounding box center [784, 291] width 307 height 26
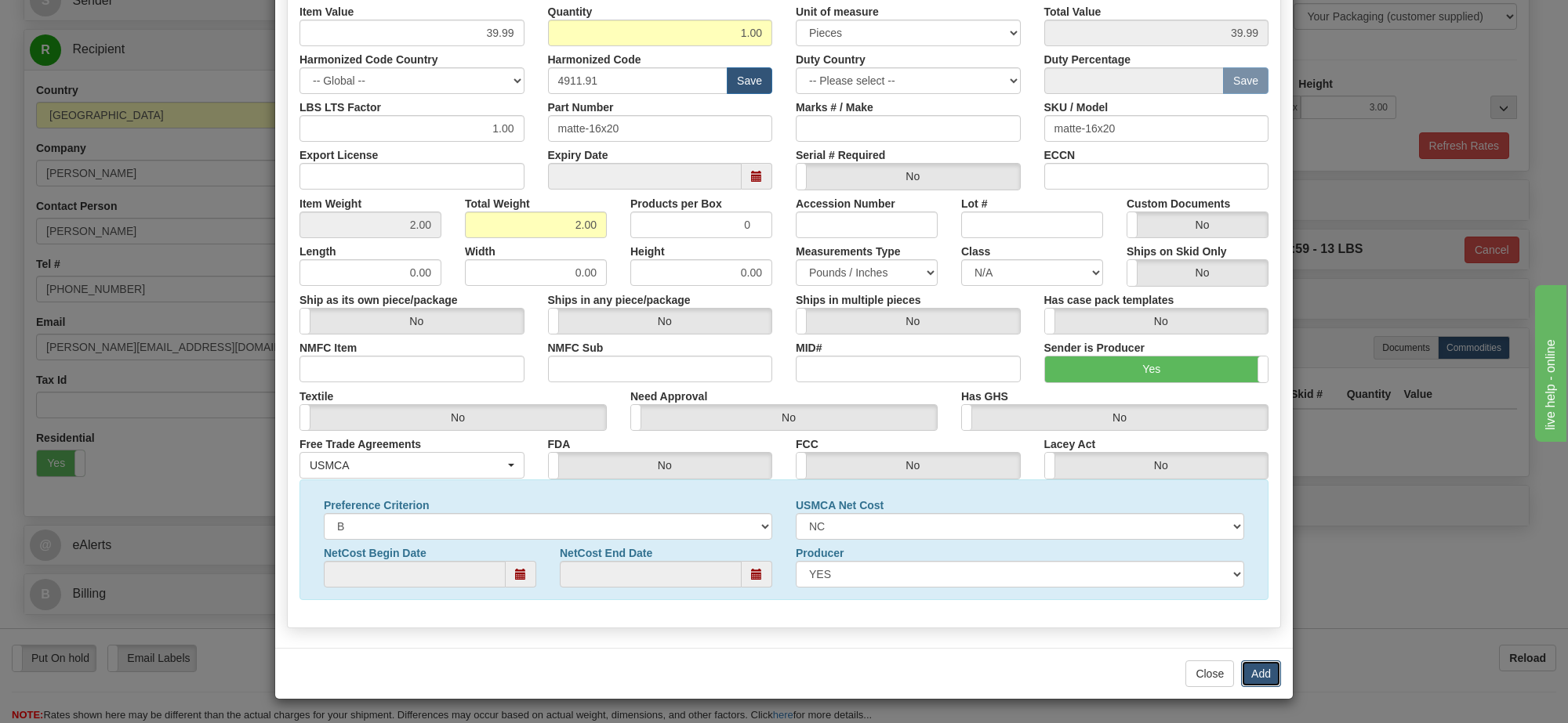
click at [1245, 670] on button "Add" at bounding box center [1261, 674] width 40 height 26
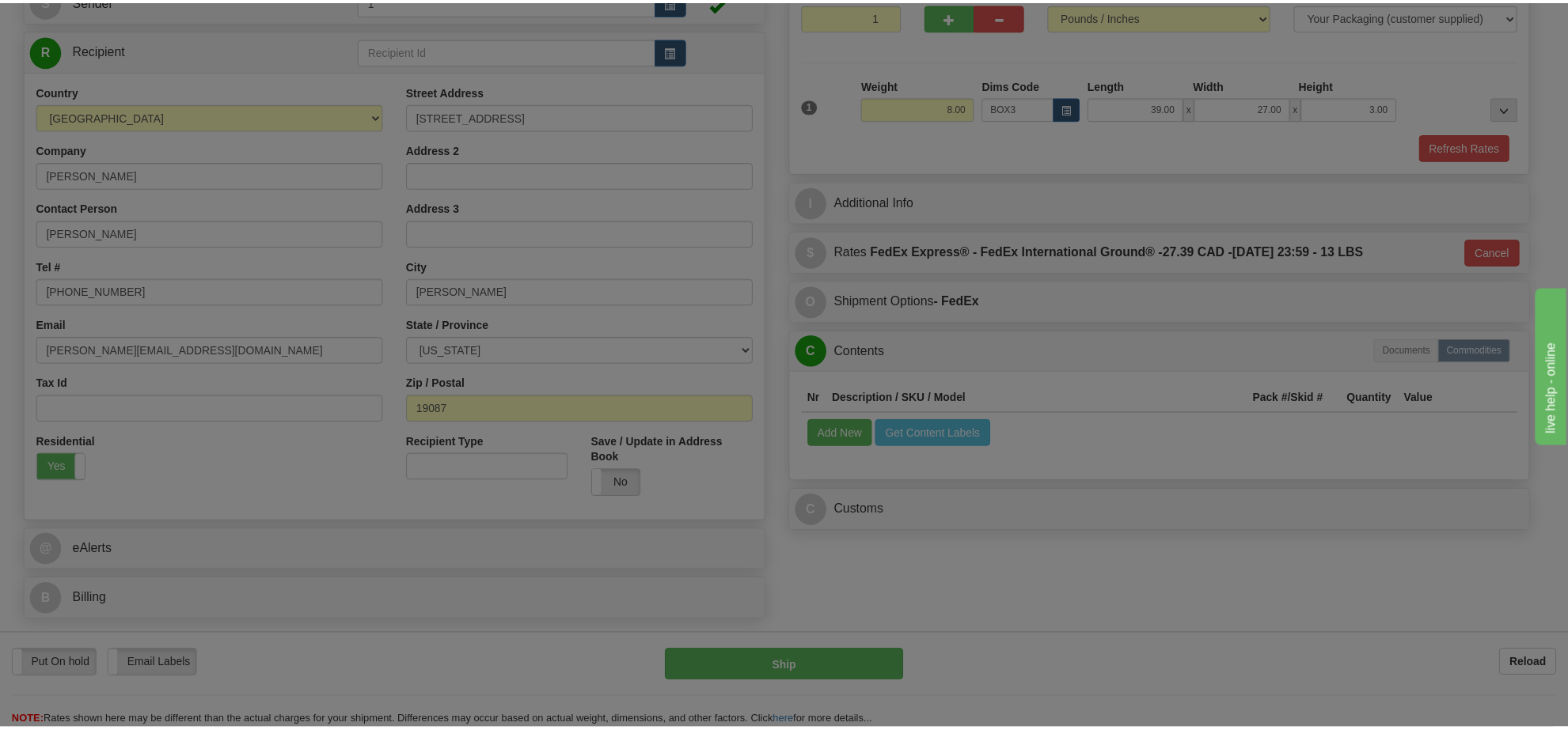
scroll to position [0, 0]
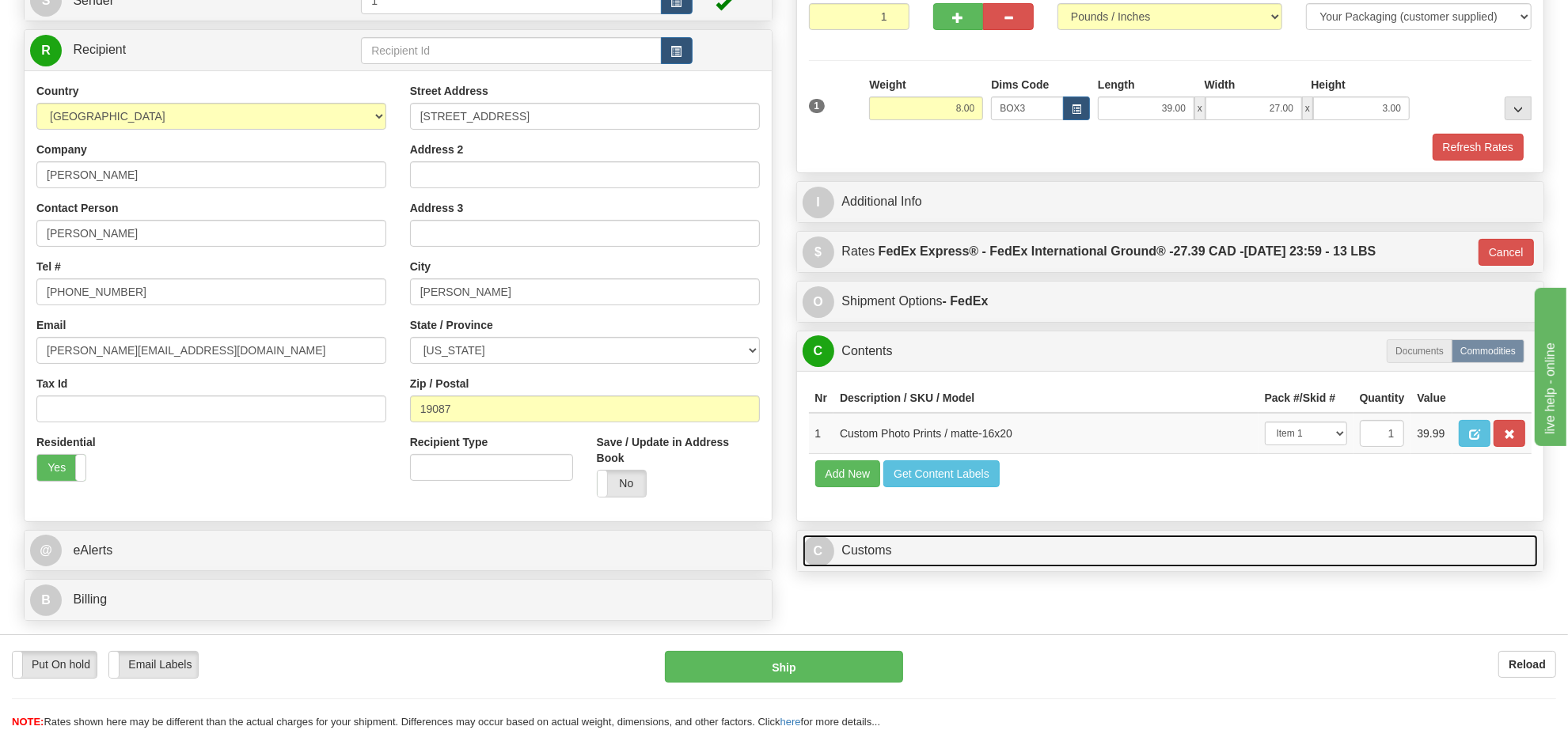
click at [943, 568] on link "C Customs" at bounding box center [1170, 551] width 736 height 32
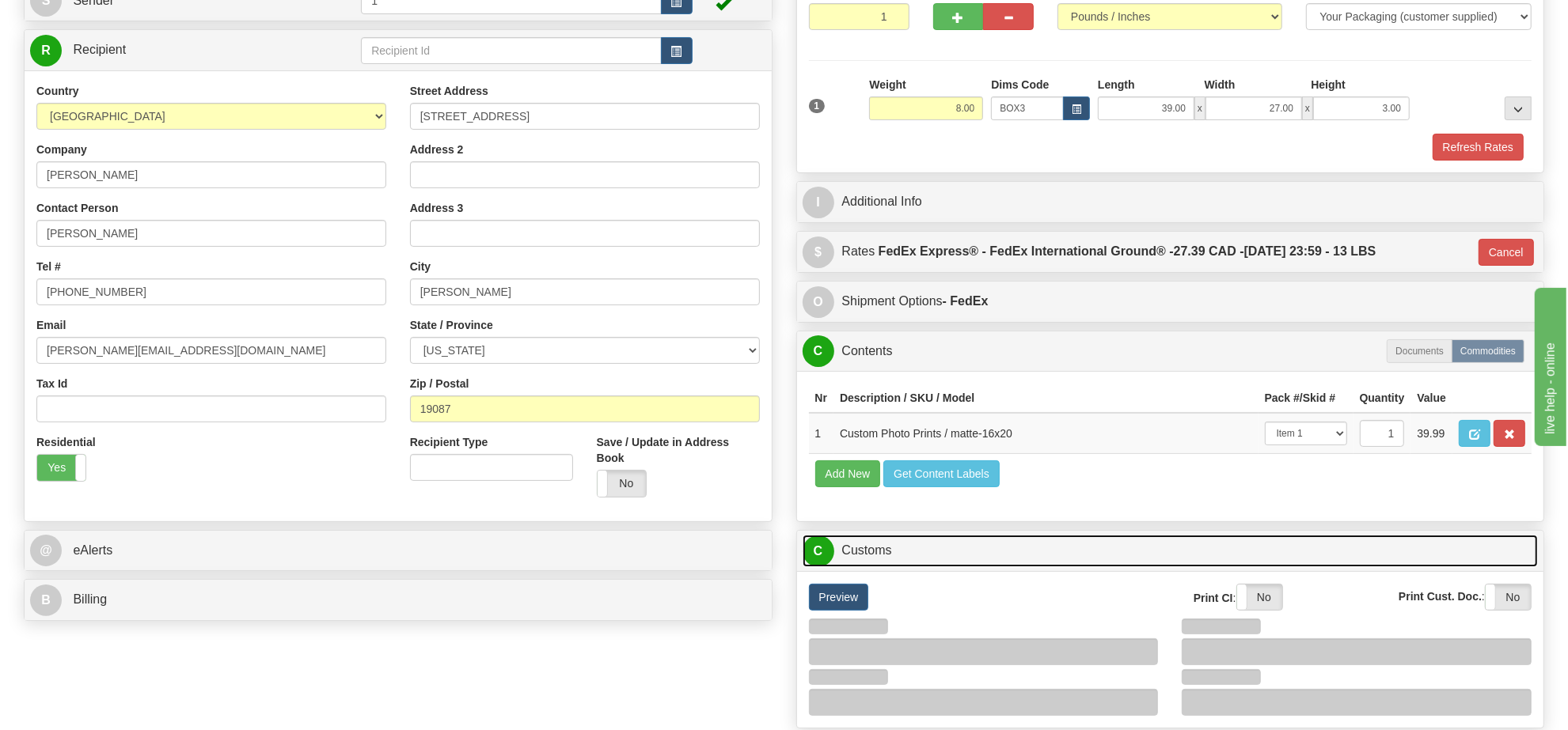
scroll to position [593, 0]
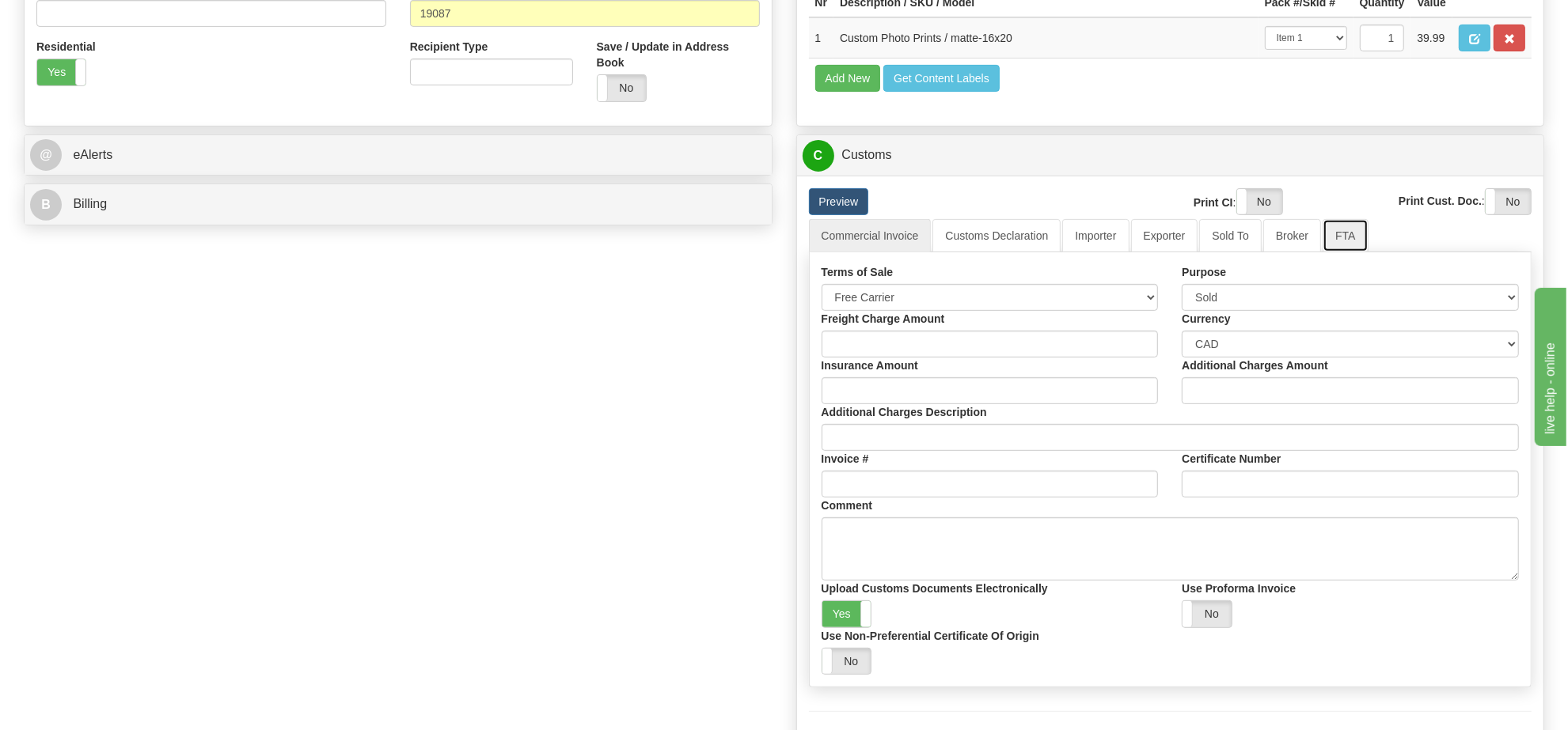
click at [1327, 253] on link "FTA" at bounding box center [1345, 236] width 45 height 33
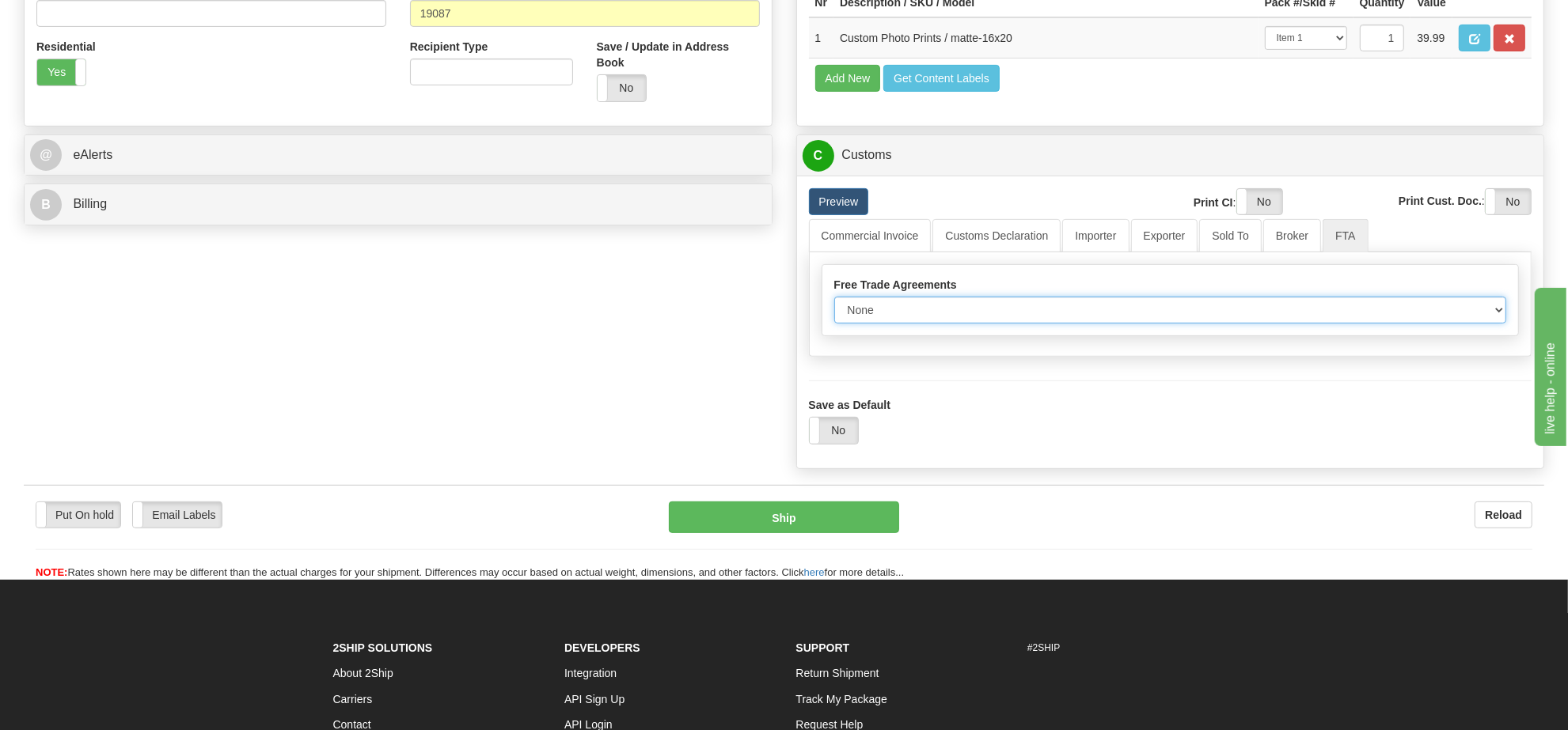
click at [1149, 324] on select "None Other USMCA CETA CUKTCA" at bounding box center [1171, 310] width 673 height 27
select select "1"
click at [835, 324] on select "None Other USMCA CETA CUKTCA" at bounding box center [1171, 310] width 673 height 27
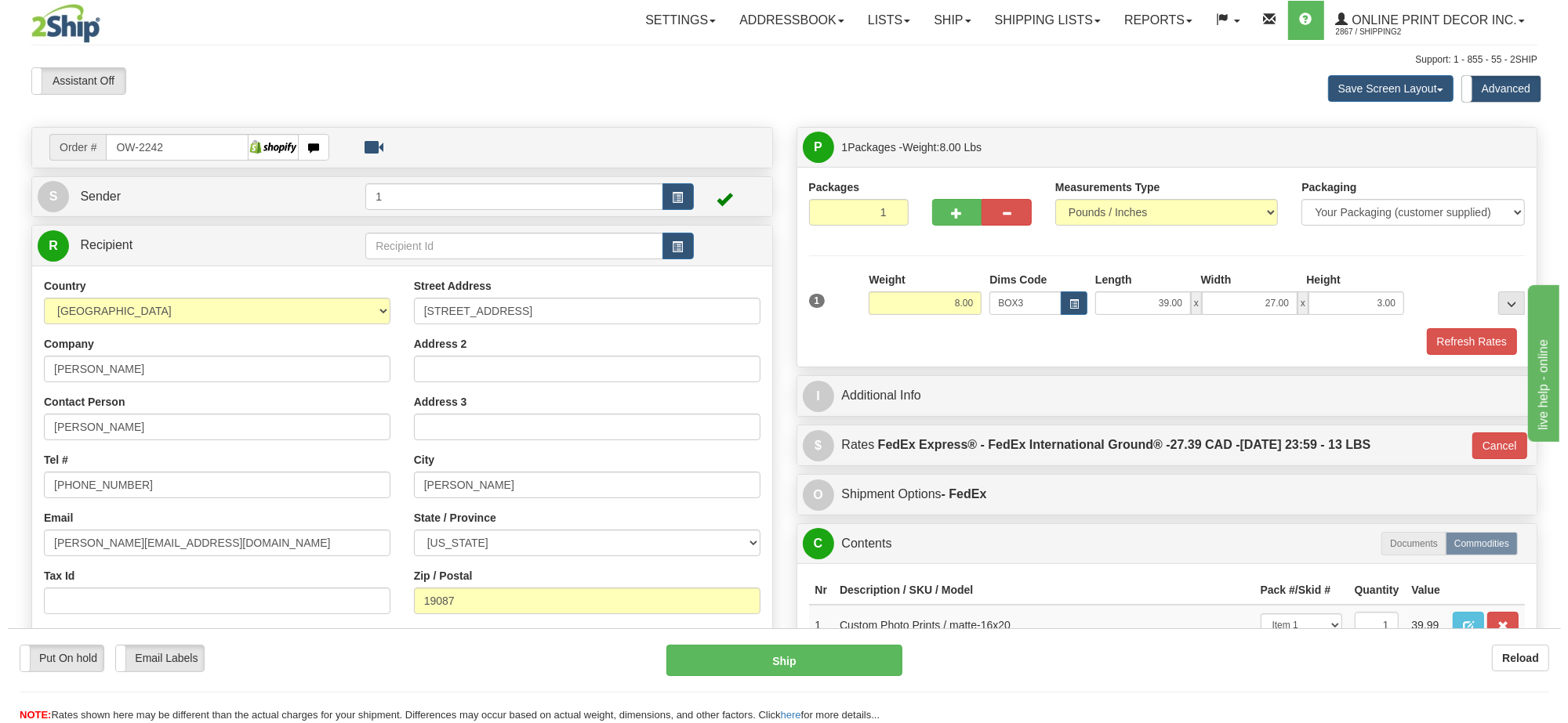
scroll to position [490, 0]
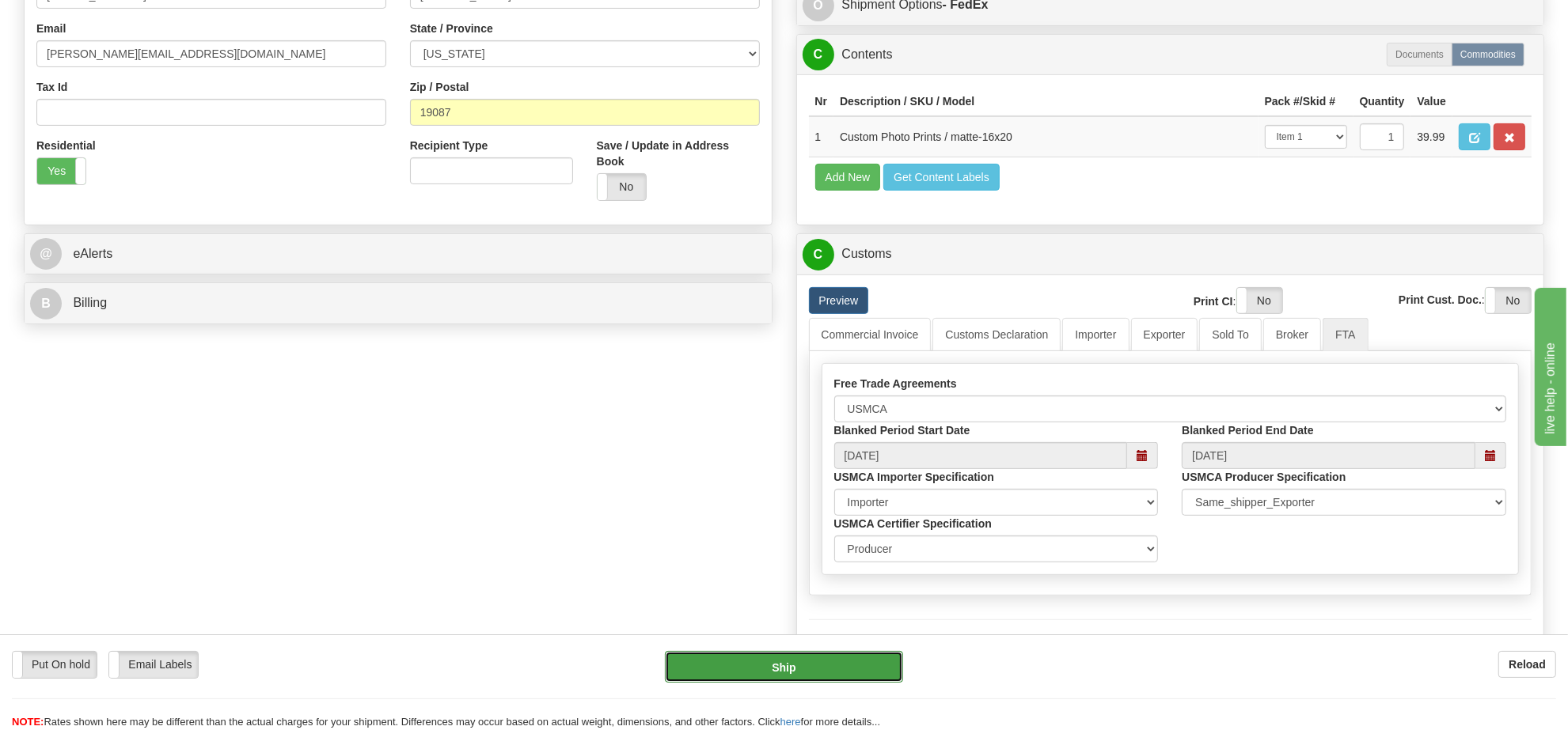
click at [875, 660] on button "Ship" at bounding box center [783, 667] width 237 height 31
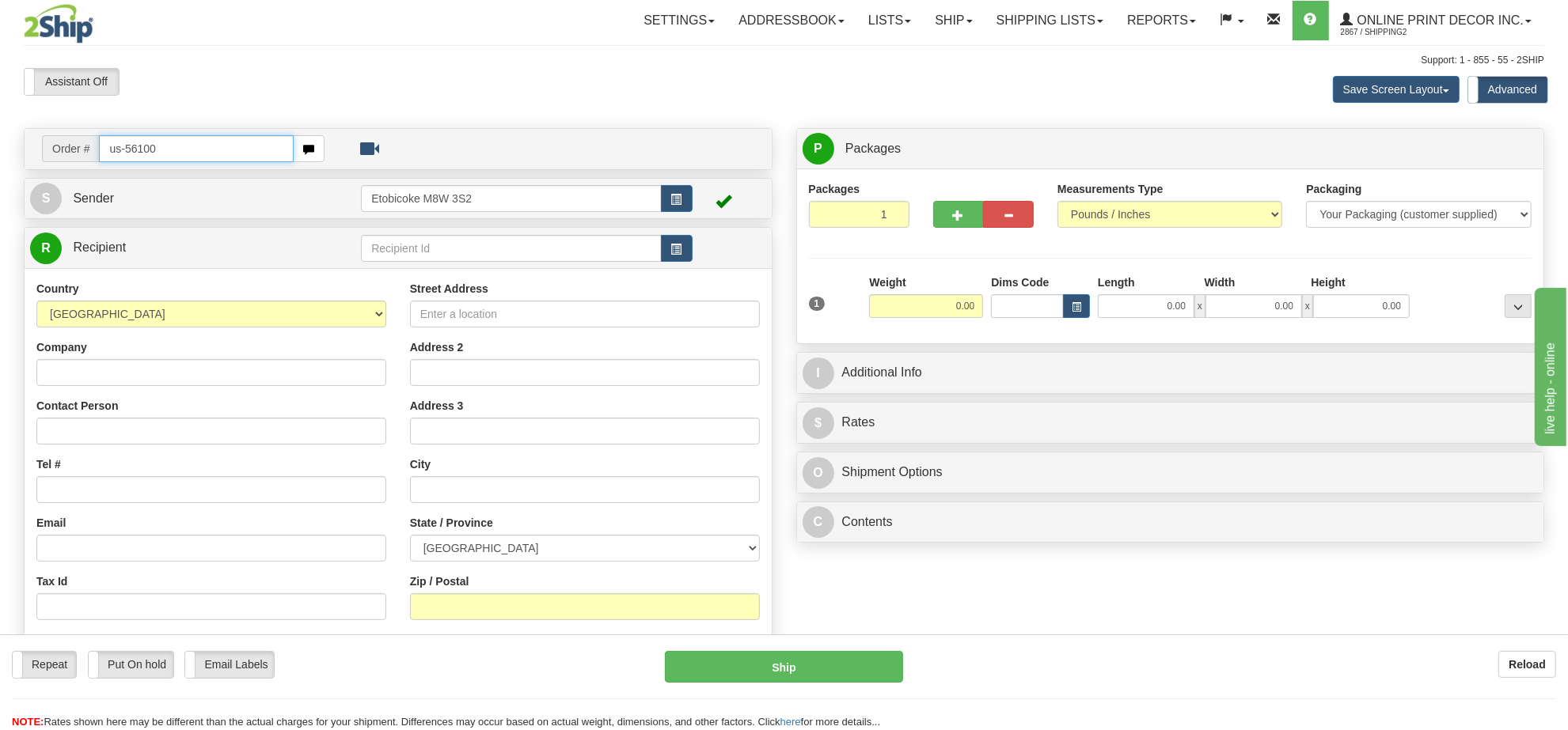
type input "us-56100"
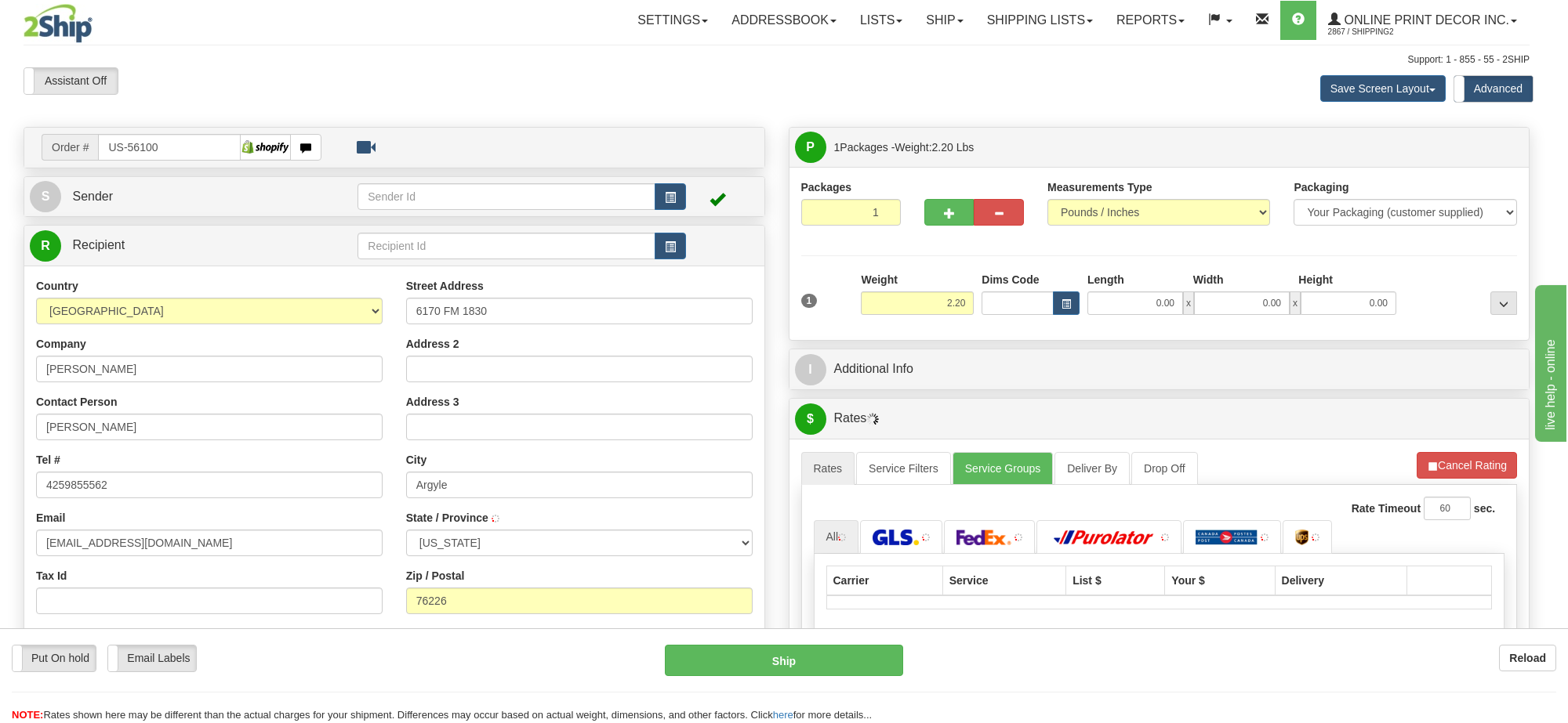
type input "ARGYLE"
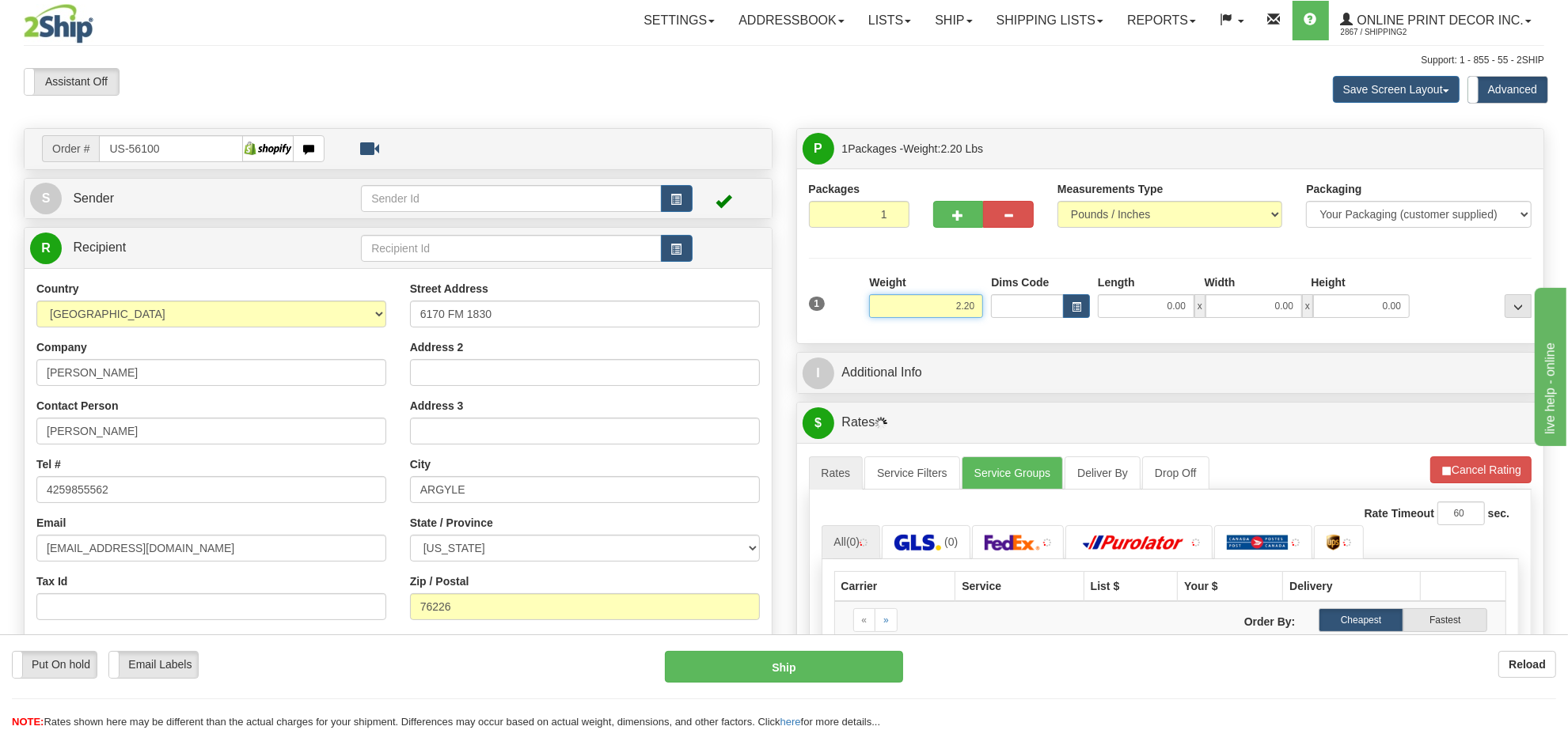
click at [962, 310] on input "2.20" at bounding box center [927, 306] width 114 height 24
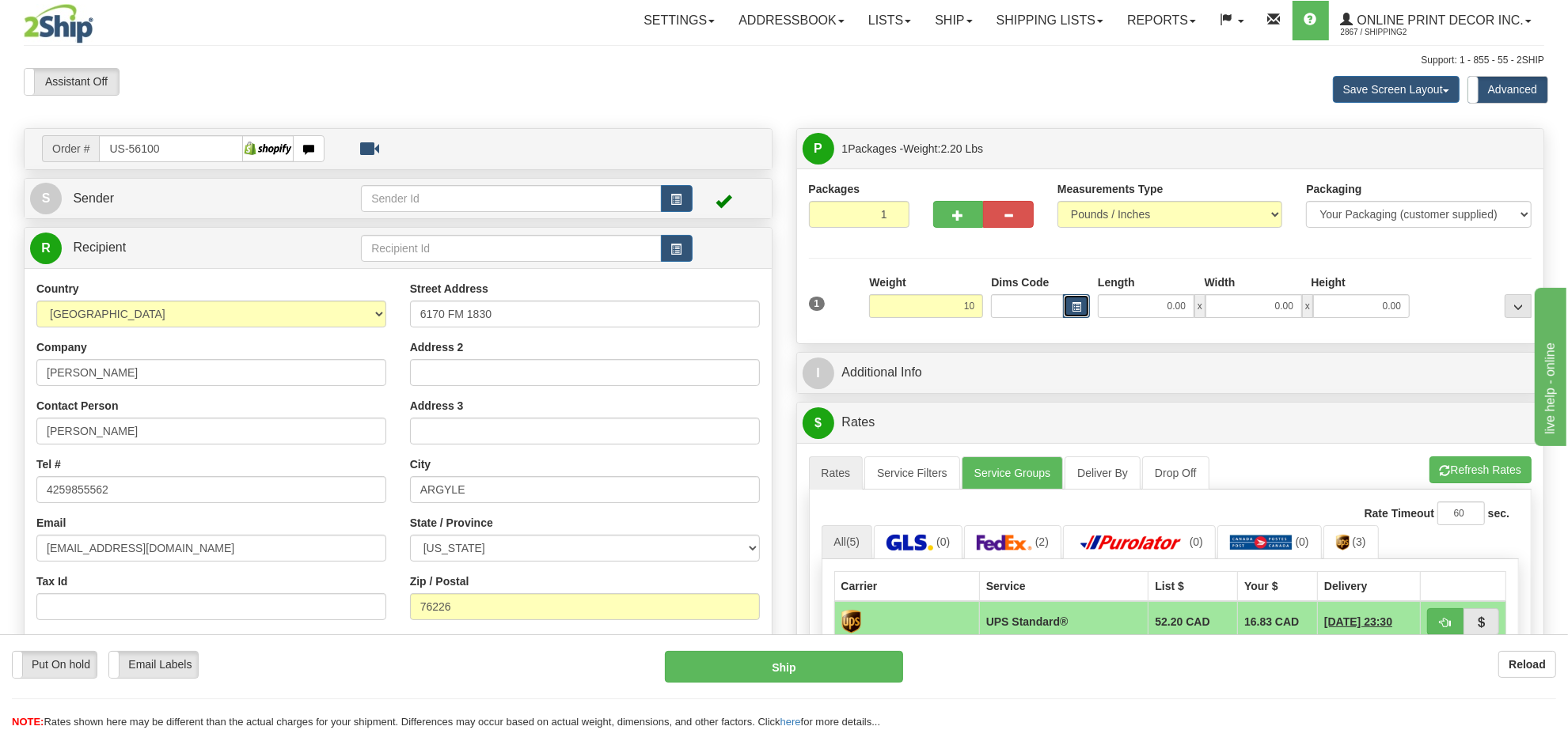
type input "10.00"
click at [1075, 312] on span "button" at bounding box center [1076, 307] width 9 height 9
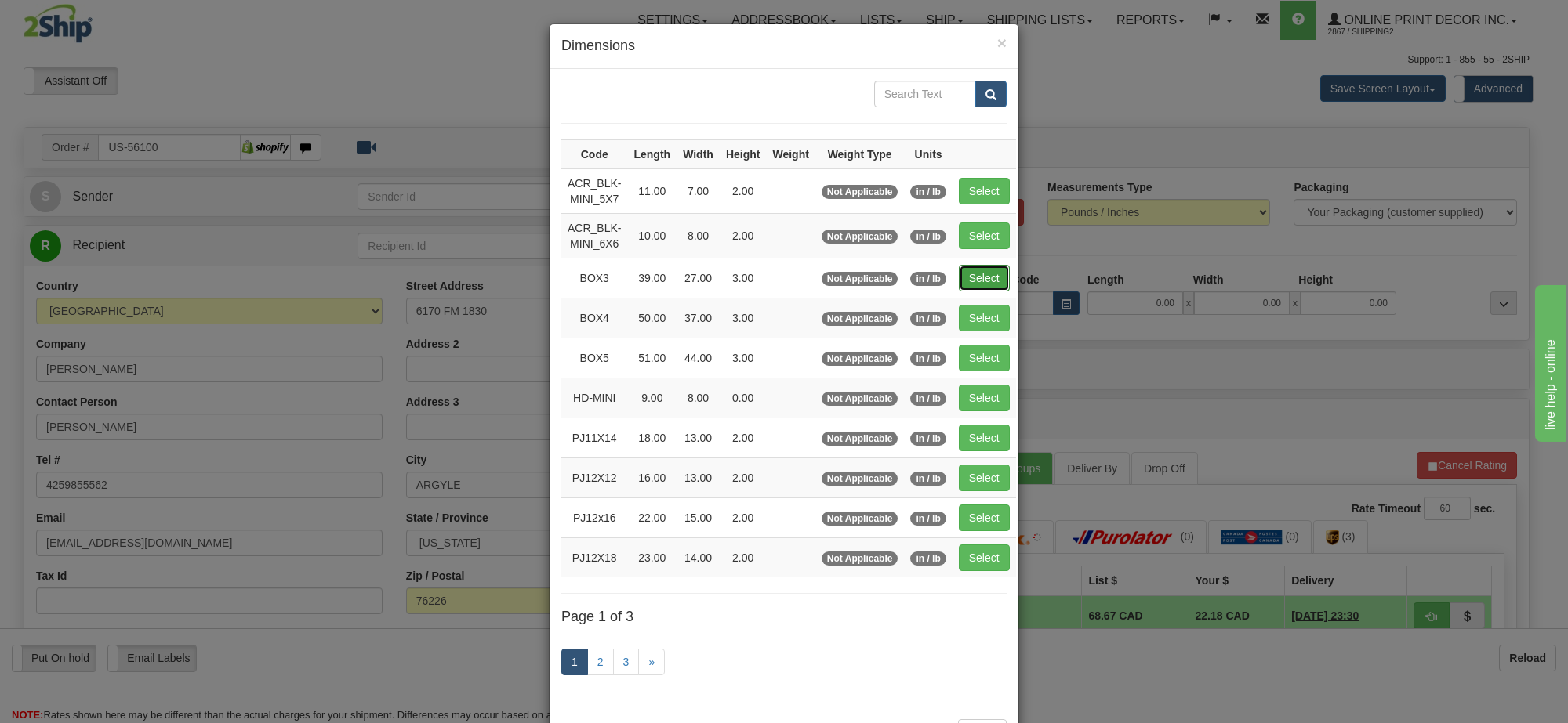
click at [976, 271] on button "Select" at bounding box center [984, 278] width 51 height 26
type input "BOX3"
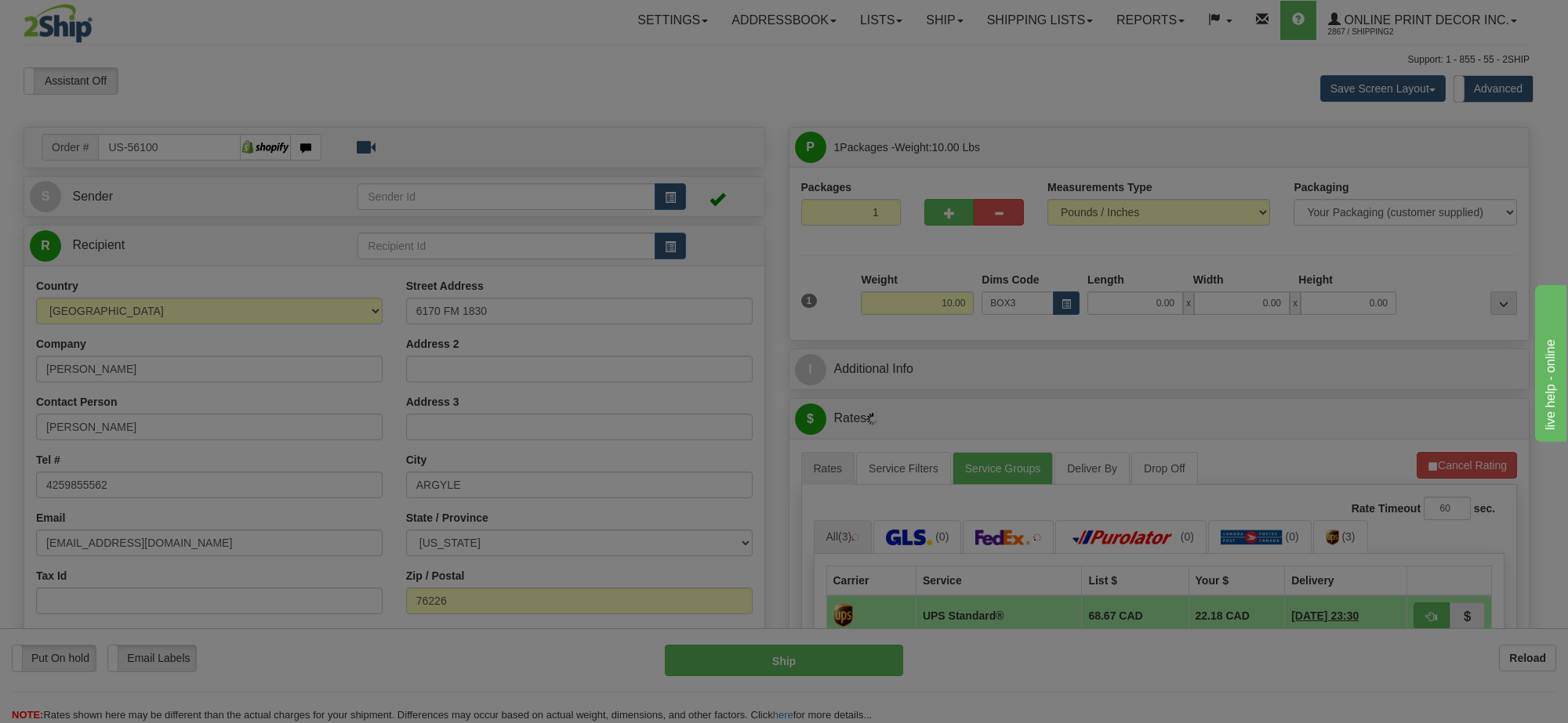
type input "39.00"
type input "27.00"
type input "3.00"
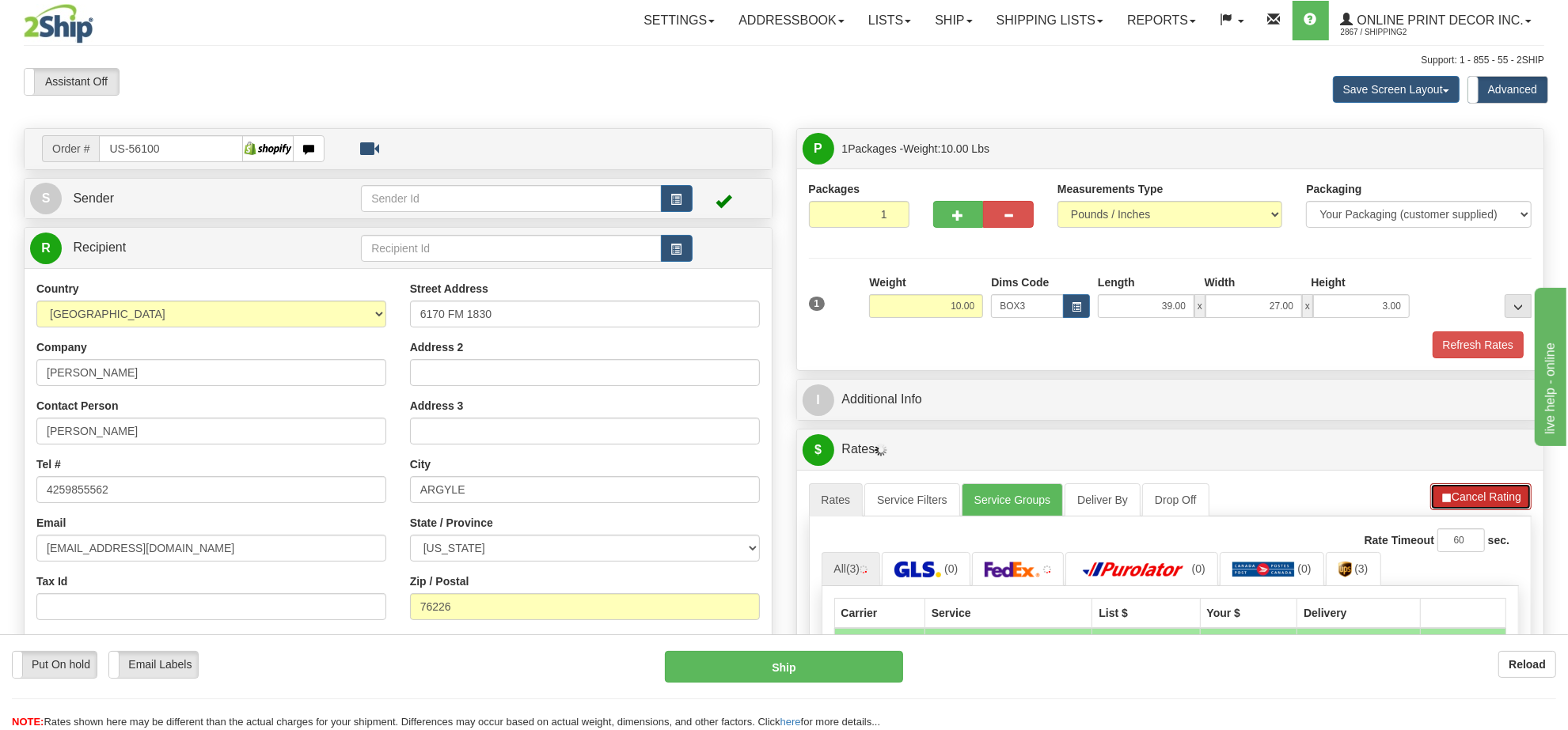
click at [1492, 500] on button "Cancel Rating" at bounding box center [1481, 496] width 101 height 27
click at [1492, 500] on button "Refresh Rates" at bounding box center [1480, 496] width 102 height 27
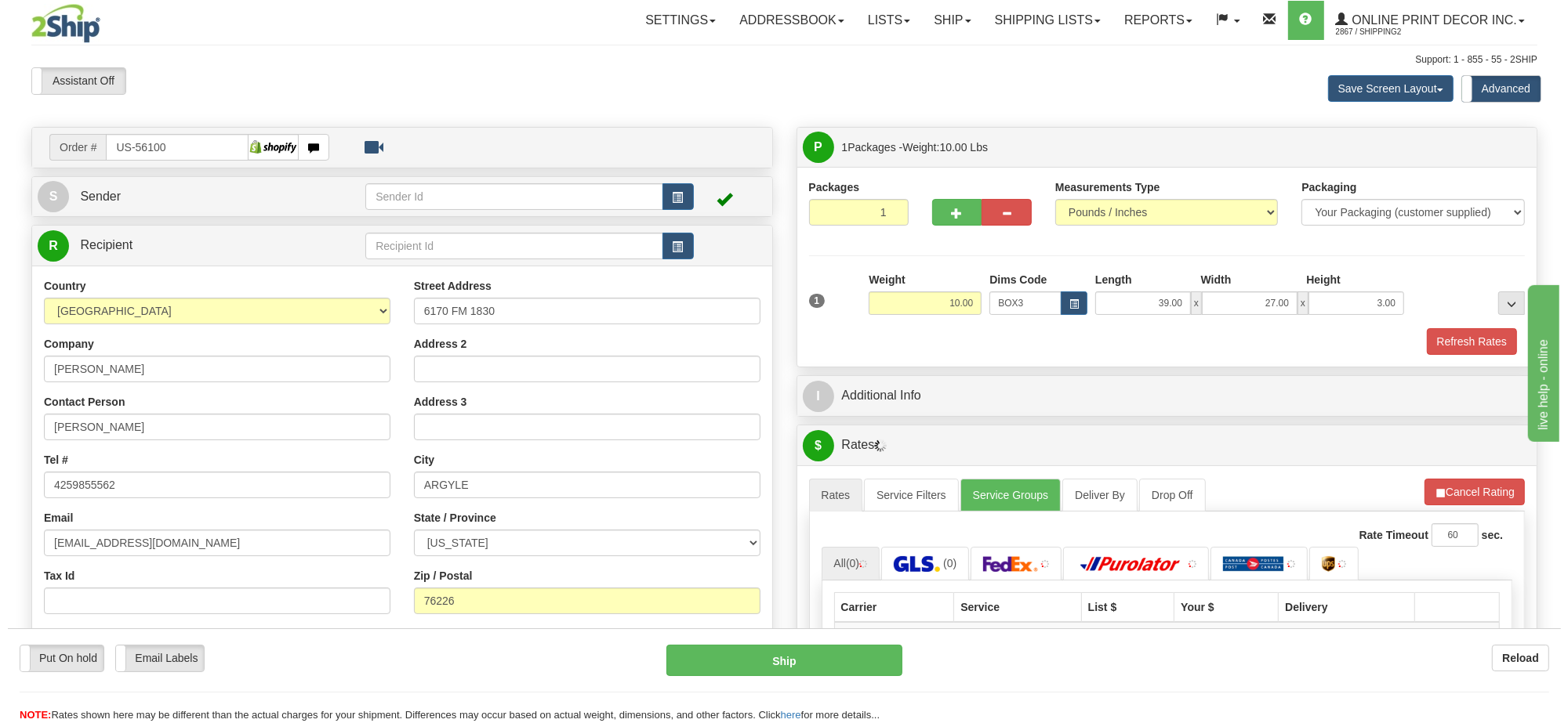
scroll to position [196, 0]
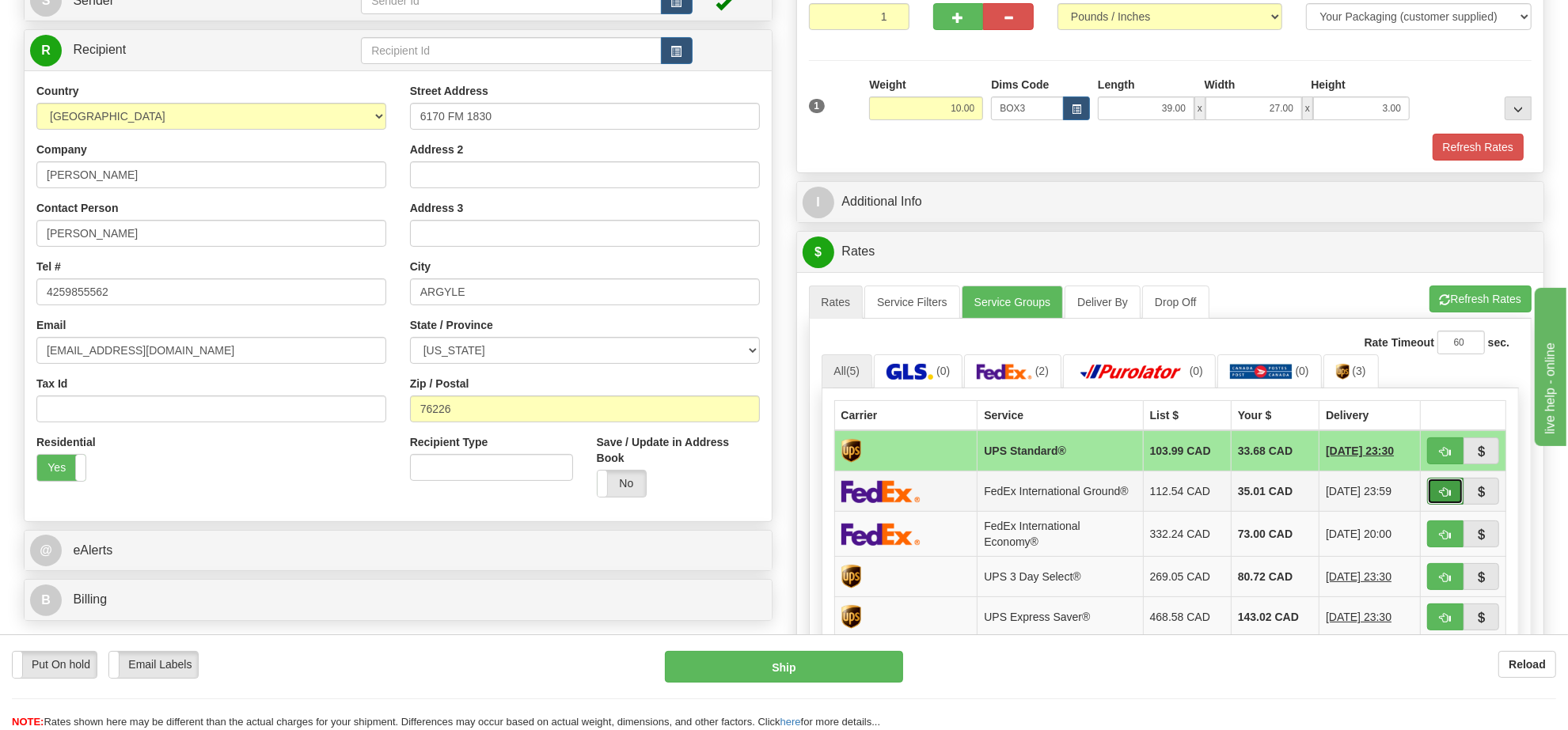
click at [1435, 502] on button "button" at bounding box center [1445, 491] width 36 height 27
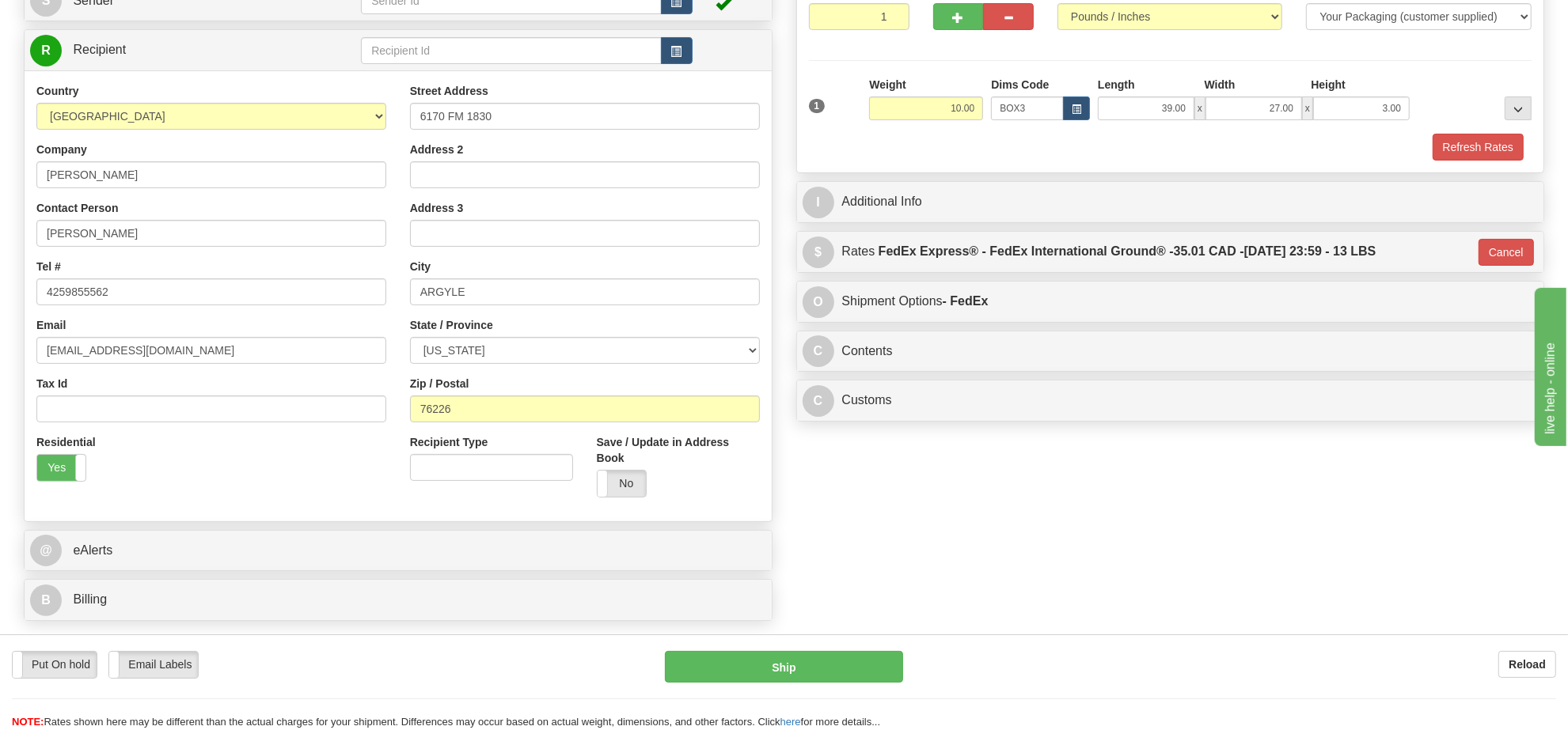
type input "92"
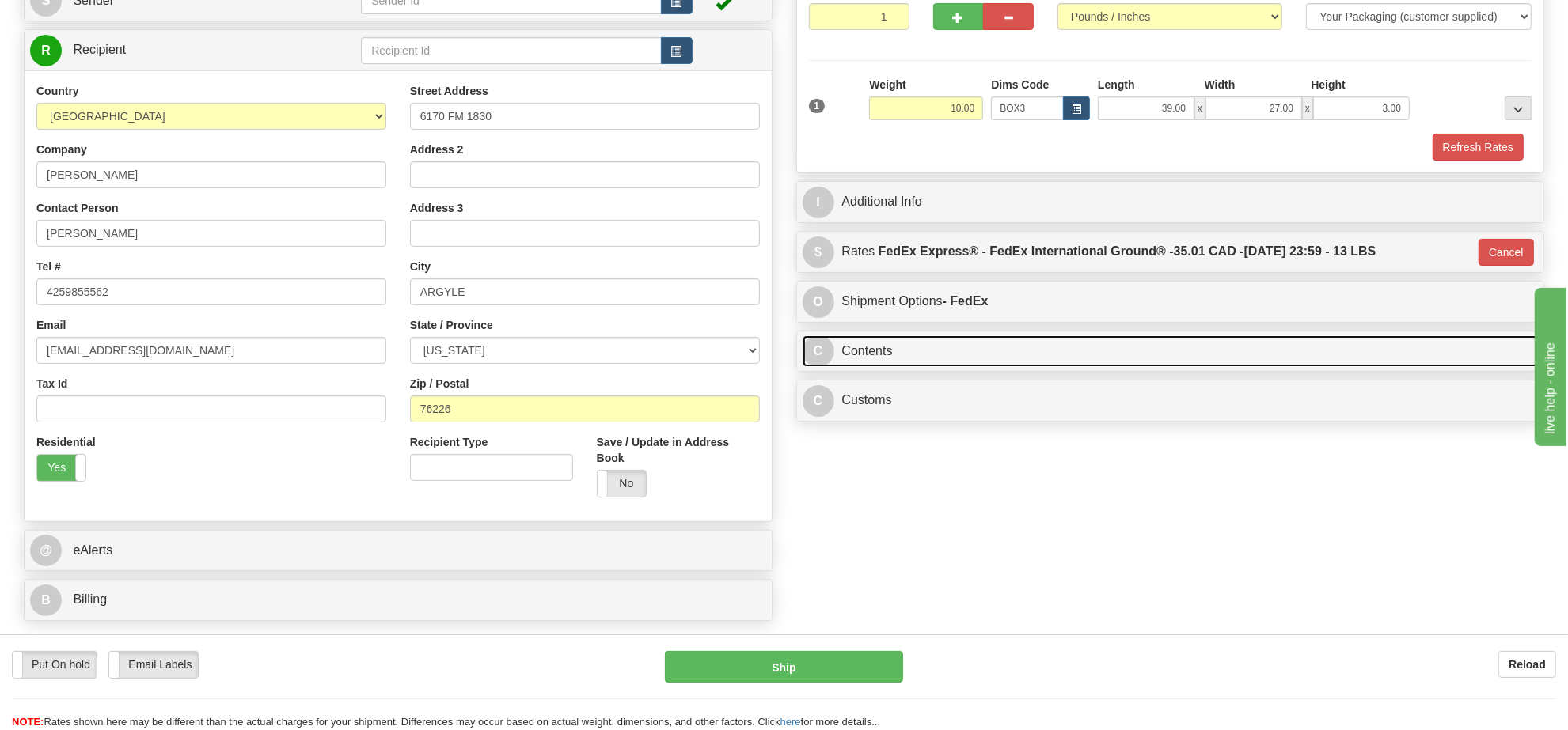
click at [860, 362] on link "C Contents" at bounding box center [1170, 351] width 736 height 32
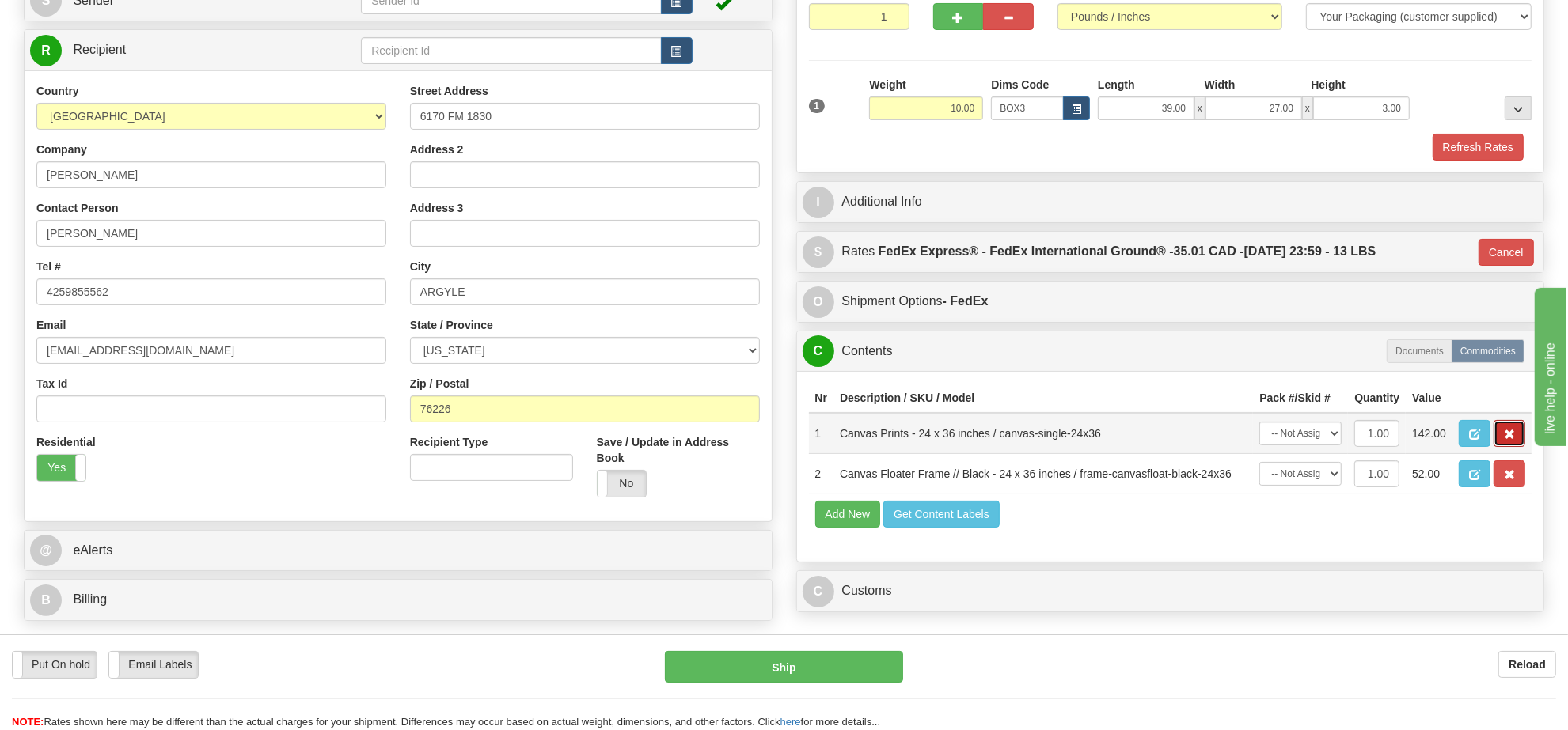
click at [1498, 447] on button "button" at bounding box center [1509, 433] width 31 height 27
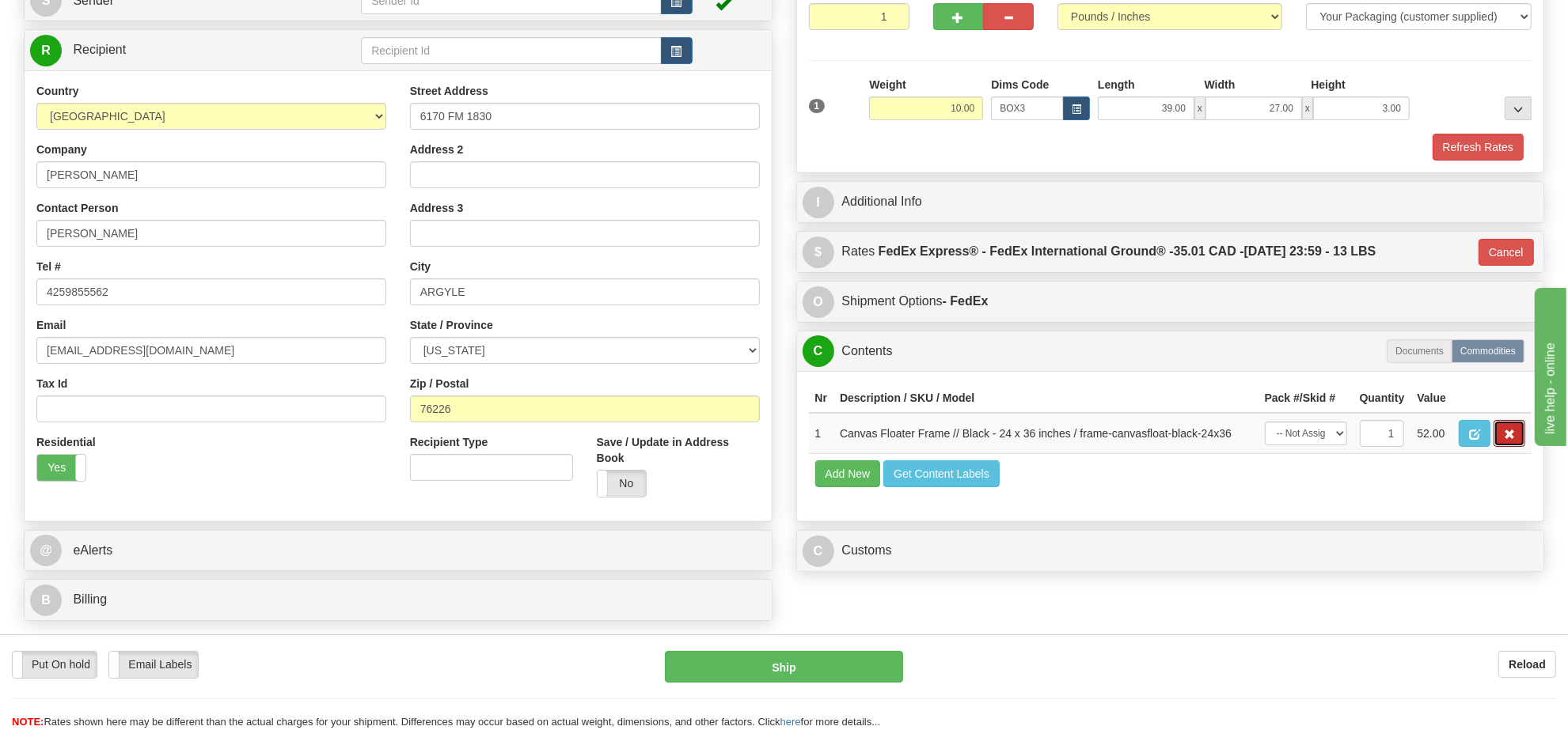
click at [1498, 447] on button "button" at bounding box center [1509, 433] width 31 height 27
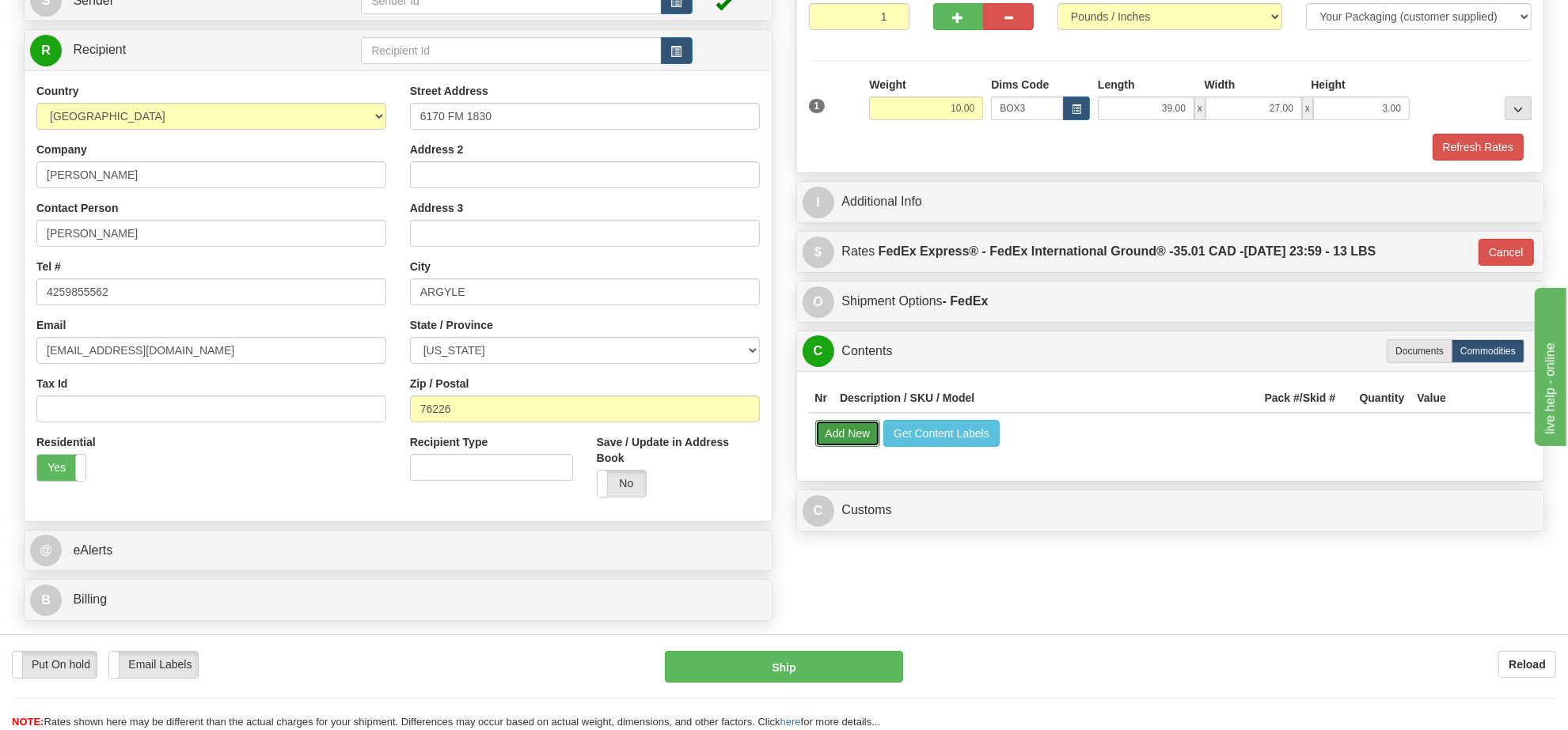
click at [864, 442] on button "Add New" at bounding box center [848, 433] width 65 height 27
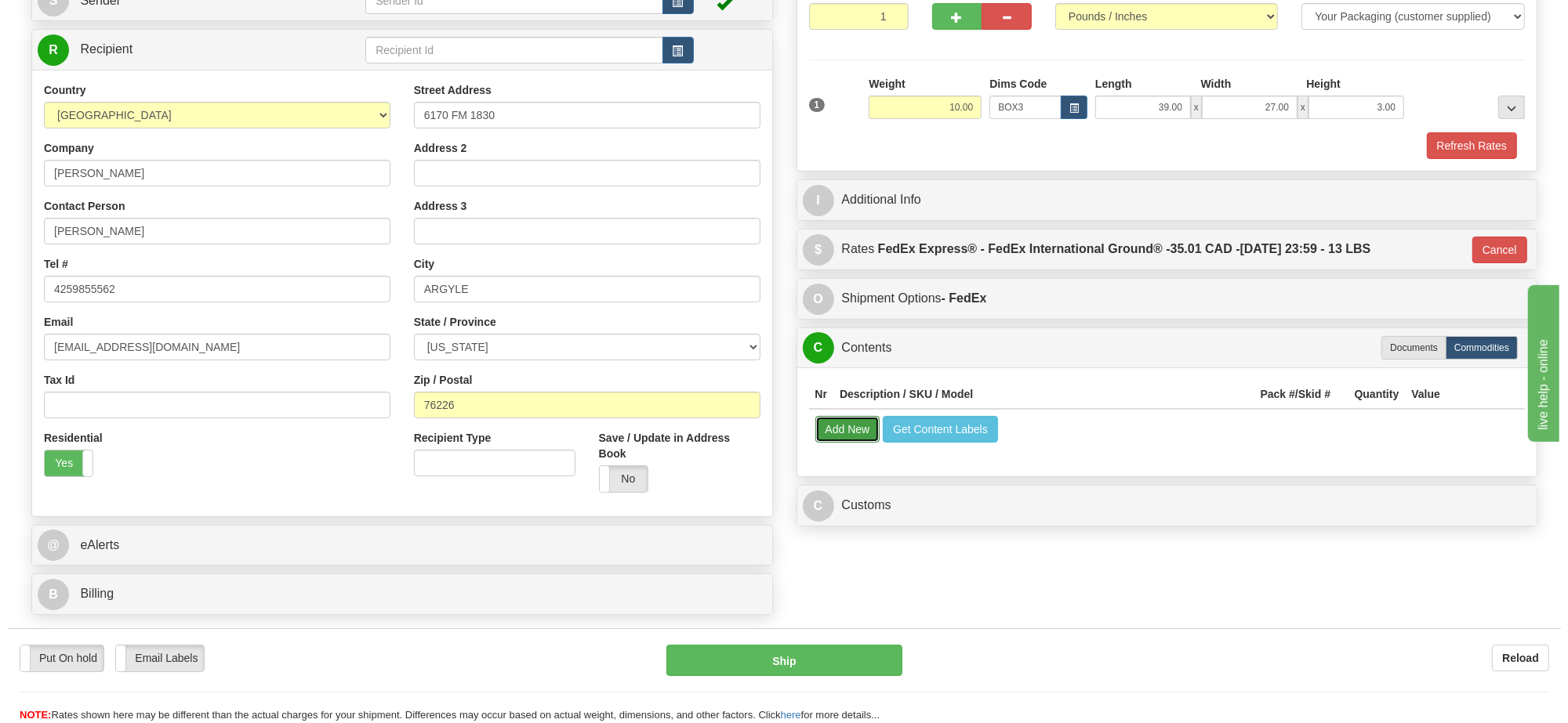
select select
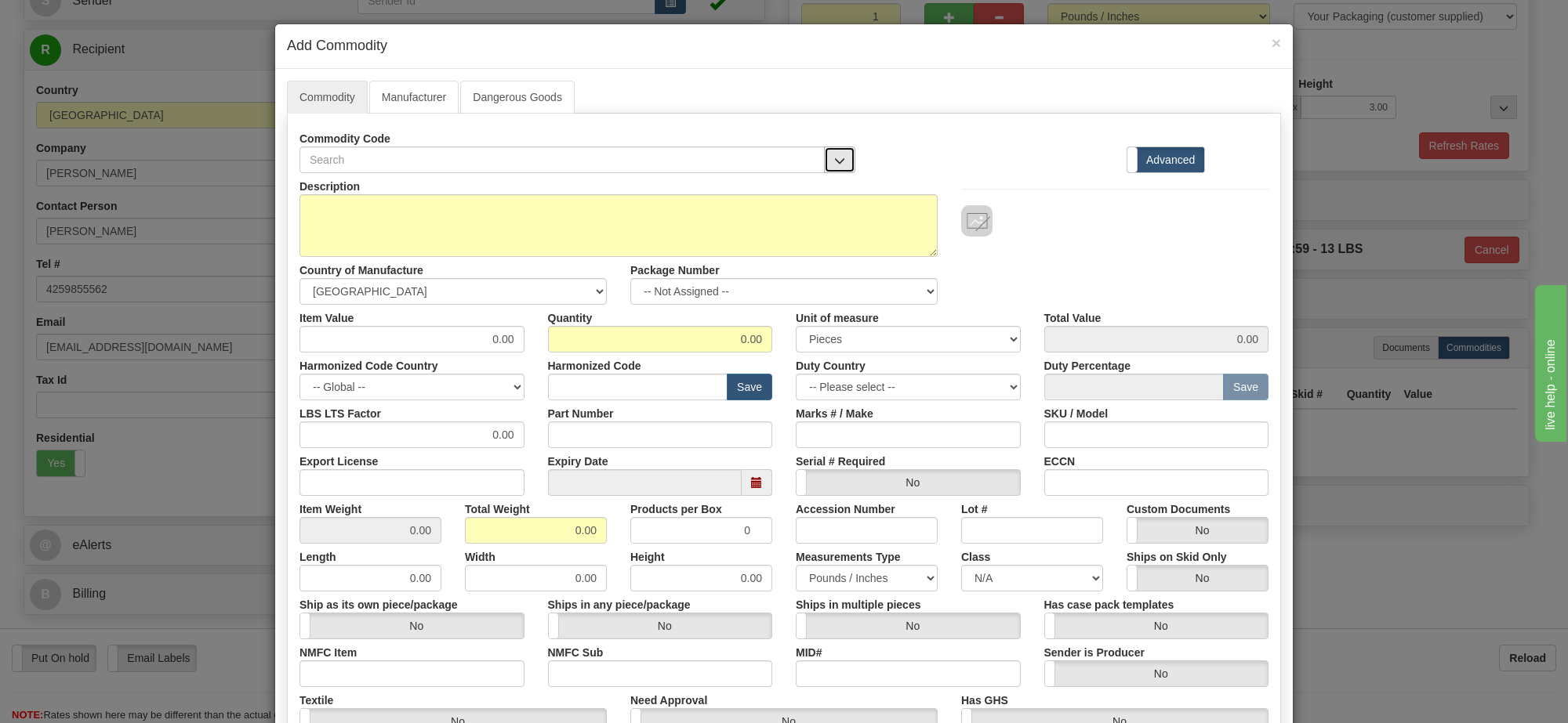
click at [834, 156] on span "button" at bounding box center [839, 161] width 11 height 10
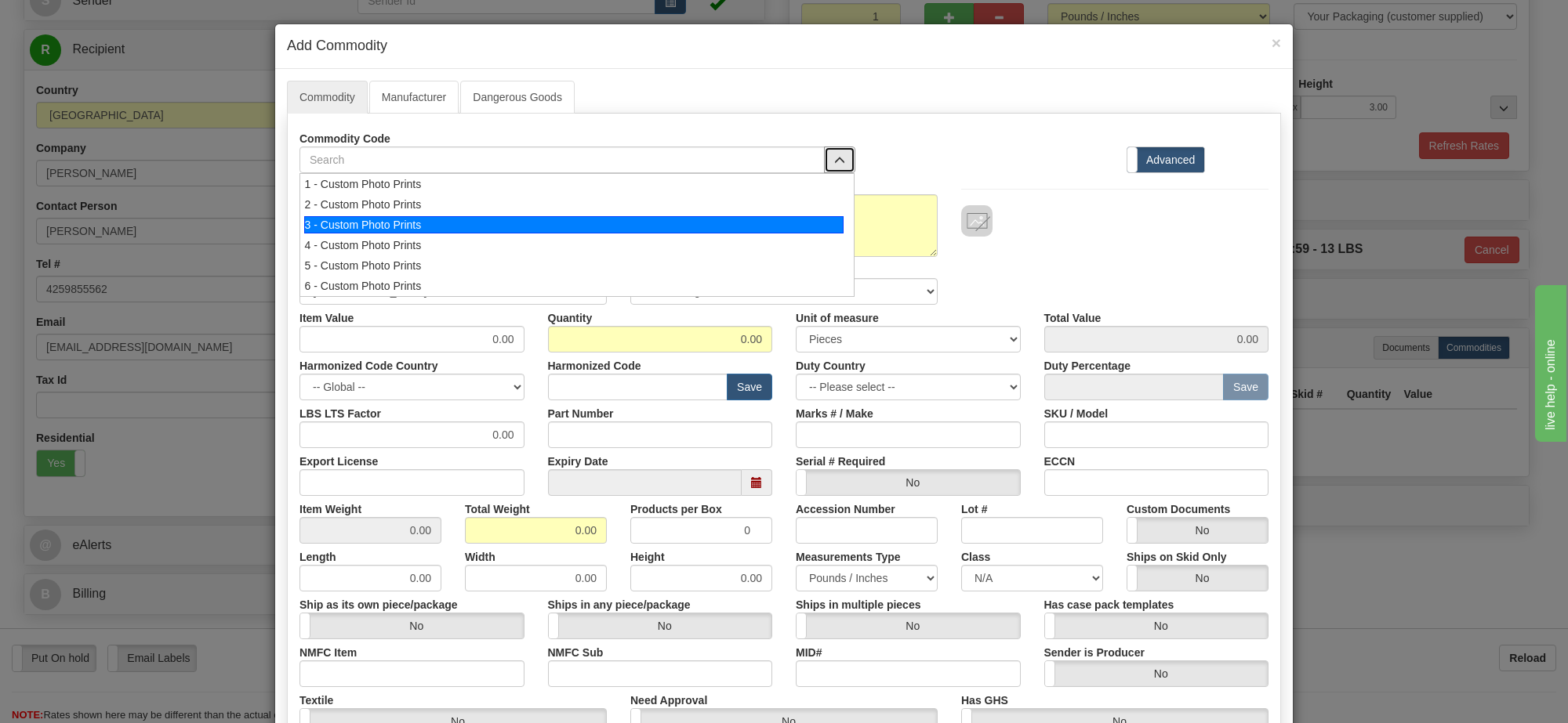
click at [818, 224] on div "3 - Custom Photo Prints" at bounding box center [575, 225] width 540 height 17
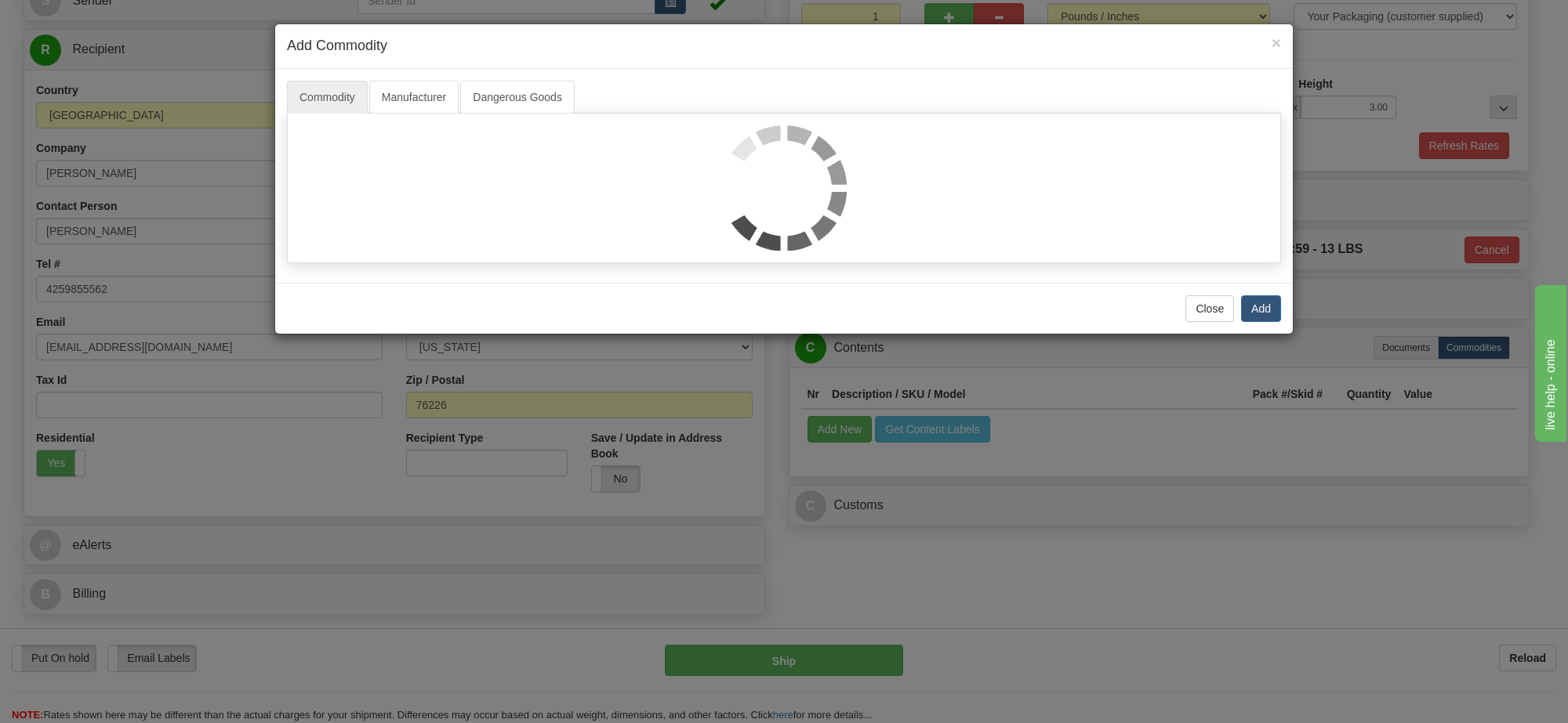
select select "1"
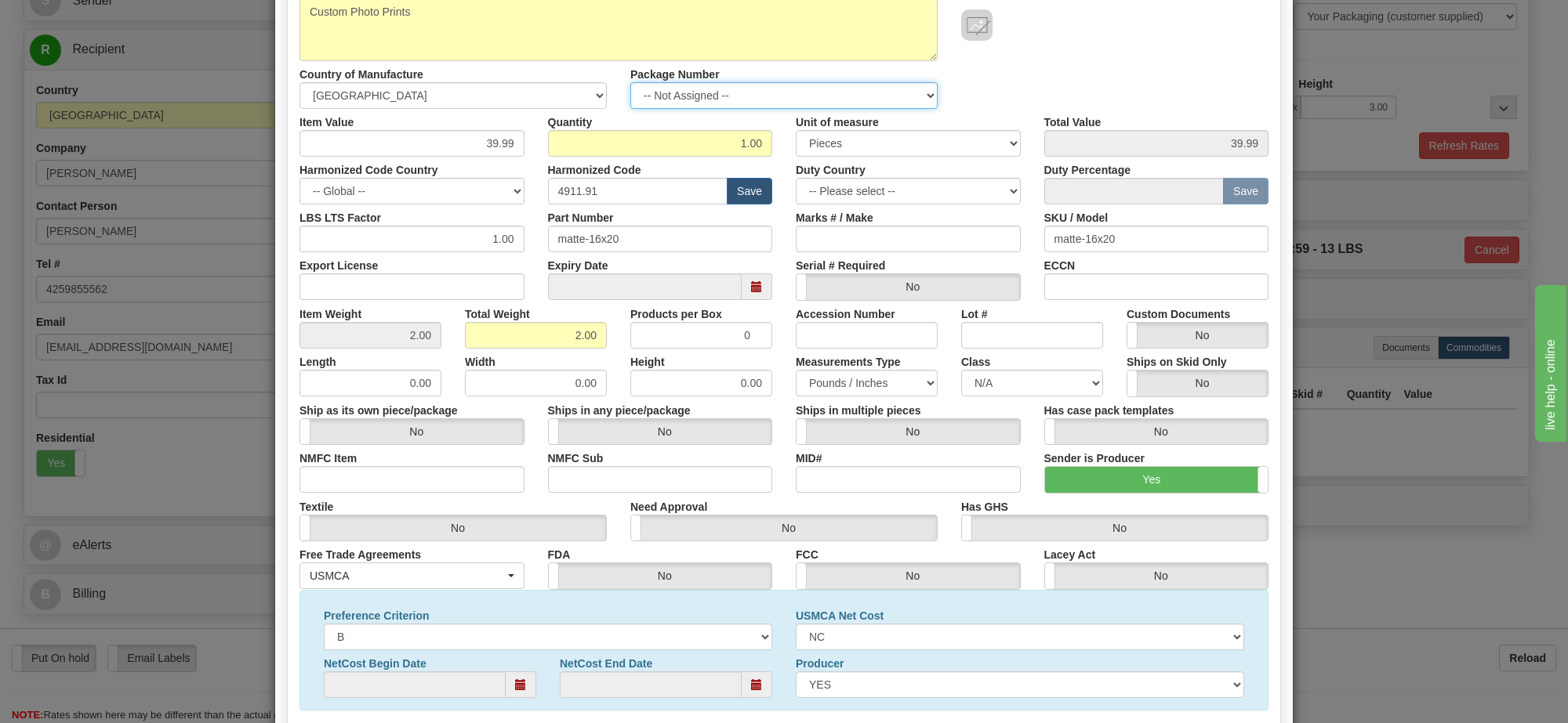
drag, startPoint x: 853, startPoint y: 89, endPoint x: 853, endPoint y: 107, distance: 18.0
click at [853, 89] on select "-- Not Assigned -- Item 1" at bounding box center [784, 95] width 307 height 26
select select "0"
click at [630, 83] on select "-- Not Assigned -- Item 1" at bounding box center [784, 95] width 307 height 26
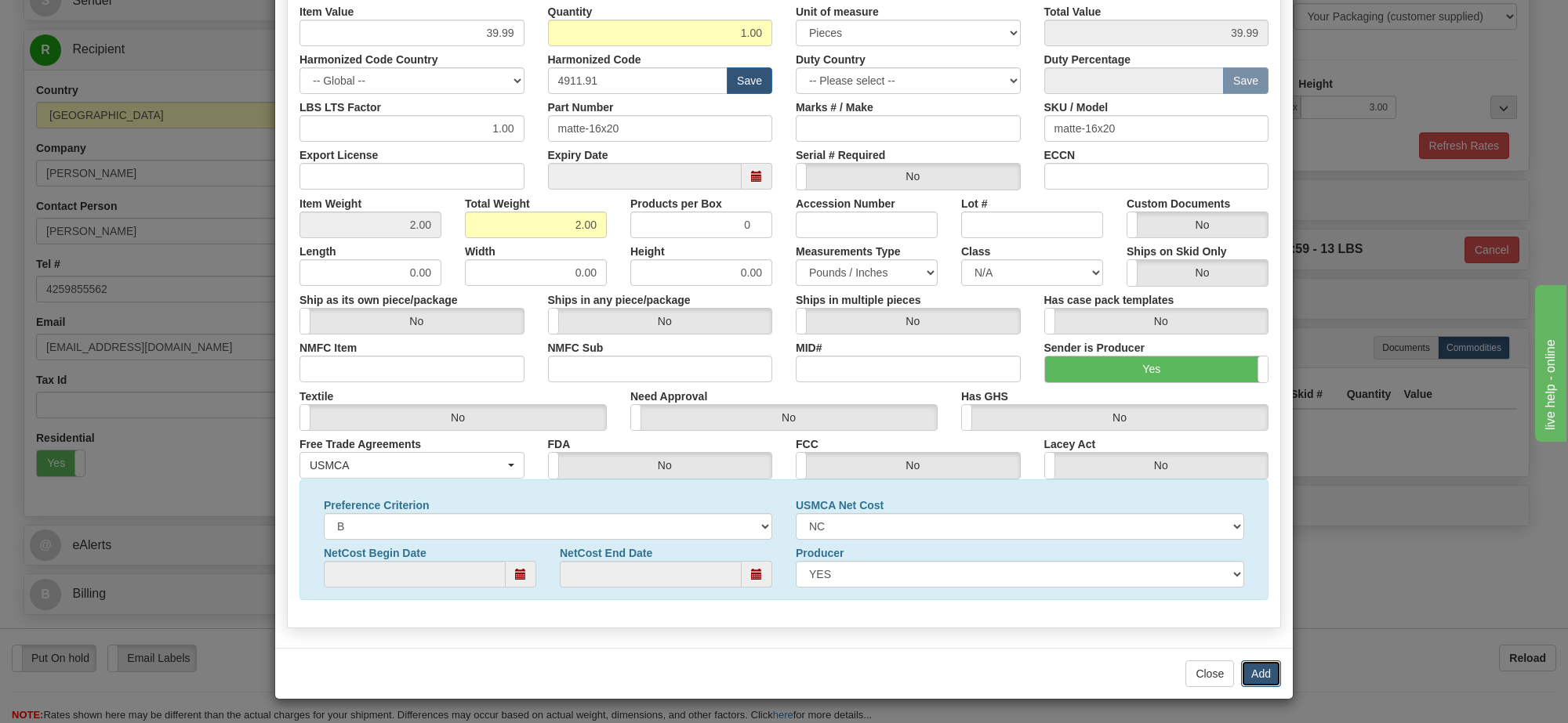
click at [1266, 666] on button "Add" at bounding box center [1261, 674] width 40 height 26
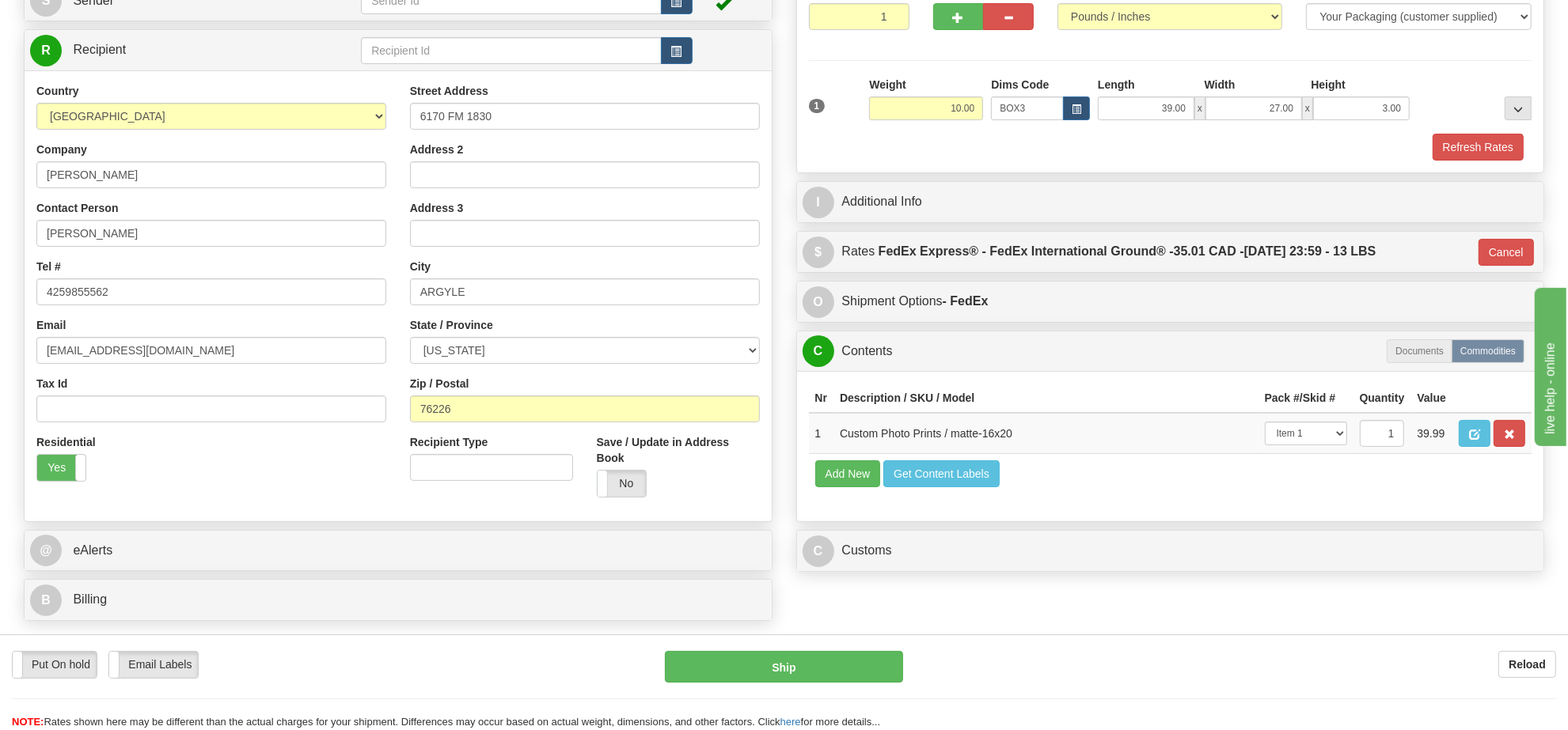
scroll to position [395, 0]
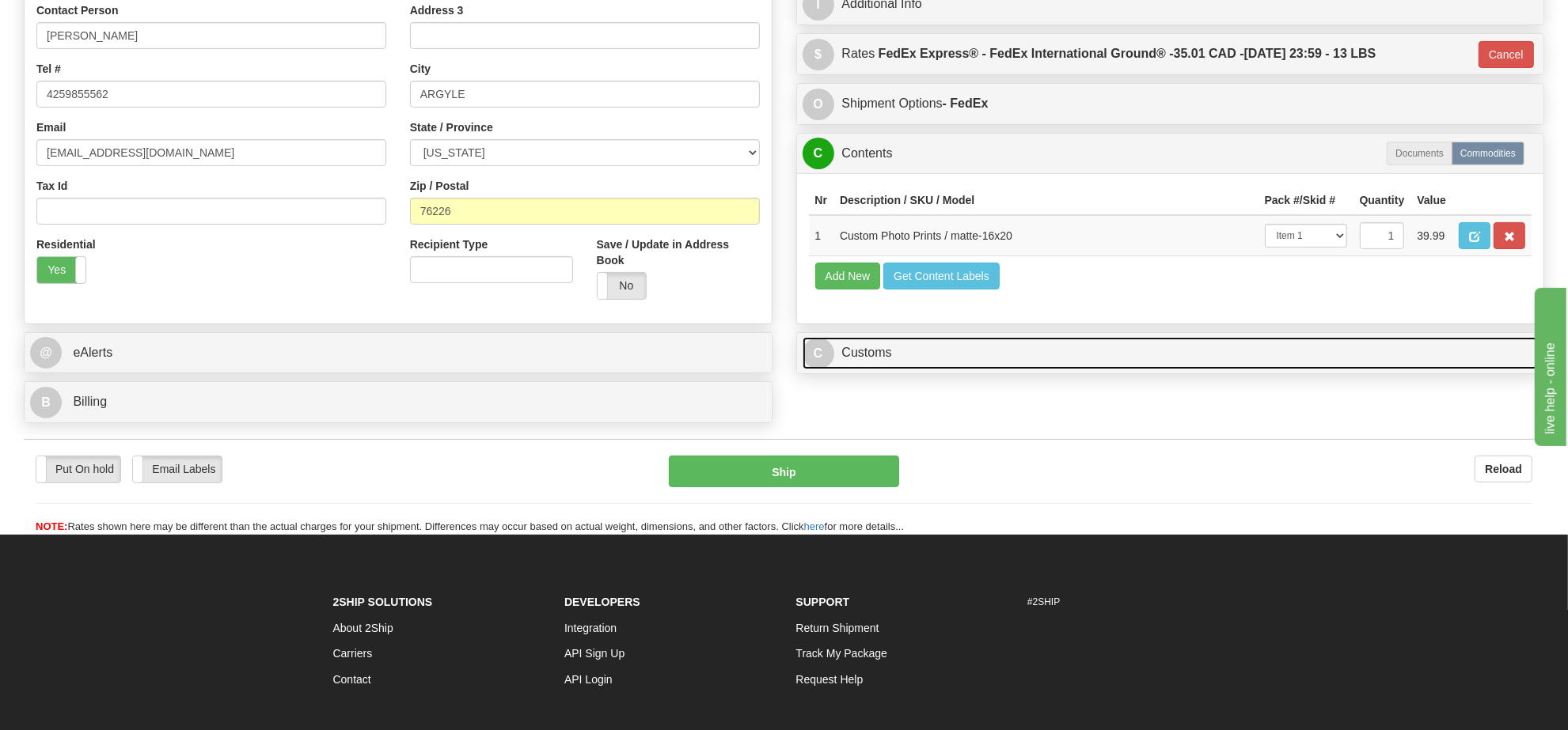
click at [1021, 370] on link "C Customs" at bounding box center [1170, 353] width 736 height 32
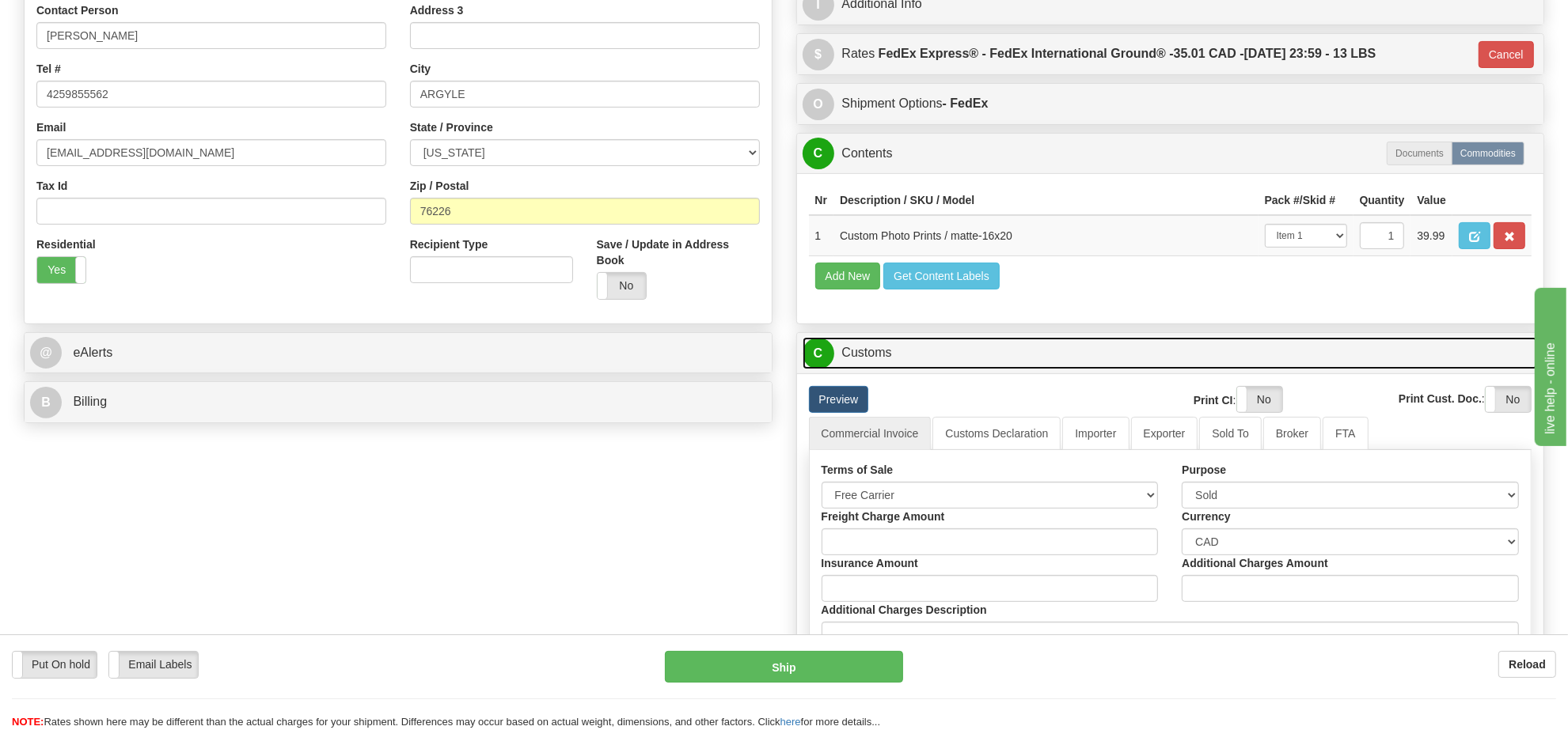
scroll to position [0, 0]
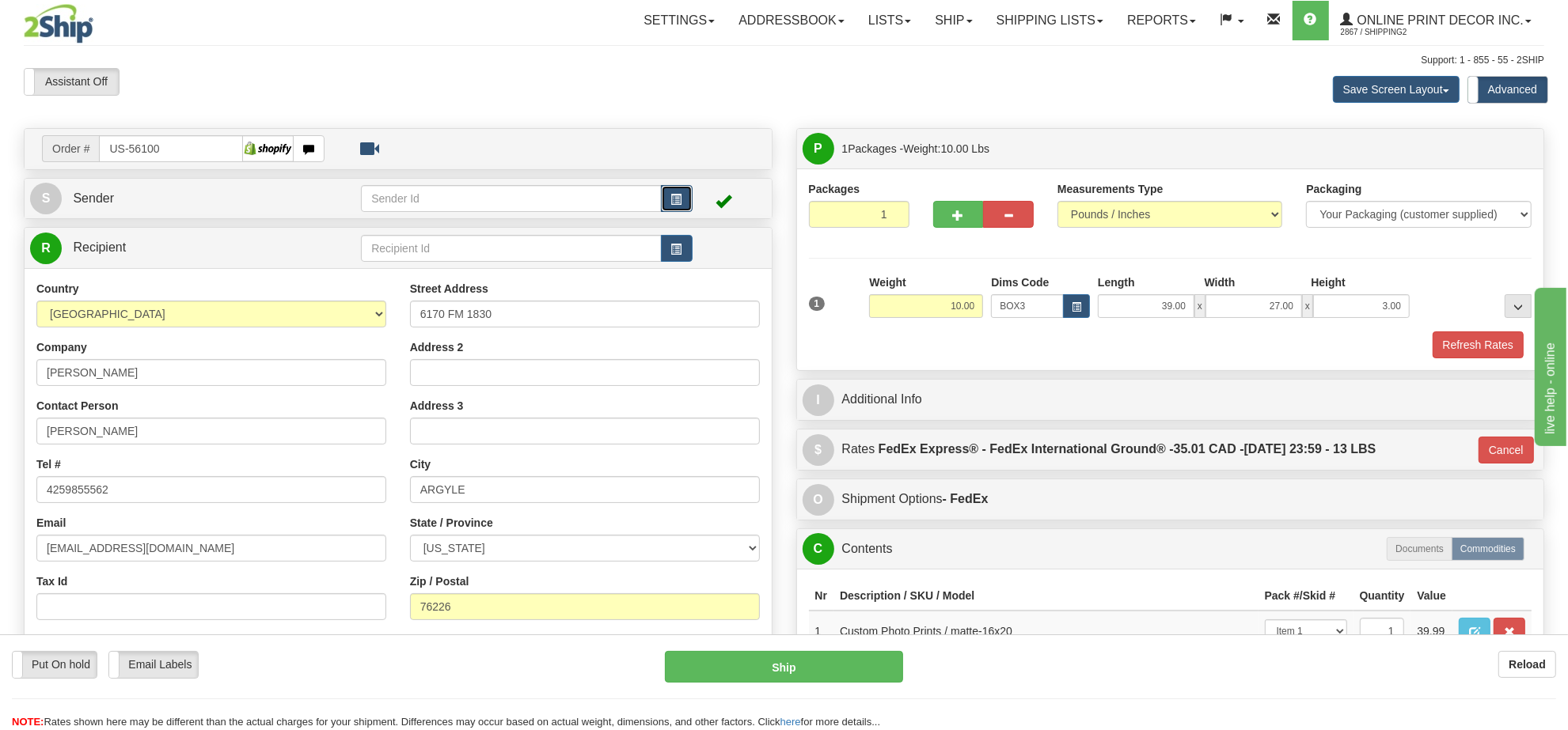
click at [665, 198] on button "button" at bounding box center [676, 198] width 31 height 27
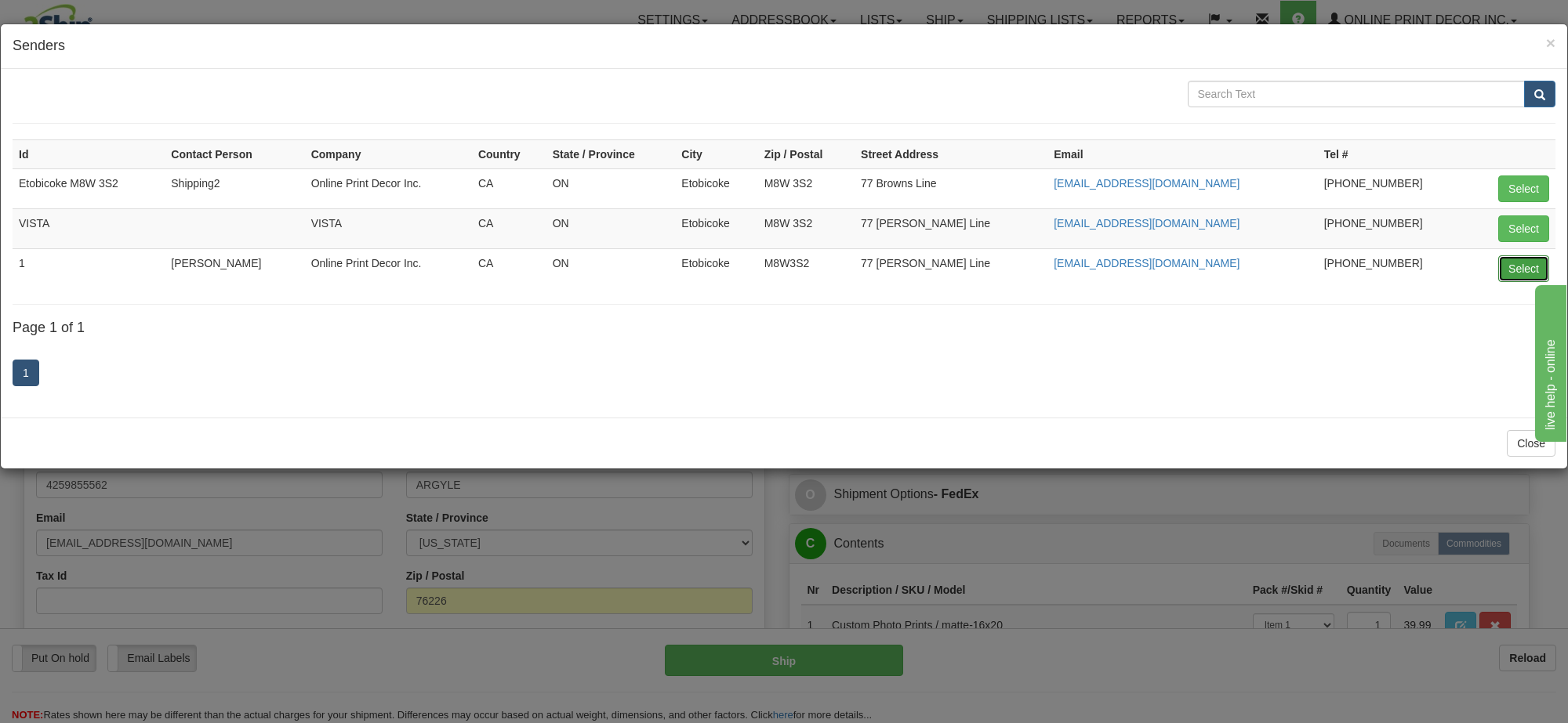
click at [1511, 272] on button "Select" at bounding box center [1524, 268] width 51 height 26
type input "1"
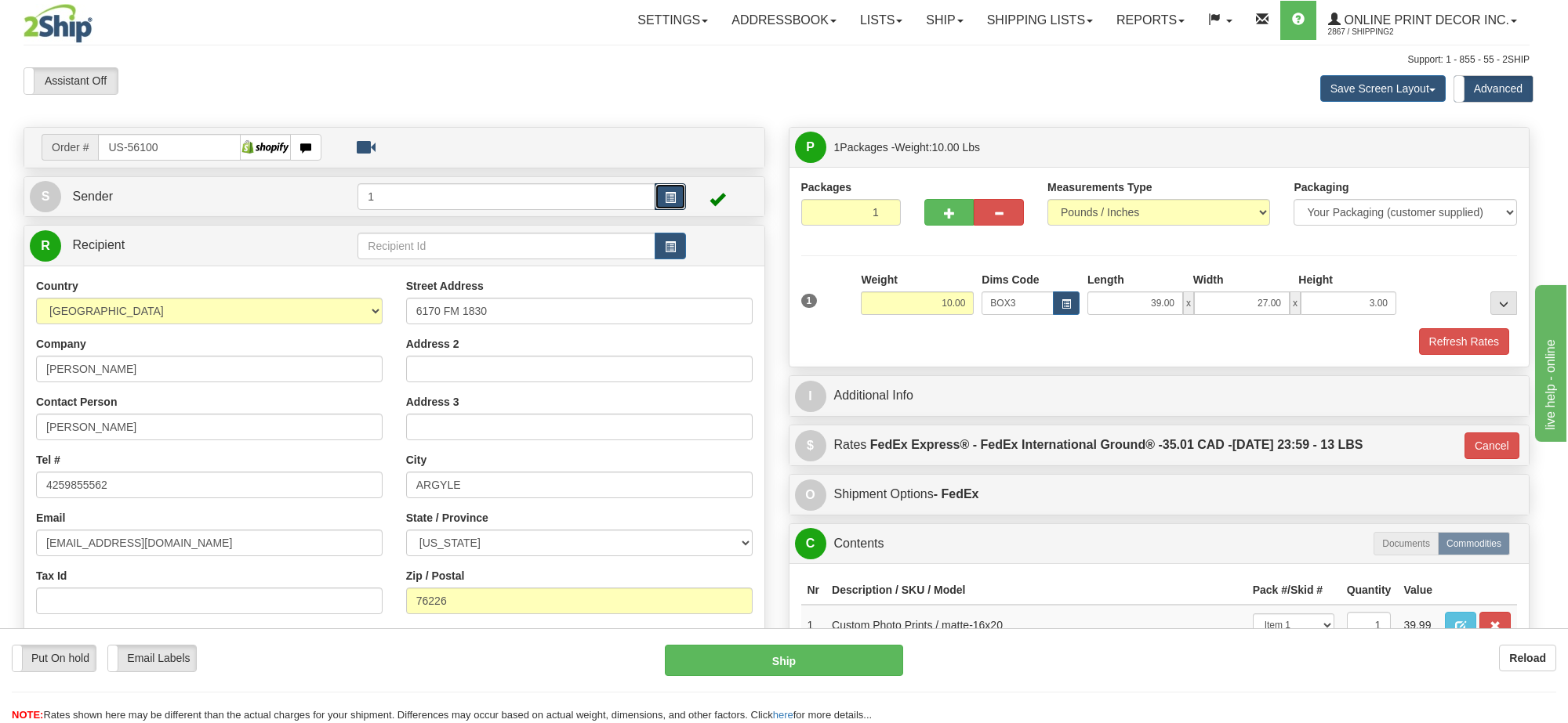
type input "92"
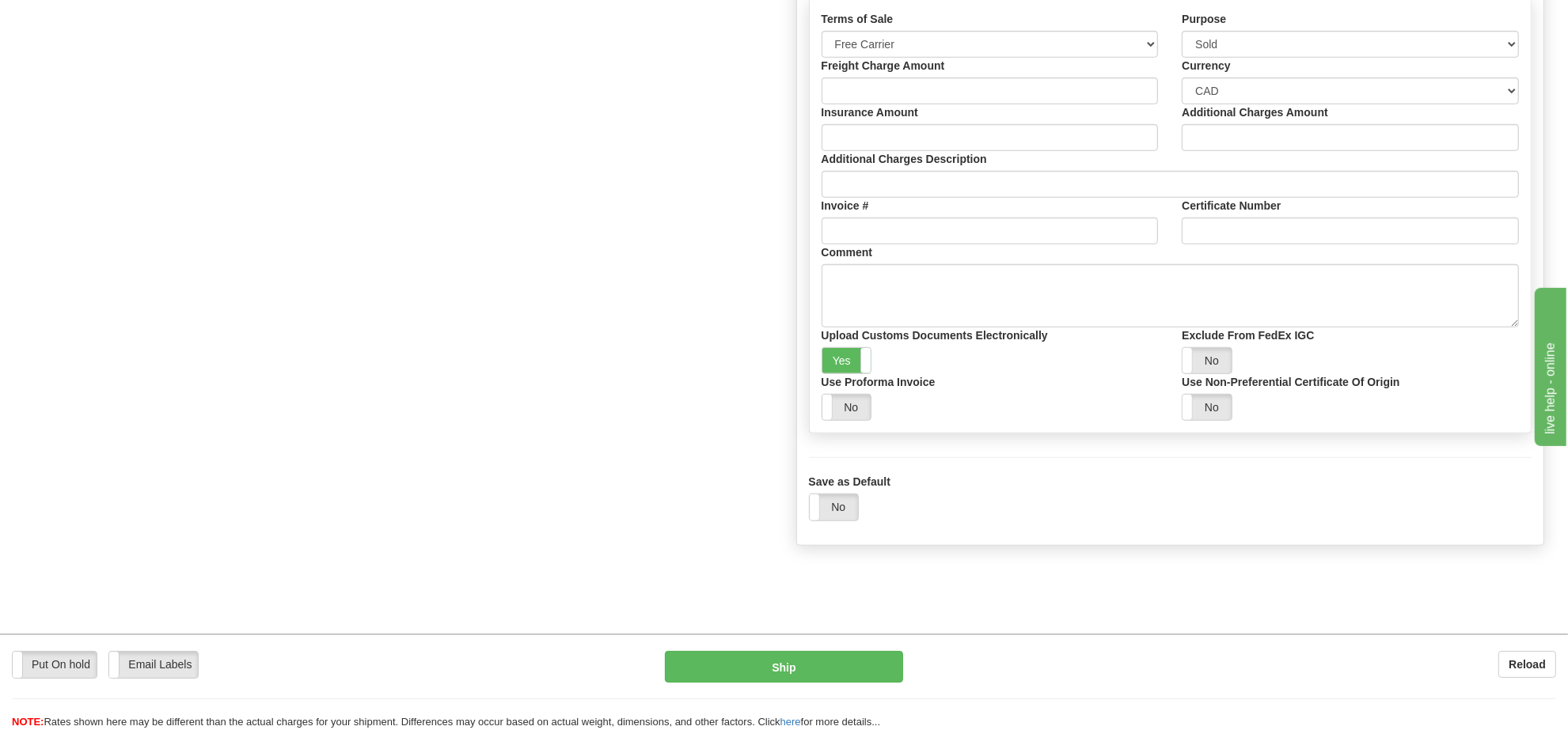
scroll to position [1032, 0]
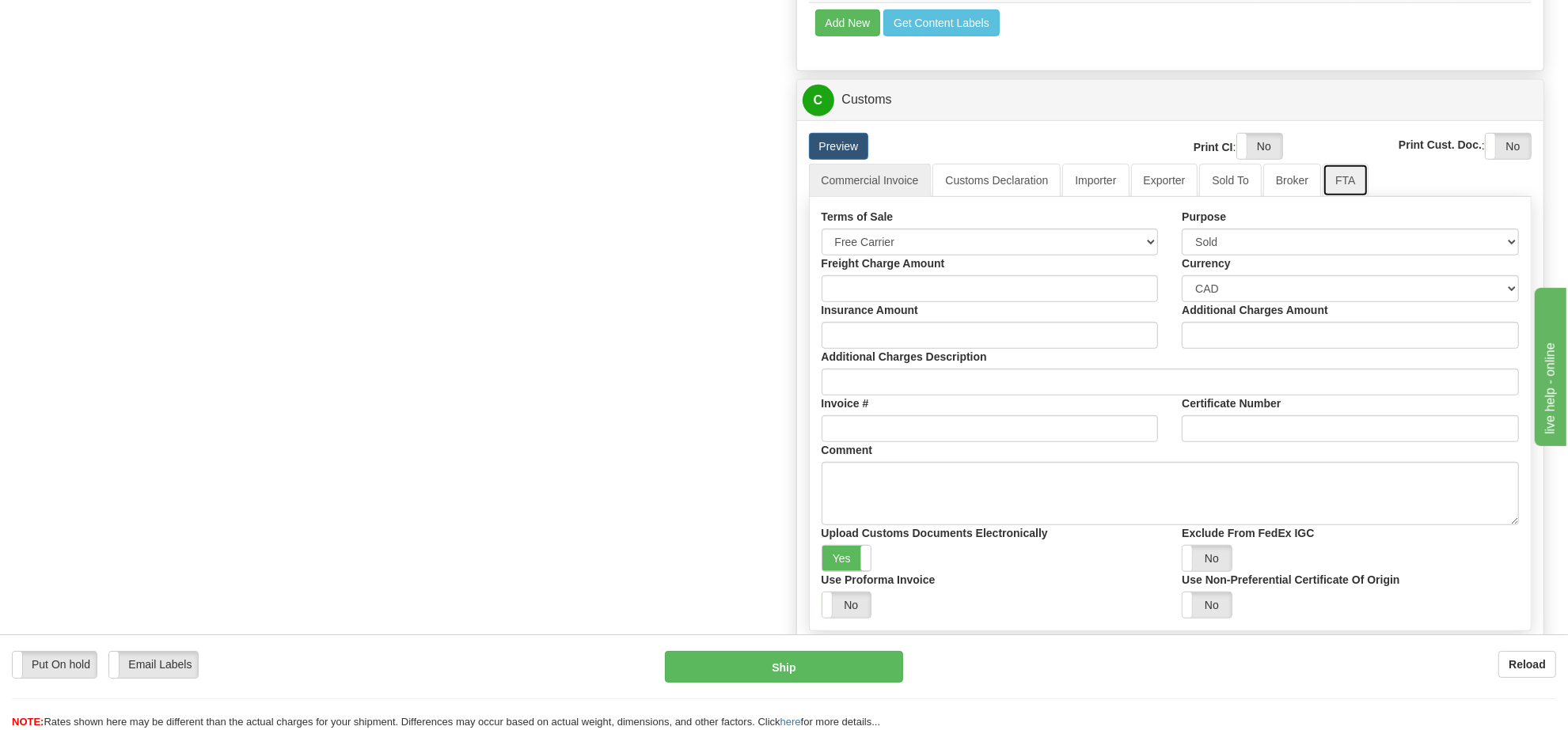
click at [1326, 197] on link "FTA" at bounding box center [1345, 181] width 45 height 33
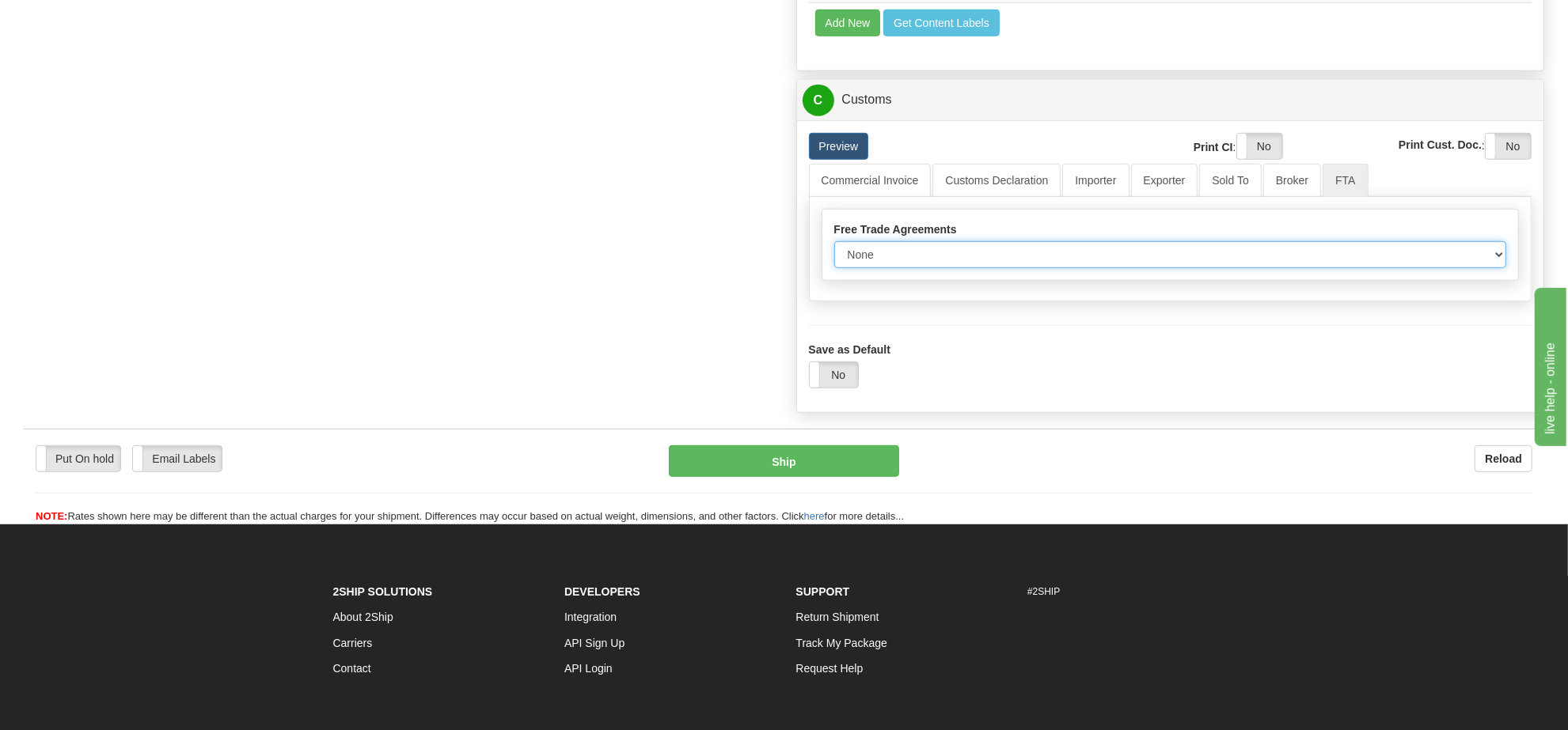
click at [1005, 268] on select "None Other USMCA CETA CUKTCA" at bounding box center [1171, 254] width 673 height 27
select select "1"
click at [835, 268] on select "None Other USMCA CETA CUKTCA" at bounding box center [1171, 254] width 673 height 27
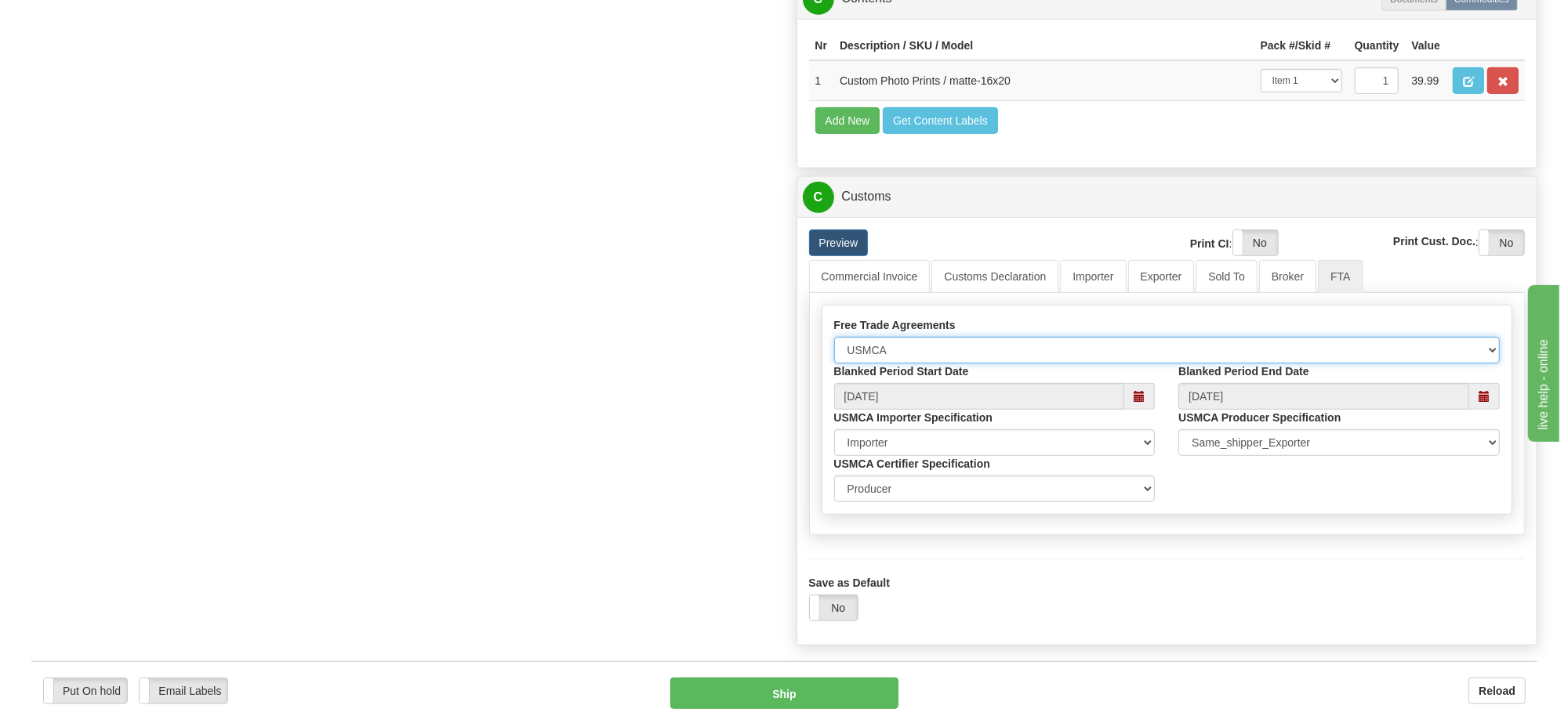
scroll to position [533, 0]
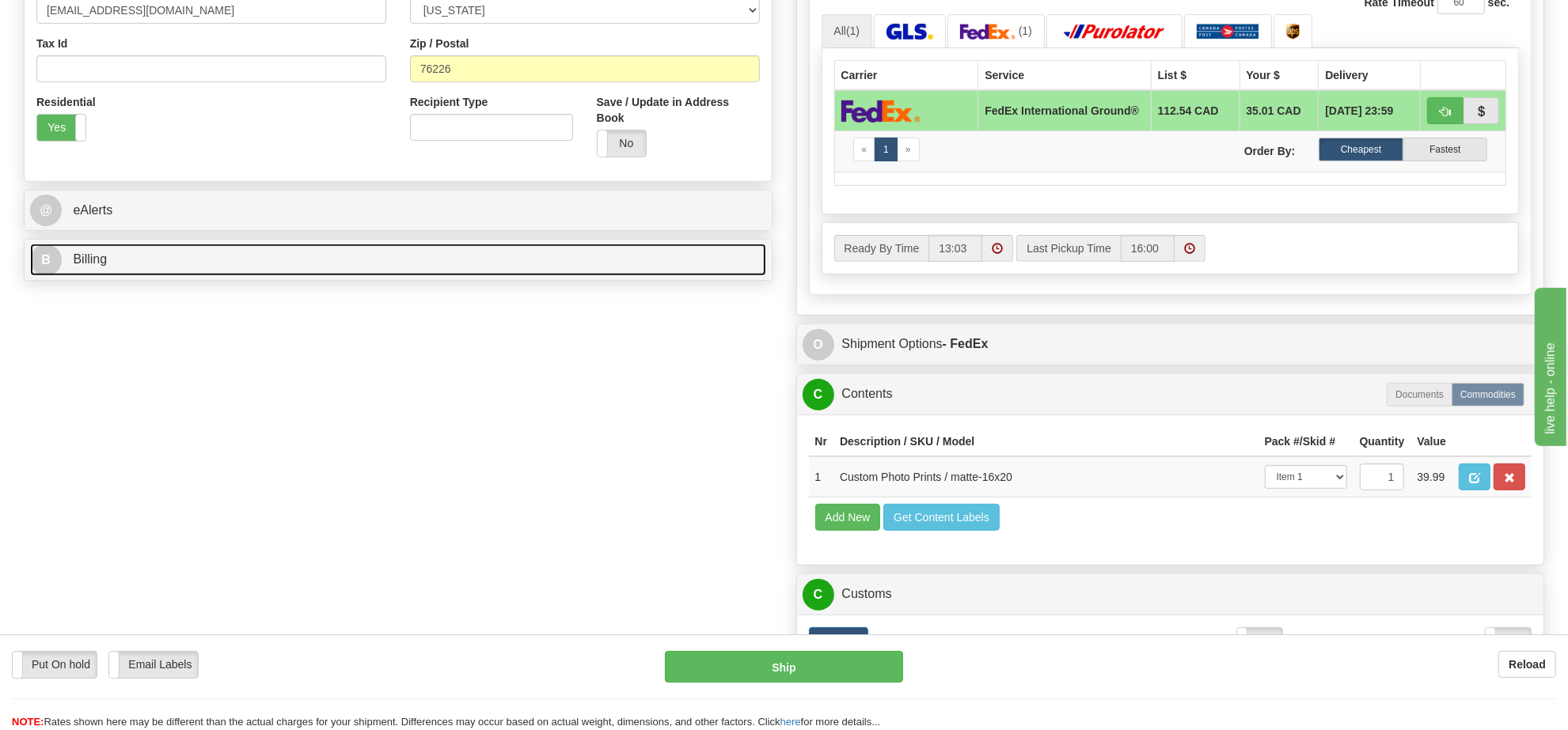
click at [544, 276] on link "B Billing" at bounding box center [398, 259] width 736 height 32
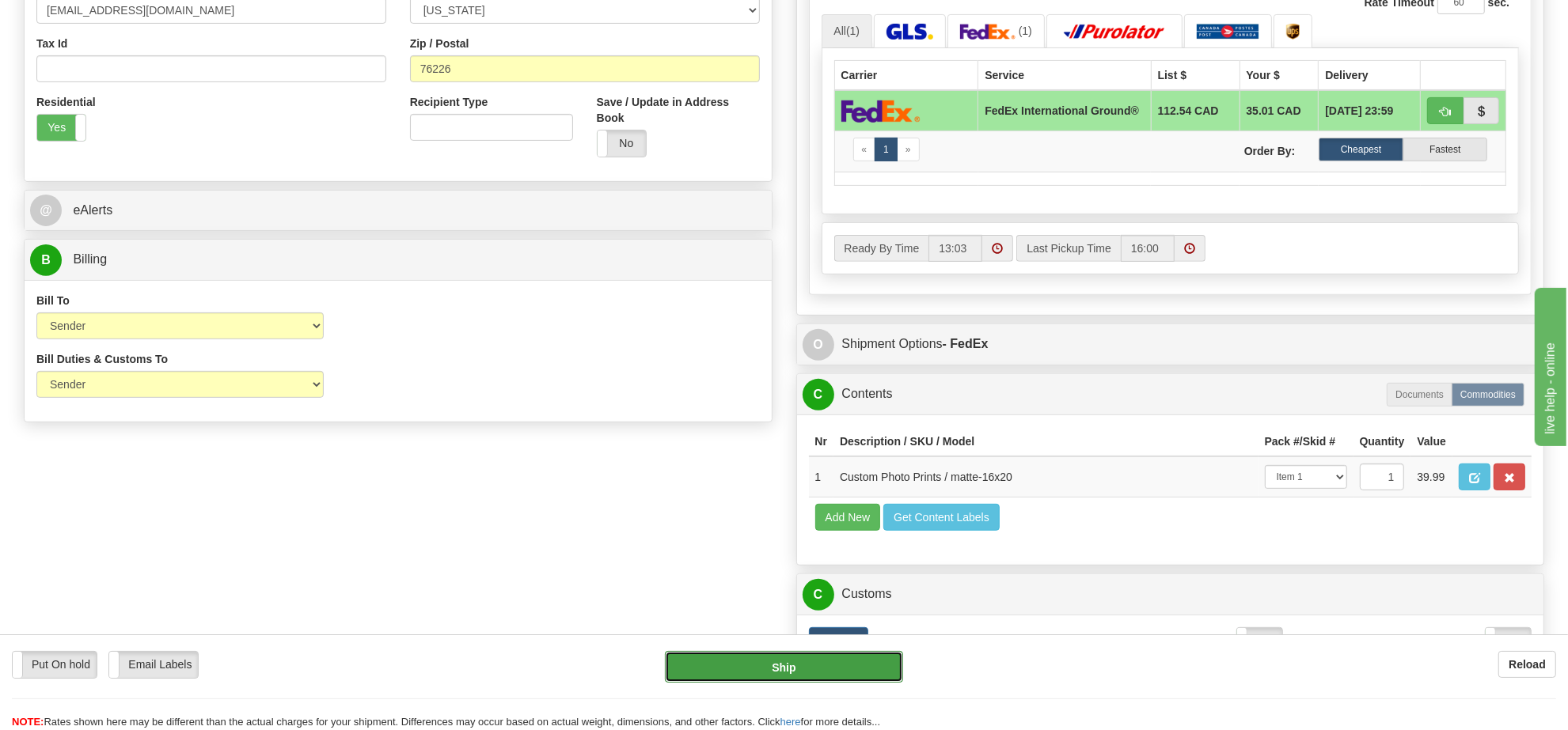
click at [831, 659] on button "Ship" at bounding box center [783, 667] width 237 height 31
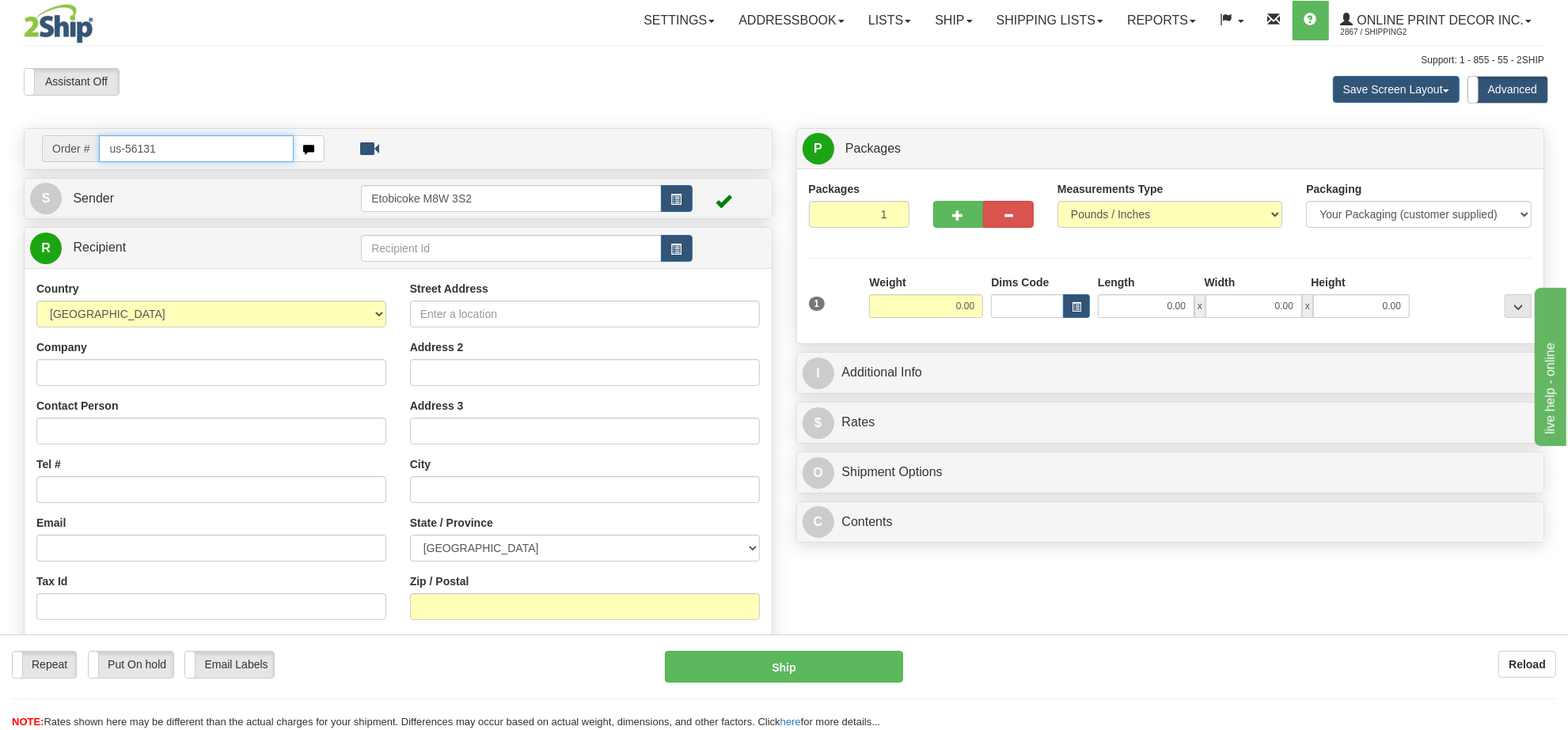
type input "us-56131"
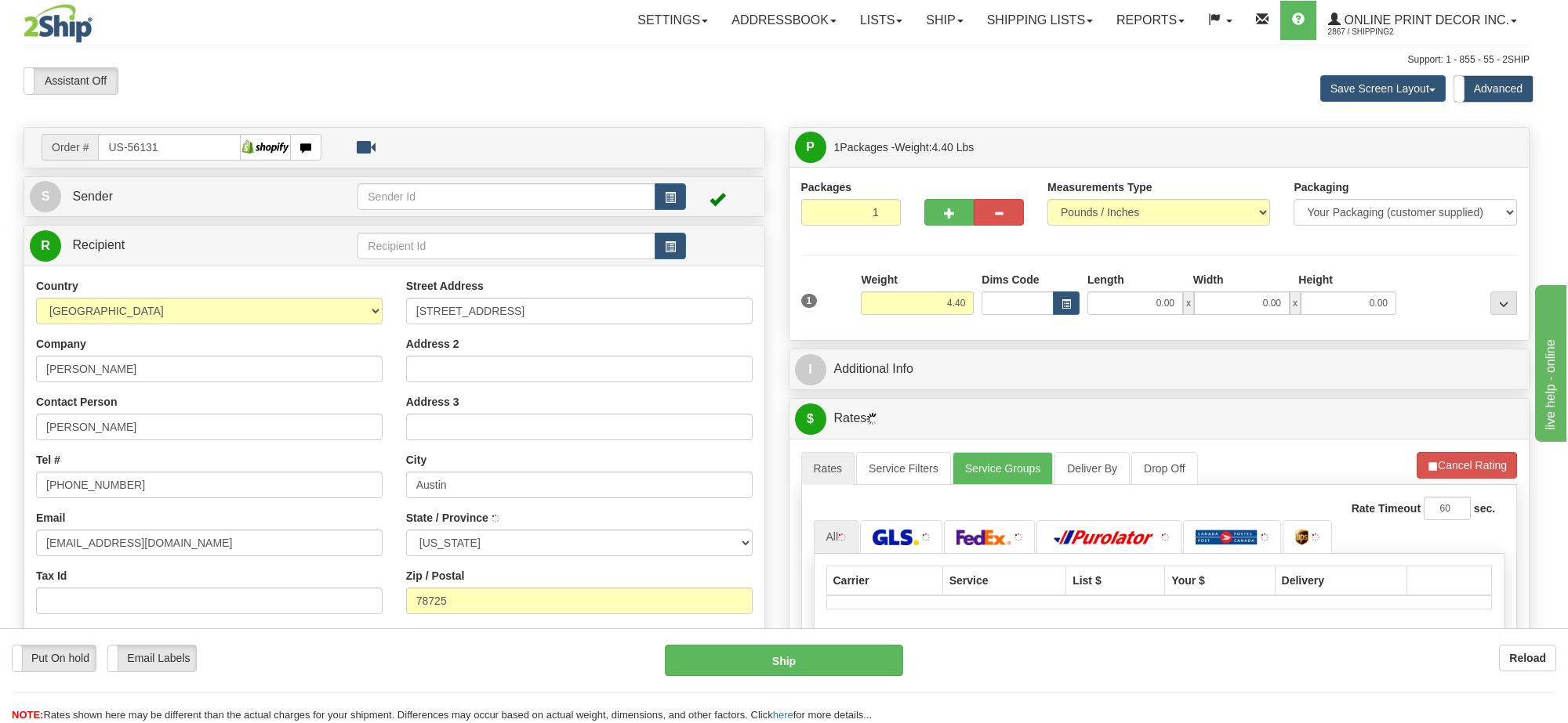
type input "AUSTIN"
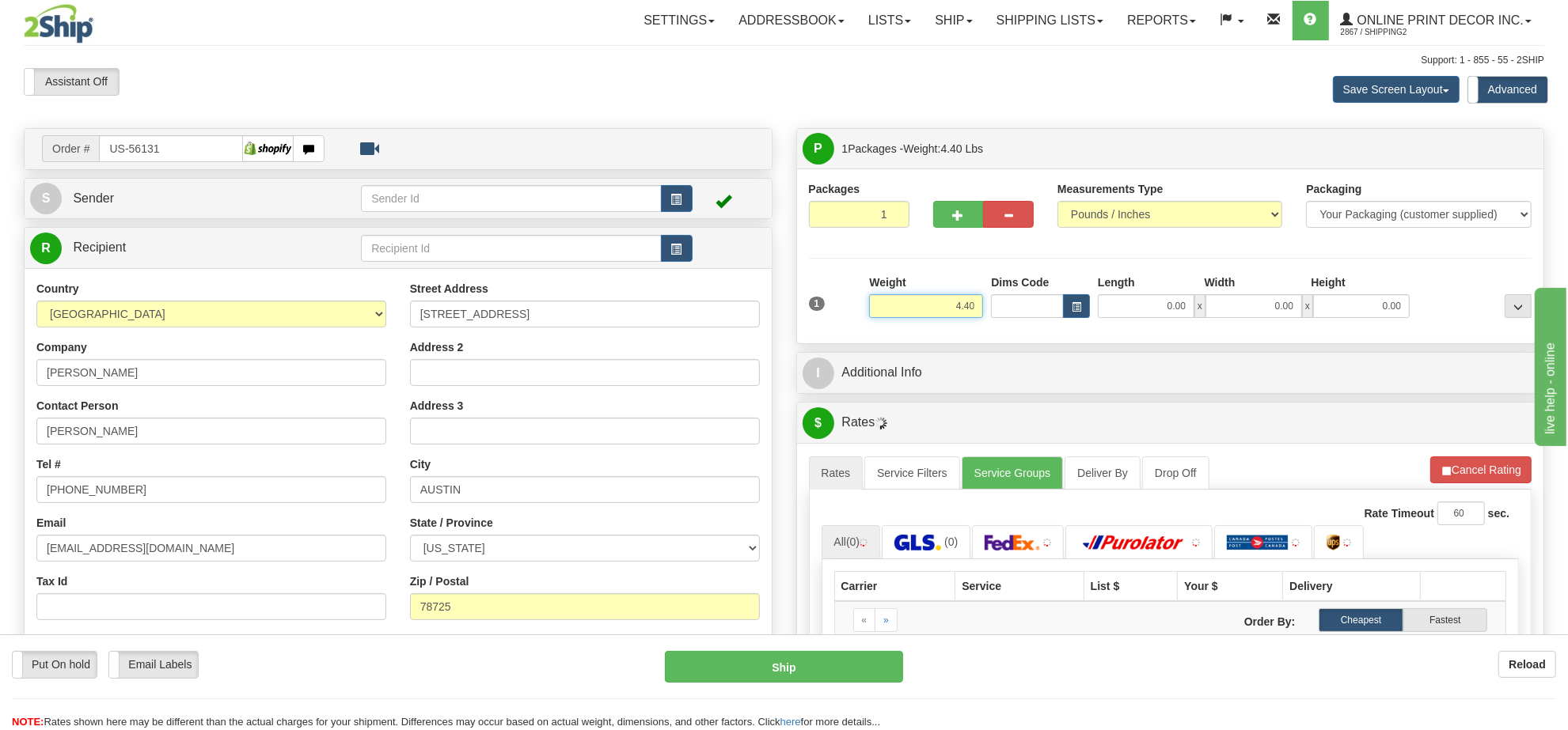
click at [966, 308] on input "4.40" at bounding box center [927, 306] width 114 height 24
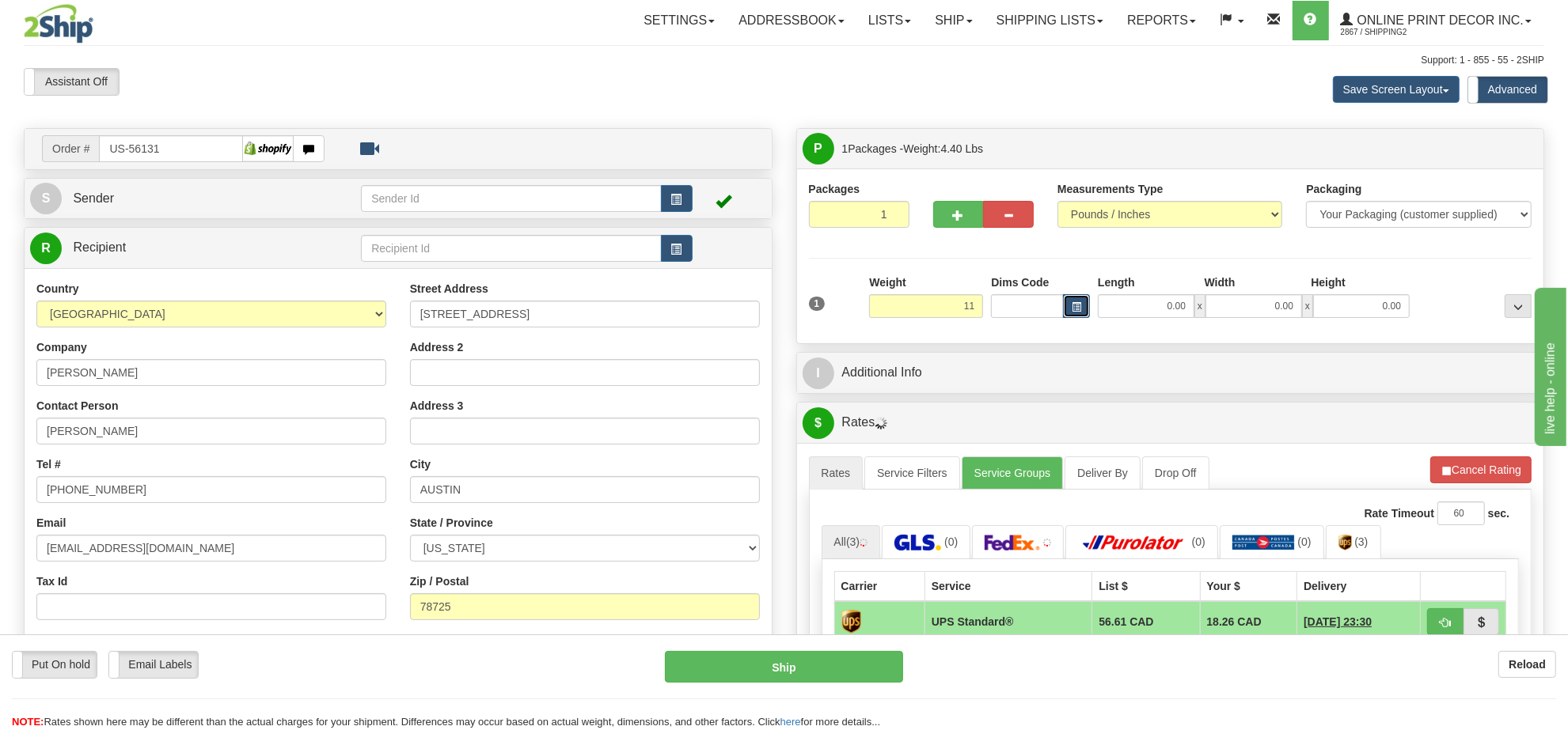
type input "11.00"
click at [1077, 306] on span "button" at bounding box center [1076, 307] width 9 height 9
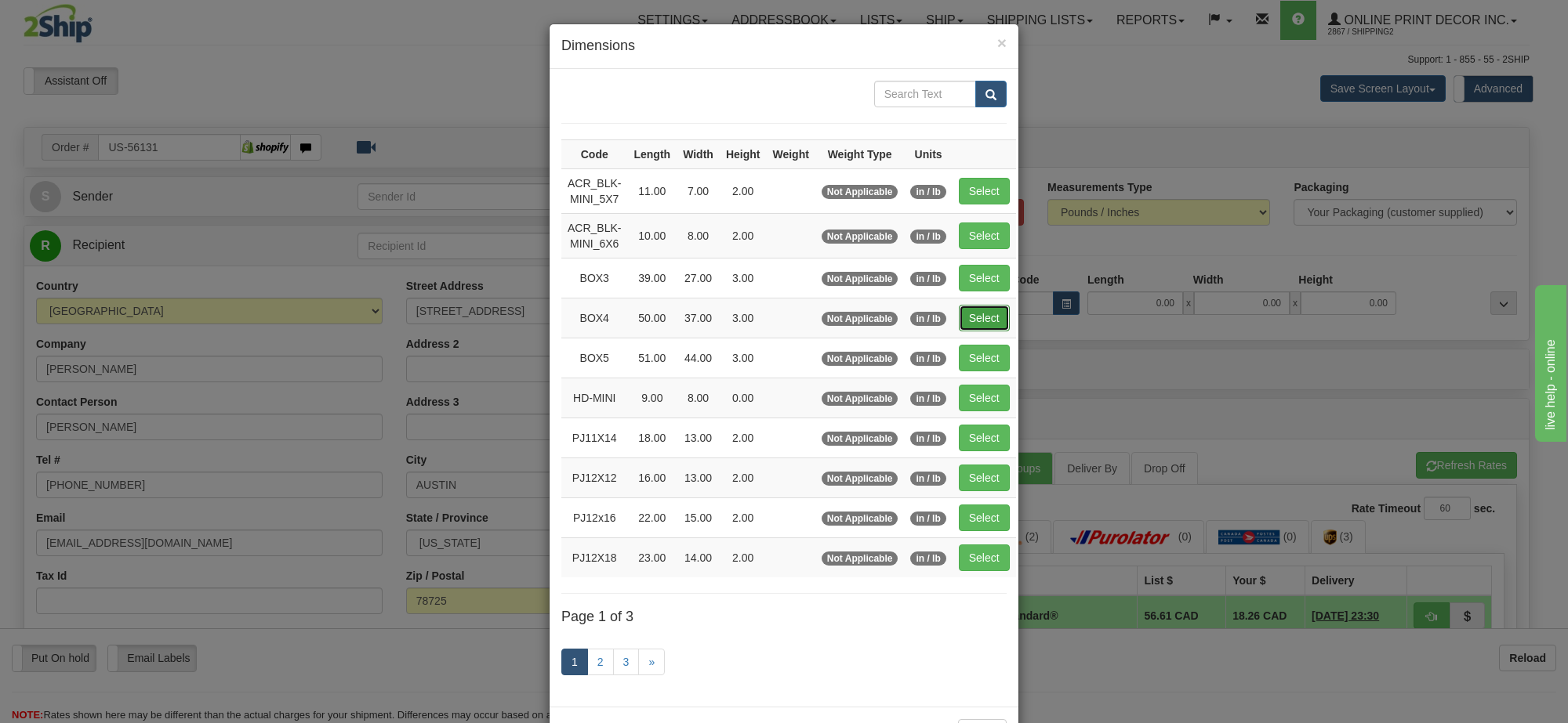
click at [993, 315] on button "Select" at bounding box center [984, 318] width 51 height 26
type input "BOX4"
type input "50.00"
type input "37.00"
type input "3.00"
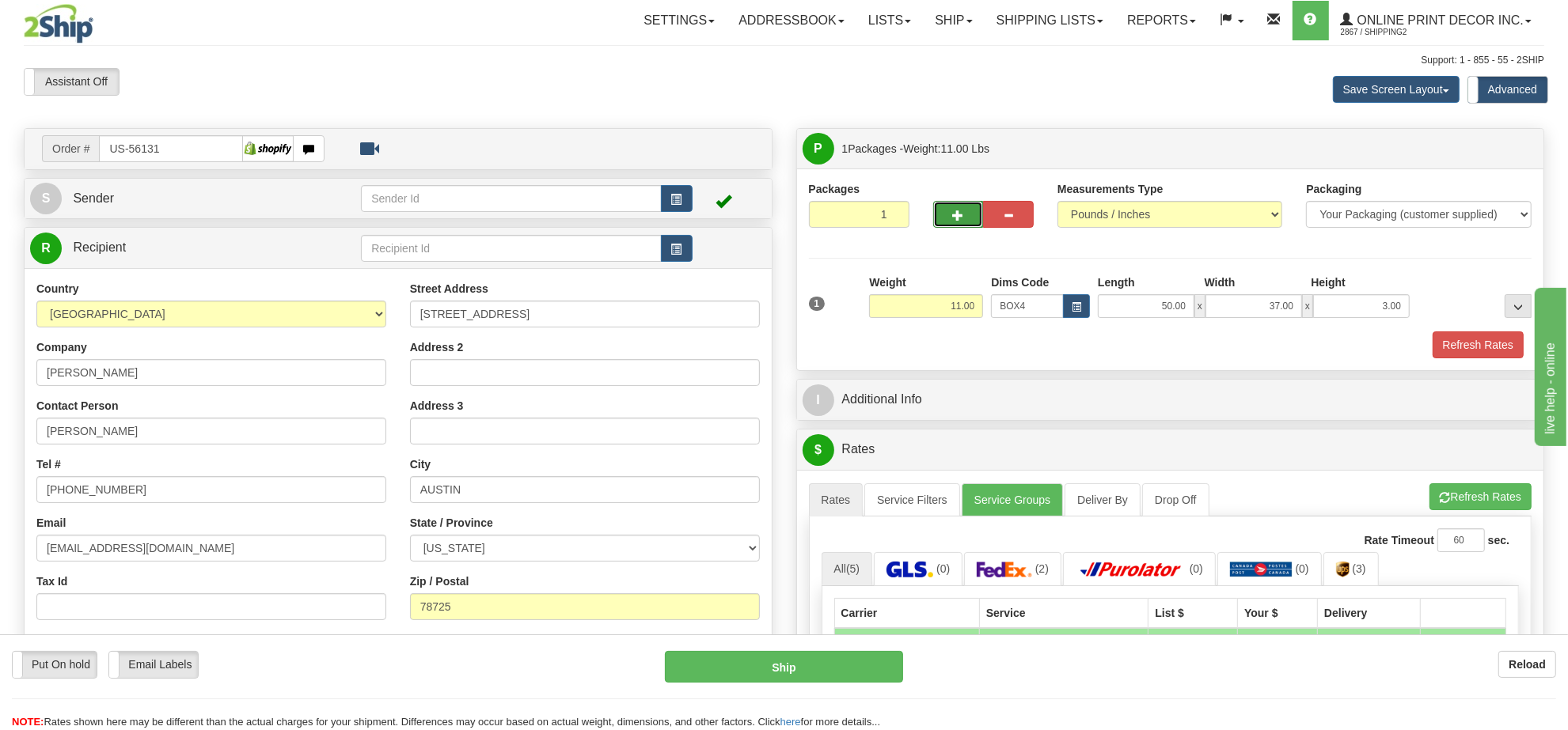
click at [952, 205] on button "button" at bounding box center [958, 215] width 51 height 27
radio input "true"
type input "2"
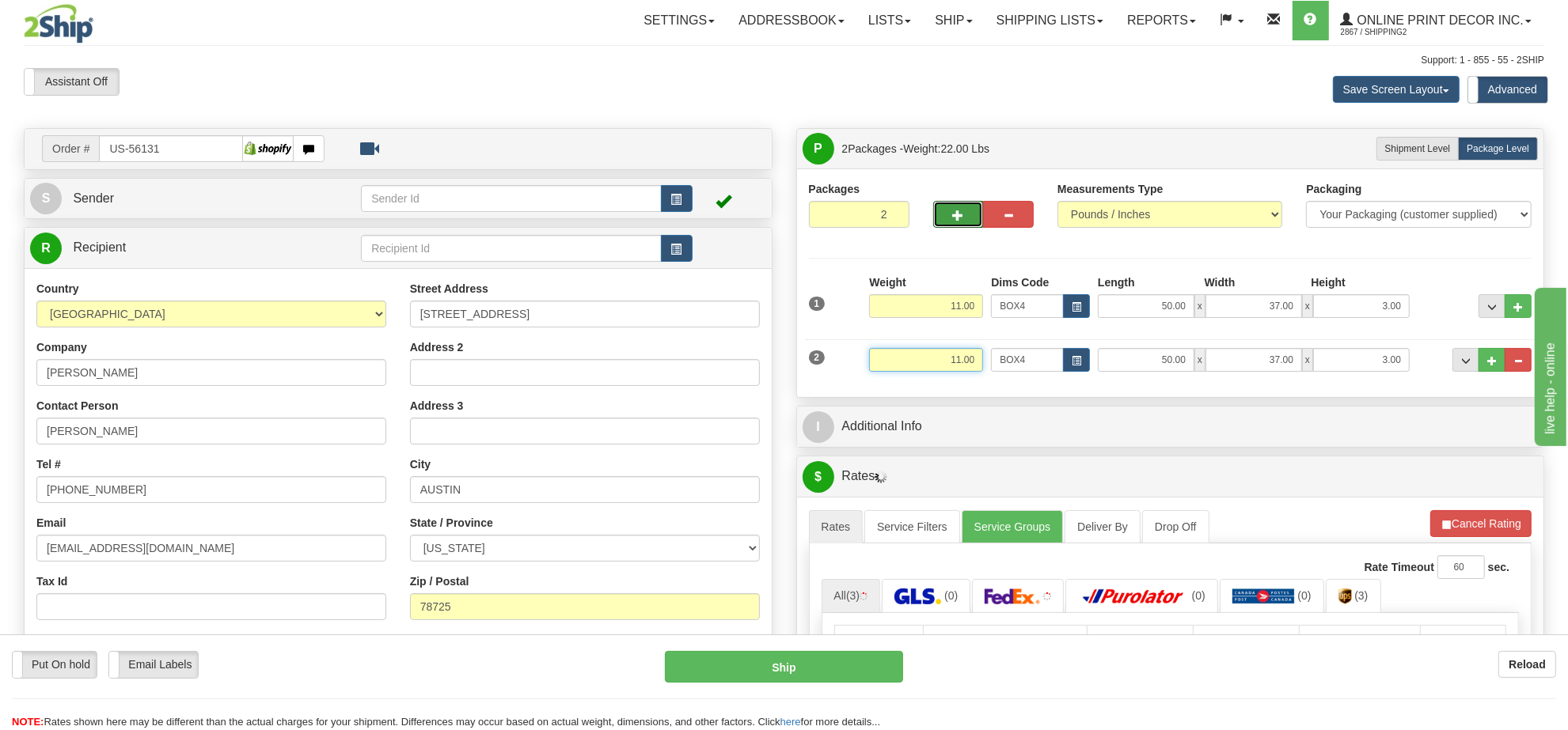
click at [948, 358] on input "11.00" at bounding box center [927, 360] width 114 height 24
click at [1053, 361] on input "BOX4" at bounding box center [1028, 360] width 73 height 24
type input "8.00"
click at [1067, 361] on button "button" at bounding box center [1077, 360] width 27 height 24
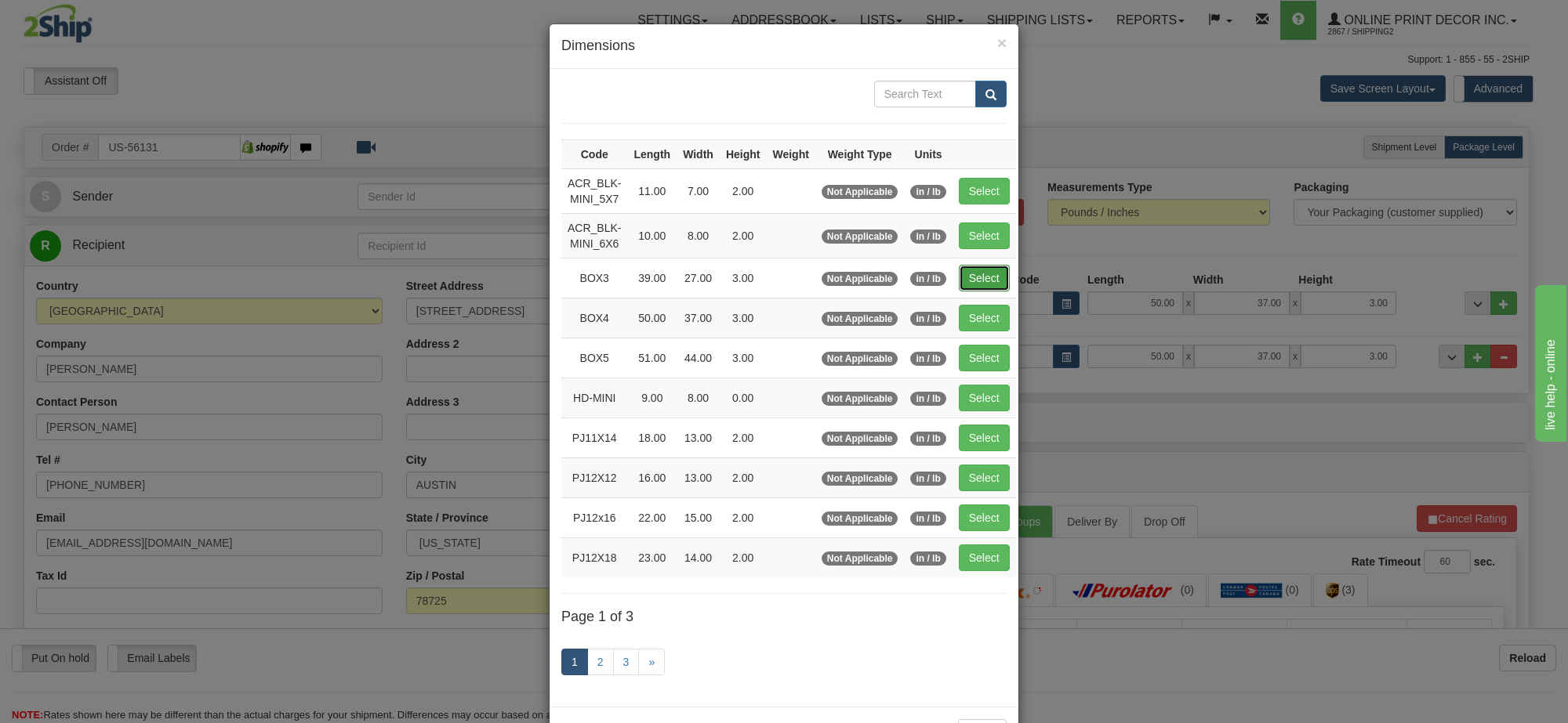
click at [977, 283] on button "Select" at bounding box center [984, 278] width 51 height 26
type input "BOX3"
type input "39.00"
type input "27.00"
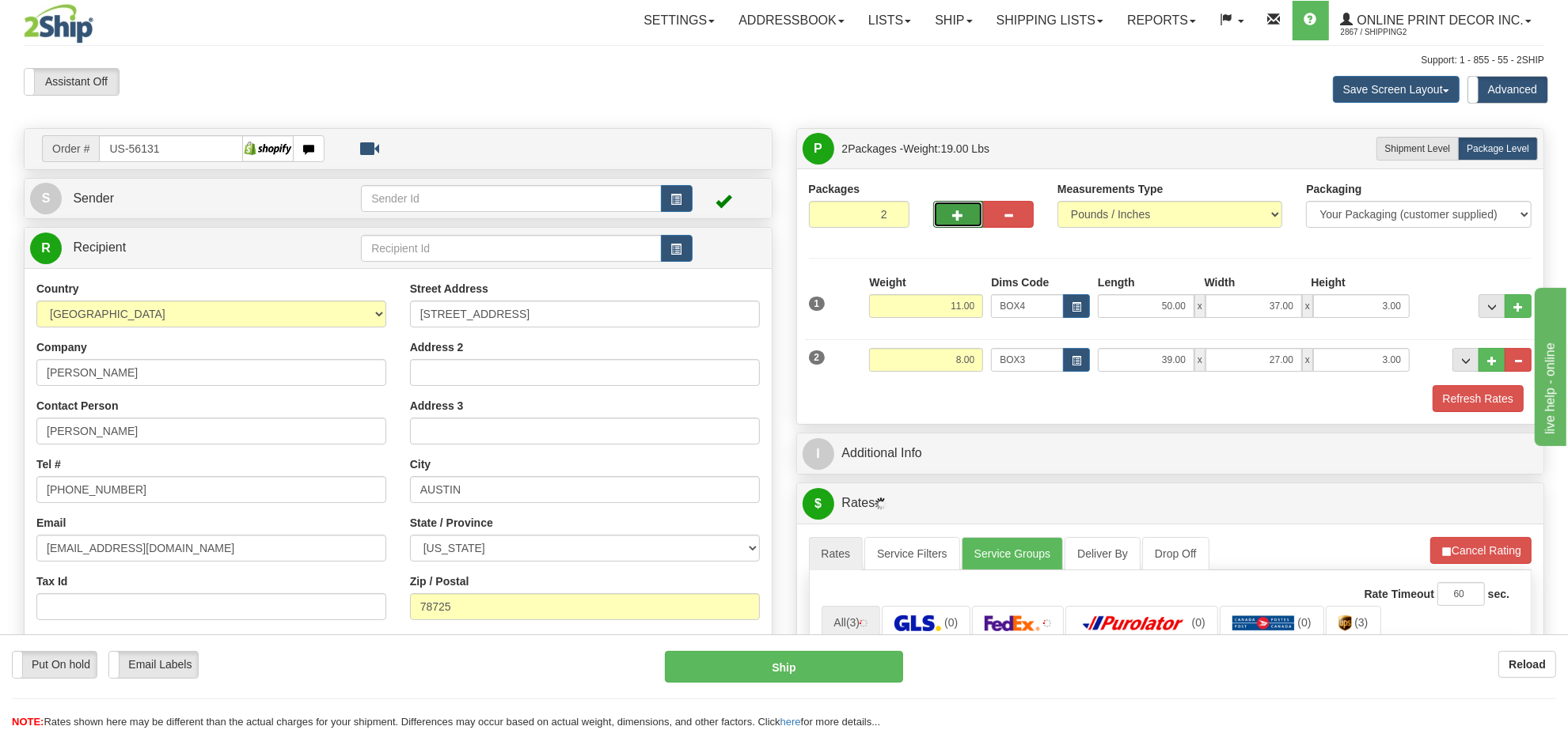
click at [941, 218] on button "button" at bounding box center [958, 215] width 51 height 27
type input "3"
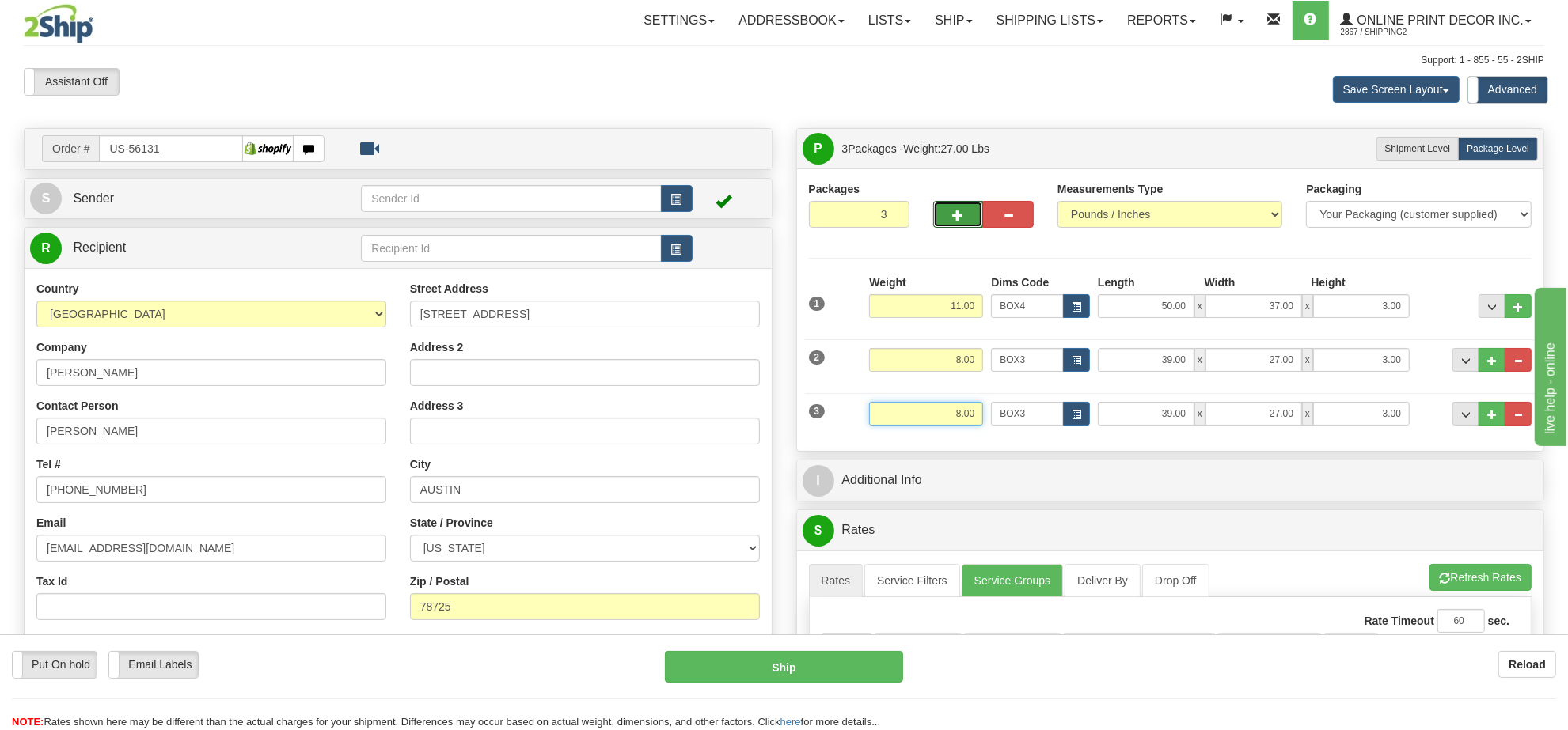
click at [965, 409] on input "8.00" at bounding box center [927, 413] width 114 height 24
click at [1084, 406] on button "button" at bounding box center [1077, 413] width 27 height 24
type input "4.00"
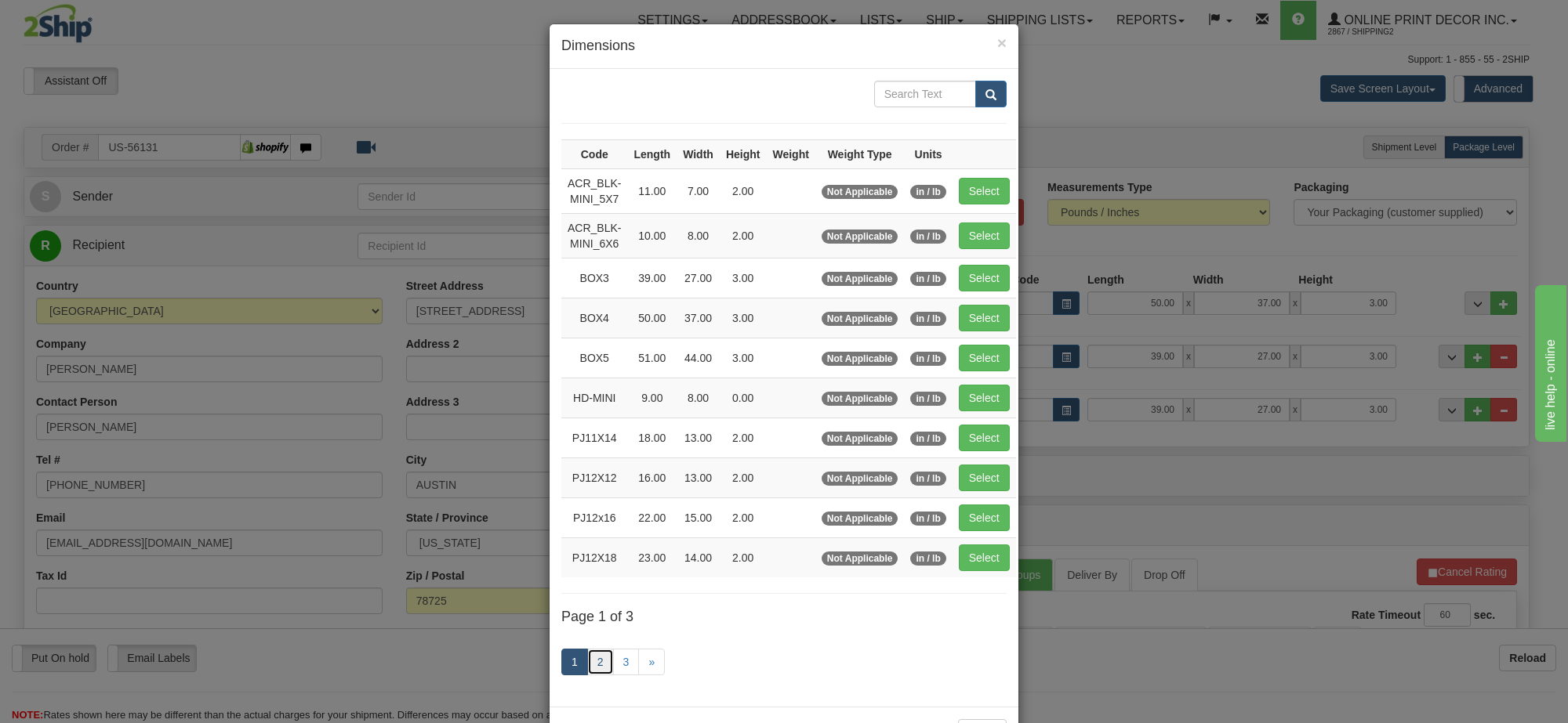
click at [588, 672] on link "2" at bounding box center [600, 662] width 26 height 26
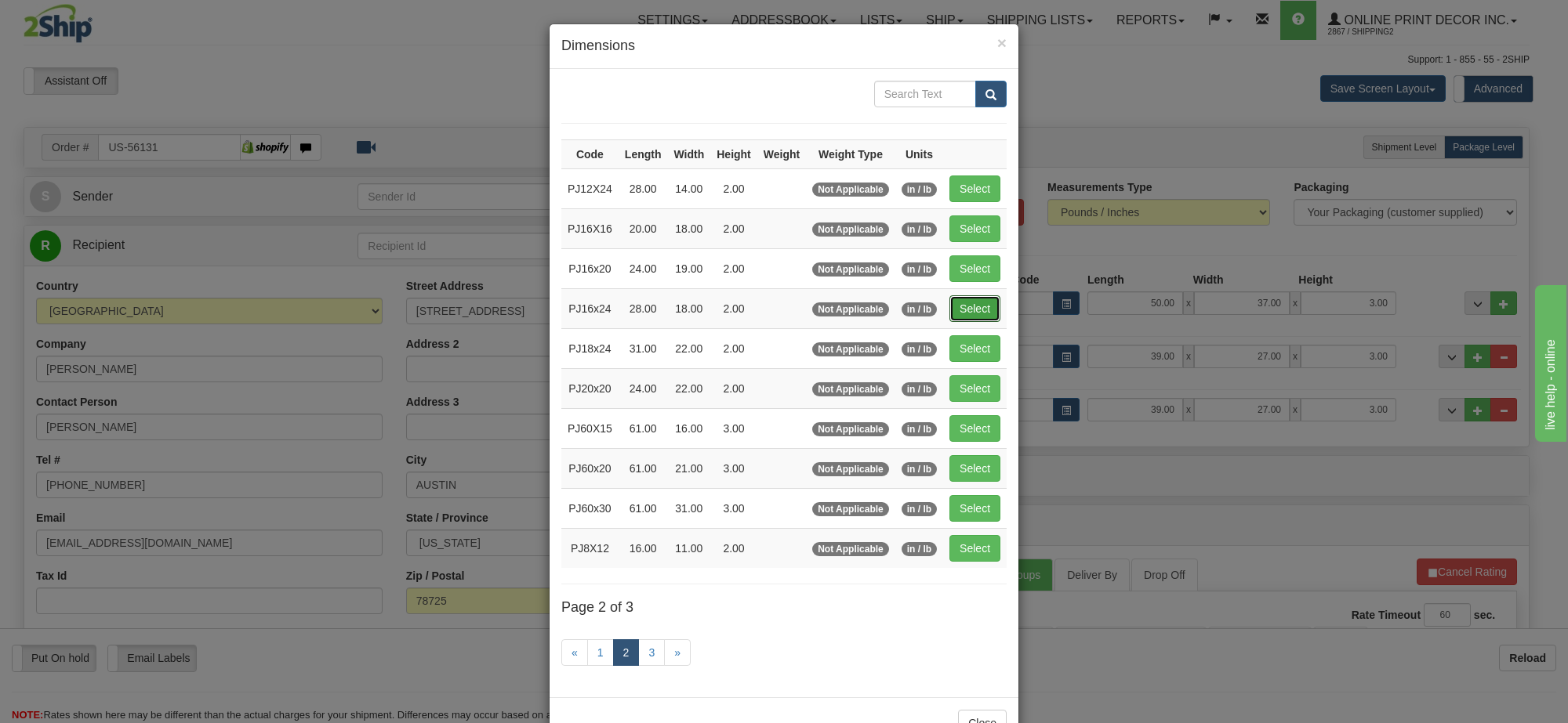
drag, startPoint x: 966, startPoint y: 315, endPoint x: 1000, endPoint y: 322, distance: 34.7
click at [968, 315] on button "Select" at bounding box center [974, 309] width 51 height 26
type input "PJ16x24"
type input "28.00"
type input "18.00"
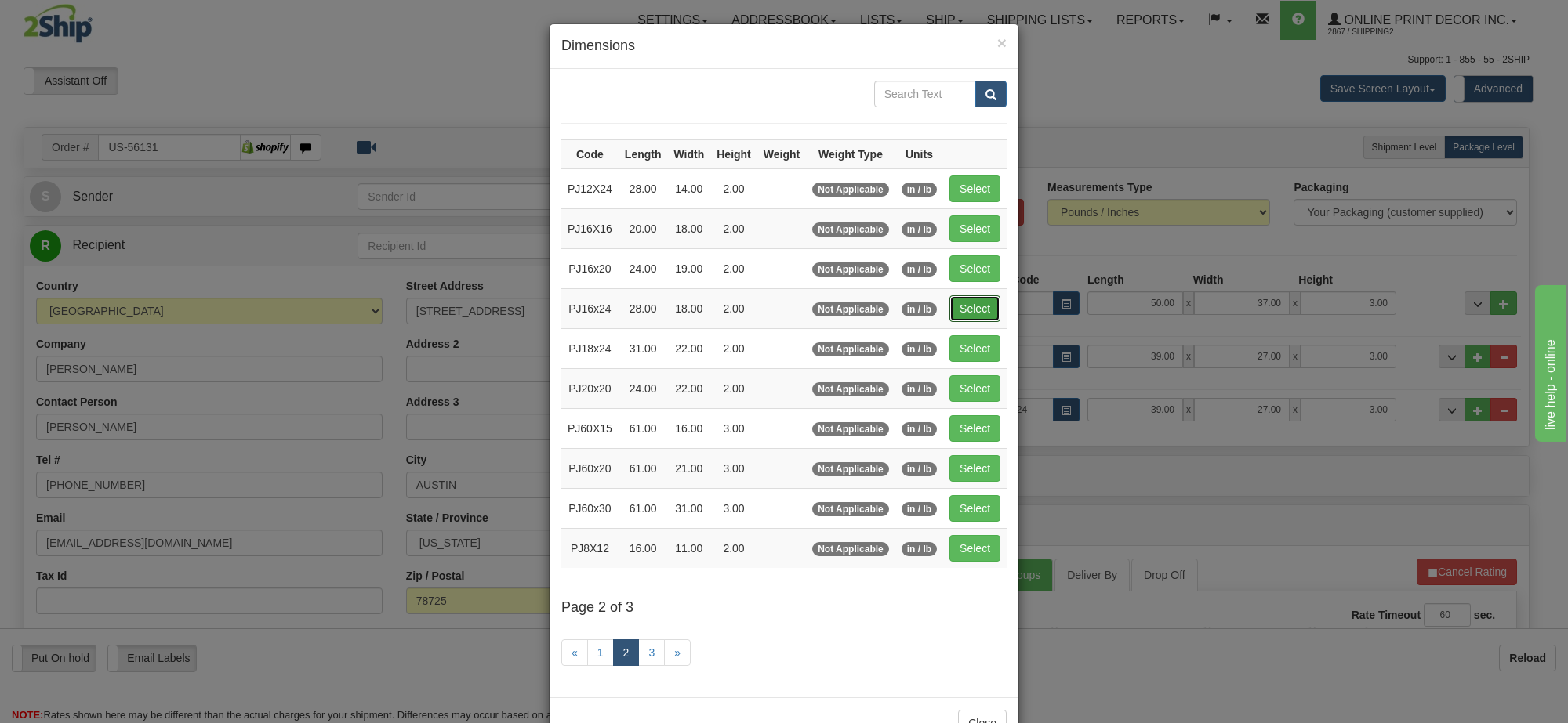
type input "2.00"
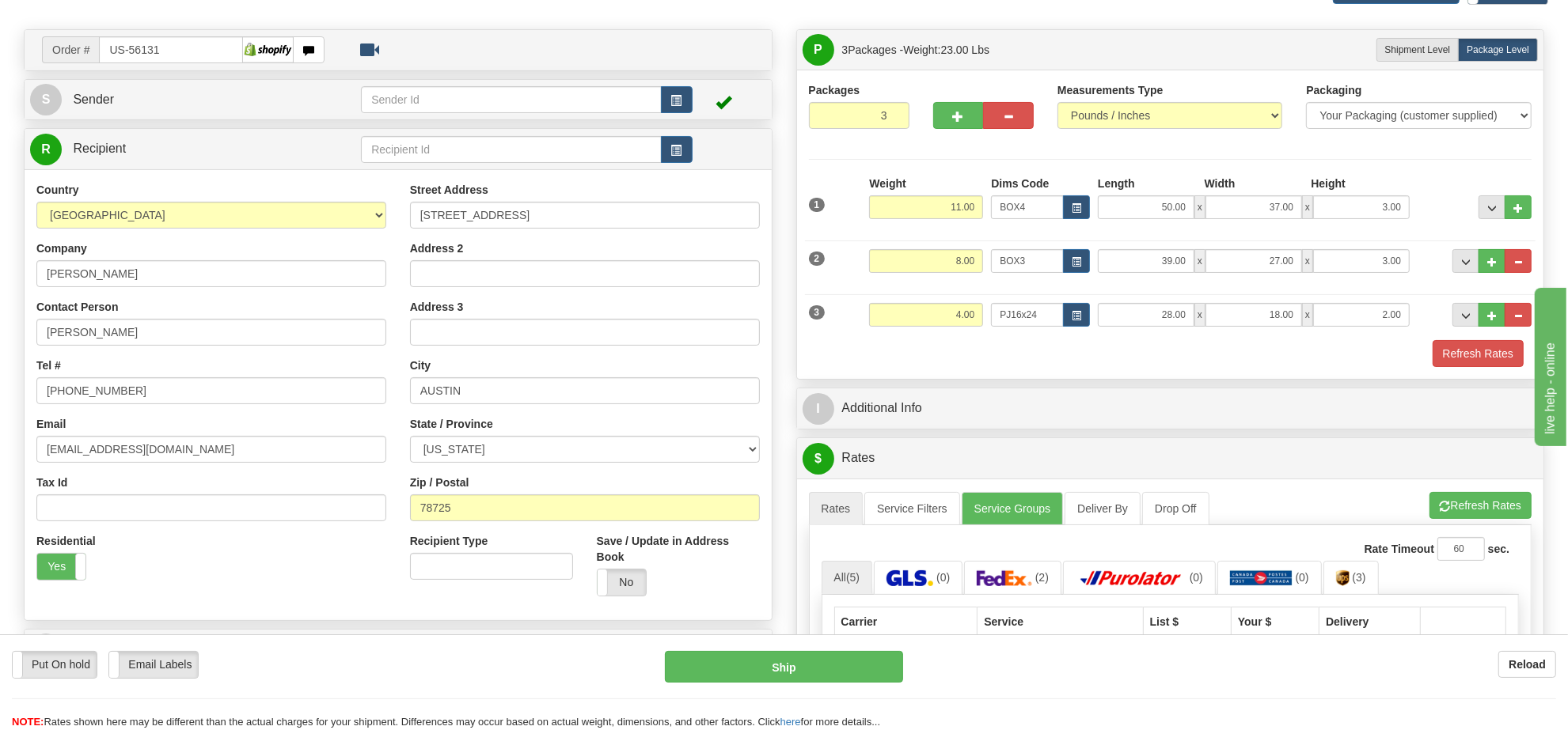
scroll to position [198, 0]
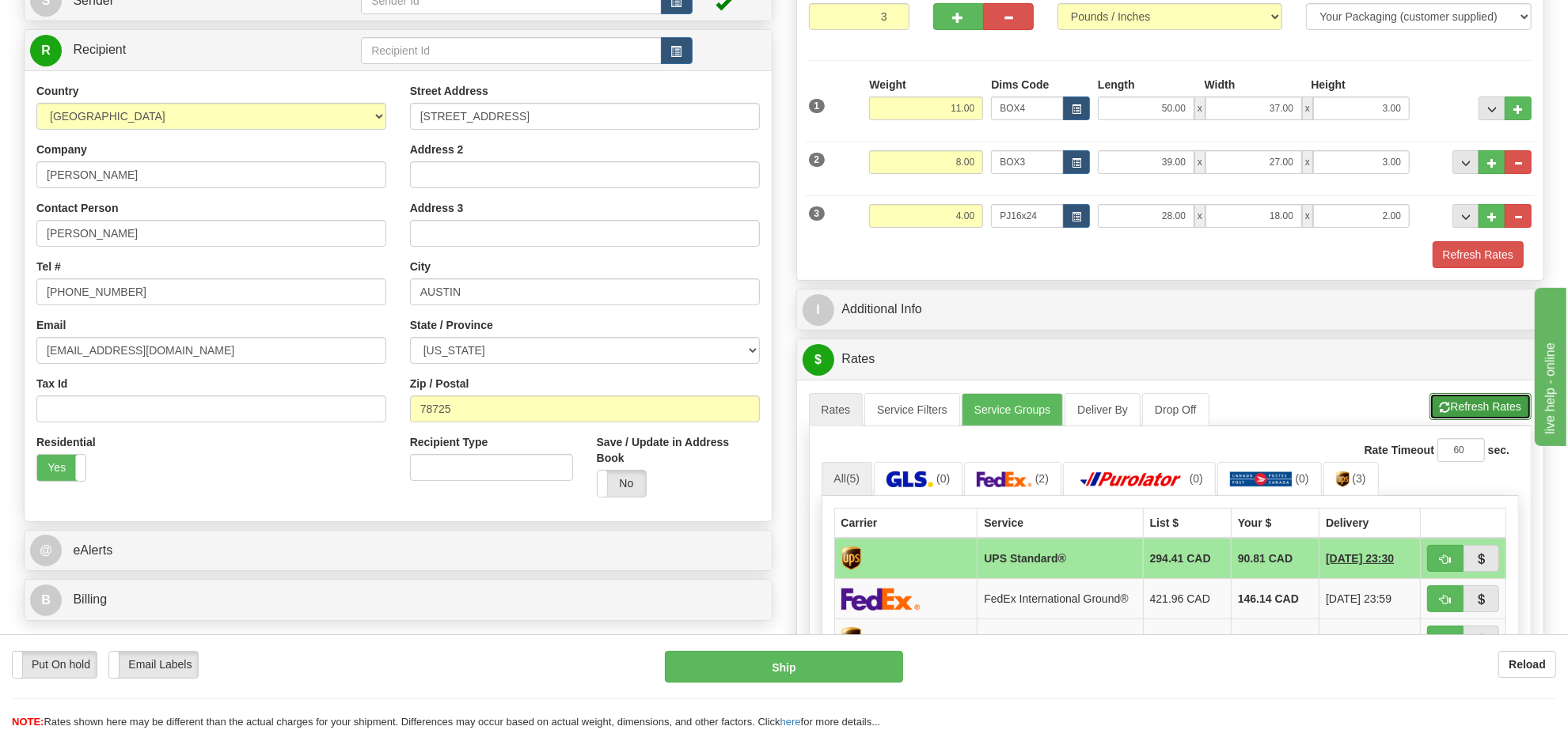
click at [1468, 415] on button "Refresh Rates" at bounding box center [1480, 407] width 102 height 27
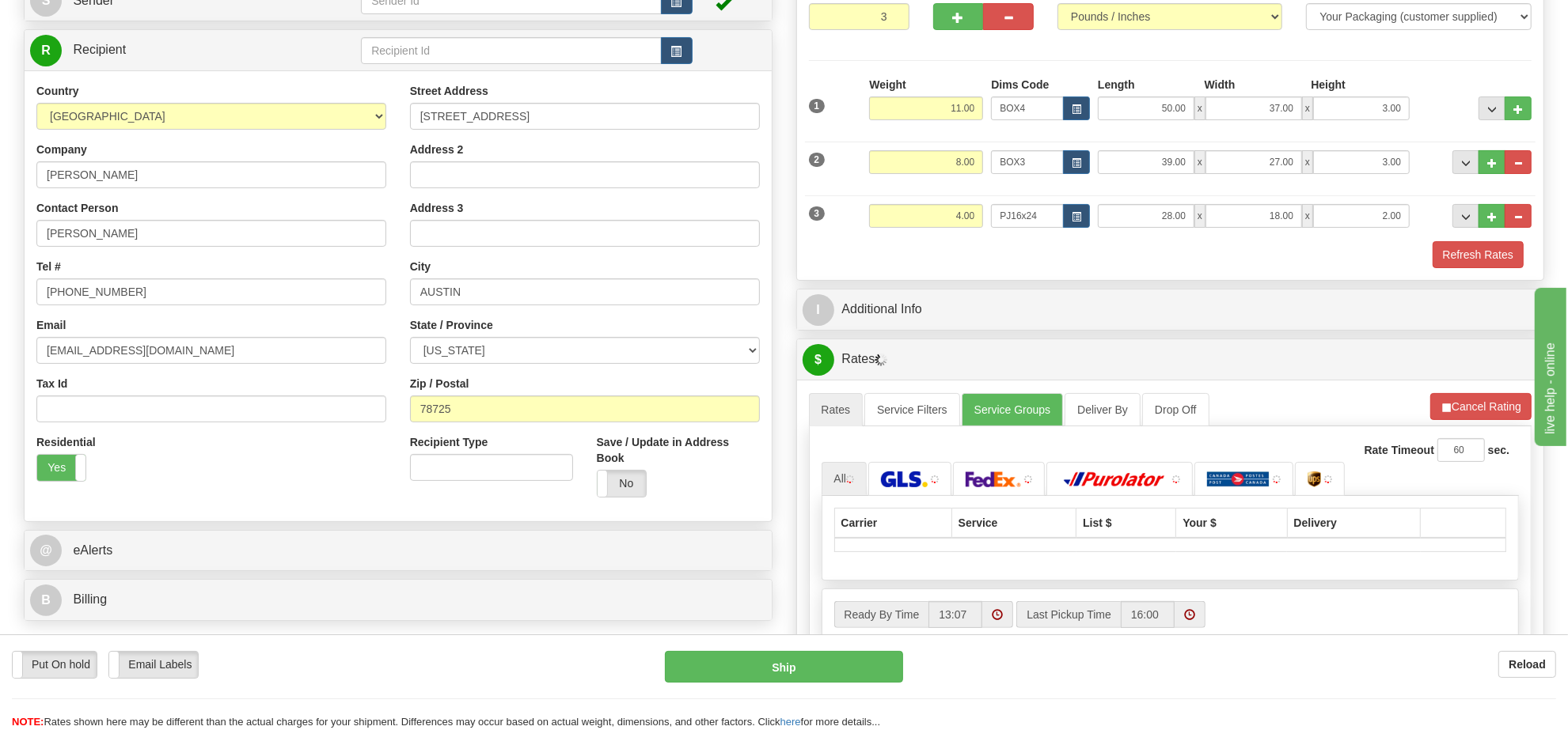
scroll to position [395, 0]
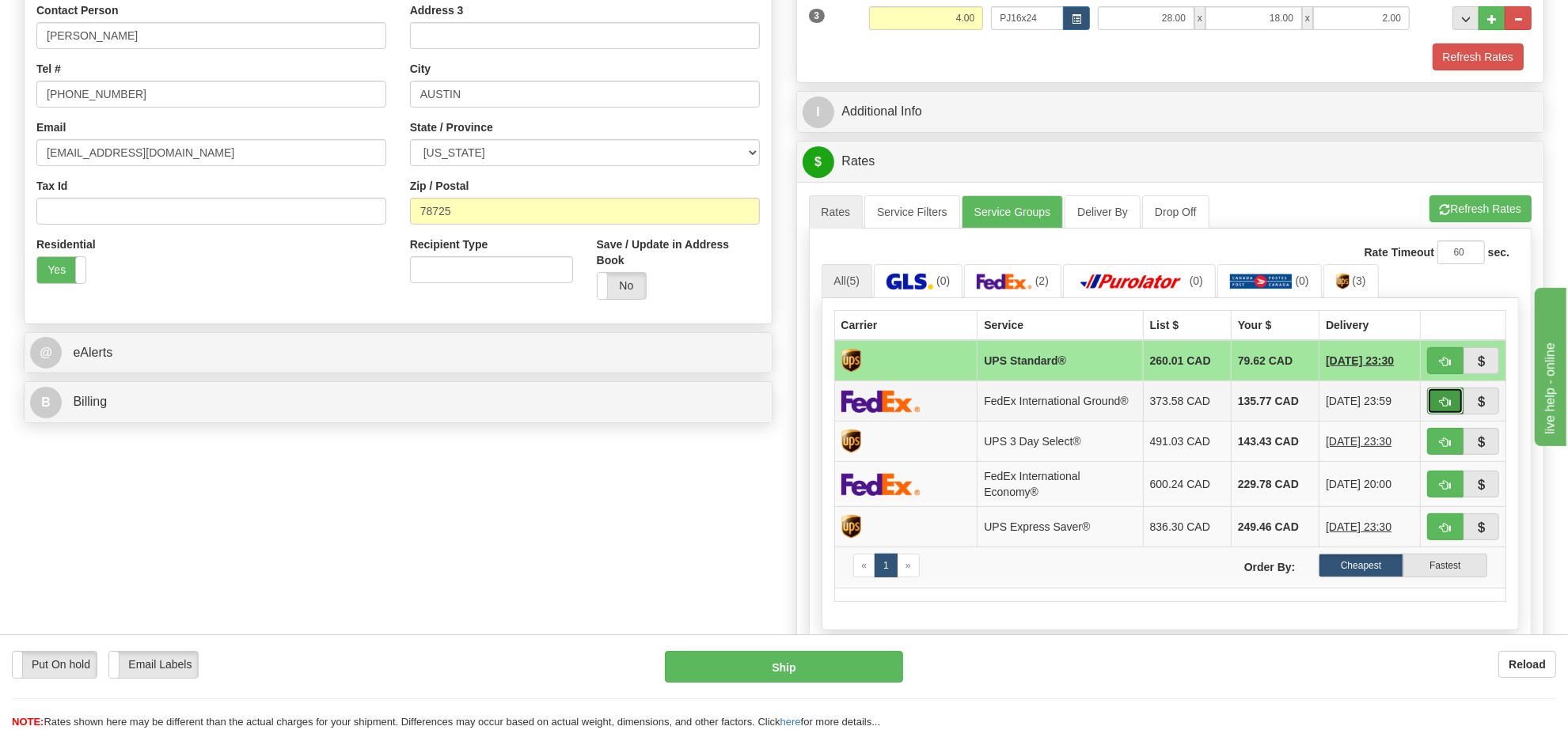
click at [1440, 405] on span "button" at bounding box center [1445, 402] width 11 height 10
type input "92"
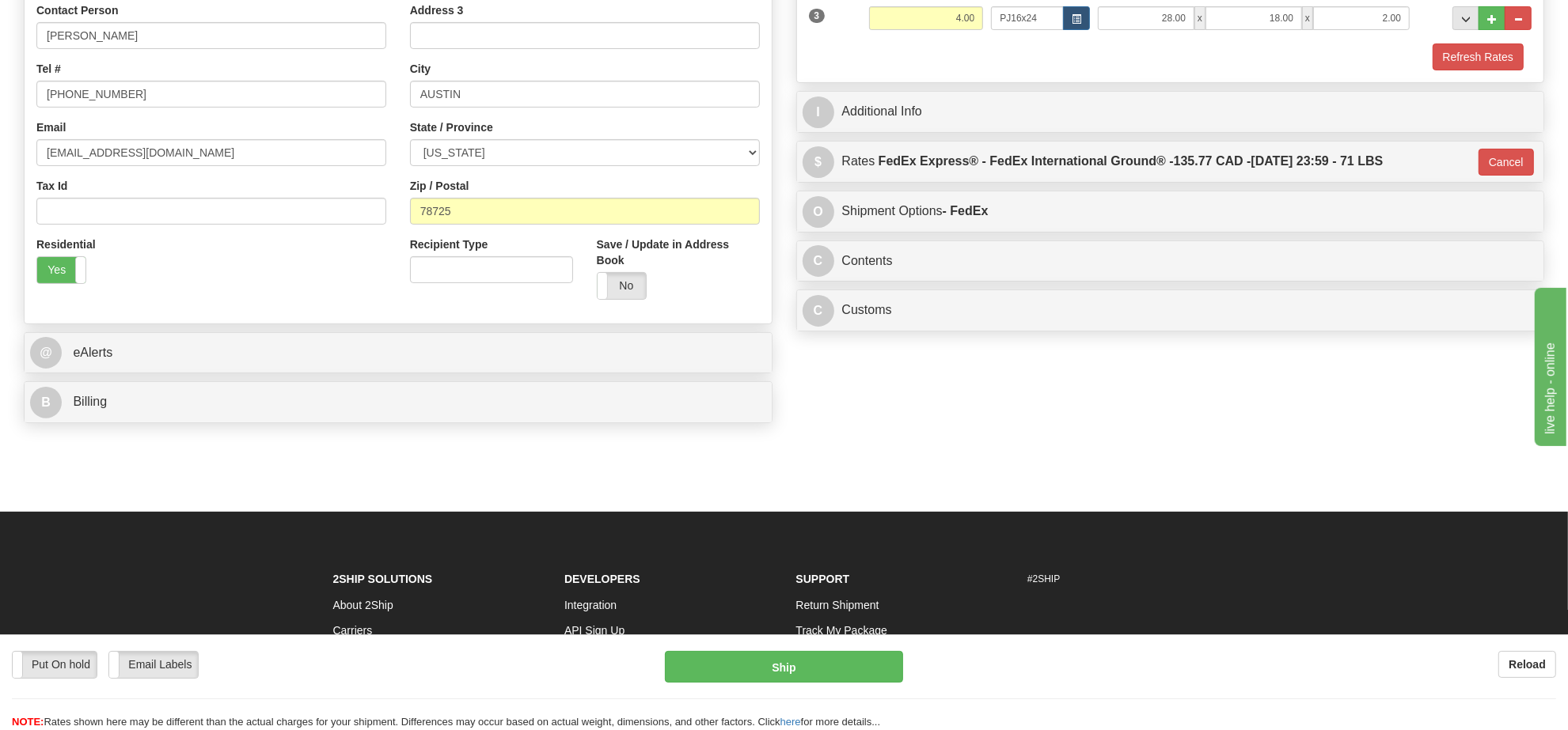
scroll to position [198, 0]
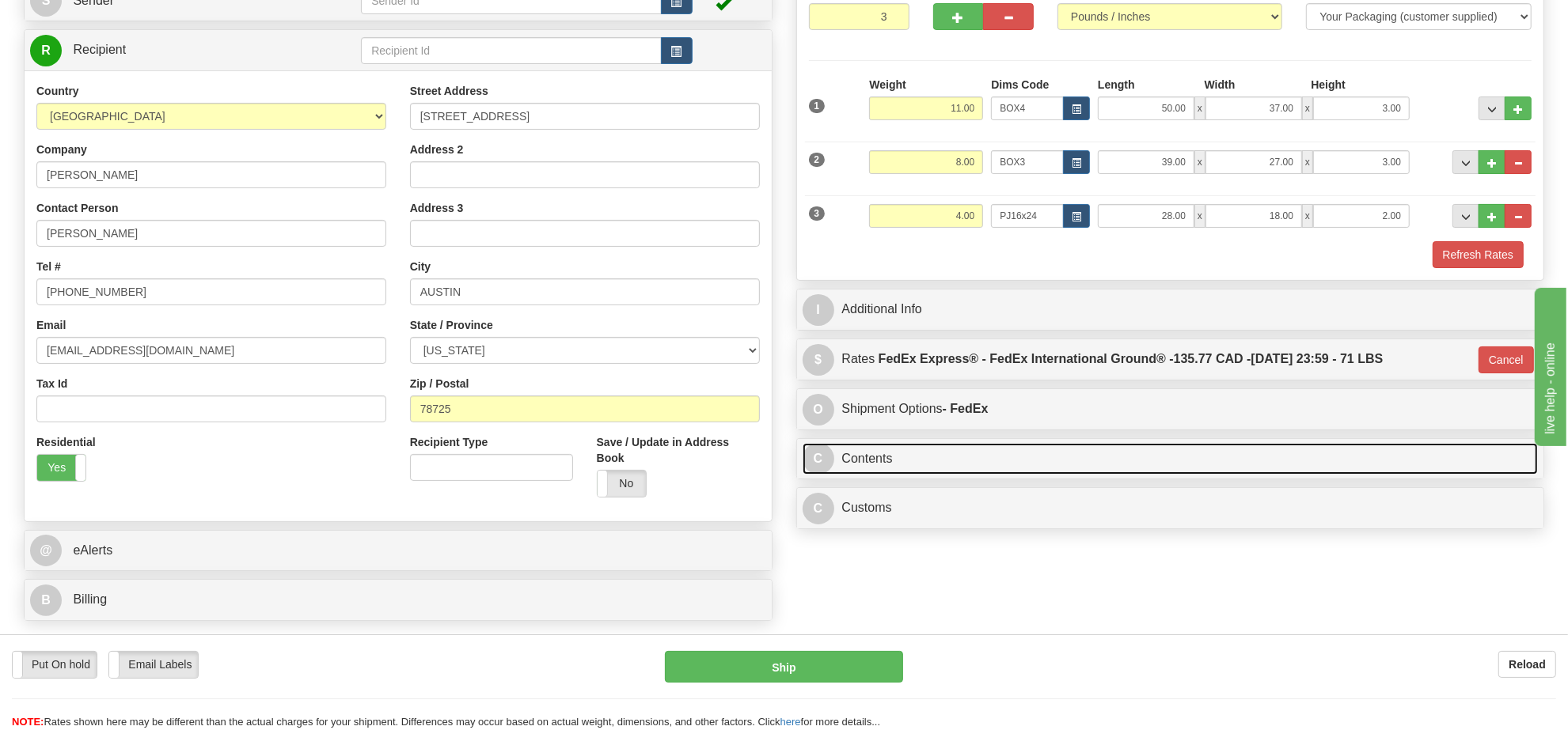
click at [997, 467] on link "C Contents" at bounding box center [1170, 459] width 736 height 32
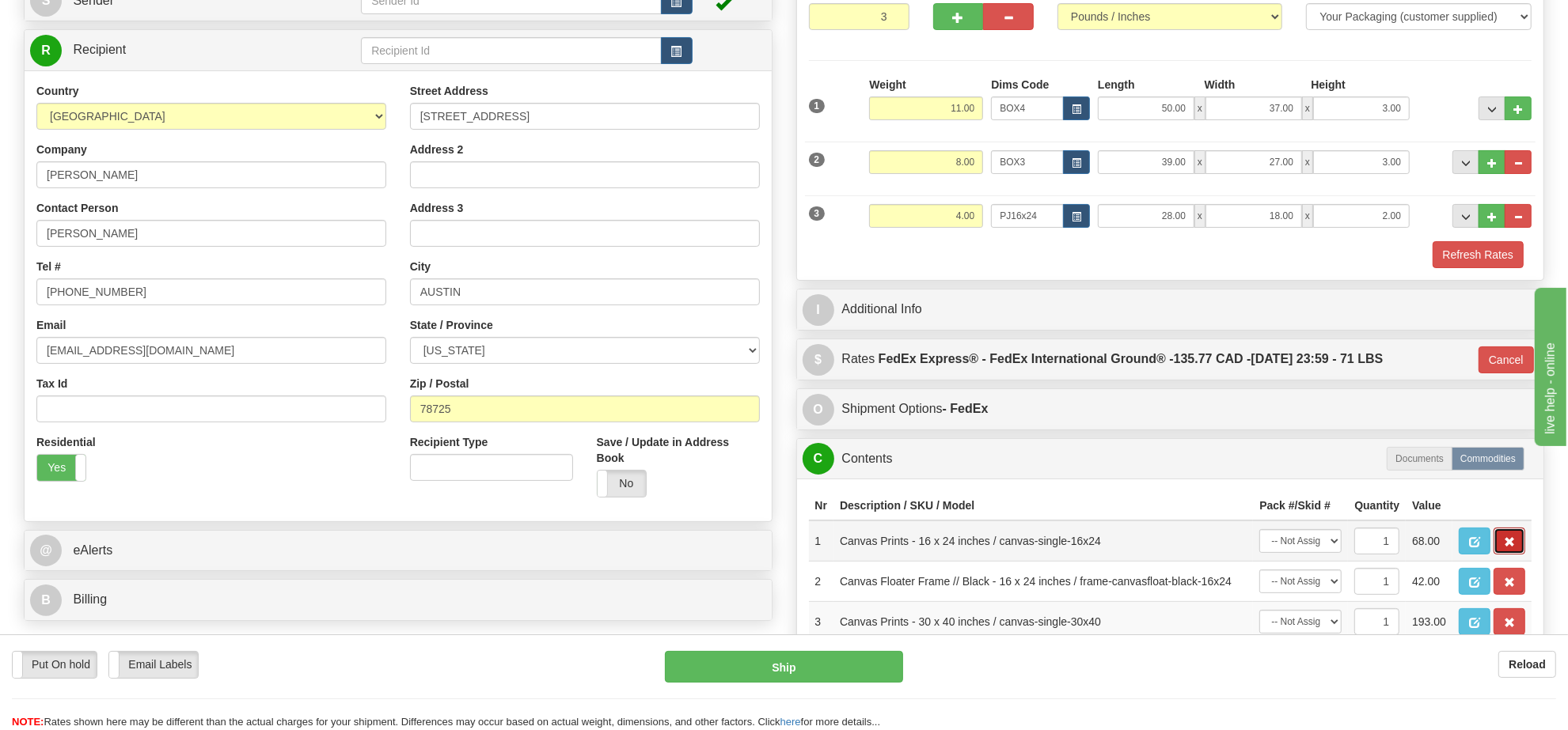
click at [1508, 554] on button "button" at bounding box center [1509, 541] width 31 height 27
click at [1504, 548] on span "button" at bounding box center [1508, 542] width 11 height 10
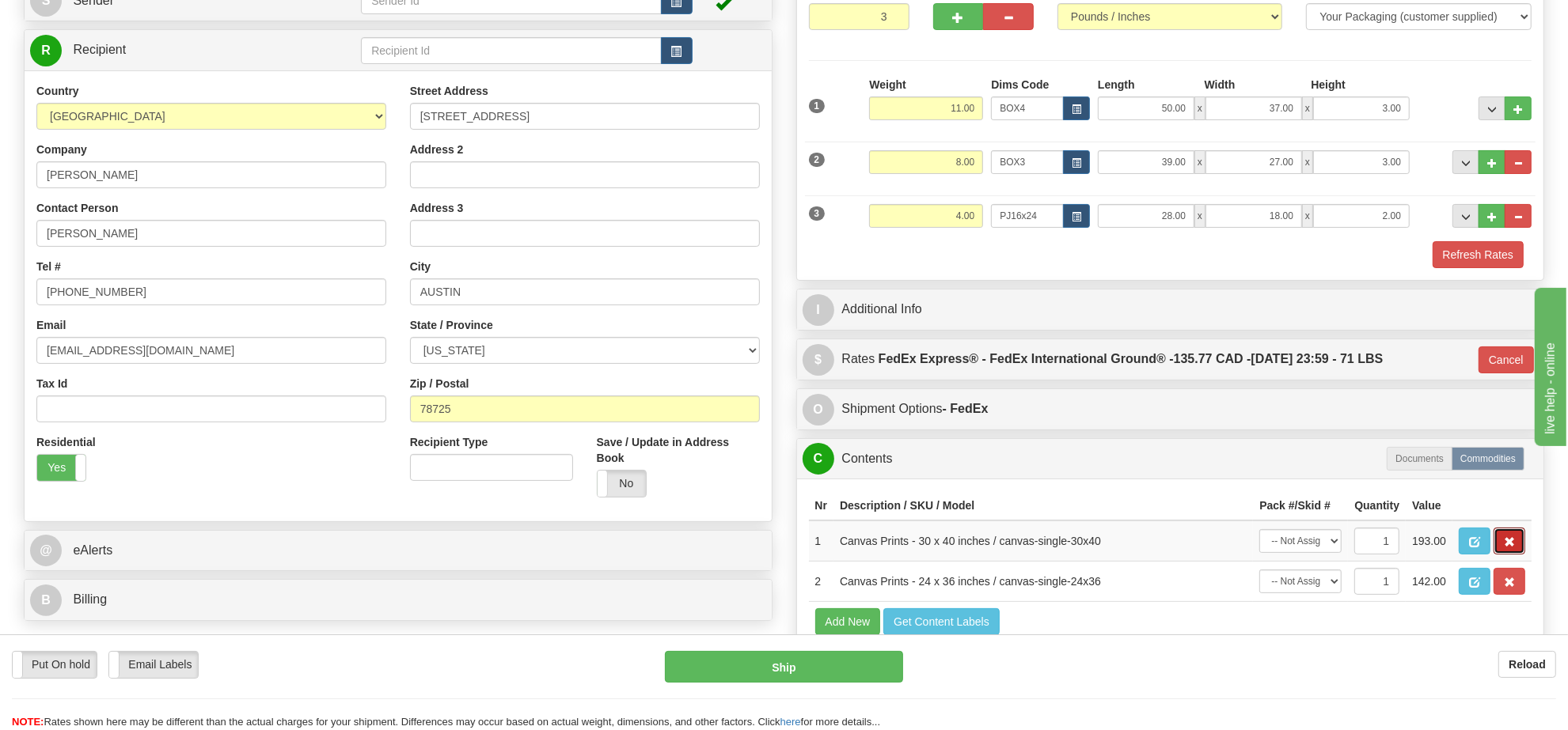
click at [1504, 548] on span "button" at bounding box center [1508, 542] width 11 height 10
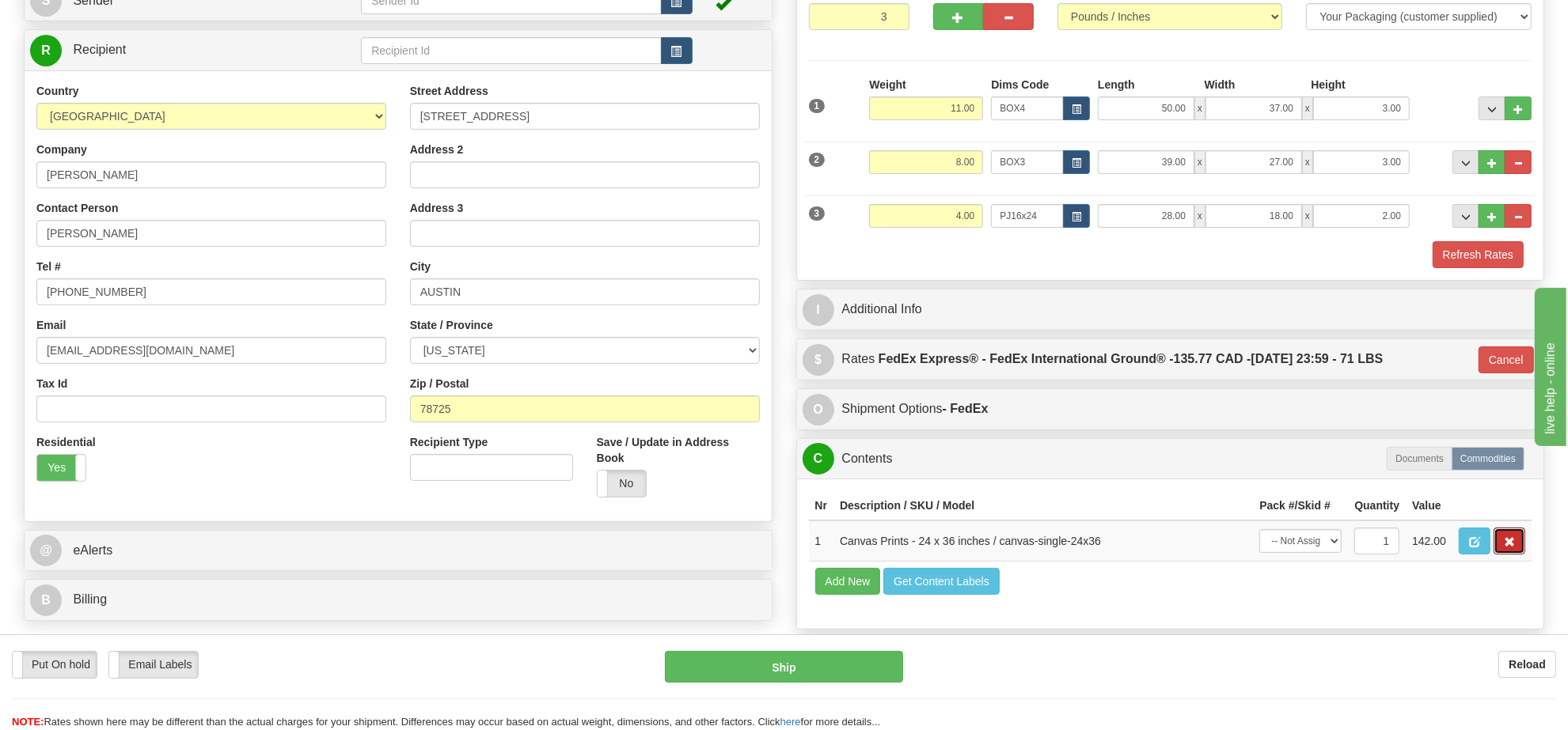
click at [1504, 548] on span "button" at bounding box center [1508, 542] width 11 height 10
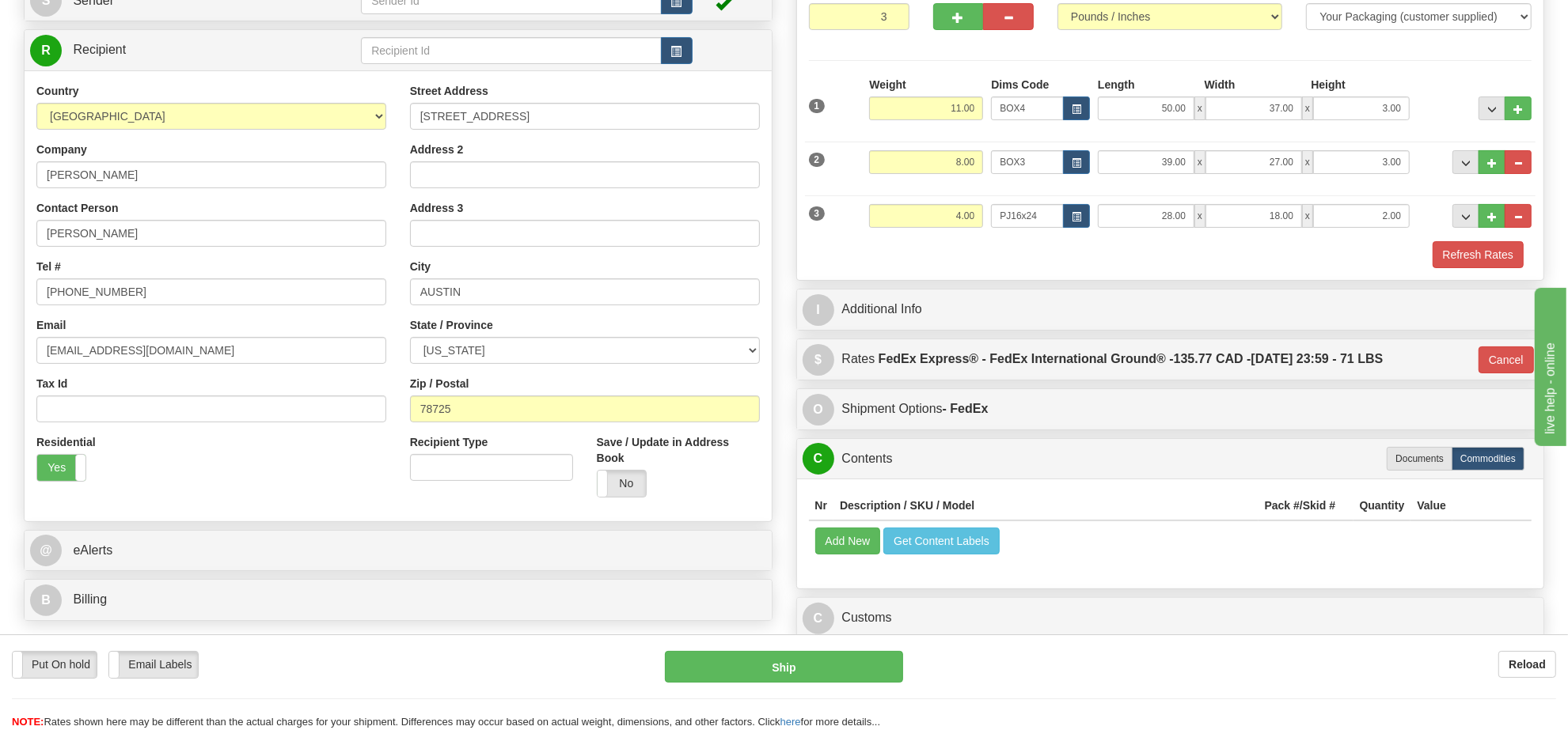
scroll to position [0, 0]
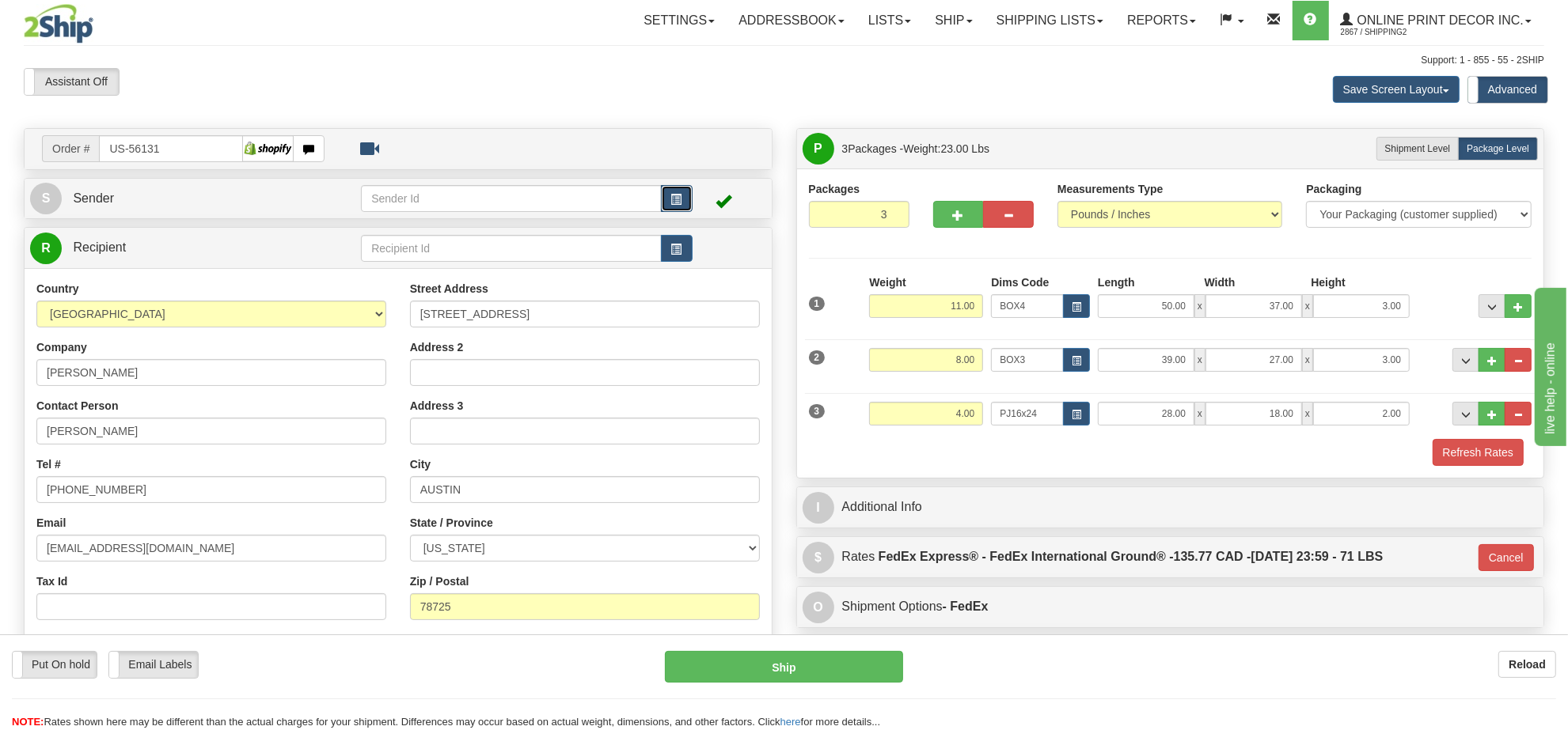
click at [671, 196] on span "button" at bounding box center [676, 200] width 11 height 10
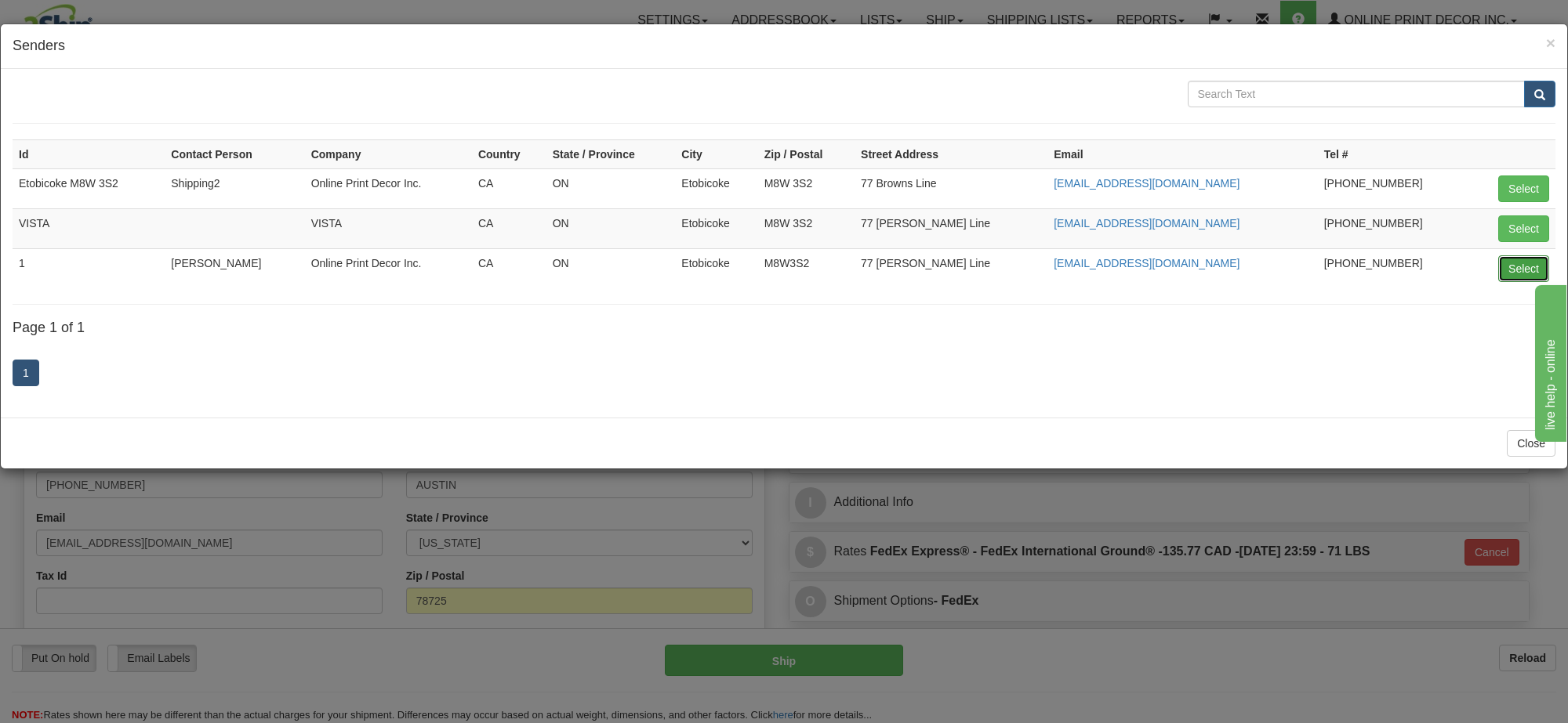
click at [1514, 277] on button "Select" at bounding box center [1524, 268] width 51 height 26
type input "1"
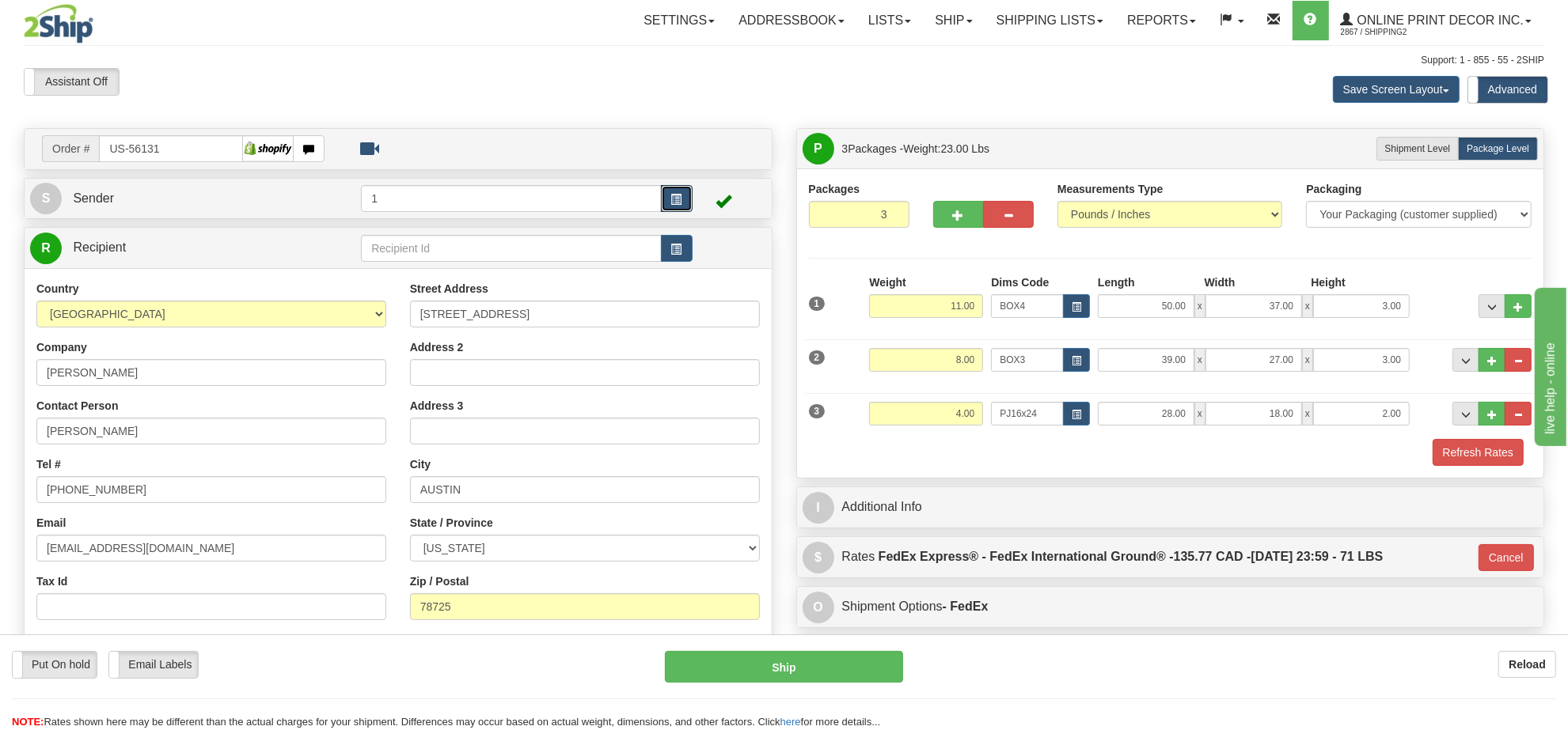
type input "92"
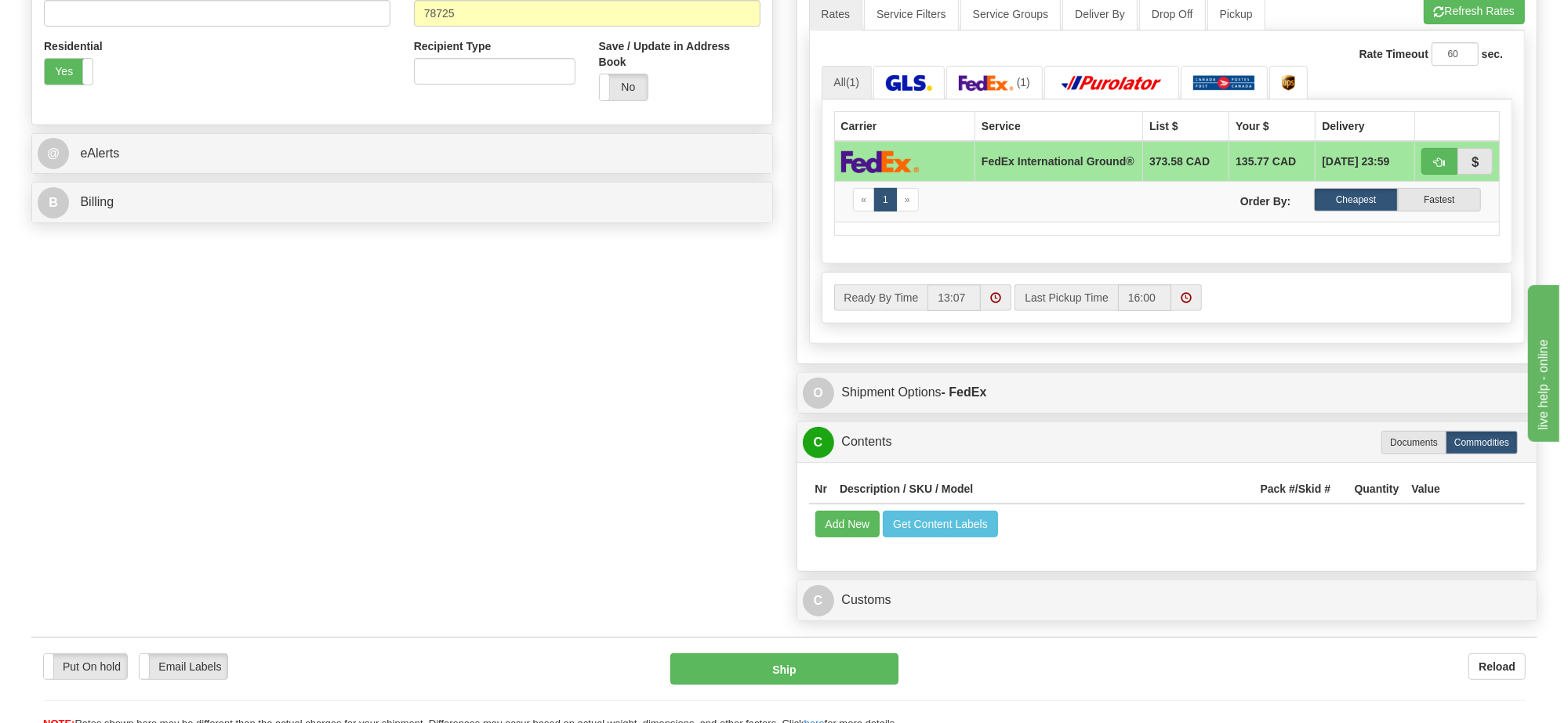
scroll to position [686, 0]
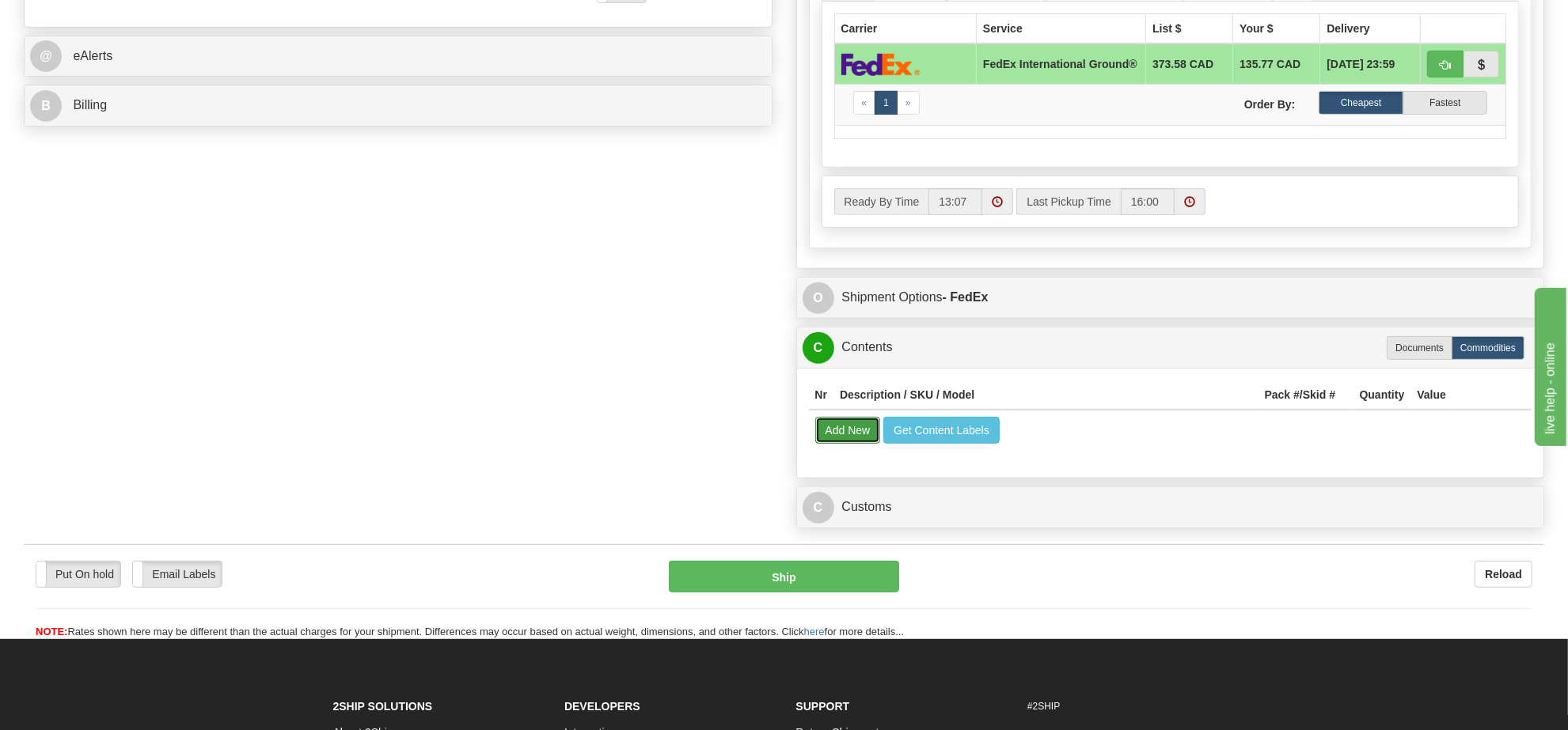
click at [853, 444] on button "Add New" at bounding box center [848, 430] width 65 height 27
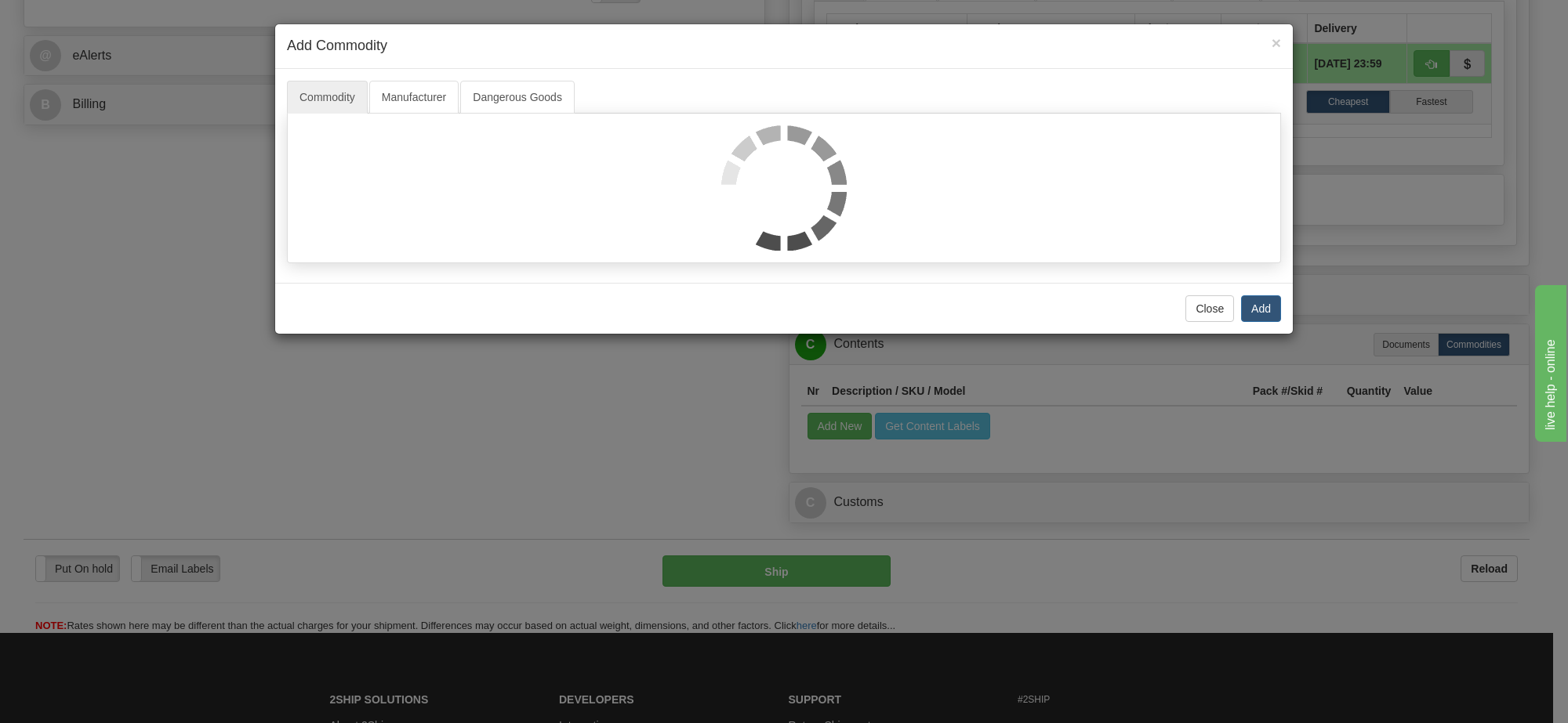
select select
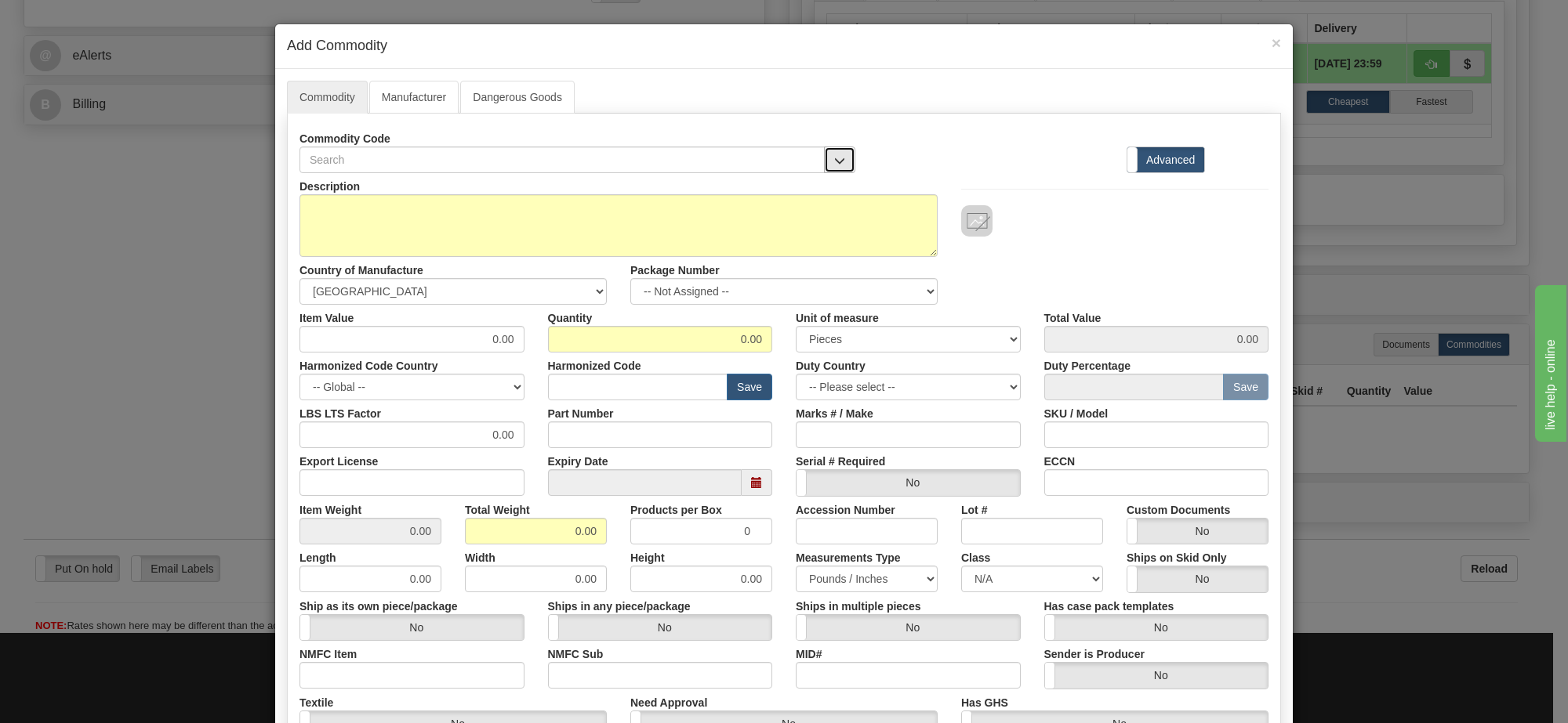
click at [834, 159] on span "button" at bounding box center [839, 161] width 11 height 10
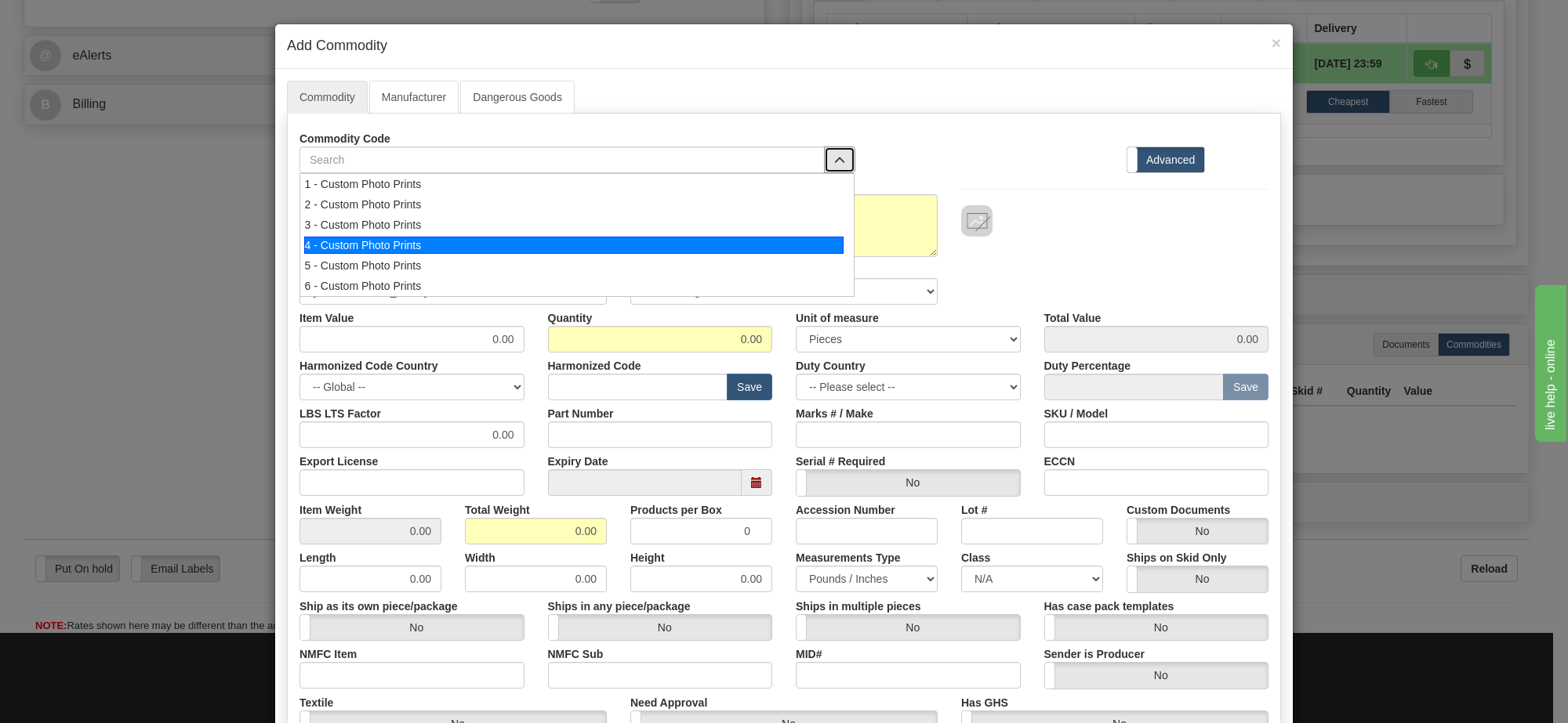
click at [773, 241] on div "4 - Custom Photo Prints" at bounding box center [575, 245] width 540 height 17
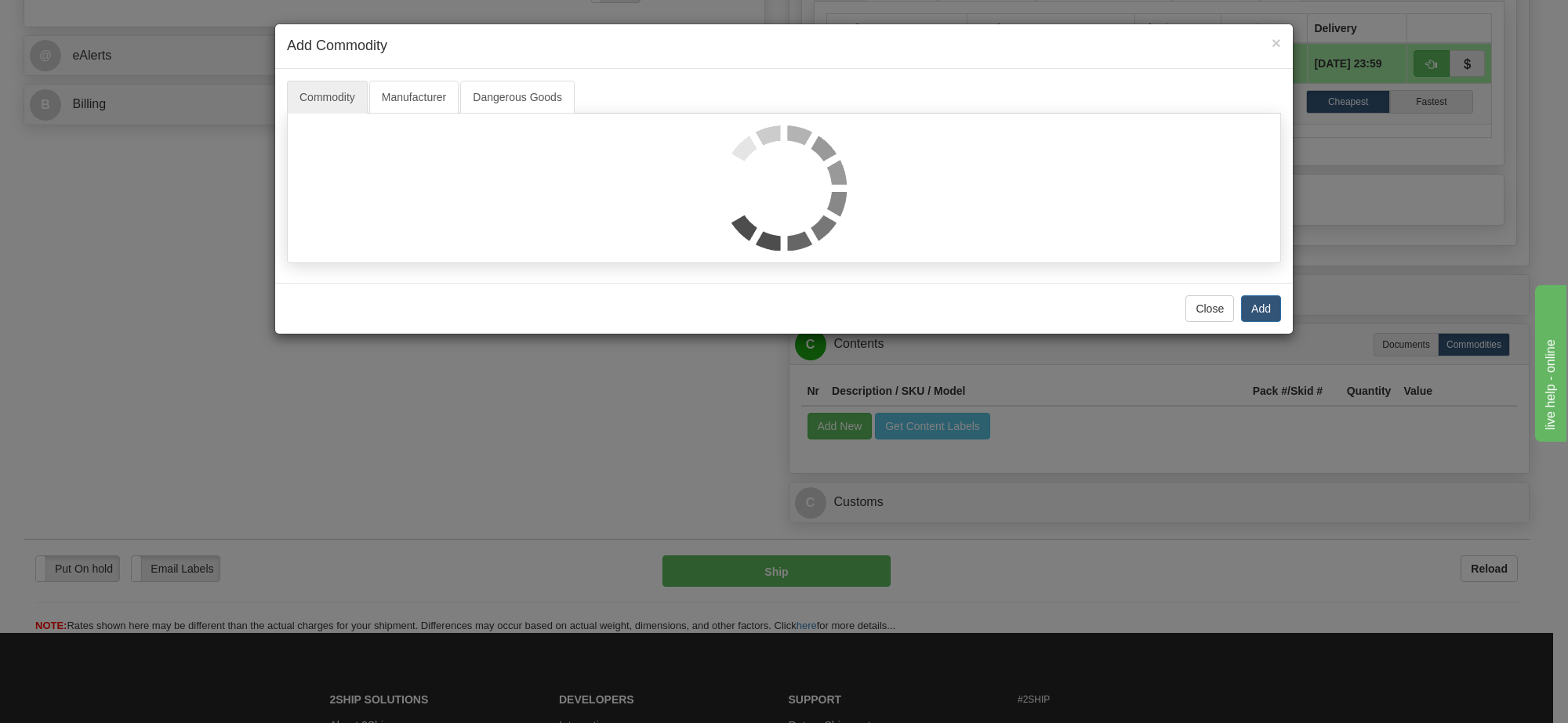
select select "1"
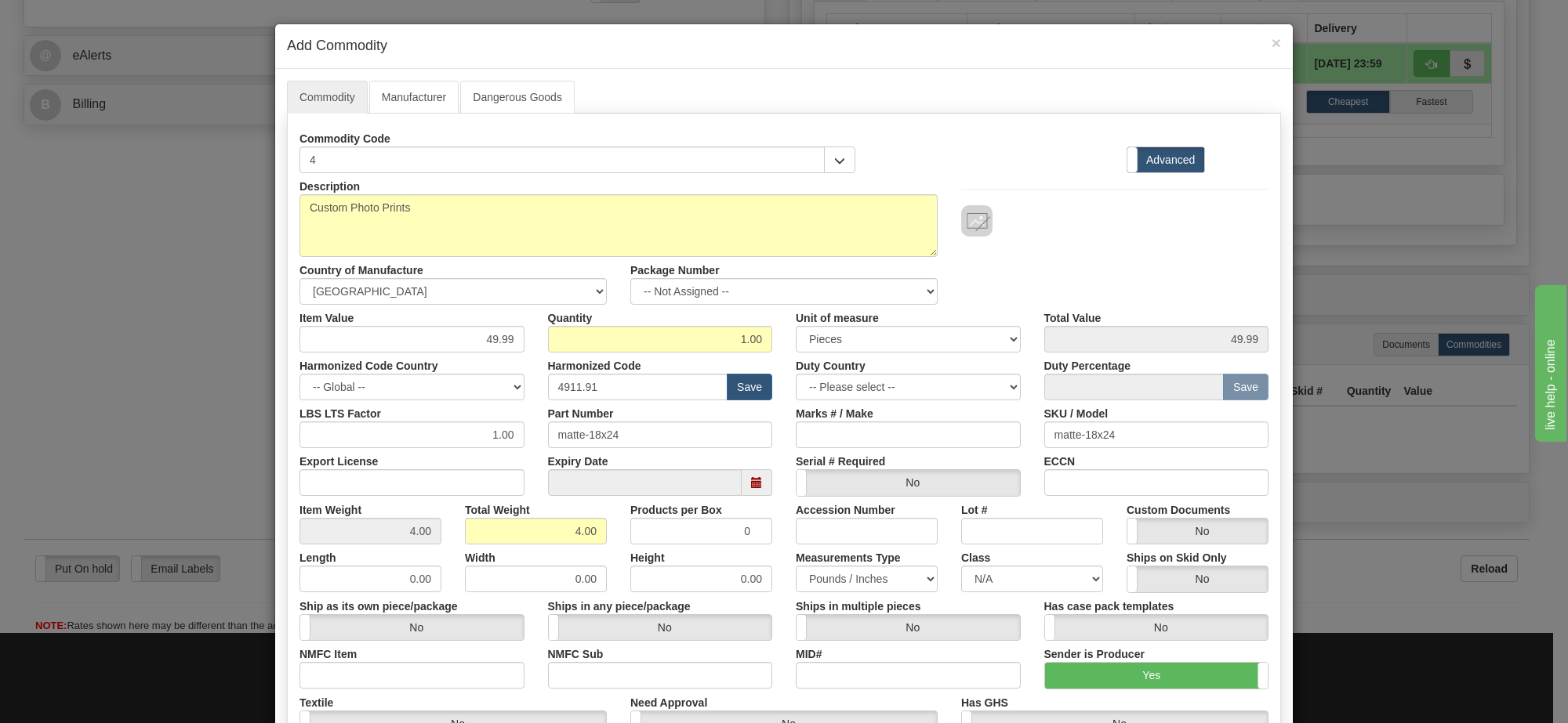
scroll to position [2, 0]
click at [813, 292] on select "-- Not Assigned -- Item 1 Item 2 Item 3" at bounding box center [784, 291] width 307 height 26
select select "0"
click at [630, 279] on select "-- Not Assigned -- Item 1 Item 2 Item 3" at bounding box center [784, 291] width 307 height 26
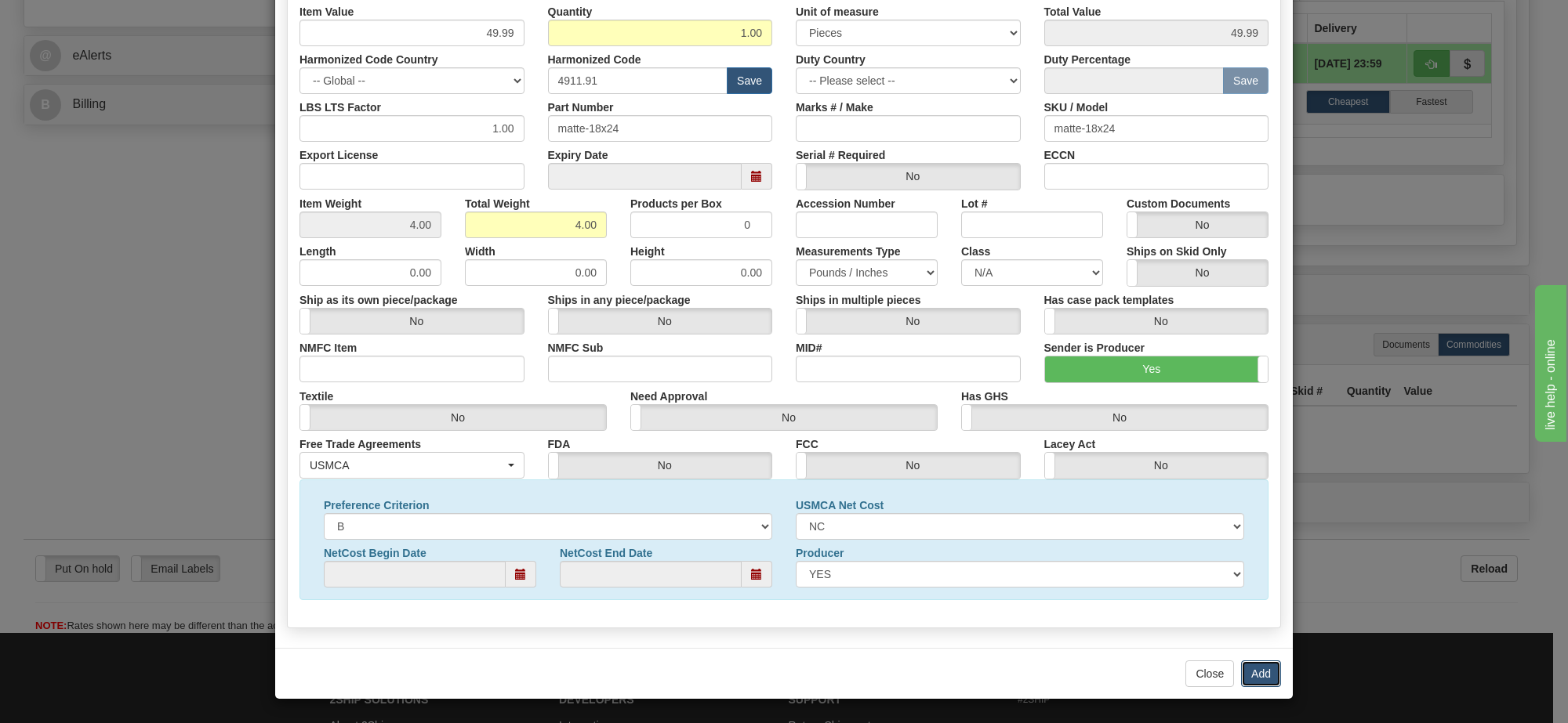
click at [1246, 678] on button "Add" at bounding box center [1261, 674] width 40 height 26
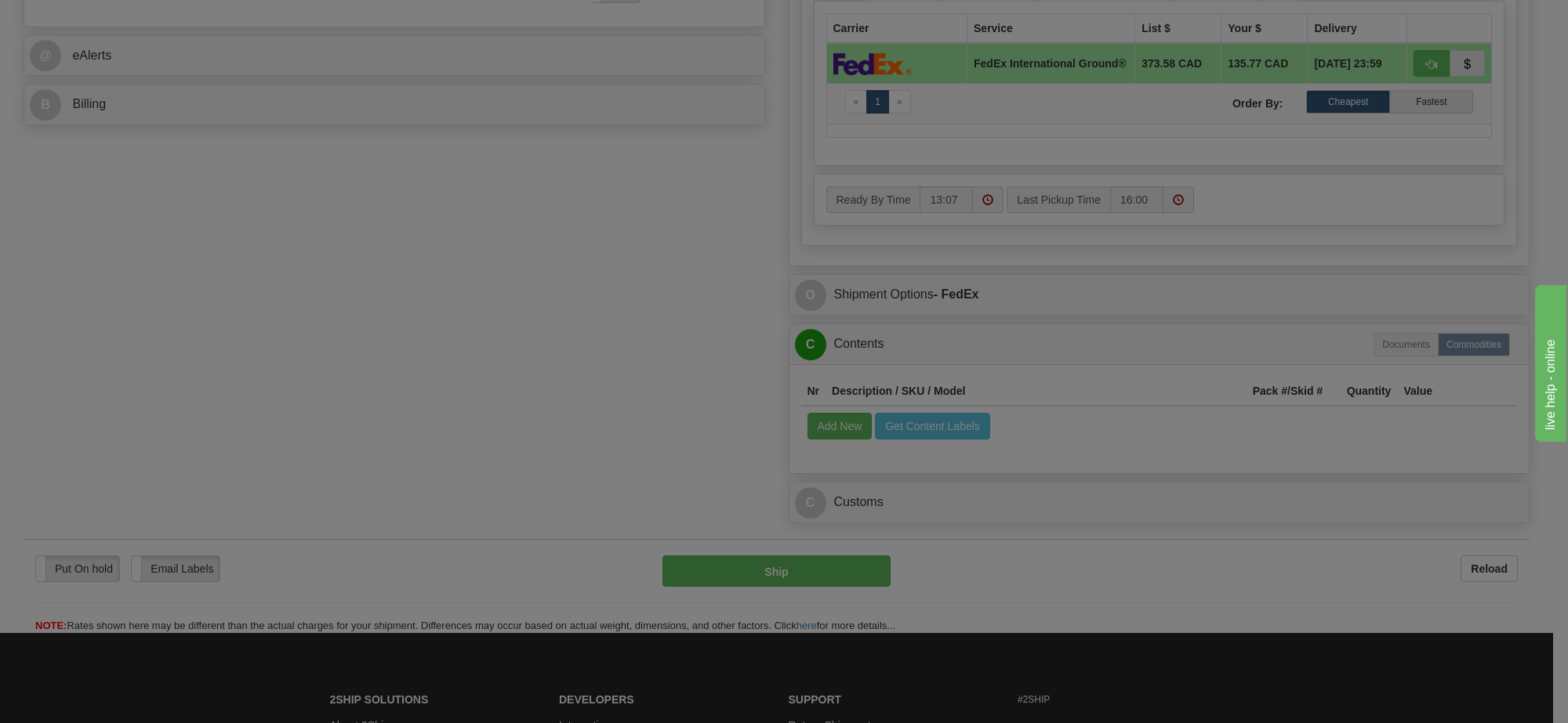
scroll to position [0, 0]
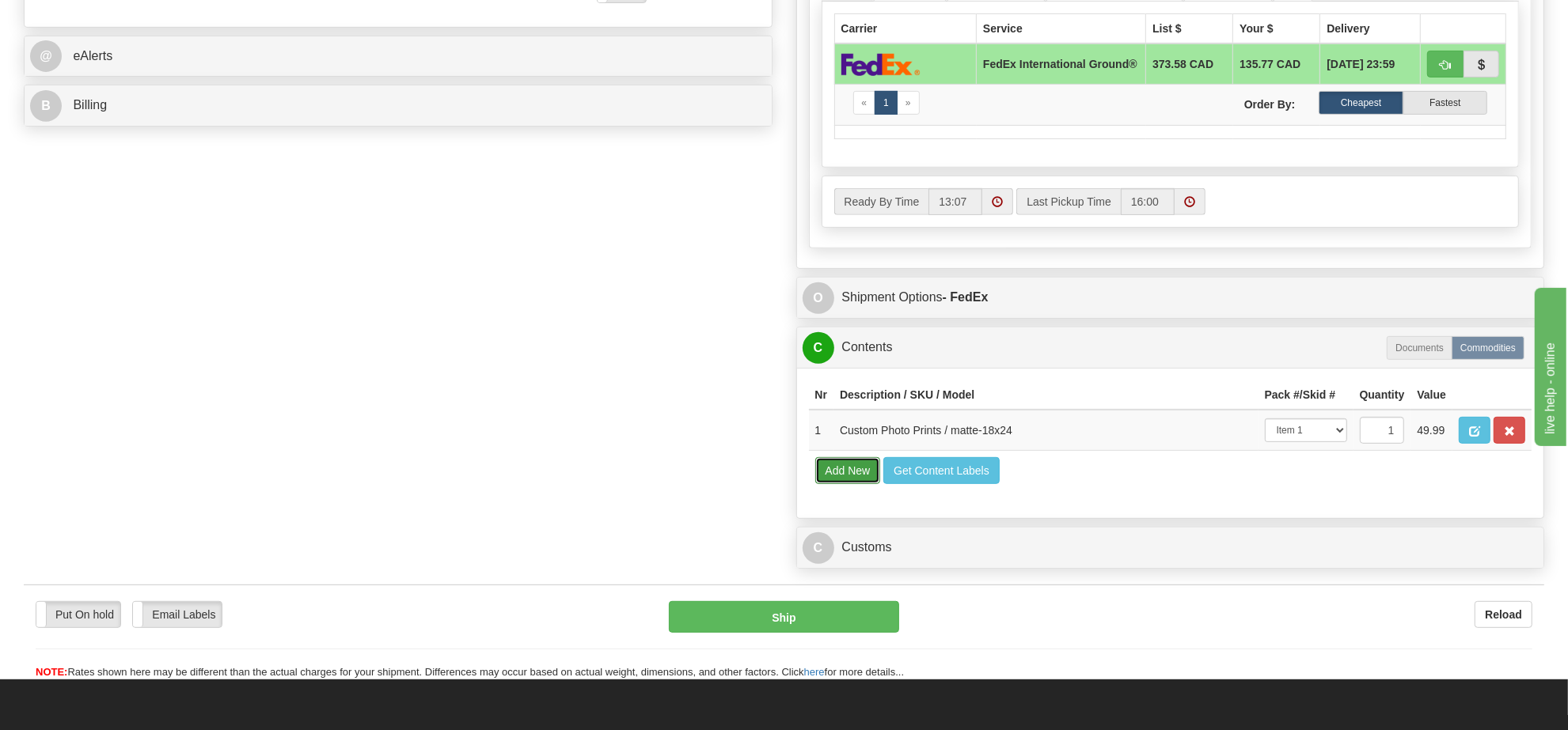
click at [861, 484] on button "Add New" at bounding box center [848, 471] width 65 height 27
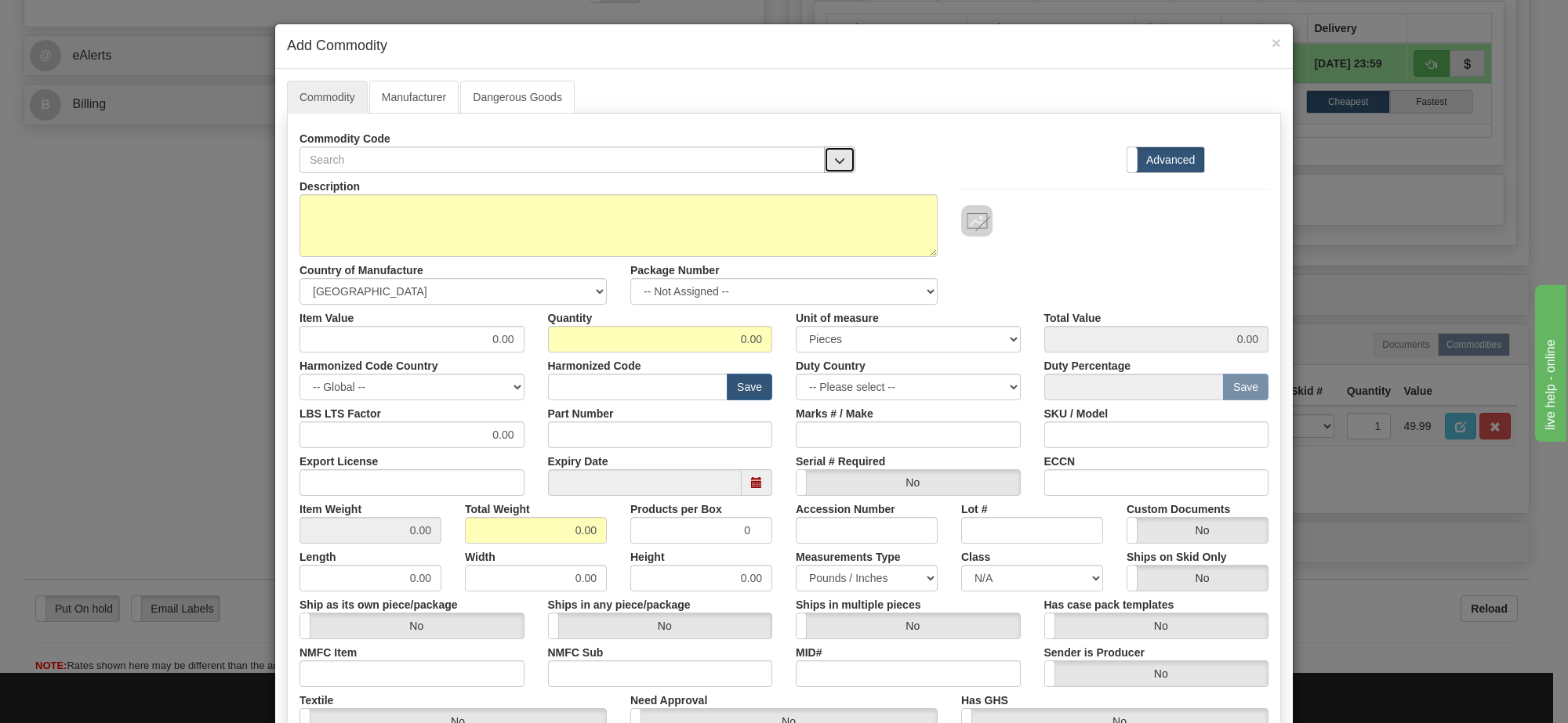
click at [845, 172] on button "button" at bounding box center [840, 160] width 31 height 26
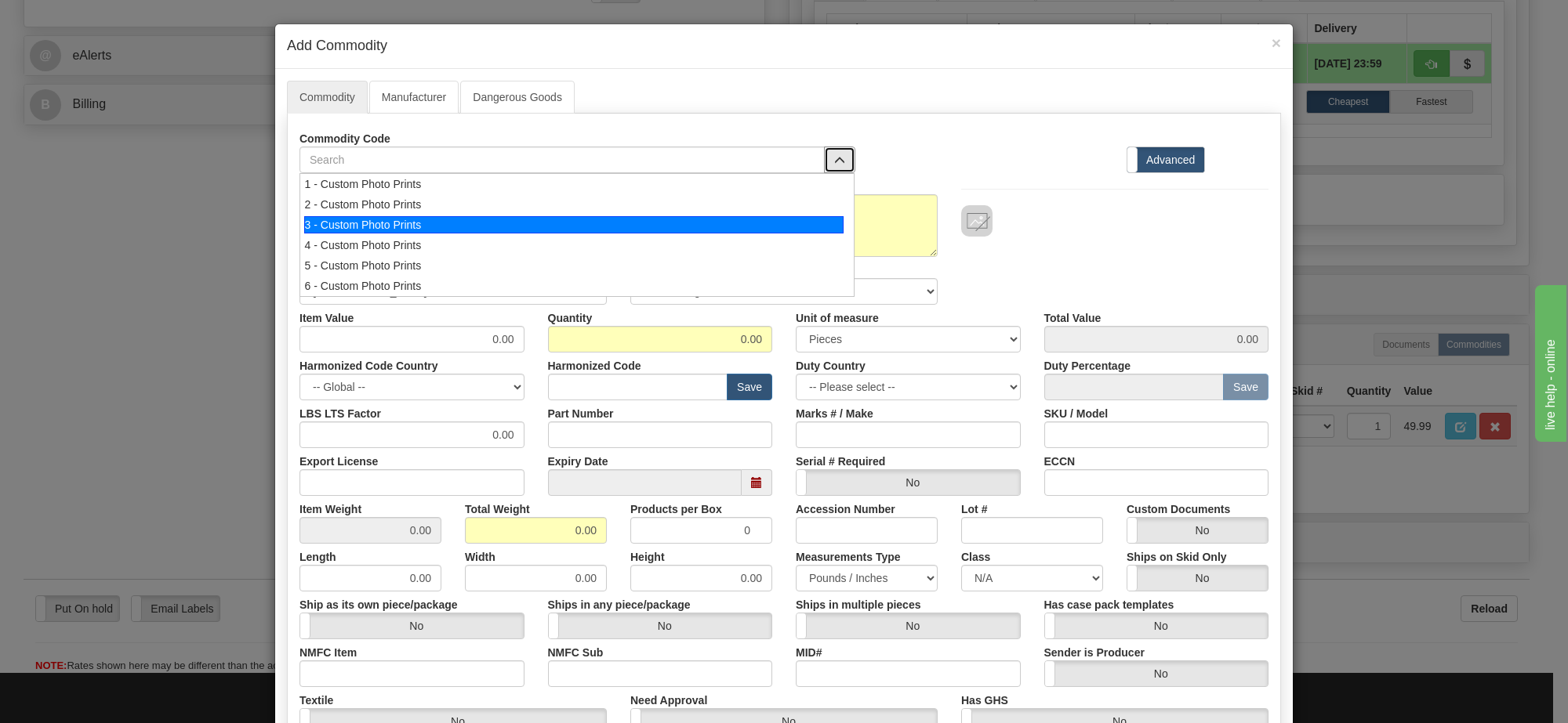
click at [823, 221] on div "3 - Custom Photo Prints" at bounding box center [575, 225] width 540 height 17
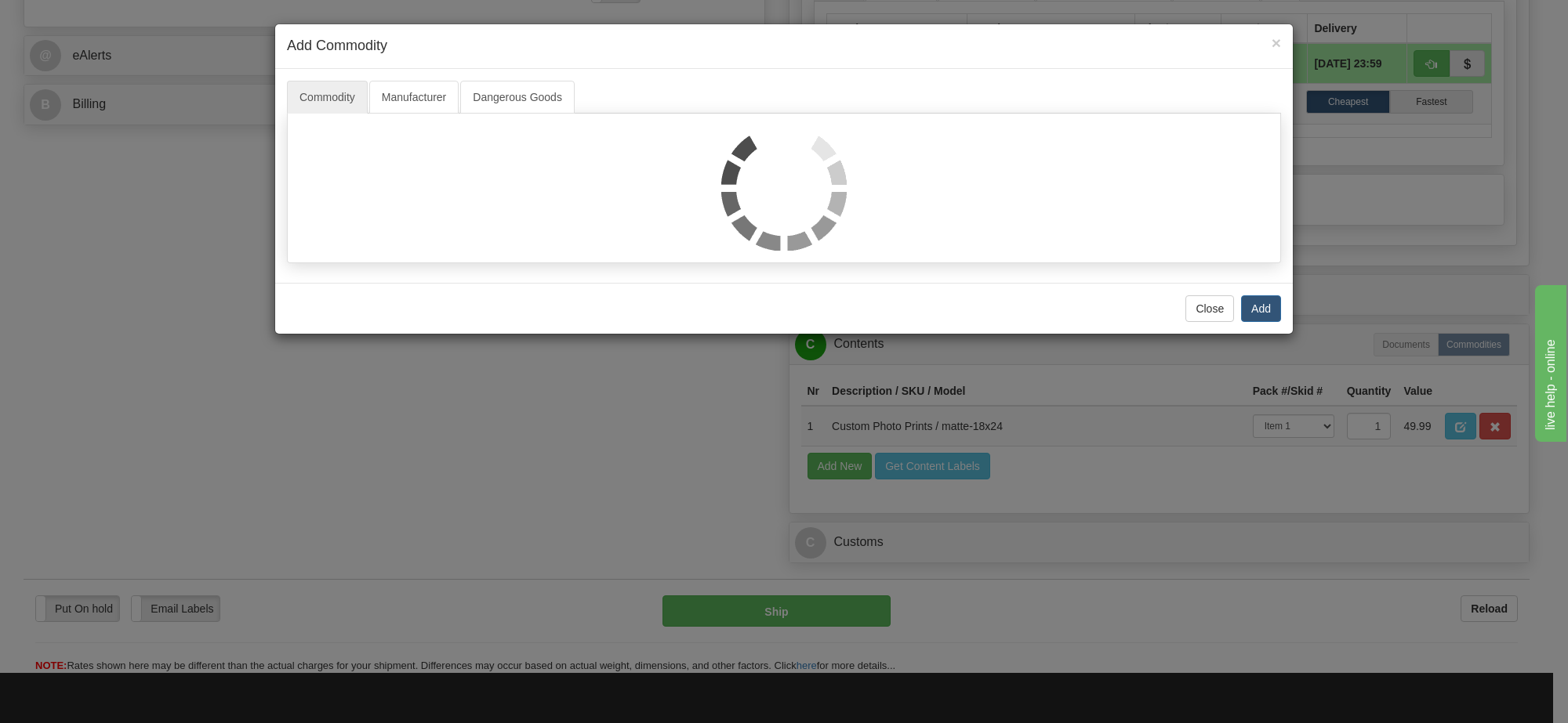
select select "1"
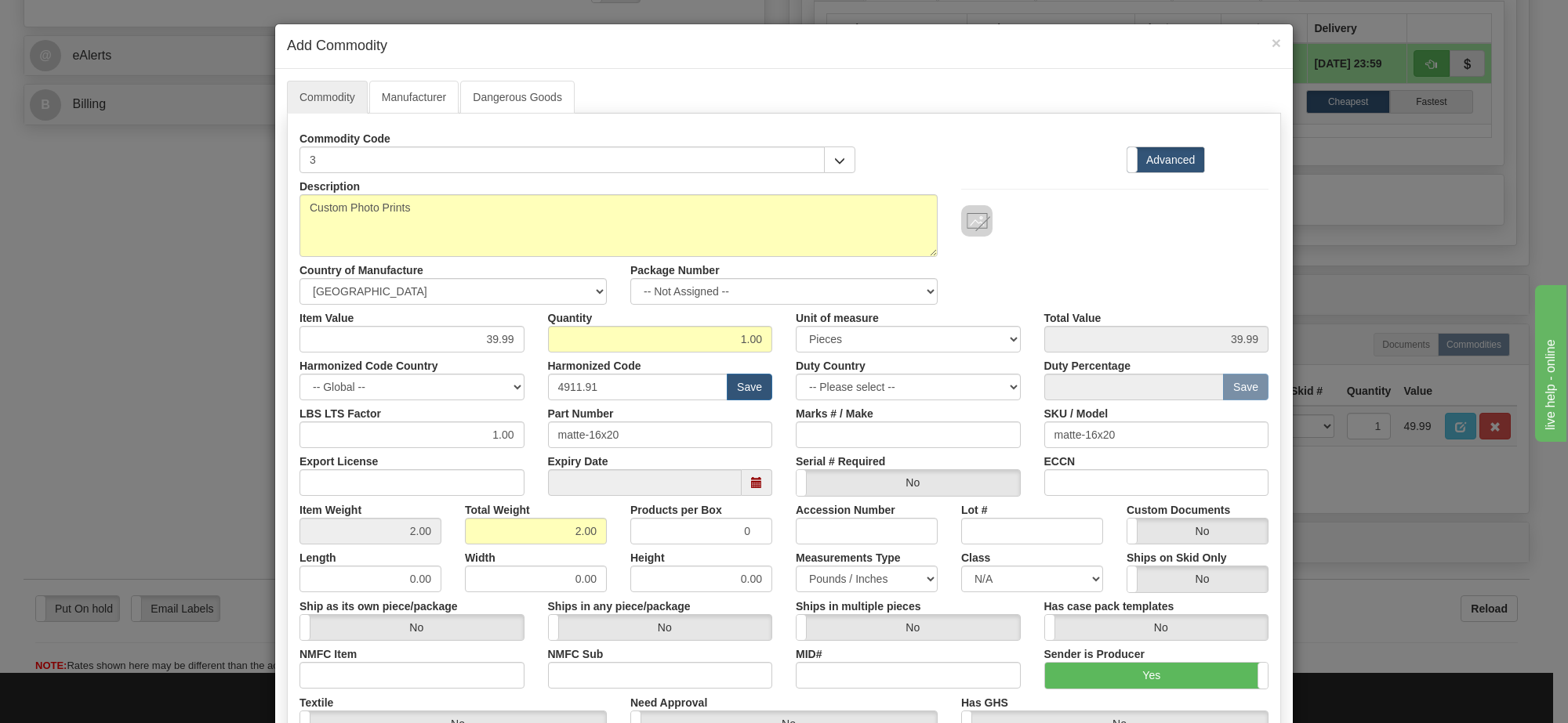
scroll to position [2, 0]
click at [884, 300] on select "-- Not Assigned -- Item 1 Item 2 Item 3" at bounding box center [784, 291] width 307 height 26
select select "0"
click at [630, 279] on select "-- Not Assigned -- Item 1 Item 2 Item 3" at bounding box center [784, 291] width 307 height 26
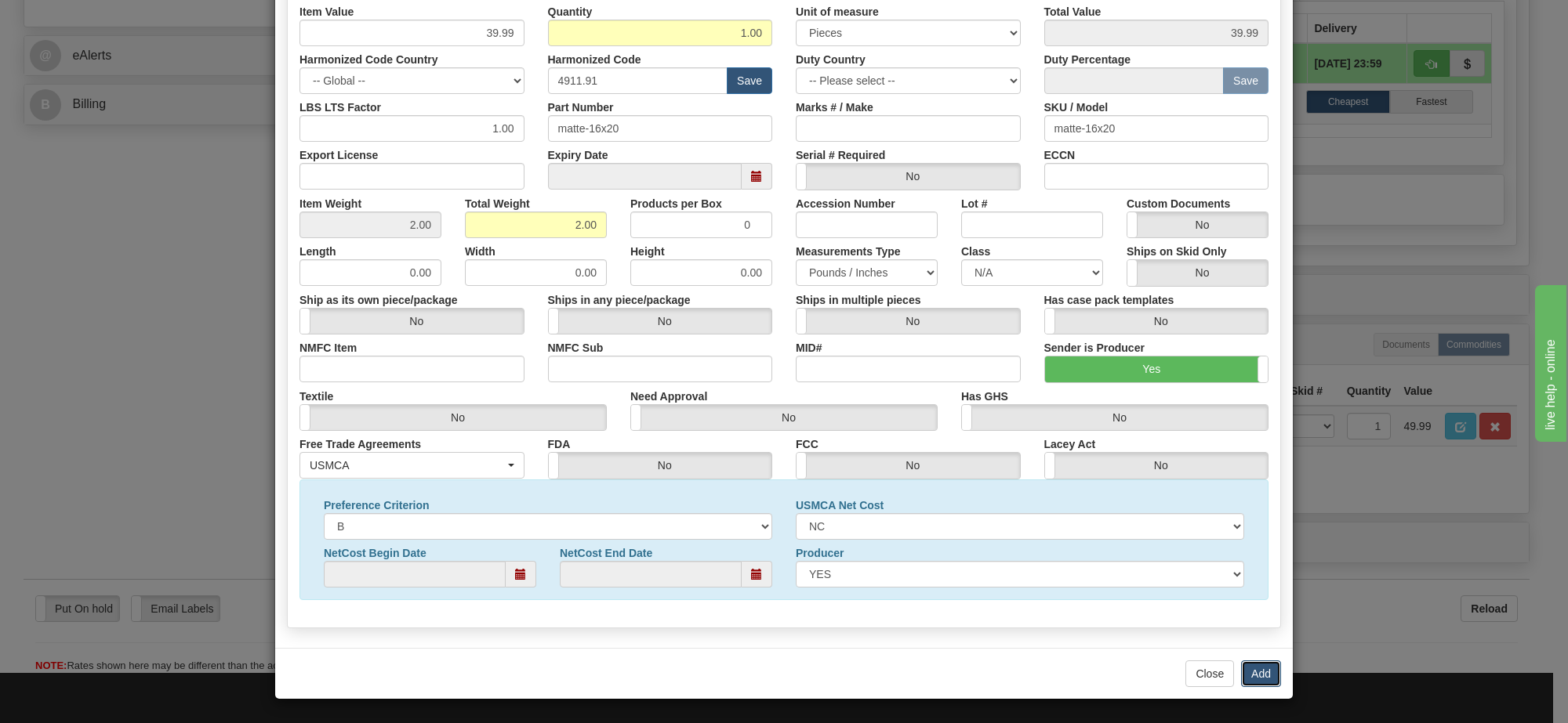
click at [1259, 665] on button "Add" at bounding box center [1261, 674] width 40 height 26
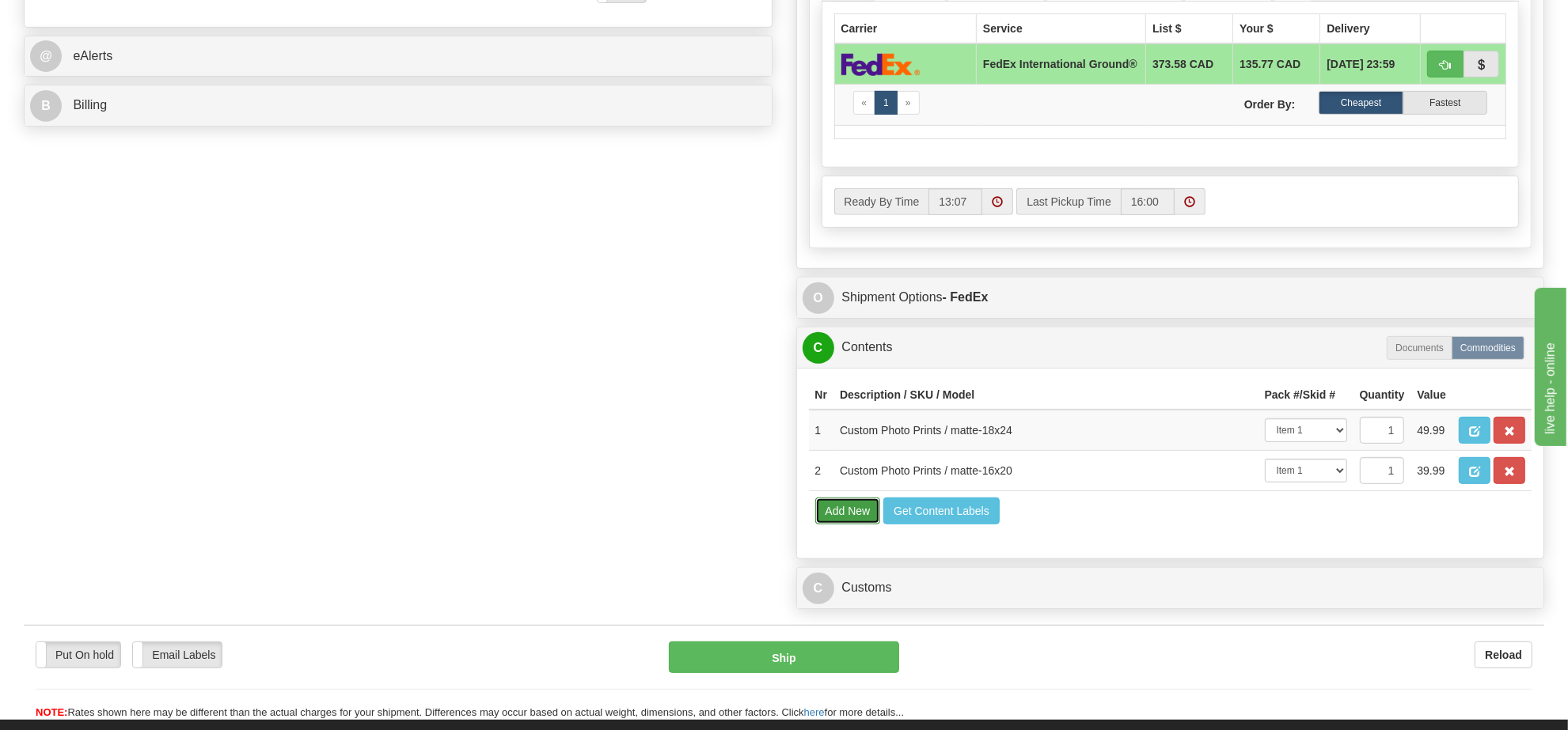
click at [856, 525] on button "Add New" at bounding box center [848, 511] width 65 height 27
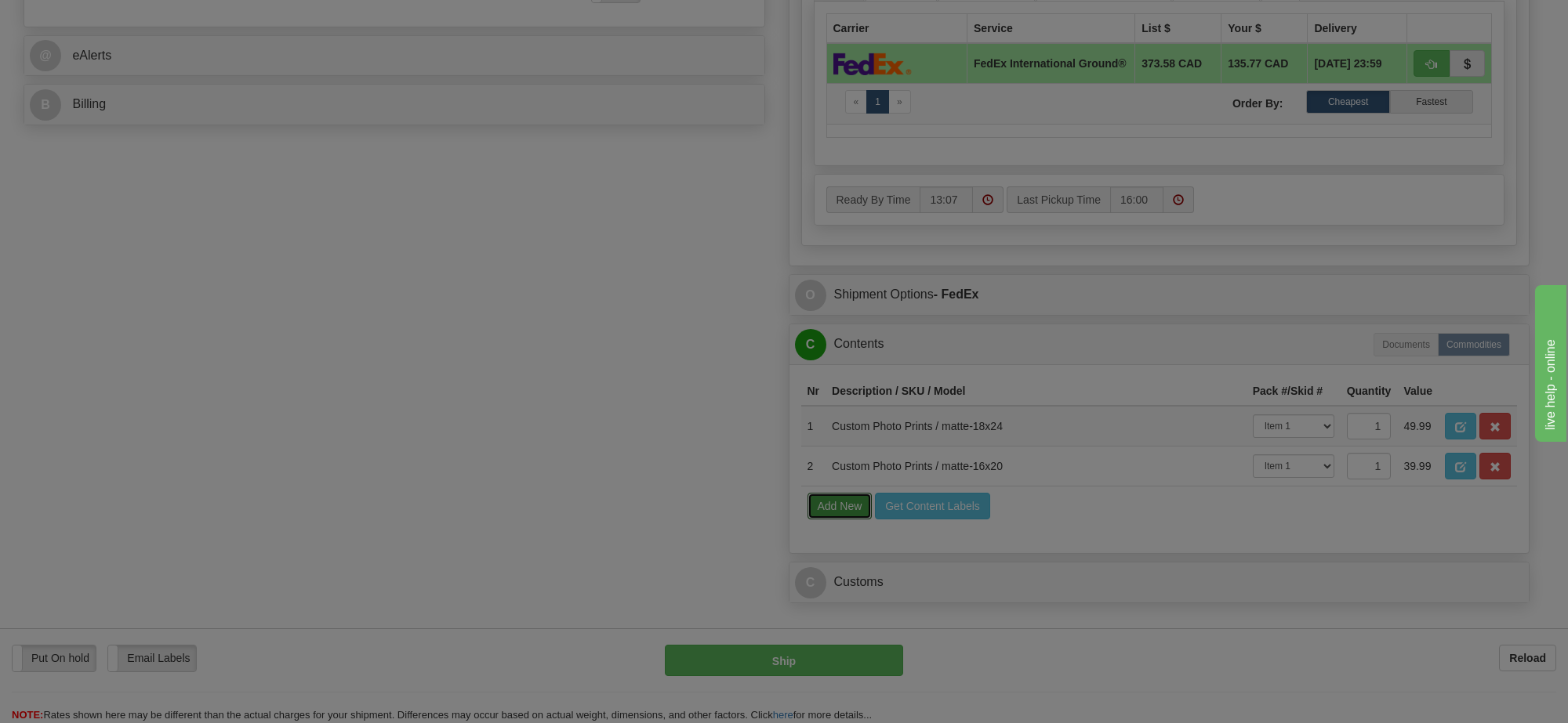
select select
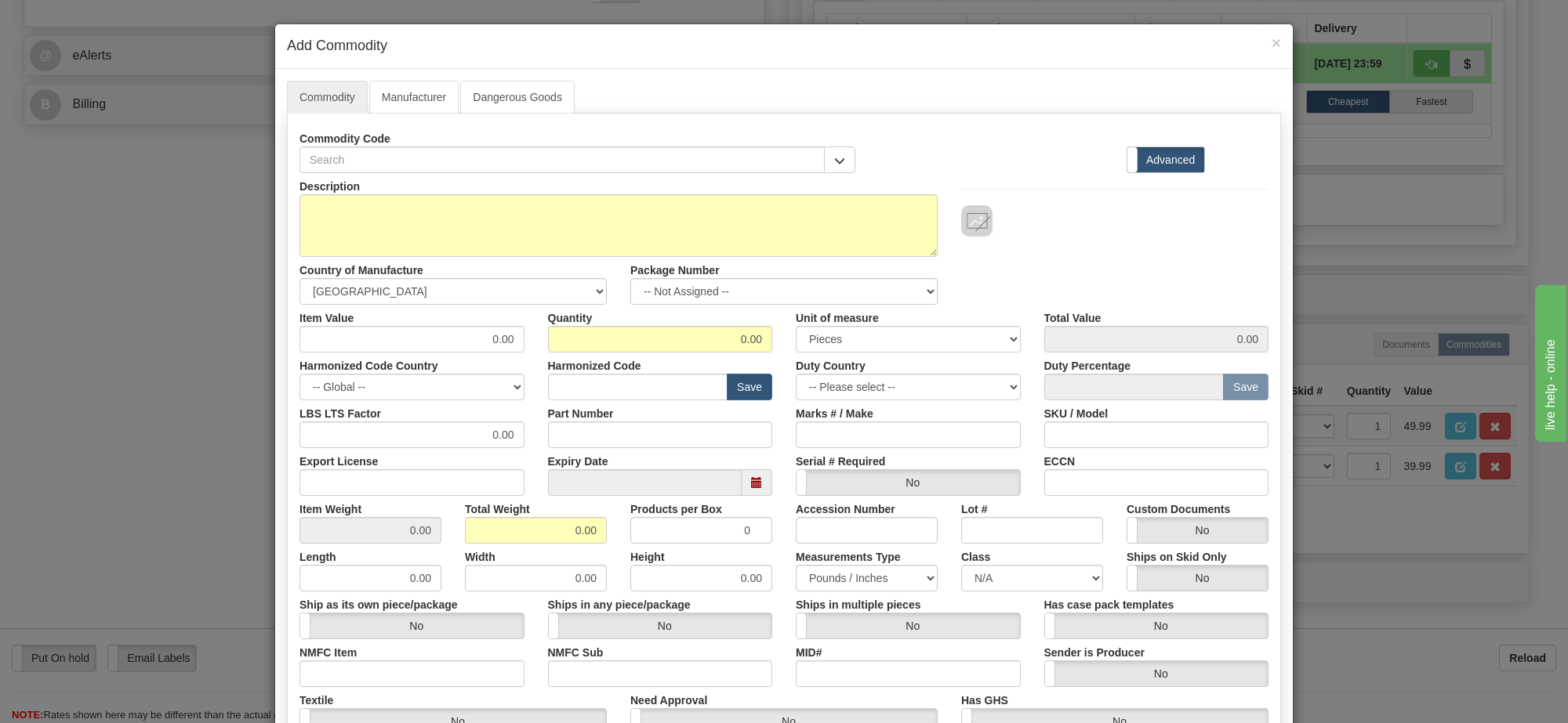
click at [850, 169] on div "Commodity Code" at bounding box center [577, 149] width 580 height 48
click at [834, 162] on span "button" at bounding box center [839, 161] width 11 height 10
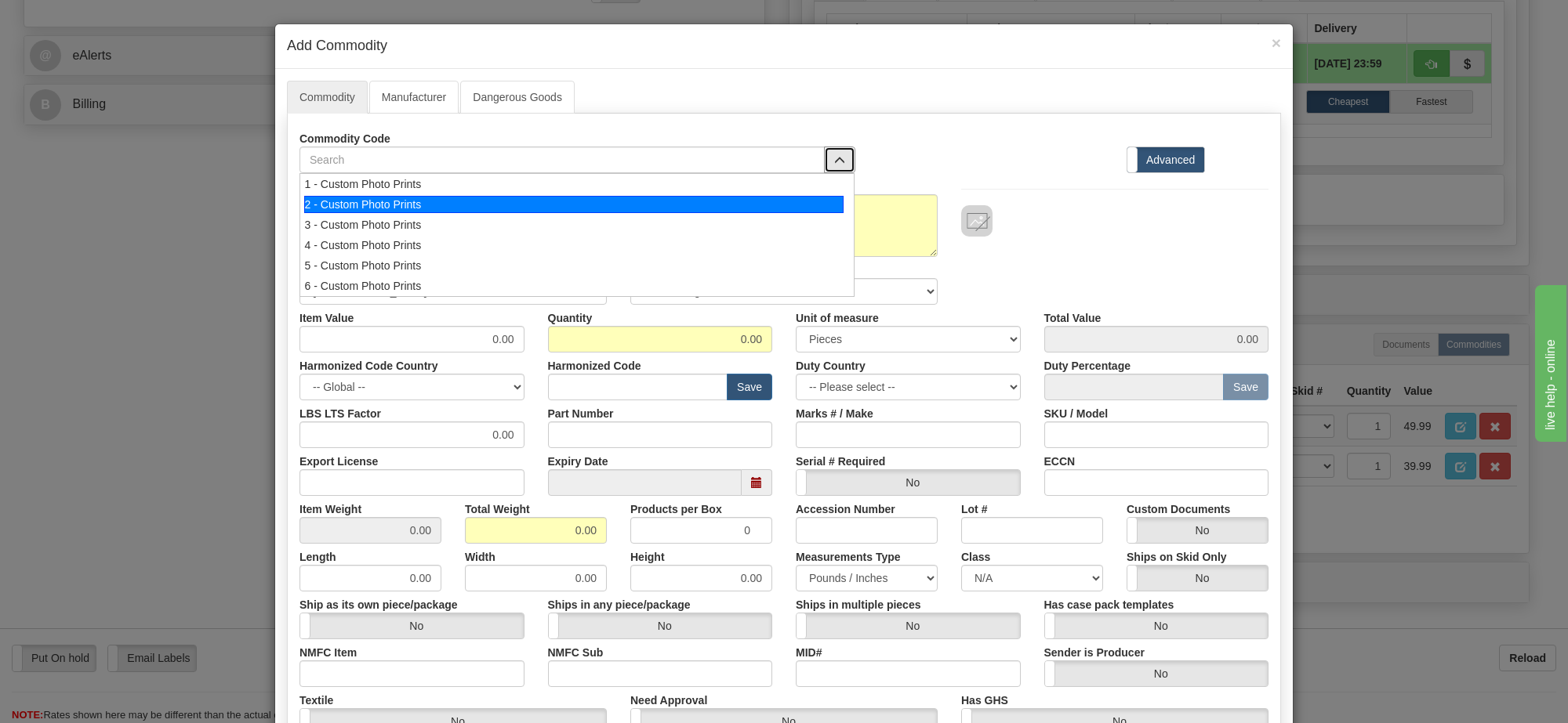
click at [796, 200] on div "2 - Custom Photo Prints" at bounding box center [575, 204] width 540 height 17
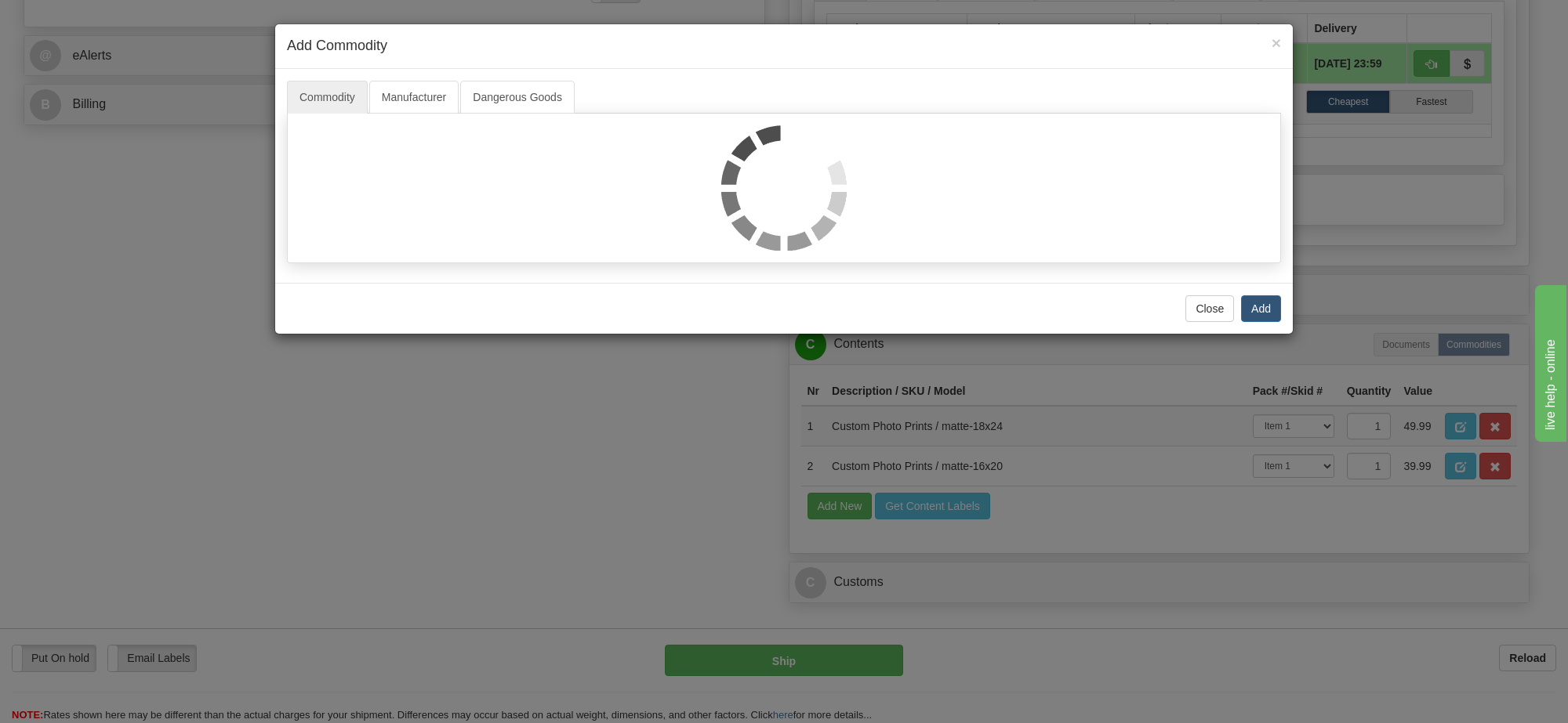
select select "1"
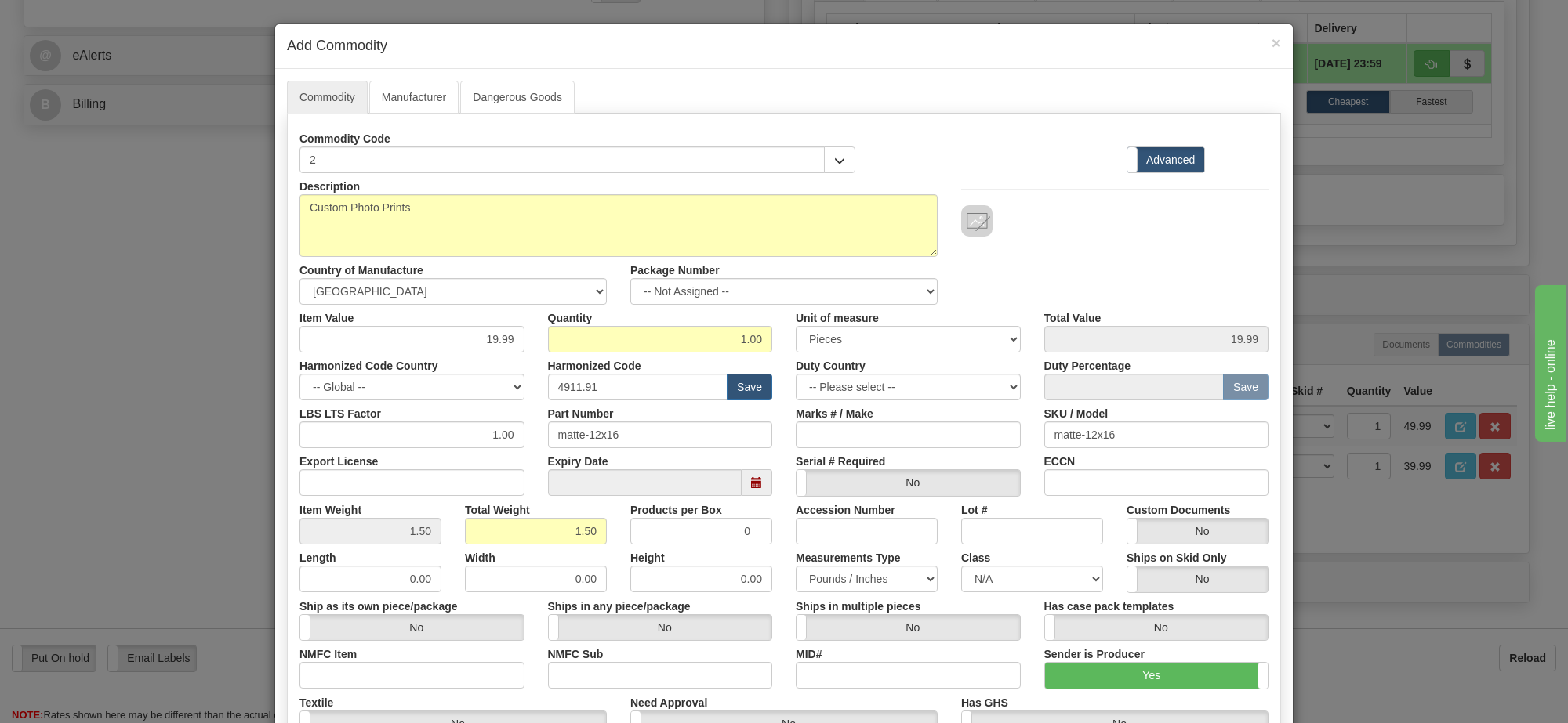
scroll to position [2, 0]
click at [898, 292] on select "-- Not Assigned -- Item 1 Item 2 Item 3" at bounding box center [784, 291] width 307 height 26
select select "0"
click at [630, 279] on select "-- Not Assigned -- Item 1 Item 2 Item 3" at bounding box center [784, 291] width 307 height 26
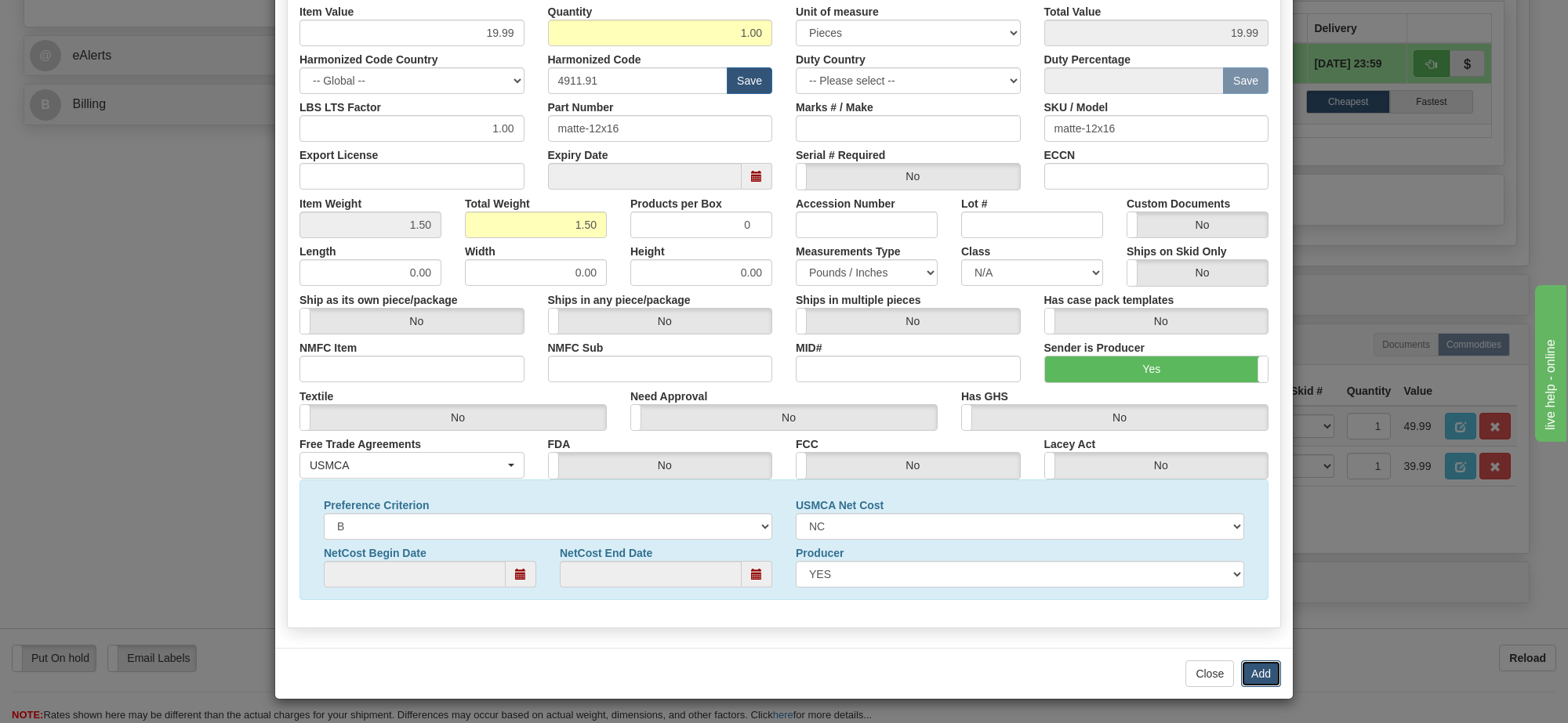
click at [1259, 670] on button "Add" at bounding box center [1261, 674] width 40 height 26
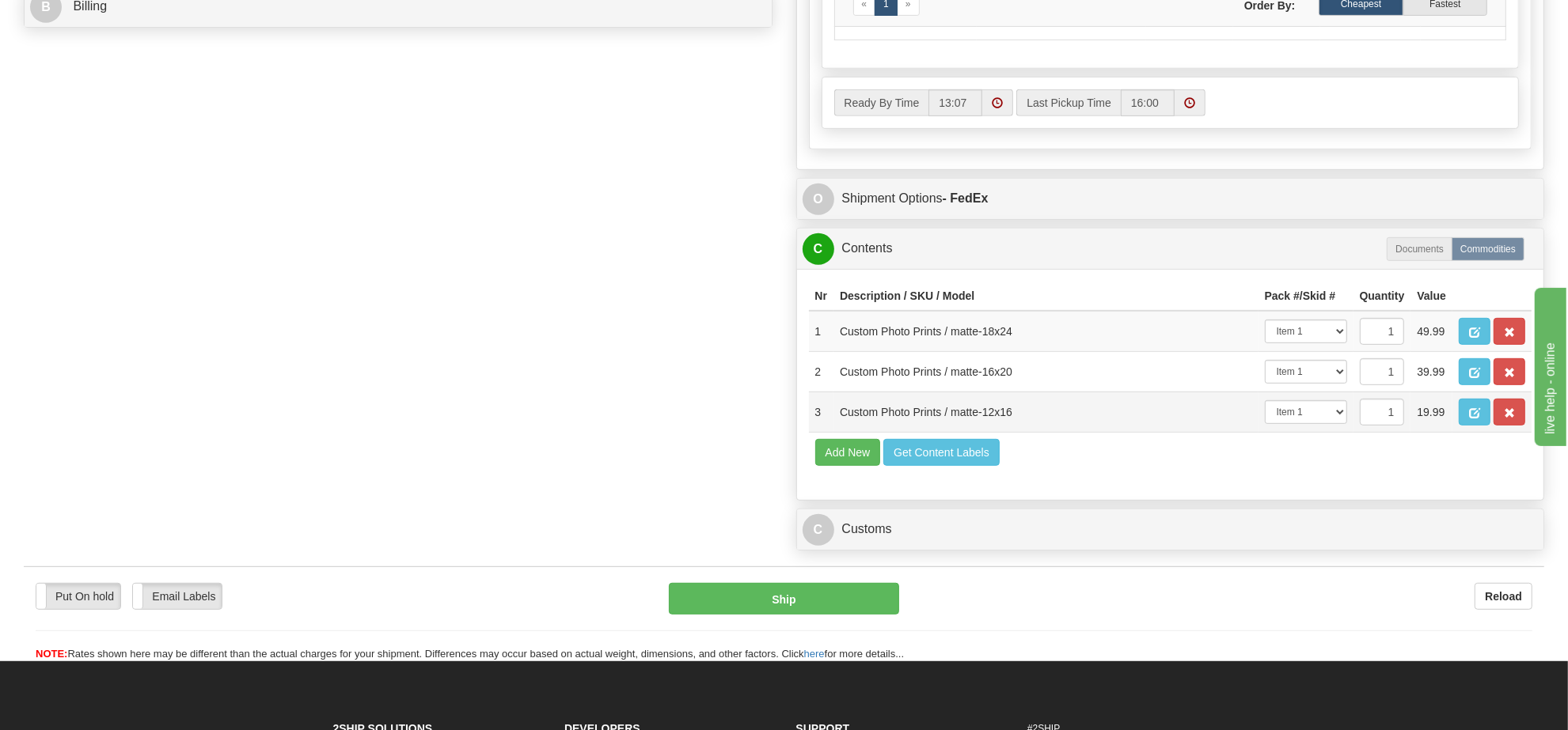
scroll to position [890, 0]
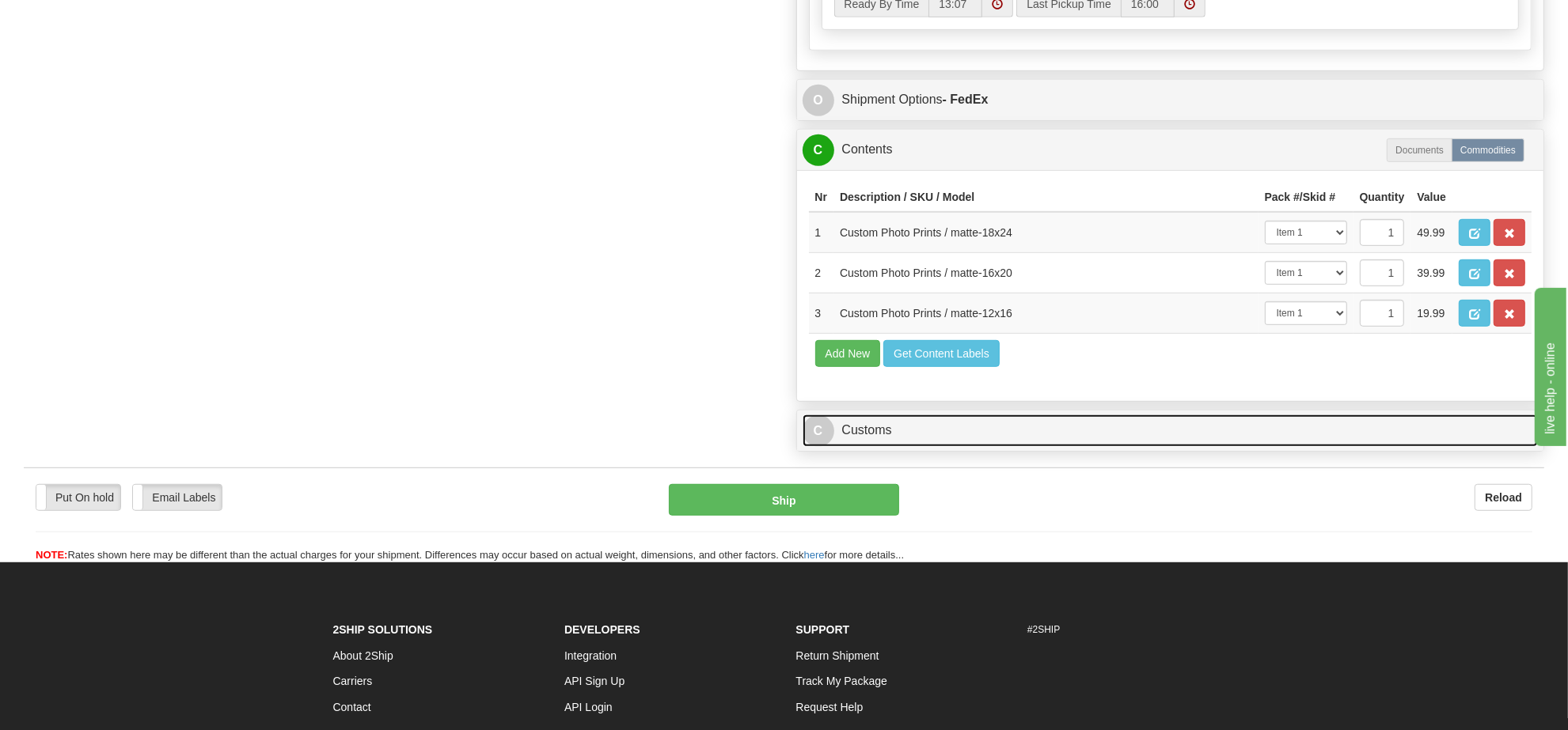
click at [905, 447] on link "C Customs" at bounding box center [1170, 430] width 736 height 32
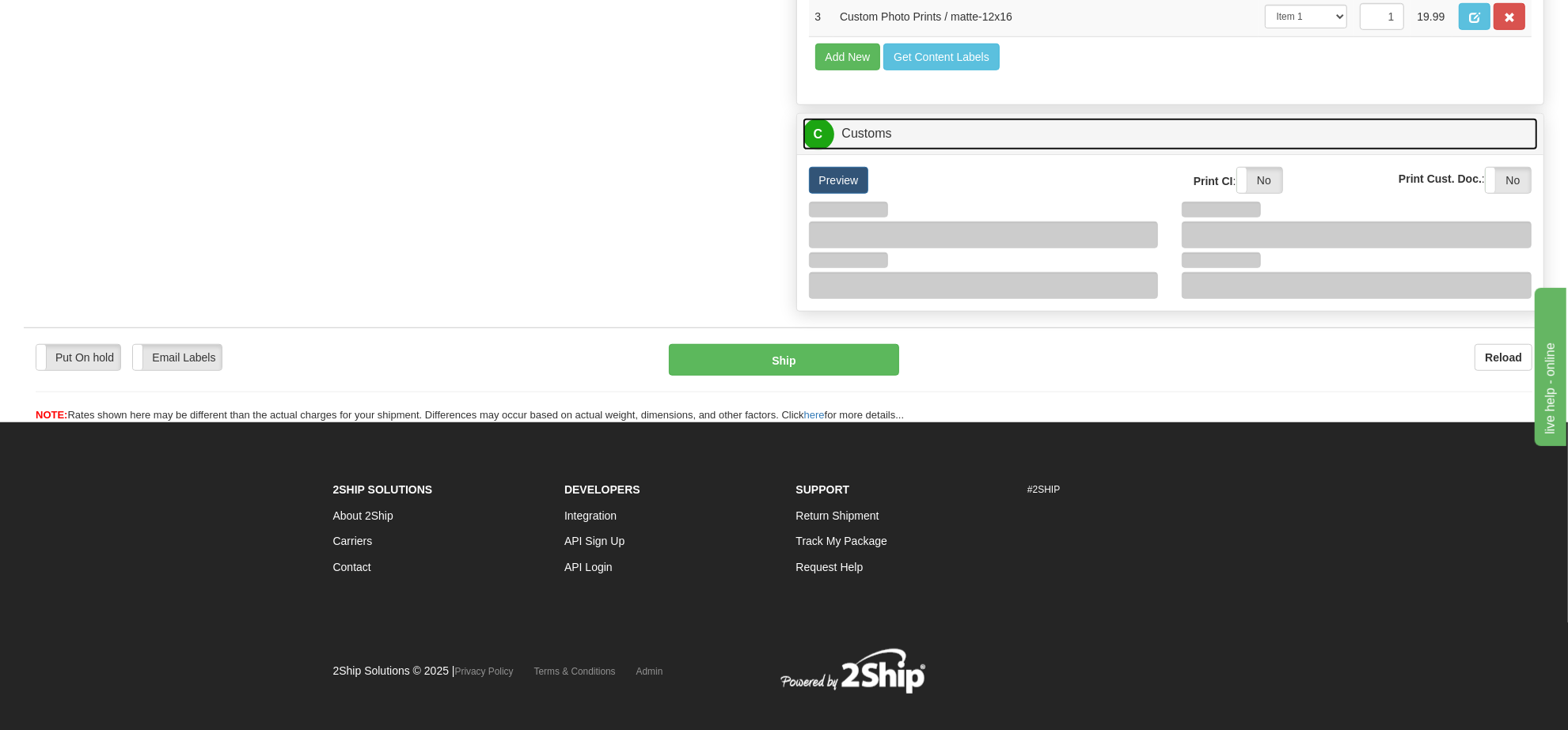
scroll to position [1286, 0]
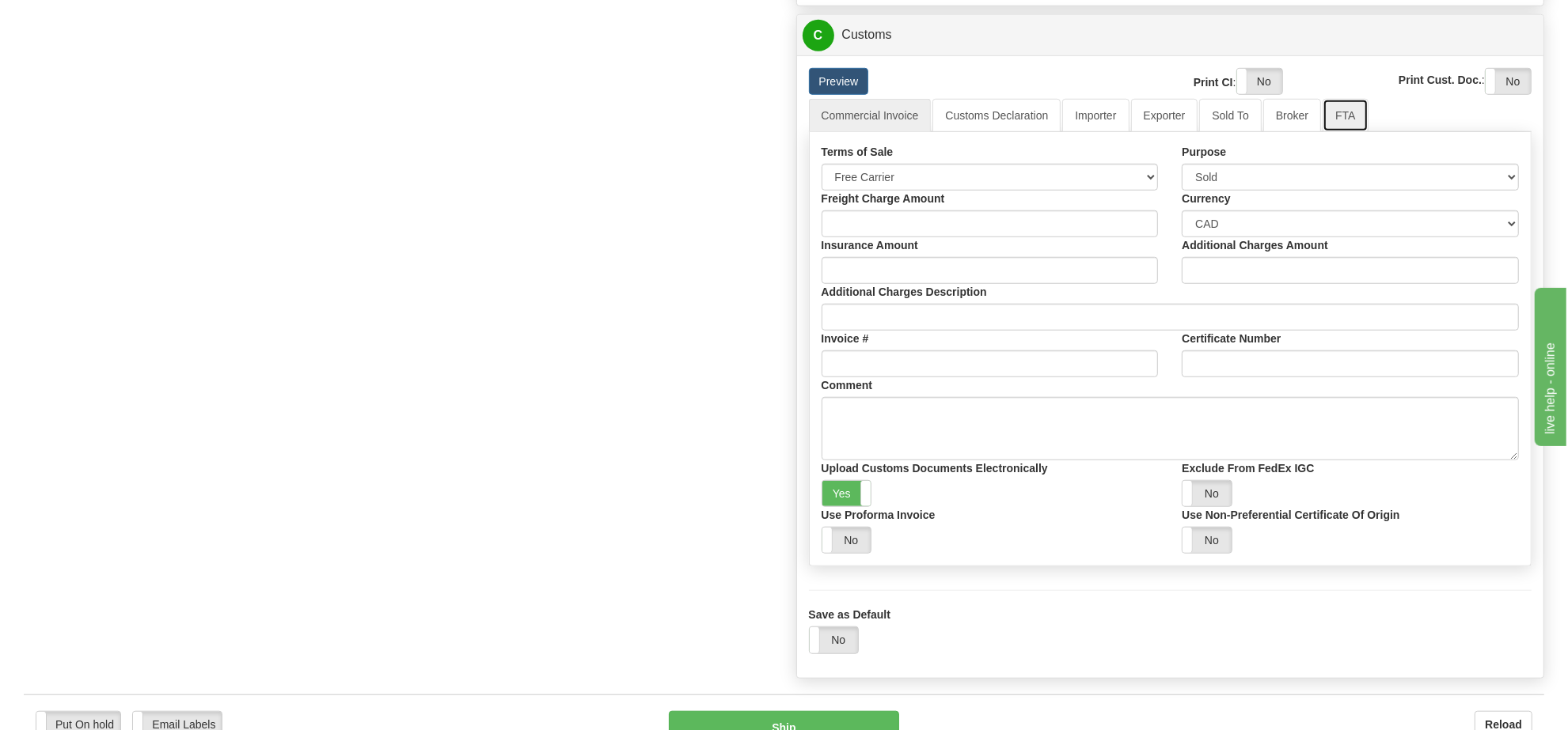
click at [1323, 132] on link "FTA" at bounding box center [1345, 115] width 45 height 33
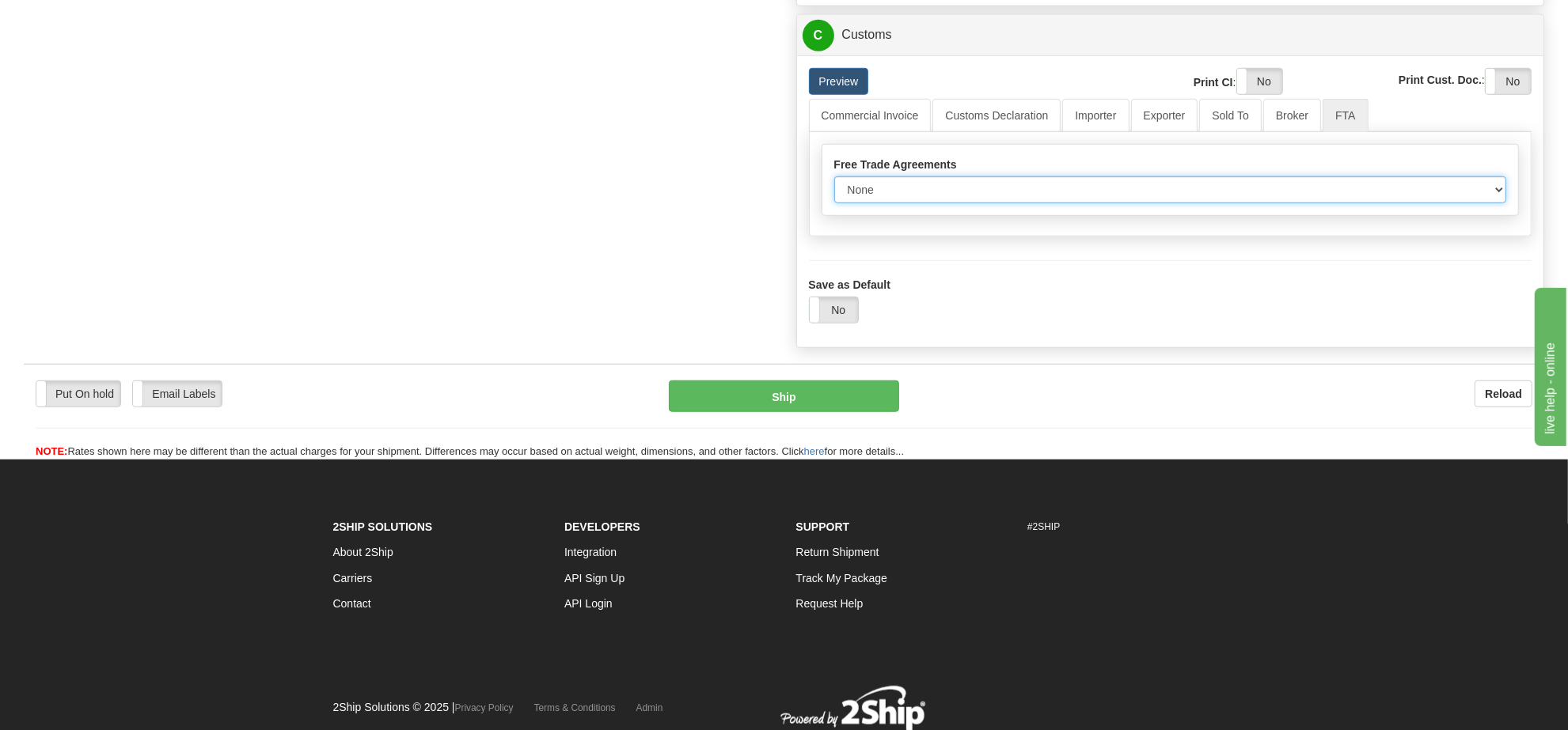
click at [966, 203] on select "None Other USMCA CETA CUKTCA" at bounding box center [1171, 190] width 673 height 27
select select "1"
click at [835, 203] on select "None Other USMCA CETA CUKTCA" at bounding box center [1171, 190] width 673 height 27
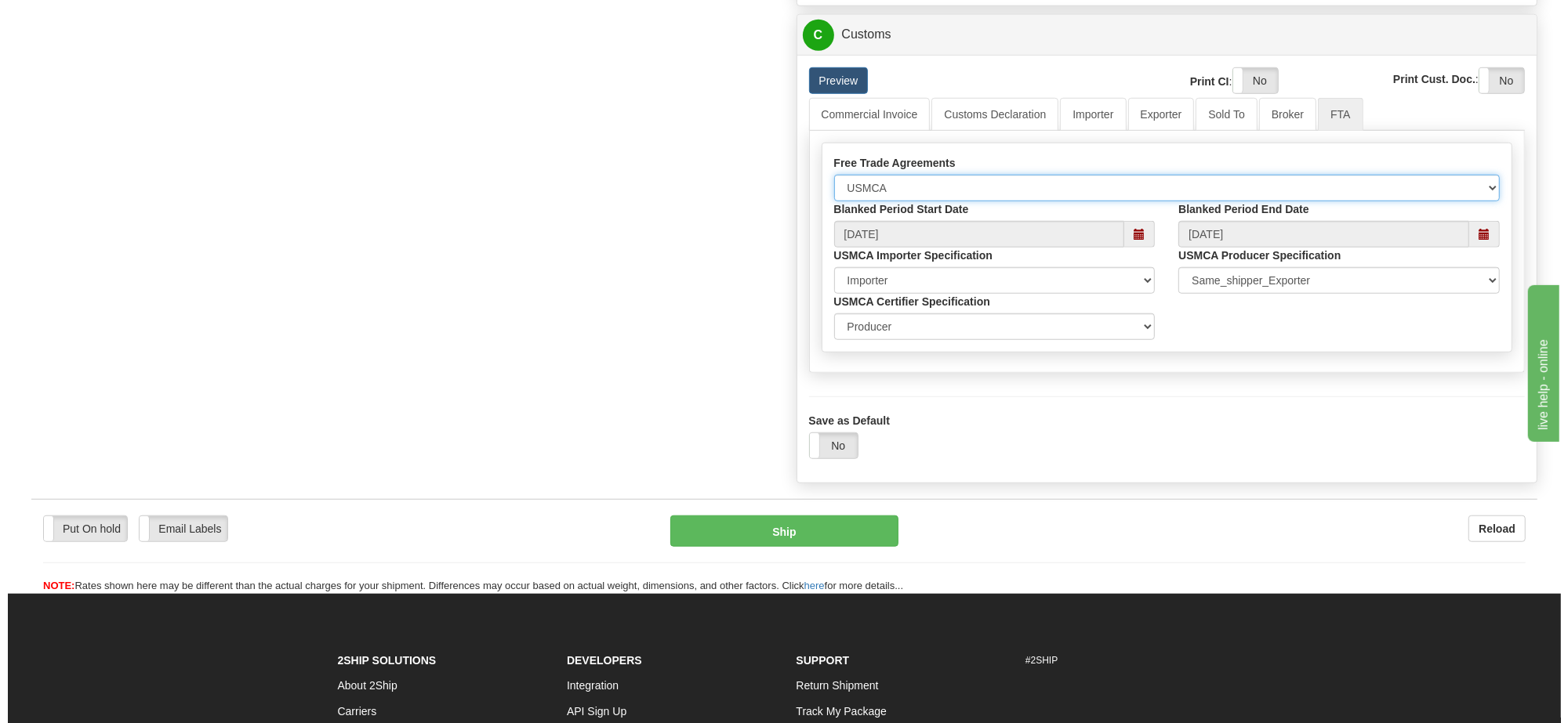
scroll to position [1371, 0]
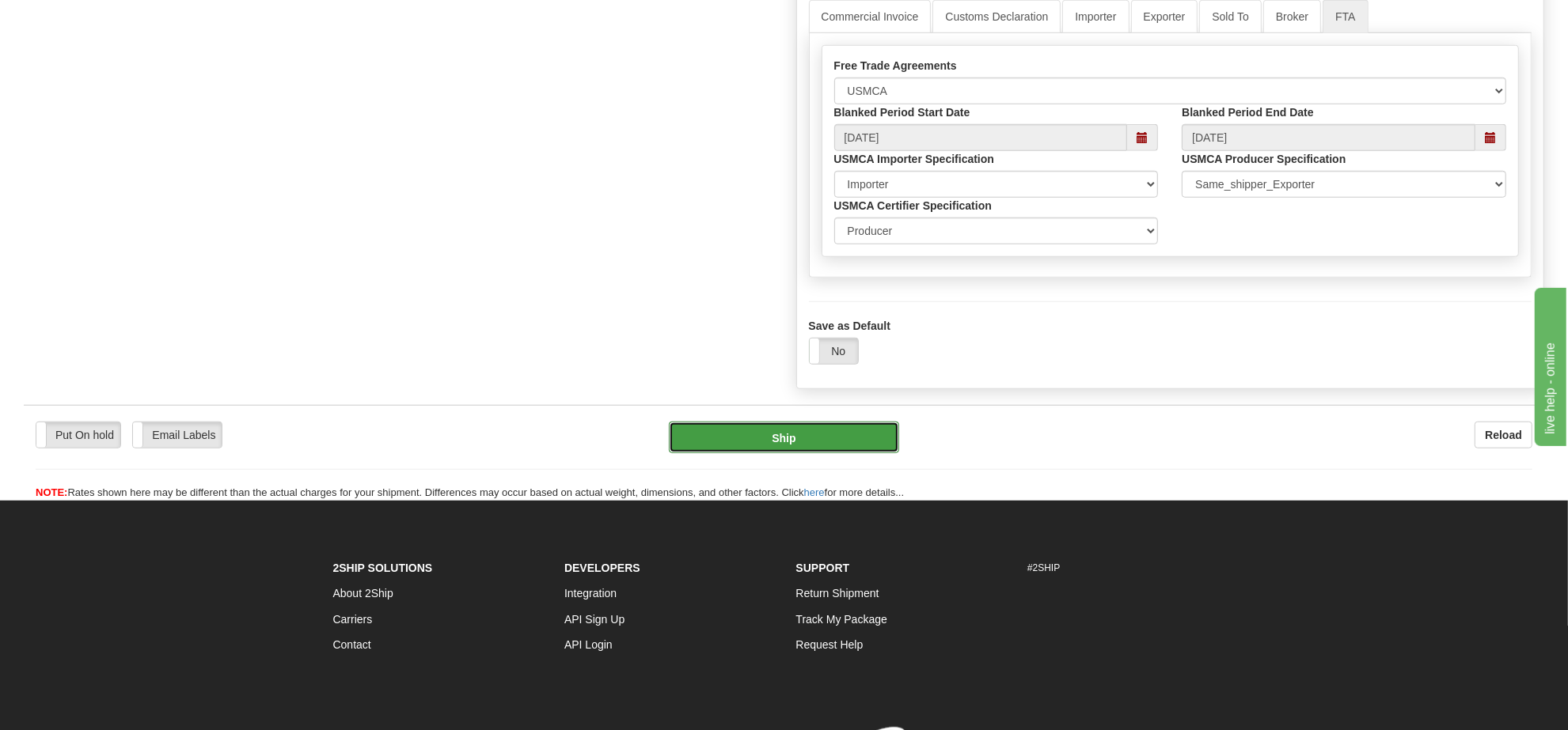
click at [837, 453] on button "Ship" at bounding box center [783, 438] width 230 height 31
